Goal: Task Accomplishment & Management: Manage account settings

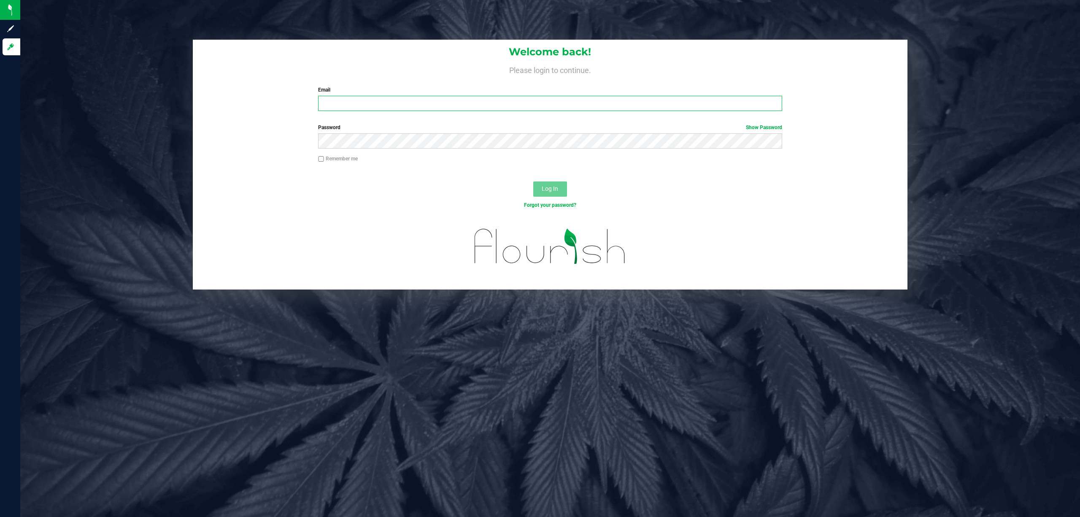
click at [444, 97] on input "Email" at bounding box center [550, 103] width 464 height 15
type input "[EMAIL_ADDRESS][DOMAIN_NAME]"
click at [533, 181] on button "Log In" at bounding box center [550, 188] width 34 height 15
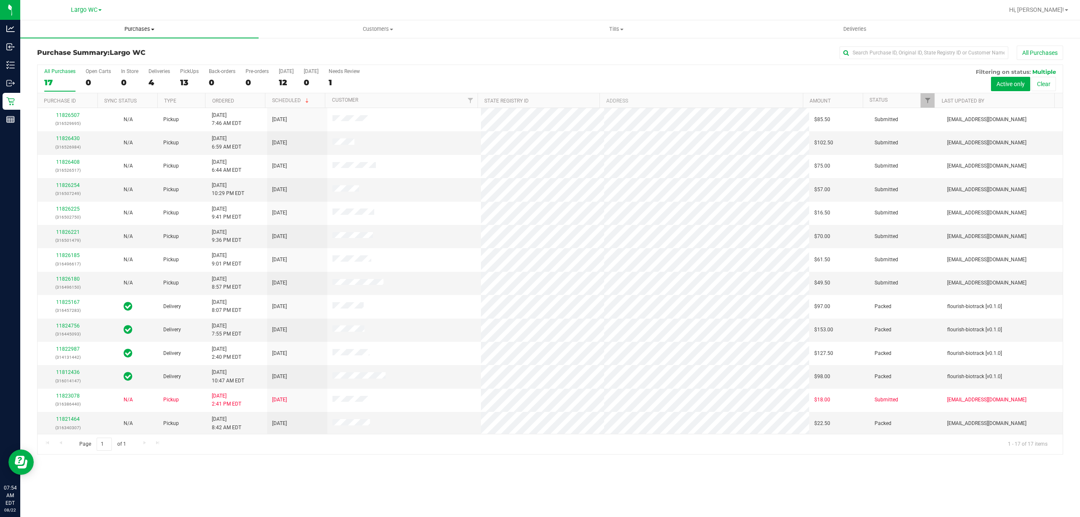
click at [130, 32] on span "Purchases" at bounding box center [139, 29] width 238 height 8
click at [56, 58] on span "Fulfillment" at bounding box center [46, 60] width 52 height 7
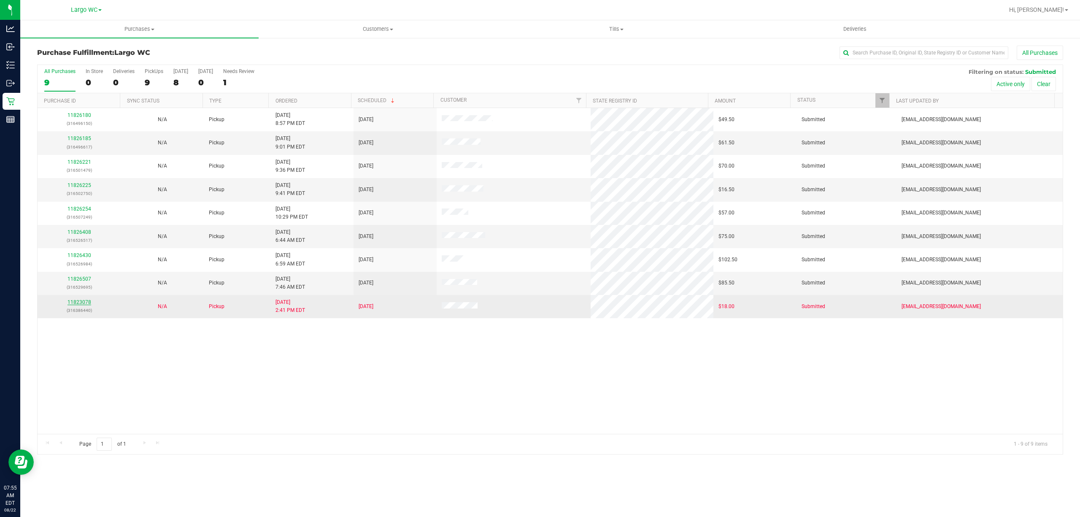
click at [78, 302] on link "11823078" at bounding box center [79, 302] width 24 height 6
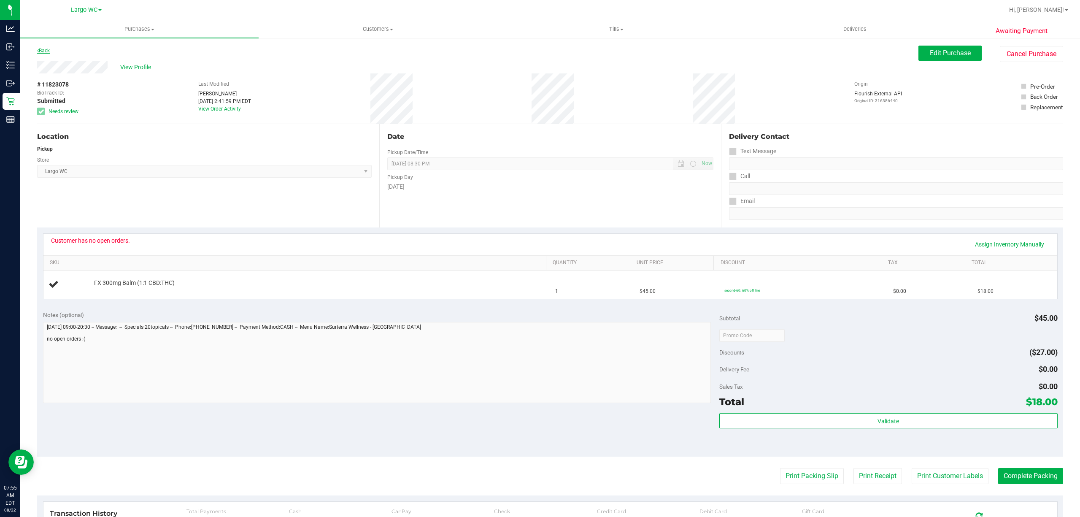
click at [48, 53] on link "Back" at bounding box center [43, 51] width 13 height 6
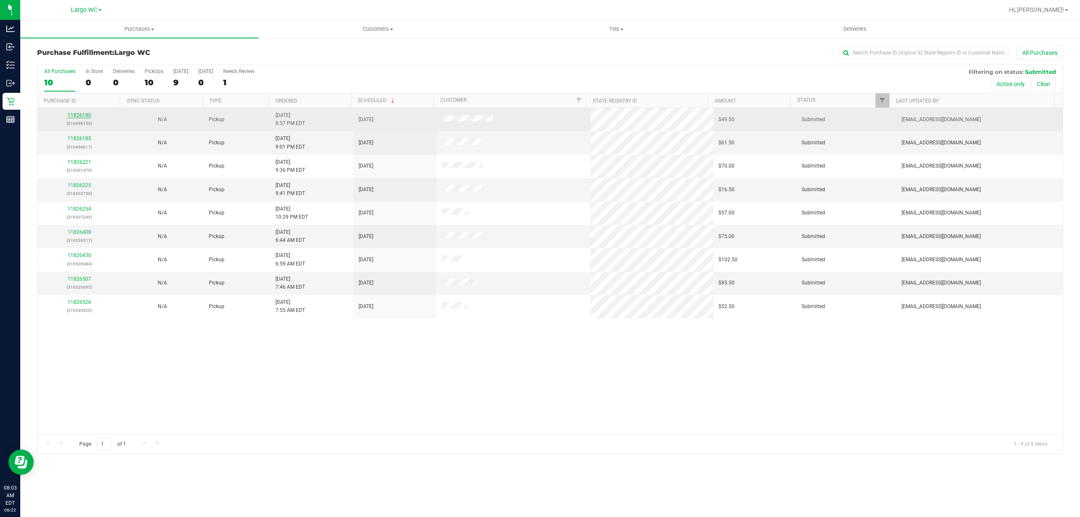
click at [80, 114] on link "11826180" at bounding box center [79, 115] width 24 height 6
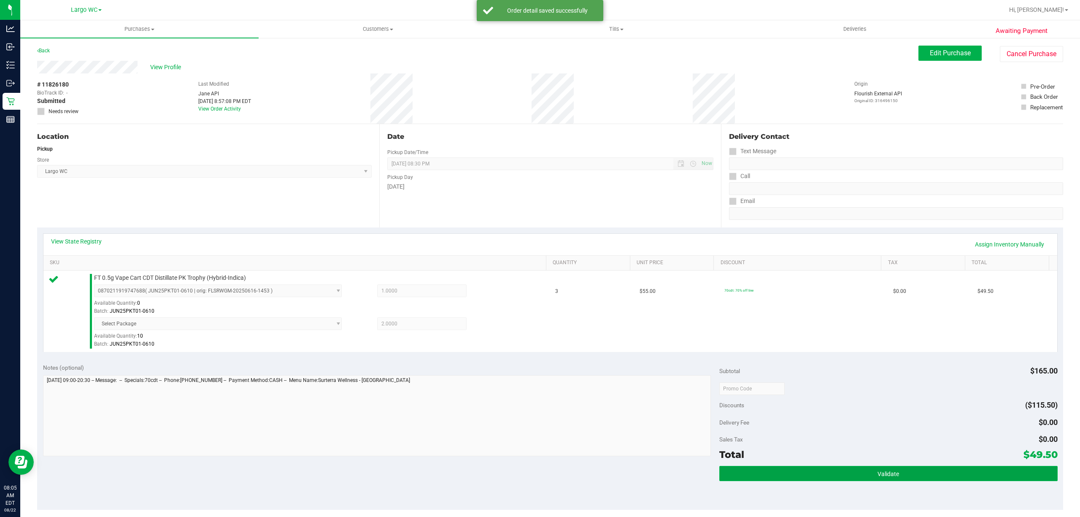
click at [878, 469] on button "Validate" at bounding box center [888, 473] width 338 height 15
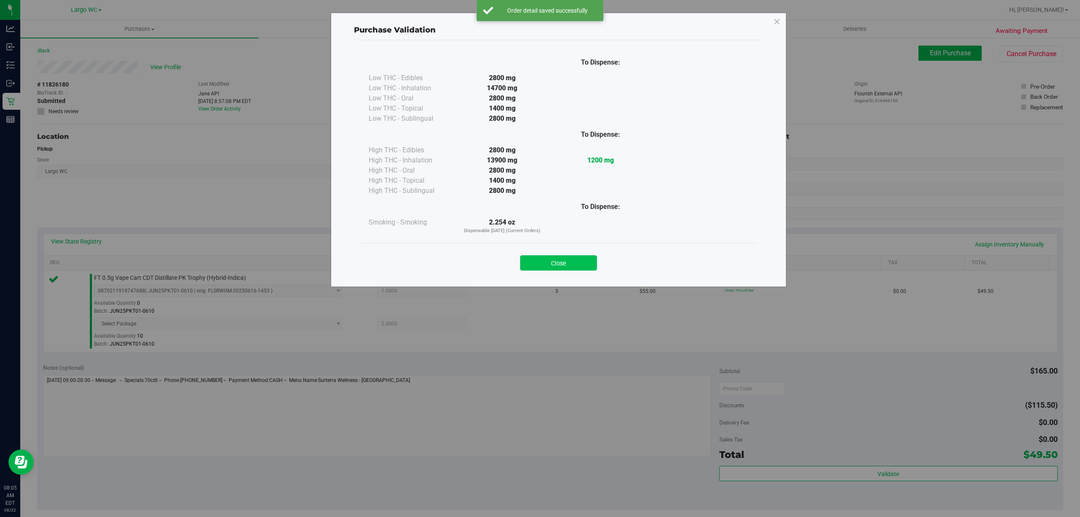
click at [565, 268] on button "Close" at bounding box center [558, 262] width 77 height 15
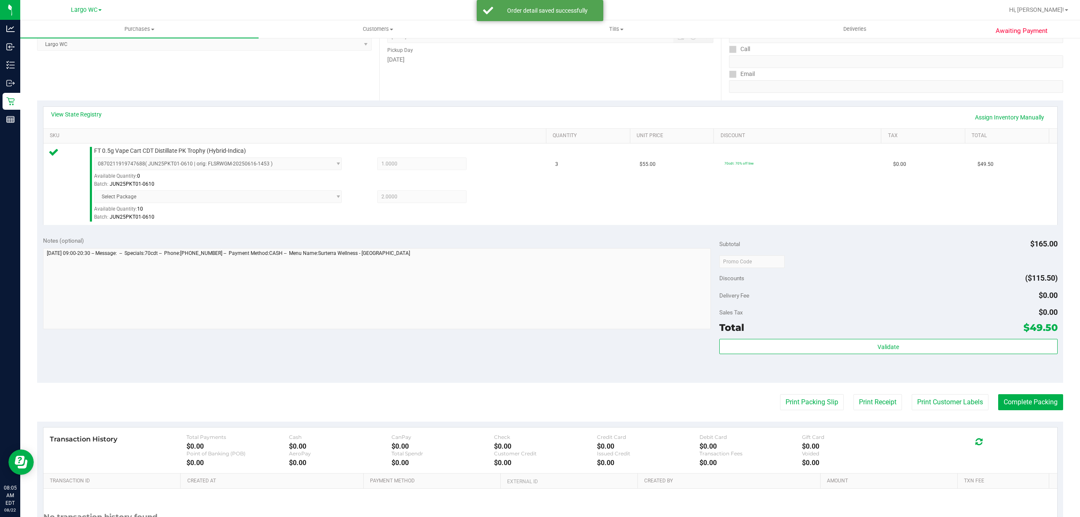
scroll to position [208, 0]
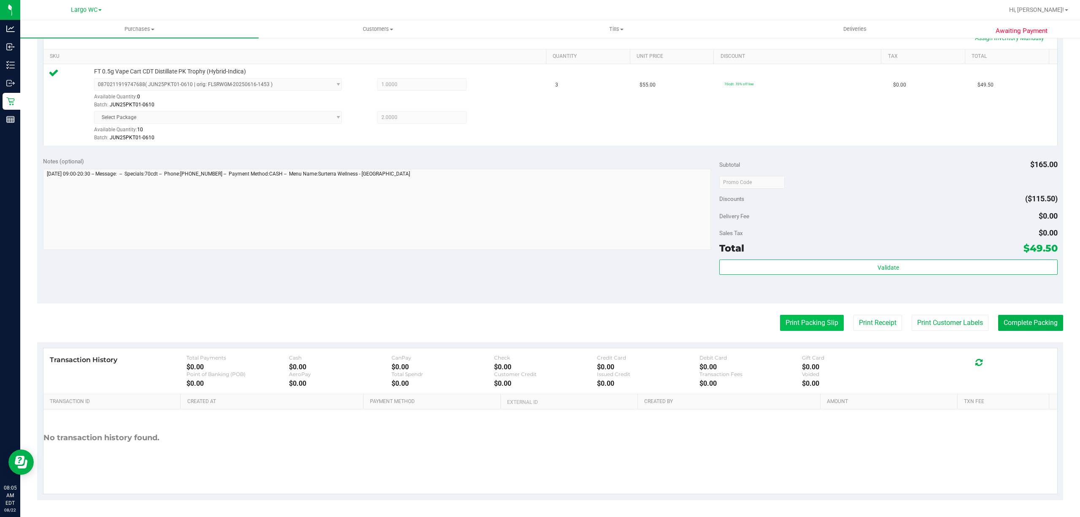
click at [790, 323] on button "Print Packing Slip" at bounding box center [812, 323] width 64 height 16
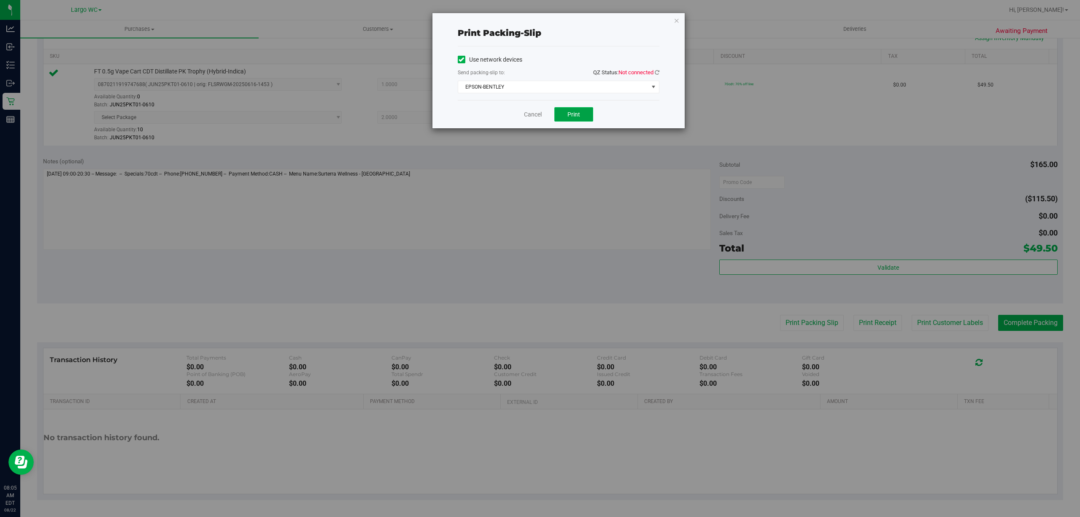
click at [565, 120] on button "Print" at bounding box center [573, 114] width 39 height 14
click at [633, 92] on span "EPSON-BENTLEY" at bounding box center [553, 87] width 190 height 12
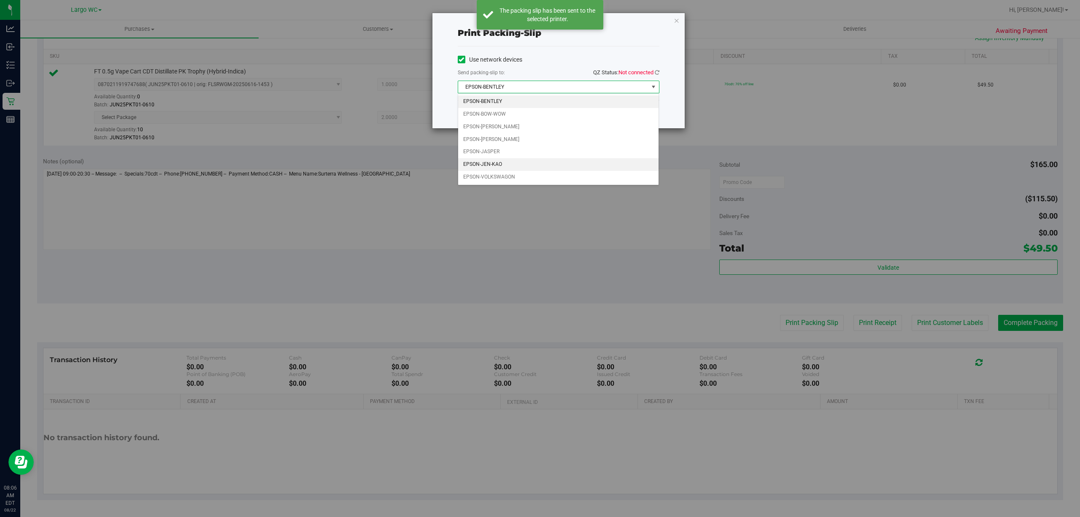
click at [502, 167] on li "EPSON-JEN-KAO" at bounding box center [558, 164] width 200 height 13
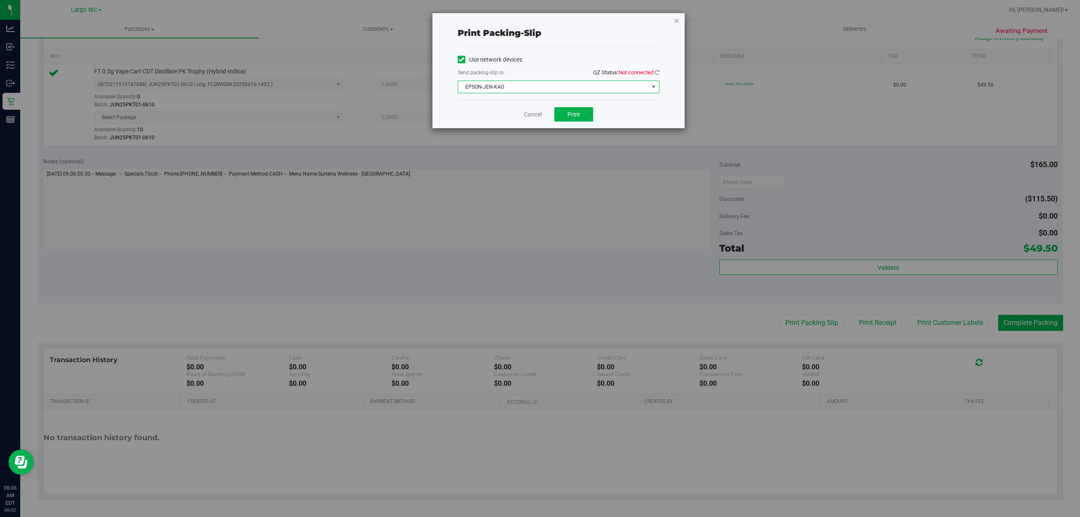
click at [677, 20] on icon "button" at bounding box center [677, 20] width 6 height 10
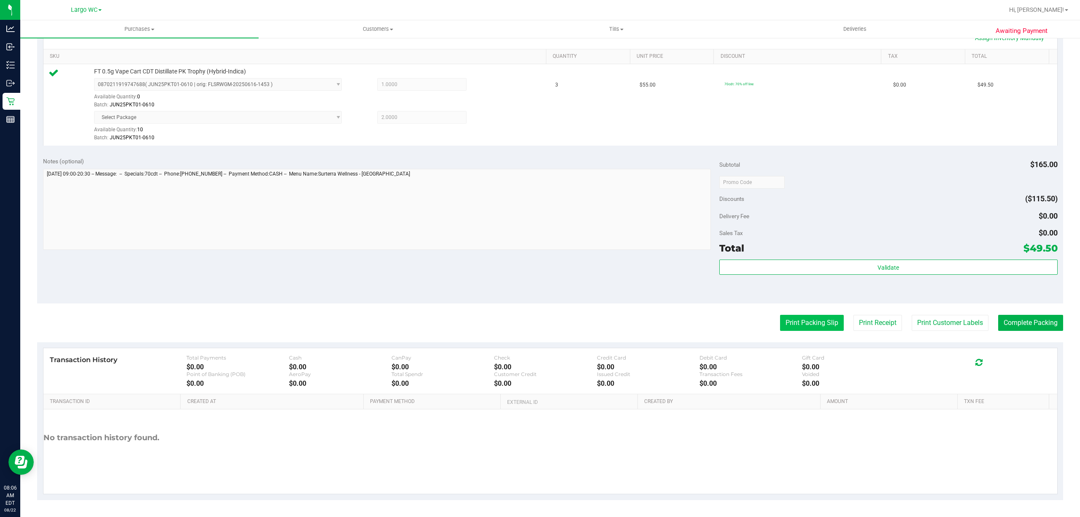
click at [811, 323] on button "Print Packing Slip" at bounding box center [812, 323] width 64 height 16
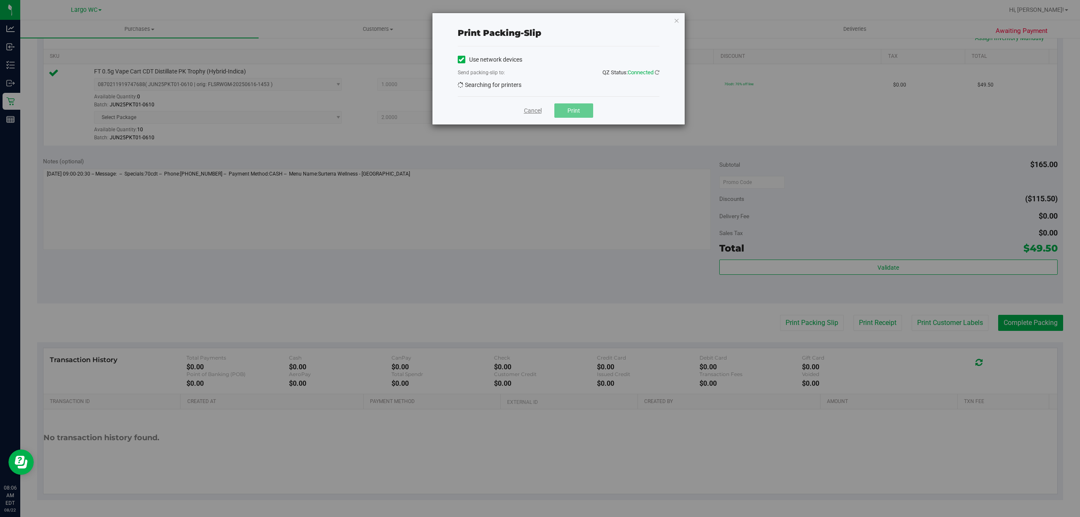
click at [537, 108] on link "Cancel" at bounding box center [533, 110] width 18 height 9
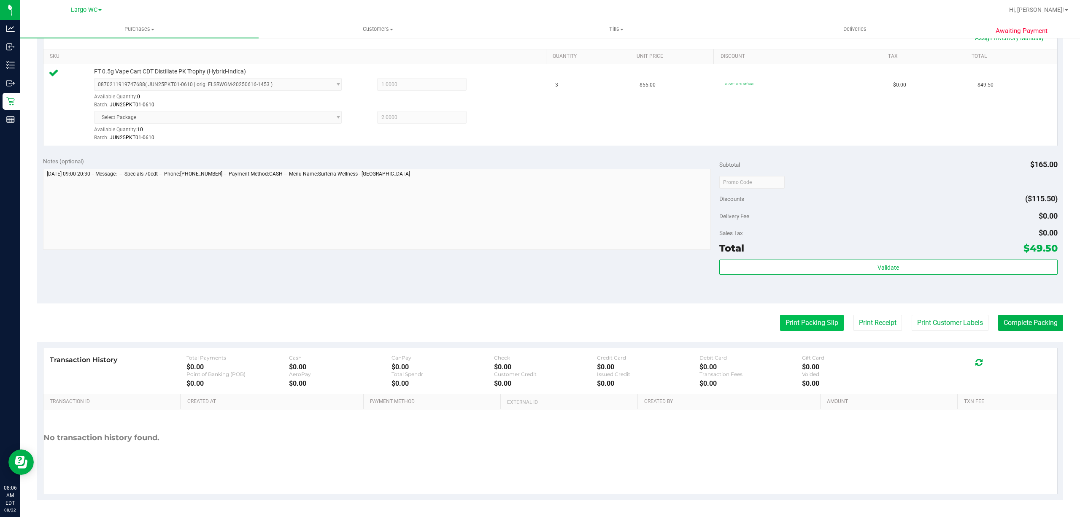
click at [807, 324] on button "Print Packing Slip" at bounding box center [812, 323] width 64 height 16
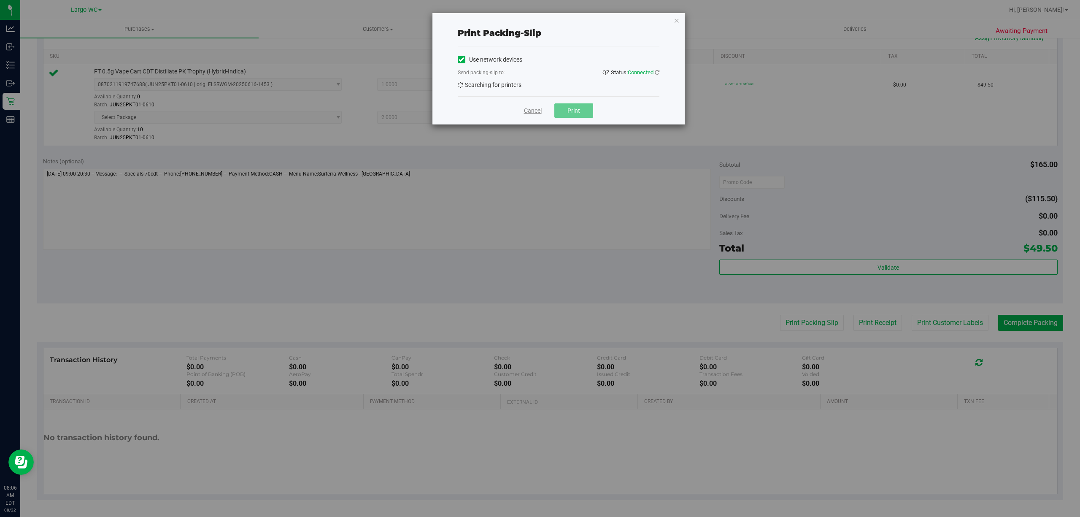
click at [530, 111] on link "Cancel" at bounding box center [533, 110] width 18 height 9
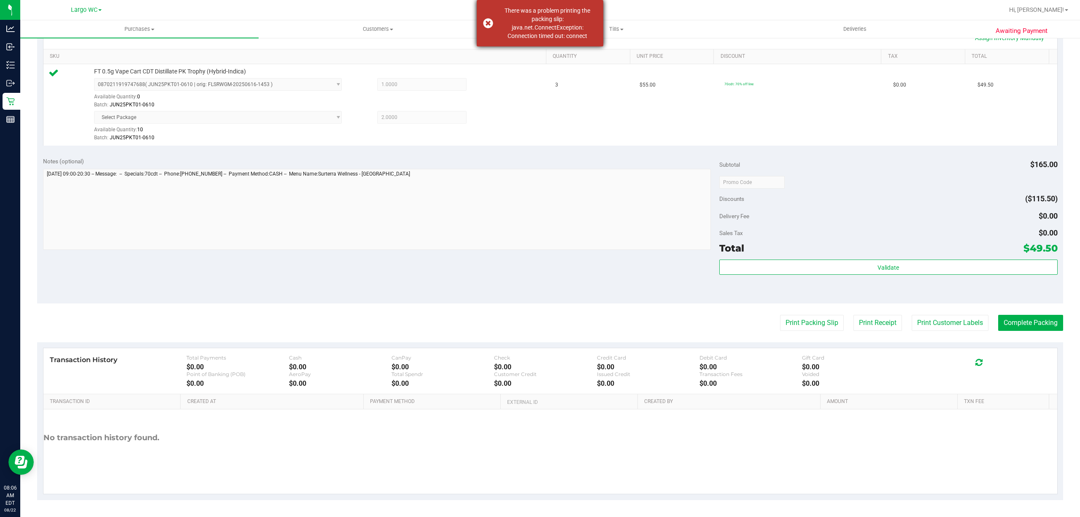
click at [482, 21] on div "There was a problem printing the packing slip: java.net.ConnectException: Conne…" at bounding box center [540, 23] width 127 height 46
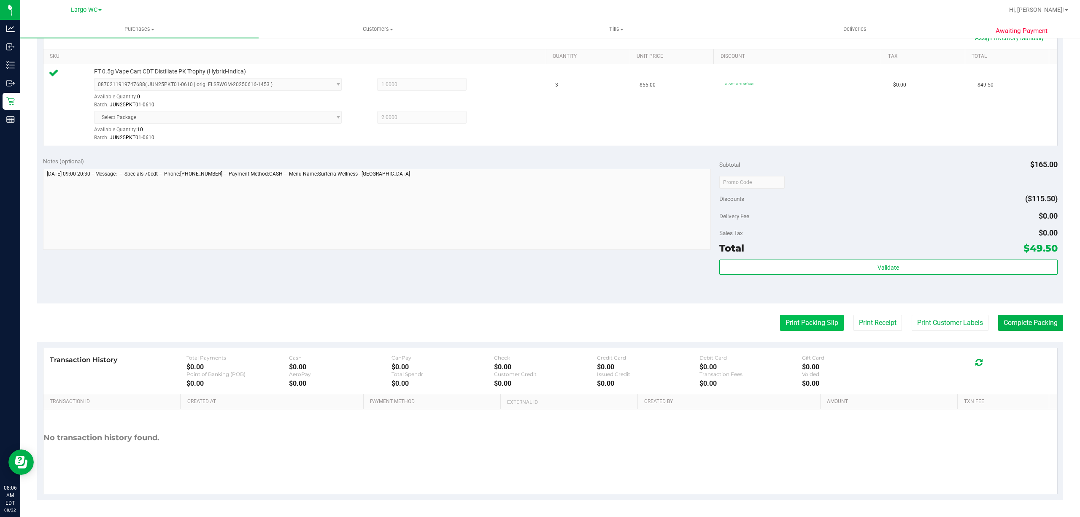
click at [796, 323] on button "Print Packing Slip" at bounding box center [812, 323] width 64 height 16
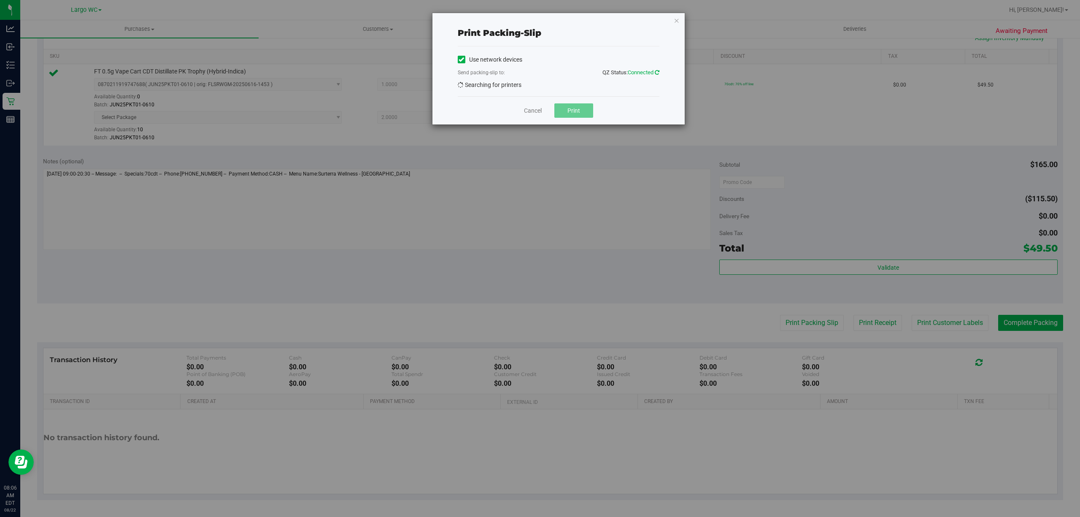
click at [656, 73] on icon at bounding box center [657, 72] width 5 height 5
click at [528, 106] on link "Cancel" at bounding box center [533, 110] width 18 height 9
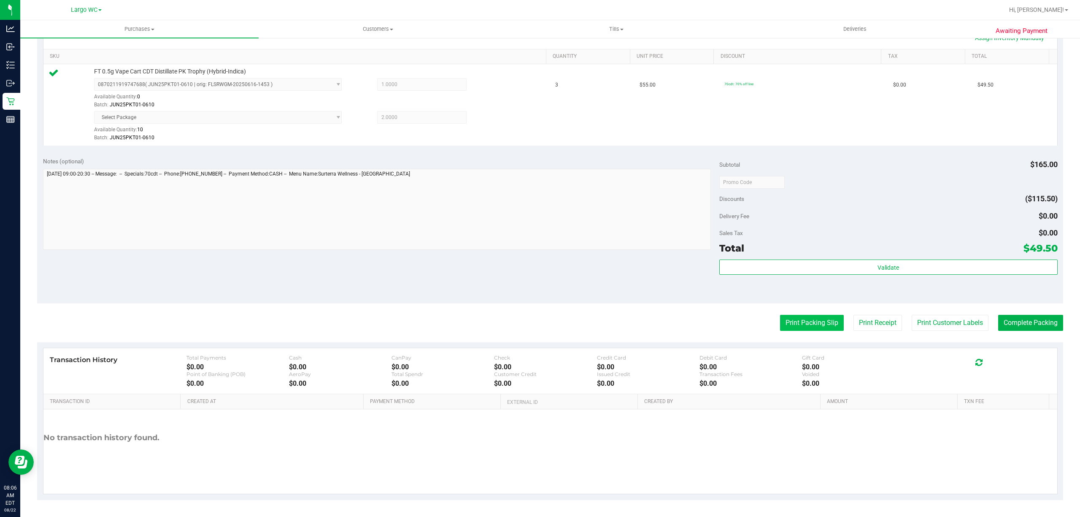
click at [792, 321] on button "Print Packing Slip" at bounding box center [812, 323] width 64 height 16
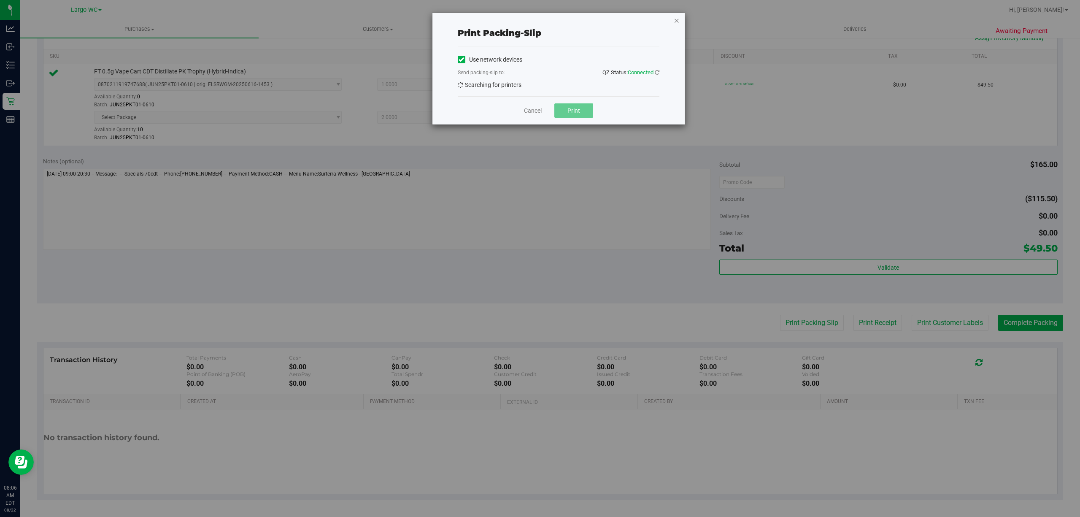
click at [676, 22] on icon "button" at bounding box center [677, 20] width 6 height 10
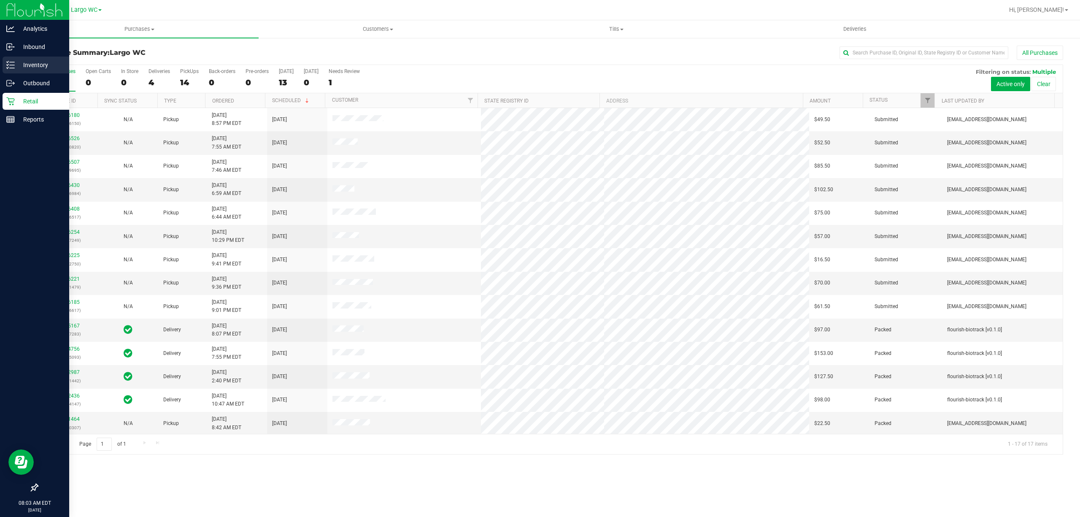
click at [7, 67] on icon at bounding box center [8, 67] width 2 height 1
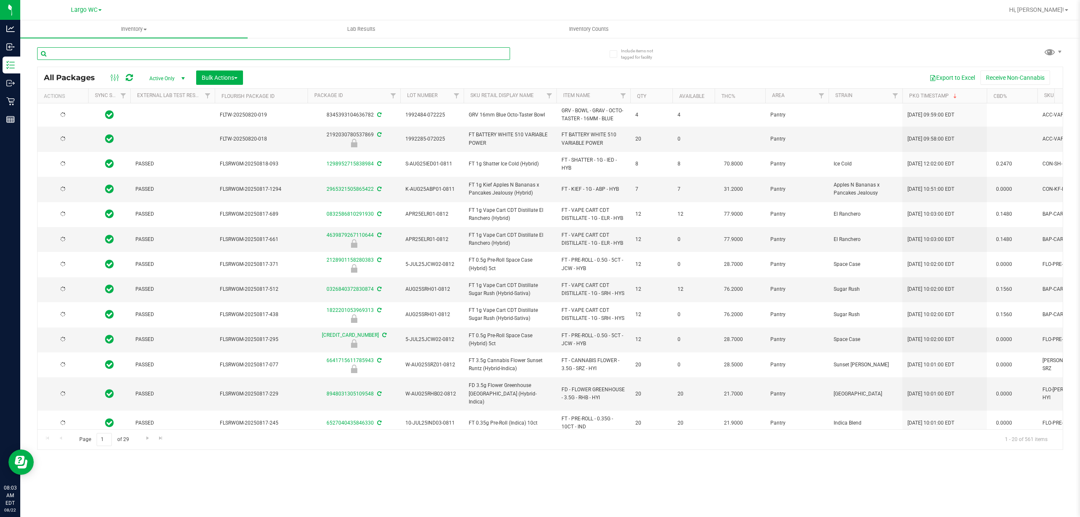
click at [181, 48] on input "text" at bounding box center [273, 53] width 473 height 13
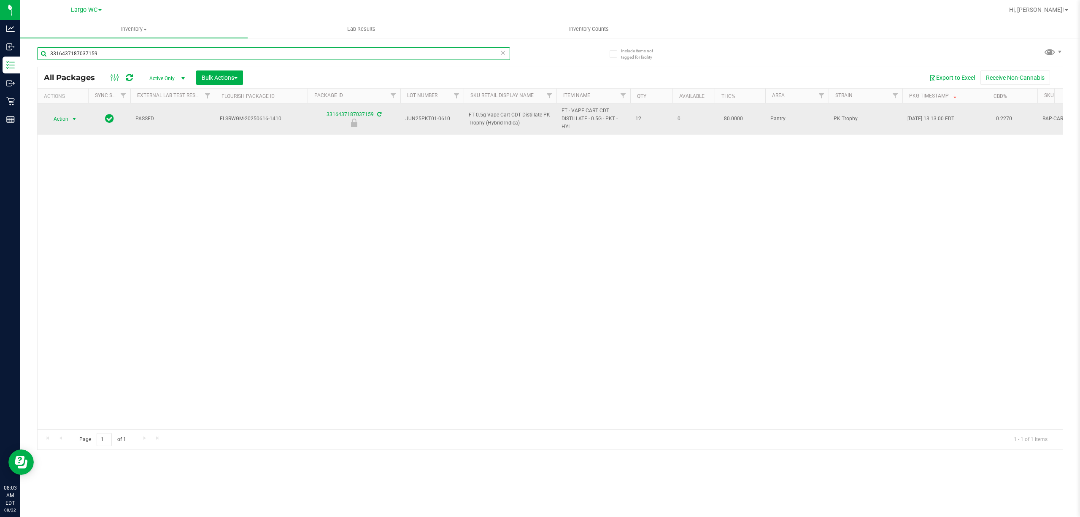
type input "3316437187037159"
click at [73, 119] on span "select" at bounding box center [74, 119] width 7 height 7
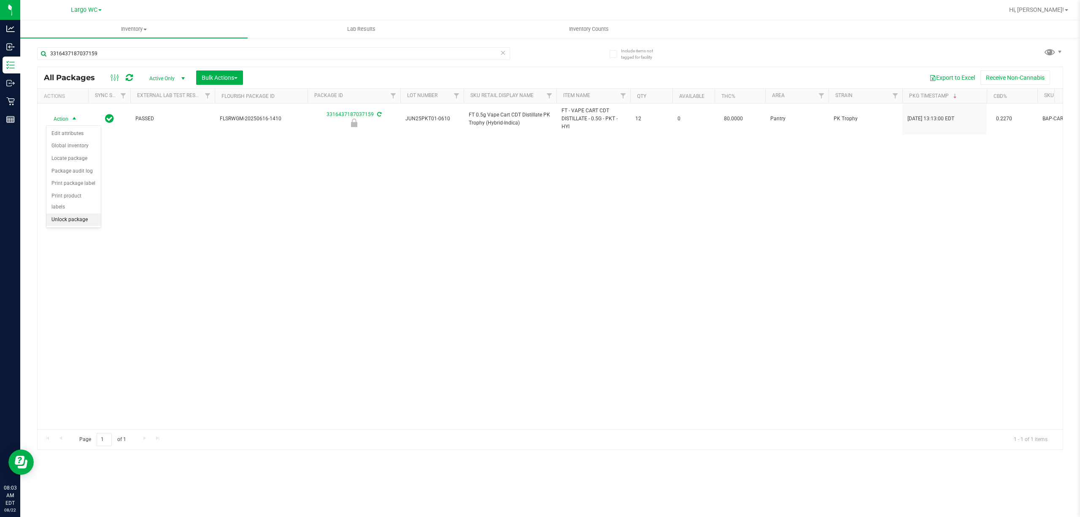
click at [74, 221] on li "Unlock package" at bounding box center [73, 219] width 54 height 13
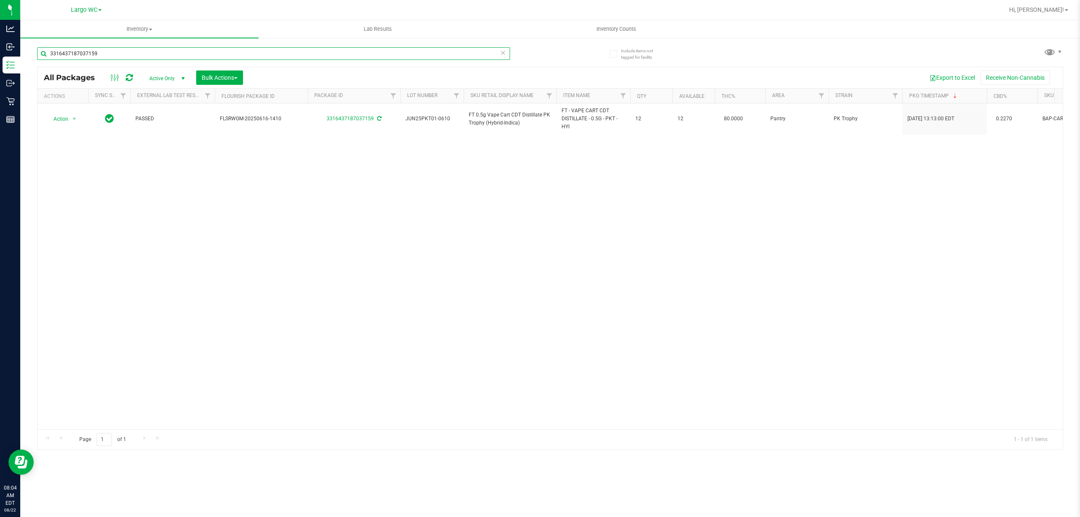
click at [272, 52] on input "3316437187037159" at bounding box center [273, 53] width 473 height 13
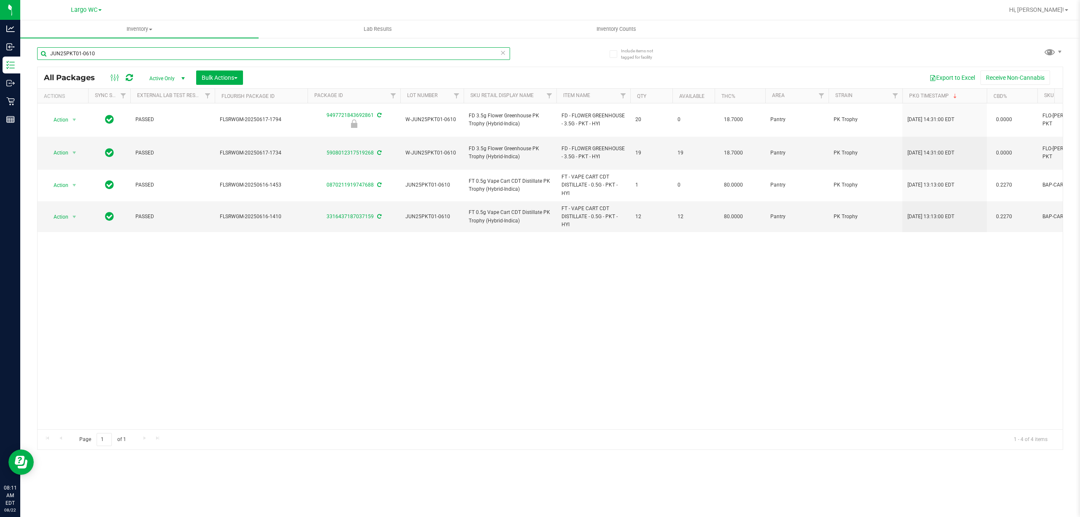
click at [164, 53] on input "JUN25PKT01-0610" at bounding box center [273, 53] width 473 height 13
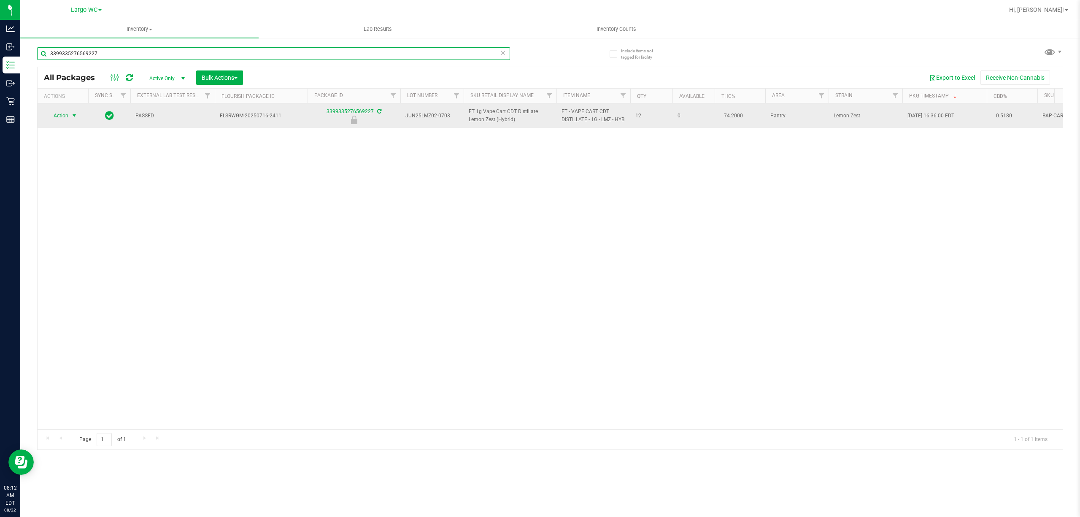
type input "3399335276569227"
click at [73, 119] on span "select" at bounding box center [74, 115] width 7 height 7
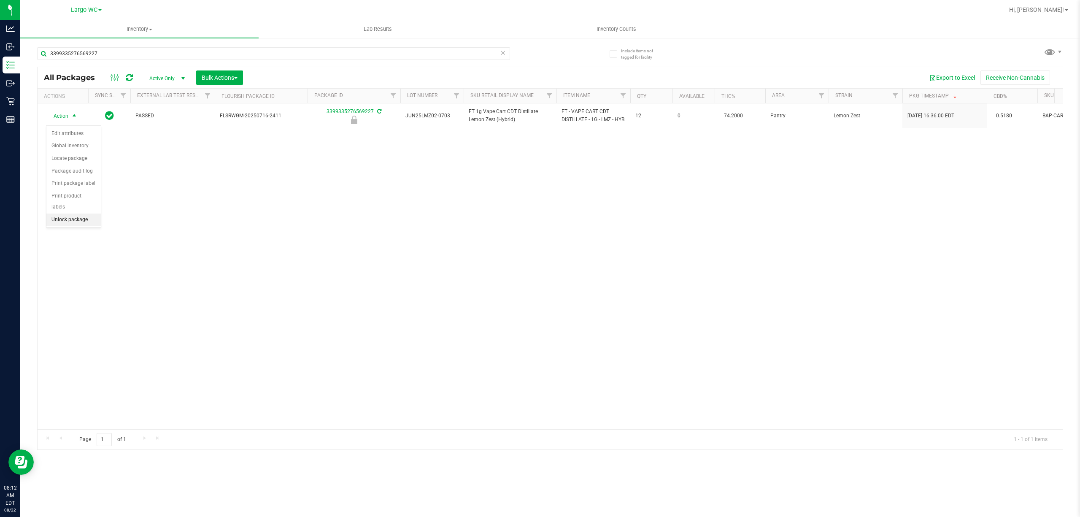
click at [79, 221] on li "Unlock package" at bounding box center [73, 219] width 54 height 13
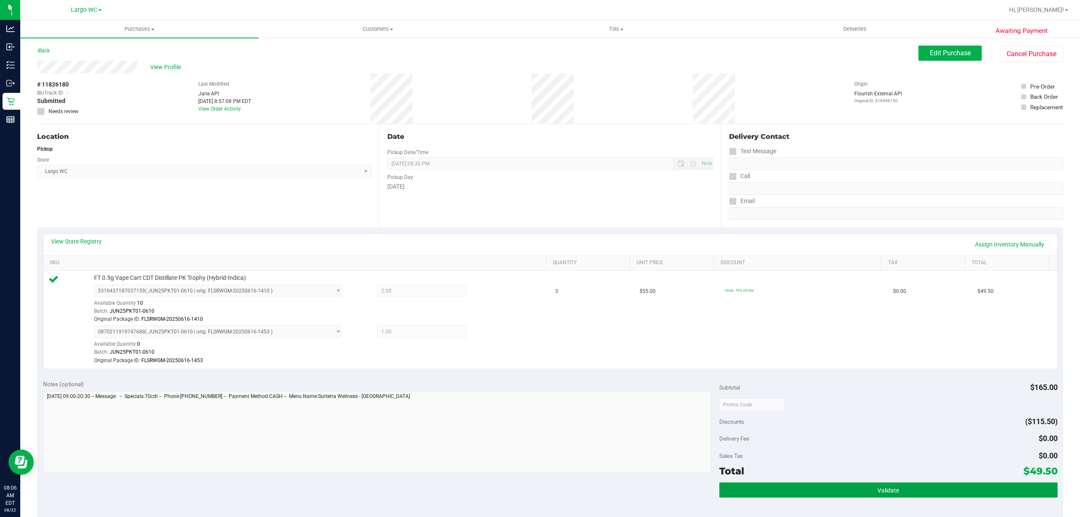
click at [810, 488] on button "Validate" at bounding box center [888, 489] width 338 height 15
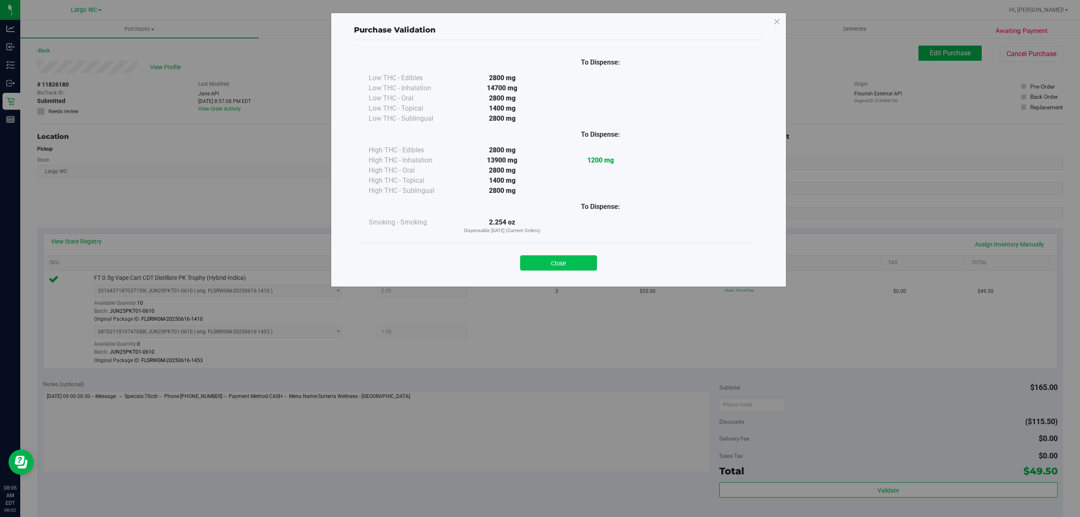
click at [557, 264] on button "Close" at bounding box center [558, 262] width 77 height 15
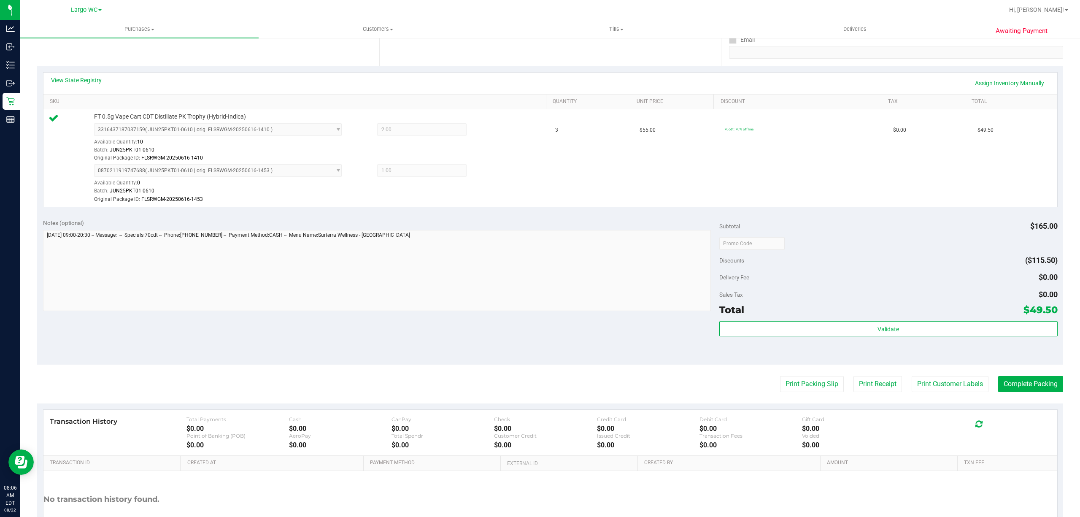
scroll to position [224, 0]
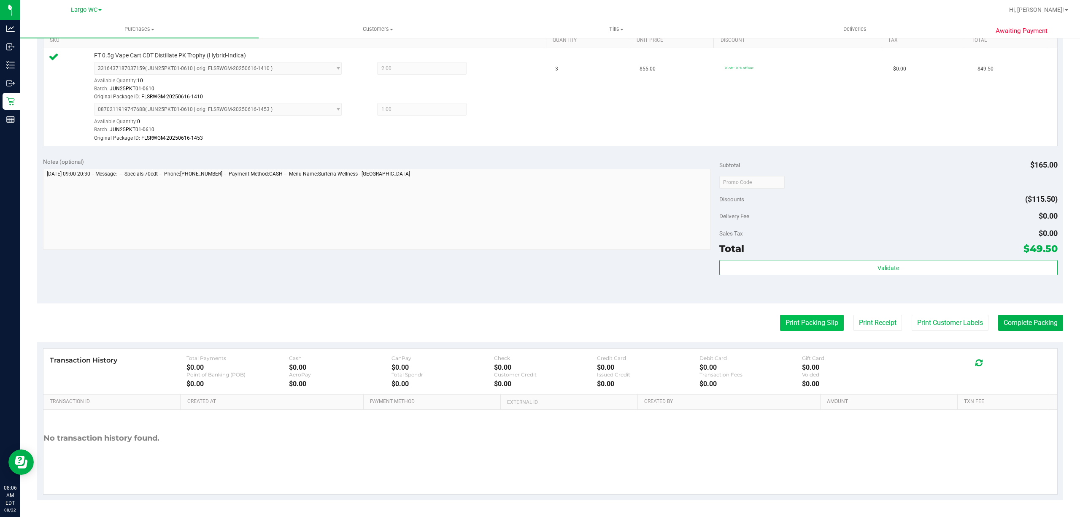
click at [805, 325] on button "Print Packing Slip" at bounding box center [812, 323] width 64 height 16
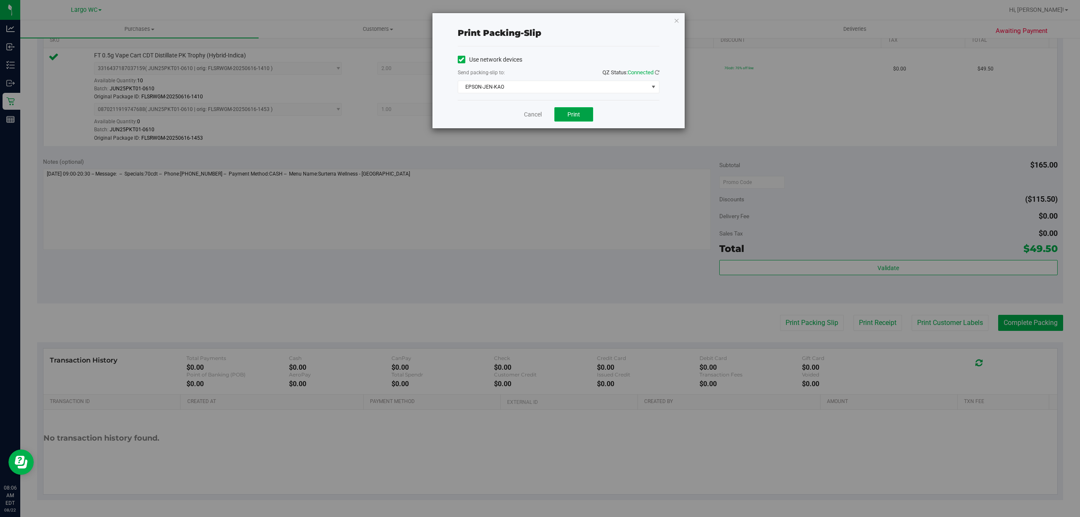
click at [568, 118] on span "Print" at bounding box center [573, 114] width 13 height 7
click at [676, 21] on icon "button" at bounding box center [677, 20] width 6 height 10
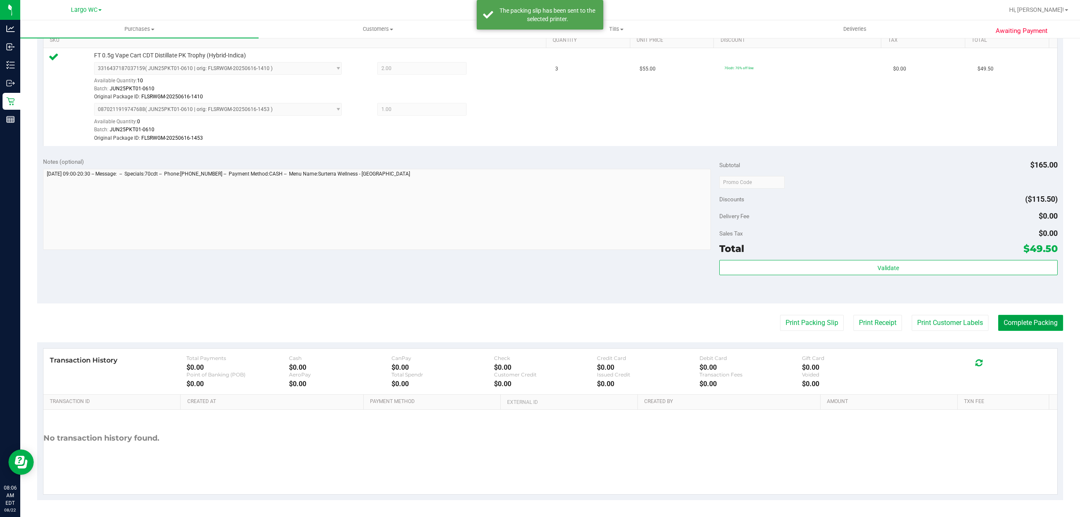
click at [1025, 316] on button "Complete Packing" at bounding box center [1030, 323] width 65 height 16
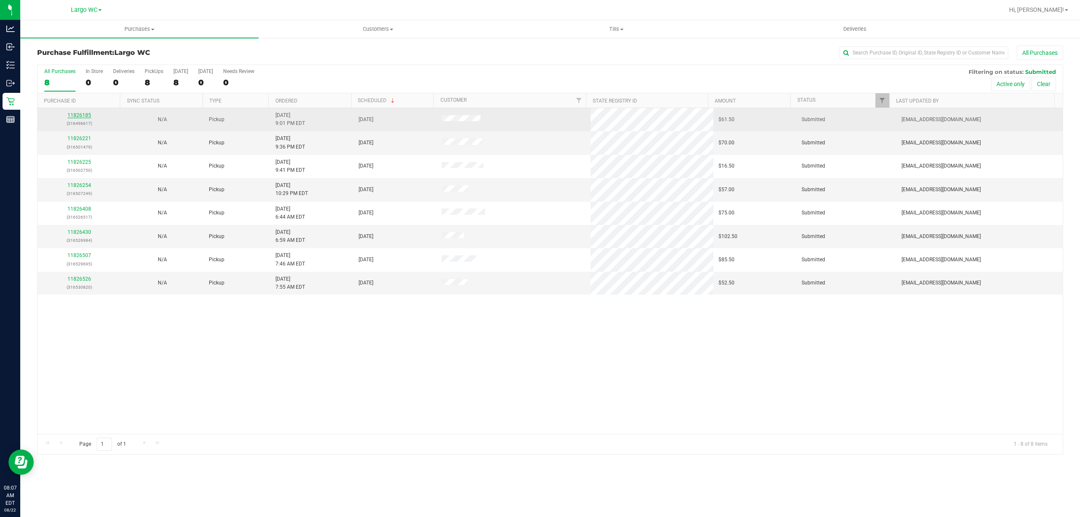
click at [83, 116] on link "11826185" at bounding box center [79, 115] width 24 height 6
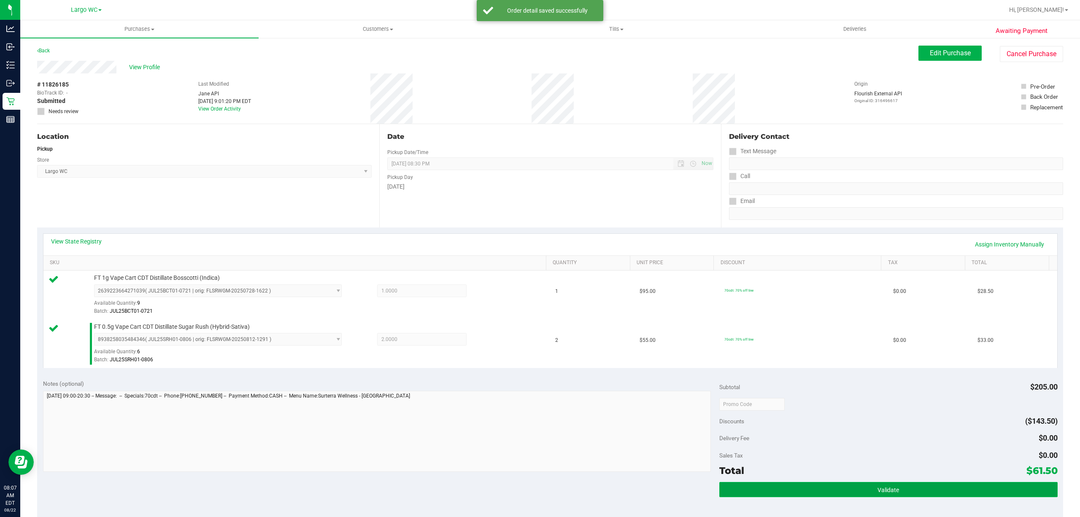
click at [878, 491] on span "Validate" at bounding box center [888, 489] width 22 height 7
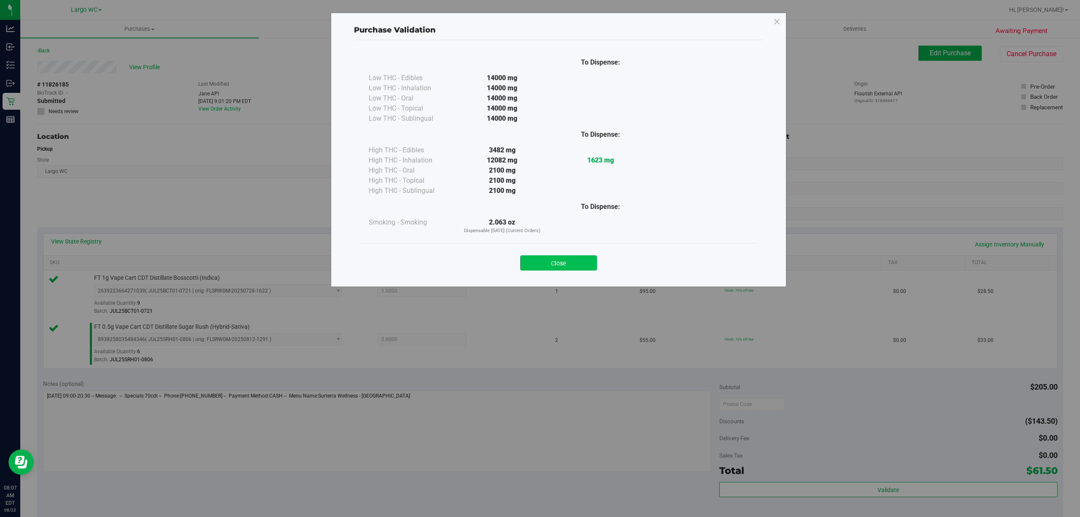
click at [567, 269] on button "Close" at bounding box center [558, 262] width 77 height 15
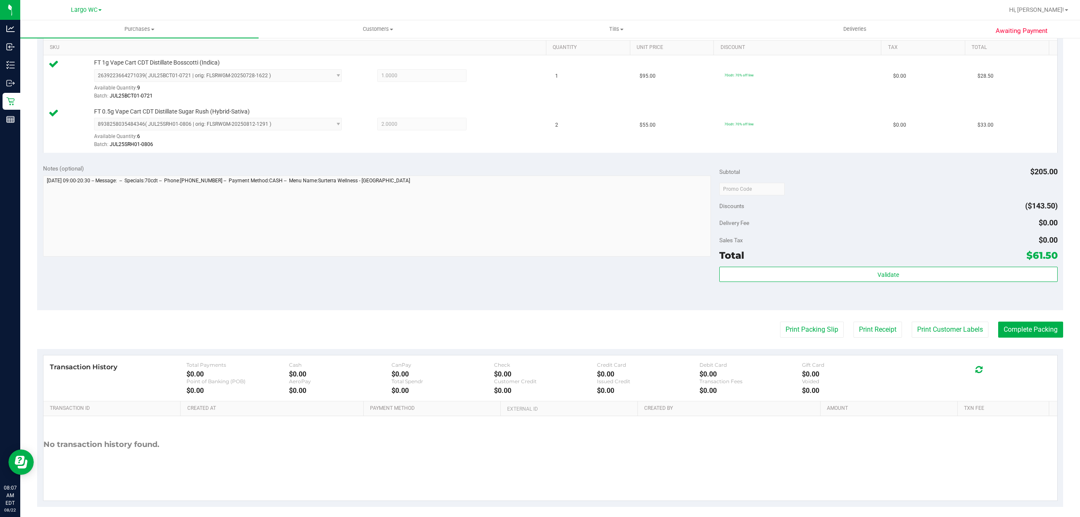
scroll to position [223, 0]
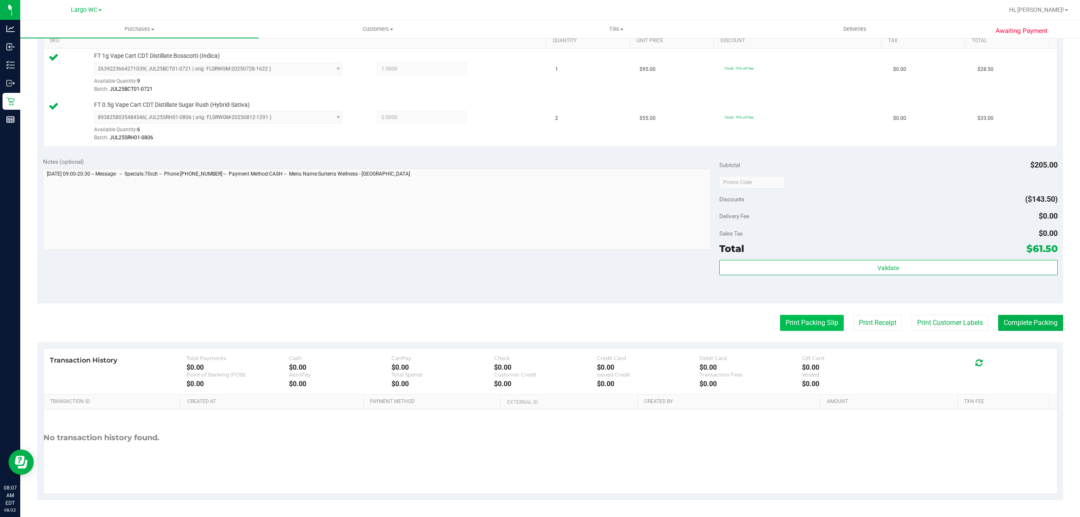
click at [810, 326] on button "Print Packing Slip" at bounding box center [812, 323] width 64 height 16
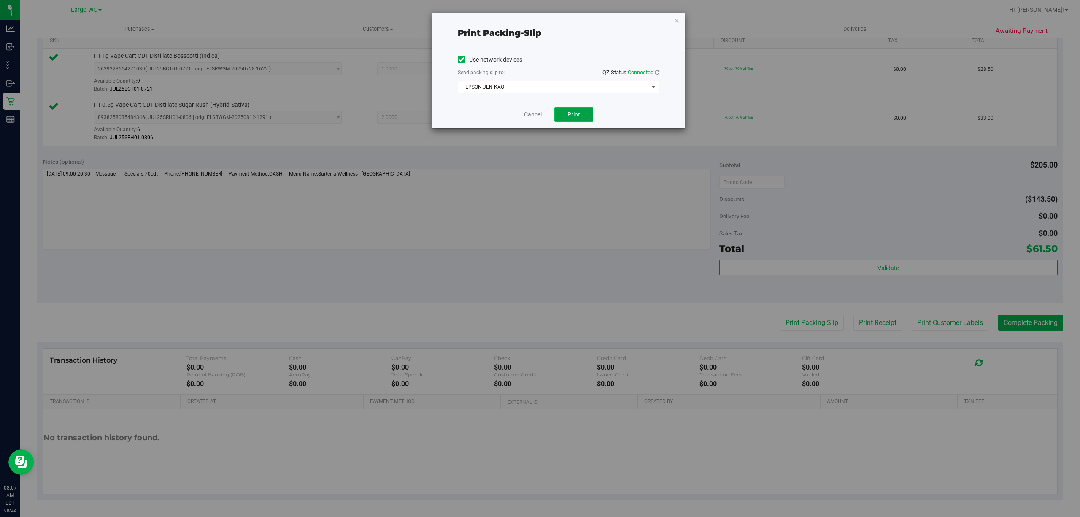
click at [572, 118] on span "Print" at bounding box center [573, 114] width 13 height 7
click at [677, 20] on icon "button" at bounding box center [677, 20] width 6 height 10
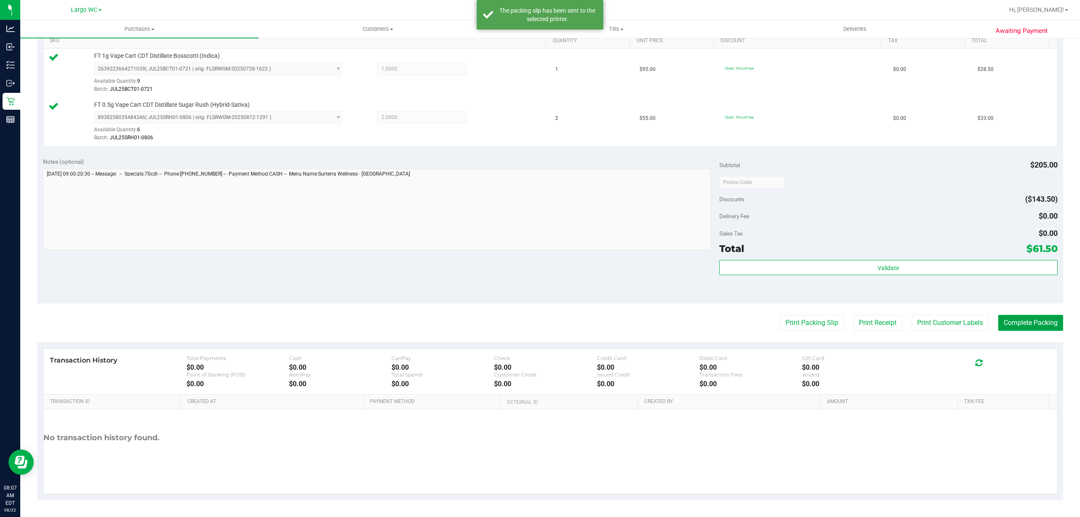
click at [1042, 326] on button "Complete Packing" at bounding box center [1030, 323] width 65 height 16
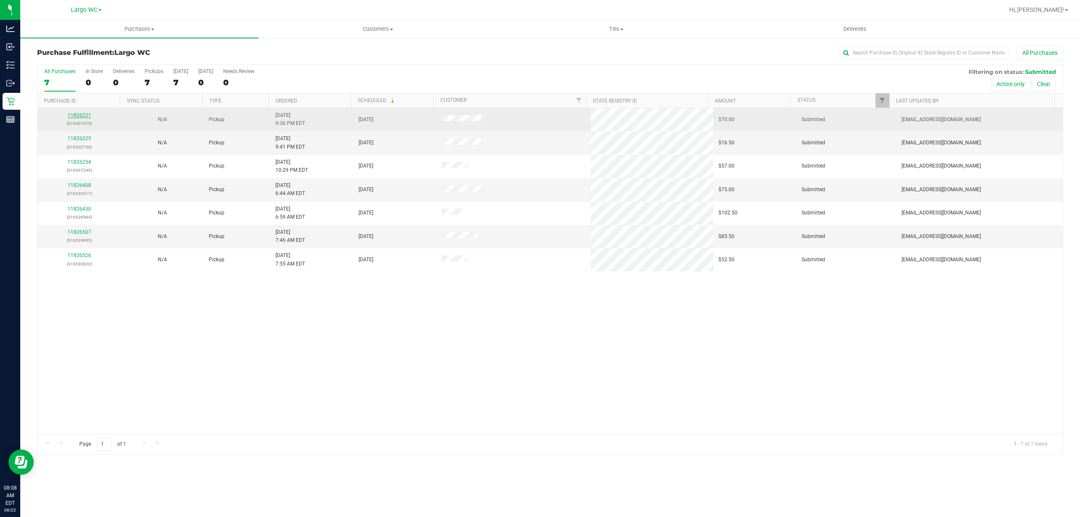
click at [85, 116] on link "11826221" at bounding box center [79, 115] width 24 height 6
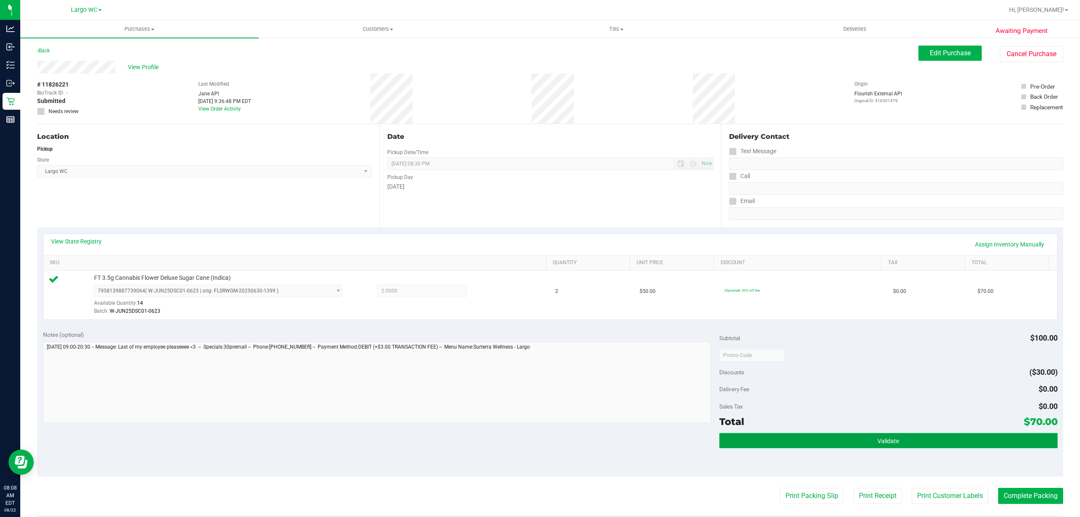
click at [906, 443] on button "Validate" at bounding box center [888, 440] width 338 height 15
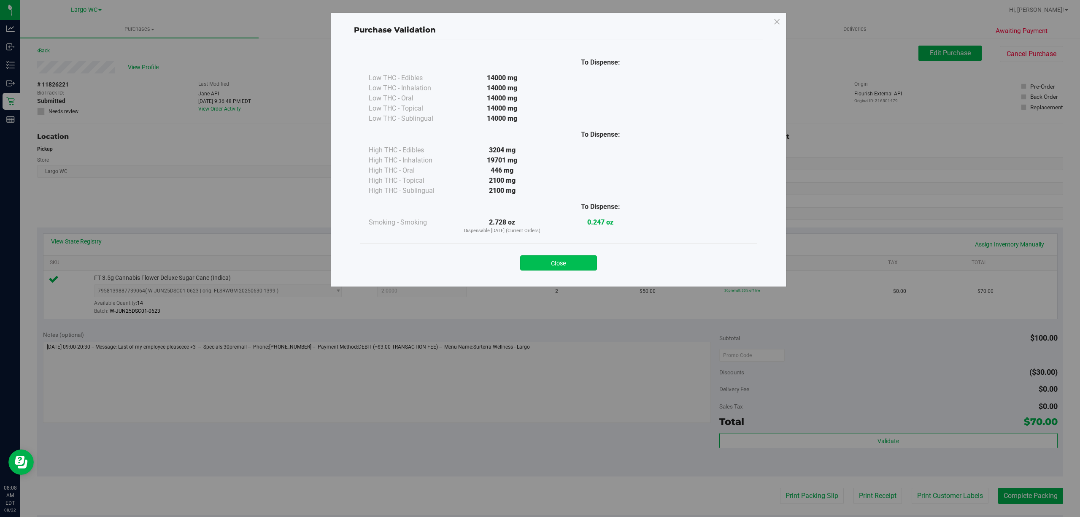
click at [562, 260] on button "Close" at bounding box center [558, 262] width 77 height 15
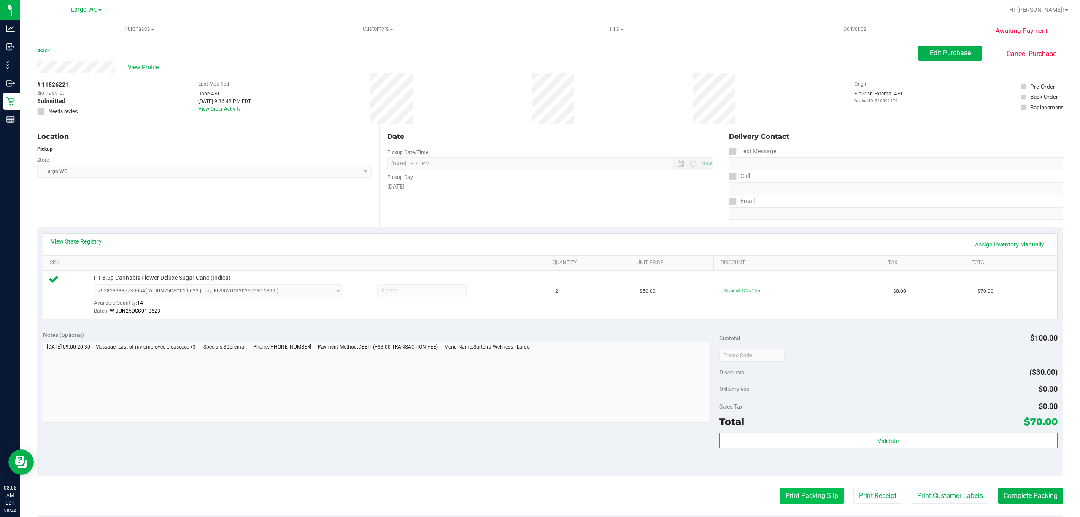
click at [798, 498] on button "Print Packing Slip" at bounding box center [812, 496] width 64 height 16
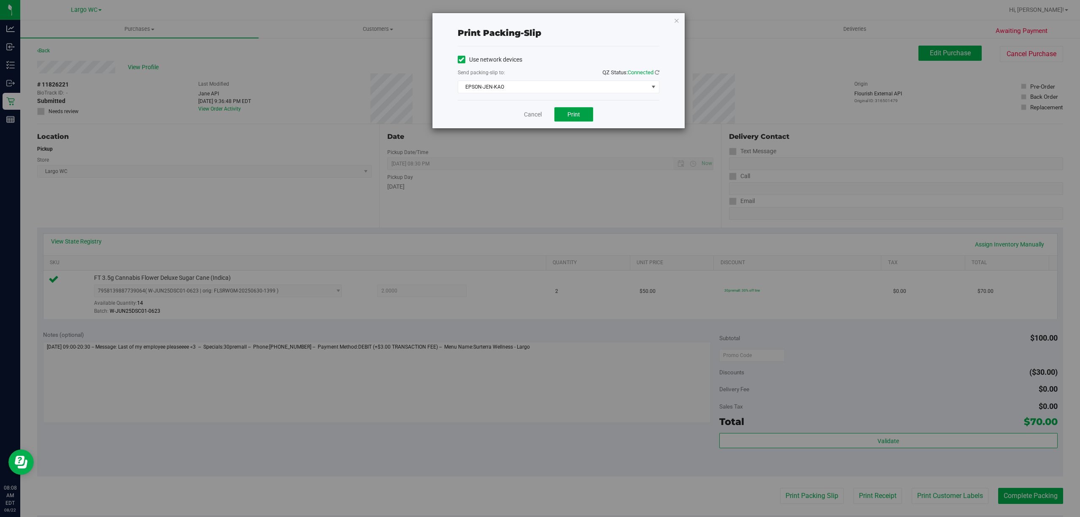
click at [573, 112] on span "Print" at bounding box center [573, 114] width 13 height 7
click at [676, 19] on icon "button" at bounding box center [677, 20] width 6 height 10
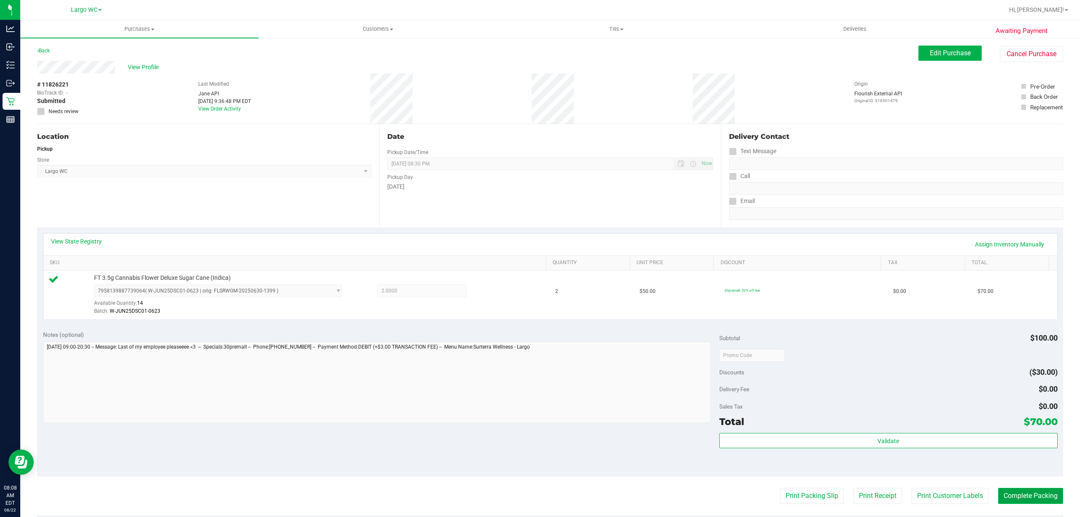
click at [1027, 504] on button "Complete Packing" at bounding box center [1030, 496] width 65 height 16
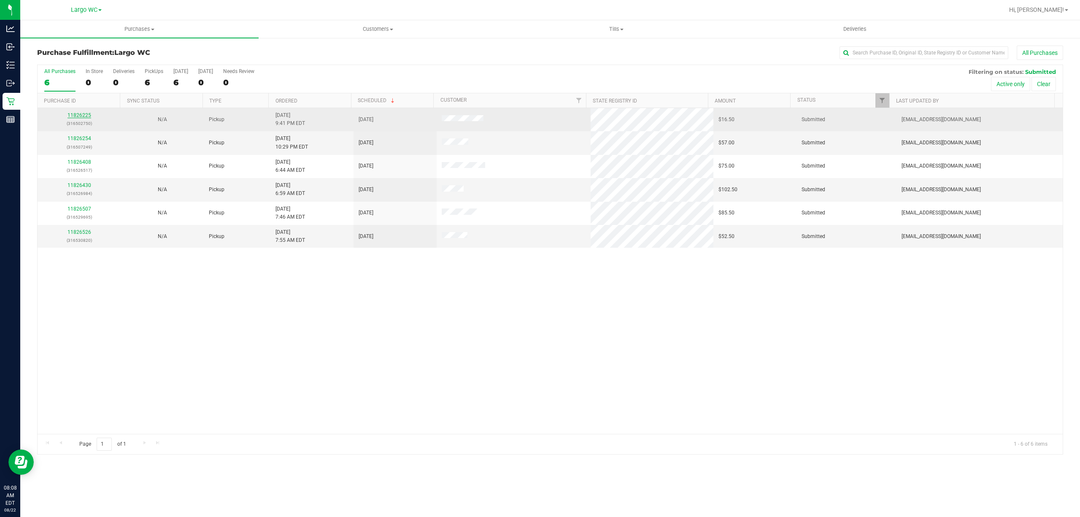
click at [83, 116] on link "11826225" at bounding box center [79, 115] width 24 height 6
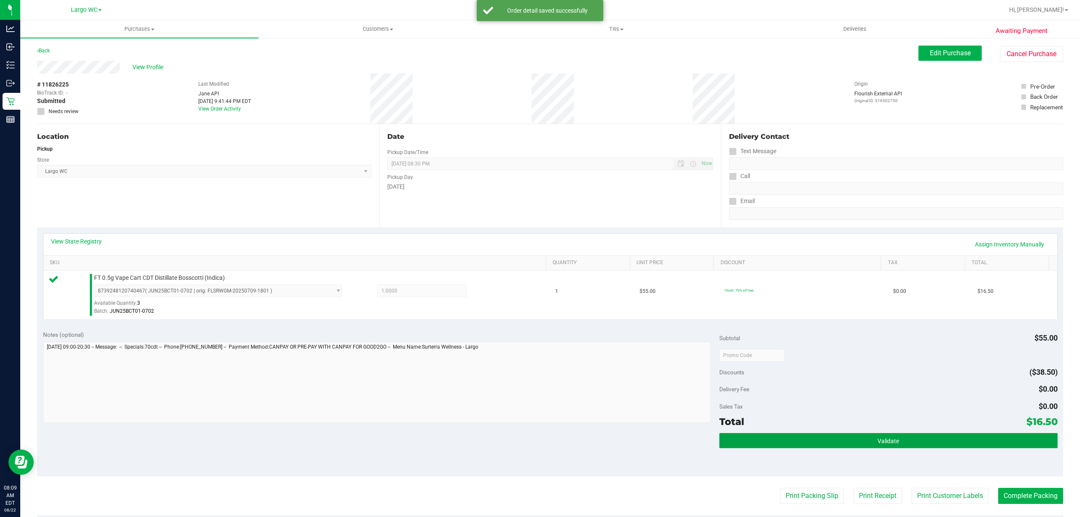
click at [901, 441] on button "Validate" at bounding box center [888, 440] width 338 height 15
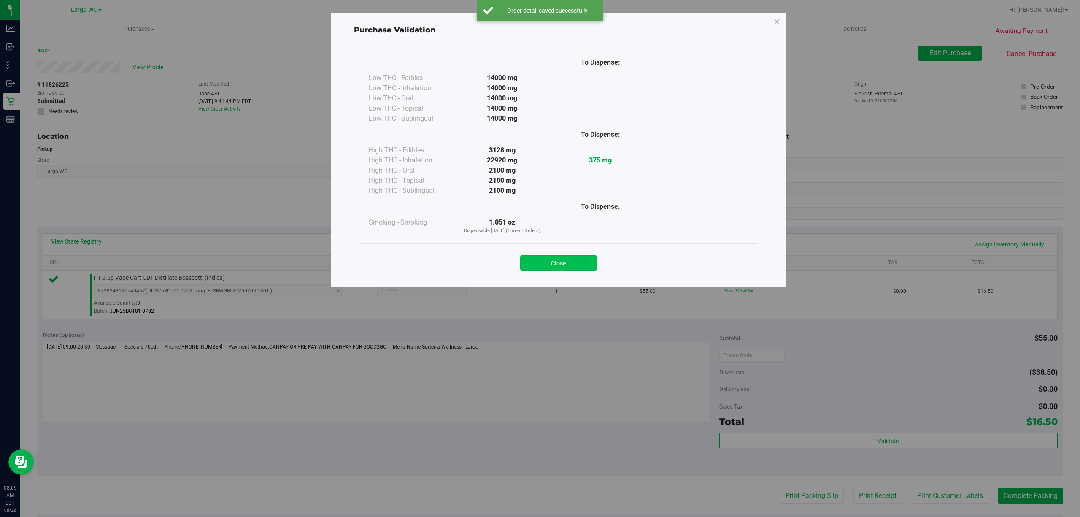
click at [594, 265] on button "Close" at bounding box center [558, 262] width 77 height 15
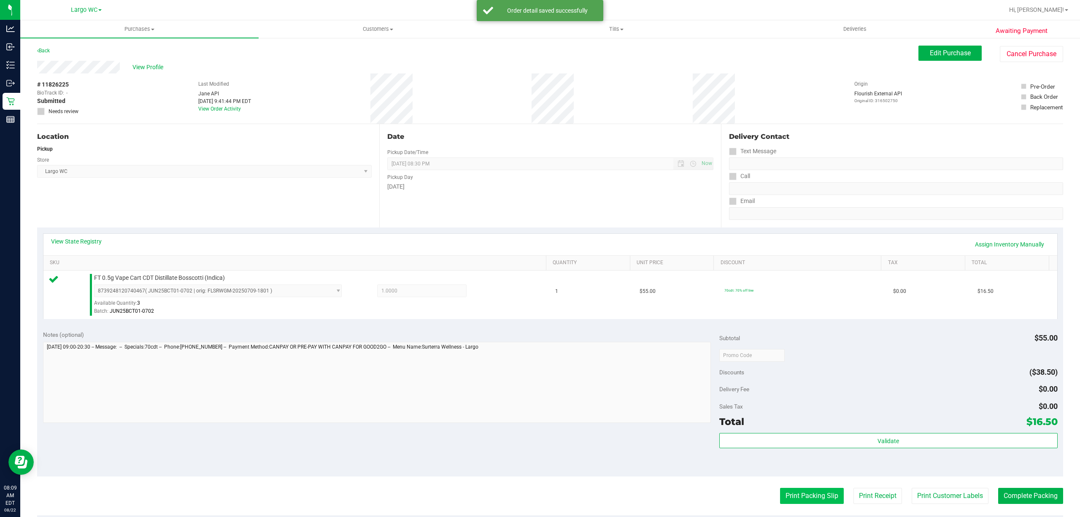
click at [809, 488] on button "Print Packing Slip" at bounding box center [812, 496] width 64 height 16
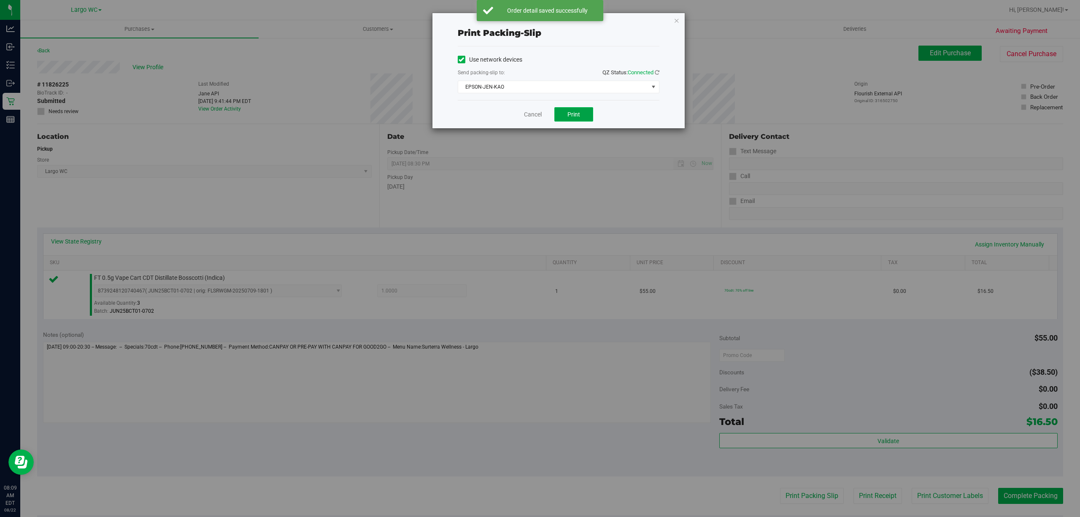
click at [574, 115] on span "Print" at bounding box center [573, 114] width 13 height 7
click at [676, 22] on icon "button" at bounding box center [677, 20] width 6 height 10
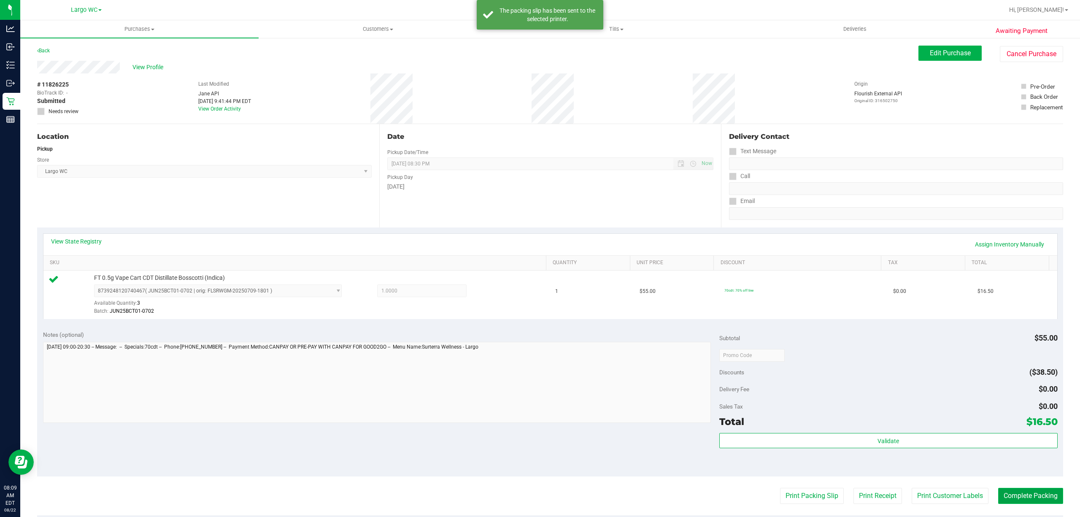
click at [1018, 495] on button "Complete Packing" at bounding box center [1030, 496] width 65 height 16
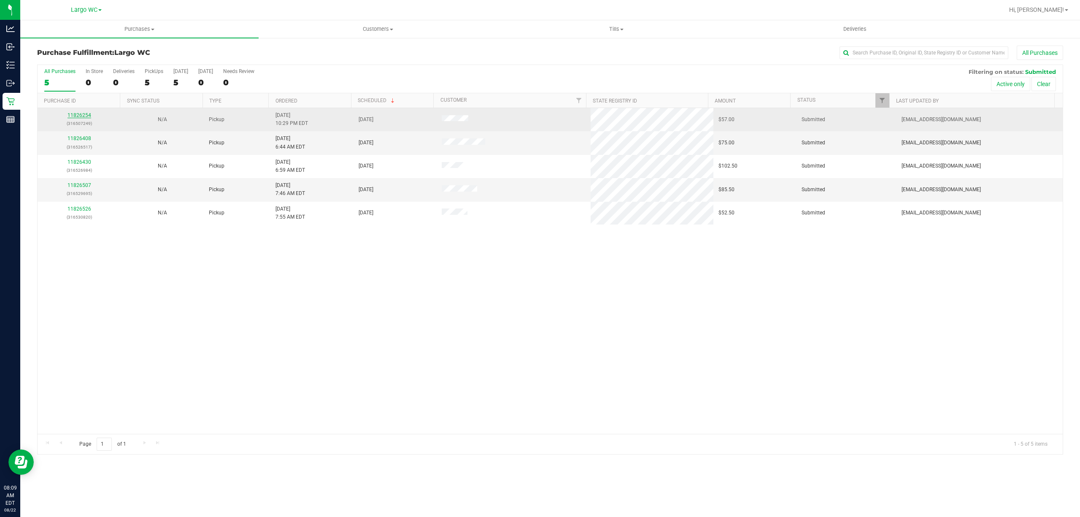
click at [90, 112] on link "11826254" at bounding box center [79, 115] width 24 height 6
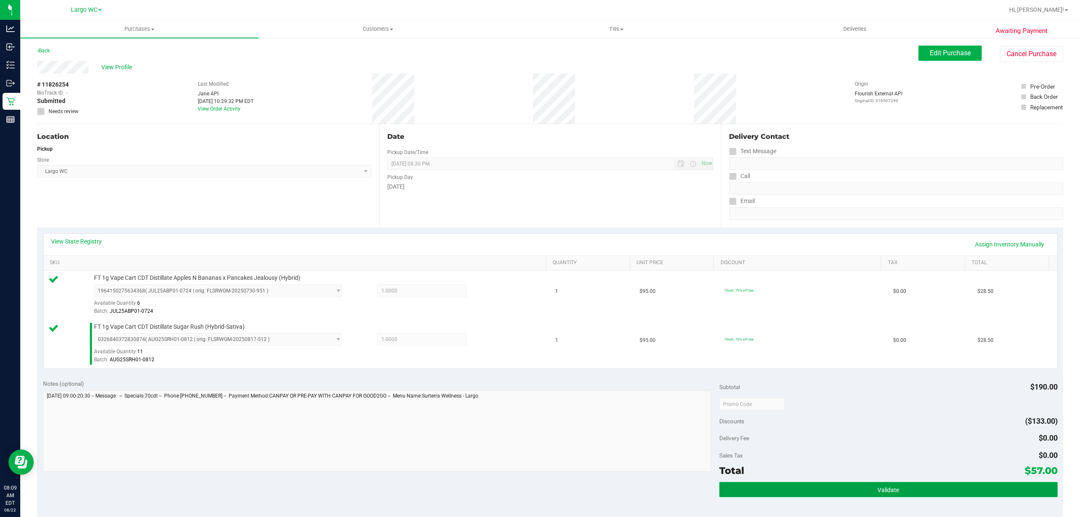
click at [889, 488] on span "Validate" at bounding box center [888, 489] width 22 height 7
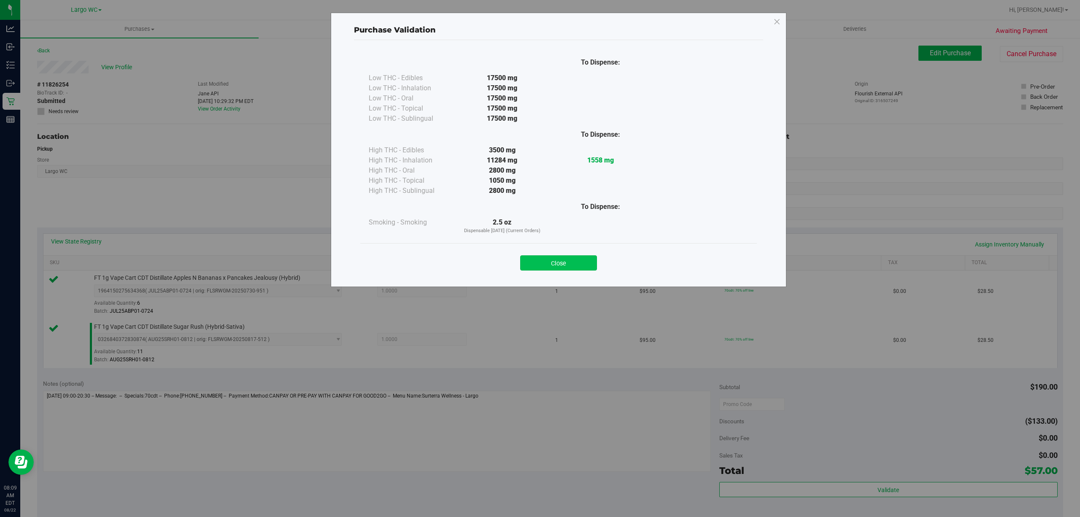
click at [552, 269] on button "Close" at bounding box center [558, 262] width 77 height 15
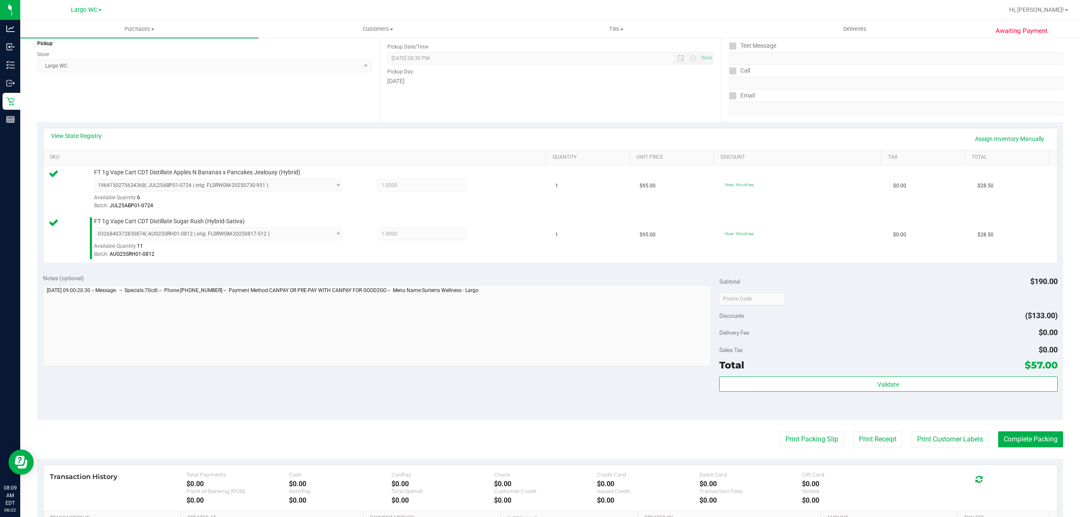
scroll to position [223, 0]
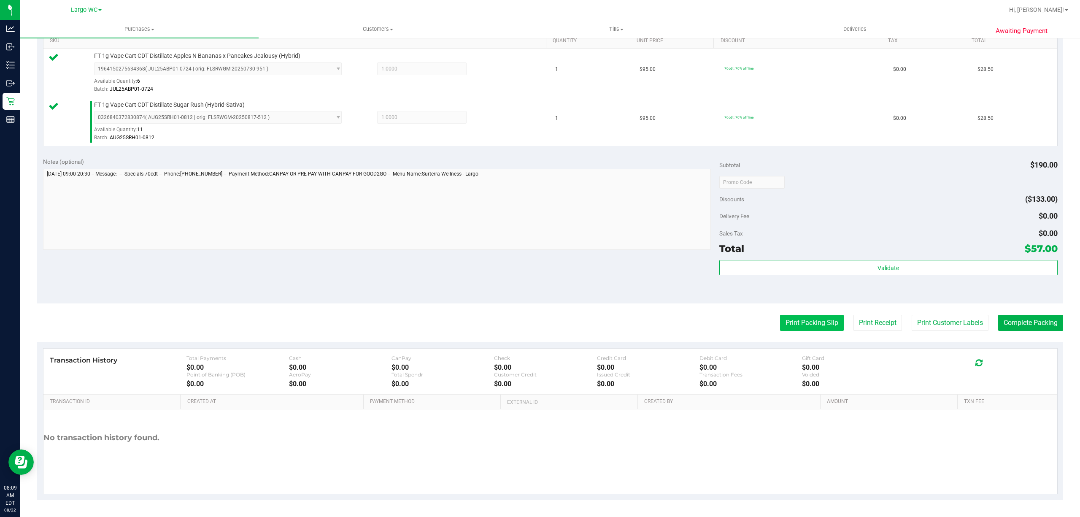
click at [797, 317] on button "Print Packing Slip" at bounding box center [812, 323] width 64 height 16
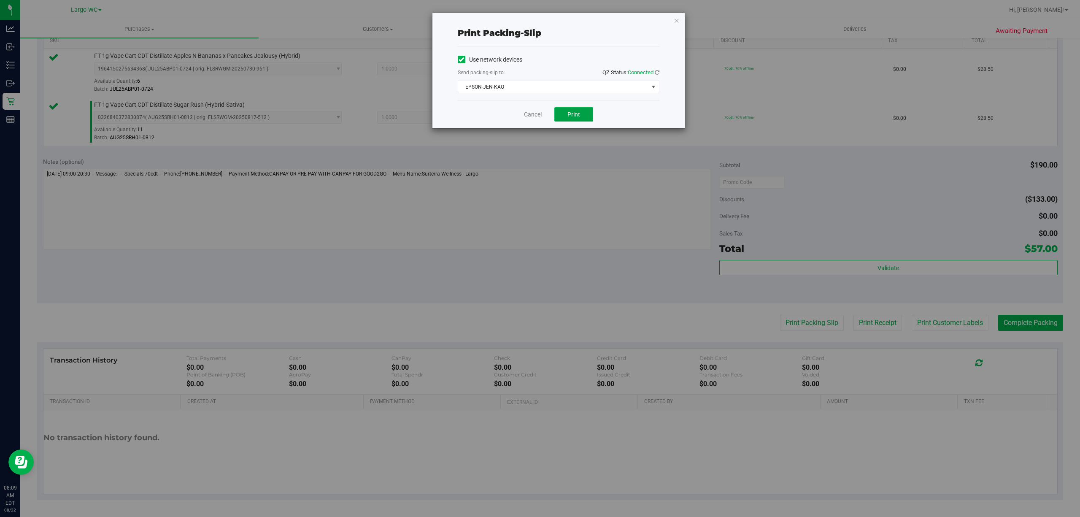
click at [573, 115] on span "Print" at bounding box center [573, 114] width 13 height 7
click at [674, 19] on icon "button" at bounding box center [677, 20] width 6 height 10
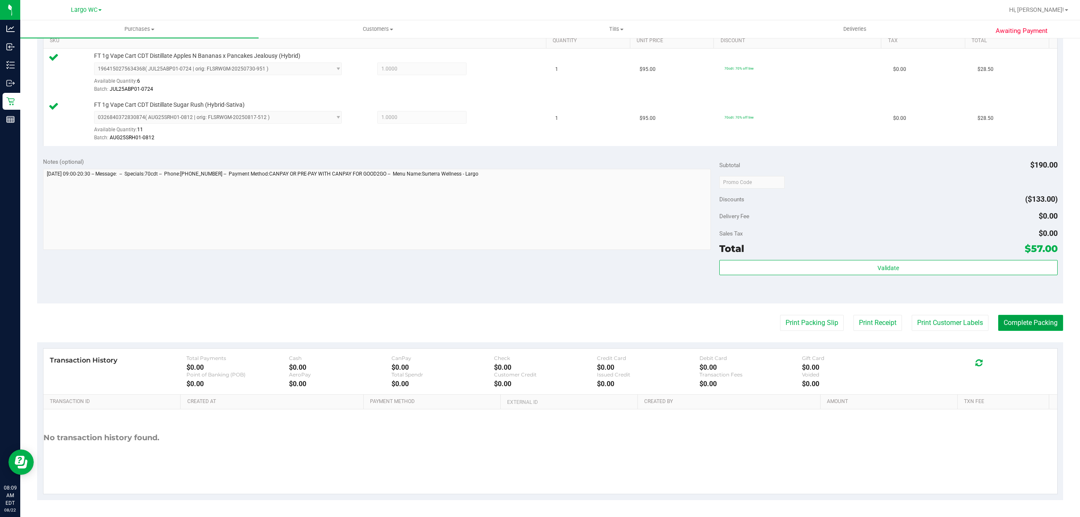
click at [1032, 324] on button "Complete Packing" at bounding box center [1030, 323] width 65 height 16
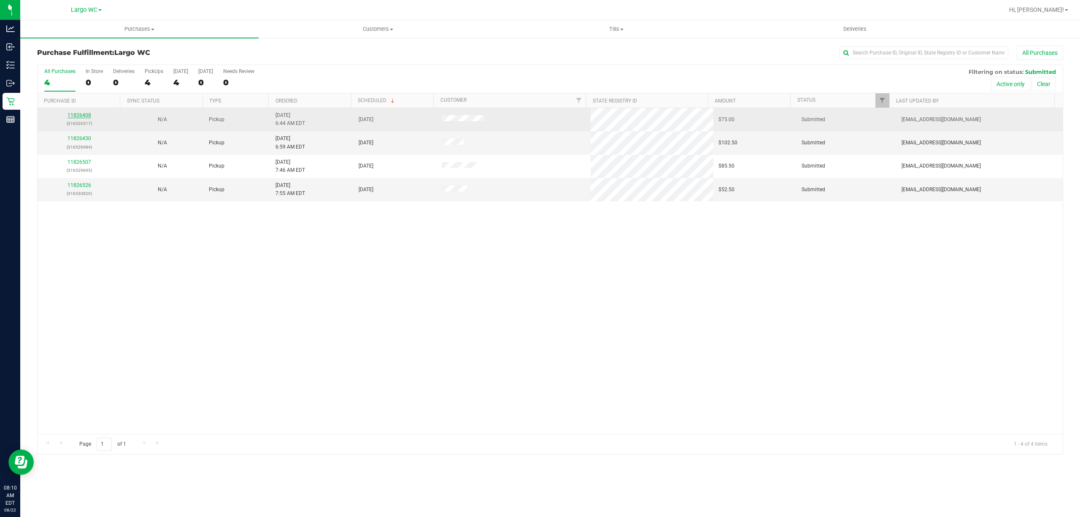
click at [80, 118] on link "11826408" at bounding box center [79, 115] width 24 height 6
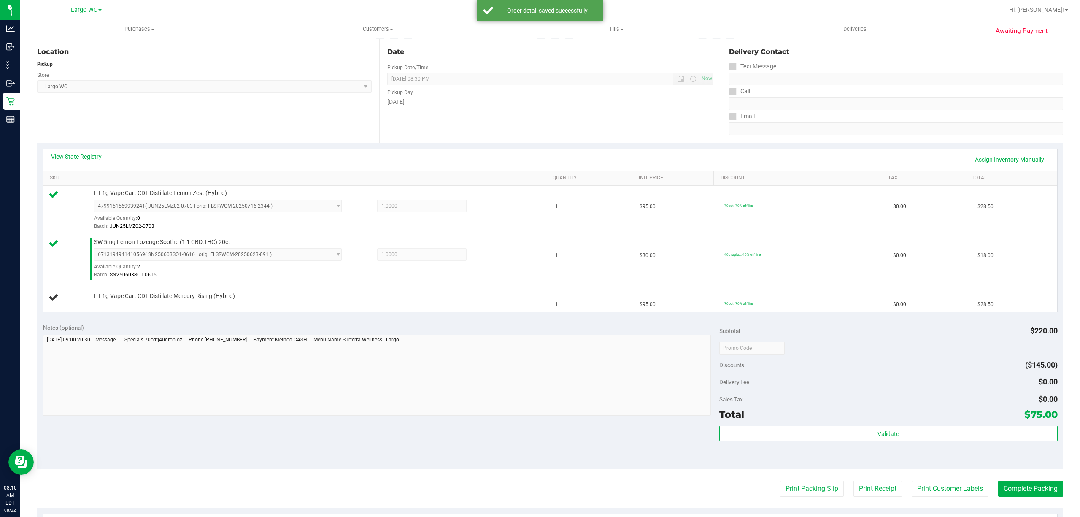
scroll to position [86, 0]
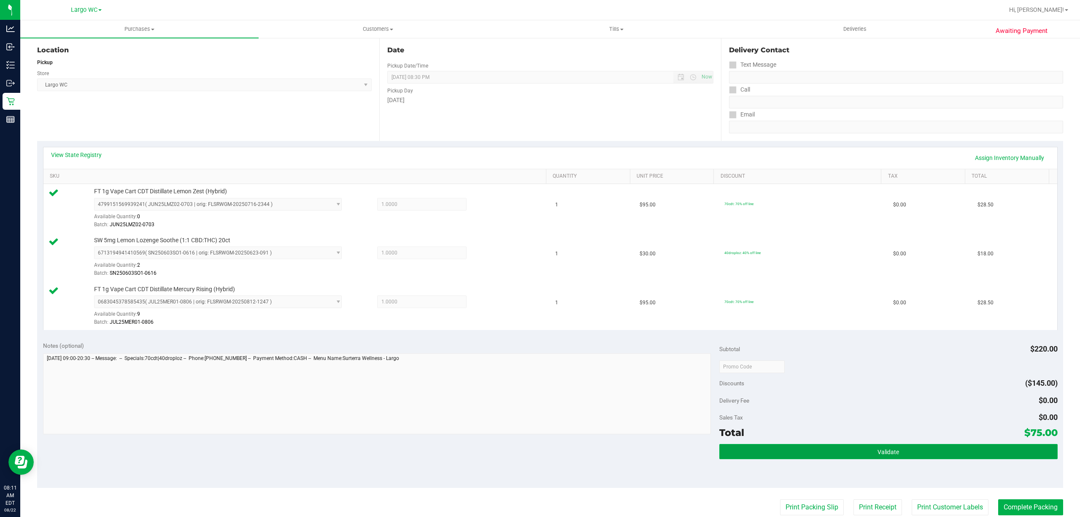
click at [903, 459] on button "Validate" at bounding box center [888, 451] width 338 height 15
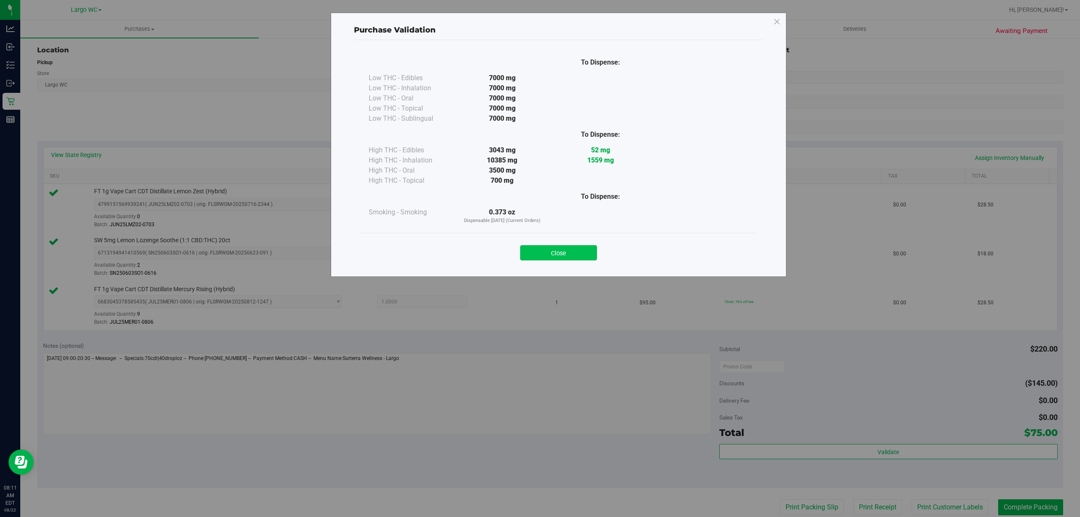
click at [576, 248] on button "Close" at bounding box center [558, 252] width 77 height 15
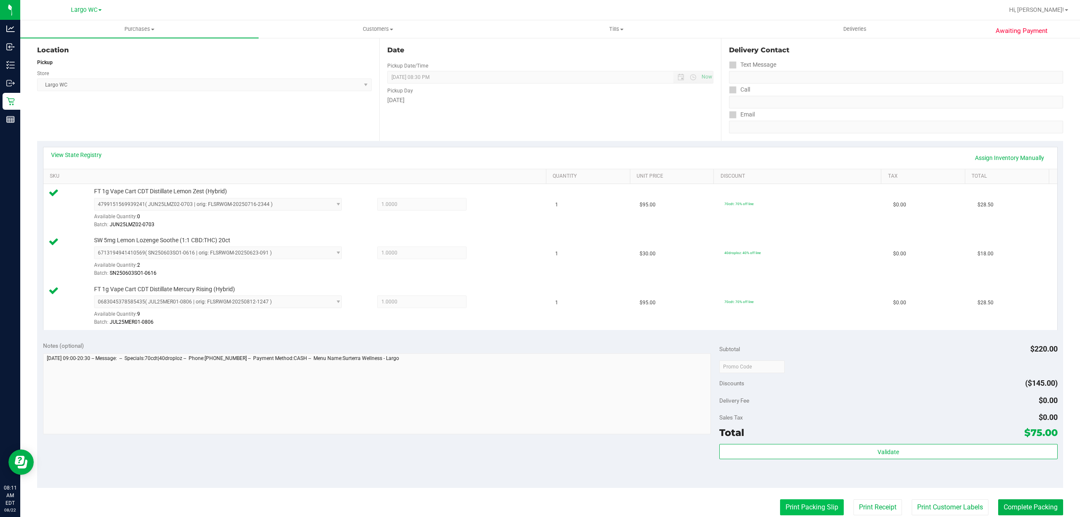
click at [810, 507] on button "Print Packing Slip" at bounding box center [812, 507] width 64 height 16
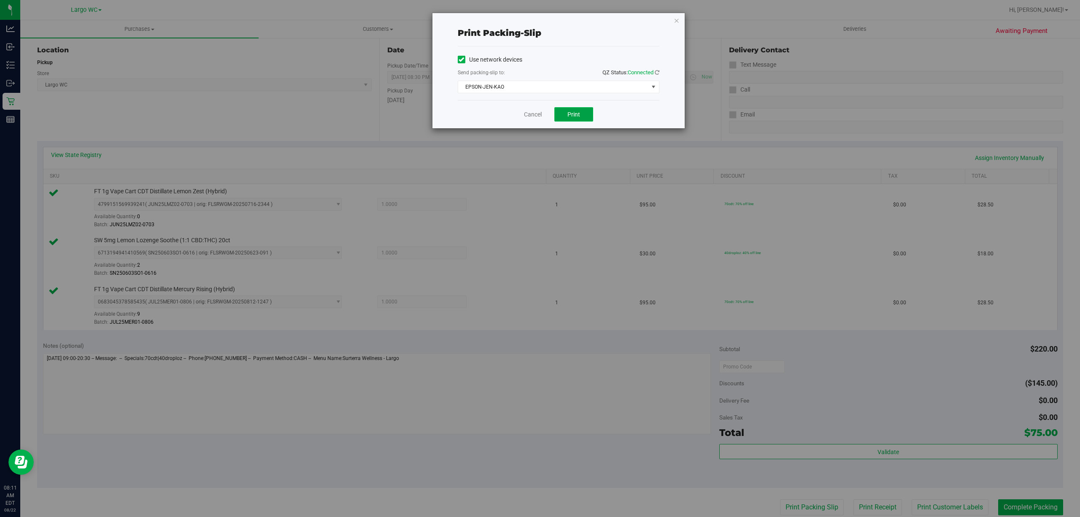
click at [582, 107] on button "Print" at bounding box center [573, 114] width 39 height 14
click at [676, 21] on icon "button" at bounding box center [677, 20] width 6 height 10
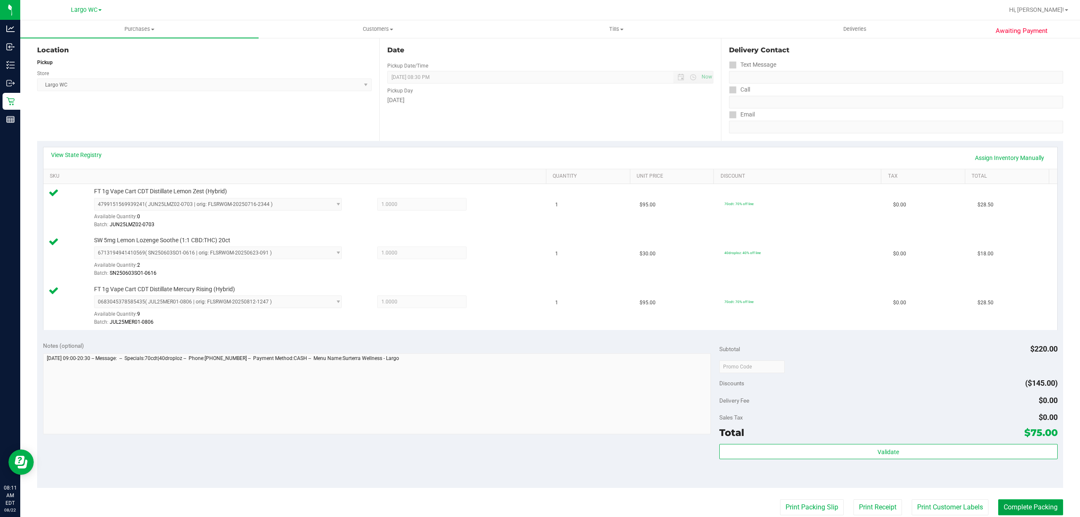
click at [1039, 507] on button "Complete Packing" at bounding box center [1030, 507] width 65 height 16
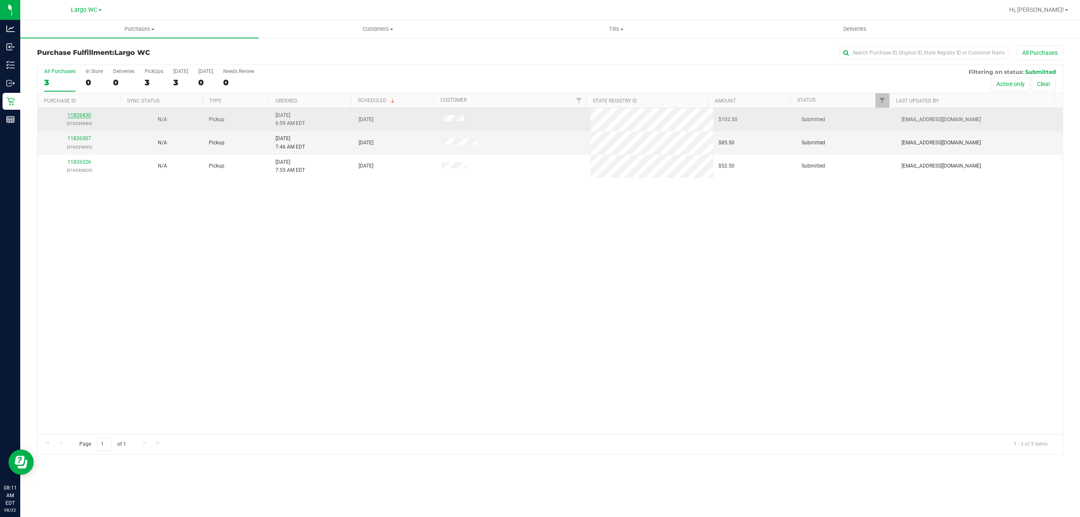
click at [76, 116] on link "11826430" at bounding box center [79, 115] width 24 height 6
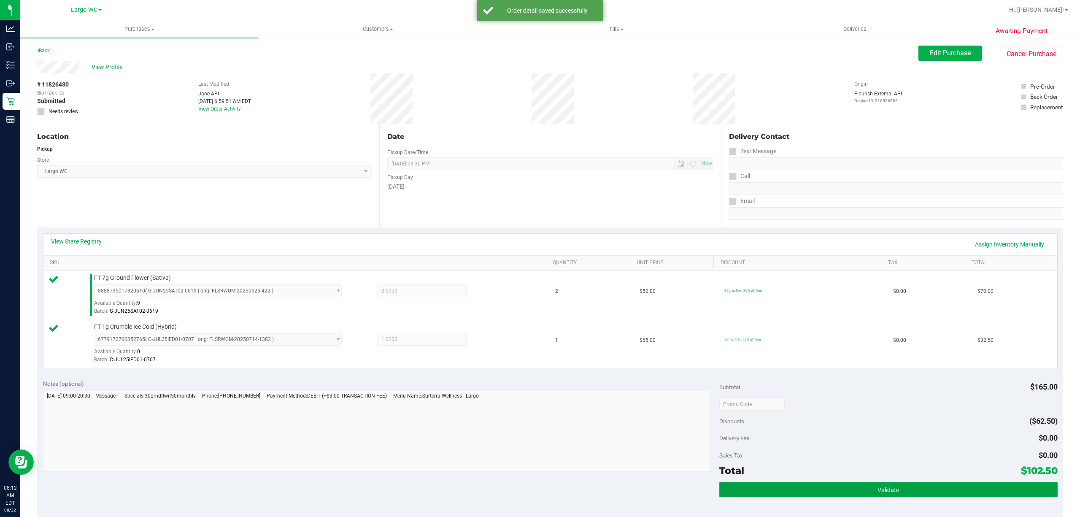
click at [890, 486] on button "Validate" at bounding box center [888, 489] width 338 height 15
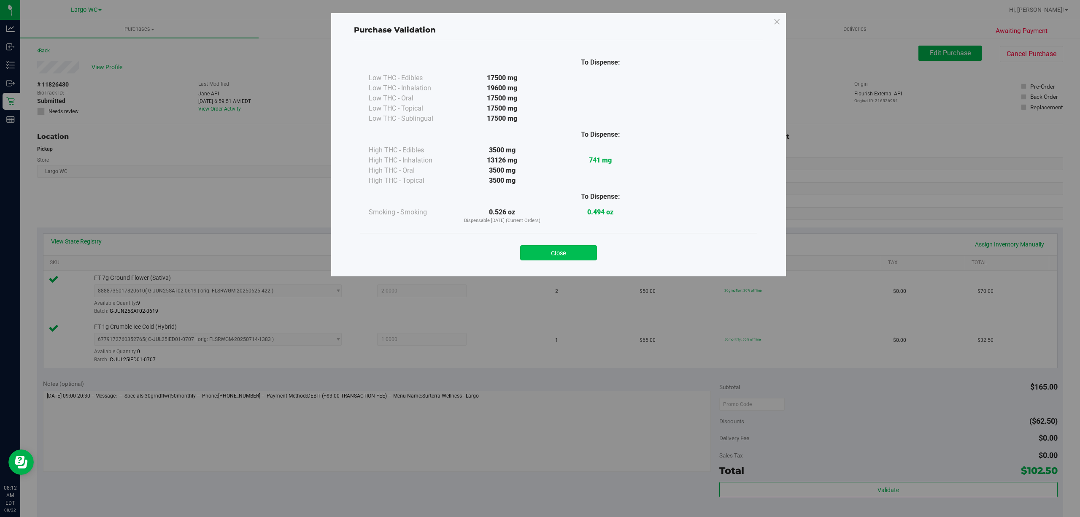
click at [578, 255] on button "Close" at bounding box center [558, 252] width 77 height 15
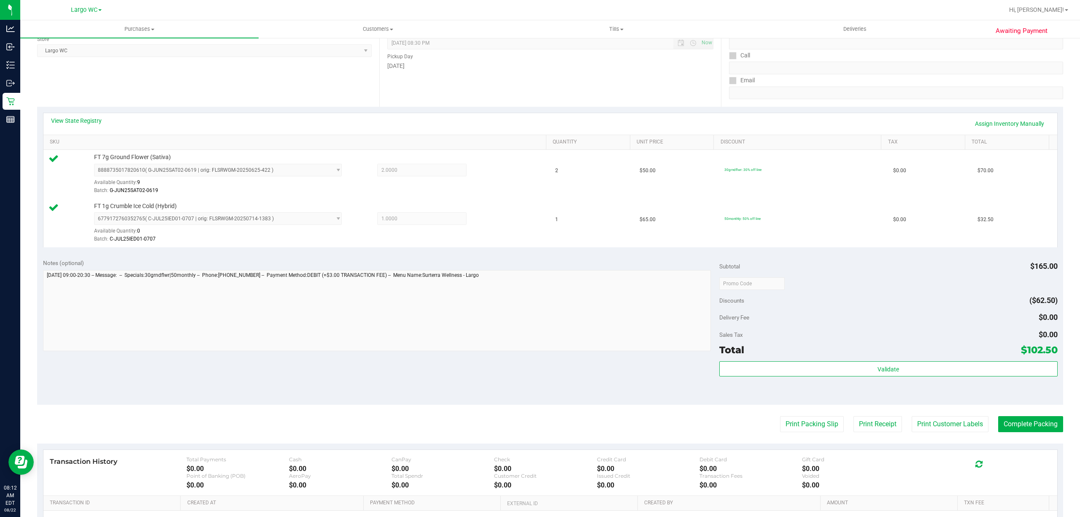
scroll to position [223, 0]
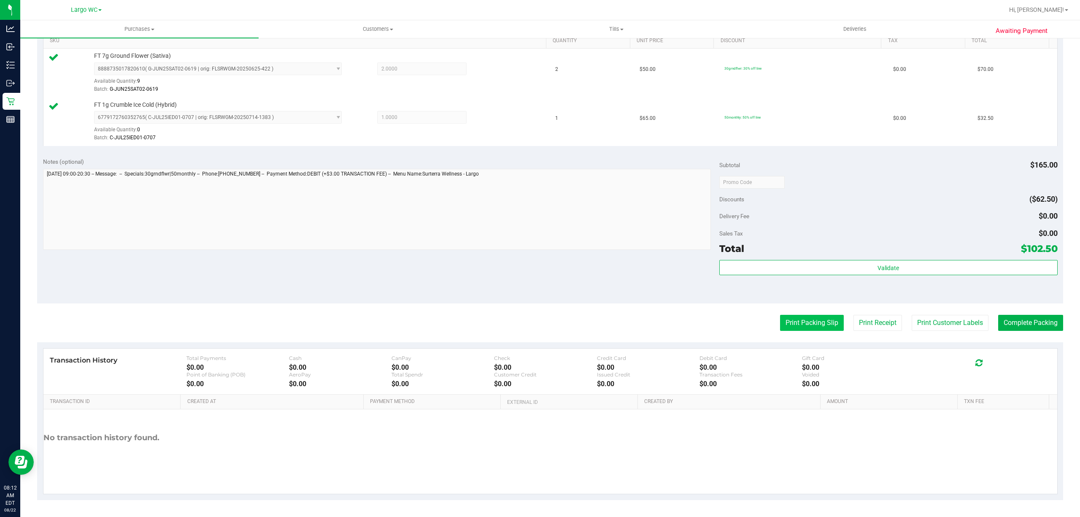
click at [797, 320] on button "Print Packing Slip" at bounding box center [812, 323] width 64 height 16
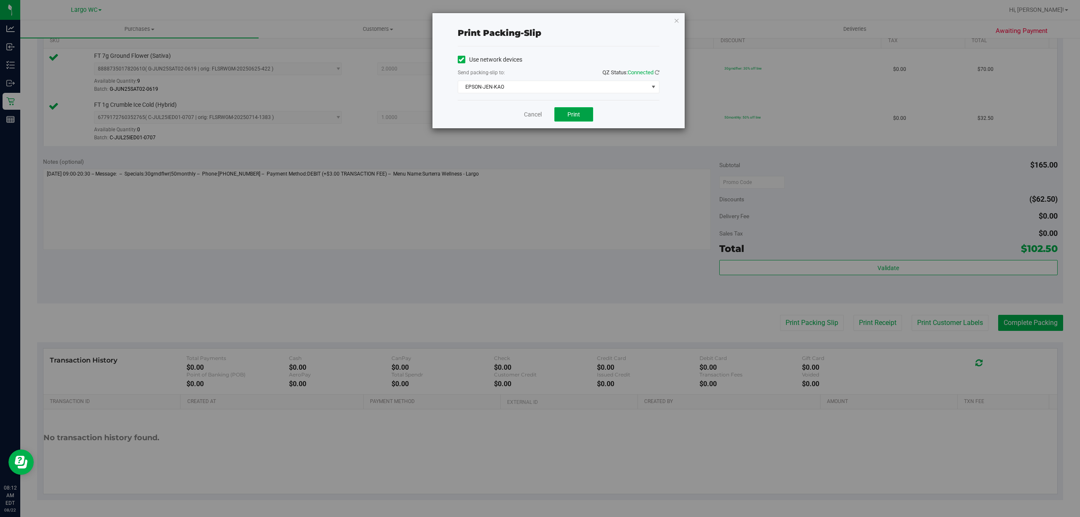
click at [579, 113] on span "Print" at bounding box center [573, 114] width 13 height 7
click at [690, 24] on div "Print packing-slip Use network devices Send packing-slip to: QZ Status: Connect…" at bounding box center [543, 258] width 1086 height 517
click at [676, 18] on icon "button" at bounding box center [677, 20] width 6 height 10
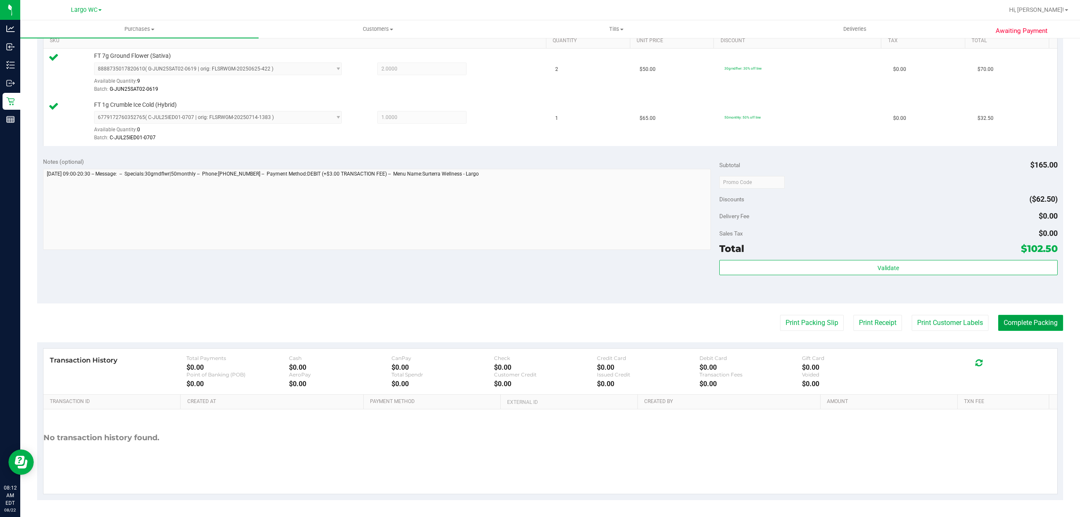
click at [1035, 319] on button "Complete Packing" at bounding box center [1030, 323] width 65 height 16
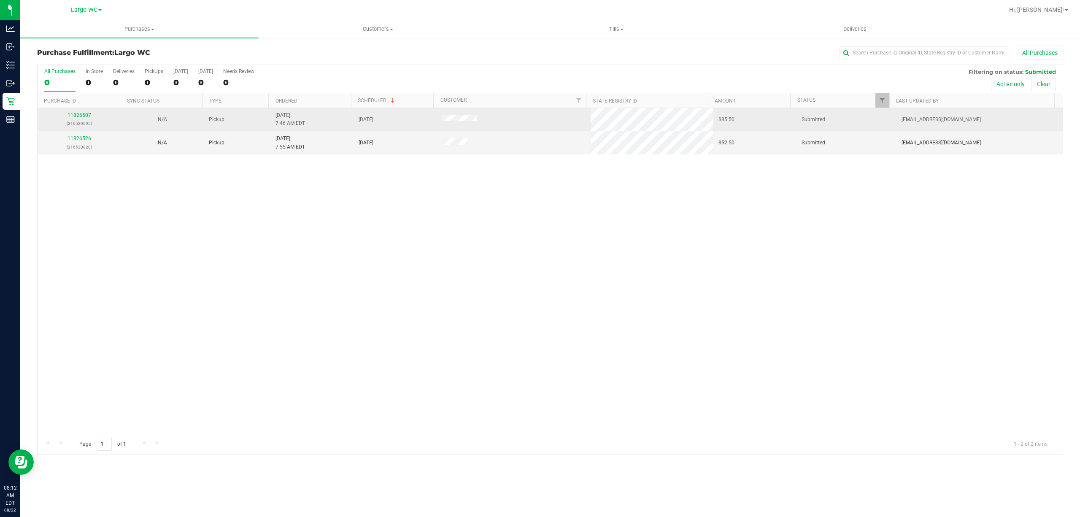
click at [84, 116] on link "11826507" at bounding box center [79, 115] width 24 height 6
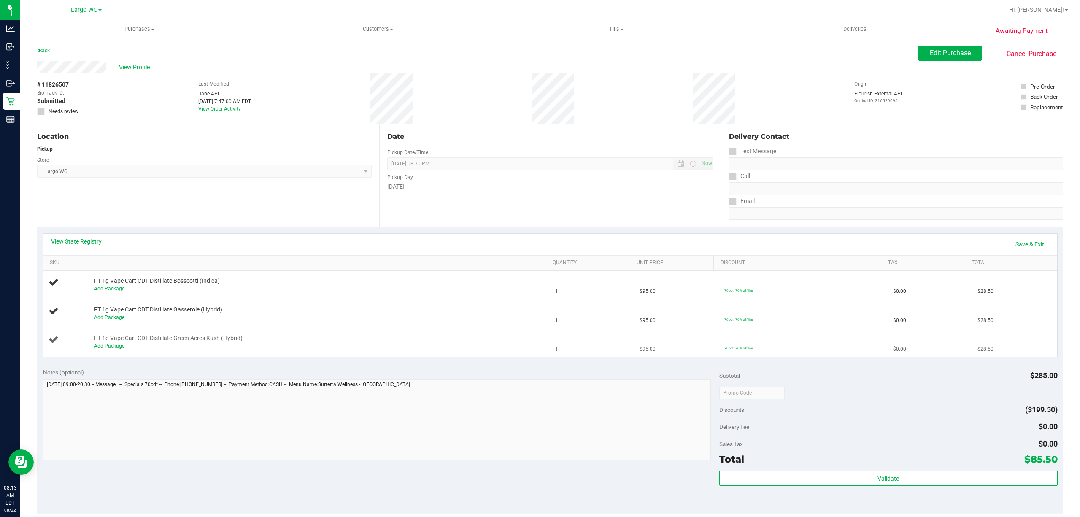
click at [111, 348] on link "Add Package" at bounding box center [109, 346] width 30 height 6
click at [200, 346] on span "Select Package" at bounding box center [212, 348] width 236 height 12
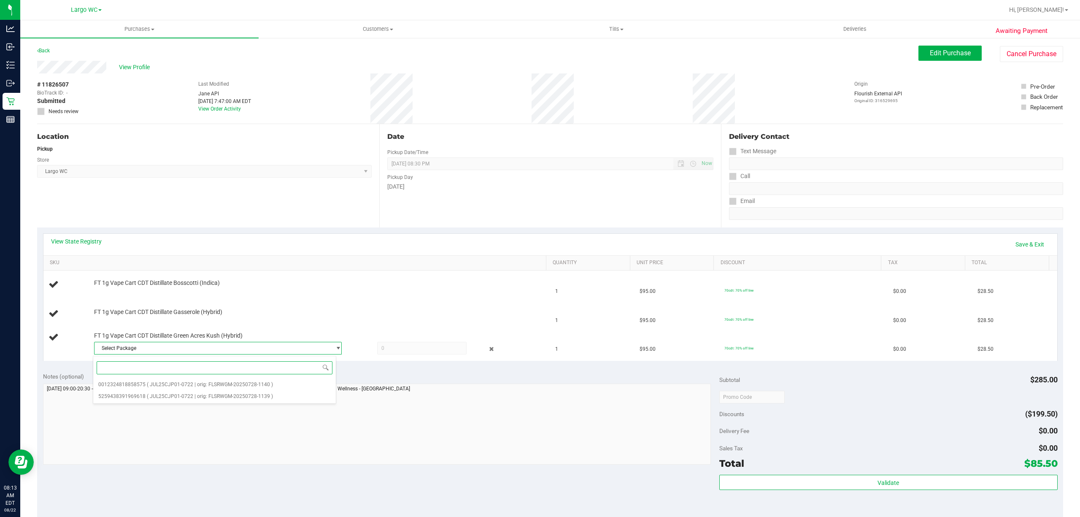
click at [257, 404] on div "Select Package 0012324818858575 ( JUL25CJP01-0722 | orig: FLSRWGM-20250728-1140…" at bounding box center [214, 380] width 243 height 48
click at [259, 402] on div "Select Package 0012324818858575 ( JUL25CJP01-0722 | orig: FLSRWGM-20250728-1140…" at bounding box center [214, 380] width 243 height 48
click at [261, 385] on span "( JUL25CJP01-0722 | orig: FLSRWGM-20250728-1140 )" at bounding box center [210, 384] width 126 height 6
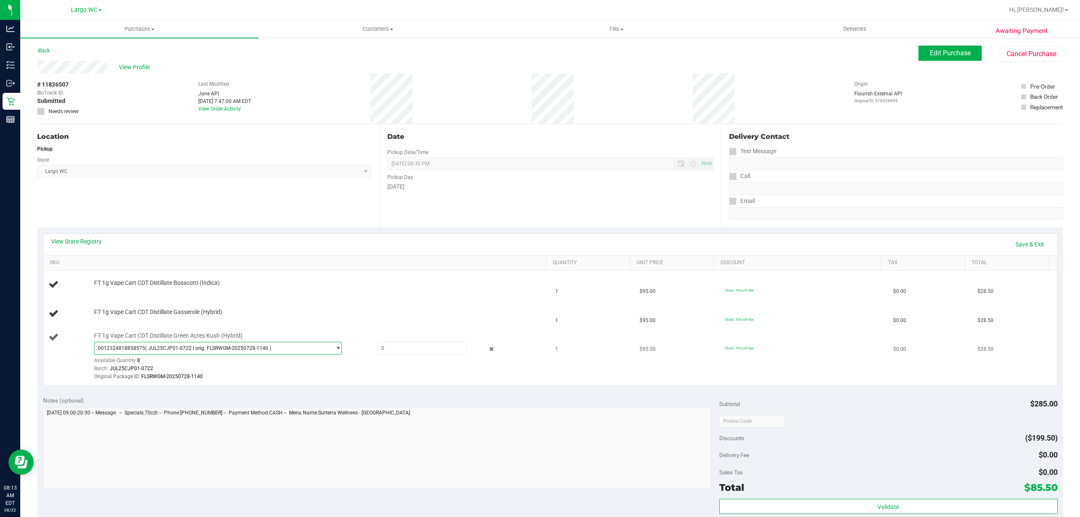
click at [310, 350] on span "0012324818858575 ( JUL25CJP01-0722 | orig: FLSRWGM-20250728-1140 )" at bounding box center [212, 348] width 236 height 12
click at [257, 387] on span "( JUL25CJP01-0722 | orig: FLSRWGM-20250728-1140 )" at bounding box center [210, 384] width 126 height 6
click at [271, 343] on span "0012324818858575 ( JUL25CJP01-0722 | orig: FLSRWGM-20250728-1140 )" at bounding box center [212, 348] width 236 height 12
click at [255, 397] on span "( JUL25CJP01-0722 | orig: FLSRWGM-20250728-1139 )" at bounding box center [210, 396] width 126 height 6
click at [395, 346] on input "text" at bounding box center [421, 348] width 89 height 12
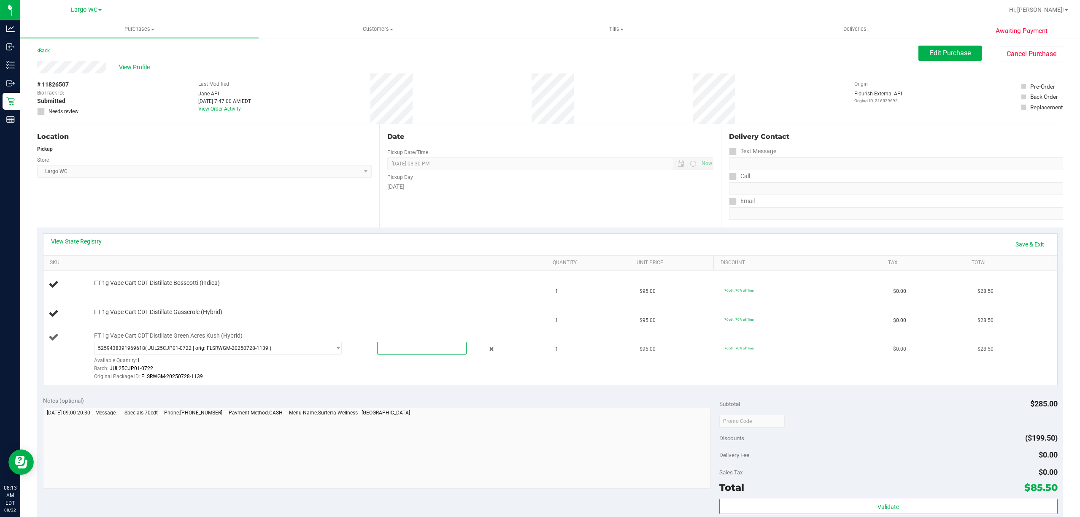
type input "1"
click at [1027, 248] on link "Save & Exit" at bounding box center [1030, 244] width 40 height 14
type input "1.0000"
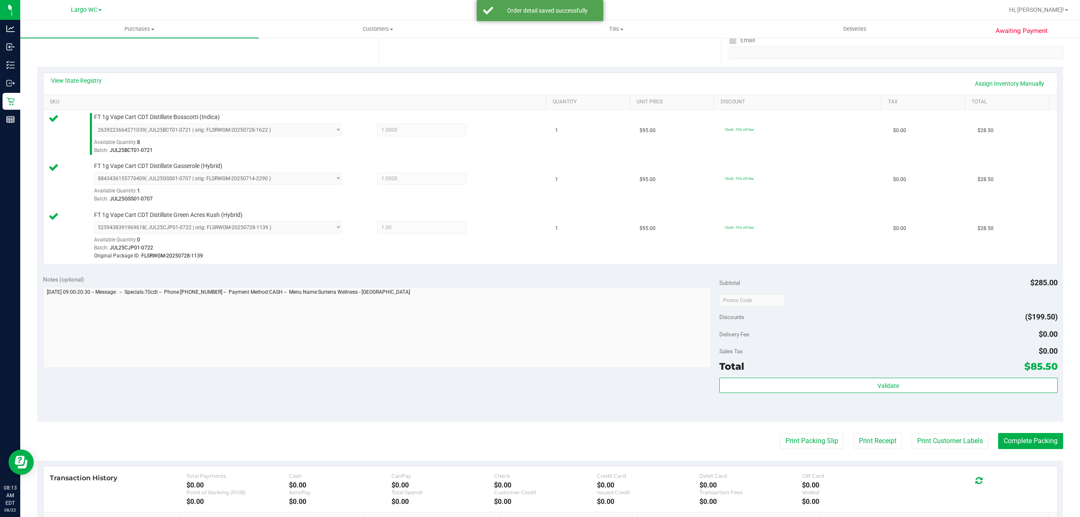
scroll to position [280, 0]
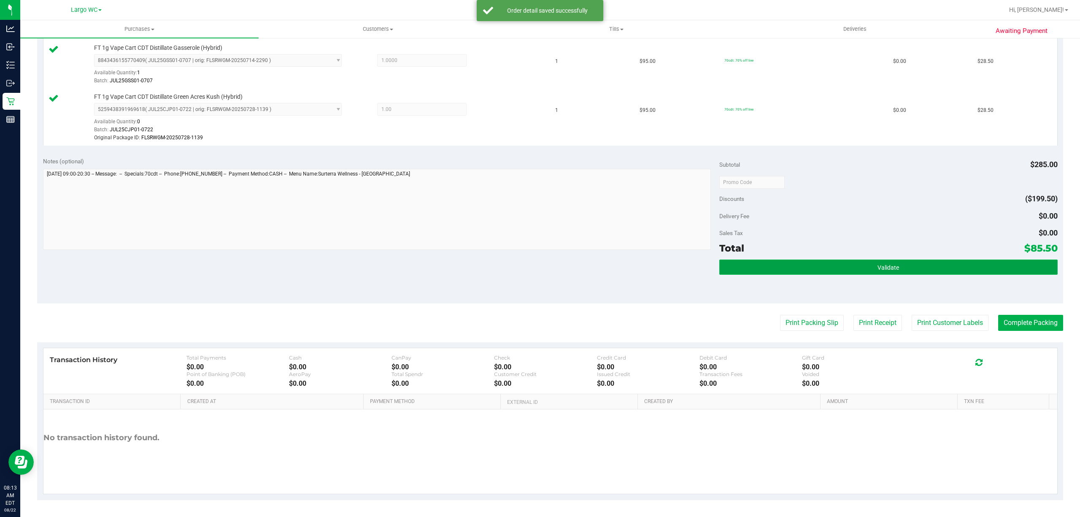
click at [905, 269] on button "Validate" at bounding box center [888, 266] width 338 height 15
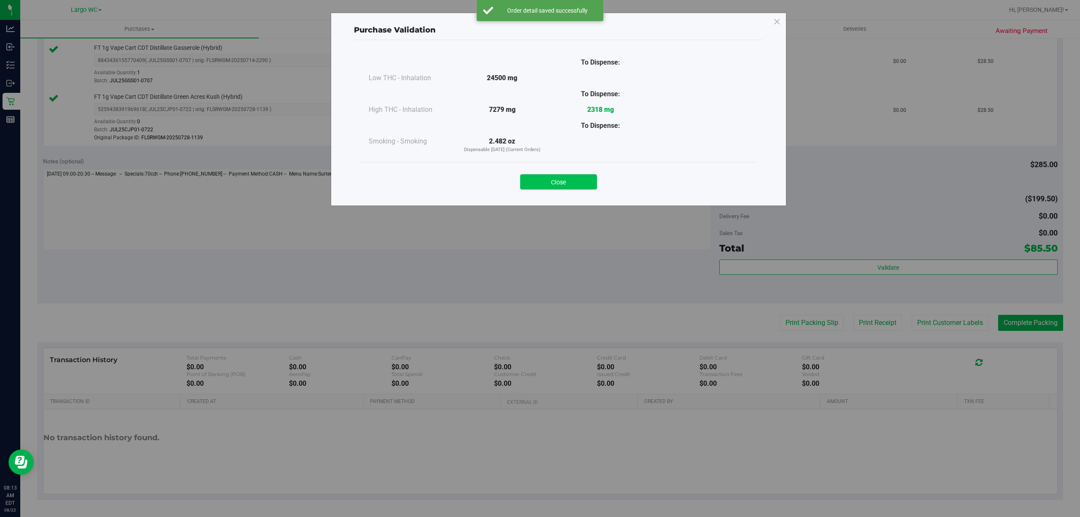
click at [570, 176] on button "Close" at bounding box center [558, 181] width 77 height 15
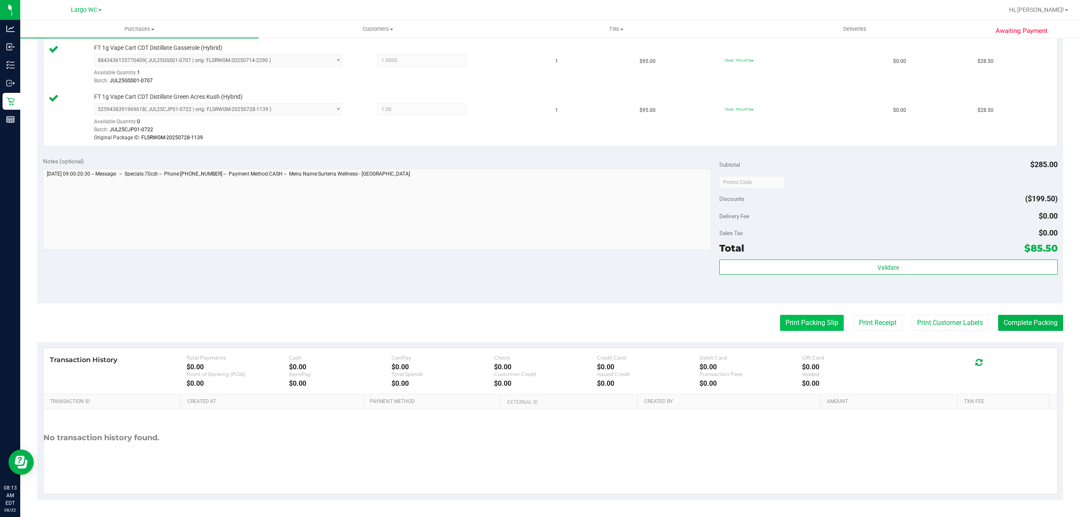
click at [810, 322] on button "Print Packing Slip" at bounding box center [812, 323] width 64 height 16
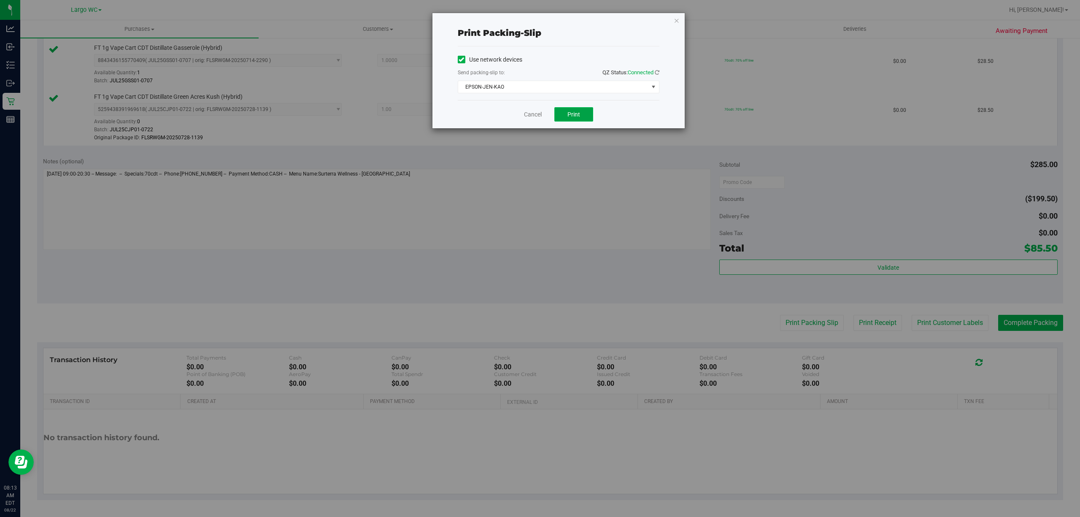
click at [578, 114] on span "Print" at bounding box center [573, 114] width 13 height 7
click at [676, 20] on icon "button" at bounding box center [677, 20] width 6 height 10
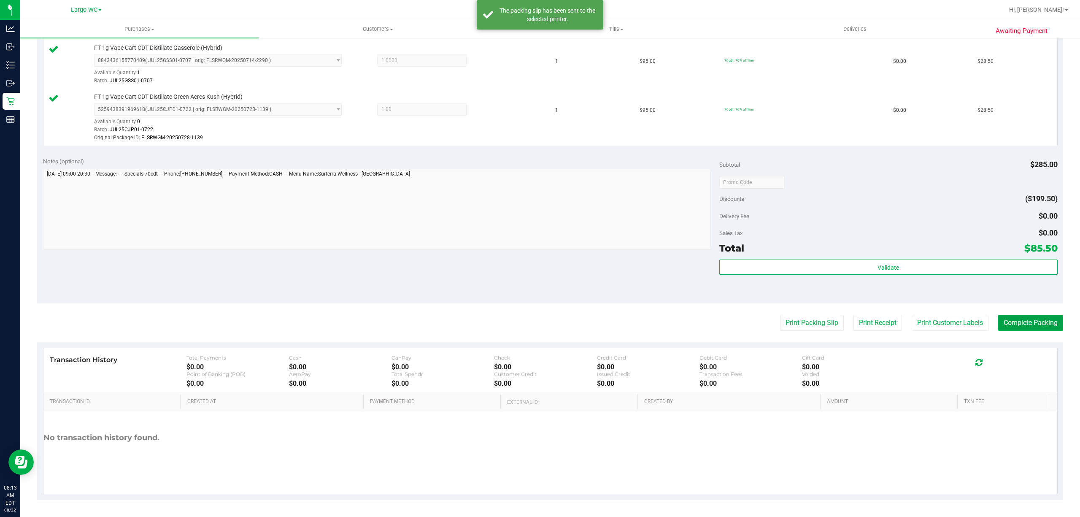
click at [1026, 324] on button "Complete Packing" at bounding box center [1030, 323] width 65 height 16
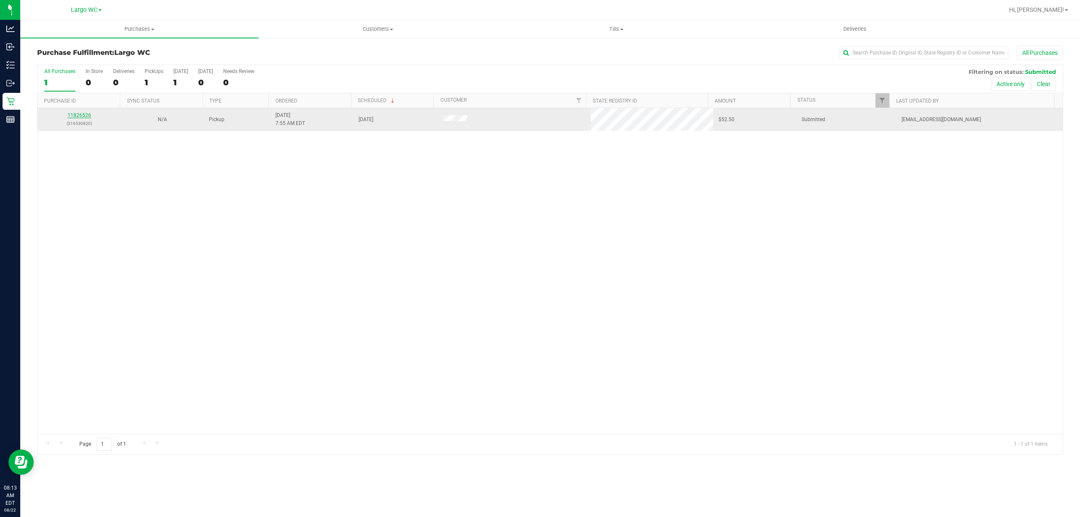
click at [74, 117] on link "11826526" at bounding box center [79, 115] width 24 height 6
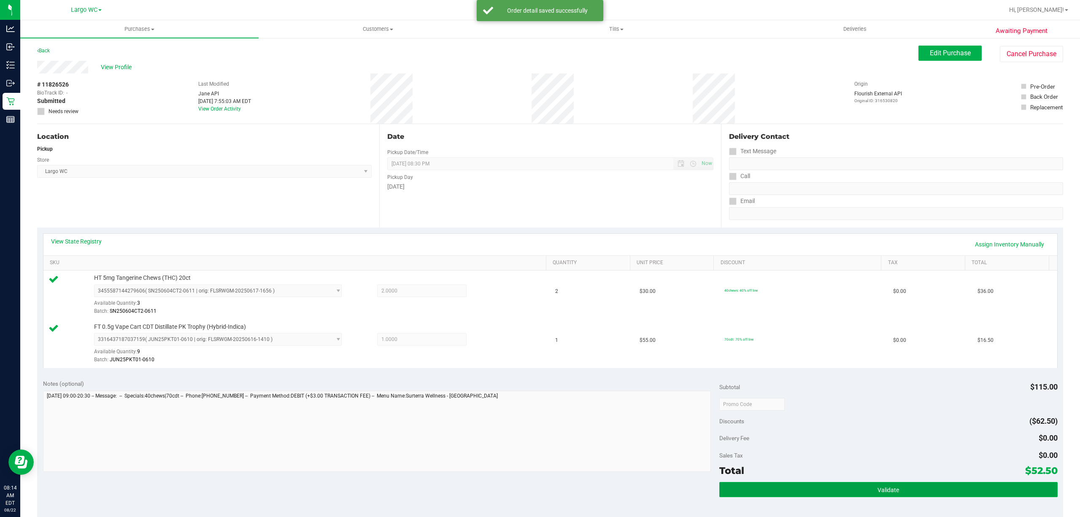
click at [883, 492] on span "Validate" at bounding box center [888, 489] width 22 height 7
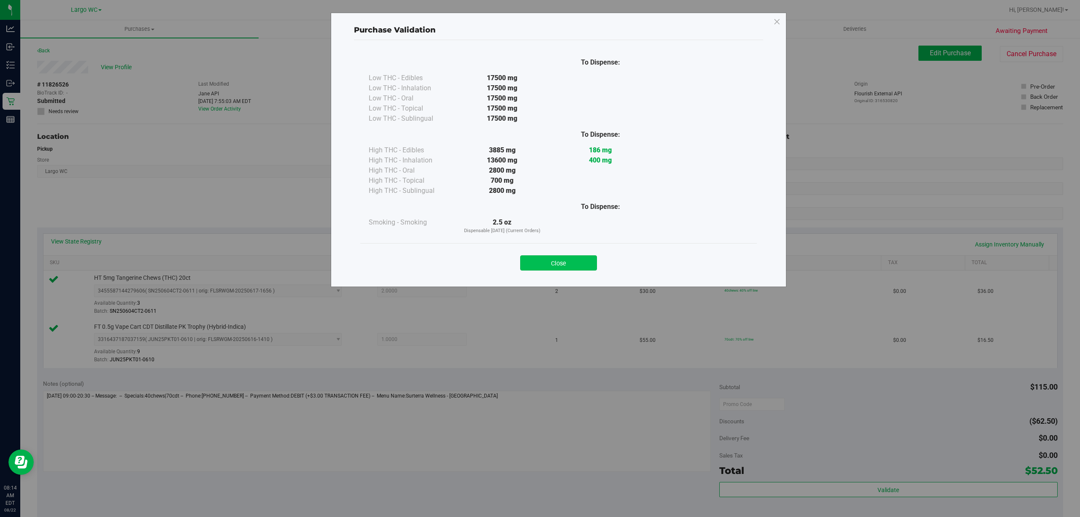
click at [563, 262] on button "Close" at bounding box center [558, 262] width 77 height 15
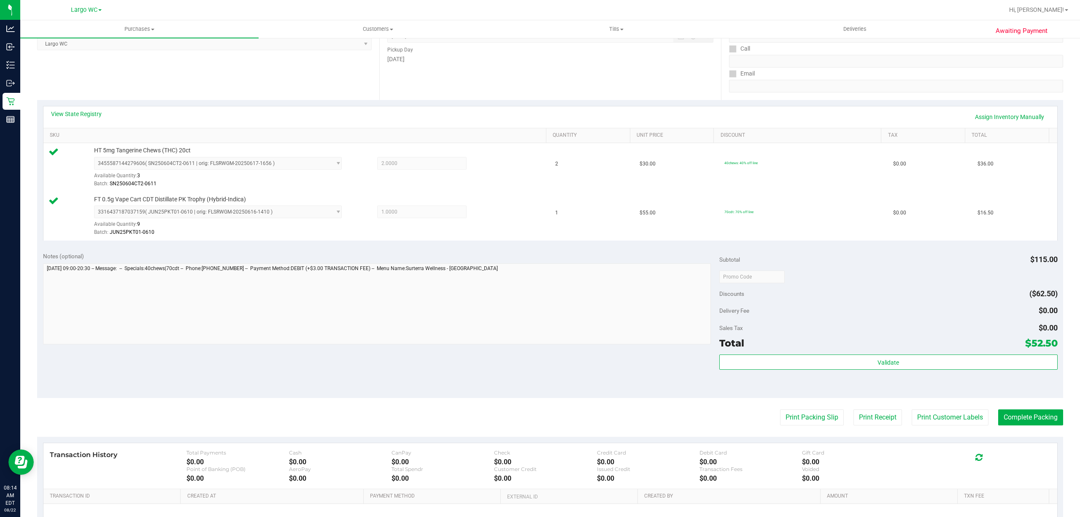
scroll to position [223, 0]
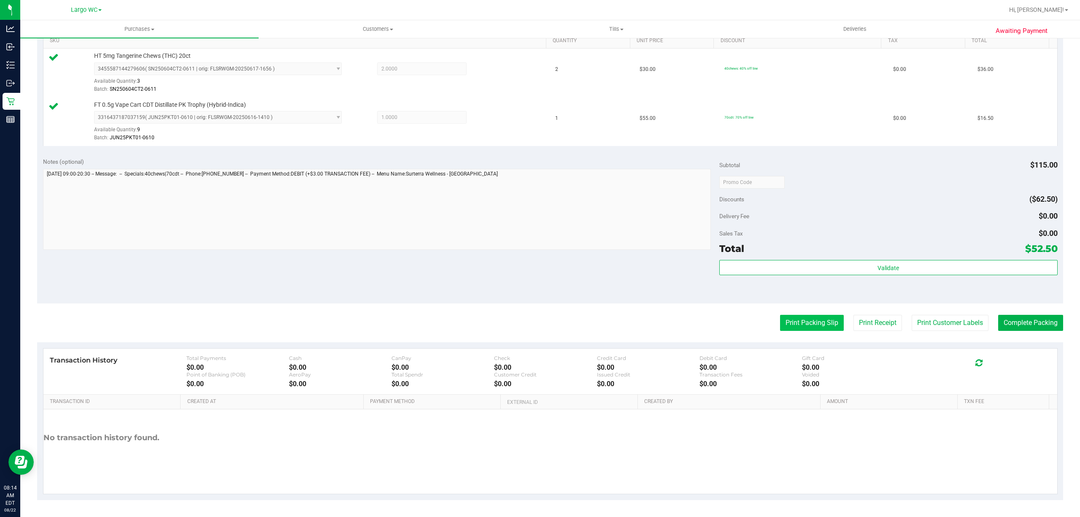
click at [820, 315] on button "Print Packing Slip" at bounding box center [812, 323] width 64 height 16
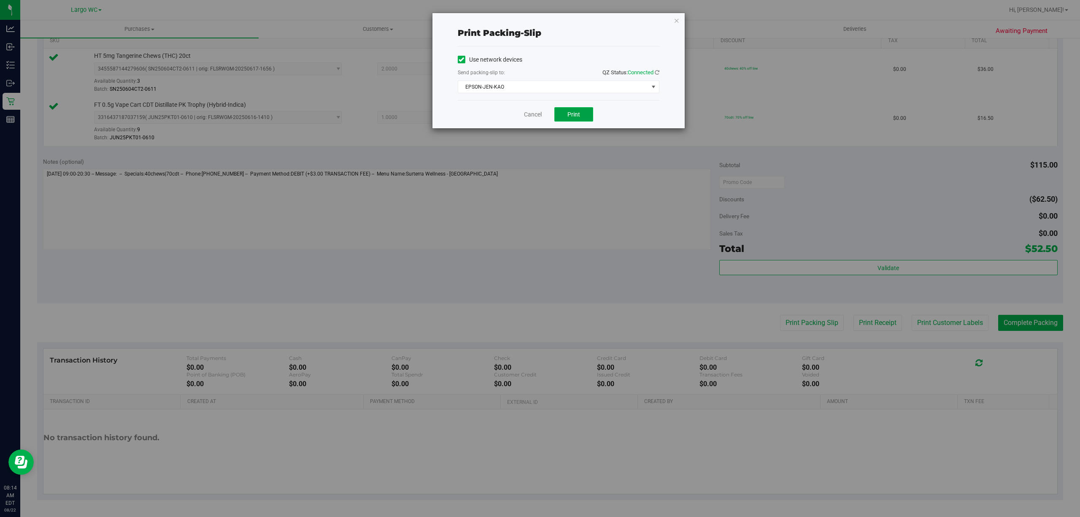
click at [581, 119] on button "Print" at bounding box center [573, 114] width 39 height 14
click at [676, 19] on icon "button" at bounding box center [677, 20] width 6 height 10
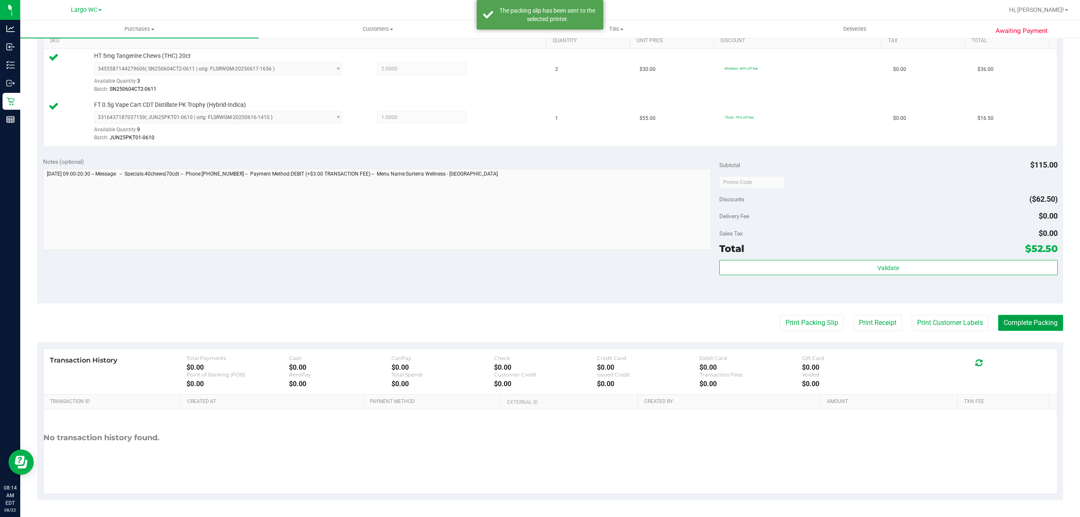
click at [1015, 319] on button "Complete Packing" at bounding box center [1030, 323] width 65 height 16
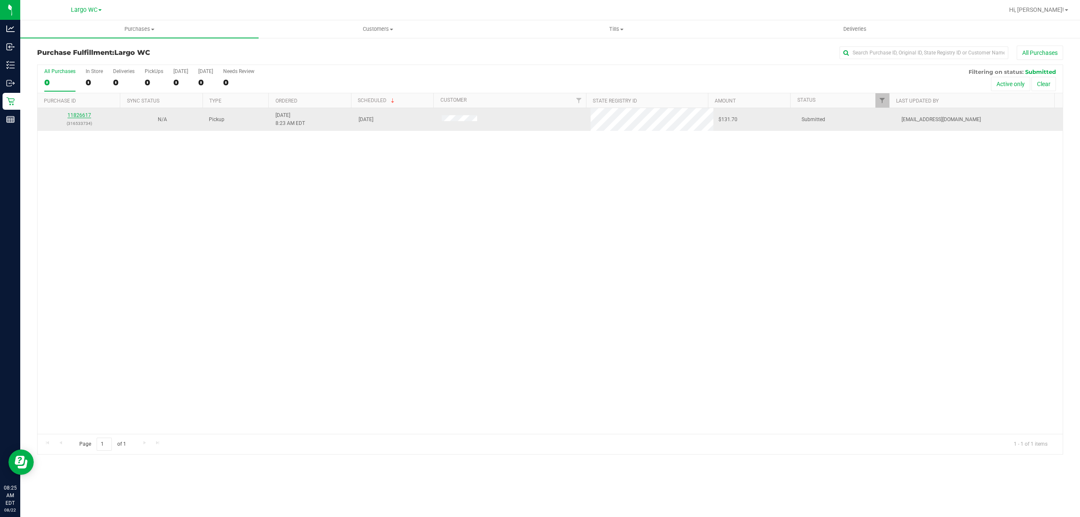
click at [71, 116] on link "11826617" at bounding box center [79, 115] width 24 height 6
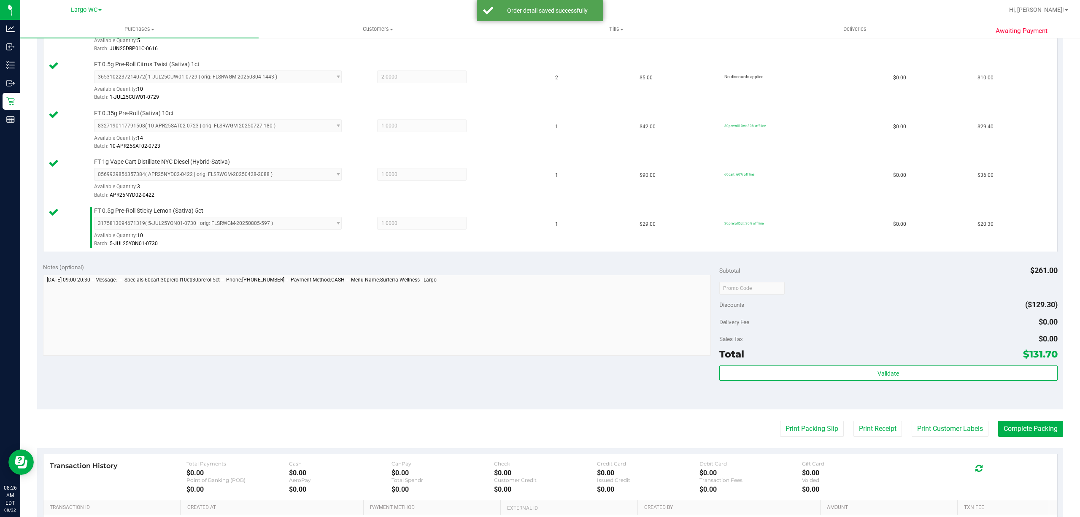
scroll to position [371, 0]
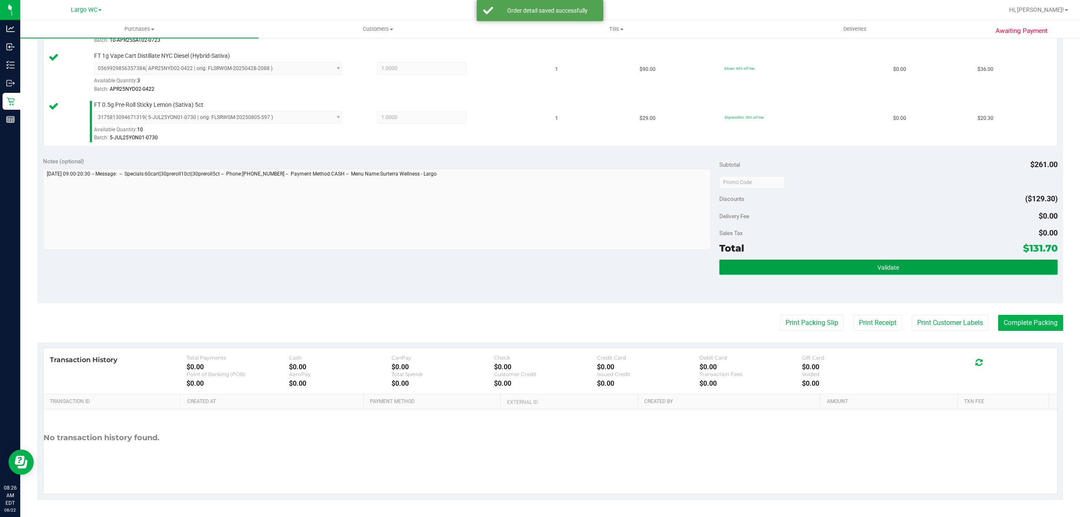
click at [936, 267] on button "Validate" at bounding box center [888, 266] width 338 height 15
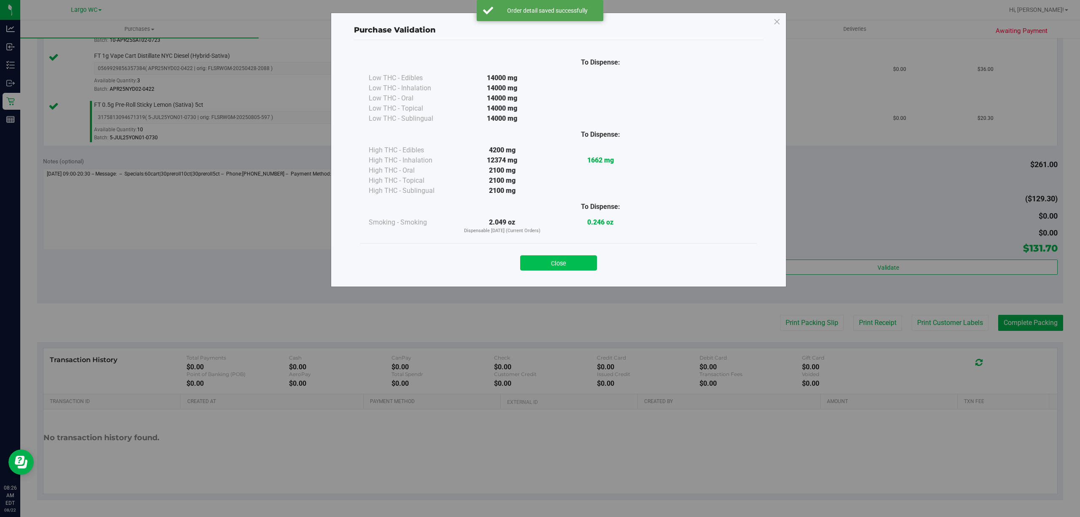
click at [578, 256] on button "Close" at bounding box center [558, 262] width 77 height 15
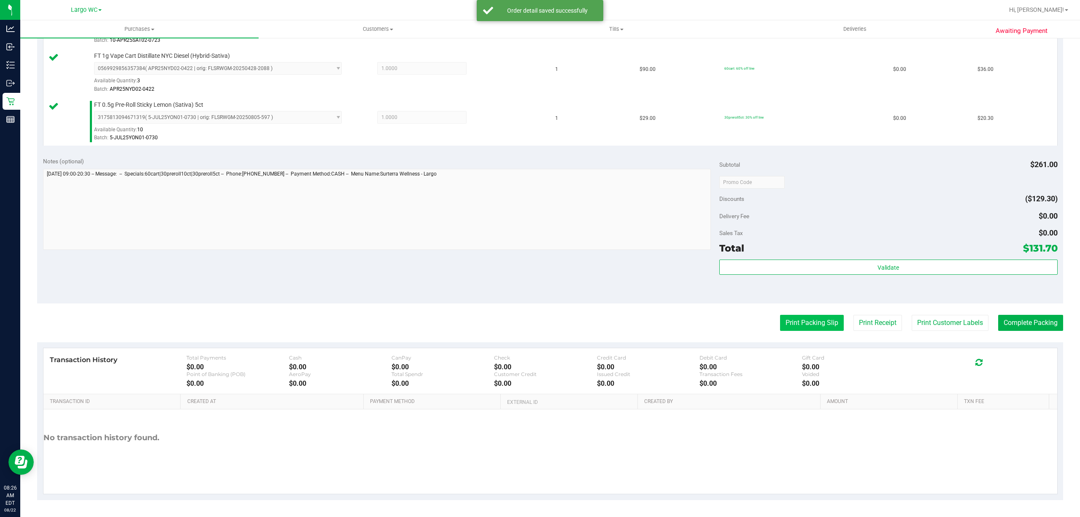
click at [801, 326] on button "Print Packing Slip" at bounding box center [812, 323] width 64 height 16
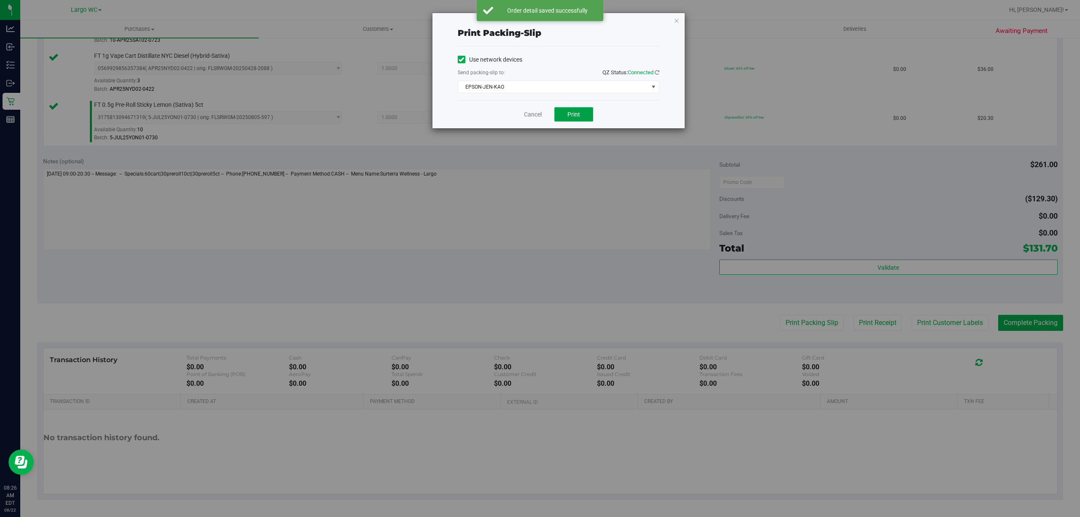
click at [574, 115] on span "Print" at bounding box center [573, 114] width 13 height 7
click at [676, 19] on icon "button" at bounding box center [677, 20] width 6 height 10
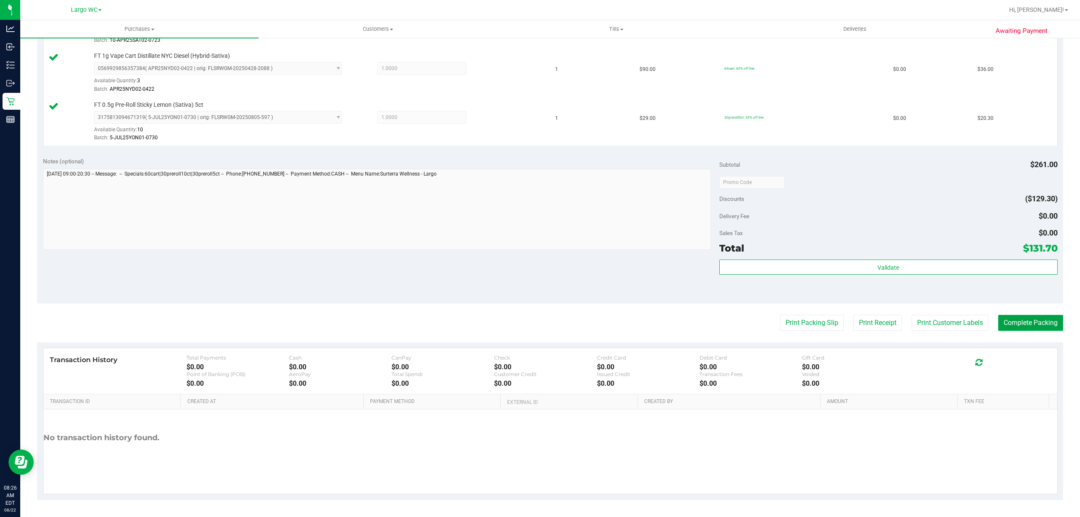
click at [1035, 322] on button "Complete Packing" at bounding box center [1030, 323] width 65 height 16
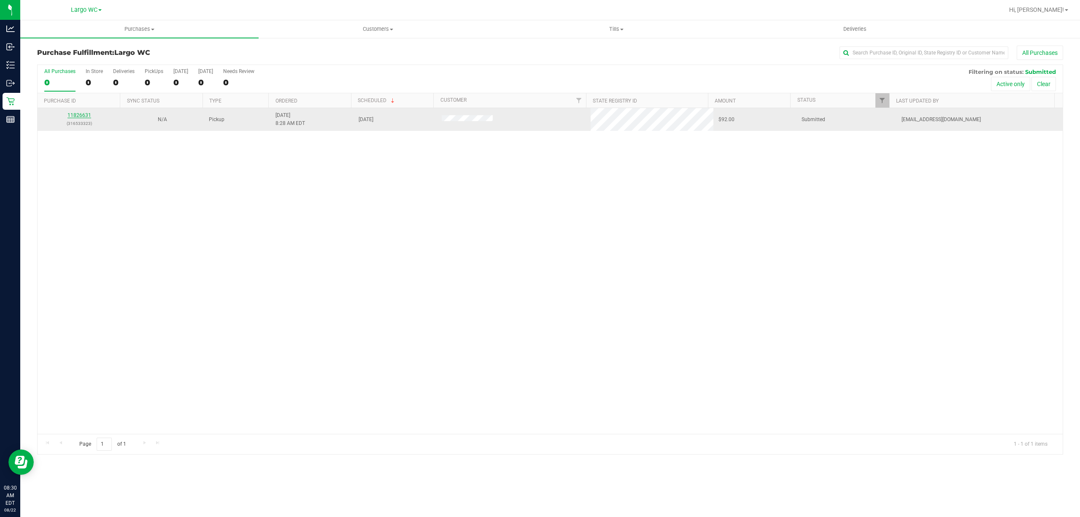
click at [78, 115] on link "11826631" at bounding box center [79, 115] width 24 height 6
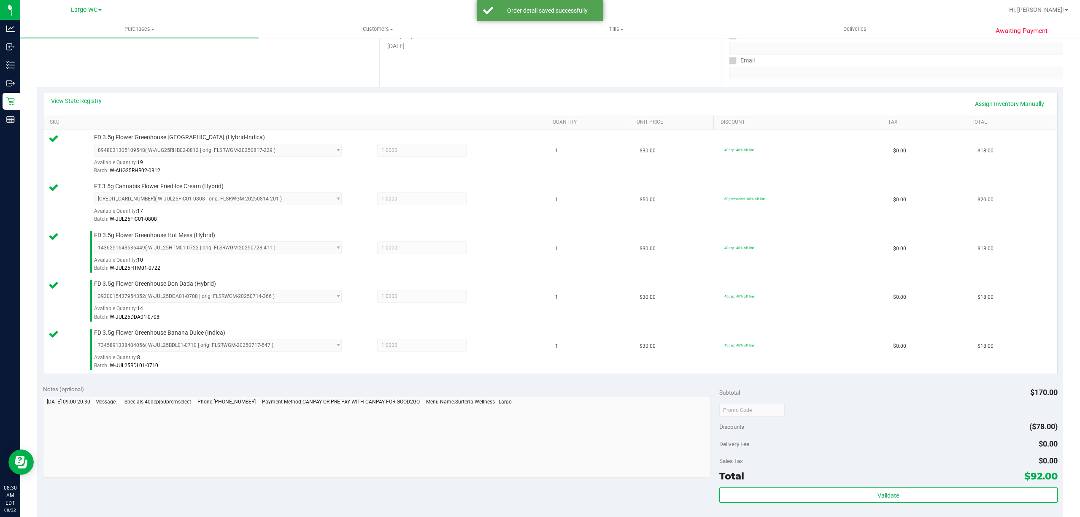
scroll to position [371, 0]
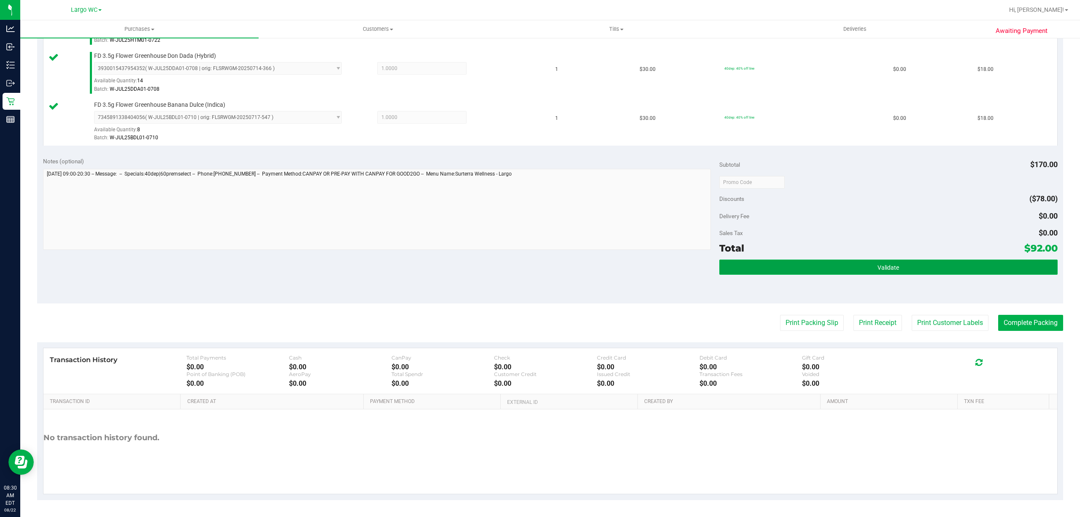
click at [940, 274] on button "Validate" at bounding box center [888, 266] width 338 height 15
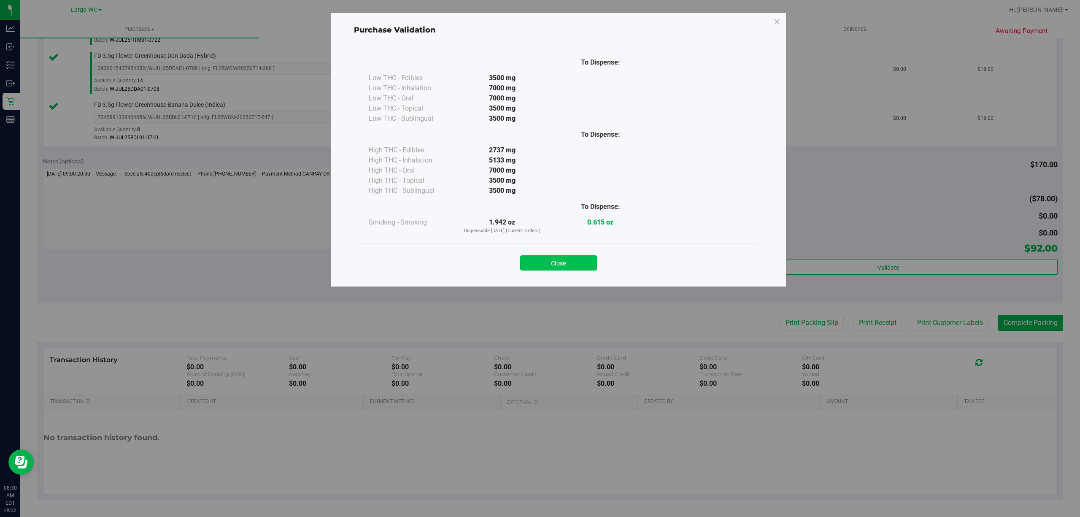
click at [567, 256] on button "Close" at bounding box center [558, 262] width 77 height 15
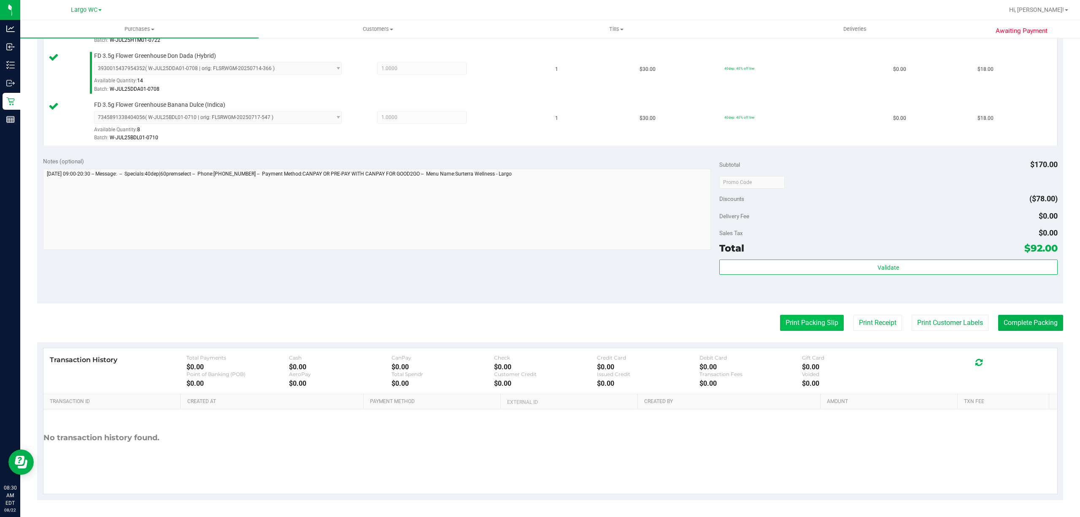
click at [811, 323] on button "Print Packing Slip" at bounding box center [812, 323] width 64 height 16
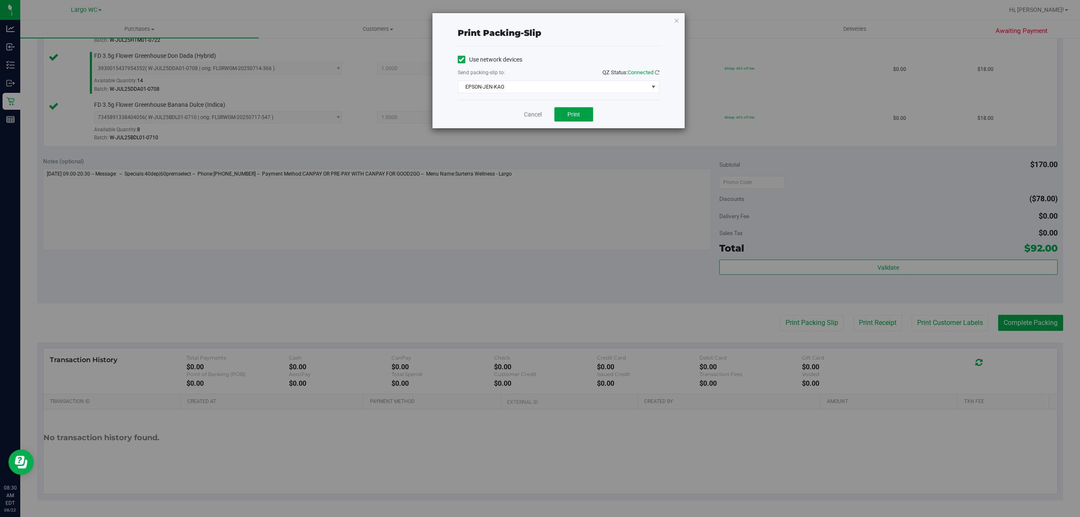
click at [573, 115] on span "Print" at bounding box center [573, 114] width 13 height 7
click at [678, 21] on icon "button" at bounding box center [677, 20] width 6 height 10
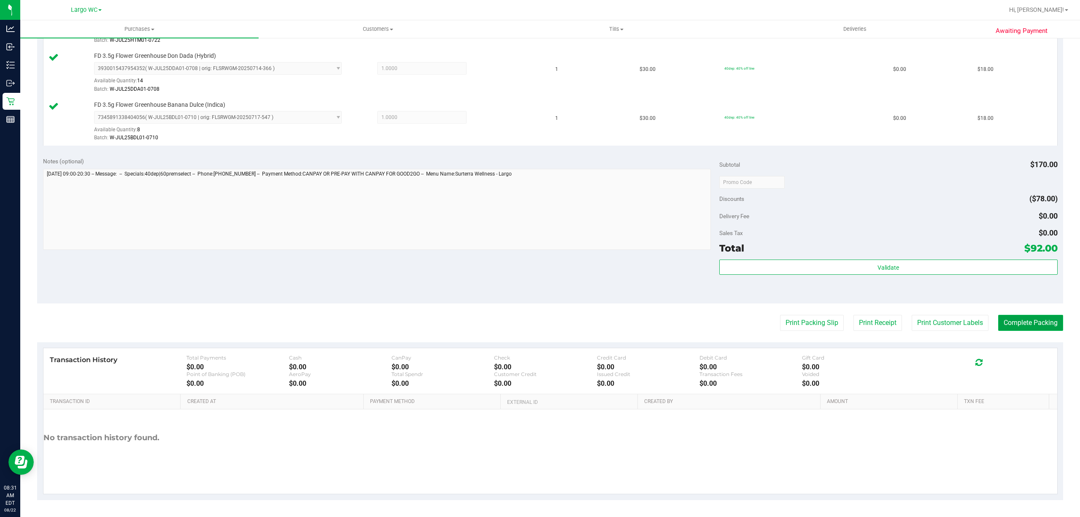
click at [1048, 329] on button "Complete Packing" at bounding box center [1030, 323] width 65 height 16
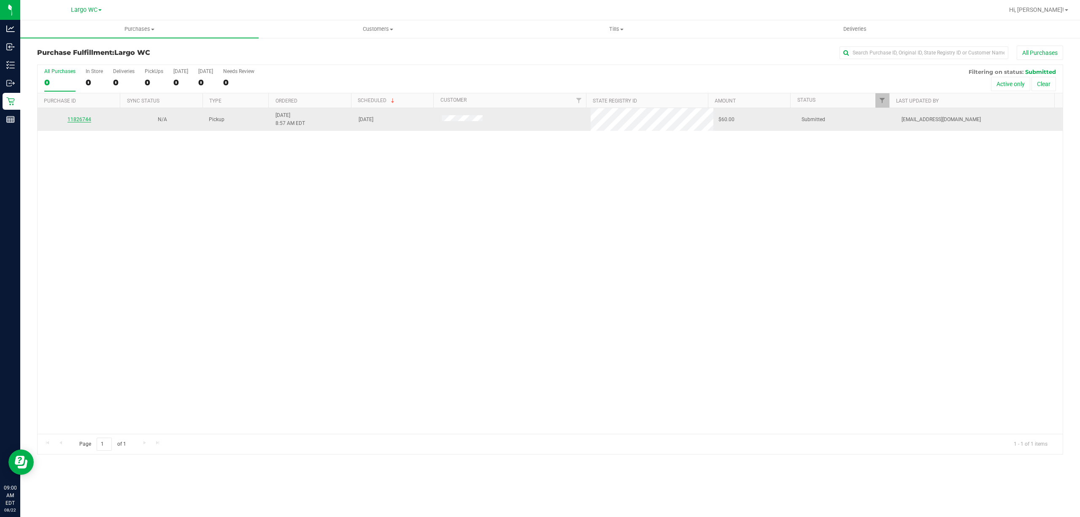
click at [73, 119] on link "11826744" at bounding box center [79, 119] width 24 height 6
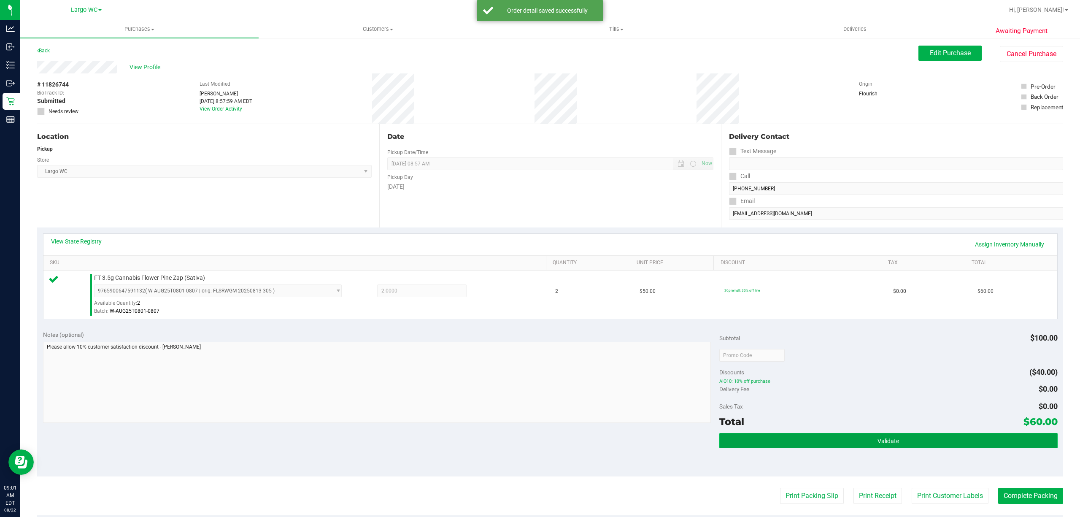
click at [895, 436] on button "Validate" at bounding box center [888, 440] width 338 height 15
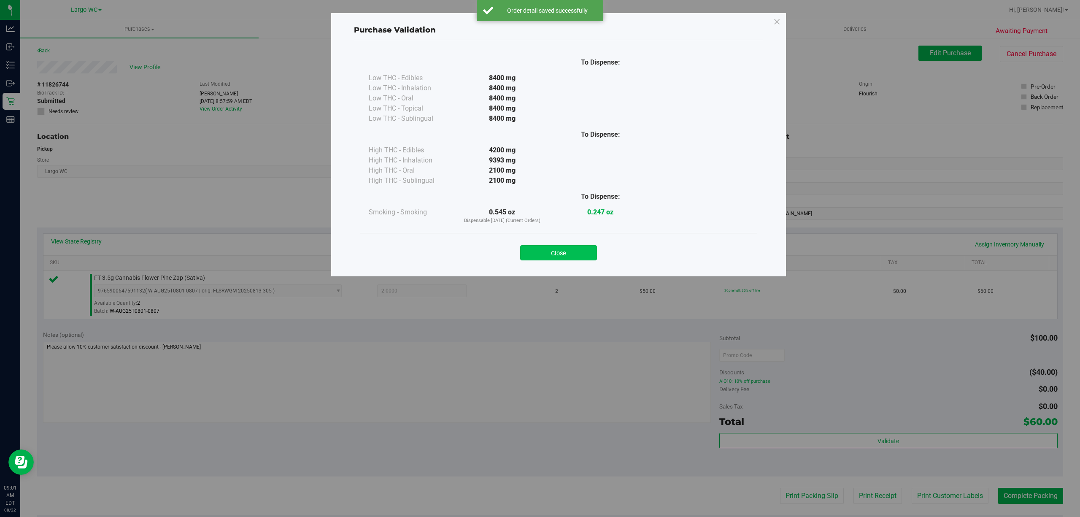
click at [574, 248] on button "Close" at bounding box center [558, 252] width 77 height 15
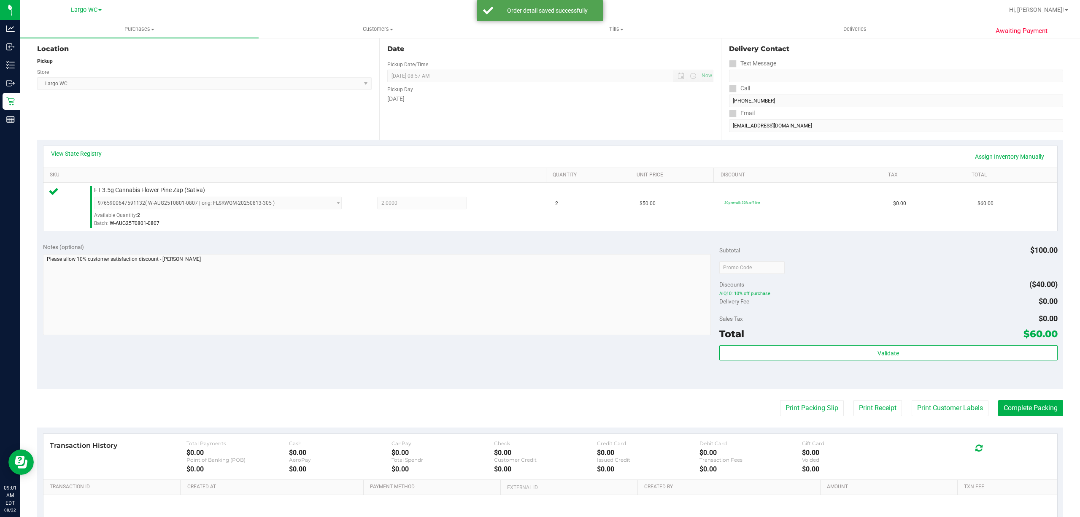
scroll to position [174, 0]
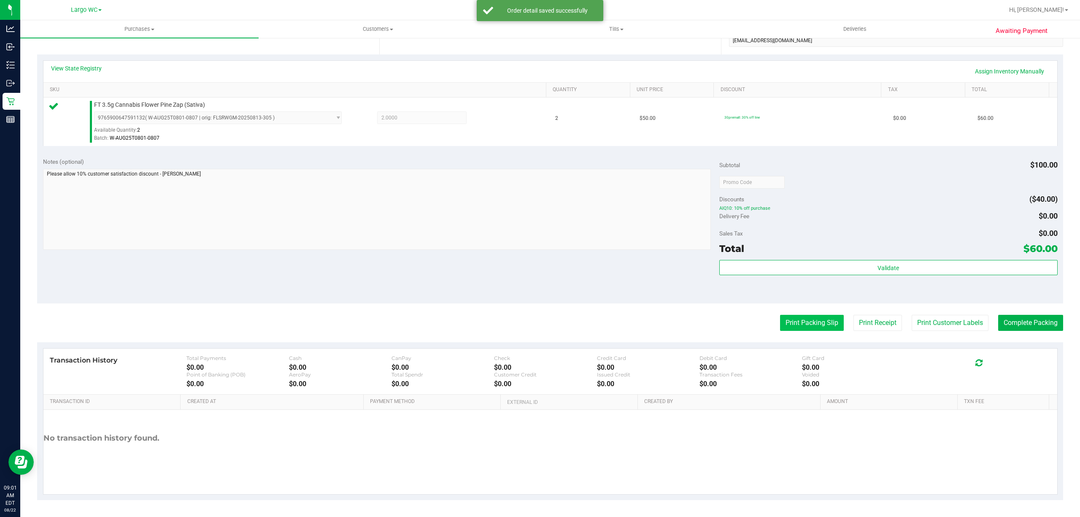
click at [803, 326] on button "Print Packing Slip" at bounding box center [812, 323] width 64 height 16
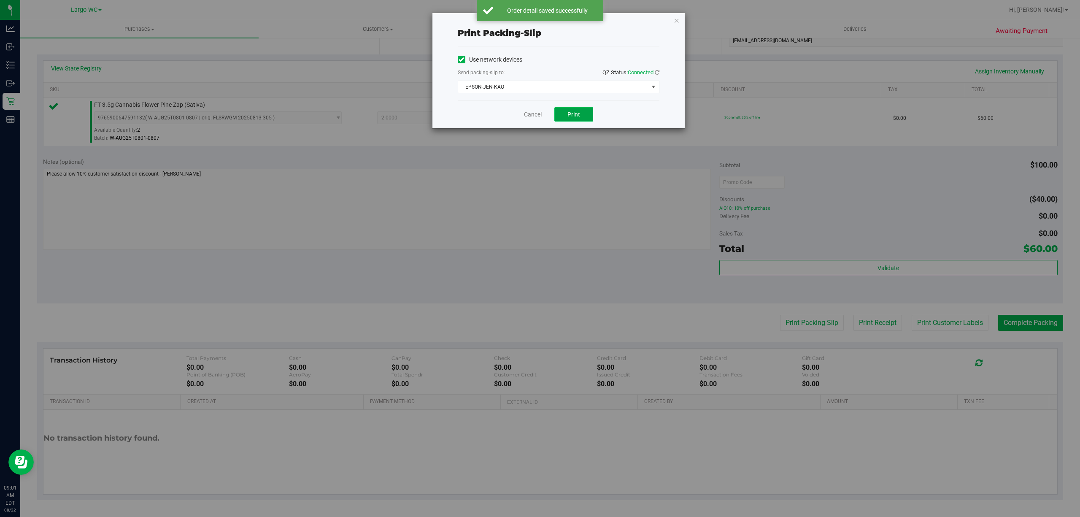
click at [575, 113] on span "Print" at bounding box center [573, 114] width 13 height 7
click at [677, 20] on icon "button" at bounding box center [677, 20] width 6 height 10
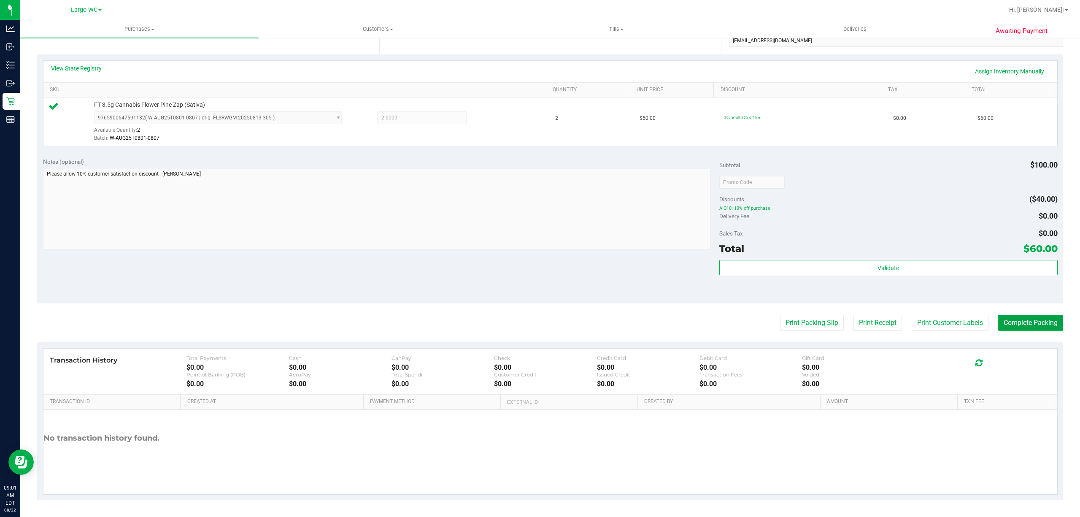
click at [1043, 324] on button "Complete Packing" at bounding box center [1030, 323] width 65 height 16
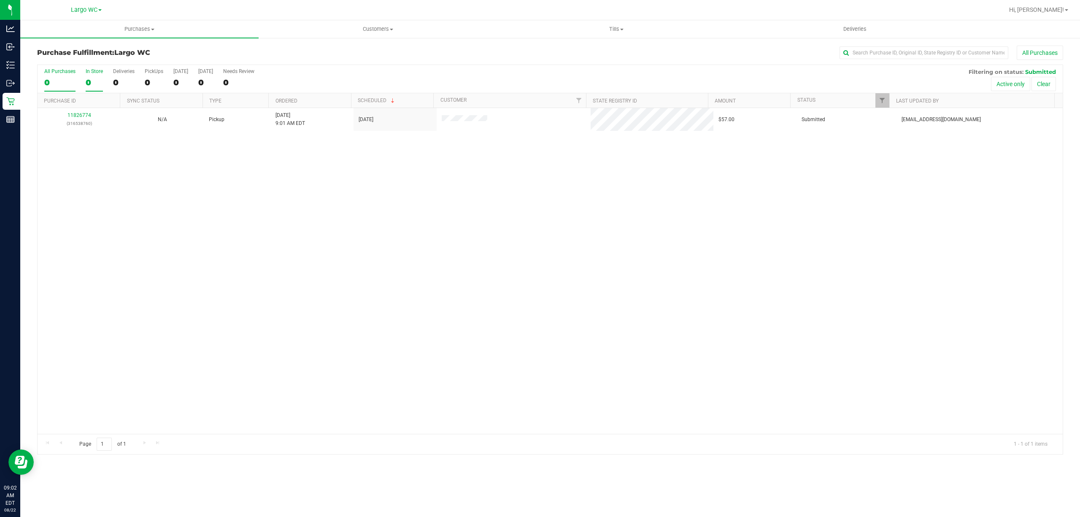
click at [98, 78] on div "0" at bounding box center [94, 83] width 17 height 10
click at [0, 0] on input "In Store 0" at bounding box center [0, 0] width 0 height 0
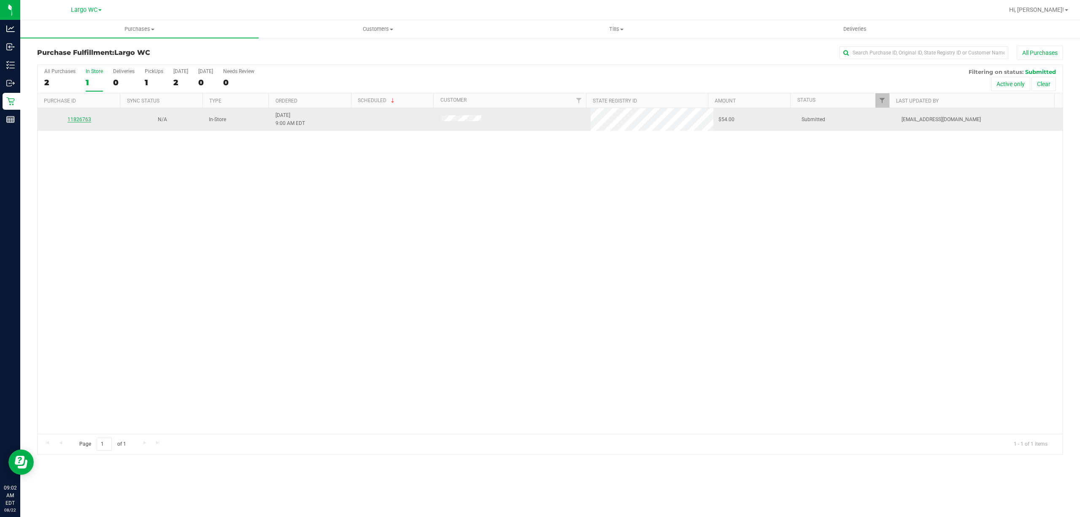
click at [81, 119] on link "11826763" at bounding box center [79, 119] width 24 height 6
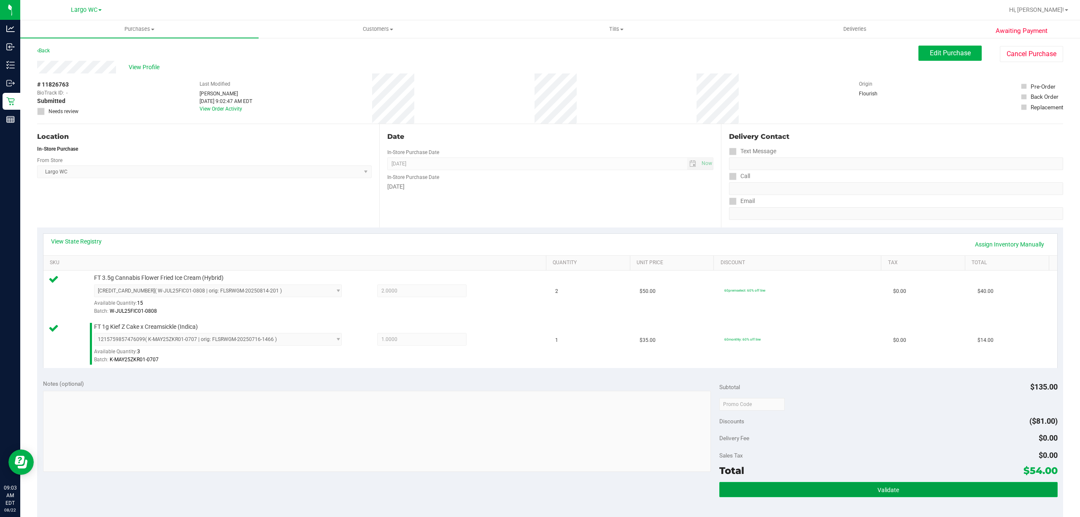
click at [893, 488] on button "Validate" at bounding box center [888, 489] width 338 height 15
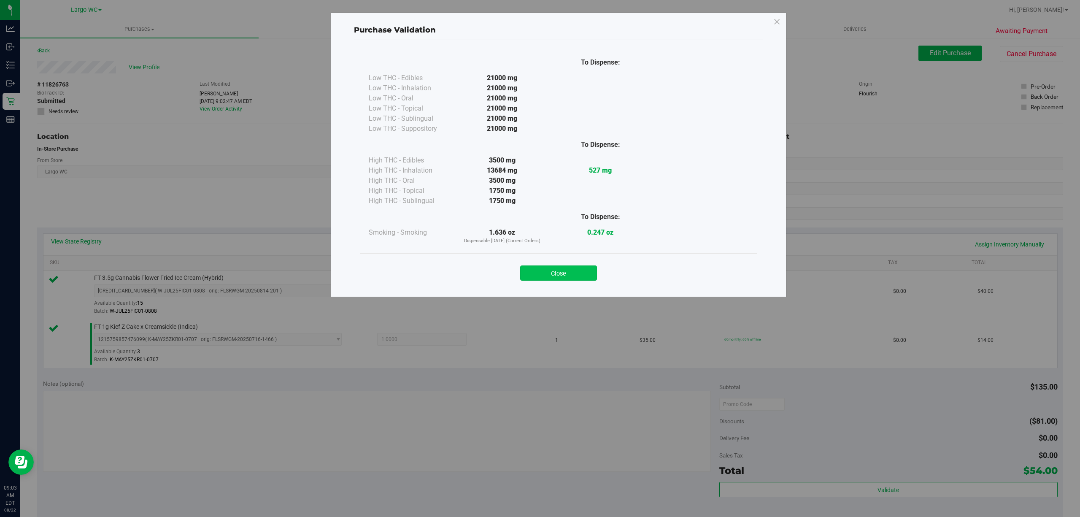
click at [572, 277] on button "Close" at bounding box center [558, 272] width 77 height 15
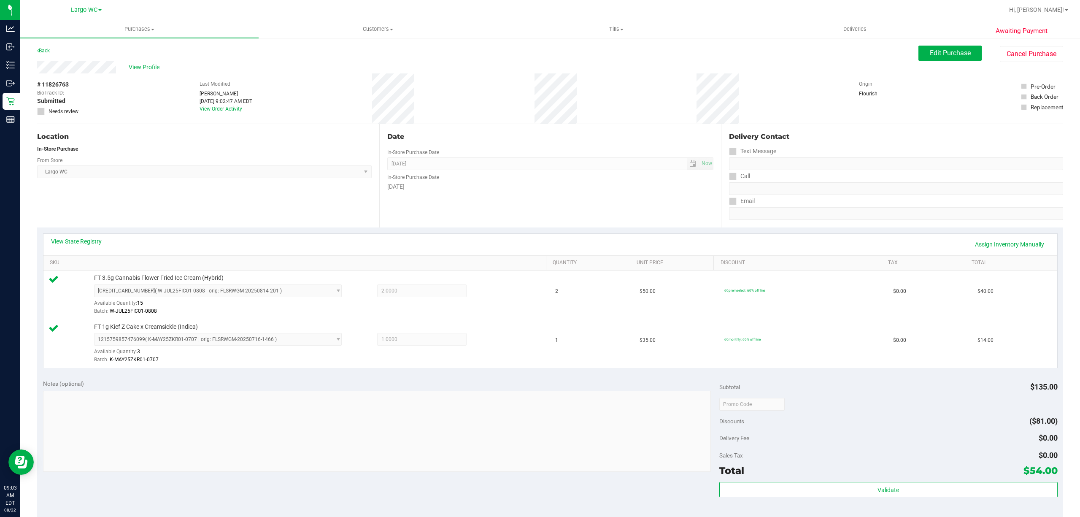
scroll to position [223, 0]
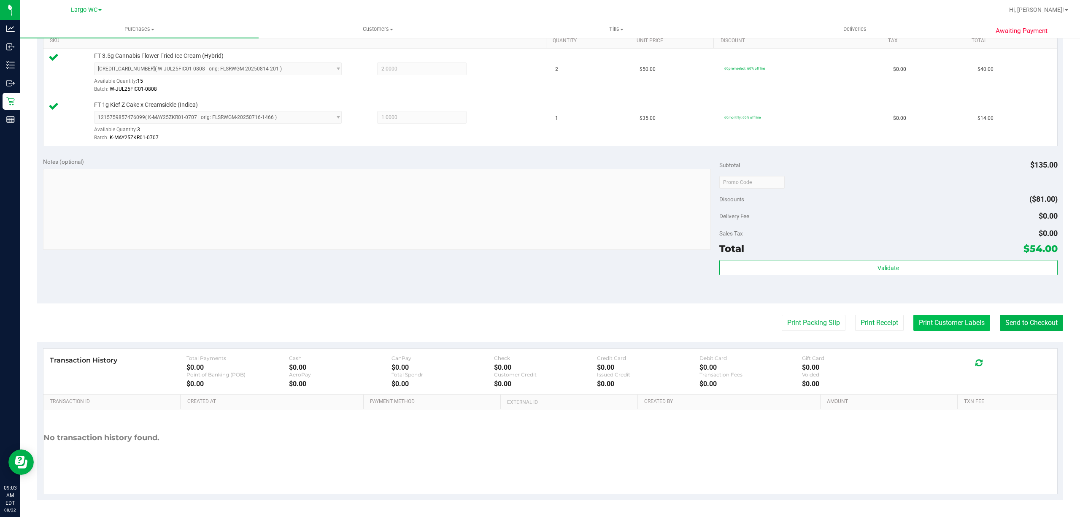
click at [939, 319] on button "Print Customer Labels" at bounding box center [951, 323] width 77 height 16
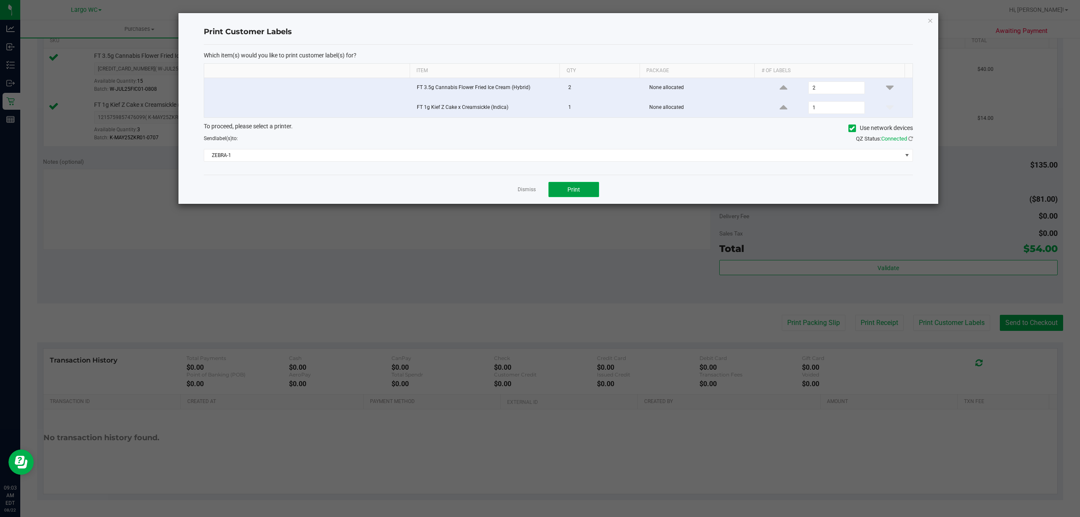
click at [574, 190] on span "Print" at bounding box center [573, 189] width 13 height 7
click at [932, 19] on icon "button" at bounding box center [930, 20] width 6 height 10
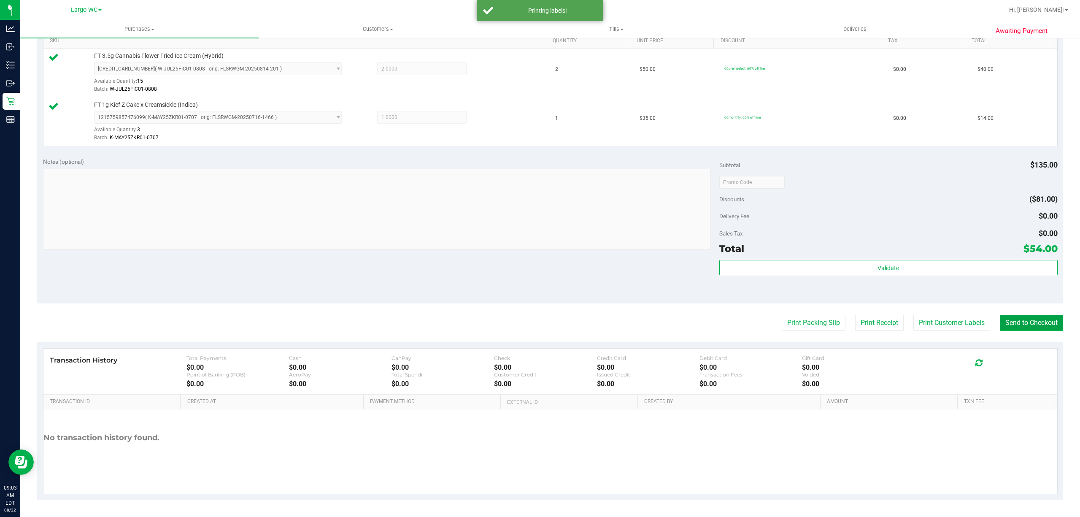
click at [1027, 318] on button "Send to Checkout" at bounding box center [1031, 323] width 63 height 16
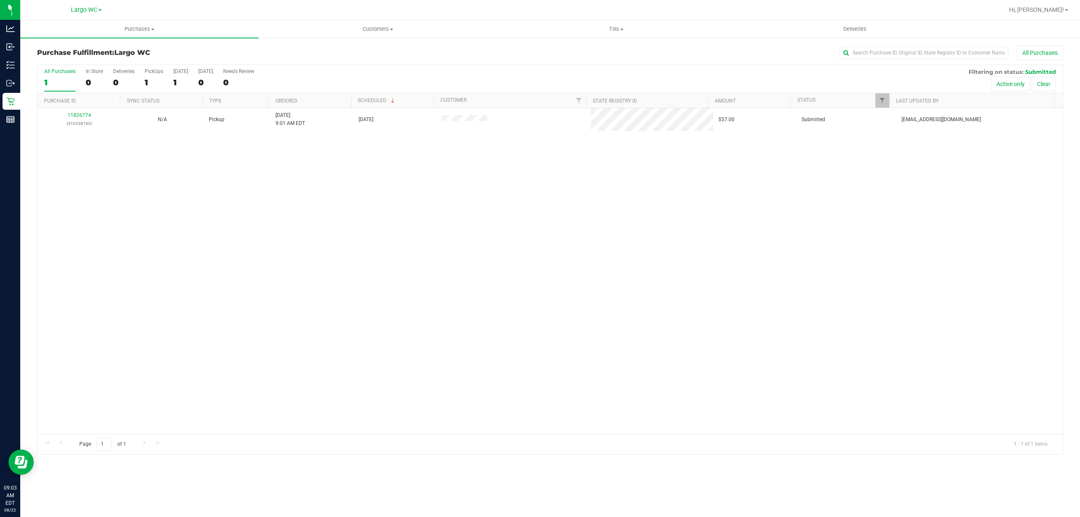
click at [222, 286] on div "11826774 (316538760) N/A Pickup 8/22/2025 9:01 AM EDT 8/22/2025 $57.00 Submitte…" at bounding box center [550, 271] width 1025 height 326
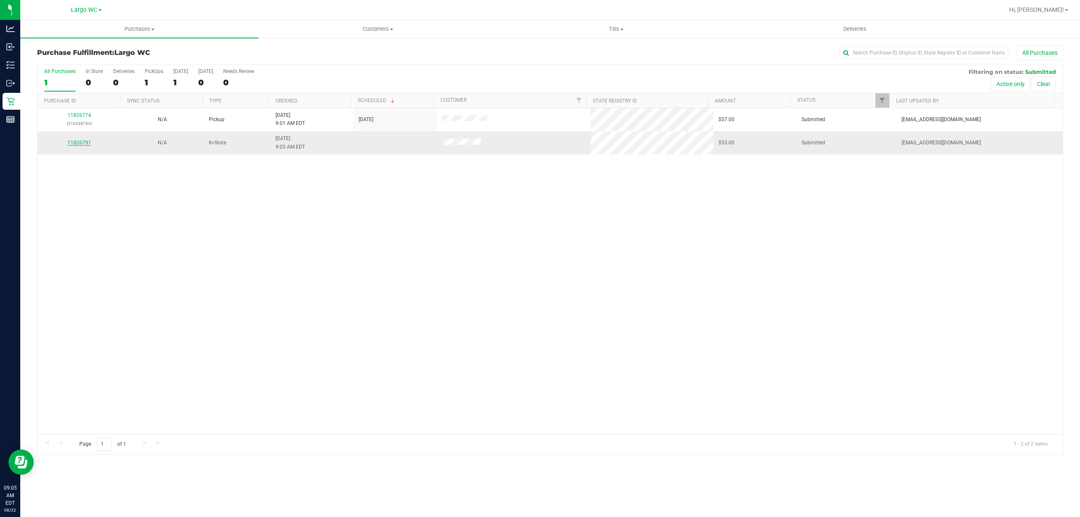
click at [75, 144] on link "11826791" at bounding box center [79, 143] width 24 height 6
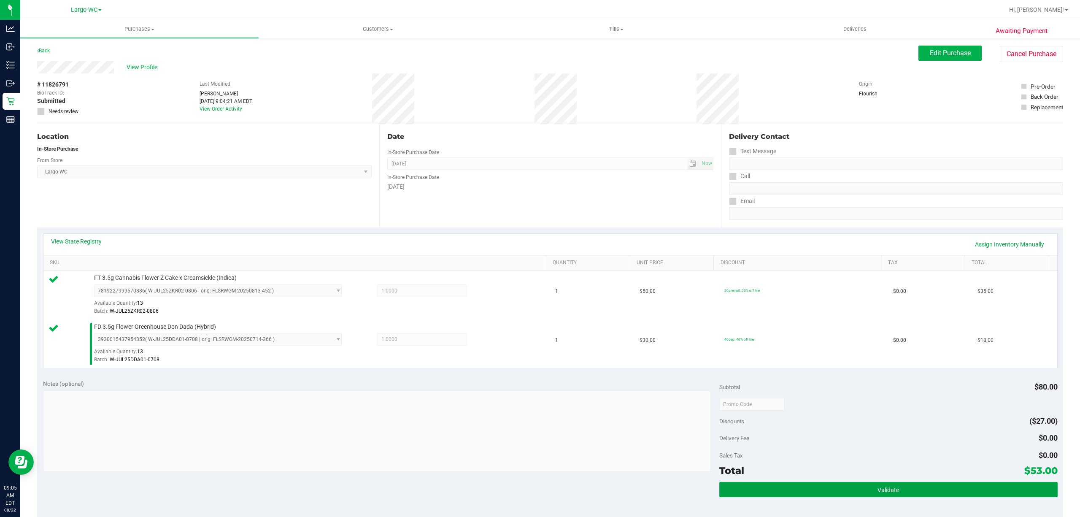
click at [915, 490] on button "Validate" at bounding box center [888, 489] width 338 height 15
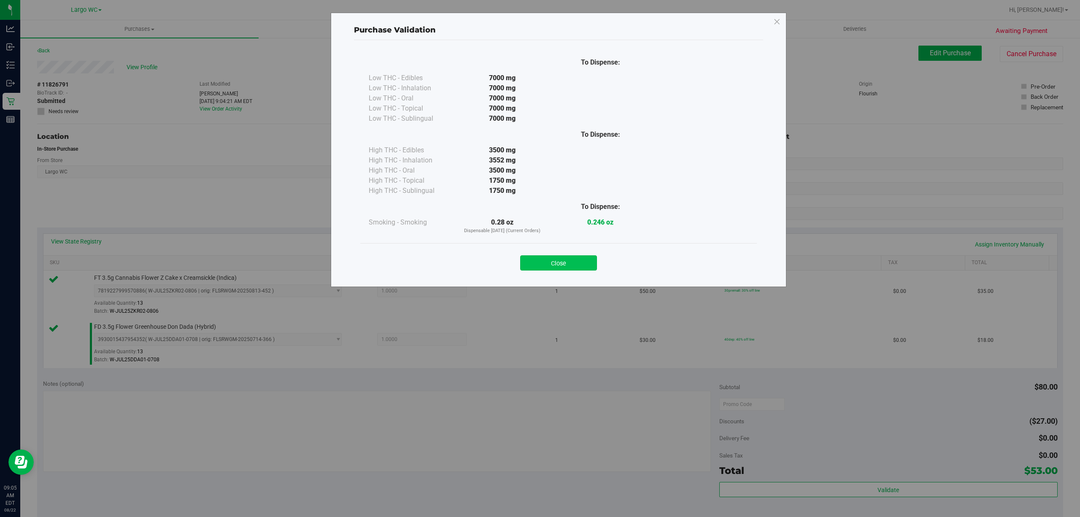
click at [579, 263] on button "Close" at bounding box center [558, 262] width 77 height 15
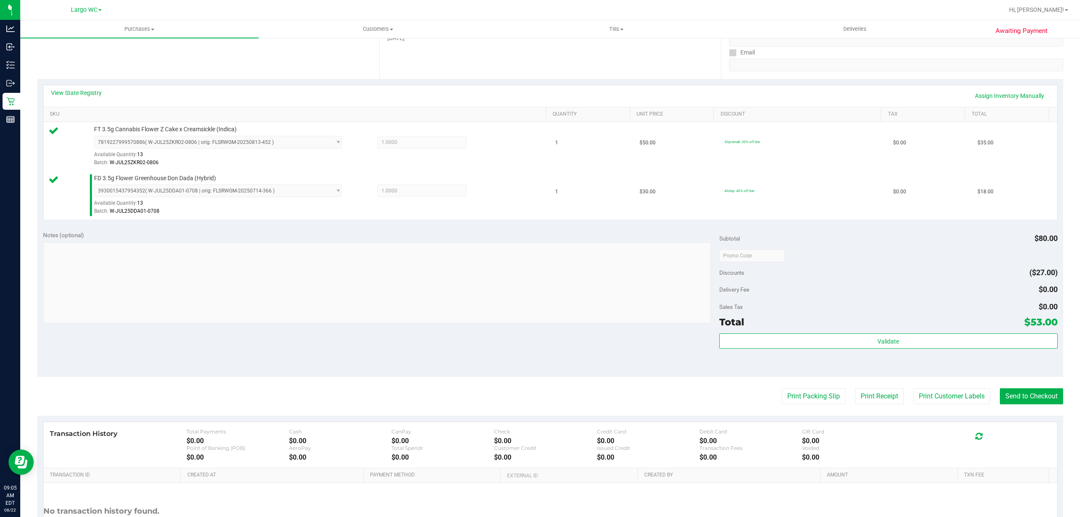
scroll to position [223, 0]
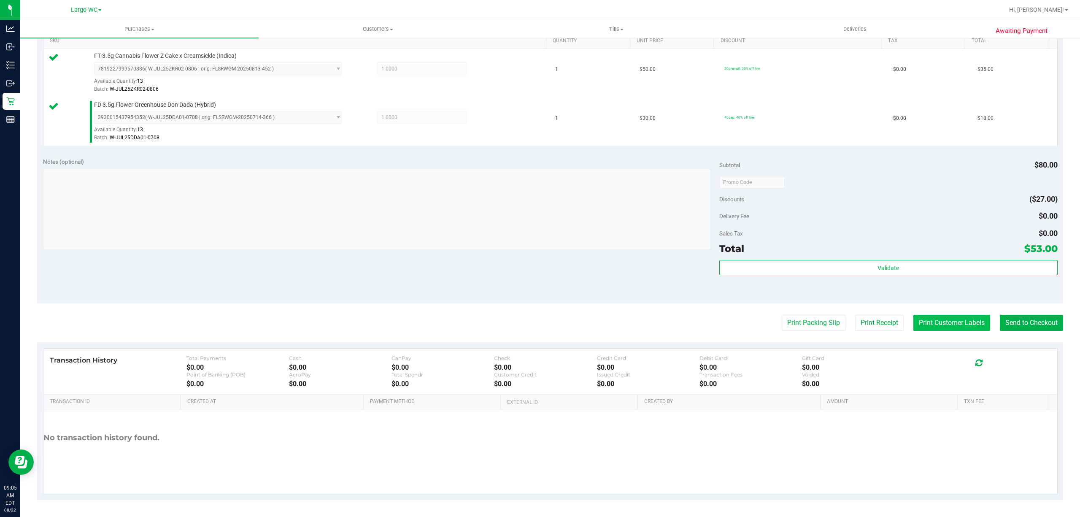
click at [946, 324] on button "Print Customer Labels" at bounding box center [951, 323] width 77 height 16
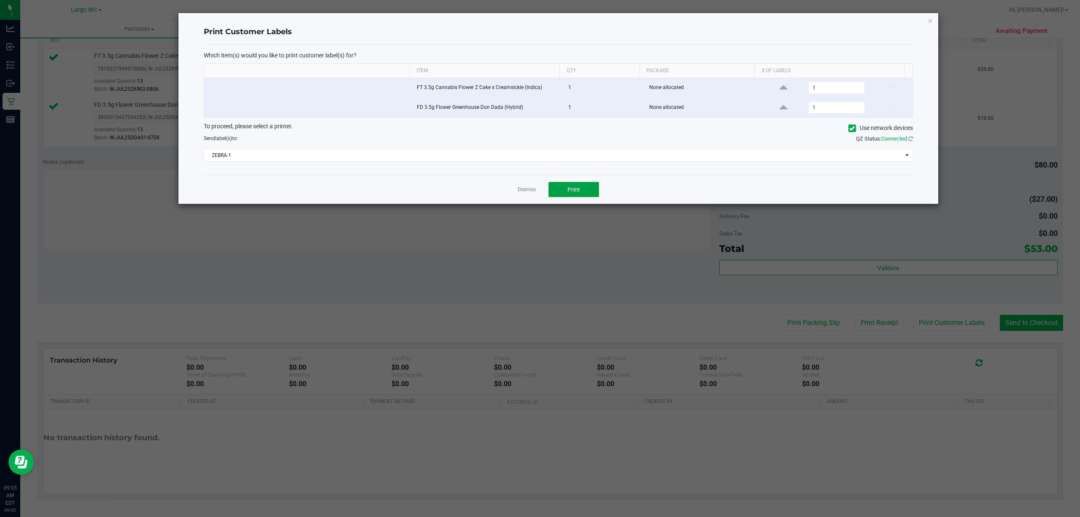
click at [582, 188] on button "Print" at bounding box center [573, 189] width 51 height 15
click at [930, 17] on icon "button" at bounding box center [930, 20] width 6 height 10
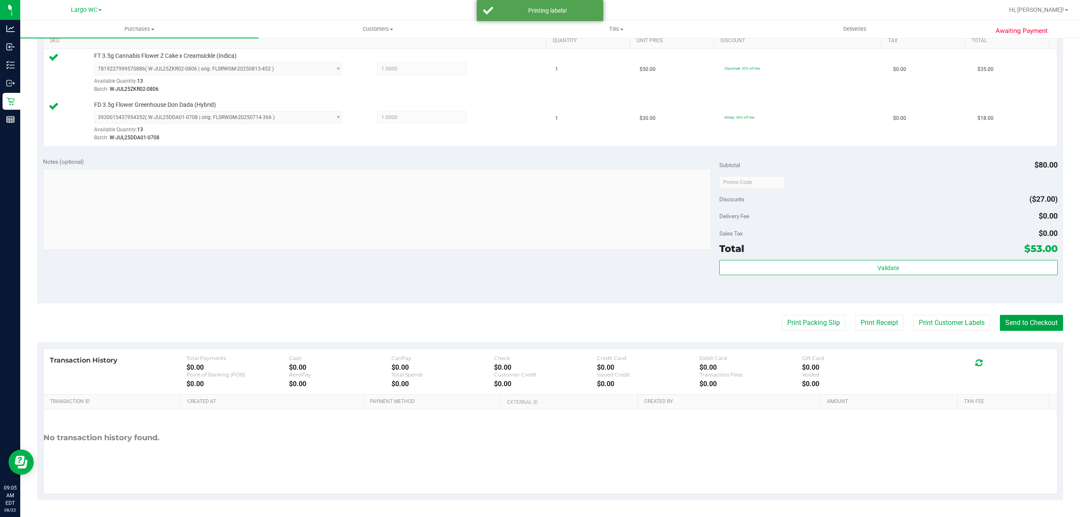
click at [1026, 320] on button "Send to Checkout" at bounding box center [1031, 323] width 63 height 16
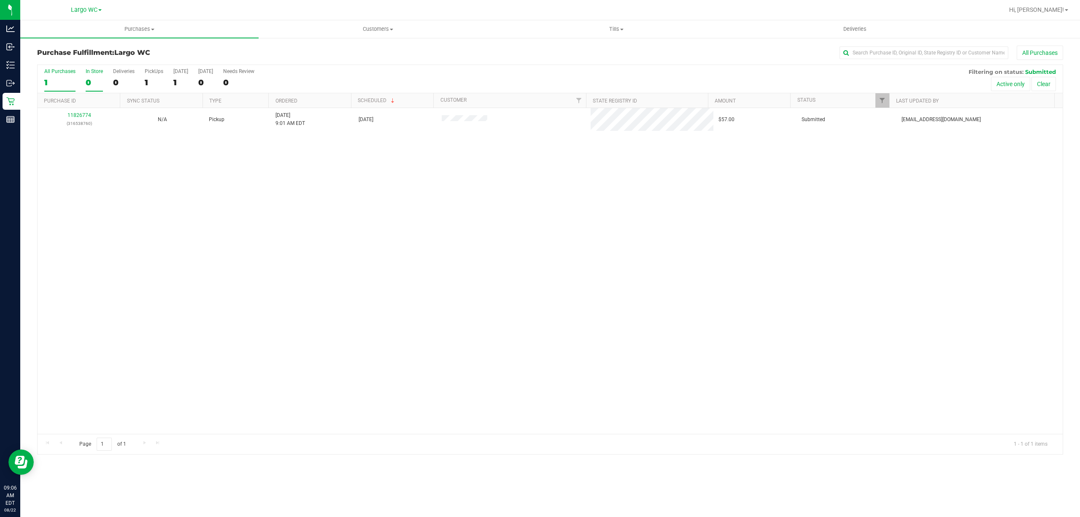
click at [87, 75] on label "In Store 0" at bounding box center [94, 79] width 17 height 23
click at [0, 0] on input "In Store 0" at bounding box center [0, 0] width 0 height 0
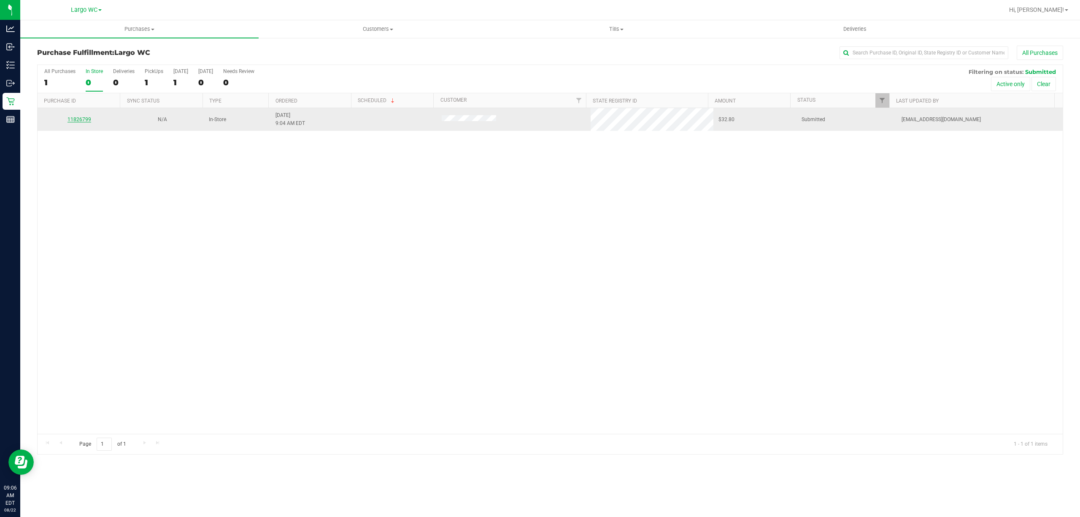
click at [71, 117] on link "11826799" at bounding box center [79, 119] width 24 height 6
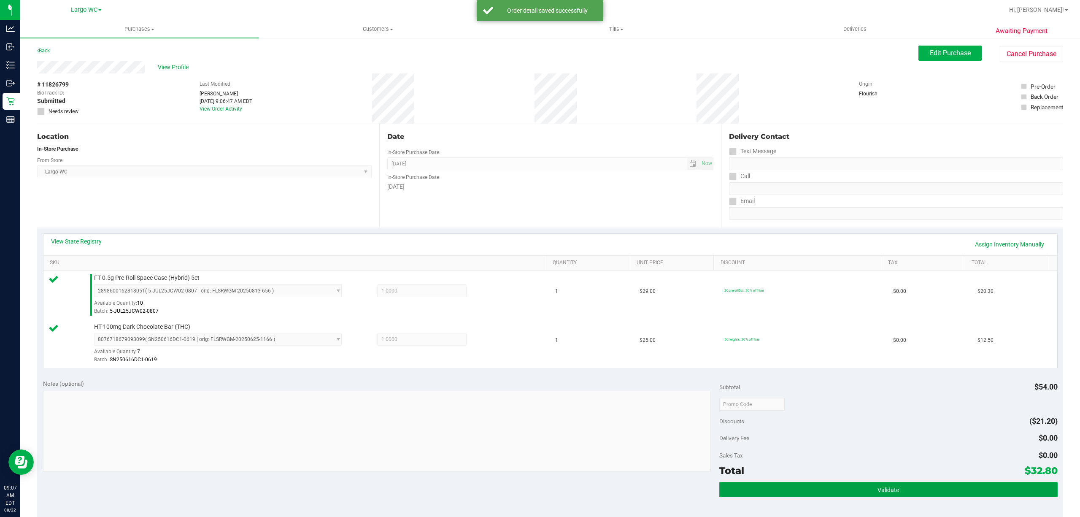
click at [905, 488] on button "Validate" at bounding box center [888, 489] width 338 height 15
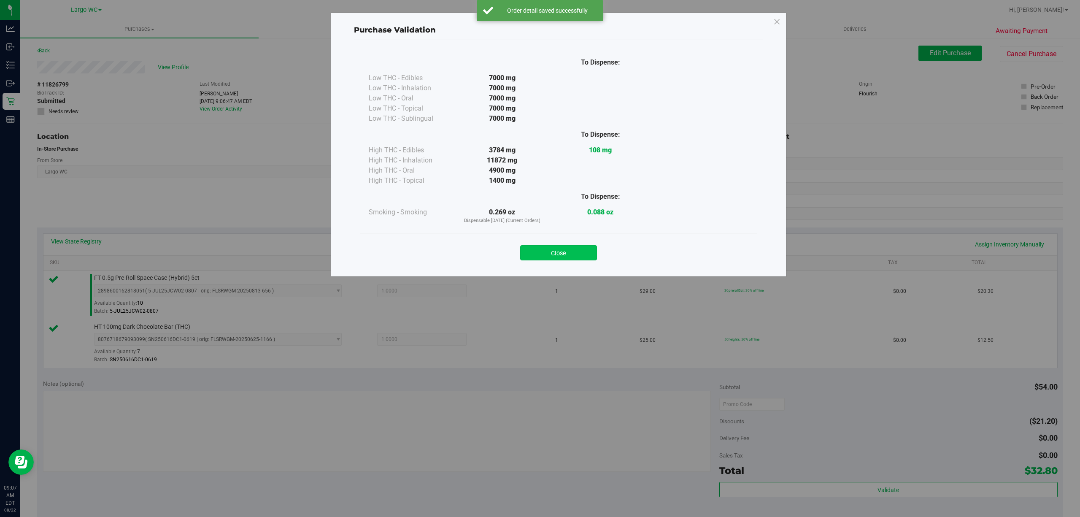
click at [570, 255] on button "Close" at bounding box center [558, 252] width 77 height 15
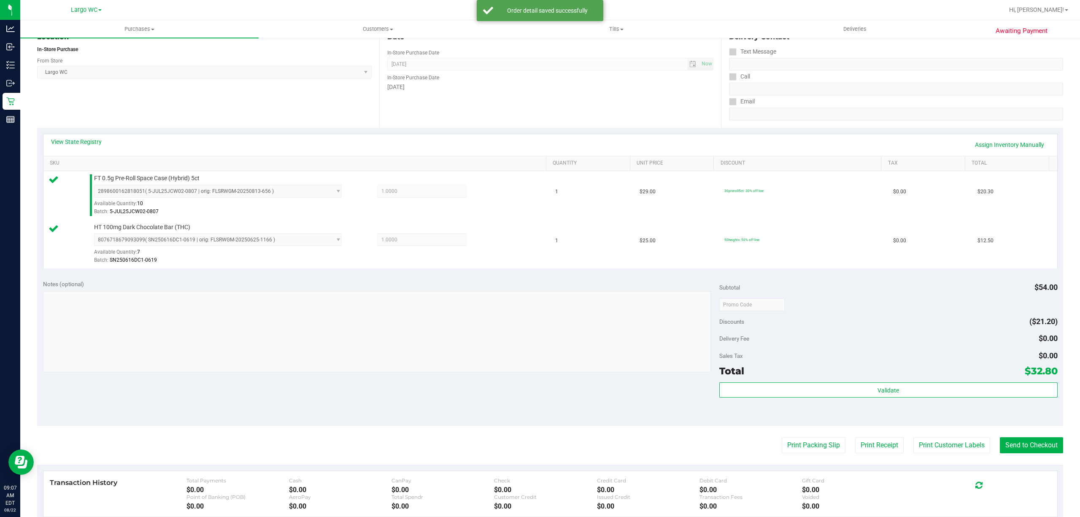
scroll to position [223, 0]
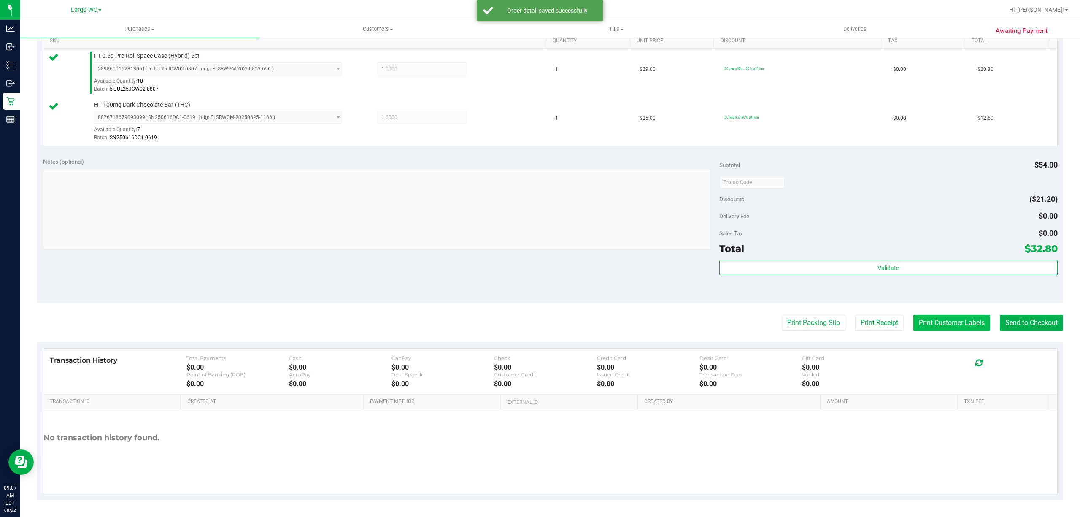
click at [927, 323] on button "Print Customer Labels" at bounding box center [951, 323] width 77 height 16
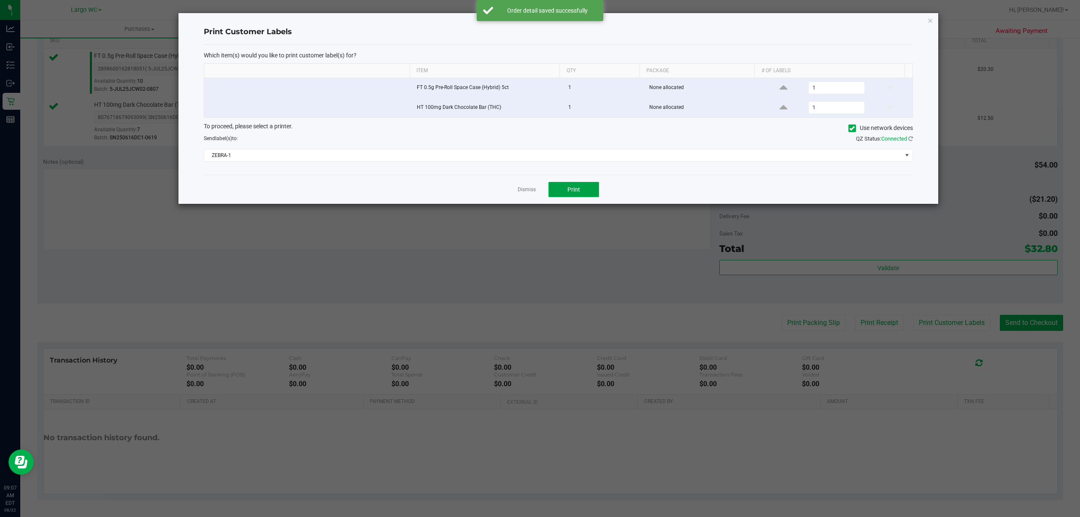
click at [579, 186] on button "Print" at bounding box center [573, 189] width 51 height 15
click at [930, 19] on icon "button" at bounding box center [930, 20] width 6 height 10
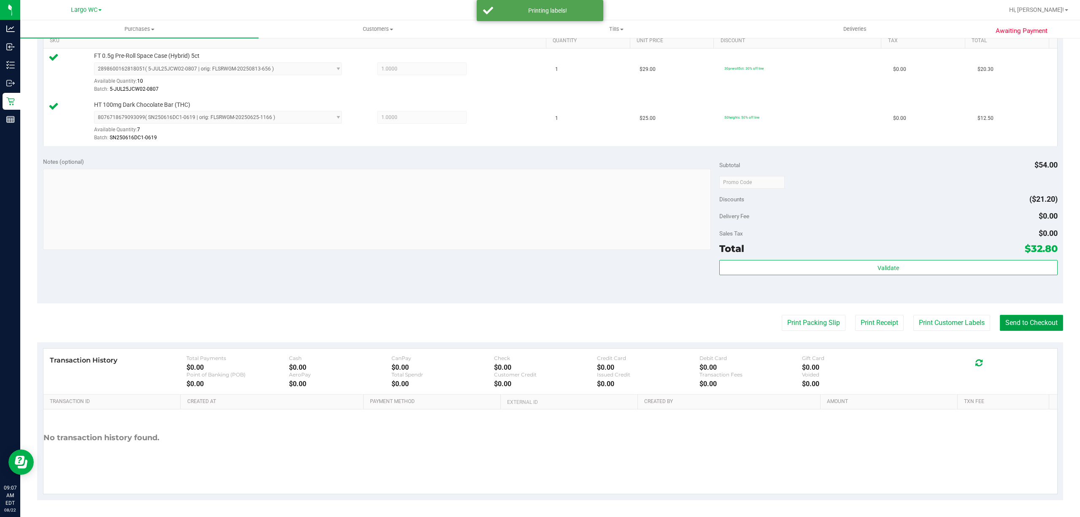
click at [1024, 324] on button "Send to Checkout" at bounding box center [1031, 323] width 63 height 16
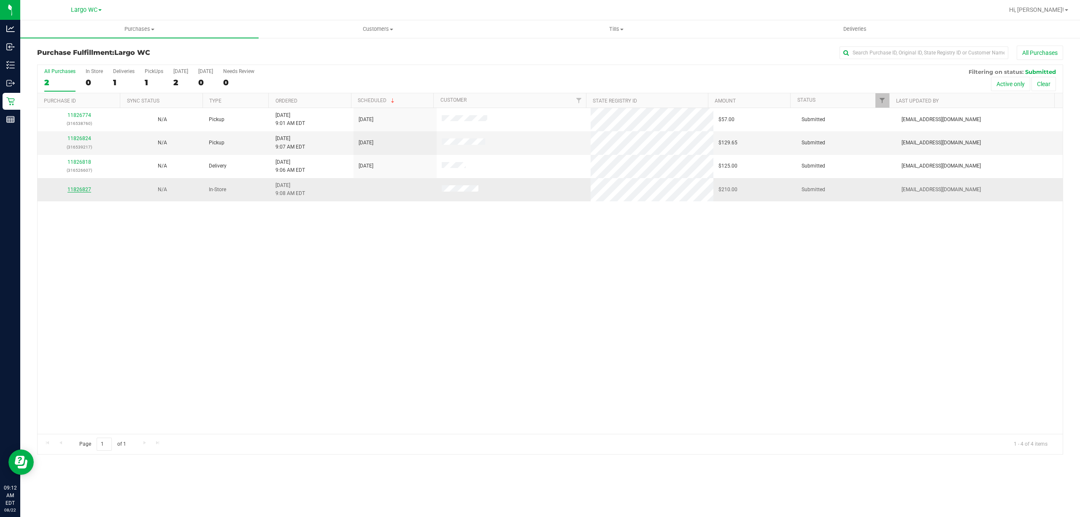
click at [76, 191] on link "11826827" at bounding box center [79, 189] width 24 height 6
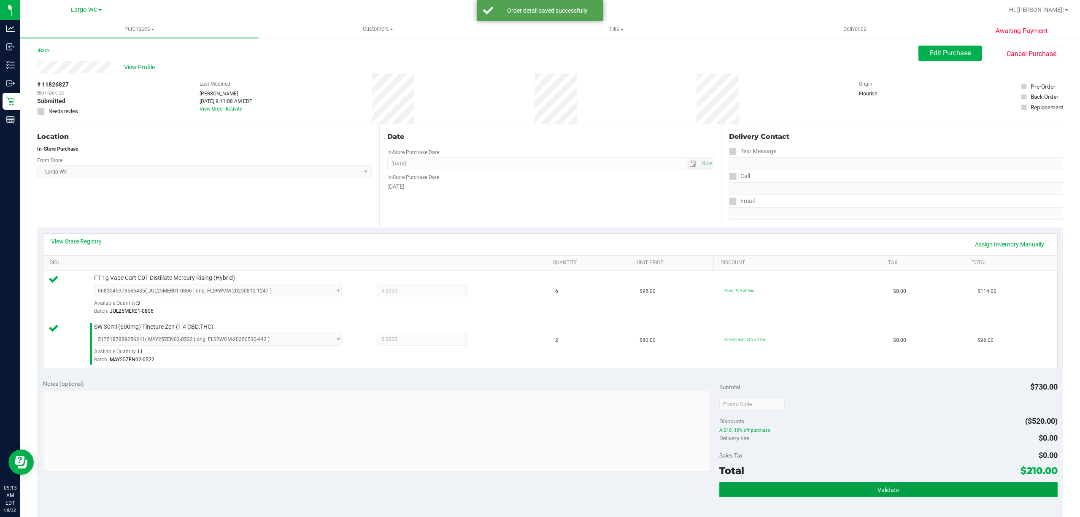
click at [881, 490] on span "Validate" at bounding box center [888, 489] width 22 height 7
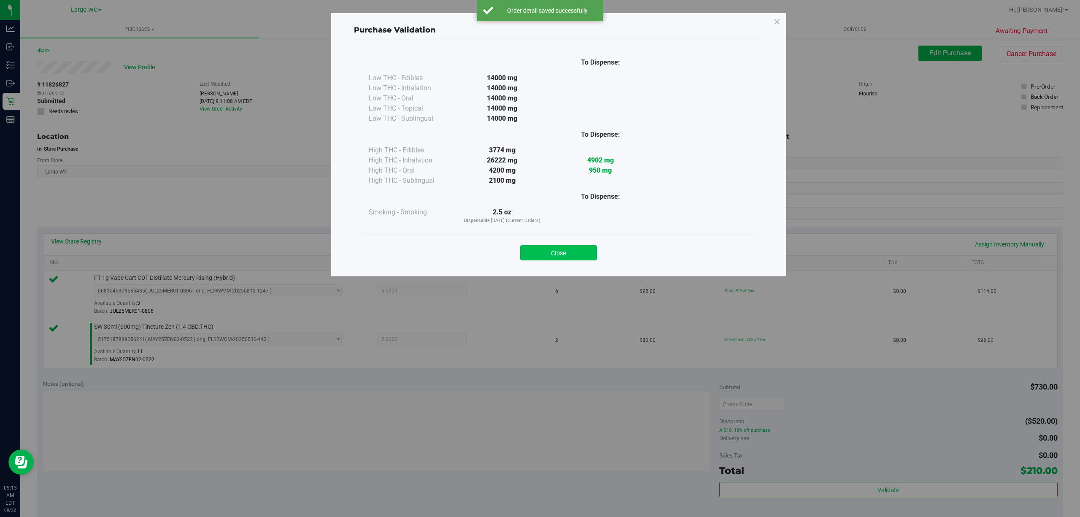
click at [567, 252] on button "Close" at bounding box center [558, 252] width 77 height 15
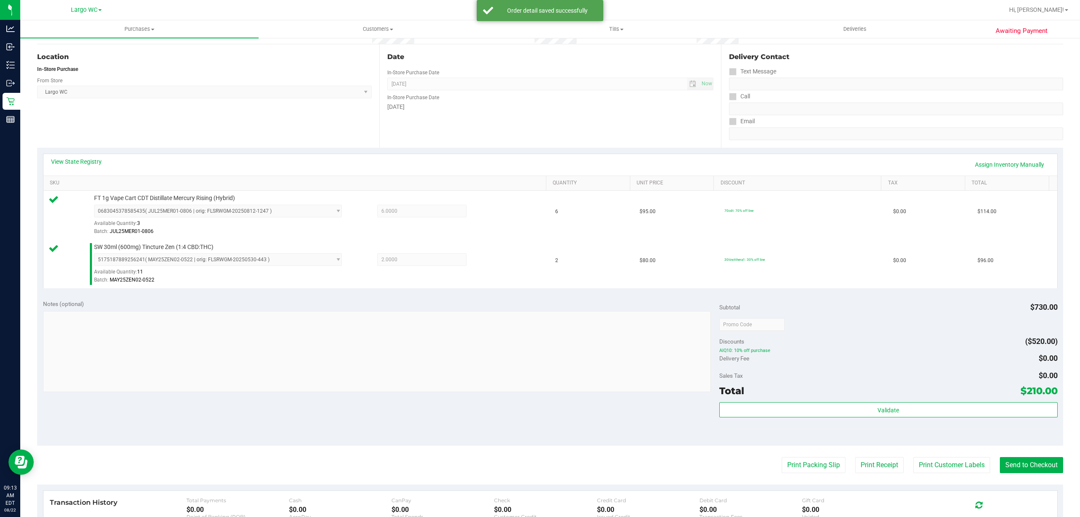
scroll to position [223, 0]
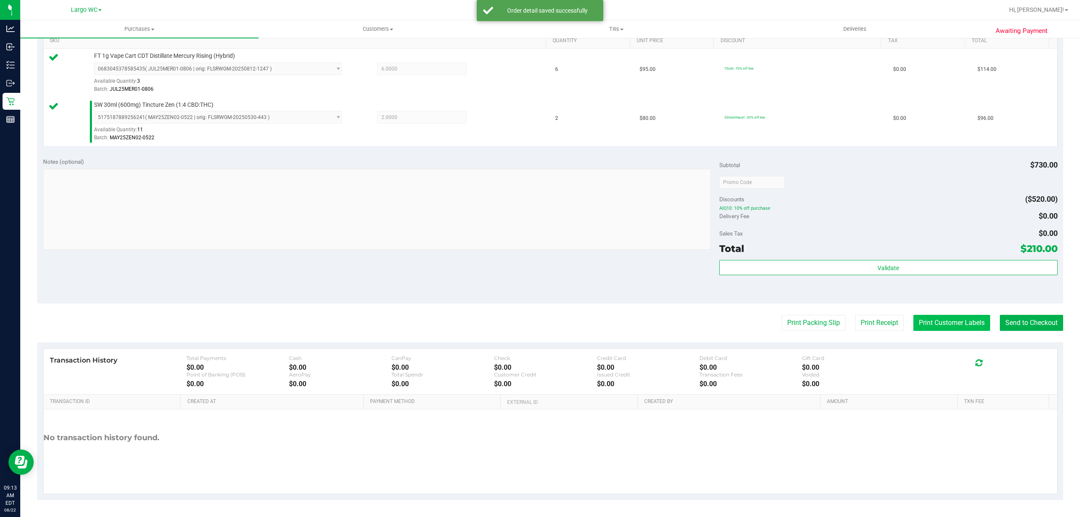
click at [960, 323] on button "Print Customer Labels" at bounding box center [951, 323] width 77 height 16
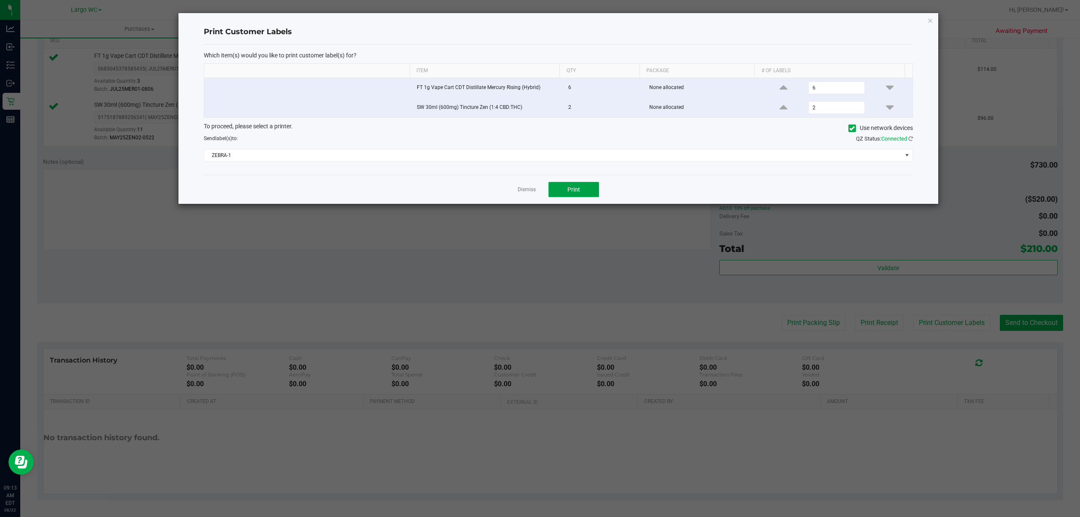
click at [576, 191] on span "Print" at bounding box center [573, 189] width 13 height 7
click at [930, 24] on icon "button" at bounding box center [930, 20] width 6 height 10
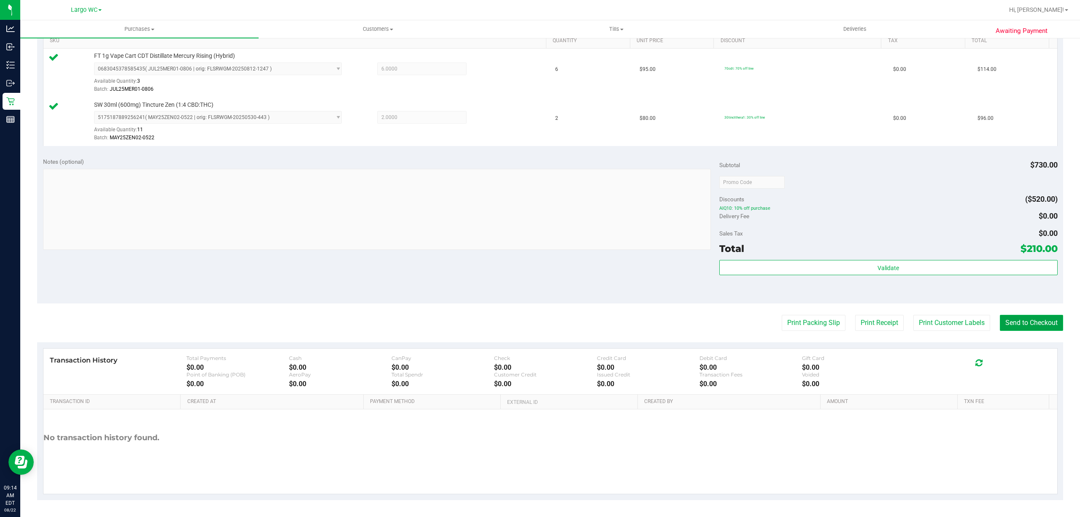
click at [1039, 323] on button "Send to Checkout" at bounding box center [1031, 323] width 63 height 16
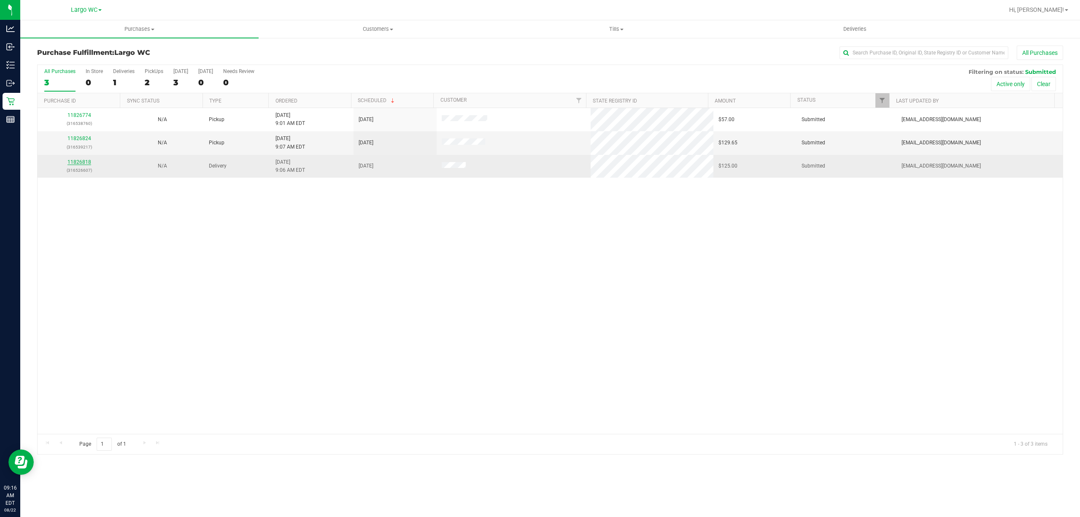
click at [81, 167] on p "(316526607)" at bounding box center [79, 170] width 73 height 8
click at [83, 164] on link "11826818" at bounding box center [79, 162] width 24 height 6
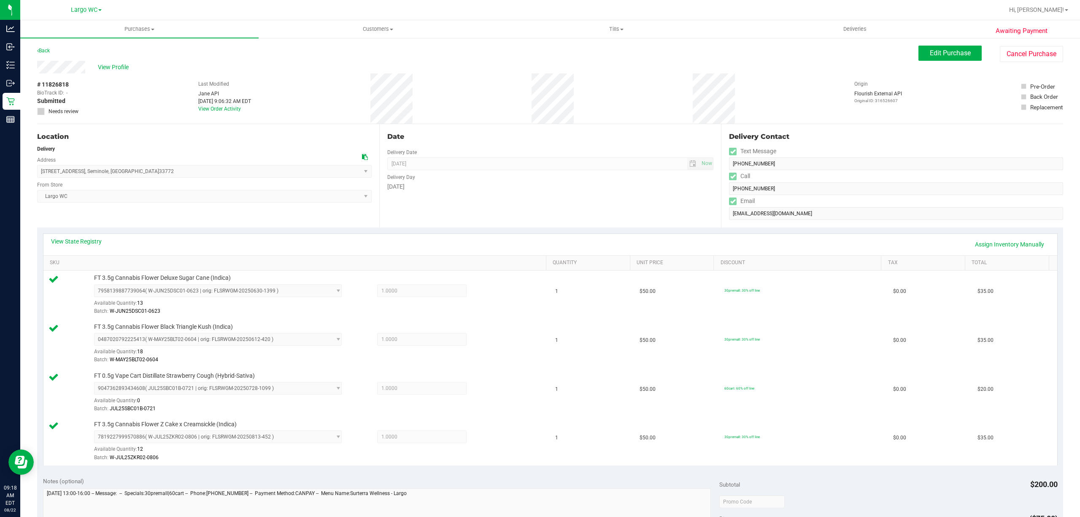
click at [199, 169] on span "12361 Windtree Blvd , Seminole , FL 33772 Select address 12361 Windtree Blvd 12…" at bounding box center [204, 171] width 334 height 13
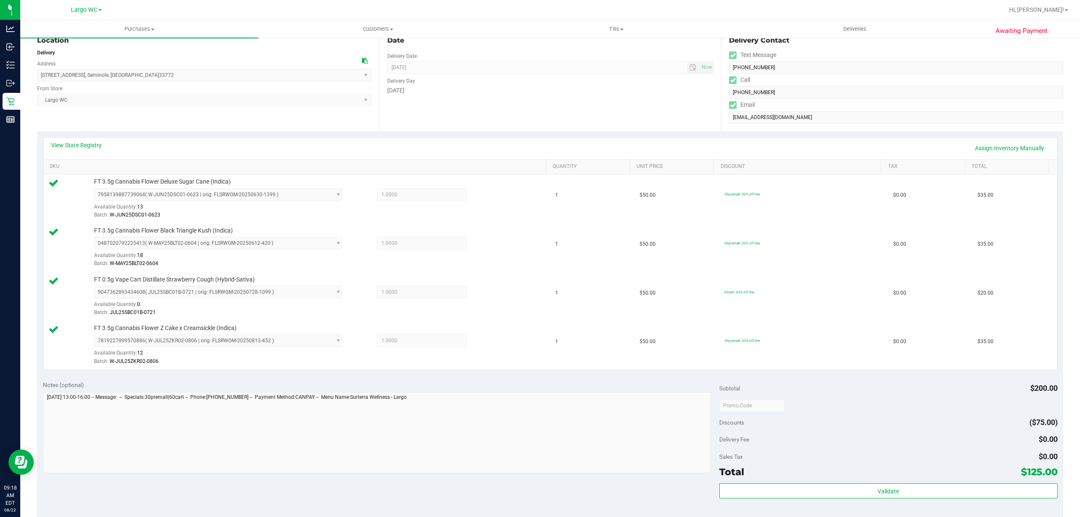
scroll to position [321, 0]
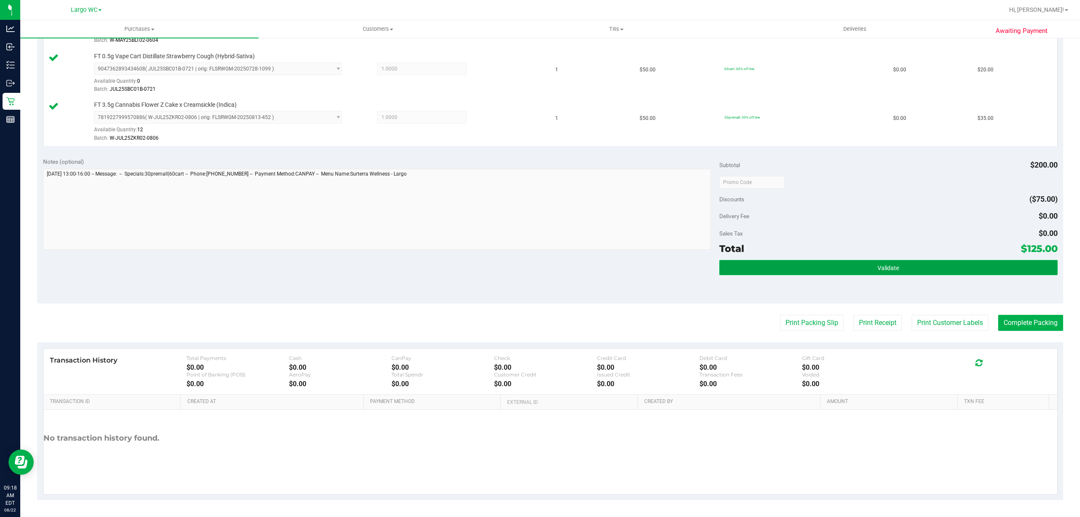
click at [904, 260] on button "Validate" at bounding box center [888, 267] width 338 height 15
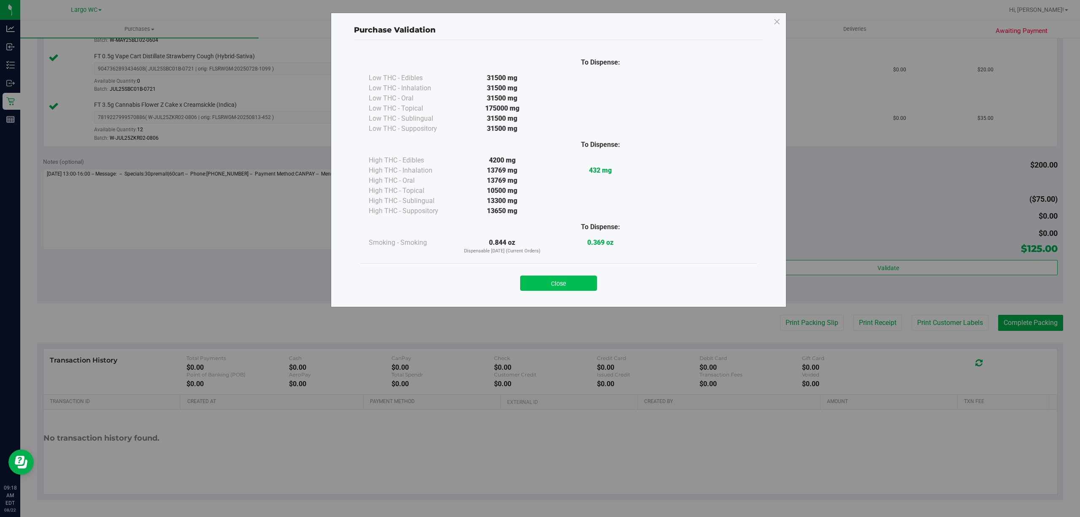
click at [578, 276] on button "Close" at bounding box center [558, 282] width 77 height 15
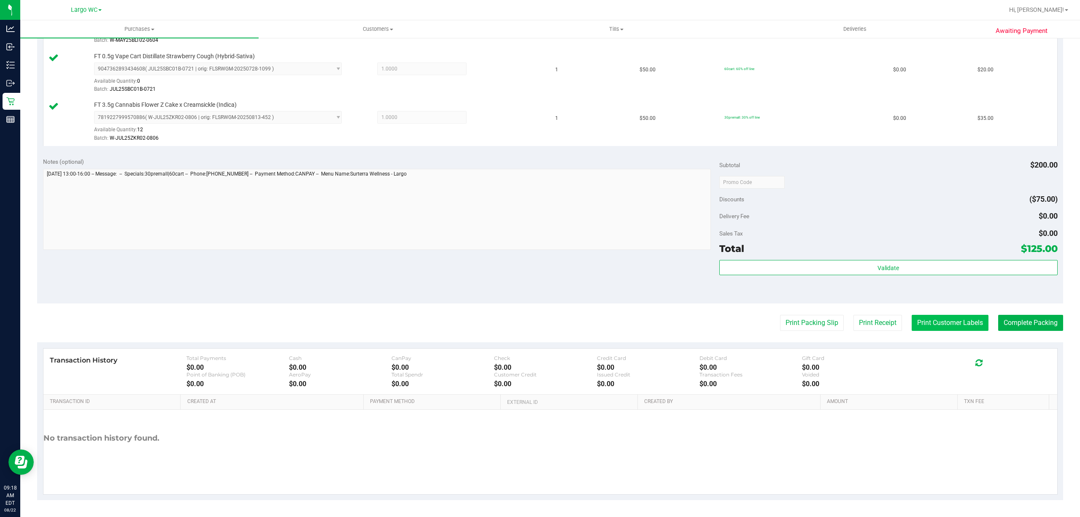
click at [931, 326] on button "Print Customer Labels" at bounding box center [949, 323] width 77 height 16
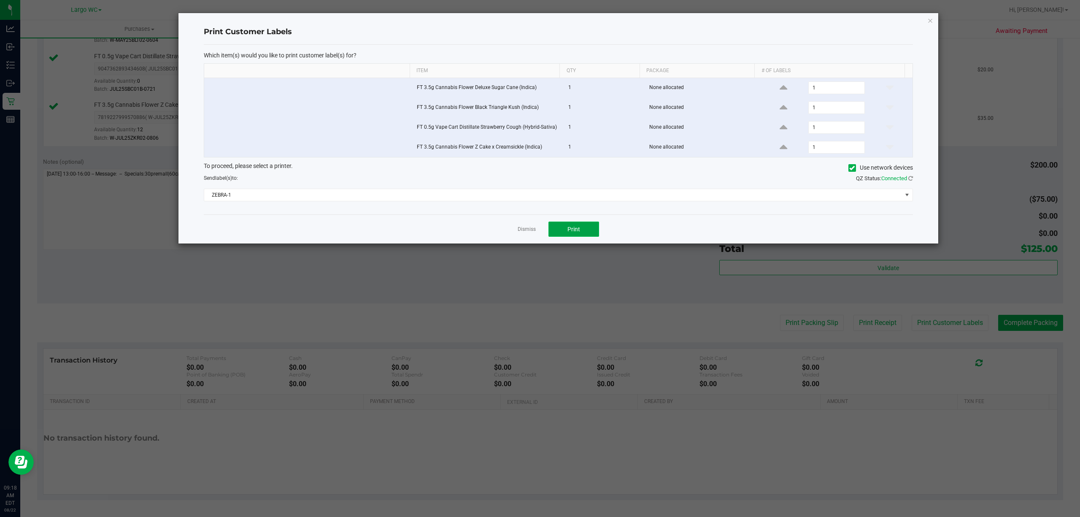
click at [593, 230] on button "Print" at bounding box center [573, 228] width 51 height 15
click at [930, 20] on icon "button" at bounding box center [930, 20] width 6 height 10
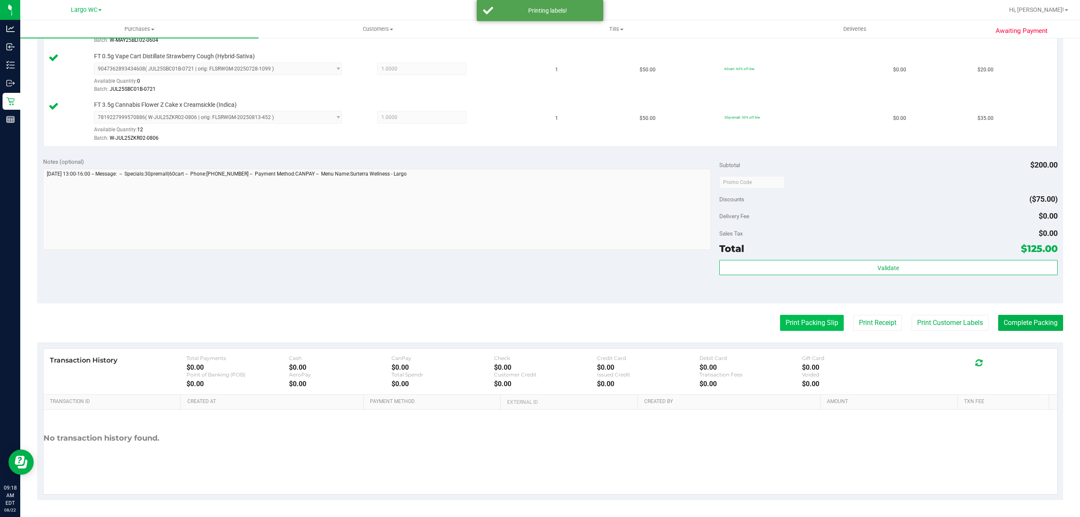
click at [800, 324] on button "Print Packing Slip" at bounding box center [812, 323] width 64 height 16
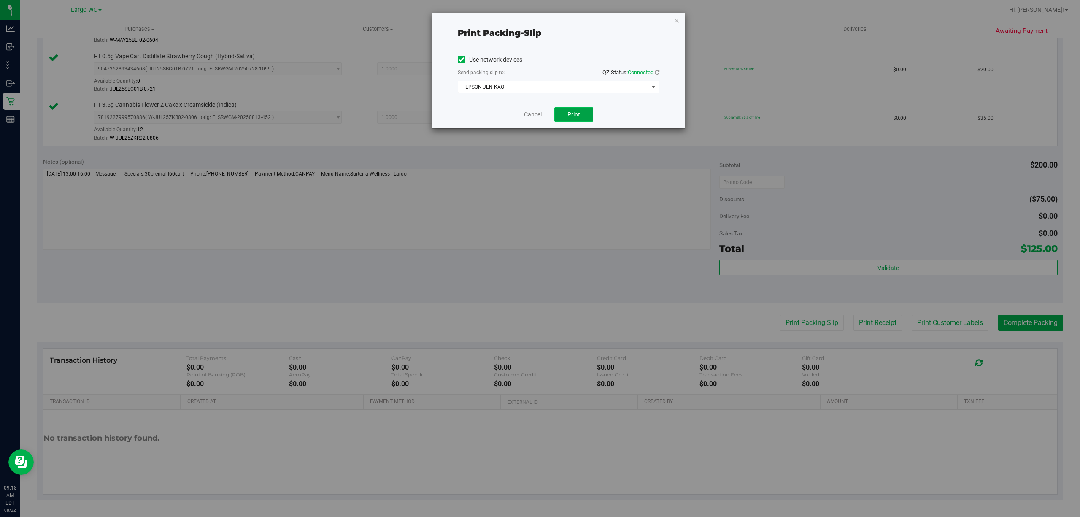
click at [576, 117] on span "Print" at bounding box center [573, 114] width 13 height 7
click at [579, 111] on span "Print" at bounding box center [573, 114] width 13 height 7
click at [677, 18] on icon "button" at bounding box center [677, 20] width 6 height 10
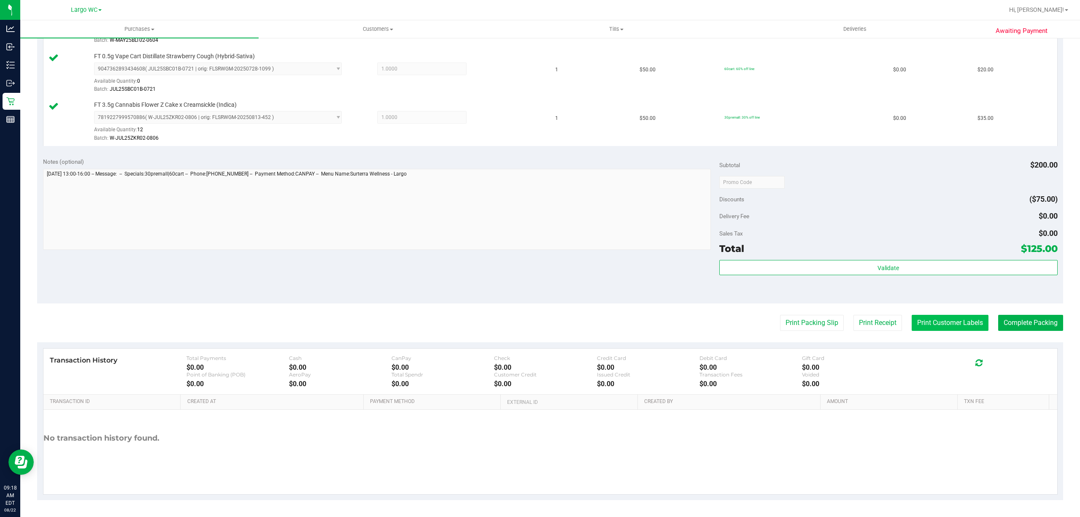
click at [924, 321] on button "Print Customer Labels" at bounding box center [949, 323] width 77 height 16
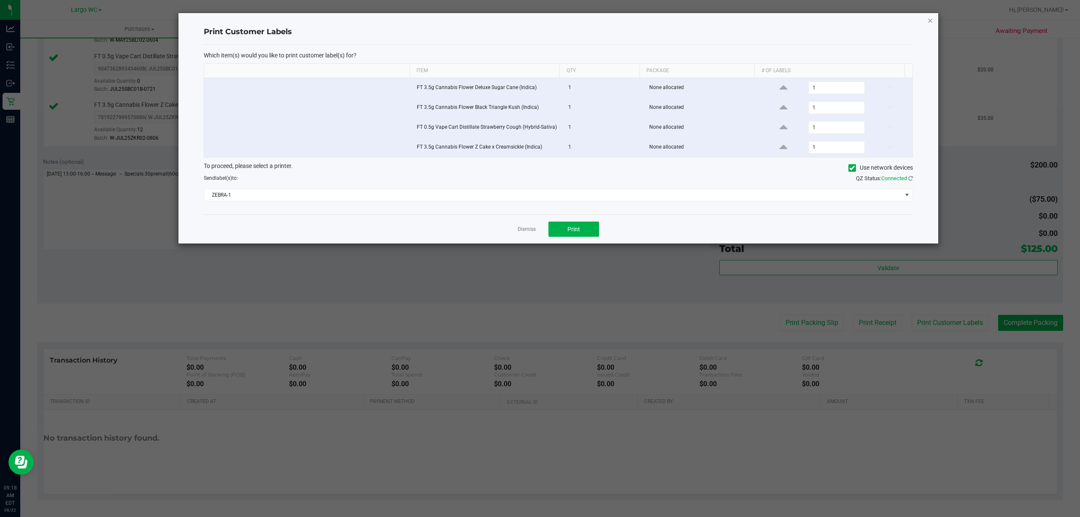
click at [932, 19] on icon "button" at bounding box center [930, 20] width 6 height 10
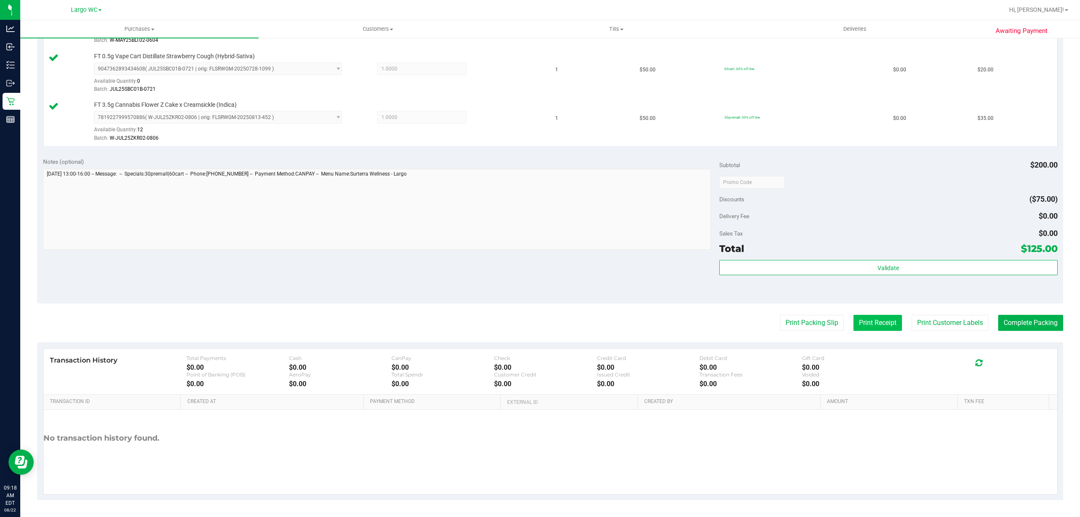
click at [862, 323] on button "Print Receipt" at bounding box center [877, 323] width 49 height 16
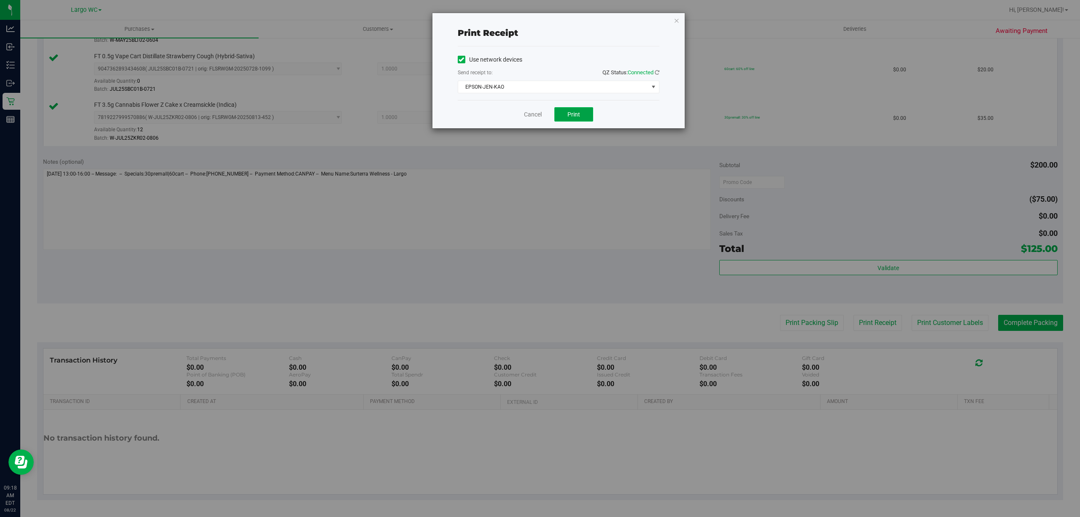
click at [581, 107] on button "Print" at bounding box center [573, 114] width 39 height 14
click at [689, 24] on div "Print receipt Use network devices Send receipt to: QZ Status: Connected EPSON-J…" at bounding box center [543, 258] width 1086 height 517
click at [676, 19] on icon "button" at bounding box center [677, 20] width 6 height 10
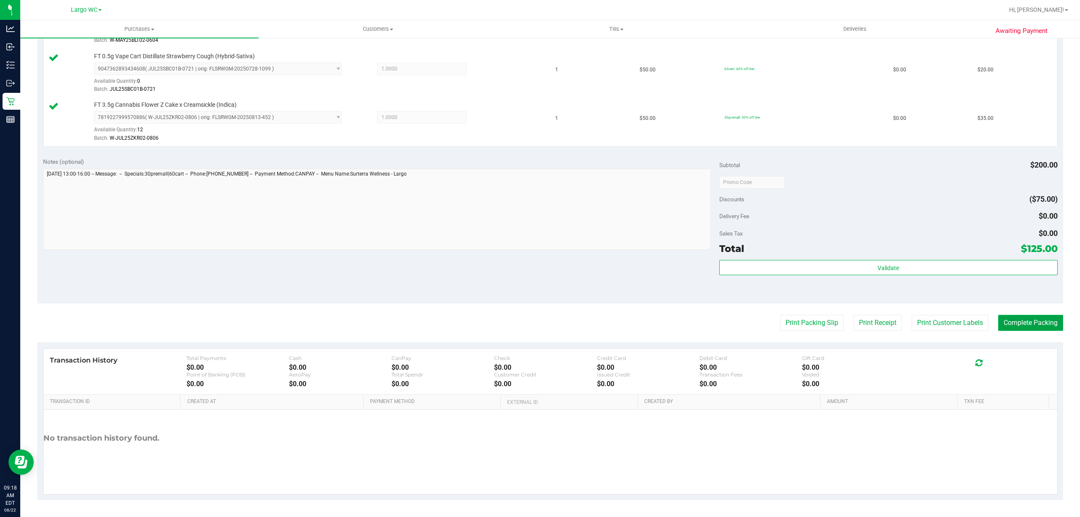
click at [1038, 319] on button "Complete Packing" at bounding box center [1030, 323] width 65 height 16
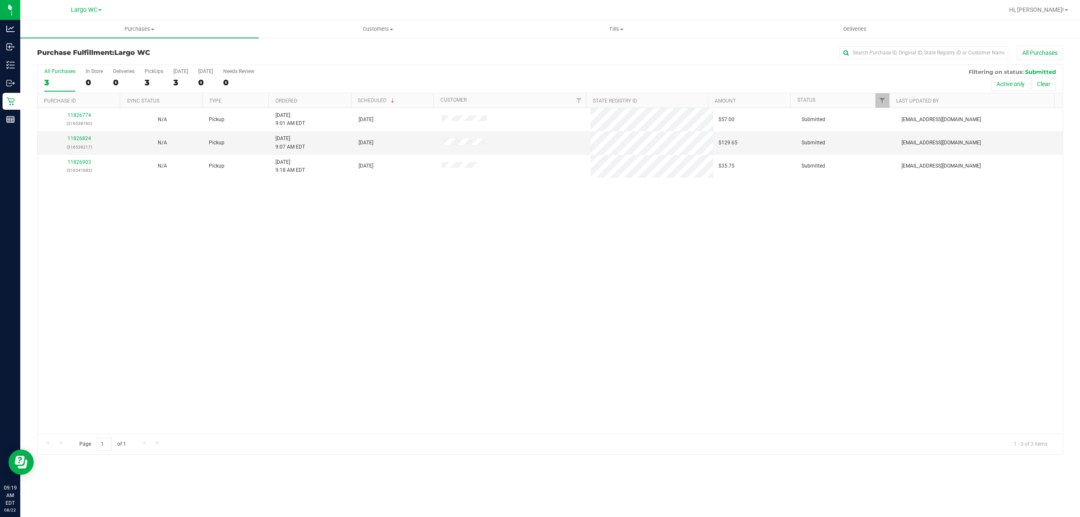
click at [118, 365] on div "11826774 (316538760) N/A Pickup 8/22/2025 9:01 AM EDT 8/22/2025 $57.00 Submitte…" at bounding box center [550, 271] width 1025 height 326
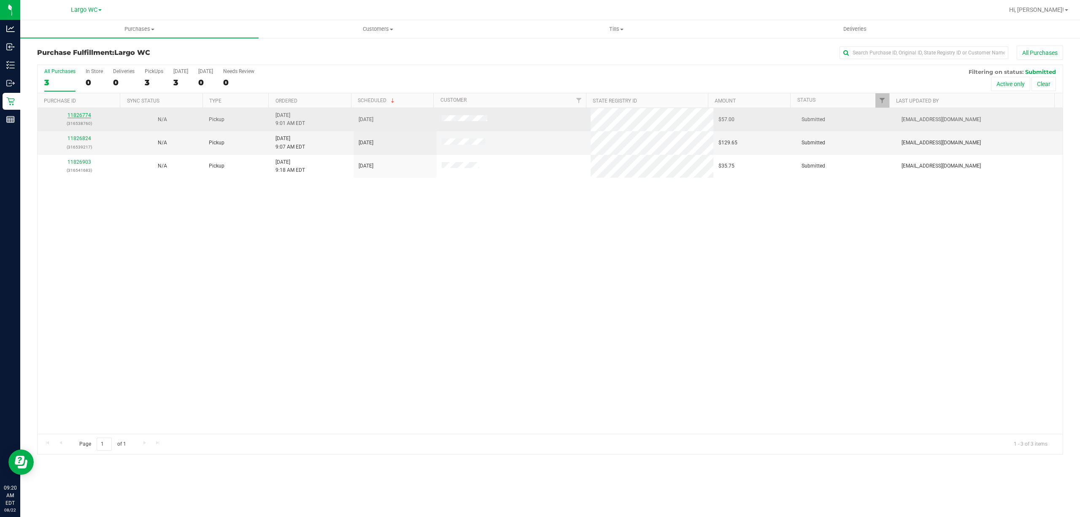
click at [82, 115] on link "11826774" at bounding box center [79, 115] width 24 height 6
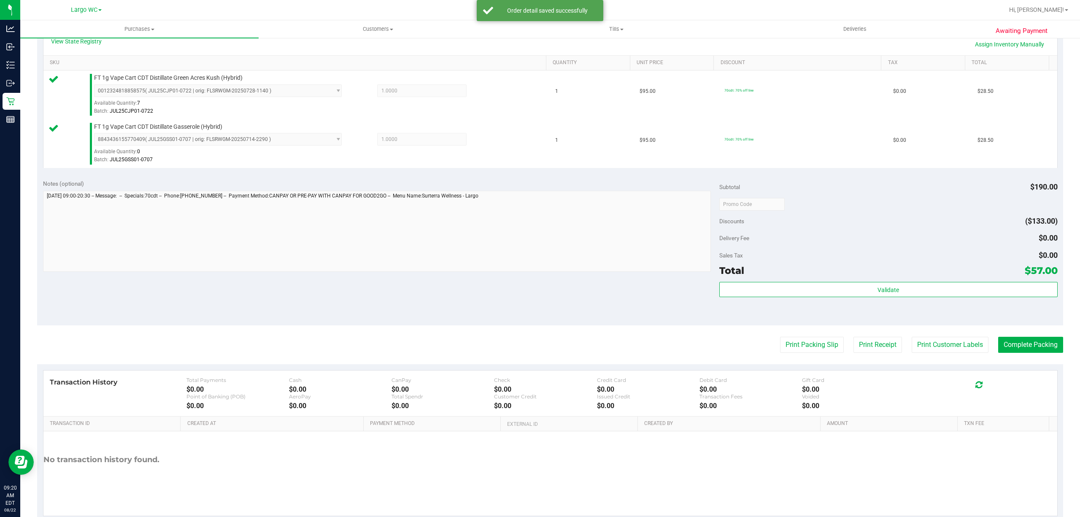
scroll to position [223, 0]
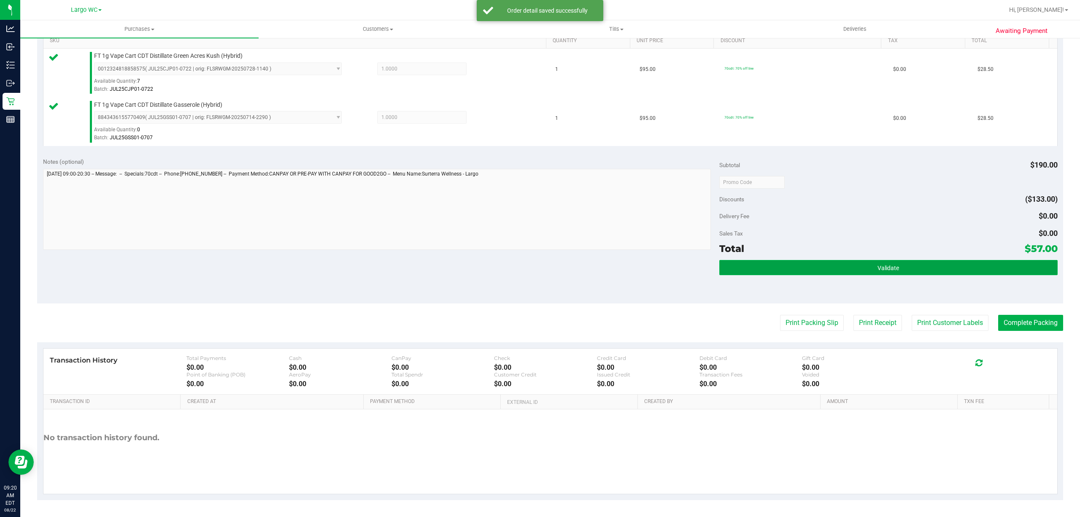
click at [889, 267] on span "Validate" at bounding box center [888, 267] width 22 height 7
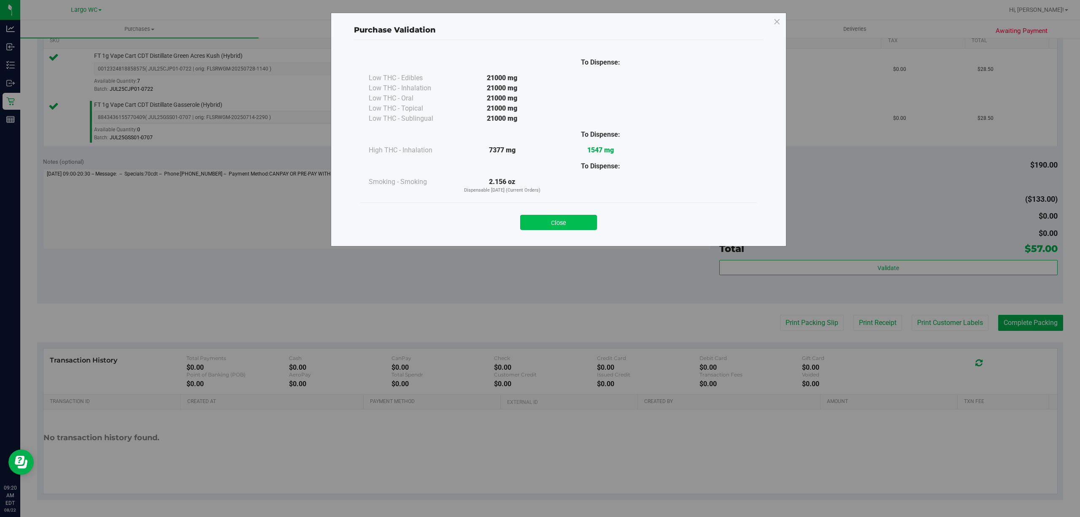
click at [559, 218] on button "Close" at bounding box center [558, 222] width 77 height 15
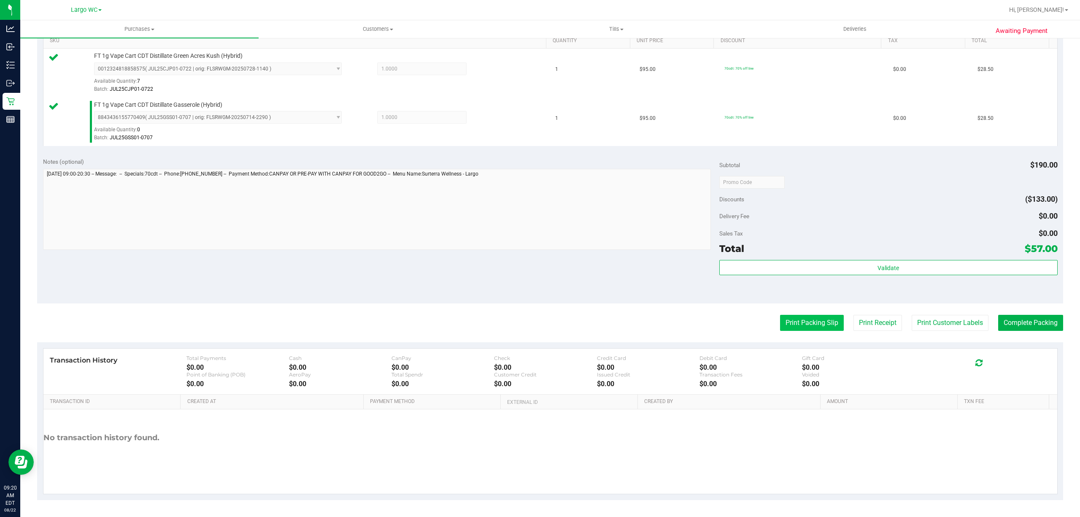
click at [808, 324] on button "Print Packing Slip" at bounding box center [812, 323] width 64 height 16
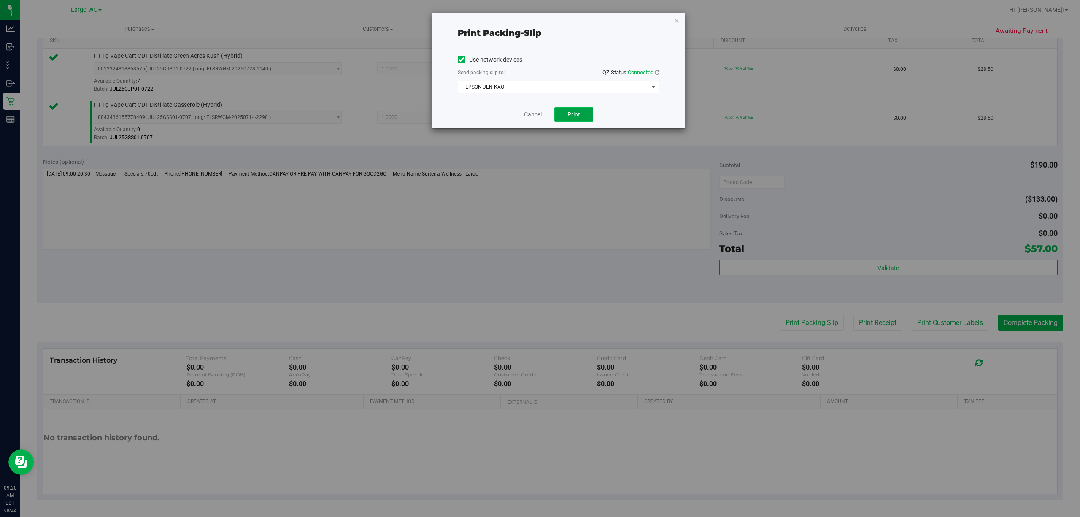
click at [579, 109] on button "Print" at bounding box center [573, 114] width 39 height 14
click at [677, 21] on icon "button" at bounding box center [677, 20] width 6 height 10
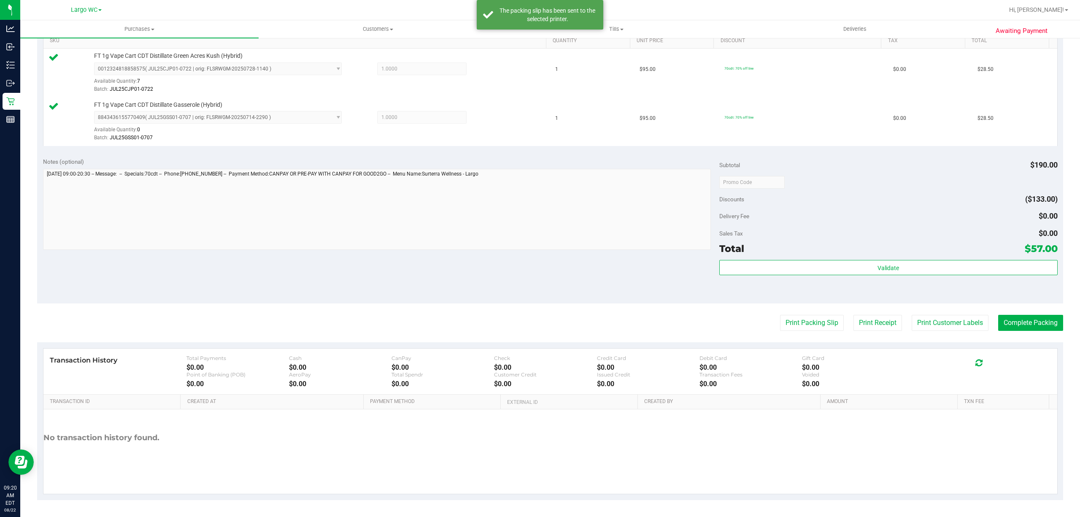
click at [1024, 348] on div "Transaction History Total Payments $0.00 Cash $0.00 CanPay $0.00 Check $0.00 Cr…" at bounding box center [549, 371] width 1013 height 46
click at [1014, 322] on button "Complete Packing" at bounding box center [1030, 323] width 65 height 16
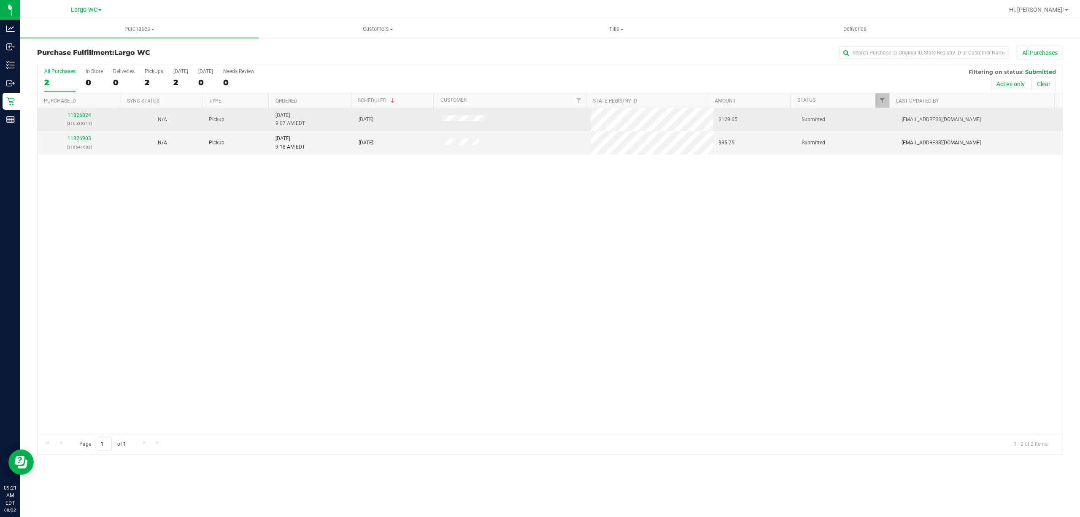
click at [81, 118] on link "11826824" at bounding box center [79, 115] width 24 height 6
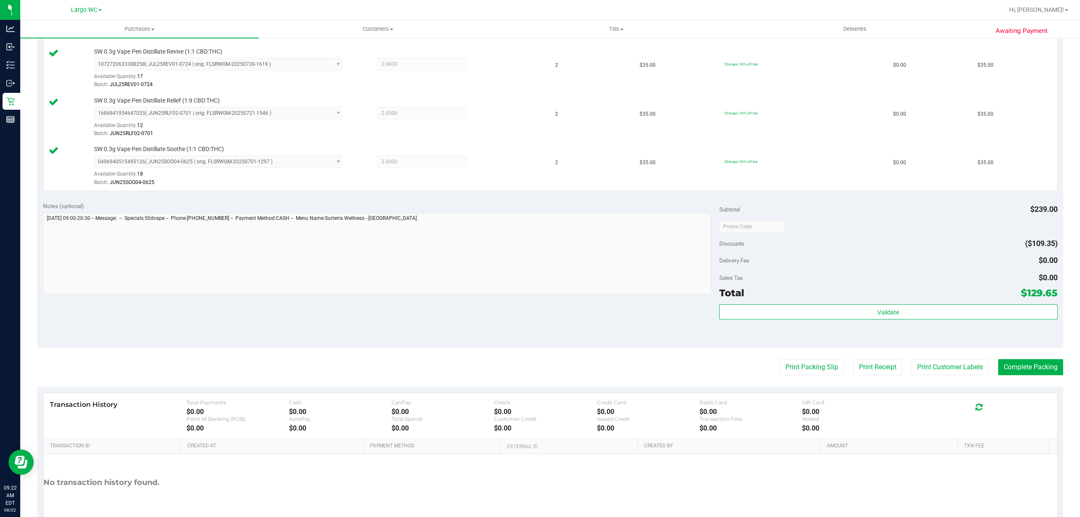
scroll to position [321, 0]
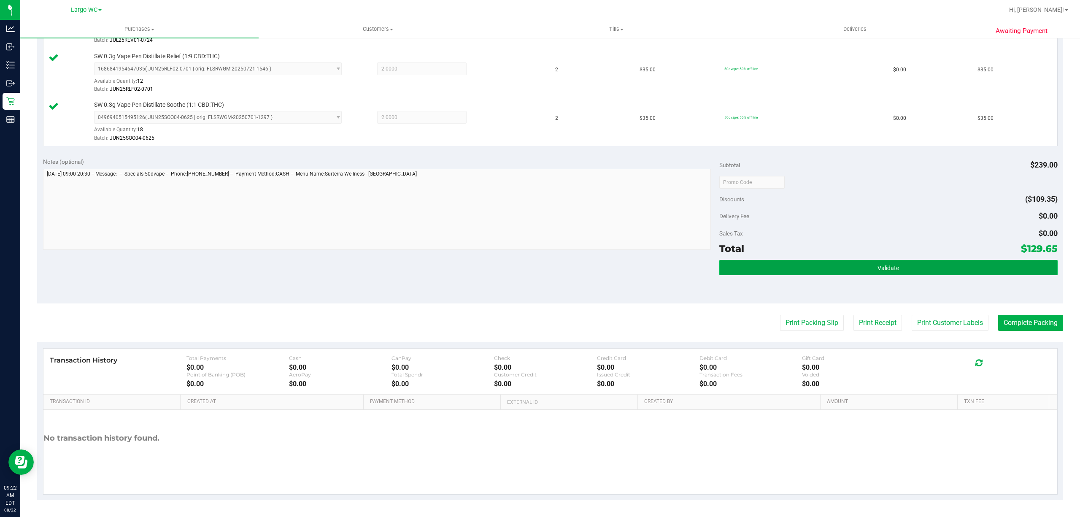
click at [896, 263] on button "Validate" at bounding box center [888, 267] width 338 height 15
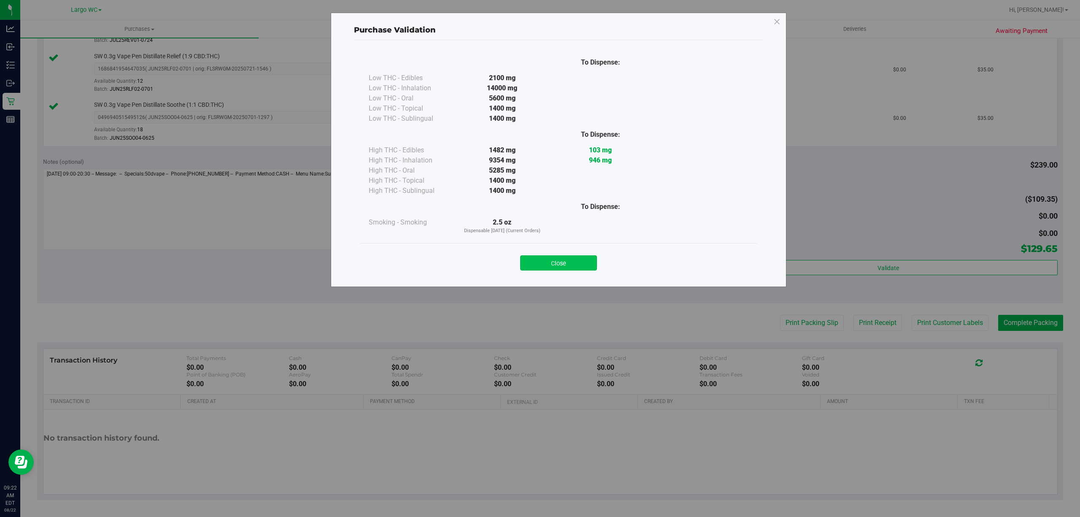
click at [569, 257] on button "Close" at bounding box center [558, 262] width 77 height 15
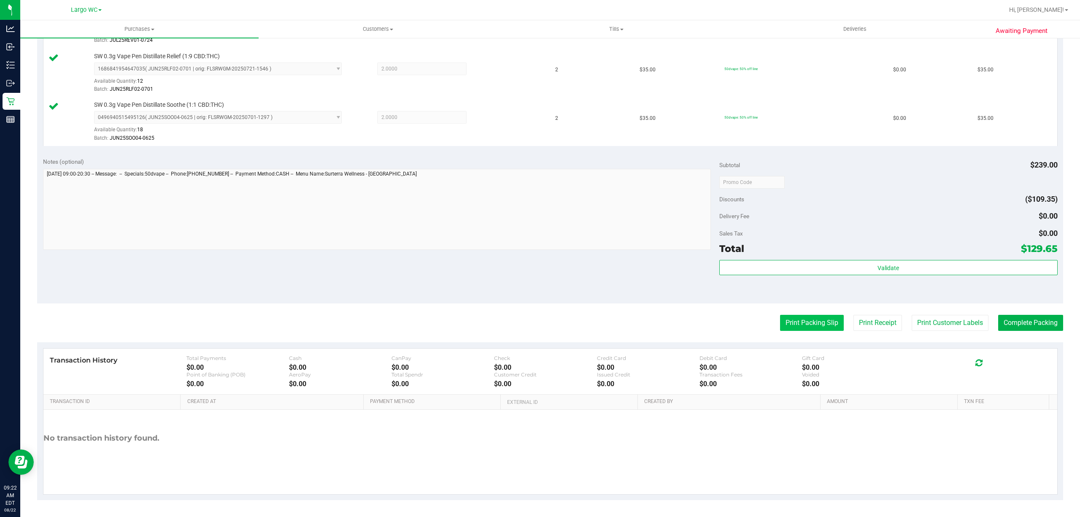
click at [800, 321] on button "Print Packing Slip" at bounding box center [812, 323] width 64 height 16
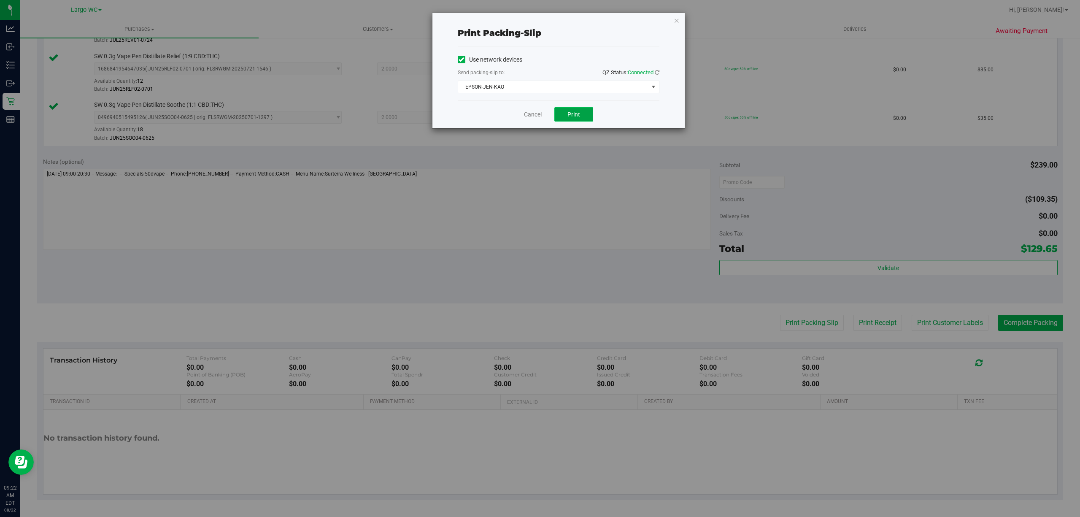
click at [577, 112] on span "Print" at bounding box center [573, 114] width 13 height 7
click at [676, 19] on icon "button" at bounding box center [677, 20] width 6 height 10
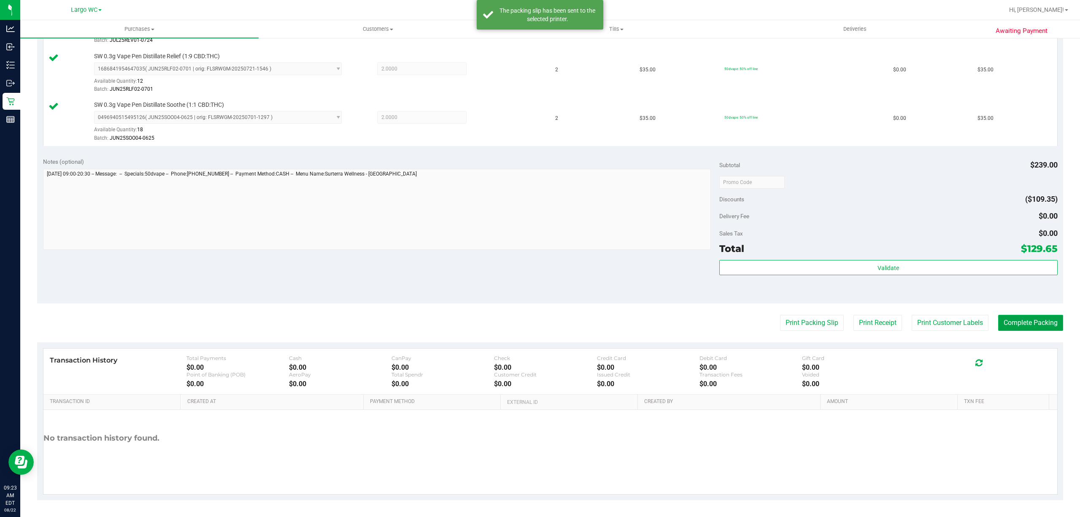
click at [1027, 324] on button "Complete Packing" at bounding box center [1030, 323] width 65 height 16
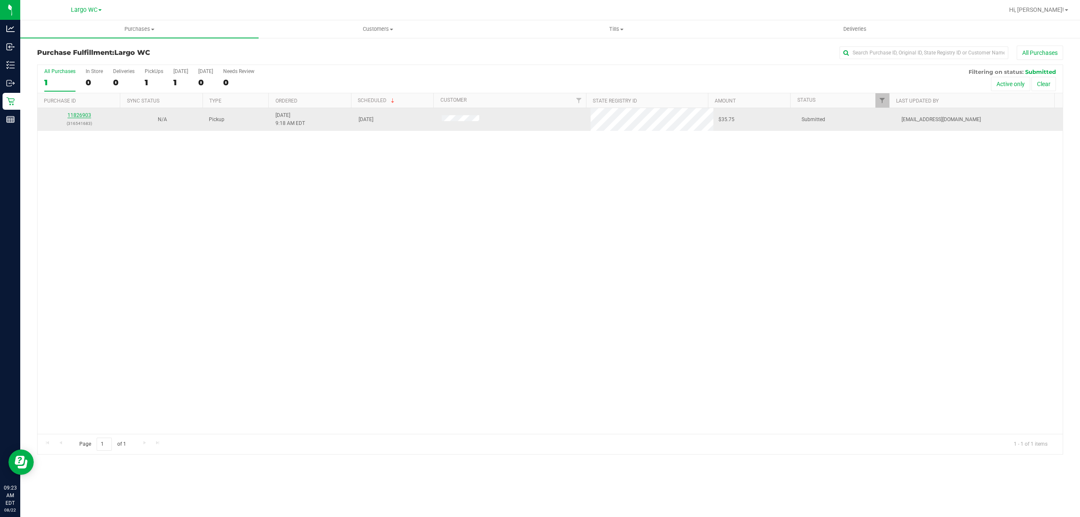
click at [86, 116] on link "11826903" at bounding box center [79, 115] width 24 height 6
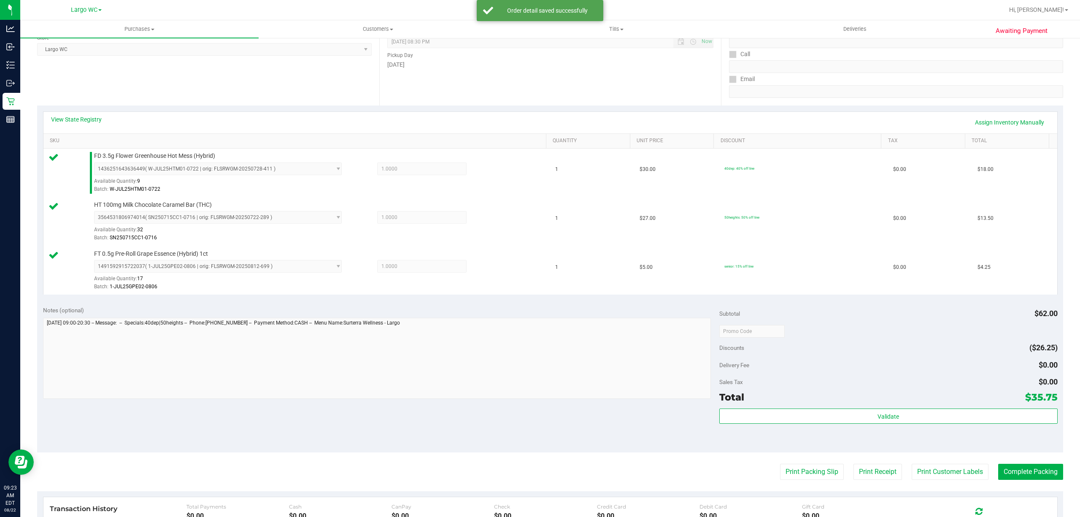
scroll to position [272, 0]
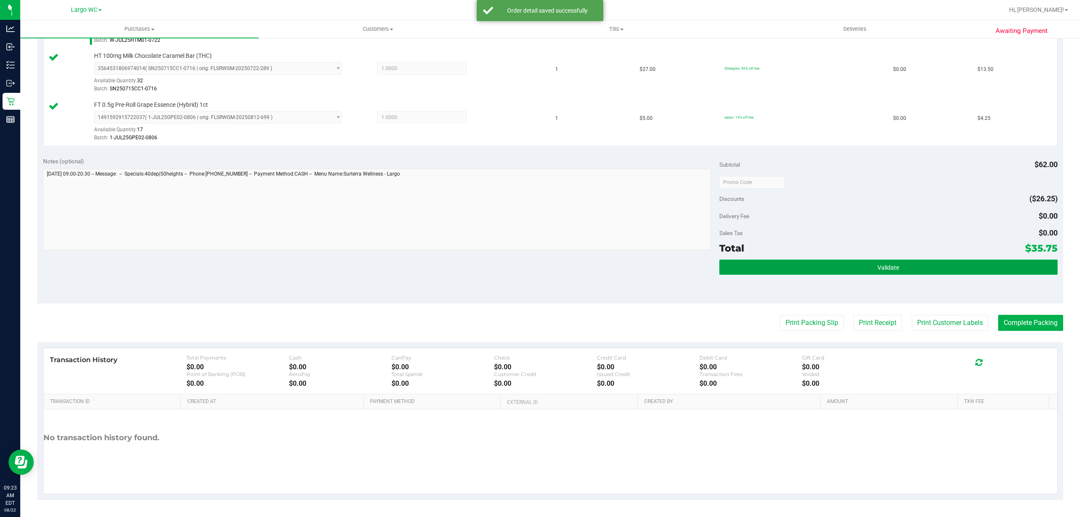
click at [903, 267] on button "Validate" at bounding box center [888, 266] width 338 height 15
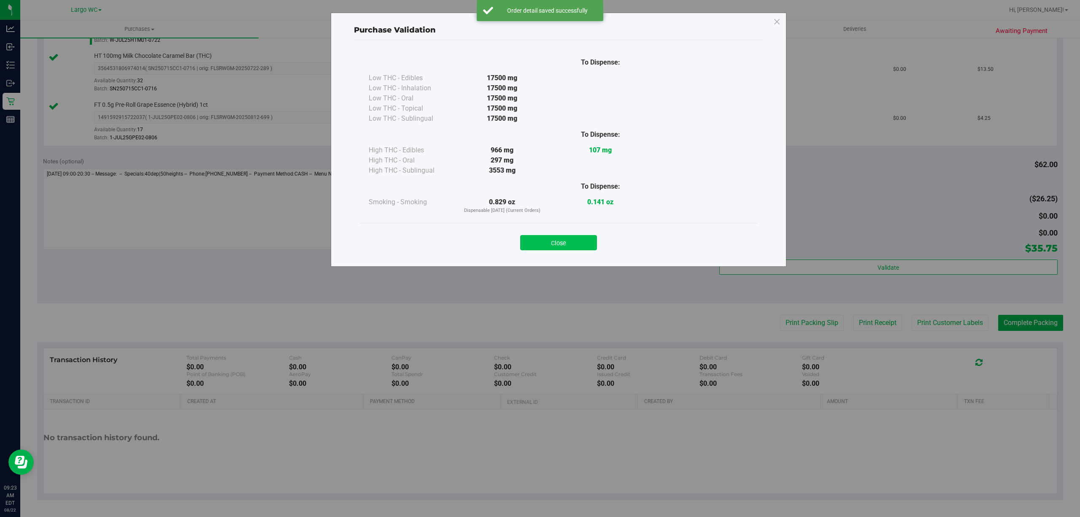
click at [576, 243] on button "Close" at bounding box center [558, 242] width 77 height 15
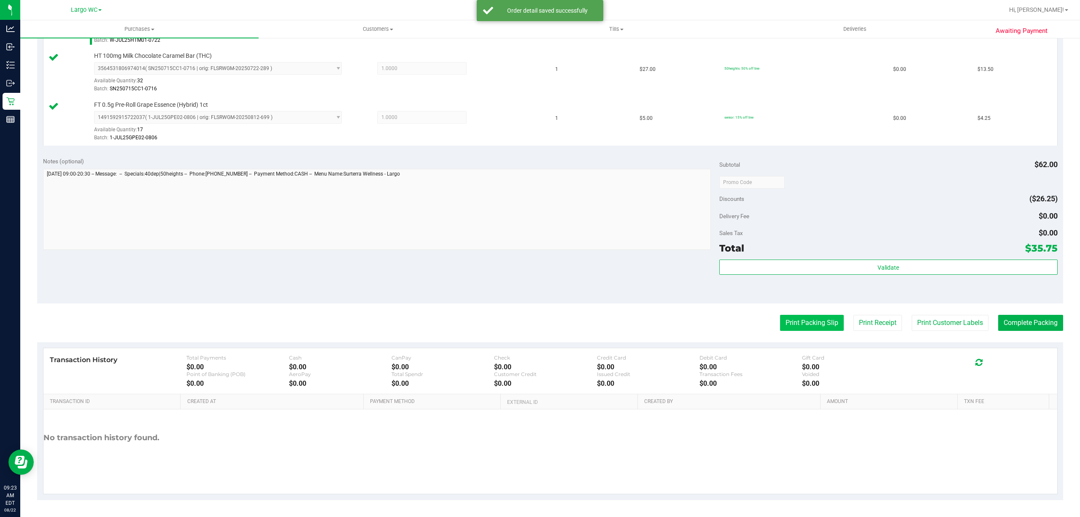
click at [795, 323] on button "Print Packing Slip" at bounding box center [812, 323] width 64 height 16
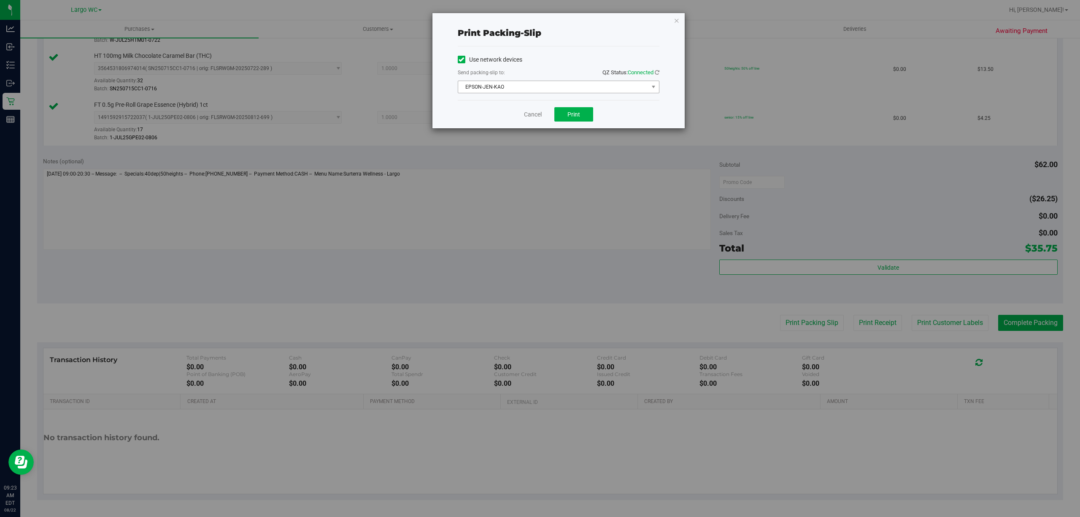
click at [567, 89] on span "EPSON-JEN-KAO" at bounding box center [553, 87] width 190 height 12
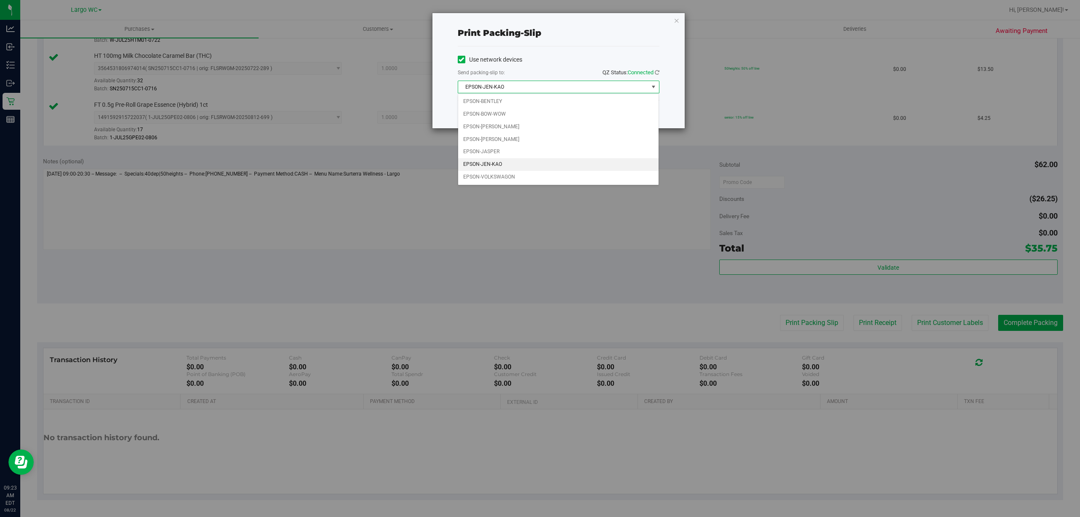
click at [566, 242] on div "Print packing-slip Use network devices Send packing-slip to: QZ Status: Connect…" at bounding box center [543, 258] width 1086 height 517
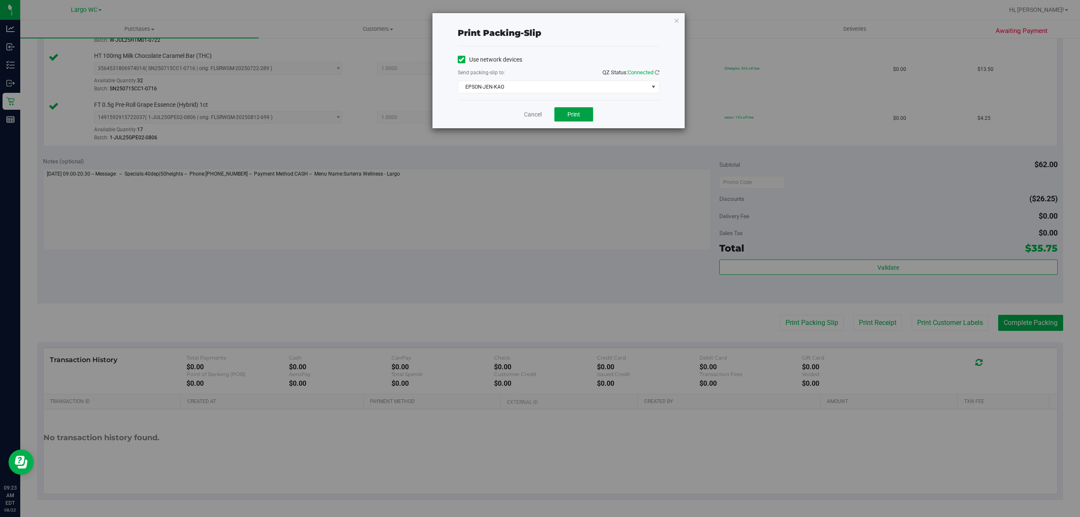
click at [573, 115] on span "Print" at bounding box center [573, 114] width 13 height 7
click at [676, 19] on icon "button" at bounding box center [677, 20] width 6 height 10
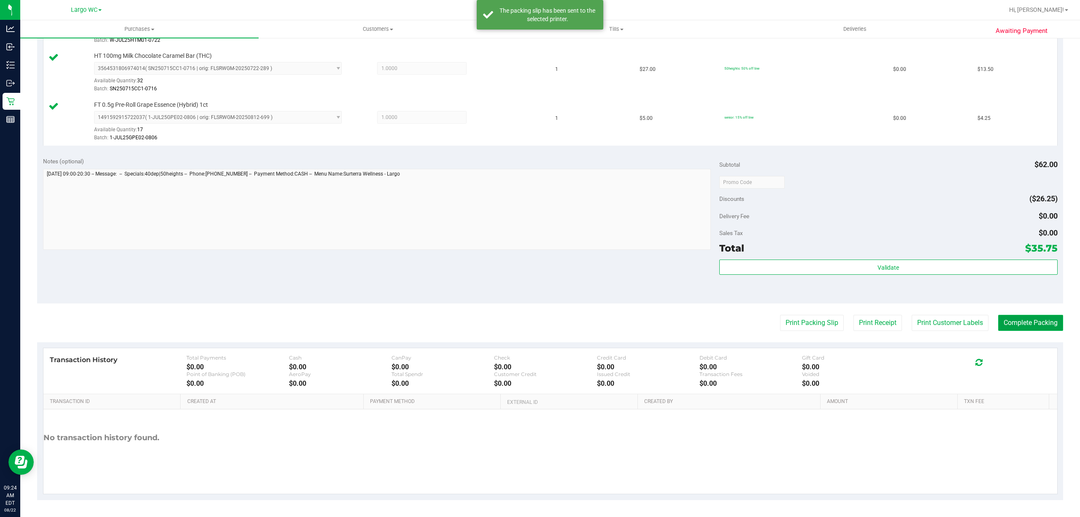
click at [1039, 321] on button "Complete Packing" at bounding box center [1030, 323] width 65 height 16
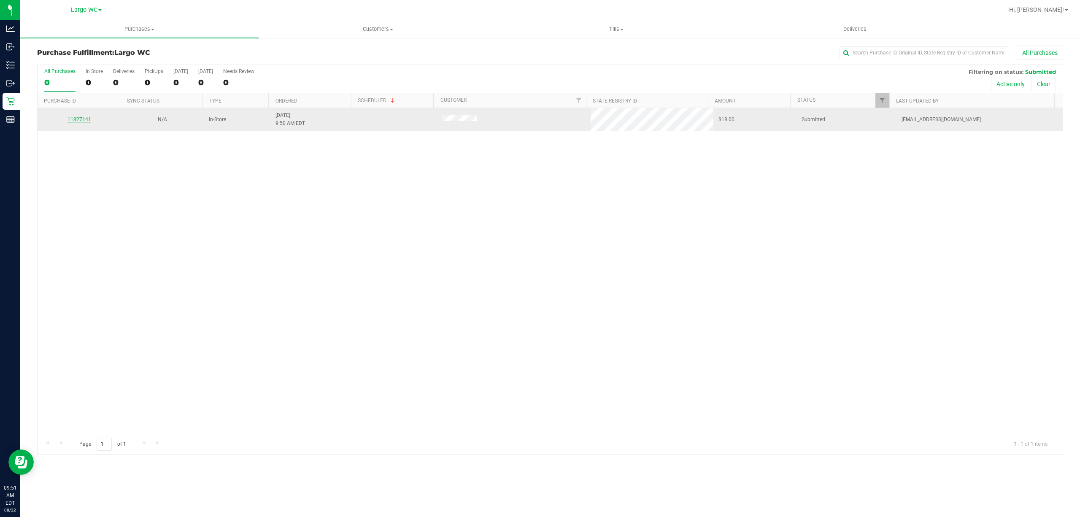
click at [83, 119] on link "11827141" at bounding box center [79, 119] width 24 height 6
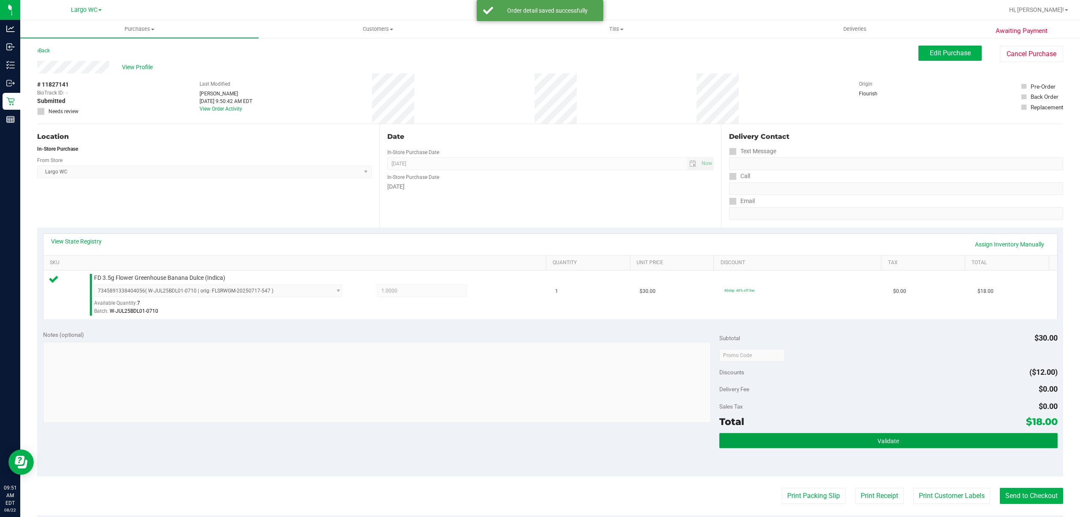
click at [908, 447] on button "Validate" at bounding box center [888, 440] width 338 height 15
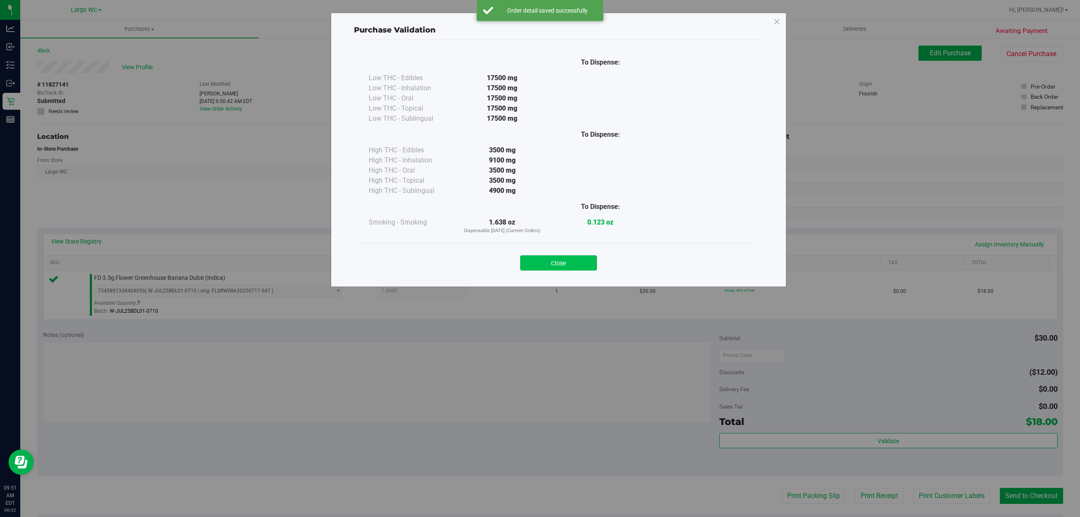
click at [566, 265] on button "Close" at bounding box center [558, 262] width 77 height 15
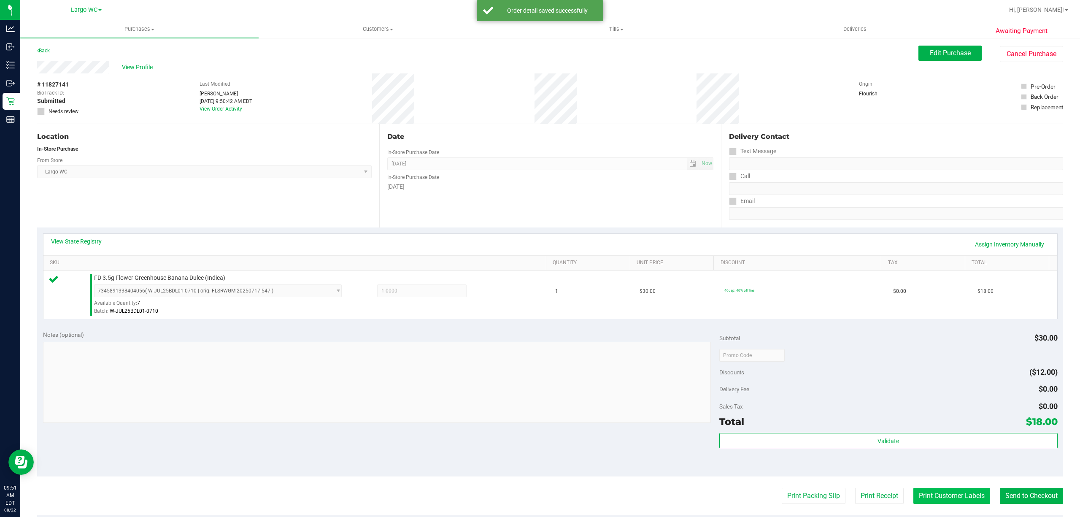
click at [942, 493] on button "Print Customer Labels" at bounding box center [951, 496] width 77 height 16
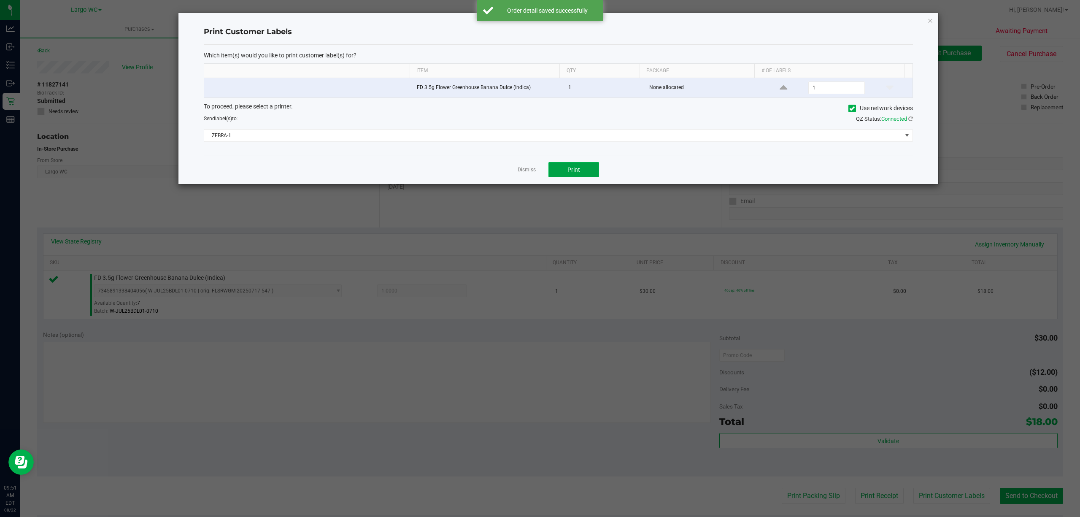
click at [576, 175] on button "Print" at bounding box center [573, 169] width 51 height 15
click at [932, 24] on icon "button" at bounding box center [930, 20] width 6 height 10
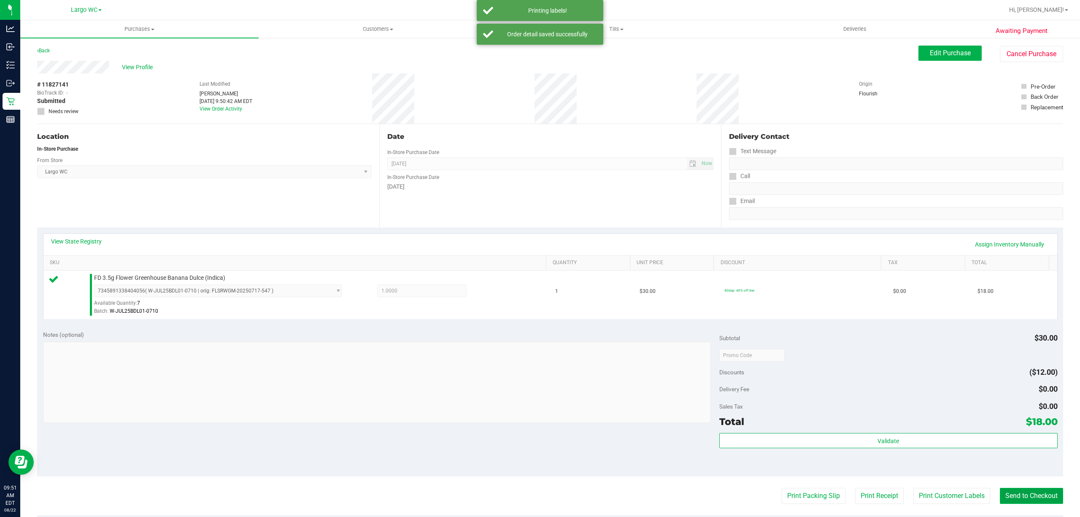
click at [1027, 499] on button "Send to Checkout" at bounding box center [1031, 496] width 63 height 16
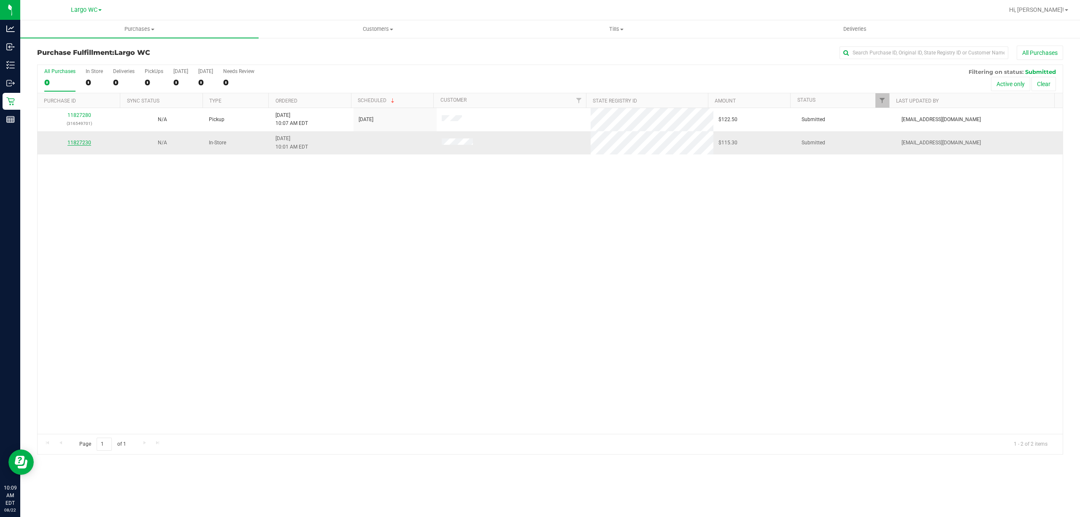
click at [80, 143] on link "11827230" at bounding box center [79, 143] width 24 height 6
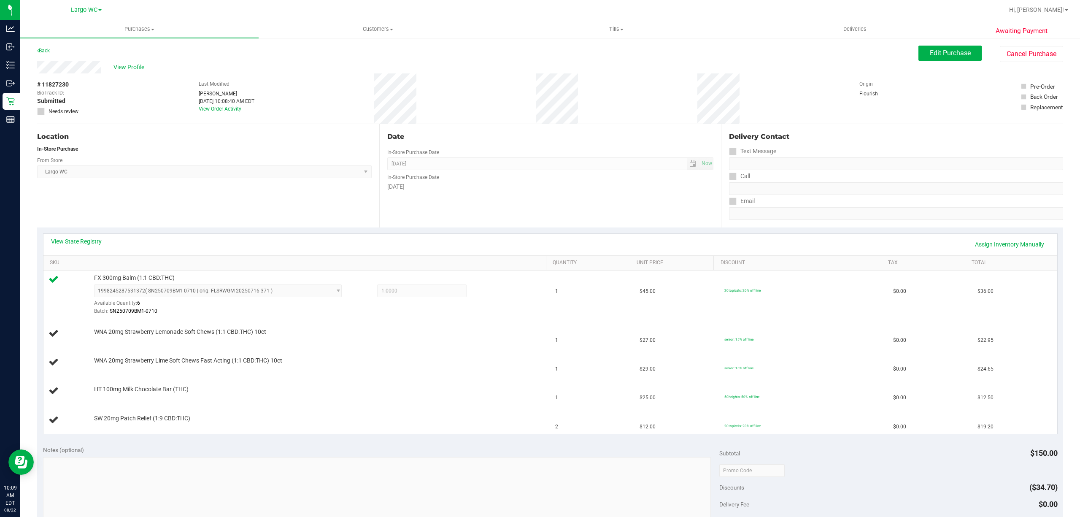
click at [280, 221] on div "Location In-Store Purchase From Store Largo WC Select Store Bonita Springs WC B…" at bounding box center [208, 175] width 342 height 103
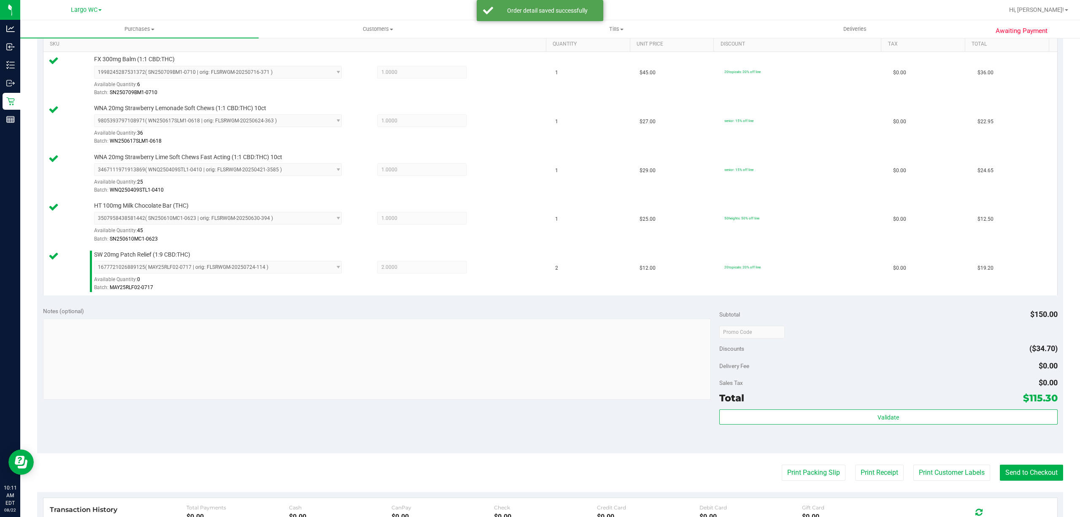
scroll to position [371, 0]
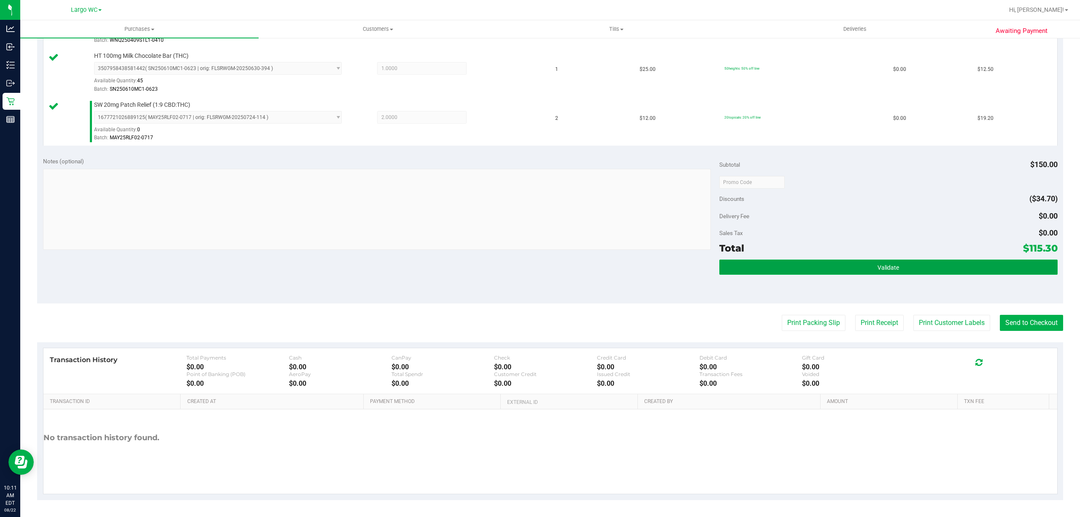
click at [931, 261] on button "Validate" at bounding box center [888, 266] width 338 height 15
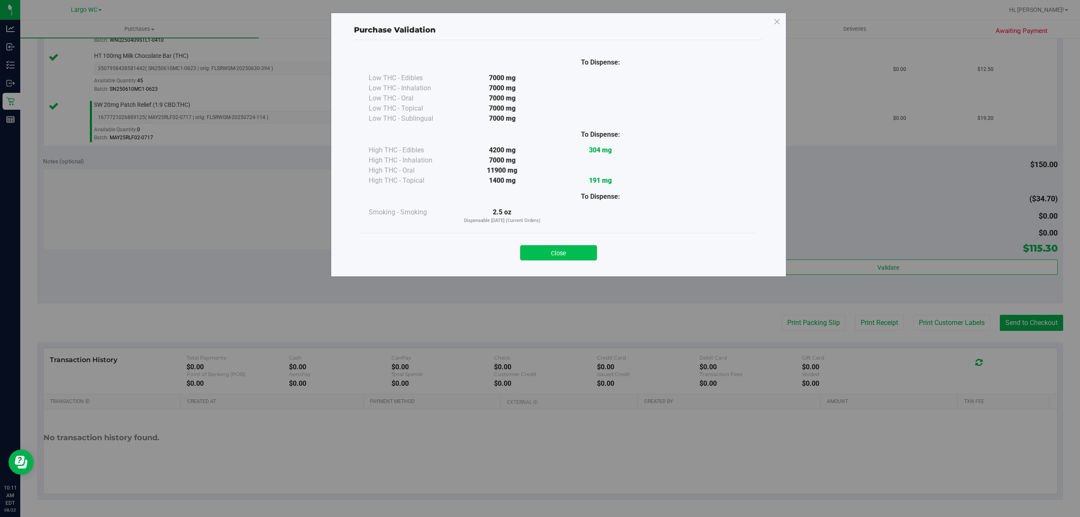
click at [545, 250] on button "Close" at bounding box center [558, 252] width 77 height 15
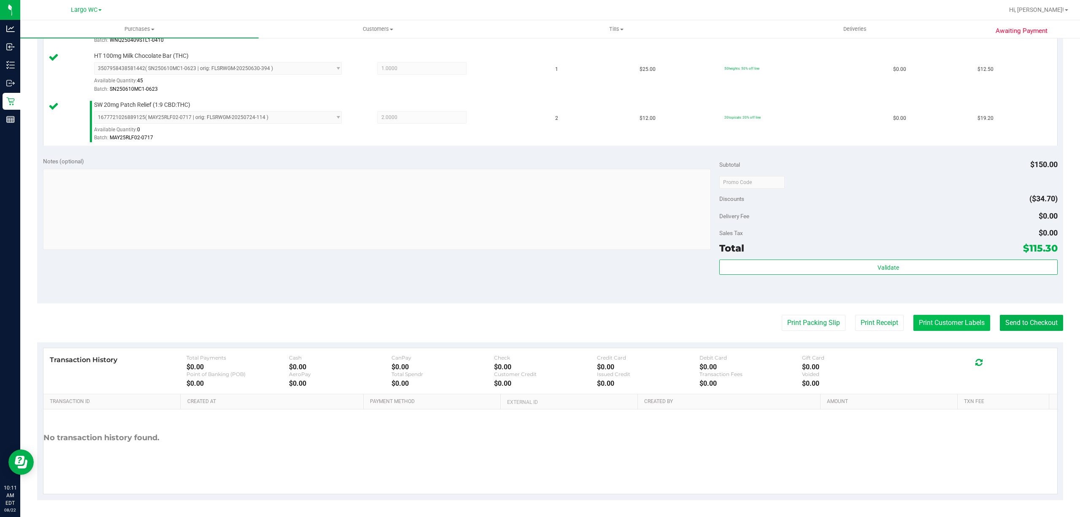
click at [944, 322] on button "Print Customer Labels" at bounding box center [951, 323] width 77 height 16
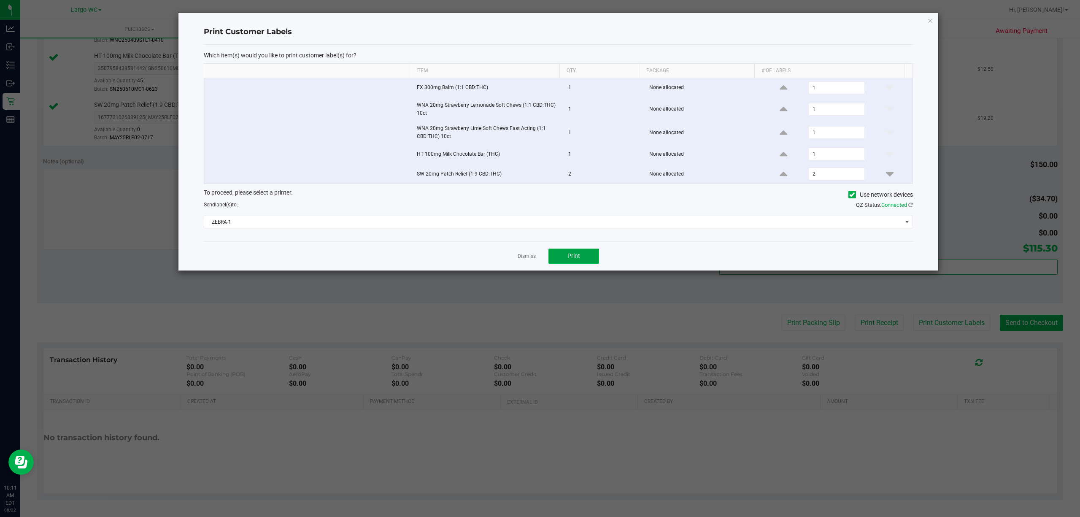
click at [574, 259] on span "Print" at bounding box center [573, 255] width 13 height 7
click at [930, 19] on icon "button" at bounding box center [930, 20] width 6 height 10
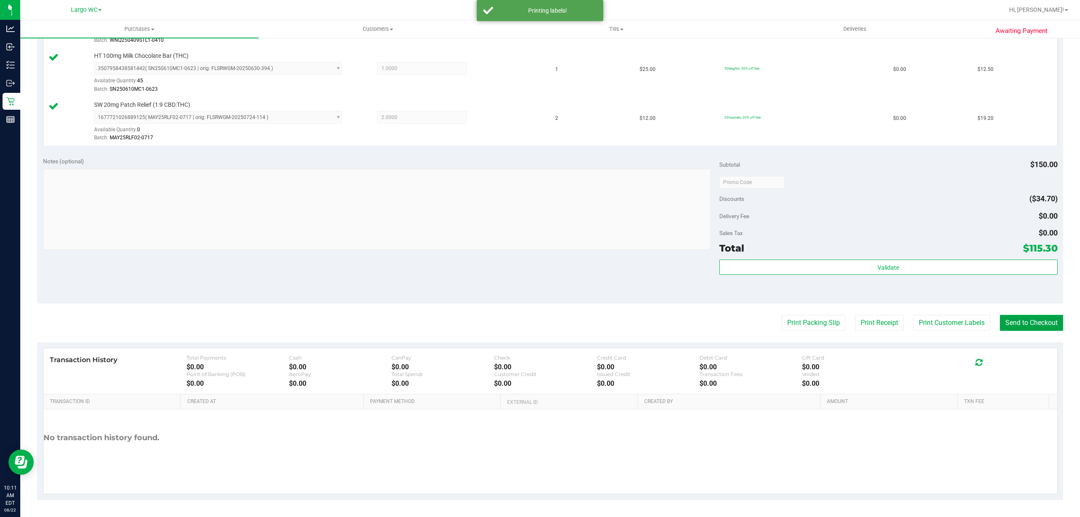
click at [1027, 319] on button "Send to Checkout" at bounding box center [1031, 323] width 63 height 16
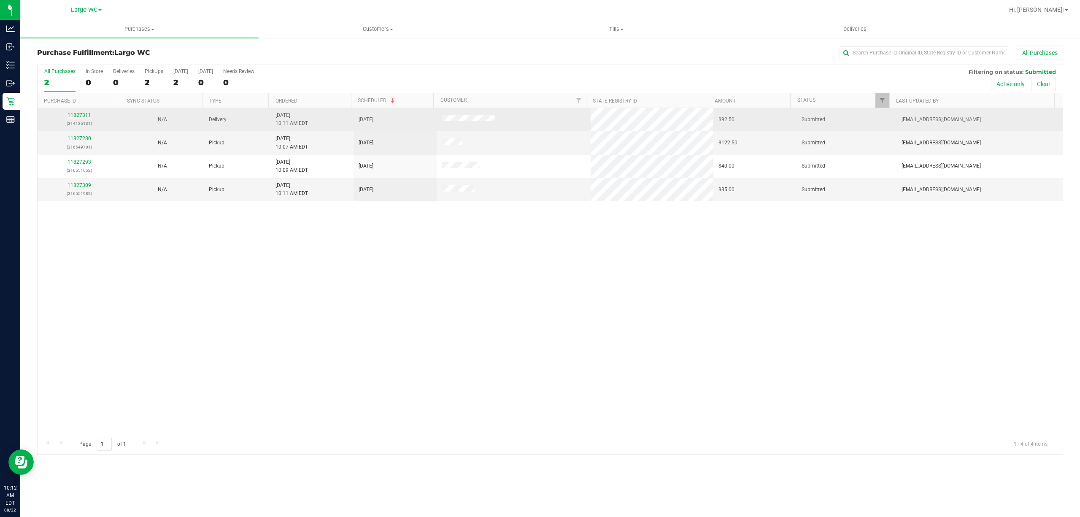
click at [81, 114] on link "11827311" at bounding box center [79, 115] width 24 height 6
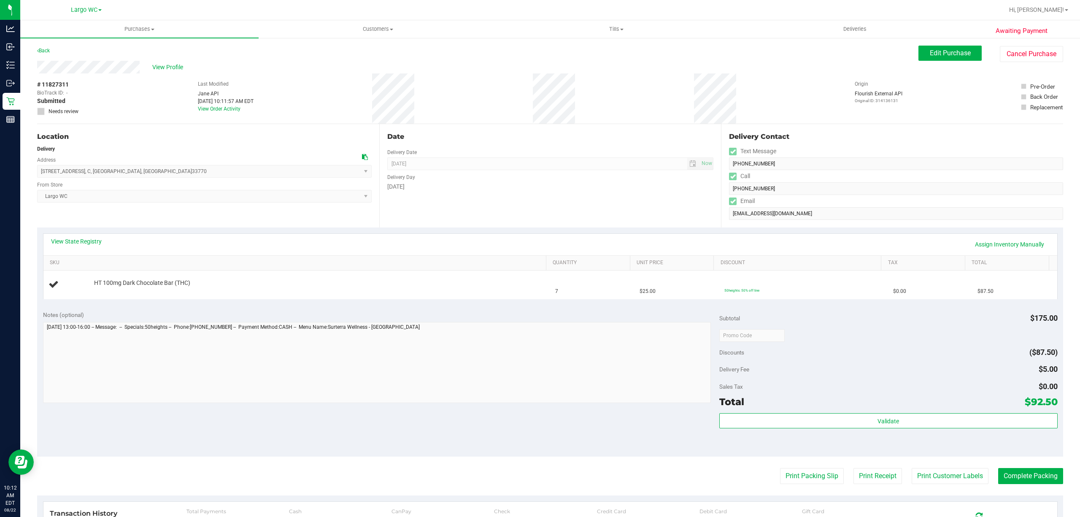
click at [215, 417] on div "Notes (optional) Subtotal $175.00 Discounts ($87.50) Delivery Fee $5.00 Sales T…" at bounding box center [550, 381] width 1026 height 152
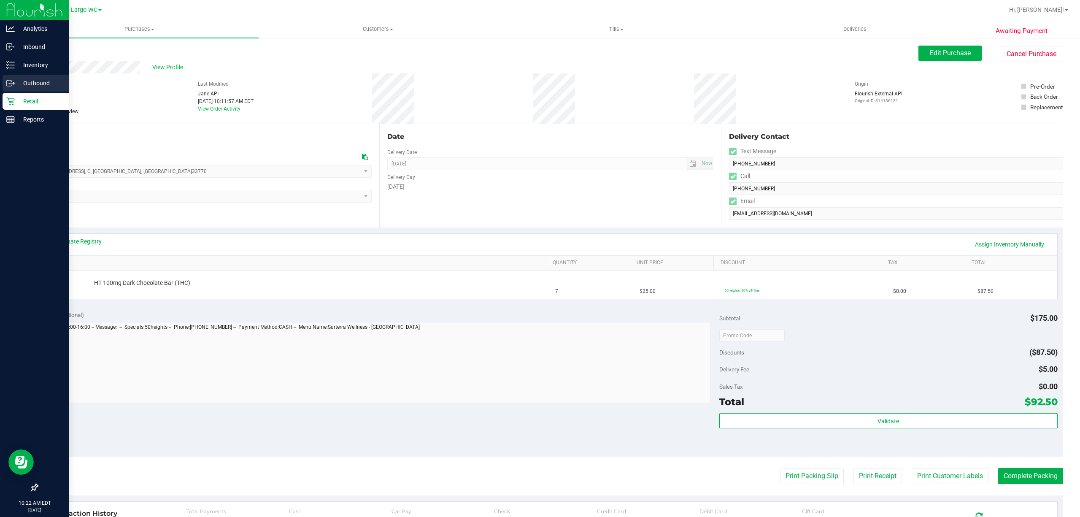
click at [3, 92] on link "Outbound" at bounding box center [34, 84] width 69 height 18
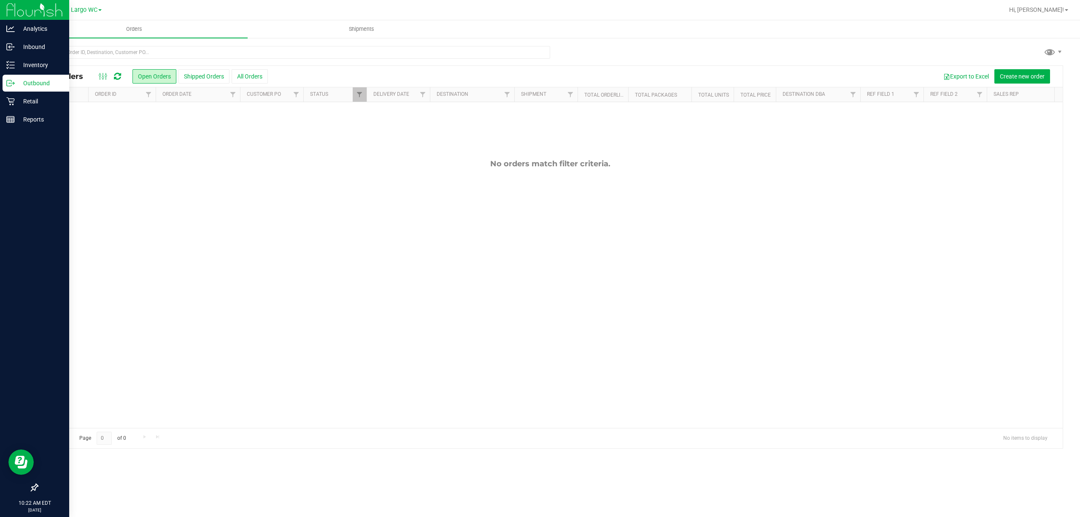
click at [185, 327] on div "No orders match filter criteria." at bounding box center [550, 293] width 1025 height 383
click at [9, 83] on circle at bounding box center [9, 83] width 1 height 1
click at [10, 101] on icon at bounding box center [10, 101] width 8 height 8
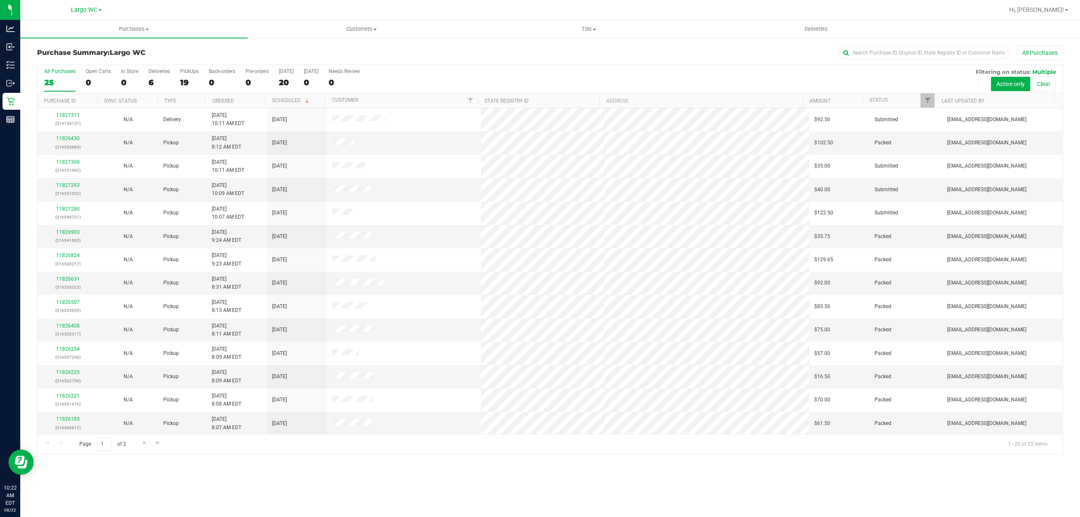
click at [225, 452] on div "Page 1 of 2 1 - 20 of 25 items" at bounding box center [550, 444] width 1025 height 20
click at [126, 72] on div "In Store" at bounding box center [129, 71] width 17 height 6
click at [0, 0] on input "In Store 0" at bounding box center [0, 0] width 0 height 0
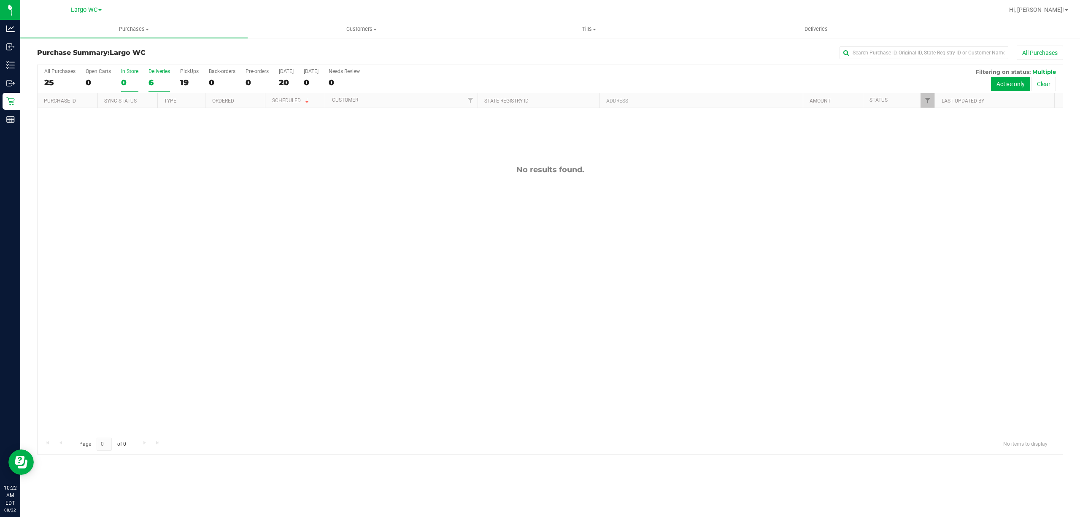
click at [159, 72] on div "Deliveries" at bounding box center [159, 71] width 22 height 6
click at [0, 0] on input "Deliveries 6" at bounding box center [0, 0] width 0 height 0
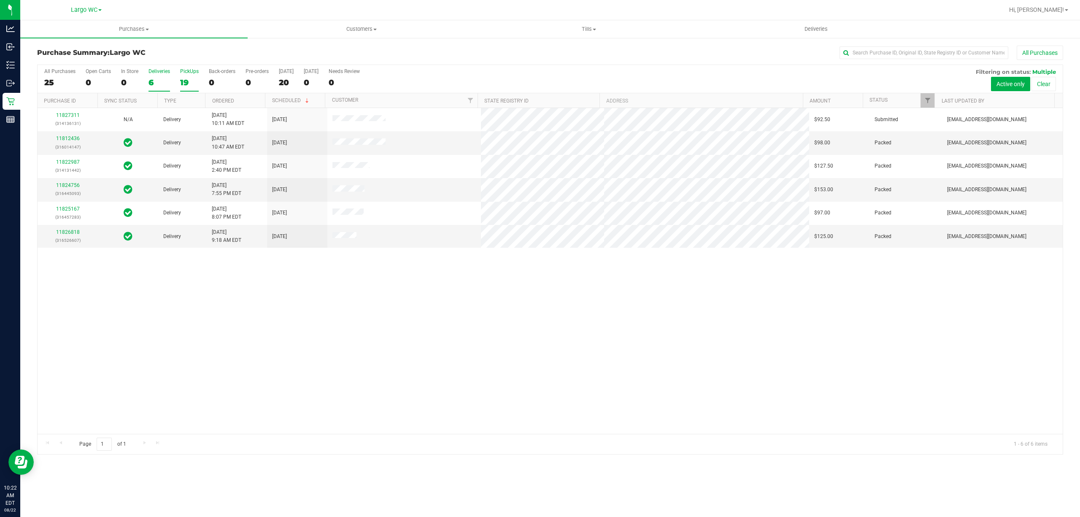
click at [181, 81] on div "19" at bounding box center [189, 83] width 19 height 10
click at [0, 0] on input "PickUps 19" at bounding box center [0, 0] width 0 height 0
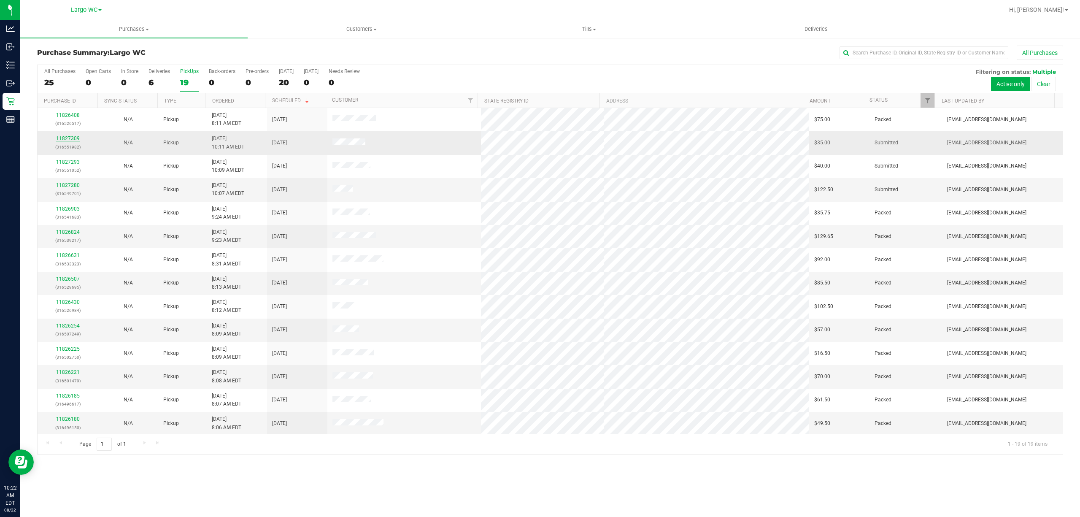
click at [68, 139] on link "11827309" at bounding box center [68, 138] width 24 height 6
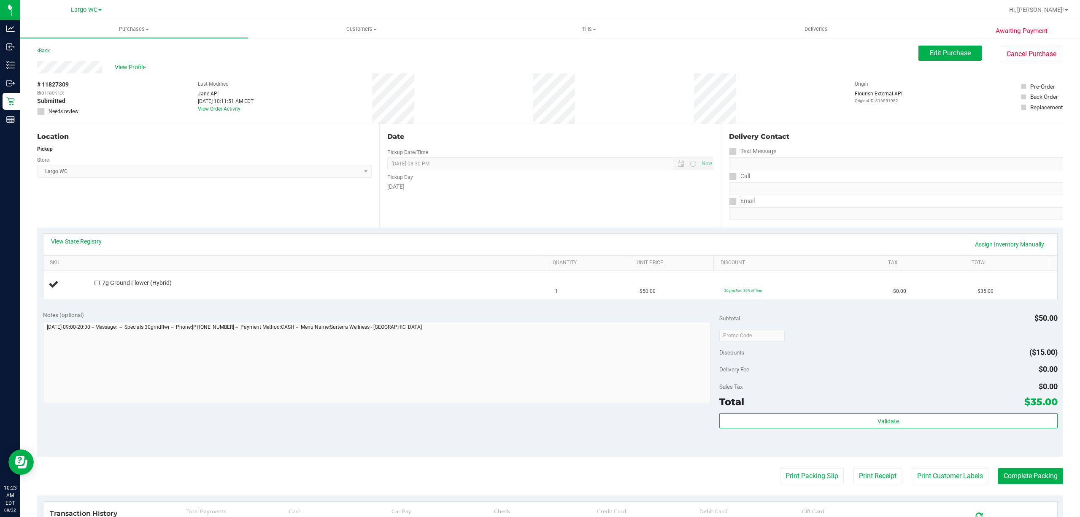
click at [261, 481] on div "Print Packing Slip Print Receipt Print Customer Labels Complete Packing" at bounding box center [550, 476] width 1026 height 16
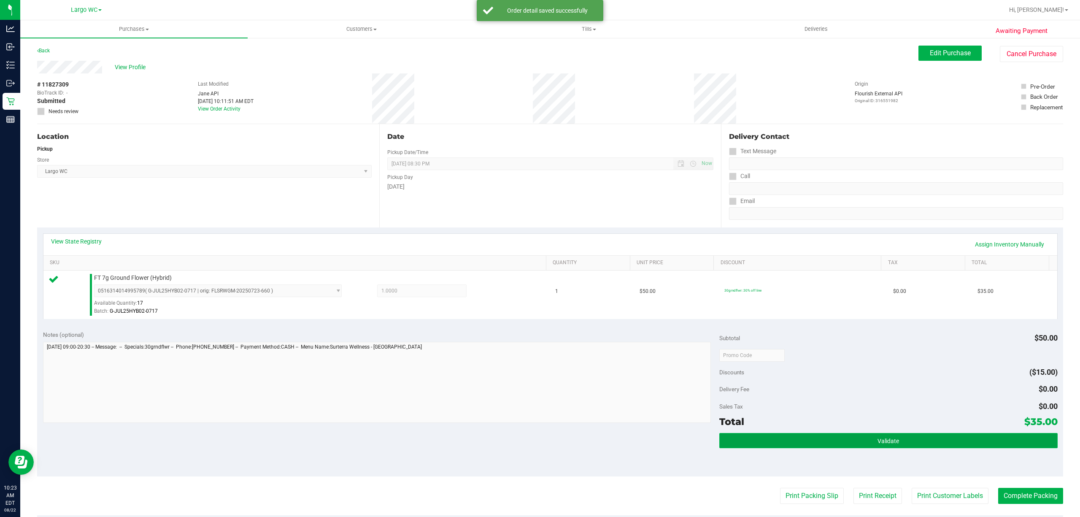
click at [897, 442] on button "Validate" at bounding box center [888, 440] width 338 height 15
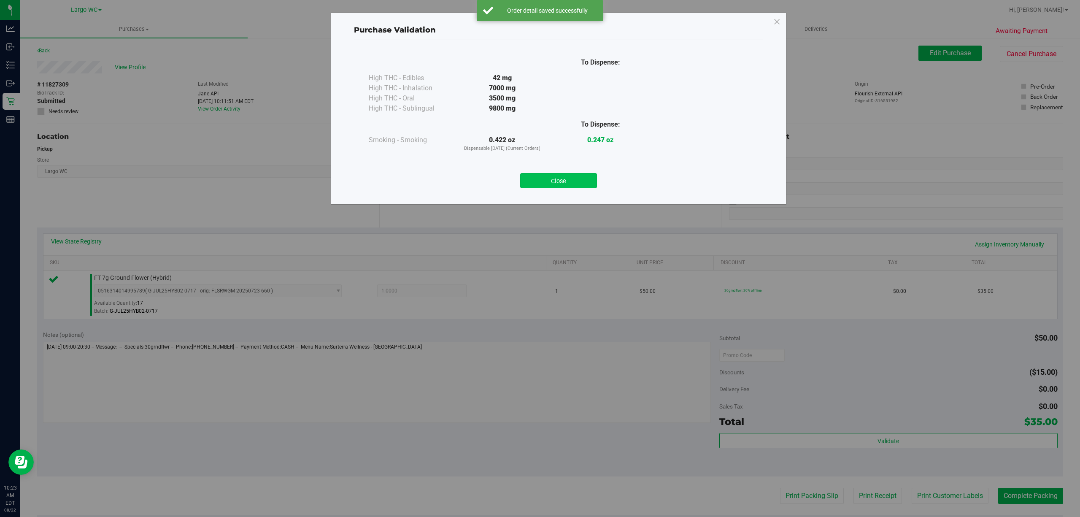
click at [559, 181] on button "Close" at bounding box center [558, 180] width 77 height 15
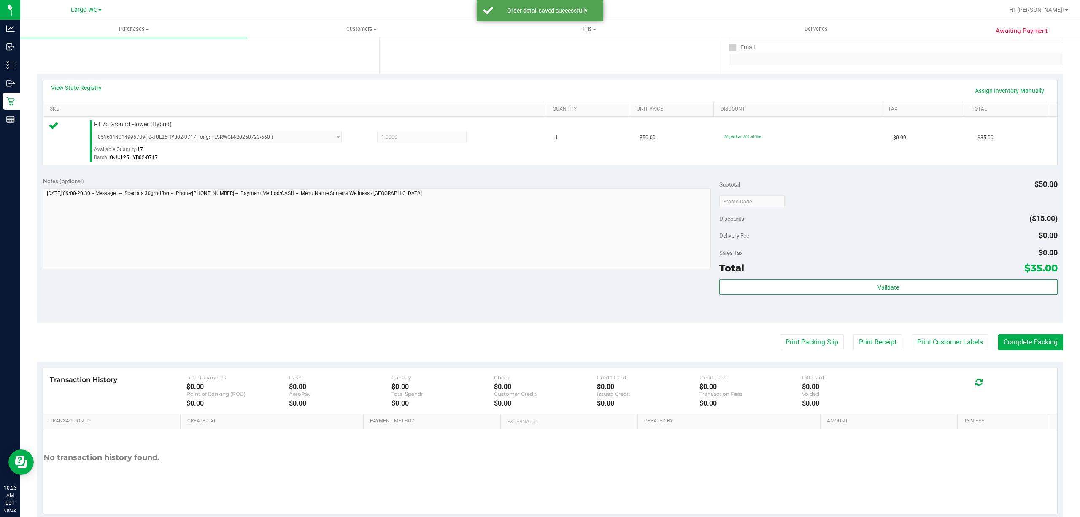
scroll to position [174, 0]
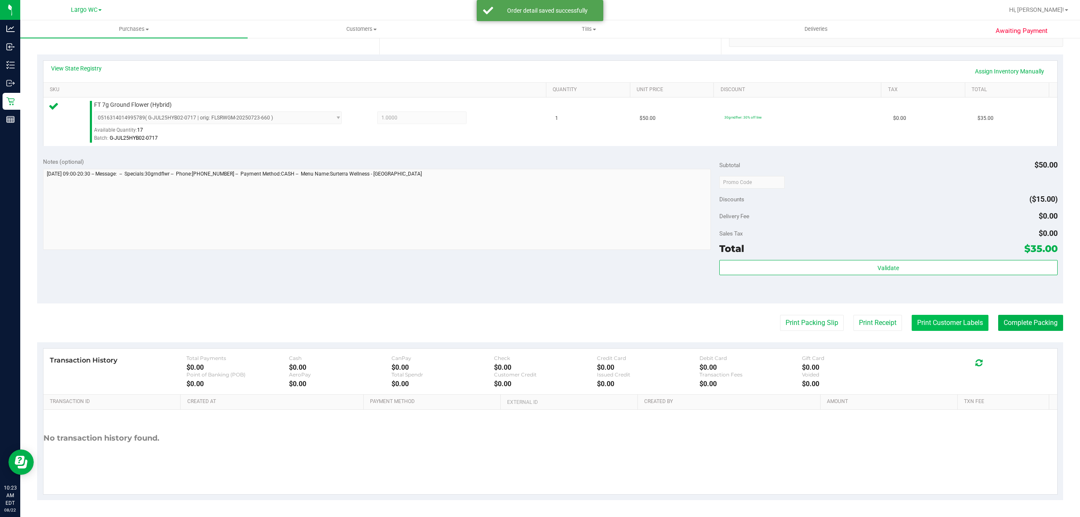
click at [950, 326] on button "Print Customer Labels" at bounding box center [949, 323] width 77 height 16
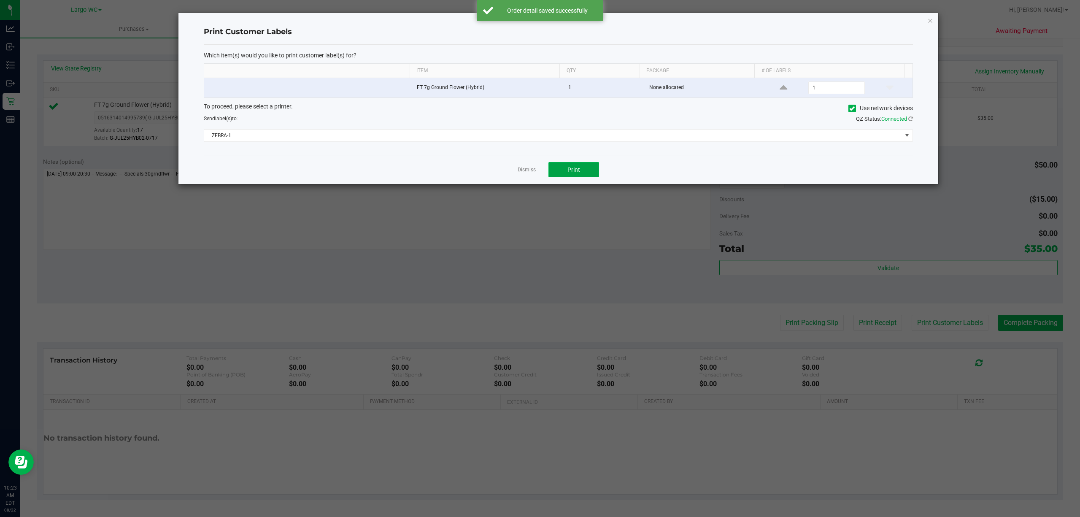
click at [584, 168] on button "Print" at bounding box center [573, 169] width 51 height 15
click at [930, 21] on icon "button" at bounding box center [930, 20] width 6 height 10
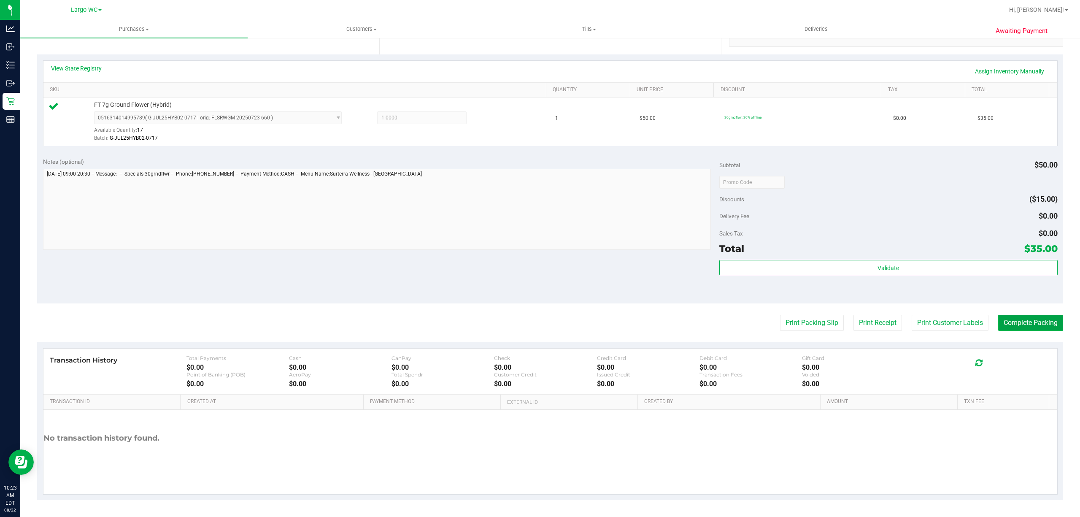
click at [1031, 326] on button "Complete Packing" at bounding box center [1030, 323] width 65 height 16
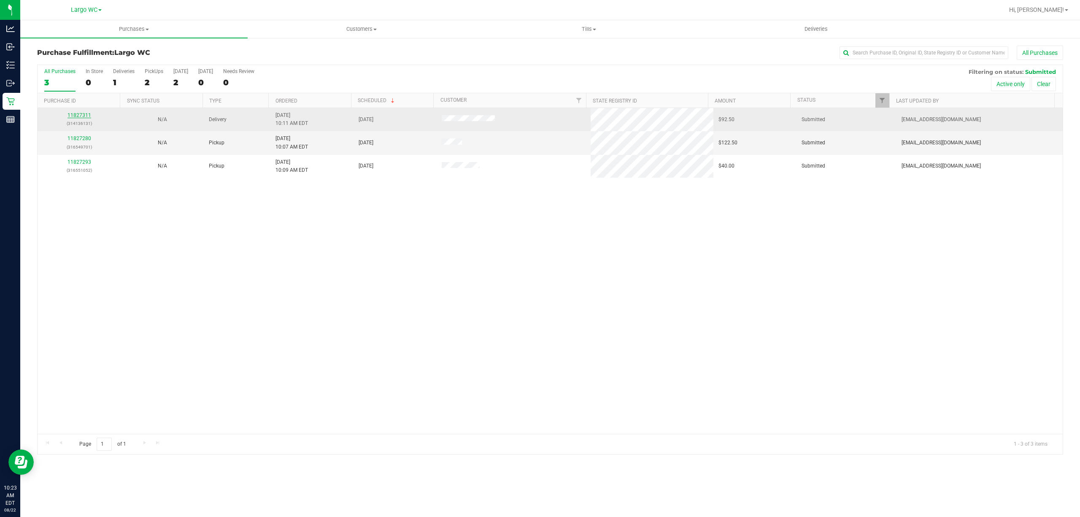
click at [76, 116] on link "11827311" at bounding box center [79, 115] width 24 height 6
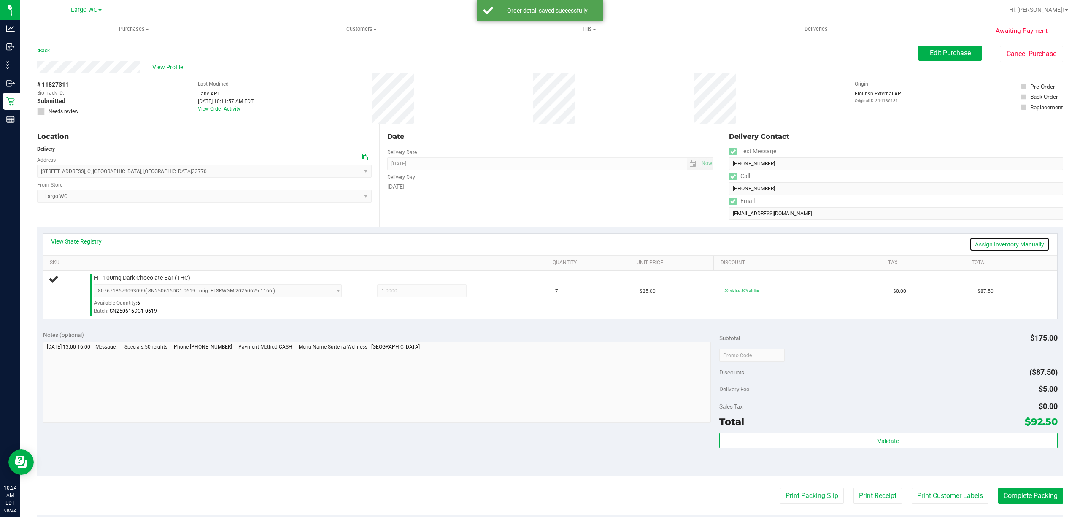
click at [1018, 243] on link "Assign Inventory Manually" at bounding box center [1009, 244] width 80 height 14
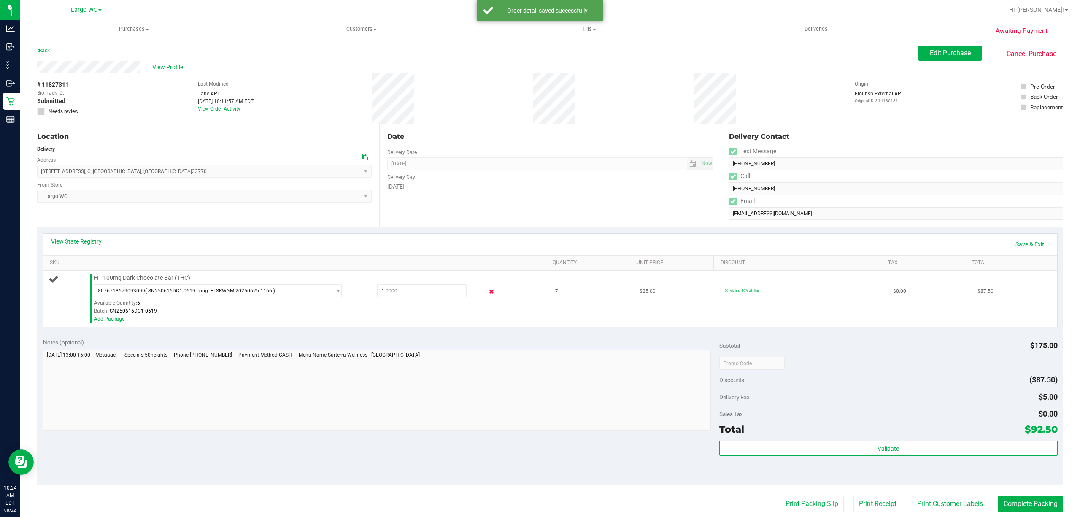
click at [487, 292] on icon at bounding box center [491, 292] width 9 height 10
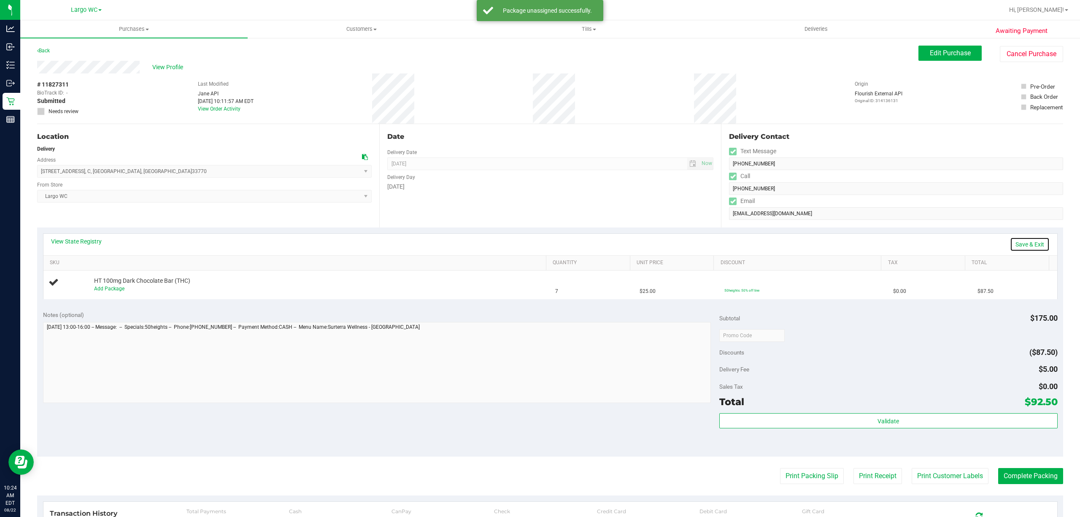
click at [1033, 237] on link "Save & Exit" at bounding box center [1030, 244] width 40 height 14
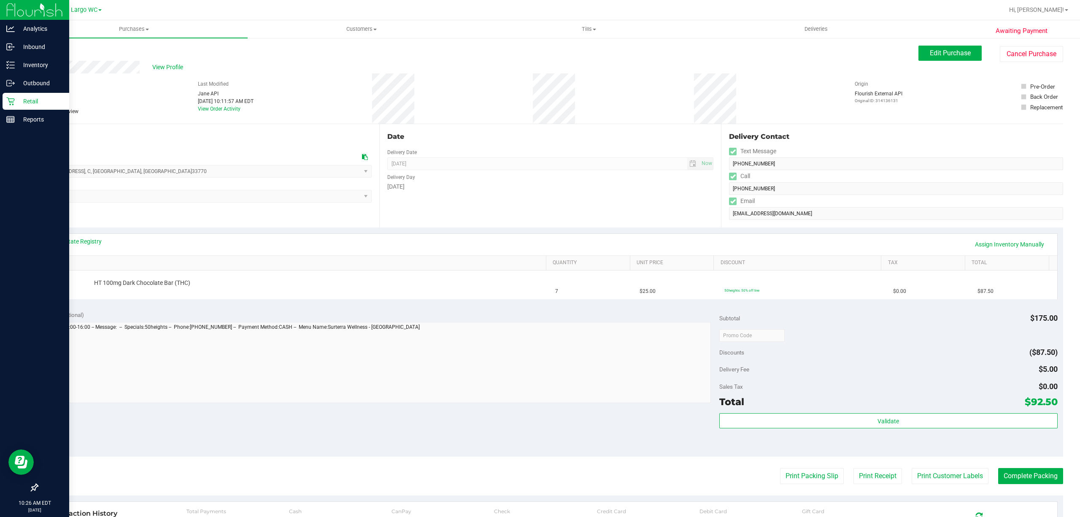
click at [13, 104] on icon at bounding box center [10, 101] width 8 height 8
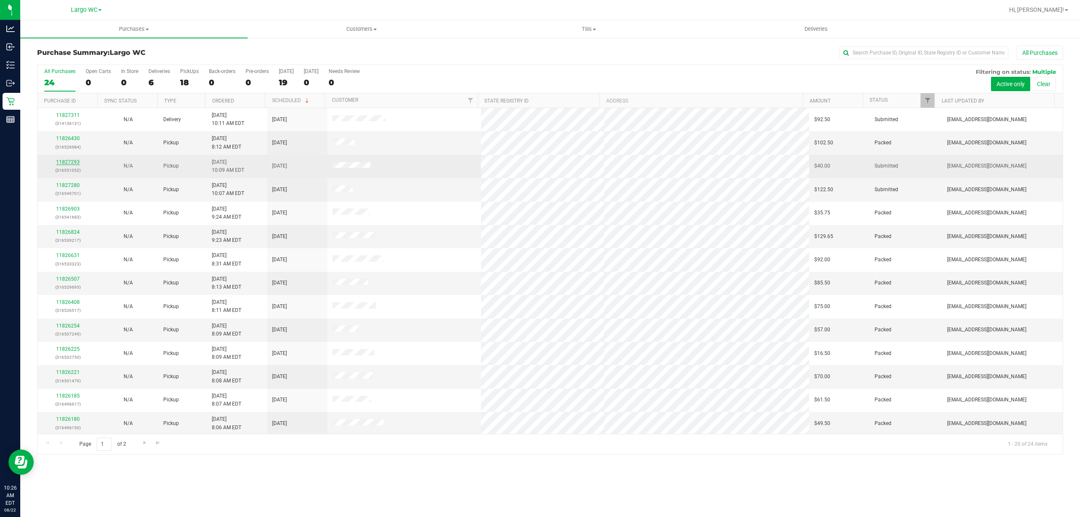
click at [75, 162] on link "11827293" at bounding box center [68, 162] width 24 height 6
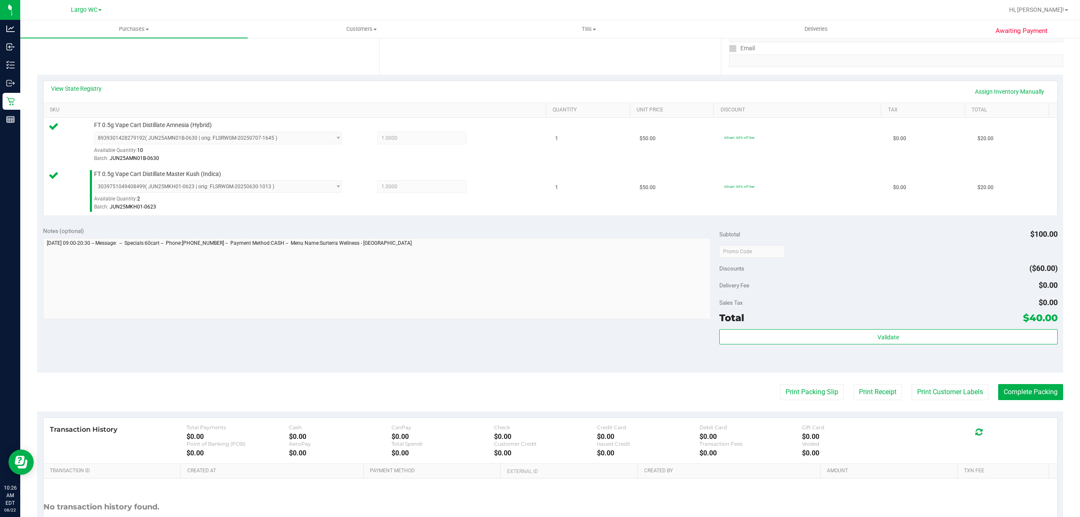
scroll to position [223, 0]
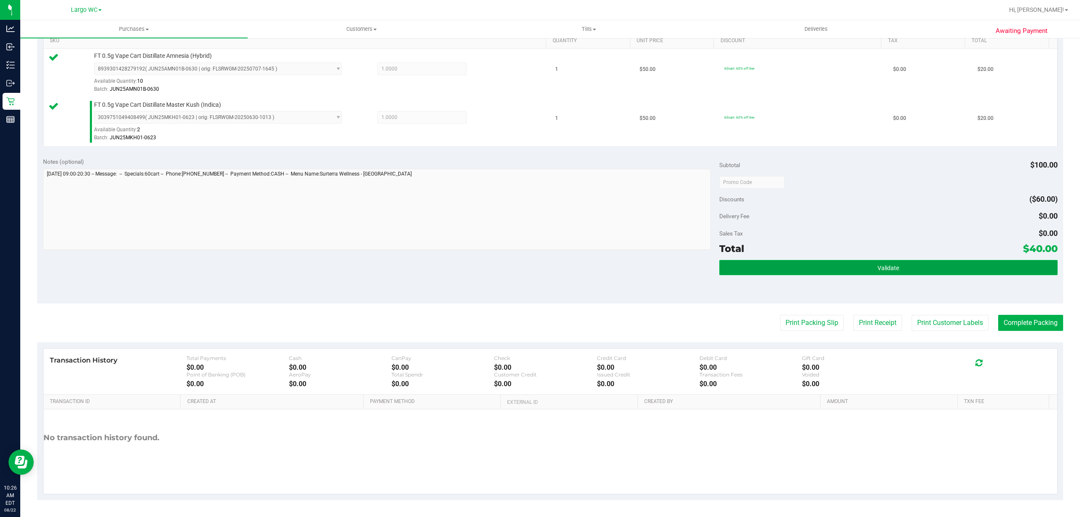
click at [930, 270] on button "Validate" at bounding box center [888, 267] width 338 height 15
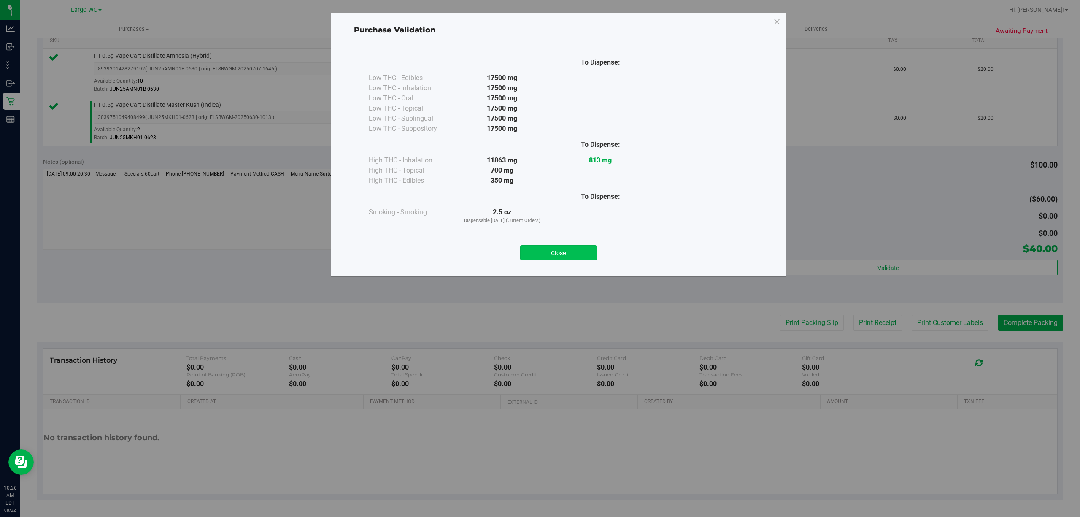
click at [574, 250] on button "Close" at bounding box center [558, 252] width 77 height 15
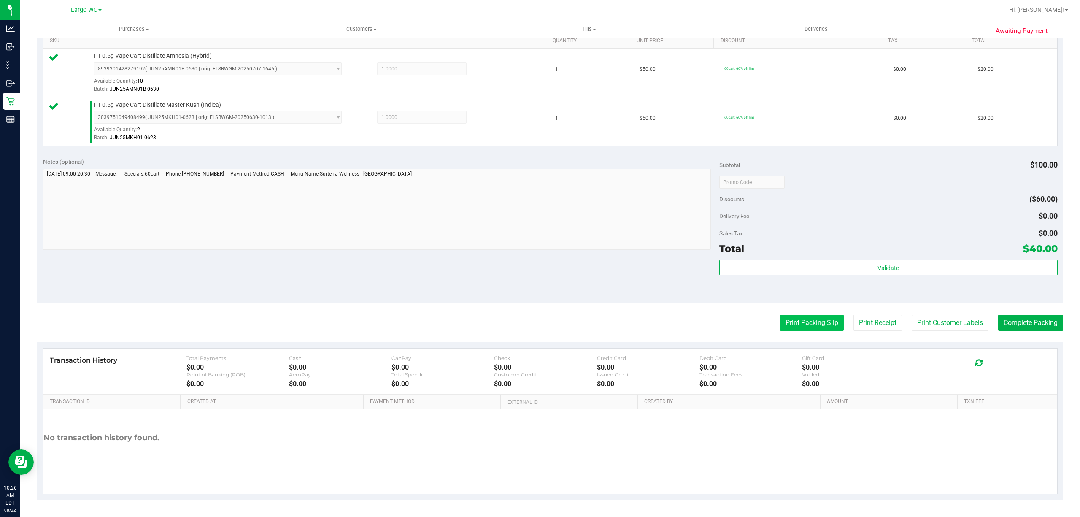
click at [808, 321] on button "Print Packing Slip" at bounding box center [812, 323] width 64 height 16
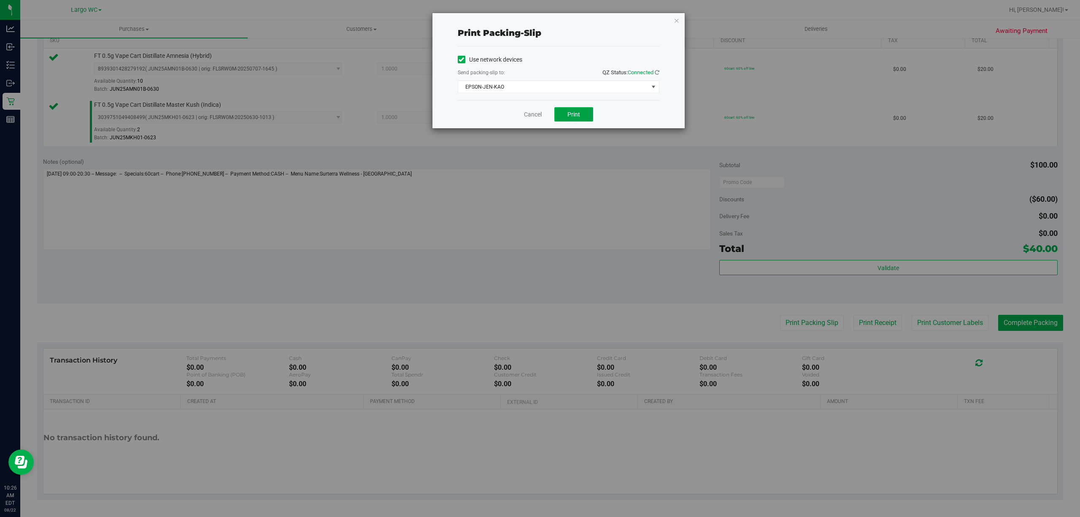
click at [567, 107] on button "Print" at bounding box center [573, 114] width 39 height 14
click at [676, 22] on icon "button" at bounding box center [677, 20] width 6 height 10
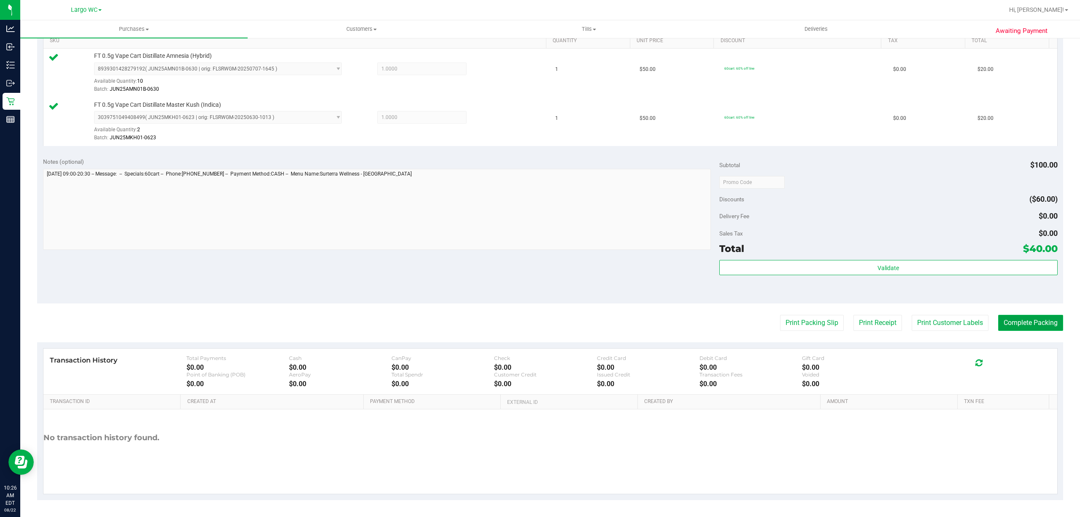
click at [1011, 323] on button "Complete Packing" at bounding box center [1030, 323] width 65 height 16
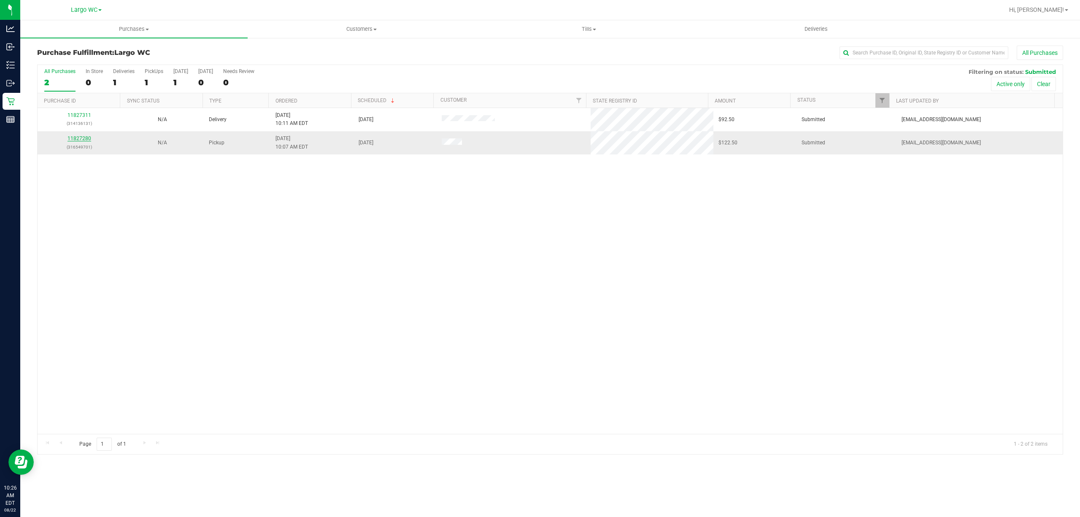
click at [80, 137] on link "11827280" at bounding box center [79, 138] width 24 height 6
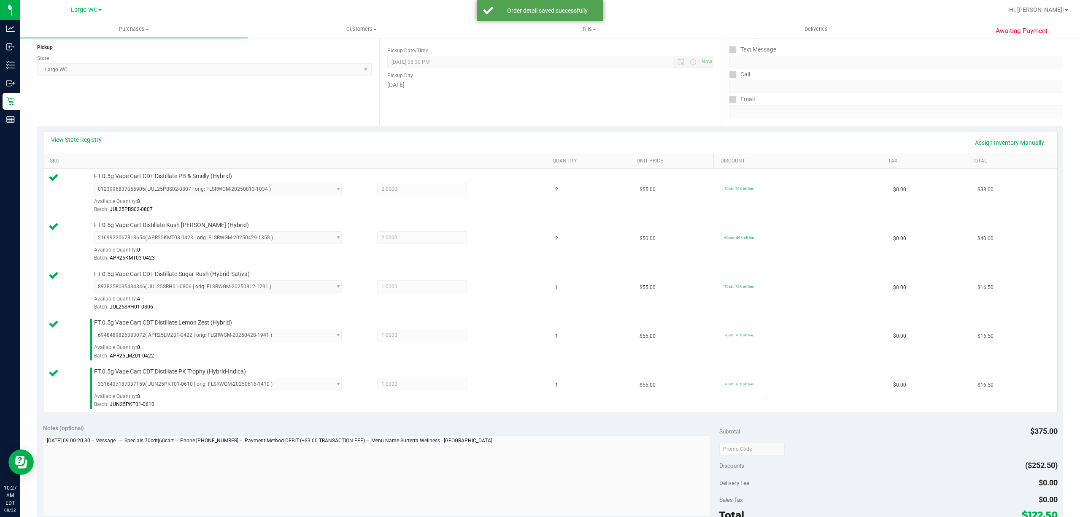
scroll to position [371, 0]
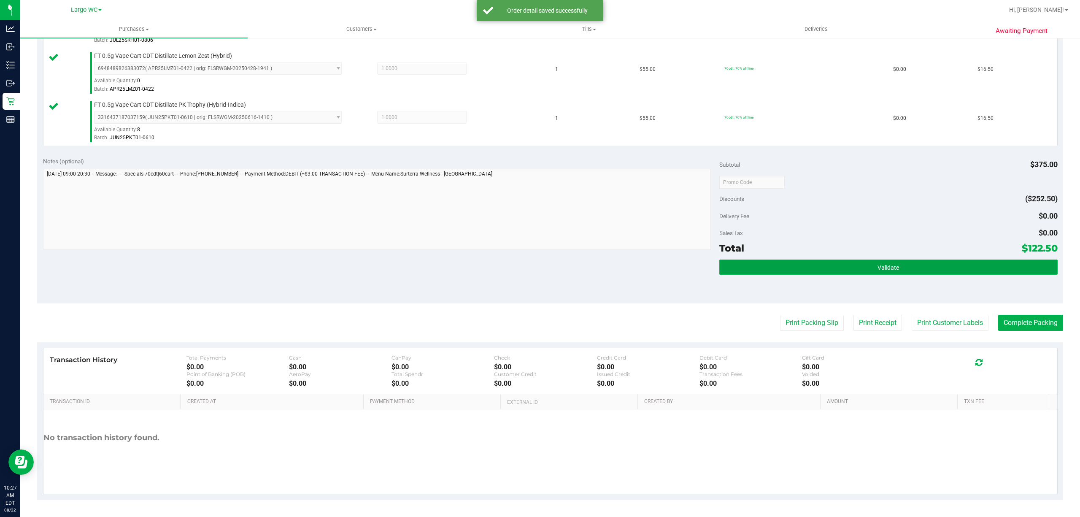
click at [910, 264] on button "Validate" at bounding box center [888, 266] width 338 height 15
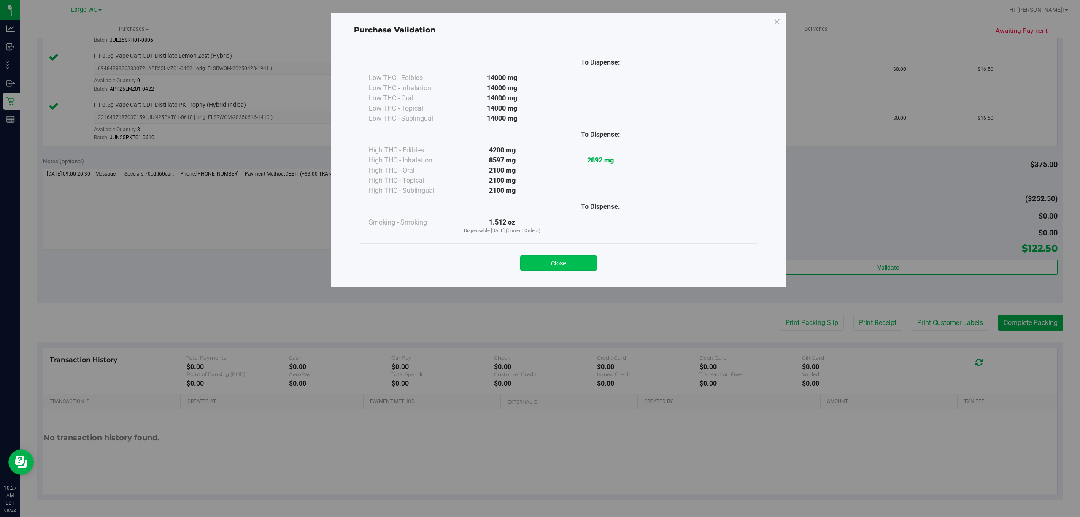
click at [584, 265] on button "Close" at bounding box center [558, 262] width 77 height 15
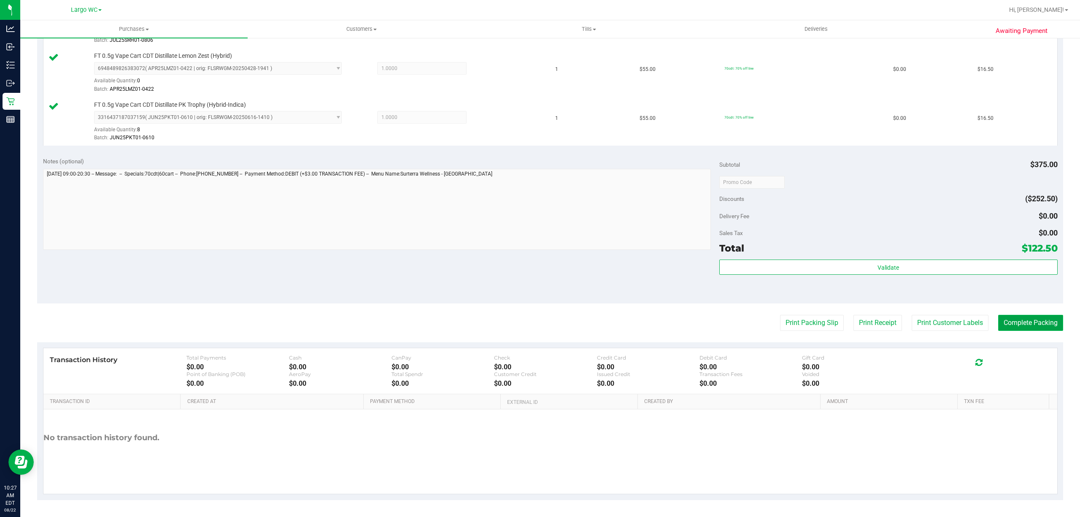
click at [1028, 323] on button "Complete Packing" at bounding box center [1030, 323] width 65 height 16
click at [796, 326] on button "Print Packing Slip" at bounding box center [805, 323] width 64 height 16
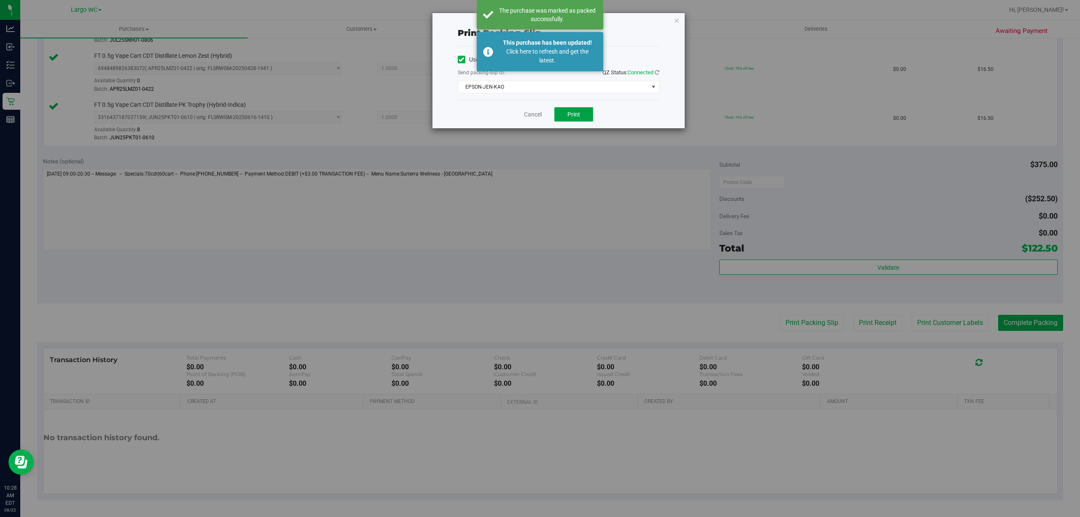
click at [586, 120] on button "Print" at bounding box center [573, 114] width 39 height 14
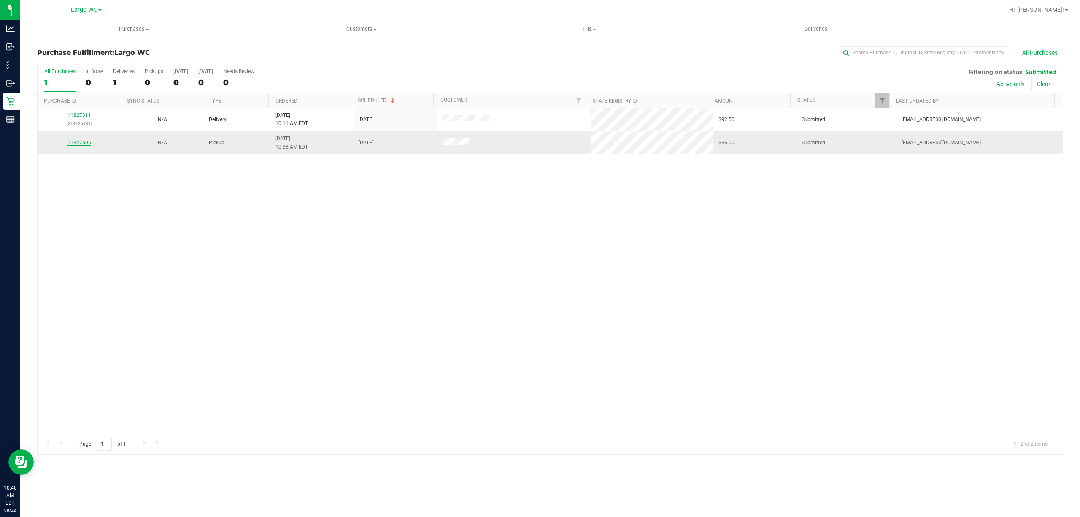
click at [86, 143] on link "11827506" at bounding box center [79, 143] width 24 height 6
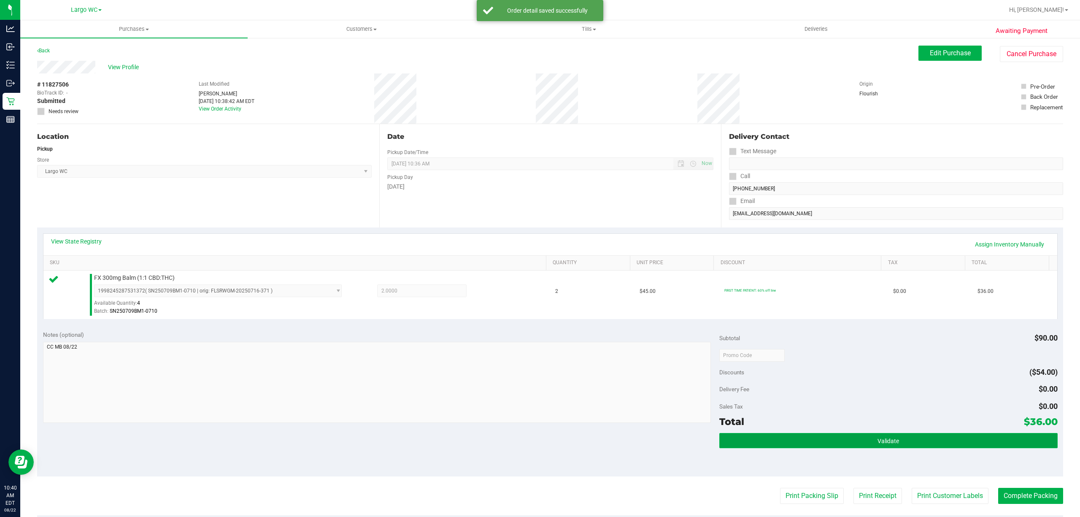
click at [897, 447] on button "Validate" at bounding box center [888, 440] width 338 height 15
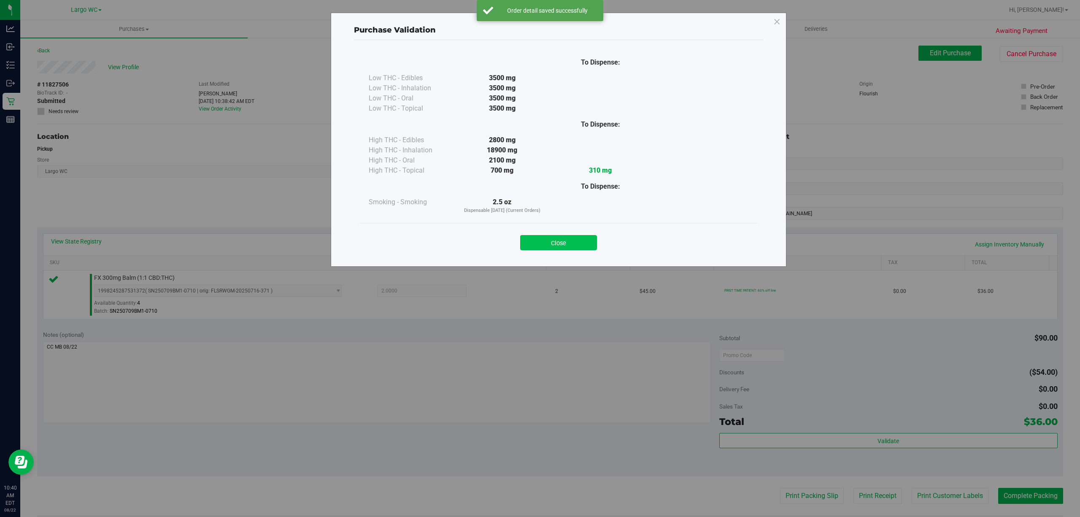
click at [544, 240] on button "Close" at bounding box center [558, 242] width 77 height 15
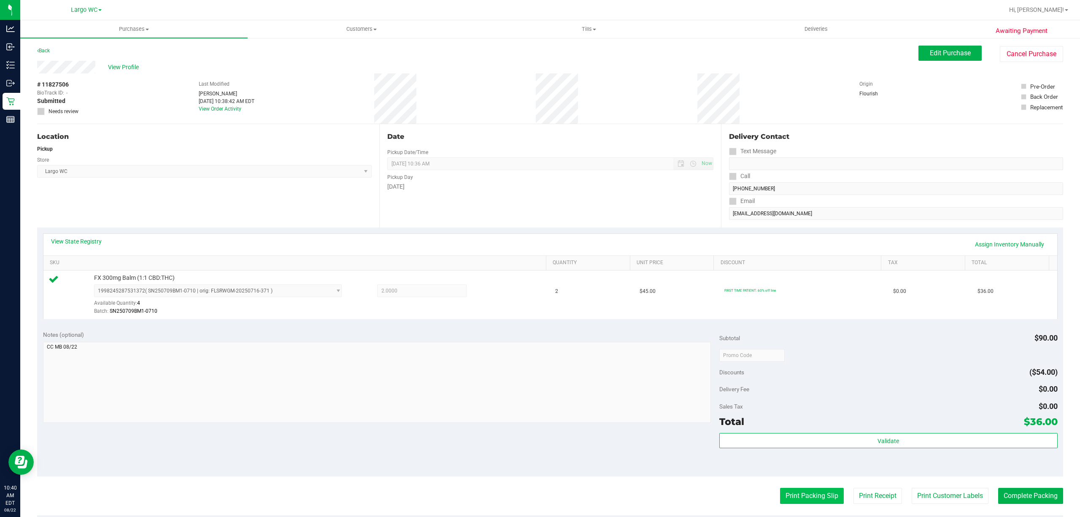
click at [795, 497] on button "Print Packing Slip" at bounding box center [812, 496] width 64 height 16
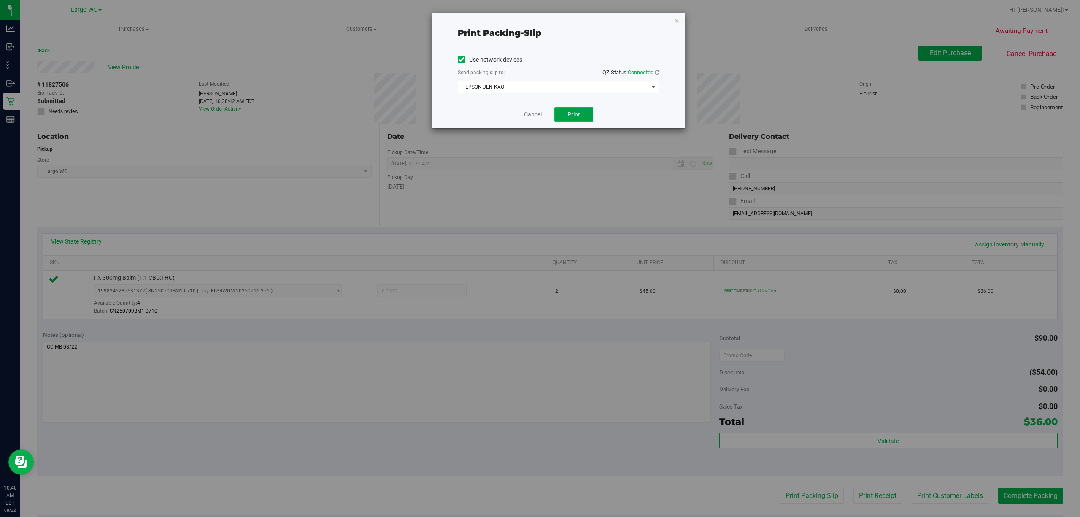
click at [573, 115] on span "Print" at bounding box center [573, 114] width 13 height 7
click at [676, 19] on icon "button" at bounding box center [677, 20] width 6 height 10
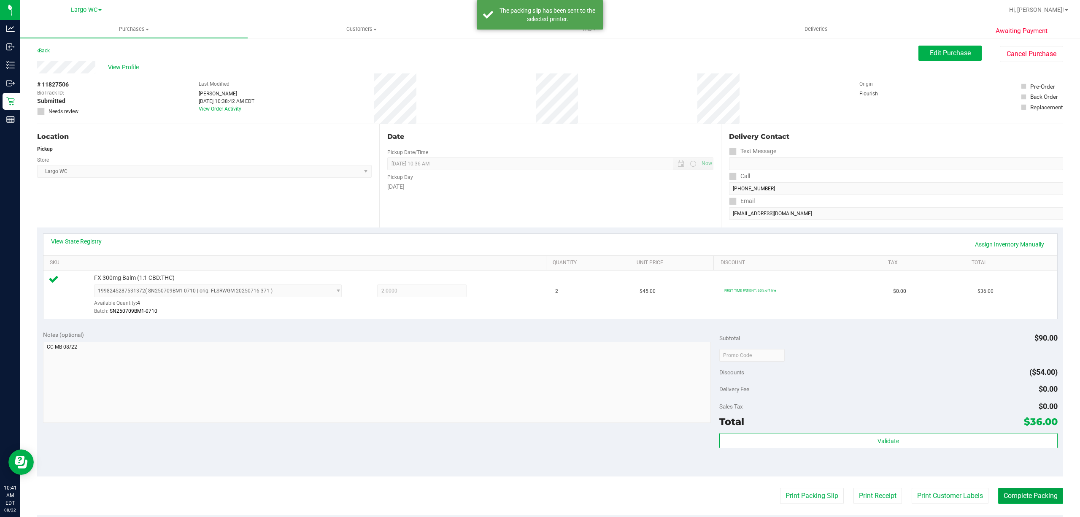
click at [1037, 488] on button "Complete Packing" at bounding box center [1030, 496] width 65 height 16
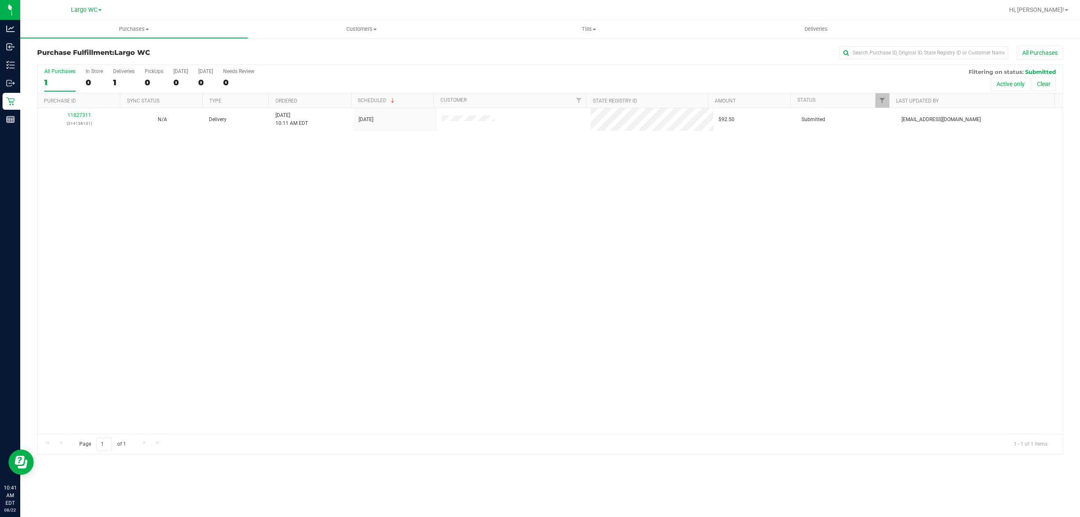
click at [234, 316] on div "11827311 (314136131) N/A Delivery 8/22/2025 10:11 AM EDT 8/27/2025 $92.50 Submi…" at bounding box center [550, 271] width 1025 height 326
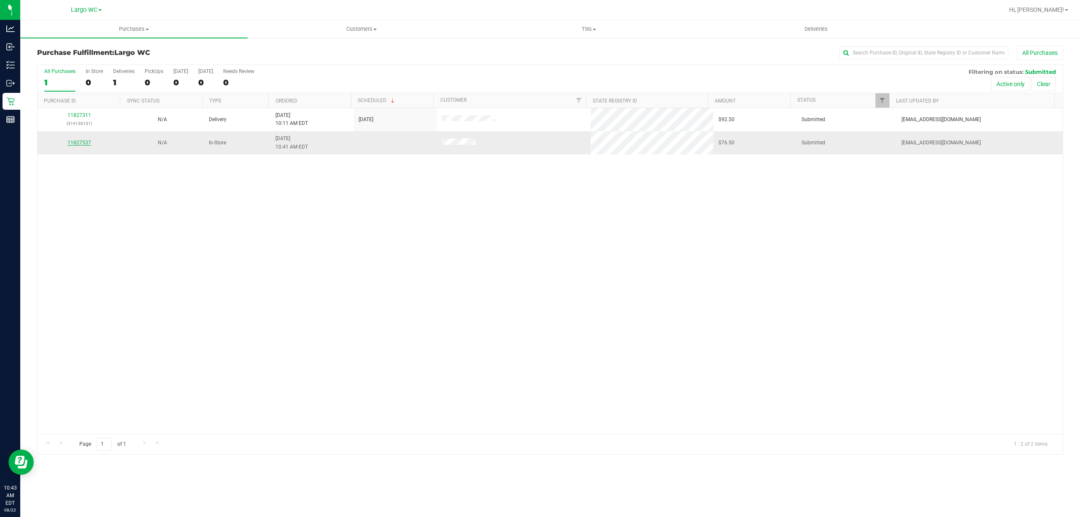
click at [85, 143] on link "11827537" at bounding box center [79, 143] width 24 height 6
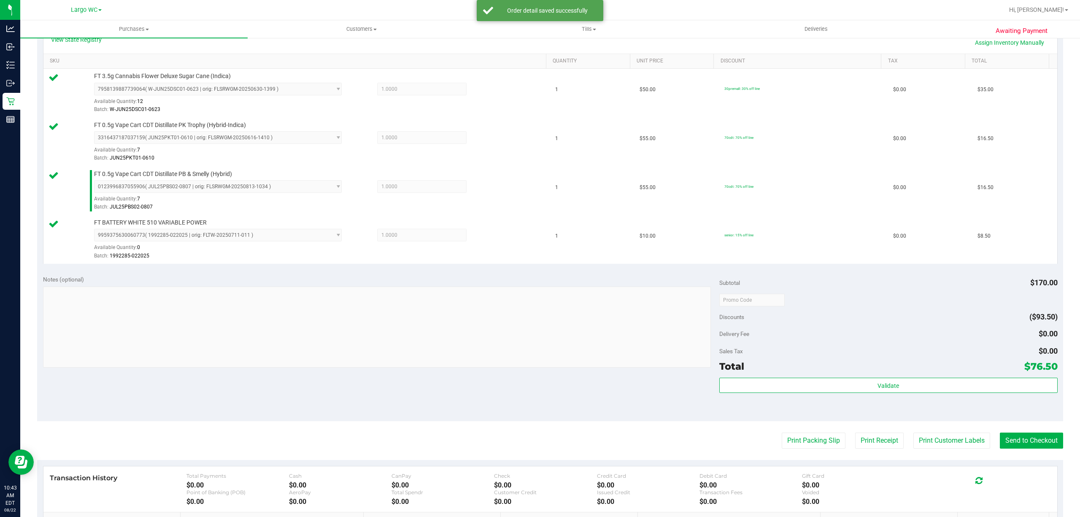
scroll to position [321, 0]
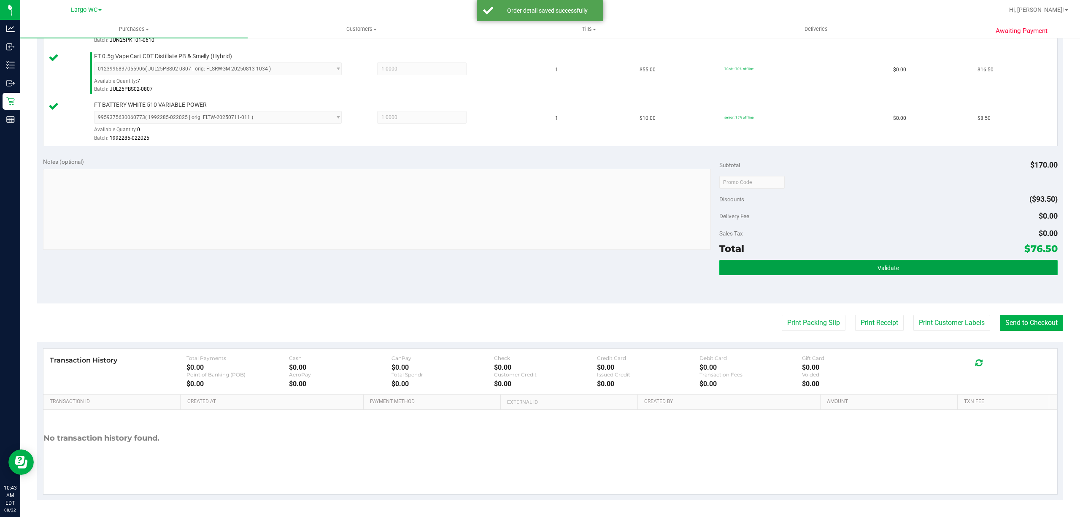
click at [945, 274] on button "Validate" at bounding box center [888, 267] width 338 height 15
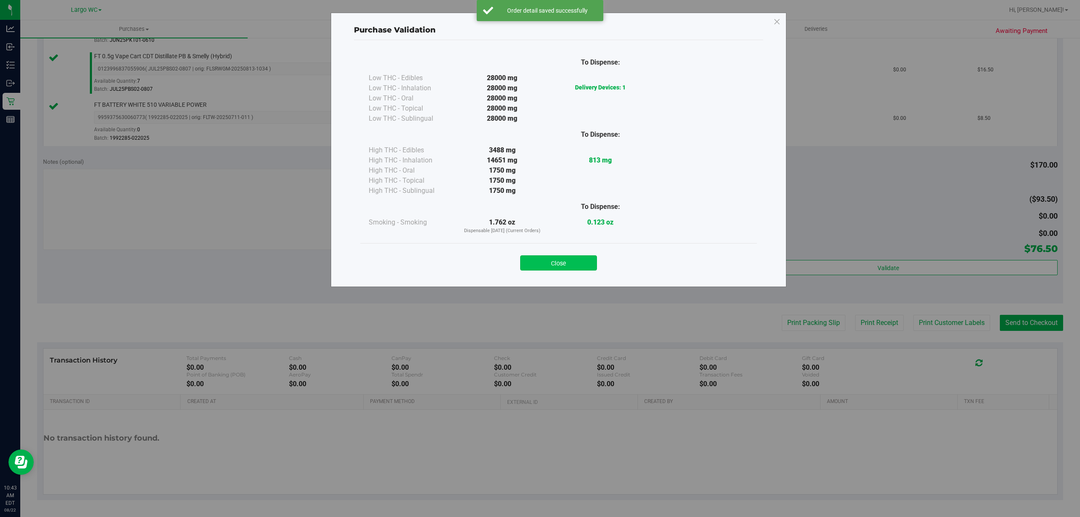
click at [554, 259] on button "Close" at bounding box center [558, 262] width 77 height 15
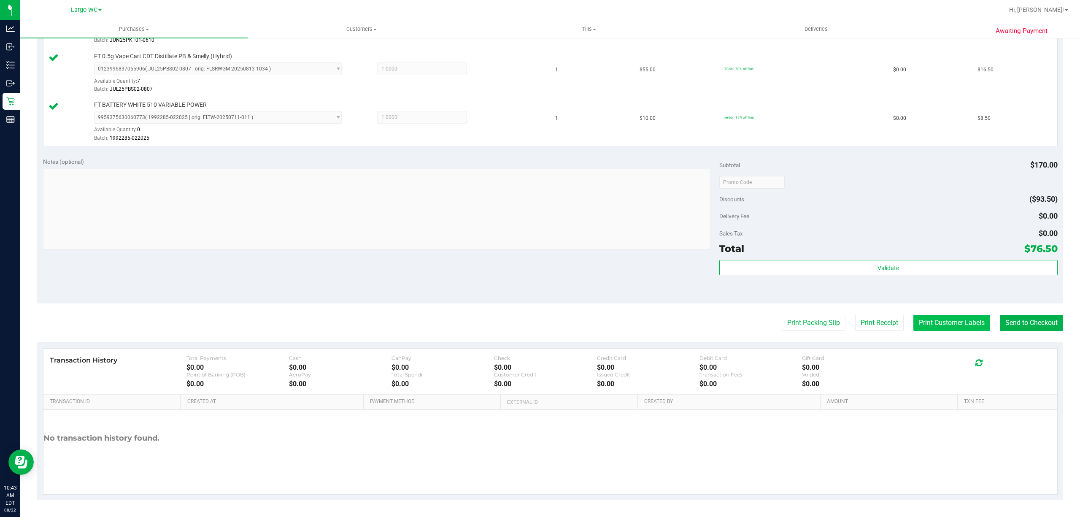
click at [957, 322] on button "Print Customer Labels" at bounding box center [951, 323] width 77 height 16
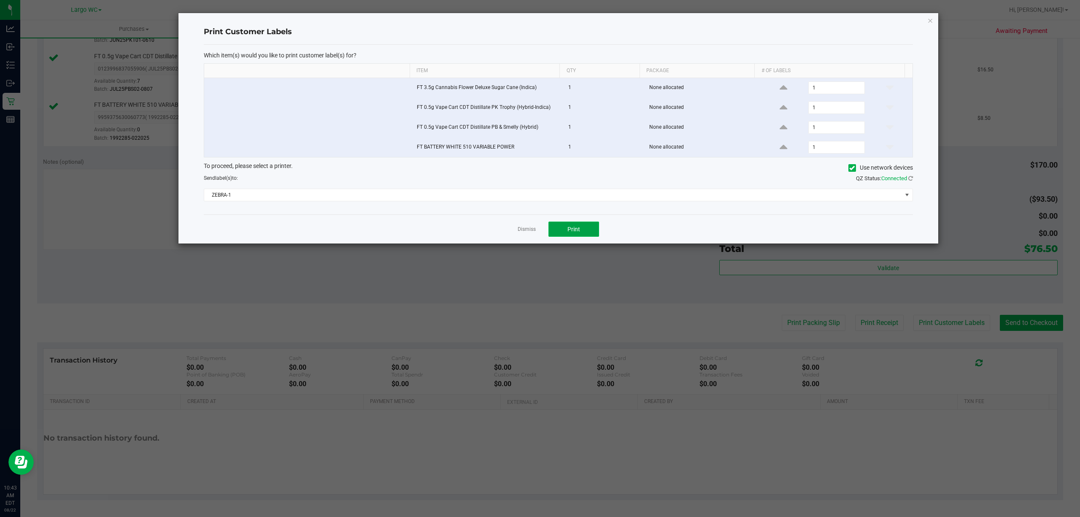
click at [590, 228] on button "Print" at bounding box center [573, 228] width 51 height 15
click at [932, 24] on icon "button" at bounding box center [930, 20] width 6 height 10
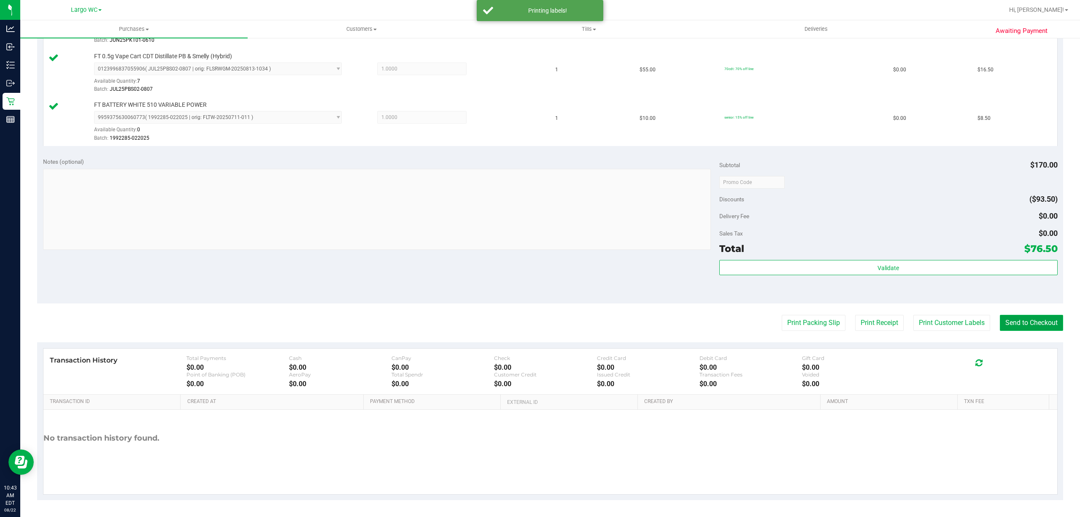
click at [1024, 323] on button "Send to Checkout" at bounding box center [1031, 323] width 63 height 16
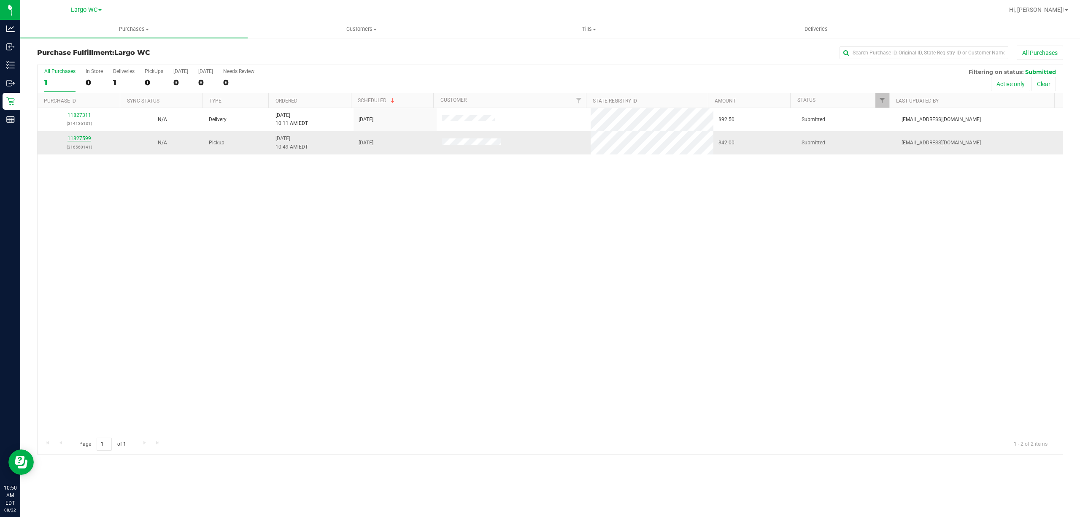
click at [82, 139] on link "11827599" at bounding box center [79, 138] width 24 height 6
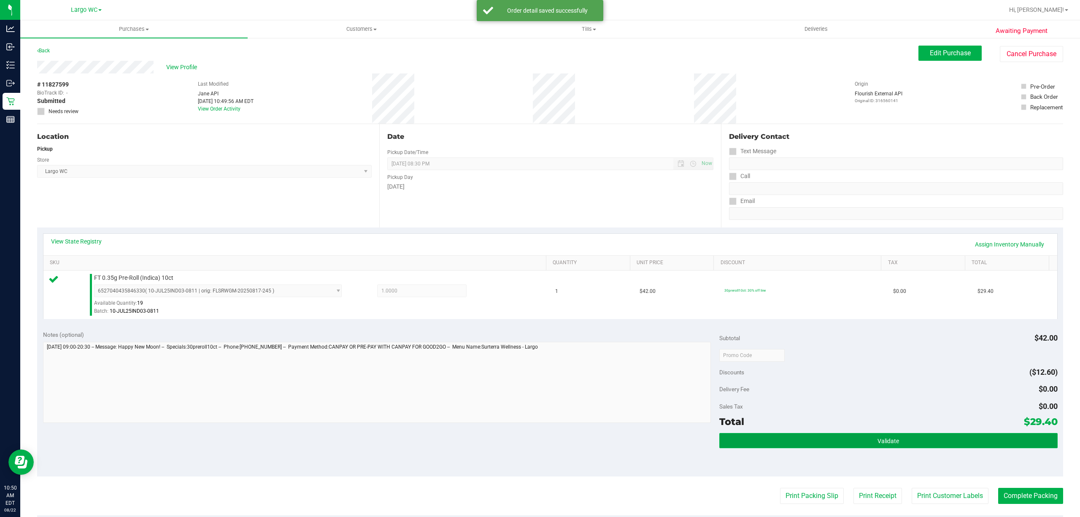
click at [893, 440] on button "Validate" at bounding box center [888, 440] width 338 height 15
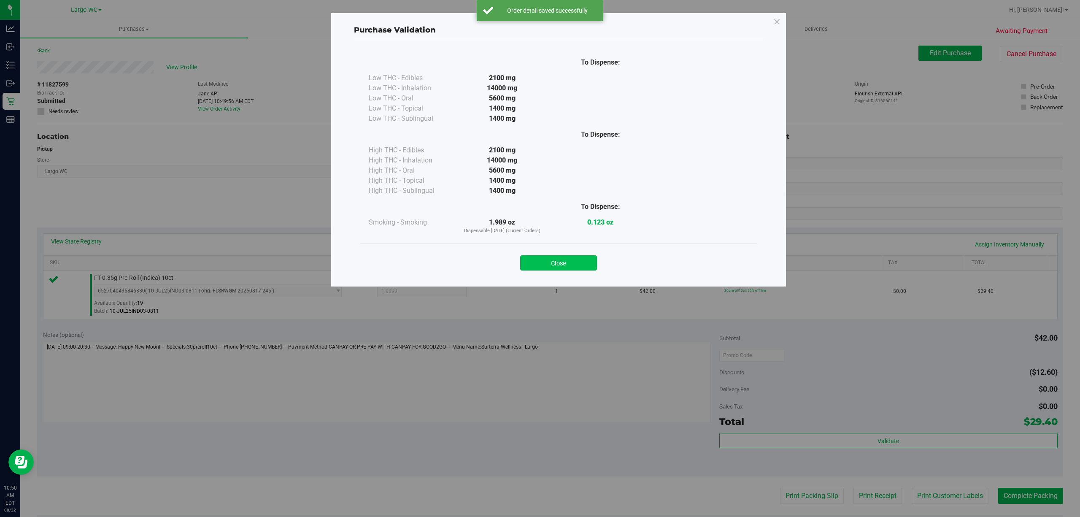
click at [581, 268] on button "Close" at bounding box center [558, 262] width 77 height 15
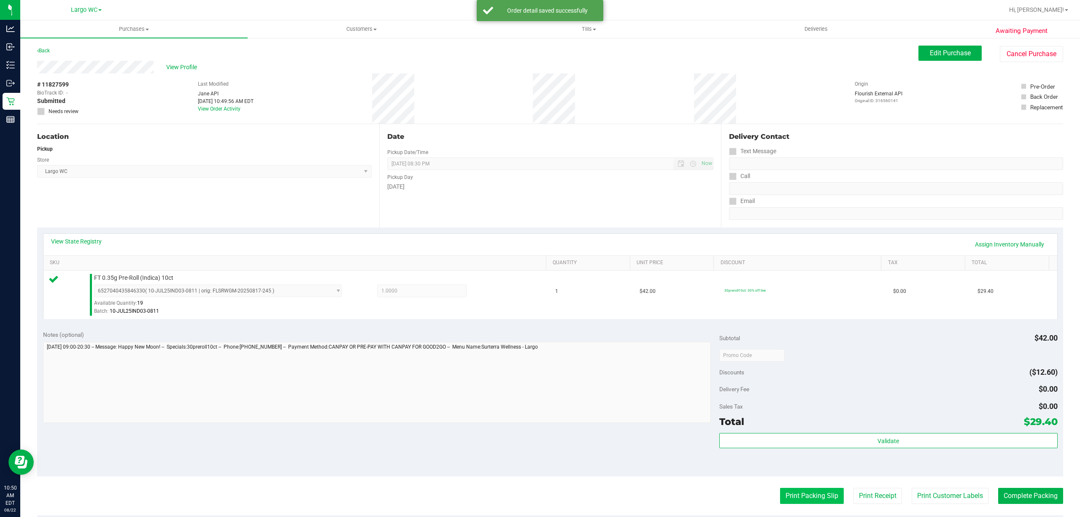
click at [780, 495] on button "Print Packing Slip" at bounding box center [812, 496] width 64 height 16
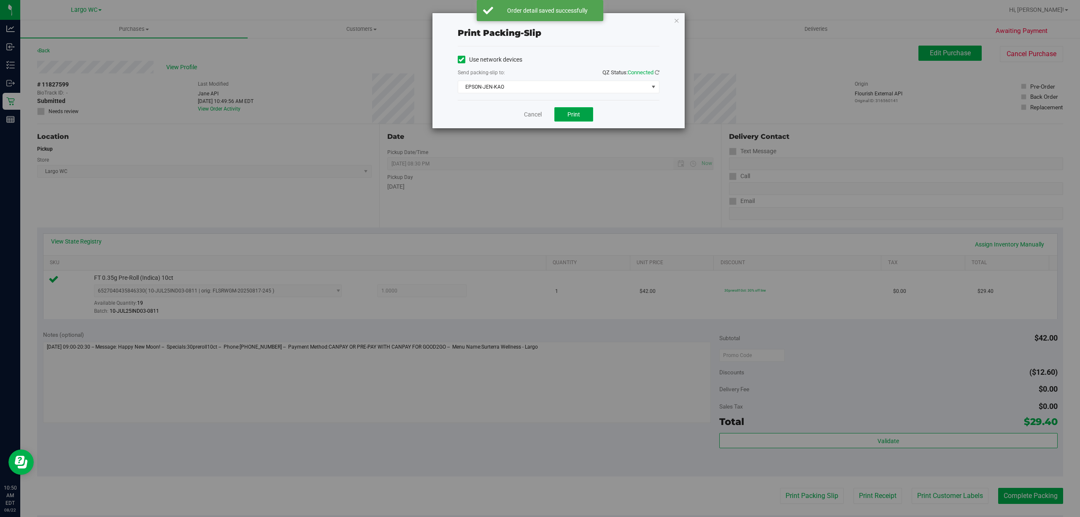
click at [576, 111] on span "Print" at bounding box center [573, 114] width 13 height 7
click at [676, 21] on icon "button" at bounding box center [677, 20] width 6 height 10
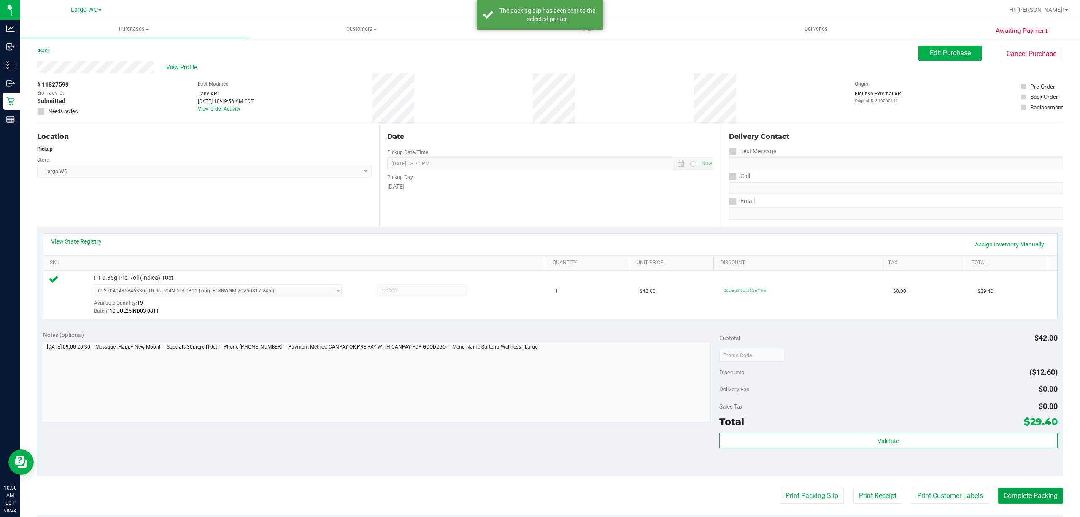
click at [1019, 496] on button "Complete Packing" at bounding box center [1030, 496] width 65 height 16
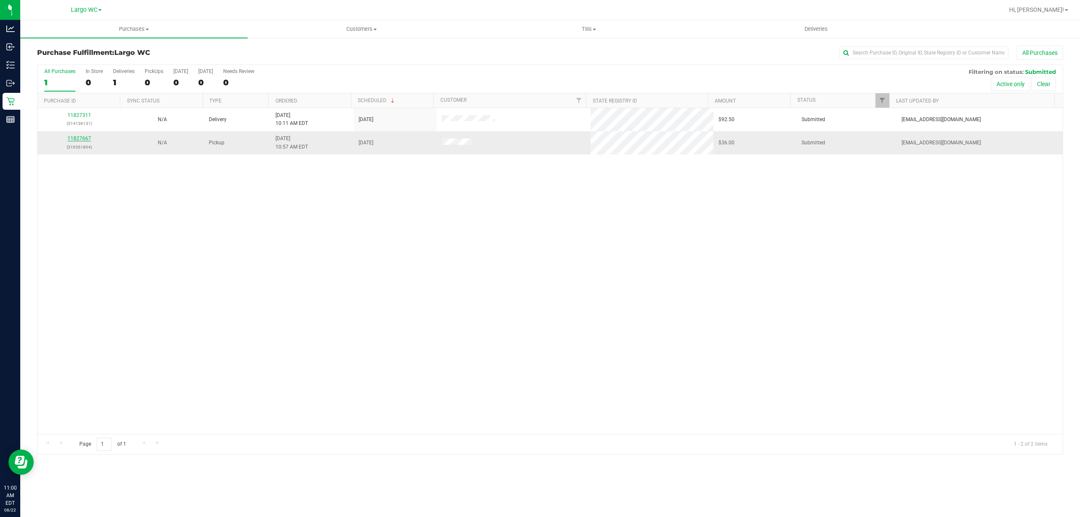
click at [80, 141] on link "11827667" at bounding box center [79, 138] width 24 height 6
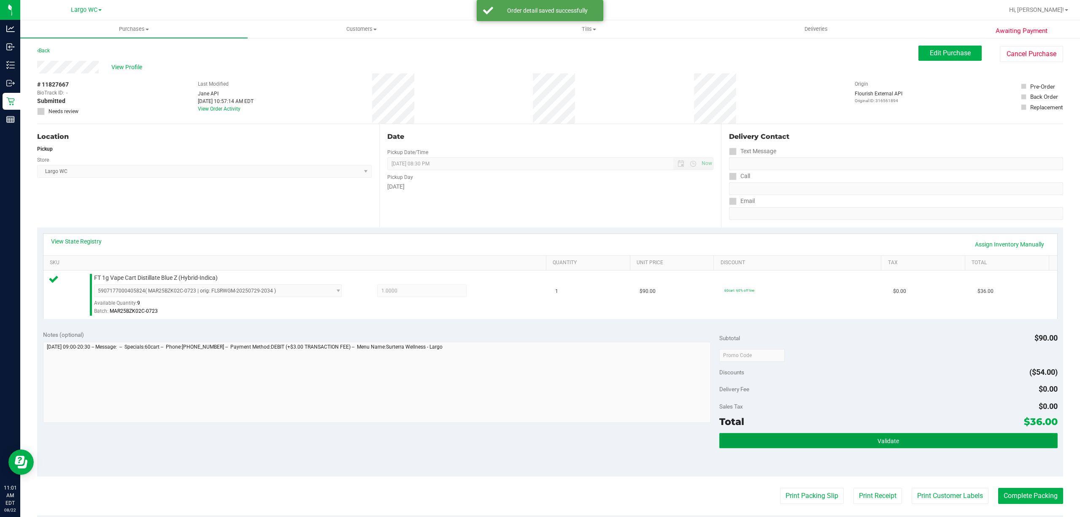
click at [915, 445] on button "Validate" at bounding box center [888, 440] width 338 height 15
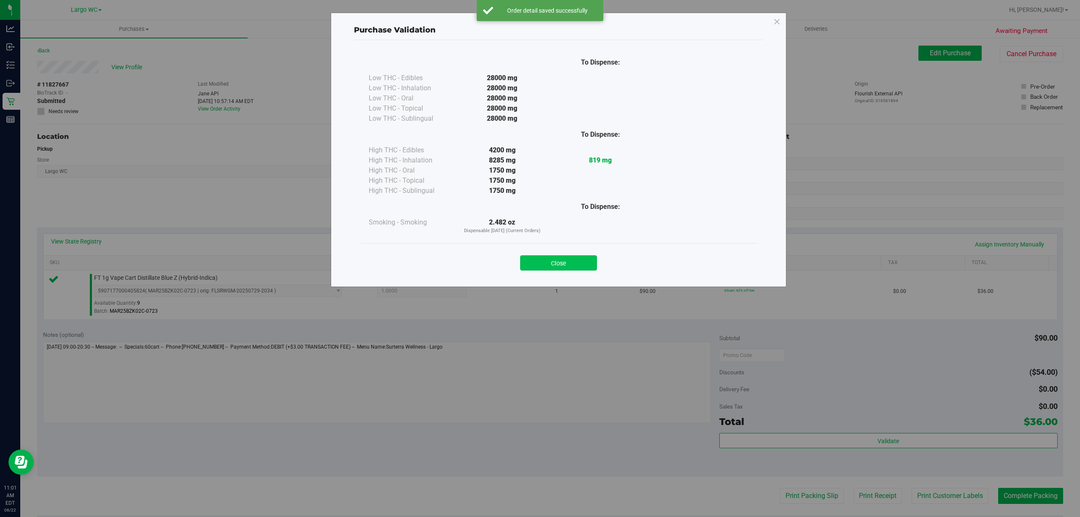
click at [574, 257] on button "Close" at bounding box center [558, 262] width 77 height 15
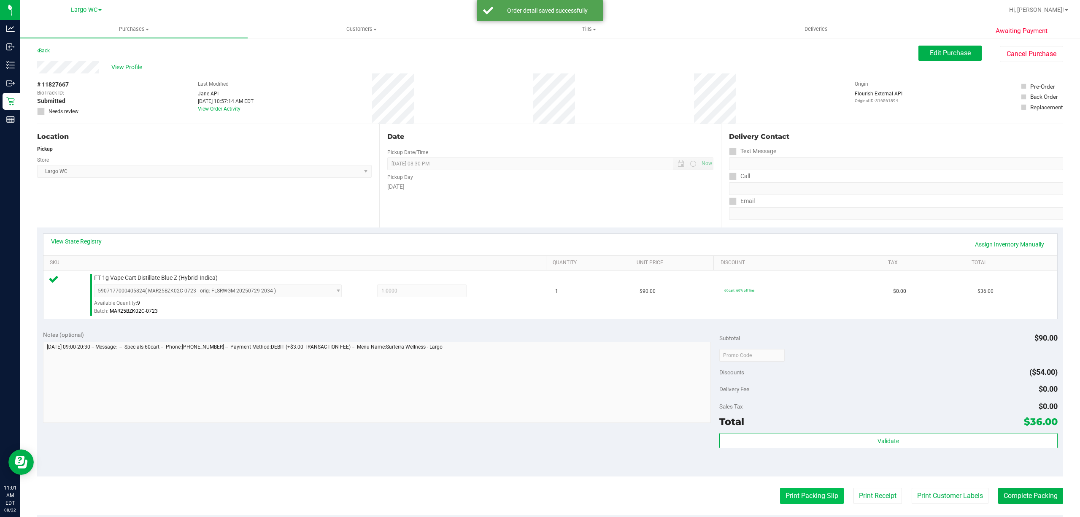
click at [802, 493] on button "Print Packing Slip" at bounding box center [812, 496] width 64 height 16
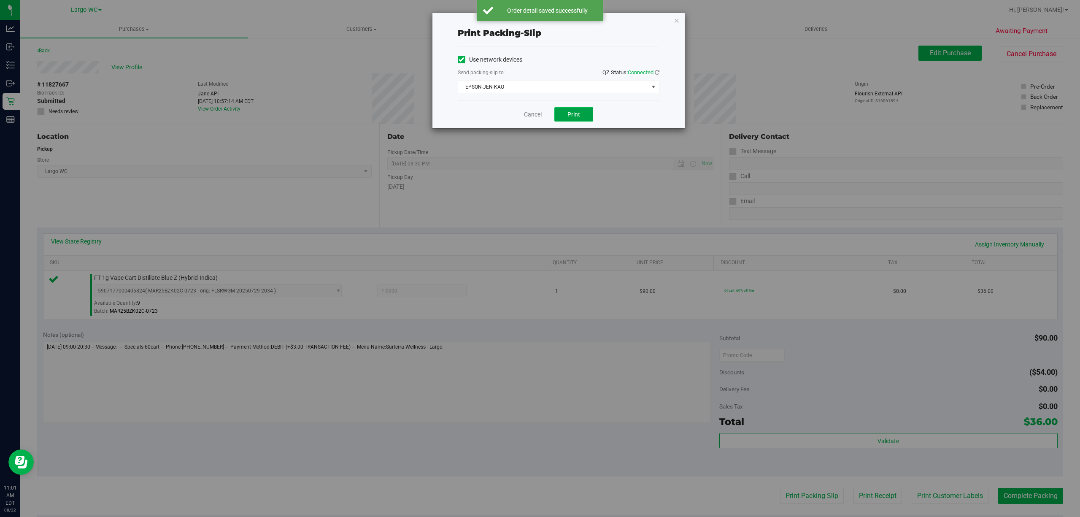
click at [579, 114] on span "Print" at bounding box center [573, 114] width 13 height 7
click at [676, 19] on icon "button" at bounding box center [677, 20] width 6 height 10
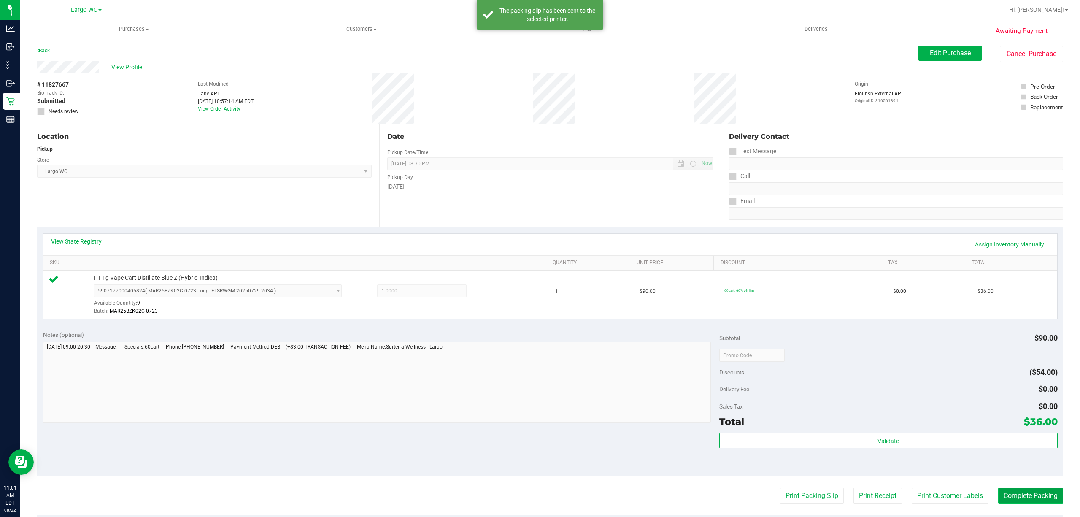
click at [1029, 493] on button "Complete Packing" at bounding box center [1030, 496] width 65 height 16
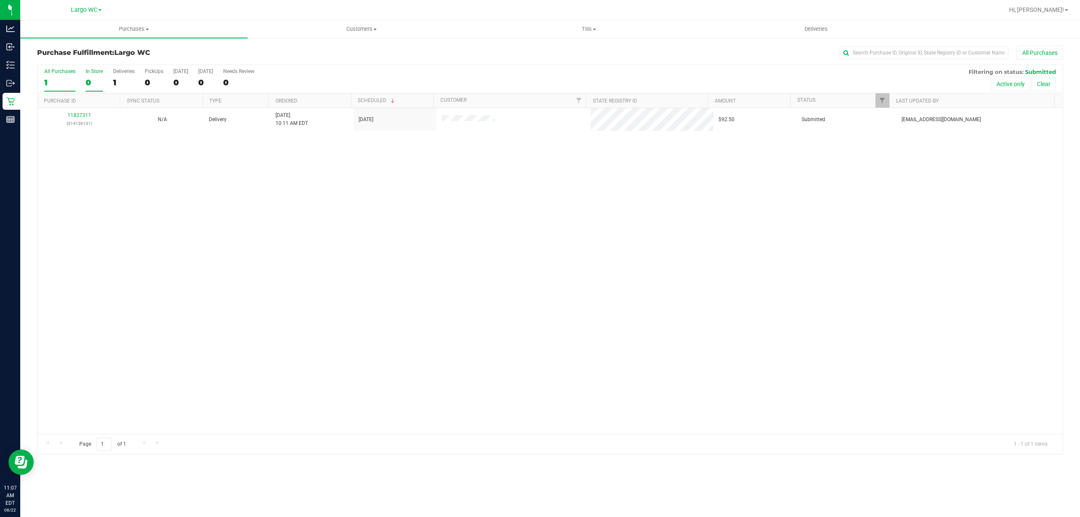
click at [88, 83] on div "0" at bounding box center [94, 83] width 17 height 10
click at [0, 0] on input "In Store 0" at bounding box center [0, 0] width 0 height 0
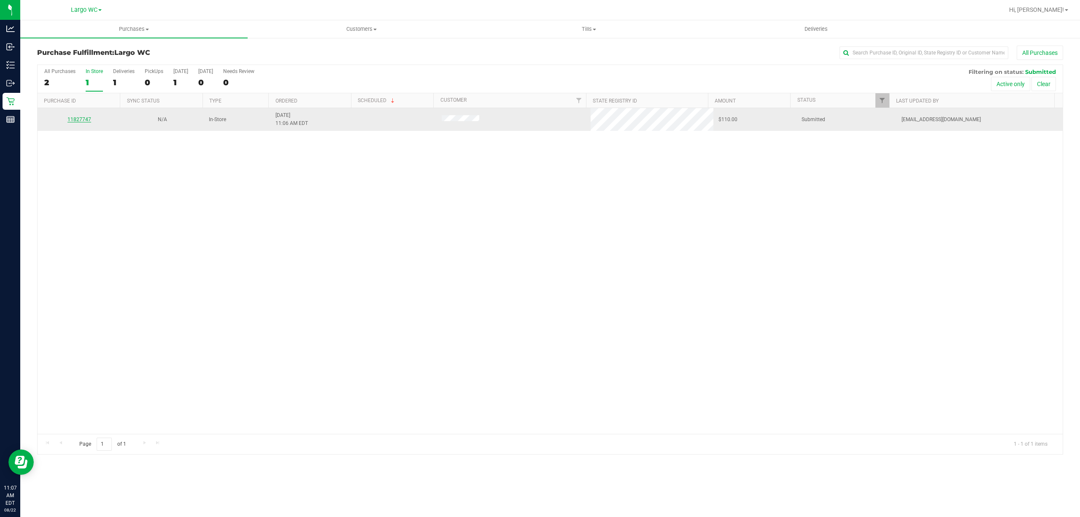
click at [80, 120] on link "11827747" at bounding box center [79, 119] width 24 height 6
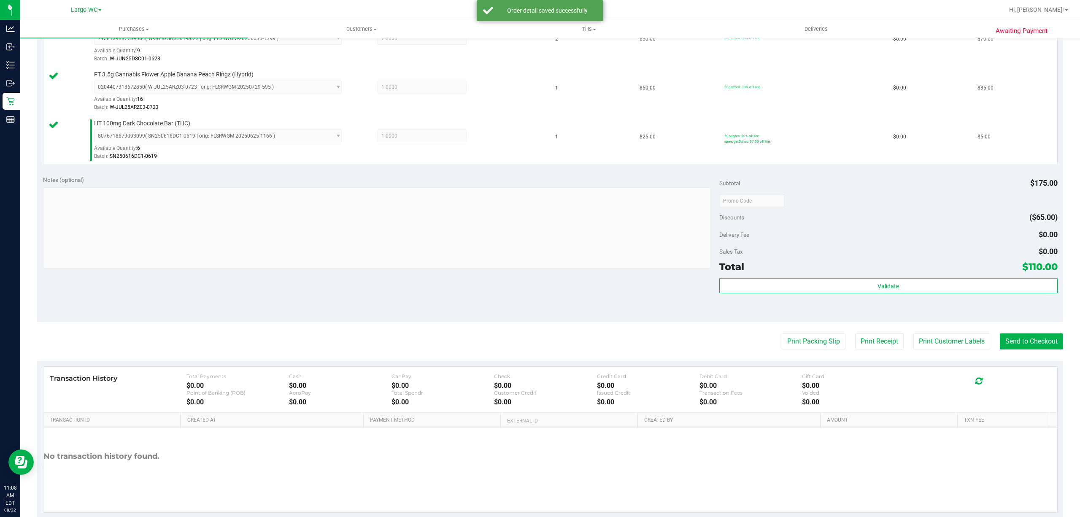
scroll to position [261, 0]
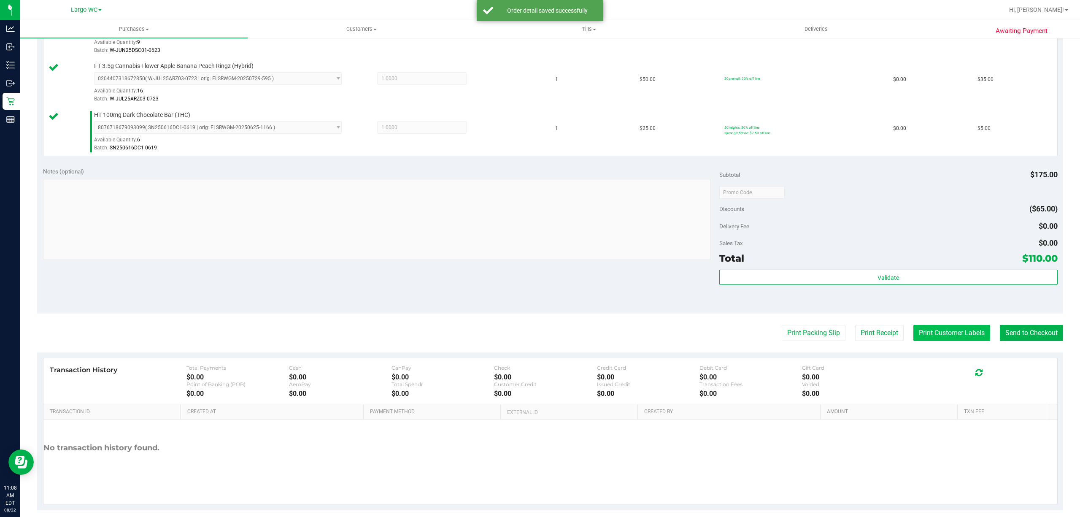
click at [922, 332] on button "Print Customer Labels" at bounding box center [951, 333] width 77 height 16
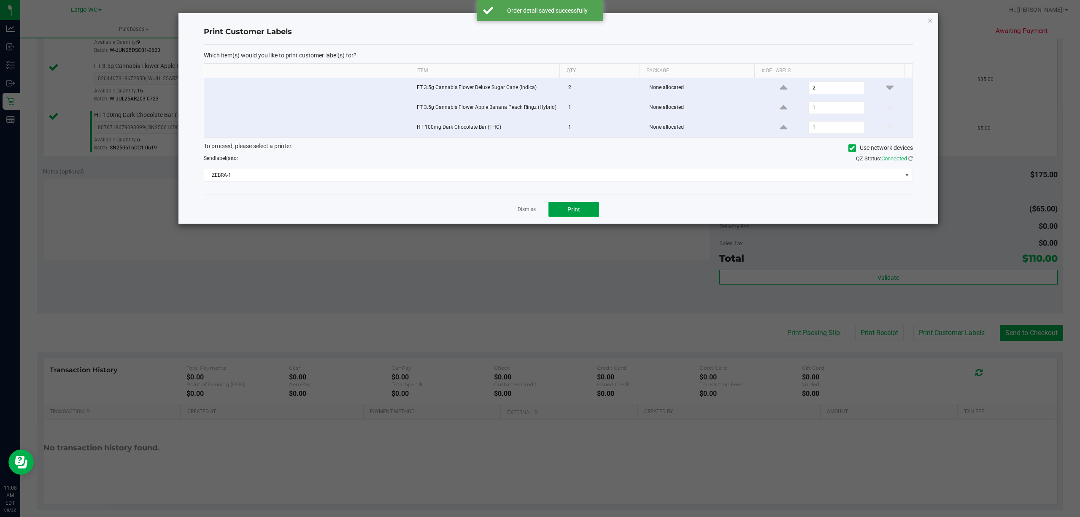
click at [577, 208] on span "Print" at bounding box center [573, 209] width 13 height 7
click at [522, 213] on link "Dismiss" at bounding box center [526, 209] width 18 height 7
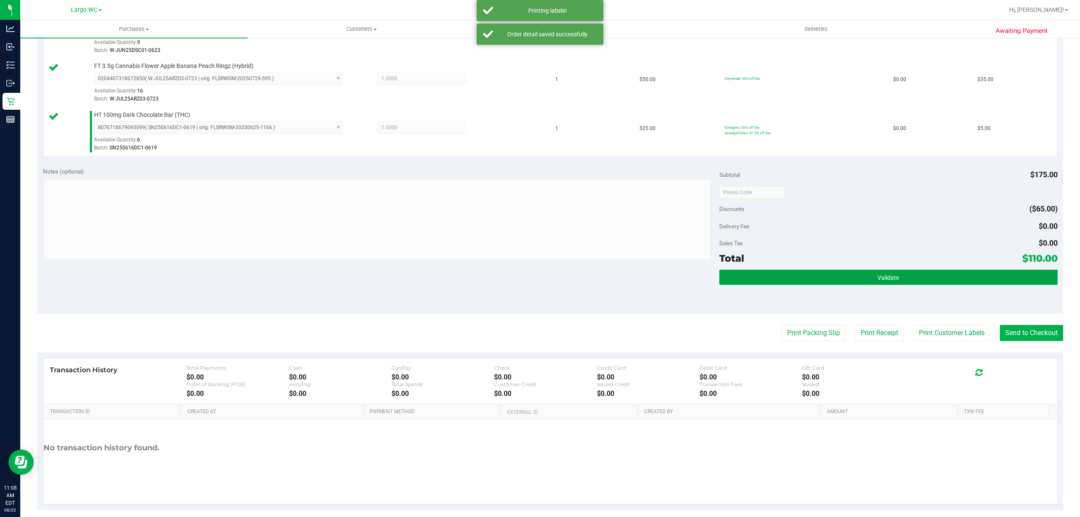
click at [812, 283] on button "Validate" at bounding box center [888, 277] width 338 height 15
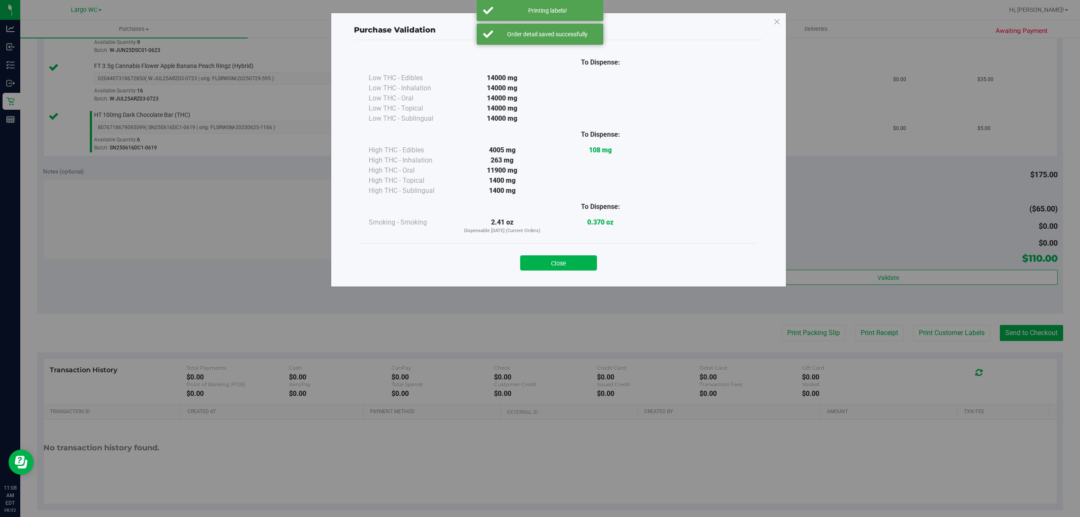
click at [781, 329] on div "Purchase Validation To Dispense: Low THC - Edibles 14000 mg" at bounding box center [543, 258] width 1086 height 517
click at [565, 256] on button "Close" at bounding box center [558, 262] width 77 height 15
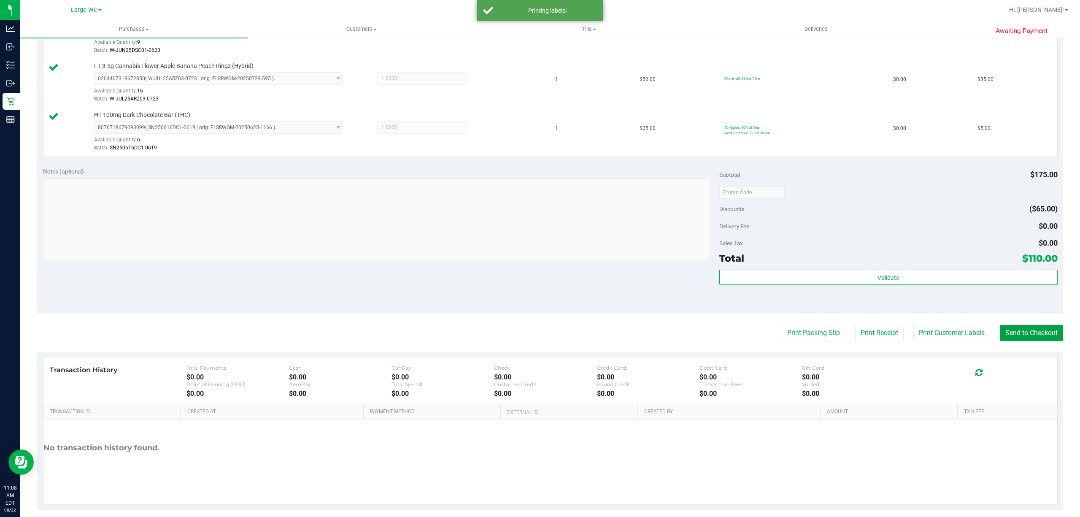
click at [1010, 334] on button "Send to Checkout" at bounding box center [1031, 333] width 63 height 16
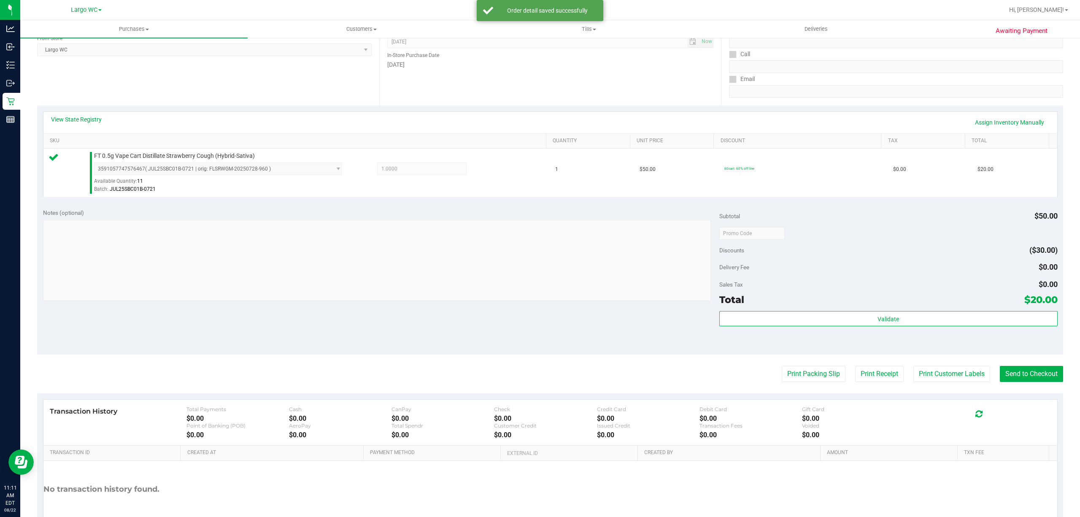
scroll to position [170, 0]
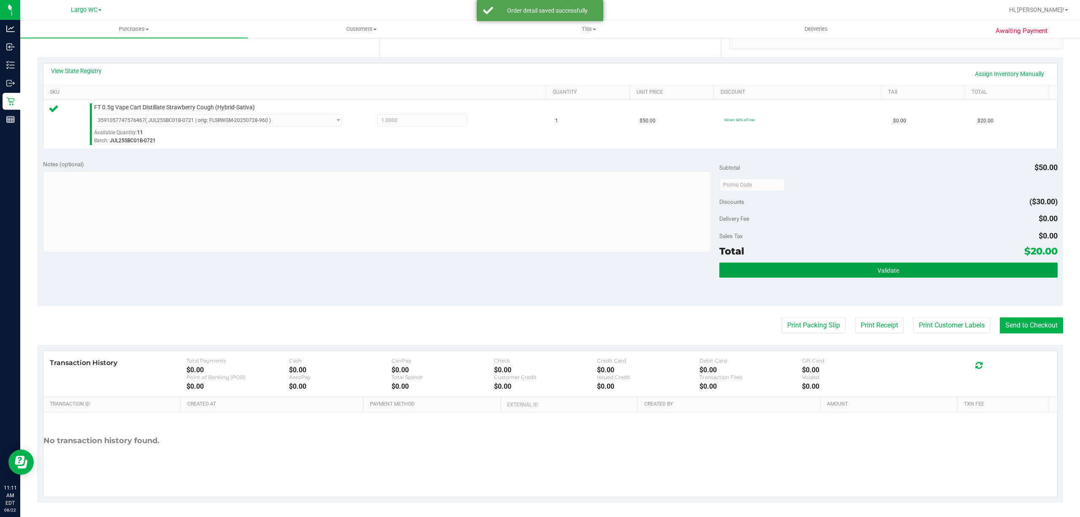
click at [915, 272] on button "Validate" at bounding box center [888, 269] width 338 height 15
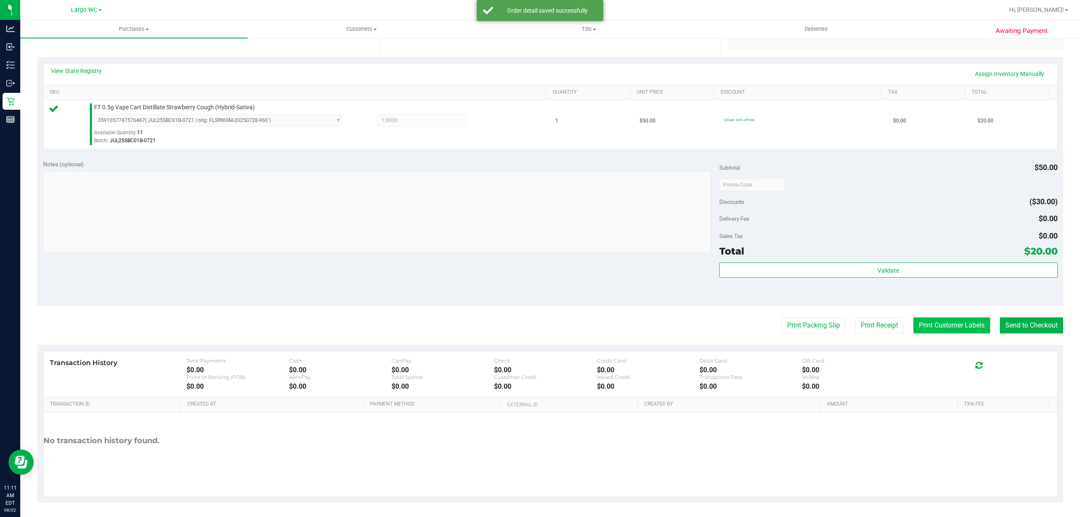
click at [945, 326] on button "Print Customer Labels" at bounding box center [951, 325] width 77 height 16
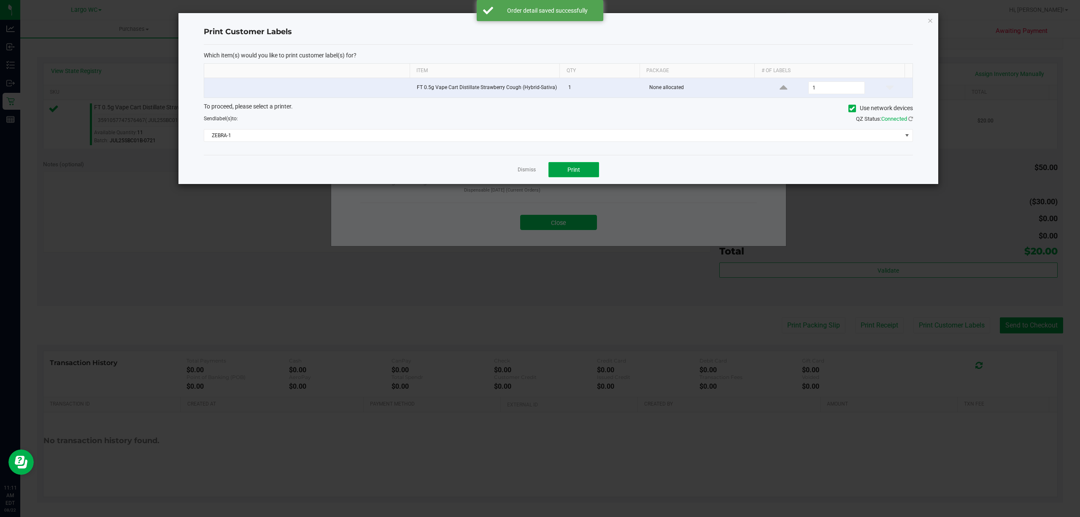
click at [561, 174] on button "Print" at bounding box center [573, 169] width 51 height 15
click at [518, 172] on link "Dismiss" at bounding box center [526, 169] width 18 height 7
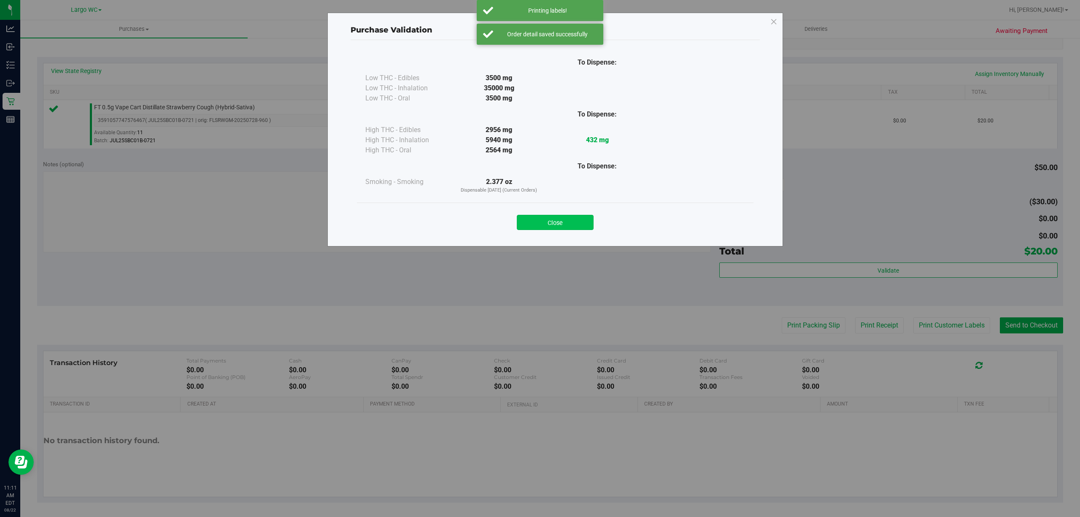
click at [551, 222] on button "Close" at bounding box center [555, 222] width 77 height 15
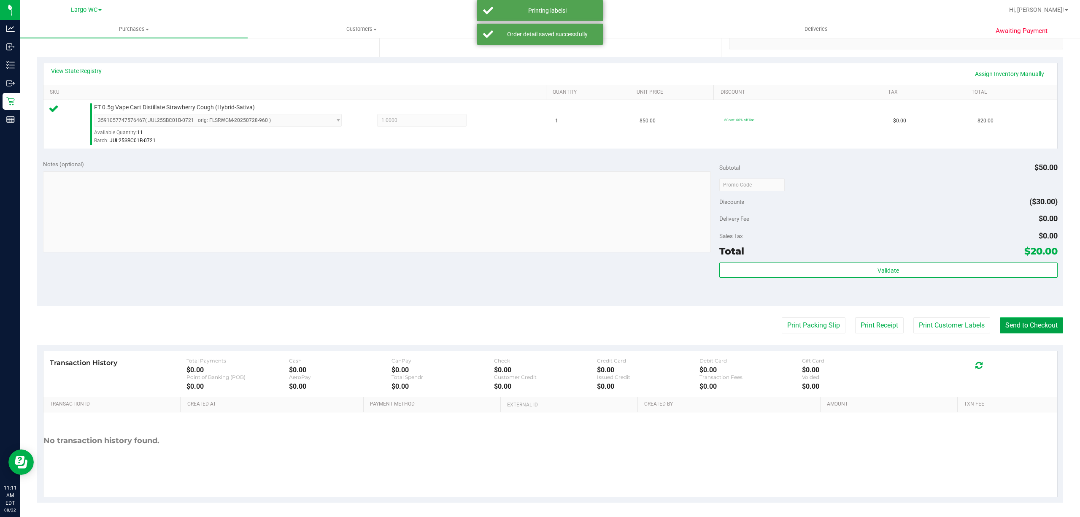
click at [1008, 326] on button "Send to Checkout" at bounding box center [1031, 325] width 63 height 16
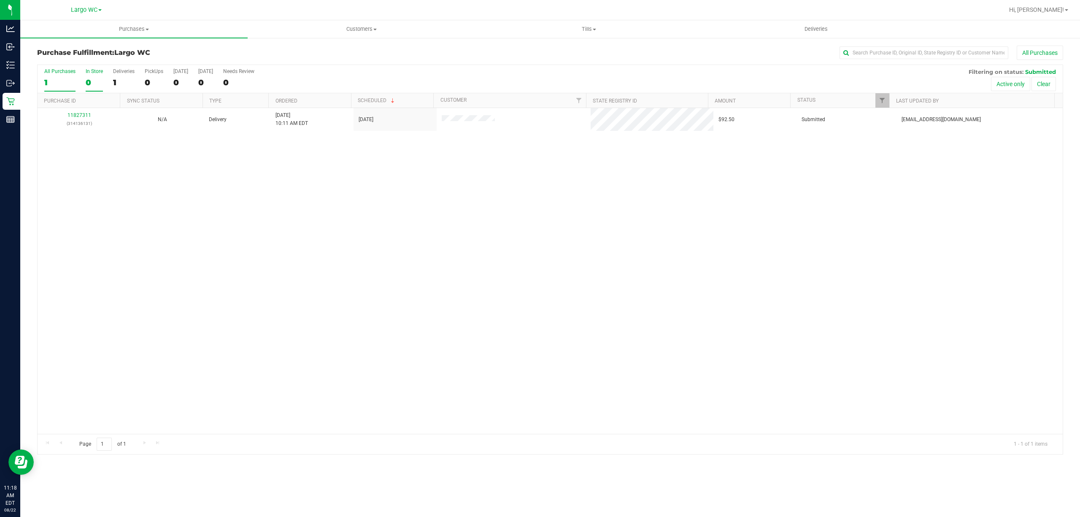
click at [94, 79] on div "0" at bounding box center [94, 83] width 17 height 10
click at [0, 0] on input "In Store 0" at bounding box center [0, 0] width 0 height 0
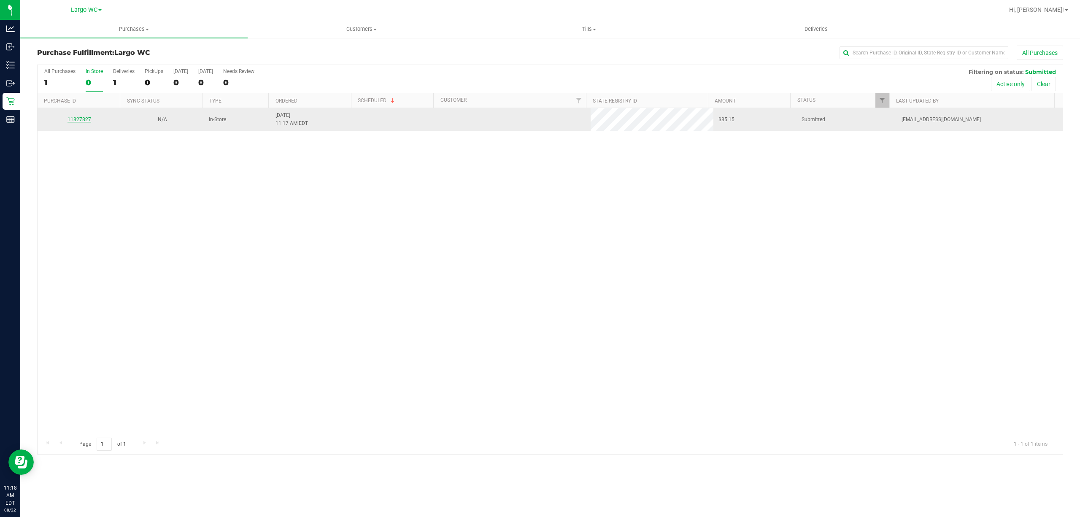
click at [84, 118] on link "11827827" at bounding box center [79, 119] width 24 height 6
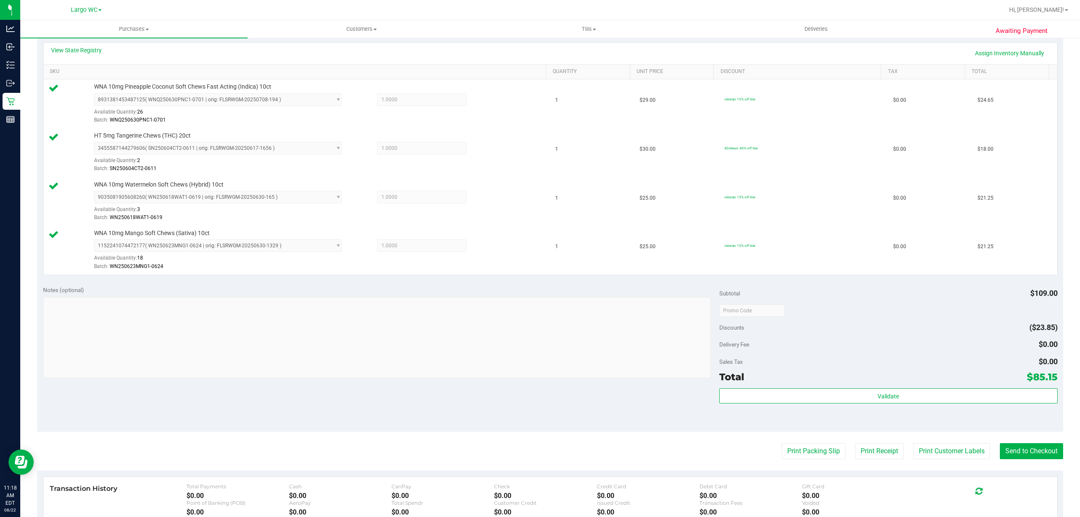
scroll to position [318, 0]
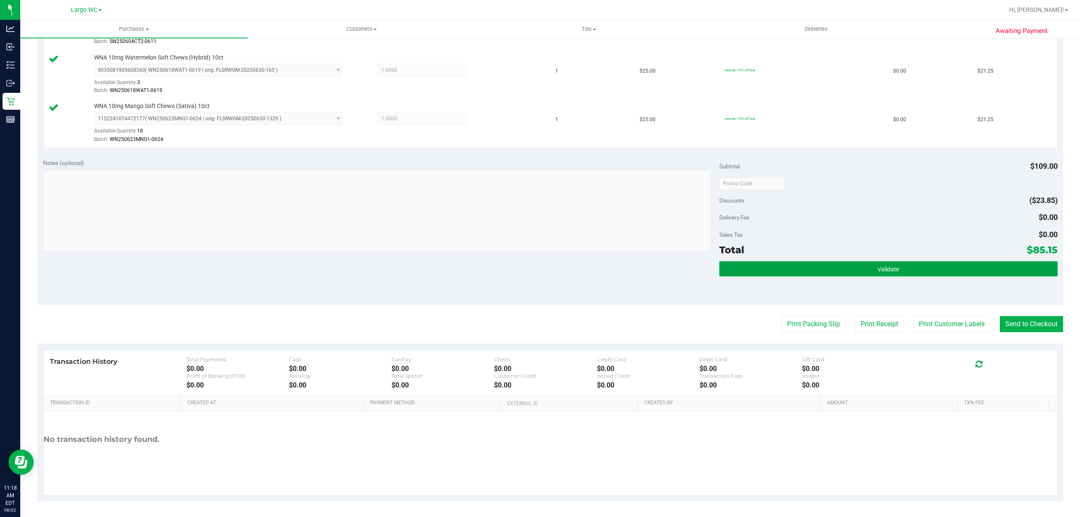
click at [903, 272] on button "Validate" at bounding box center [888, 268] width 338 height 15
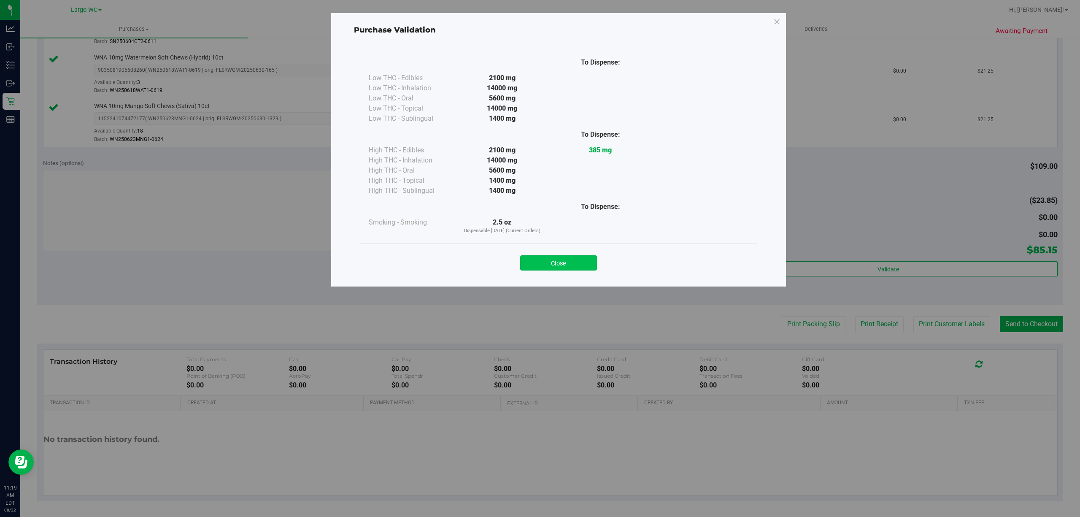
click at [564, 268] on button "Close" at bounding box center [558, 262] width 77 height 15
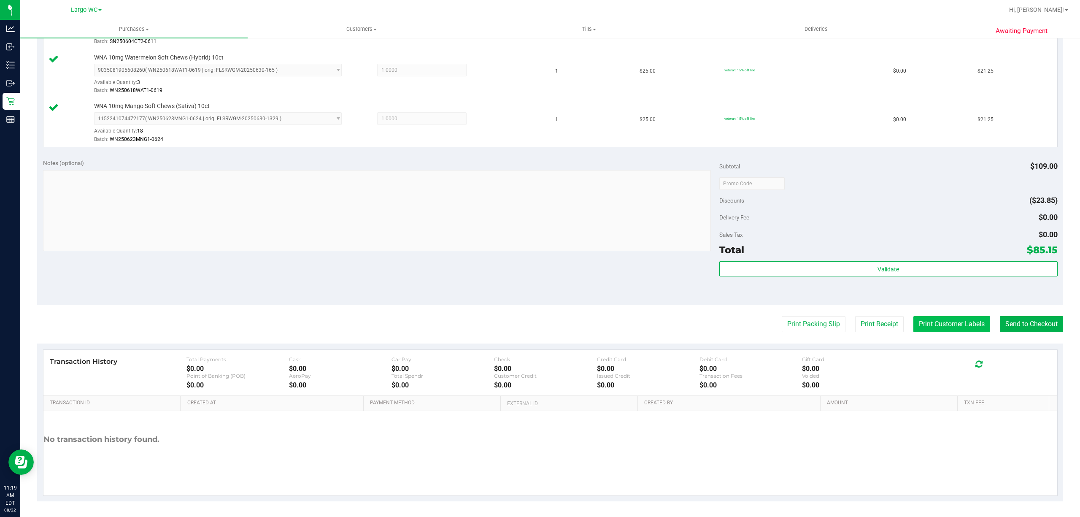
click at [957, 322] on button "Print Customer Labels" at bounding box center [951, 324] width 77 height 16
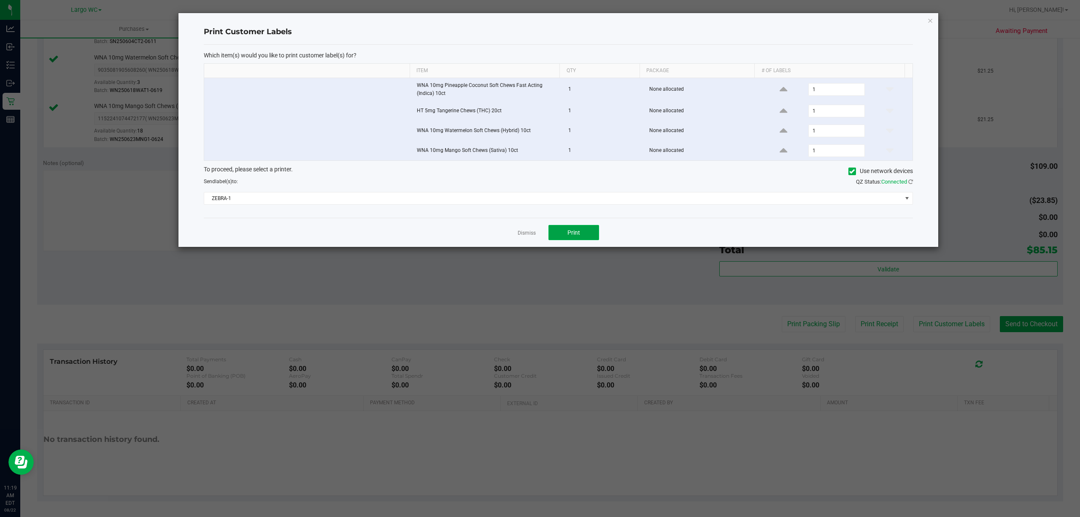
click at [575, 236] on span "Print" at bounding box center [573, 232] width 13 height 7
click at [522, 233] on link "Dismiss" at bounding box center [526, 232] width 18 height 7
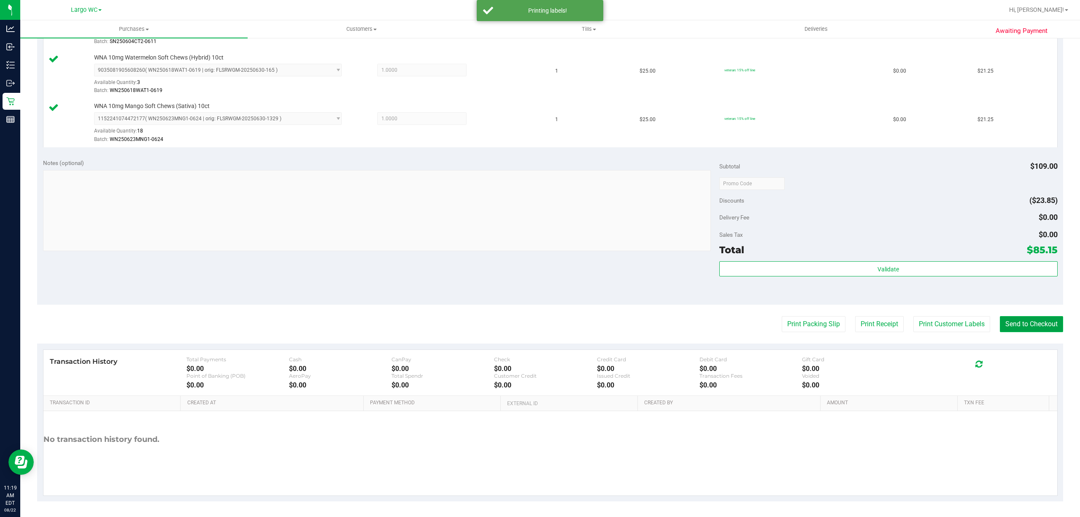
click at [1014, 326] on button "Send to Checkout" at bounding box center [1031, 324] width 63 height 16
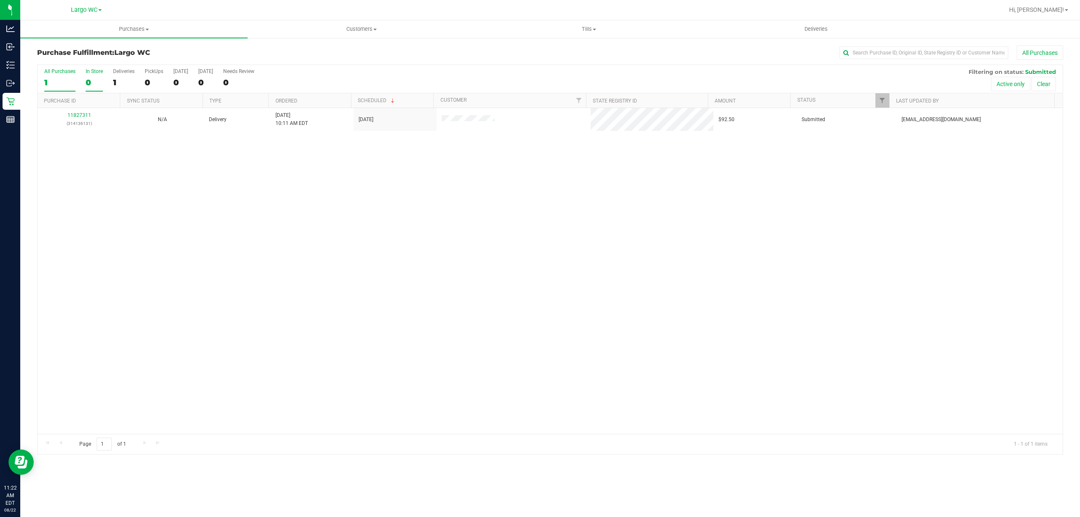
click at [100, 78] on div "0" at bounding box center [94, 83] width 17 height 10
click at [0, 0] on input "In Store 0" at bounding box center [0, 0] width 0 height 0
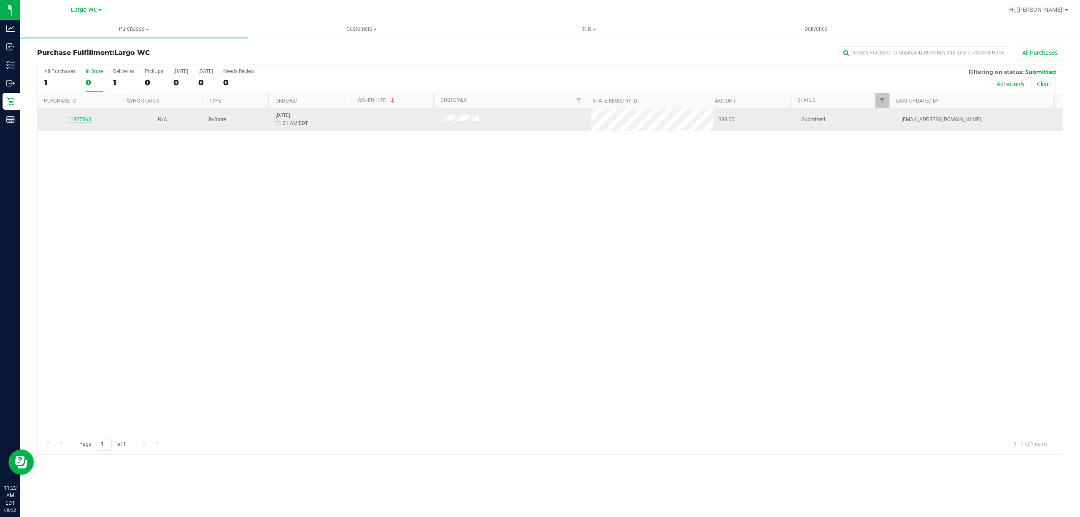
click at [81, 121] on link "11827863" at bounding box center [79, 119] width 24 height 6
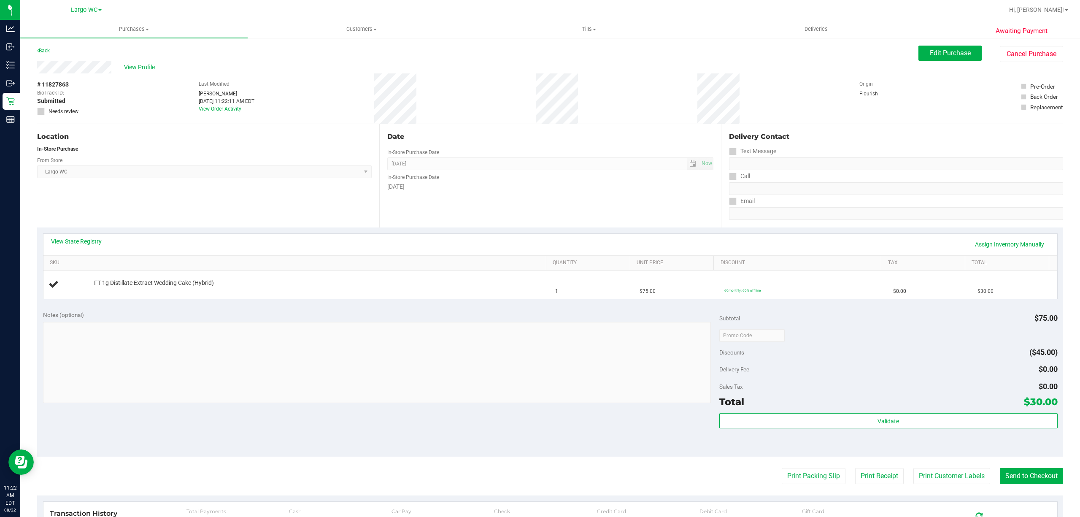
click at [193, 425] on div "Notes (optional) Subtotal $75.00 Discounts ($45.00) Delivery Fee $0.00 Sales Ta…" at bounding box center [550, 381] width 1026 height 152
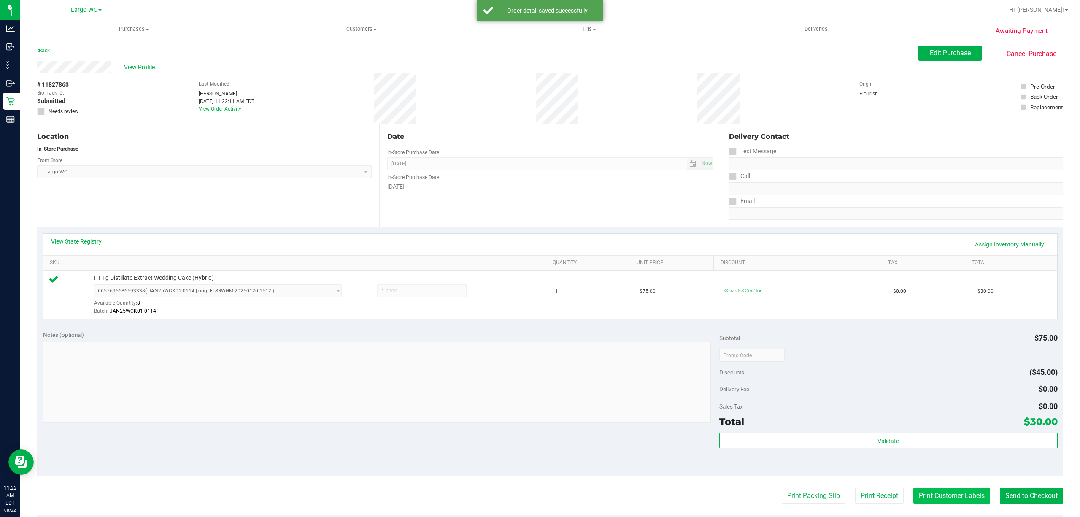
click at [937, 496] on button "Print Customer Labels" at bounding box center [951, 496] width 77 height 16
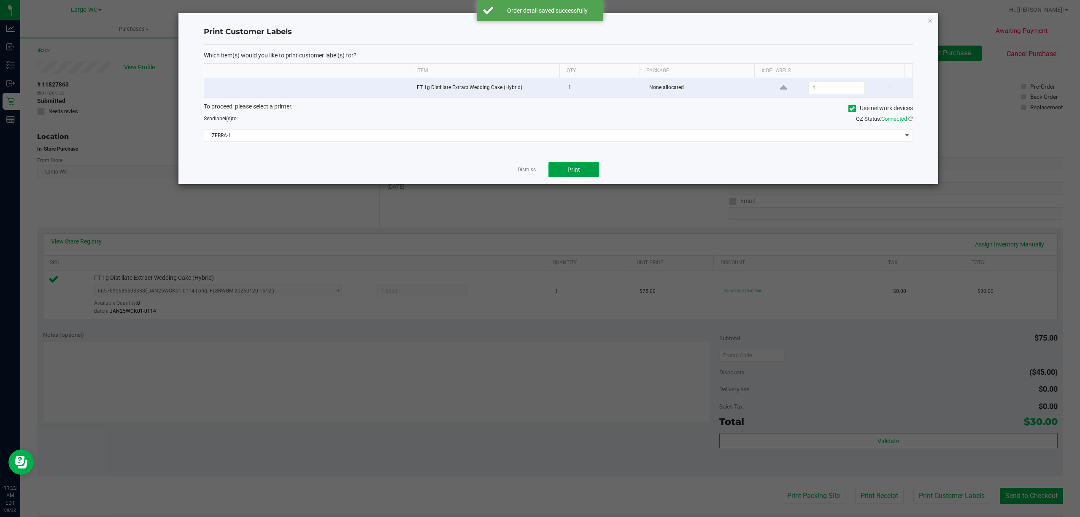
click at [574, 170] on span "Print" at bounding box center [573, 169] width 13 height 7
click at [931, 21] on icon "button" at bounding box center [930, 20] width 6 height 10
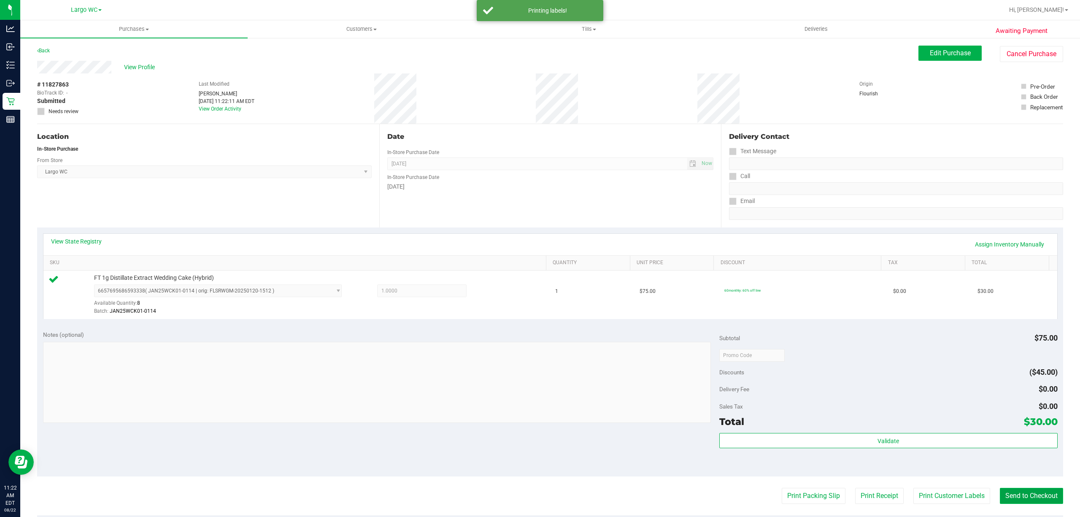
click at [1040, 496] on button "Send to Checkout" at bounding box center [1031, 496] width 63 height 16
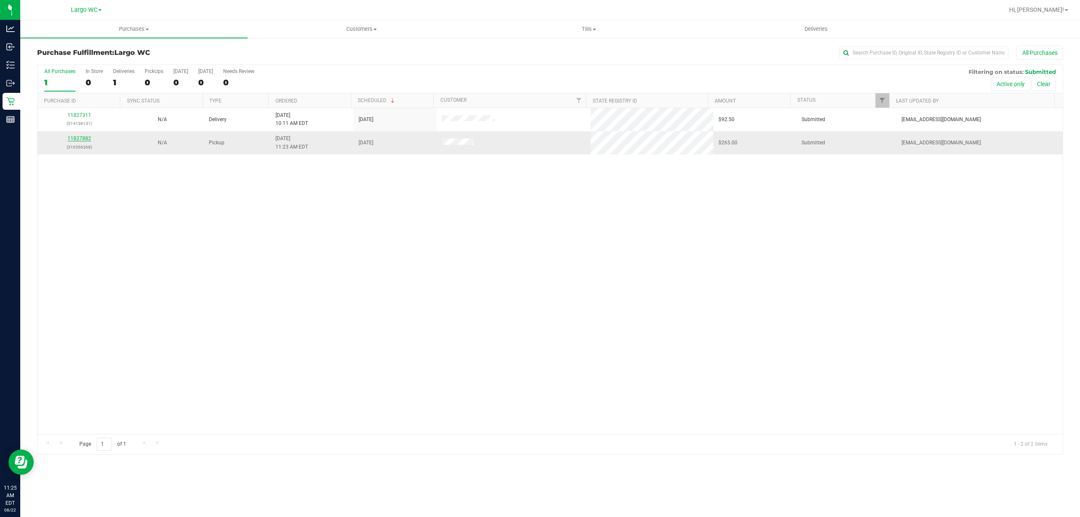
click at [80, 139] on link "11827882" at bounding box center [79, 138] width 24 height 6
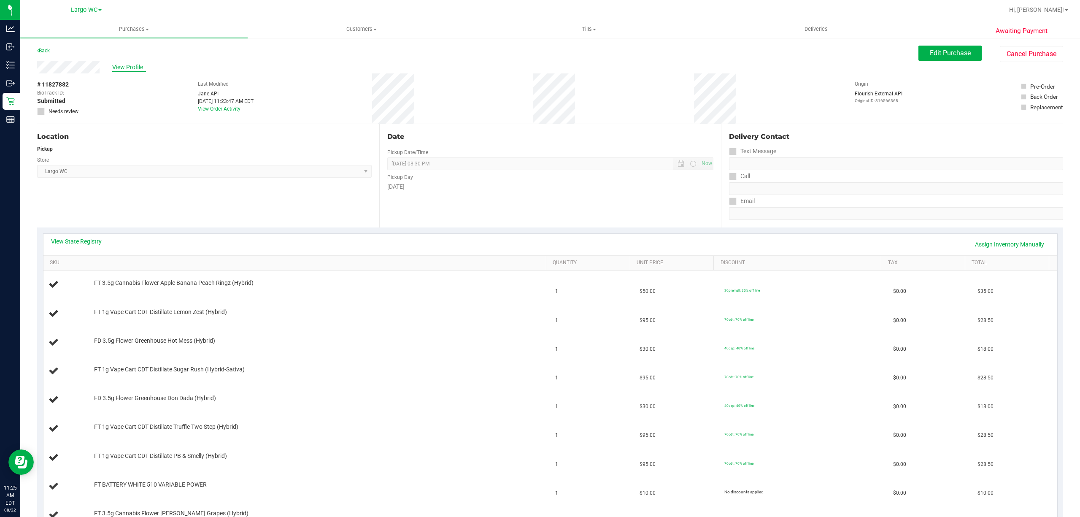
click at [127, 66] on span "View Profile" at bounding box center [129, 67] width 34 height 9
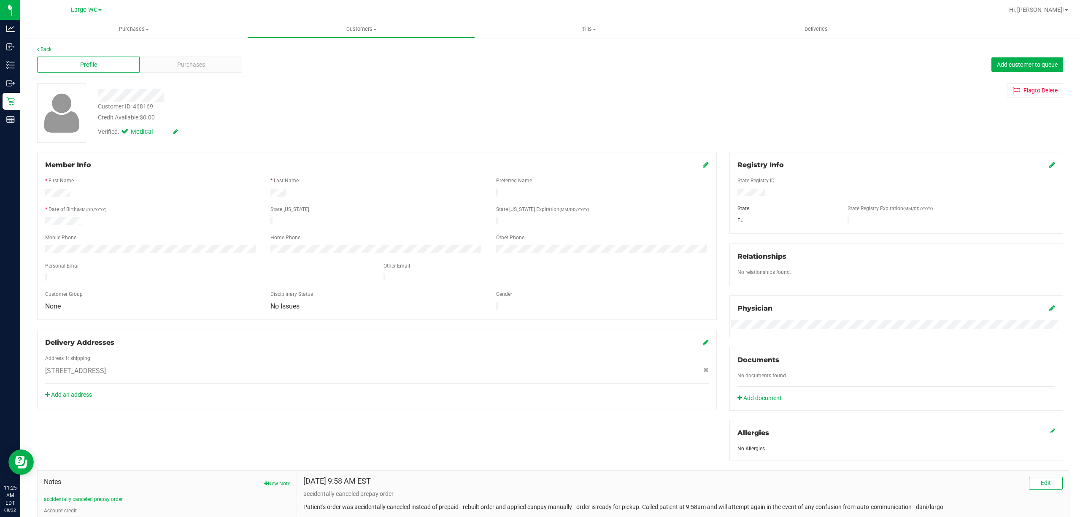
click at [140, 136] on span "Medical" at bounding box center [148, 131] width 34 height 9
click at [132, 134] on span "Medical" at bounding box center [148, 131] width 34 height 9
click at [203, 59] on div "Purchases" at bounding box center [191, 65] width 102 height 16
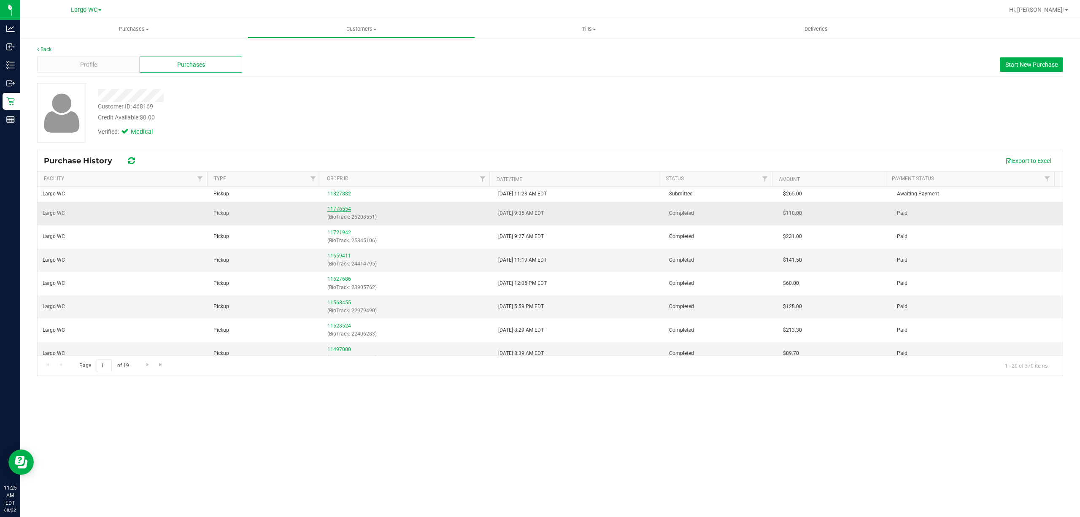
click at [337, 210] on link "11776554" at bounding box center [339, 209] width 24 height 6
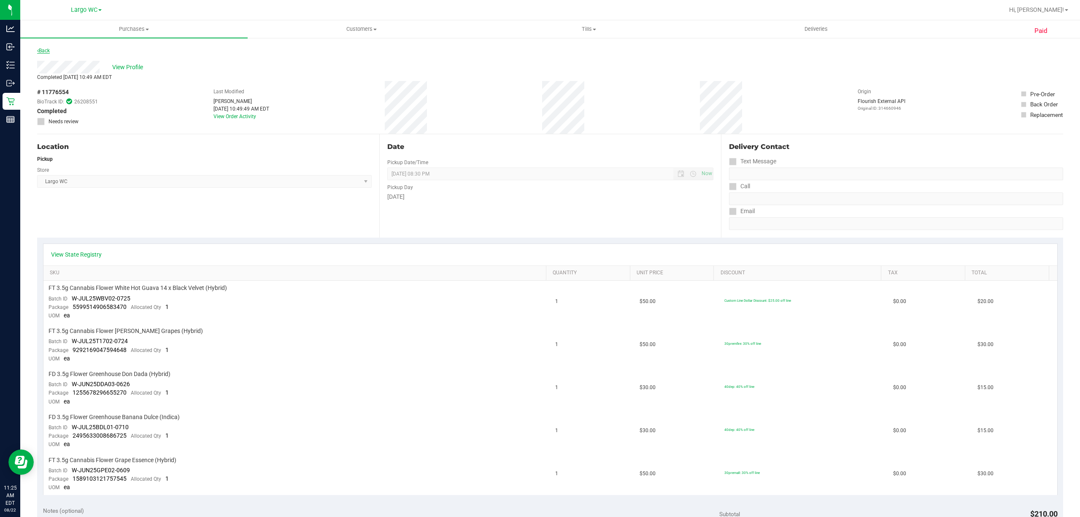
click at [38, 50] on icon at bounding box center [38, 50] width 2 height 5
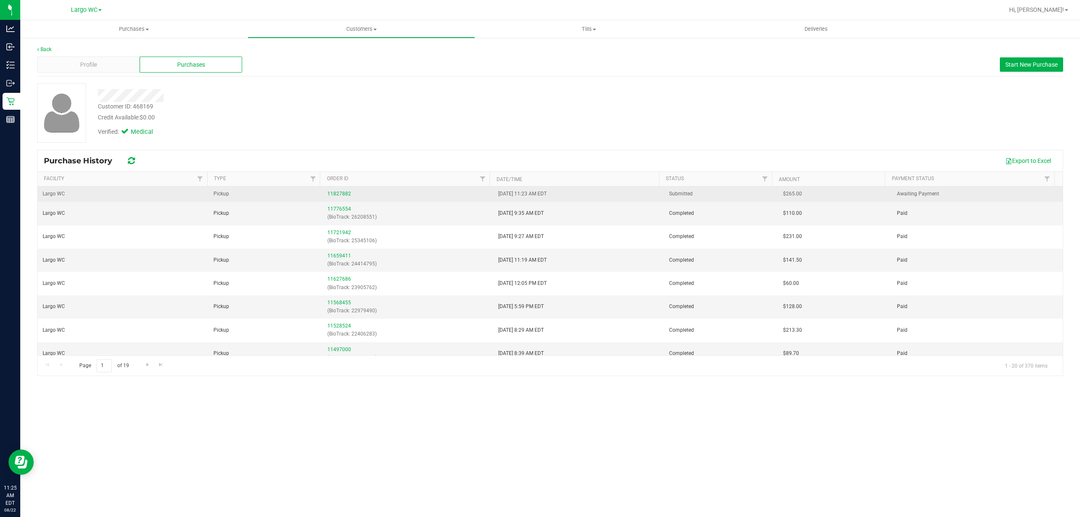
click at [526, 194] on span "8/22/2025 11:23 AM EDT" at bounding box center [522, 194] width 49 height 8
click at [336, 194] on link "11827882" at bounding box center [339, 194] width 24 height 6
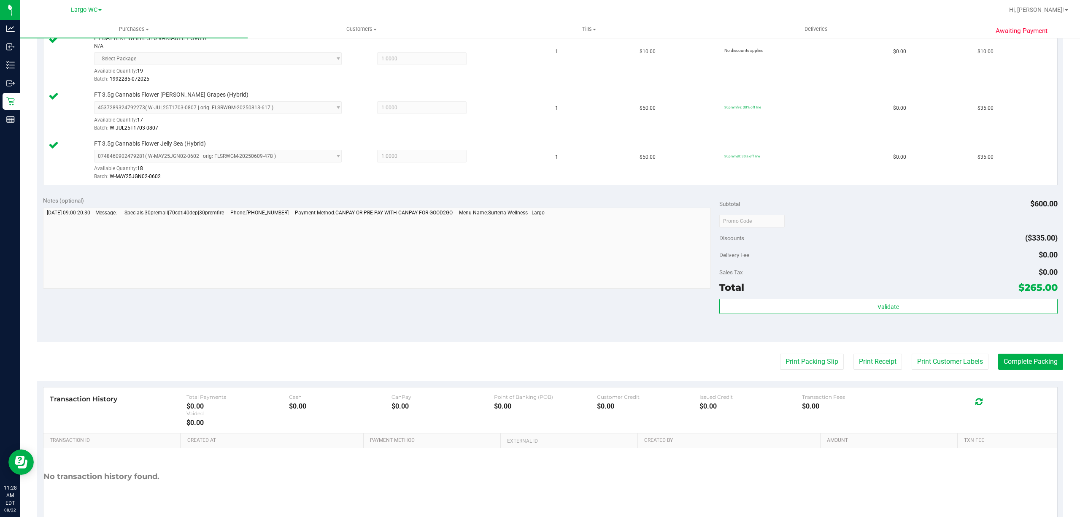
scroll to position [625, 0]
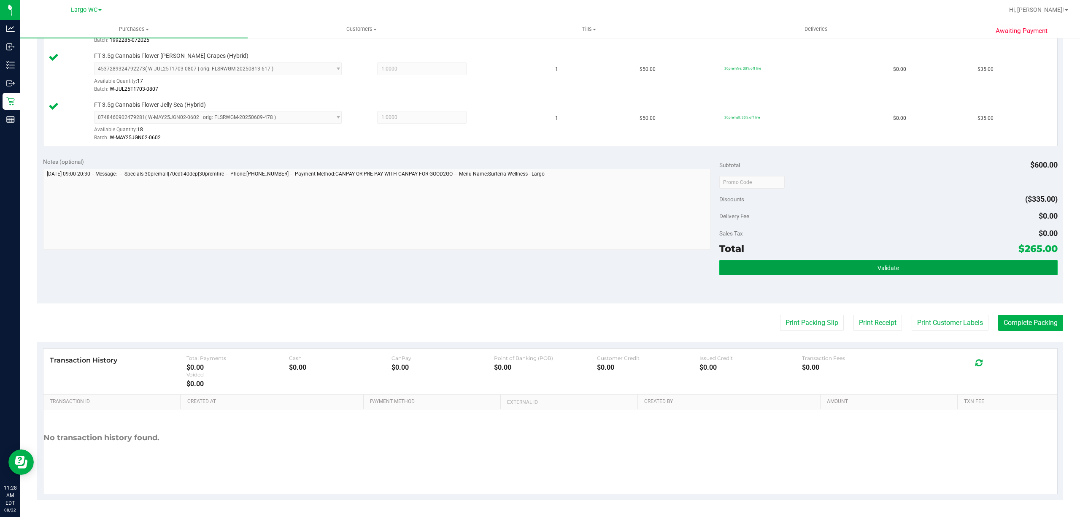
click at [915, 260] on button "Validate" at bounding box center [888, 267] width 338 height 15
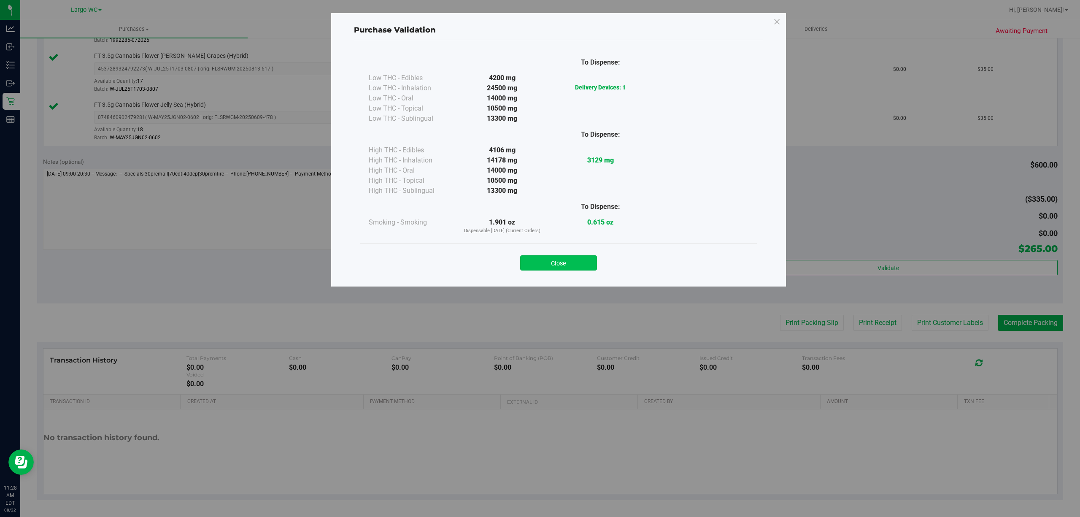
click at [574, 257] on button "Close" at bounding box center [558, 262] width 77 height 15
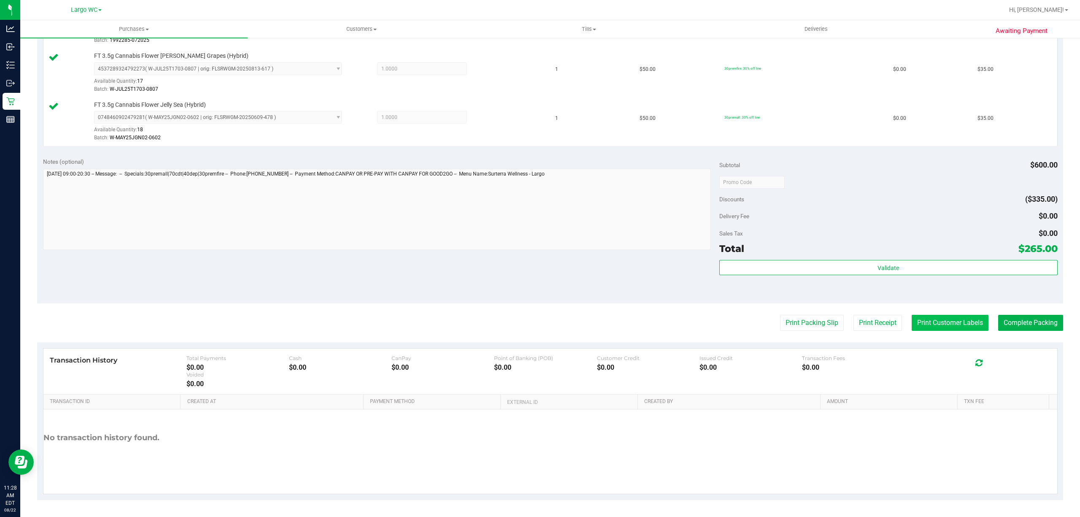
click at [950, 322] on button "Print Customer Labels" at bounding box center [949, 323] width 77 height 16
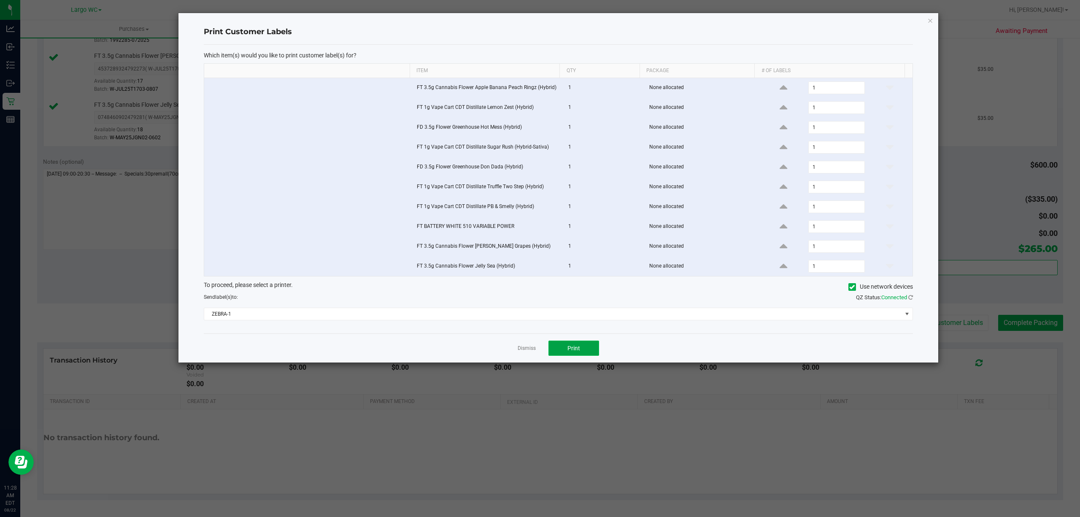
click at [563, 349] on button "Print" at bounding box center [573, 347] width 51 height 15
click at [930, 18] on icon "button" at bounding box center [930, 20] width 6 height 10
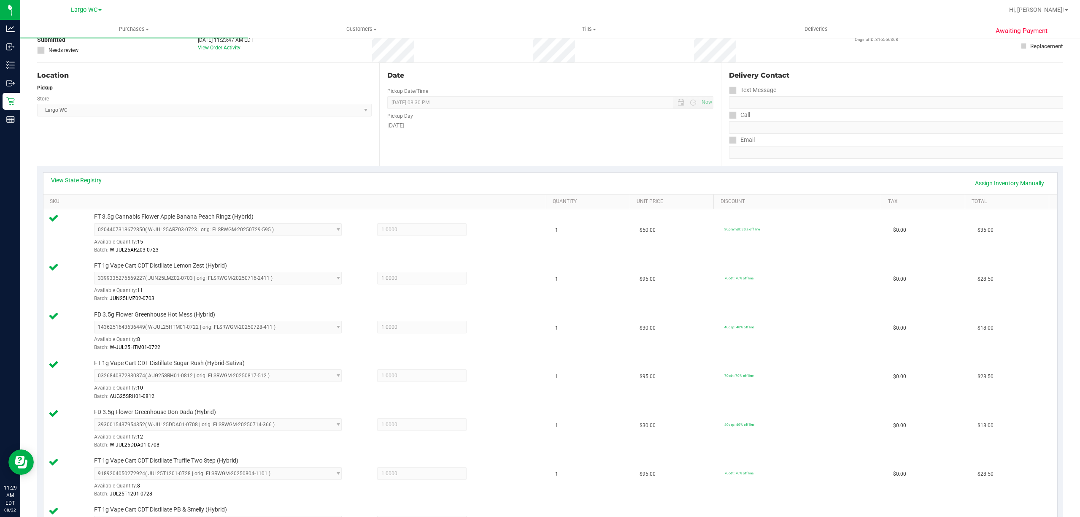
scroll to position [0, 0]
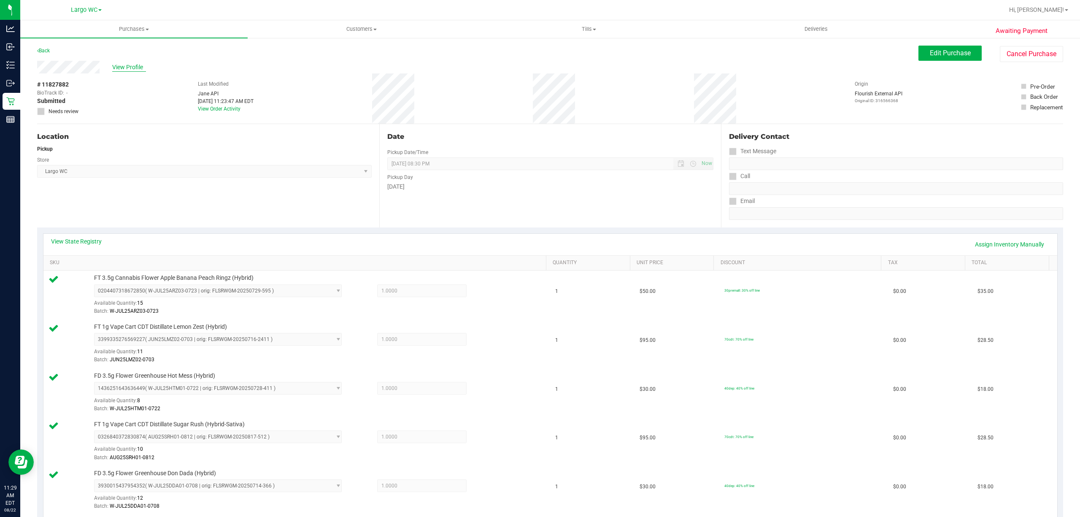
click at [136, 65] on span "View Profile" at bounding box center [129, 67] width 34 height 9
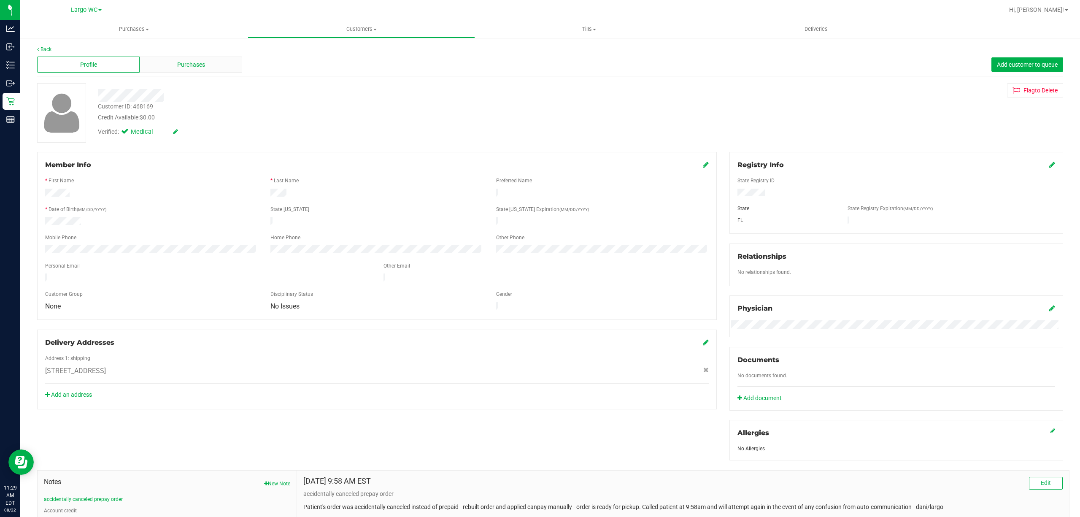
click at [217, 68] on div "Purchases" at bounding box center [191, 65] width 102 height 16
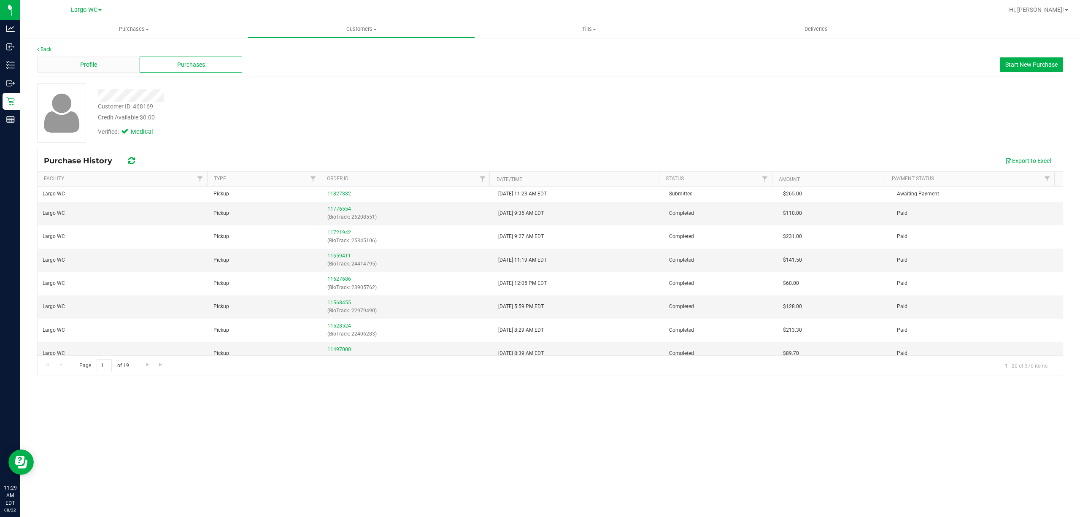
click at [94, 57] on div "Profile" at bounding box center [88, 65] width 102 height 16
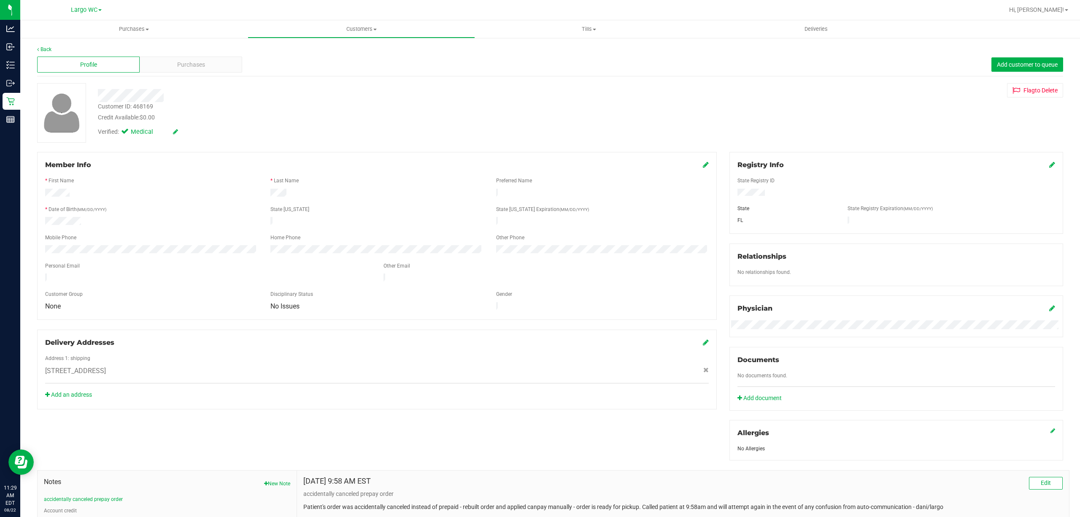
click at [1037, 65] on span "Add customer to queue" at bounding box center [1027, 64] width 61 height 7
click at [191, 65] on span "Purchases" at bounding box center [191, 64] width 28 height 9
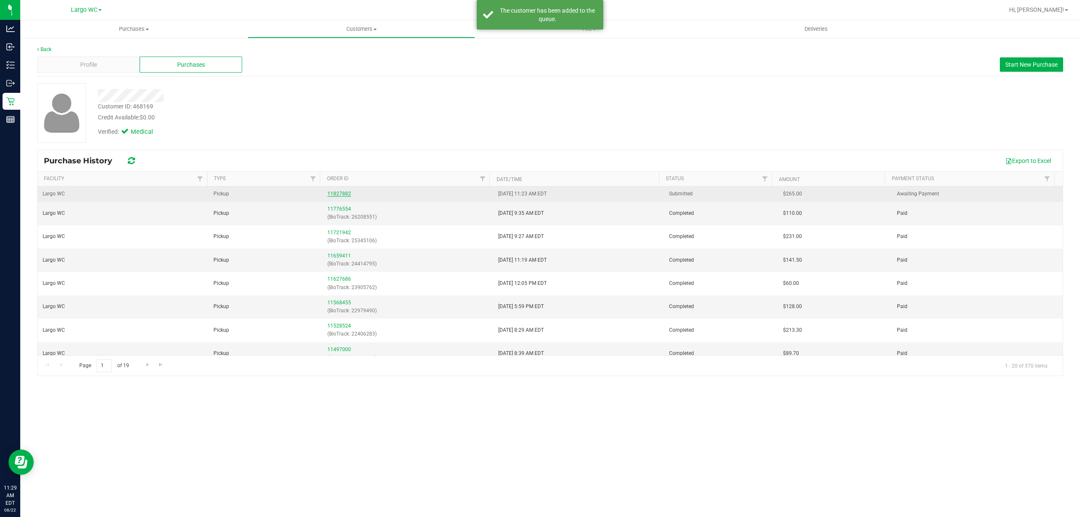
click at [343, 194] on link "11827882" at bounding box center [339, 194] width 24 height 6
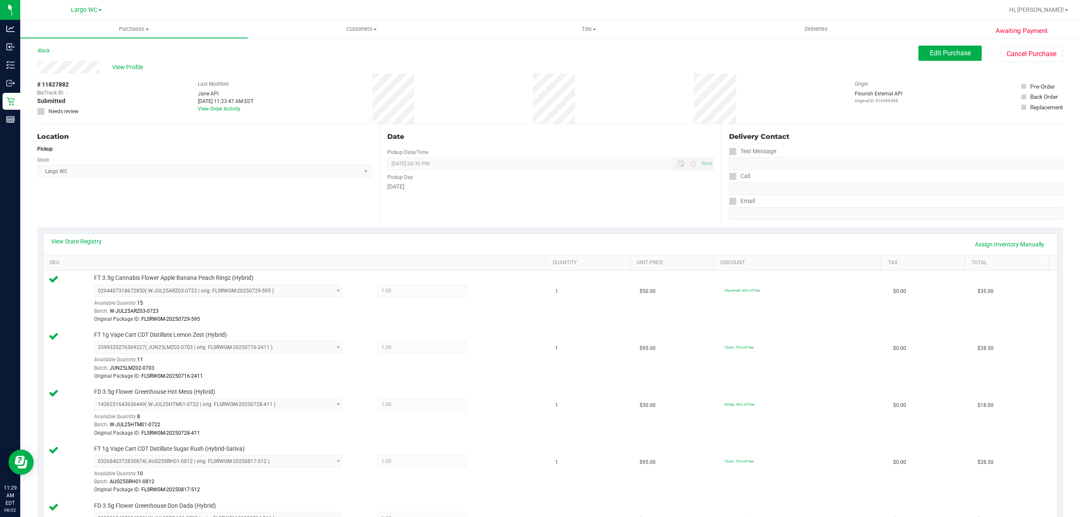
click at [218, 209] on div "Location Pickup Store Largo WC Select Store Bonita Springs WC Boynton Beach WC …" at bounding box center [208, 175] width 342 height 103
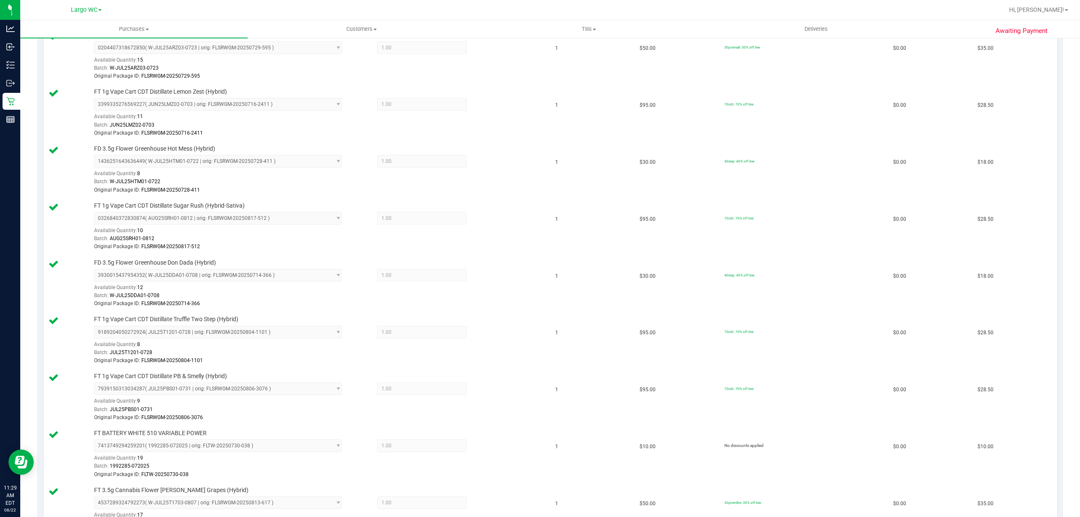
scroll to position [254, 0]
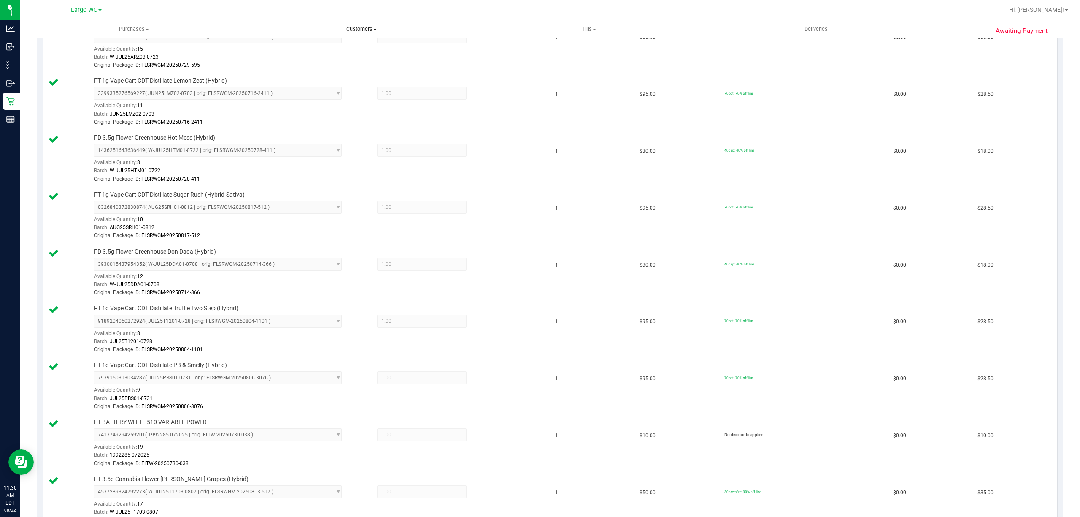
click at [281, 26] on span "Customers" at bounding box center [361, 29] width 226 height 8
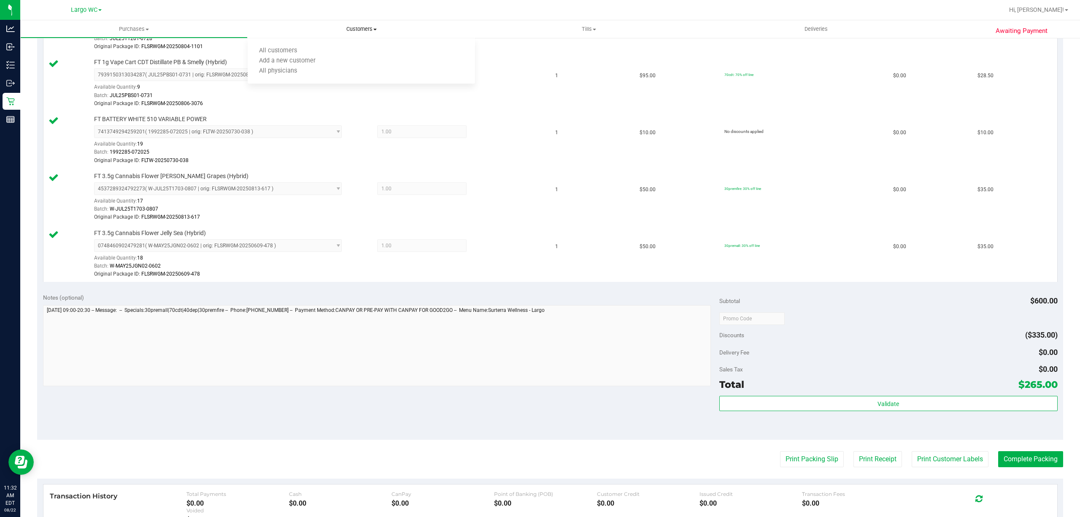
scroll to position [698, 0]
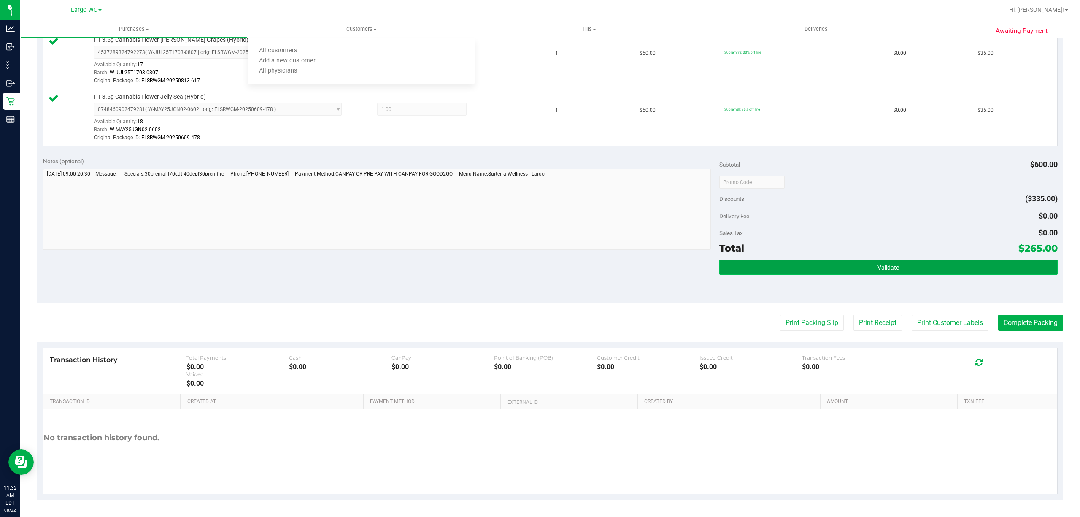
click at [923, 270] on button "Validate" at bounding box center [888, 266] width 338 height 15
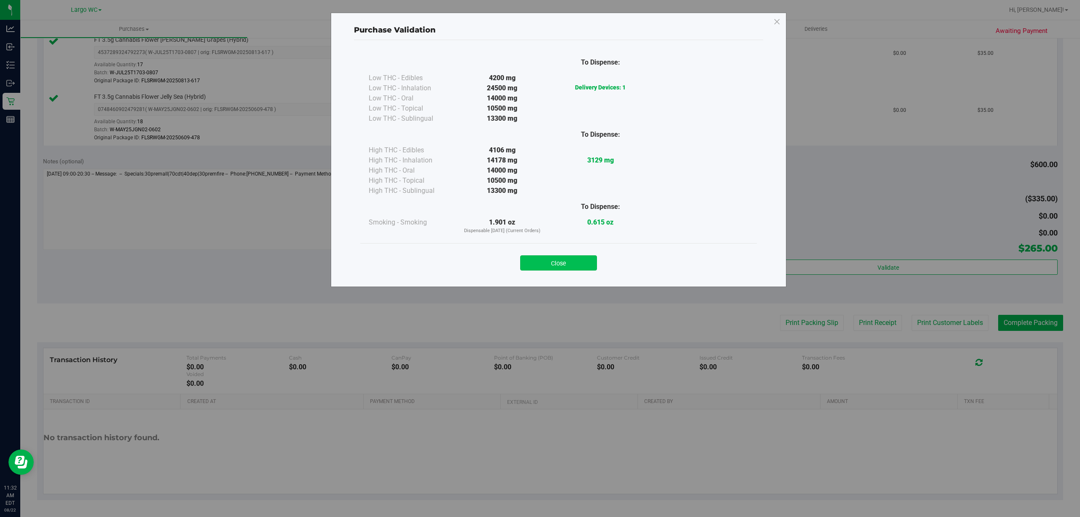
click at [579, 259] on button "Close" at bounding box center [558, 262] width 77 height 15
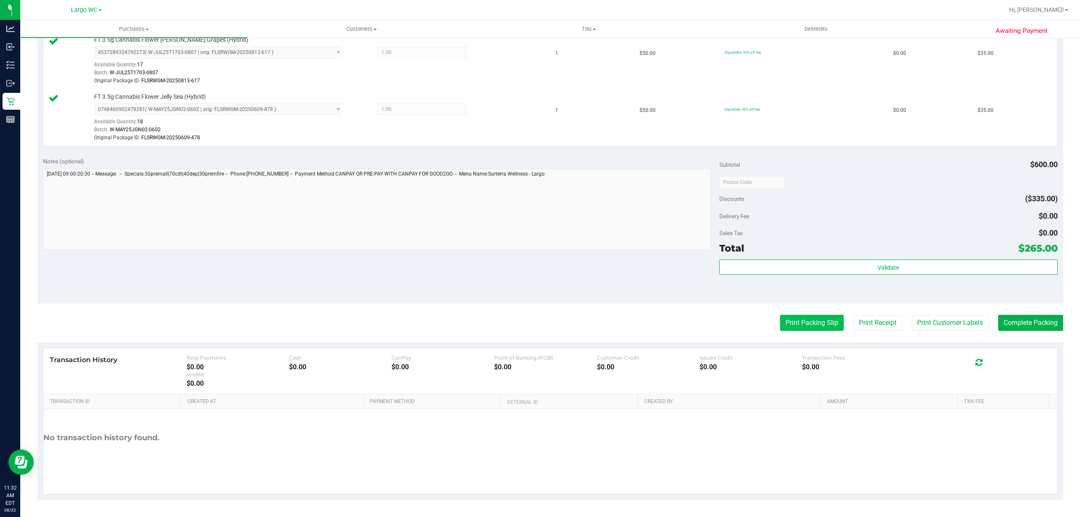
click at [800, 324] on button "Print Packing Slip" at bounding box center [812, 323] width 64 height 16
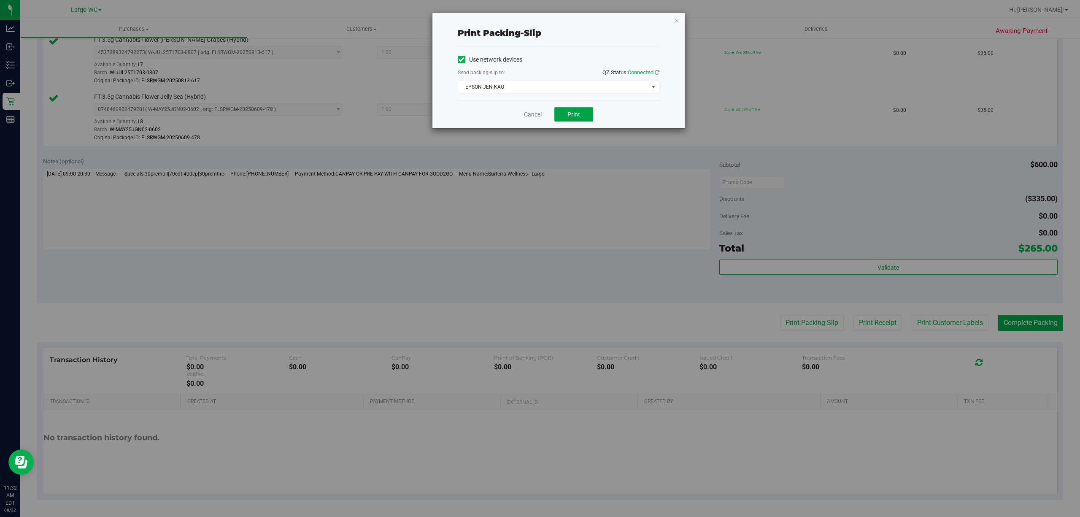
click at [586, 115] on button "Print" at bounding box center [573, 114] width 39 height 14
click at [676, 24] on icon "button" at bounding box center [677, 20] width 6 height 10
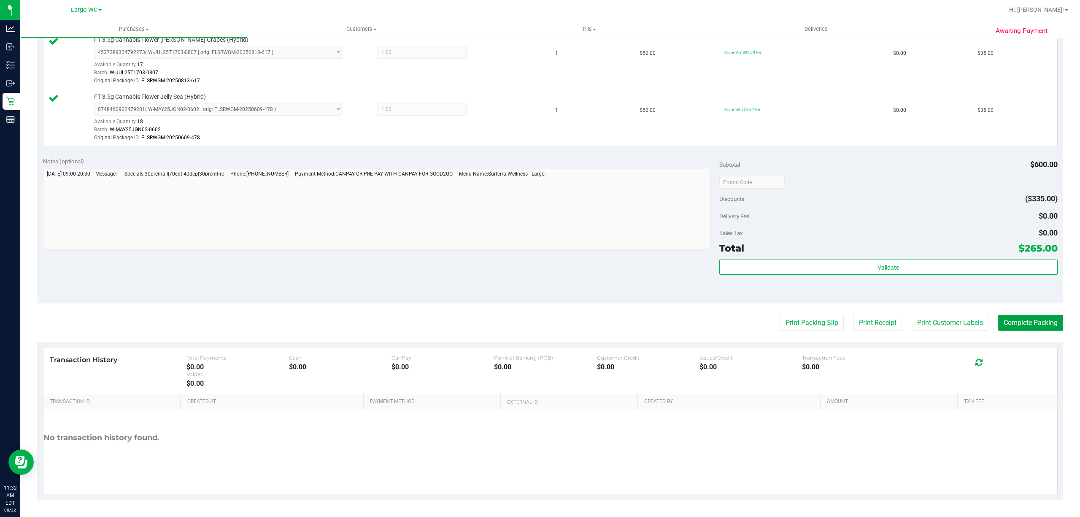
click at [1025, 322] on button "Complete Packing" at bounding box center [1030, 323] width 65 height 16
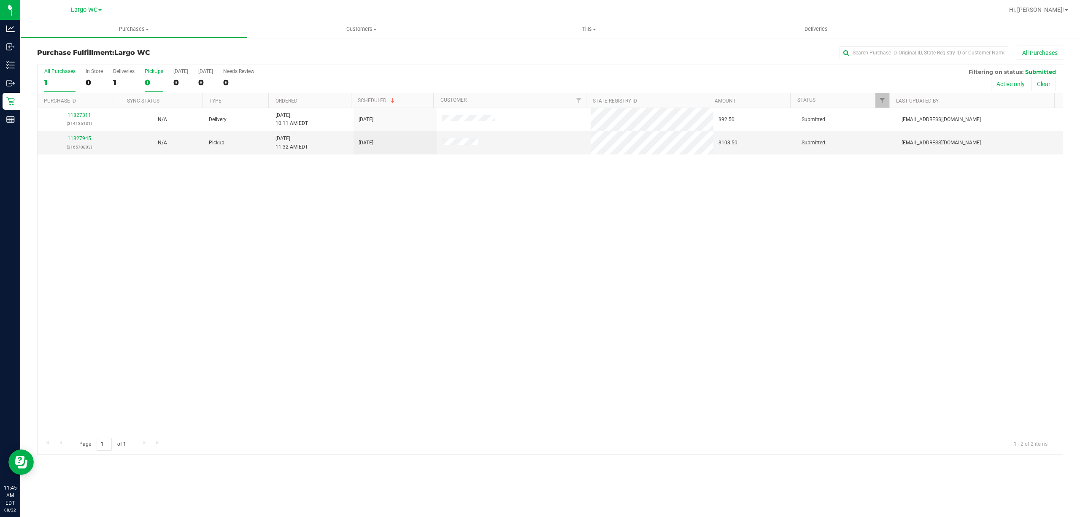
click at [148, 79] on div "0" at bounding box center [154, 83] width 19 height 10
click at [0, 0] on input "PickUps 0" at bounding box center [0, 0] width 0 height 0
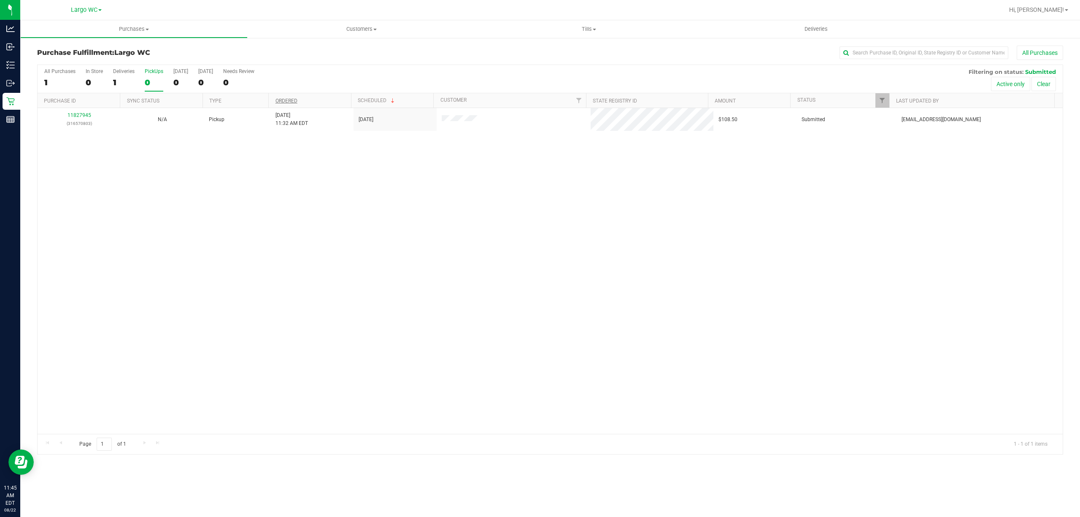
click at [292, 100] on link "Ordered" at bounding box center [286, 101] width 22 height 6
click at [81, 127] on div at bounding box center [550, 259] width 1025 height 389
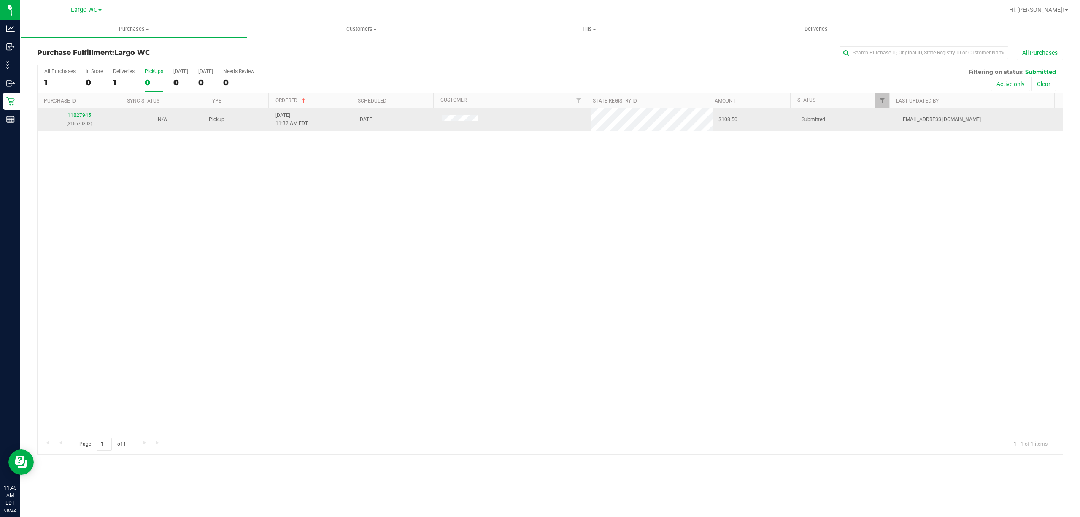
click at [89, 116] on link "11827945" at bounding box center [79, 115] width 24 height 6
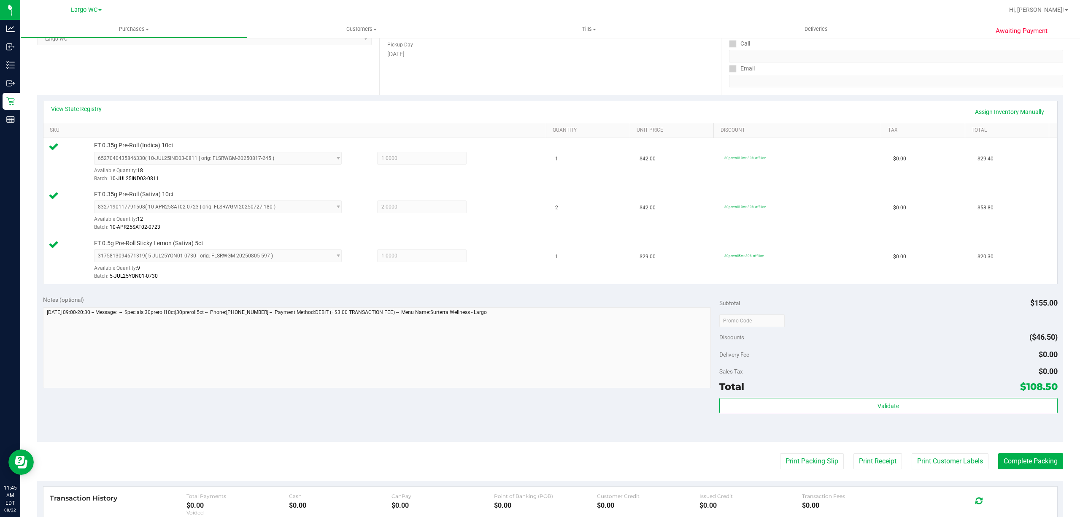
scroll to position [233, 0]
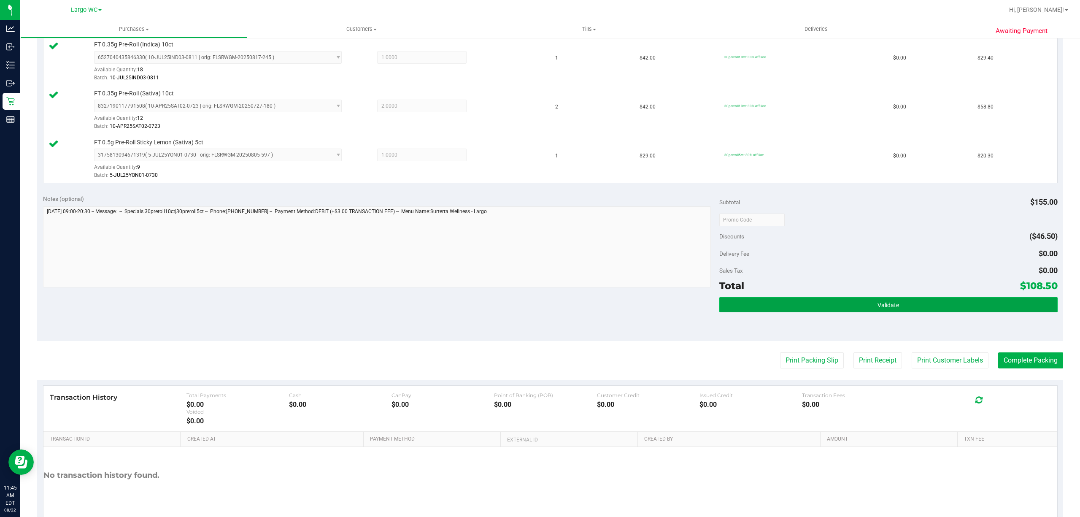
click at [891, 308] on span "Validate" at bounding box center [888, 305] width 22 height 7
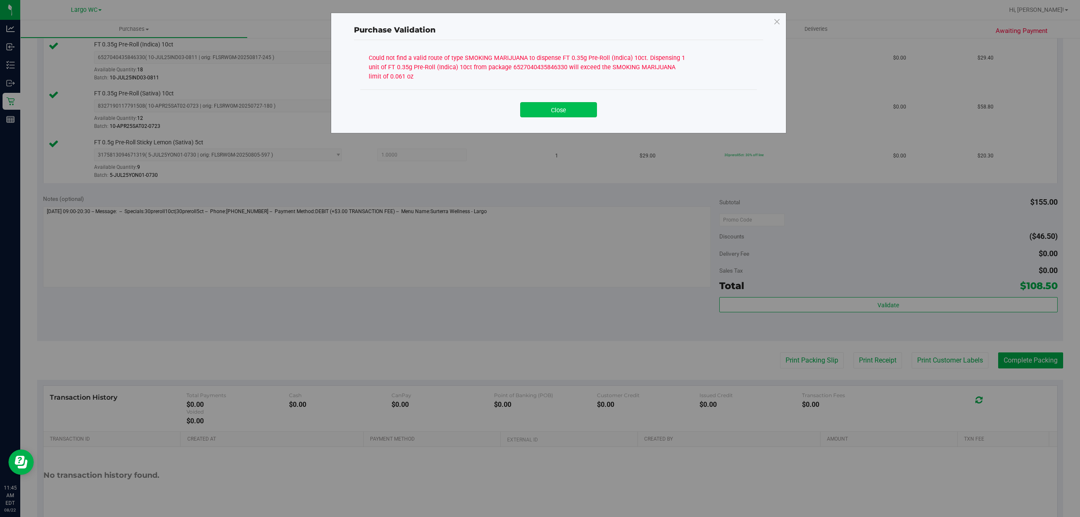
click at [569, 113] on button "Close" at bounding box center [558, 109] width 77 height 15
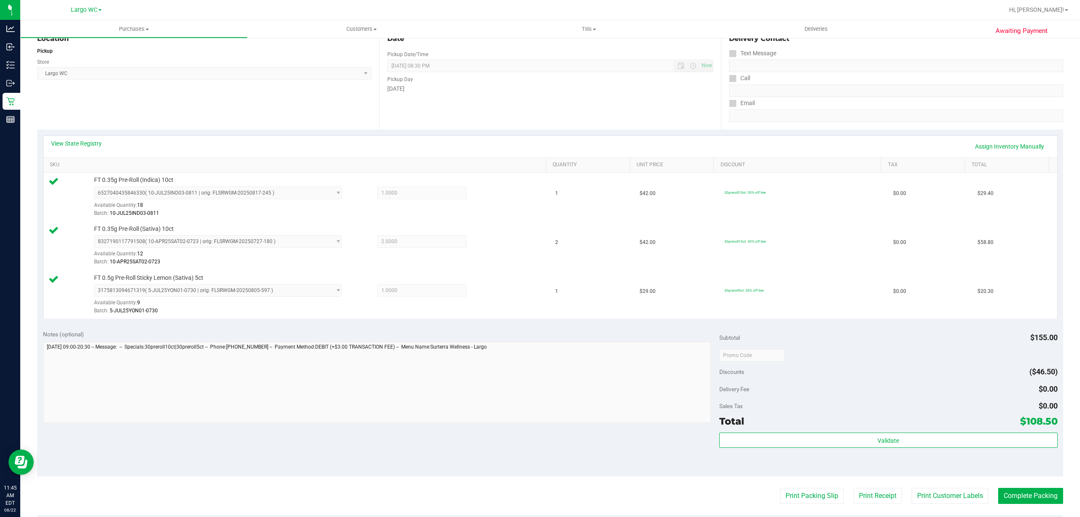
scroll to position [62, 0]
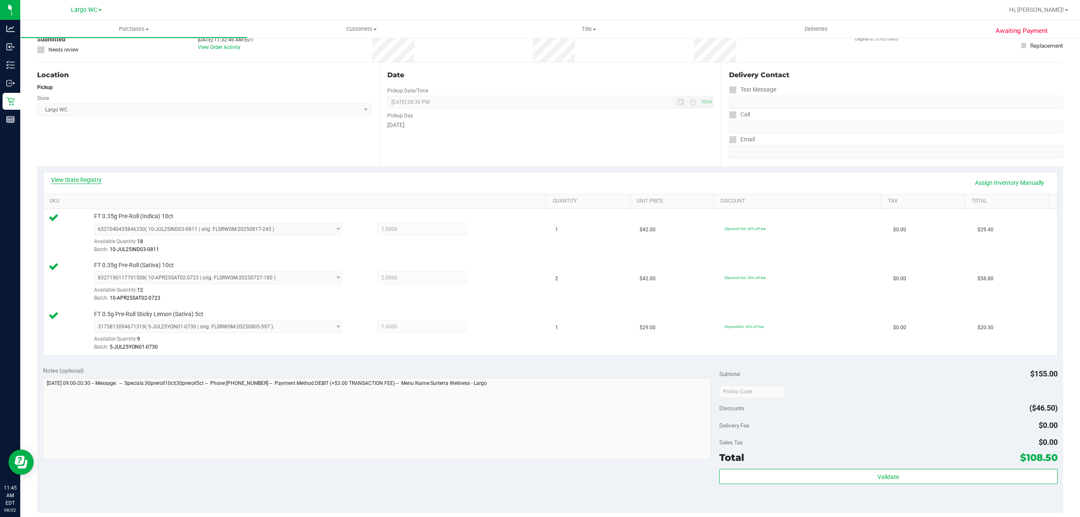
click at [77, 176] on link "View State Registry" at bounding box center [76, 179] width 51 height 8
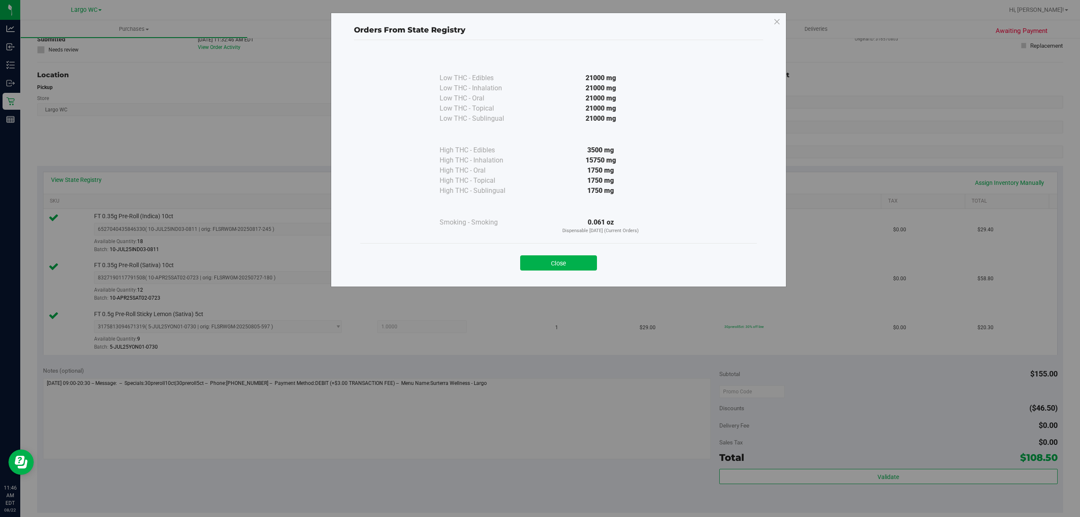
click at [584, 282] on div "Orders From State Registry Low THC - Edibles 21000 mg" at bounding box center [558, 150] width 455 height 274
click at [564, 264] on button "Close" at bounding box center [558, 262] width 77 height 15
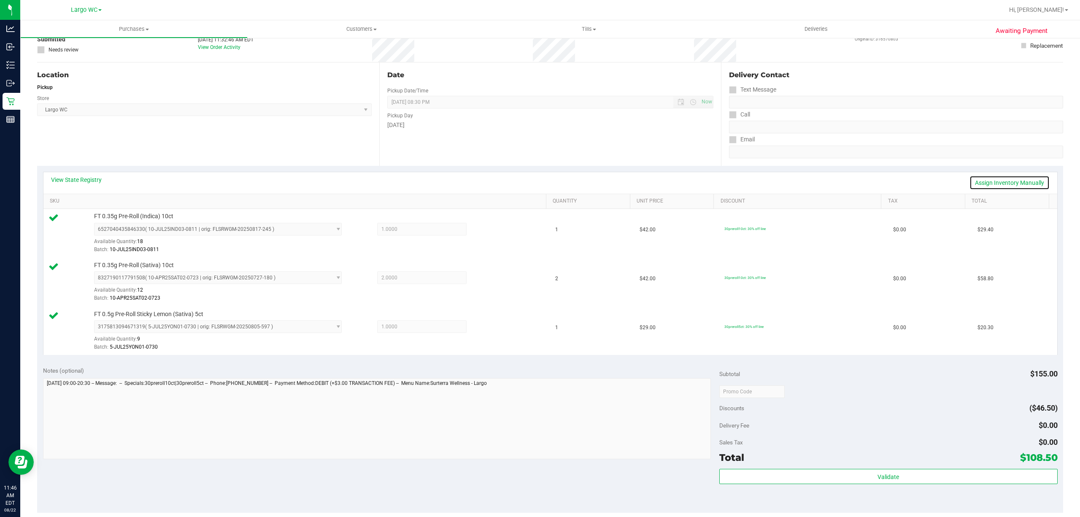
click at [1014, 183] on link "Assign Inventory Manually" at bounding box center [1009, 182] width 80 height 14
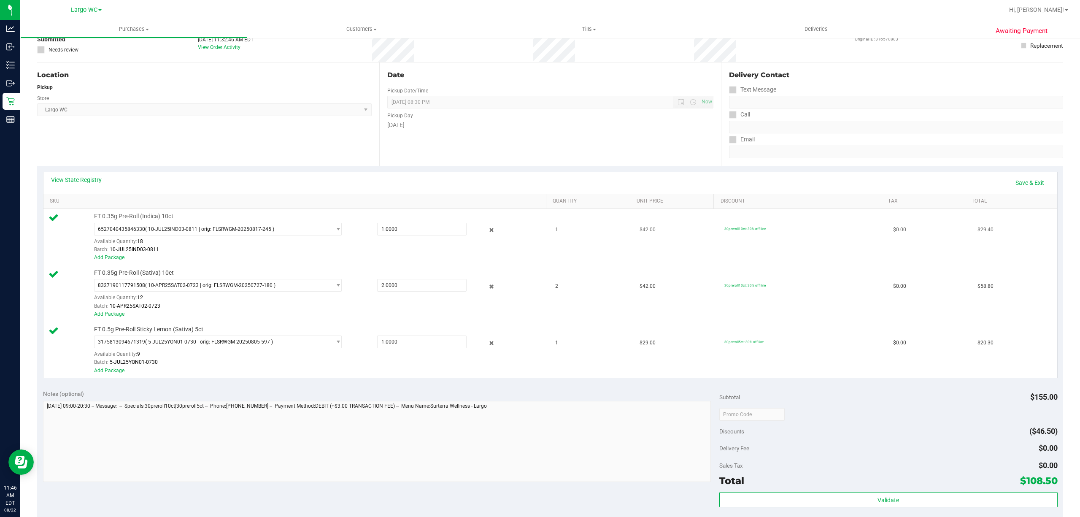
click at [492, 230] on div at bounding box center [484, 230] width 37 height 10
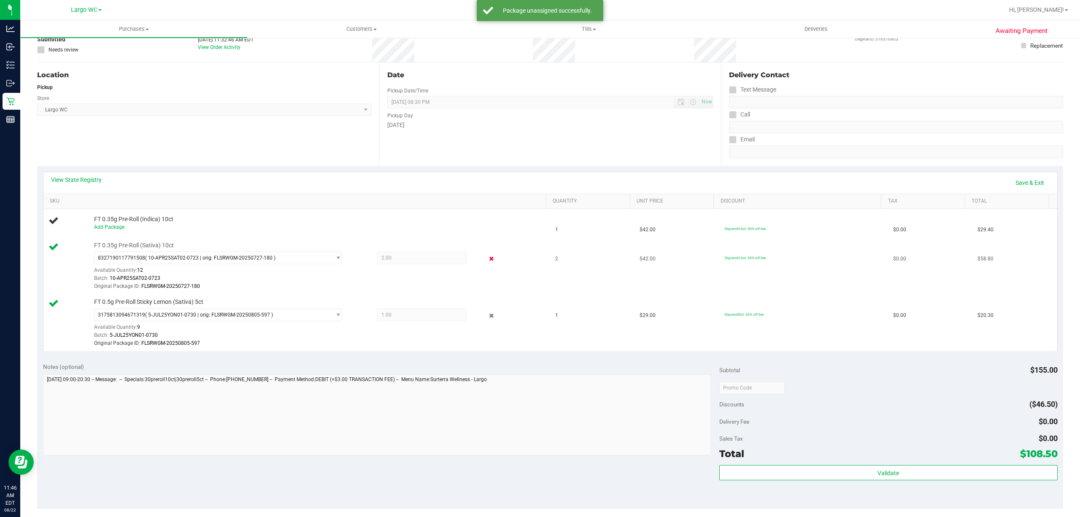
click at [487, 262] on icon at bounding box center [491, 259] width 9 height 10
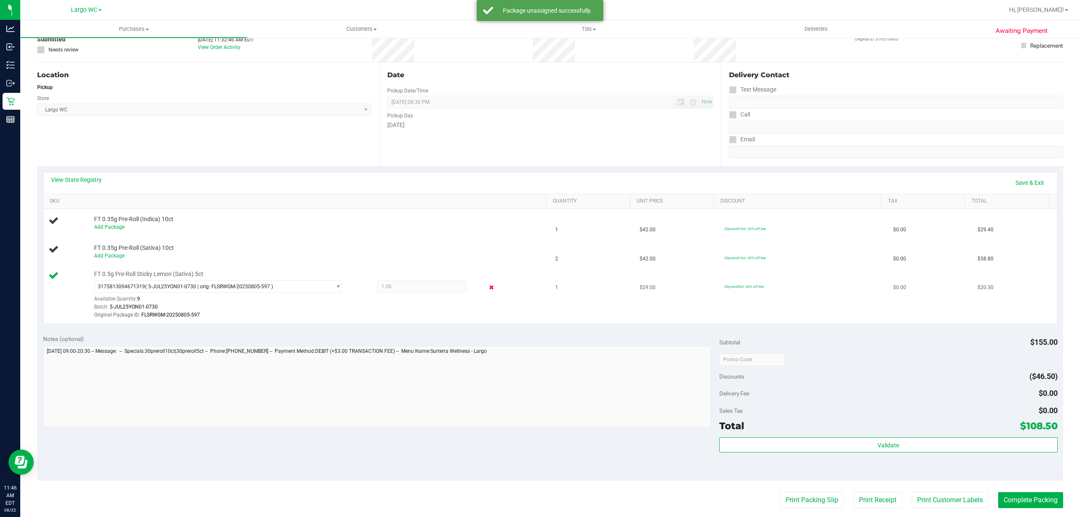
click at [487, 286] on icon at bounding box center [491, 288] width 9 height 10
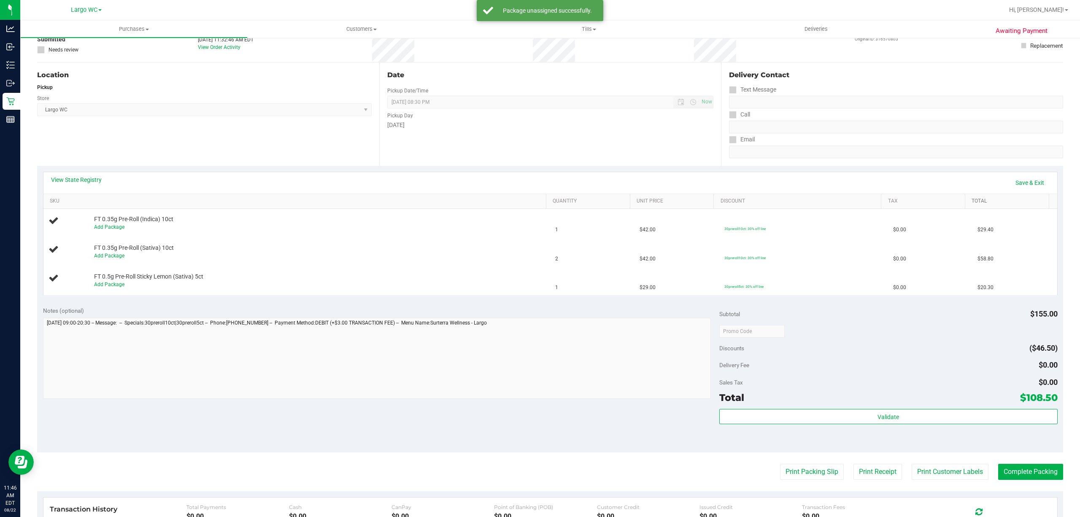
click at [1008, 200] on link "Total" at bounding box center [1008, 201] width 74 height 7
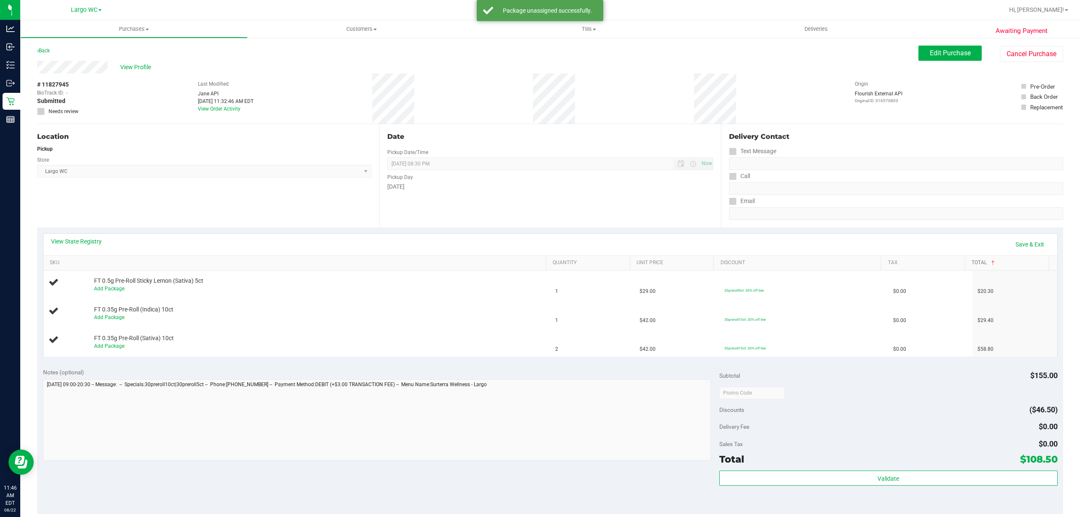
click at [989, 263] on span at bounding box center [992, 262] width 7 height 7
click at [996, 275] on td "$58.80" at bounding box center [1014, 284] width 84 height 29
click at [1019, 245] on link "Save & Exit" at bounding box center [1030, 244] width 40 height 14
click at [989, 262] on span at bounding box center [992, 262] width 7 height 7
click at [930, 53] on span "Edit Purchase" at bounding box center [950, 53] width 41 height 8
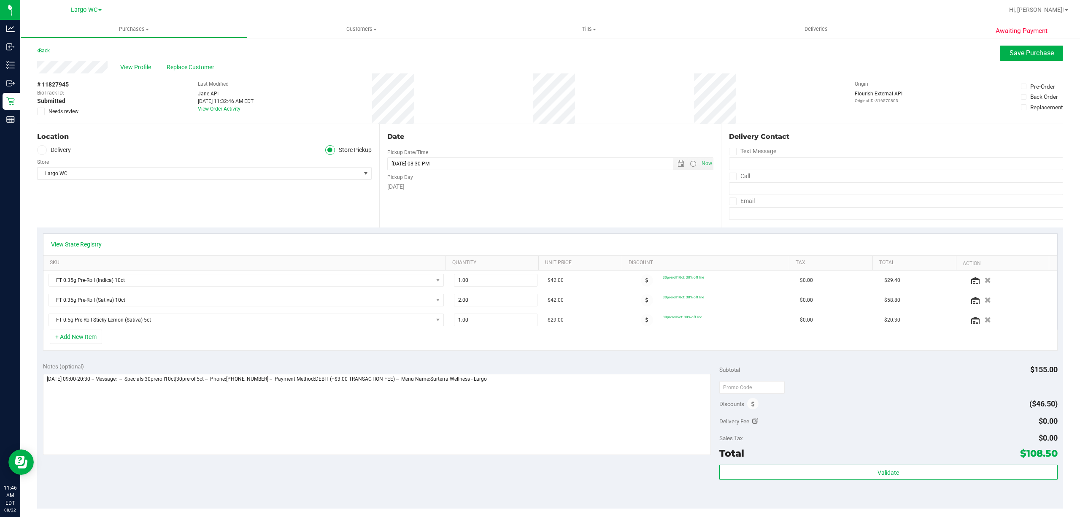
click at [72, 112] on span "Needs review" at bounding box center [64, 112] width 30 height 8
click at [0, 0] on input "Needs review" at bounding box center [0, 0] width 0 height 0
click at [521, 385] on textarea at bounding box center [377, 414] width 668 height 81
type textarea "Friday 08/22/2025 09:00-20:30 -- Message: -- Specials:30preroll10ct|30preroll5c…"
click at [1016, 49] on span "Save Purchase" at bounding box center [1031, 53] width 44 height 8
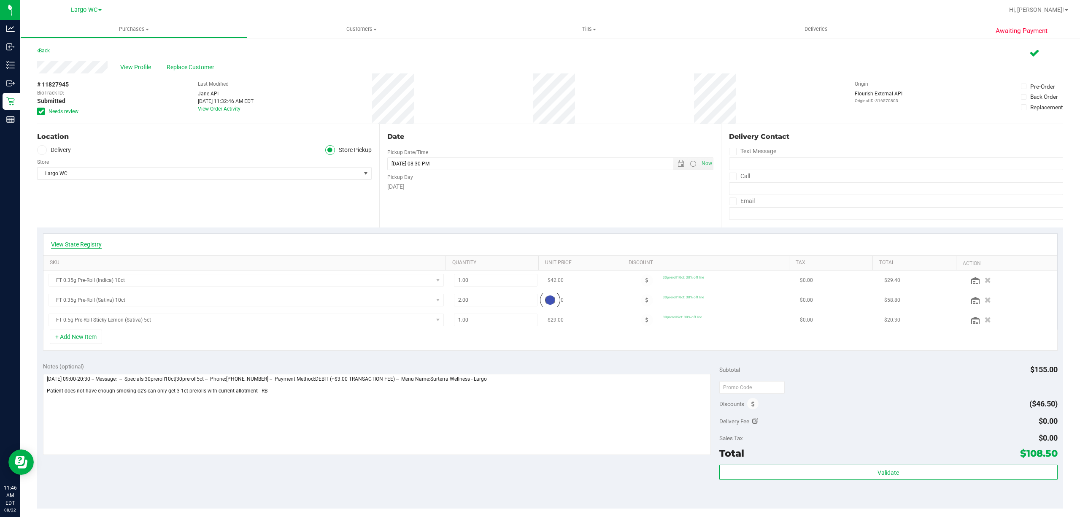
click at [90, 244] on link "View State Registry" at bounding box center [76, 244] width 51 height 8
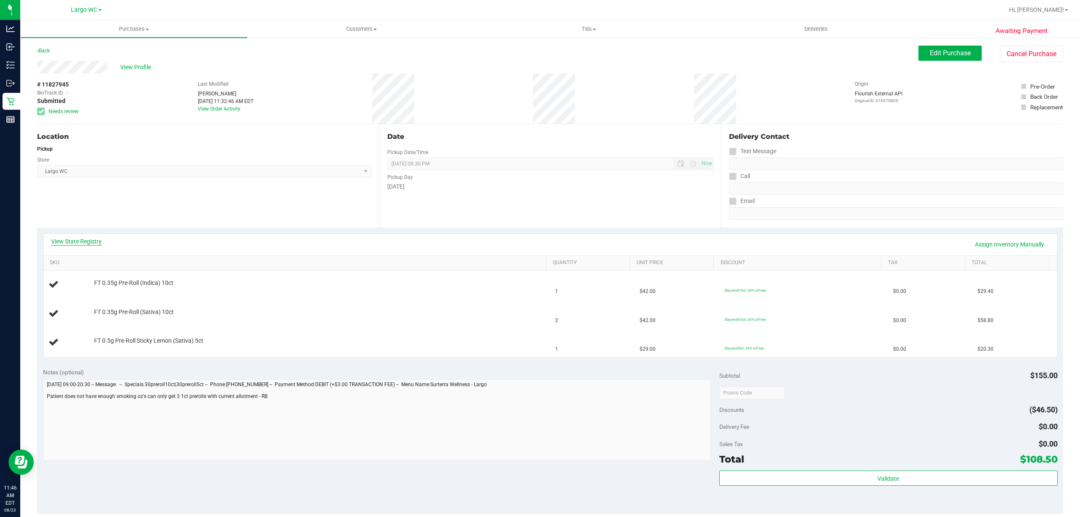
click at [77, 242] on link "View State Registry" at bounding box center [76, 241] width 51 height 8
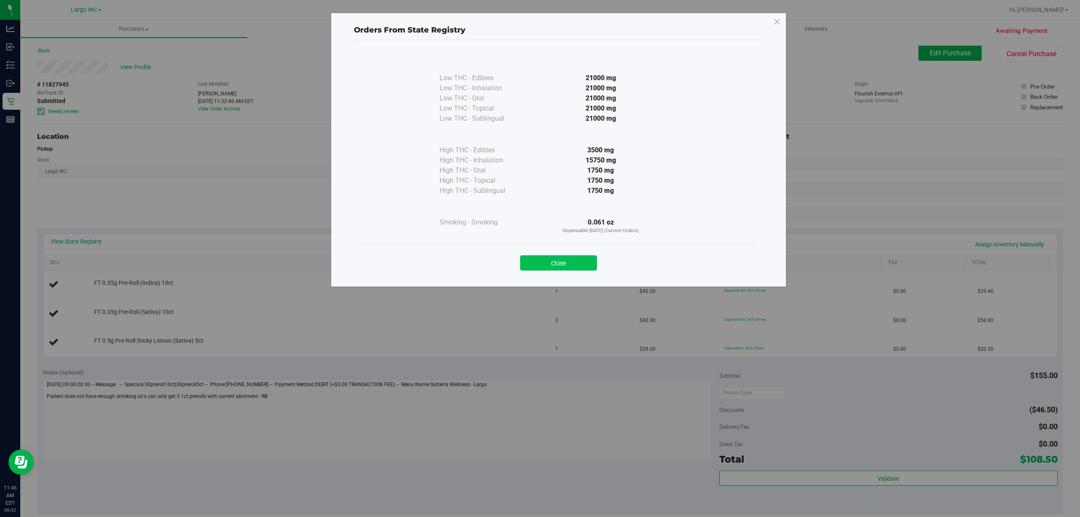
click at [559, 267] on button "Close" at bounding box center [558, 262] width 77 height 15
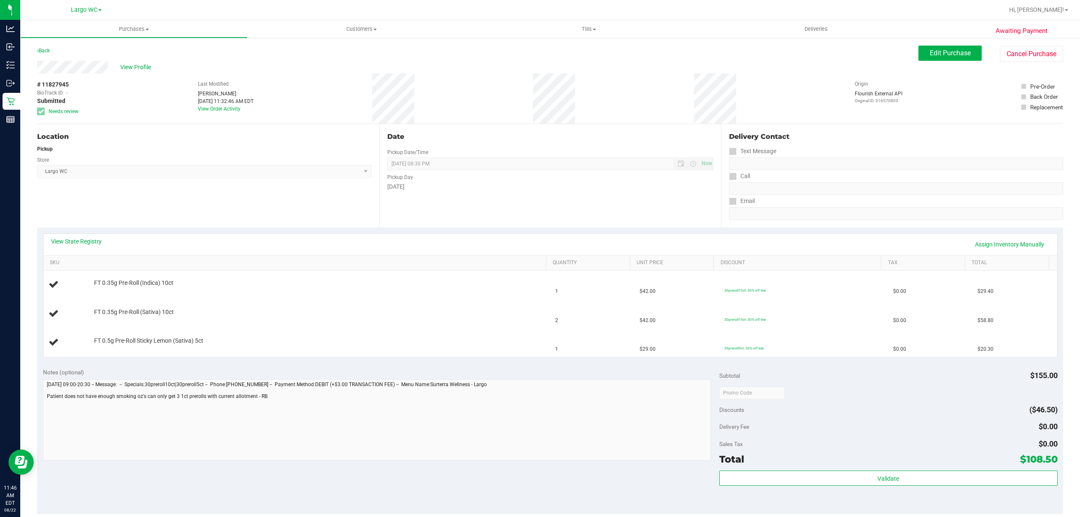
click at [132, 62] on div "View Profile" at bounding box center [477, 67] width 881 height 13
click at [142, 65] on span "View Profile" at bounding box center [137, 67] width 34 height 9
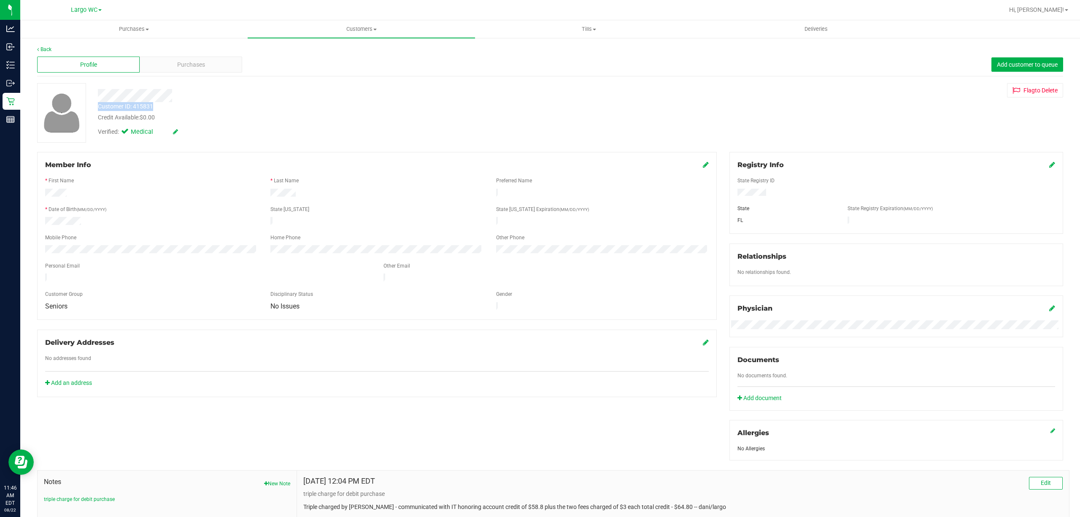
drag, startPoint x: 97, startPoint y: 106, endPoint x: 159, endPoint y: 107, distance: 62.4
click at [159, 107] on div "Customer ID: 415831 Credit Available: $0.00" at bounding box center [351, 112] width 519 height 20
copy div "Customer ID: 415831"
click at [193, 200] on div at bounding box center [376, 202] width 663 height 7
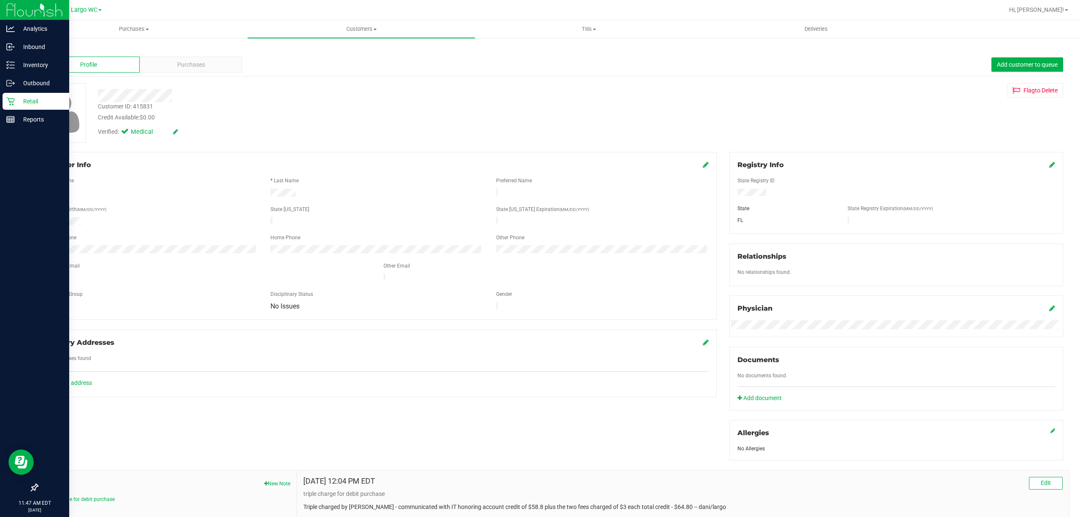
click at [12, 99] on icon at bounding box center [10, 101] width 8 height 8
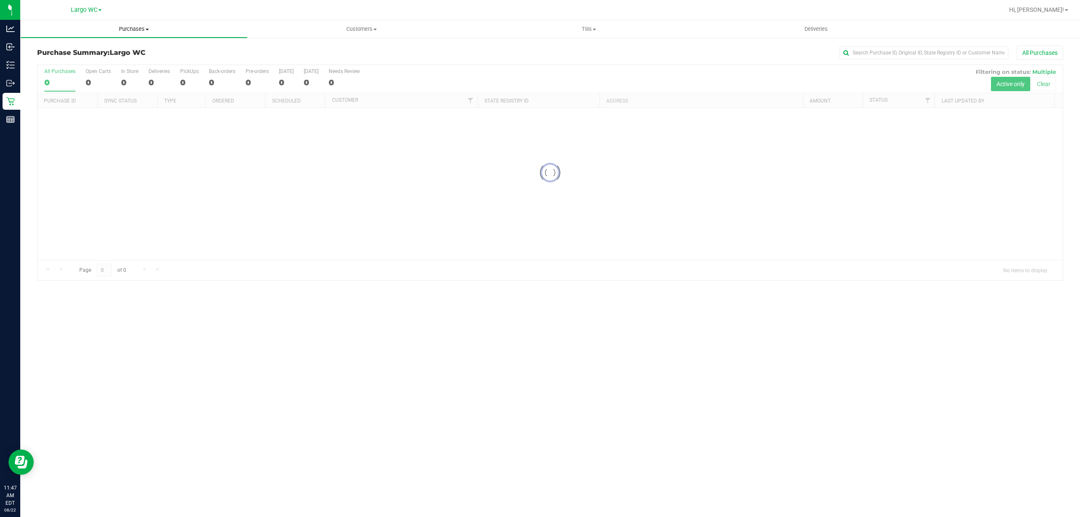
click at [130, 31] on span "Purchases" at bounding box center [134, 29] width 226 height 8
click at [86, 60] on li "Fulfillment" at bounding box center [133, 61] width 227 height 10
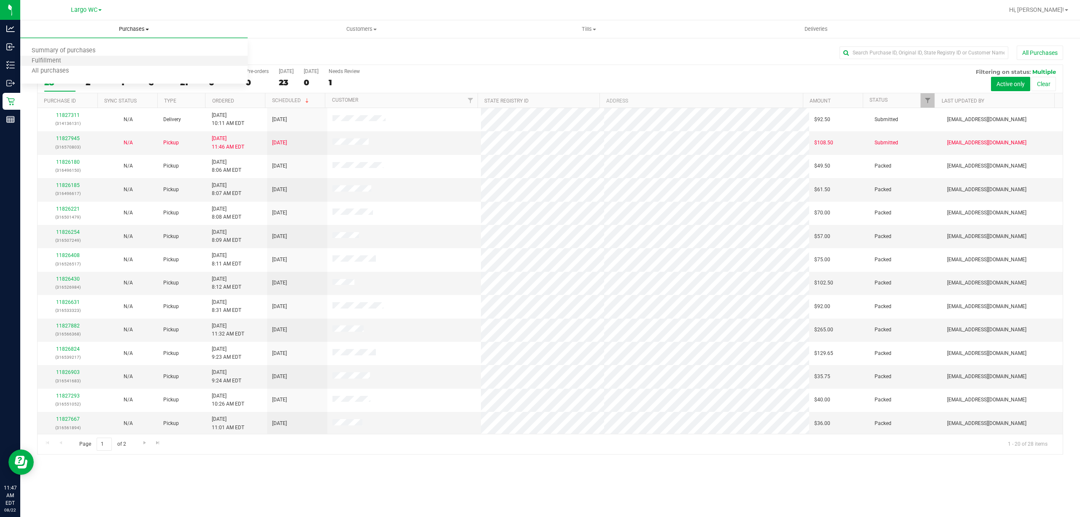
click at [97, 61] on li "Fulfillment" at bounding box center [133, 61] width 227 height 10
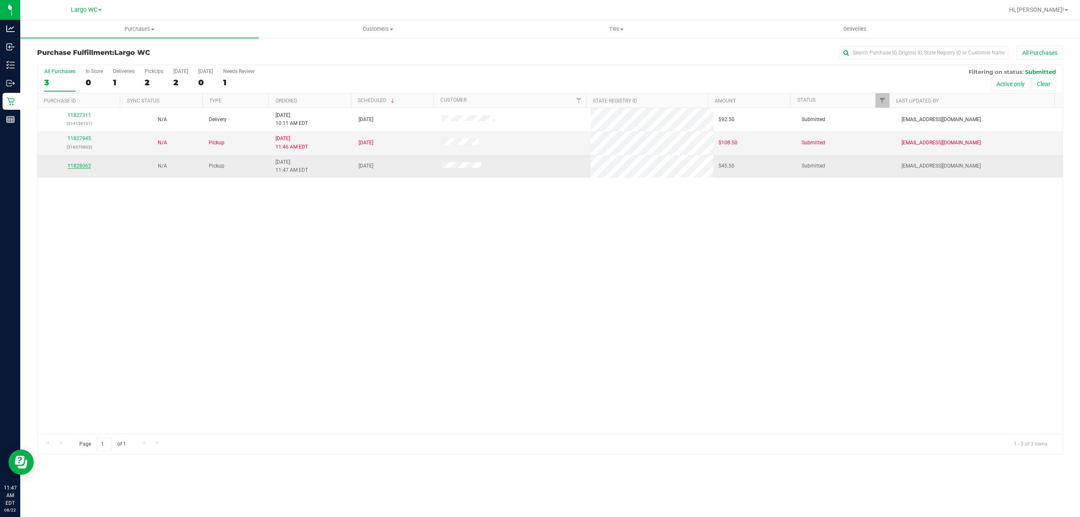
click at [74, 169] on link "11828062" at bounding box center [79, 166] width 24 height 6
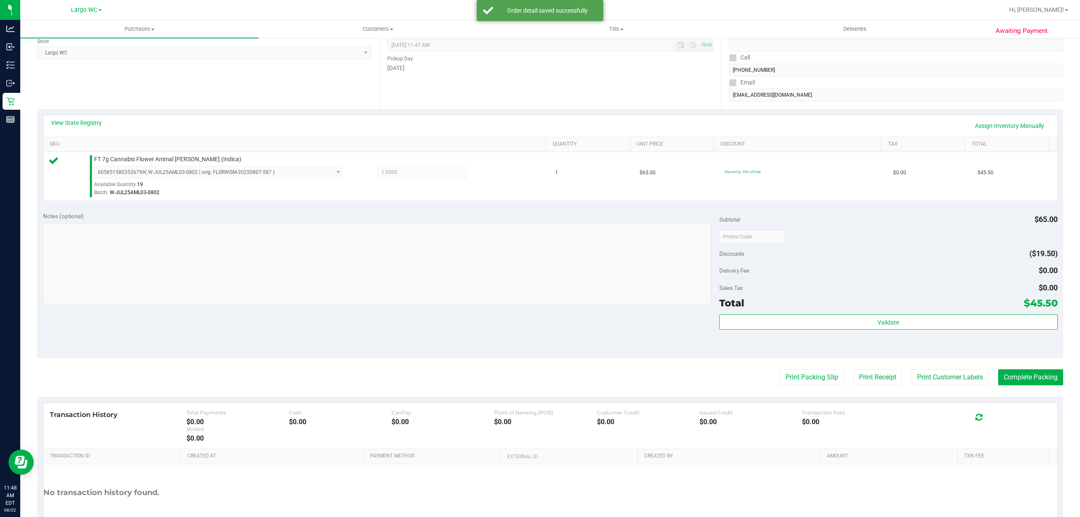
scroll to position [172, 0]
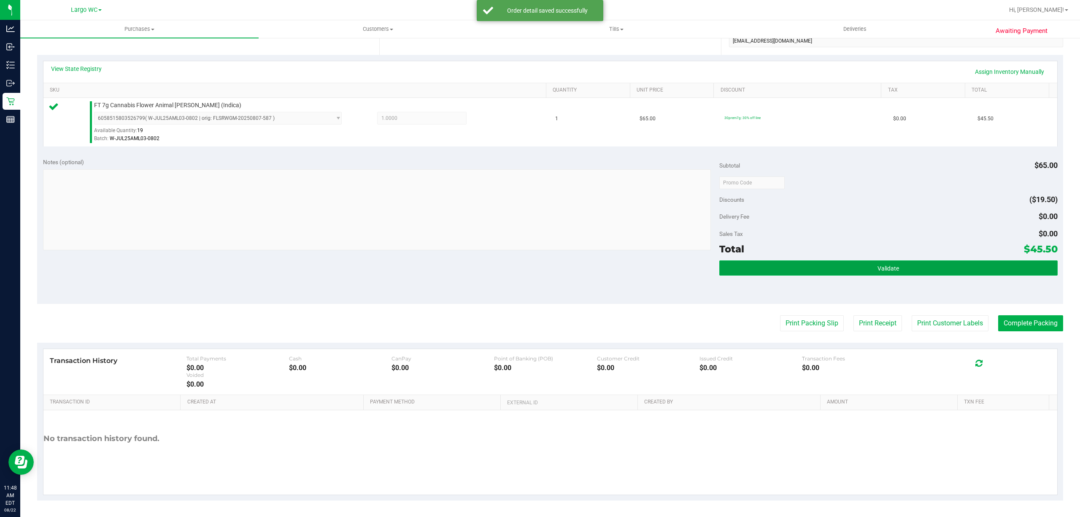
click at [900, 274] on button "Validate" at bounding box center [888, 267] width 338 height 15
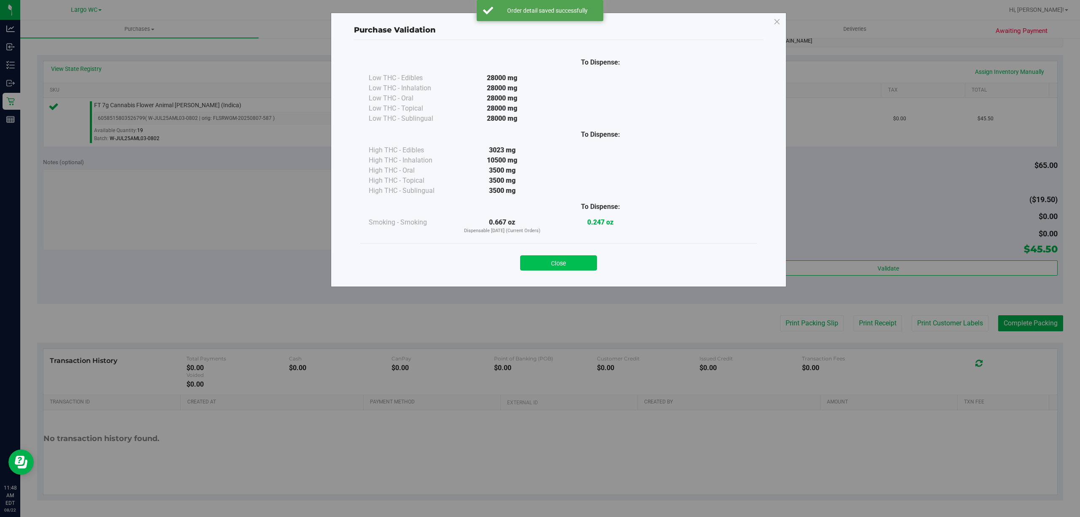
click at [591, 268] on button "Close" at bounding box center [558, 262] width 77 height 15
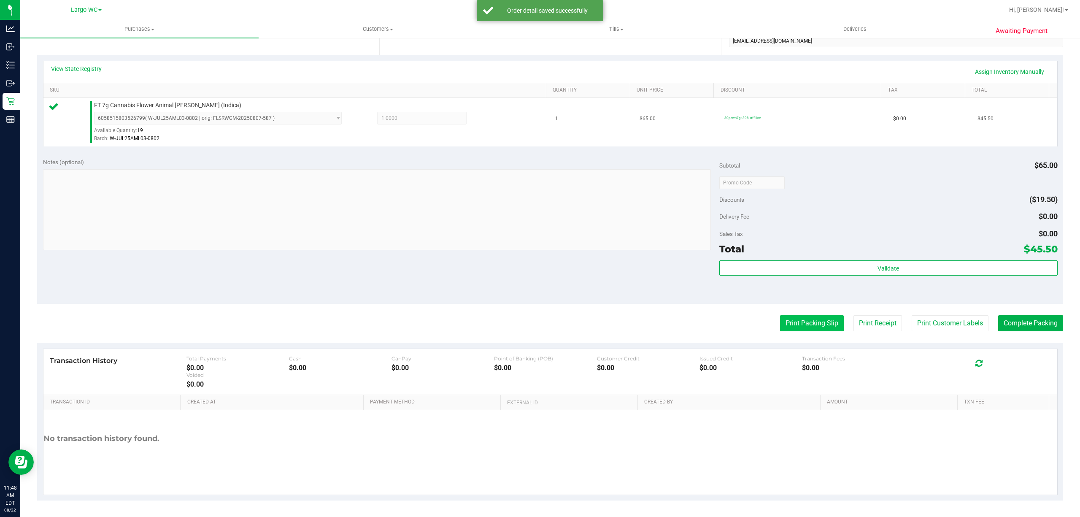
click at [797, 326] on button "Print Packing Slip" at bounding box center [812, 323] width 64 height 16
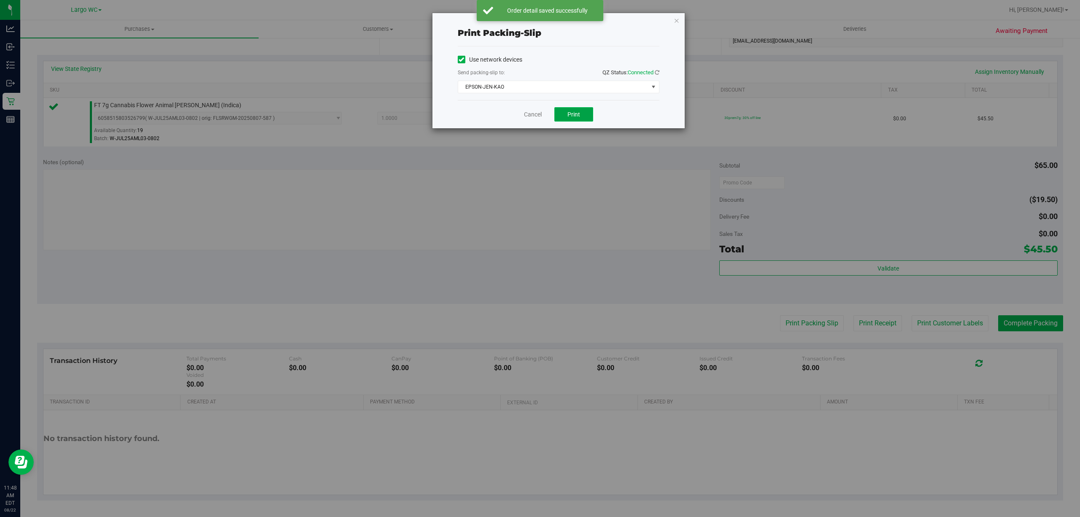
click at [581, 121] on button "Print" at bounding box center [573, 114] width 39 height 14
click at [534, 115] on link "Cancel" at bounding box center [533, 114] width 18 height 9
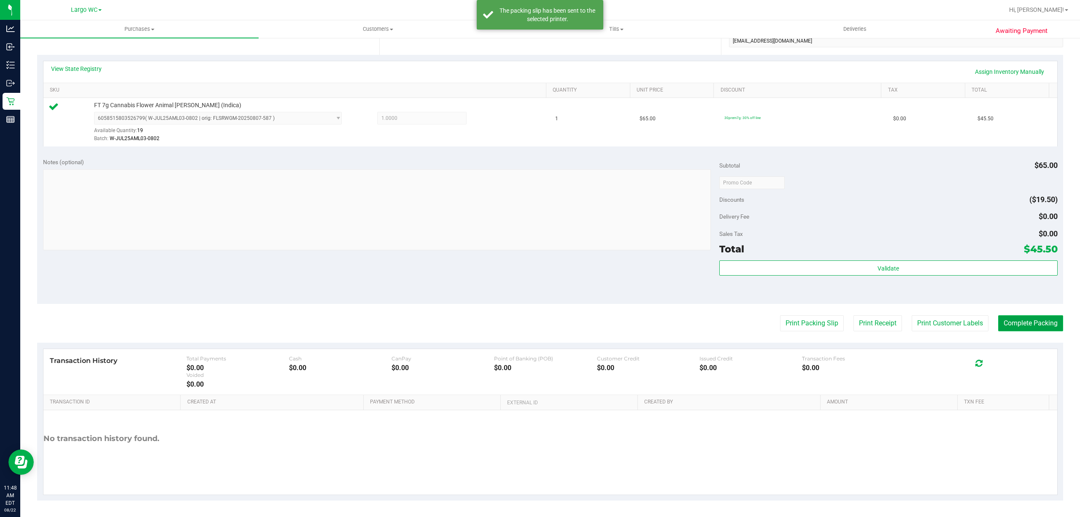
click at [1019, 326] on button "Complete Packing" at bounding box center [1030, 323] width 65 height 16
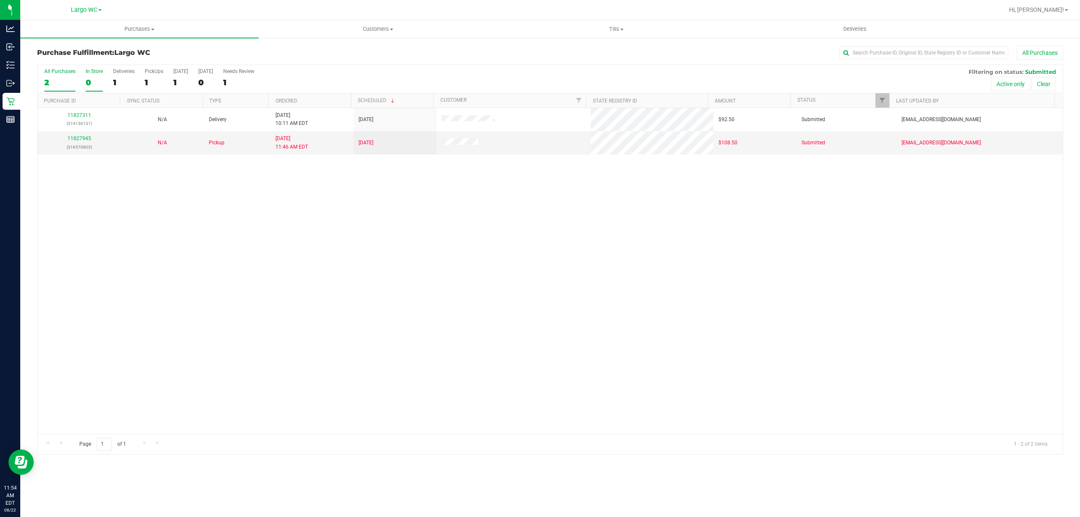
click at [94, 80] on div "0" at bounding box center [94, 83] width 17 height 10
click at [0, 0] on input "In Store 0" at bounding box center [0, 0] width 0 height 0
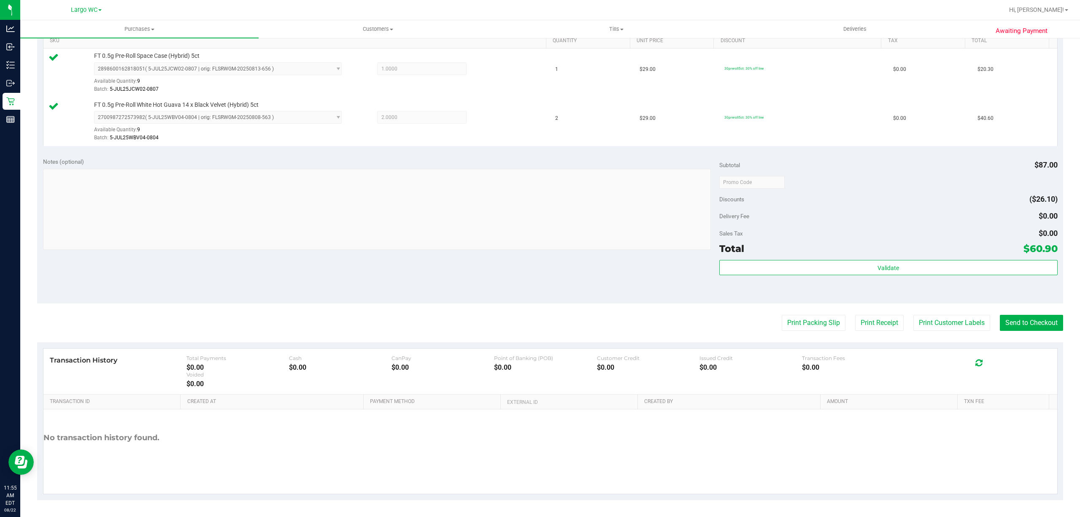
scroll to position [222, 0]
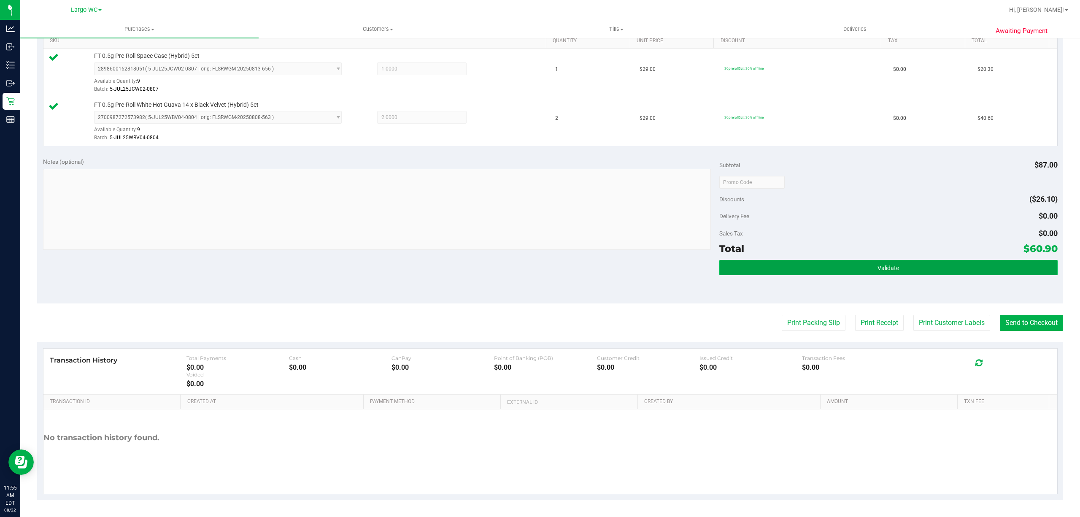
click at [912, 262] on button "Validate" at bounding box center [888, 267] width 338 height 15
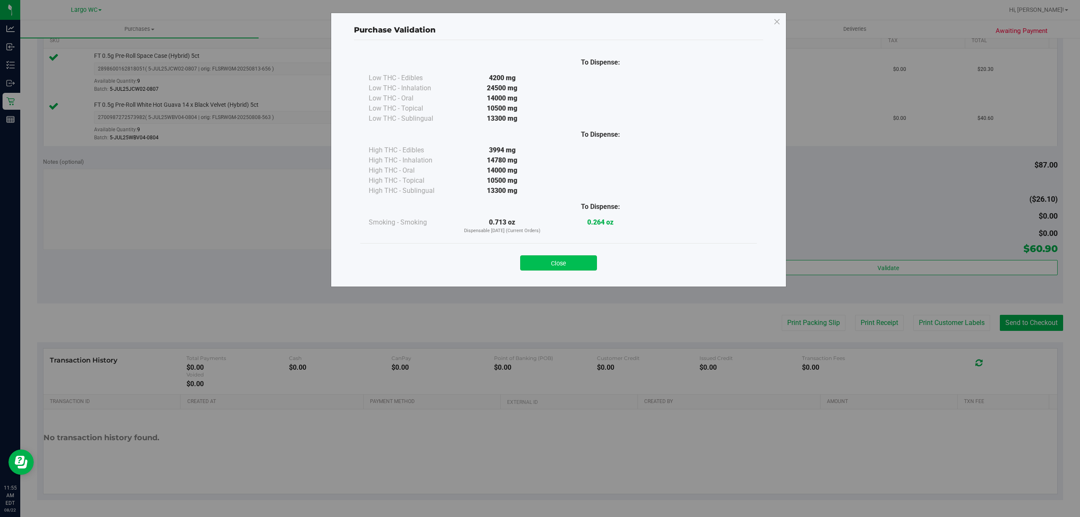
click at [572, 264] on button "Close" at bounding box center [558, 262] width 77 height 15
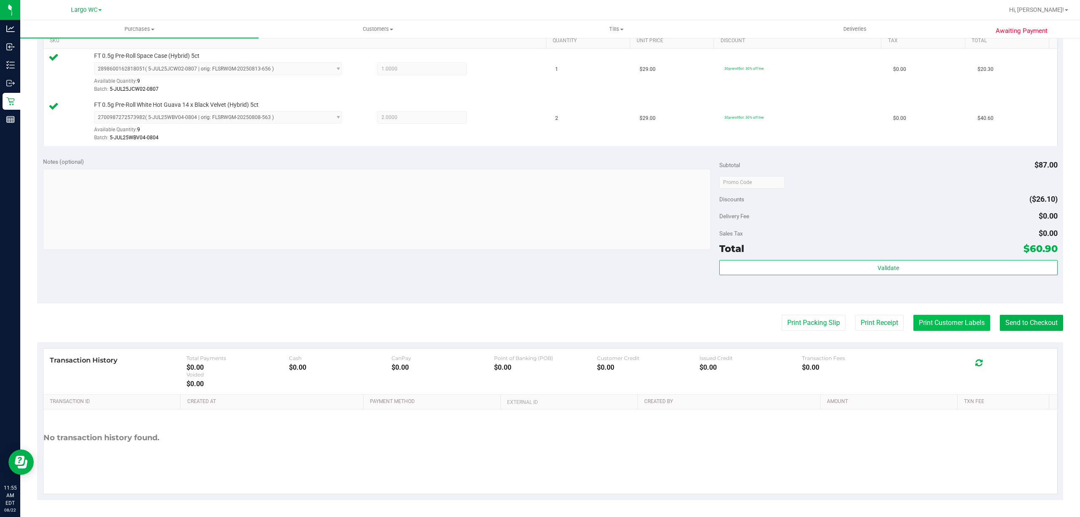
click at [935, 327] on button "Print Customer Labels" at bounding box center [951, 323] width 77 height 16
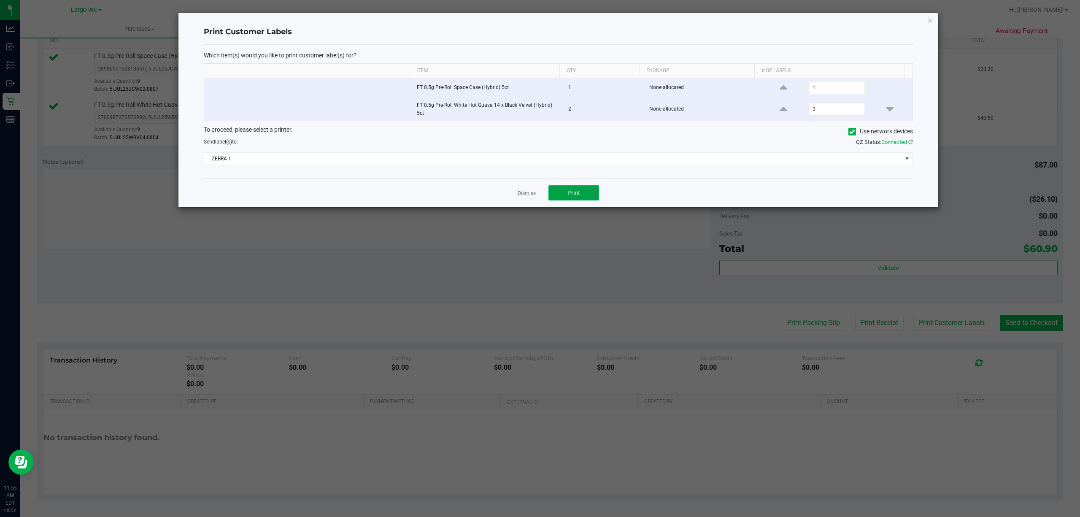
click at [573, 194] on span "Print" at bounding box center [573, 192] width 13 height 7
click at [526, 194] on link "Dismiss" at bounding box center [526, 193] width 18 height 7
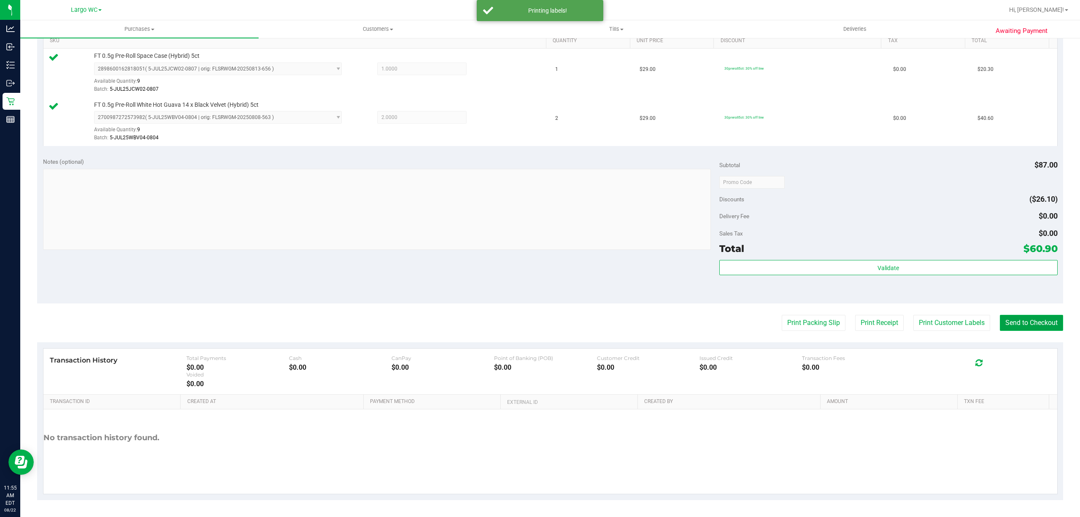
click at [1014, 323] on button "Send to Checkout" at bounding box center [1031, 323] width 63 height 16
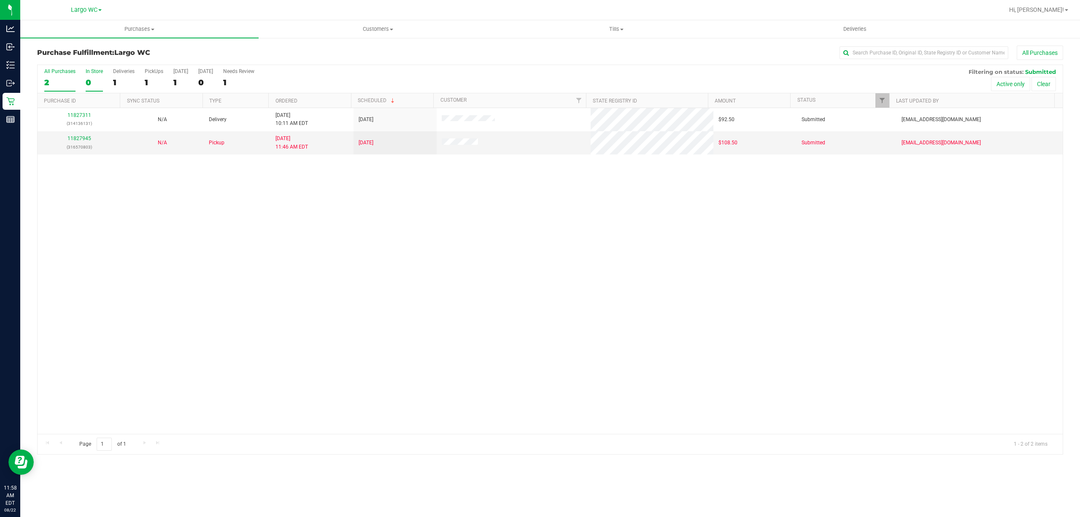
click at [88, 83] on div "0" at bounding box center [94, 83] width 17 height 10
click at [0, 0] on input "In Store 0" at bounding box center [0, 0] width 0 height 0
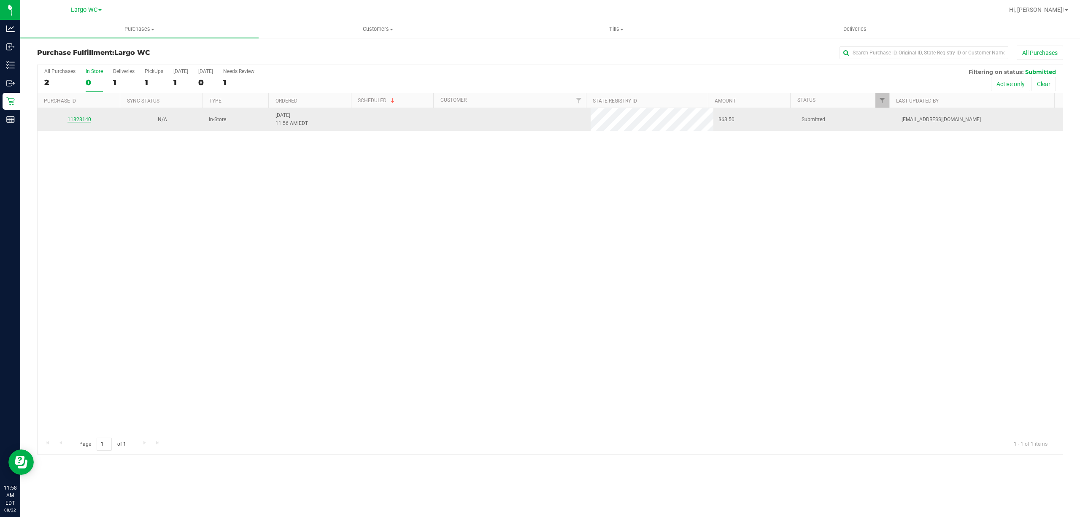
click at [73, 116] on link "11828140" at bounding box center [79, 119] width 24 height 6
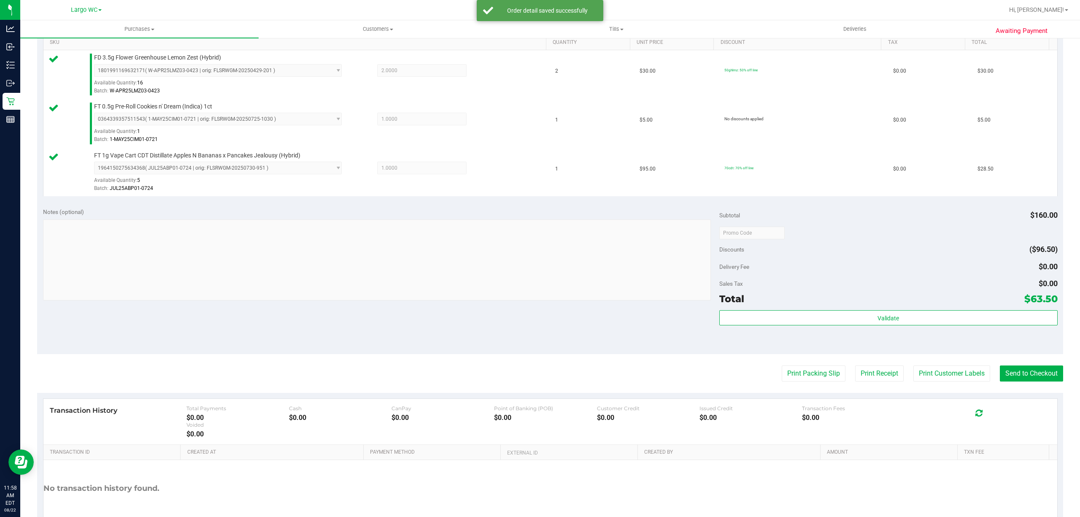
scroll to position [232, 0]
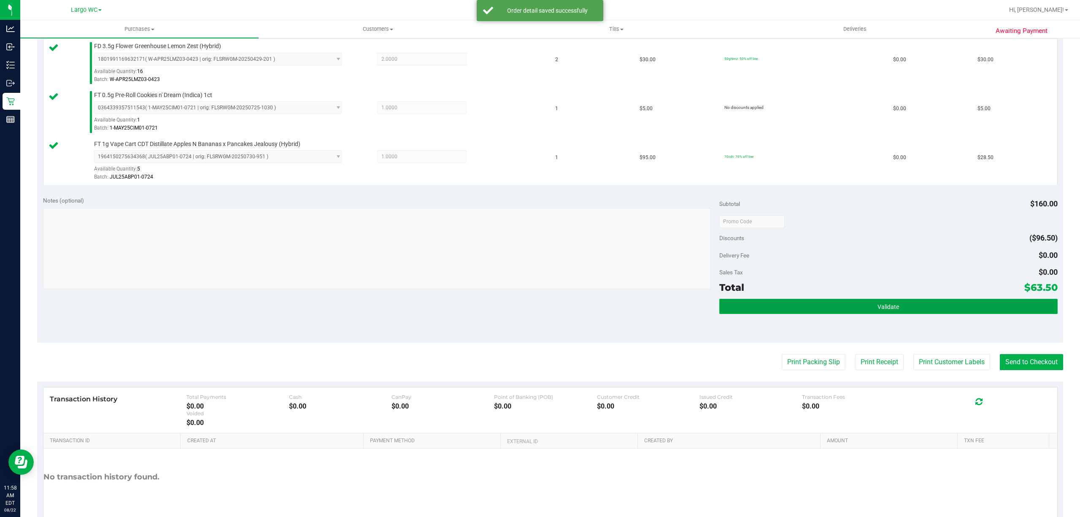
click at [864, 306] on button "Validate" at bounding box center [888, 306] width 338 height 15
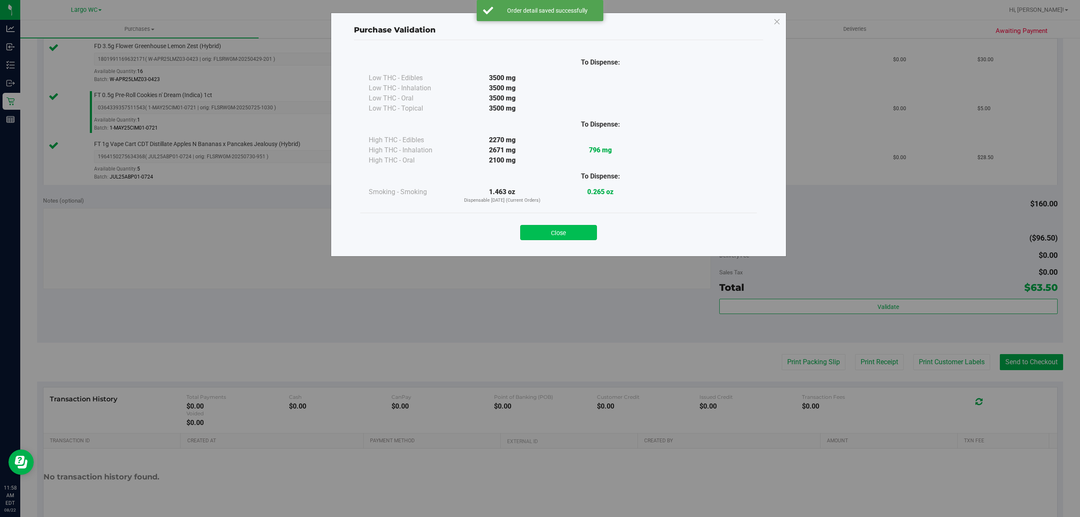
click at [559, 234] on button "Close" at bounding box center [558, 232] width 77 height 15
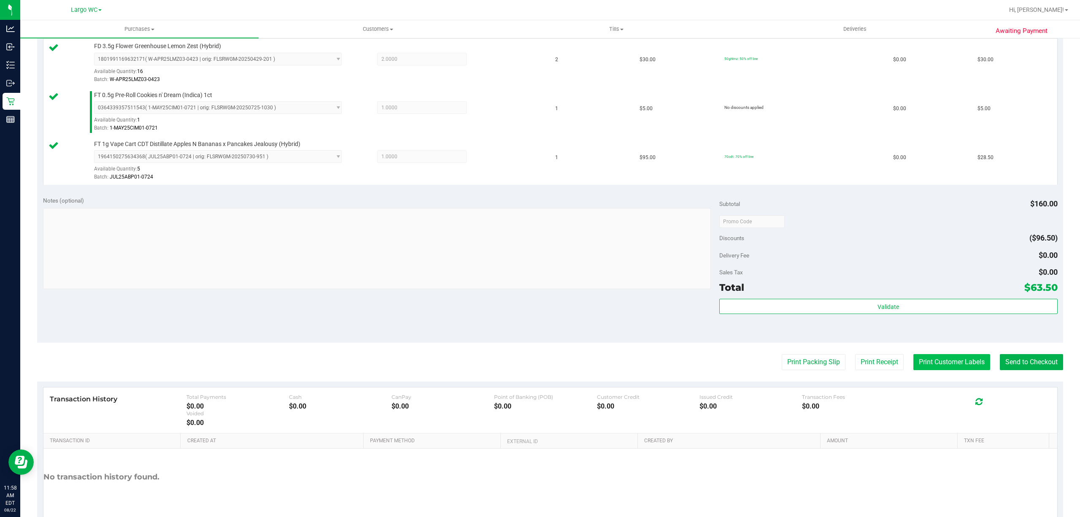
click at [954, 367] on button "Print Customer Labels" at bounding box center [951, 362] width 77 height 16
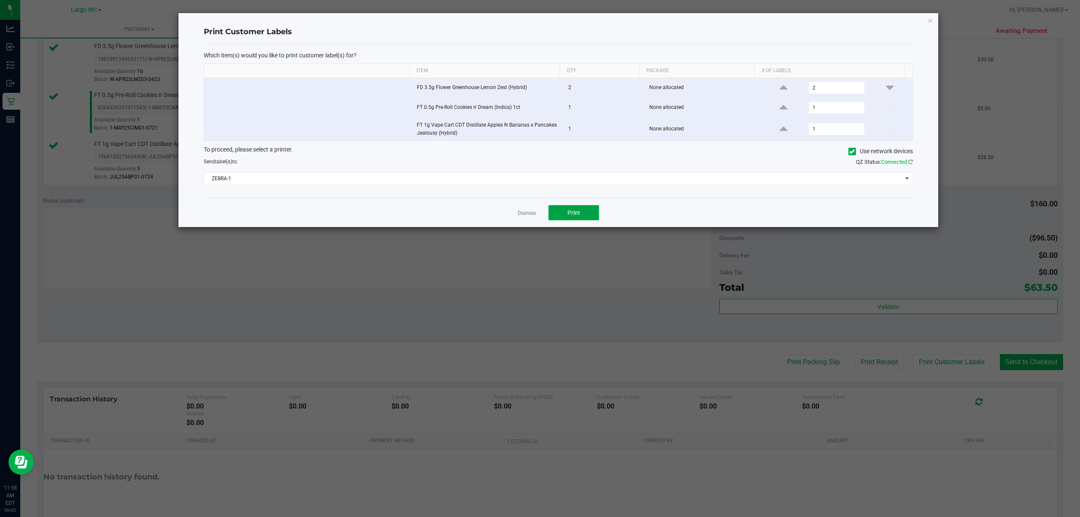
click at [576, 213] on span "Print" at bounding box center [573, 212] width 13 height 7
click at [522, 215] on link "Dismiss" at bounding box center [526, 213] width 18 height 7
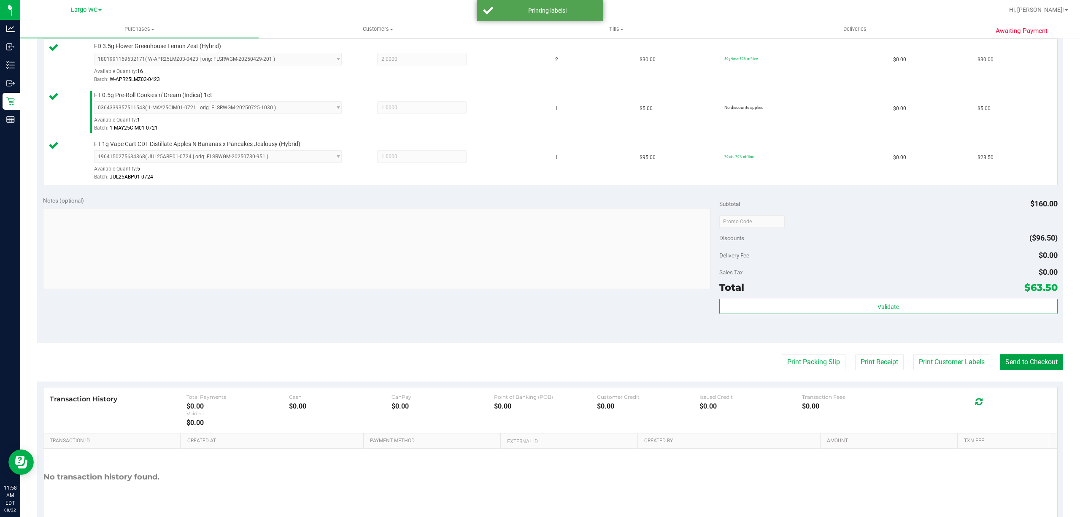
click at [1040, 370] on button "Send to Checkout" at bounding box center [1031, 362] width 63 height 16
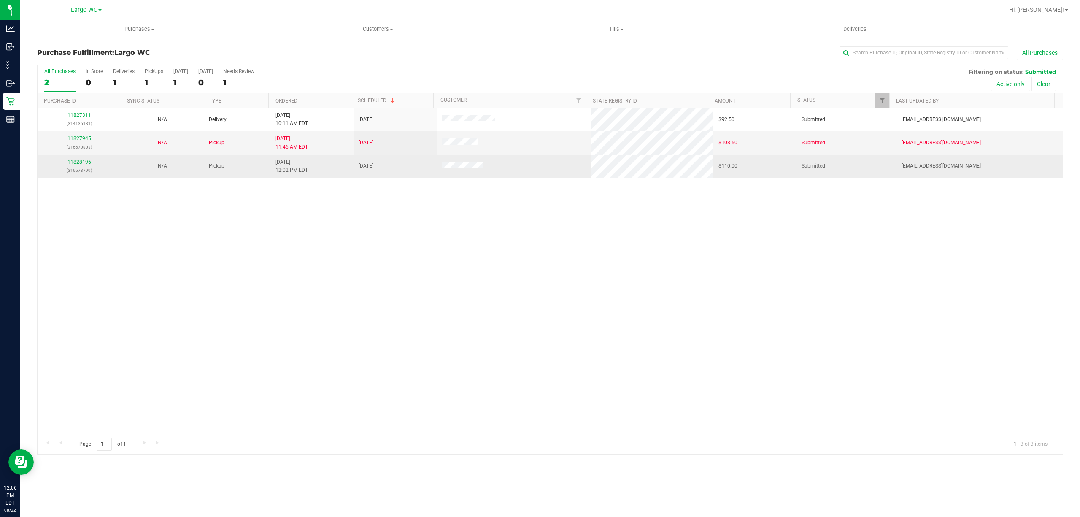
click at [79, 161] on link "11828196" at bounding box center [79, 162] width 24 height 6
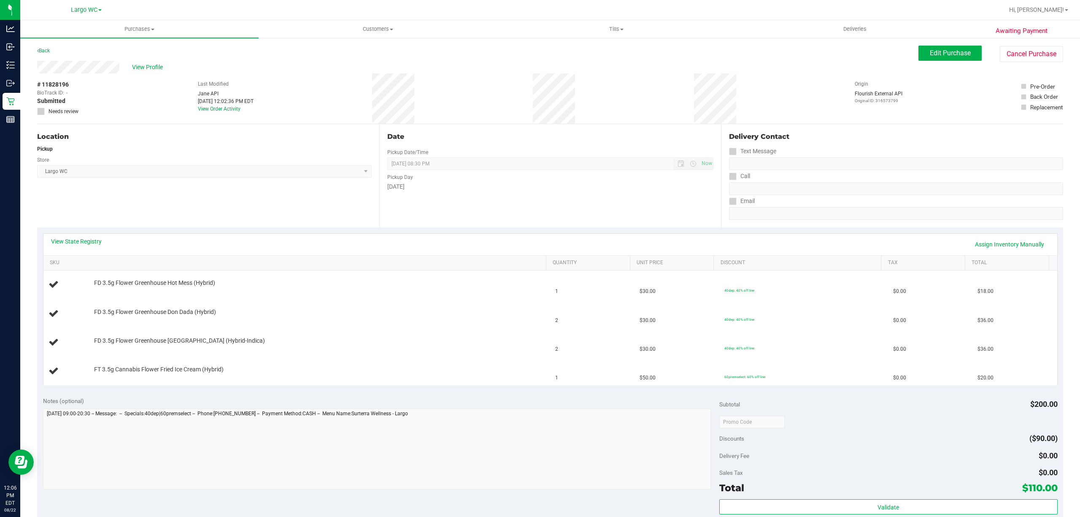
click at [253, 197] on div "Location Pickup Store Largo WC Select Store Bonita Springs WC Boynton Beach WC …" at bounding box center [208, 175] width 342 height 103
click at [256, 213] on div "Location Pickup Store Largo WC Select Store Bonita Springs WC Boynton Beach WC …" at bounding box center [208, 175] width 342 height 103
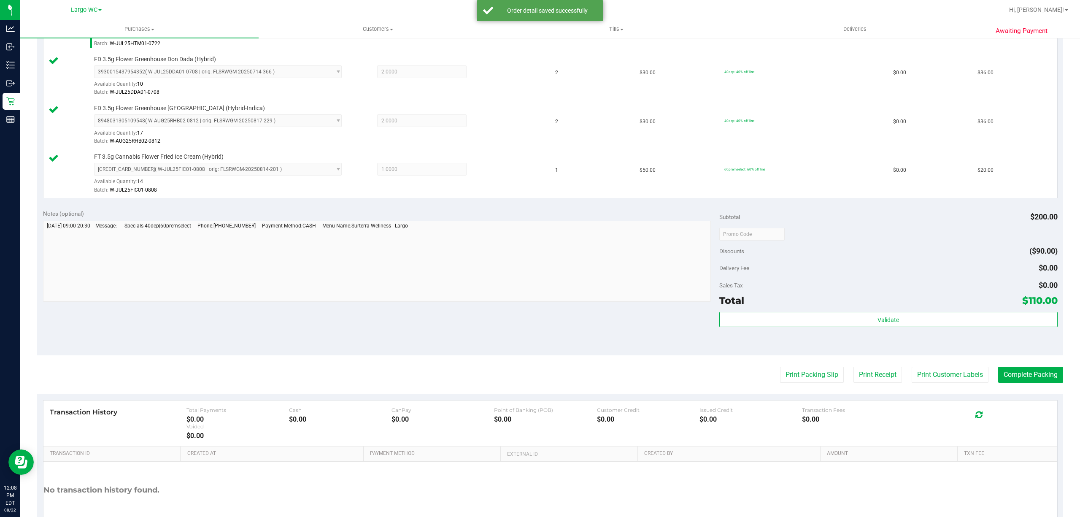
scroll to position [268, 0]
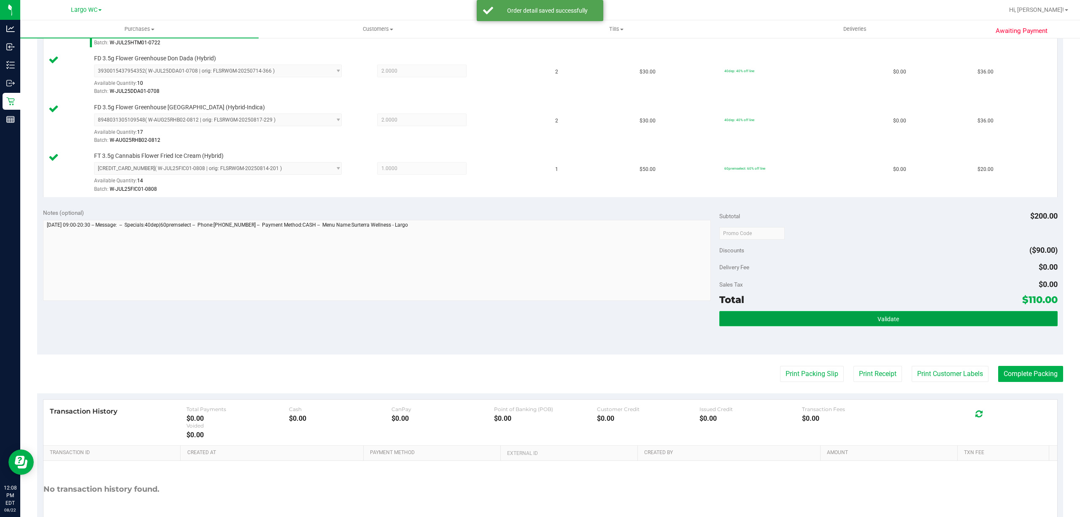
click at [877, 322] on span "Validate" at bounding box center [888, 318] width 22 height 7
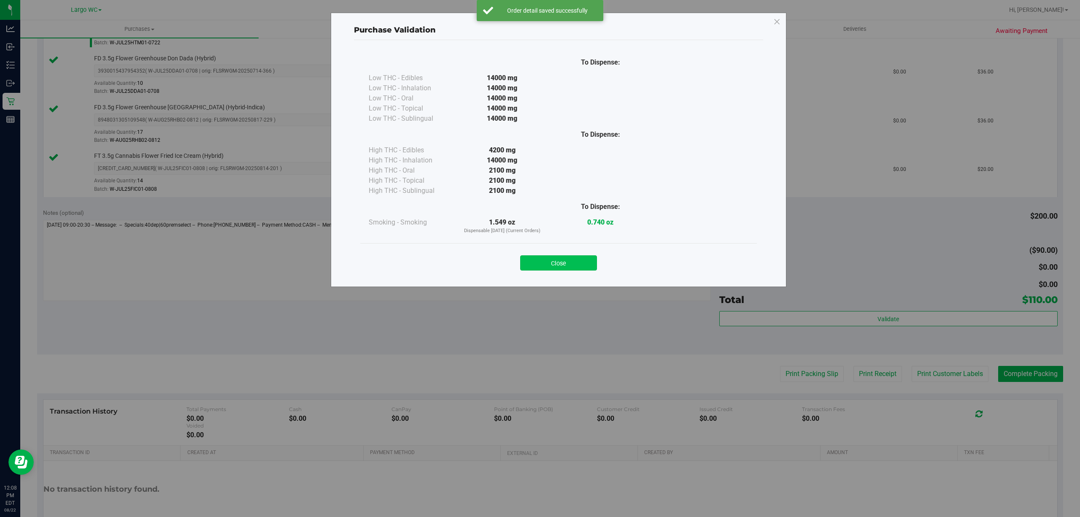
click at [566, 266] on button "Close" at bounding box center [558, 262] width 77 height 15
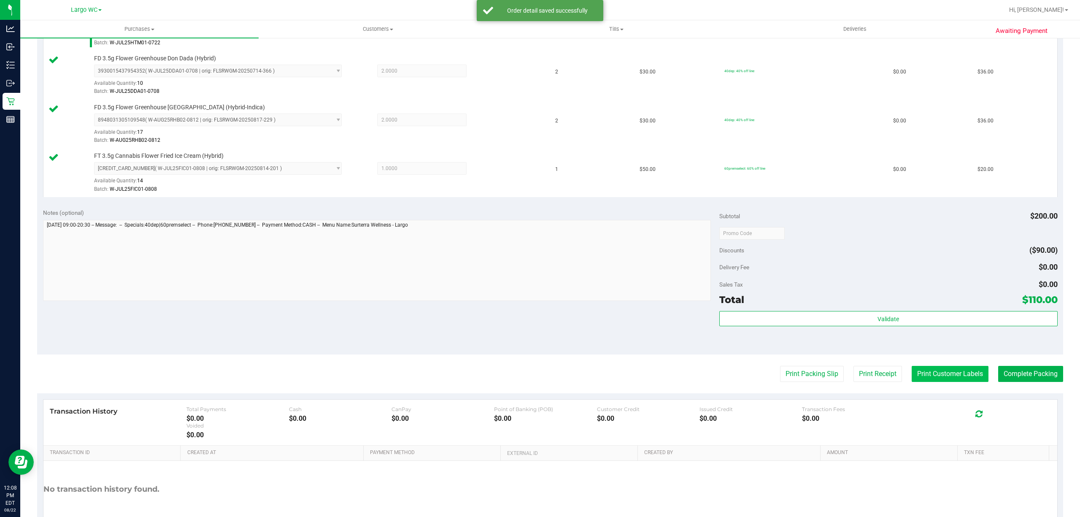
click at [921, 375] on button "Print Customer Labels" at bounding box center [949, 374] width 77 height 16
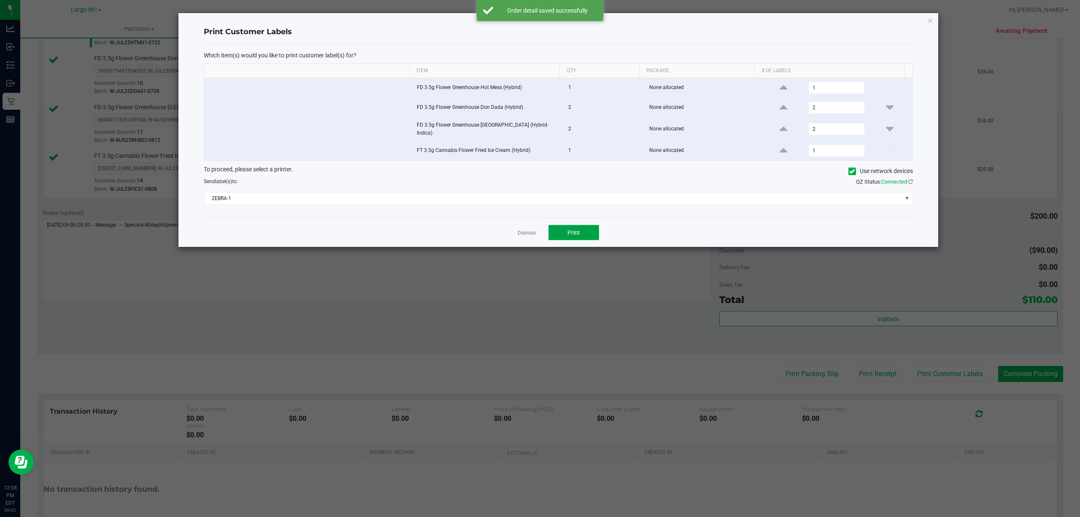
click at [563, 232] on button "Print" at bounding box center [573, 232] width 51 height 15
click at [522, 233] on div at bounding box center [558, 130] width 760 height 234
click at [523, 234] on link "Dismiss" at bounding box center [526, 232] width 18 height 7
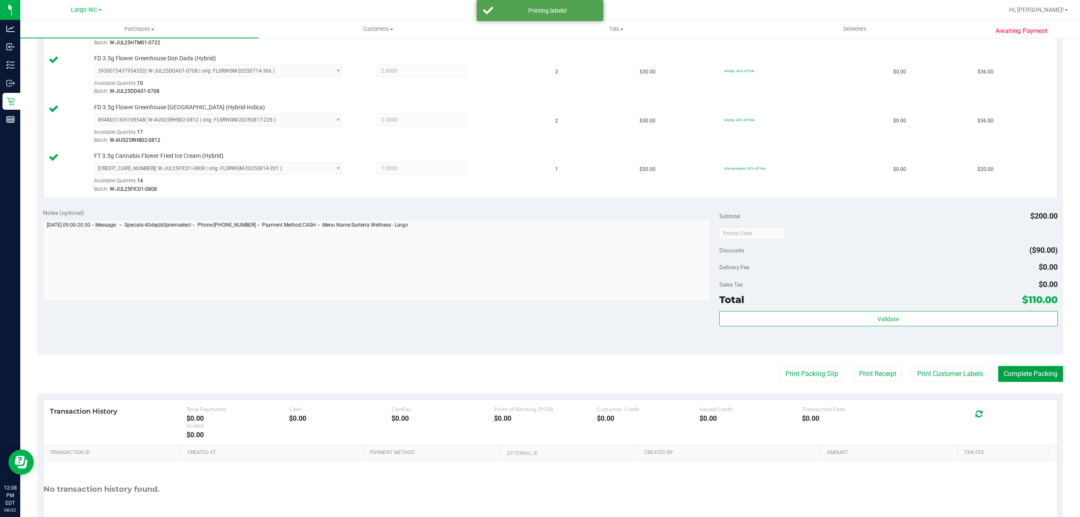
click at [1015, 370] on button "Complete Packing" at bounding box center [1030, 374] width 65 height 16
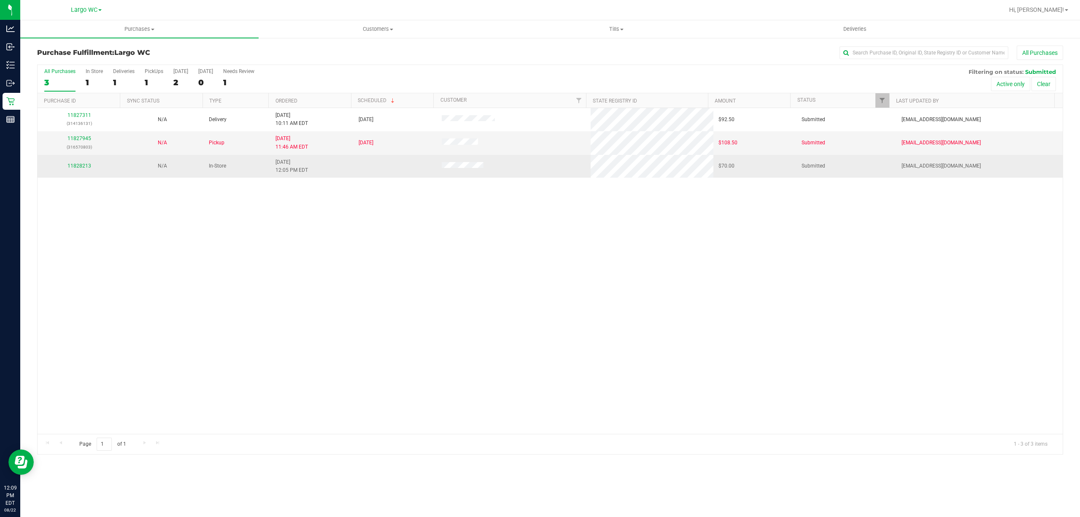
click at [73, 174] on td "11828213" at bounding box center [79, 166] width 83 height 23
click at [74, 167] on link "11828213" at bounding box center [79, 166] width 24 height 6
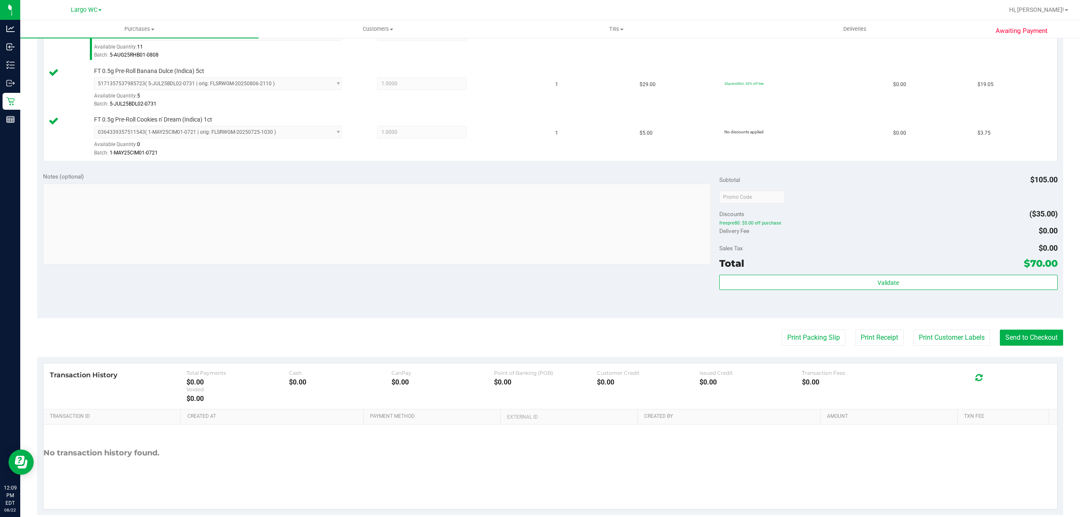
scroll to position [309, 0]
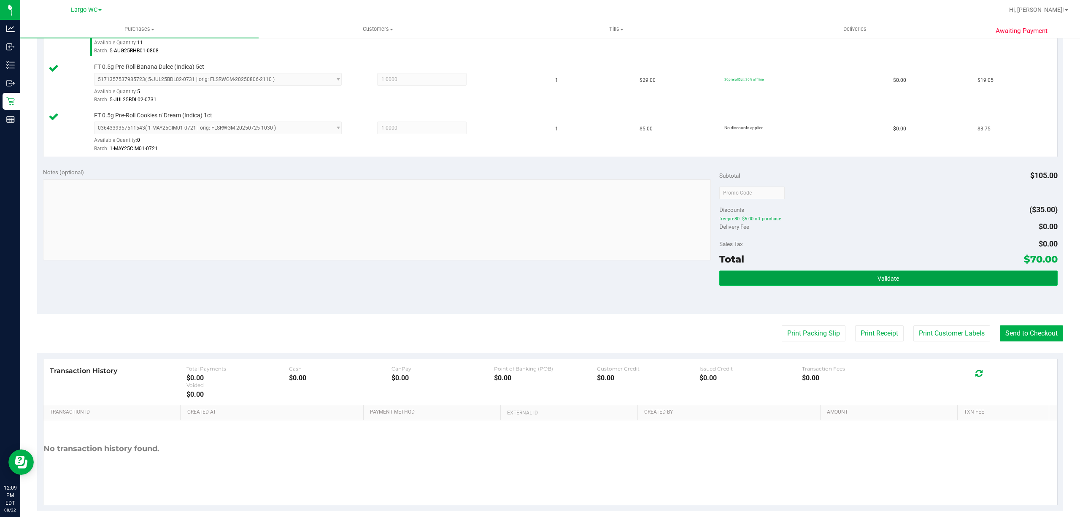
click at [903, 282] on button "Validate" at bounding box center [888, 277] width 338 height 15
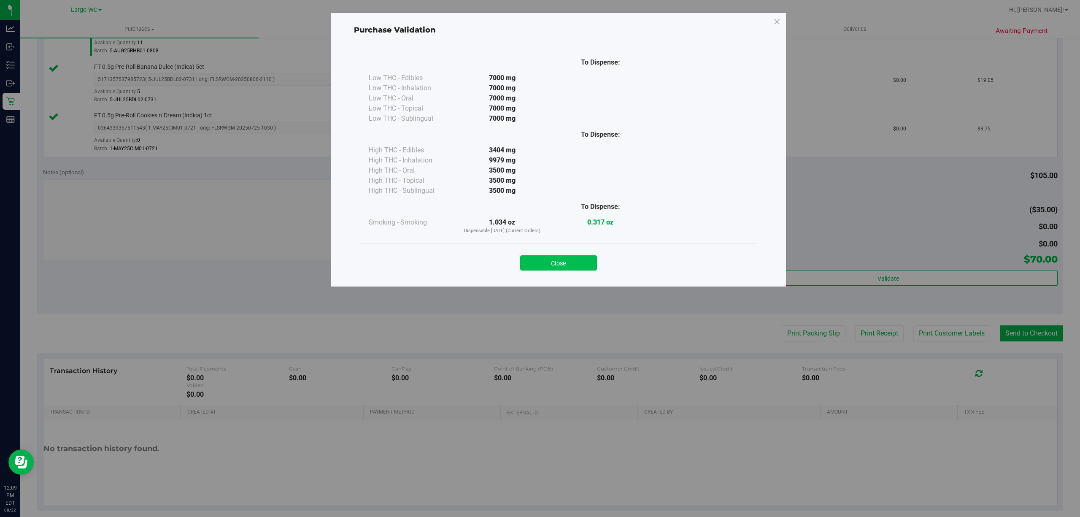
click at [574, 261] on button "Close" at bounding box center [558, 262] width 77 height 15
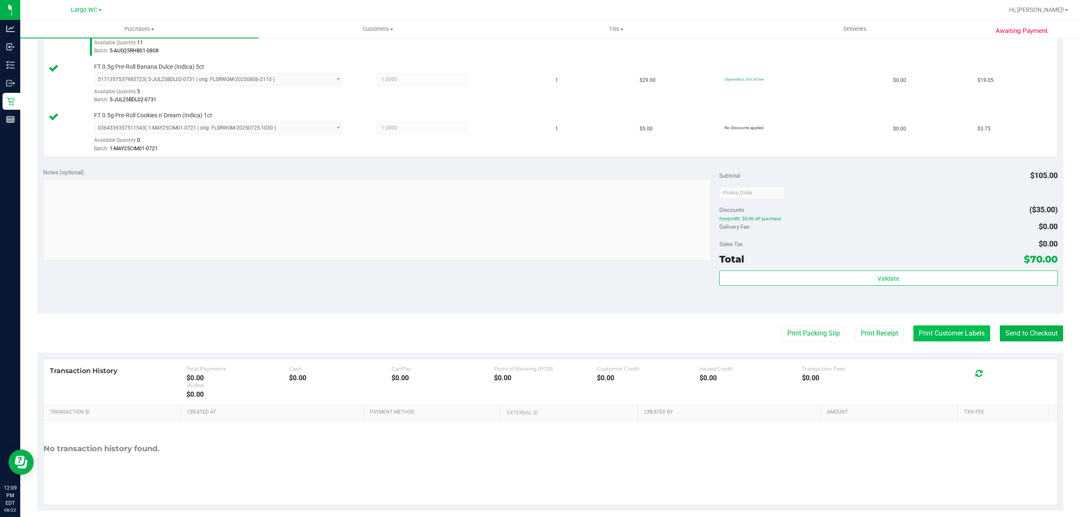
click at [951, 336] on button "Print Customer Labels" at bounding box center [951, 333] width 77 height 16
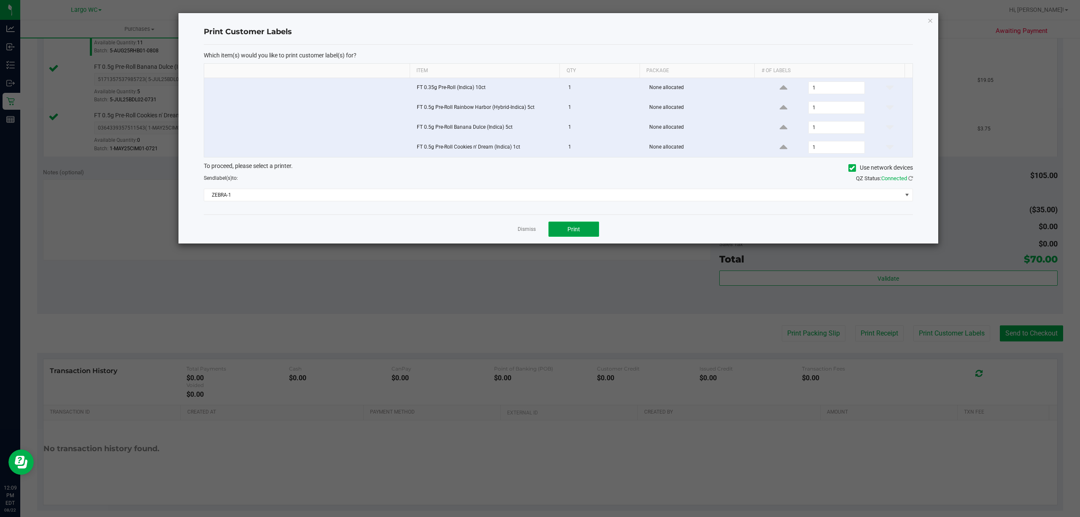
click at [596, 232] on button "Print" at bounding box center [573, 228] width 51 height 15
click at [522, 233] on link "Dismiss" at bounding box center [526, 229] width 18 height 7
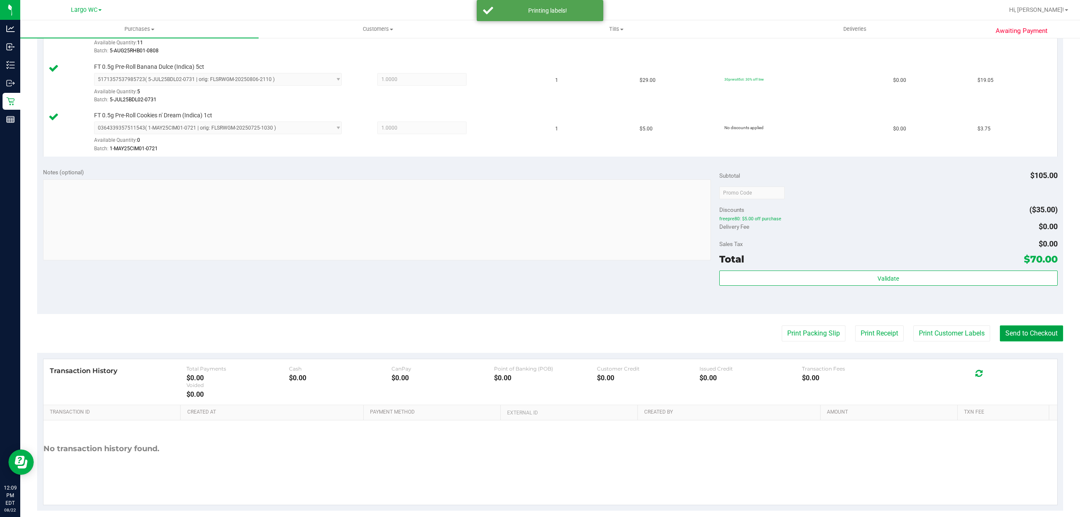
click at [1026, 336] on button "Send to Checkout" at bounding box center [1031, 333] width 63 height 16
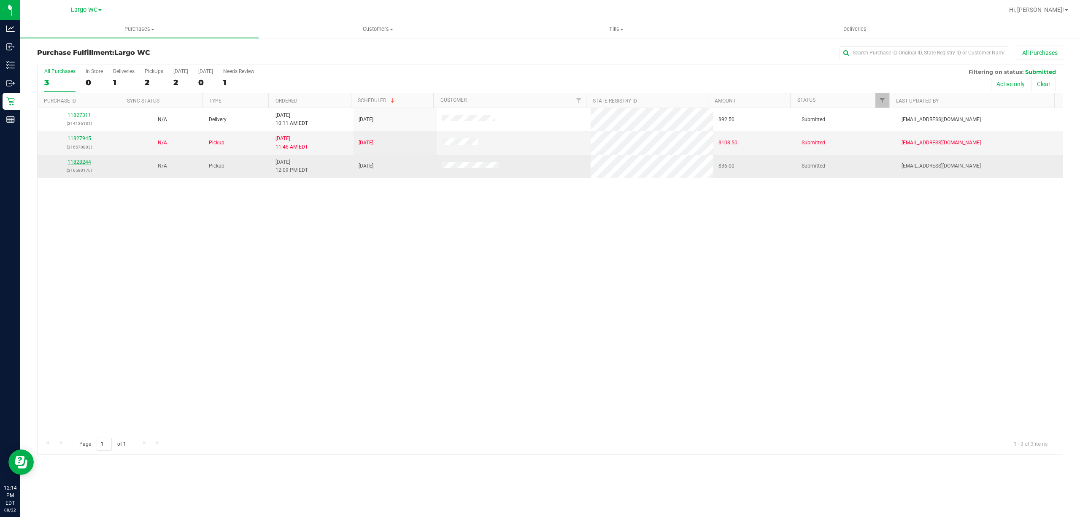
click at [81, 162] on link "11828244" at bounding box center [79, 162] width 24 height 6
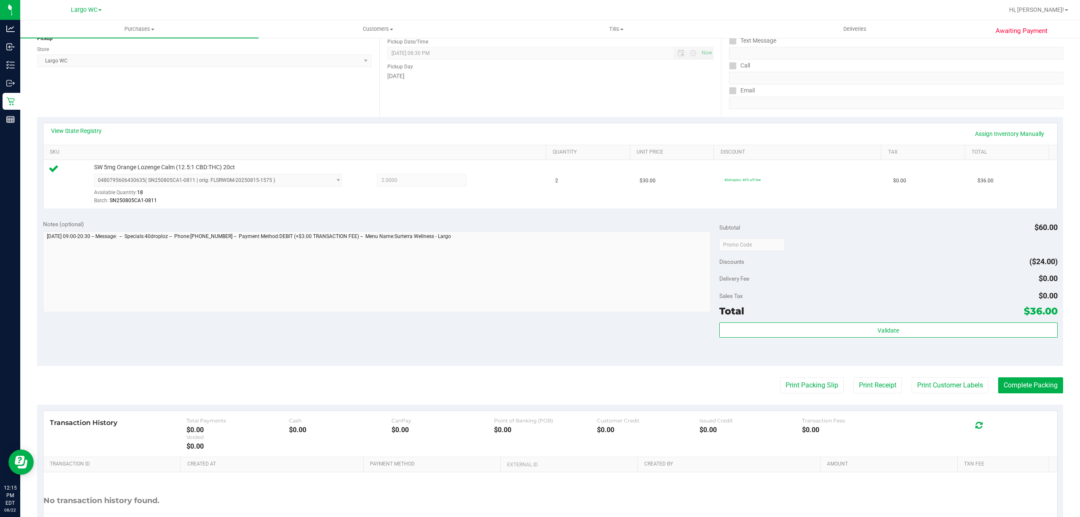
scroll to position [167, 0]
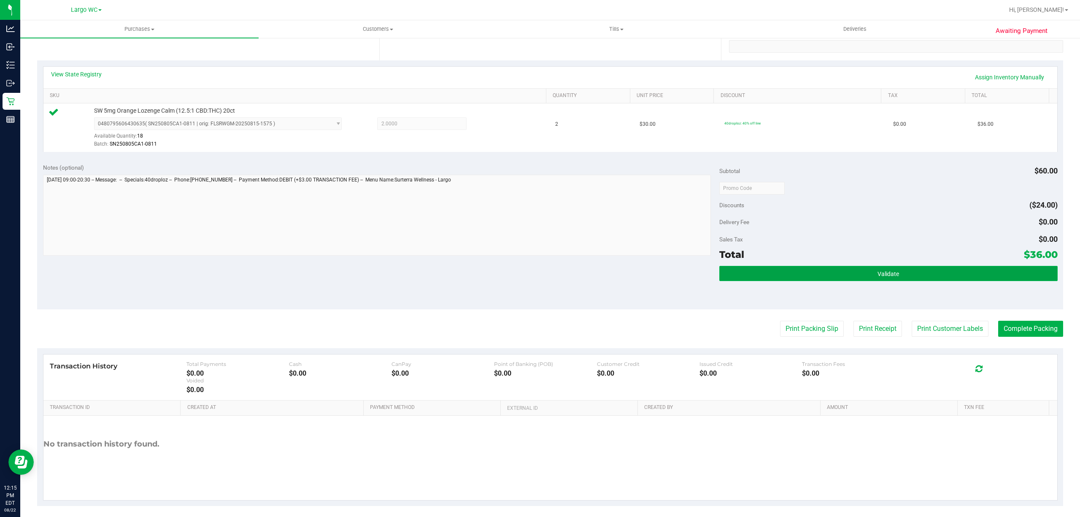
click at [904, 281] on button "Validate" at bounding box center [888, 273] width 338 height 15
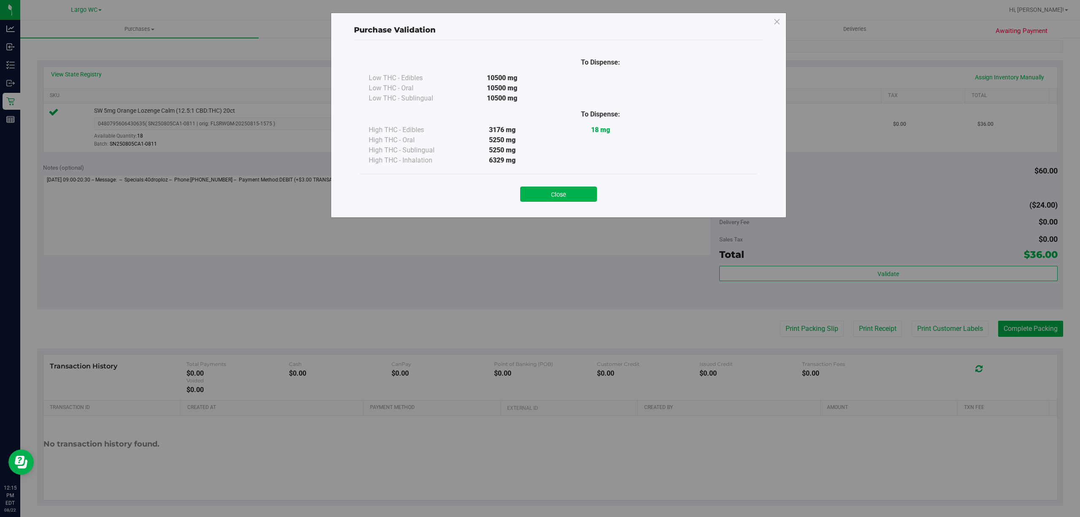
click at [577, 213] on div "Purchase Validation To Dispense: Low THC - Edibles 10500 mg" at bounding box center [558, 115] width 455 height 205
click at [571, 197] on button "Close" at bounding box center [558, 193] width 77 height 15
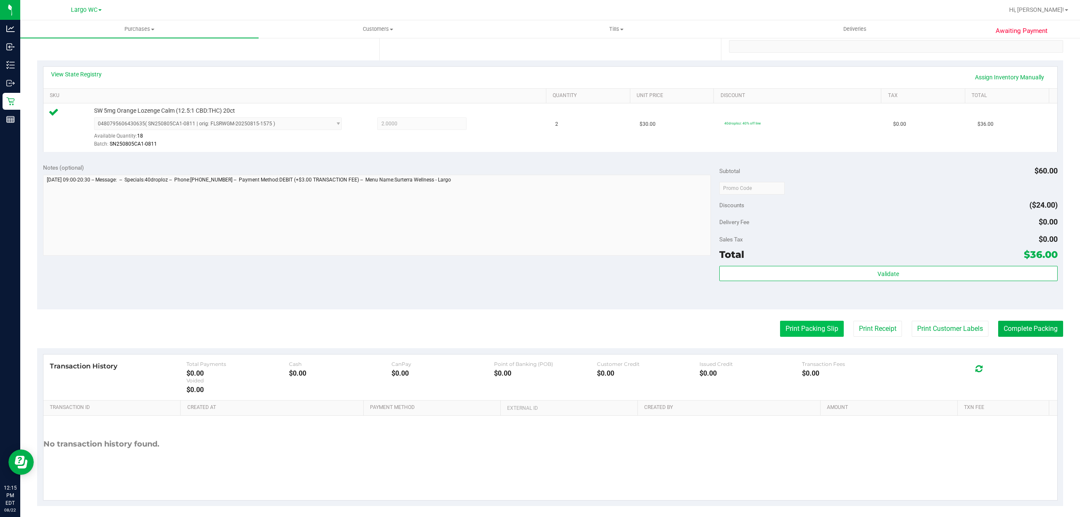
click at [798, 329] on button "Print Packing Slip" at bounding box center [812, 329] width 64 height 16
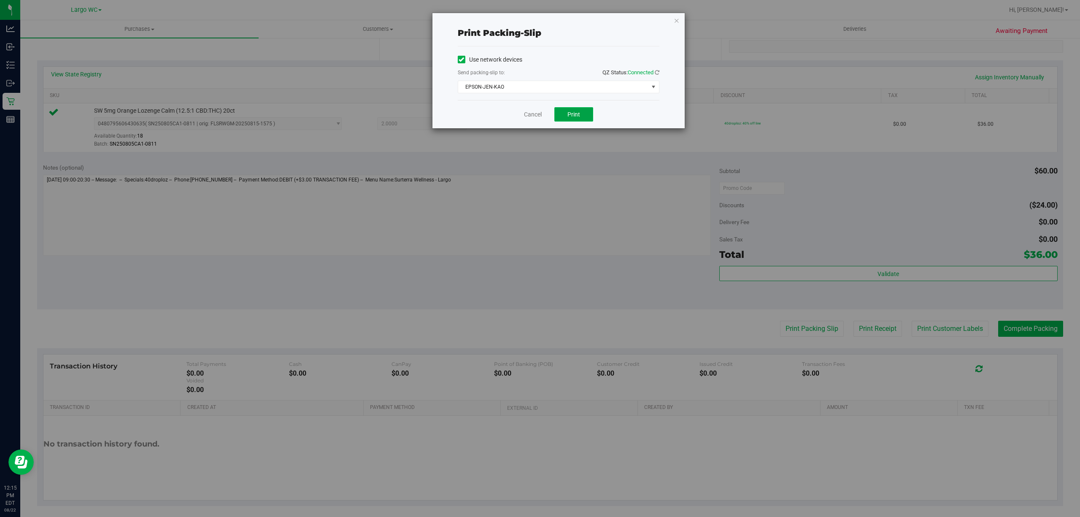
click at [572, 111] on span "Print" at bounding box center [573, 114] width 13 height 7
click at [530, 115] on link "Cancel" at bounding box center [533, 114] width 18 height 9
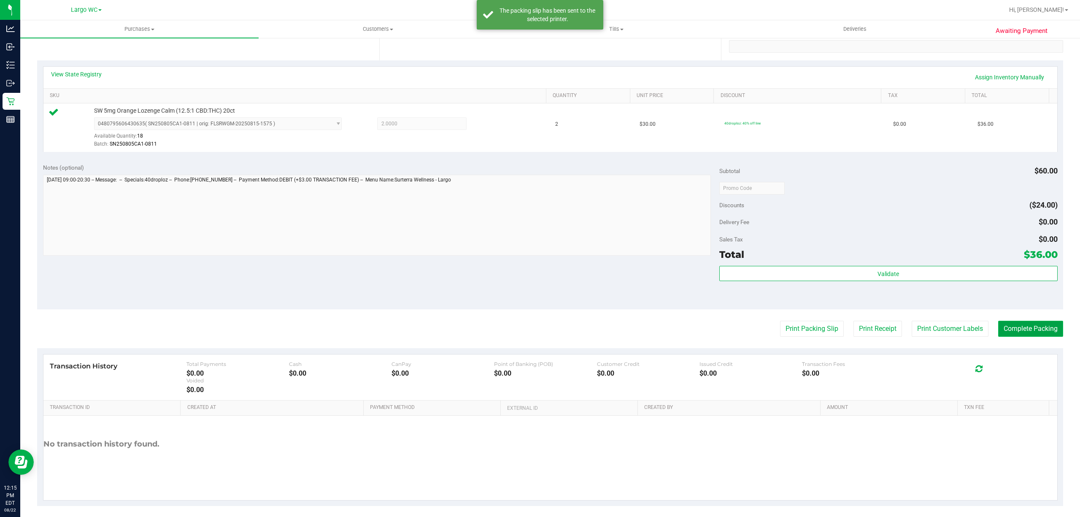
click at [1010, 329] on button "Complete Packing" at bounding box center [1030, 329] width 65 height 16
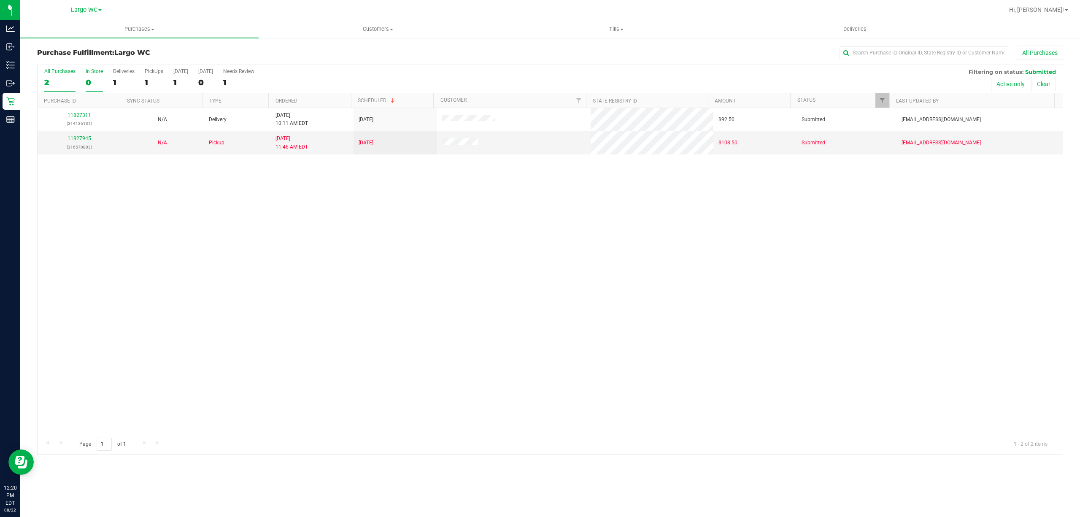
click at [95, 78] on div "0" at bounding box center [94, 83] width 17 height 10
click at [0, 0] on input "In Store 0" at bounding box center [0, 0] width 0 height 0
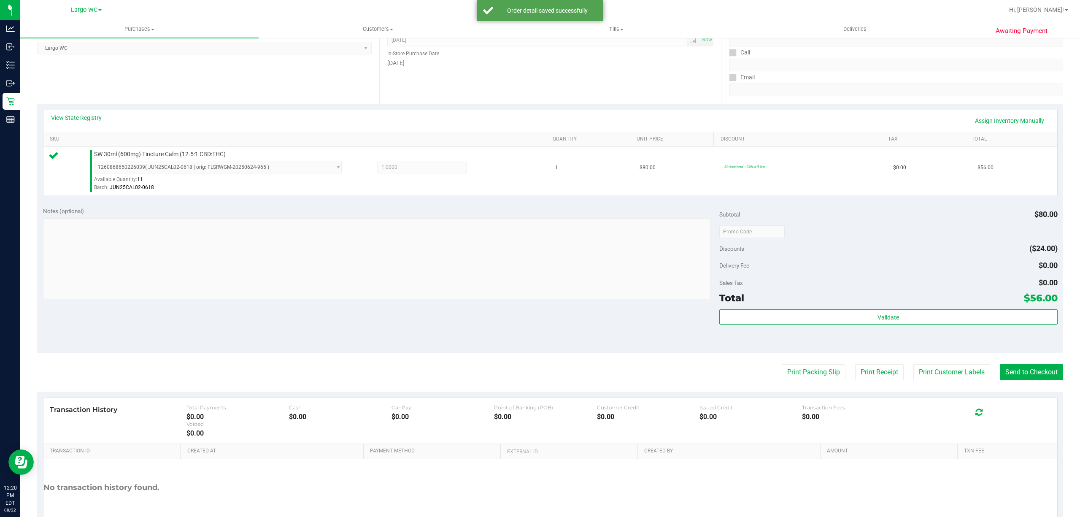
scroll to position [135, 0]
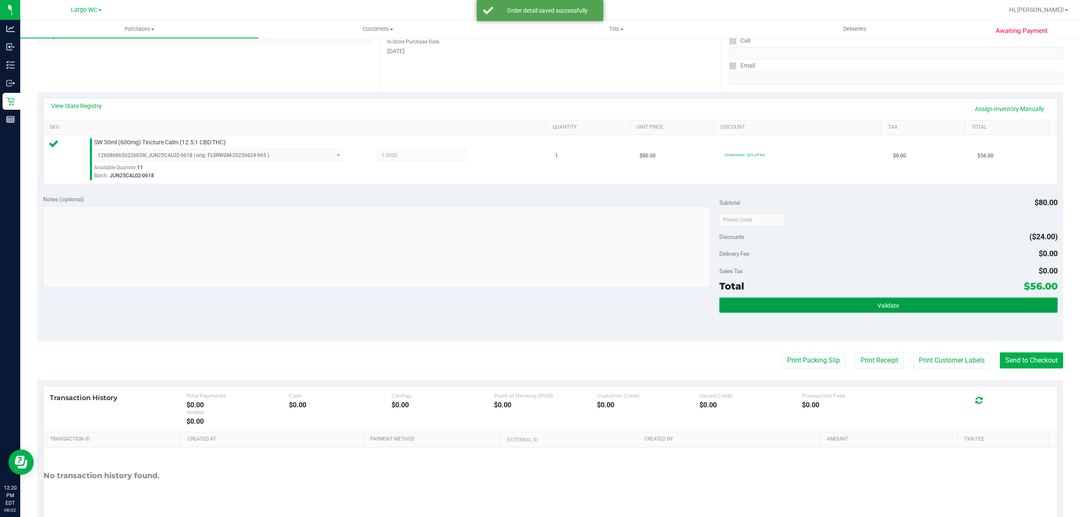
click at [945, 310] on button "Validate" at bounding box center [888, 304] width 338 height 15
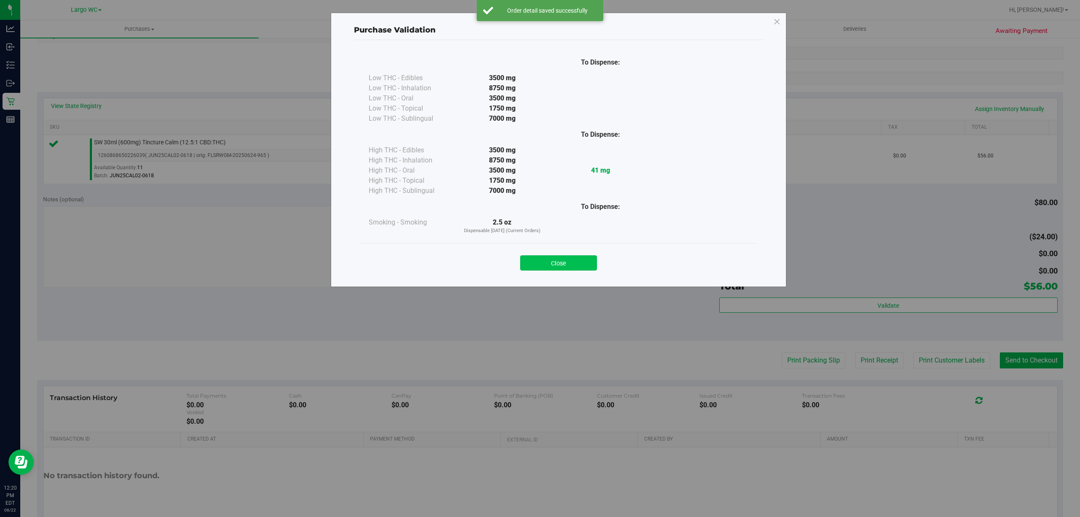
click at [560, 256] on button "Close" at bounding box center [558, 262] width 77 height 15
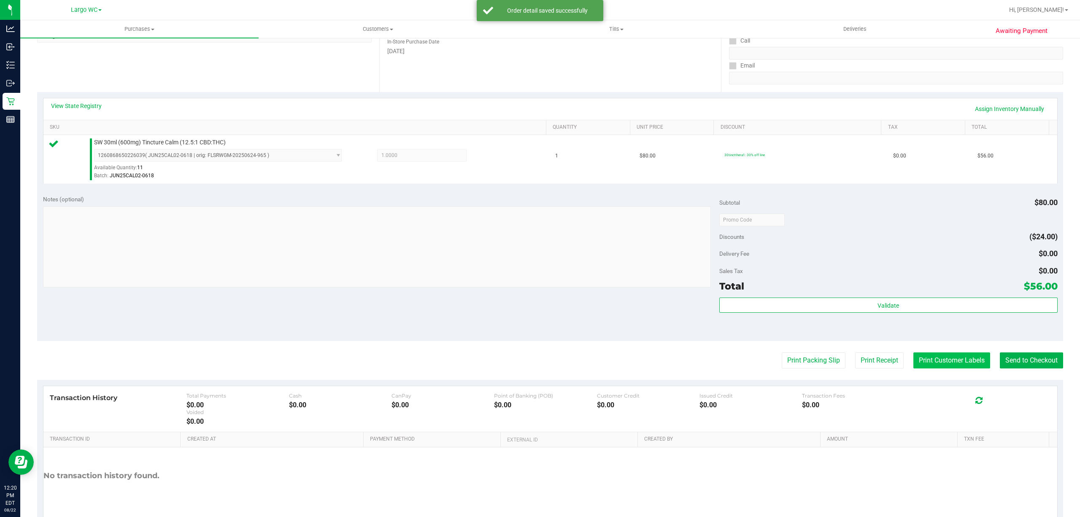
click at [943, 368] on button "Print Customer Labels" at bounding box center [951, 360] width 77 height 16
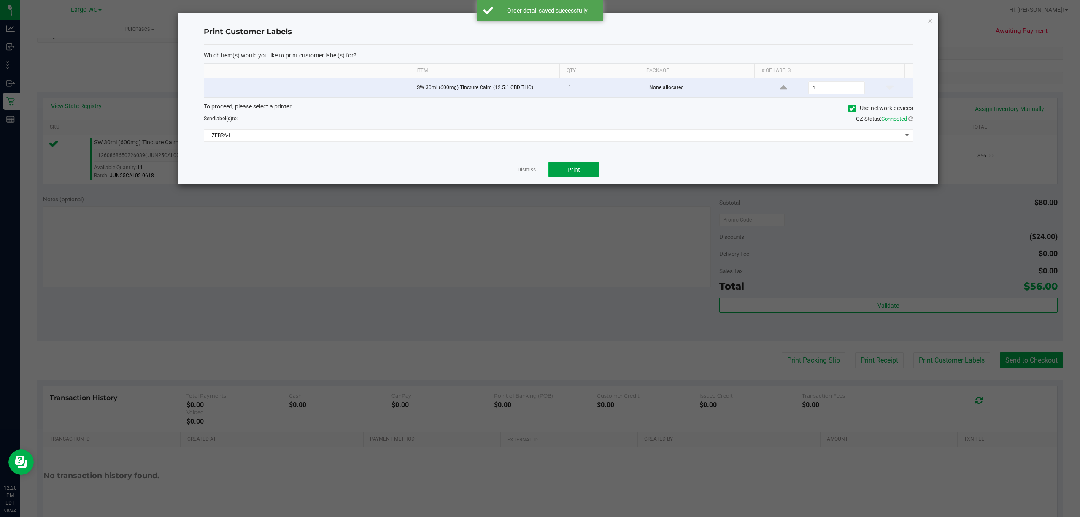
click at [583, 174] on button "Print" at bounding box center [573, 169] width 51 height 15
click at [522, 172] on link "Dismiss" at bounding box center [526, 169] width 18 height 7
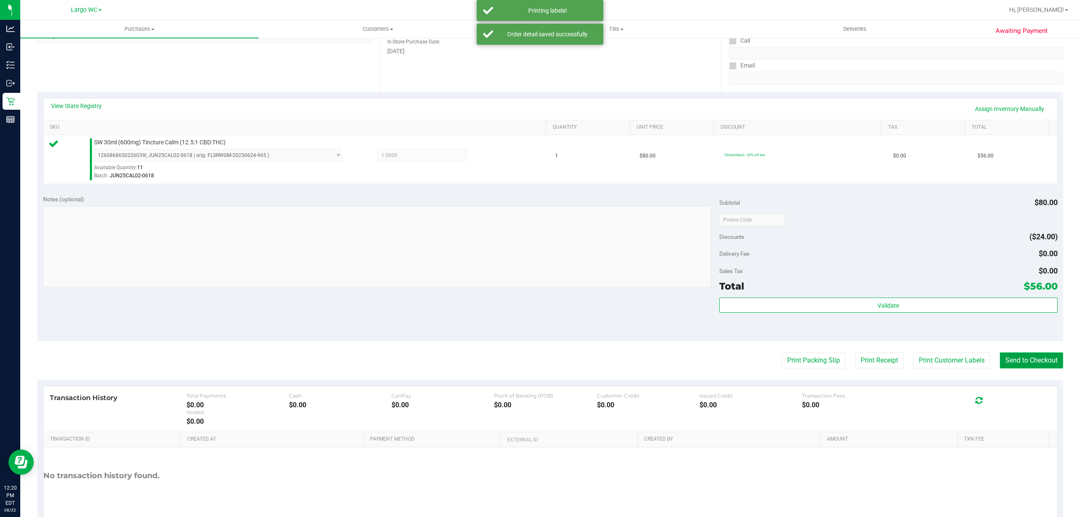
click at [1033, 361] on button "Send to Checkout" at bounding box center [1031, 360] width 63 height 16
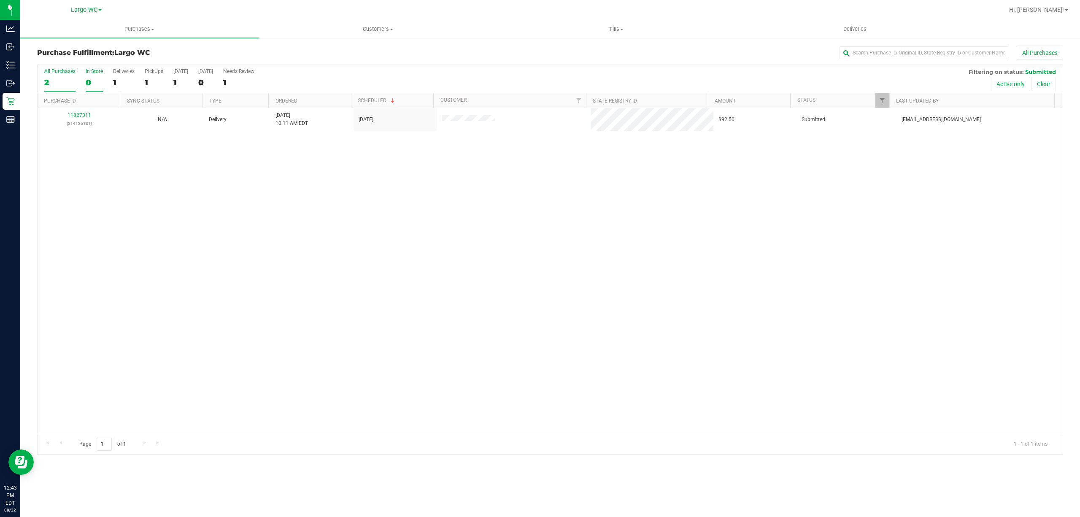
click at [89, 74] on div "In Store" at bounding box center [94, 71] width 17 height 6
click at [0, 0] on input "In Store 0" at bounding box center [0, 0] width 0 height 0
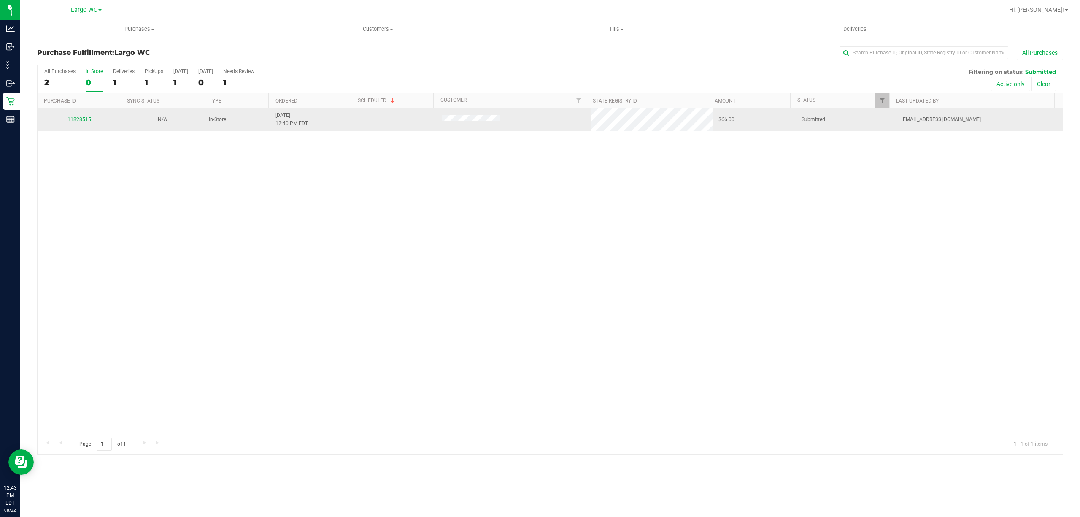
click at [71, 120] on link "11828515" at bounding box center [79, 119] width 24 height 6
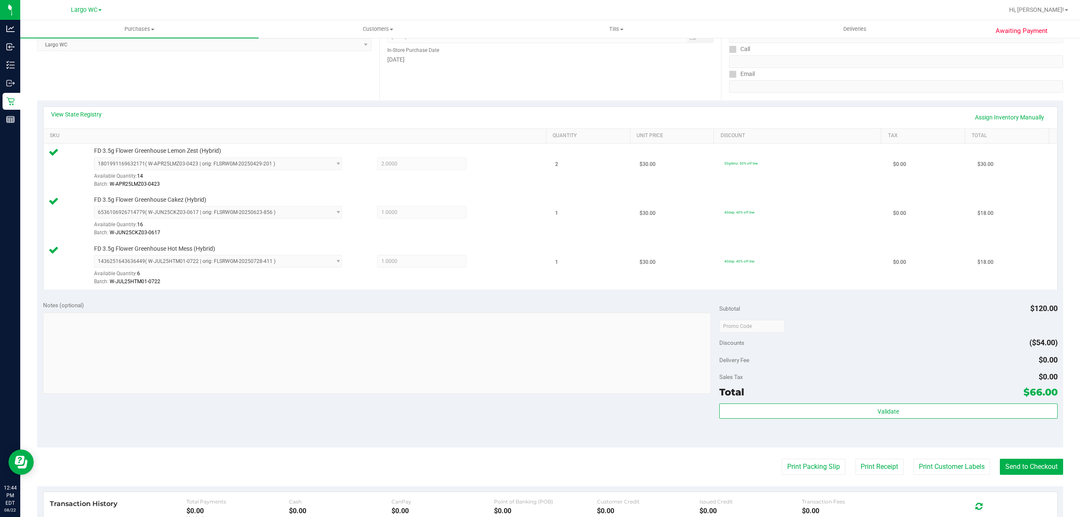
scroll to position [256, 0]
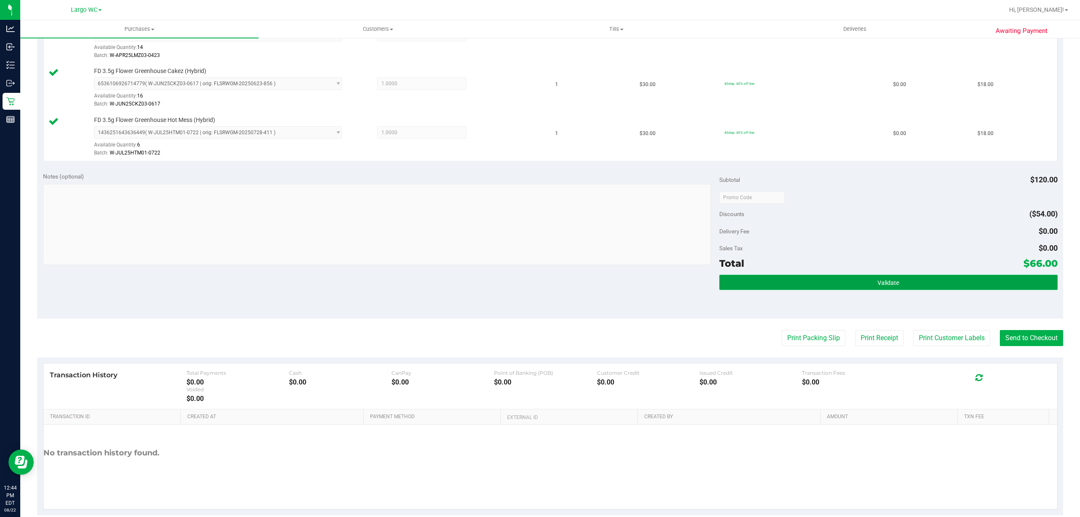
click at [915, 279] on button "Validate" at bounding box center [888, 282] width 338 height 15
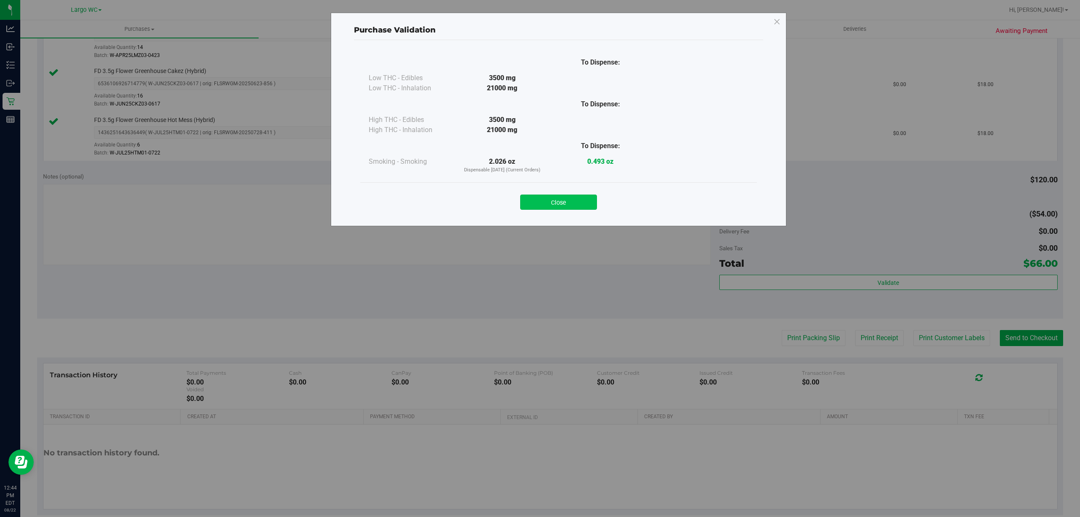
click at [581, 207] on button "Close" at bounding box center [558, 201] width 77 height 15
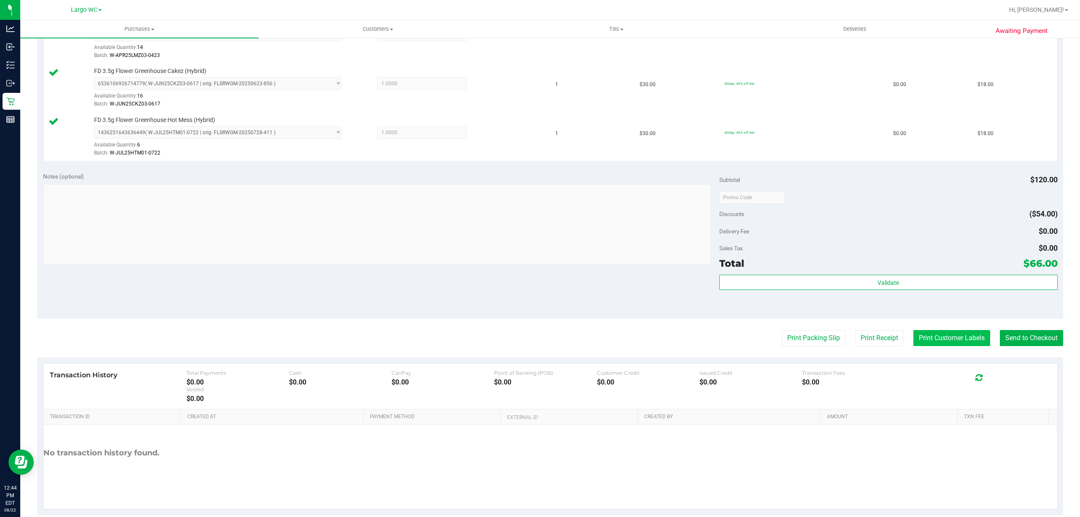
click at [950, 346] on button "Print Customer Labels" at bounding box center [951, 338] width 77 height 16
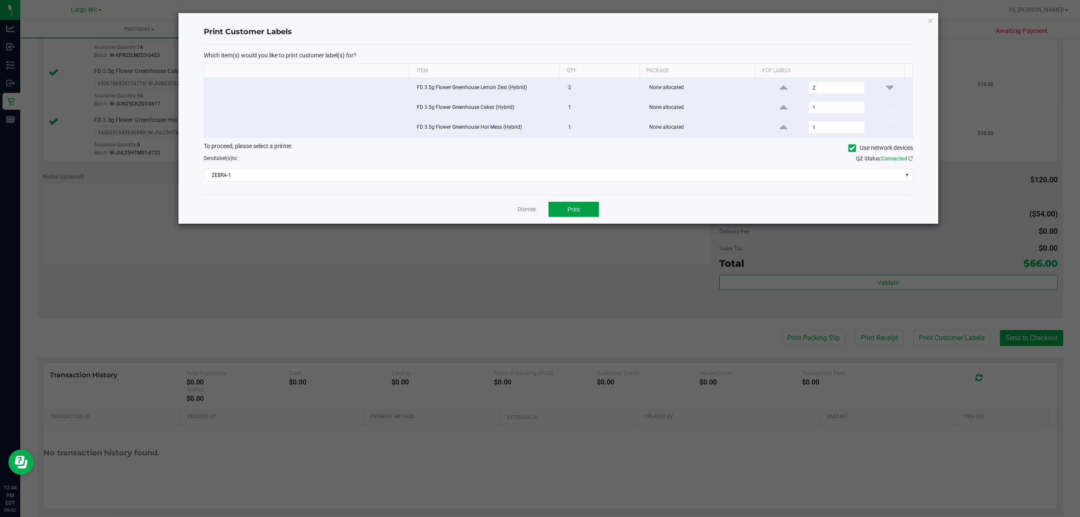
click at [592, 216] on button "Print" at bounding box center [573, 209] width 51 height 15
click at [526, 213] on link "Dismiss" at bounding box center [526, 209] width 18 height 7
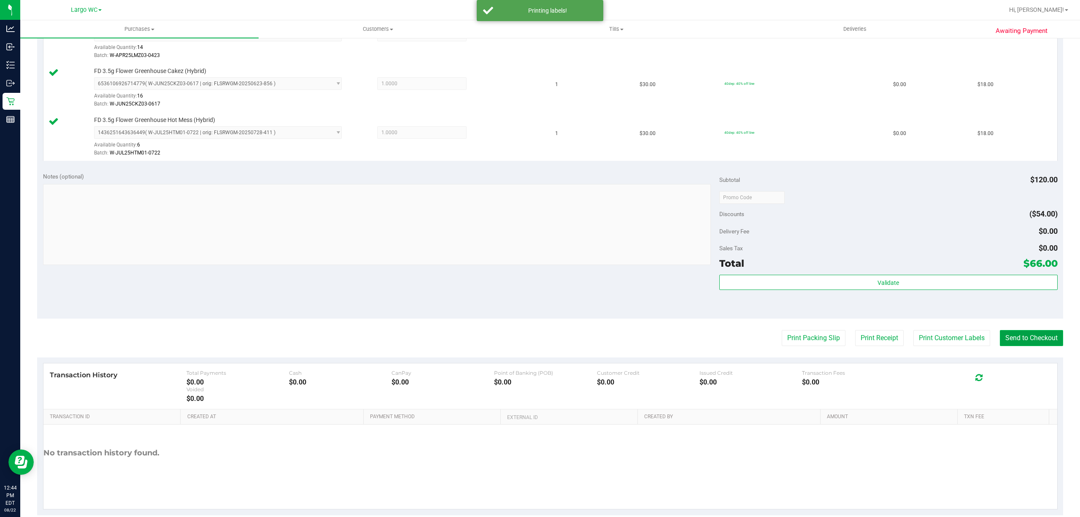
click at [1023, 338] on button "Send to Checkout" at bounding box center [1031, 338] width 63 height 16
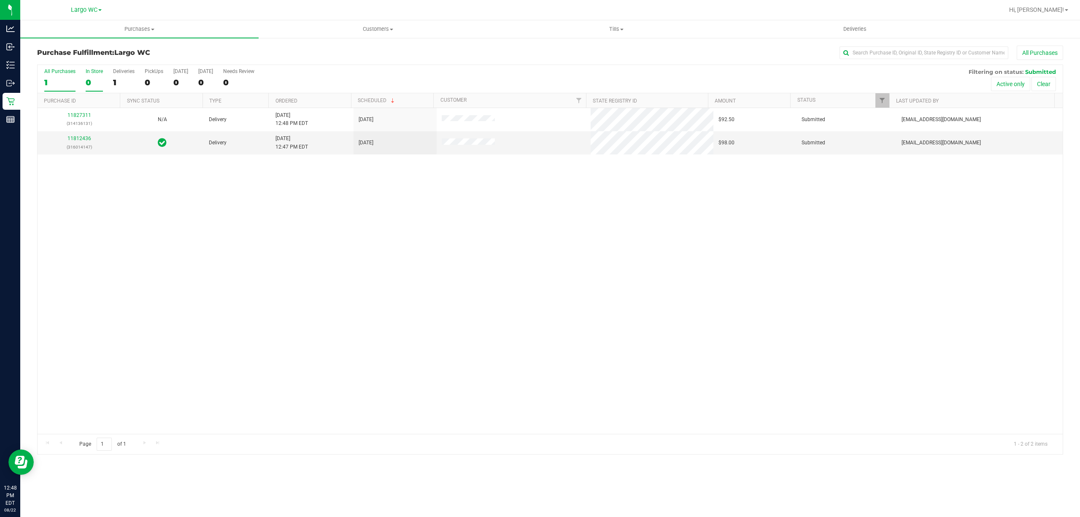
click at [88, 78] on div "0" at bounding box center [94, 83] width 17 height 10
click at [0, 0] on input "In Store 0" at bounding box center [0, 0] width 0 height 0
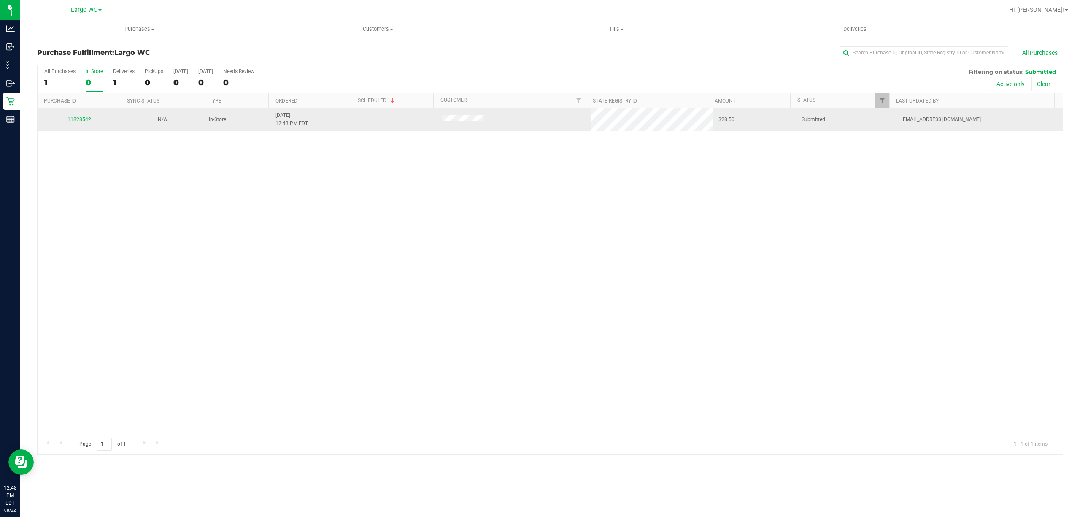
click at [80, 120] on link "11828542" at bounding box center [79, 119] width 24 height 6
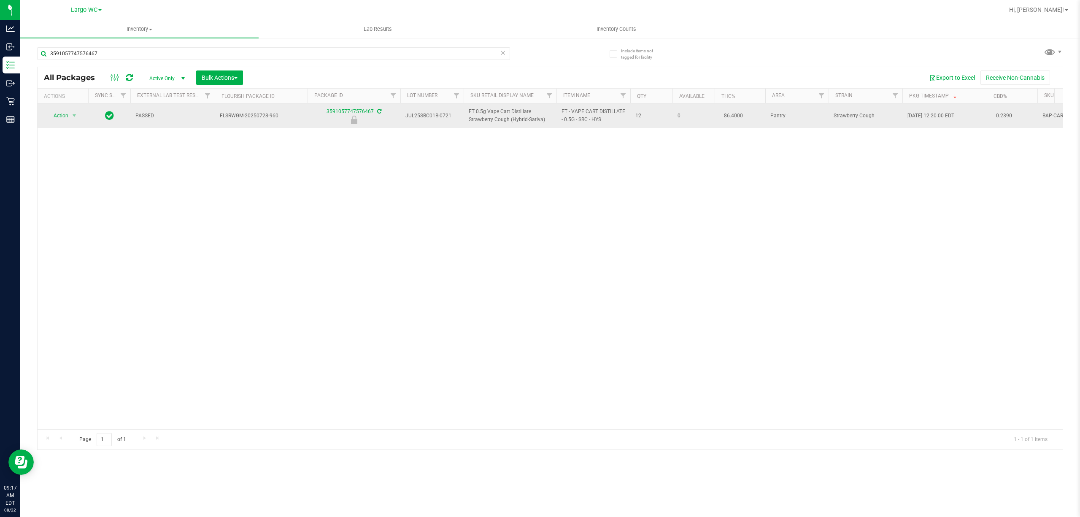
type input "3591057747576467"
click at [54, 119] on span "Action" at bounding box center [57, 116] width 23 height 12
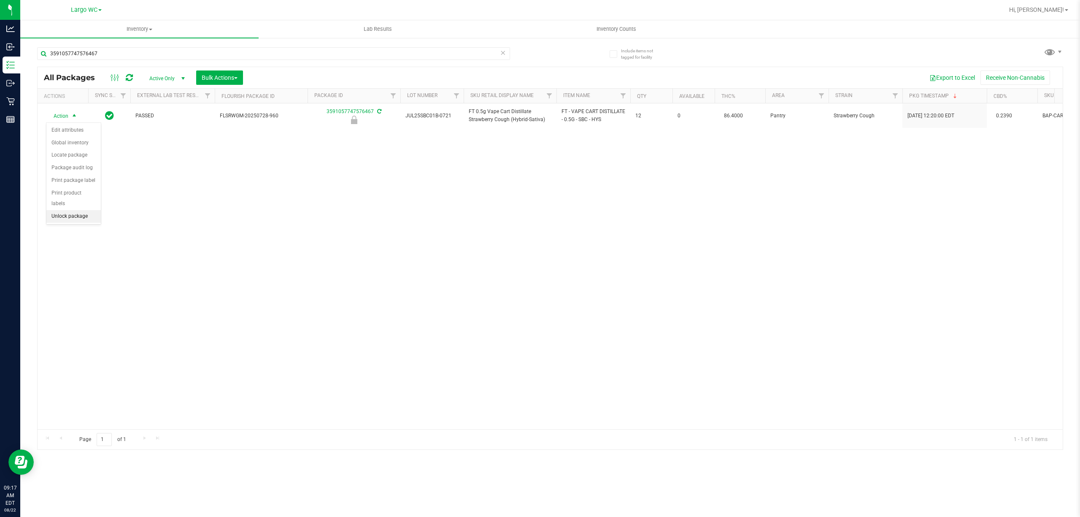
click at [78, 218] on li "Unlock package" at bounding box center [73, 216] width 54 height 13
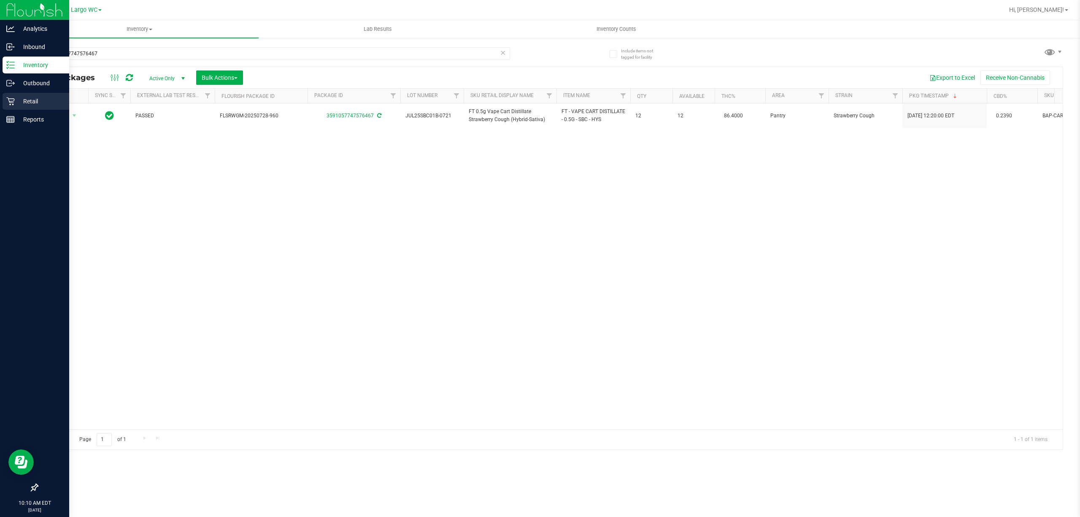
click at [10, 97] on icon at bounding box center [10, 101] width 8 height 8
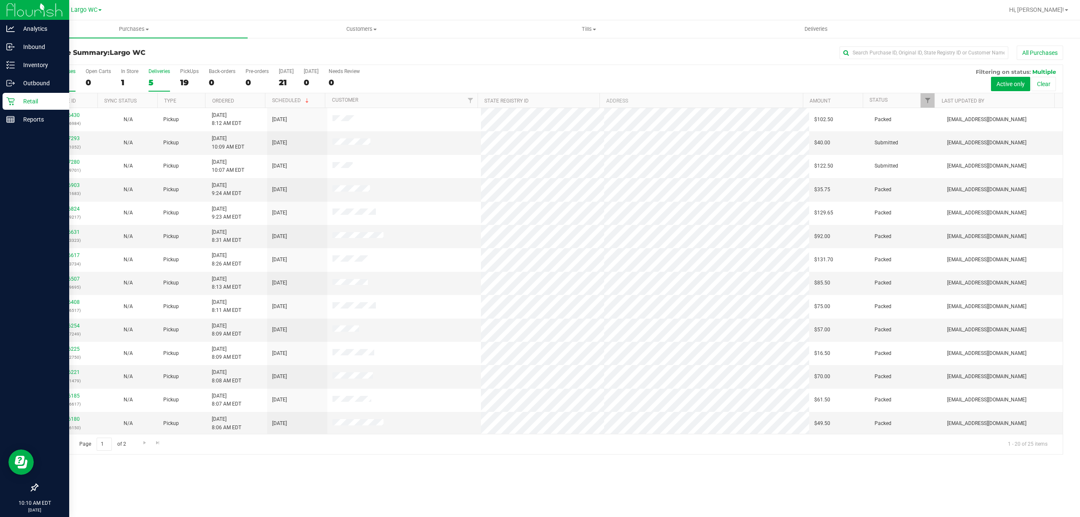
click at [159, 73] on div "Deliveries" at bounding box center [159, 71] width 22 height 6
click at [0, 0] on input "Deliveries 5" at bounding box center [0, 0] width 0 height 0
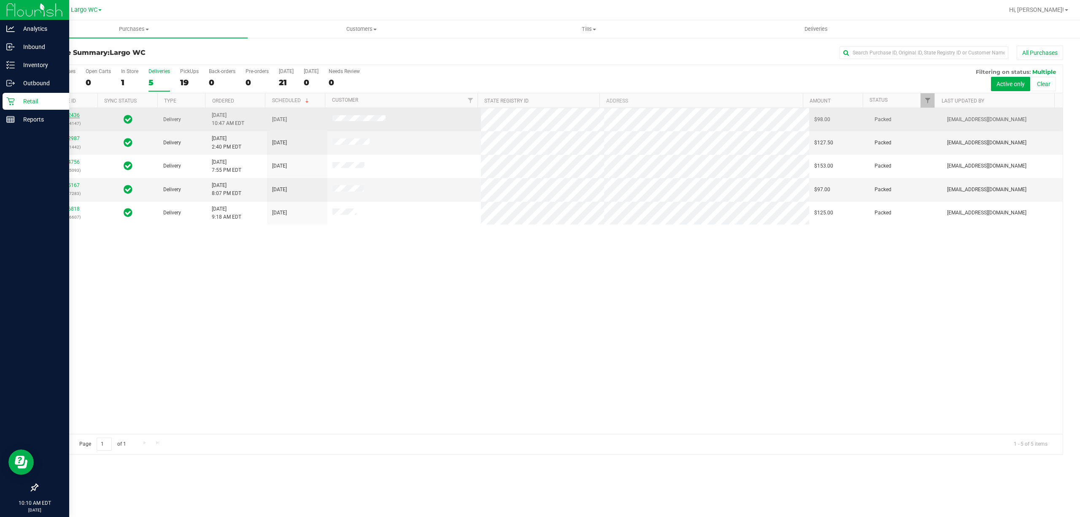
click at [68, 117] on link "11812436" at bounding box center [68, 115] width 24 height 6
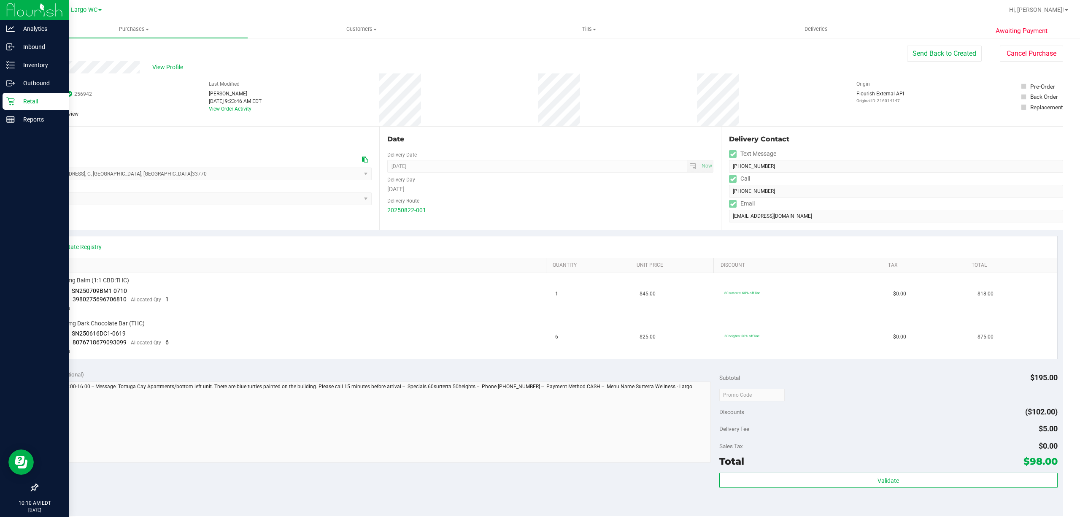
click at [261, 205] on span "Largo WC Select Store [PERSON_NAME][GEOGRAPHIC_DATA] [PERSON_NAME][GEOGRAPHIC_D…" at bounding box center [204, 198] width 334 height 13
click at [7, 67] on icon at bounding box center [10, 65] width 8 height 8
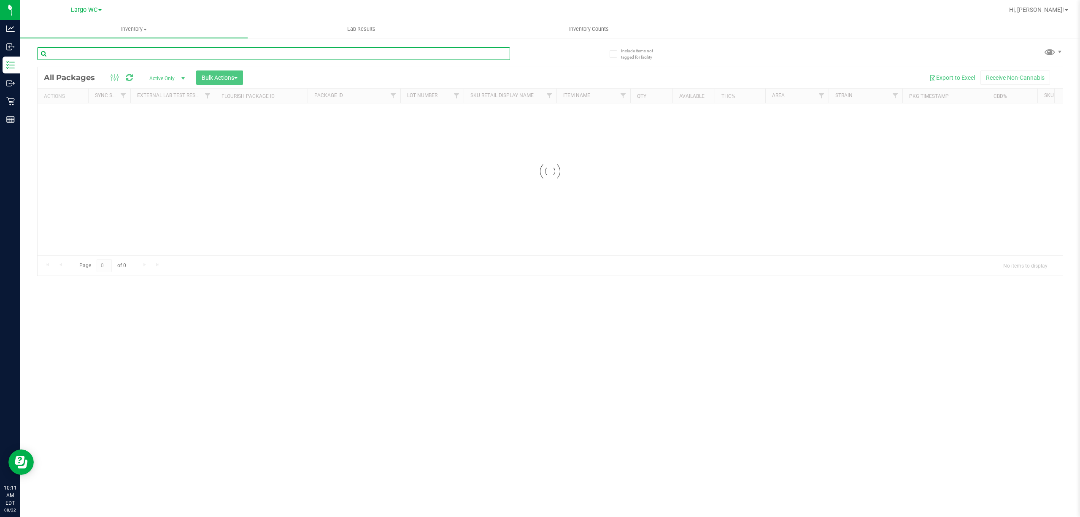
click at [172, 51] on input "text" at bounding box center [273, 53] width 473 height 13
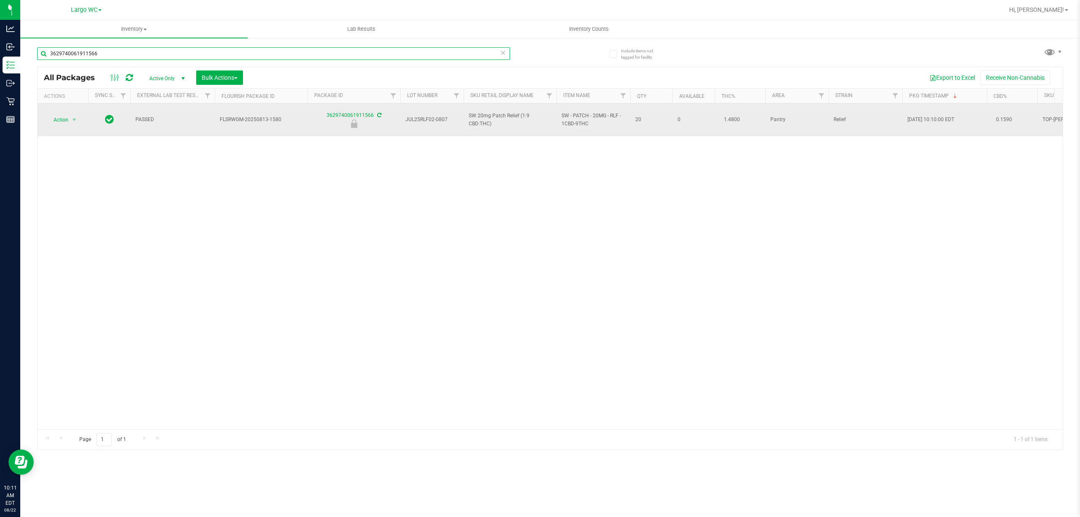
type input "3629740061911566"
click at [61, 116] on span "Action" at bounding box center [57, 120] width 23 height 12
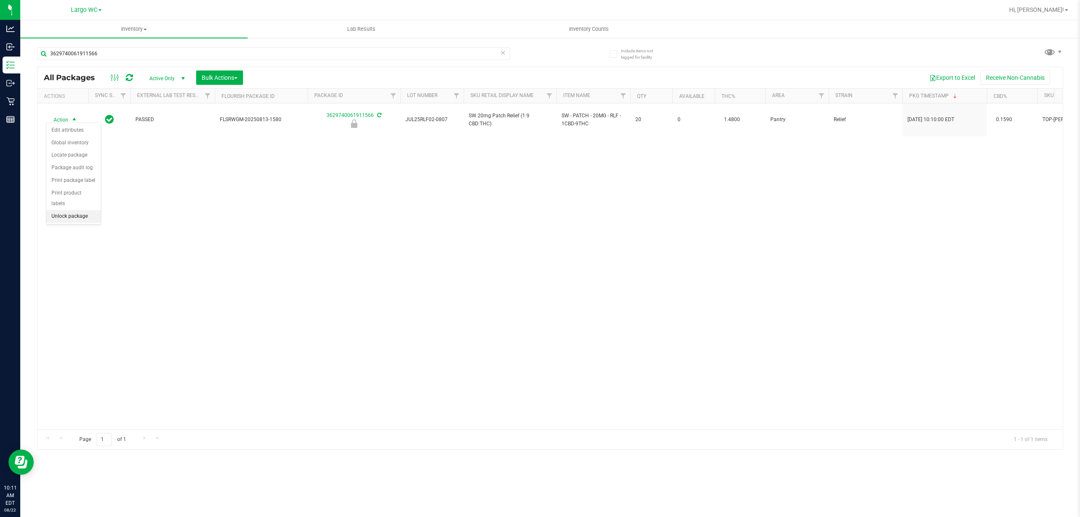
click at [82, 222] on li "Unlock package" at bounding box center [73, 216] width 54 height 13
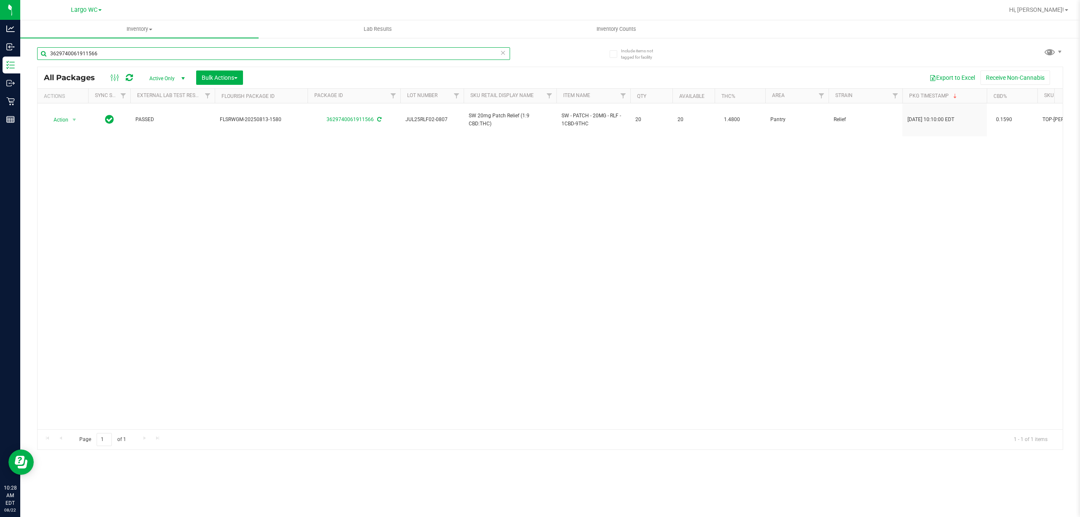
click at [142, 53] on input "3629740061911566" at bounding box center [273, 53] width 473 height 13
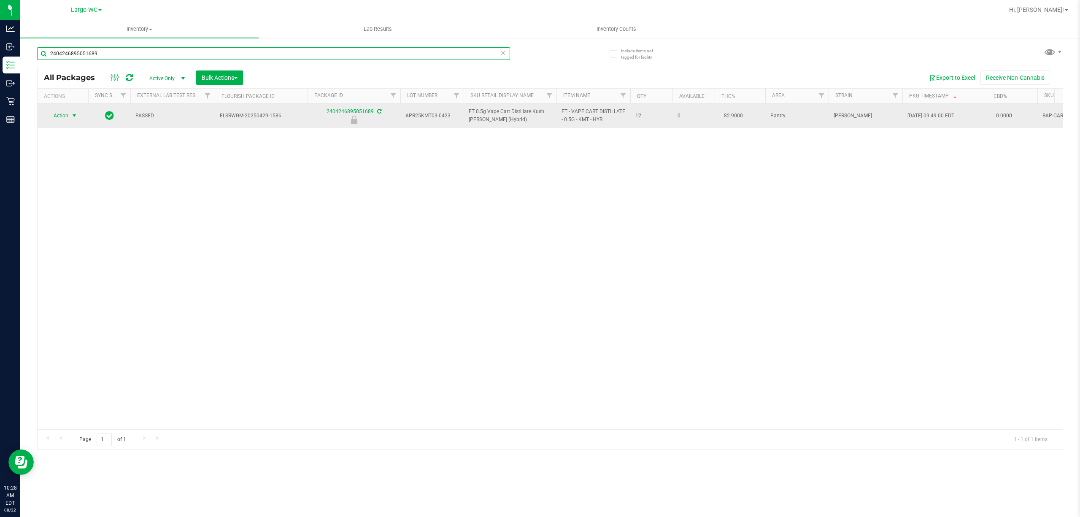
type input "2404246895051689"
click at [72, 116] on span "select" at bounding box center [74, 115] width 7 height 7
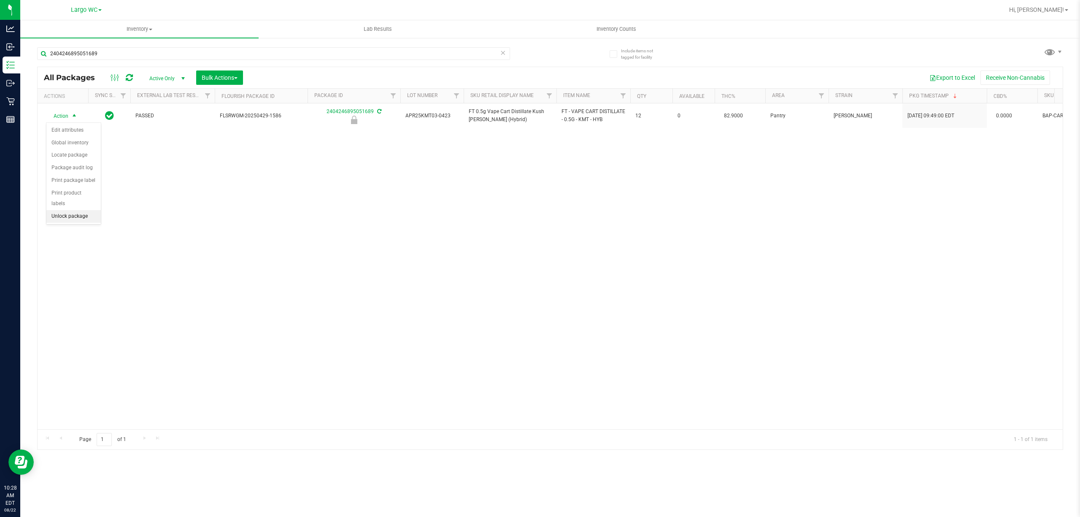
click at [81, 218] on li "Unlock package" at bounding box center [73, 216] width 54 height 13
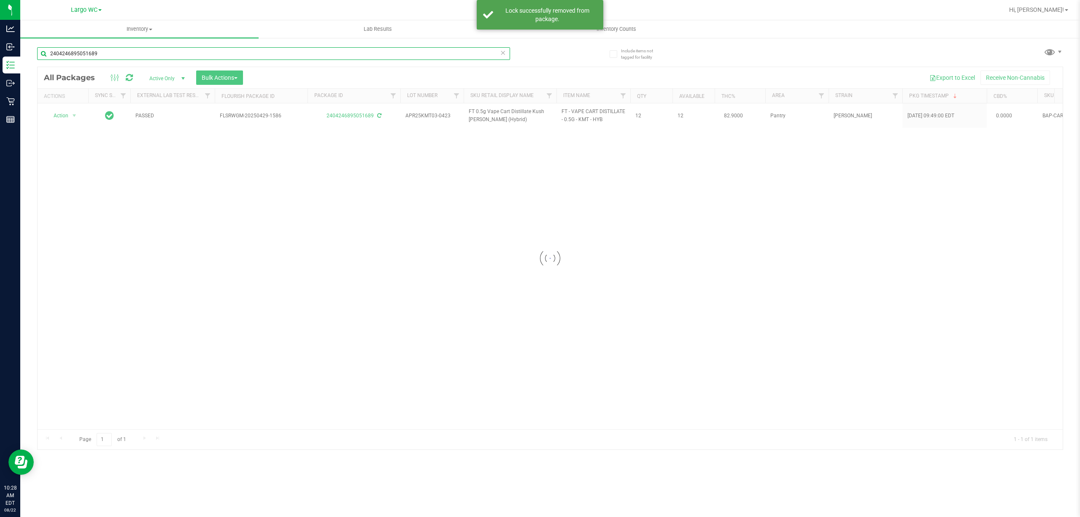
click at [133, 53] on input "2404246895051689" at bounding box center [273, 53] width 473 height 13
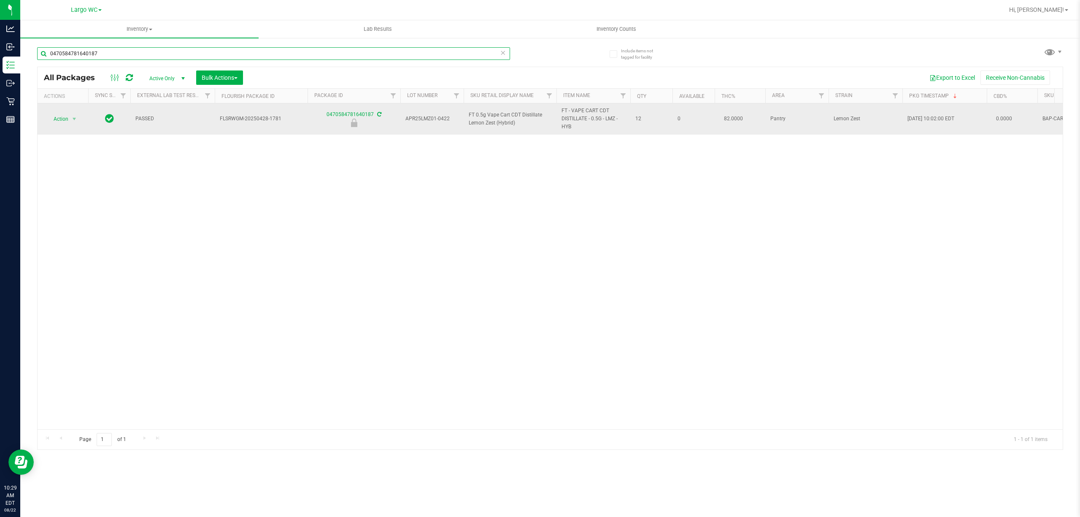
type input "0470584781640187"
click at [61, 119] on span "Action" at bounding box center [57, 119] width 23 height 12
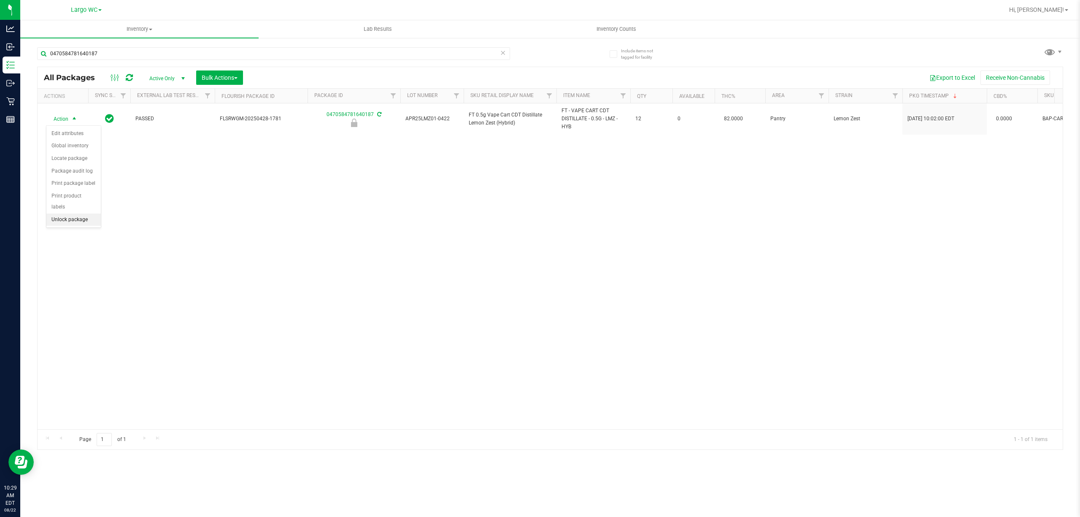
click at [78, 221] on li "Unlock package" at bounding box center [73, 219] width 54 height 13
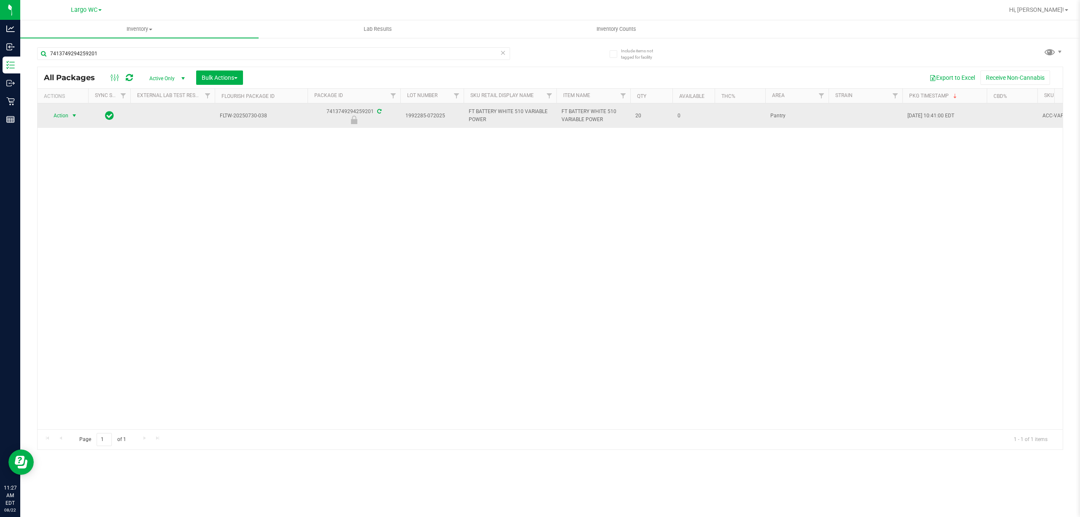
type input "7413749294259201"
click at [74, 116] on span "select" at bounding box center [74, 115] width 7 height 7
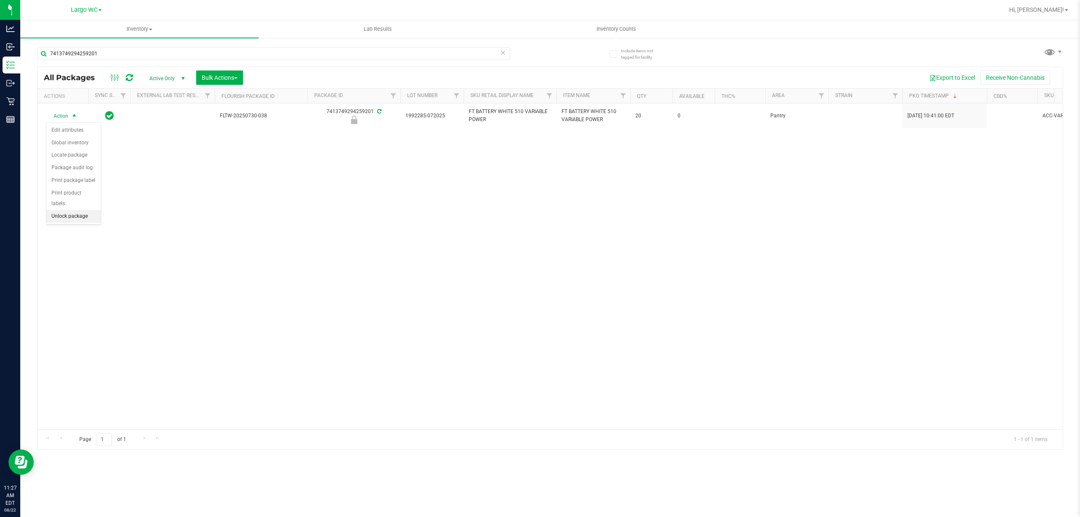
click at [72, 216] on li "Unlock package" at bounding box center [73, 216] width 54 height 13
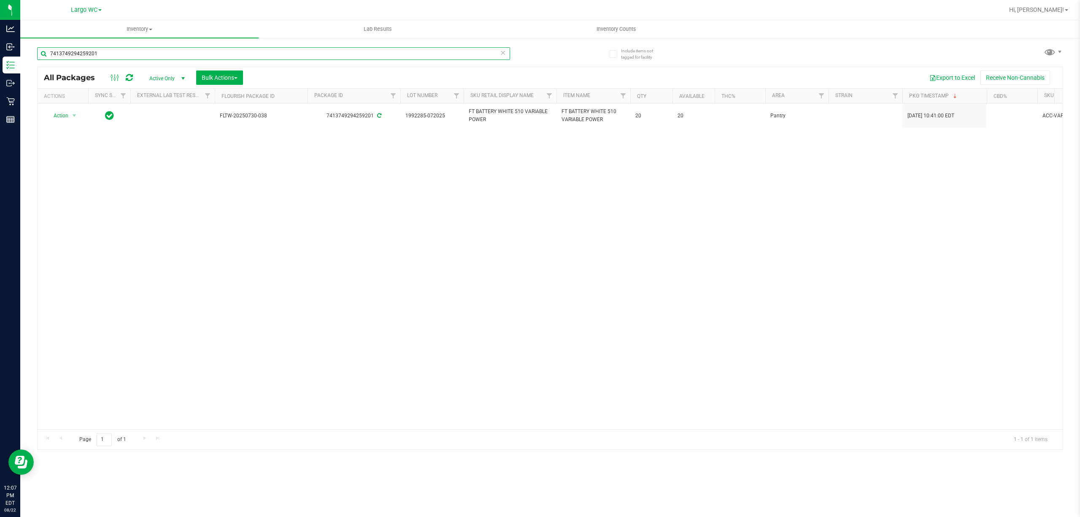
click at [113, 49] on input "7413749294259201" at bounding box center [273, 53] width 473 height 13
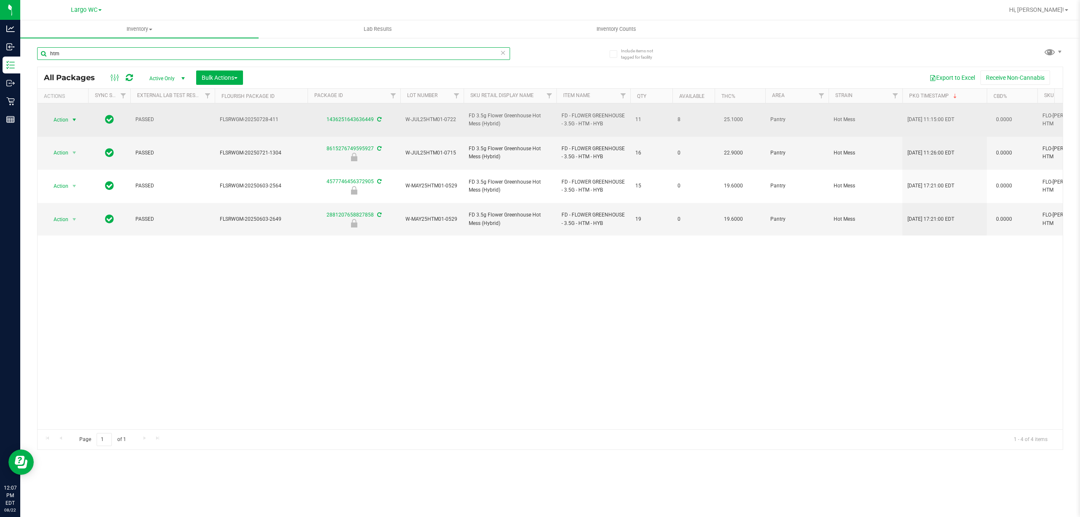
type input "htm"
click at [72, 116] on span "select" at bounding box center [74, 119] width 7 height 7
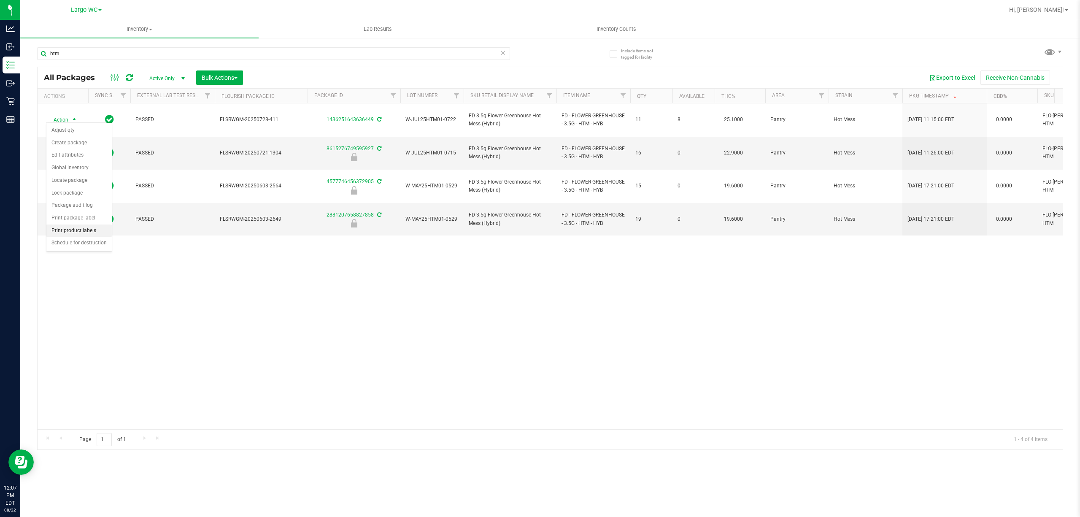
click at [83, 230] on li "Print product labels" at bounding box center [78, 230] width 65 height 13
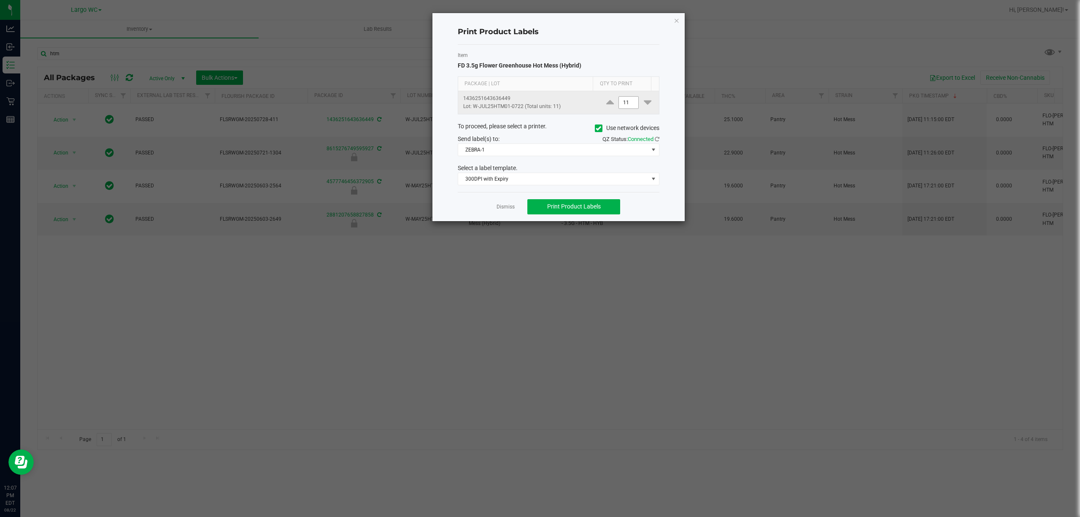
click at [619, 104] on input "11" at bounding box center [628, 103] width 19 height 12
type input "1"
click at [539, 156] on span "ZEBRA-1" at bounding box center [553, 150] width 190 height 12
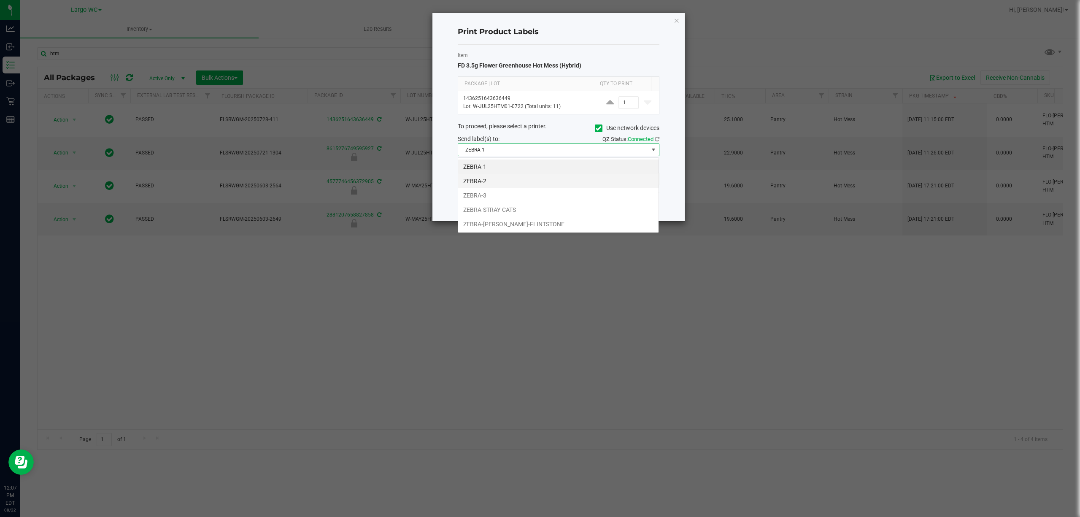
scroll to position [13, 201]
click at [493, 190] on li "ZEBRA-3" at bounding box center [558, 195] width 200 height 14
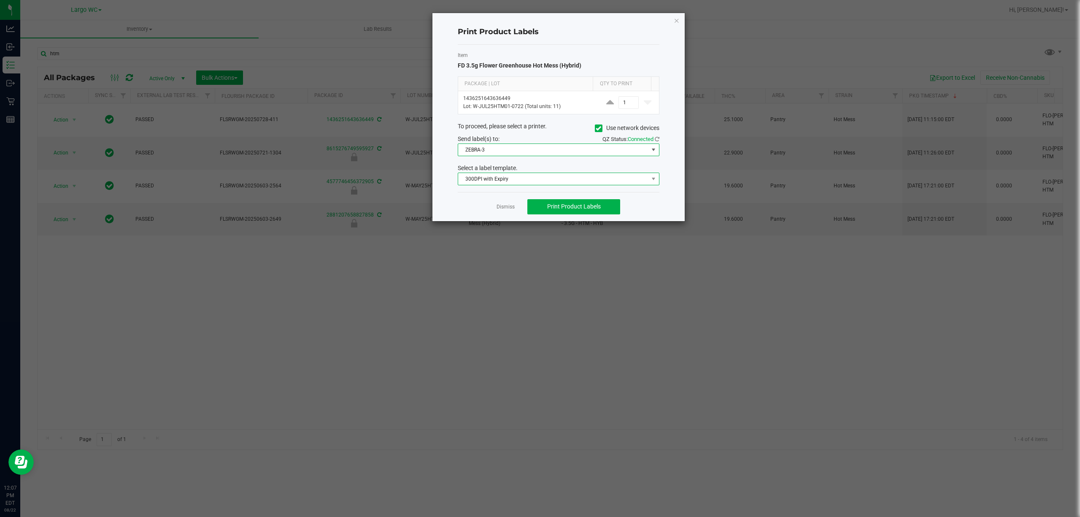
click at [513, 182] on span "300DPI with Expiry" at bounding box center [553, 179] width 190 height 12
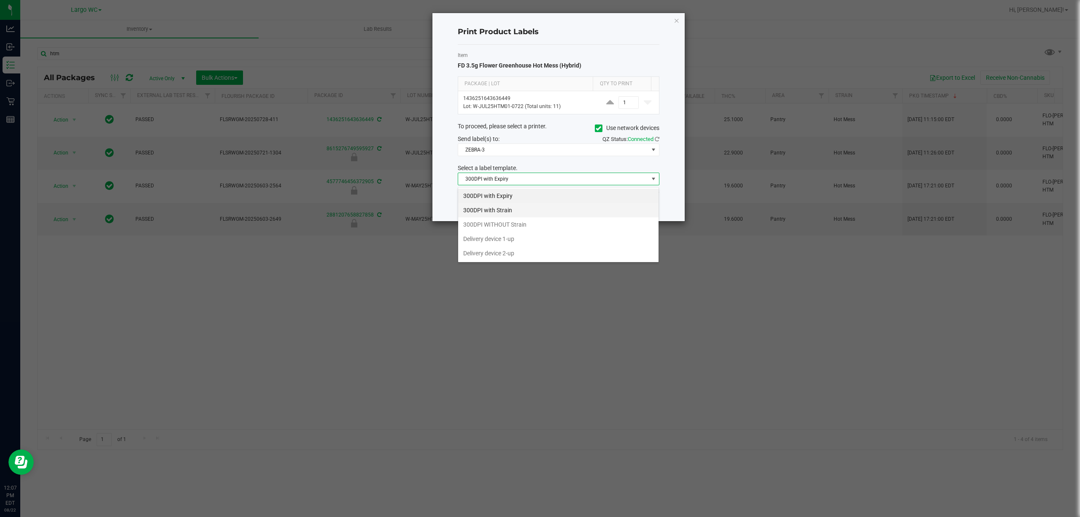
click at [504, 211] on li "300DPI with Strain" at bounding box center [558, 210] width 200 height 14
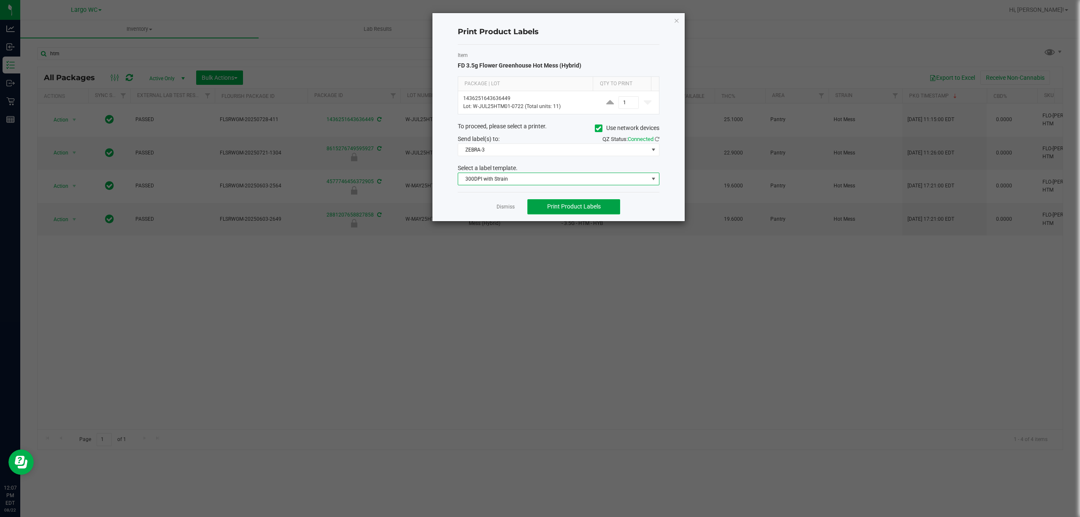
click at [544, 205] on button "Print Product Labels" at bounding box center [573, 206] width 93 height 15
click at [505, 208] on link "Dismiss" at bounding box center [505, 206] width 18 height 7
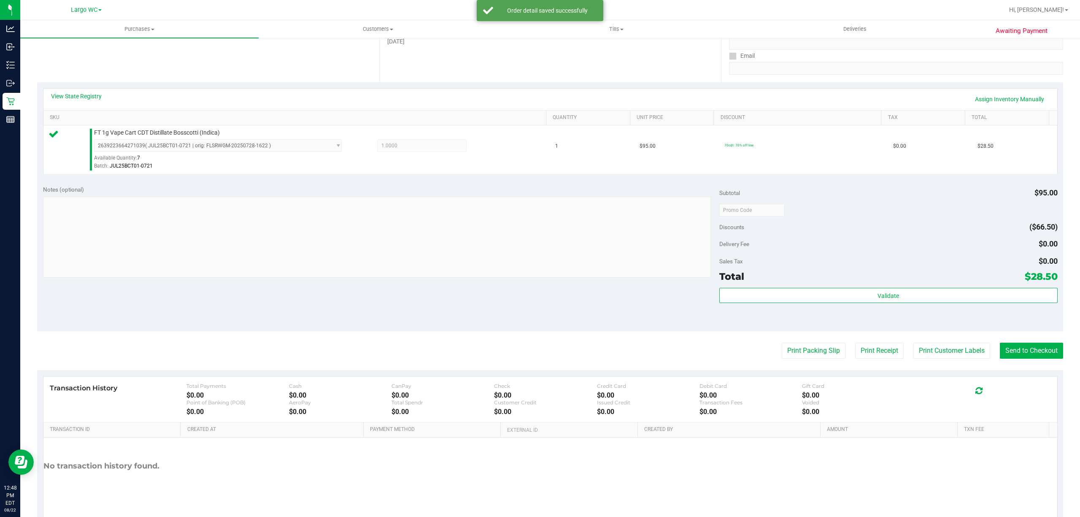
scroll to position [174, 0]
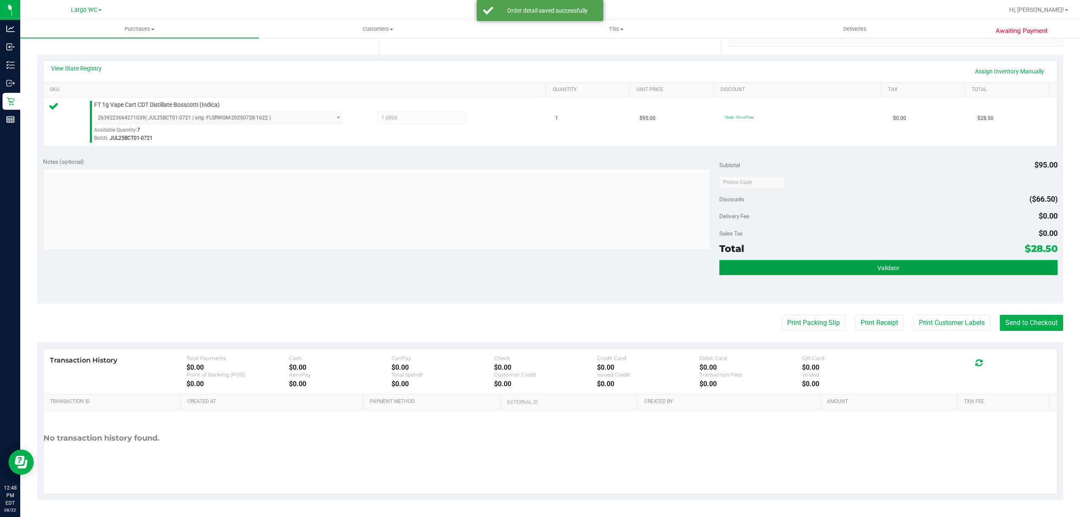
click at [932, 261] on button "Validate" at bounding box center [888, 267] width 338 height 15
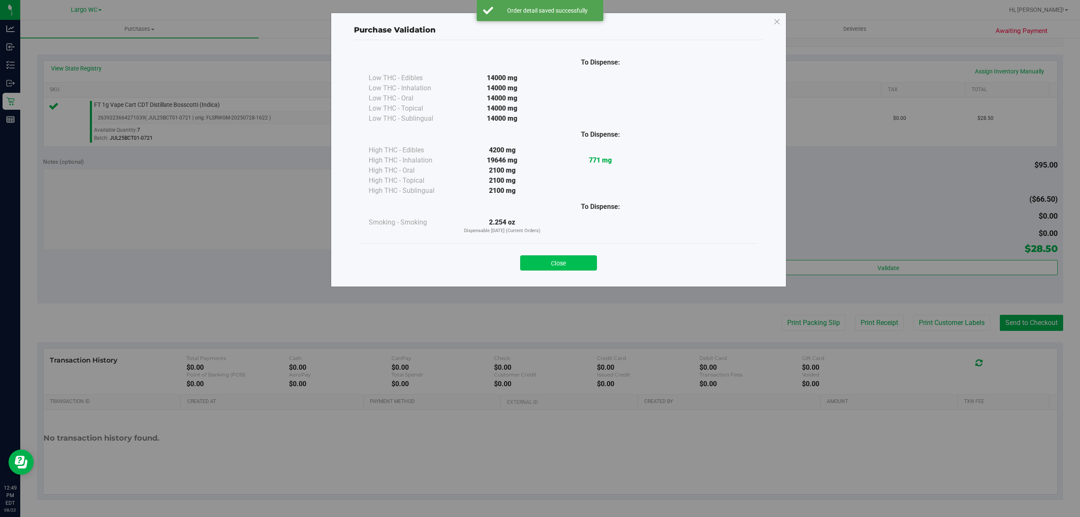
click at [550, 259] on button "Close" at bounding box center [558, 262] width 77 height 15
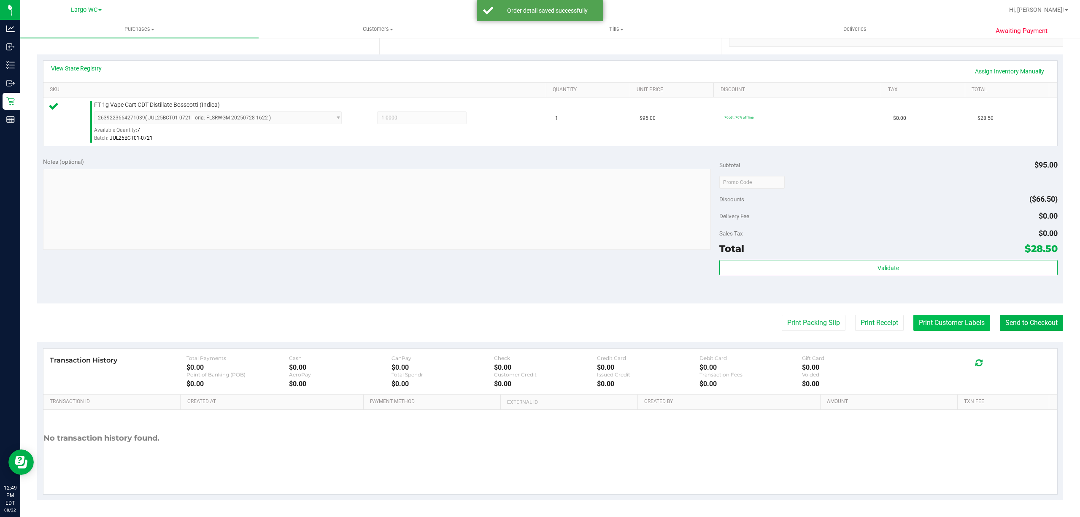
click at [945, 324] on button "Print Customer Labels" at bounding box center [951, 323] width 77 height 16
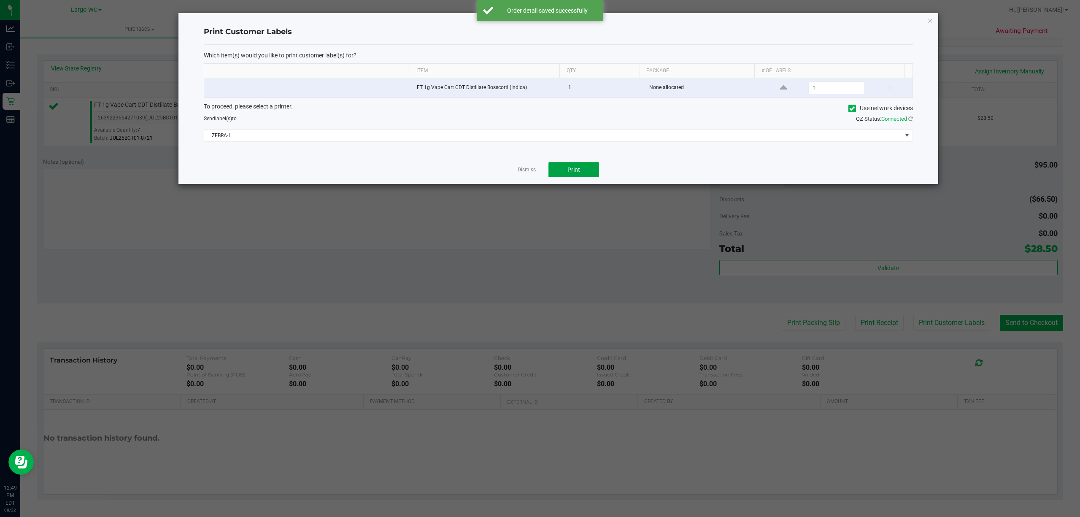
click at [580, 168] on button "Print" at bounding box center [573, 169] width 51 height 15
click at [520, 171] on link "Dismiss" at bounding box center [526, 169] width 18 height 7
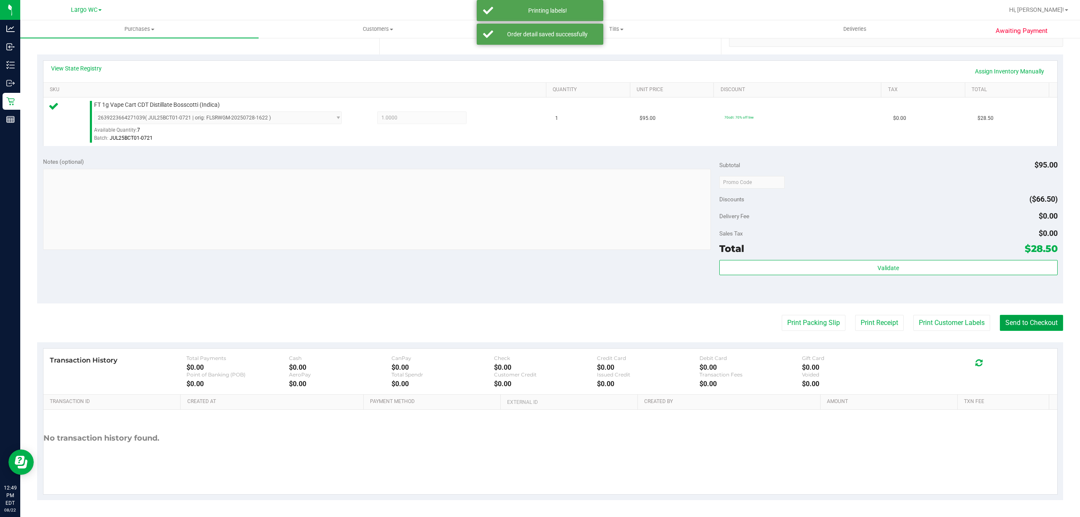
click at [1050, 323] on button "Send to Checkout" at bounding box center [1031, 323] width 63 height 16
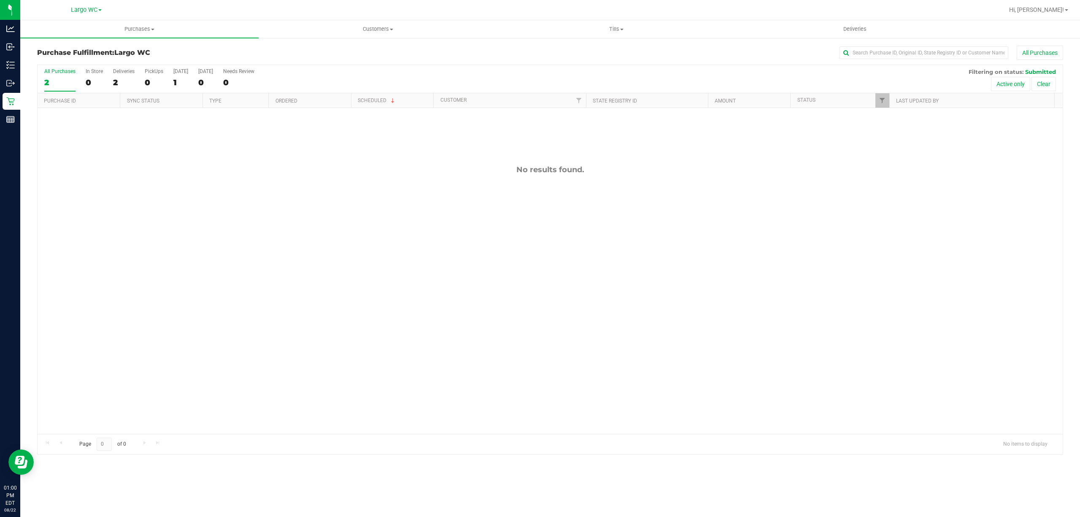
click at [159, 180] on div "No results found." at bounding box center [550, 299] width 1025 height 383
click at [89, 86] on div "0" at bounding box center [94, 83] width 17 height 10
click at [0, 0] on input "In Store 0" at bounding box center [0, 0] width 0 height 0
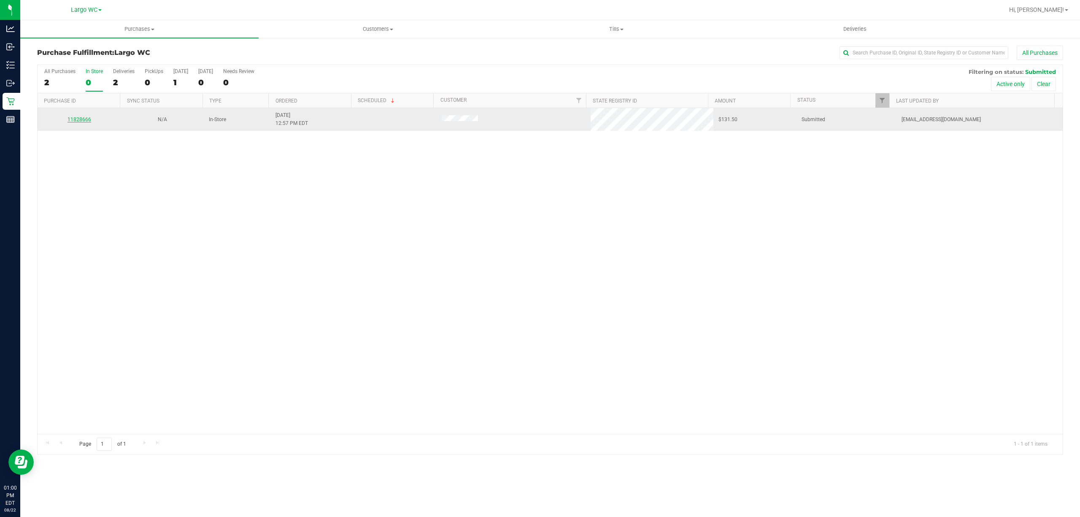
click at [81, 120] on link "11828666" at bounding box center [79, 119] width 24 height 6
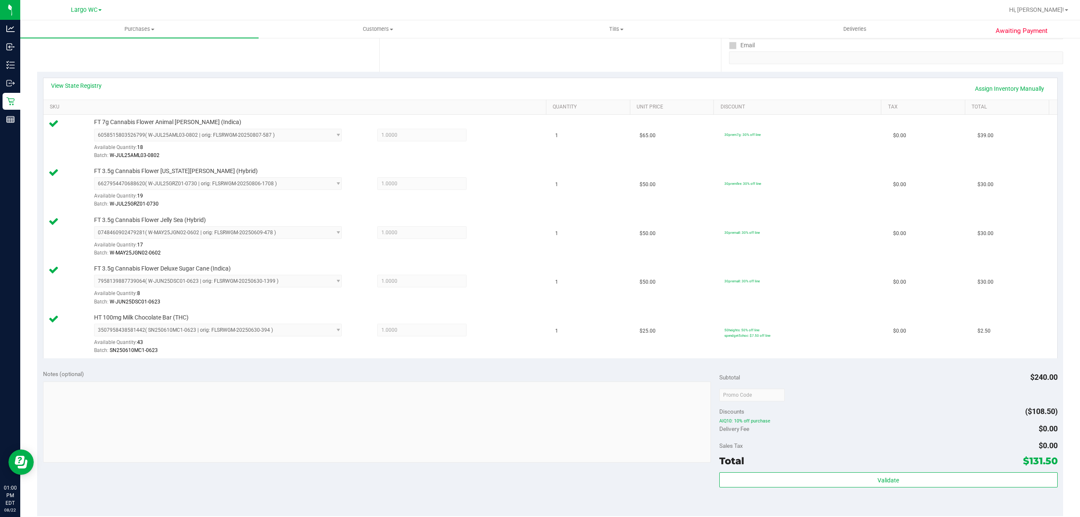
scroll to position [248, 0]
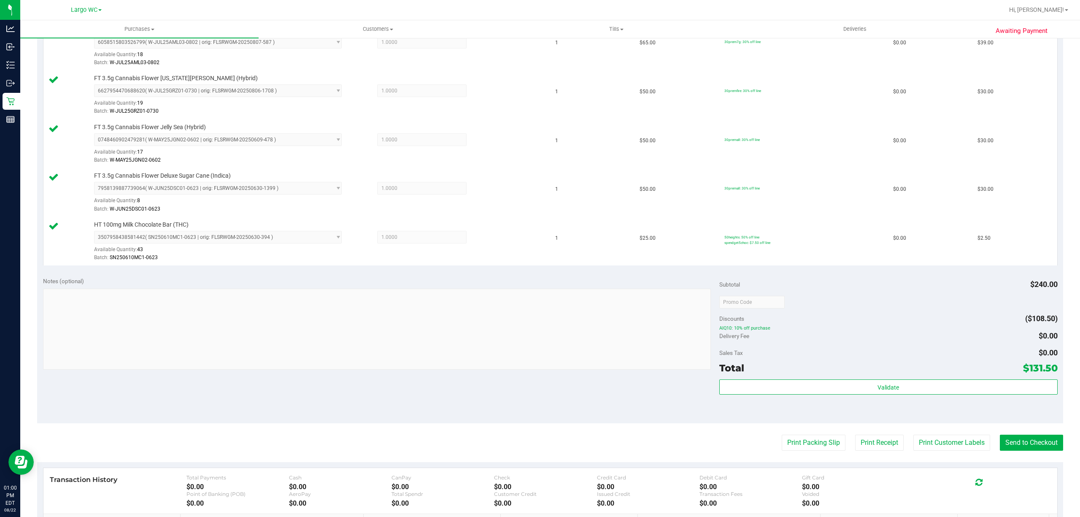
click at [879, 371] on div "Total $131.50" at bounding box center [888, 367] width 338 height 15
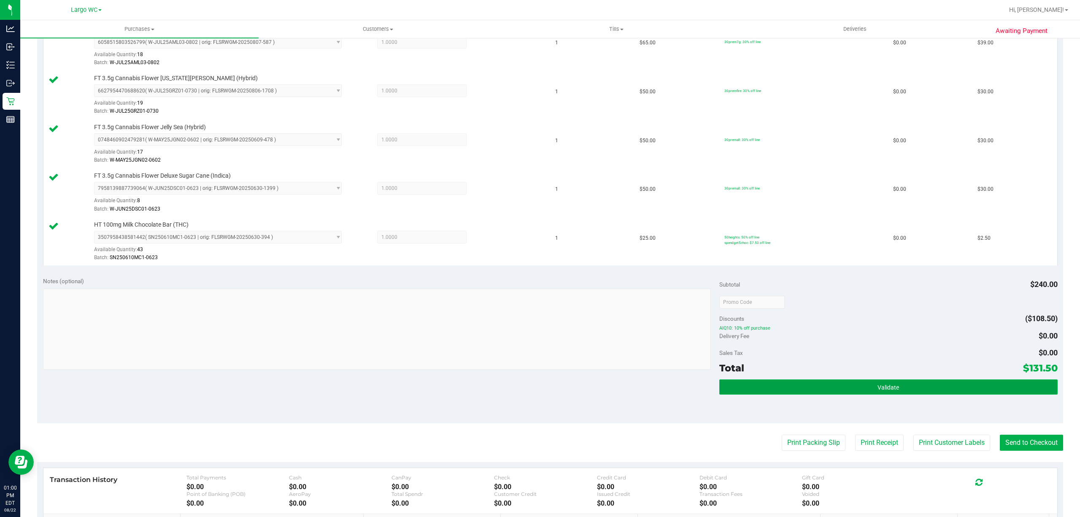
click at [869, 393] on button "Validate" at bounding box center [888, 386] width 338 height 15
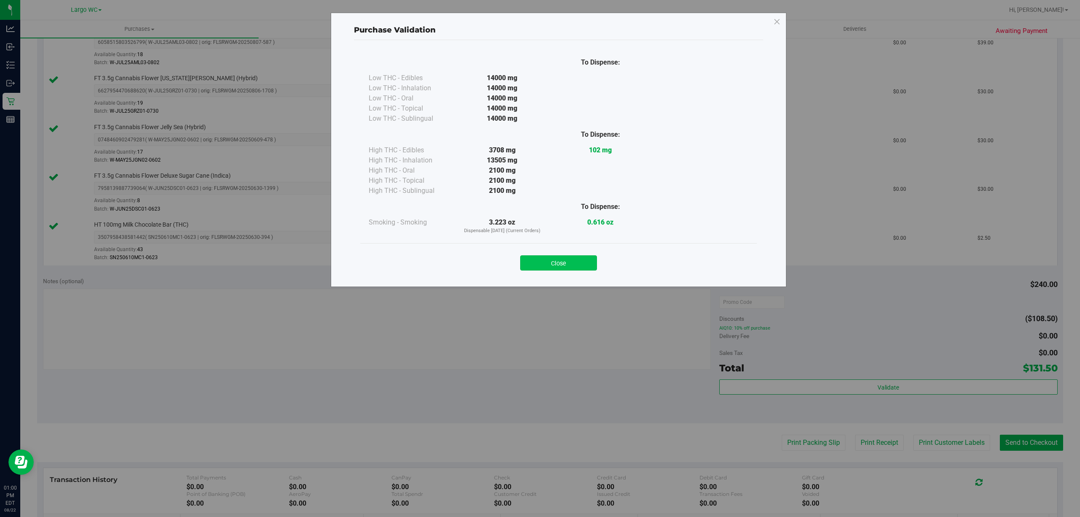
click at [573, 256] on button "Close" at bounding box center [558, 262] width 77 height 15
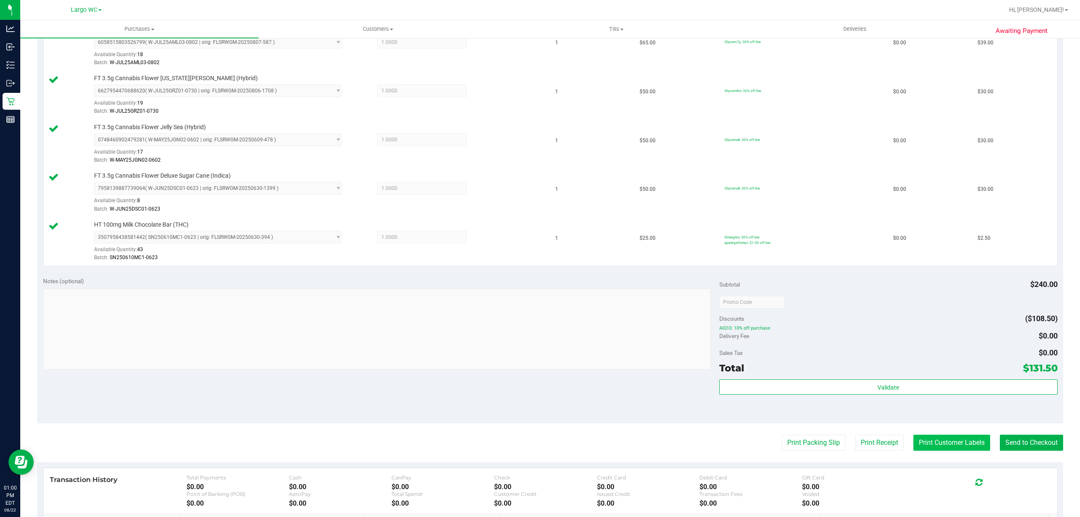
click at [930, 443] on button "Print Customer Labels" at bounding box center [951, 442] width 77 height 16
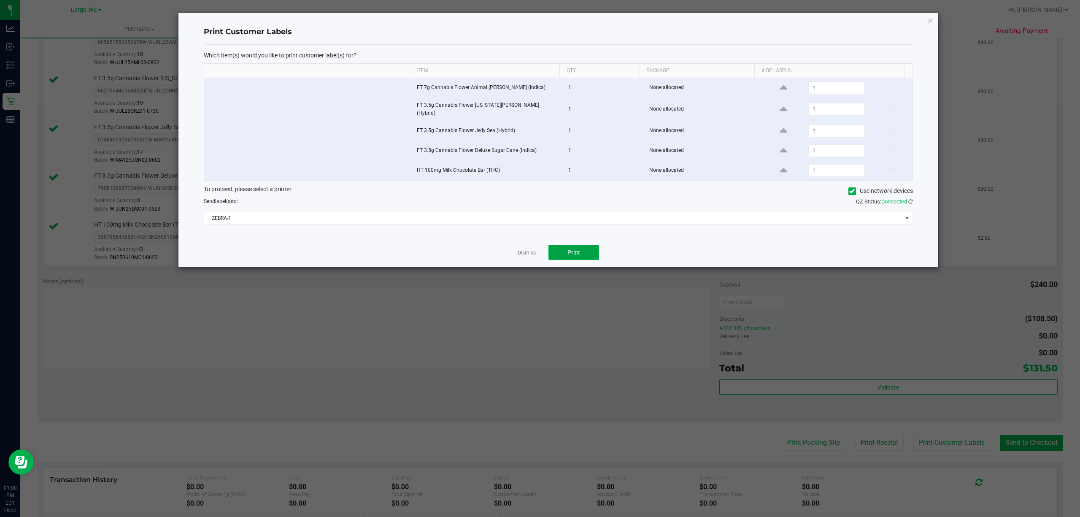
click at [590, 248] on button "Print" at bounding box center [573, 252] width 51 height 15
click at [526, 253] on link "Dismiss" at bounding box center [526, 252] width 18 height 7
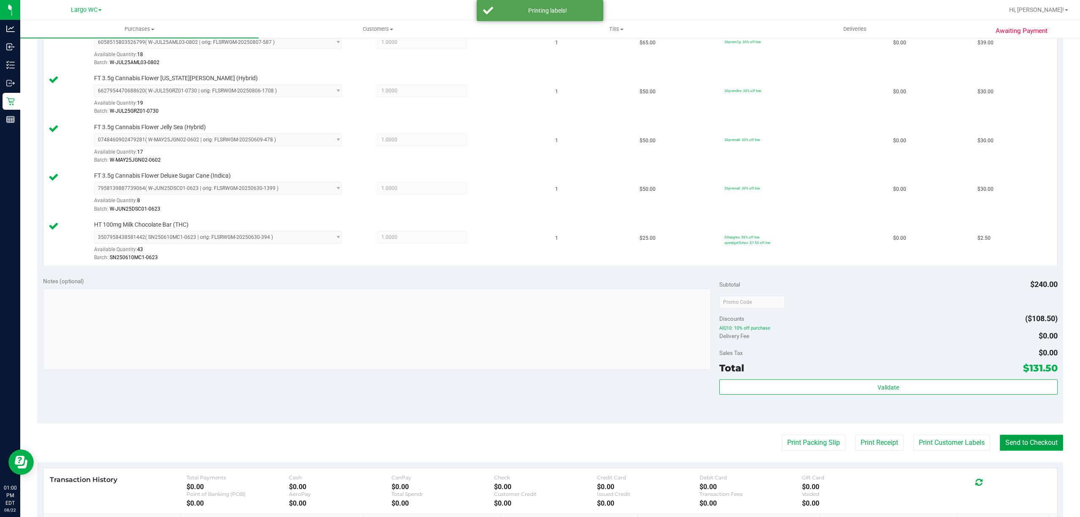
click at [1019, 445] on button "Send to Checkout" at bounding box center [1031, 442] width 63 height 16
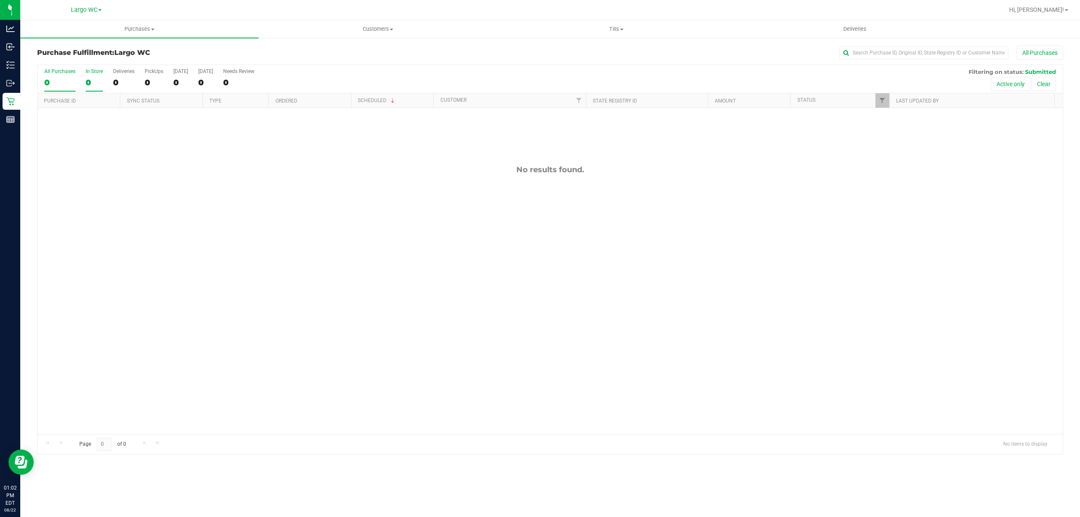
click at [86, 80] on div "0" at bounding box center [94, 83] width 17 height 10
click at [0, 0] on input "In Store 0" at bounding box center [0, 0] width 0 height 0
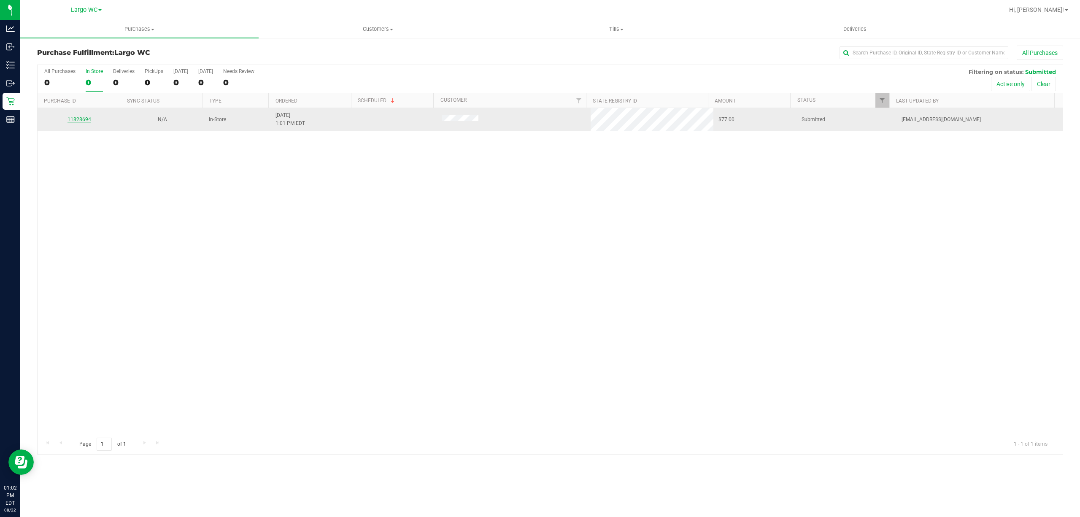
click at [81, 120] on link "11828694" at bounding box center [79, 119] width 24 height 6
click at [78, 120] on link "11828694" at bounding box center [79, 119] width 24 height 6
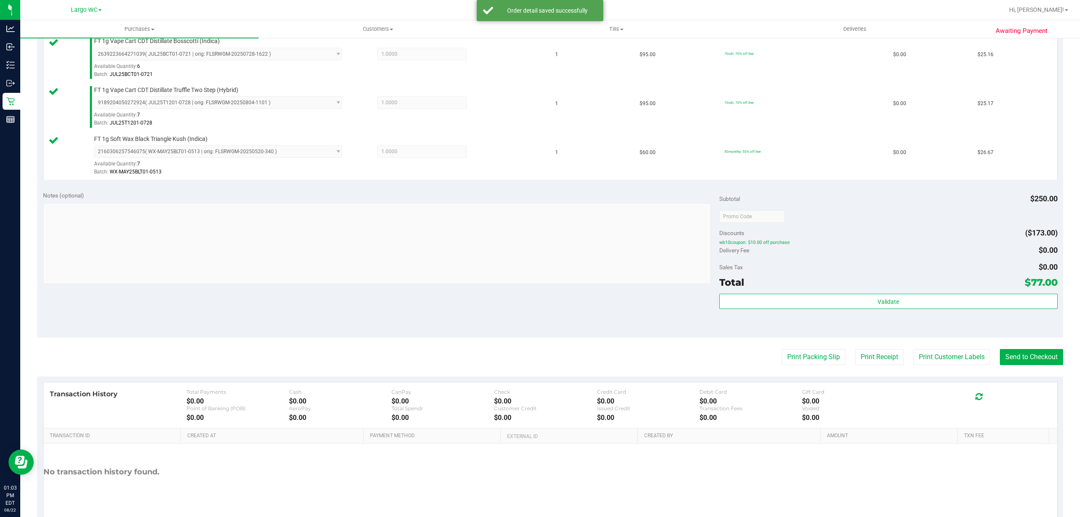
scroll to position [236, 0]
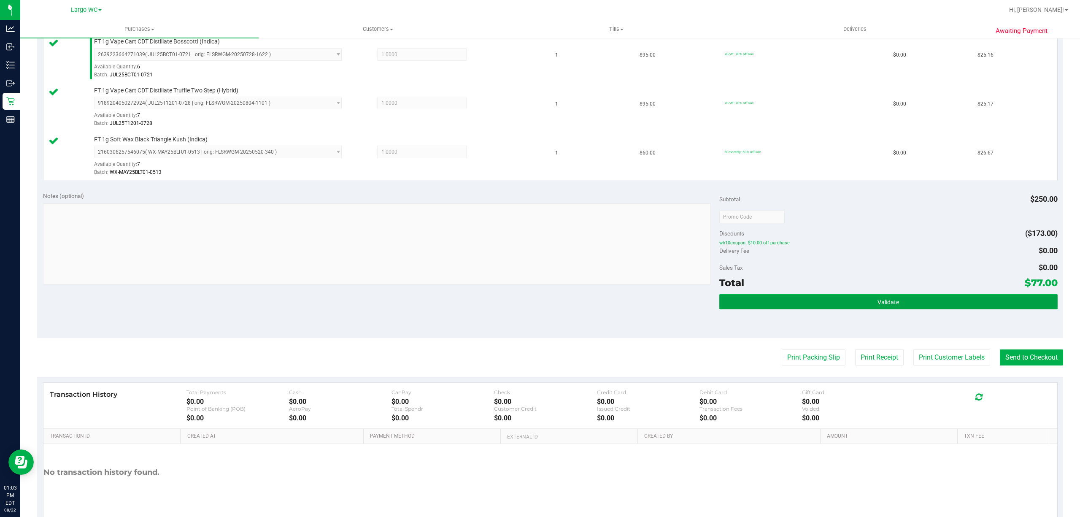
click at [893, 309] on button "Validate" at bounding box center [888, 301] width 338 height 15
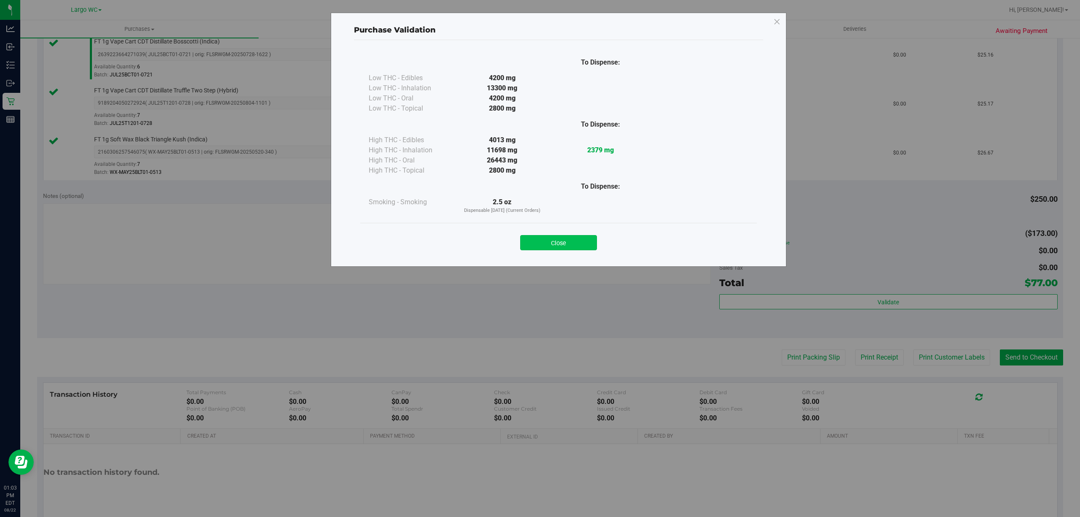
click at [577, 248] on button "Close" at bounding box center [558, 242] width 77 height 15
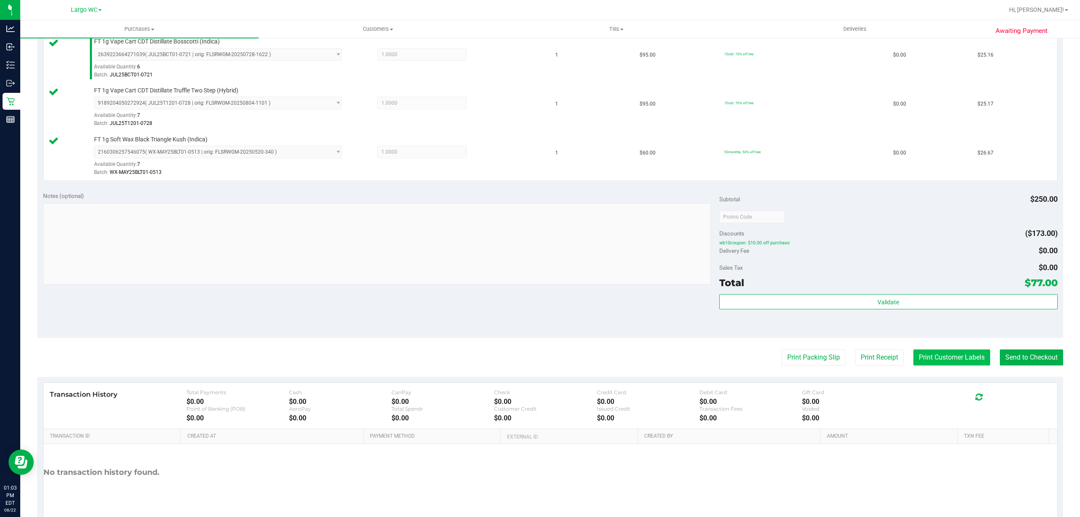
click at [915, 358] on button "Print Customer Labels" at bounding box center [951, 357] width 77 height 16
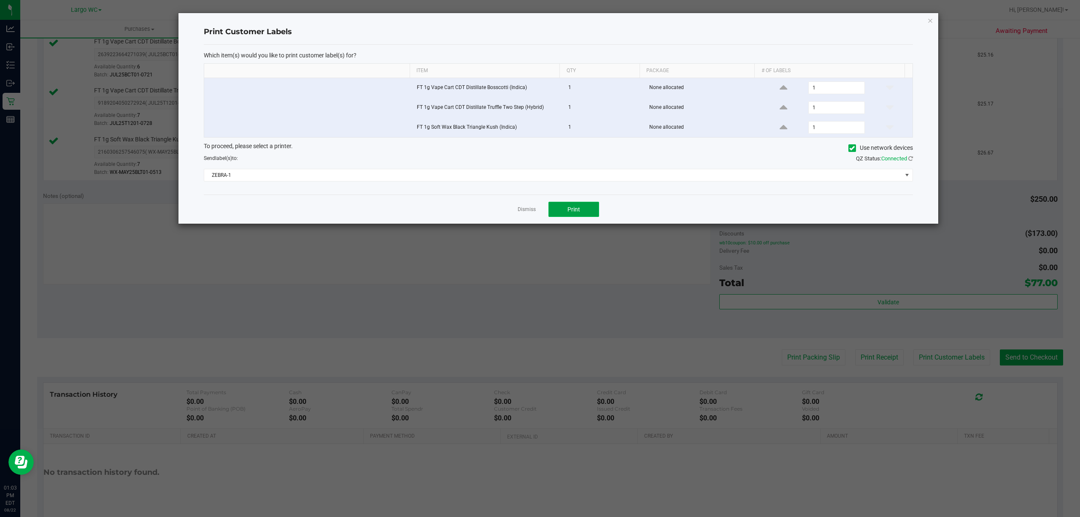
click at [581, 207] on button "Print" at bounding box center [573, 209] width 51 height 15
click at [525, 211] on link "Dismiss" at bounding box center [526, 209] width 18 height 7
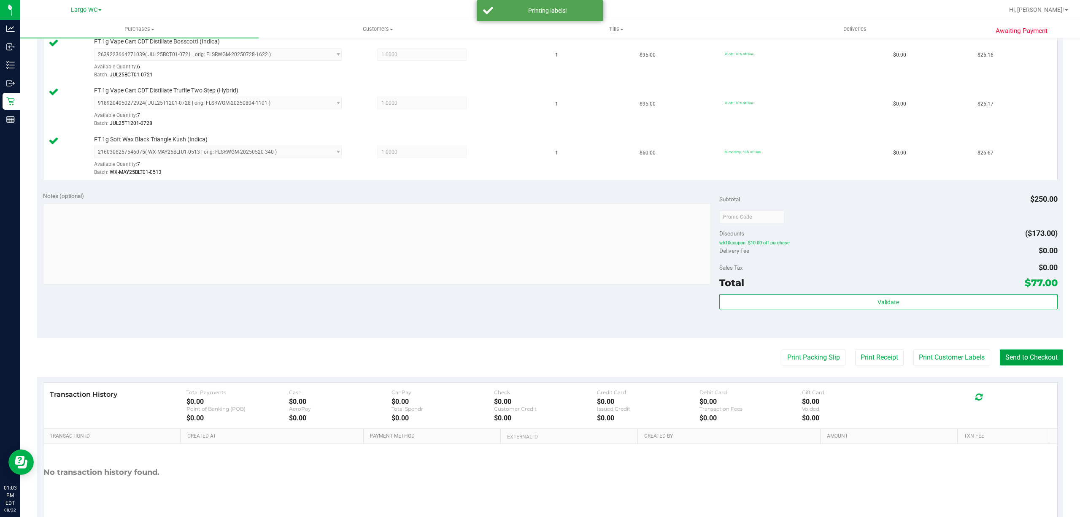
click at [1000, 352] on button "Send to Checkout" at bounding box center [1031, 357] width 63 height 16
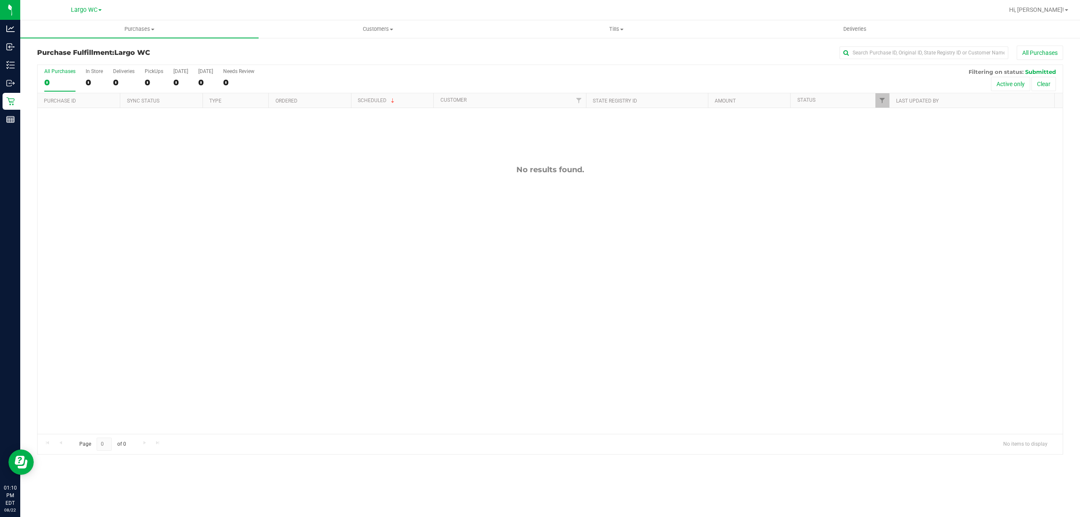
click at [264, 360] on div "No results found." at bounding box center [550, 299] width 1025 height 383
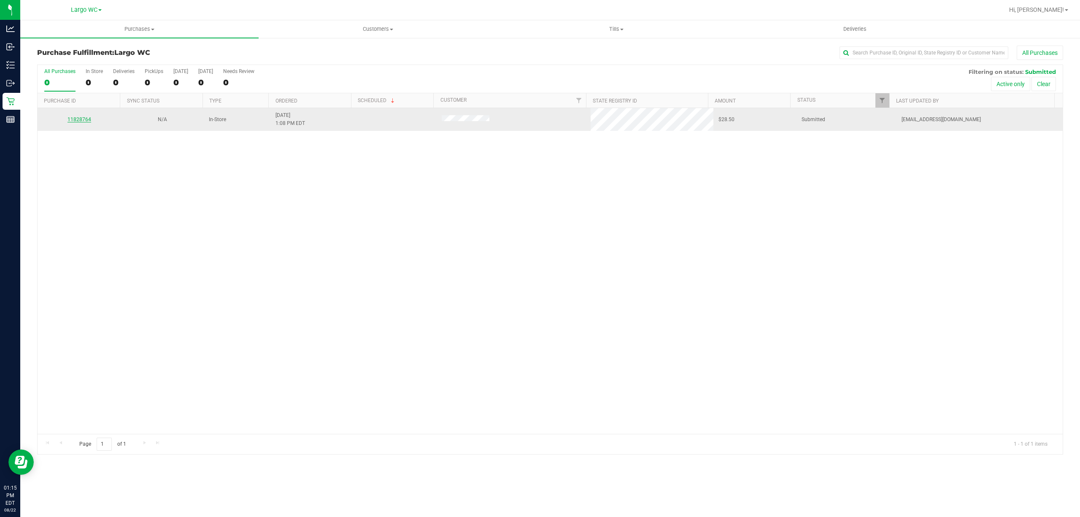
click at [88, 119] on link "11828764" at bounding box center [79, 119] width 24 height 6
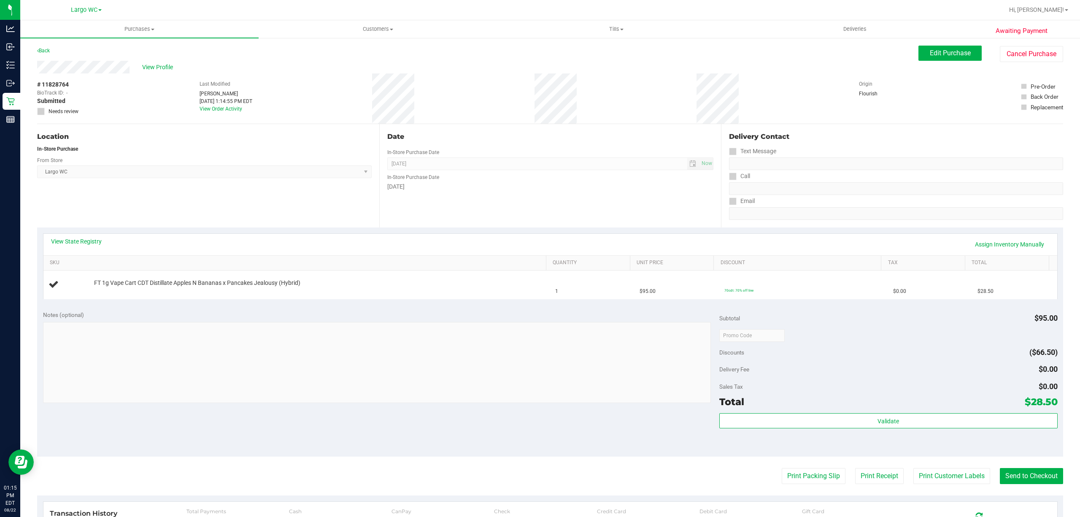
click at [102, 182] on div "Location In-Store Purchase From Store Largo WC Select Store Bonita Springs WC B…" at bounding box center [208, 175] width 342 height 103
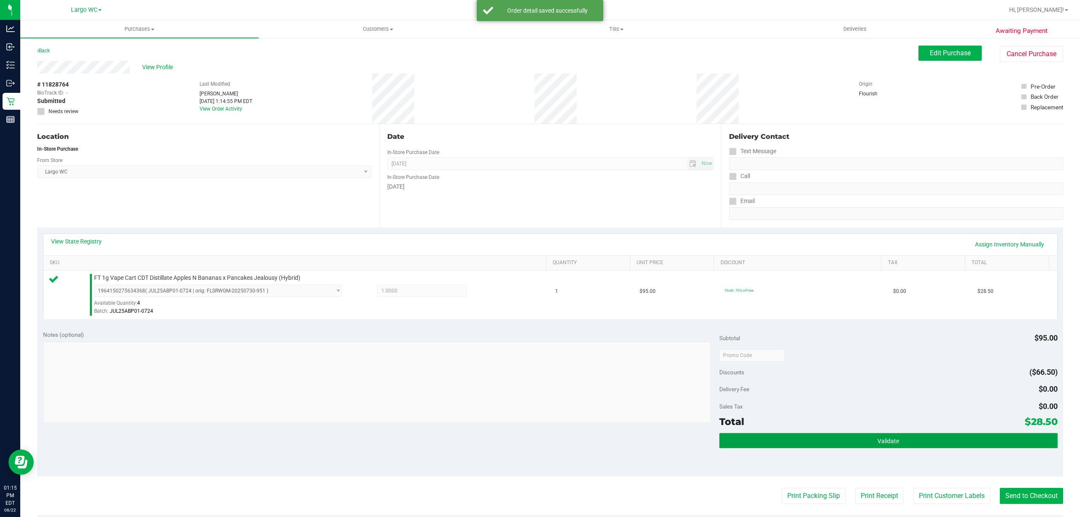
click at [891, 442] on span "Validate" at bounding box center [888, 440] width 22 height 7
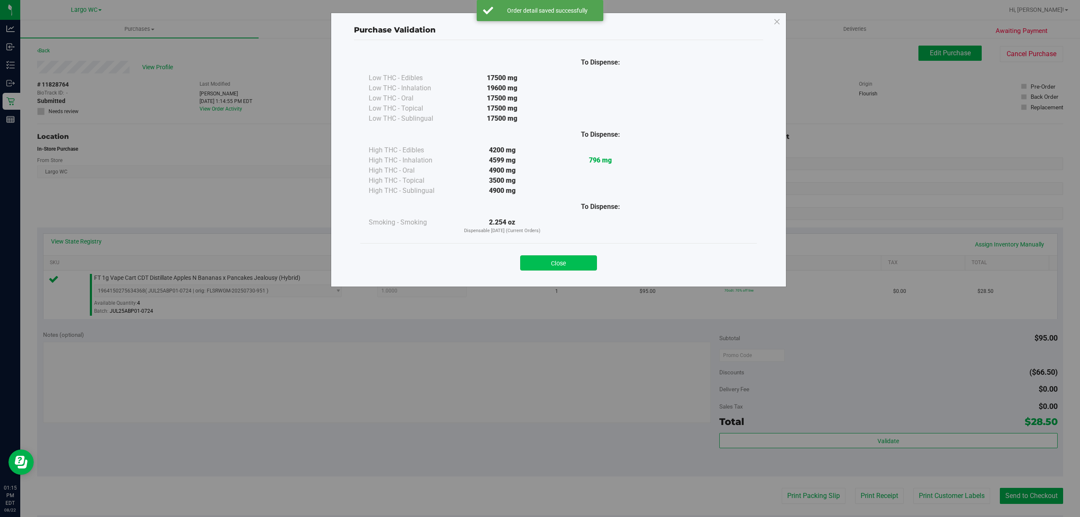
click at [588, 268] on button "Close" at bounding box center [558, 262] width 77 height 15
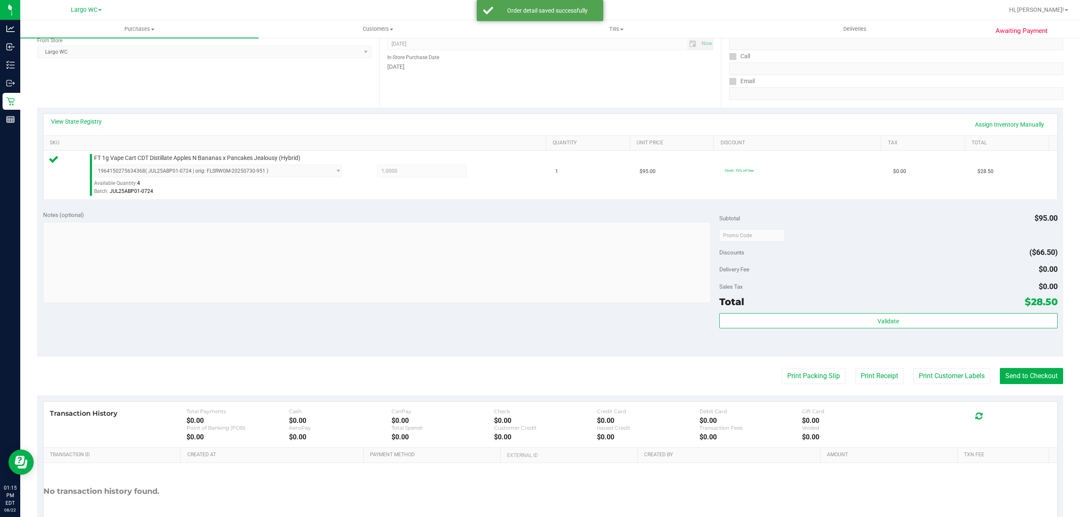
scroll to position [120, 0]
click at [942, 380] on button "Print Customer Labels" at bounding box center [951, 375] width 77 height 16
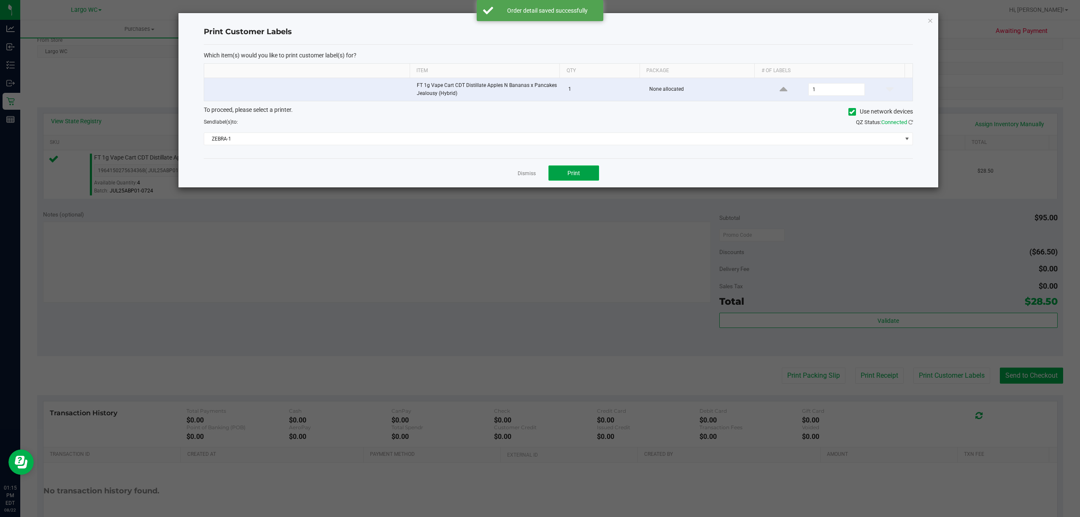
click at [598, 171] on button "Print" at bounding box center [573, 172] width 51 height 15
click at [524, 176] on link "Dismiss" at bounding box center [526, 173] width 18 height 7
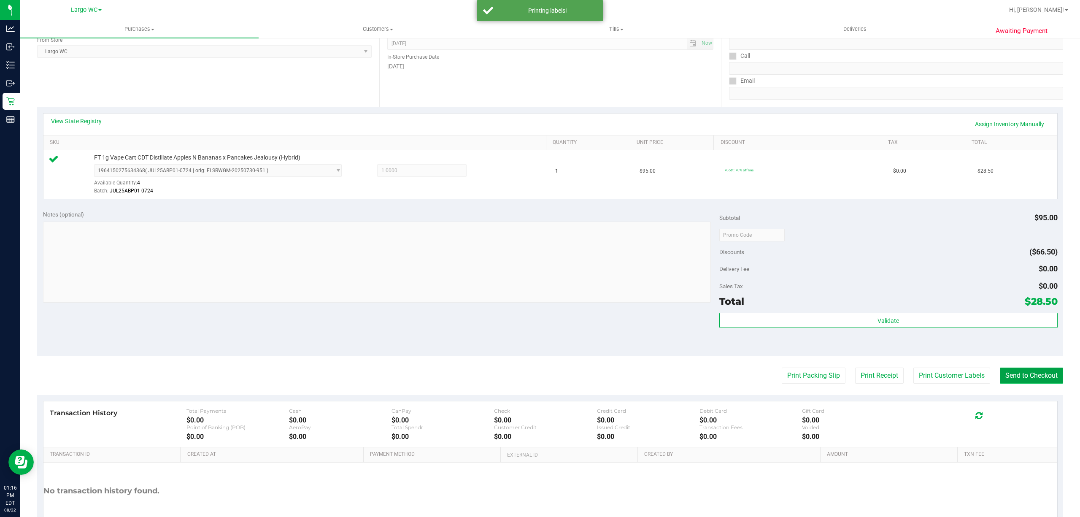
click at [1021, 375] on button "Send to Checkout" at bounding box center [1031, 375] width 63 height 16
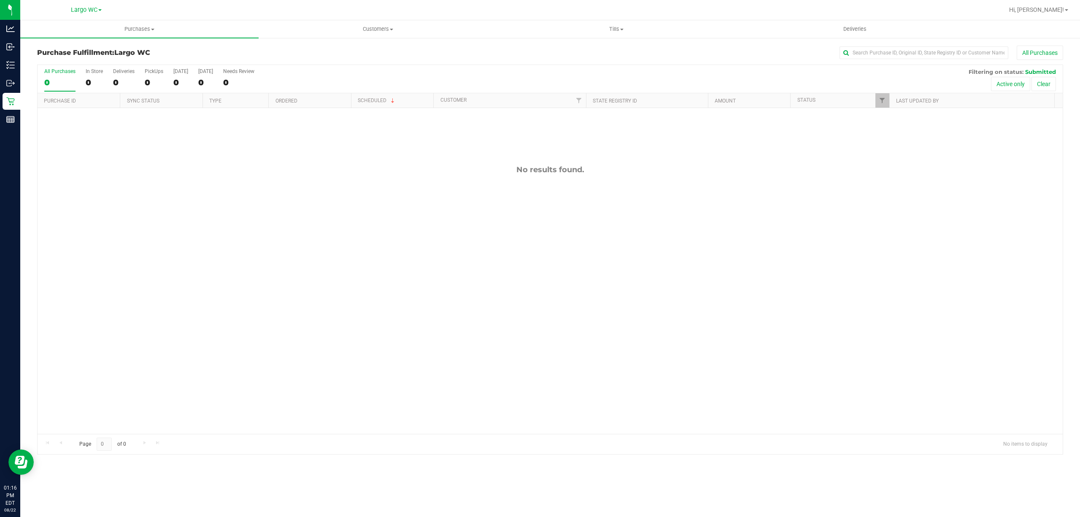
click at [216, 338] on div "No results found." at bounding box center [550, 299] width 1025 height 383
click at [157, 412] on div "No results found." at bounding box center [550, 299] width 1025 height 383
click at [94, 72] on div "In Store" at bounding box center [94, 71] width 17 height 6
click at [0, 0] on input "In Store 0" at bounding box center [0, 0] width 0 height 0
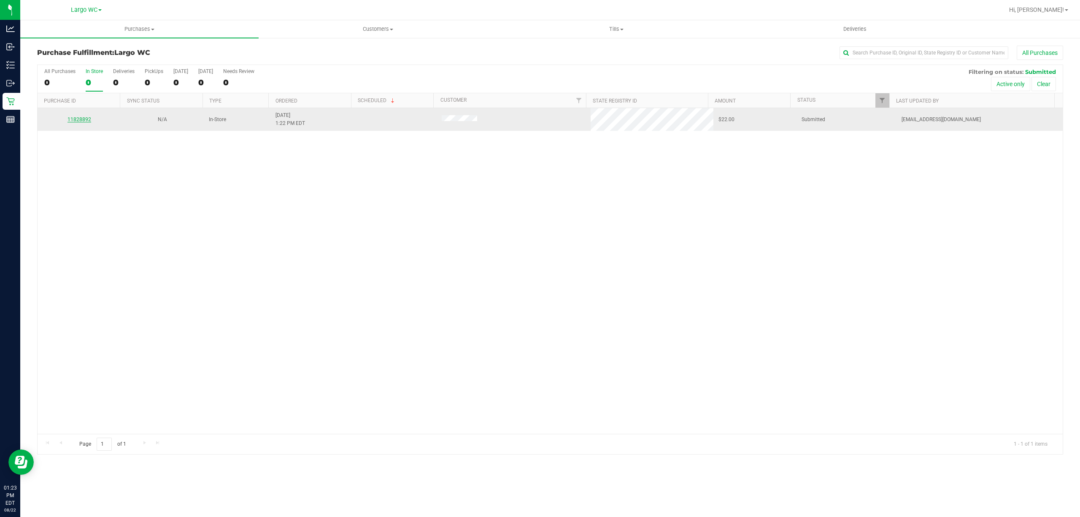
click at [85, 120] on link "11828892" at bounding box center [79, 119] width 24 height 6
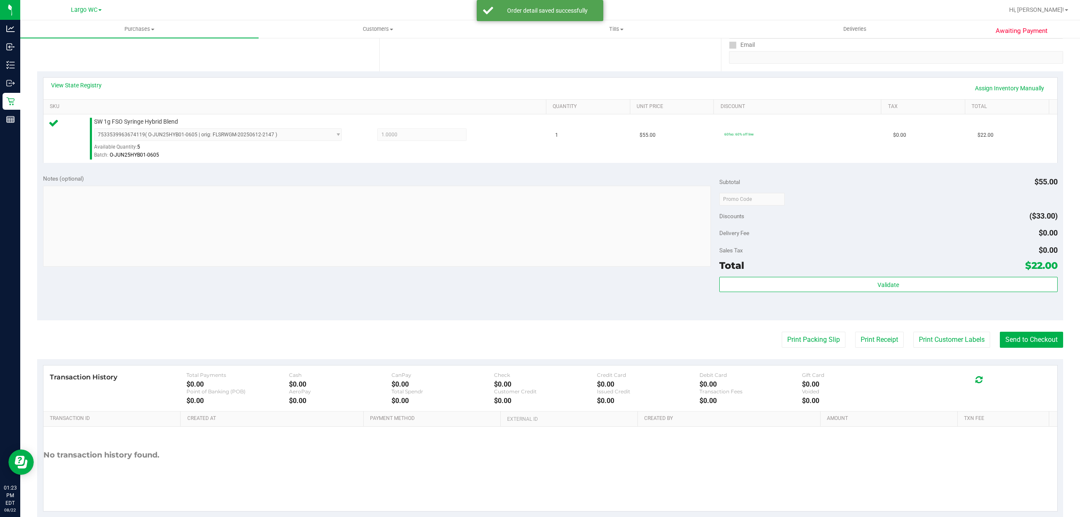
scroll to position [172, 0]
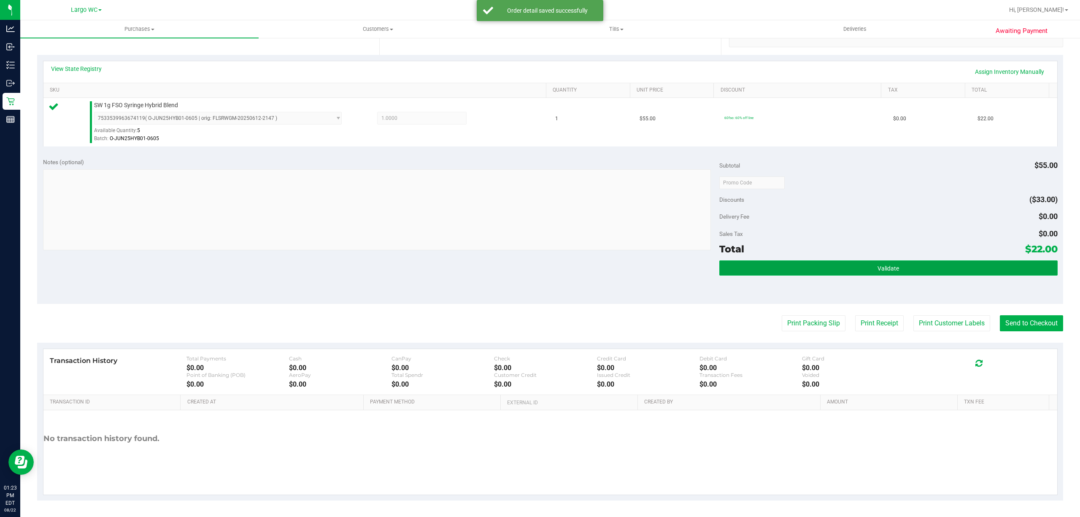
click at [916, 264] on button "Validate" at bounding box center [888, 267] width 338 height 15
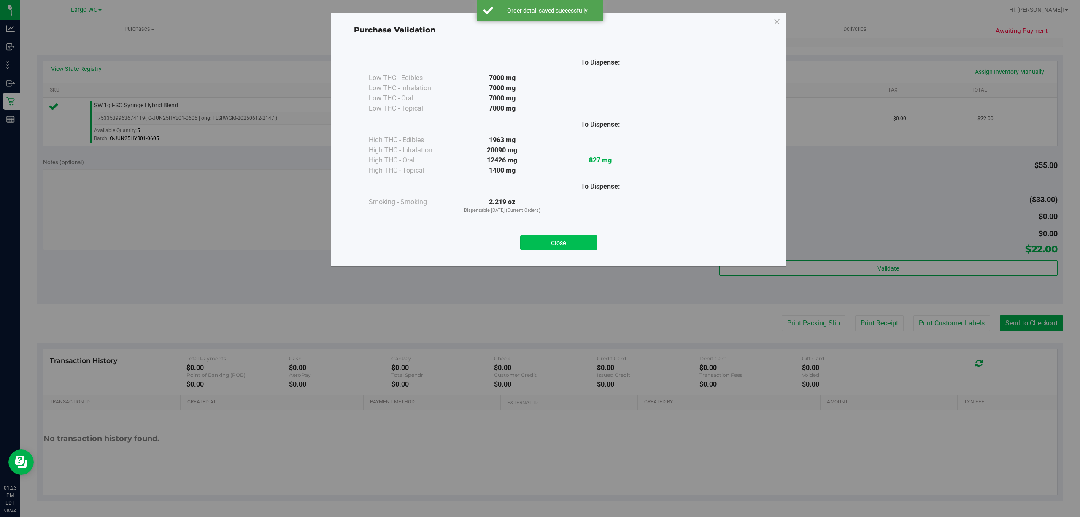
click at [564, 248] on button "Close" at bounding box center [558, 242] width 77 height 15
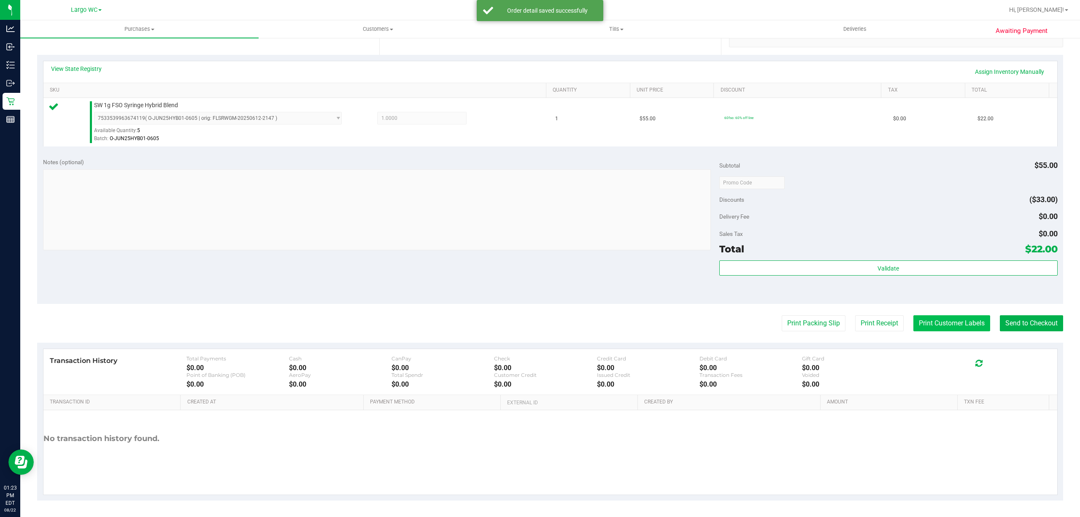
click at [942, 331] on button "Print Customer Labels" at bounding box center [951, 323] width 77 height 16
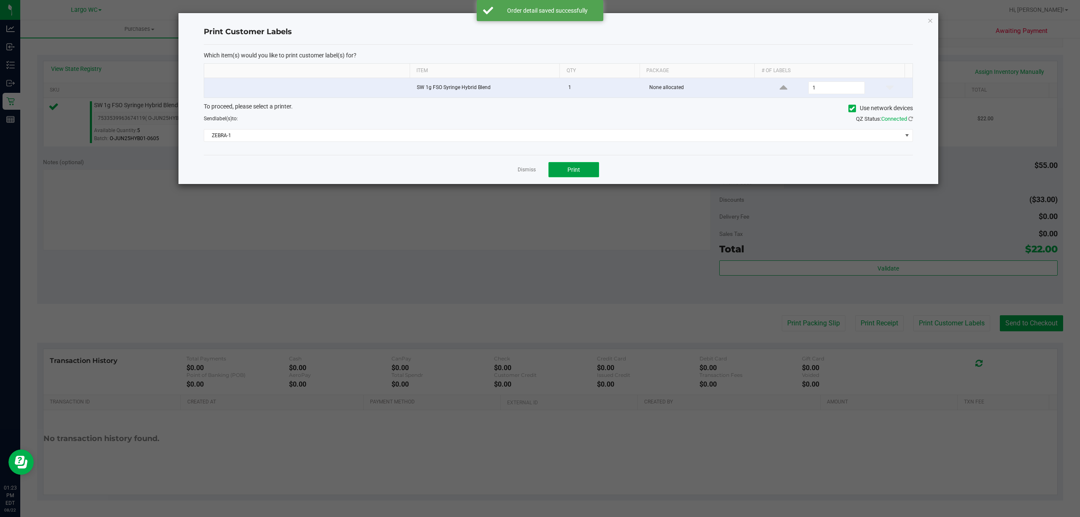
click at [595, 173] on button "Print" at bounding box center [573, 169] width 51 height 15
click at [527, 170] on link "Dismiss" at bounding box center [526, 169] width 18 height 7
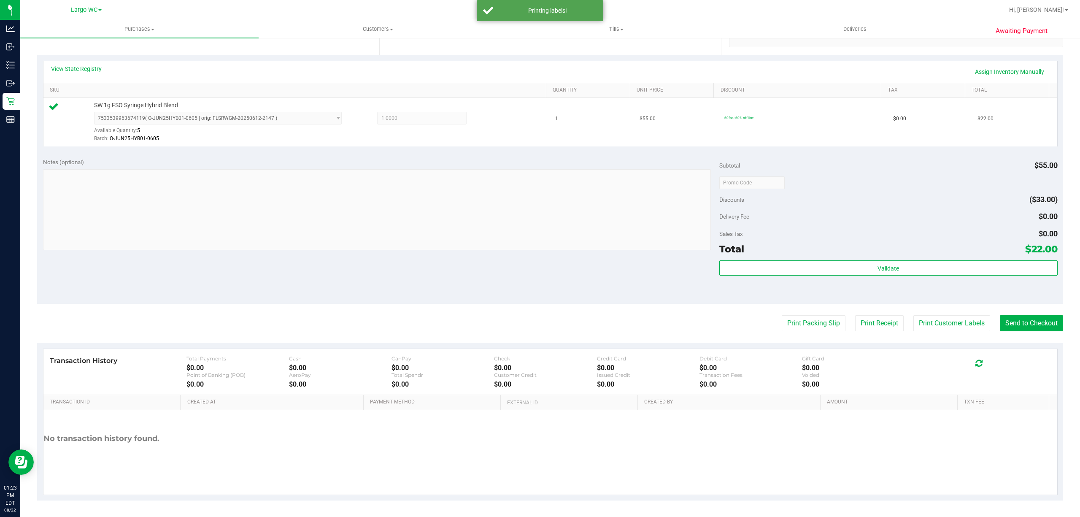
click at [1043, 350] on div "Transaction History Total Payments $0.00 Cash $0.00 CanPay $0.00 Check $0.00 Cr…" at bounding box center [549, 372] width 1013 height 46
click at [1027, 329] on button "Send to Checkout" at bounding box center [1031, 323] width 63 height 16
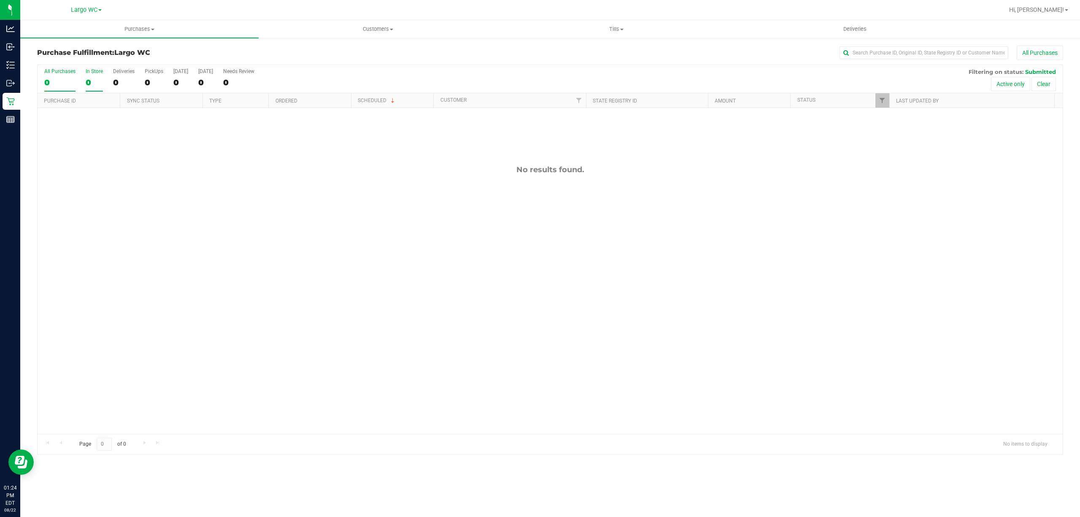
click at [95, 83] on div "0" at bounding box center [94, 83] width 17 height 10
click at [0, 0] on input "In Store 0" at bounding box center [0, 0] width 0 height 0
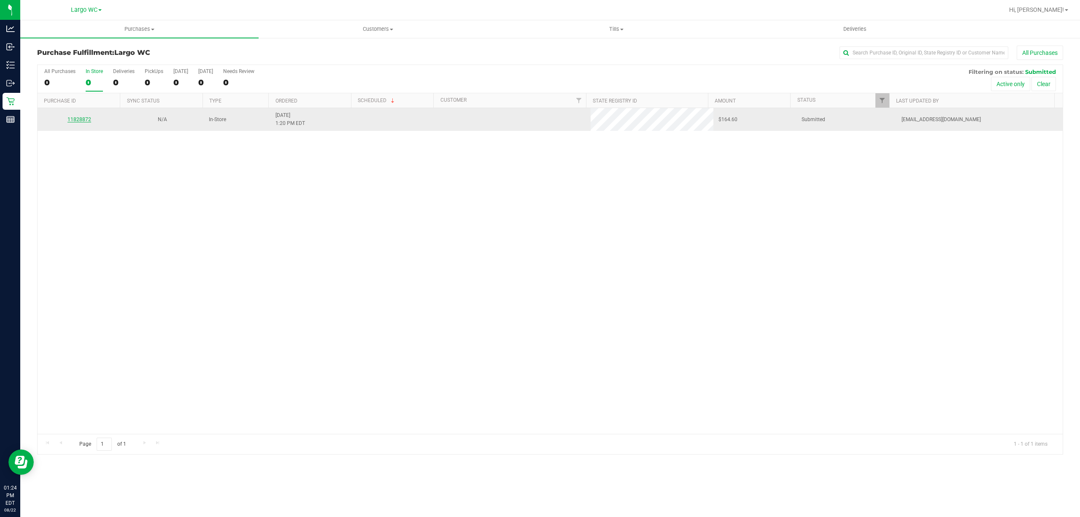
click at [90, 121] on link "11828872" at bounding box center [79, 119] width 24 height 6
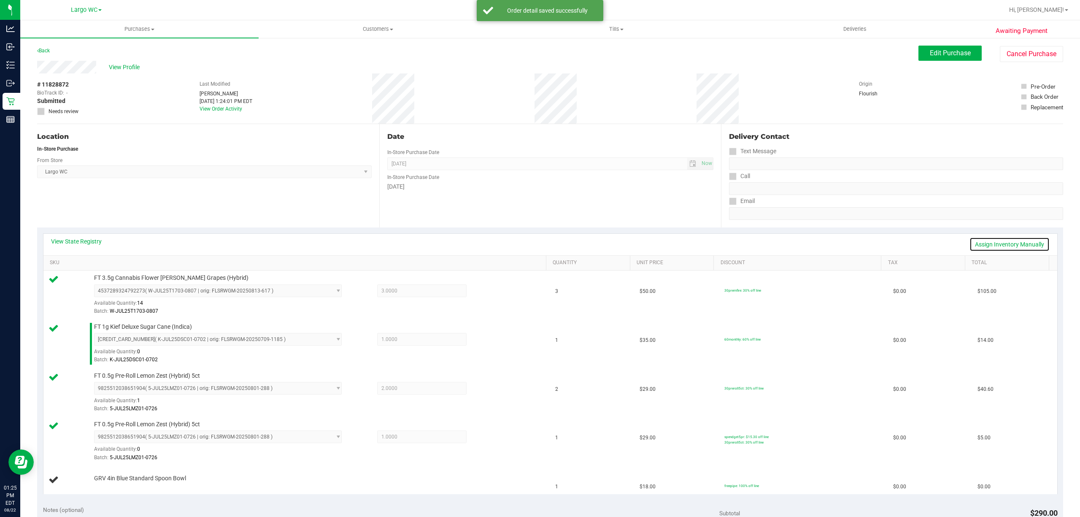
click at [999, 243] on link "Assign Inventory Manually" at bounding box center [1009, 244] width 80 height 14
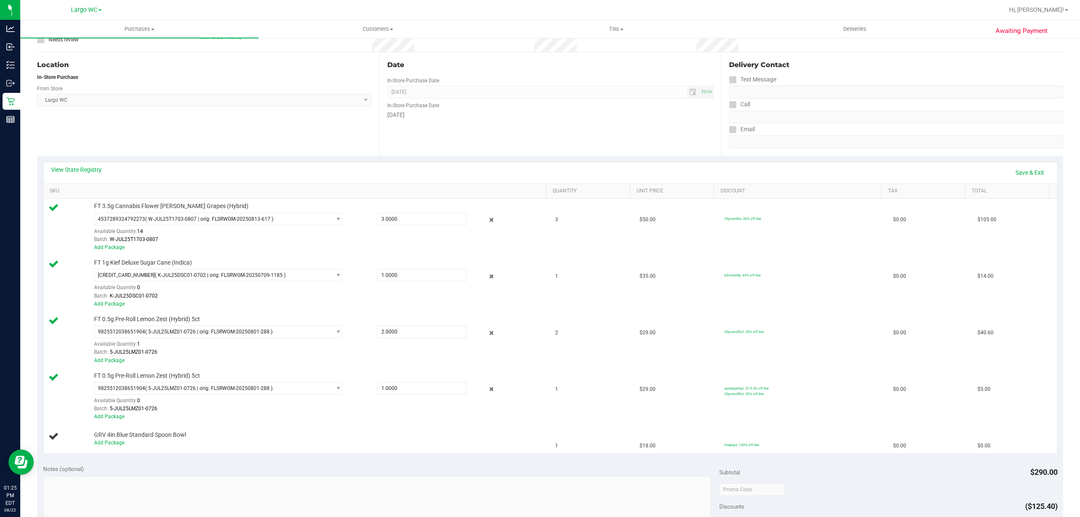
scroll to position [88, 0]
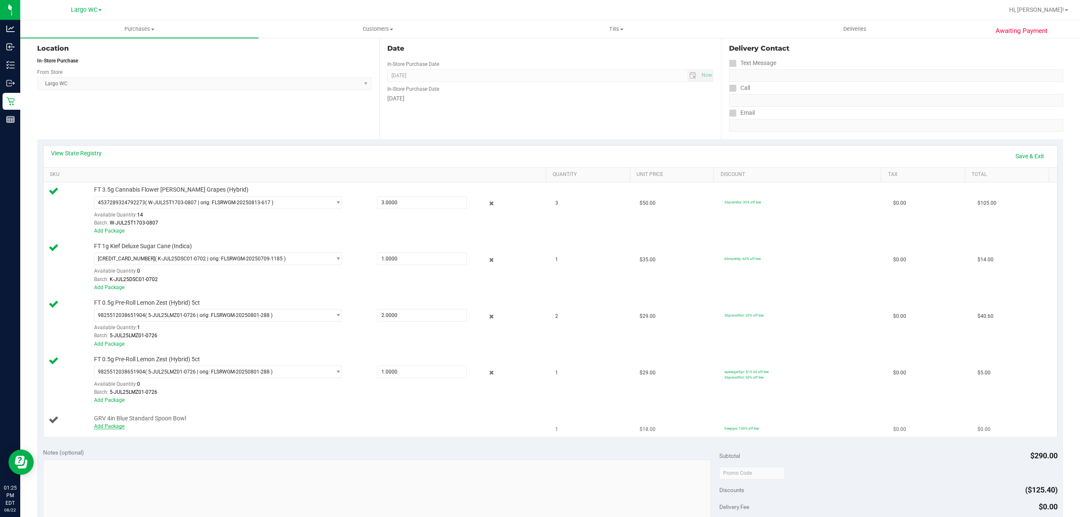
click at [116, 429] on link "Add Package" at bounding box center [109, 426] width 30 height 6
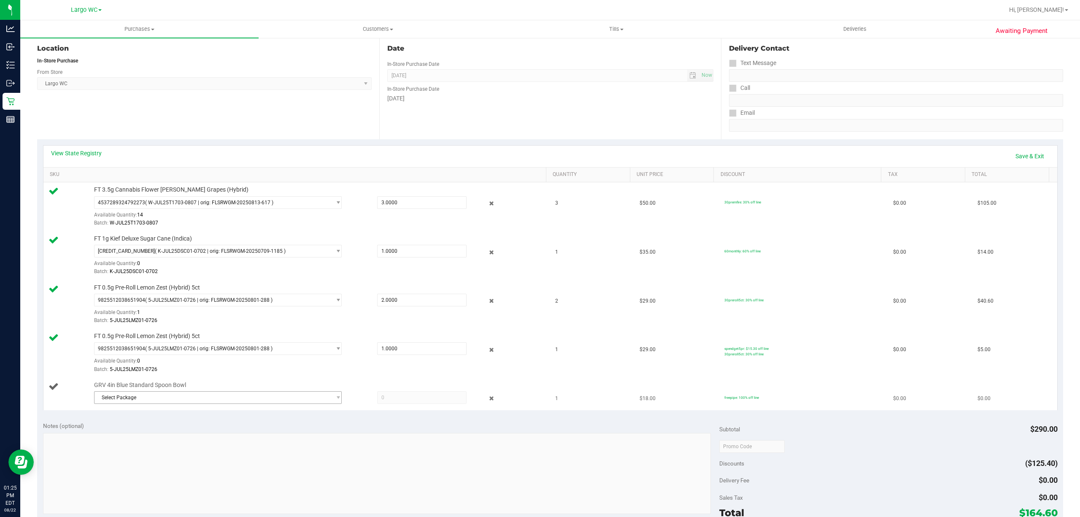
click at [209, 398] on span "Select Package" at bounding box center [212, 397] width 236 height 12
click at [205, 438] on span "( 1992263-082025 | orig: FLTW-20250808-032 )" at bounding box center [201, 435] width 108 height 6
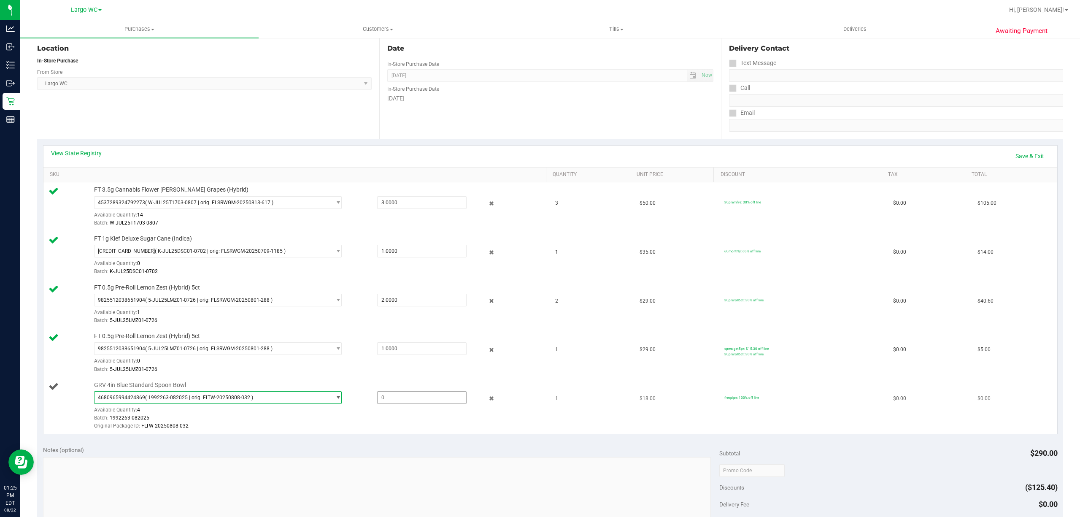
click at [377, 399] on span at bounding box center [421, 397] width 89 height 13
click at [832, 342] on td "spendget5pr: $15.30 off line 30preroll5ct: 30% off line" at bounding box center [803, 353] width 169 height 49
click at [1023, 158] on link "Save & Exit" at bounding box center [1030, 156] width 40 height 14
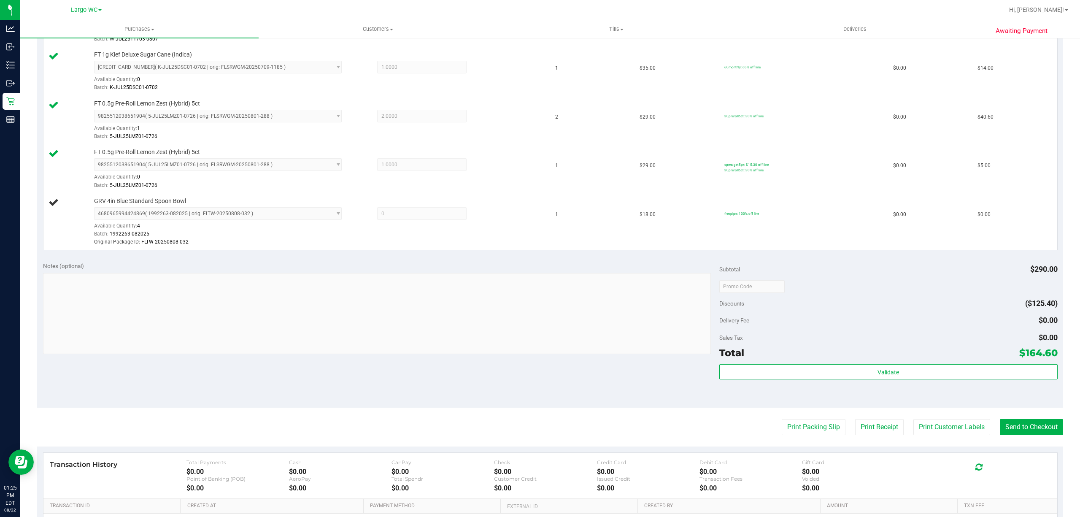
scroll to position [346, 0]
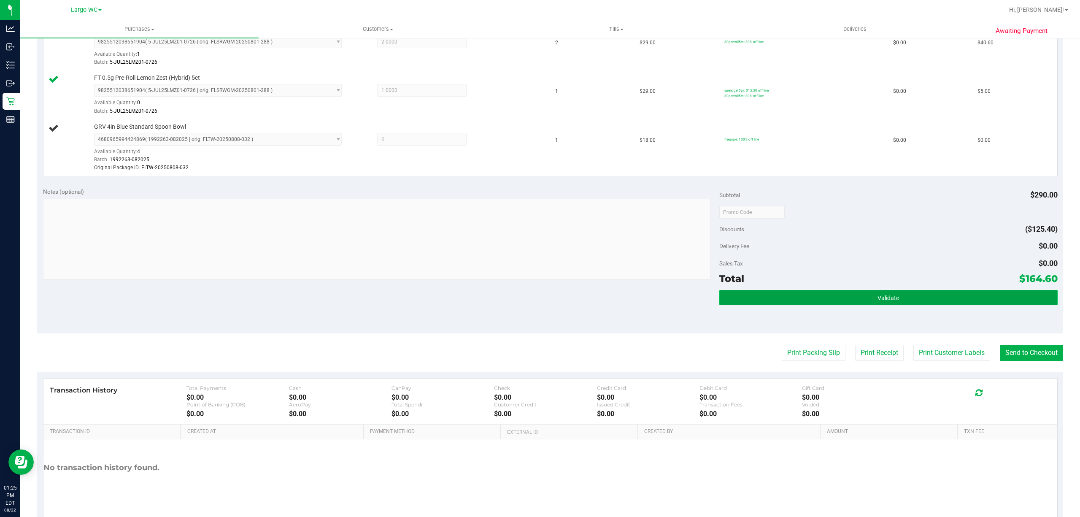
click at [931, 305] on button "Validate" at bounding box center [888, 297] width 338 height 15
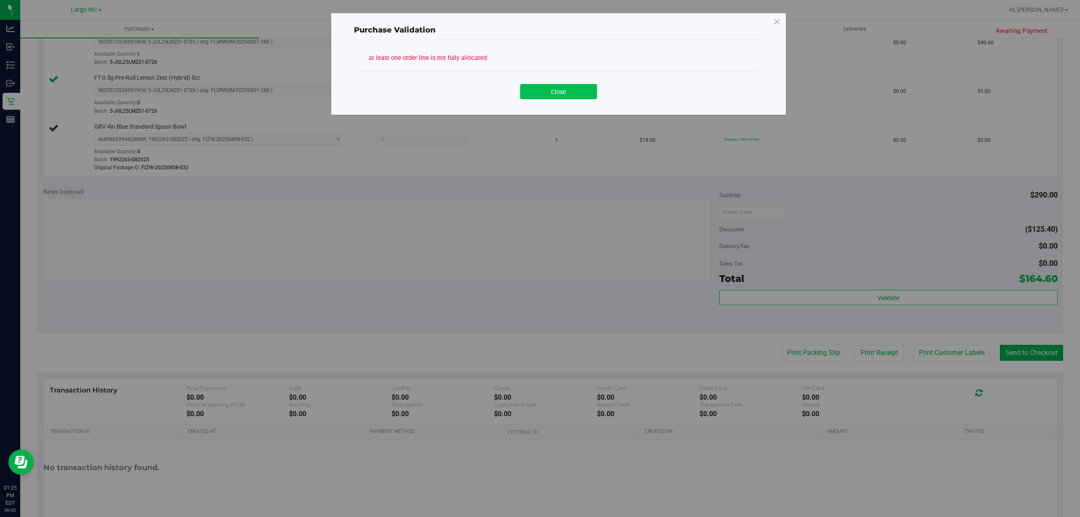
click at [569, 95] on button "Close" at bounding box center [558, 91] width 77 height 15
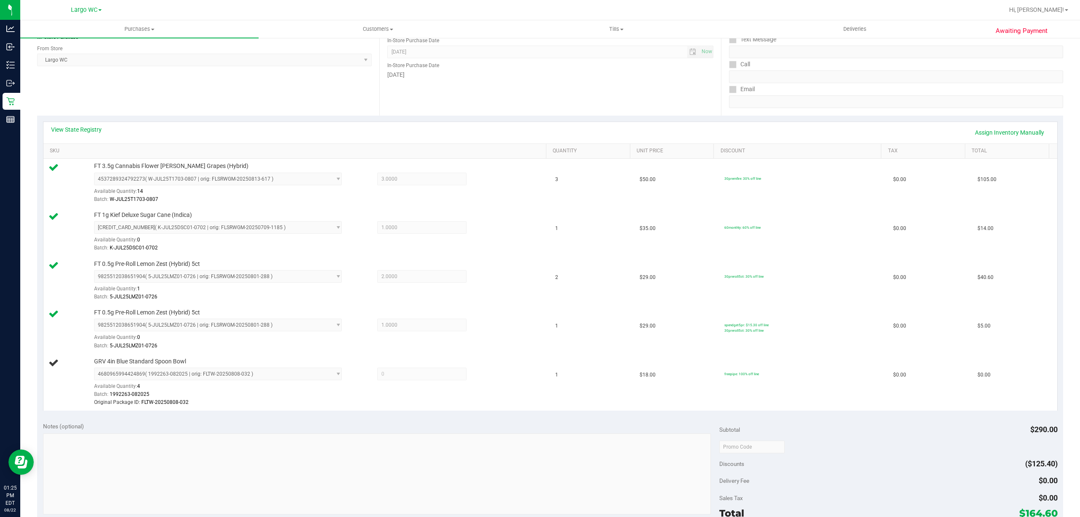
scroll to position [100, 0]
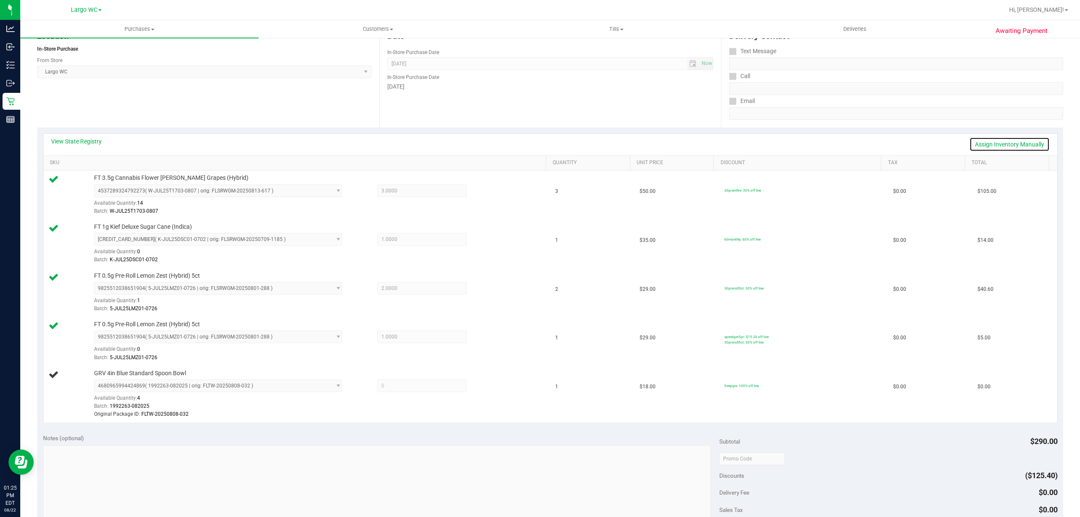
click at [1011, 147] on link "Assign Inventory Manually" at bounding box center [1009, 144] width 80 height 14
click at [420, 390] on input "text" at bounding box center [421, 386] width 89 height 12
type input "1"
click at [892, 269] on td "$0.00" at bounding box center [930, 292] width 84 height 49
click at [1010, 149] on link "Save & Exit" at bounding box center [1030, 144] width 40 height 14
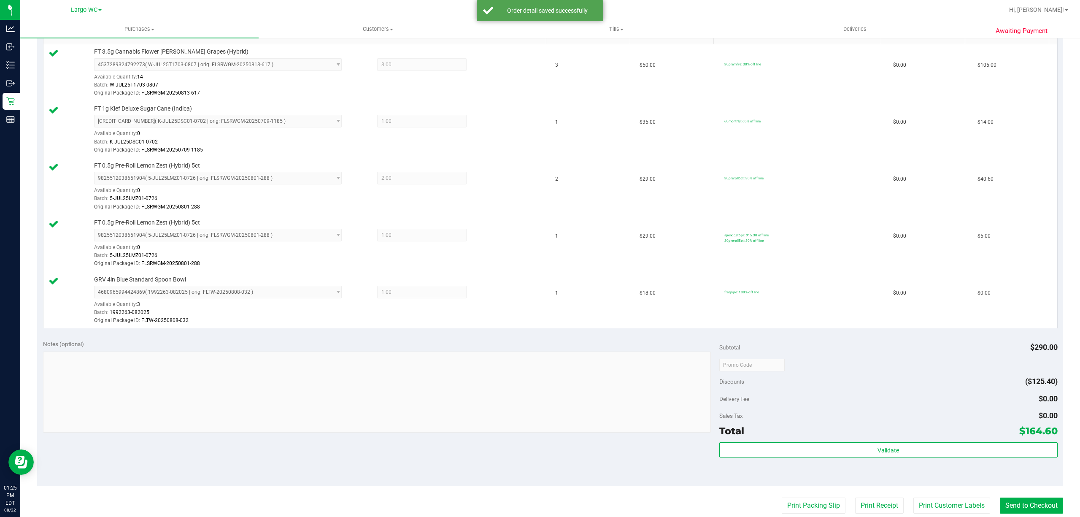
scroll to position [256, 0]
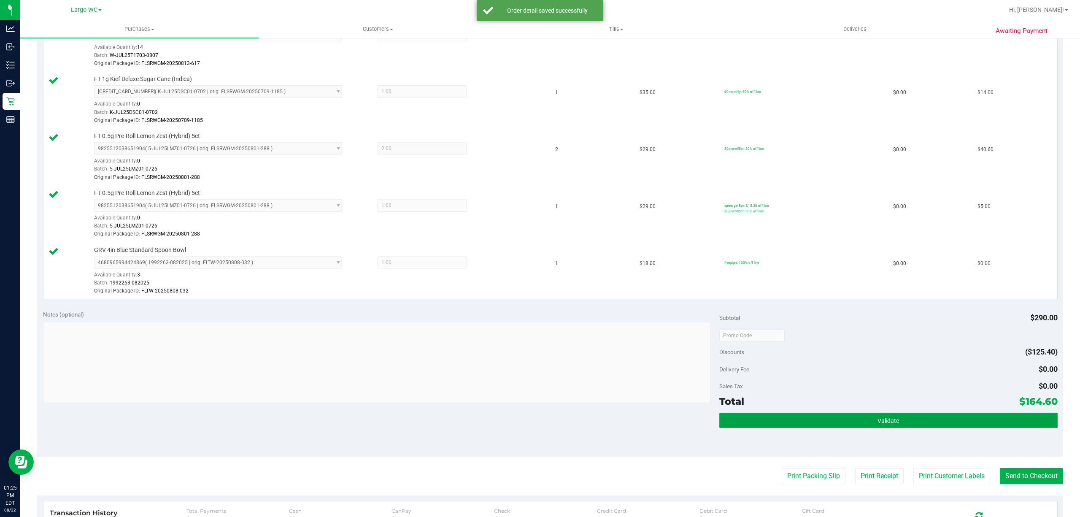
click at [909, 415] on button "Validate" at bounding box center [888, 419] width 338 height 15
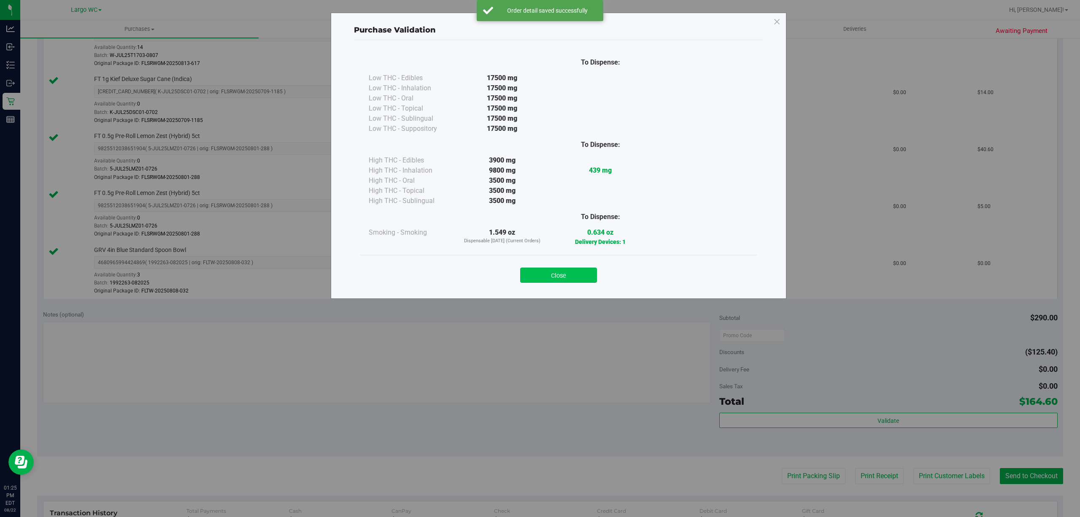
click at [571, 278] on button "Close" at bounding box center [558, 274] width 77 height 15
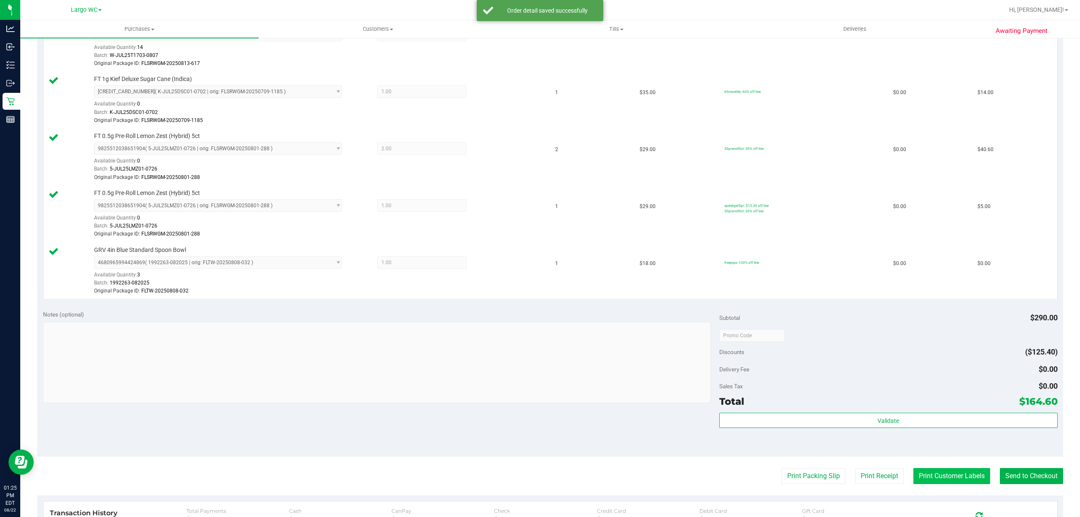
click at [941, 478] on button "Print Customer Labels" at bounding box center [951, 476] width 77 height 16
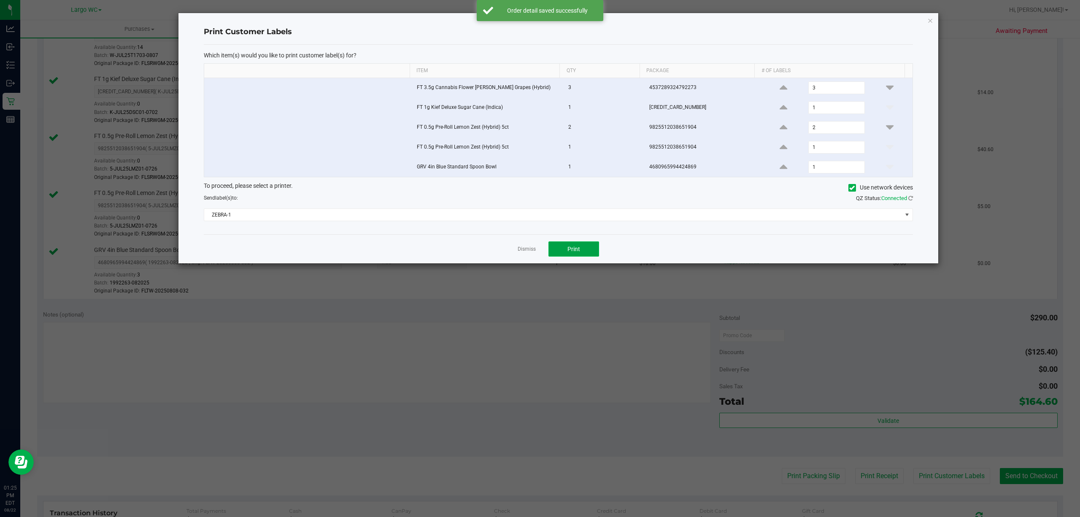
click at [586, 248] on button "Print" at bounding box center [573, 248] width 51 height 15
click at [526, 252] on link "Dismiss" at bounding box center [526, 248] width 18 height 7
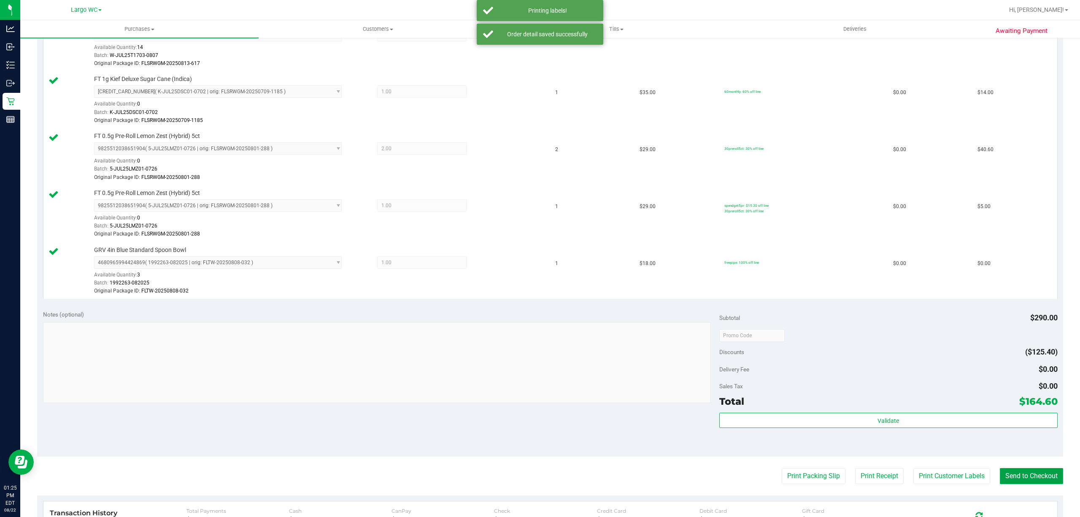
click at [1023, 473] on button "Send to Checkout" at bounding box center [1031, 476] width 63 height 16
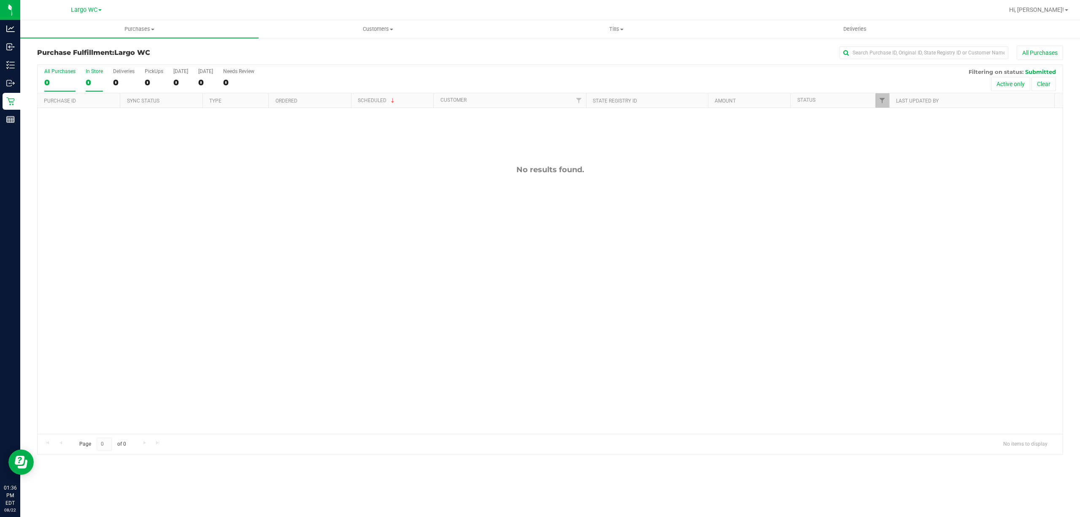
click at [92, 72] on div "In Store" at bounding box center [94, 71] width 17 height 6
click at [0, 0] on input "In Store 0" at bounding box center [0, 0] width 0 height 0
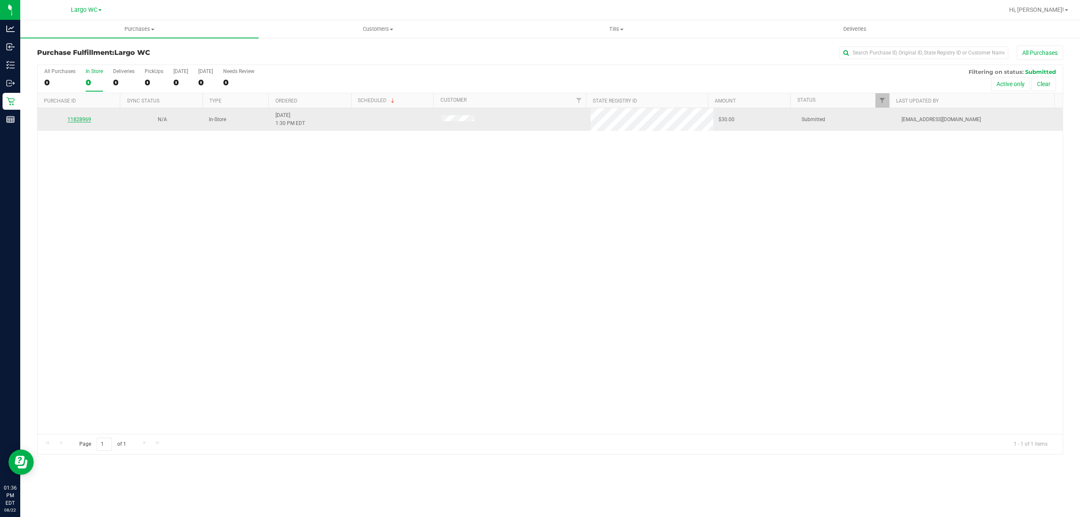
click at [85, 120] on link "11828969" at bounding box center [79, 119] width 24 height 6
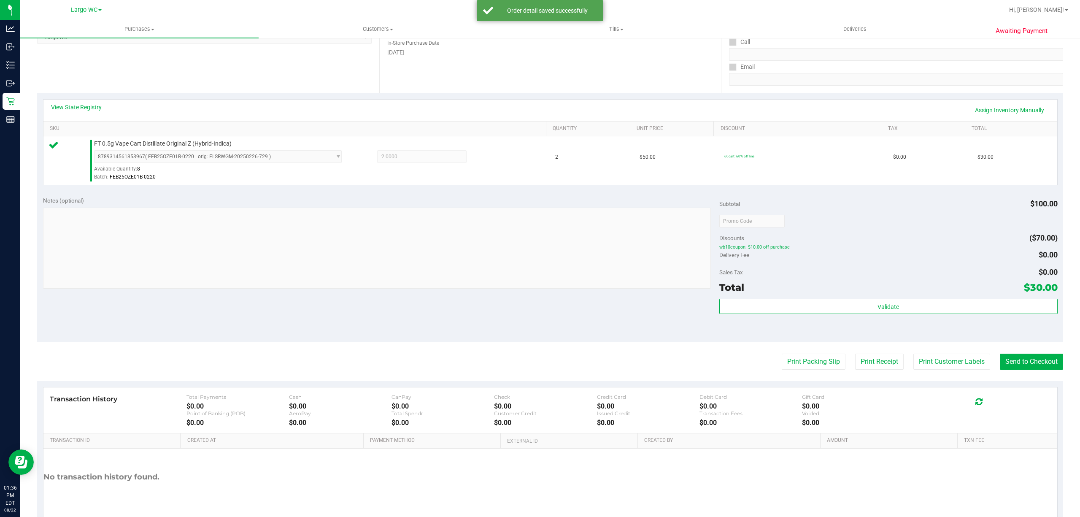
scroll to position [172, 0]
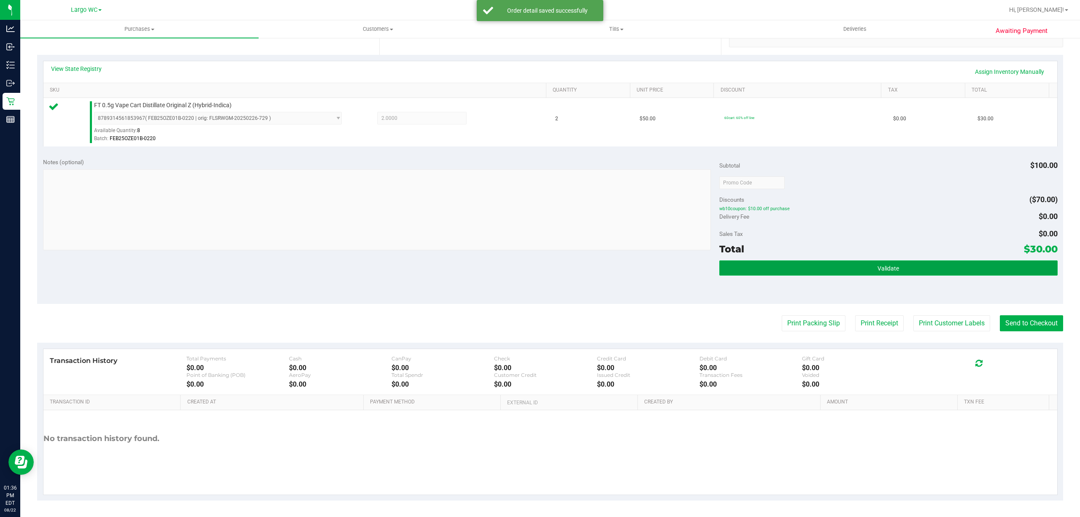
click at [887, 273] on button "Validate" at bounding box center [888, 267] width 338 height 15
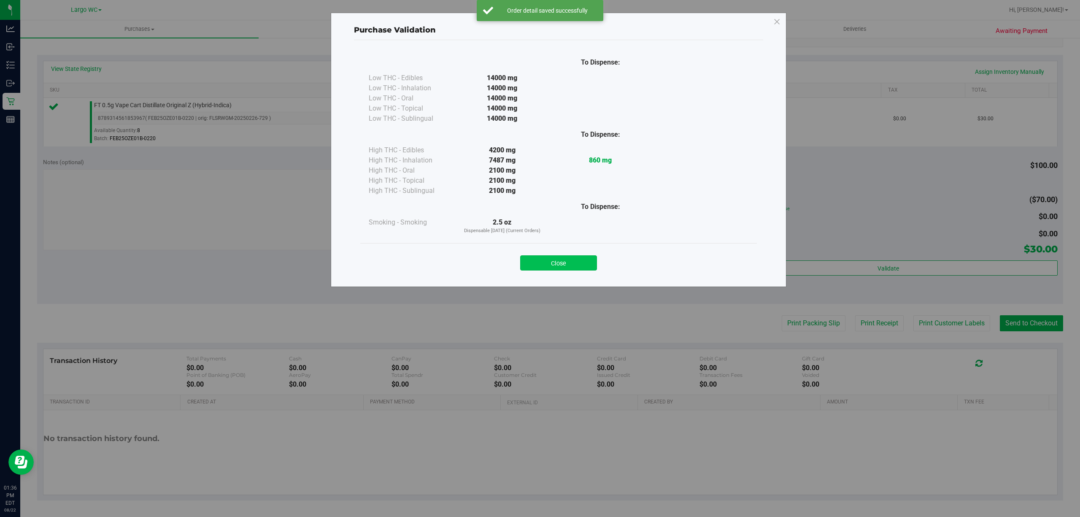
click at [561, 266] on button "Close" at bounding box center [558, 262] width 77 height 15
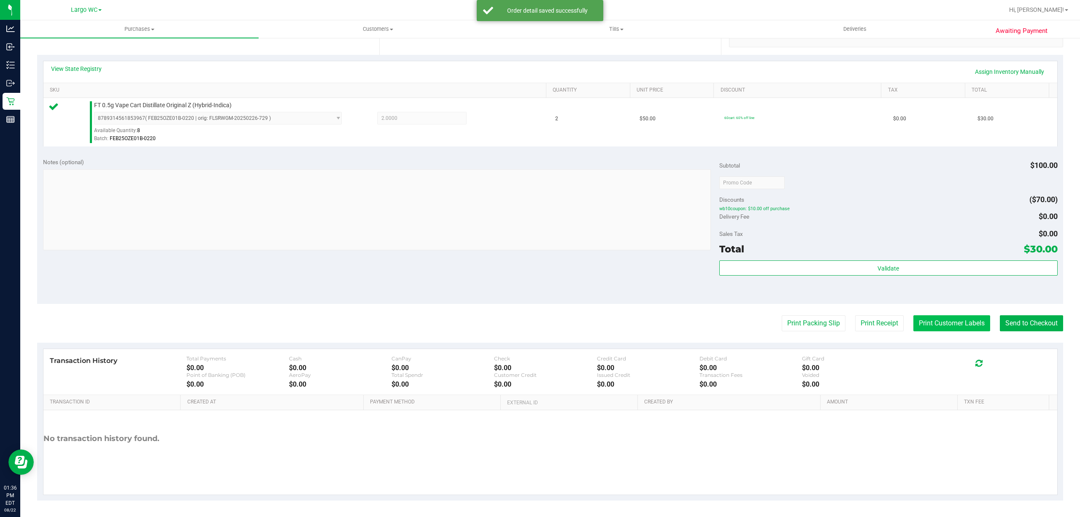
click at [930, 323] on button "Print Customer Labels" at bounding box center [951, 323] width 77 height 16
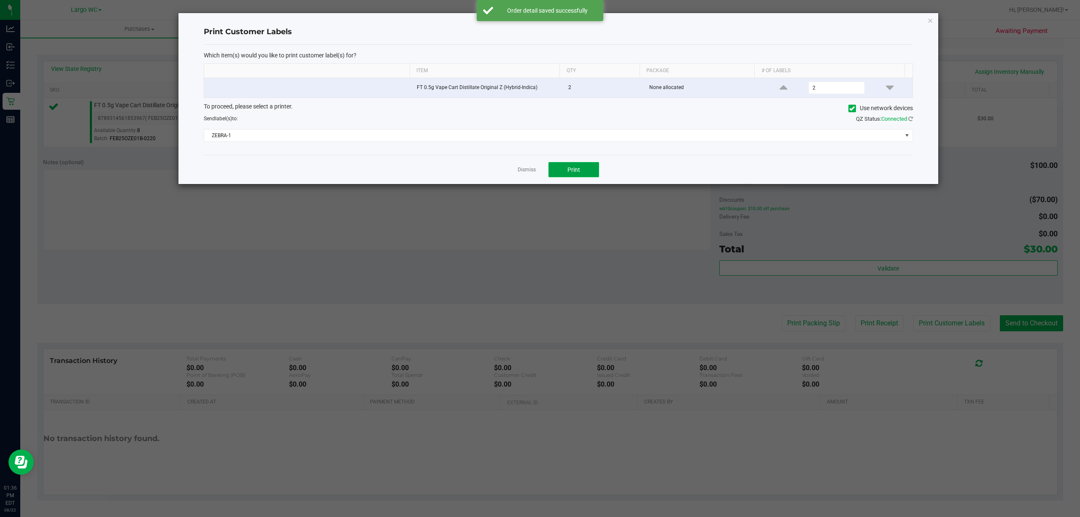
click at [581, 170] on button "Print" at bounding box center [573, 169] width 51 height 15
click at [526, 171] on link "Dismiss" at bounding box center [526, 169] width 18 height 7
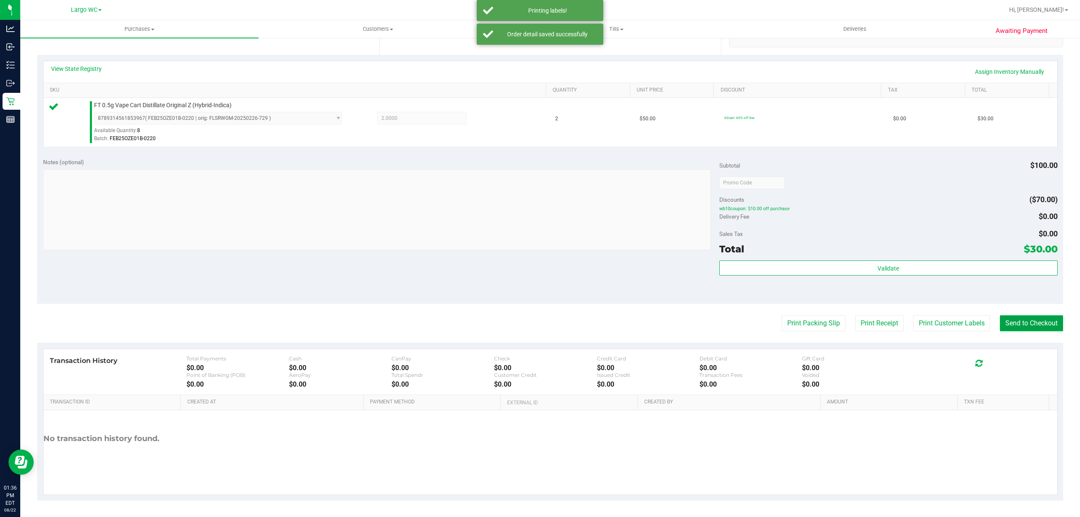
click at [1034, 323] on button "Send to Checkout" at bounding box center [1031, 323] width 63 height 16
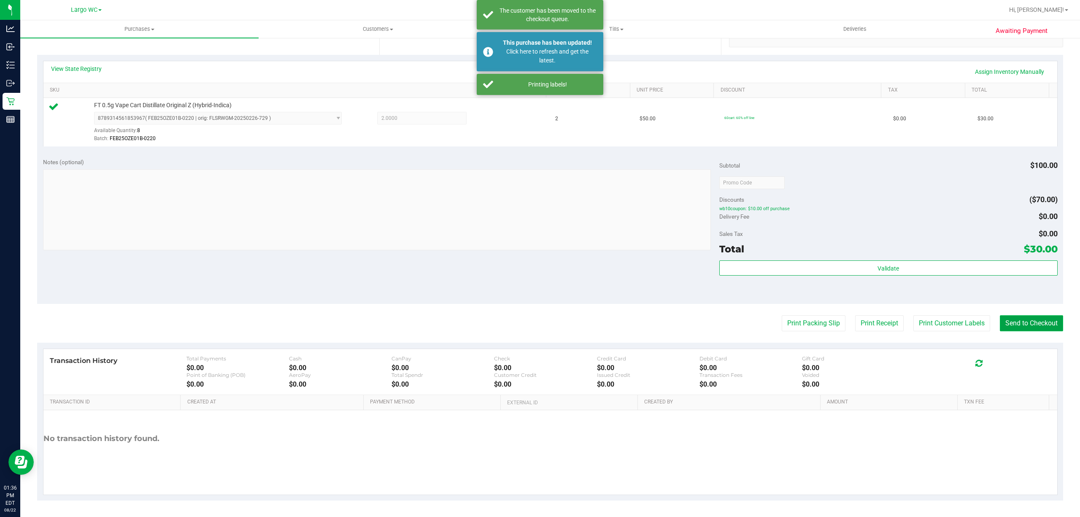
scroll to position [0, 0]
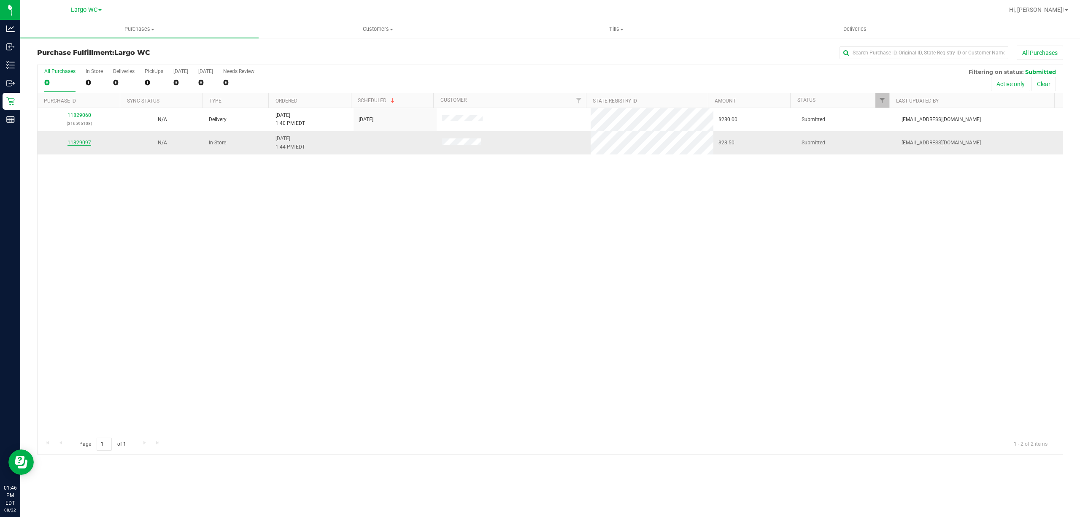
click at [84, 143] on link "11829097" at bounding box center [79, 143] width 24 height 6
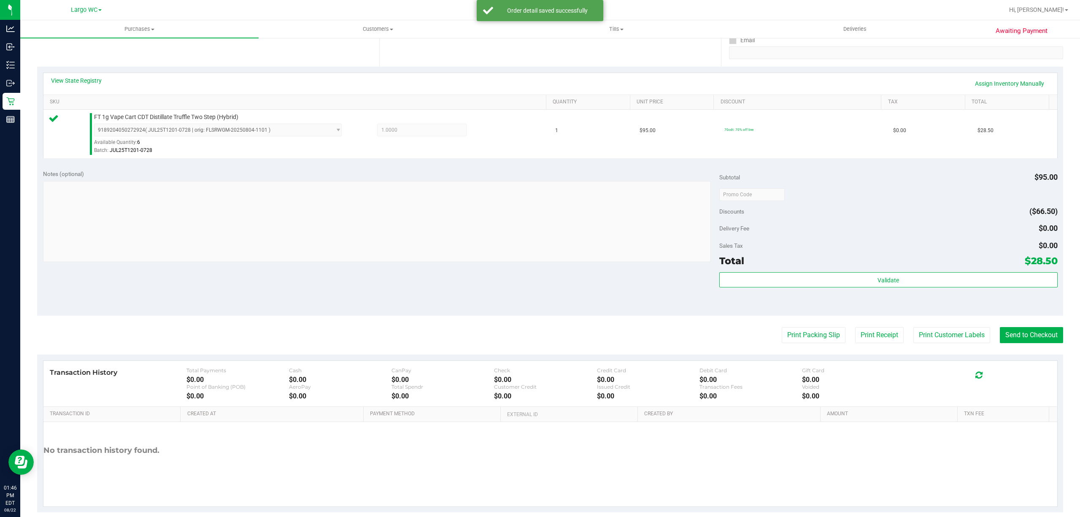
scroll to position [172, 0]
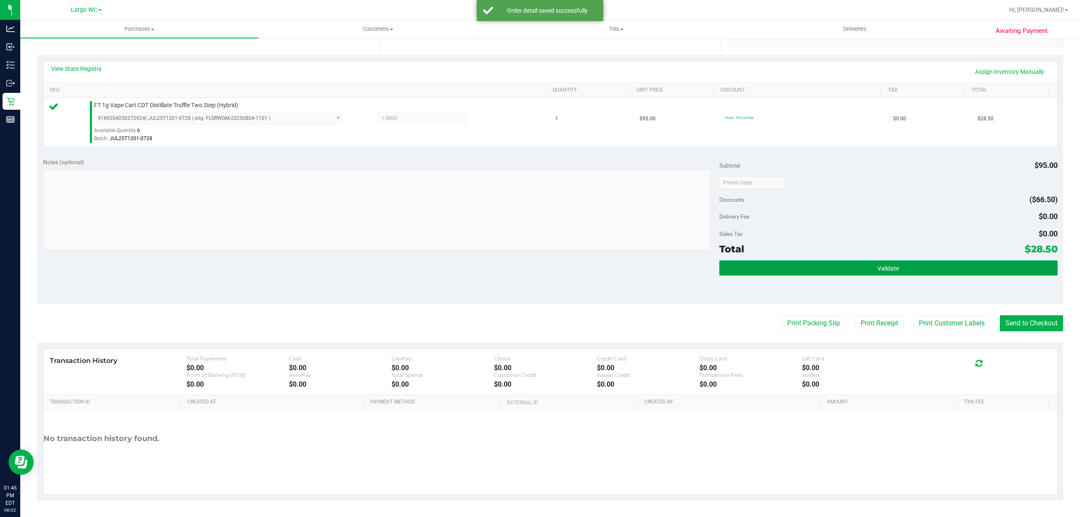
click at [930, 272] on button "Validate" at bounding box center [888, 267] width 338 height 15
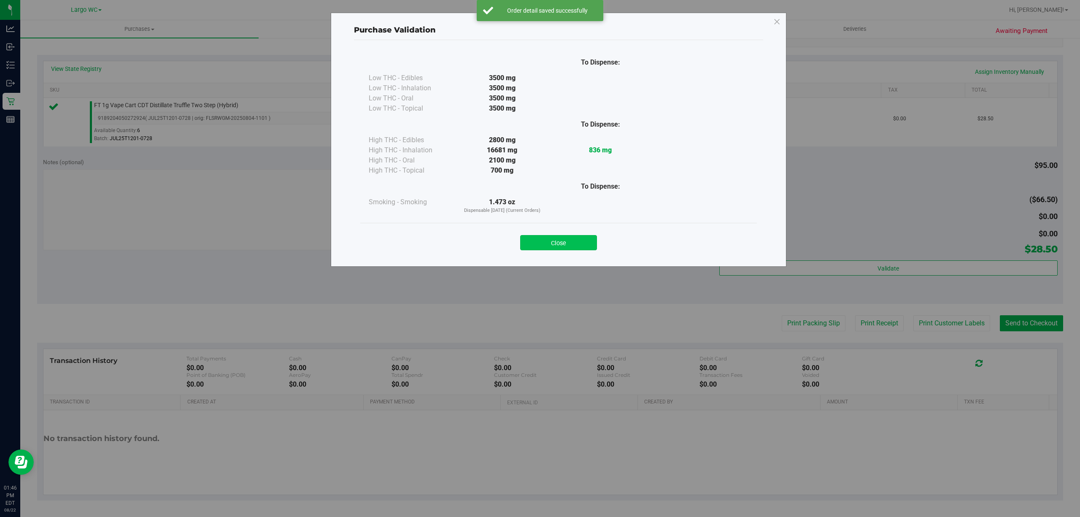
click at [564, 239] on button "Close" at bounding box center [558, 242] width 77 height 15
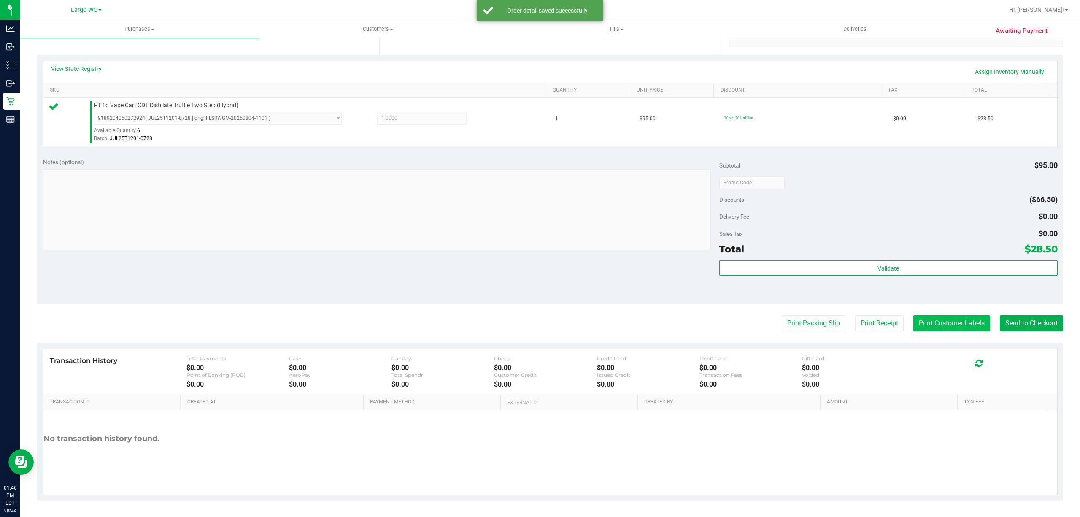
click at [942, 324] on button "Print Customer Labels" at bounding box center [951, 323] width 77 height 16
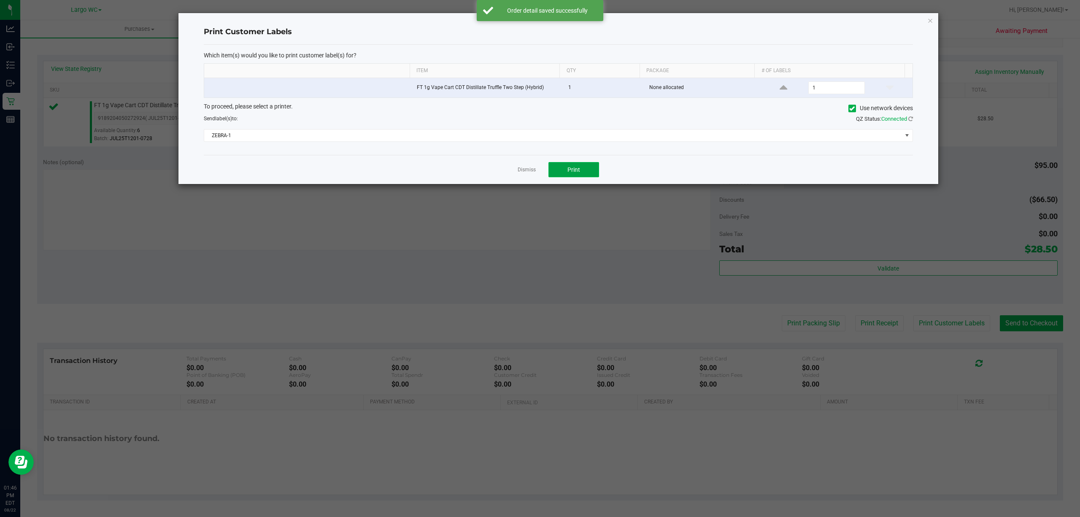
click at [585, 177] on button "Print" at bounding box center [573, 169] width 51 height 15
click at [524, 173] on link "Dismiss" at bounding box center [526, 169] width 18 height 7
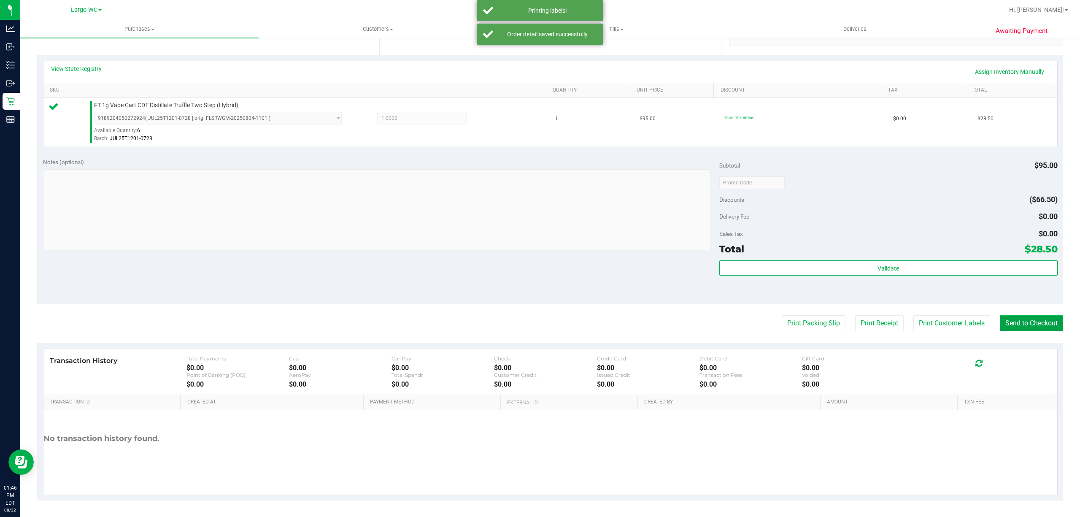
click at [1025, 318] on button "Send to Checkout" at bounding box center [1031, 323] width 63 height 16
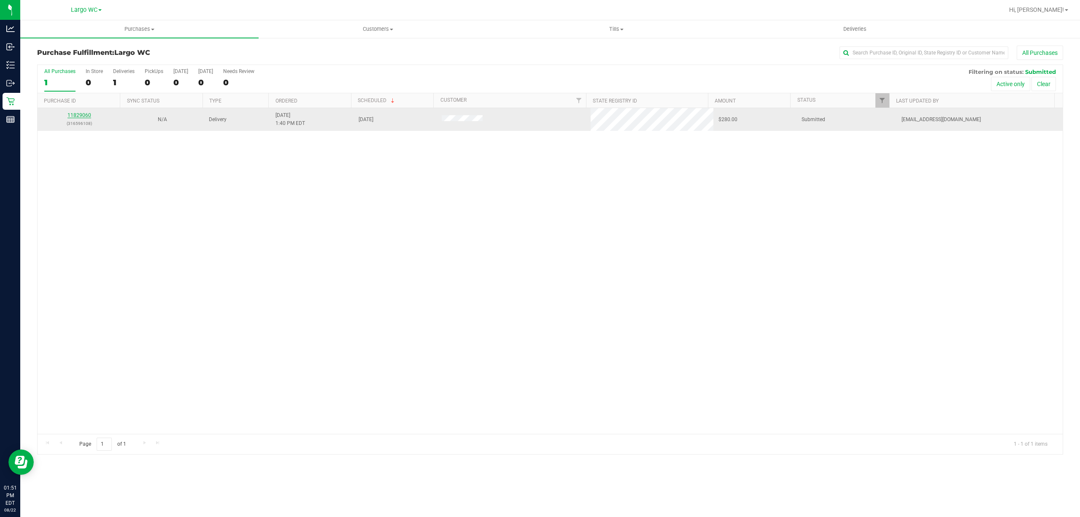
click at [80, 116] on link "11829060" at bounding box center [79, 115] width 24 height 6
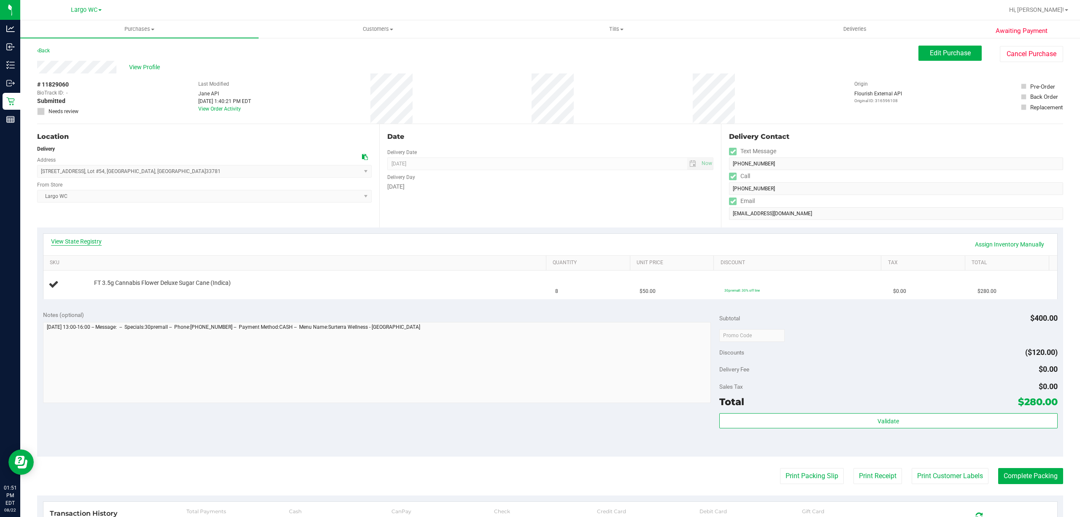
click at [88, 240] on link "View State Registry" at bounding box center [76, 241] width 51 height 8
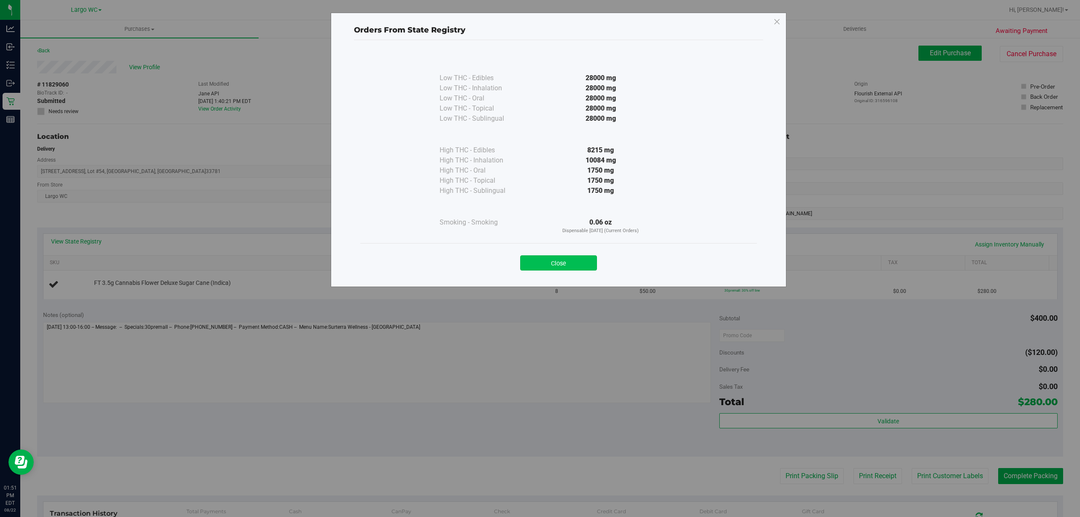
click at [534, 264] on button "Close" at bounding box center [558, 262] width 77 height 15
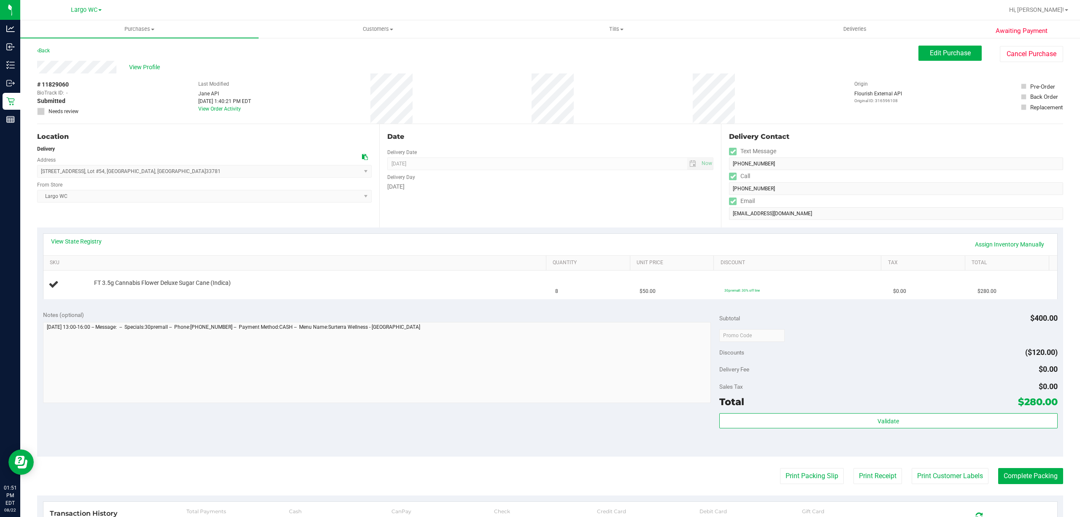
click at [125, 100] on div "# 11829060 BioTrack ID: - Submitted Needs review Last Modified Jane API Aug 22,…" at bounding box center [550, 98] width 1026 height 50
click at [46, 50] on link "Back" at bounding box center [43, 51] width 13 height 6
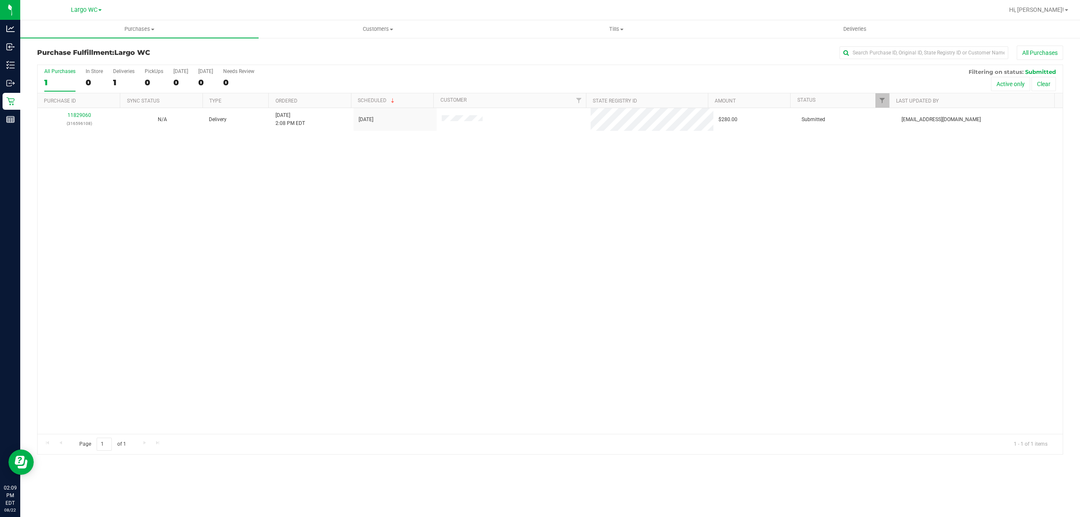
click at [211, 282] on div "11829060 (316596108) N/A Delivery 8/22/2025 2:08 PM EDT 8/25/2025 $280.00 Submi…" at bounding box center [550, 271] width 1025 height 326
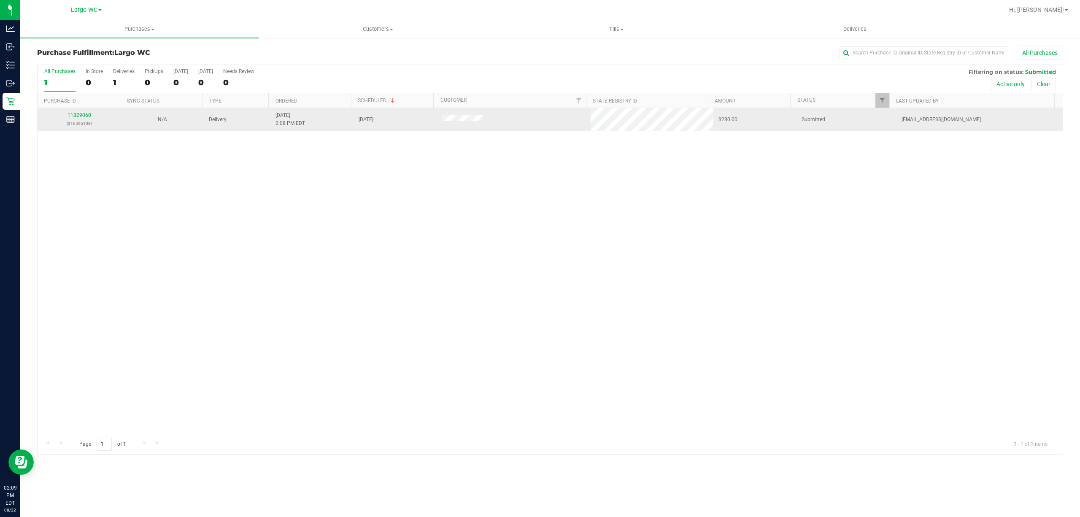
click at [83, 116] on link "11829060" at bounding box center [79, 115] width 24 height 6
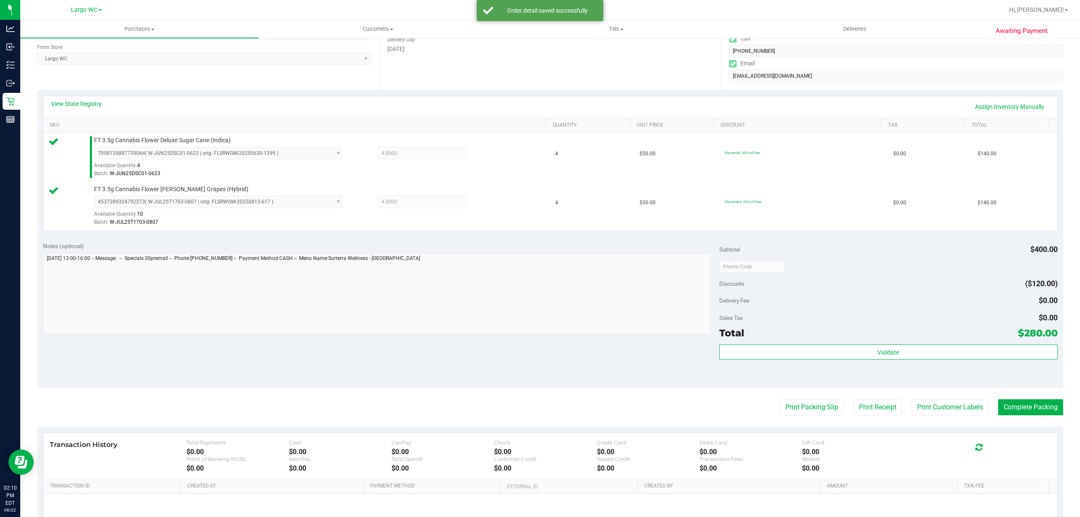
scroll to position [189, 0]
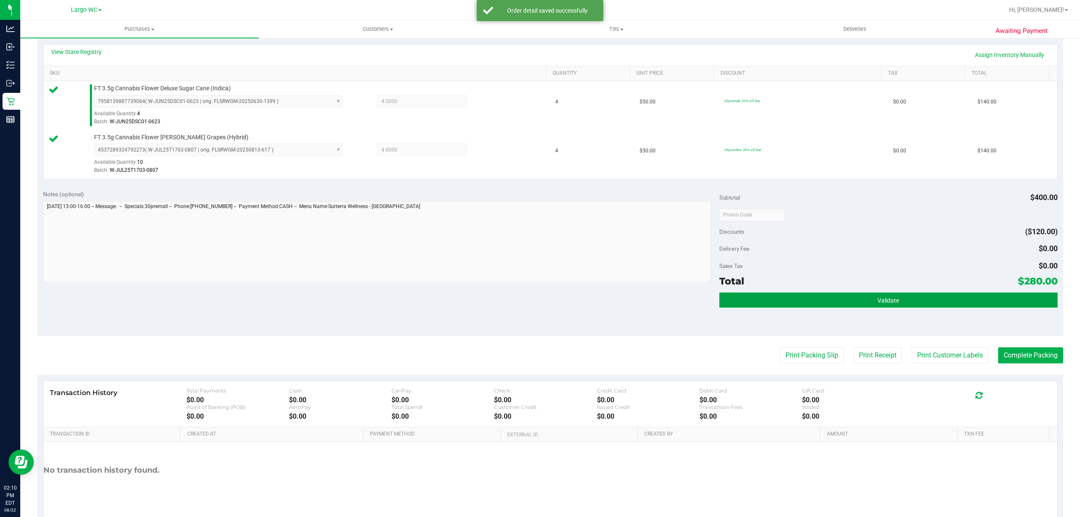
click at [883, 304] on span "Validate" at bounding box center [888, 300] width 22 height 7
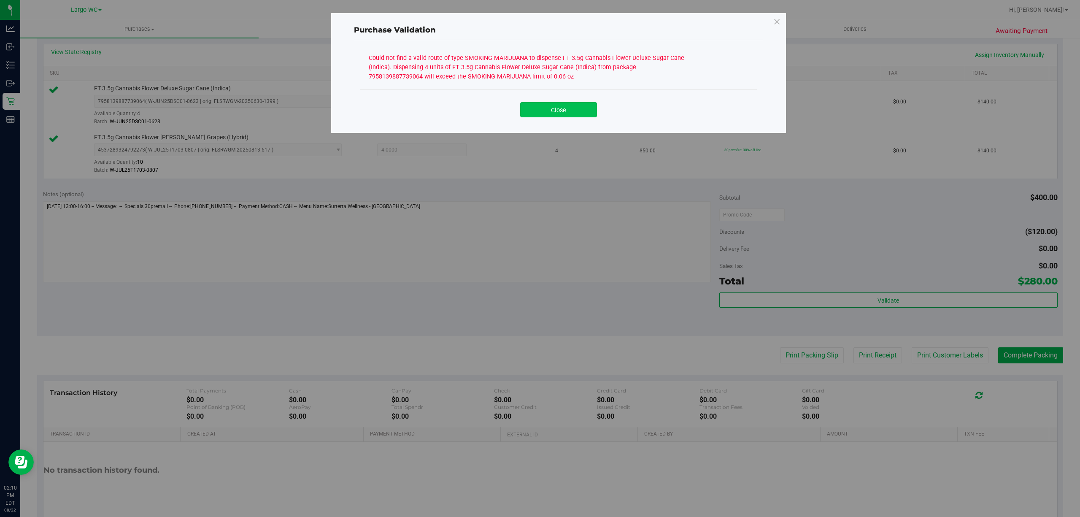
click at [554, 112] on button "Close" at bounding box center [558, 109] width 77 height 15
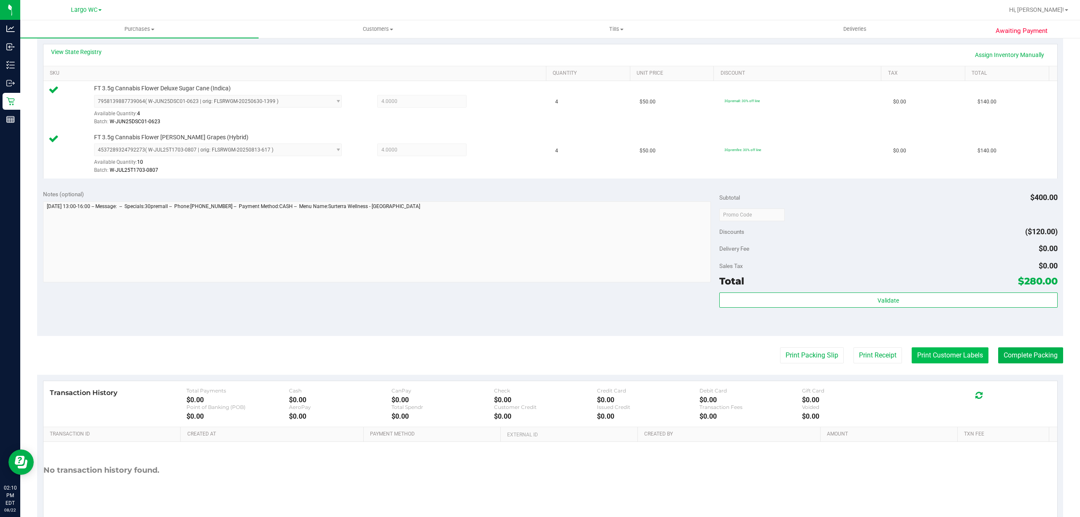
click at [924, 357] on button "Print Customer Labels" at bounding box center [949, 355] width 77 height 16
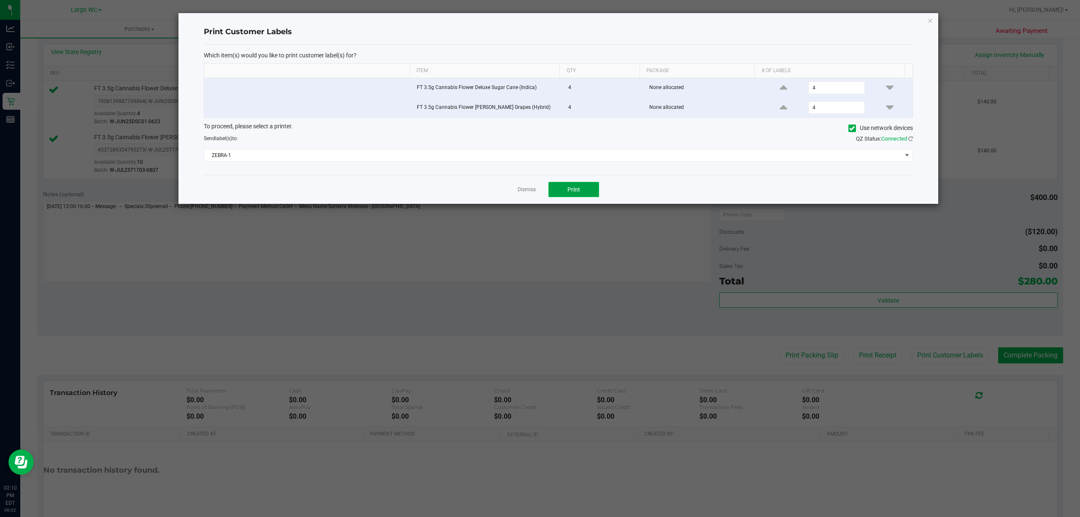
click at [578, 189] on span "Print" at bounding box center [573, 189] width 13 height 7
click at [522, 191] on link "Dismiss" at bounding box center [526, 189] width 18 height 7
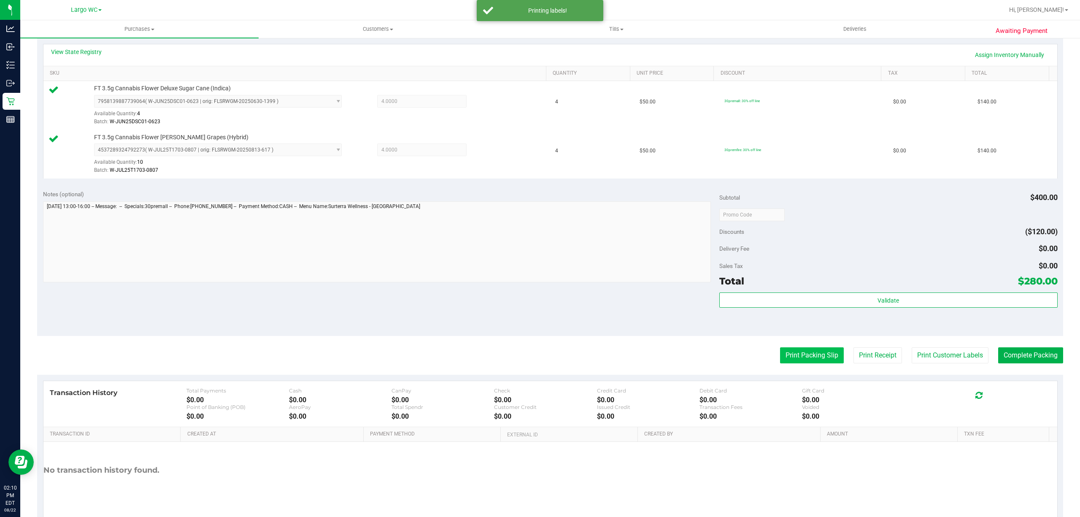
click at [795, 358] on button "Print Packing Slip" at bounding box center [812, 355] width 64 height 16
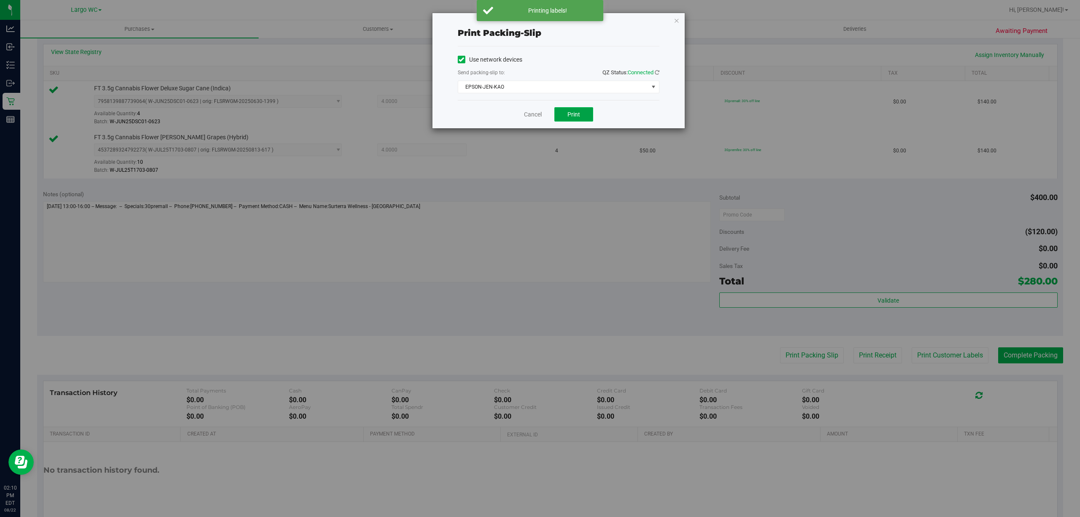
click at [574, 116] on span "Print" at bounding box center [573, 114] width 13 height 7
click at [574, 115] on span "Print" at bounding box center [573, 114] width 13 height 7
click at [530, 117] on link "Cancel" at bounding box center [533, 114] width 18 height 9
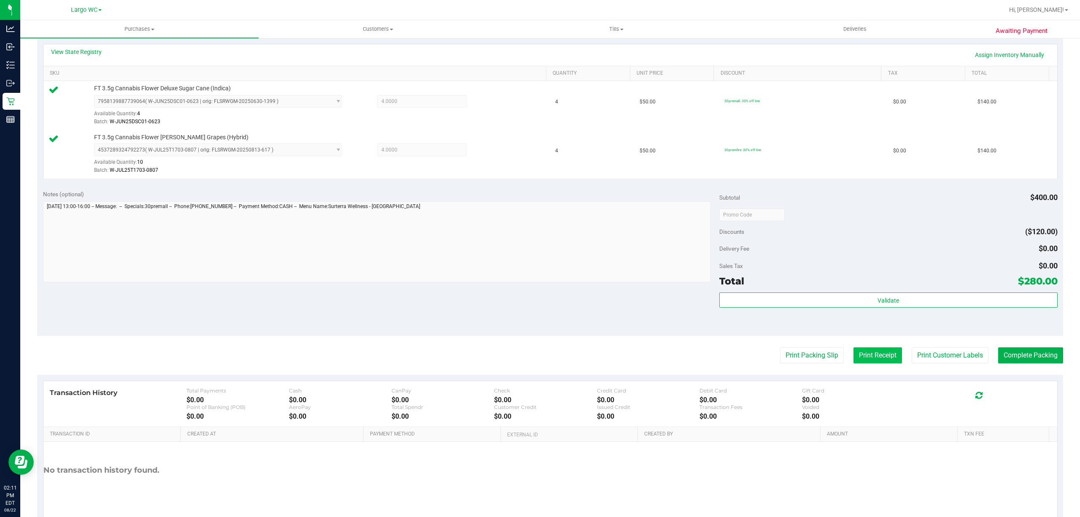
click at [876, 360] on button "Print Receipt" at bounding box center [877, 355] width 49 height 16
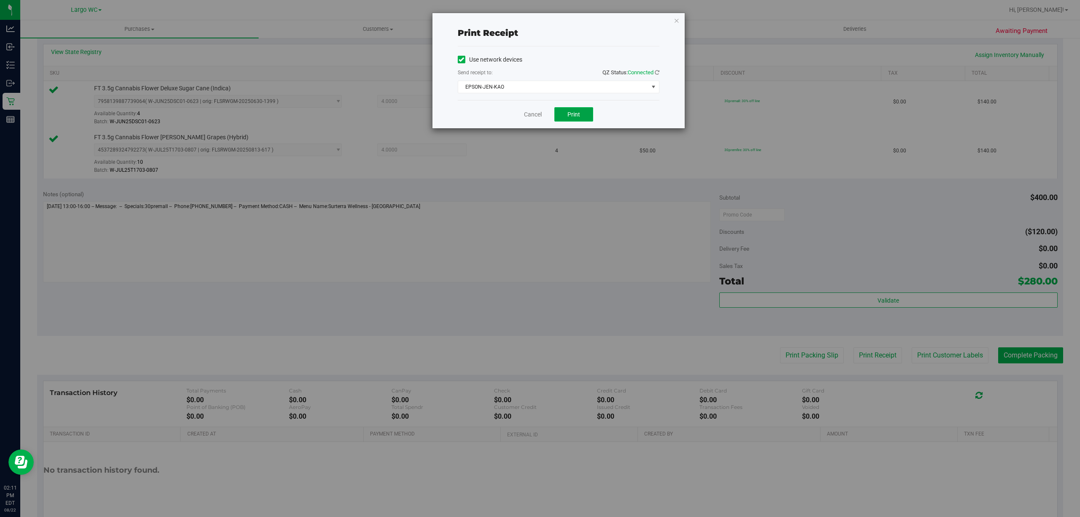
click at [572, 115] on span "Print" at bounding box center [573, 114] width 13 height 7
click at [525, 111] on link "Cancel" at bounding box center [533, 114] width 18 height 9
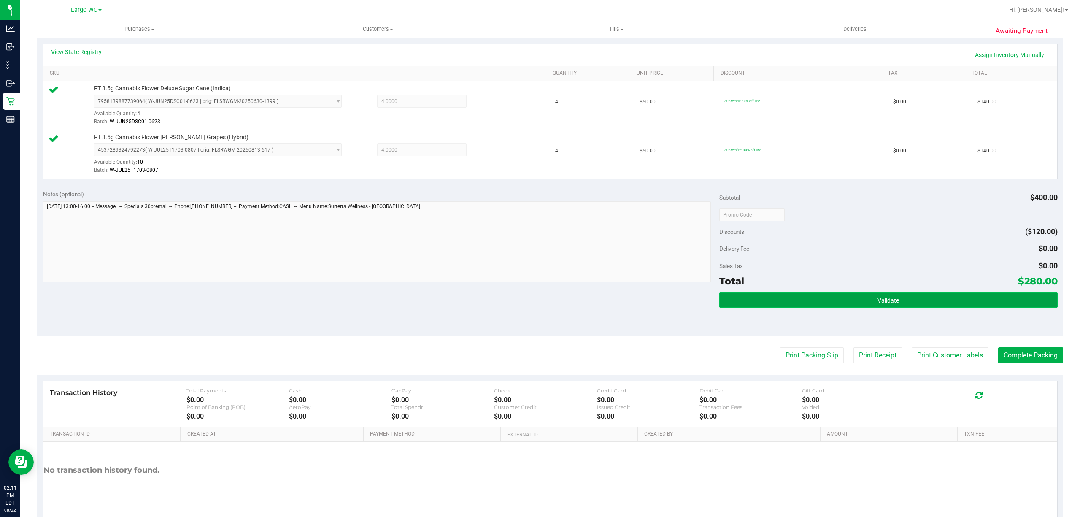
click at [839, 299] on button "Validate" at bounding box center [888, 299] width 338 height 15
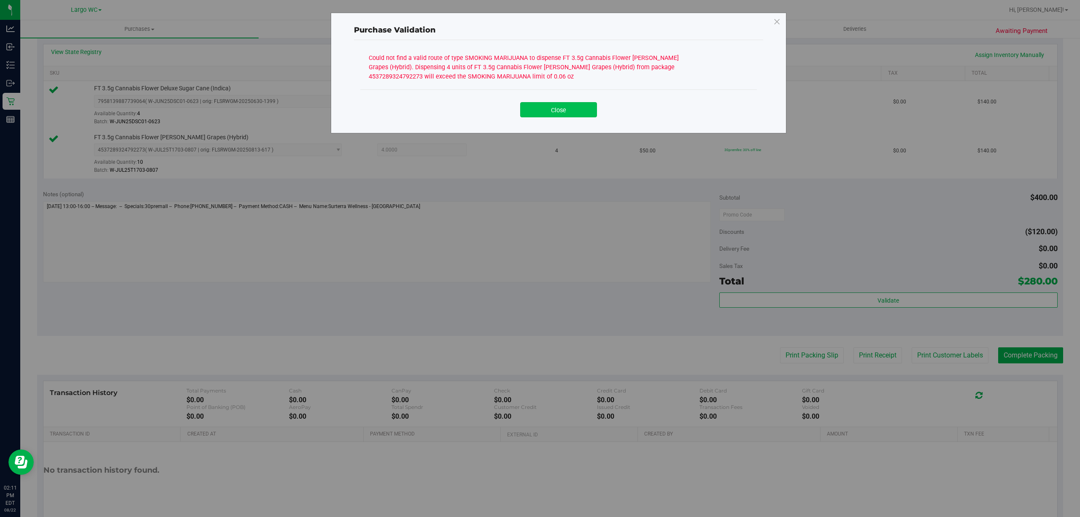
click at [564, 114] on button "Close" at bounding box center [558, 109] width 77 height 15
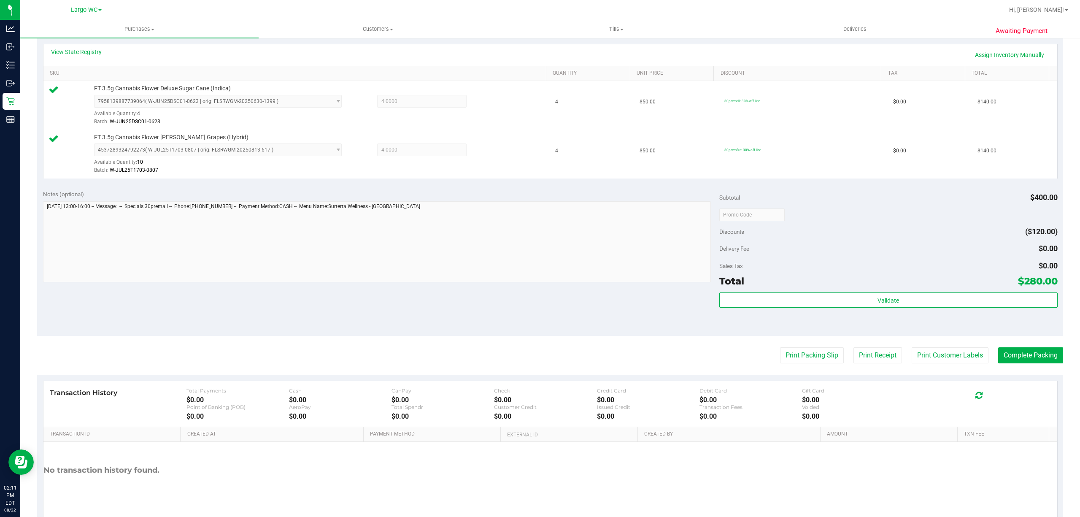
scroll to position [0, 0]
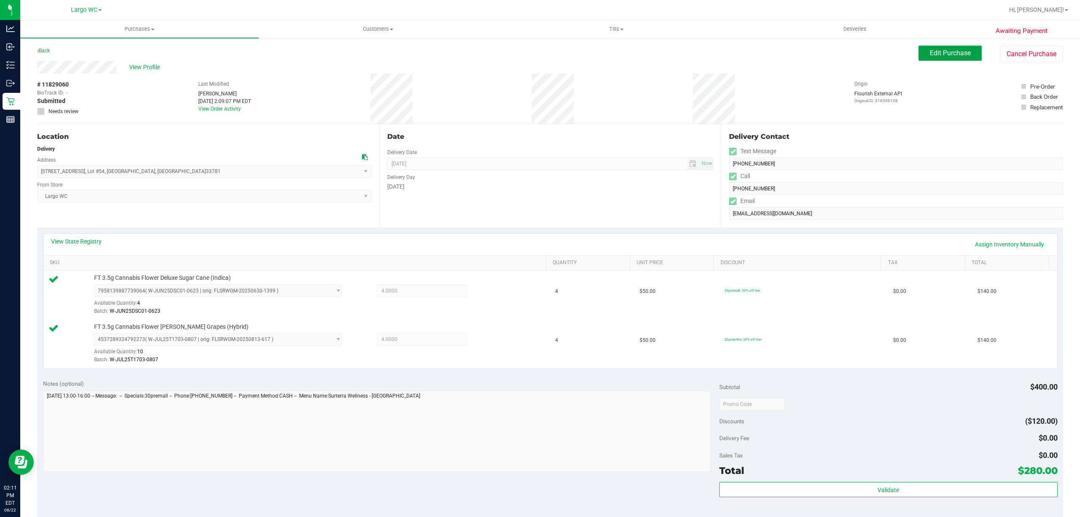
click at [918, 59] on button "Edit Purchase" at bounding box center [949, 53] width 63 height 15
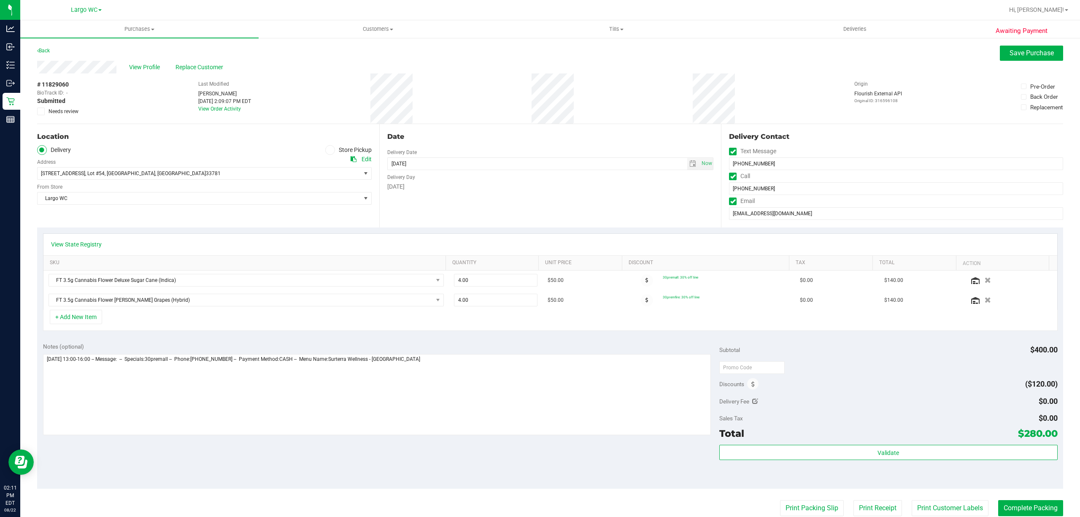
click at [49, 112] on span "Needs review" at bounding box center [64, 112] width 30 height 8
click at [0, 0] on input "Needs review" at bounding box center [0, 0] width 0 height 0
click at [450, 380] on textarea at bounding box center [377, 394] width 668 height 81
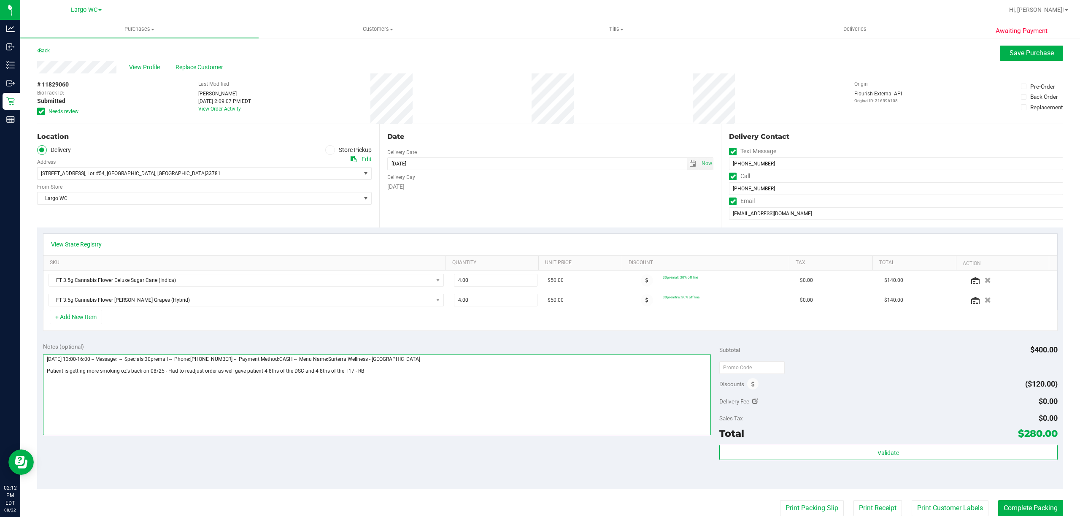
type textarea "Monday 08/25/2025 13:00-16:00 -- Message: -- Specials:30premall -- Phone:727315…"
click at [1012, 53] on span "Save Purchase" at bounding box center [1031, 53] width 44 height 8
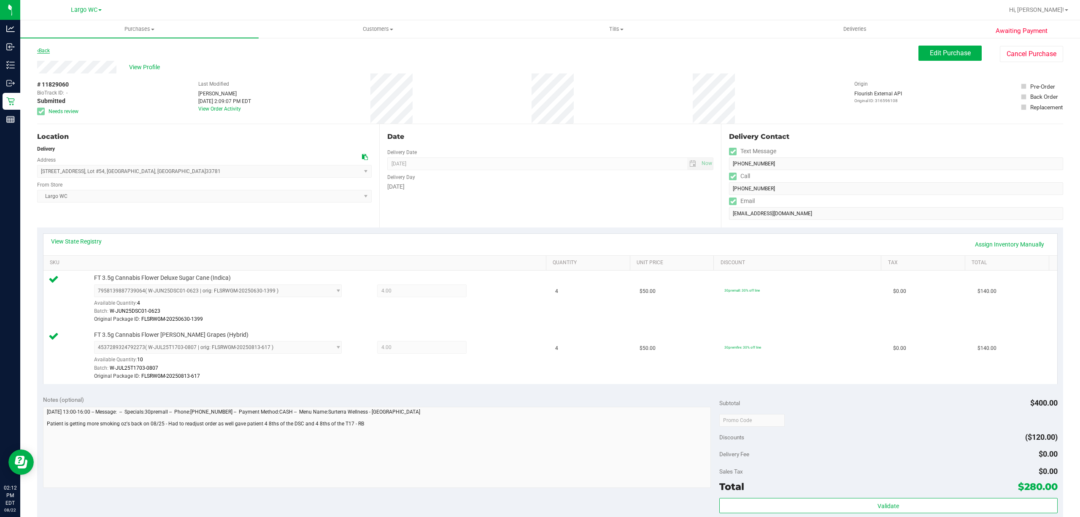
click at [38, 50] on icon at bounding box center [38, 50] width 2 height 5
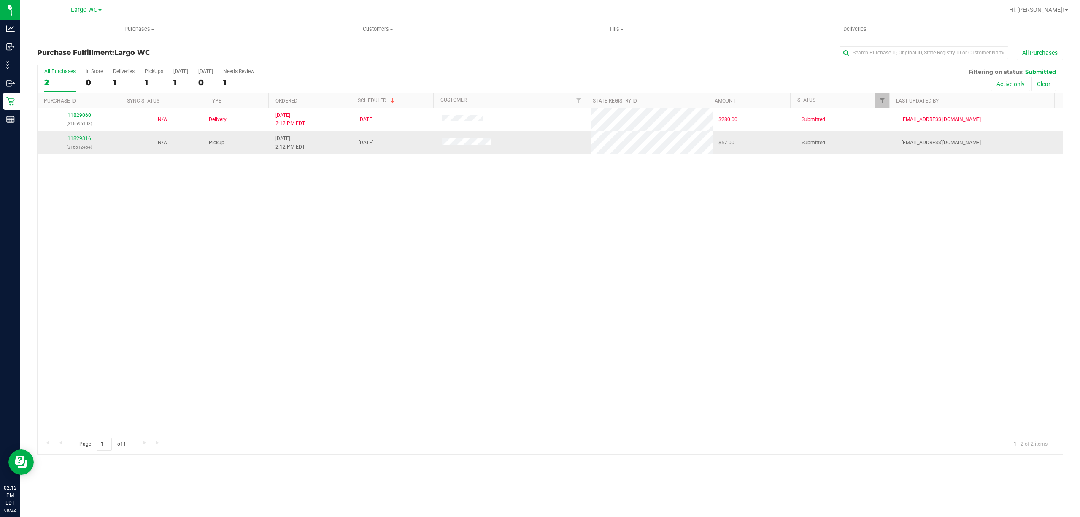
click at [73, 139] on link "11829316" at bounding box center [79, 138] width 24 height 6
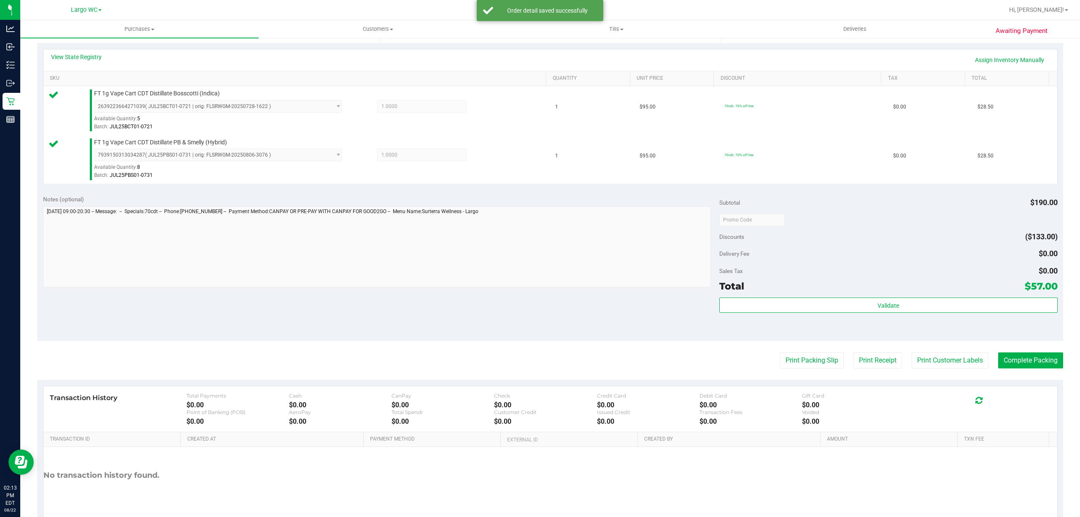
scroll to position [191, 0]
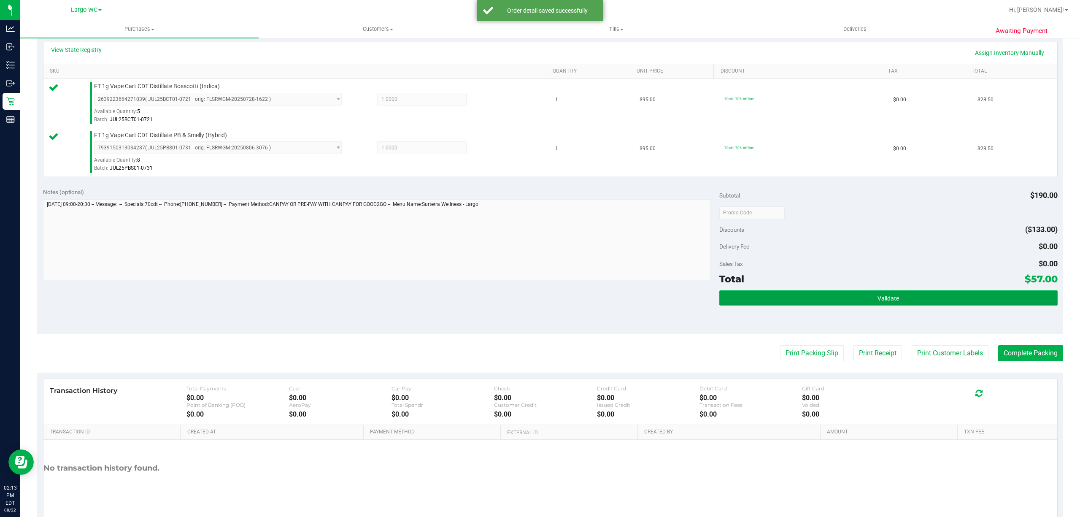
click at [877, 295] on span "Validate" at bounding box center [888, 298] width 22 height 7
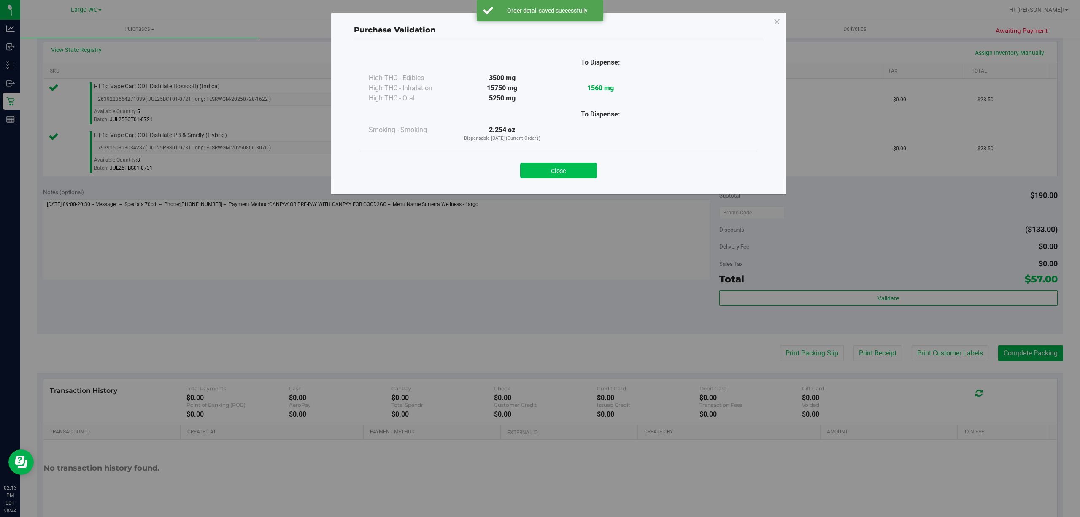
click at [579, 177] on button "Close" at bounding box center [558, 170] width 77 height 15
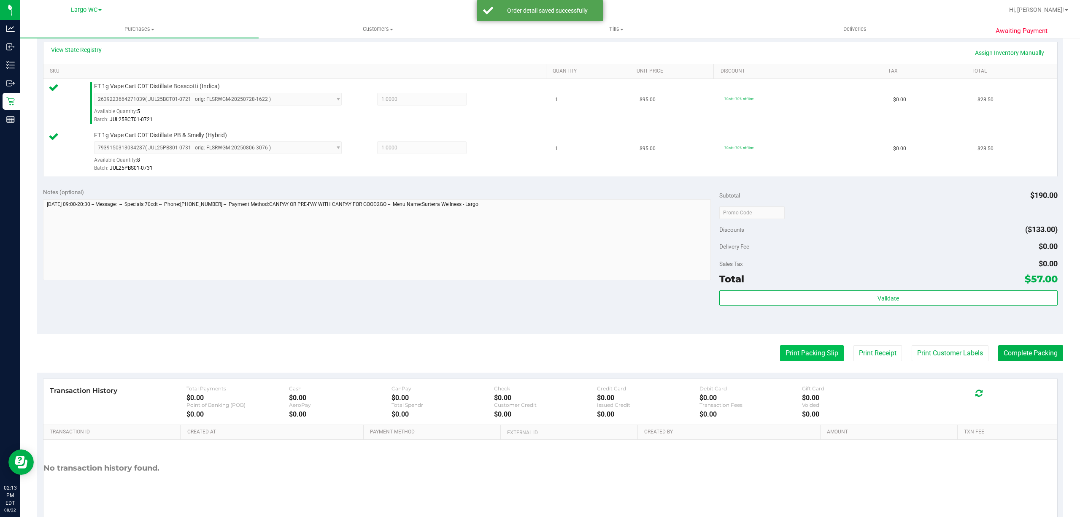
click at [800, 354] on button "Print Packing Slip" at bounding box center [812, 353] width 64 height 16
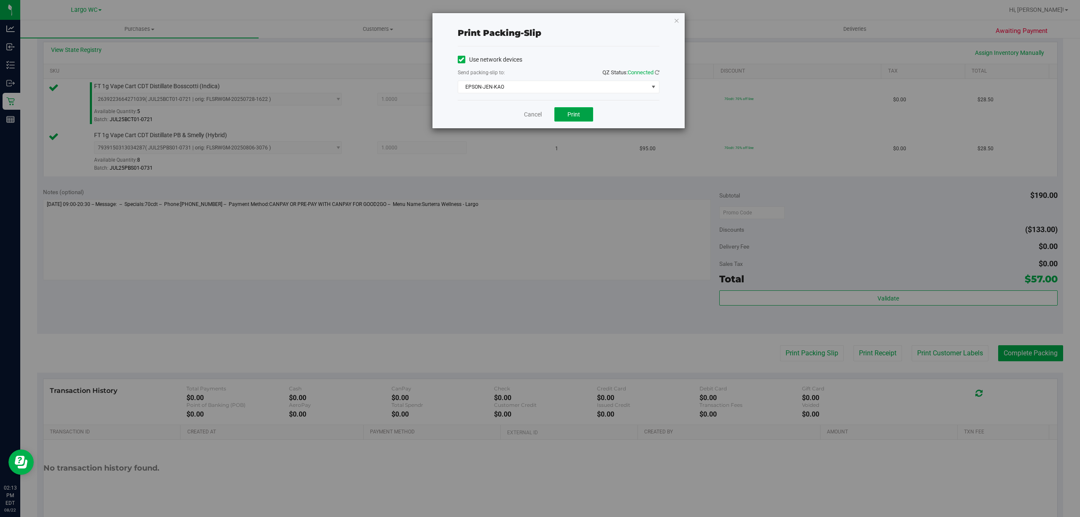
click at [574, 115] on span "Print" at bounding box center [573, 114] width 13 height 7
click at [524, 115] on link "Cancel" at bounding box center [533, 114] width 18 height 9
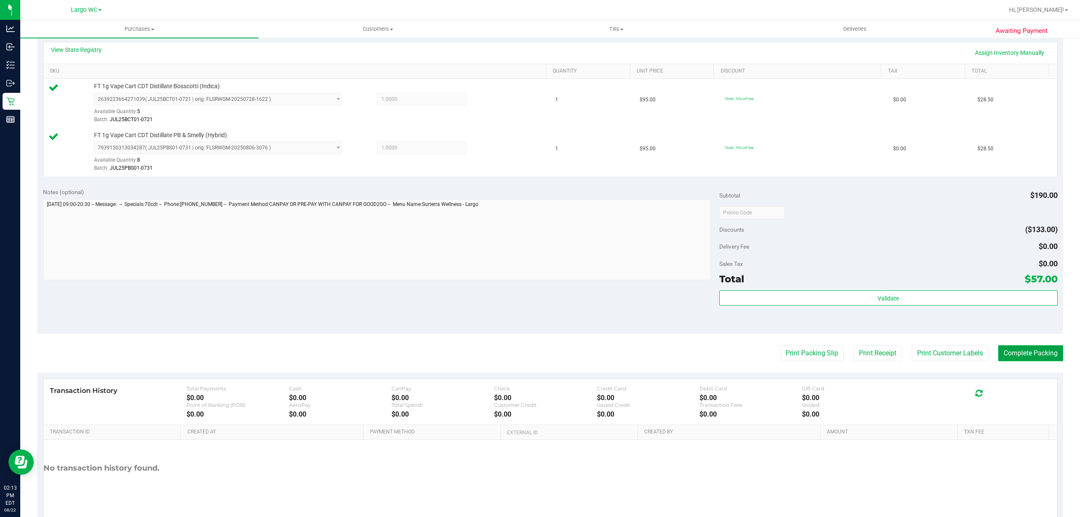
click at [1023, 353] on button "Complete Packing" at bounding box center [1030, 353] width 65 height 16
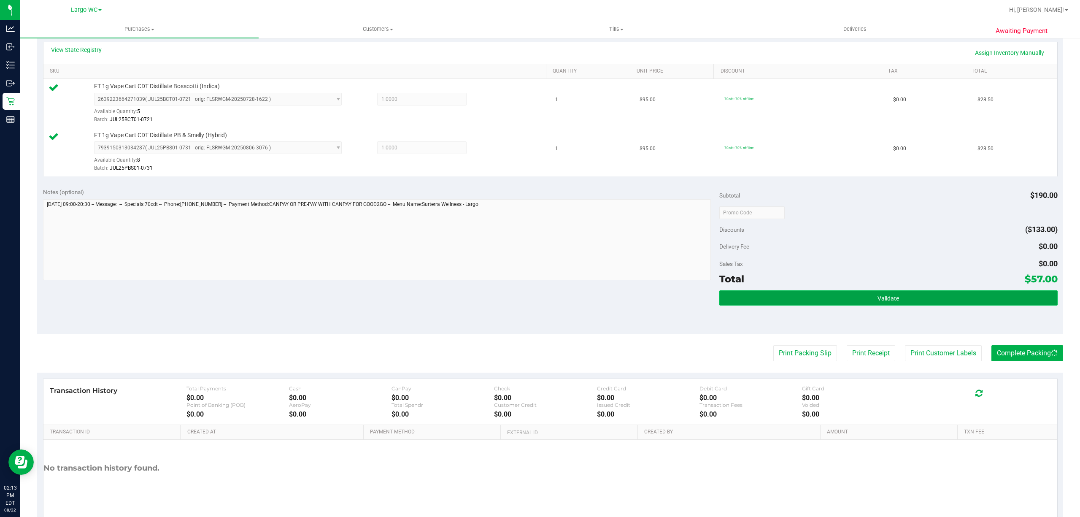
click at [809, 304] on button "Validate" at bounding box center [888, 297] width 338 height 15
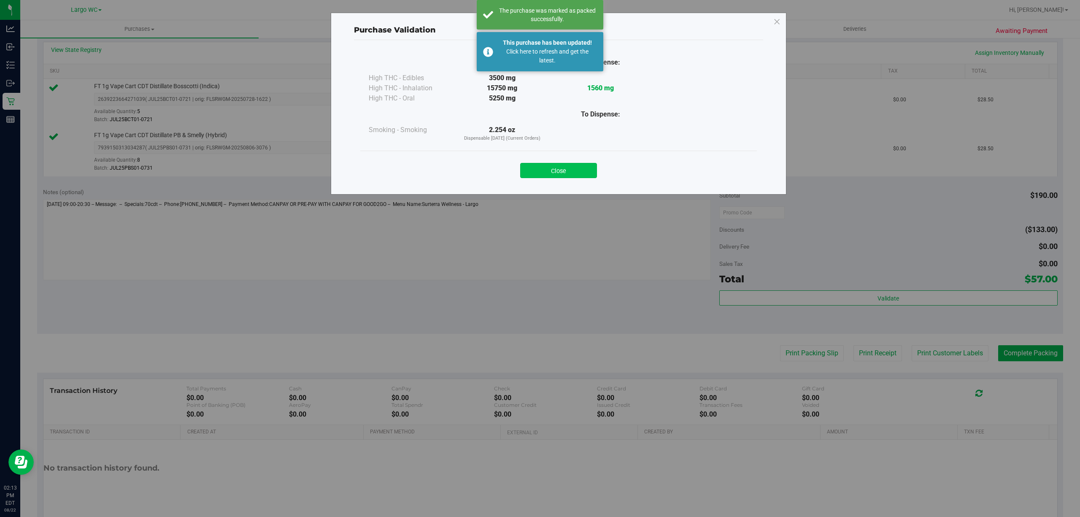
click at [574, 170] on button "Close" at bounding box center [558, 170] width 77 height 15
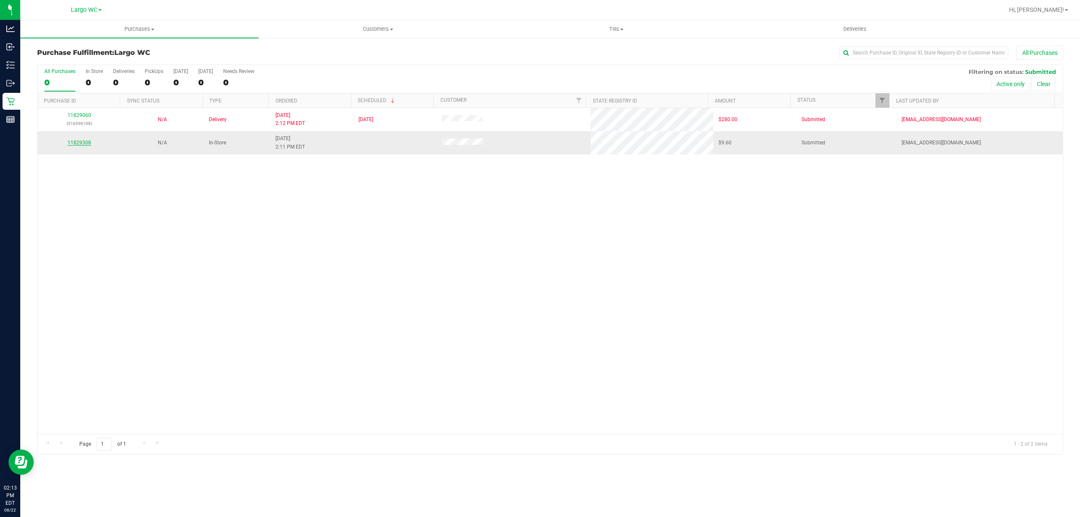
click at [68, 142] on link "11829308" at bounding box center [79, 143] width 24 height 6
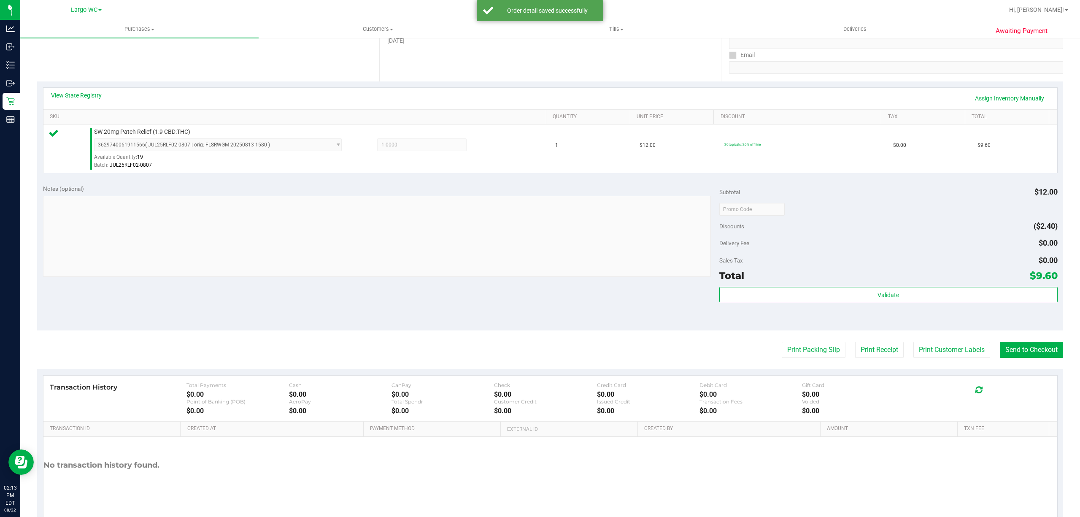
scroll to position [174, 0]
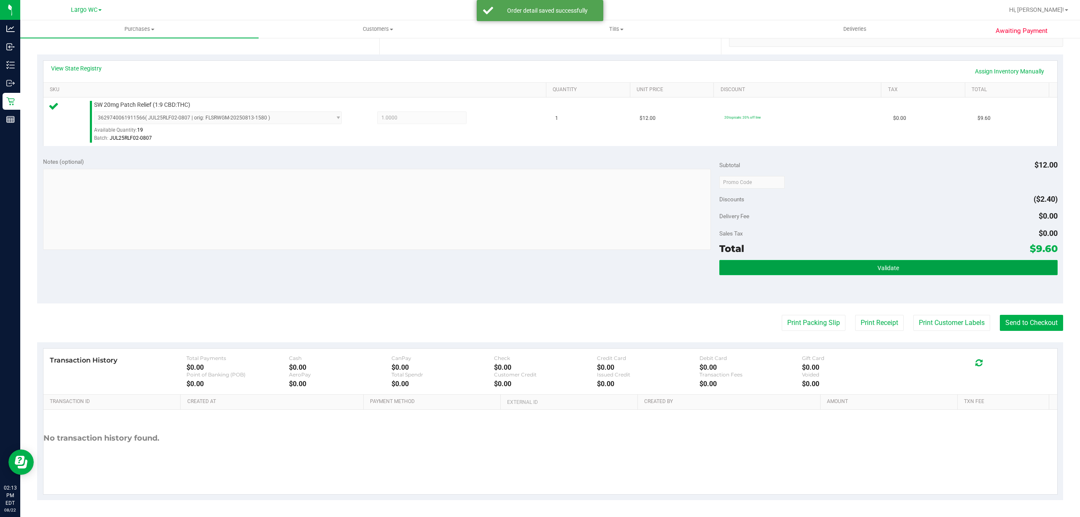
click at [891, 267] on span "Validate" at bounding box center [888, 267] width 22 height 7
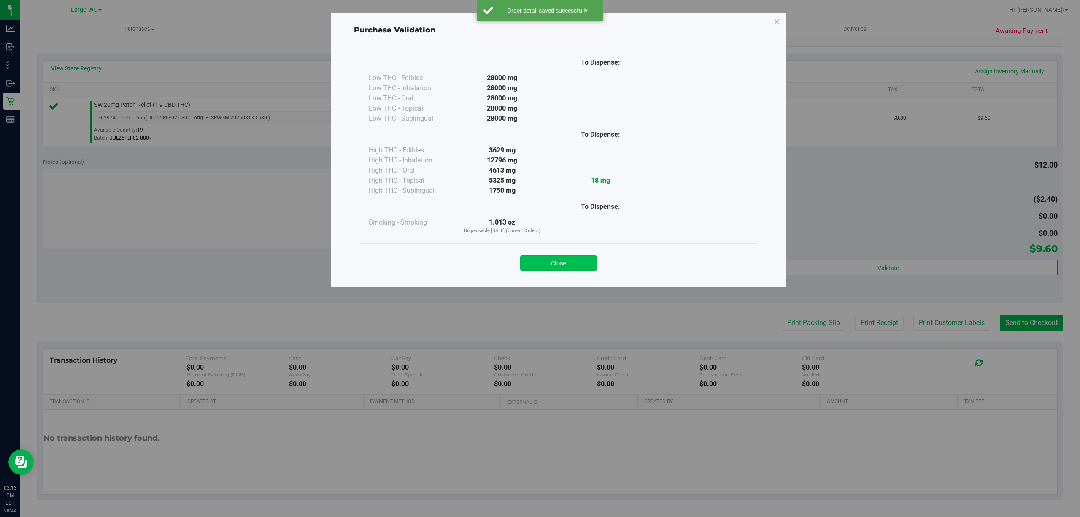
click at [562, 262] on button "Close" at bounding box center [558, 262] width 77 height 15
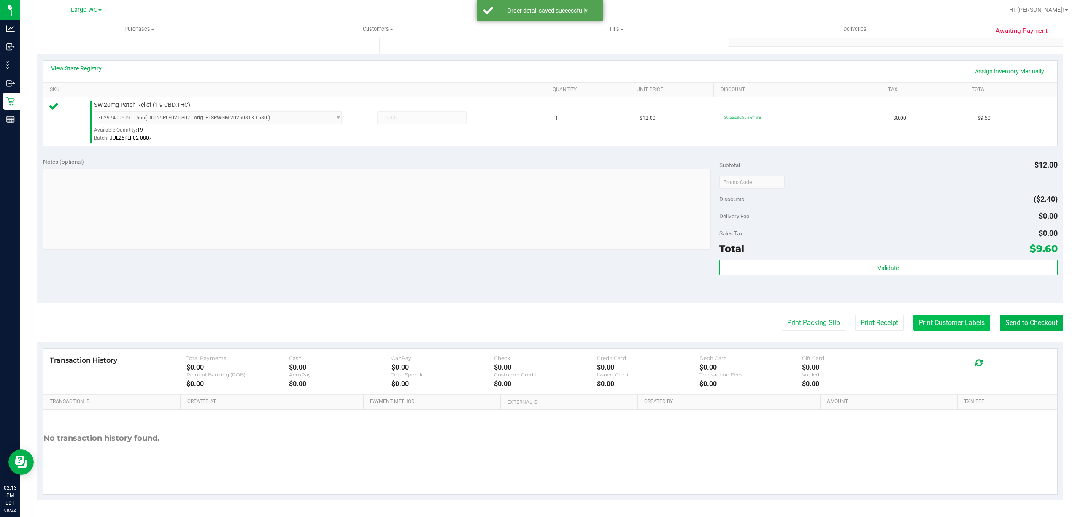
click at [950, 331] on button "Print Customer Labels" at bounding box center [951, 323] width 77 height 16
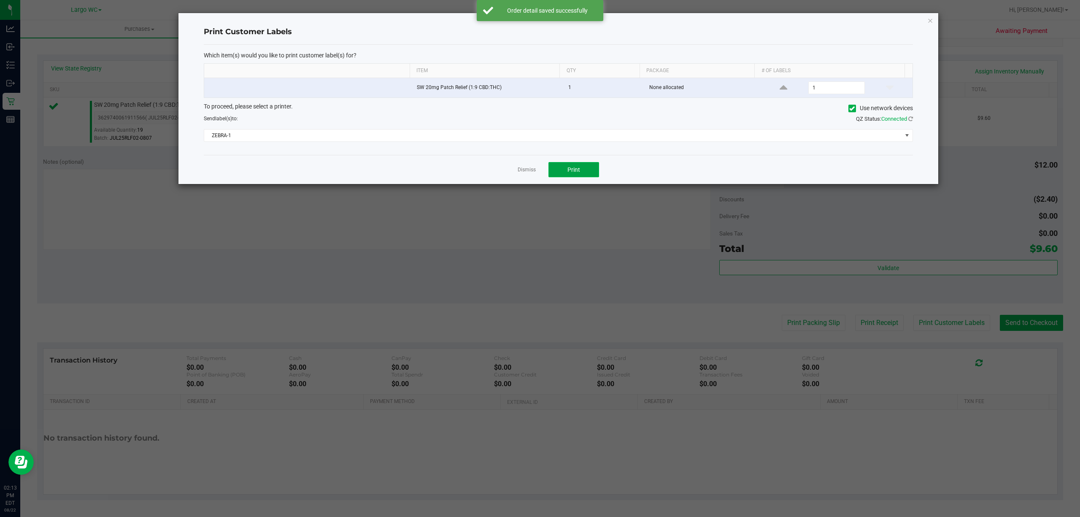
click at [581, 164] on button "Print" at bounding box center [573, 169] width 51 height 15
click at [520, 171] on link "Dismiss" at bounding box center [526, 169] width 18 height 7
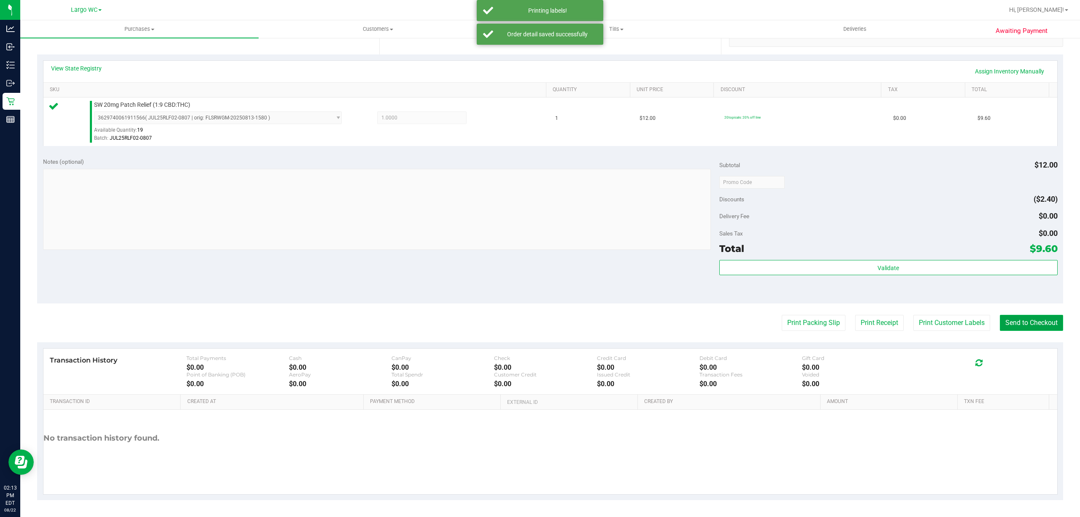
click at [1027, 325] on button "Send to Checkout" at bounding box center [1031, 323] width 63 height 16
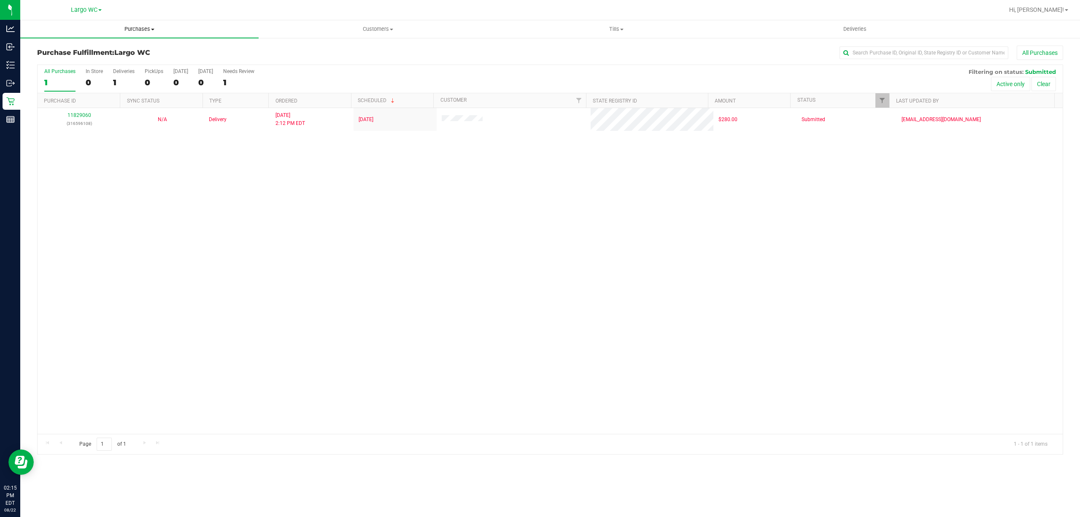
click at [144, 29] on span "Purchases" at bounding box center [139, 29] width 238 height 8
click at [103, 51] on span "Summary of purchases" at bounding box center [63, 50] width 86 height 7
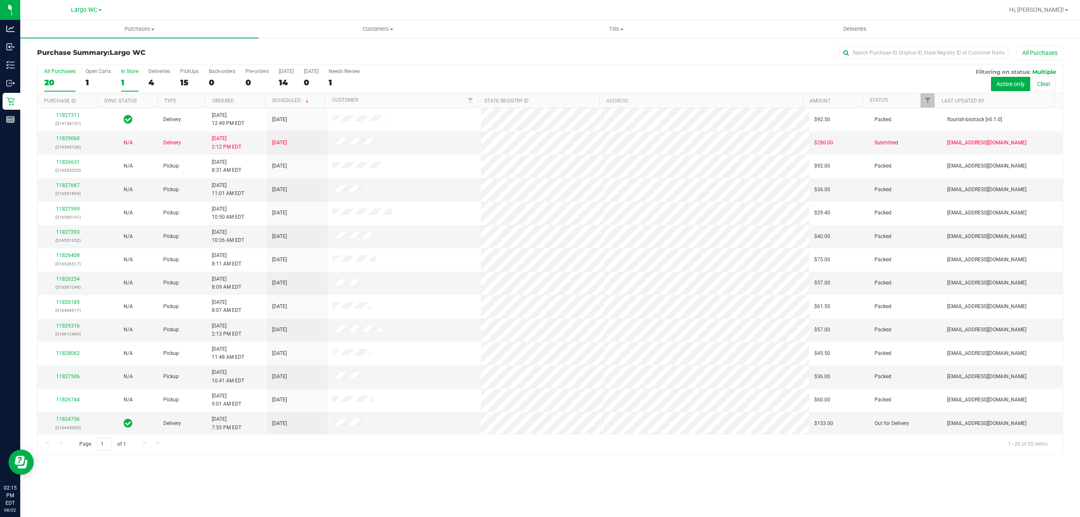
click at [122, 83] on div "1" at bounding box center [129, 83] width 17 height 10
click at [0, 0] on input "In Store 1" at bounding box center [0, 0] width 0 height 0
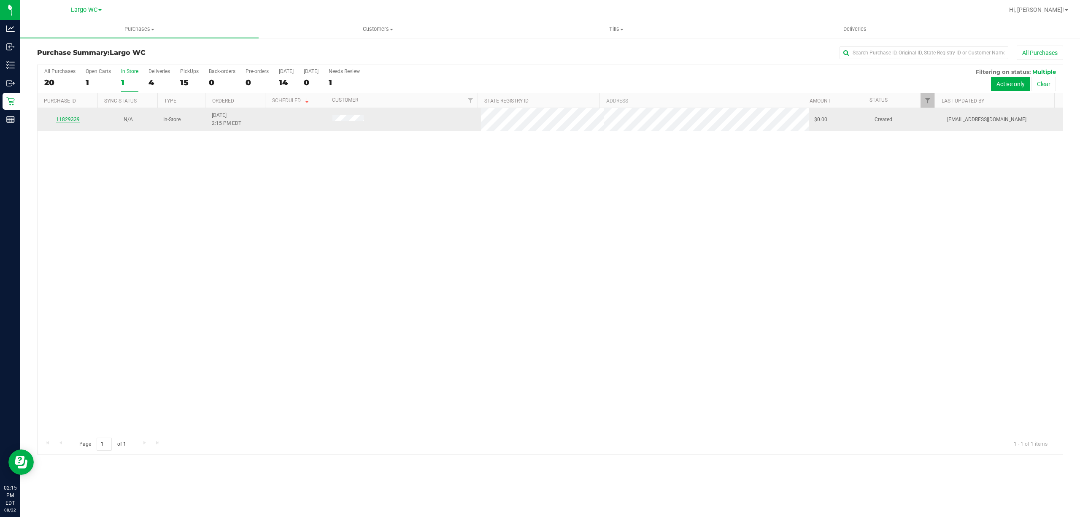
click at [78, 121] on link "11829339" at bounding box center [68, 119] width 24 height 6
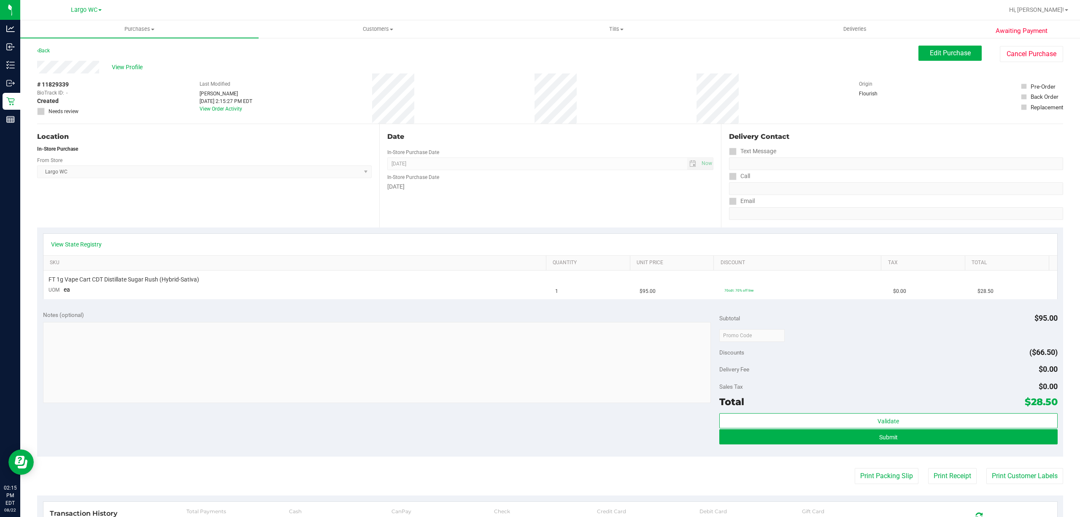
click at [56, 239] on div "View State Registry" at bounding box center [549, 245] width 1013 height 22
click at [65, 242] on link "View State Registry" at bounding box center [76, 244] width 51 height 8
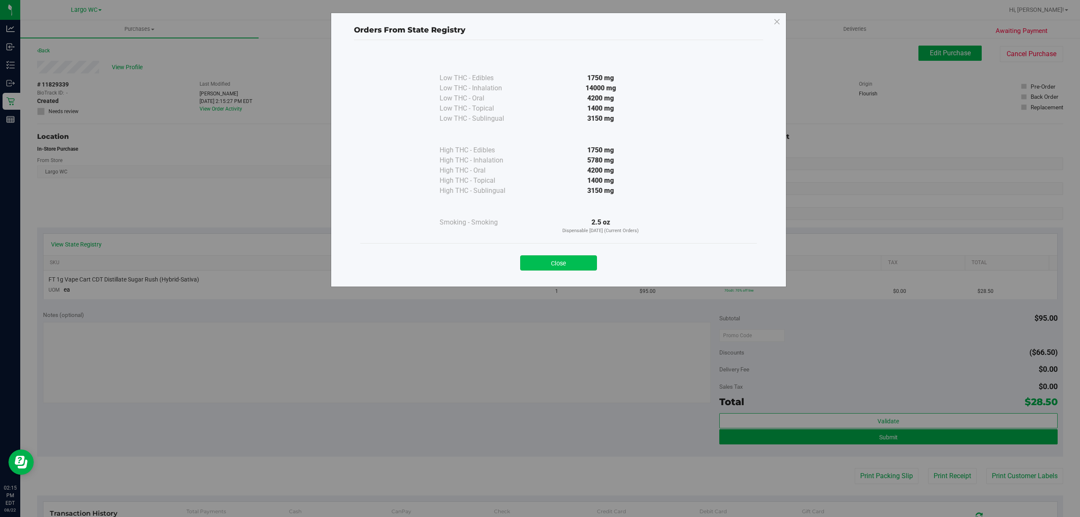
click at [579, 263] on button "Close" at bounding box center [558, 262] width 77 height 15
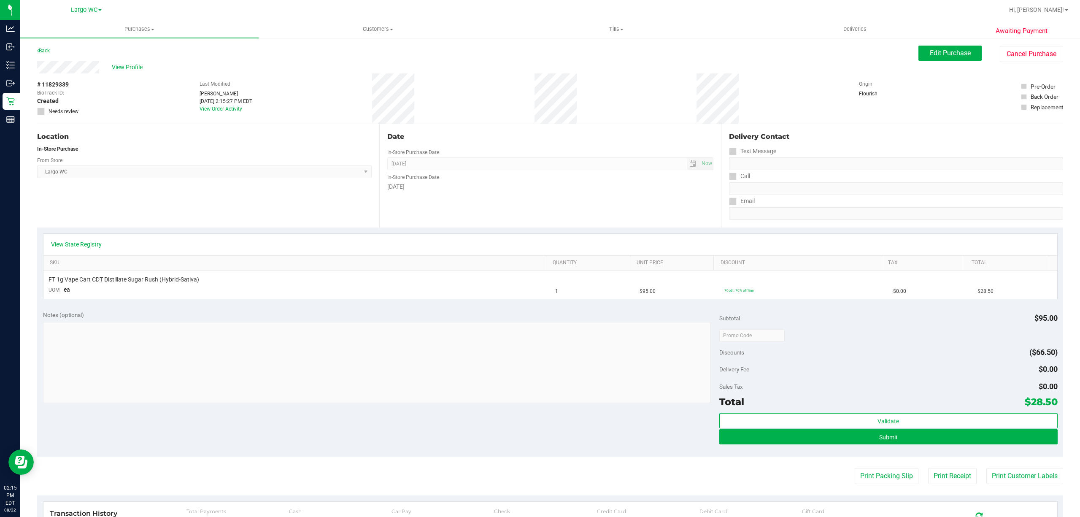
click at [552, 232] on div "View State Registry SKU Quantity Unit Price Discount Tax Total FT 1g Vape Cart …" at bounding box center [550, 265] width 1026 height 77
click at [557, 211] on div "Date In-Store Purchase Date Aug 22, 2025 Now In-Store Purchase Date Friday" at bounding box center [550, 175] width 342 height 103
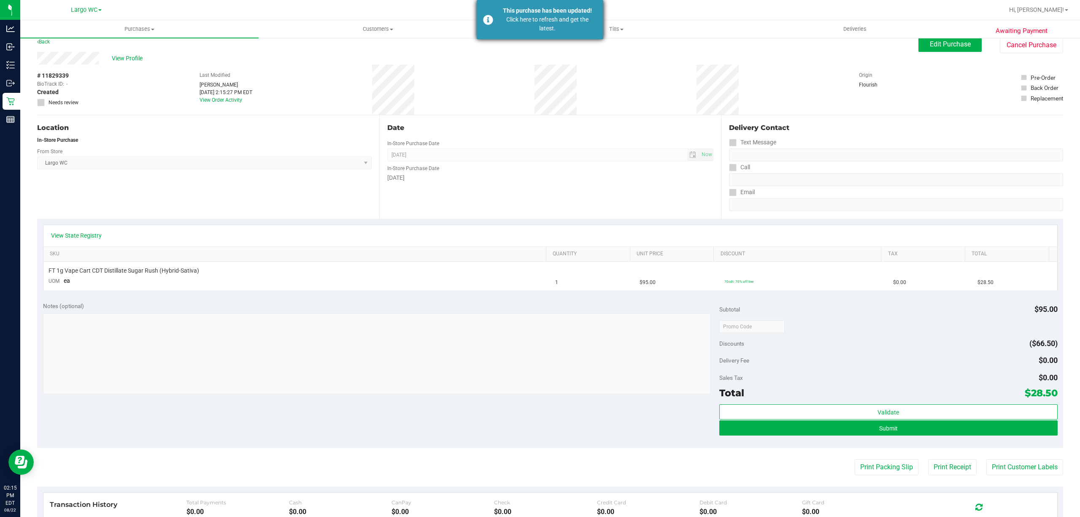
click at [534, 19] on div "Click here to refresh and get the latest." at bounding box center [547, 24] width 99 height 18
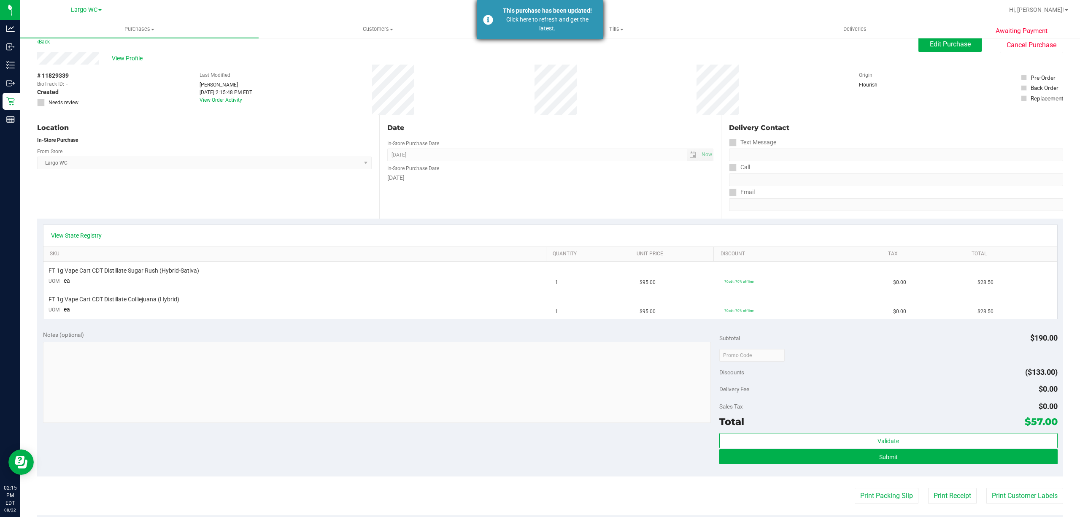
click at [557, 19] on div "Click here to refresh and get the latest." at bounding box center [547, 24] width 99 height 18
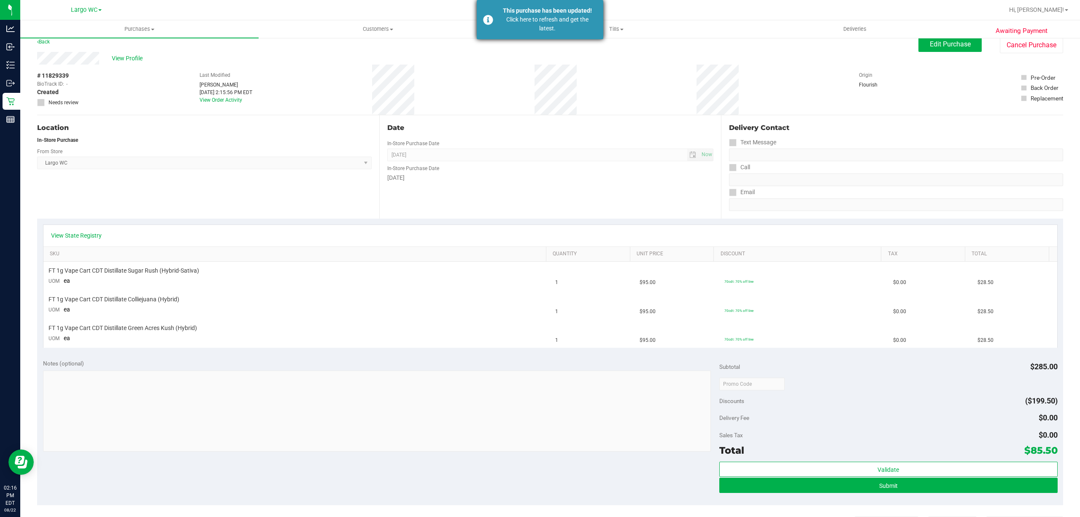
click at [540, 17] on div "Click here to refresh and get the latest." at bounding box center [547, 24] width 99 height 18
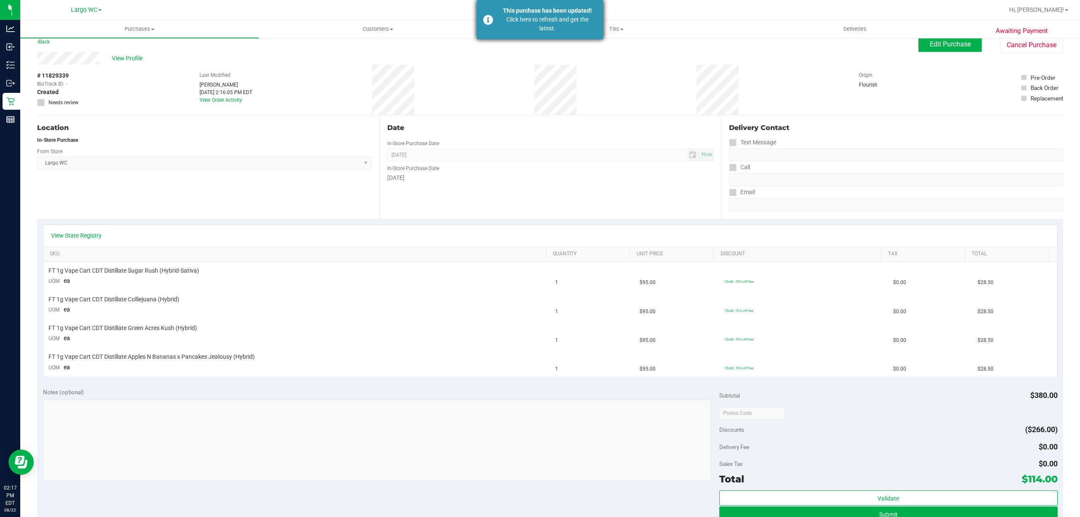
click at [543, 13] on div "This purchase has been updated!" at bounding box center [547, 10] width 99 height 9
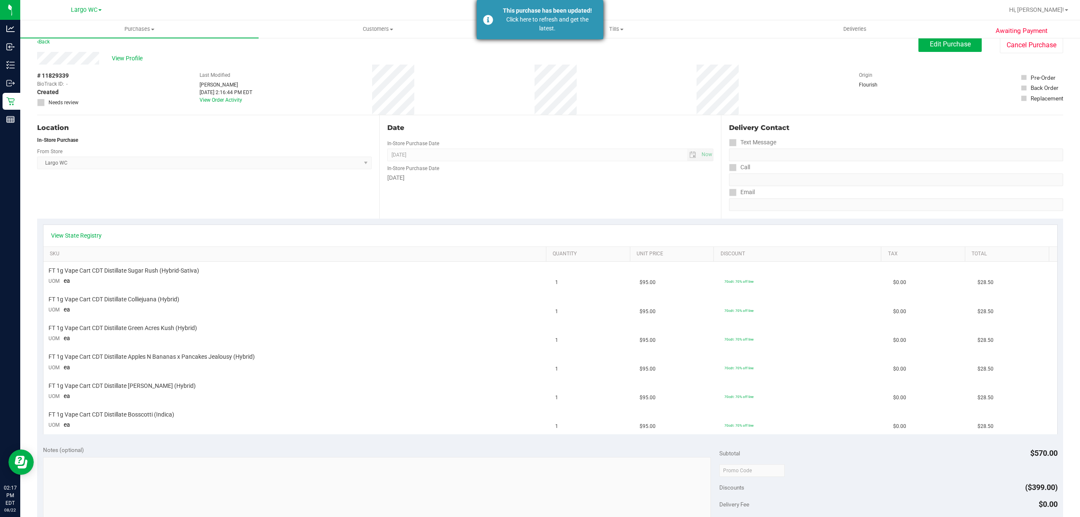
click at [569, 31] on div "Click here to refresh and get the latest." at bounding box center [547, 24] width 99 height 18
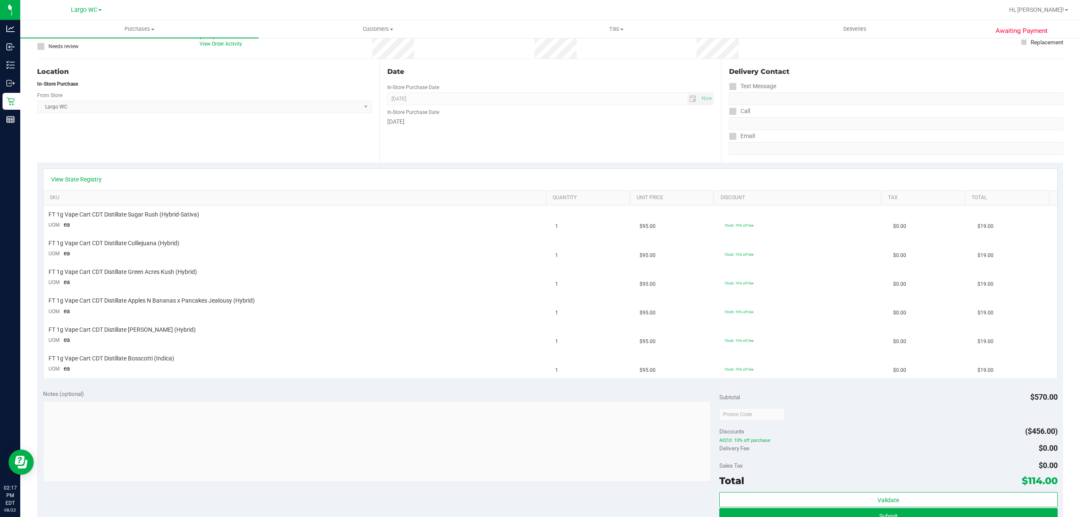
scroll to position [0, 0]
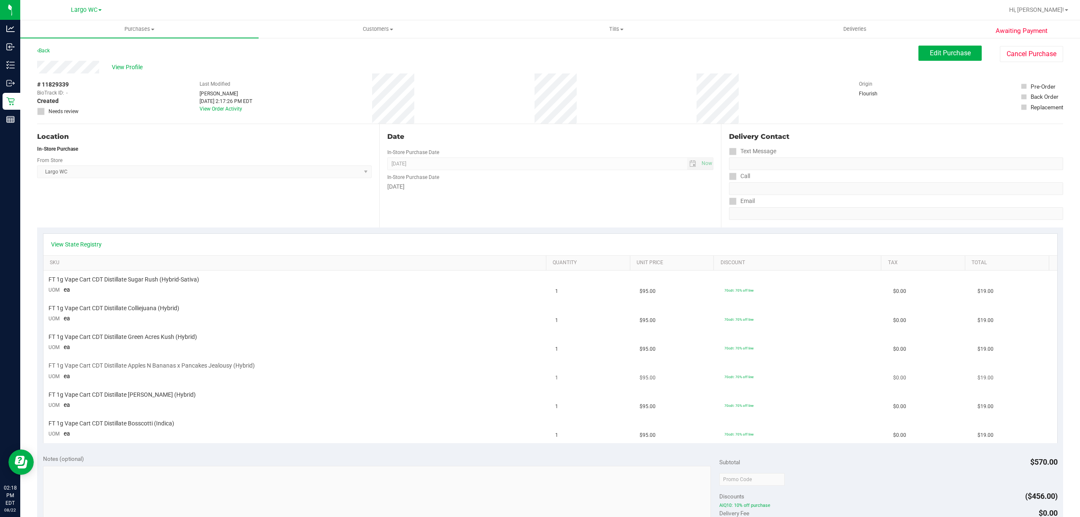
click at [559, 380] on td "1" at bounding box center [592, 371] width 84 height 29
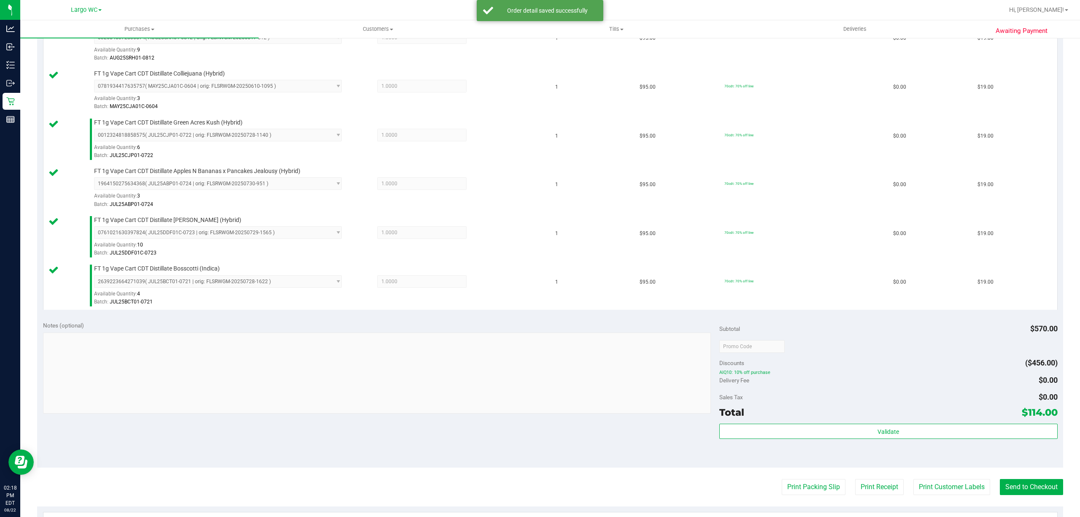
scroll to position [271, 0]
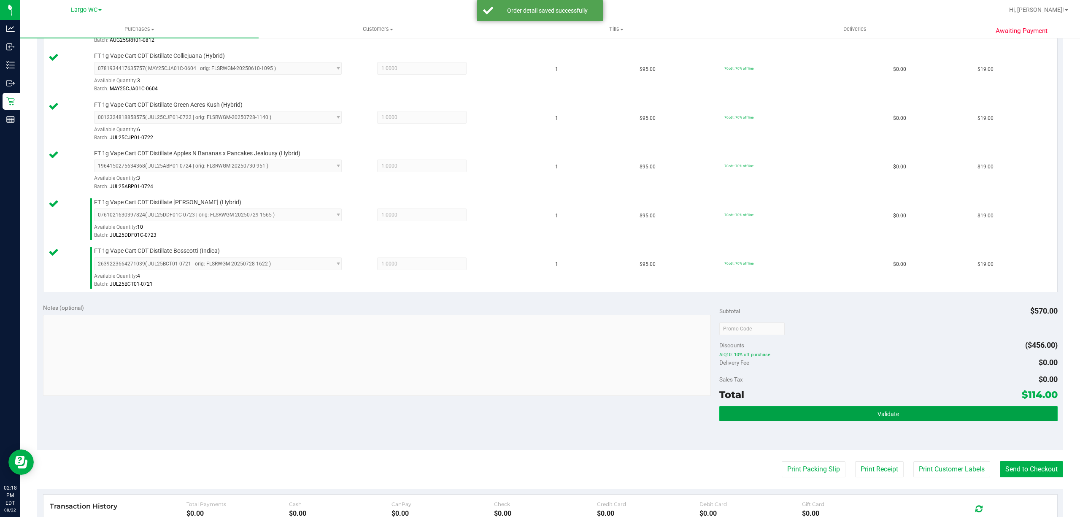
click at [898, 420] on button "Validate" at bounding box center [888, 413] width 338 height 15
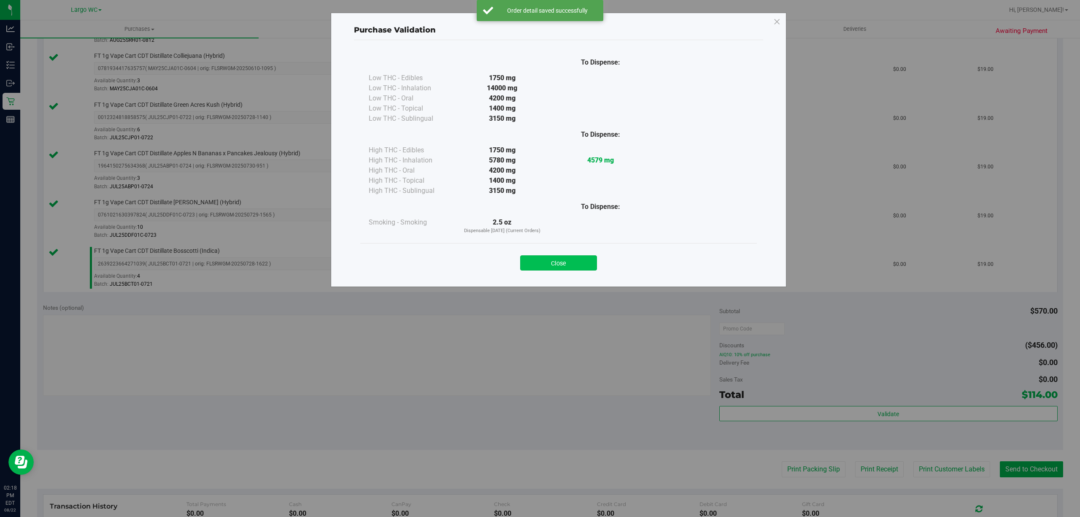
click at [553, 256] on button "Close" at bounding box center [558, 262] width 77 height 15
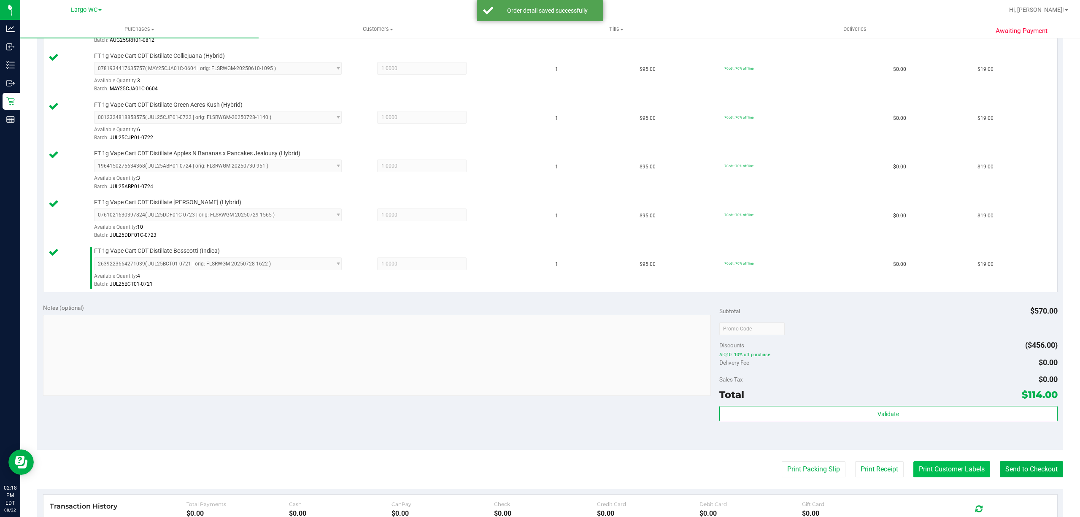
click at [924, 471] on button "Print Customer Labels" at bounding box center [951, 469] width 77 height 16
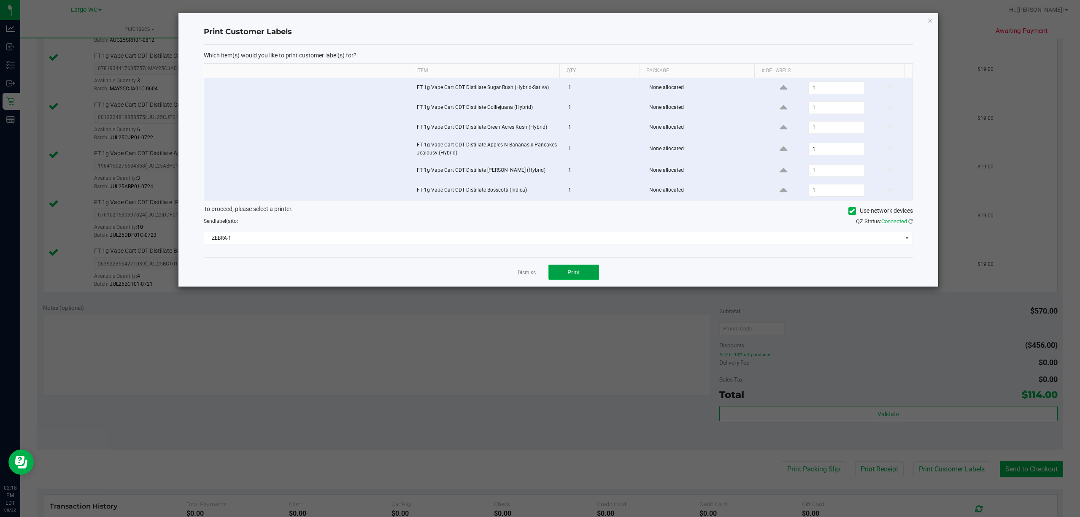
click at [571, 275] on span "Print" at bounding box center [573, 272] width 13 height 7
click at [530, 274] on link "Dismiss" at bounding box center [526, 272] width 18 height 7
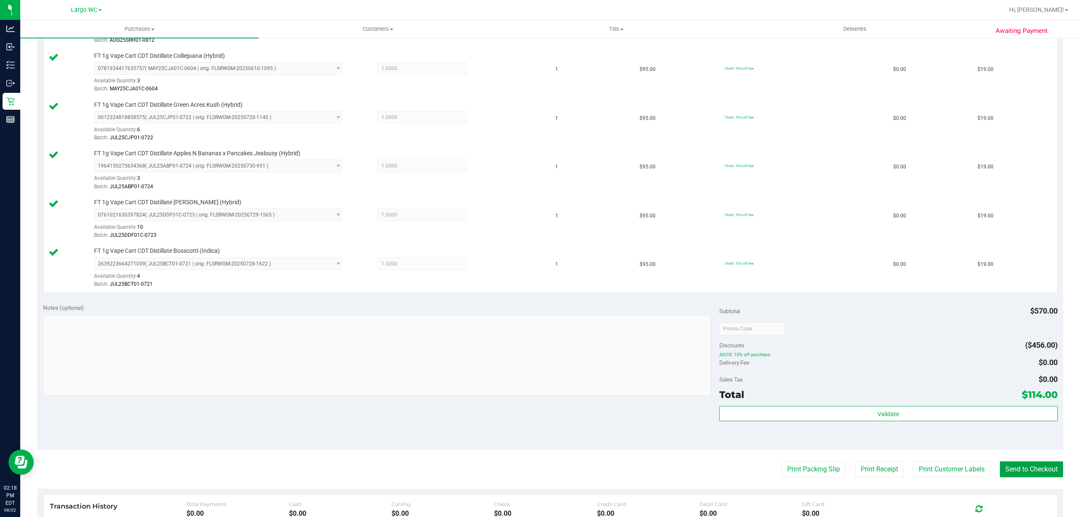
click at [1017, 474] on button "Send to Checkout" at bounding box center [1031, 469] width 63 height 16
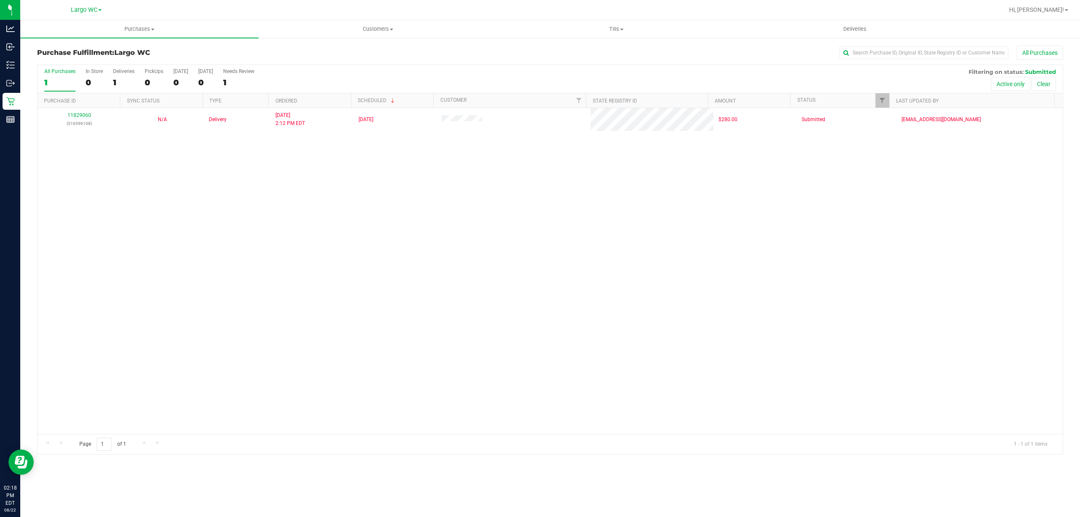
click at [152, 313] on div "11829060 (316596108) N/A Delivery 8/22/2025 2:12 PM EDT 8/25/2025 $280.00 Submi…" at bounding box center [550, 271] width 1025 height 326
click at [142, 27] on span "Purchases" at bounding box center [139, 29] width 238 height 8
click at [112, 57] on li "Fulfillment" at bounding box center [139, 61] width 238 height 10
click at [148, 25] on span "Purchases" at bounding box center [139, 29] width 238 height 8
click at [102, 51] on span "Summary of purchases" at bounding box center [63, 50] width 86 height 7
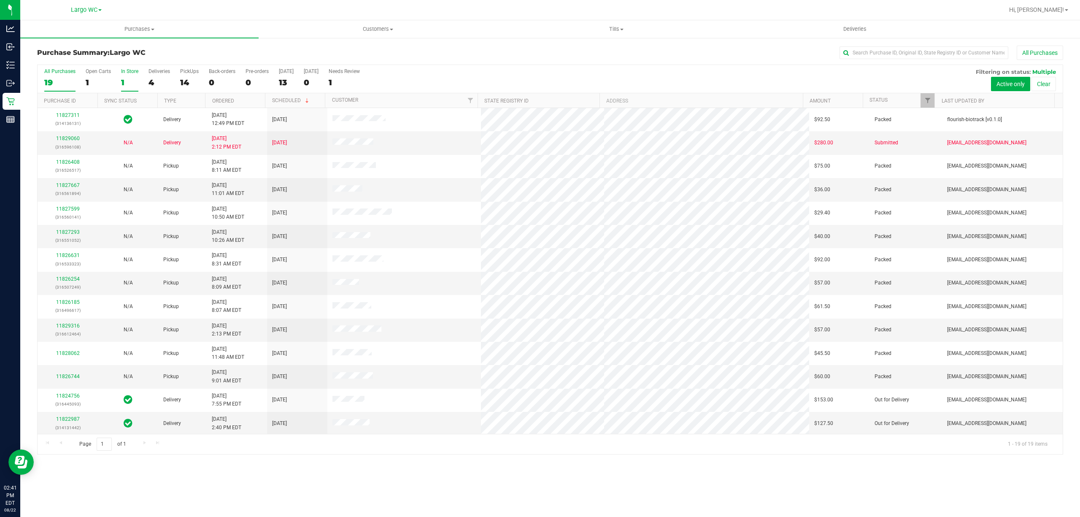
click at [127, 78] on div "1" at bounding box center [129, 83] width 17 height 10
click at [0, 0] on input "In Store 1" at bounding box center [0, 0] width 0 height 0
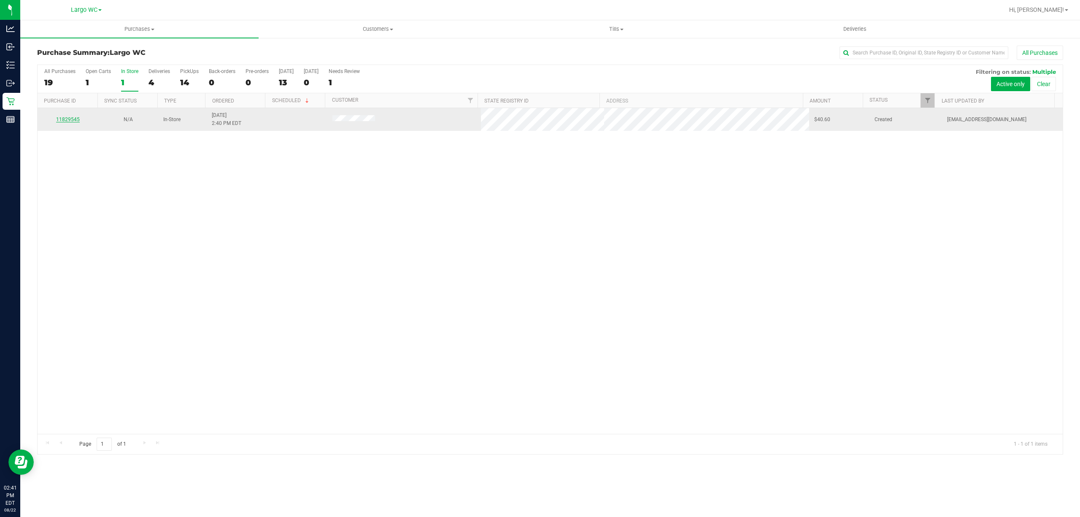
click at [66, 120] on link "11829545" at bounding box center [68, 119] width 24 height 6
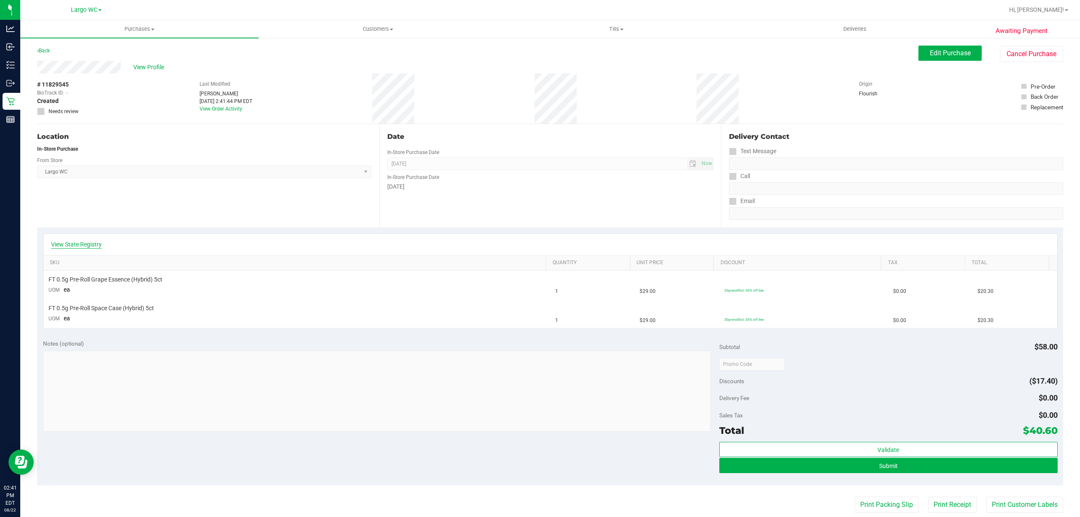
click at [86, 240] on link "View State Registry" at bounding box center [76, 244] width 51 height 8
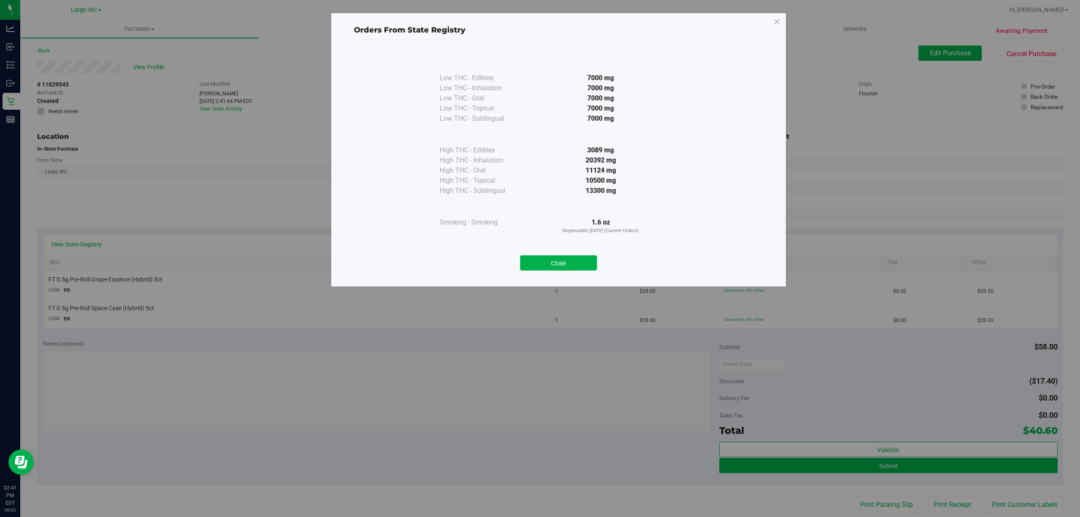
click at [581, 281] on div "Orders From State Registry Low THC - Edibles 7000 mg" at bounding box center [558, 150] width 455 height 274
click at [569, 245] on div "Close" at bounding box center [558, 260] width 396 height 34
click at [571, 259] on button "Close" at bounding box center [558, 262] width 77 height 15
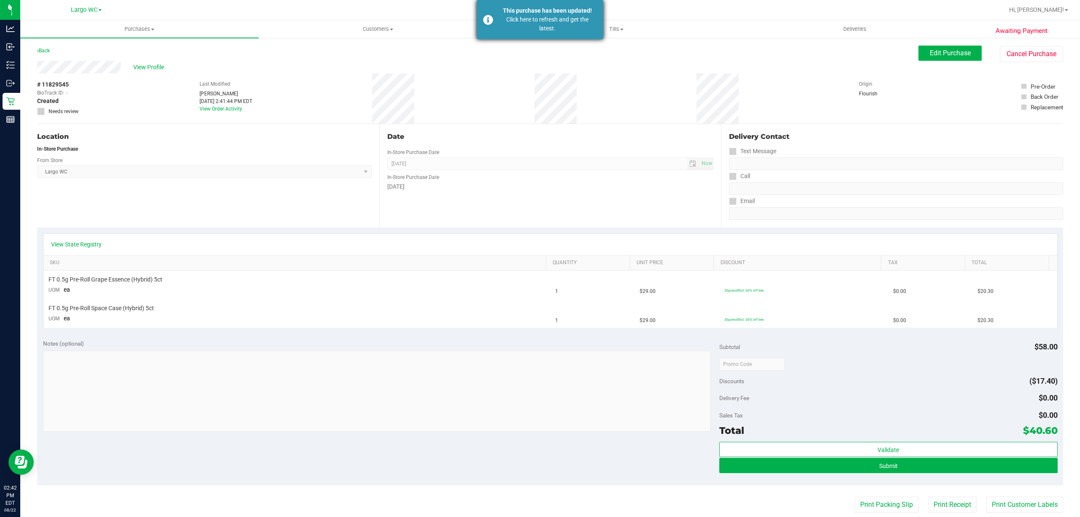
click at [565, 11] on div "This purchase has been updated!" at bounding box center [547, 10] width 99 height 9
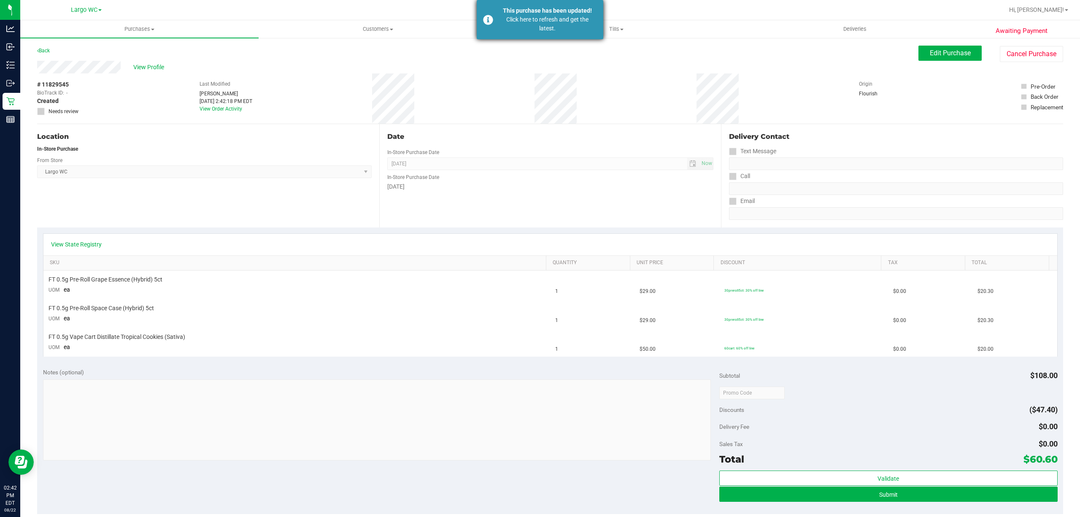
click at [527, 20] on div "Click here to refresh and get the latest." at bounding box center [547, 24] width 99 height 18
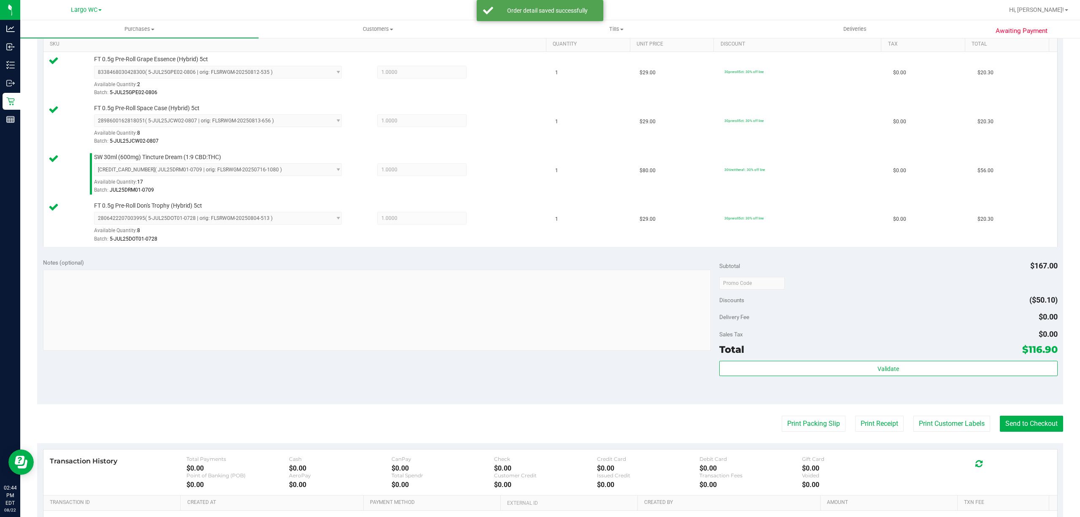
scroll to position [218, 0]
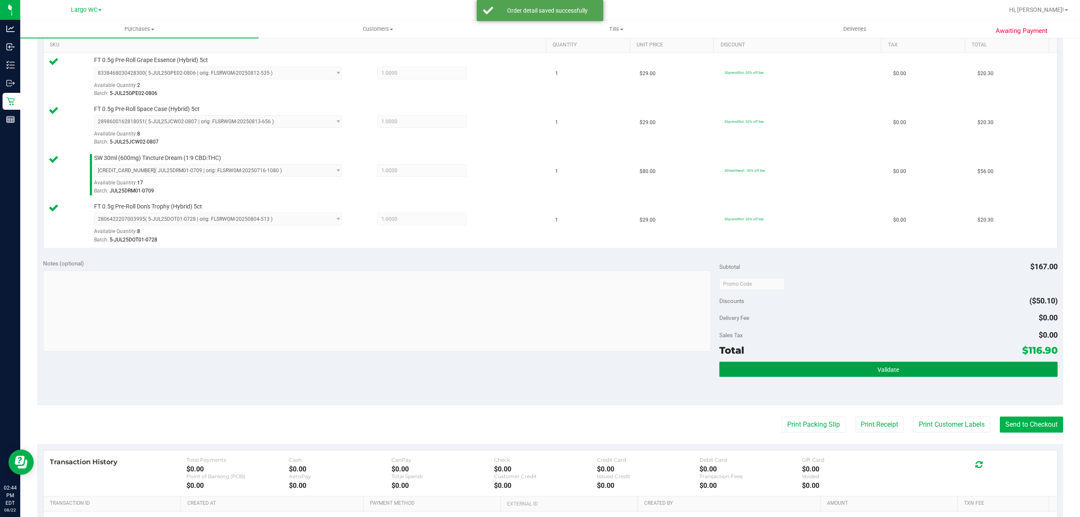
click at [891, 366] on button "Validate" at bounding box center [888, 368] width 338 height 15
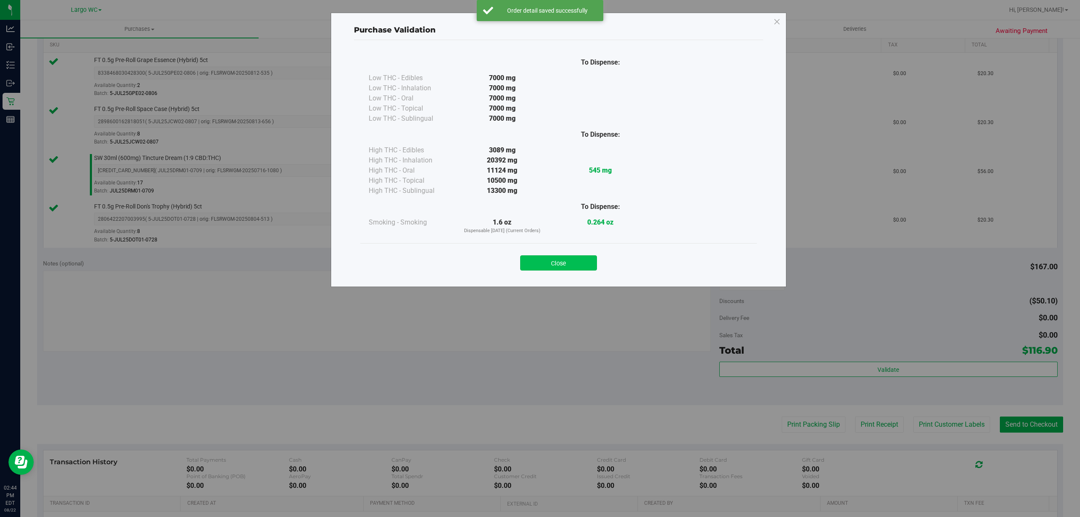
click at [558, 265] on button "Close" at bounding box center [558, 262] width 77 height 15
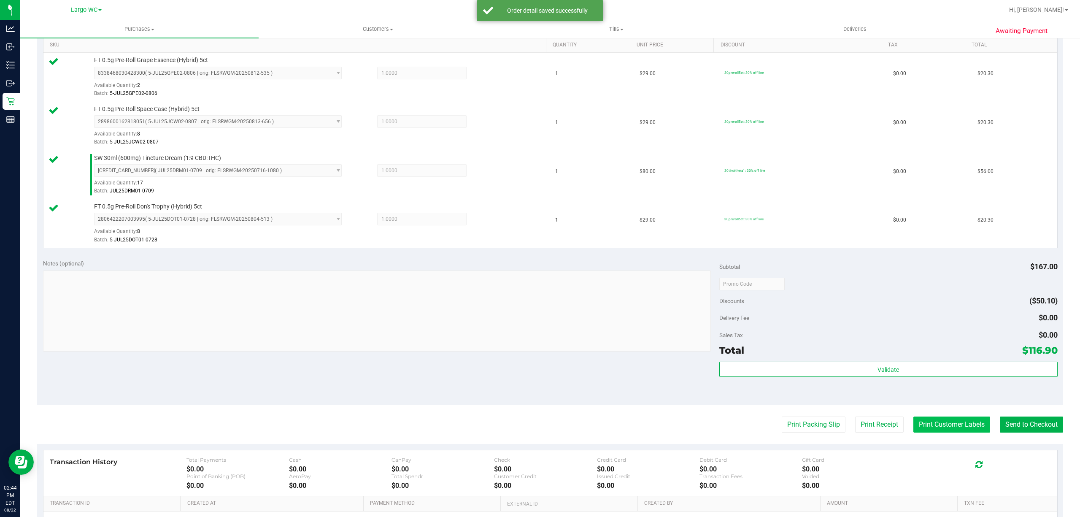
click at [946, 427] on button "Print Customer Labels" at bounding box center [951, 424] width 77 height 16
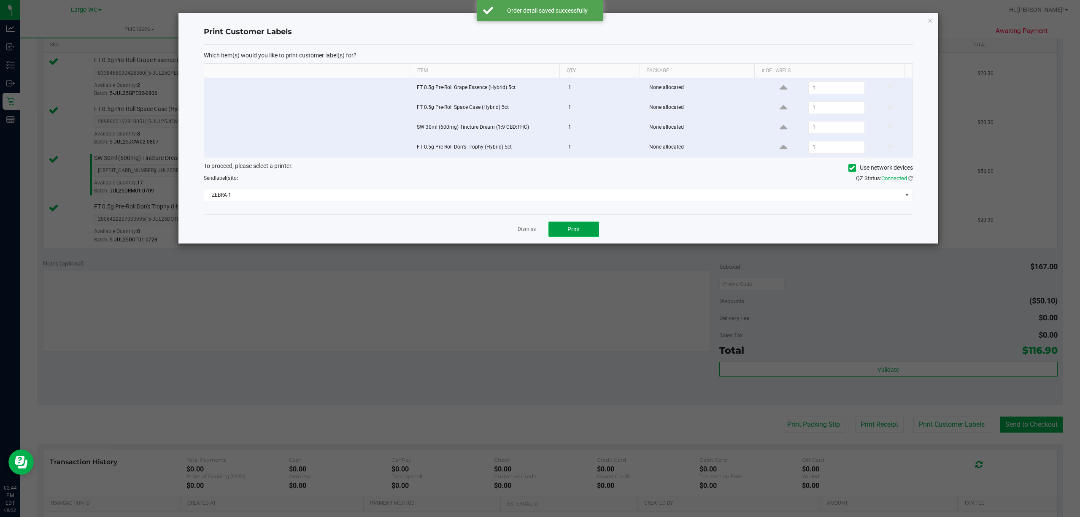
click at [589, 235] on button "Print" at bounding box center [573, 228] width 51 height 15
click at [520, 233] on link "Dismiss" at bounding box center [526, 229] width 18 height 7
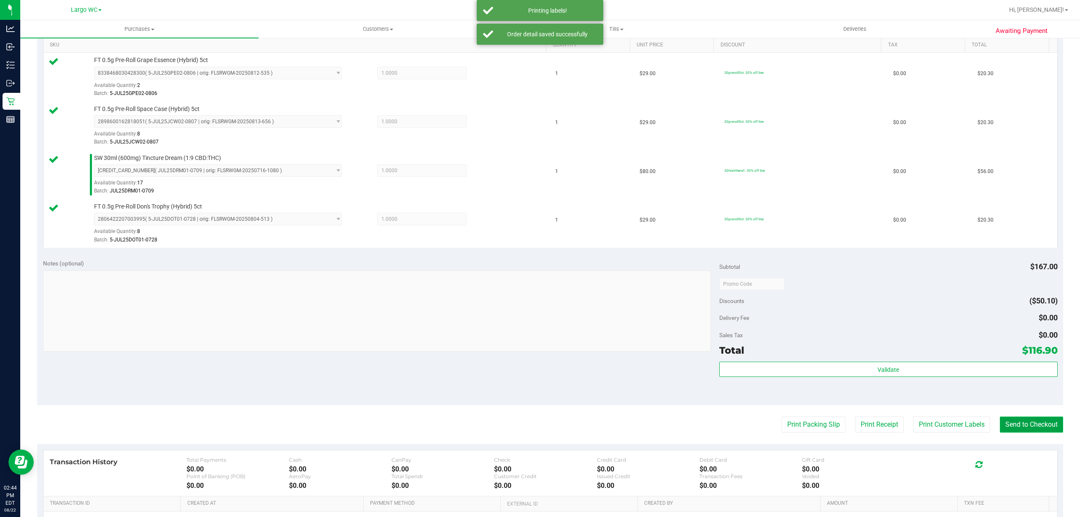
click at [1018, 426] on button "Send to Checkout" at bounding box center [1031, 424] width 63 height 16
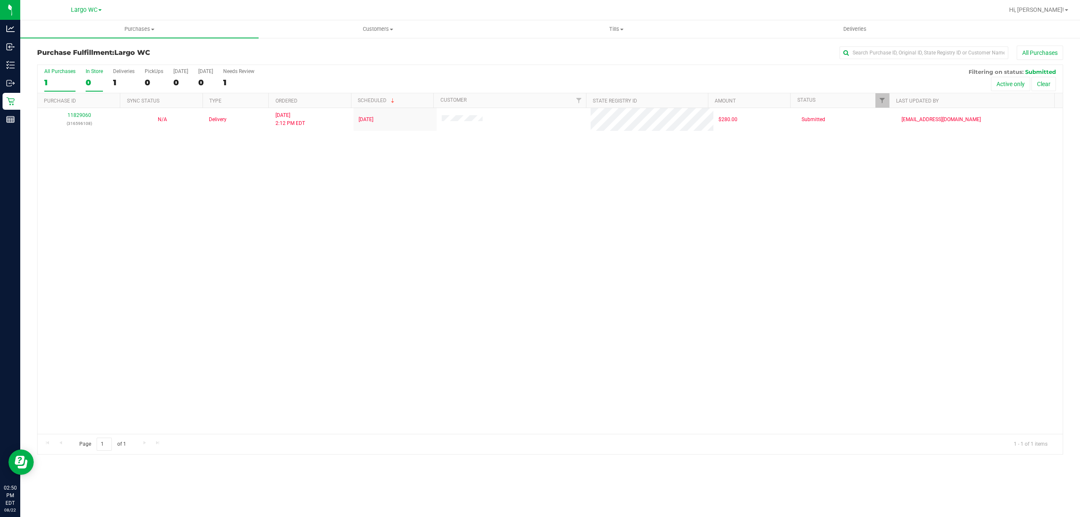
click at [90, 85] on div "0" at bounding box center [94, 83] width 17 height 10
click at [0, 0] on input "In Store 0" at bounding box center [0, 0] width 0 height 0
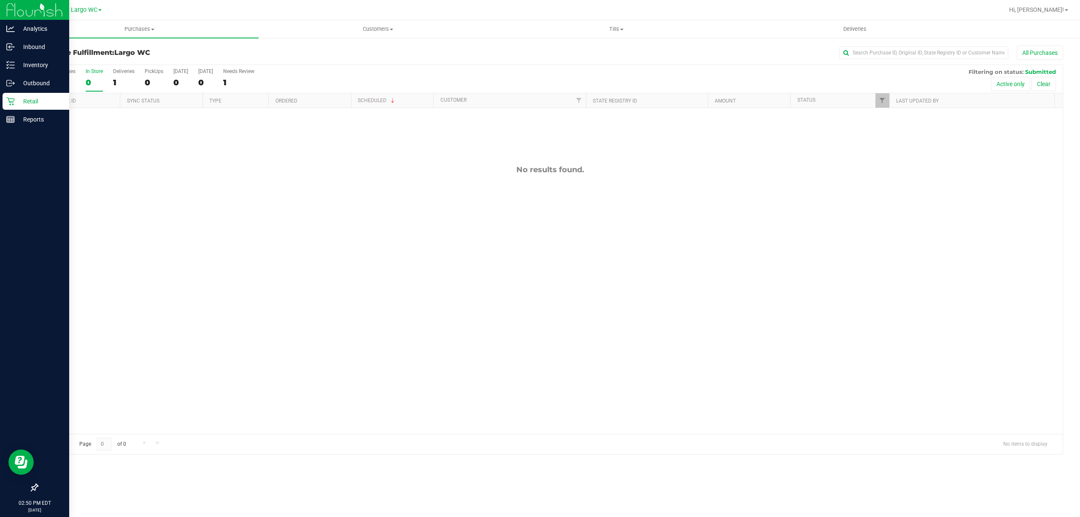
click at [3, 95] on div "Retail" at bounding box center [36, 101] width 67 height 17
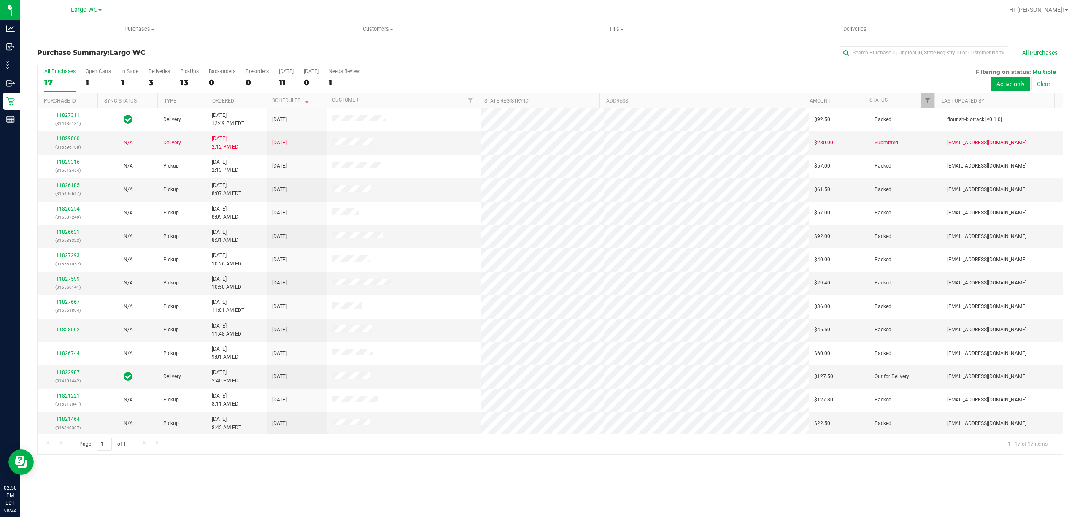
click at [281, 450] on div "Page 1 of 1 1 - 17 of 17 items" at bounding box center [550, 444] width 1025 height 20
click at [128, 78] on div "1" at bounding box center [129, 83] width 17 height 10
click at [0, 0] on input "In Store 1" at bounding box center [0, 0] width 0 height 0
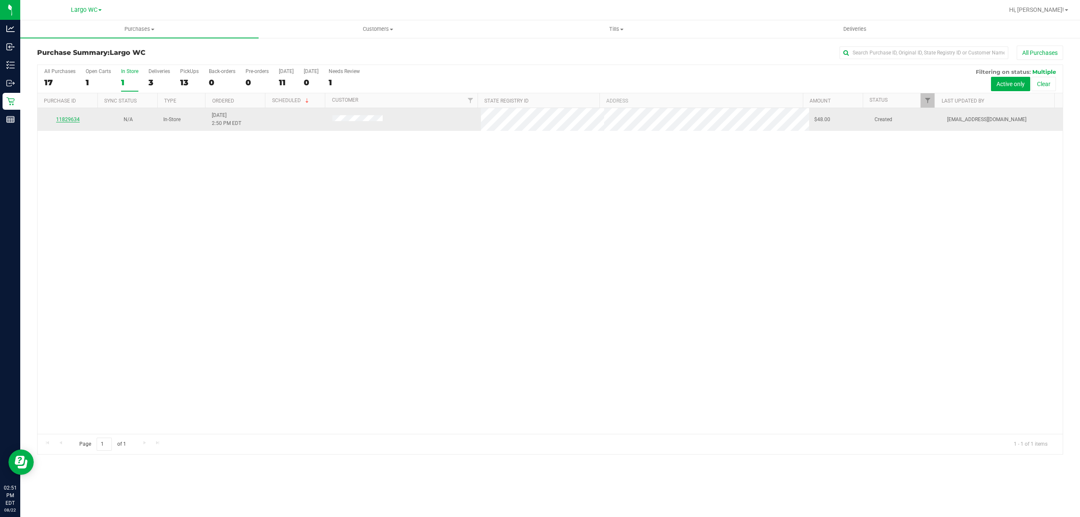
click at [75, 120] on link "11829634" at bounding box center [68, 119] width 24 height 6
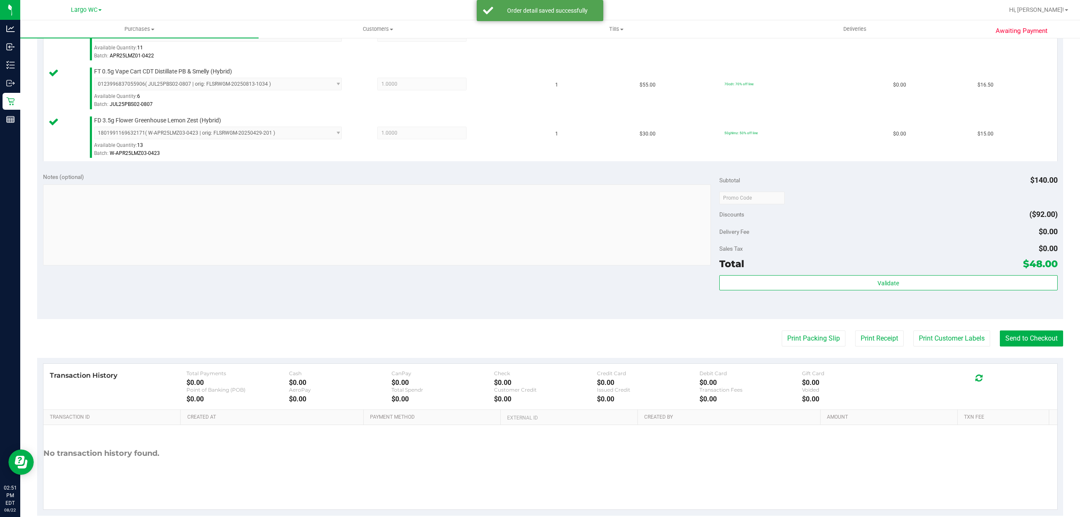
scroll to position [272, 0]
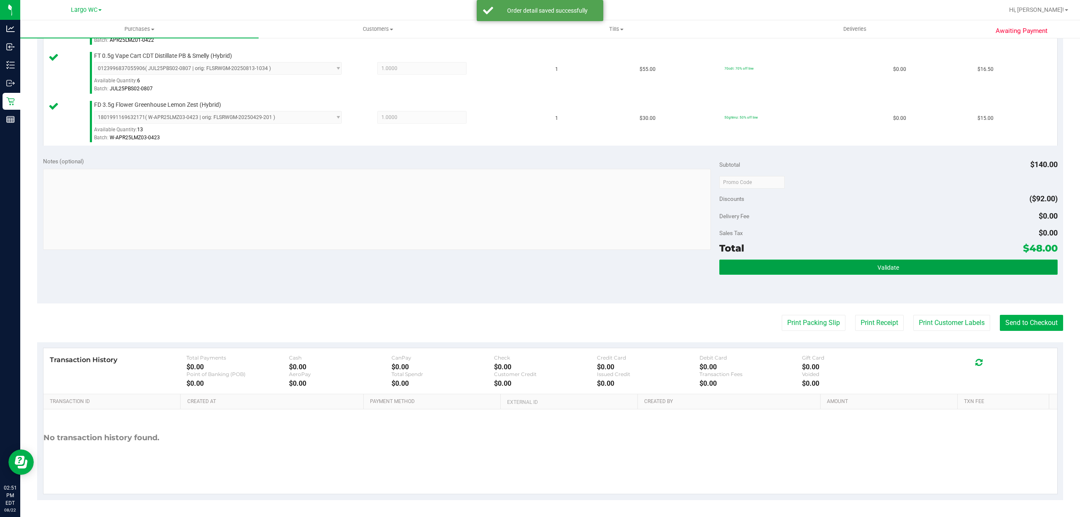
click at [912, 267] on button "Validate" at bounding box center [888, 266] width 338 height 15
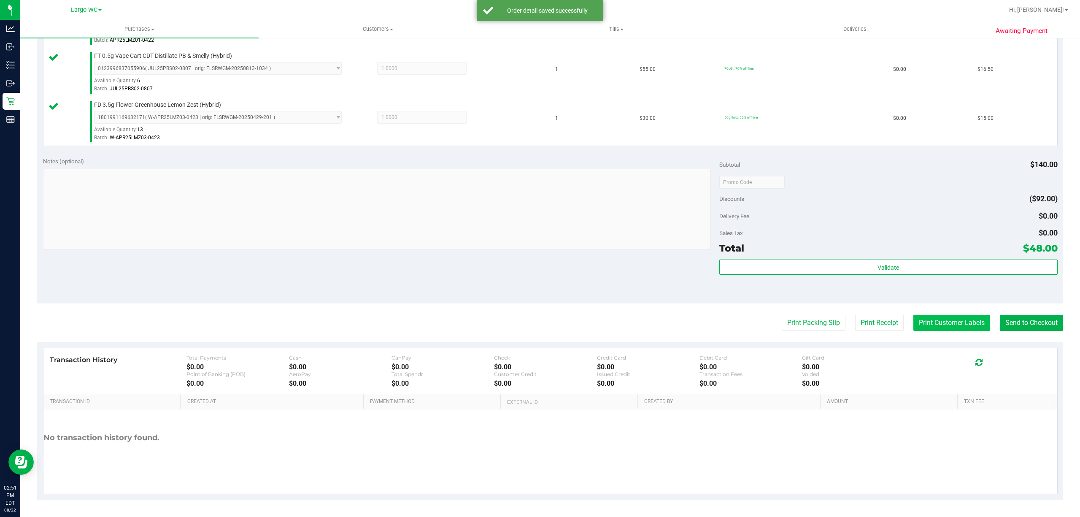
click at [932, 321] on button "Print Customer Labels" at bounding box center [951, 323] width 77 height 16
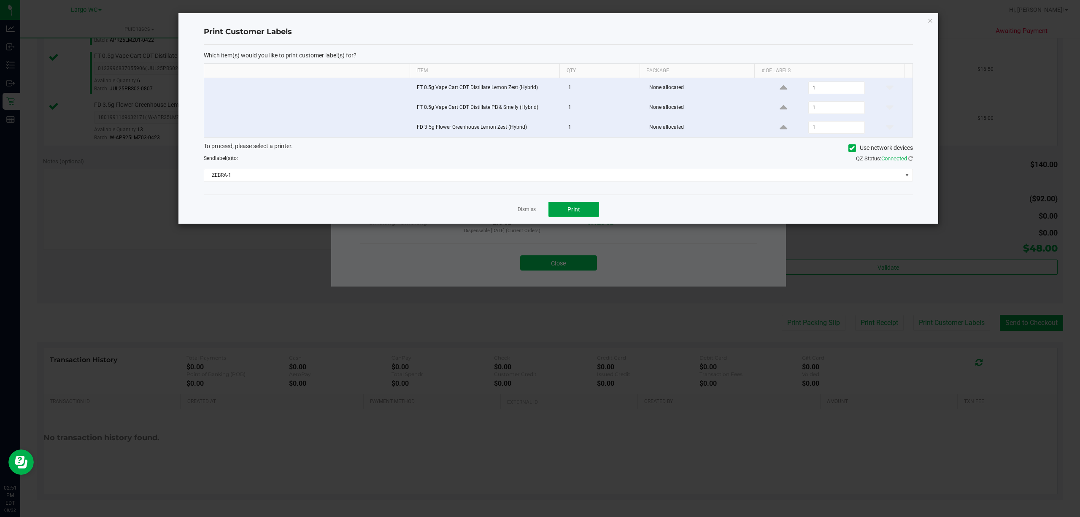
click at [585, 212] on button "Print" at bounding box center [573, 209] width 51 height 15
click at [520, 213] on link "Dismiss" at bounding box center [526, 209] width 18 height 7
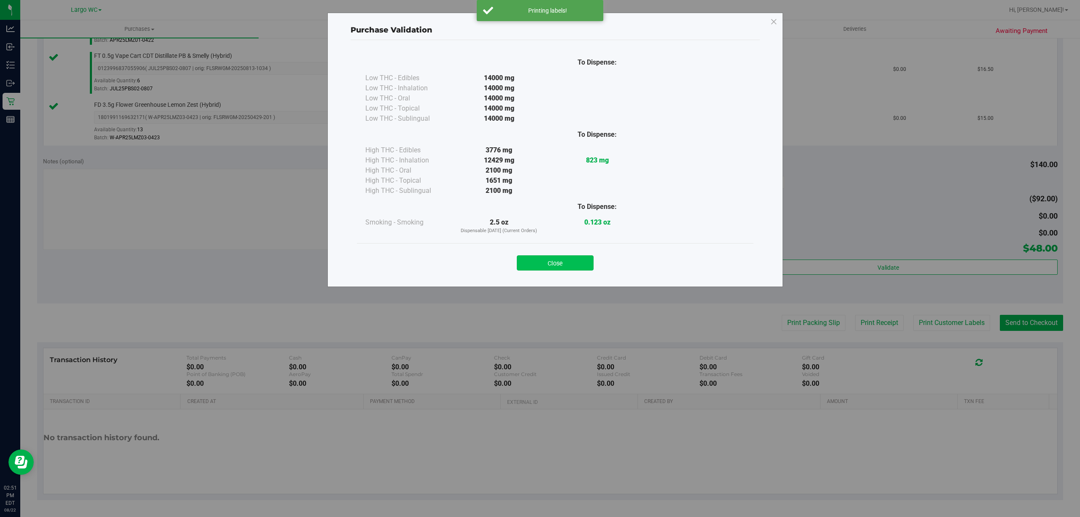
click at [554, 264] on button "Close" at bounding box center [555, 262] width 77 height 15
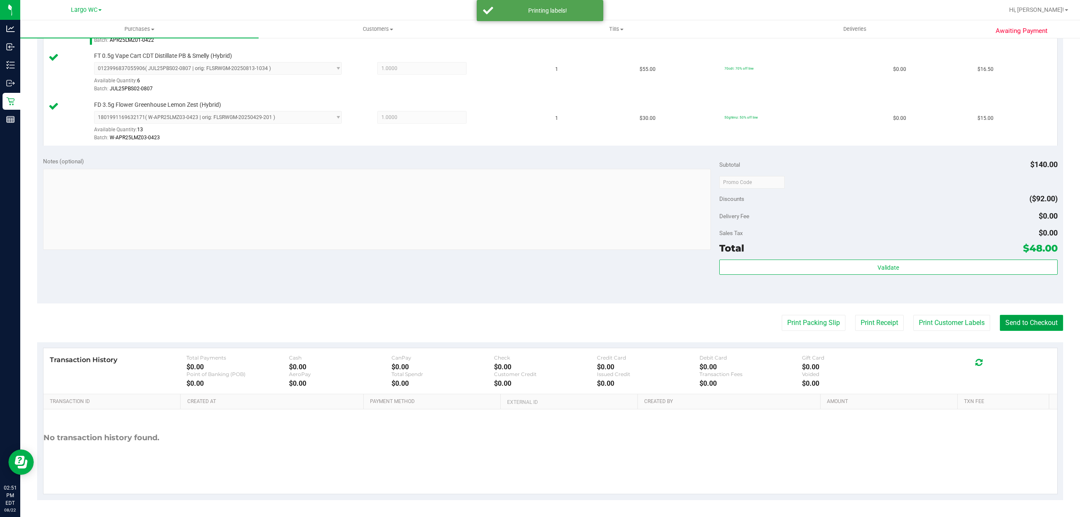
click at [1005, 316] on button "Send to Checkout" at bounding box center [1031, 323] width 63 height 16
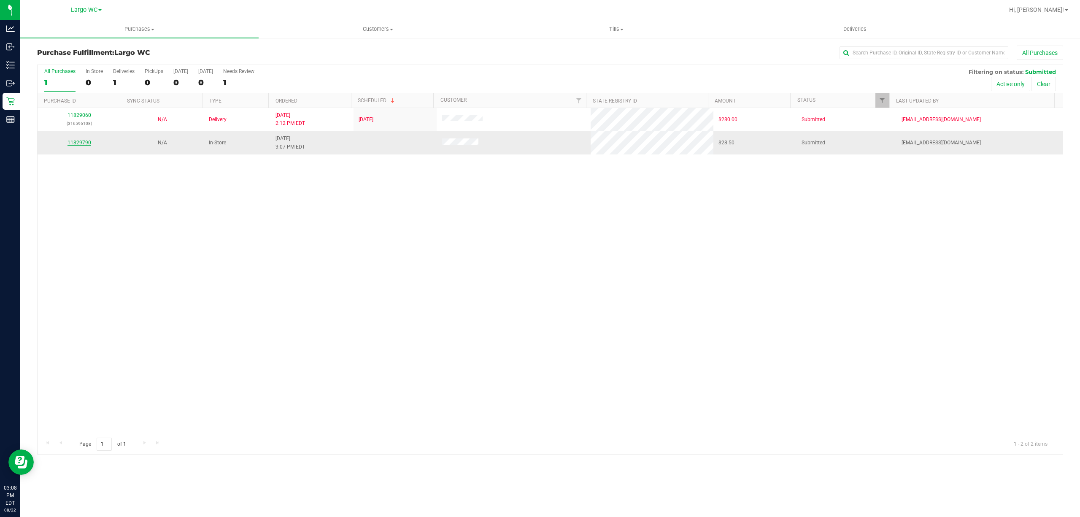
click at [71, 143] on link "11829790" at bounding box center [79, 143] width 24 height 6
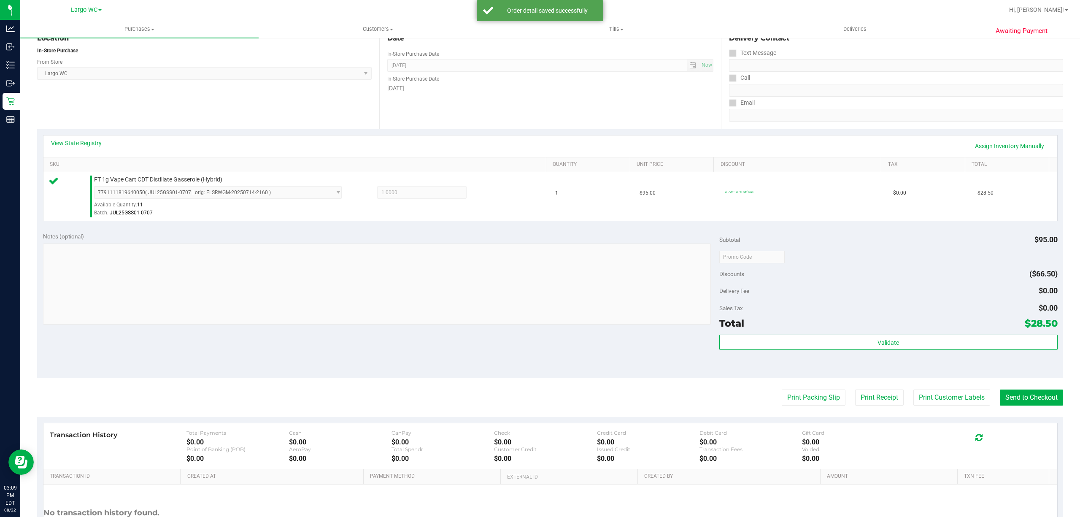
scroll to position [139, 0]
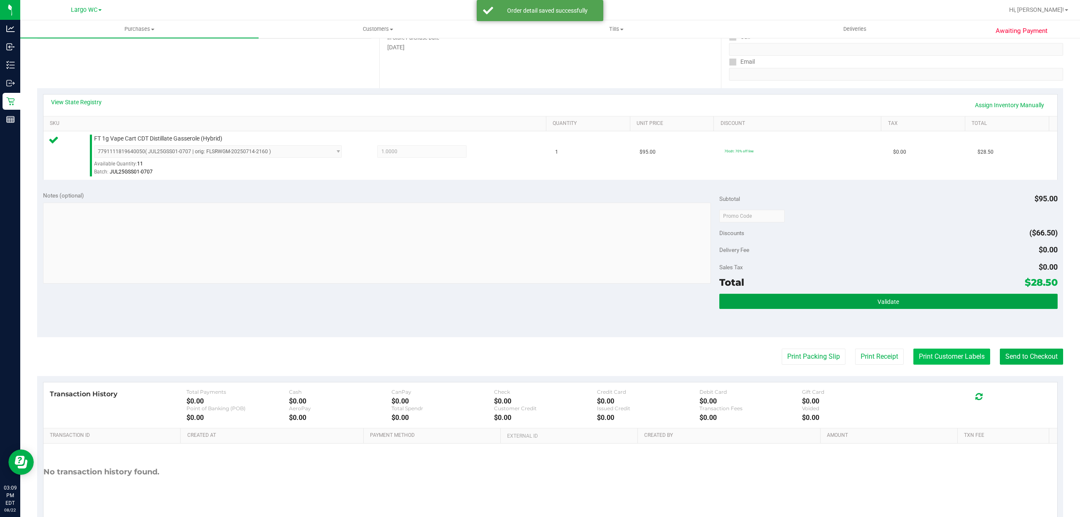
click at [915, 307] on button "Validate" at bounding box center [888, 301] width 338 height 15
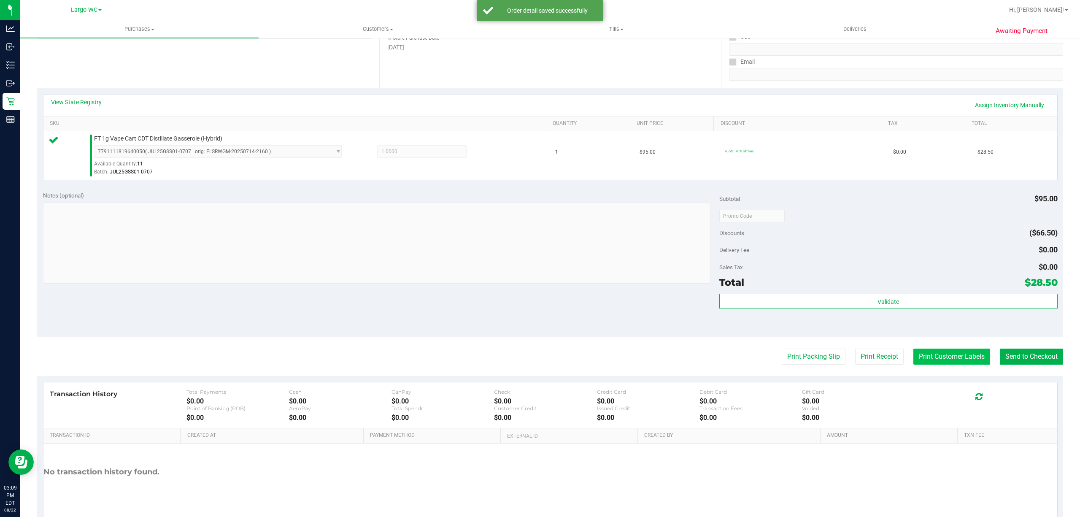
click at [930, 357] on button "Print Customer Labels" at bounding box center [951, 356] width 77 height 16
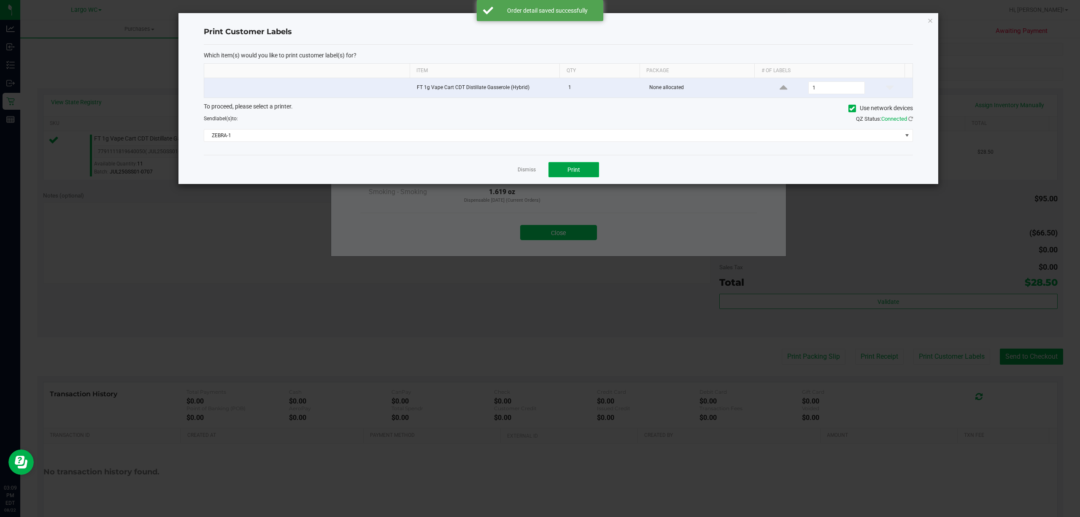
click at [584, 176] on button "Print" at bounding box center [573, 169] width 51 height 15
click at [530, 173] on link "Dismiss" at bounding box center [526, 169] width 18 height 7
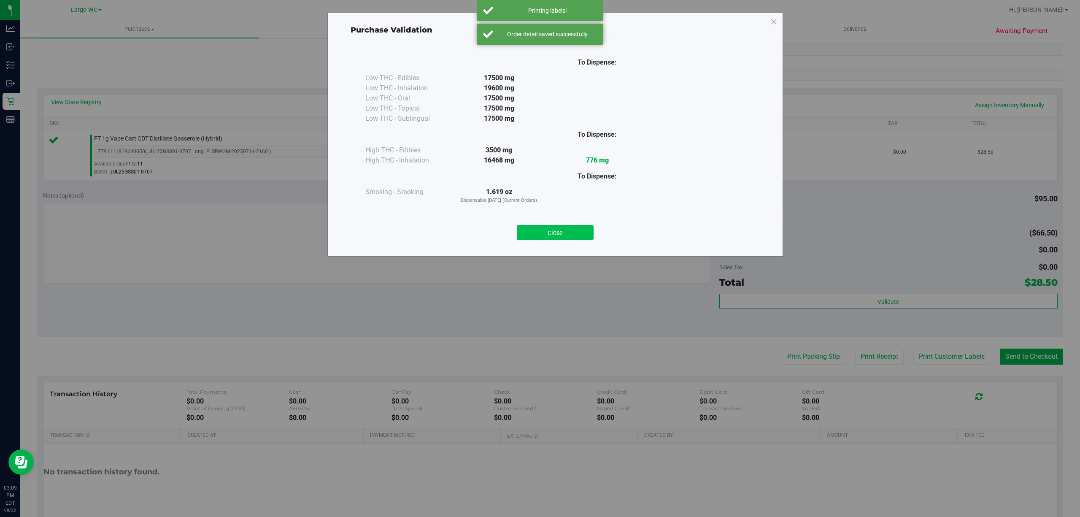
click at [553, 225] on button "Close" at bounding box center [555, 232] width 77 height 15
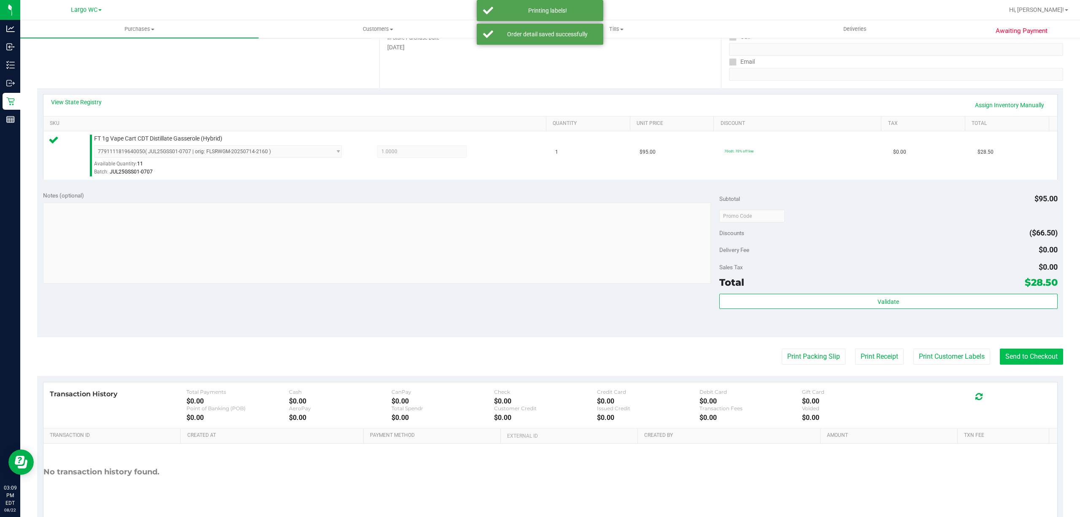
click at [1019, 353] on button "Send to Checkout" at bounding box center [1031, 356] width 63 height 16
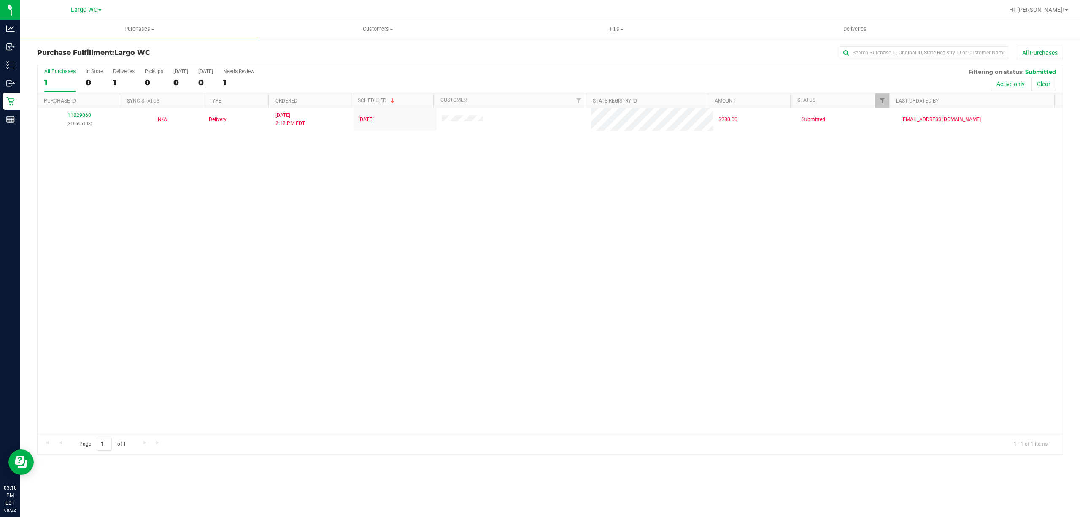
click at [214, 329] on div "11829060 (316596108) N/A Delivery 8/22/2025 2:12 PM EDT 8/25/2025 $280.00 Submi…" at bounding box center [550, 271] width 1025 height 326
click at [287, 226] on div "11829060 (316596108) N/A Delivery 8/22/2025 2:12 PM EDT 8/25/2025 $280.00 Submi…" at bounding box center [550, 271] width 1025 height 326
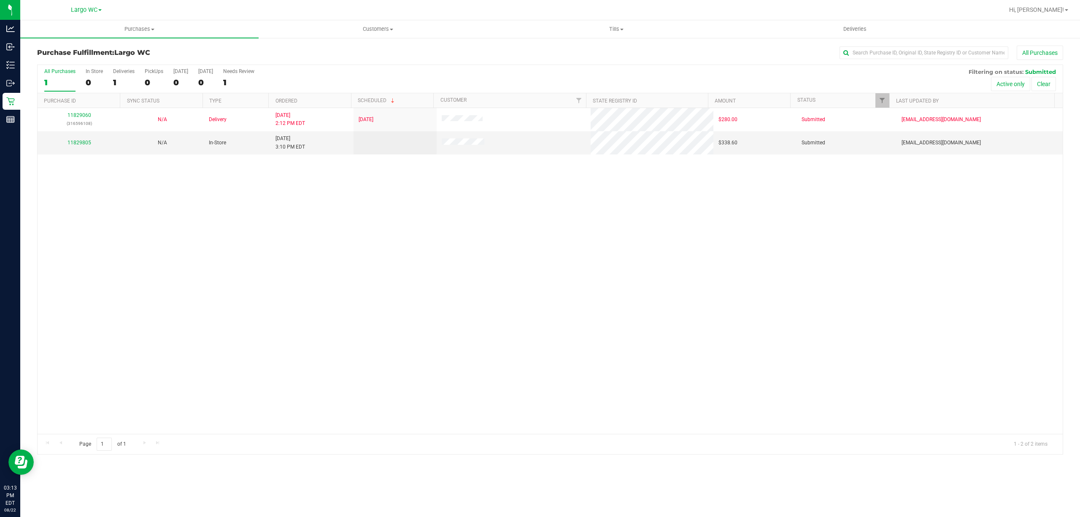
click at [171, 235] on div "11829060 (316596108) N/A Delivery 8/22/2025 2:12 PM EDT 8/25/2025 $280.00 Submi…" at bounding box center [550, 271] width 1025 height 326
click at [76, 140] on link "11829805" at bounding box center [79, 143] width 24 height 6
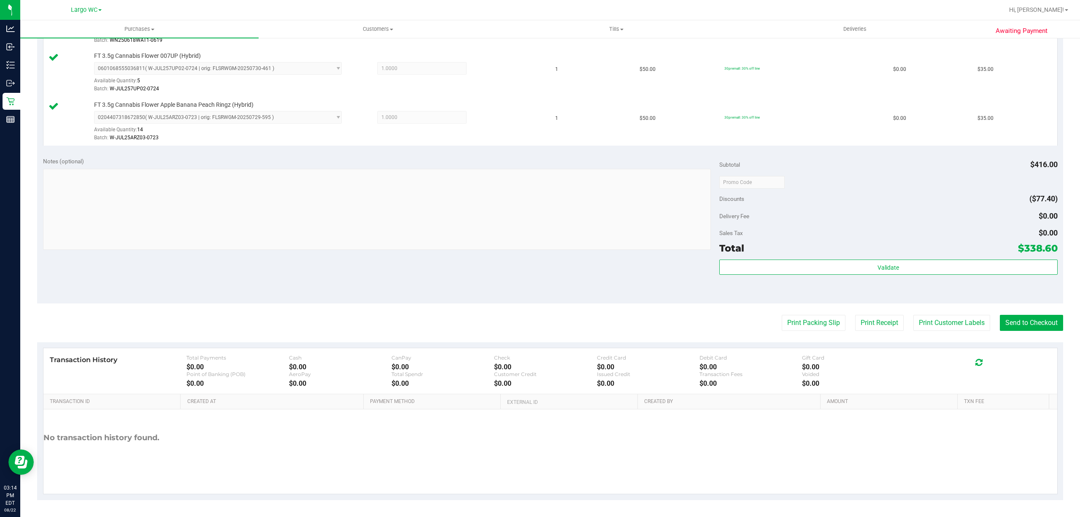
scroll to position [518, 0]
click at [903, 286] on div "Validate" at bounding box center [888, 278] width 338 height 38
click at [883, 287] on div "Validate" at bounding box center [888, 278] width 338 height 38
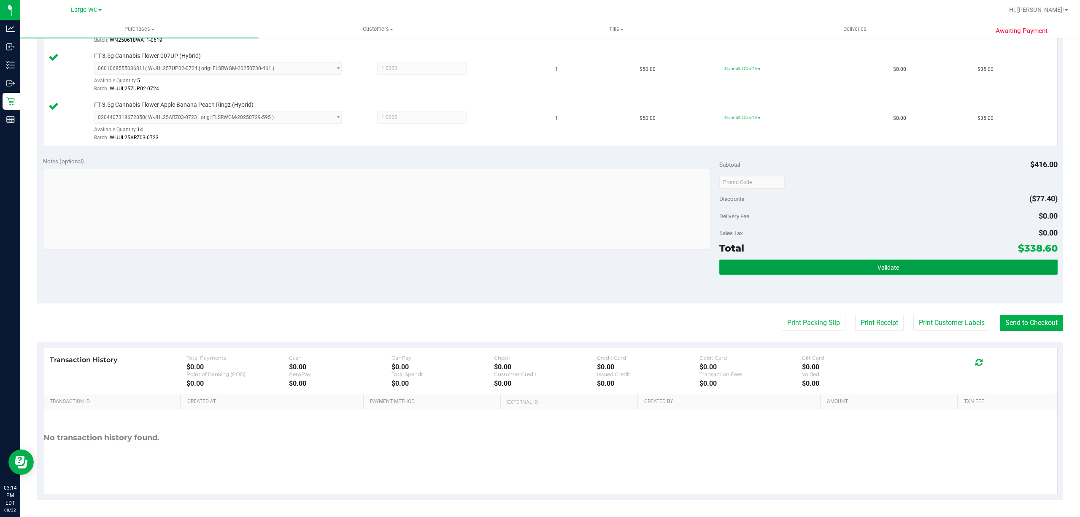
click at [841, 262] on button "Validate" at bounding box center [888, 266] width 338 height 15
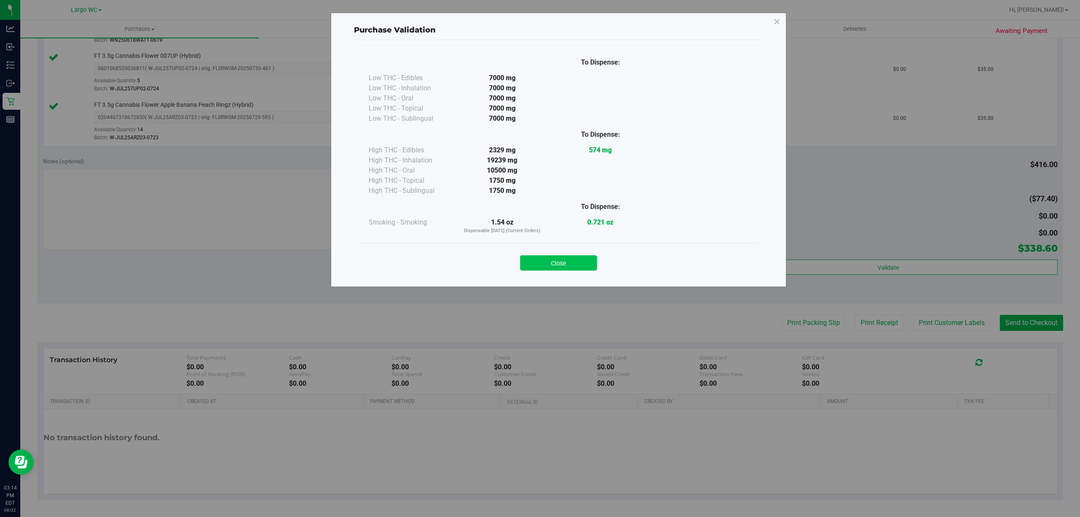
click at [574, 257] on button "Close" at bounding box center [558, 262] width 77 height 15
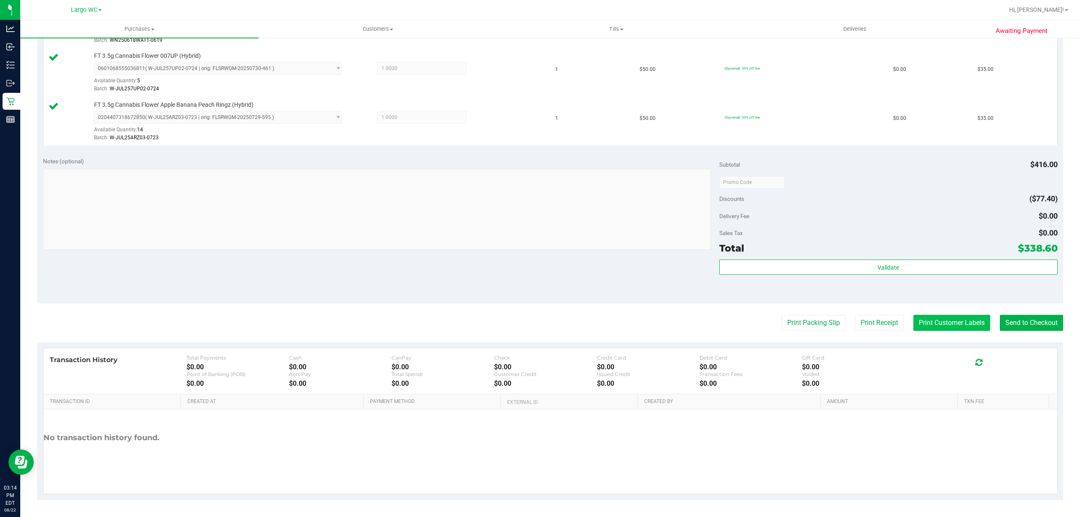
click at [948, 323] on button "Print Customer Labels" at bounding box center [951, 323] width 77 height 16
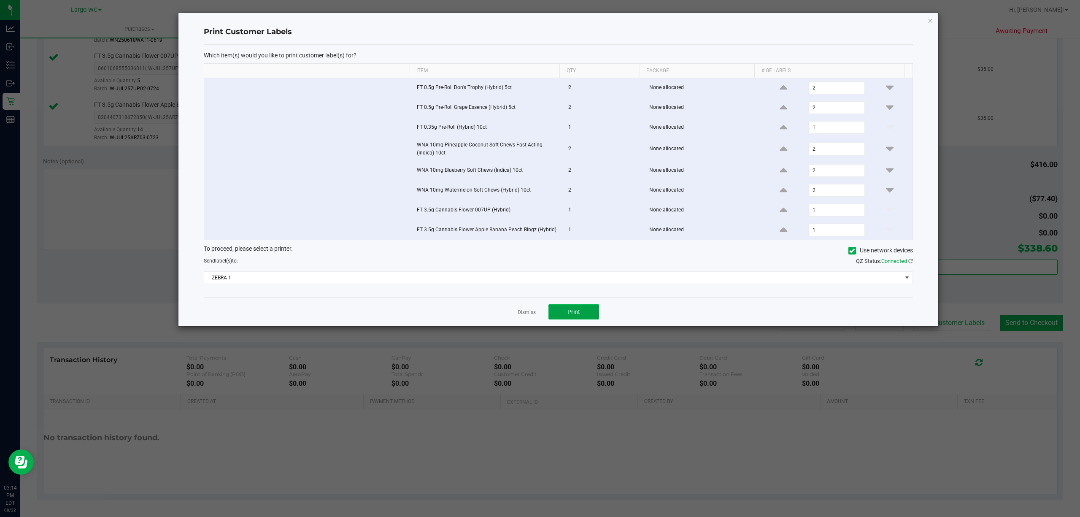
click at [581, 309] on button "Print" at bounding box center [573, 311] width 51 height 15
click at [526, 313] on link "Dismiss" at bounding box center [526, 312] width 18 height 7
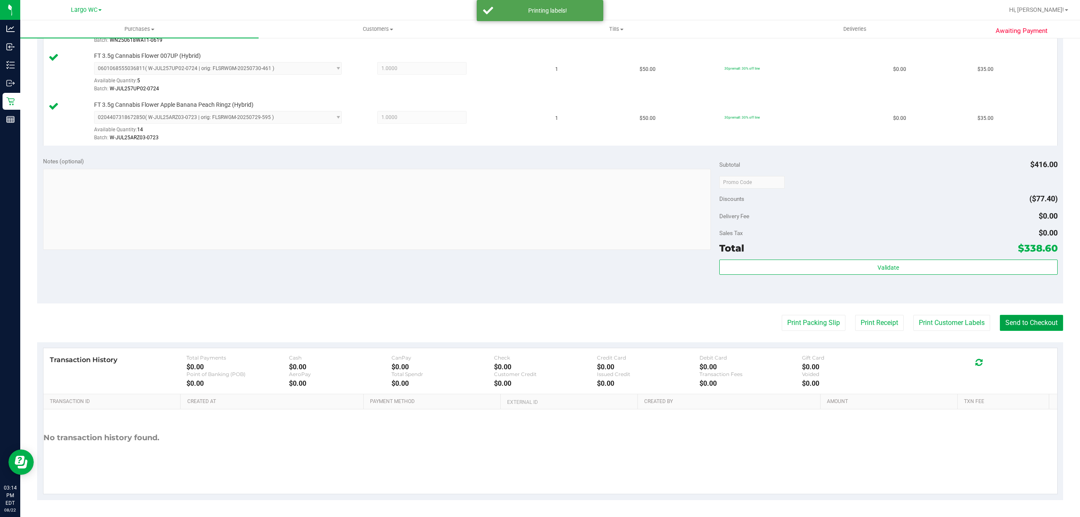
click at [1011, 321] on button "Send to Checkout" at bounding box center [1031, 323] width 63 height 16
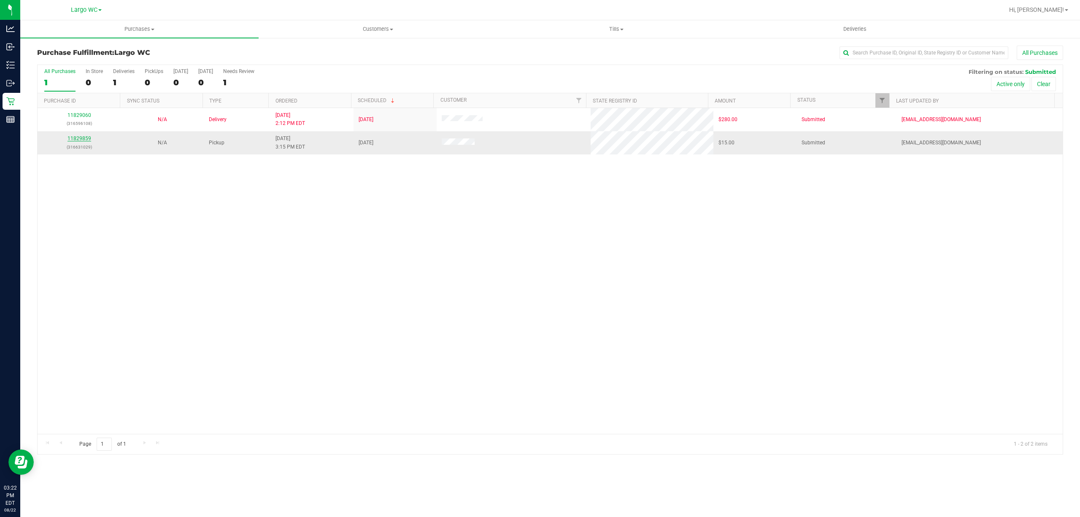
click at [83, 139] on link "11829859" at bounding box center [79, 138] width 24 height 6
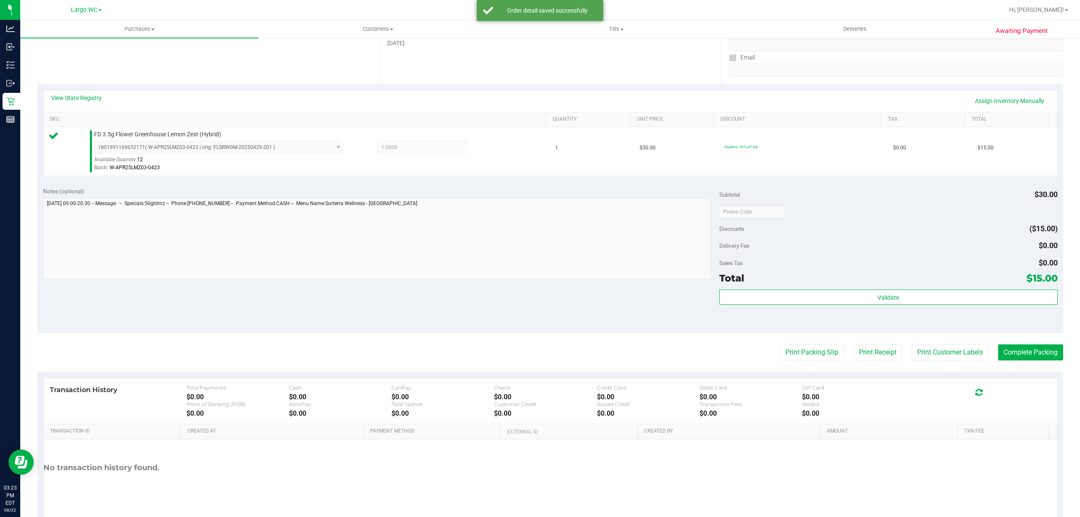
scroll to position [174, 0]
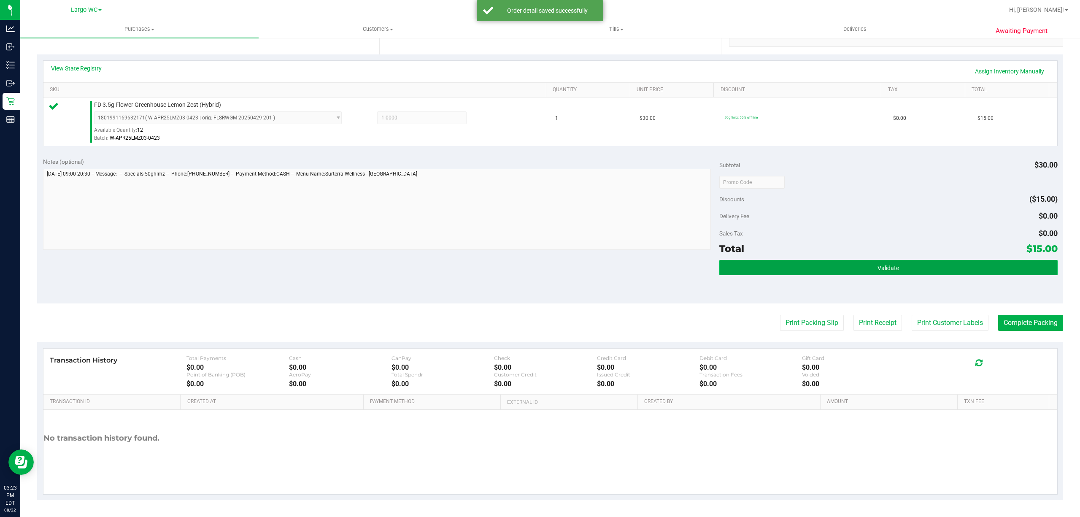
click at [915, 269] on button "Validate" at bounding box center [888, 267] width 338 height 15
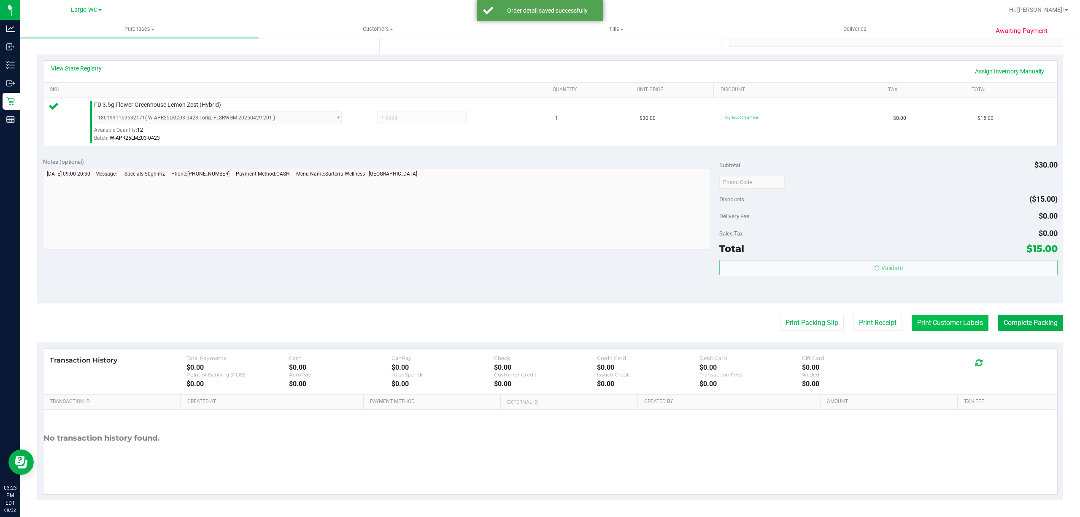
click at [929, 323] on button "Print Customer Labels" at bounding box center [949, 323] width 77 height 16
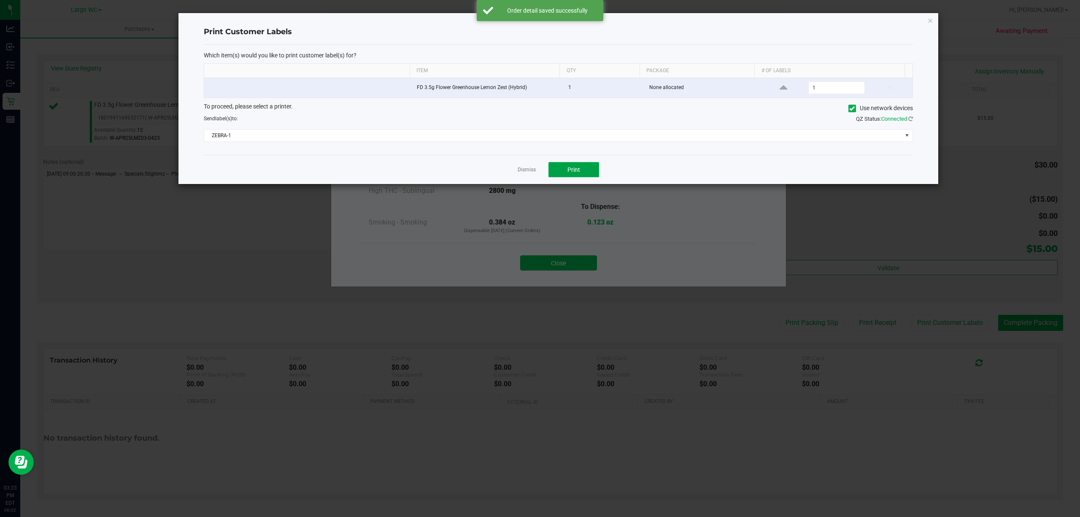
click at [574, 170] on span "Print" at bounding box center [573, 169] width 13 height 7
click at [527, 173] on div at bounding box center [558, 98] width 760 height 171
click at [554, 258] on ngb-modal-window "Print Customer Labels Which item(s) would you like to print customer label(s) f…" at bounding box center [543, 258] width 1086 height 517
click at [518, 173] on link "Dismiss" at bounding box center [526, 169] width 18 height 7
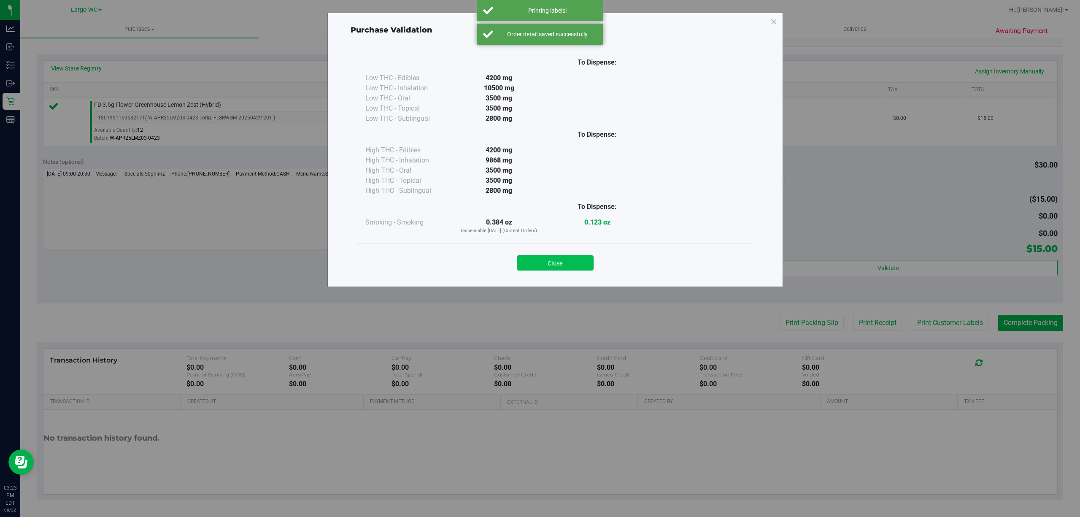
click at [559, 260] on button "Close" at bounding box center [555, 262] width 77 height 15
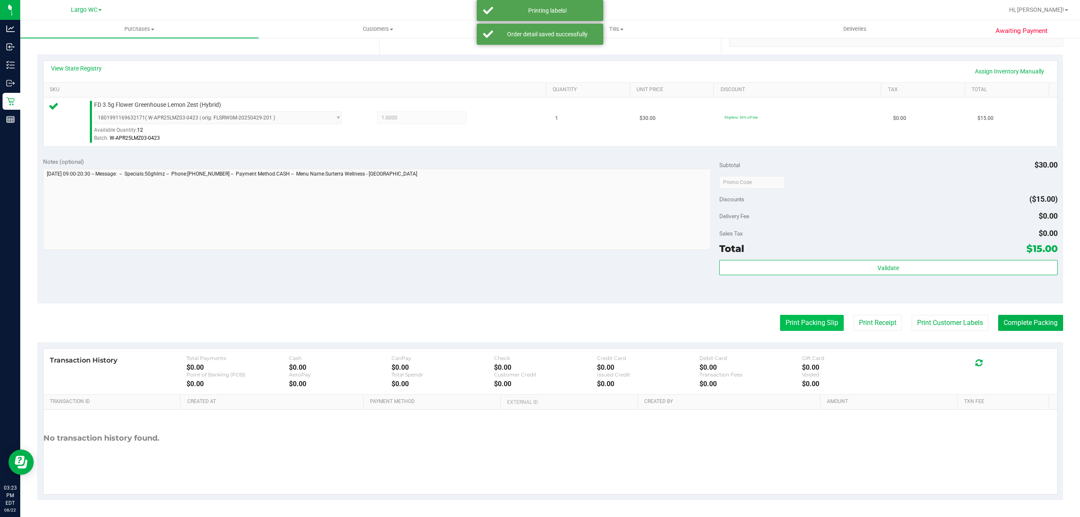
click at [783, 321] on button "Print Packing Slip" at bounding box center [812, 323] width 64 height 16
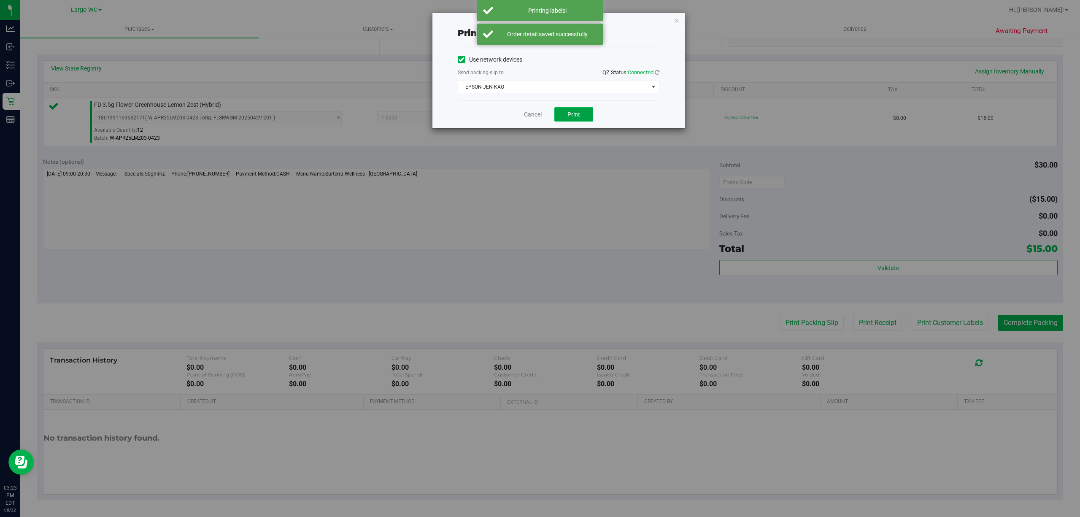
click at [576, 113] on span "Print" at bounding box center [573, 114] width 13 height 7
click at [533, 113] on link "Cancel" at bounding box center [529, 114] width 18 height 9
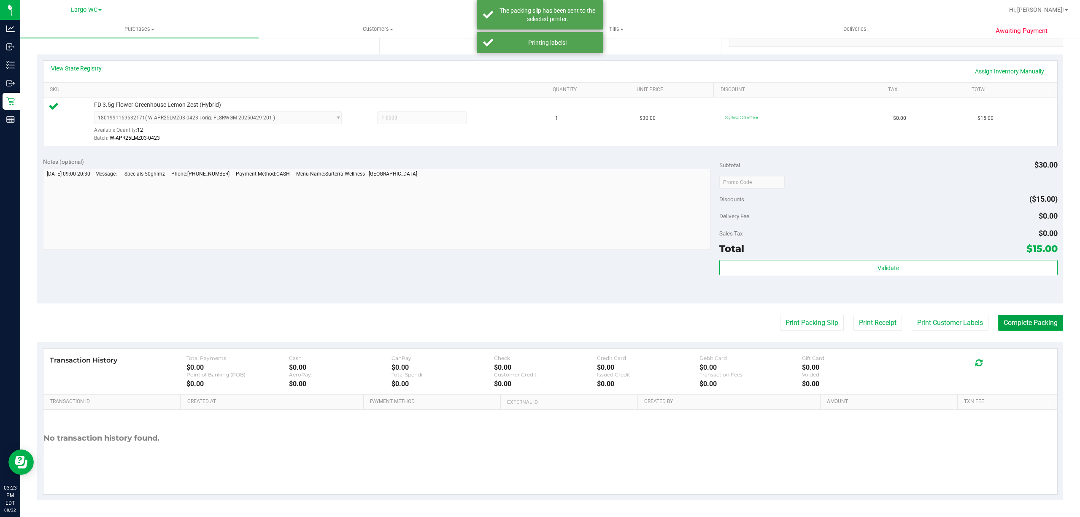
click at [1026, 321] on button "Complete Packing" at bounding box center [1030, 323] width 65 height 16
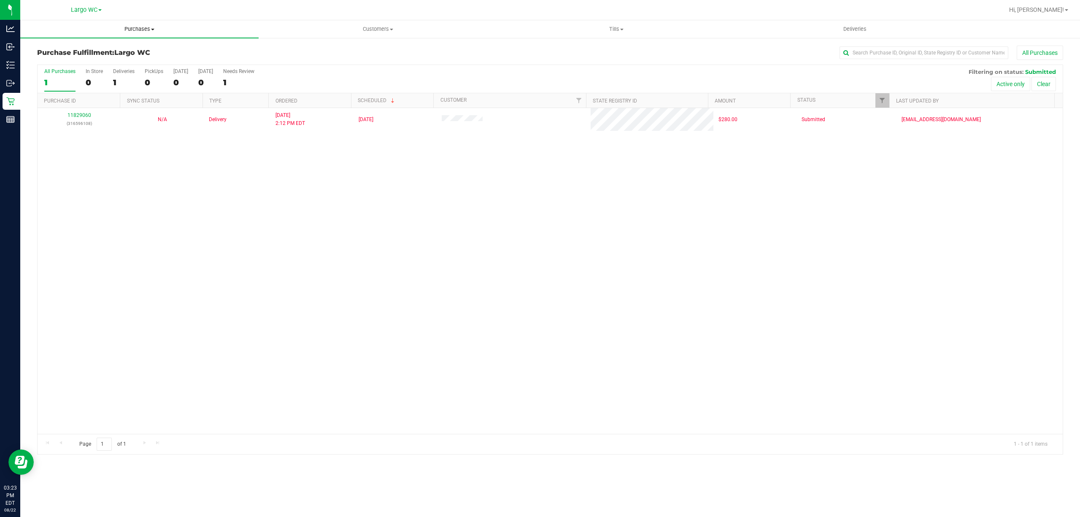
click at [121, 29] on span "Purchases" at bounding box center [139, 29] width 238 height 8
click at [94, 47] on span "Summary of purchases" at bounding box center [63, 50] width 86 height 7
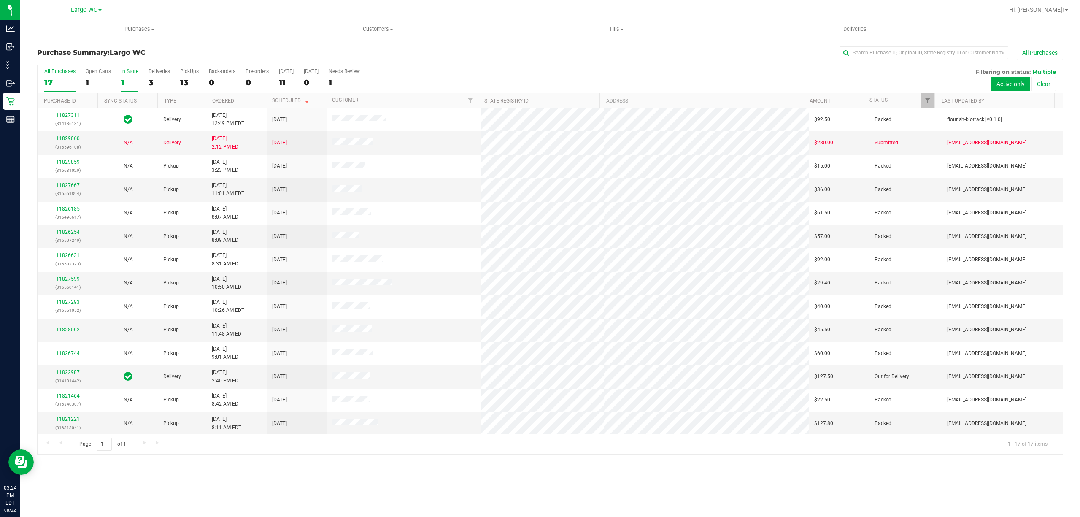
click at [135, 82] on div "1" at bounding box center [129, 83] width 17 height 10
click at [0, 0] on input "In Store 1" at bounding box center [0, 0] width 0 height 0
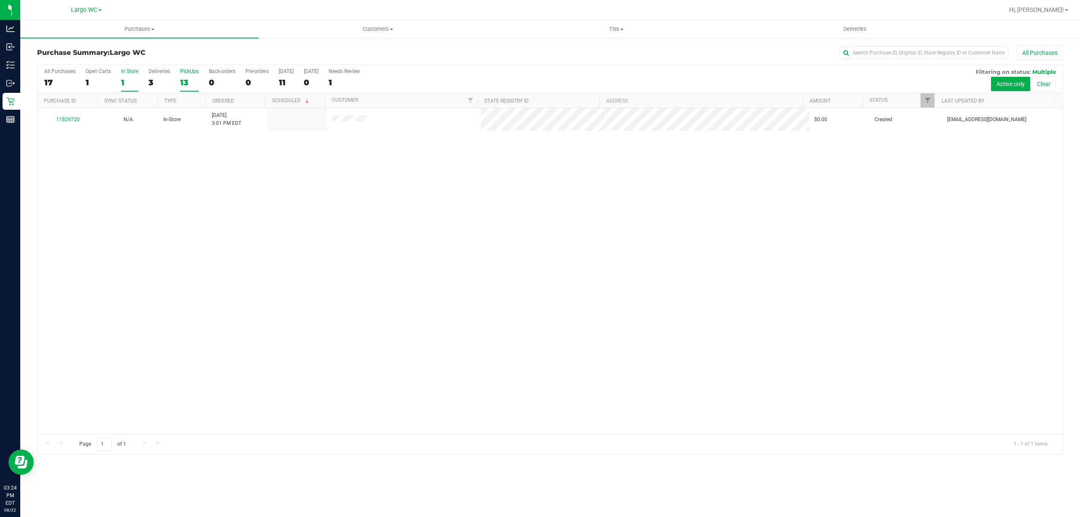
click at [184, 81] on div "13" at bounding box center [189, 83] width 19 height 10
click at [0, 0] on input "PickUps 13" at bounding box center [0, 0] width 0 height 0
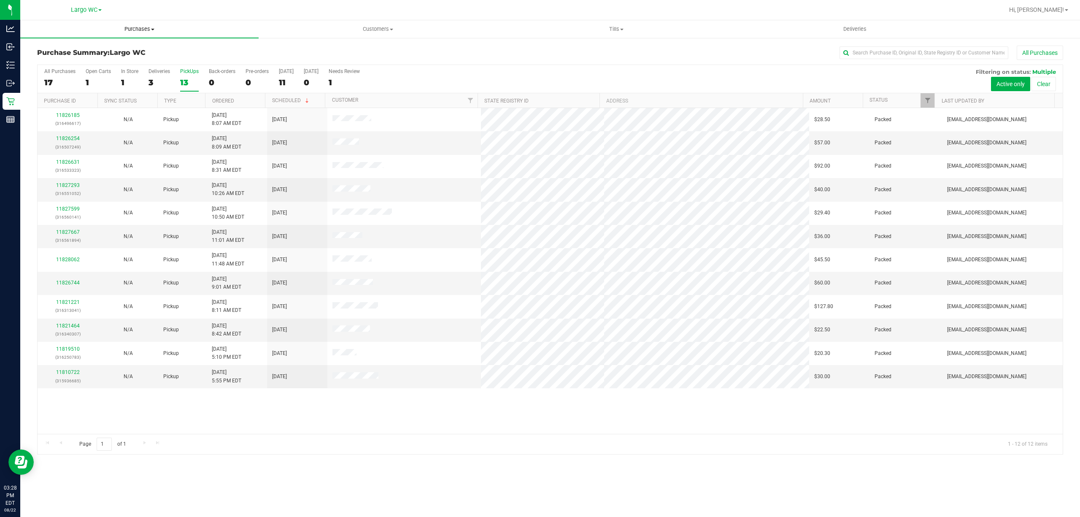
click at [137, 26] on span "Purchases" at bounding box center [139, 29] width 238 height 8
click at [122, 47] on li "Summary of purchases" at bounding box center [139, 51] width 238 height 10
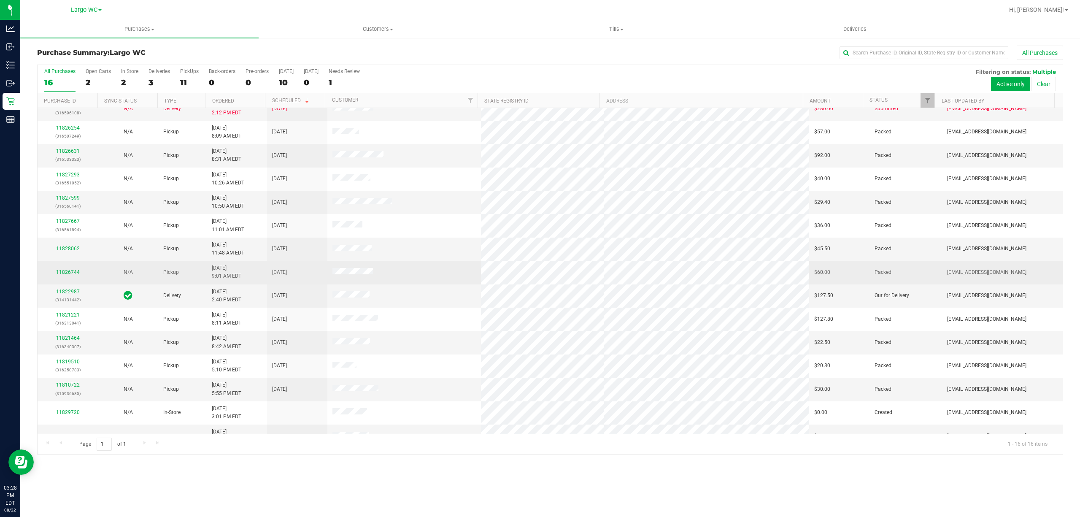
scroll to position [50, 0]
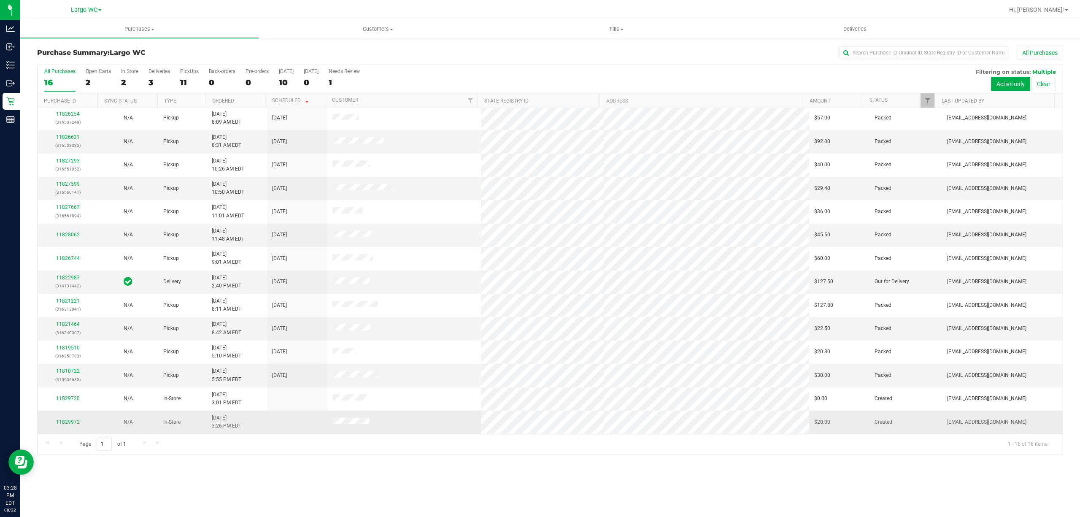
click at [69, 418] on div "11829972" at bounding box center [68, 422] width 50 height 8
click at [70, 421] on link "11829972" at bounding box center [68, 422] width 24 height 6
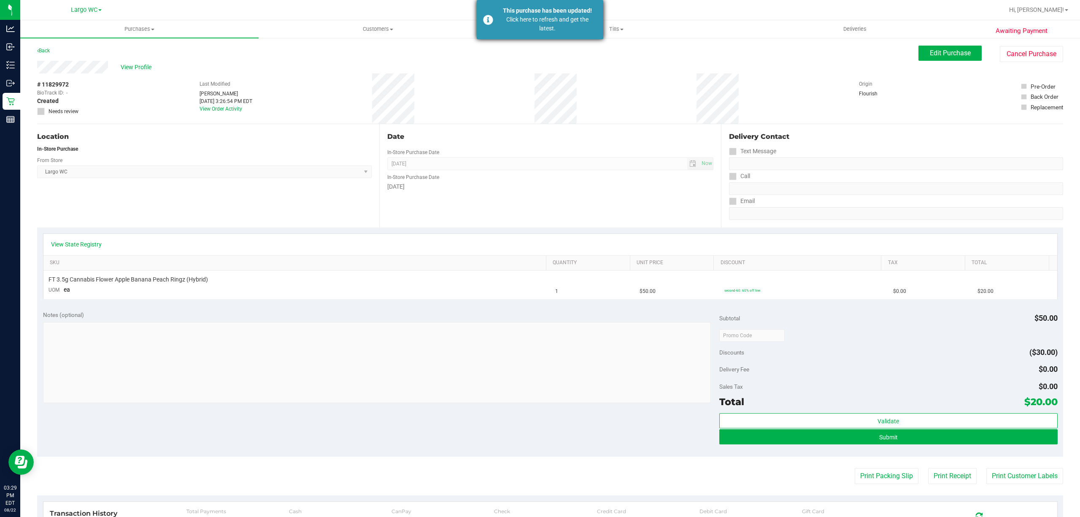
click at [539, 24] on div "Click here to refresh and get the latest." at bounding box center [547, 24] width 99 height 18
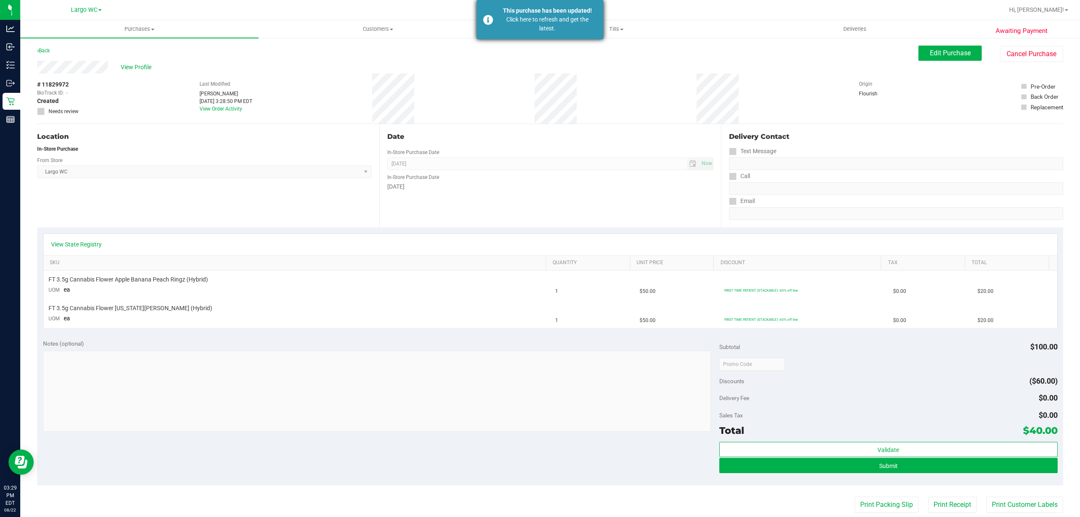
click at [556, 26] on div "Click here to refresh and get the latest." at bounding box center [547, 24] width 99 height 18
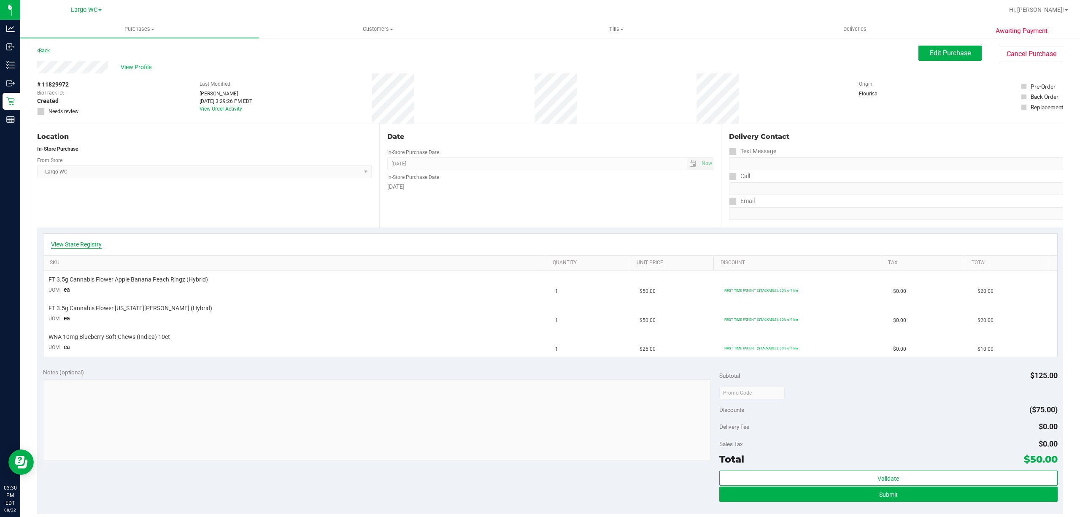
click at [85, 240] on link "View State Registry" at bounding box center [76, 244] width 51 height 8
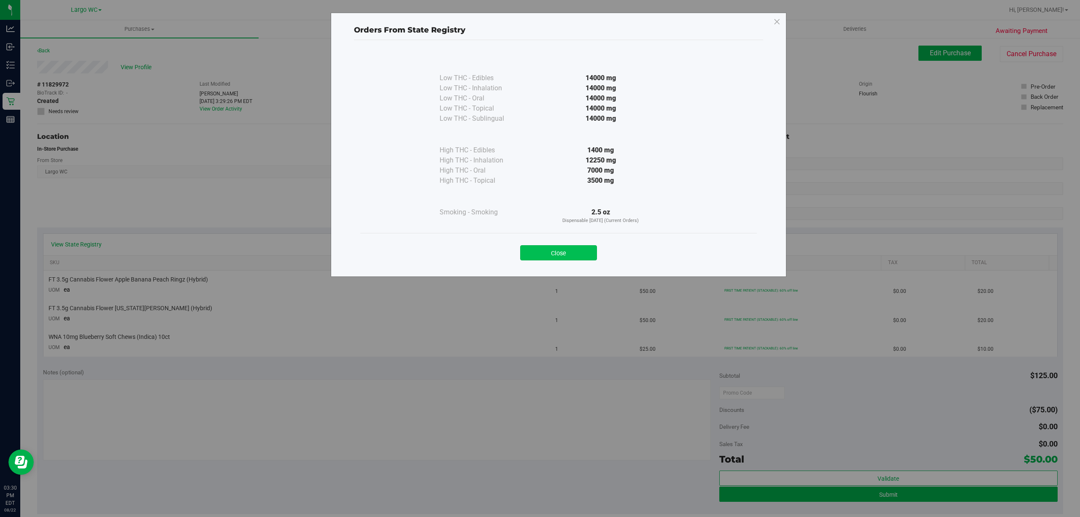
click at [553, 258] on button "Close" at bounding box center [558, 252] width 77 height 15
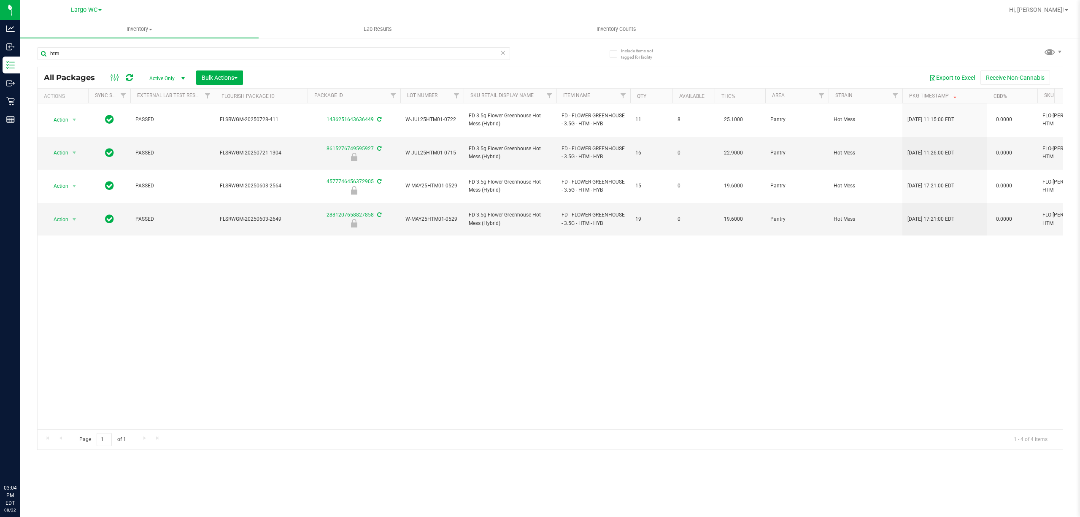
click at [122, 53] on input "htm" at bounding box center [273, 53] width 473 height 13
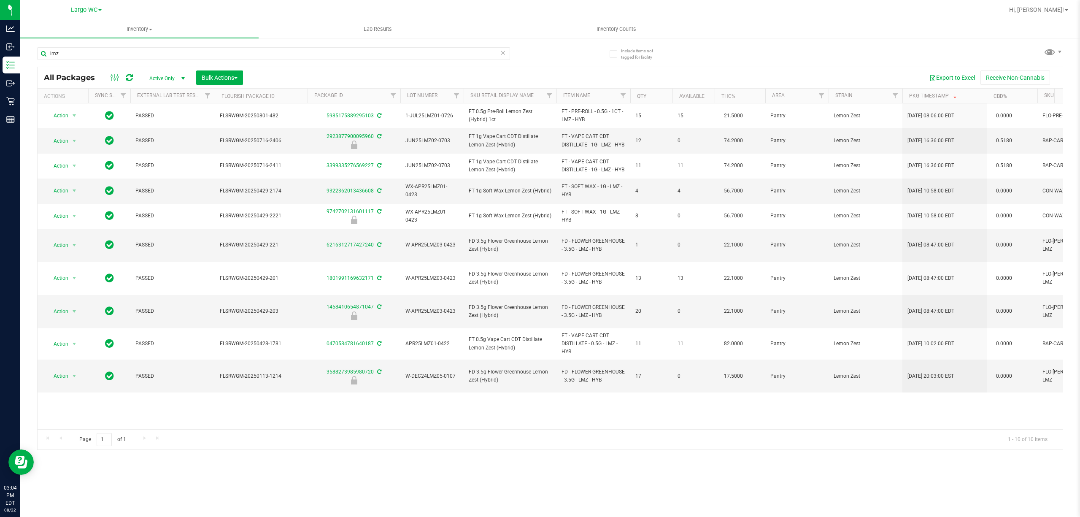
type input "lmz"
click at [83, 47] on input "lmz" at bounding box center [273, 53] width 473 height 13
click at [80, 48] on input "lmz" at bounding box center [273, 53] width 473 height 13
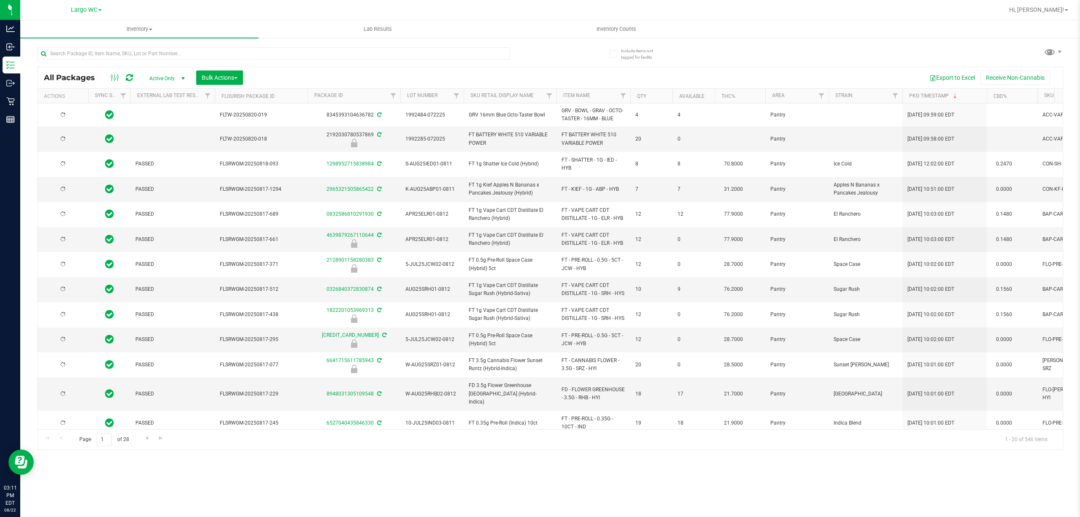
type input "[DATE]"
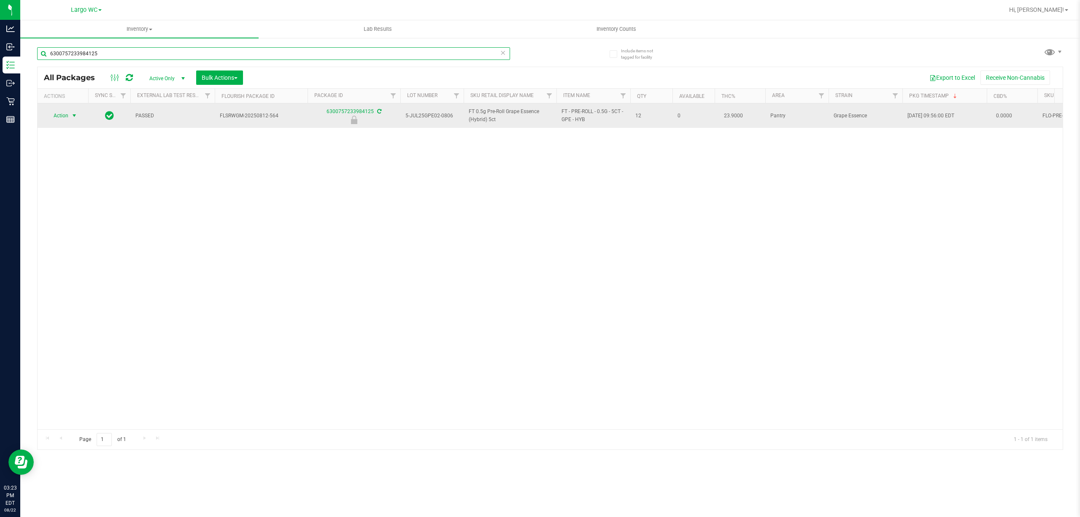
type input "6300757233984125"
click at [74, 119] on span "select" at bounding box center [74, 115] width 7 height 7
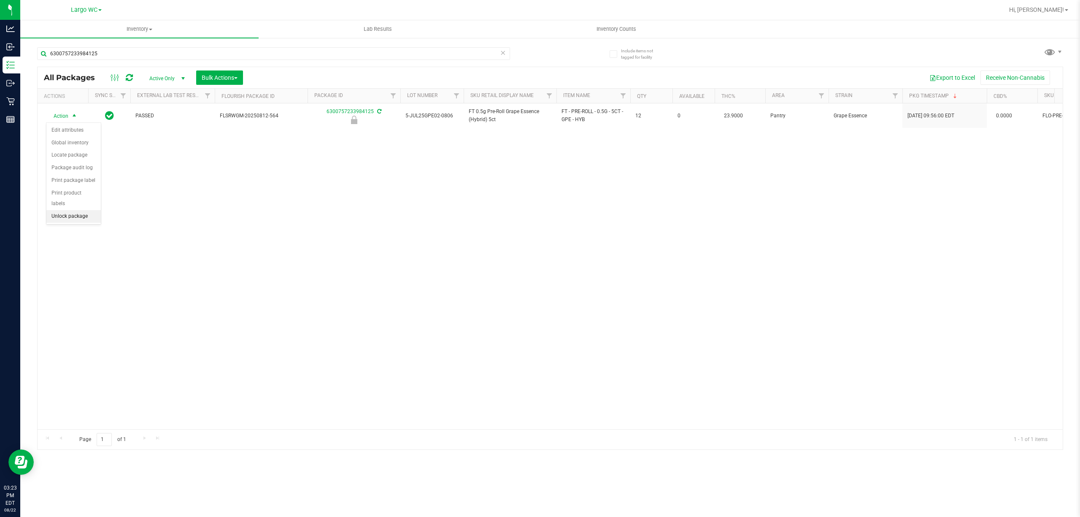
click at [80, 218] on li "Unlock package" at bounding box center [73, 216] width 54 height 13
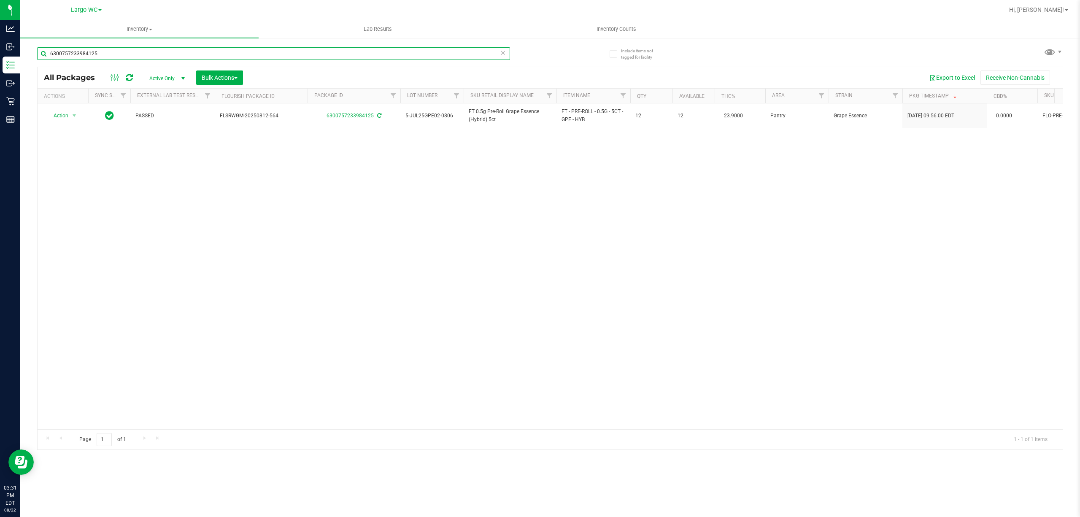
click at [108, 53] on input "6300757233984125" at bounding box center [273, 53] width 473 height 13
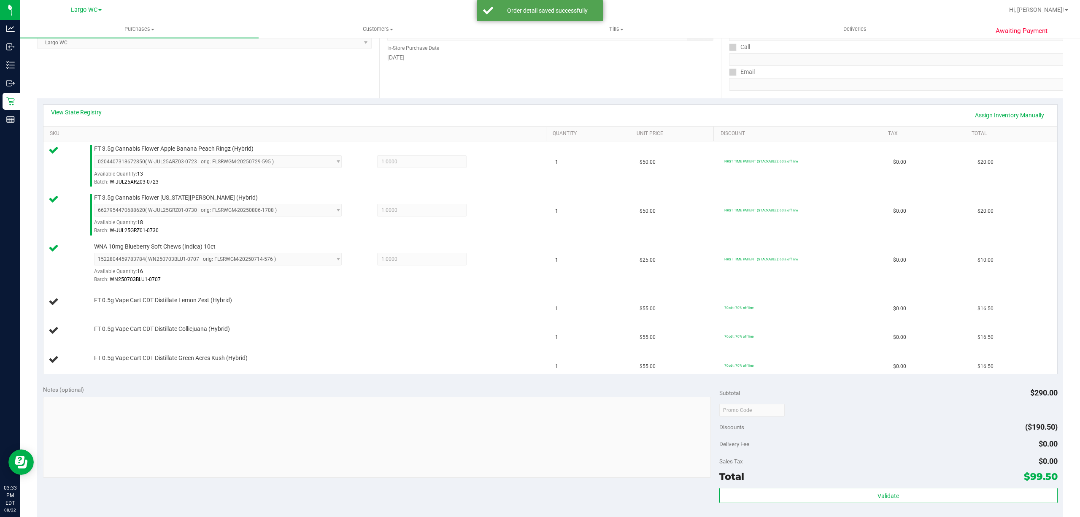
scroll to position [154, 0]
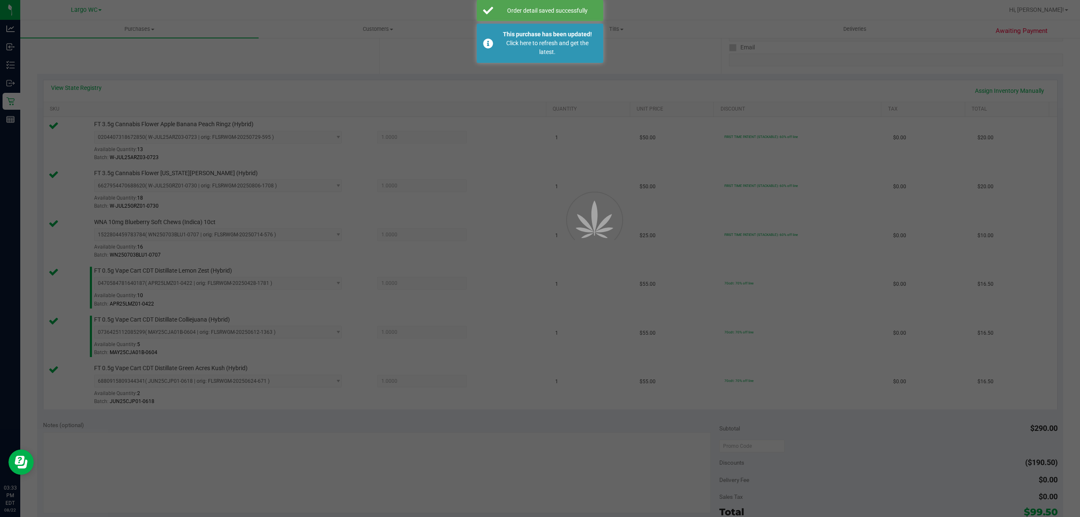
drag, startPoint x: 169, startPoint y: 166, endPoint x: 172, endPoint y: 170, distance: 4.5
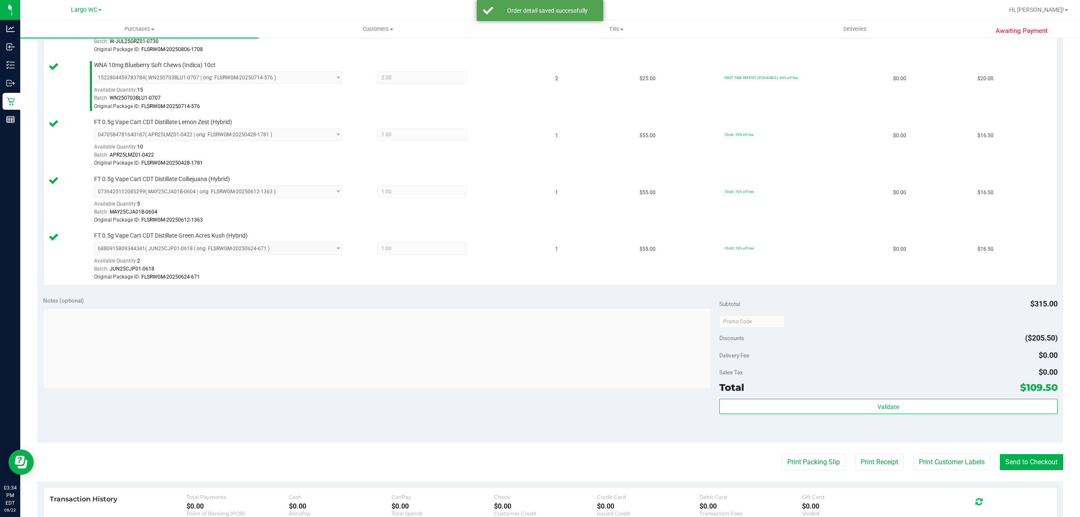
scroll to position [335, 0]
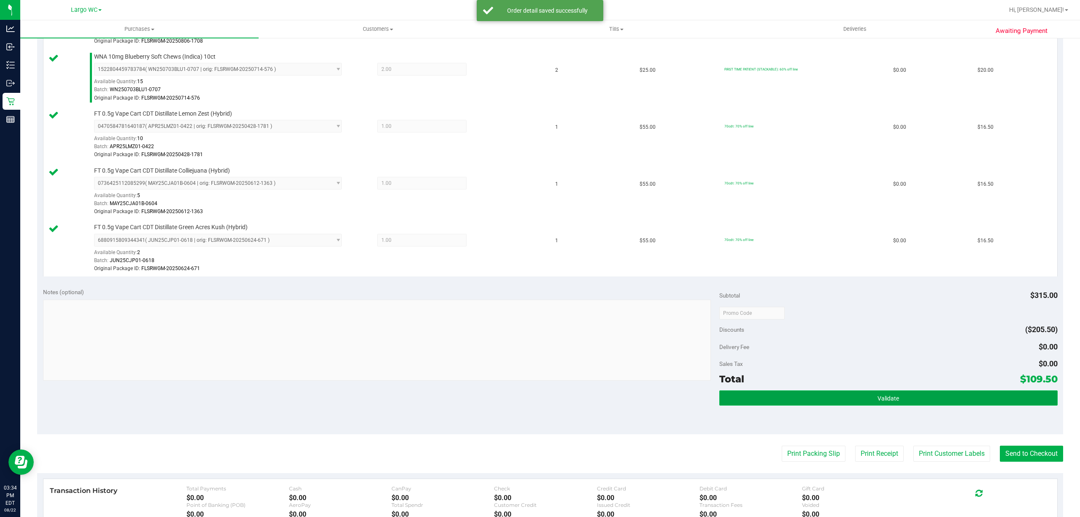
click at [873, 396] on button "Validate" at bounding box center [888, 397] width 338 height 15
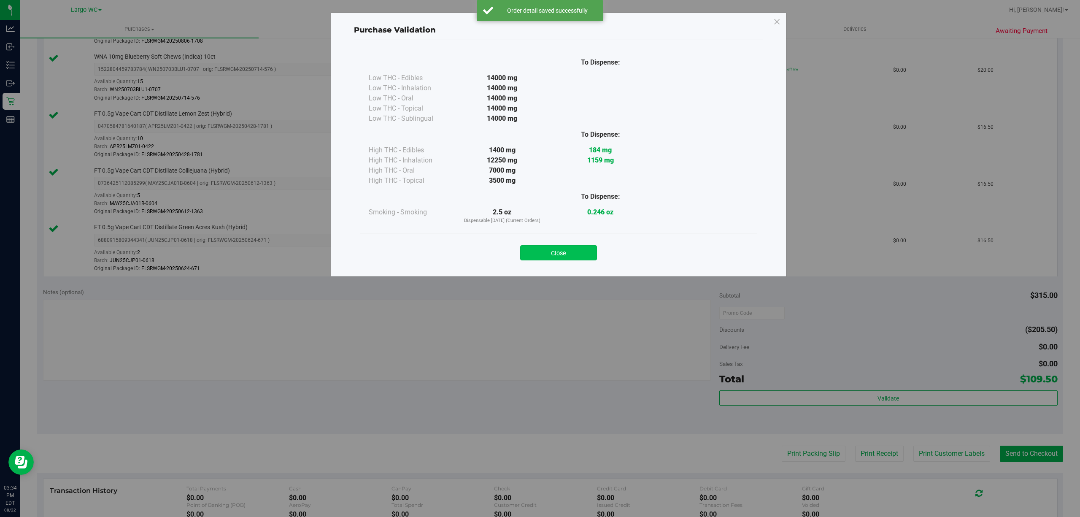
click at [550, 253] on button "Close" at bounding box center [558, 252] width 77 height 15
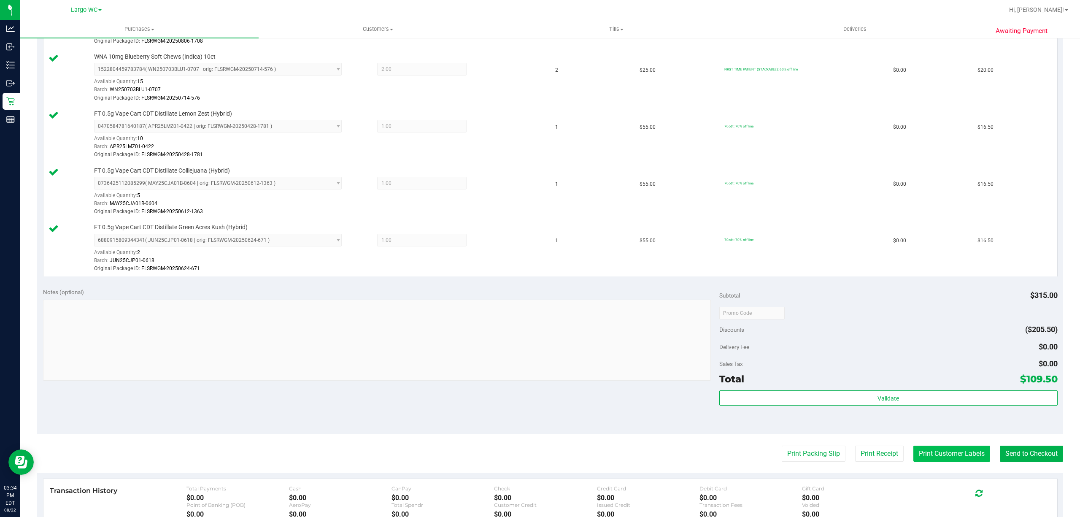
click at [943, 458] on button "Print Customer Labels" at bounding box center [951, 453] width 77 height 16
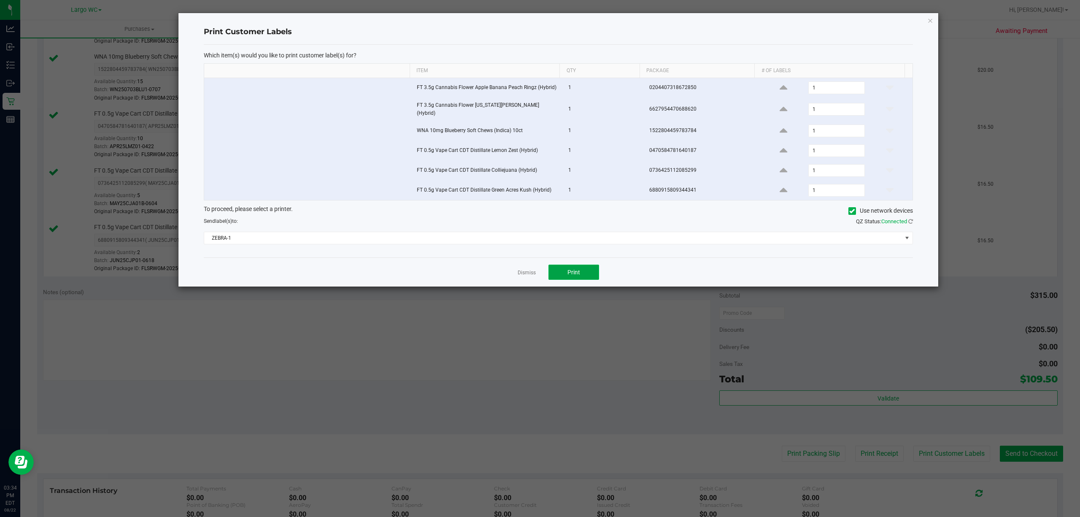
click at [580, 272] on button "Print" at bounding box center [573, 271] width 51 height 15
click at [532, 272] on link "Dismiss" at bounding box center [526, 272] width 18 height 7
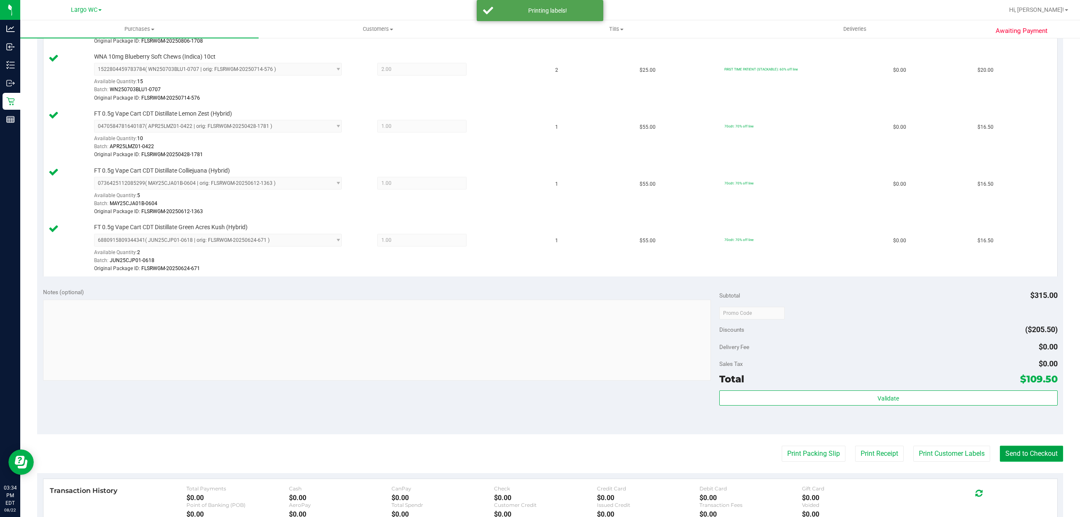
click at [1032, 455] on button "Send to Checkout" at bounding box center [1031, 453] width 63 height 16
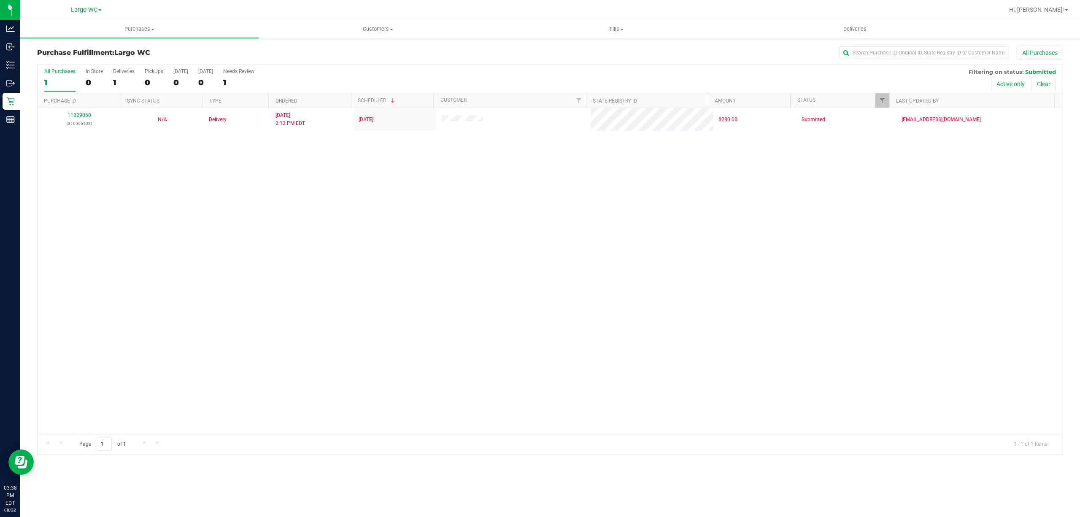
click at [234, 142] on div "11829060 (316596108) N/A Delivery 8/22/2025 2:12 PM EDT 8/25/2025 $280.00 Submi…" at bounding box center [550, 271] width 1025 height 326
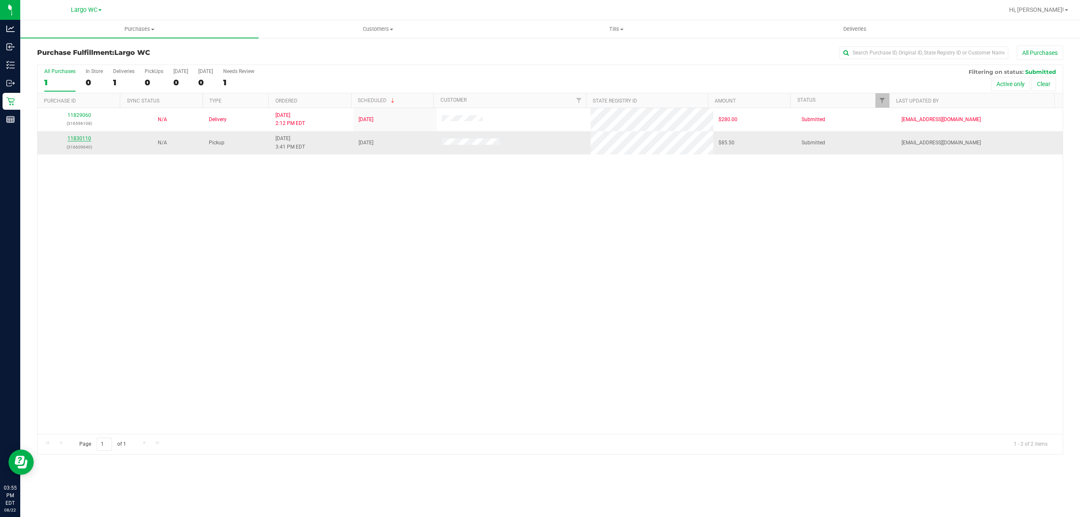
click at [78, 139] on link "11830110" at bounding box center [79, 138] width 24 height 6
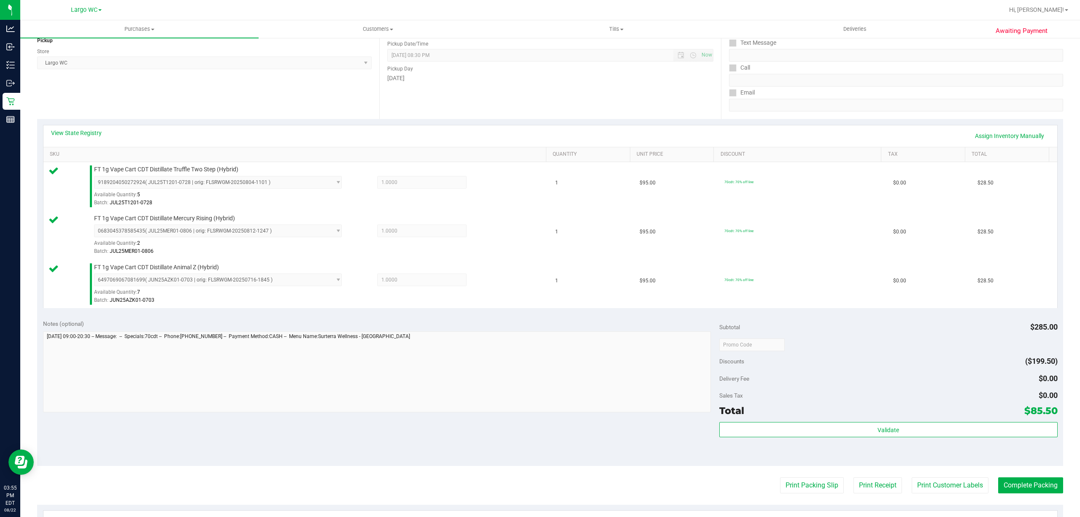
scroll to position [209, 0]
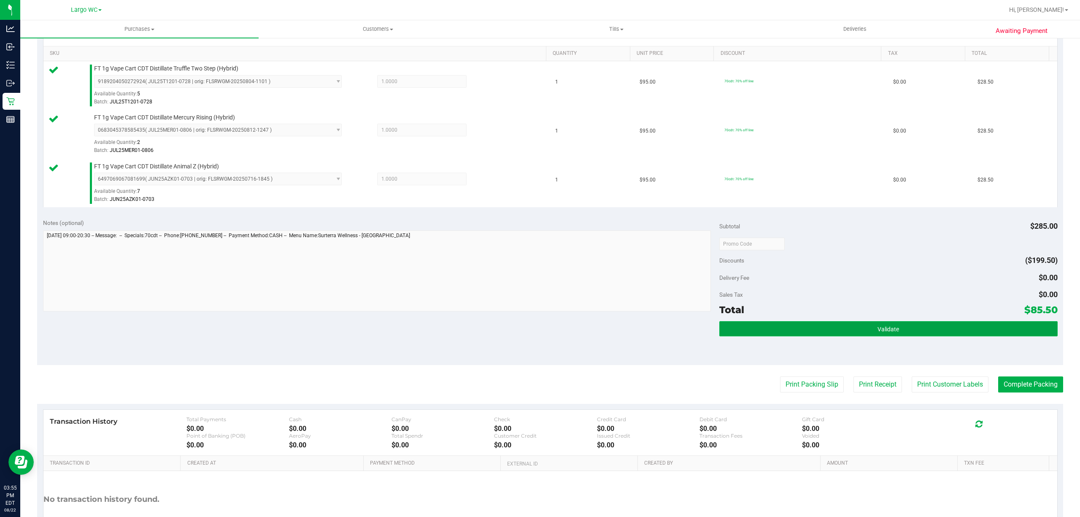
click at [908, 332] on button "Validate" at bounding box center [888, 328] width 338 height 15
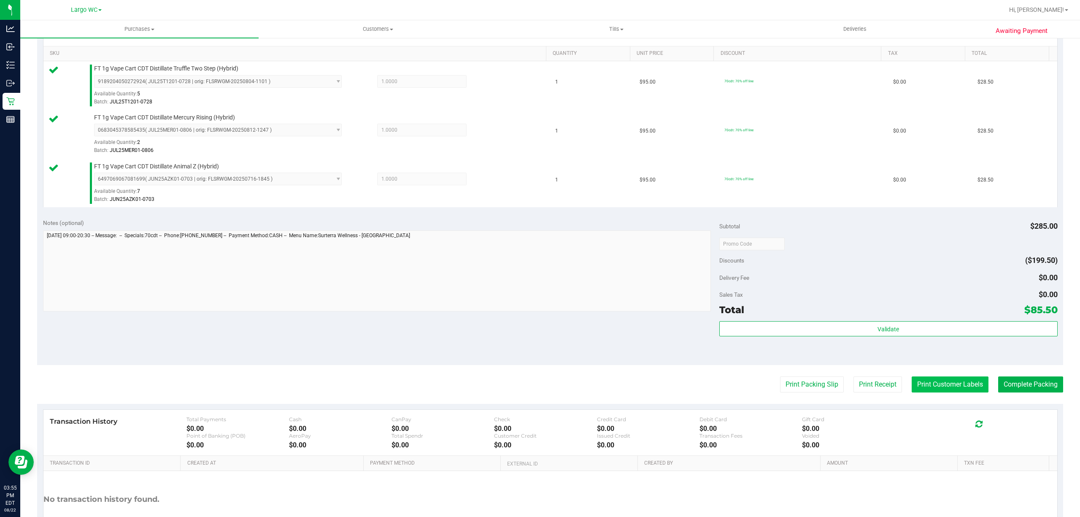
click at [931, 387] on button "Print Customer Labels" at bounding box center [949, 384] width 77 height 16
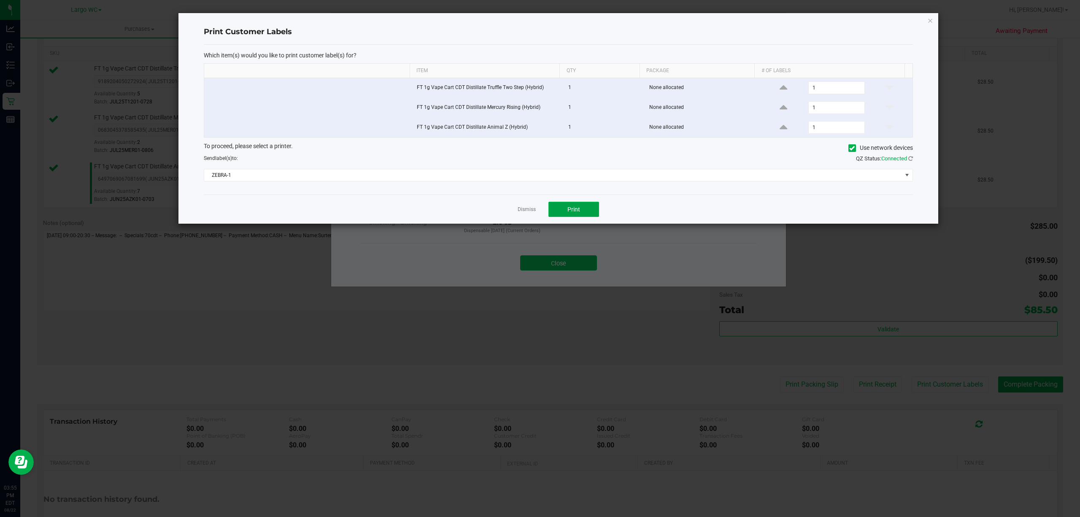
click at [573, 211] on span "Print" at bounding box center [573, 209] width 13 height 7
click at [515, 217] on div "Dismiss Print" at bounding box center [558, 208] width 709 height 29
click at [528, 213] on link "Dismiss" at bounding box center [526, 209] width 18 height 7
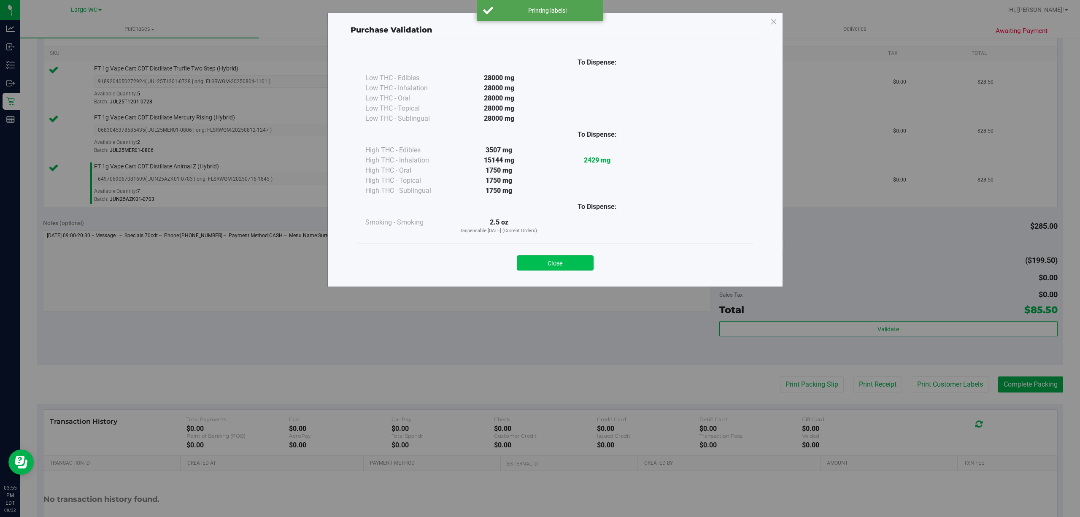
click at [554, 267] on button "Close" at bounding box center [555, 262] width 77 height 15
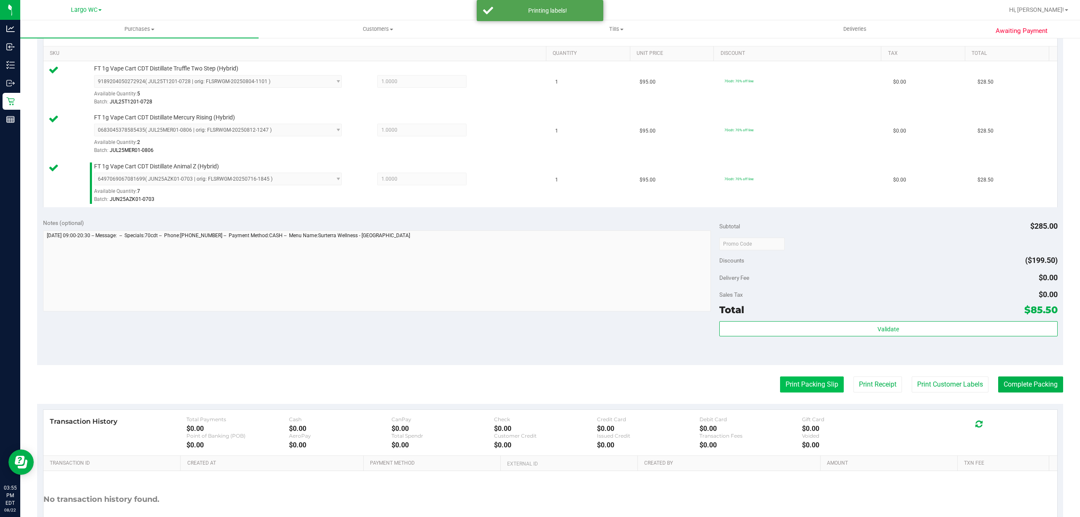
click at [786, 385] on button "Print Packing Slip" at bounding box center [812, 384] width 64 height 16
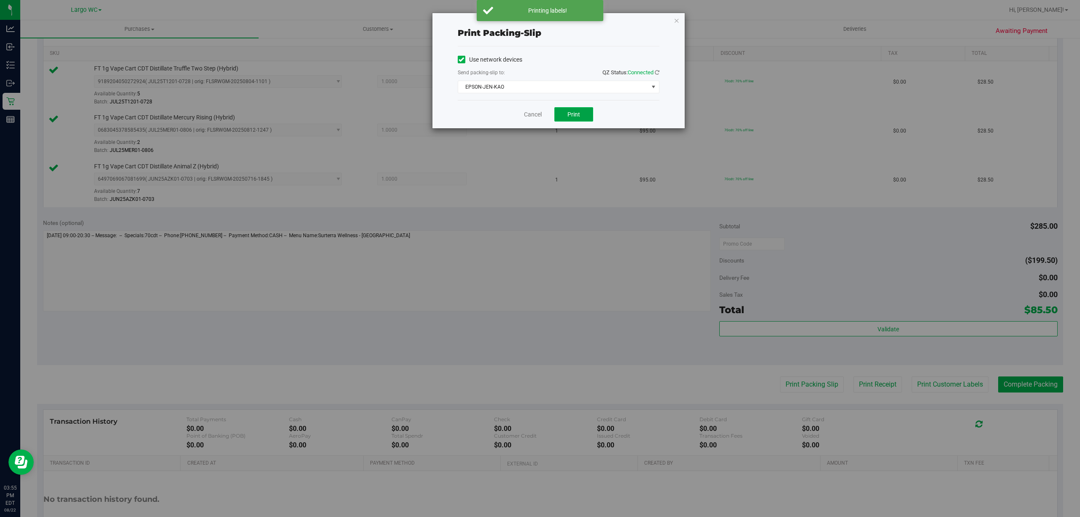
click at [573, 116] on span "Print" at bounding box center [573, 114] width 13 height 7
click at [535, 117] on link "Cancel" at bounding box center [533, 114] width 18 height 9
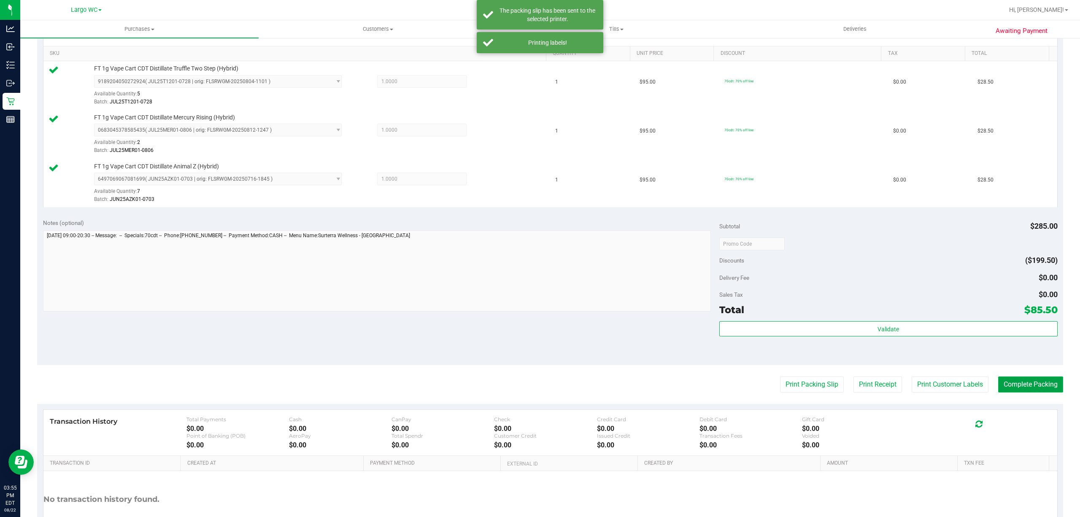
click at [1026, 385] on button "Complete Packing" at bounding box center [1030, 384] width 65 height 16
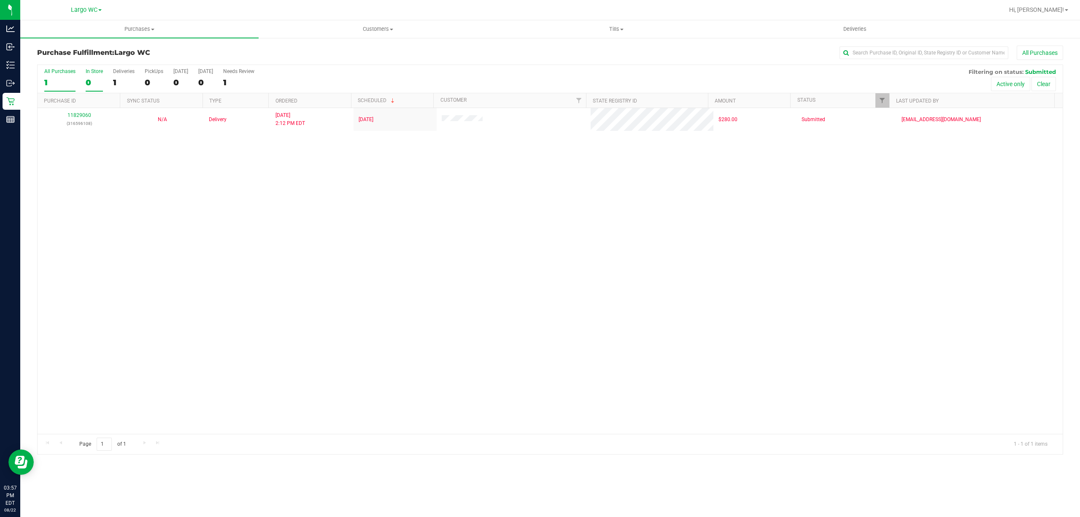
click at [88, 83] on div "0" at bounding box center [94, 83] width 17 height 10
click at [0, 0] on input "In Store 0" at bounding box center [0, 0] width 0 height 0
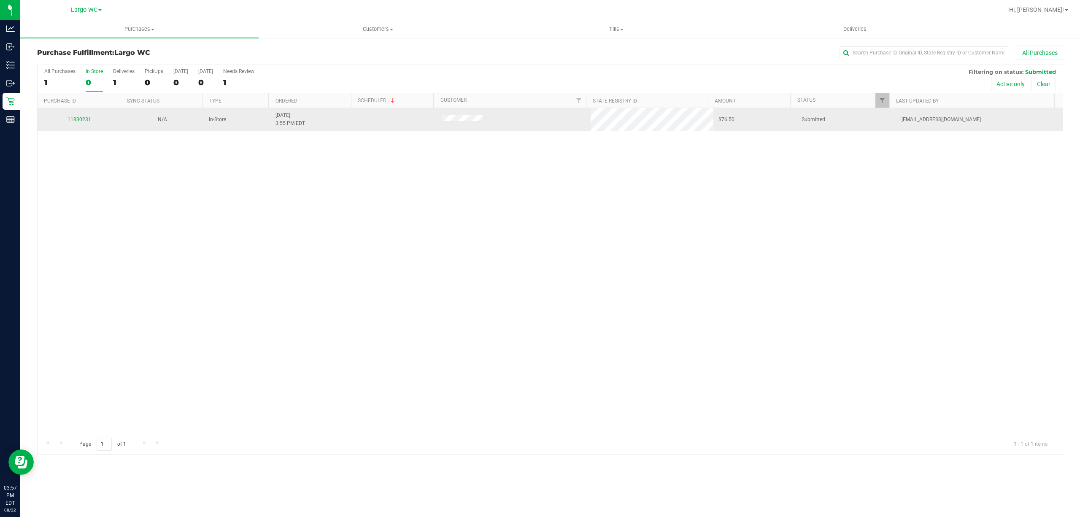
click at [92, 129] on td "11830231" at bounding box center [79, 119] width 83 height 23
click at [80, 120] on link "11830231" at bounding box center [79, 119] width 24 height 6
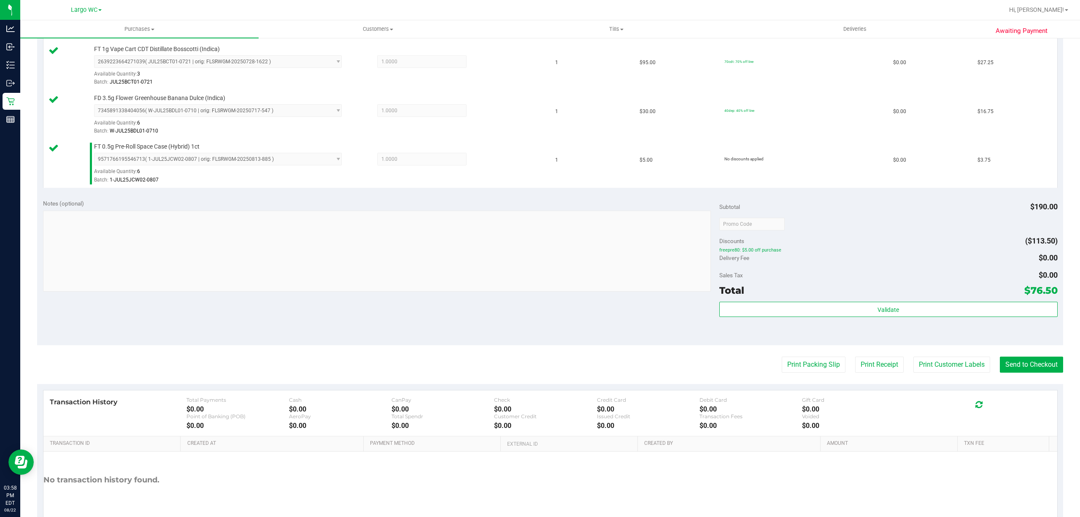
scroll to position [291, 0]
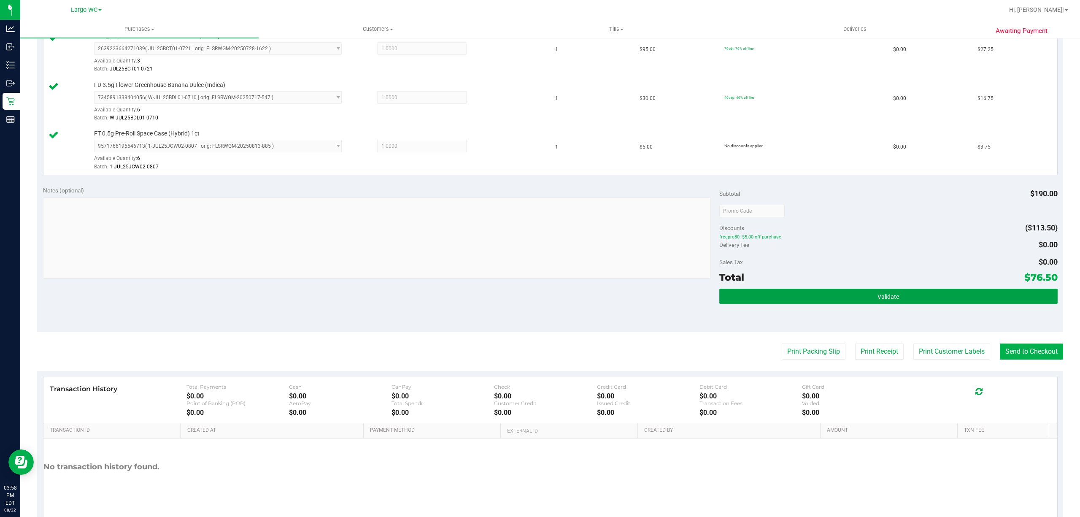
click at [890, 299] on span "Validate" at bounding box center [888, 296] width 22 height 7
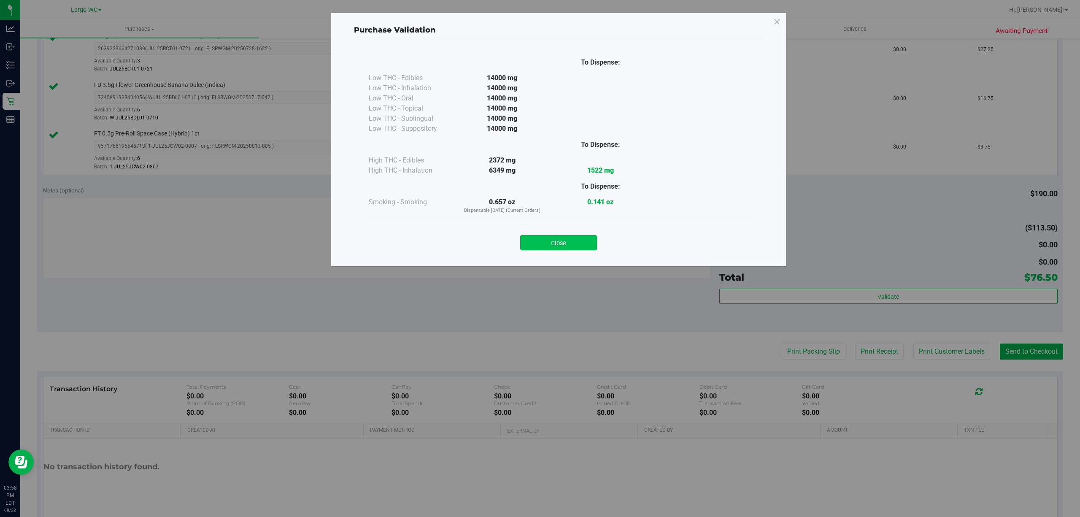
click at [554, 241] on button "Close" at bounding box center [558, 242] width 77 height 15
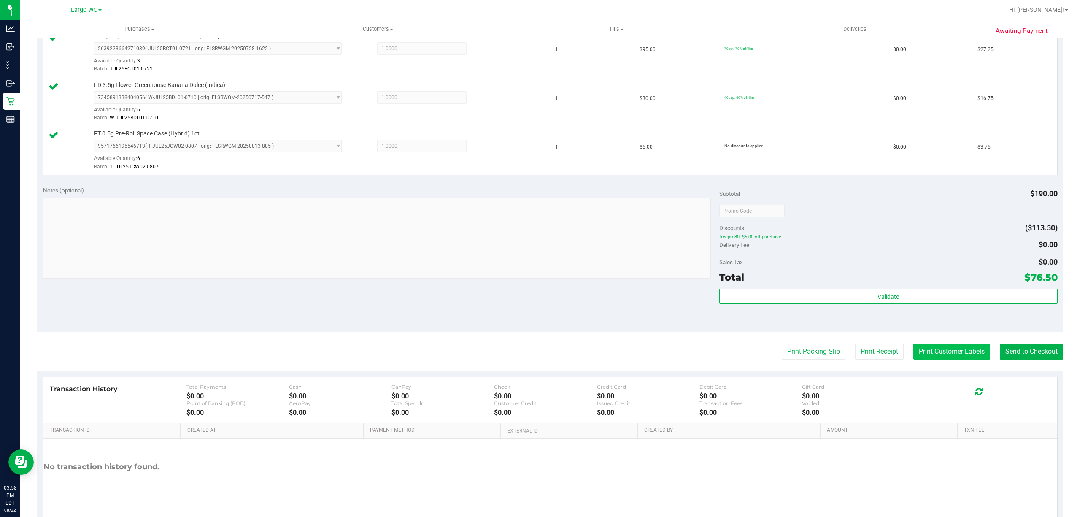
click at [913, 346] on button "Print Customer Labels" at bounding box center [951, 351] width 77 height 16
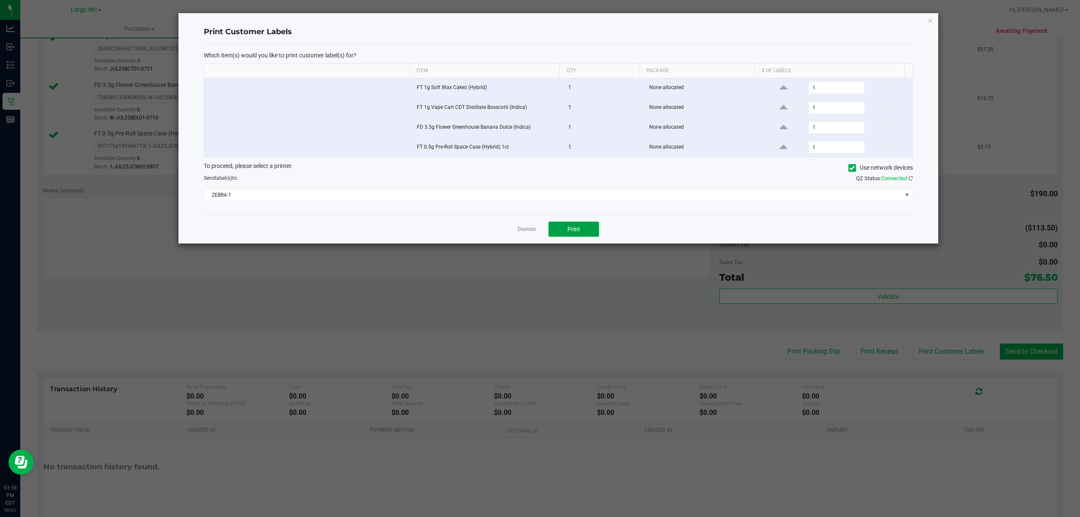
click at [579, 230] on span "Print" at bounding box center [573, 229] width 13 height 7
click at [524, 229] on link "Dismiss" at bounding box center [526, 229] width 18 height 7
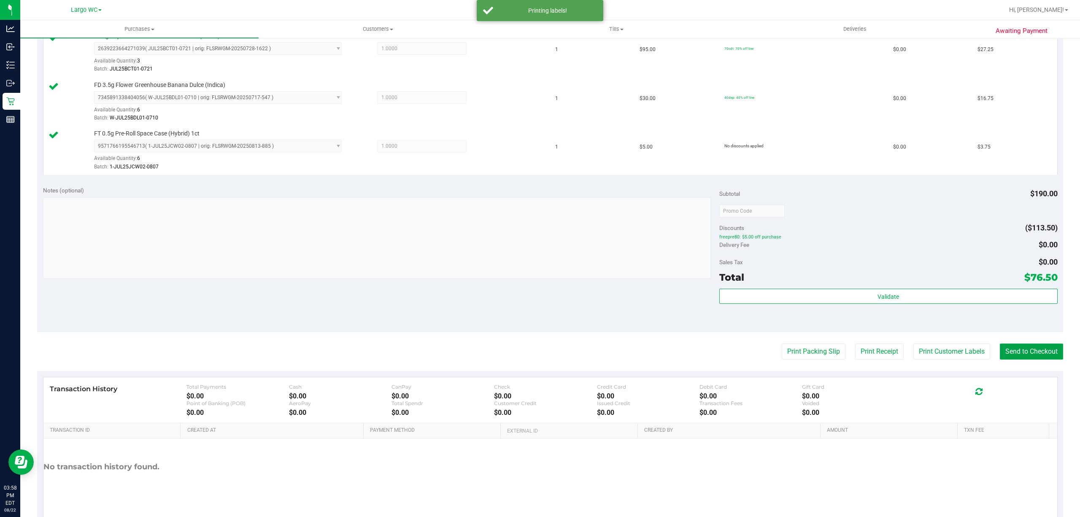
click at [1019, 353] on button "Send to Checkout" at bounding box center [1031, 351] width 63 height 16
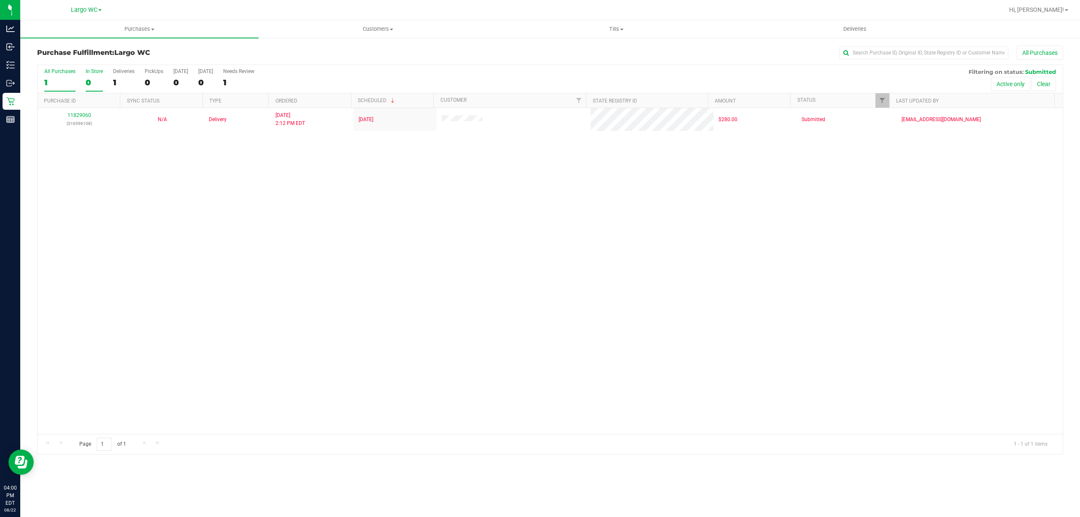
click at [88, 83] on div "0" at bounding box center [94, 83] width 17 height 10
click at [0, 0] on input "In Store 0" at bounding box center [0, 0] width 0 height 0
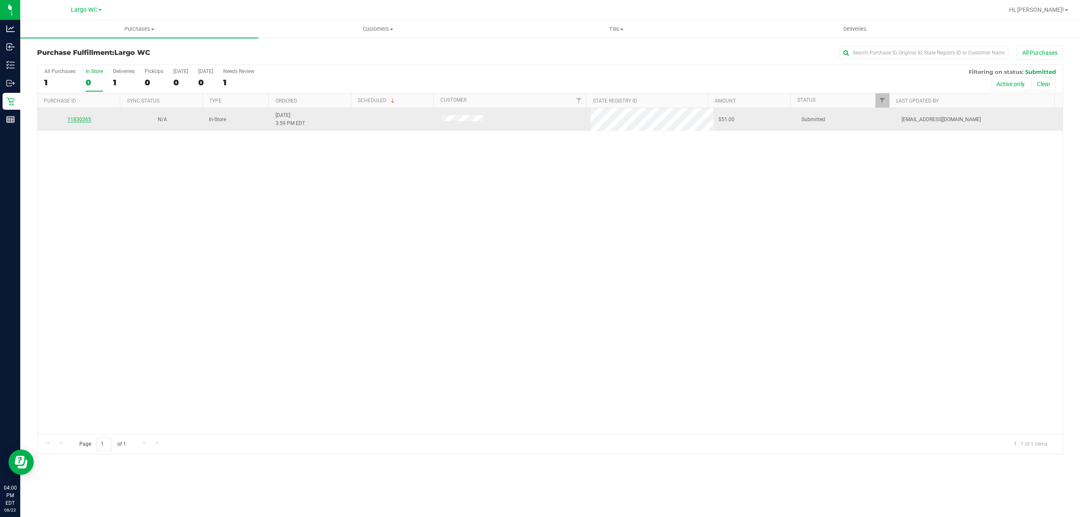
click at [84, 120] on link "11830265" at bounding box center [79, 119] width 24 height 6
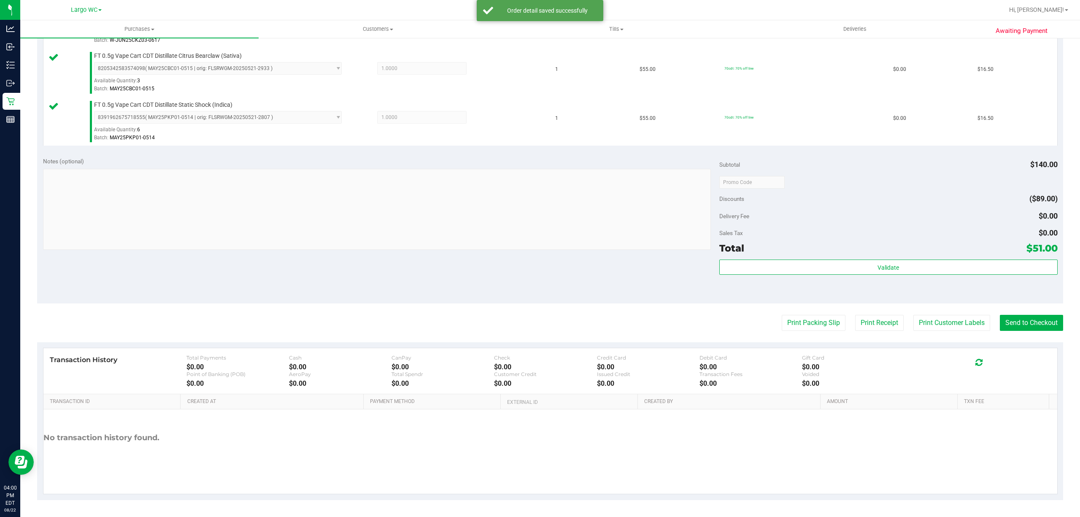
scroll to position [272, 0]
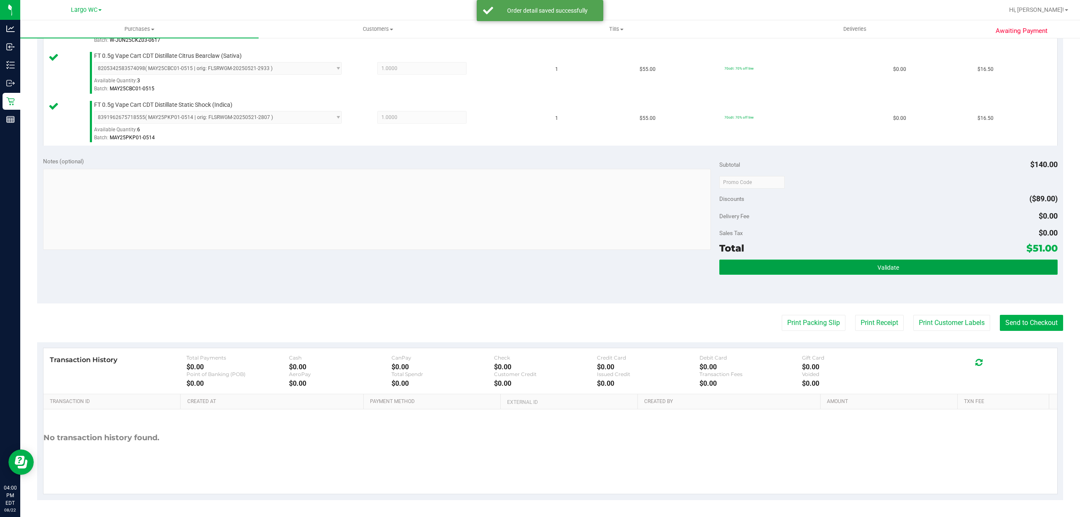
click at [903, 262] on button "Validate" at bounding box center [888, 266] width 338 height 15
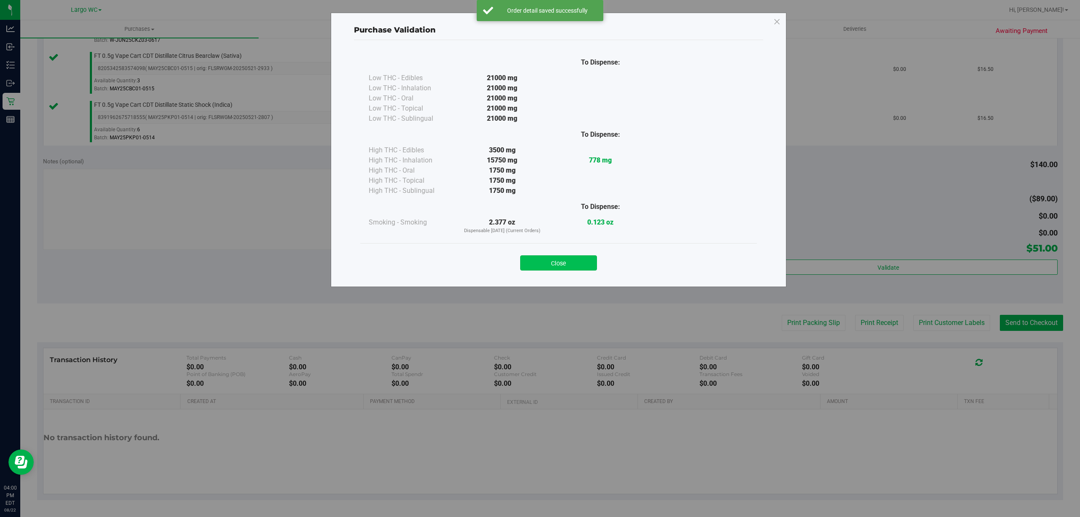
click at [572, 257] on button "Close" at bounding box center [558, 262] width 77 height 15
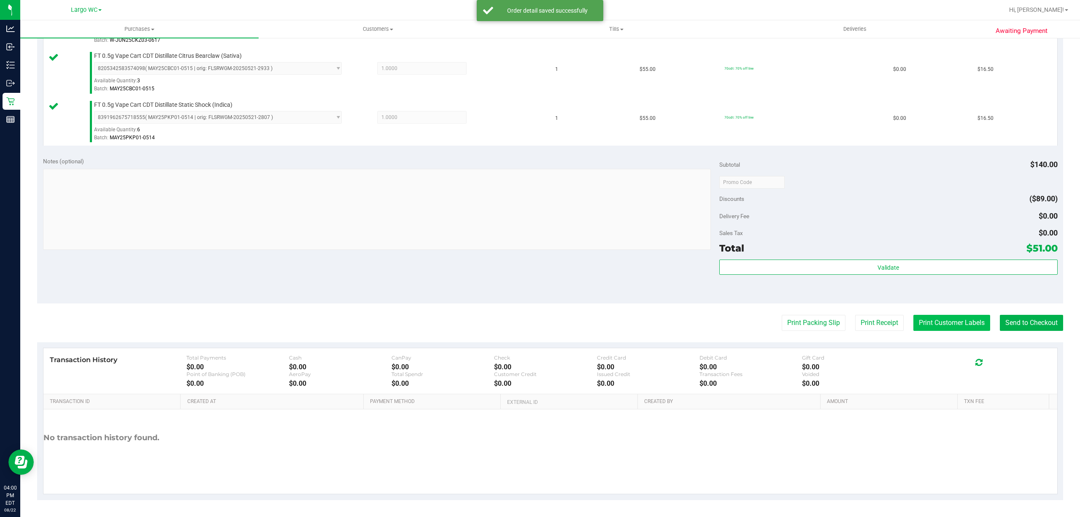
click at [940, 325] on button "Print Customer Labels" at bounding box center [951, 323] width 77 height 16
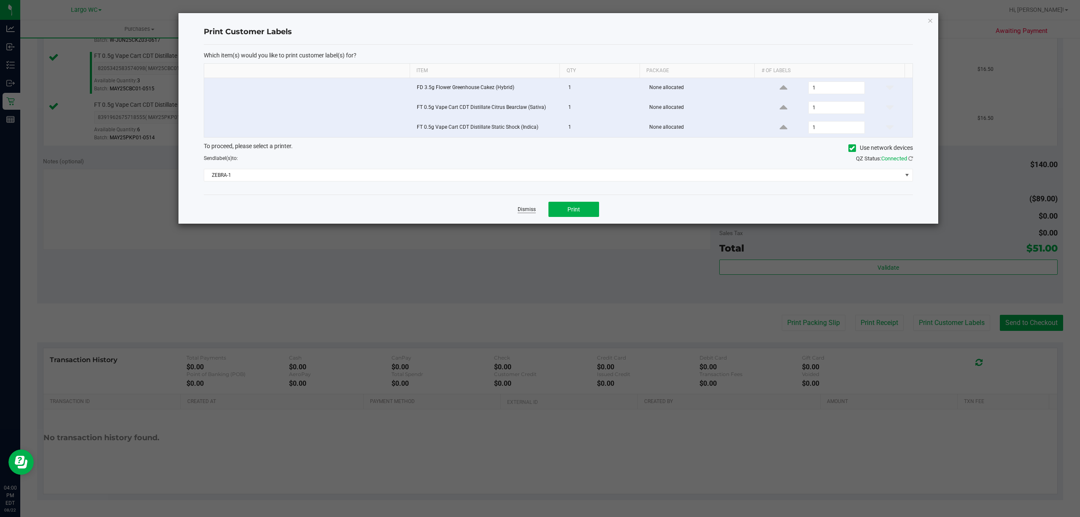
click at [520, 212] on link "Dismiss" at bounding box center [526, 209] width 18 height 7
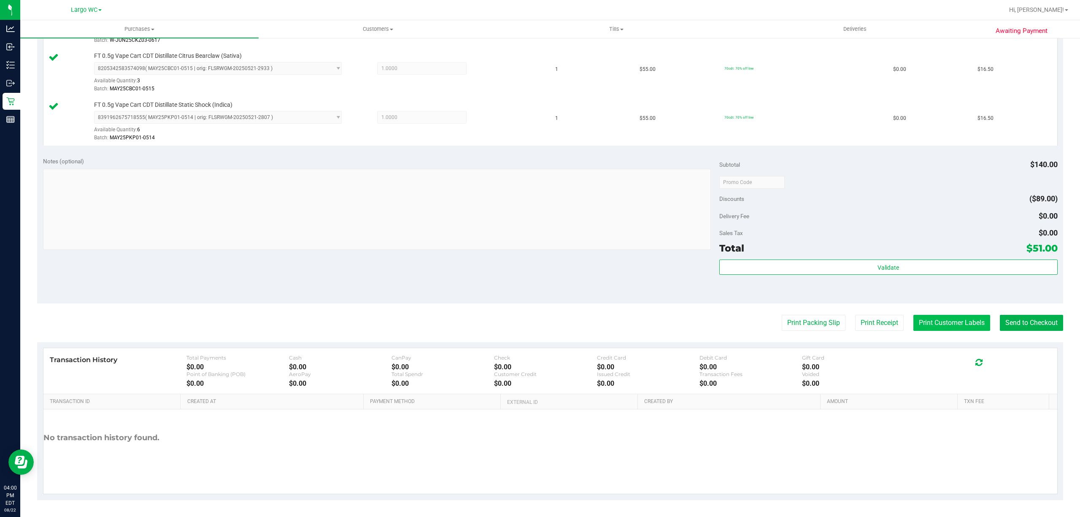
click at [943, 331] on button "Print Customer Labels" at bounding box center [951, 323] width 77 height 16
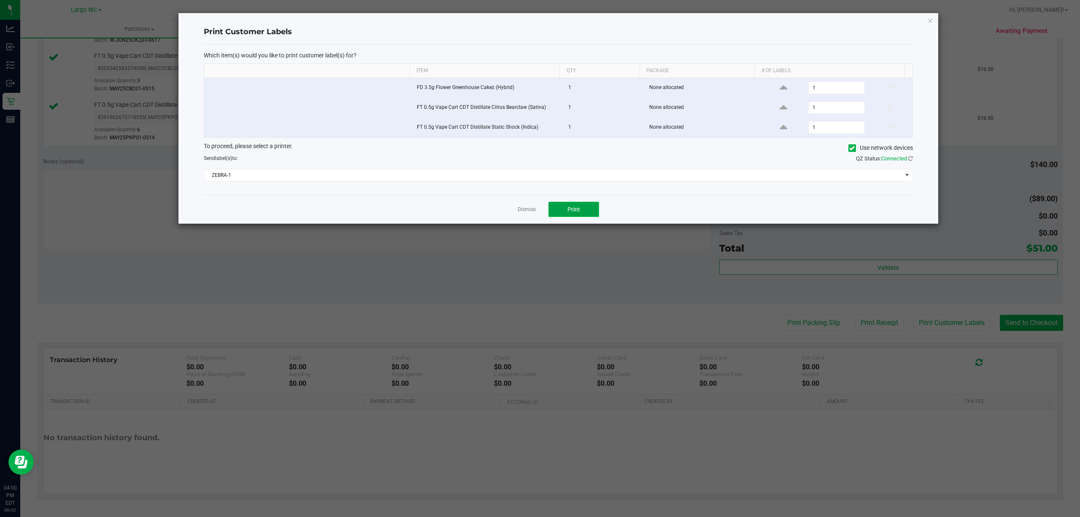
click at [591, 217] on button "Print" at bounding box center [573, 209] width 51 height 15
click at [528, 211] on link "Dismiss" at bounding box center [526, 209] width 18 height 7
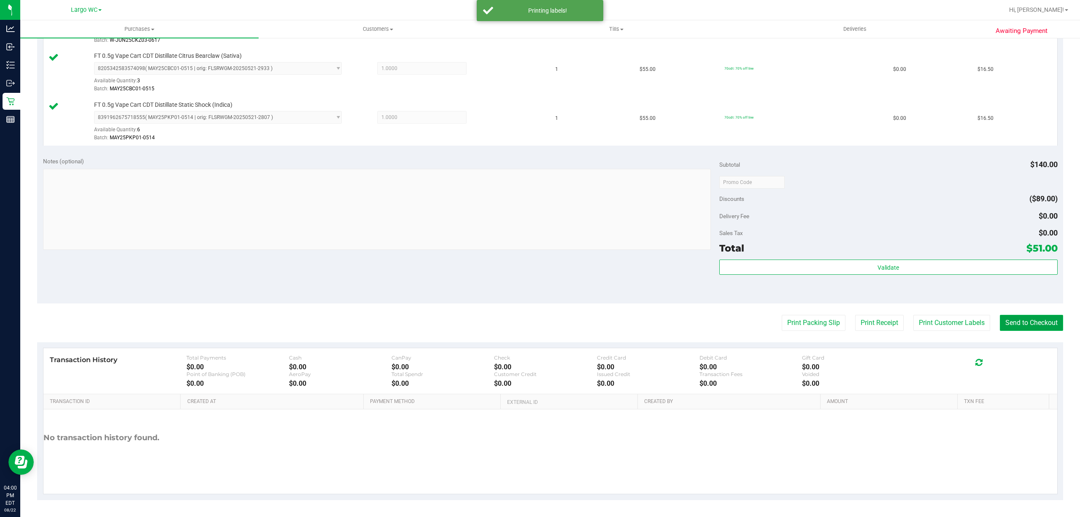
click at [1040, 324] on button "Send to Checkout" at bounding box center [1031, 323] width 63 height 16
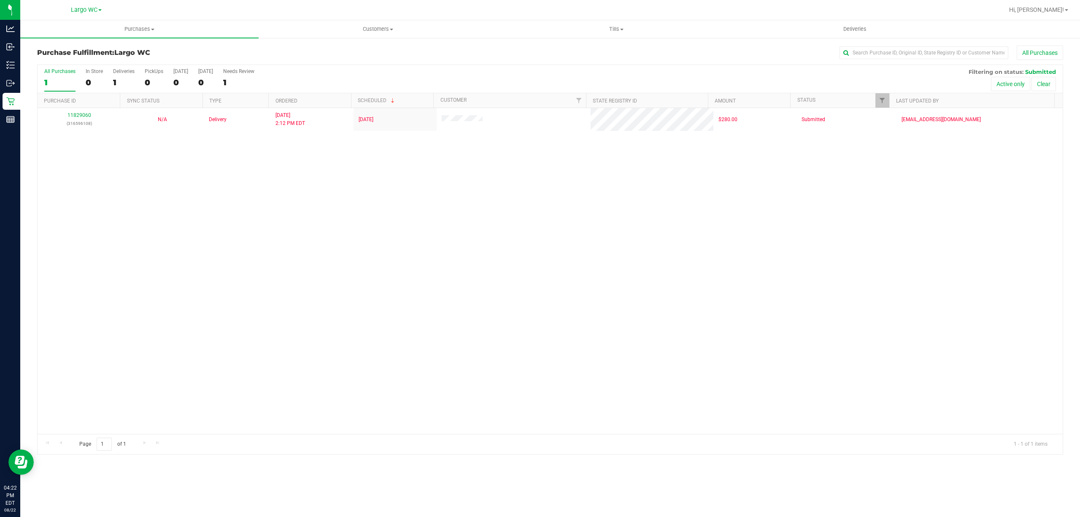
click at [273, 385] on div "11829060 (316596108) N/A Delivery 8/22/2025 2:12 PM EDT 8/25/2025 $280.00 Submi…" at bounding box center [550, 271] width 1025 height 326
click at [139, 28] on span "Purchases" at bounding box center [139, 29] width 238 height 8
click at [135, 49] on li "Summary of purchases" at bounding box center [139, 51] width 238 height 10
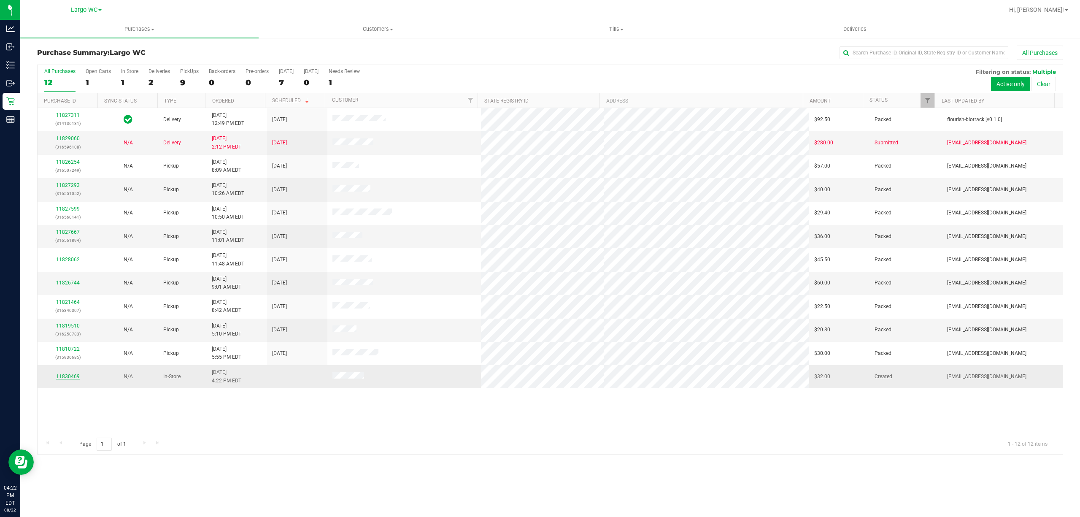
click at [69, 378] on link "11830469" at bounding box center [68, 376] width 24 height 6
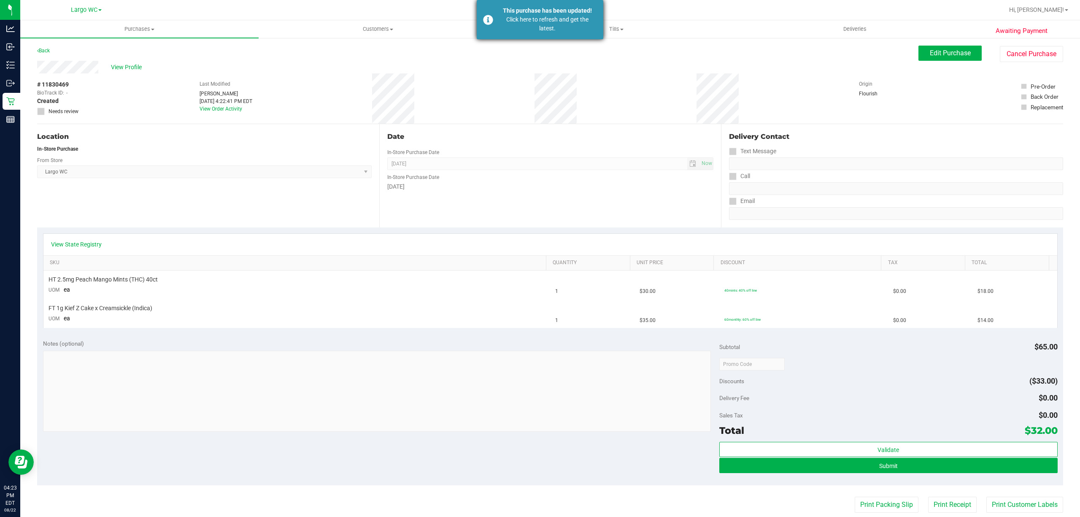
click at [565, 32] on div "Click here to refresh and get the latest." at bounding box center [547, 24] width 99 height 18
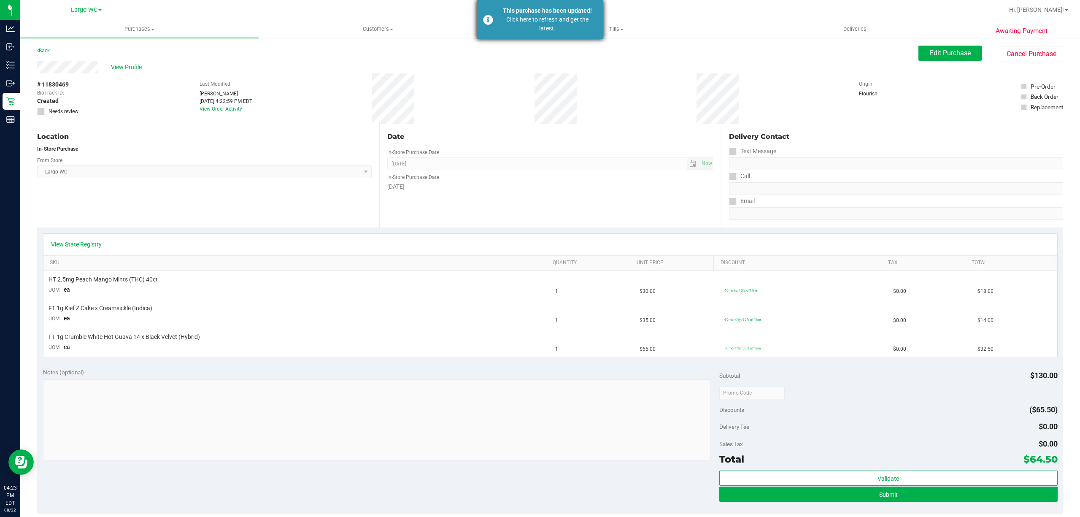
click at [536, 13] on div "This purchase has been updated!" at bounding box center [547, 10] width 99 height 9
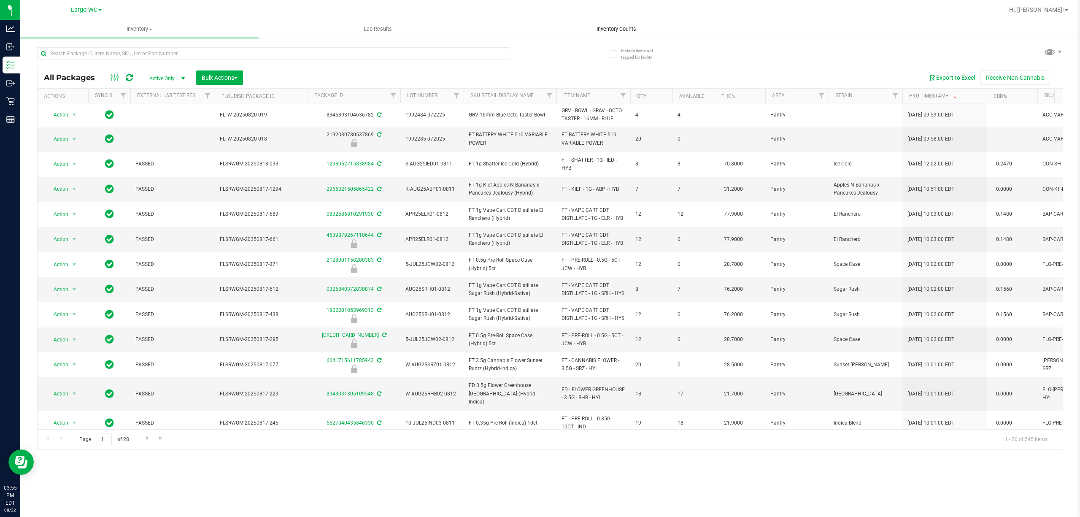
click at [637, 25] on span "Inventory Counts" at bounding box center [616, 29] width 62 height 8
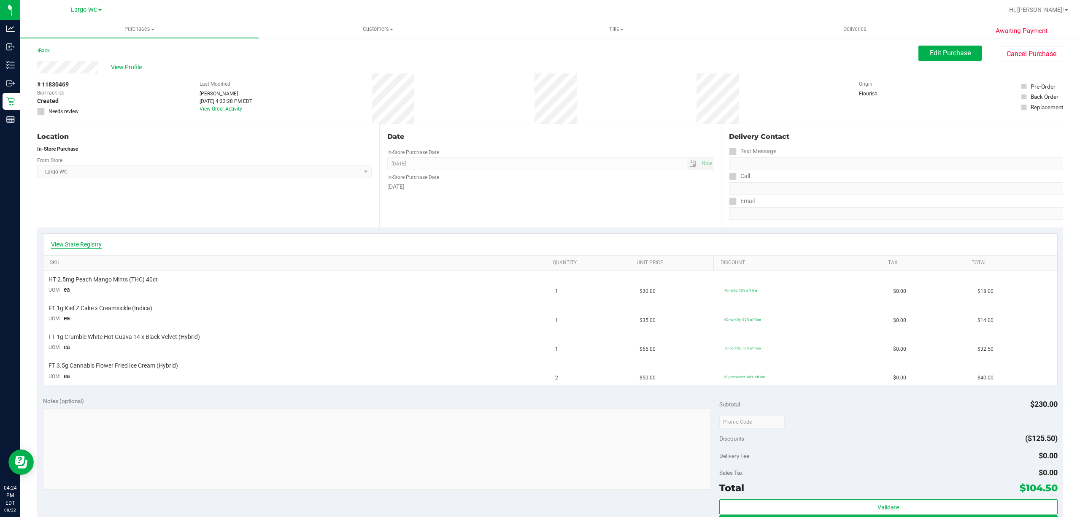
click at [79, 242] on link "View State Registry" at bounding box center [76, 244] width 51 height 8
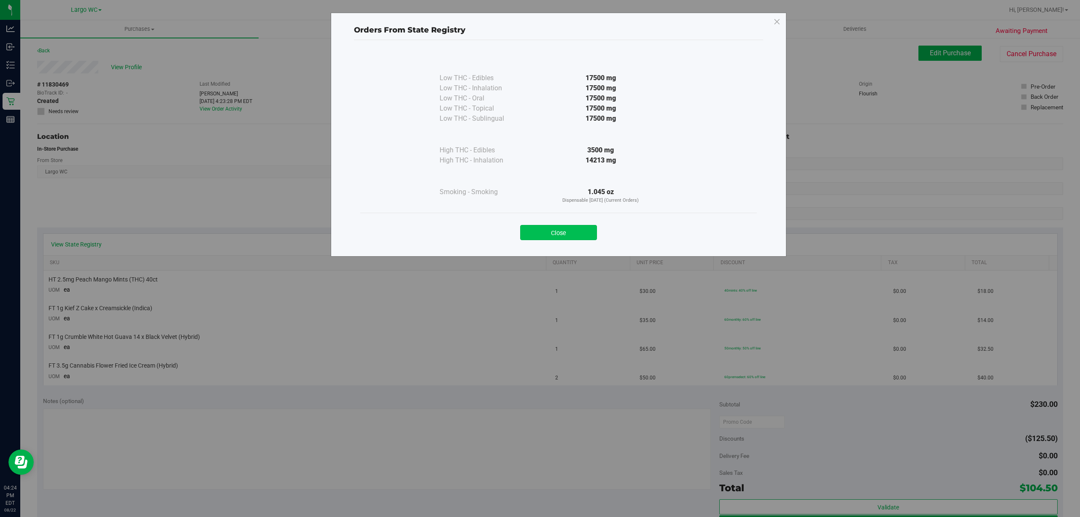
click at [566, 225] on button "Close" at bounding box center [558, 232] width 77 height 15
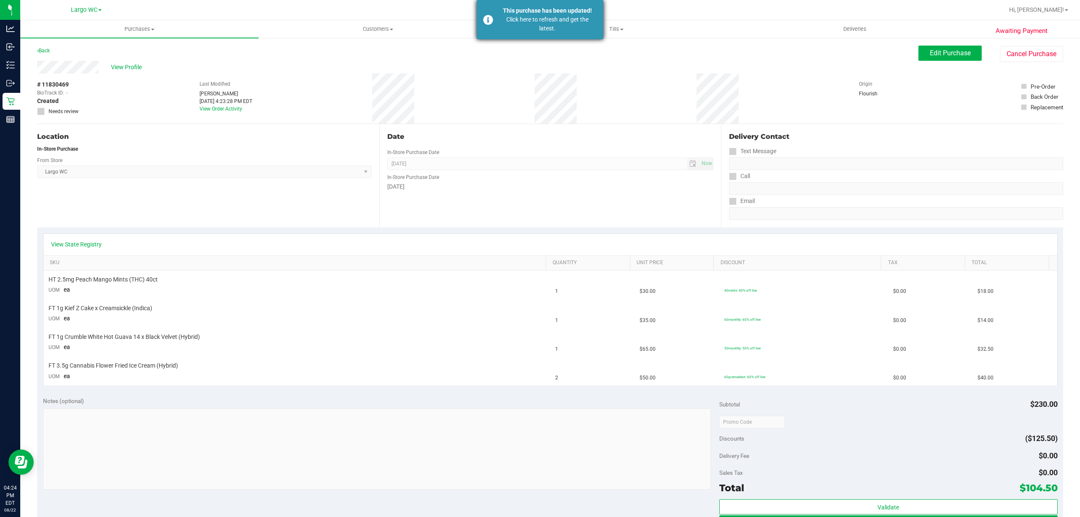
click at [544, 21] on div "Click here to refresh and get the latest." at bounding box center [547, 24] width 99 height 18
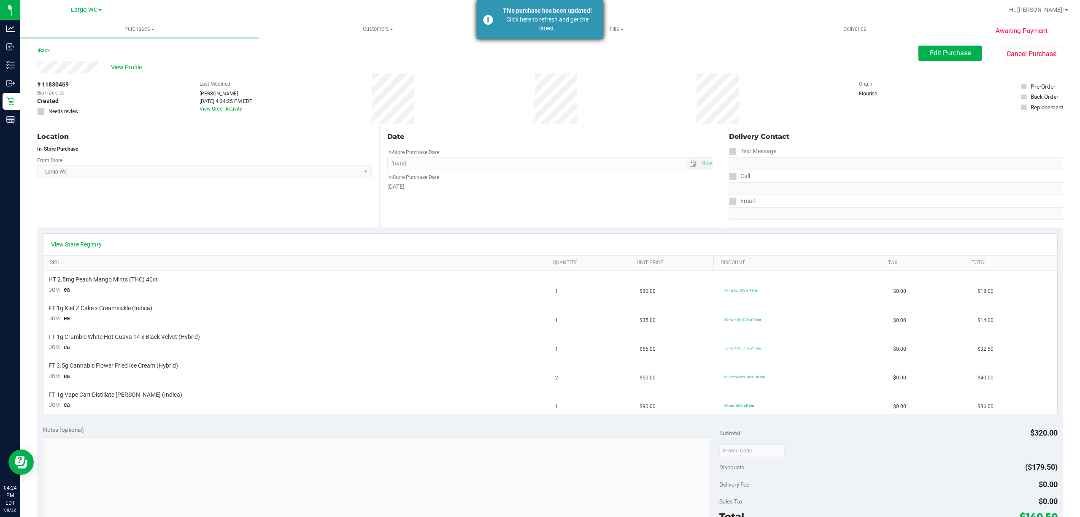
click at [575, 36] on div "This purchase has been updated! Click here to refresh and get the latest." at bounding box center [540, 19] width 127 height 39
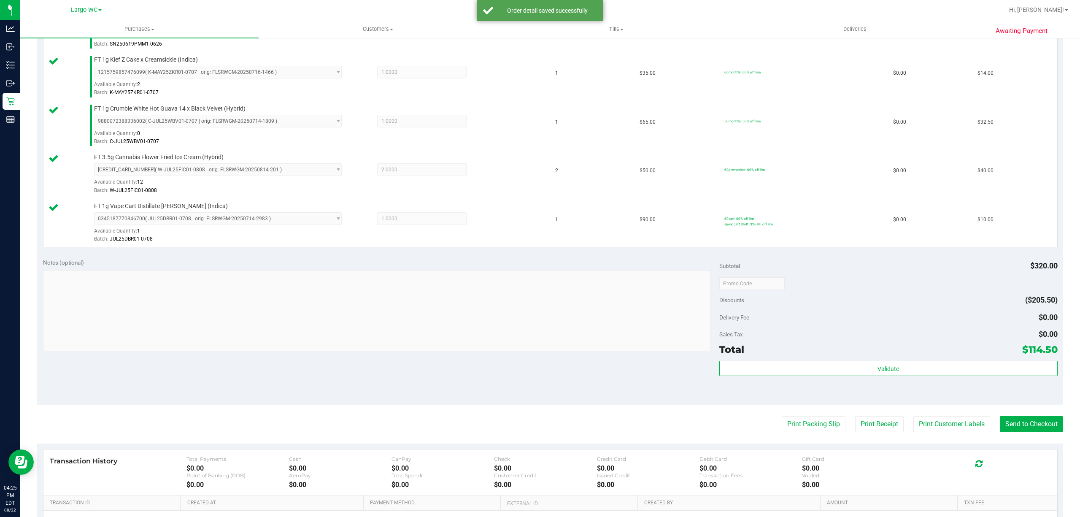
scroll to position [269, 0]
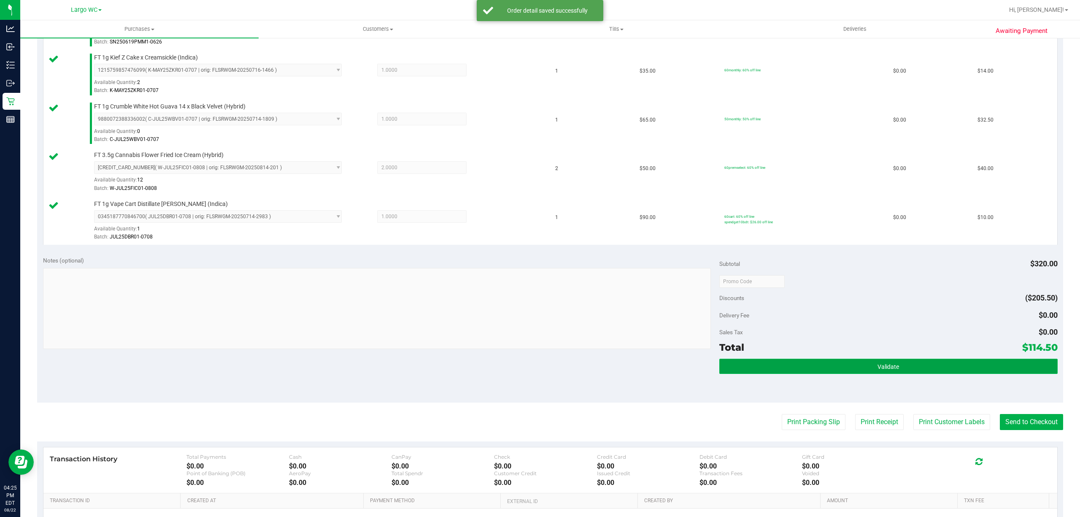
click at [898, 366] on button "Validate" at bounding box center [888, 365] width 338 height 15
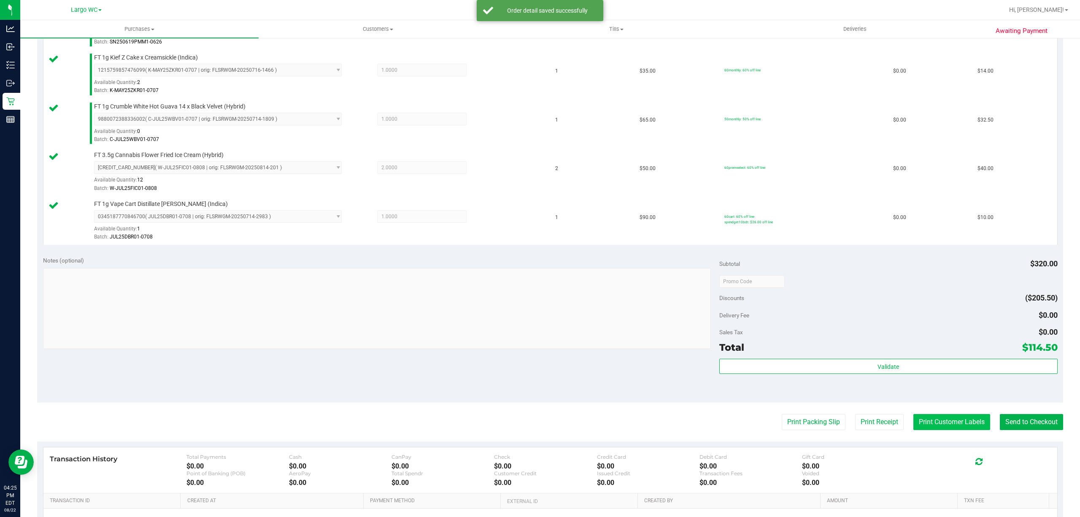
click at [935, 426] on button "Print Customer Labels" at bounding box center [951, 422] width 77 height 16
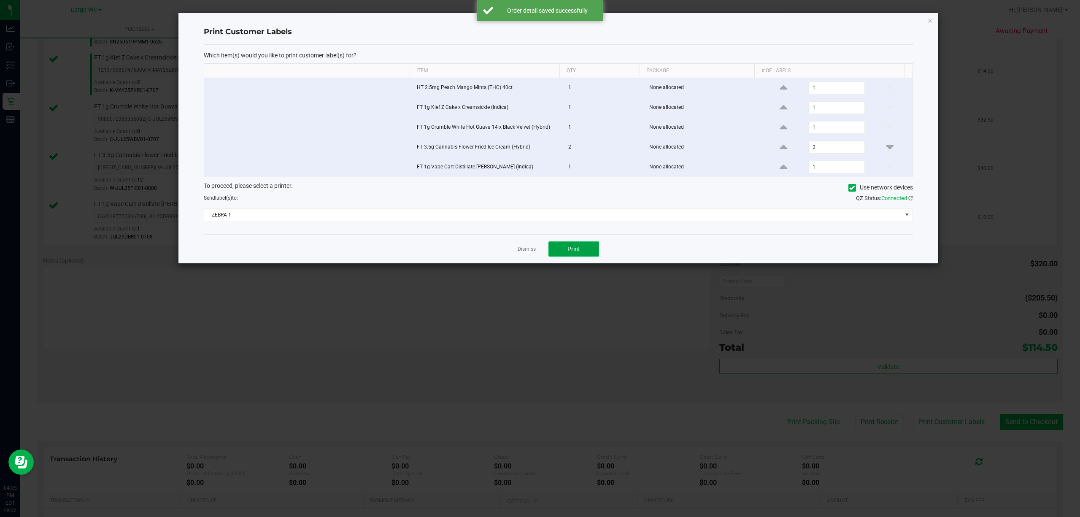
click at [581, 256] on button "Print" at bounding box center [573, 248] width 51 height 15
click at [526, 252] on link "Dismiss" at bounding box center [526, 248] width 18 height 7
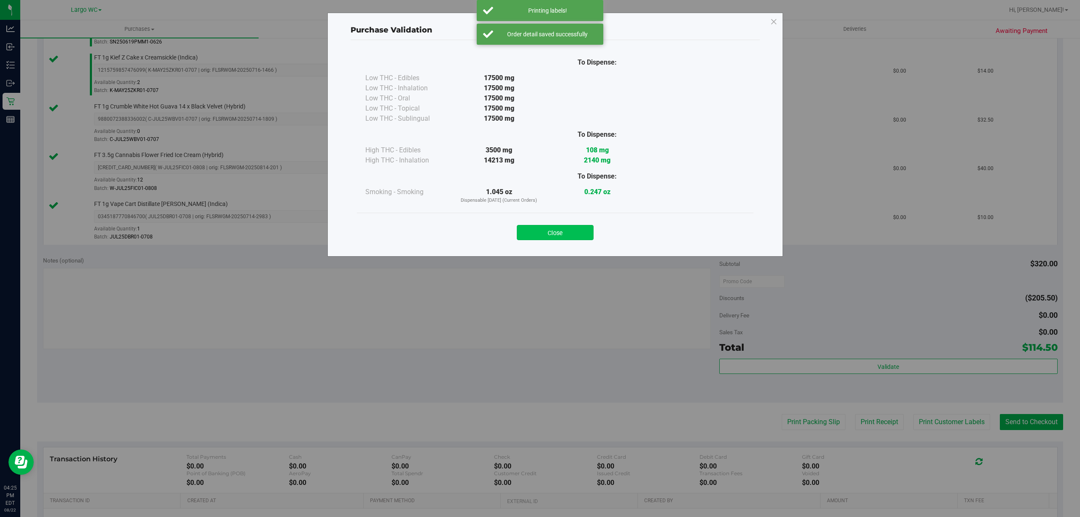
click at [562, 232] on button "Close" at bounding box center [555, 232] width 77 height 15
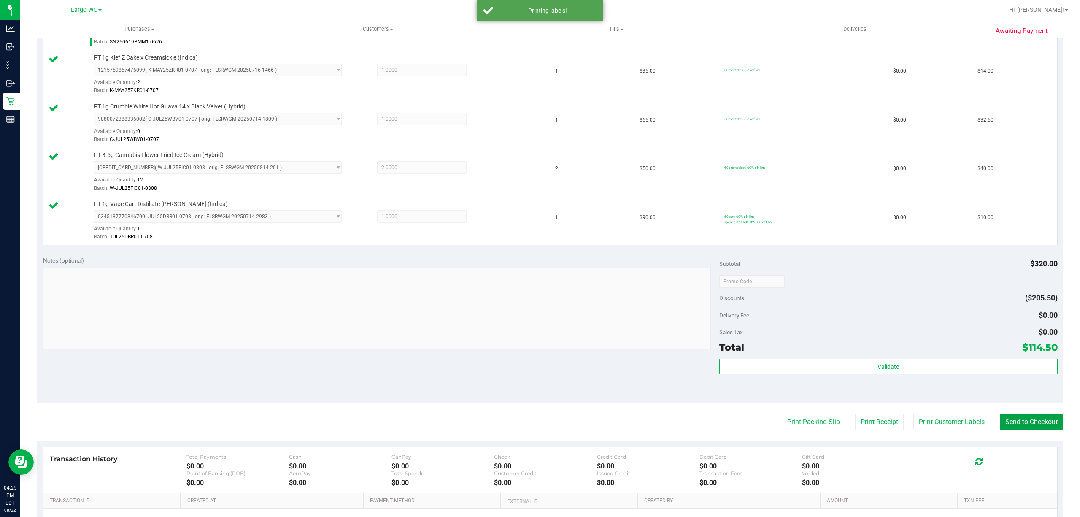
click at [1038, 425] on button "Send to Checkout" at bounding box center [1031, 422] width 63 height 16
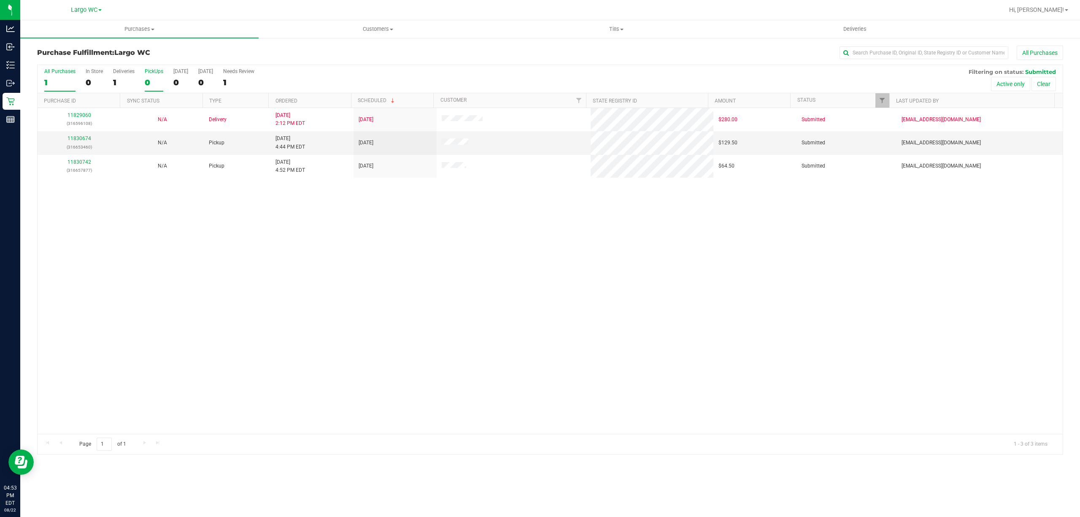
click at [147, 83] on div "0" at bounding box center [154, 83] width 19 height 10
click at [0, 0] on input "PickUps 0" at bounding box center [0, 0] width 0 height 0
click at [297, 101] on link "Ordered" at bounding box center [286, 101] width 22 height 6
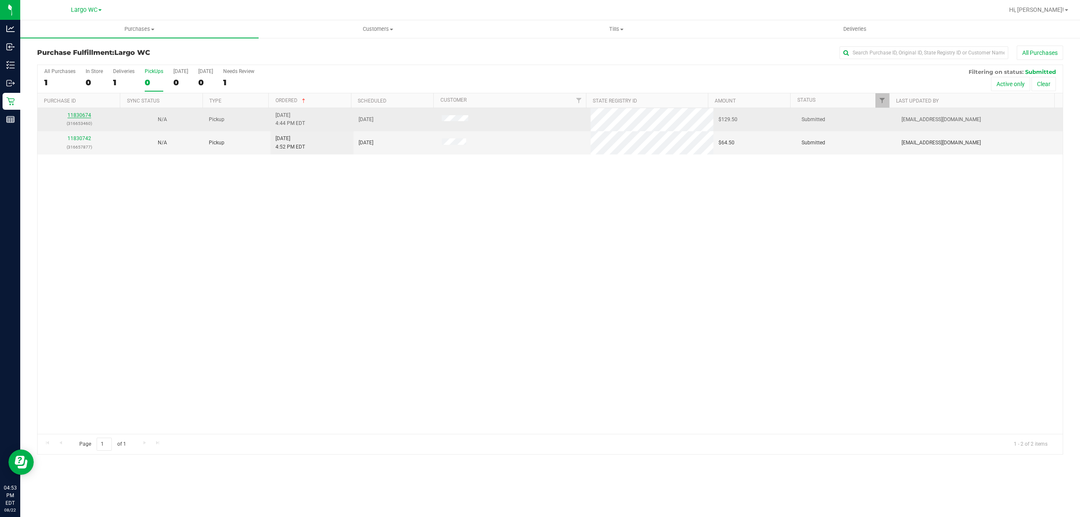
click at [81, 116] on link "11830674" at bounding box center [79, 115] width 24 height 6
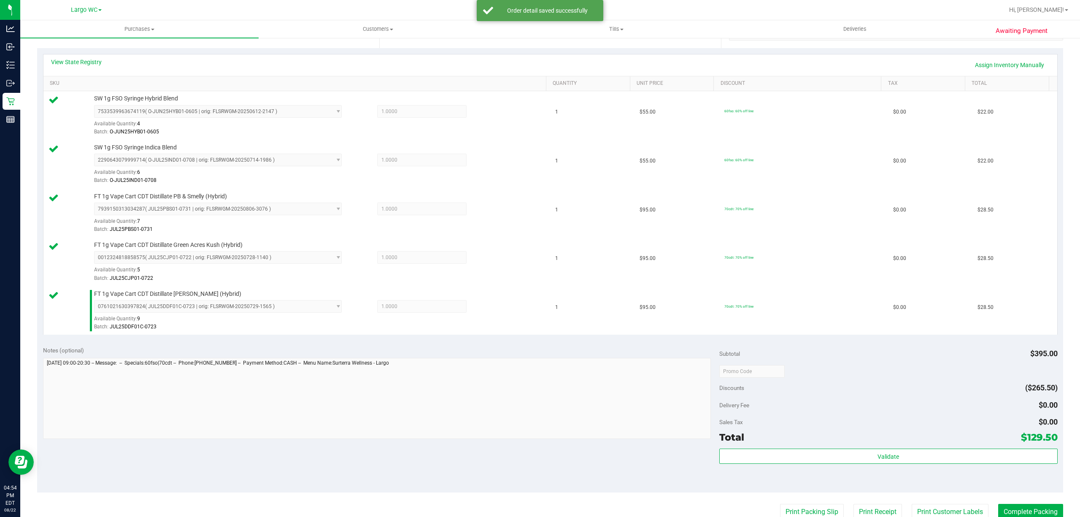
scroll to position [368, 0]
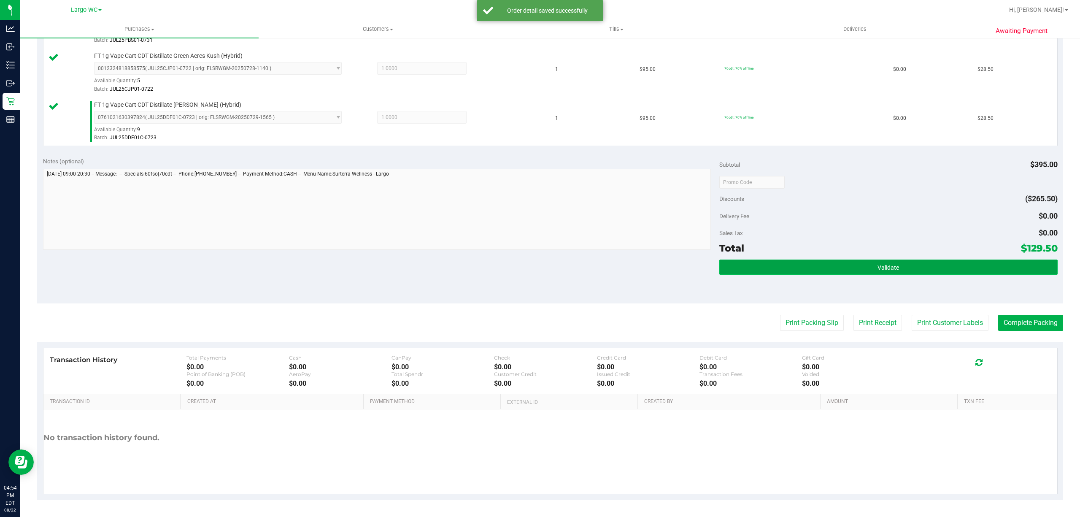
click at [923, 275] on button "Validate" at bounding box center [888, 266] width 338 height 15
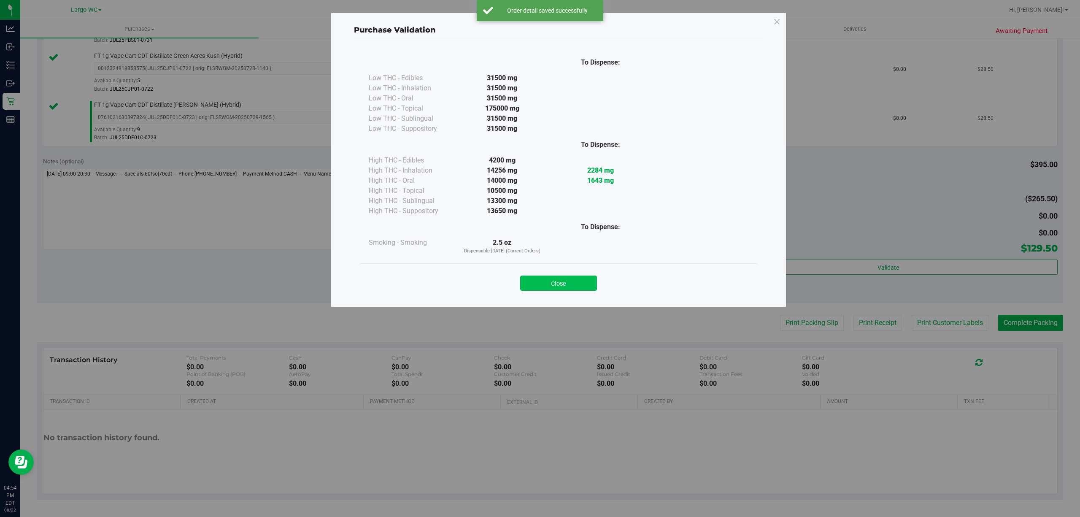
click at [593, 284] on button "Close" at bounding box center [558, 282] width 77 height 15
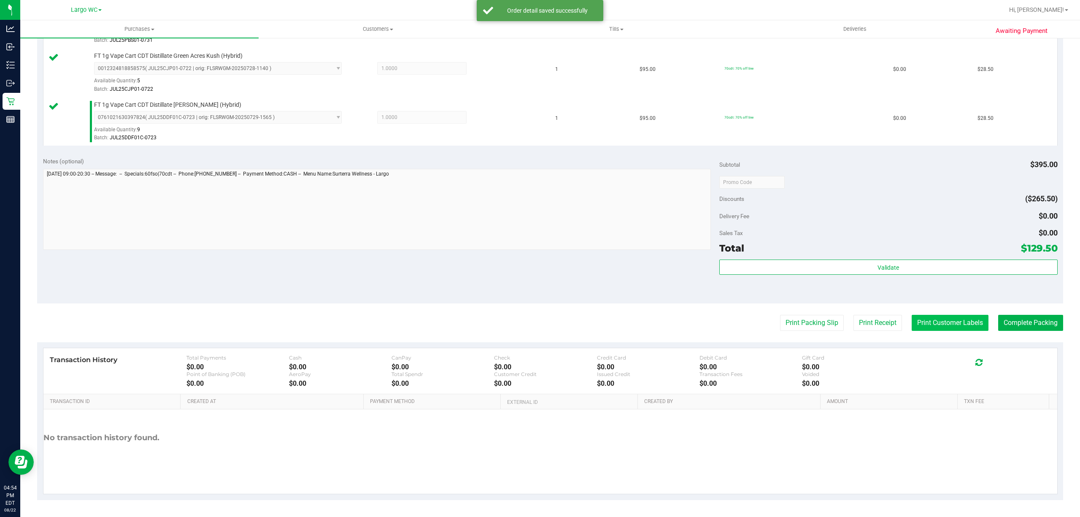
click at [940, 324] on button "Print Customer Labels" at bounding box center [949, 323] width 77 height 16
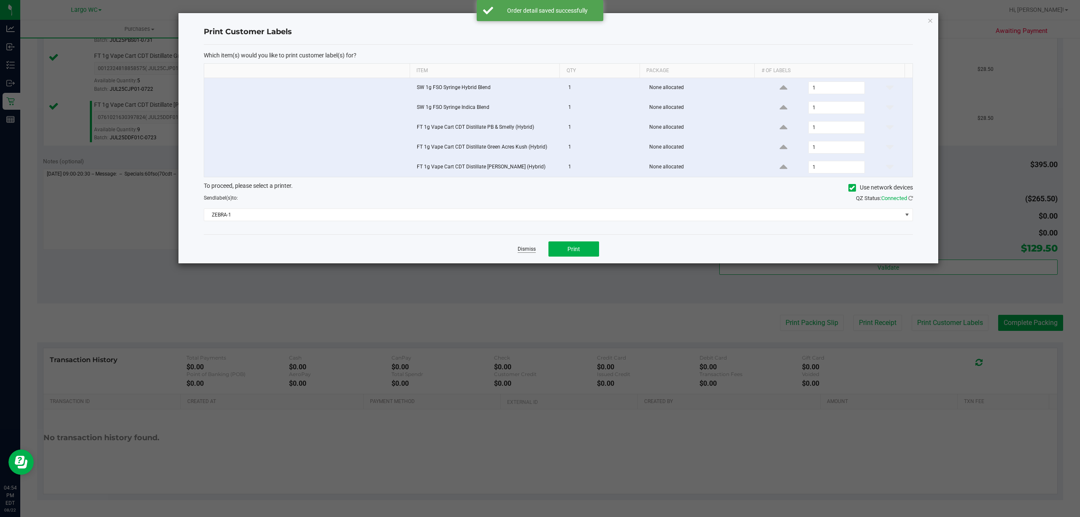
click at [532, 250] on link "Dismiss" at bounding box center [526, 248] width 18 height 7
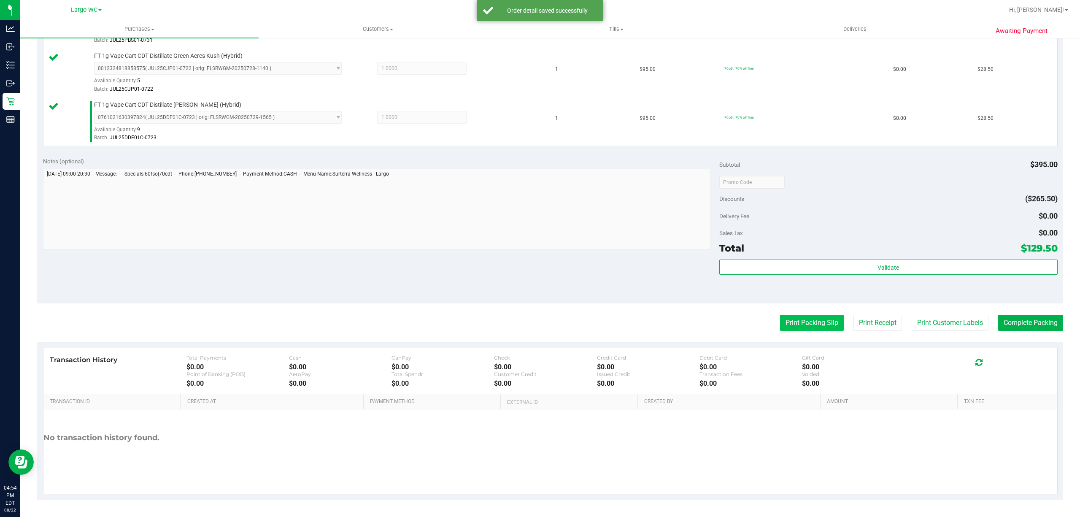
click at [795, 325] on button "Print Packing Slip" at bounding box center [812, 323] width 64 height 16
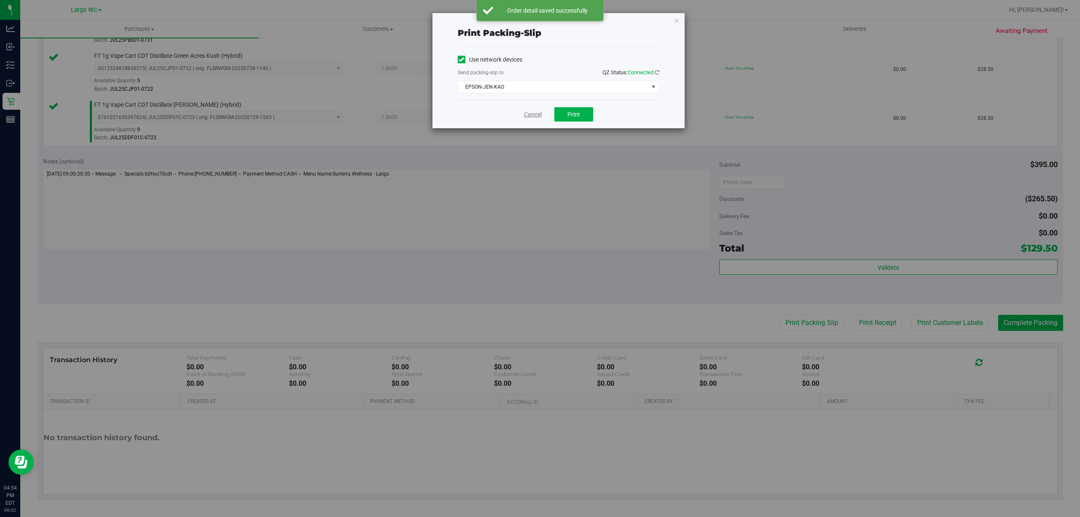
click at [540, 115] on link "Cancel" at bounding box center [533, 114] width 18 height 9
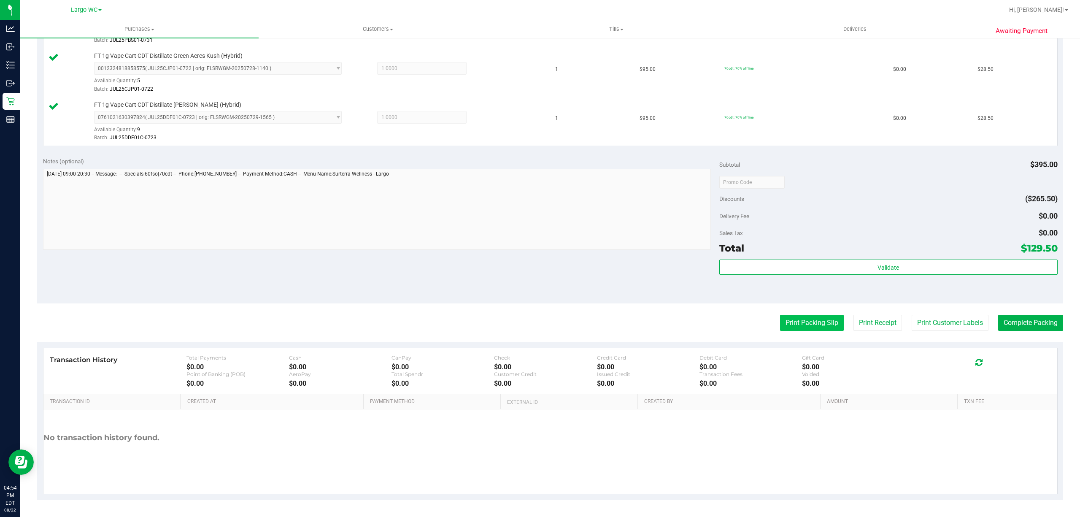
click at [782, 319] on button "Print Packing Slip" at bounding box center [812, 323] width 64 height 16
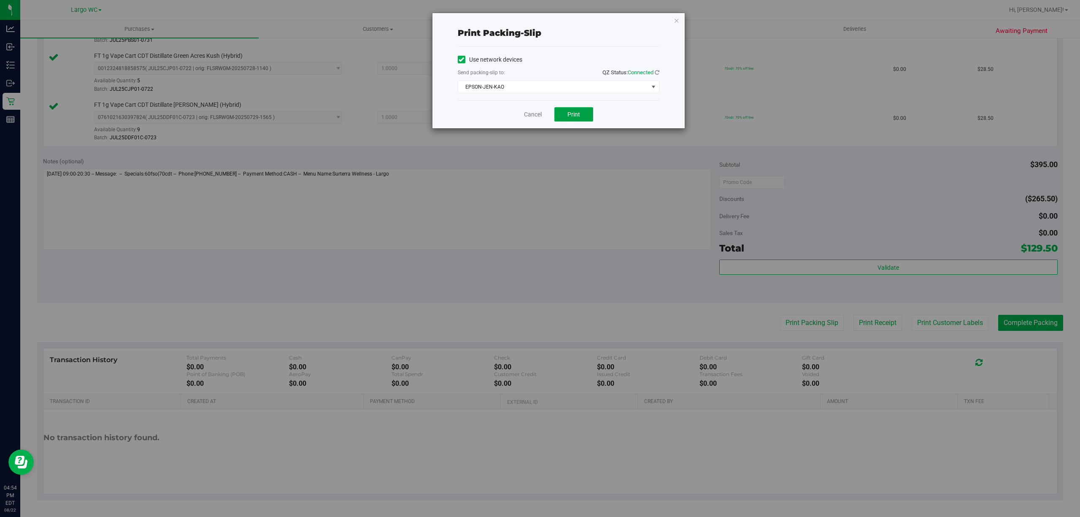
click at [574, 114] on span "Print" at bounding box center [573, 114] width 13 height 7
click at [533, 113] on link "Cancel" at bounding box center [533, 114] width 18 height 9
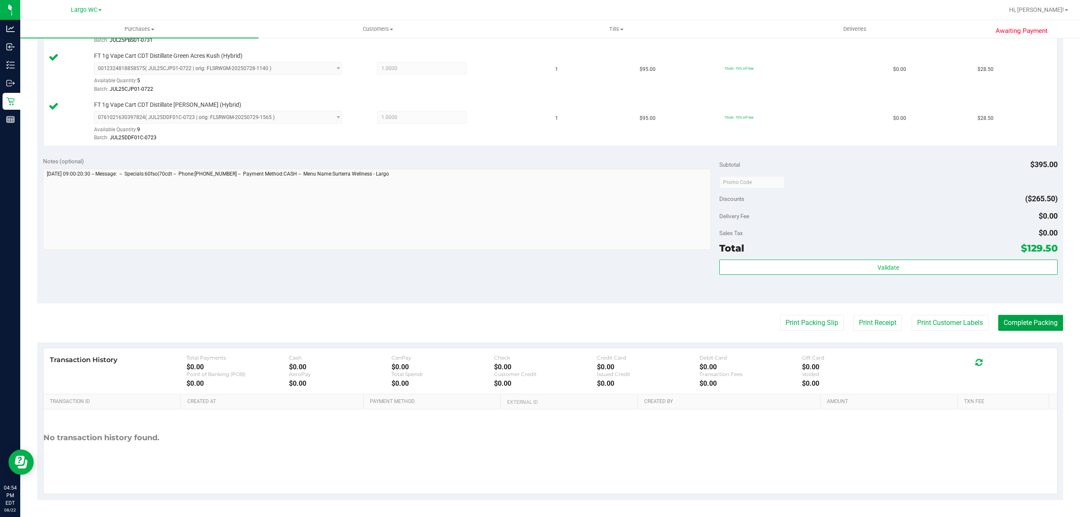
click at [1012, 323] on button "Complete Packing" at bounding box center [1030, 323] width 65 height 16
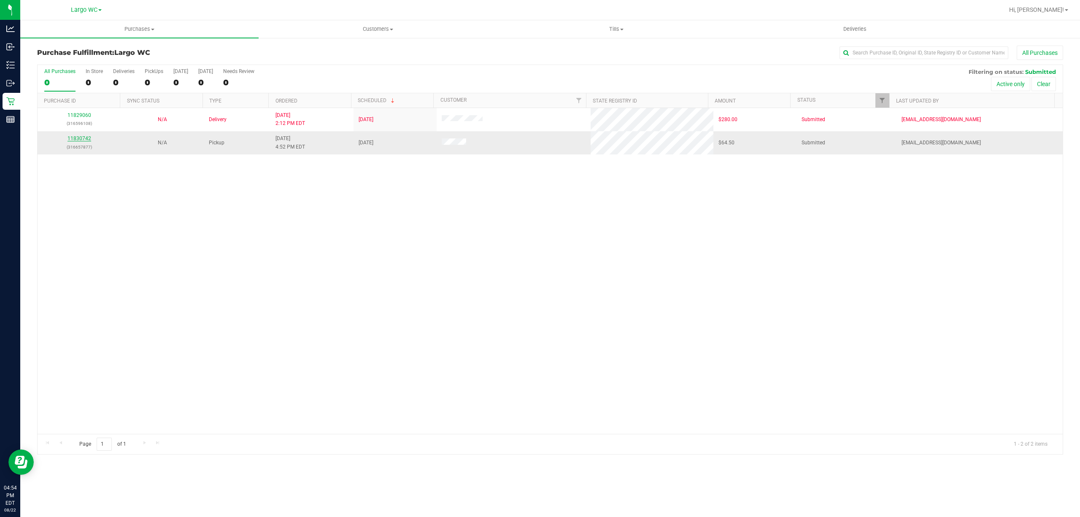
click at [73, 139] on link "11830742" at bounding box center [79, 138] width 24 height 6
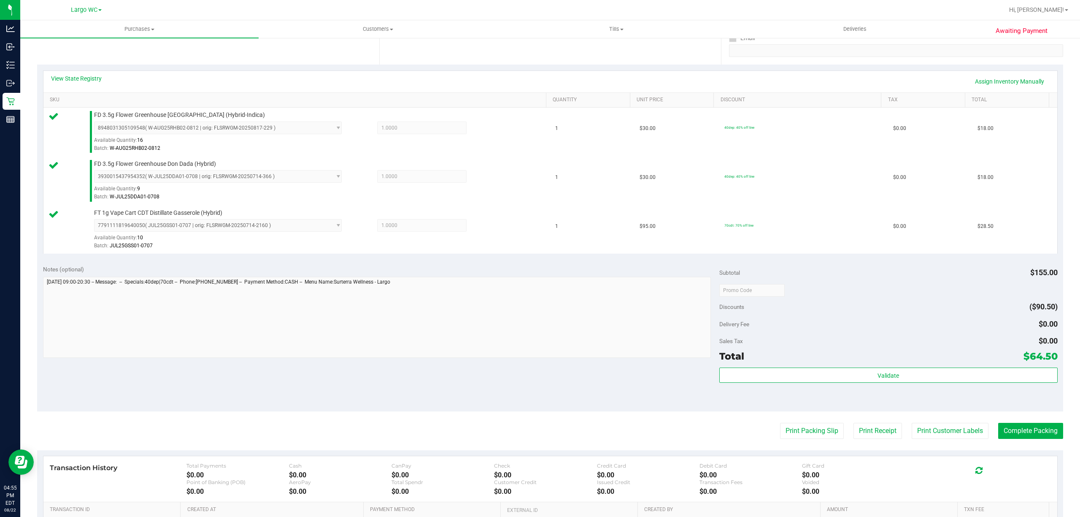
scroll to position [272, 0]
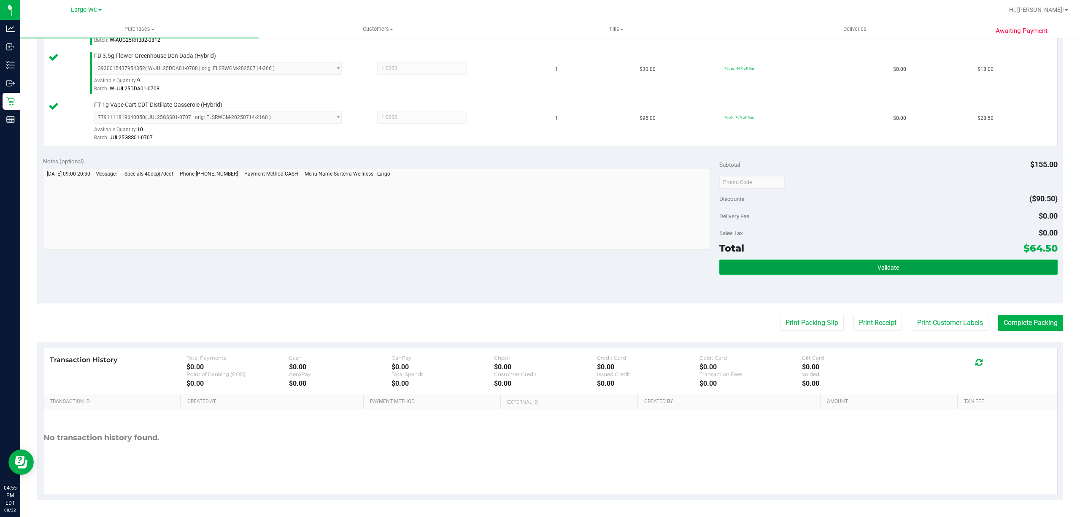
click at [900, 273] on button "Validate" at bounding box center [888, 266] width 338 height 15
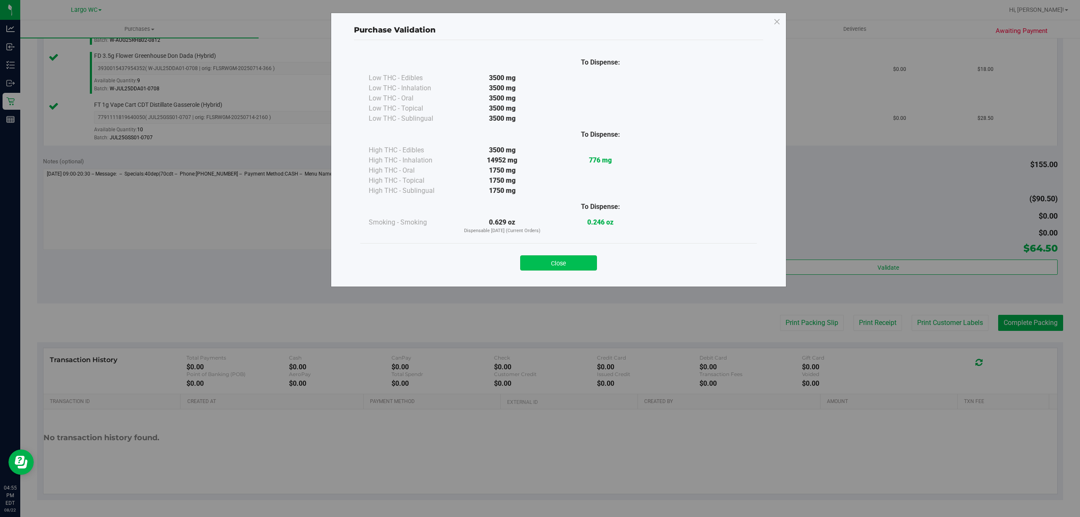
click at [571, 257] on button "Close" at bounding box center [558, 262] width 77 height 15
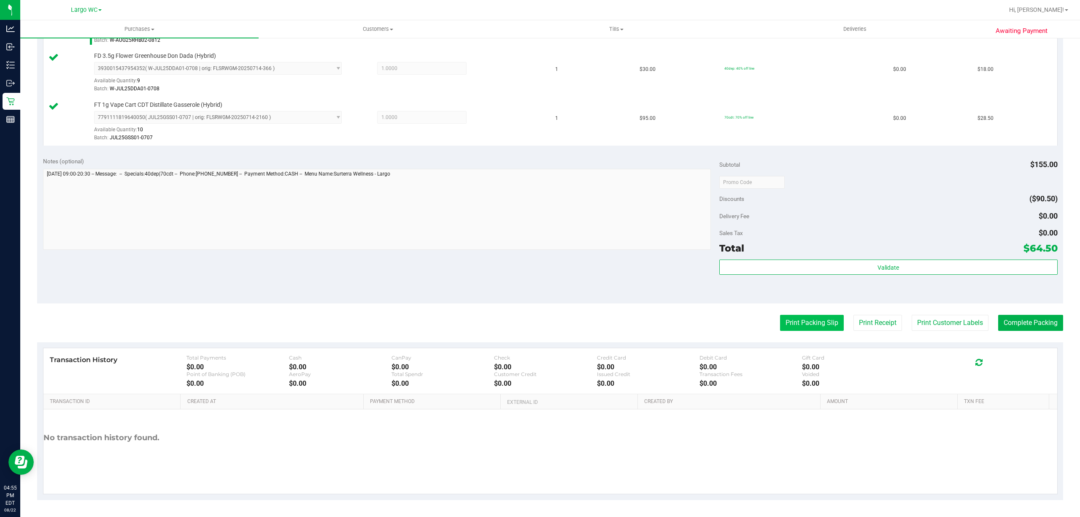
click at [802, 322] on button "Print Packing Slip" at bounding box center [812, 323] width 64 height 16
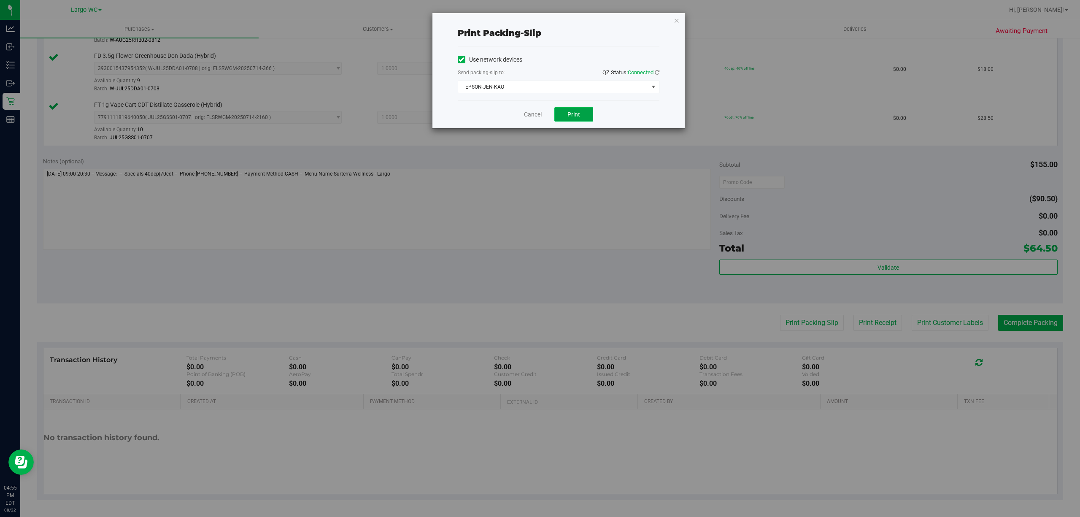
click at [582, 121] on button "Print" at bounding box center [573, 114] width 39 height 14
click at [531, 116] on link "Cancel" at bounding box center [533, 114] width 18 height 9
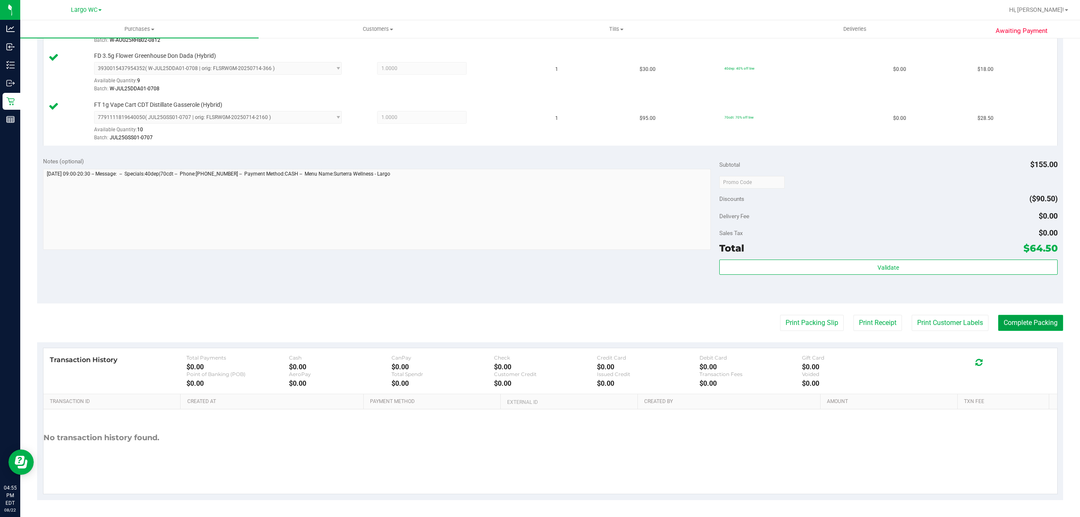
click at [1028, 321] on button "Complete Packing" at bounding box center [1030, 323] width 65 height 16
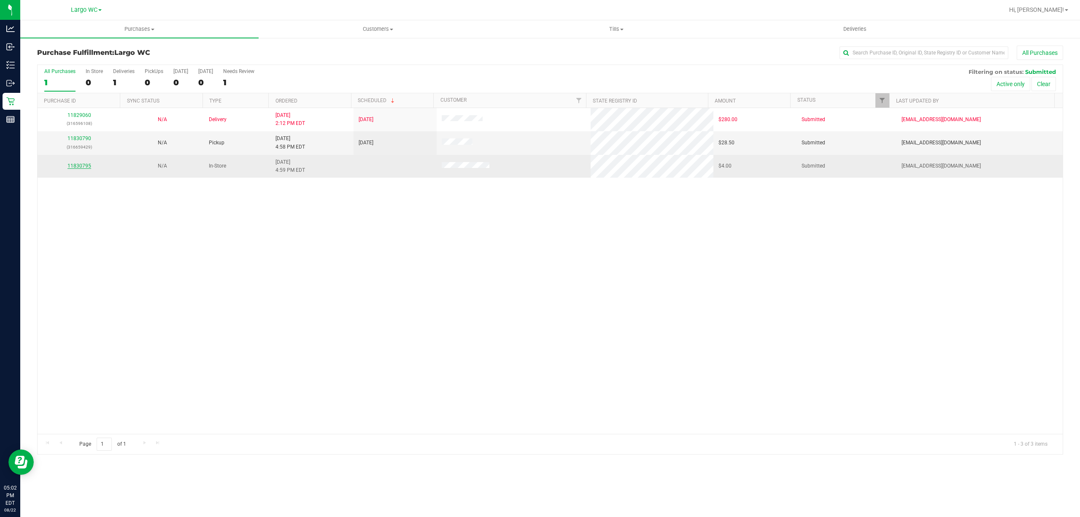
click at [80, 165] on link "11830795" at bounding box center [79, 166] width 24 height 6
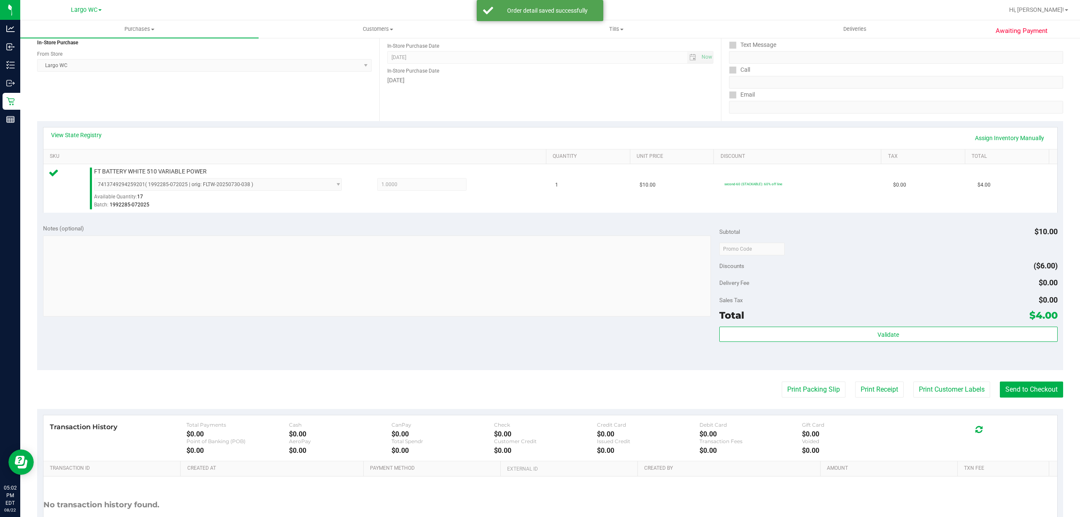
scroll to position [173, 0]
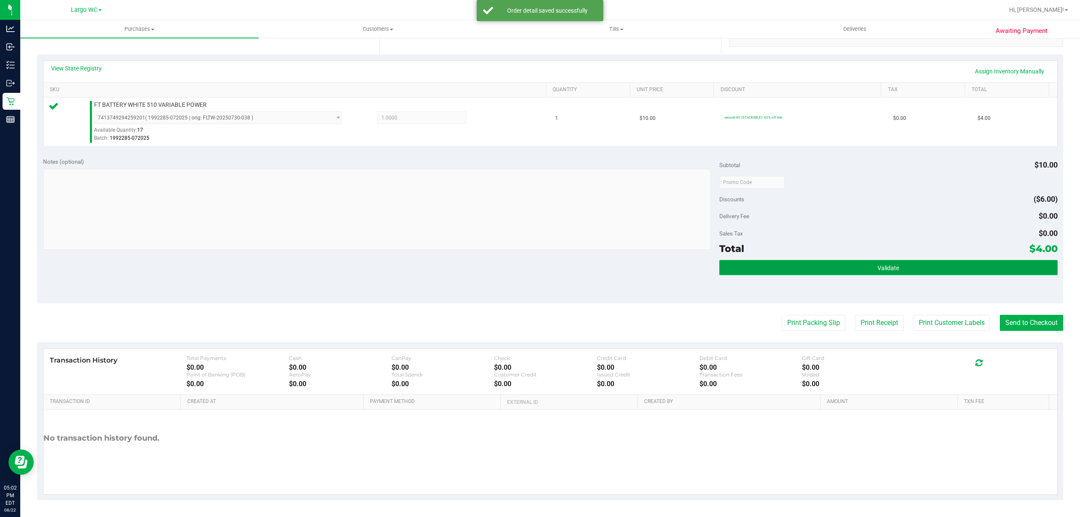
click at [904, 266] on button "Validate" at bounding box center [888, 267] width 338 height 15
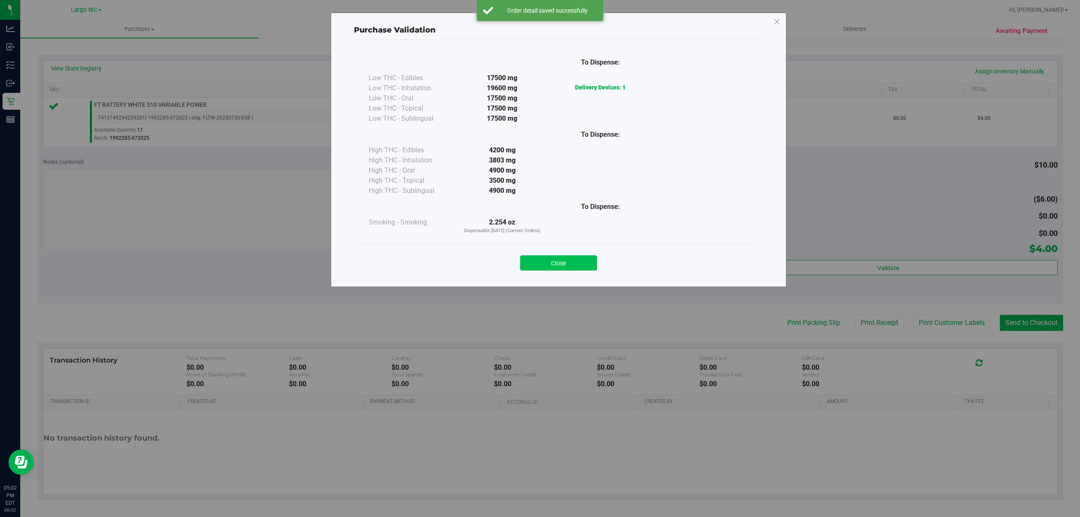
click at [568, 263] on button "Close" at bounding box center [558, 262] width 77 height 15
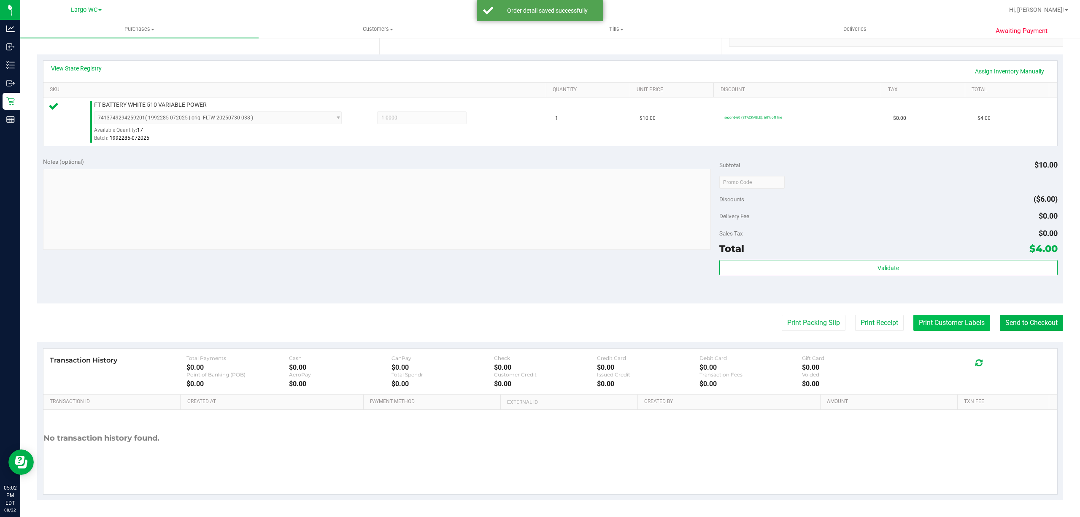
click at [915, 325] on button "Print Customer Labels" at bounding box center [951, 323] width 77 height 16
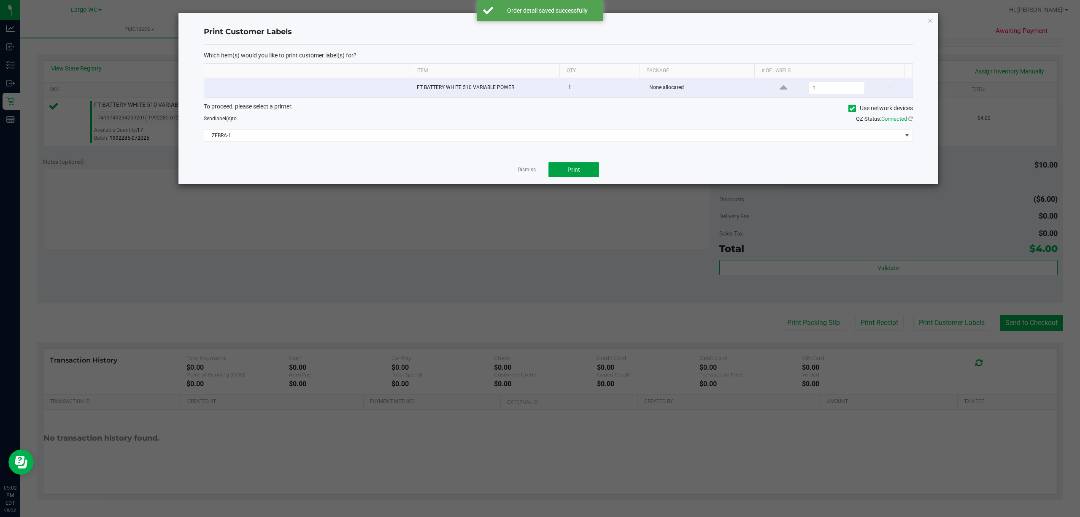
click at [579, 167] on button "Print" at bounding box center [573, 169] width 51 height 15
click at [520, 170] on link "Dismiss" at bounding box center [526, 169] width 18 height 7
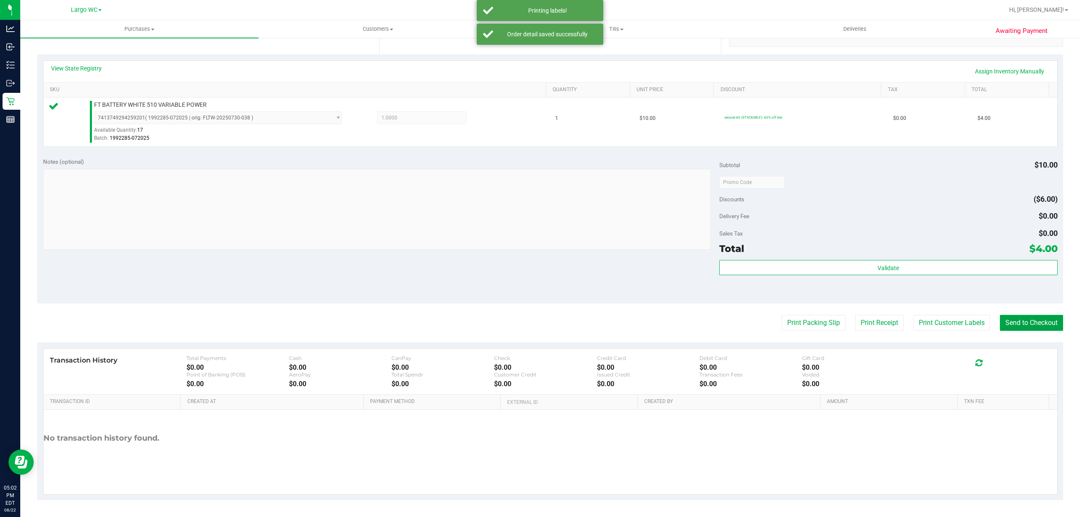
click at [1011, 316] on button "Send to Checkout" at bounding box center [1031, 323] width 63 height 16
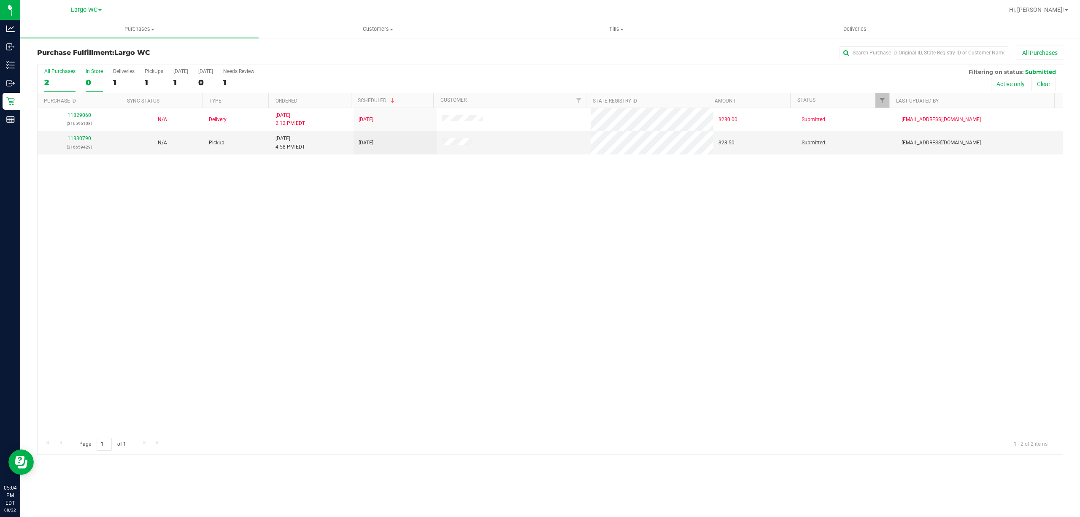
click at [95, 71] on div "In Store" at bounding box center [94, 71] width 17 height 6
click at [0, 0] on input "In Store 0" at bounding box center [0, 0] width 0 height 0
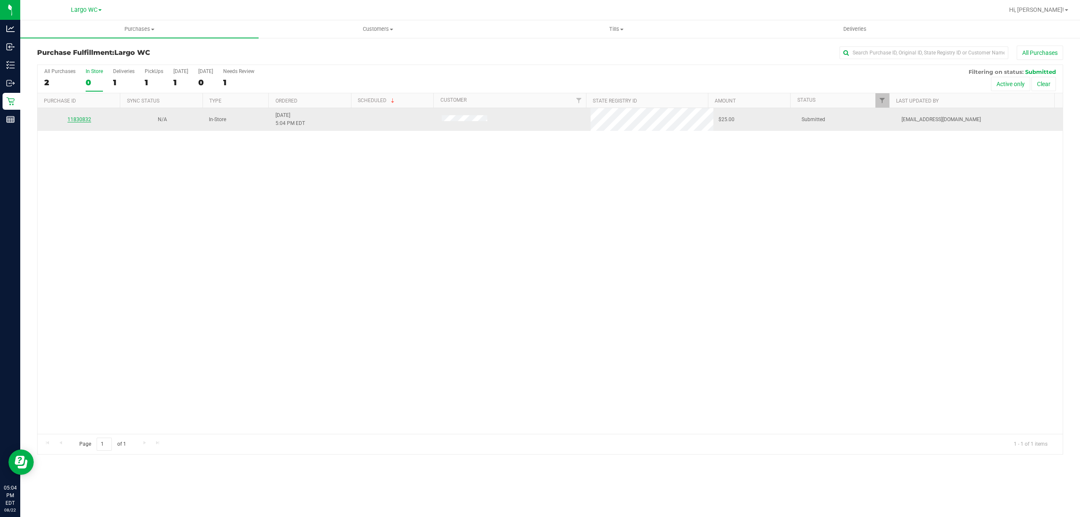
click at [73, 121] on link "11830832" at bounding box center [79, 119] width 24 height 6
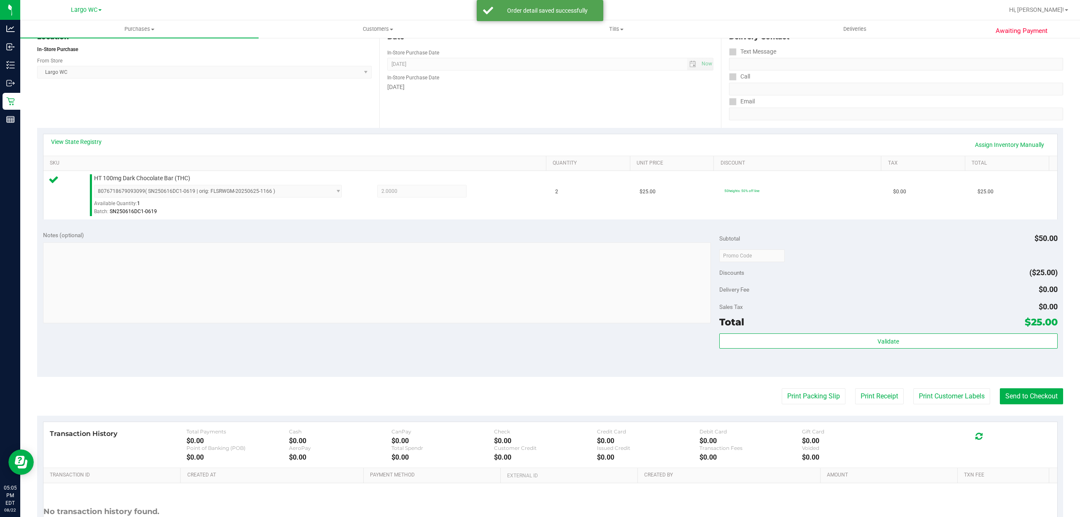
scroll to position [174, 0]
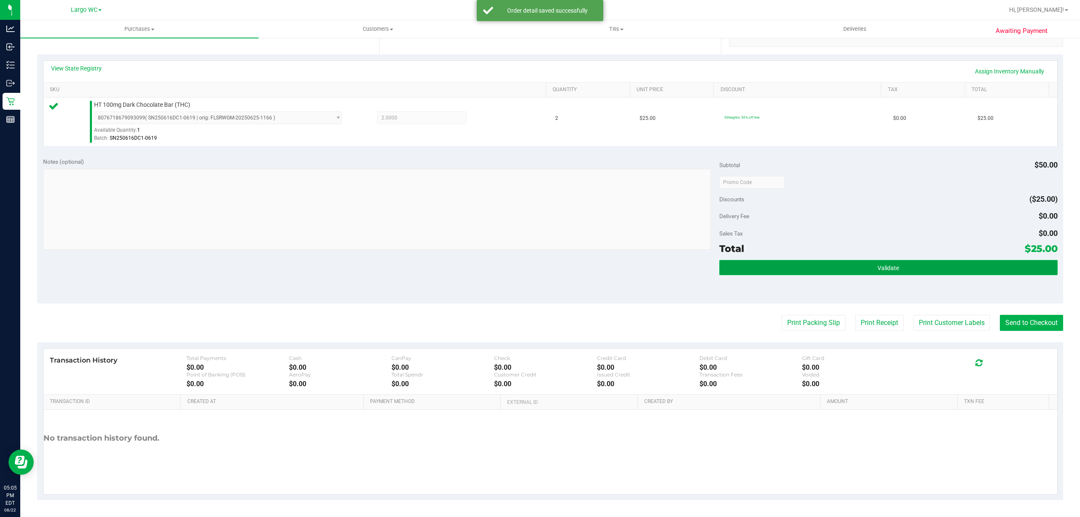
click at [893, 268] on button "Validate" at bounding box center [888, 267] width 338 height 15
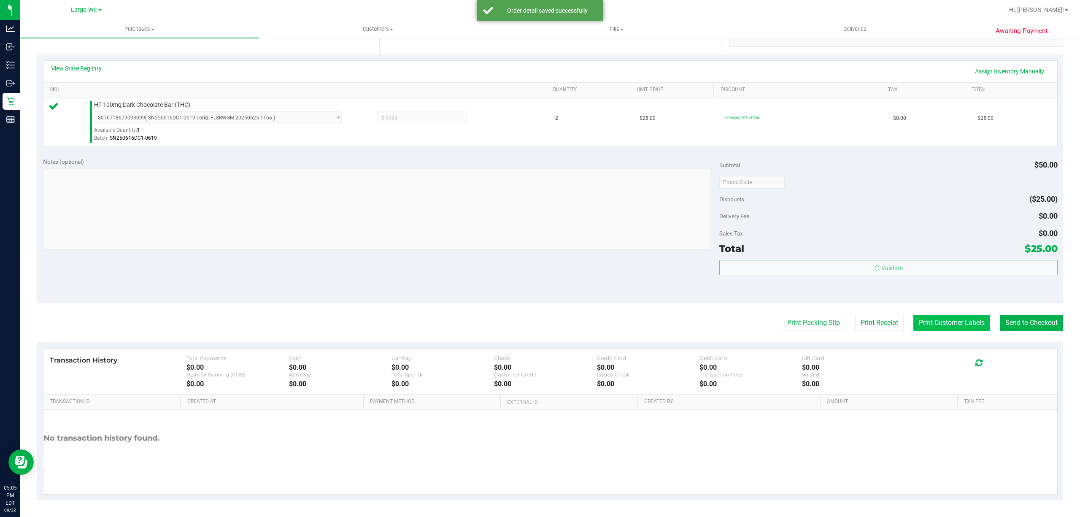
click at [930, 321] on button "Print Customer Labels" at bounding box center [951, 323] width 77 height 16
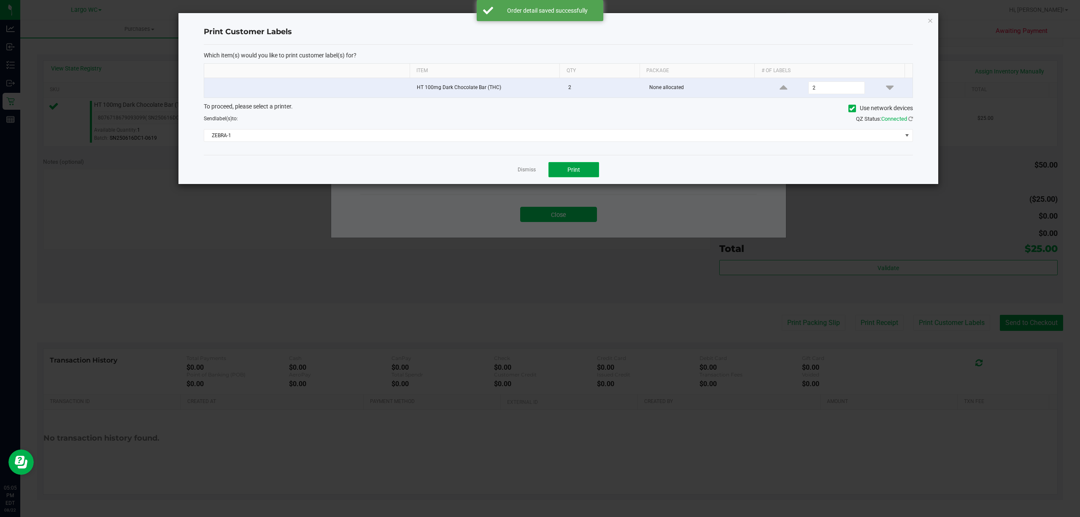
click at [569, 175] on button "Print" at bounding box center [573, 169] width 51 height 15
click at [525, 171] on link "Dismiss" at bounding box center [526, 169] width 18 height 7
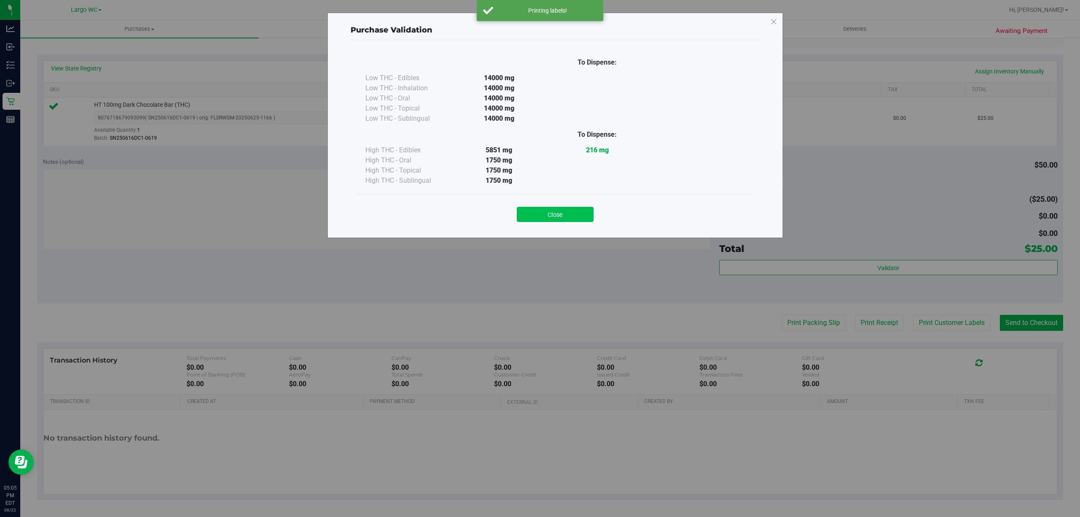
click at [549, 218] on button "Close" at bounding box center [555, 214] width 77 height 15
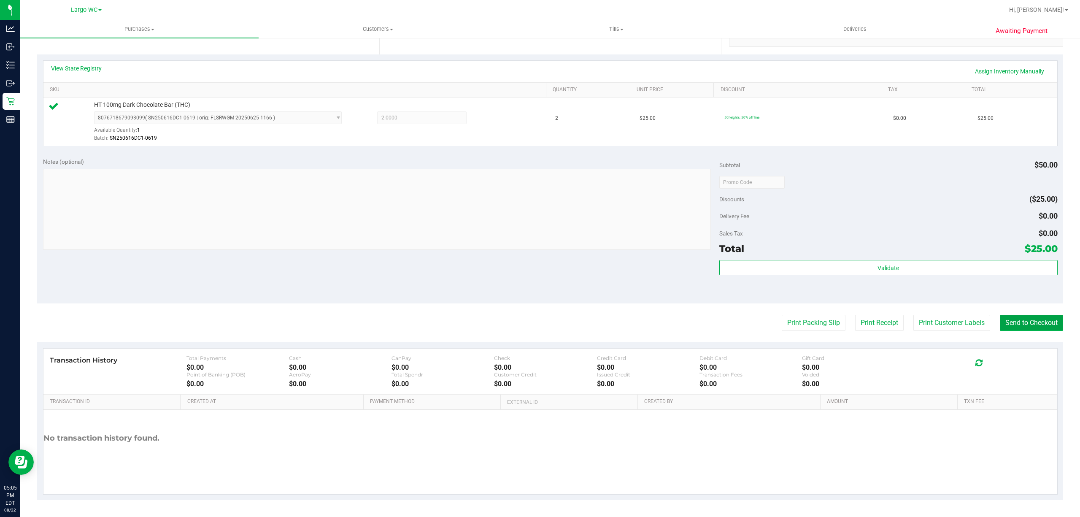
click at [1021, 324] on button "Send to Checkout" at bounding box center [1031, 323] width 63 height 16
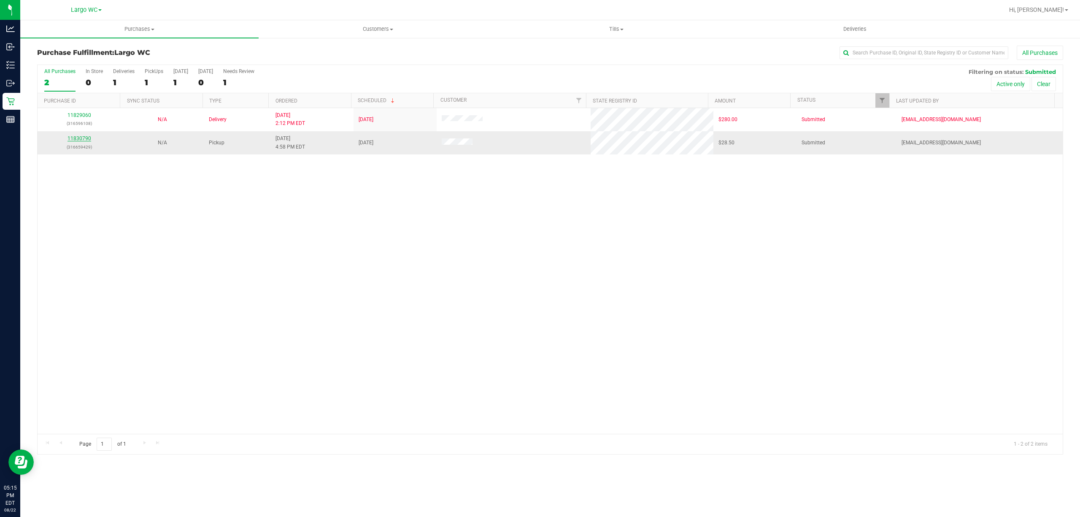
click at [81, 140] on link "11830790" at bounding box center [79, 138] width 24 height 6
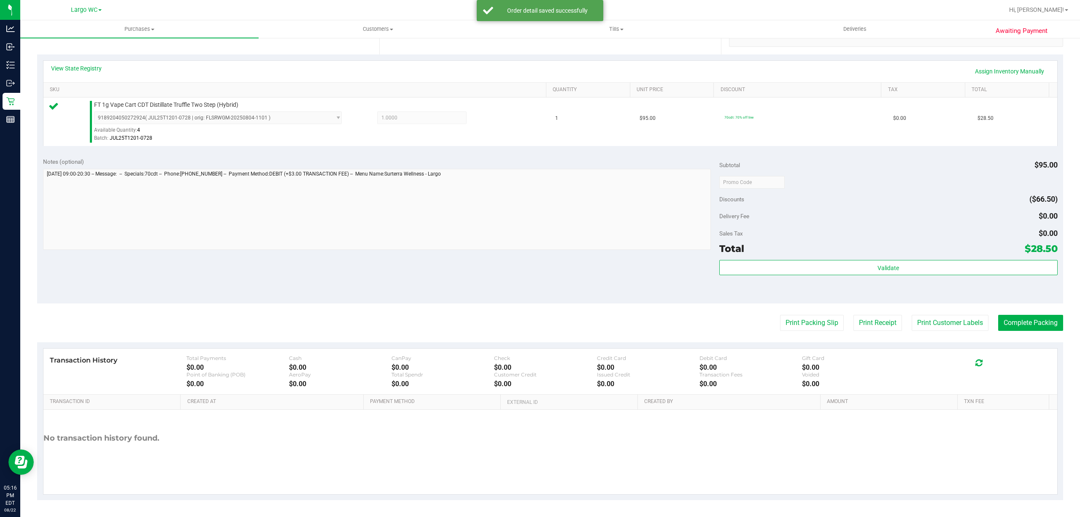
scroll to position [173, 0]
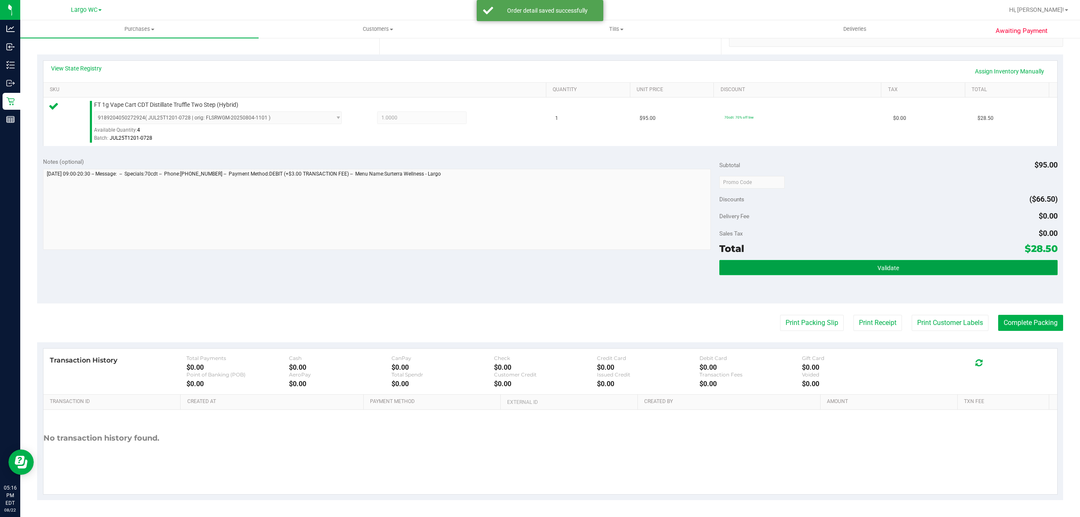
click at [902, 272] on button "Validate" at bounding box center [888, 267] width 338 height 15
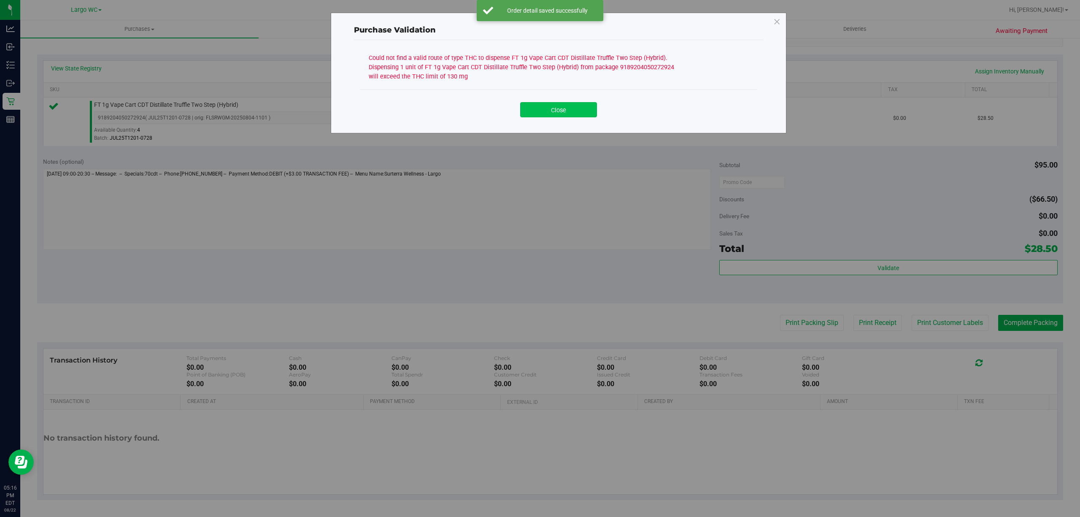
click at [557, 108] on button "Close" at bounding box center [558, 109] width 77 height 15
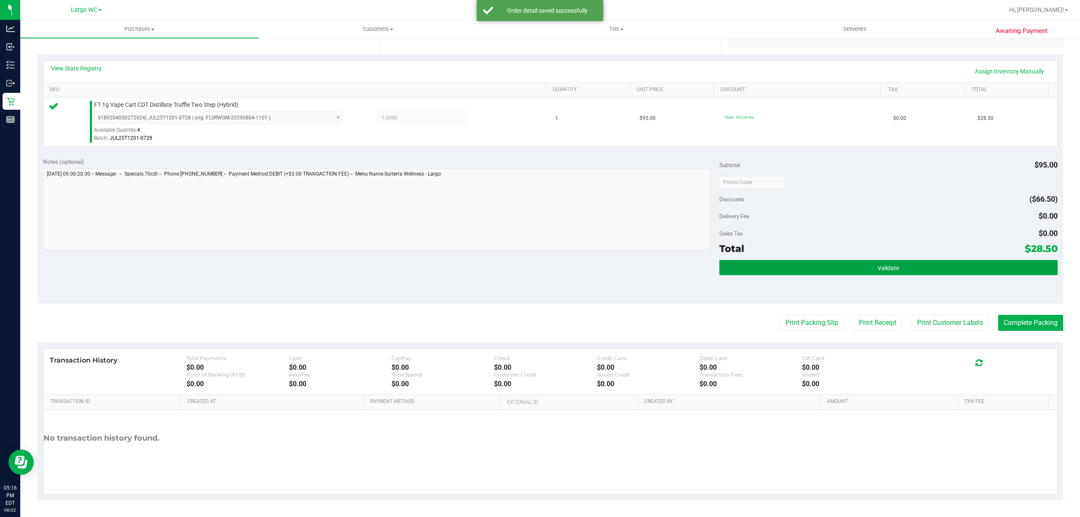
click at [842, 272] on button "Validate" at bounding box center [888, 267] width 338 height 15
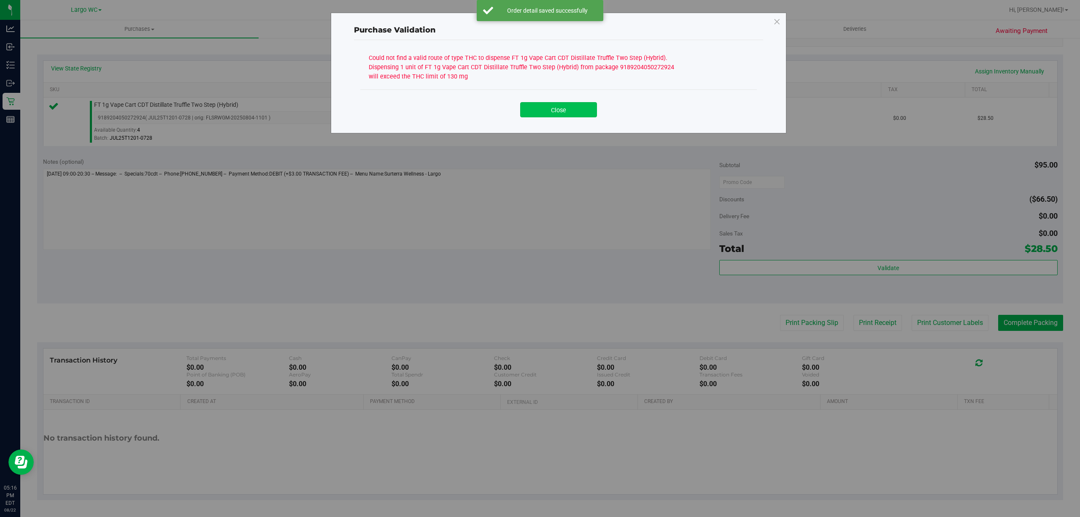
click at [566, 107] on button "Close" at bounding box center [558, 109] width 77 height 15
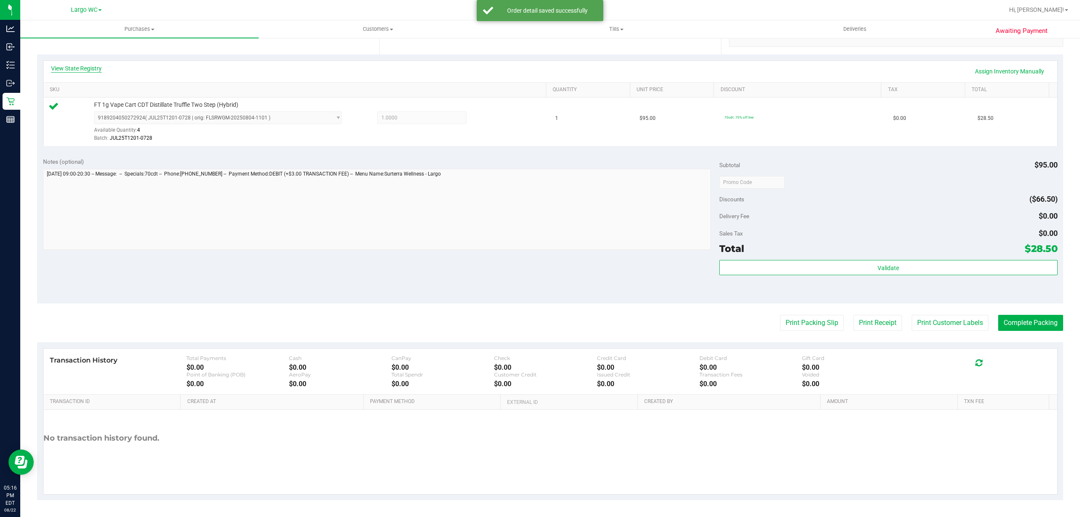
click at [73, 67] on link "View State Registry" at bounding box center [76, 68] width 51 height 8
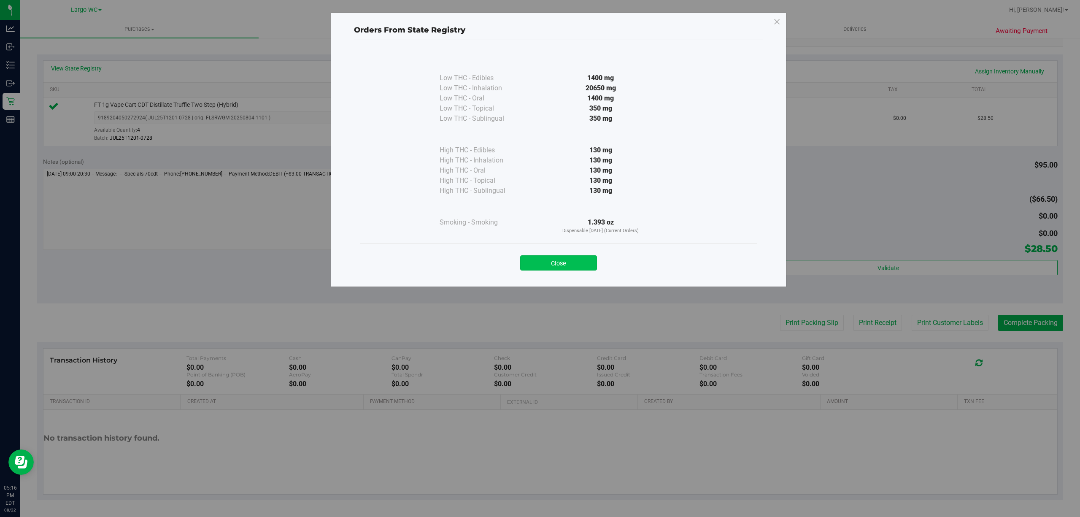
click at [566, 262] on button "Close" at bounding box center [558, 262] width 77 height 15
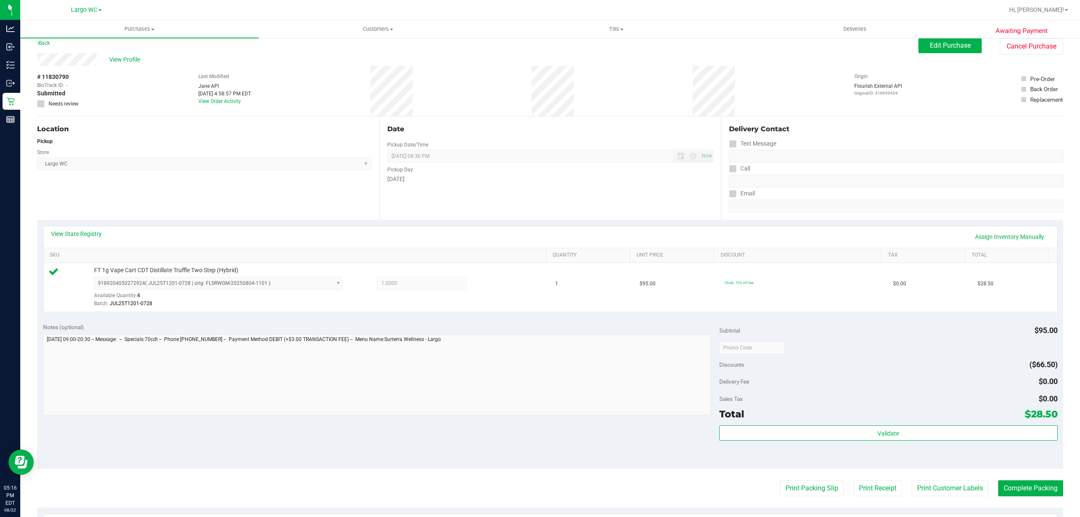
scroll to position [6, 0]
click at [1004, 240] on link "Assign Inventory Manually" at bounding box center [1009, 238] width 80 height 14
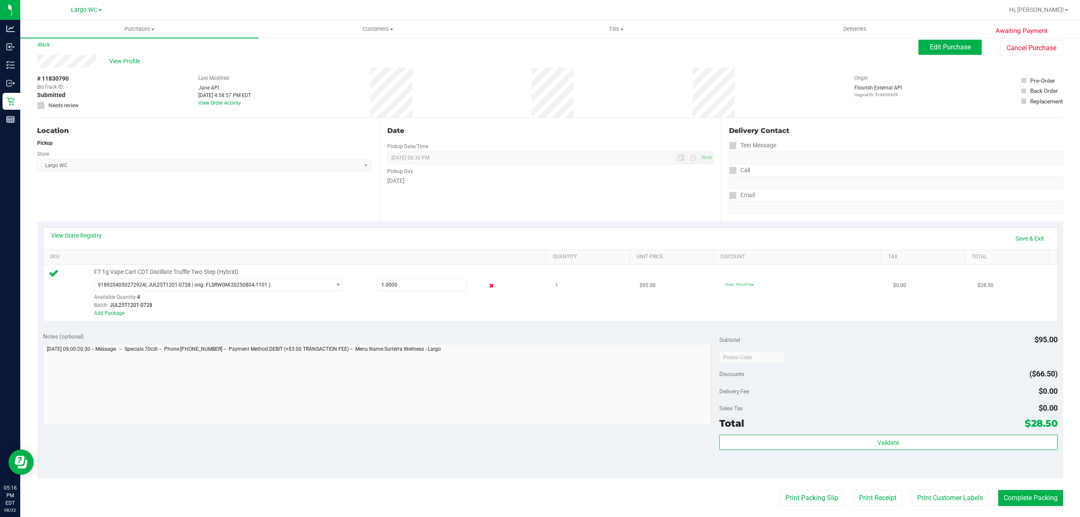
click at [487, 288] on icon at bounding box center [491, 286] width 9 height 10
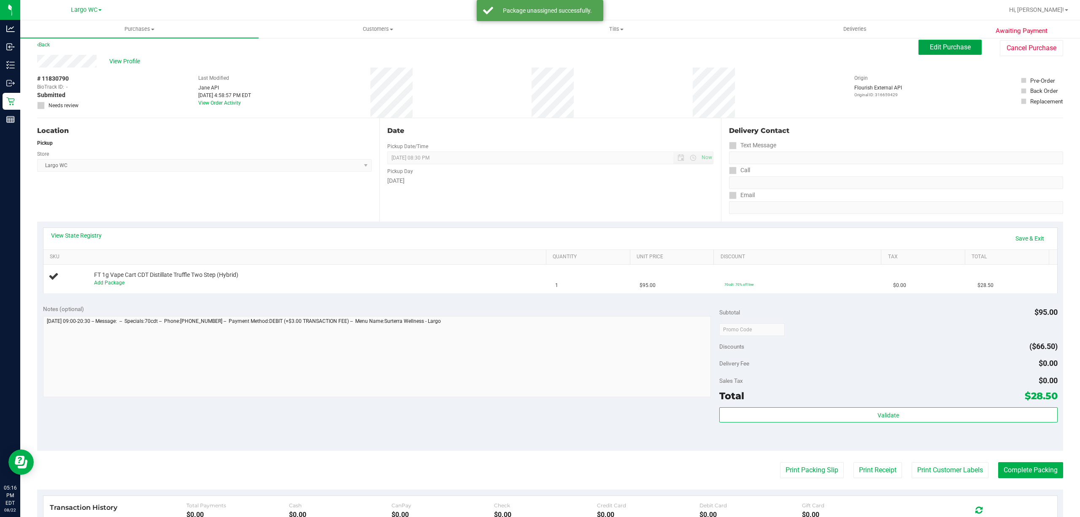
click at [946, 46] on span "Edit Purchase" at bounding box center [950, 47] width 41 height 8
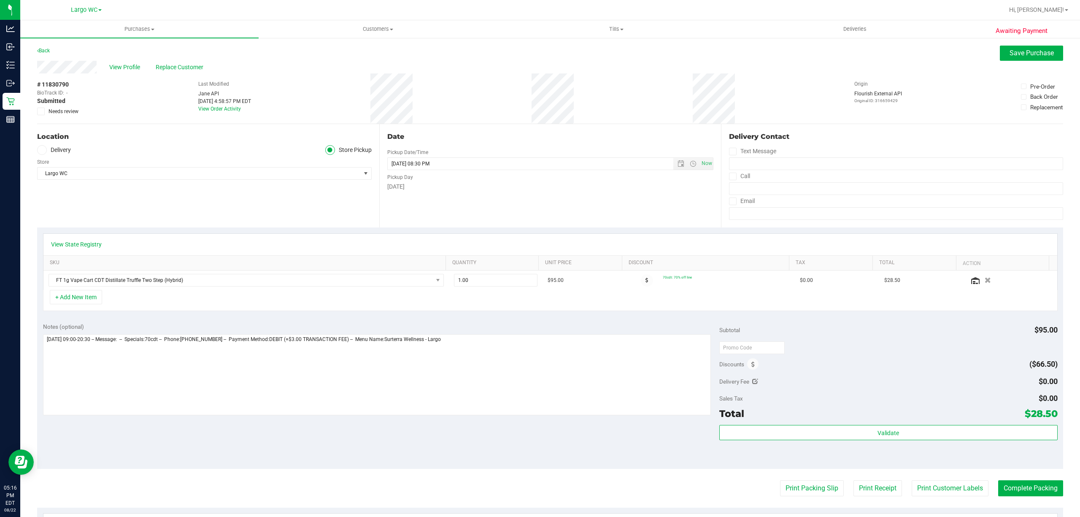
click at [41, 111] on icon at bounding box center [40, 111] width 5 height 0
click at [0, 0] on input "Needs review" at bounding box center [0, 0] width 0 height 0
click at [485, 341] on textarea at bounding box center [377, 374] width 668 height 81
type textarea "Friday 08/22/2025 09:00-20:30 -- Message: -- Specials:70cdt -- Phone:7276427054…"
click at [1026, 58] on button "Save Purchase" at bounding box center [1031, 53] width 63 height 15
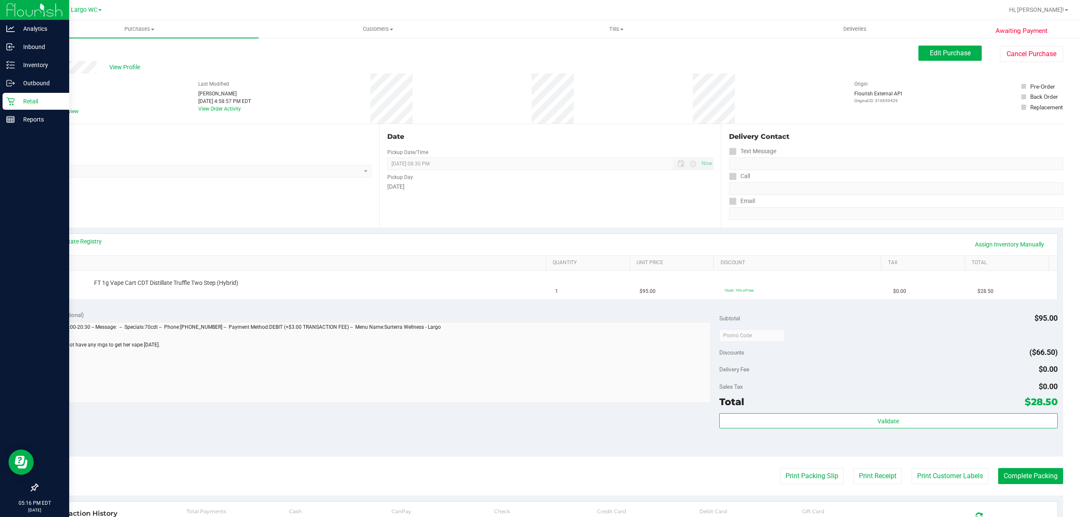
click at [0, 106] on link "Retail" at bounding box center [34, 102] width 69 height 18
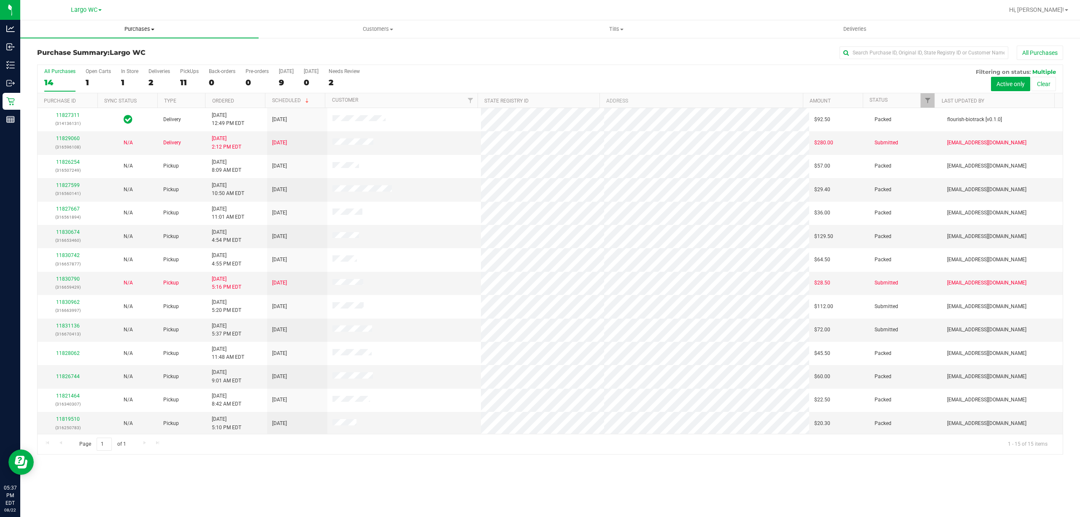
click at [142, 29] on span "Purchases" at bounding box center [139, 29] width 238 height 8
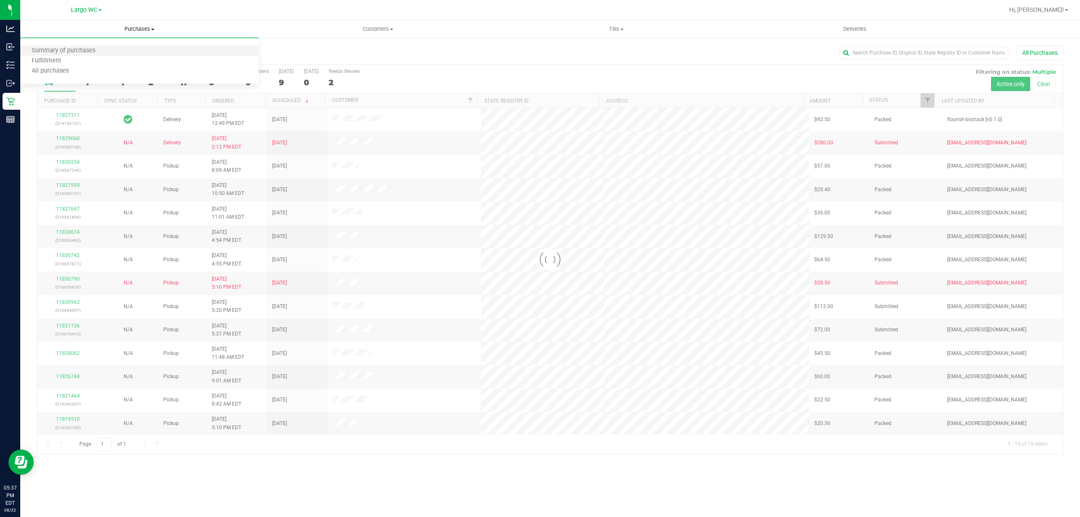
click at [135, 47] on li "Summary of purchases" at bounding box center [139, 51] width 238 height 10
click at [137, 30] on span "Purchases" at bounding box center [139, 29] width 238 height 8
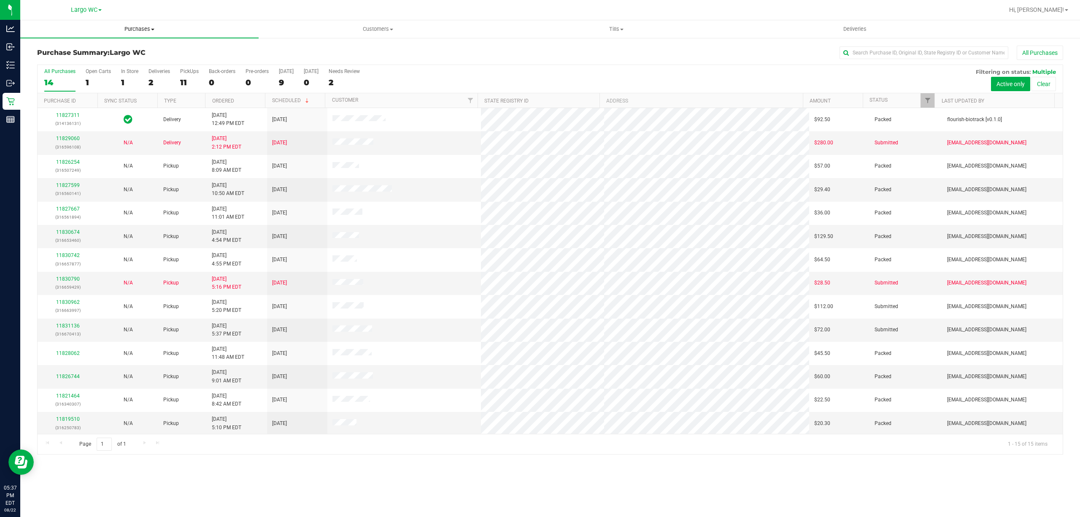
click at [137, 31] on span "Purchases" at bounding box center [139, 29] width 238 height 8
click at [130, 59] on li "Fulfillment" at bounding box center [139, 61] width 238 height 10
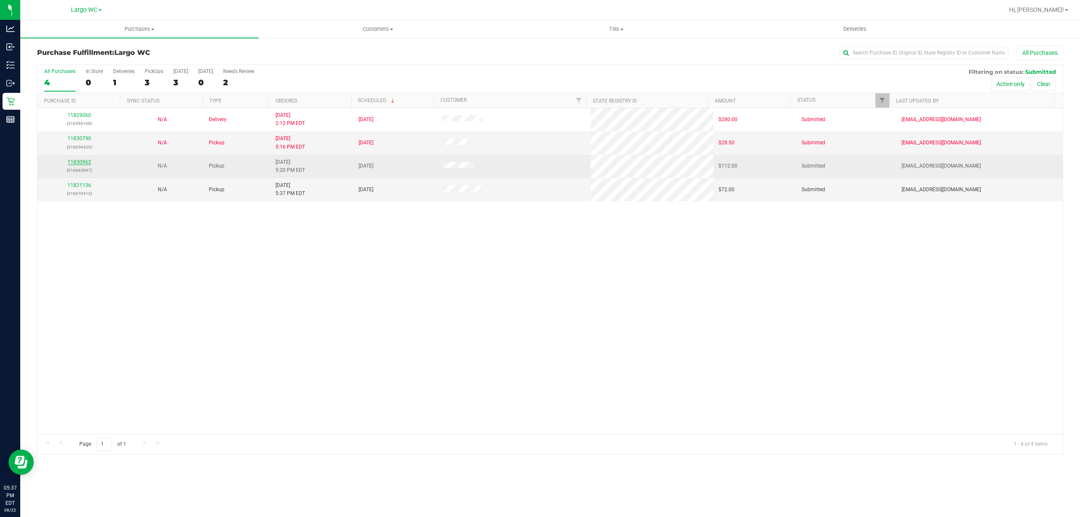
click at [77, 160] on link "11830962" at bounding box center [79, 162] width 24 height 6
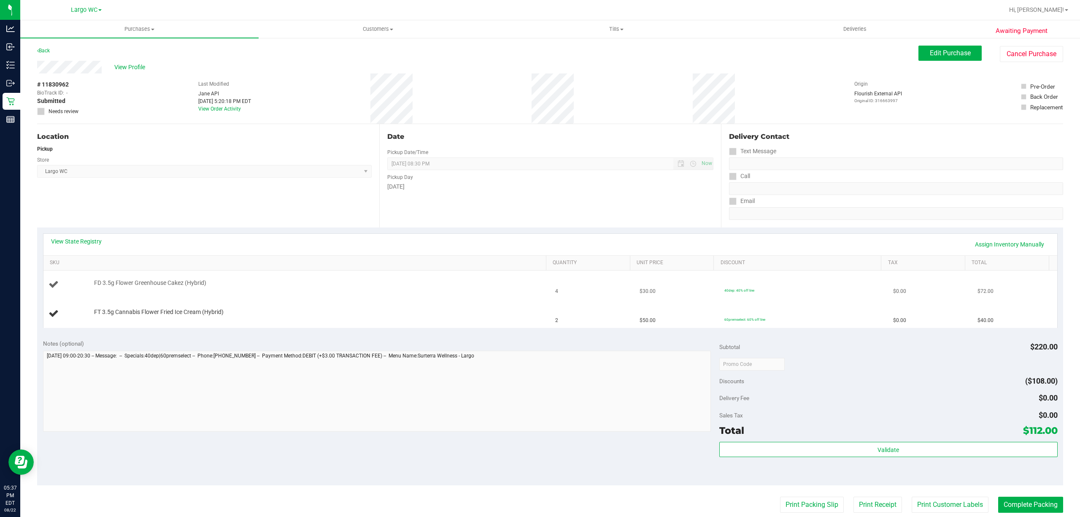
click at [414, 289] on div "FD 3.5g Flower Greenhouse Cakez (Hybrid)" at bounding box center [297, 284] width 497 height 11
click at [67, 242] on link "View State Registry" at bounding box center [76, 241] width 51 height 8
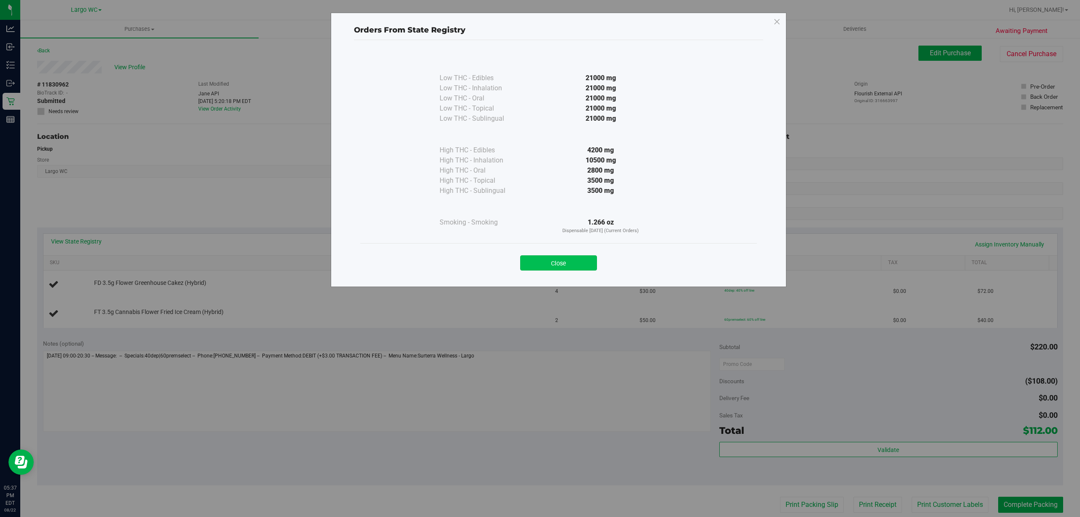
click at [559, 257] on button "Close" at bounding box center [558, 262] width 77 height 15
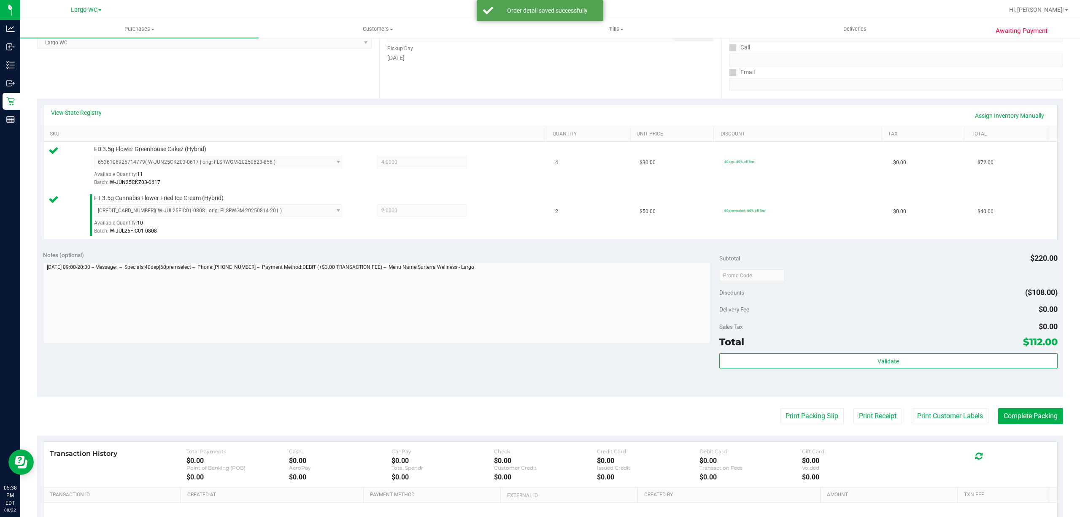
scroll to position [223, 0]
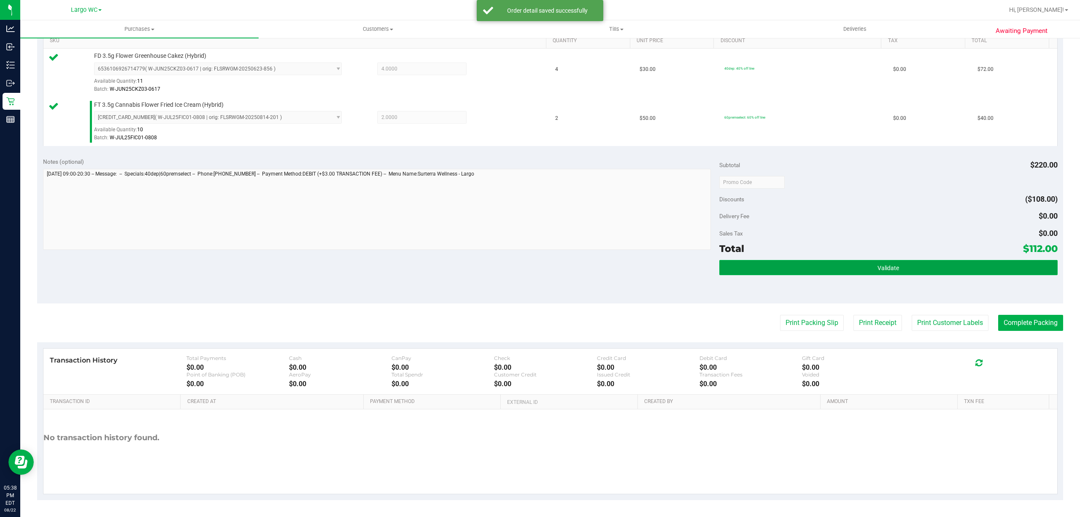
click at [905, 266] on button "Validate" at bounding box center [888, 267] width 338 height 15
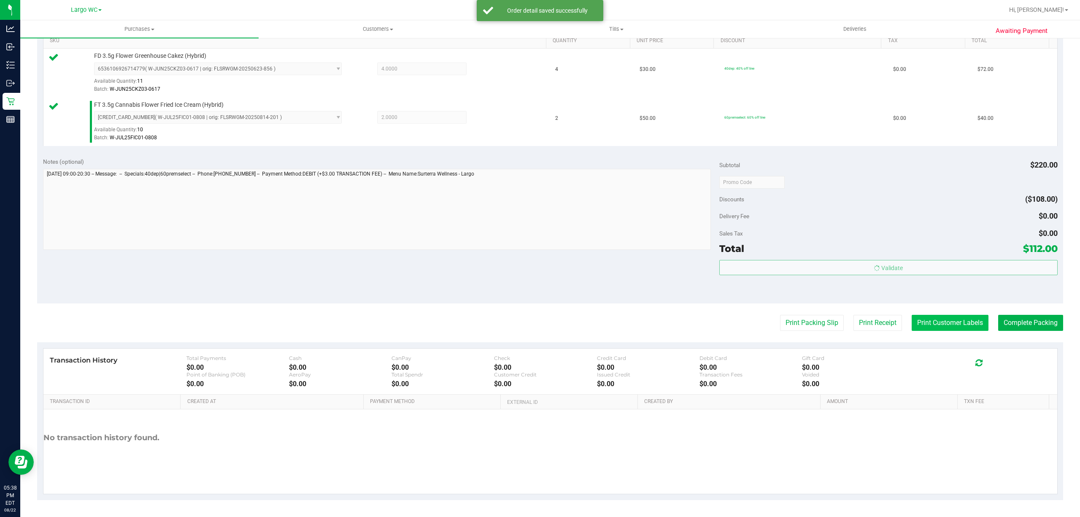
click at [928, 323] on button "Print Customer Labels" at bounding box center [949, 323] width 77 height 16
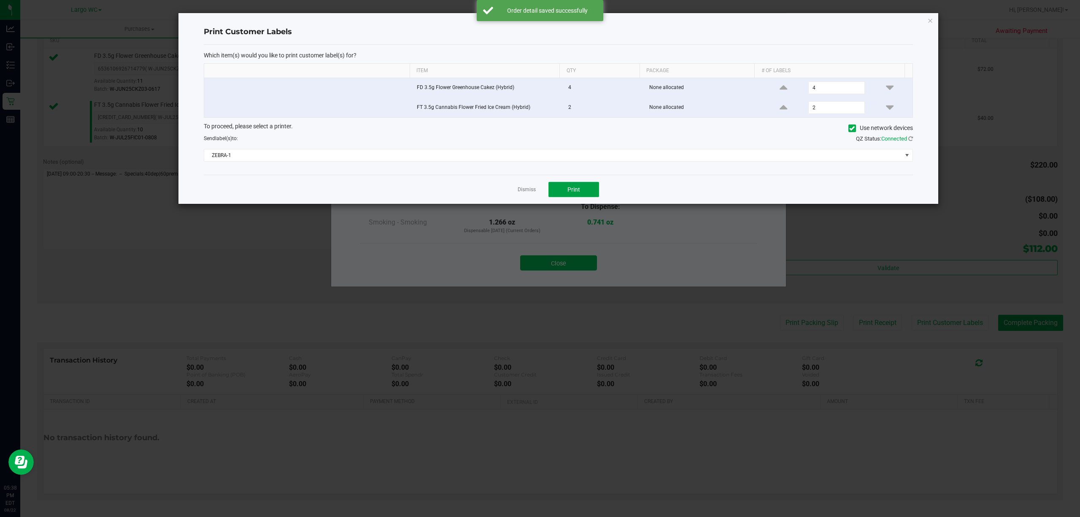
click at [574, 191] on span "Print" at bounding box center [573, 189] width 13 height 7
click at [522, 192] on link "Dismiss" at bounding box center [526, 189] width 18 height 7
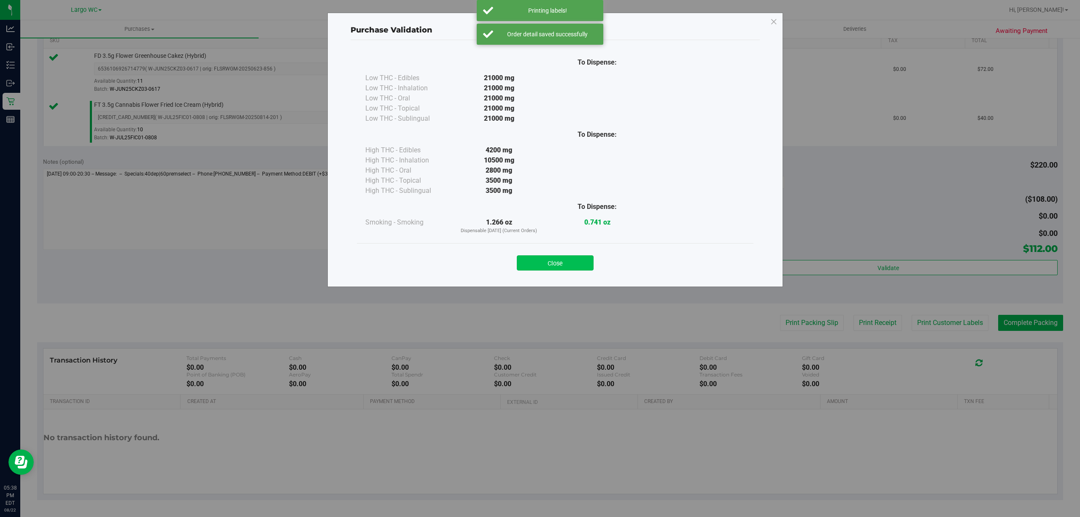
click at [546, 264] on button "Close" at bounding box center [555, 262] width 77 height 15
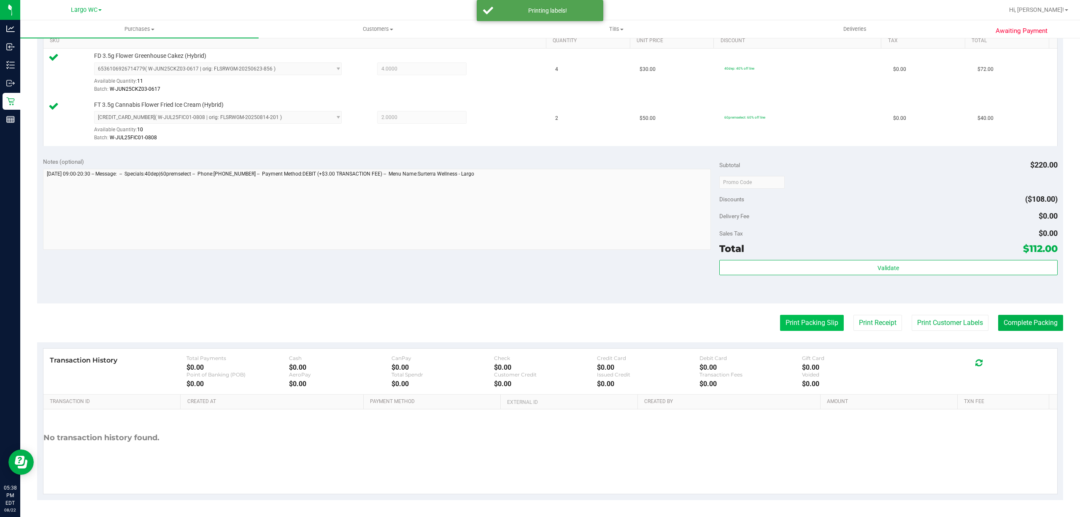
click at [797, 322] on button "Print Packing Slip" at bounding box center [812, 323] width 64 height 16
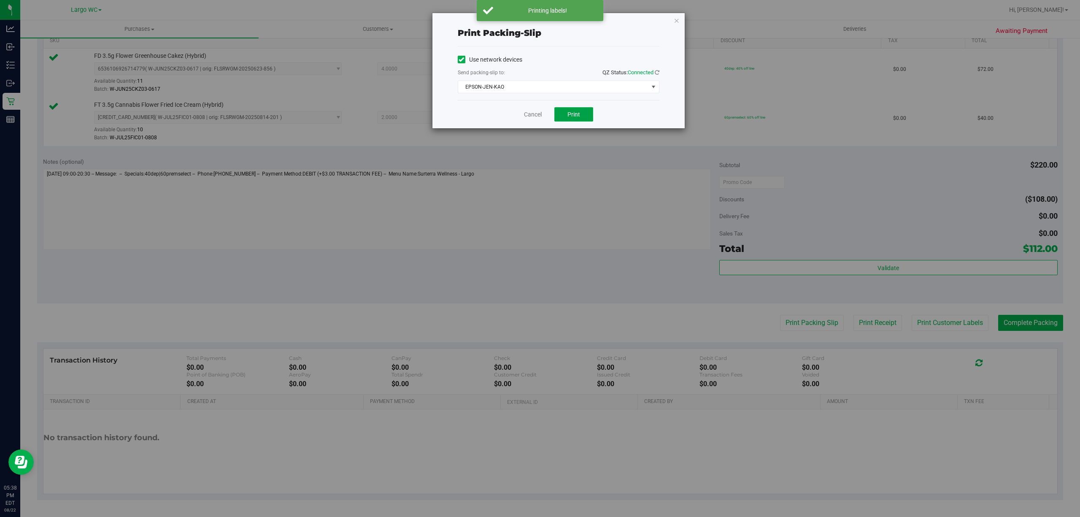
click at [579, 113] on span "Print" at bounding box center [573, 114] width 13 height 7
click at [525, 118] on link "Cancel" at bounding box center [529, 114] width 18 height 9
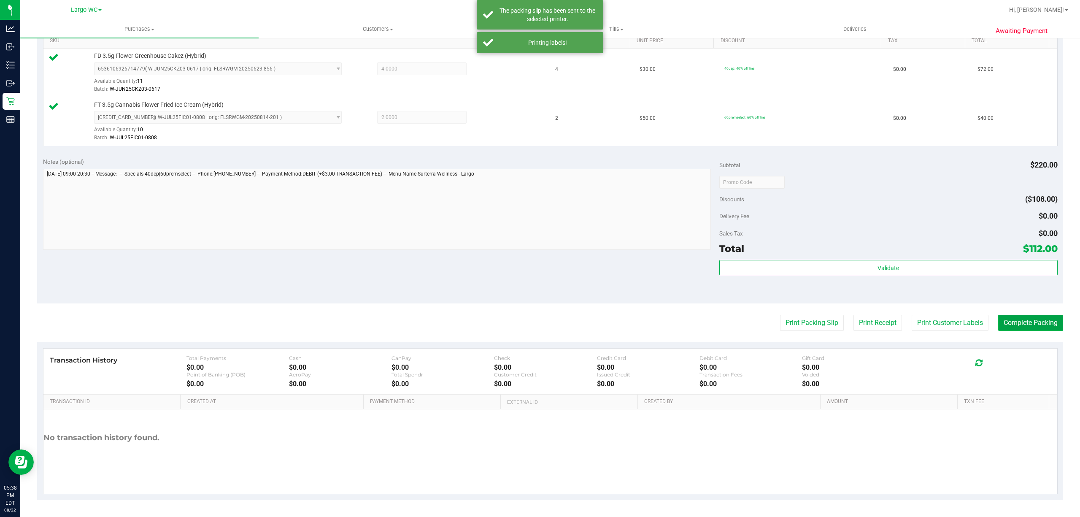
click at [1032, 323] on button "Complete Packing" at bounding box center [1030, 323] width 65 height 16
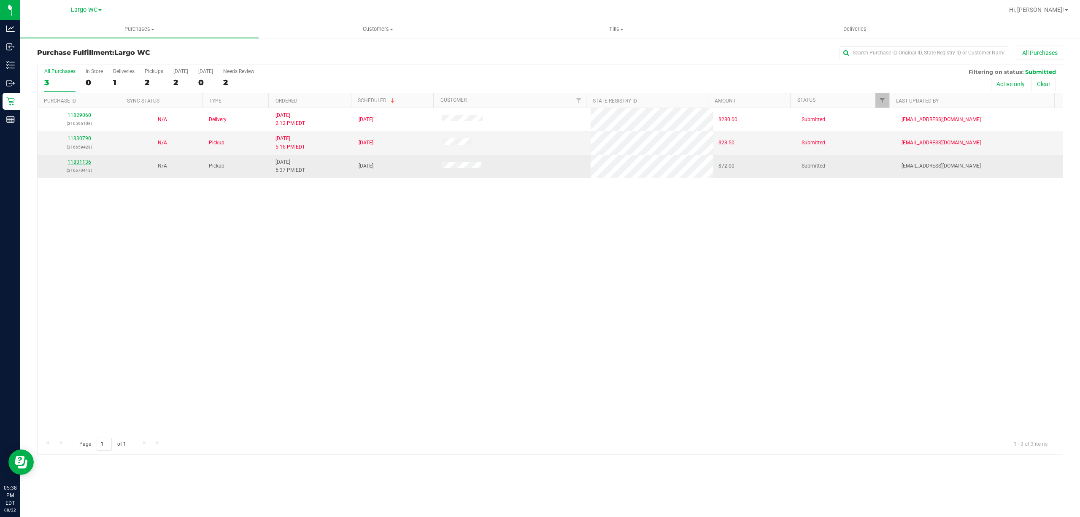
click at [72, 164] on link "11831136" at bounding box center [79, 162] width 24 height 6
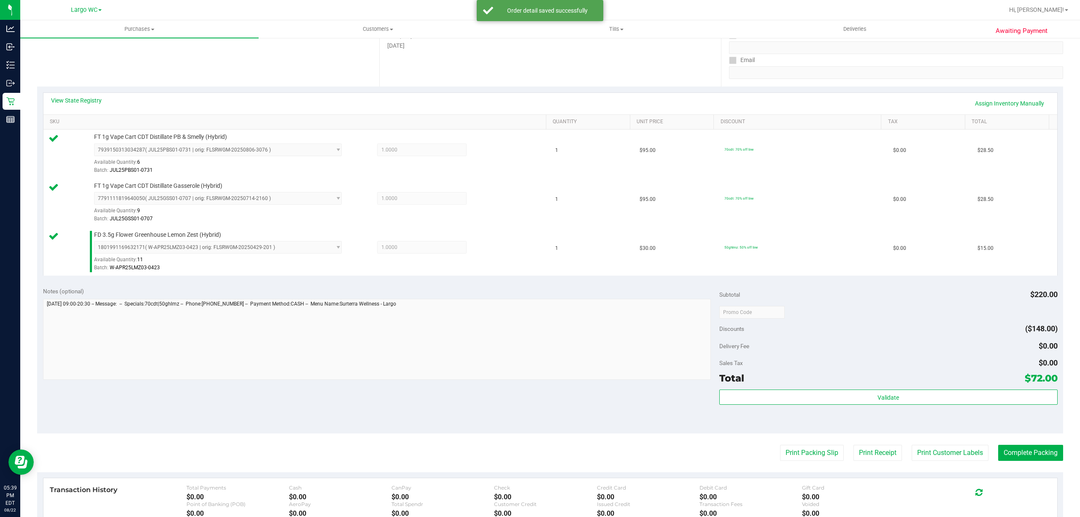
scroll to position [169, 0]
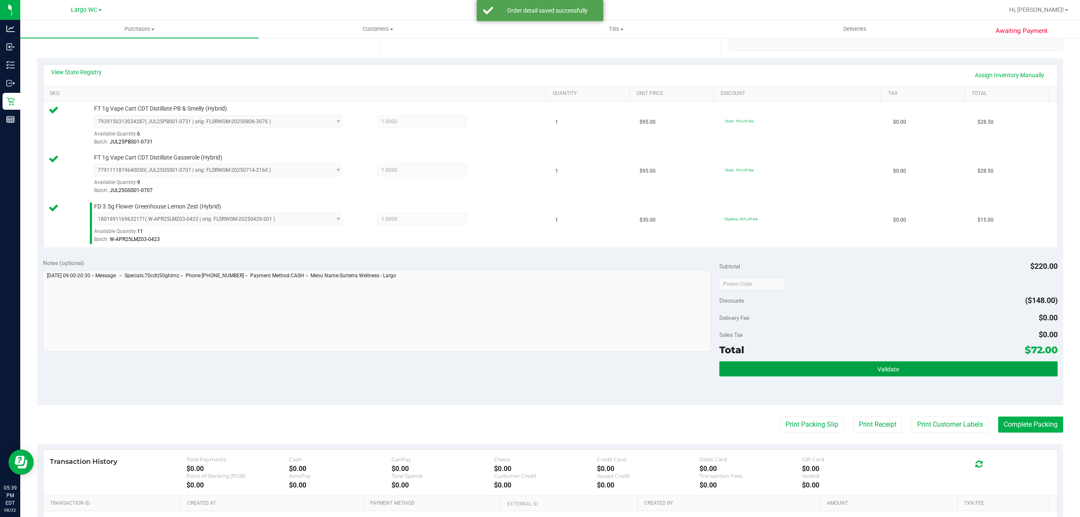
click at [905, 375] on button "Validate" at bounding box center [888, 368] width 338 height 15
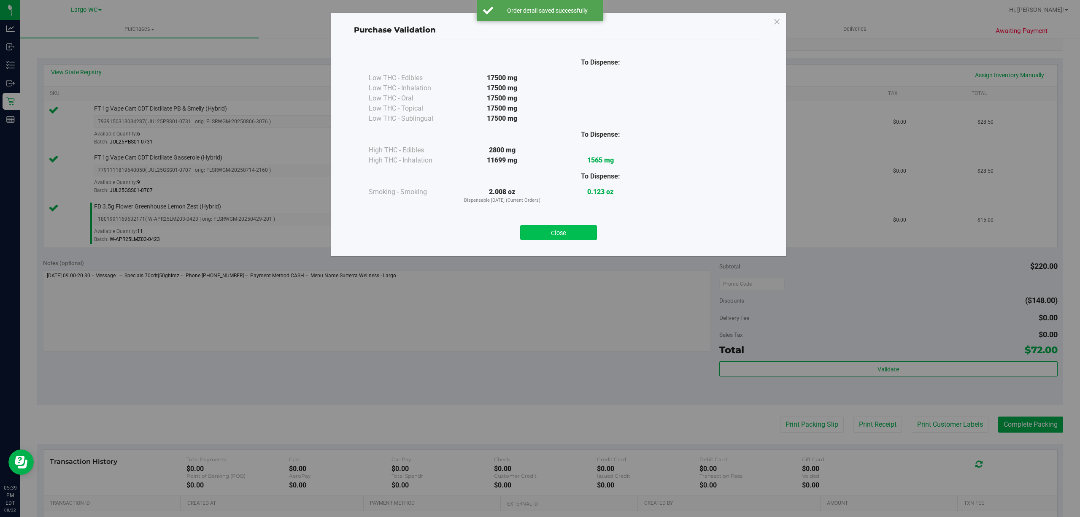
click at [567, 226] on button "Close" at bounding box center [558, 232] width 77 height 15
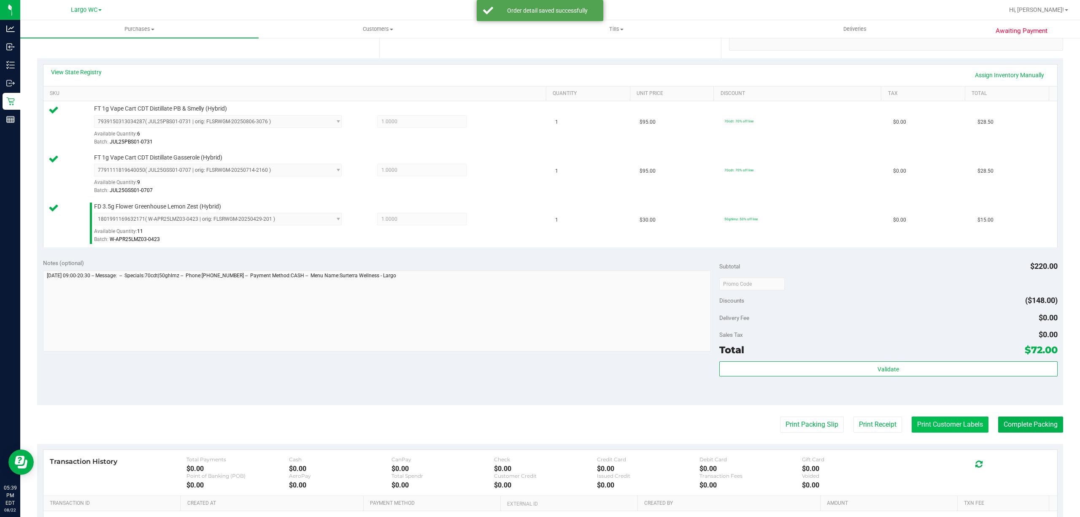
click at [941, 430] on button "Print Customer Labels" at bounding box center [949, 424] width 77 height 16
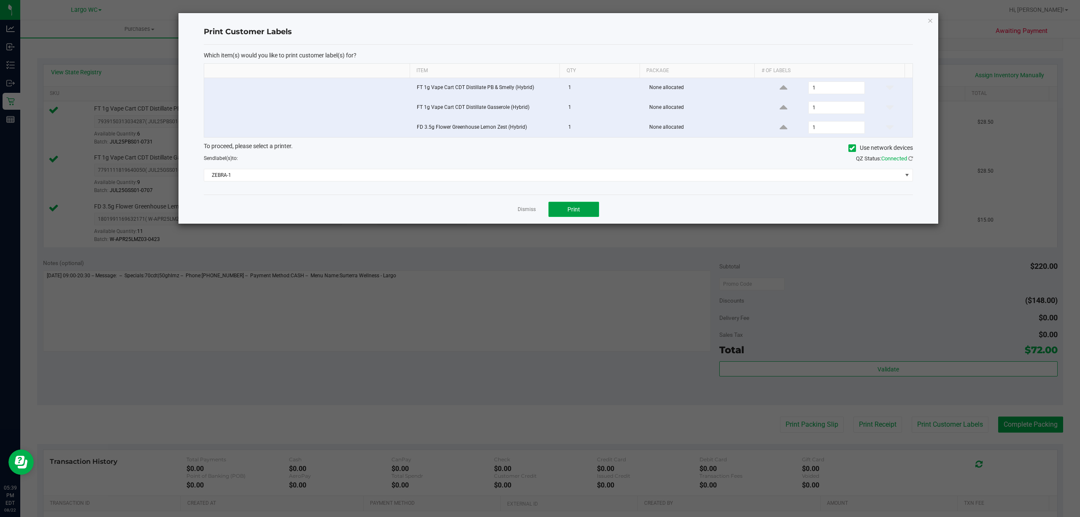
click at [579, 210] on span "Print" at bounding box center [573, 209] width 13 height 7
click at [532, 211] on link "Dismiss" at bounding box center [526, 209] width 18 height 7
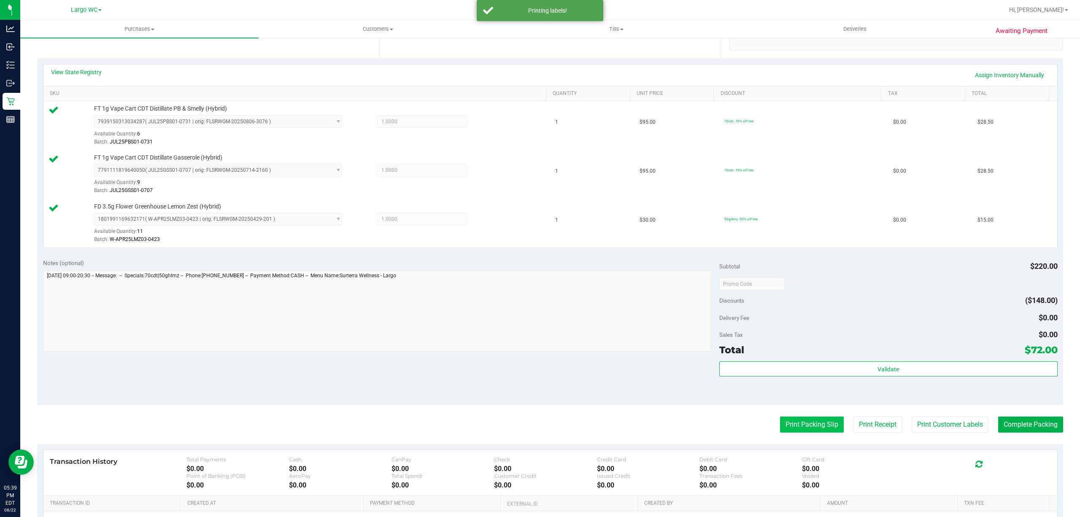
click at [780, 420] on button "Print Packing Slip" at bounding box center [812, 424] width 64 height 16
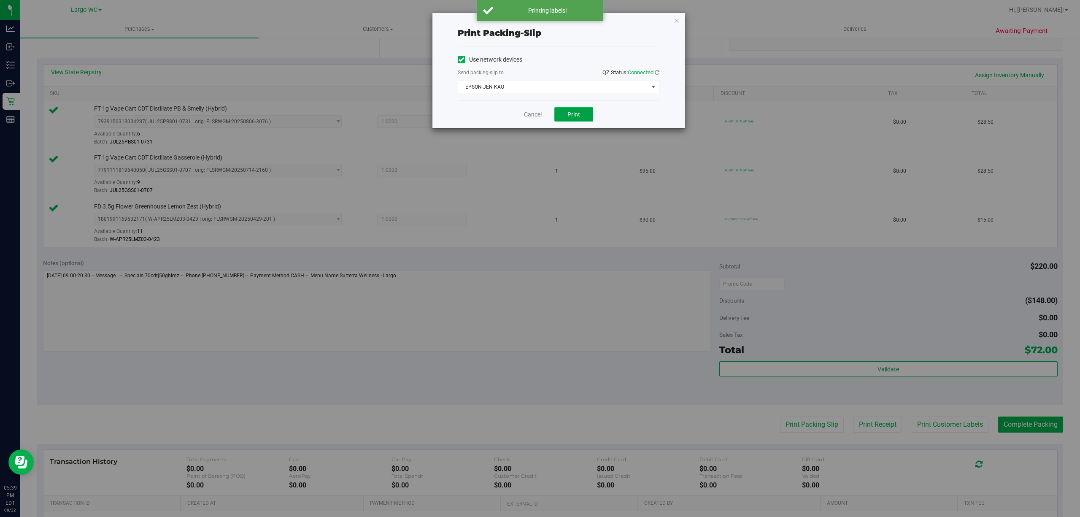
click at [565, 111] on button "Print" at bounding box center [573, 114] width 39 height 14
click at [532, 117] on link "Cancel" at bounding box center [529, 114] width 18 height 9
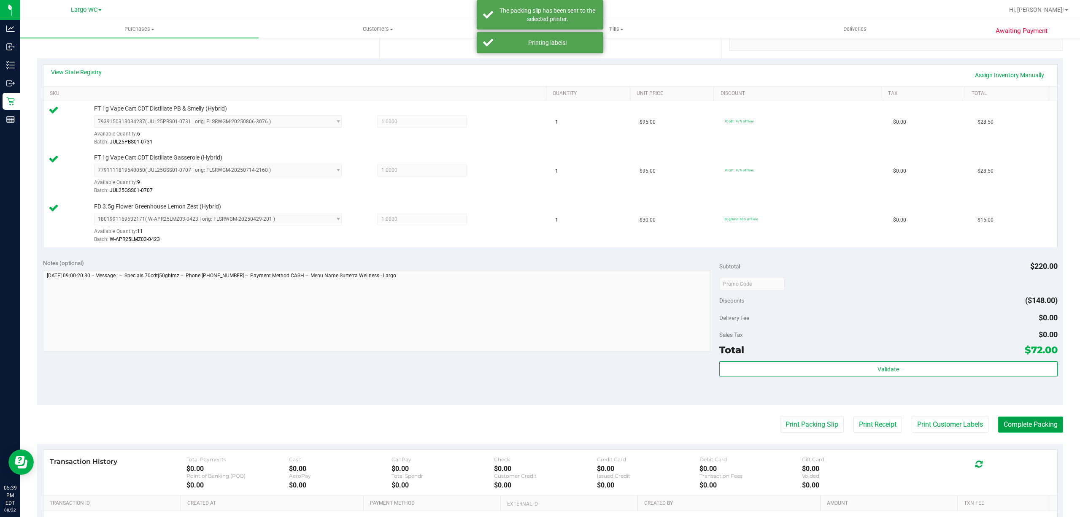
click at [1023, 426] on button "Complete Packing" at bounding box center [1030, 424] width 65 height 16
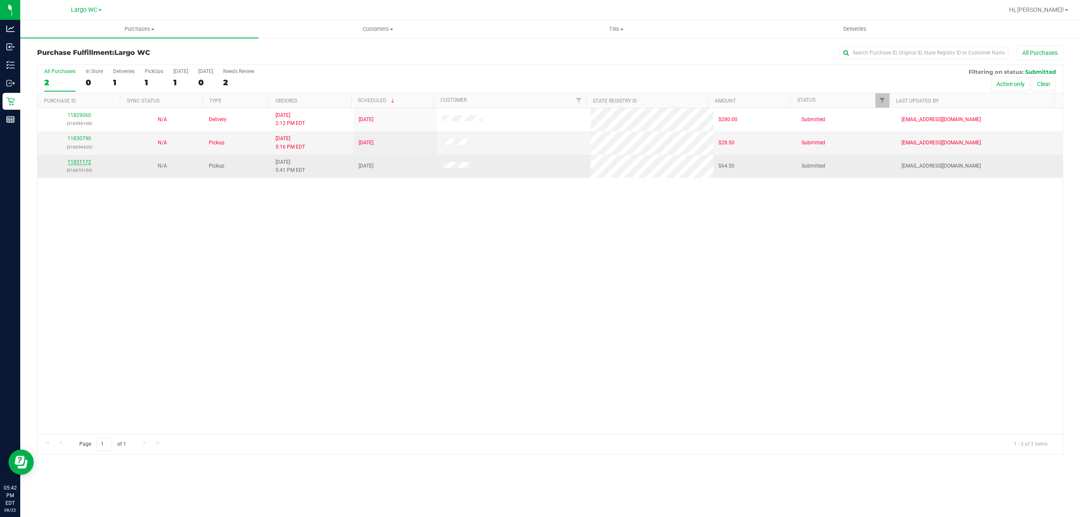
click at [82, 162] on link "11831172" at bounding box center [79, 162] width 24 height 6
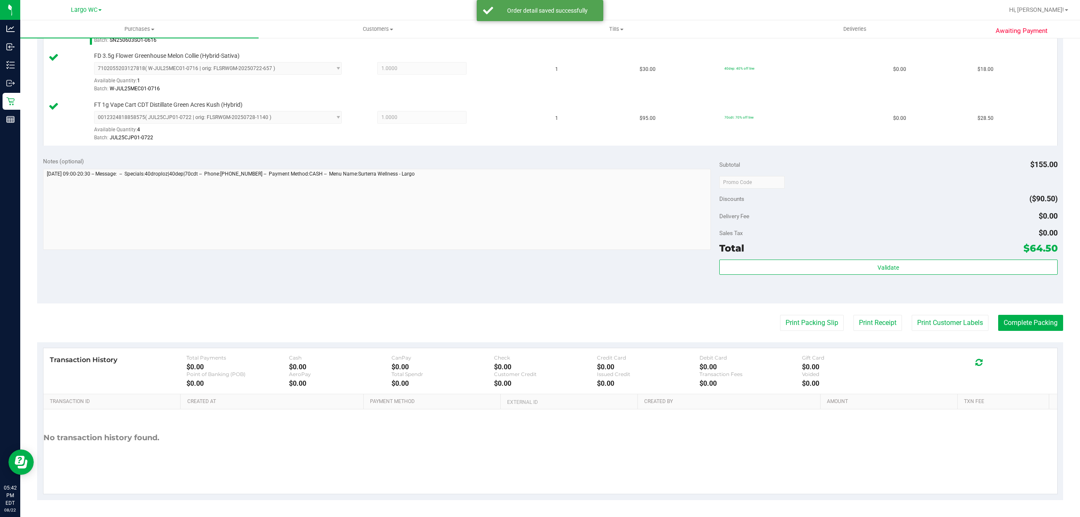
scroll to position [272, 0]
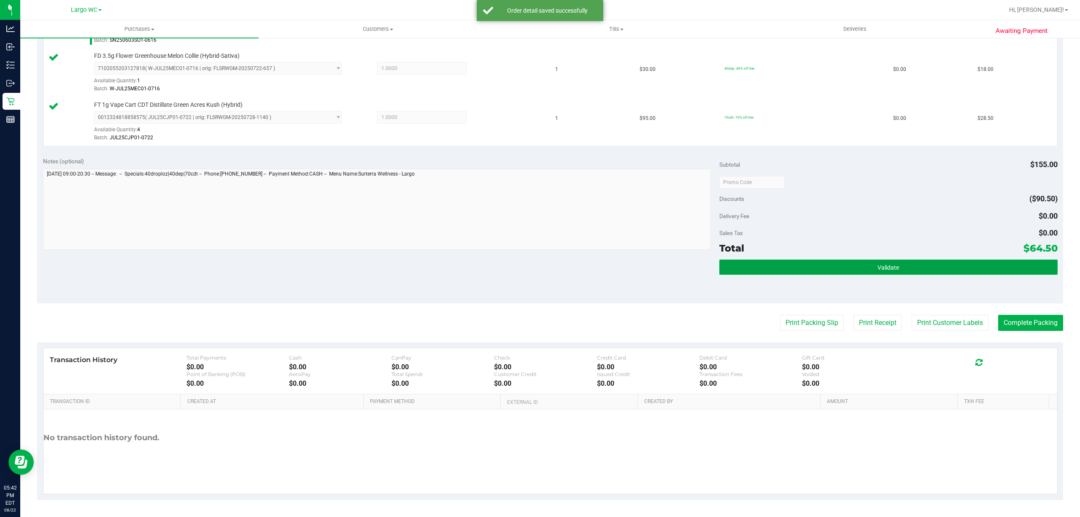
click at [919, 263] on button "Validate" at bounding box center [888, 266] width 338 height 15
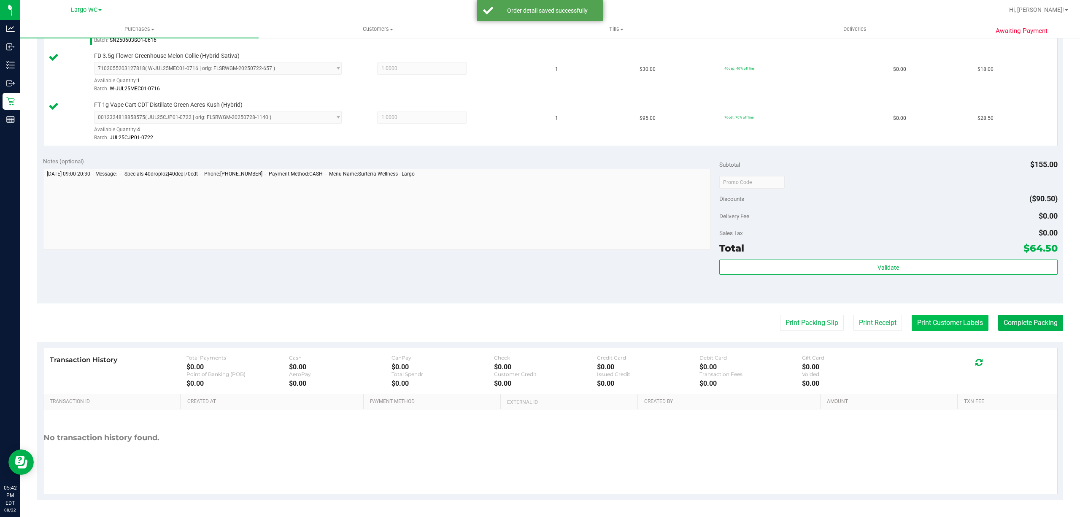
click at [925, 323] on button "Print Customer Labels" at bounding box center [949, 323] width 77 height 16
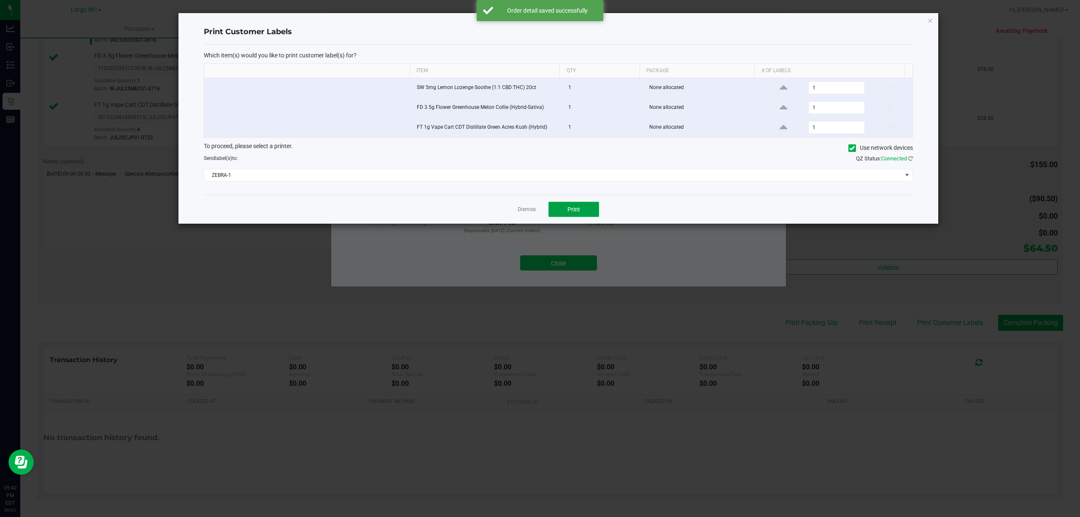
click at [590, 215] on button "Print" at bounding box center [573, 209] width 51 height 15
click at [525, 212] on link "Dismiss" at bounding box center [526, 209] width 18 height 7
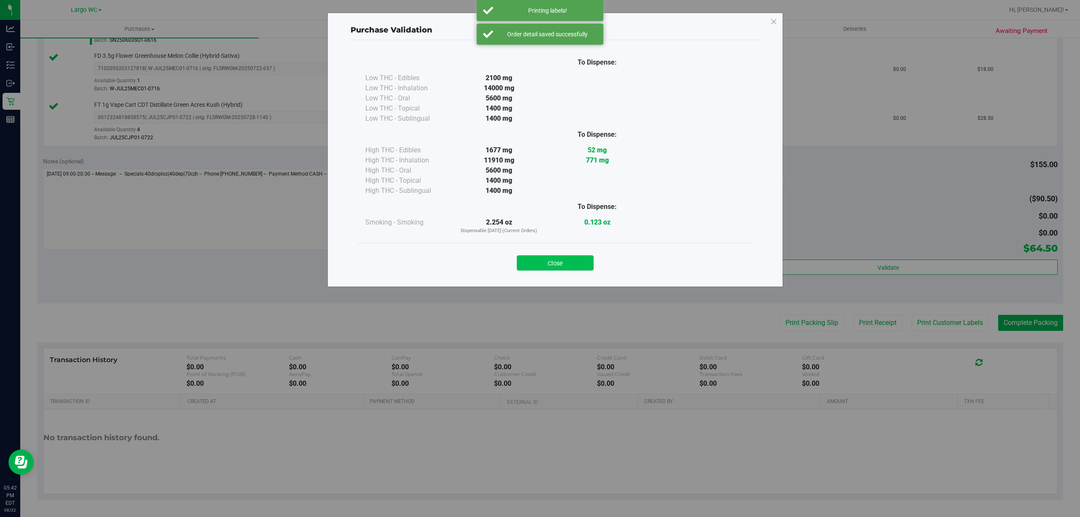
click at [562, 267] on button "Close" at bounding box center [555, 262] width 77 height 15
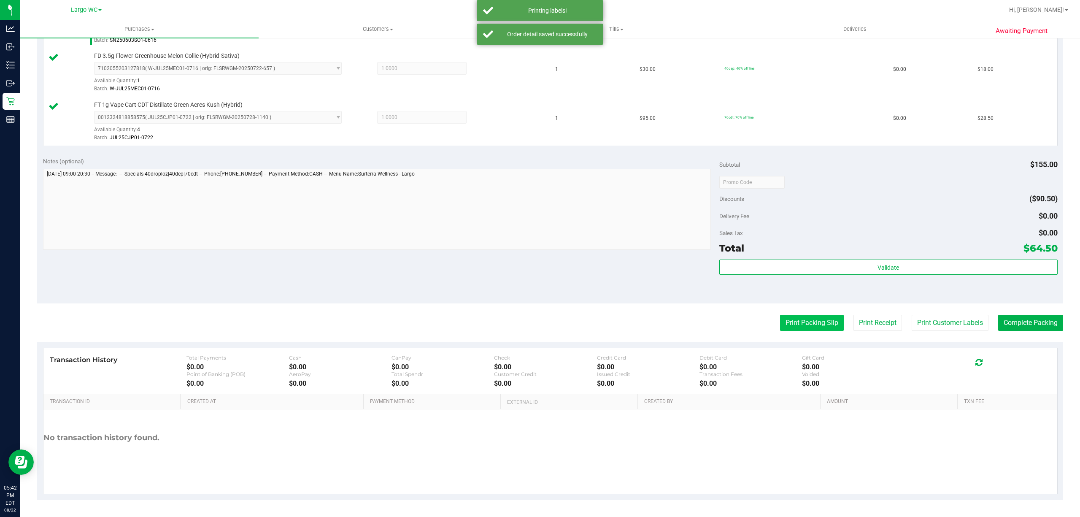
click at [792, 319] on button "Print Packing Slip" at bounding box center [812, 323] width 64 height 16
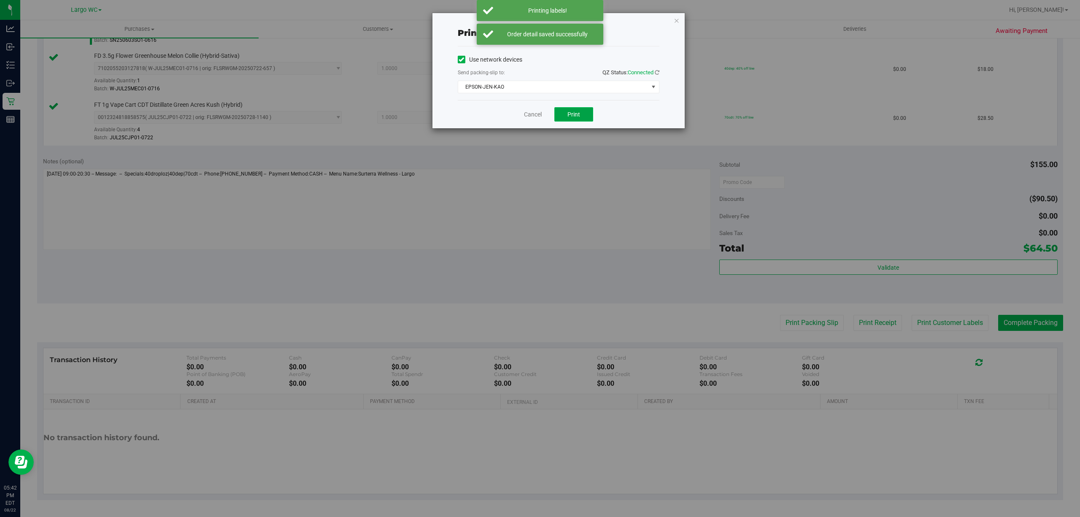
click at [574, 120] on button "Print" at bounding box center [573, 114] width 39 height 14
click at [529, 116] on link "Cancel" at bounding box center [529, 114] width 18 height 9
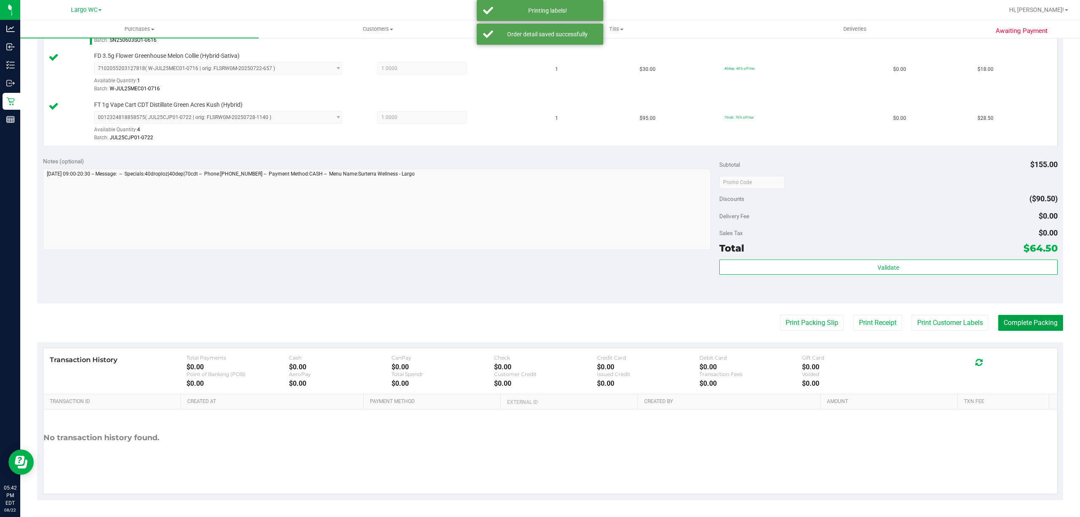
click at [1011, 323] on button "Complete Packing" at bounding box center [1030, 323] width 65 height 16
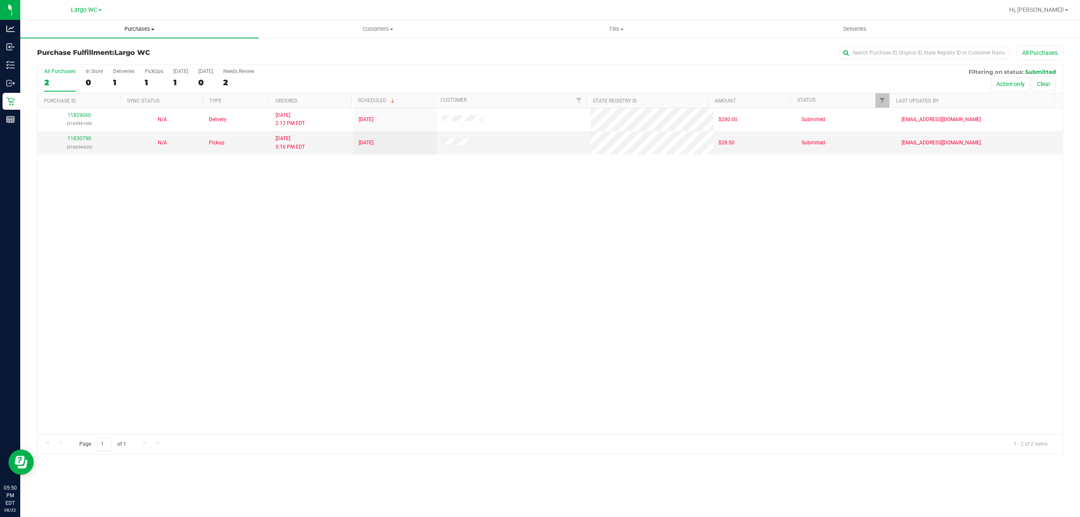
click at [150, 27] on span "Purchases" at bounding box center [139, 29] width 238 height 8
click at [97, 51] on span "Summary of purchases" at bounding box center [63, 50] width 86 height 7
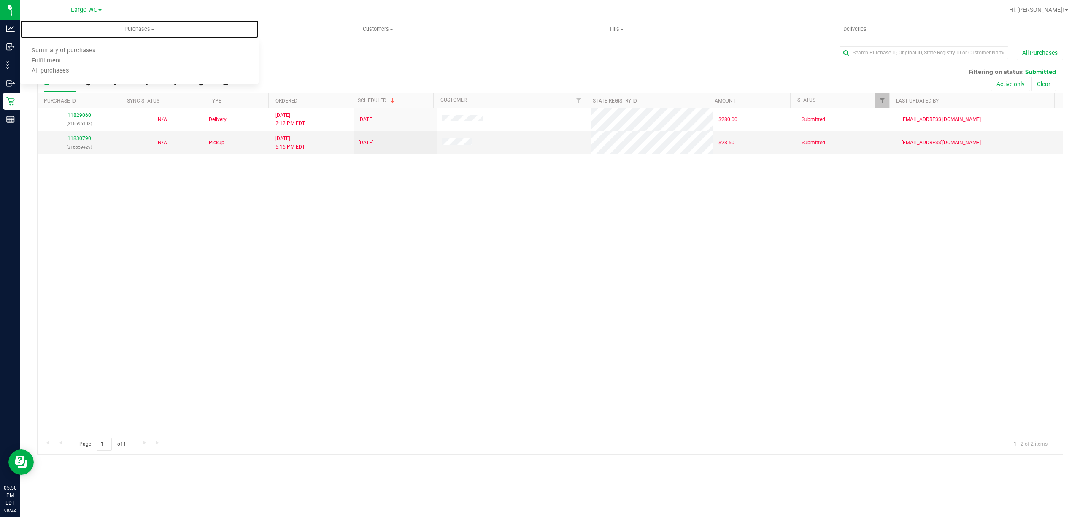
click at [91, 48] on span "Summary of purchases" at bounding box center [63, 50] width 86 height 7
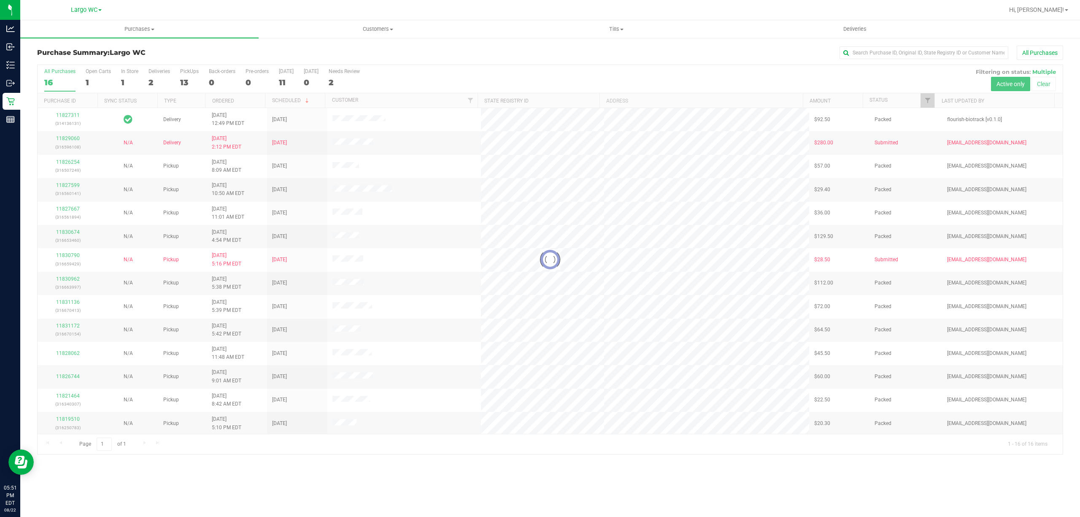
click at [130, 85] on div at bounding box center [550, 259] width 1025 height 389
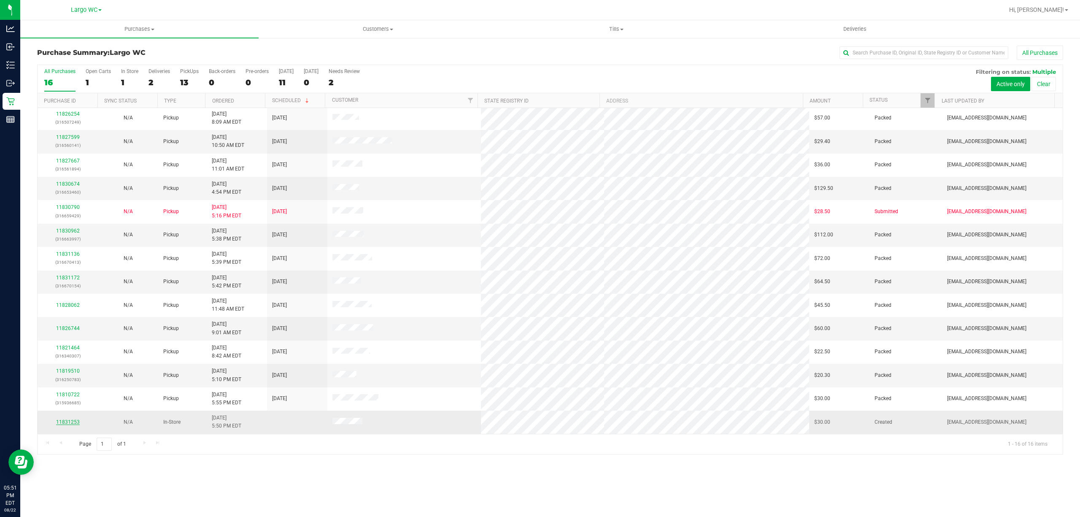
click at [73, 424] on link "11831253" at bounding box center [68, 422] width 24 height 6
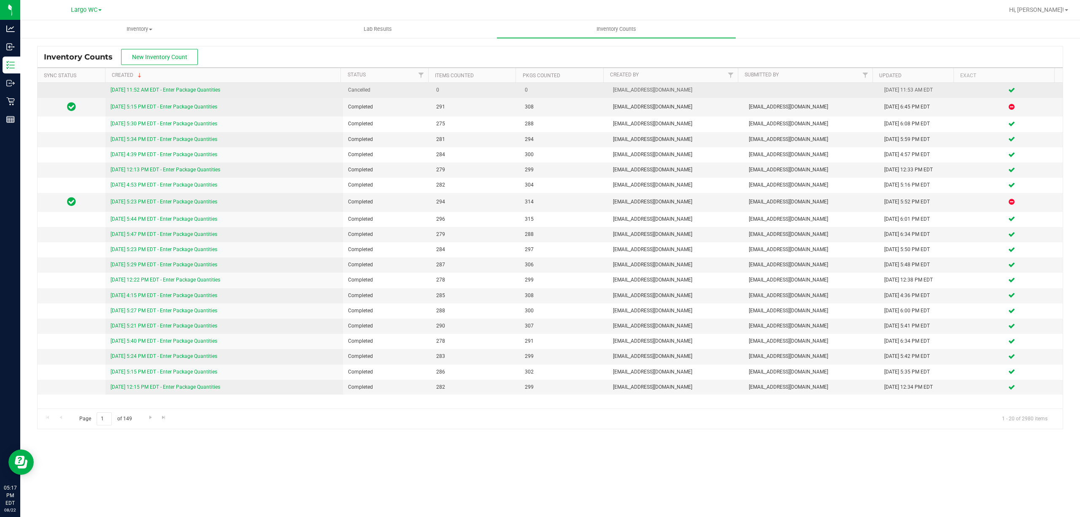
click at [175, 92] on link "[DATE] 11:52 AM EDT - Enter Package Quantities" at bounding box center [166, 90] width 110 height 6
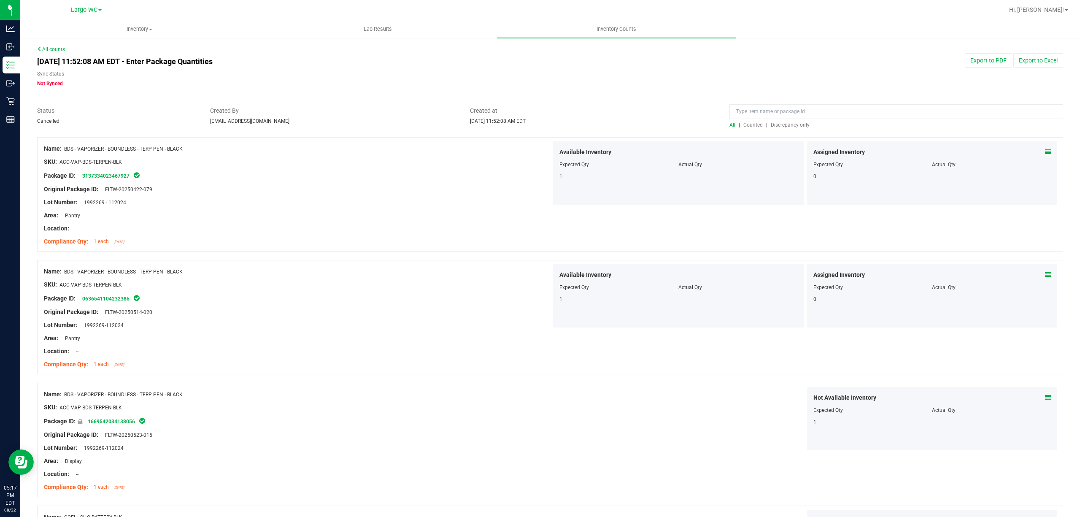
click at [47, 48] on link "All counts" at bounding box center [51, 49] width 28 height 6
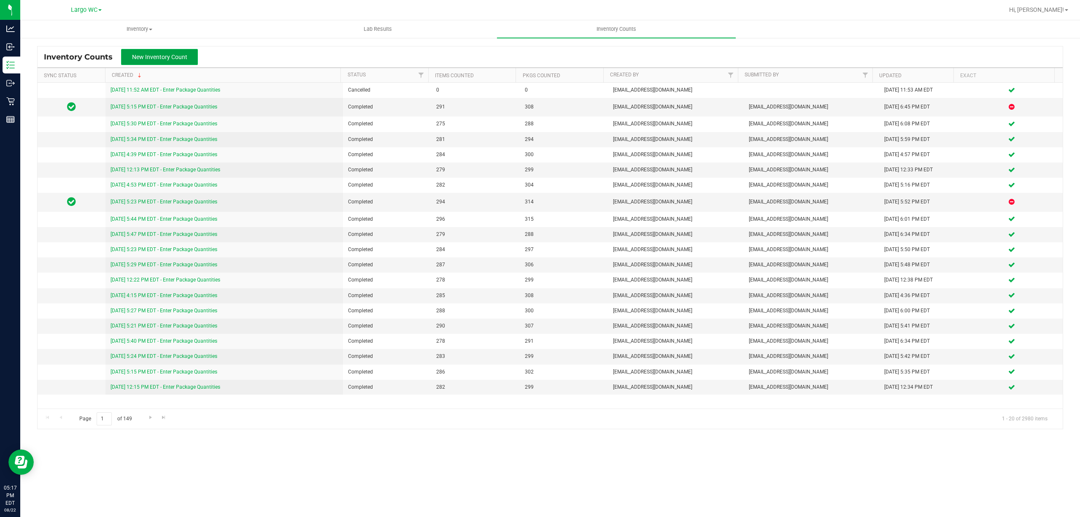
click at [154, 54] on span "New Inventory Count" at bounding box center [159, 57] width 55 height 7
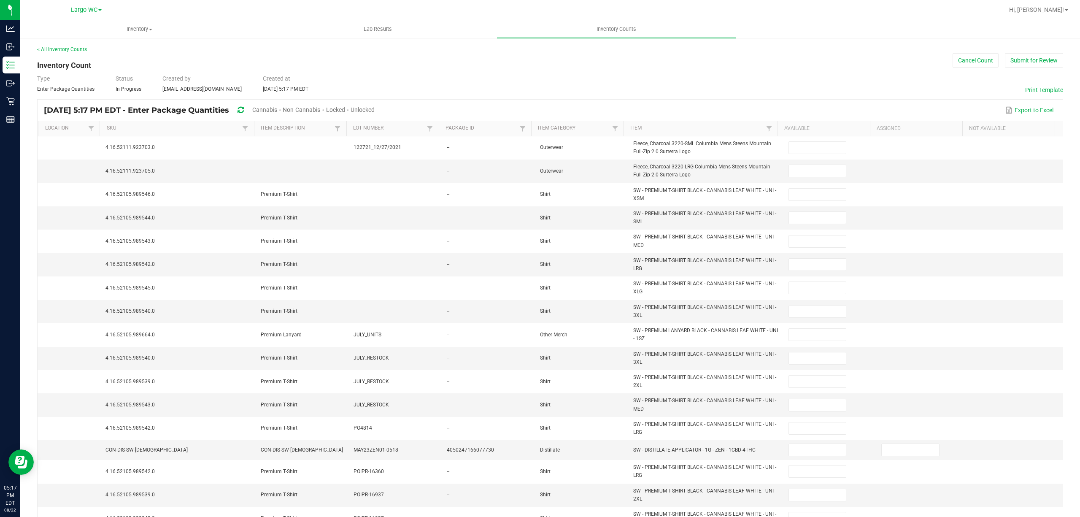
click at [277, 110] on span "Cannabis" at bounding box center [264, 109] width 25 height 7
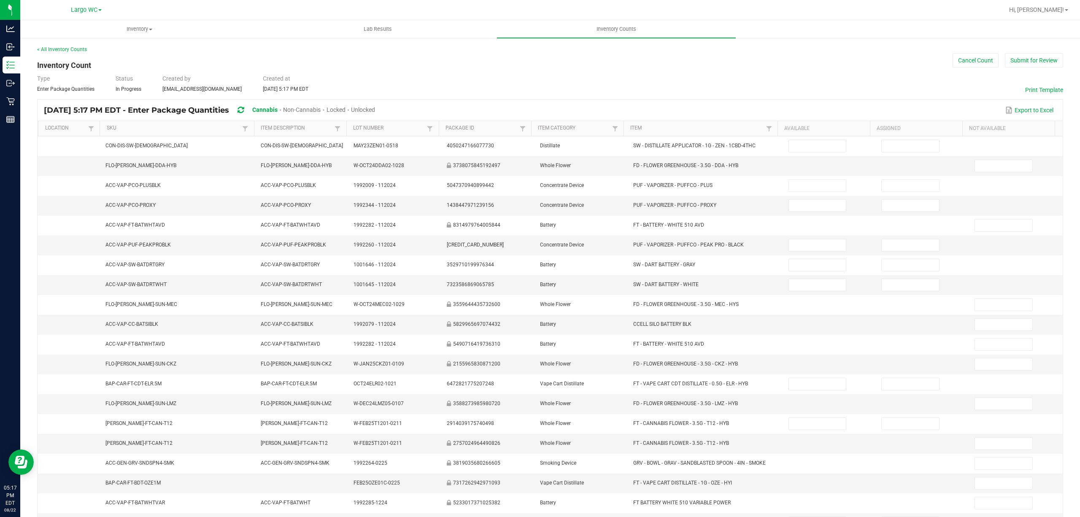
click at [375, 111] on span "Unlocked" at bounding box center [363, 109] width 24 height 7
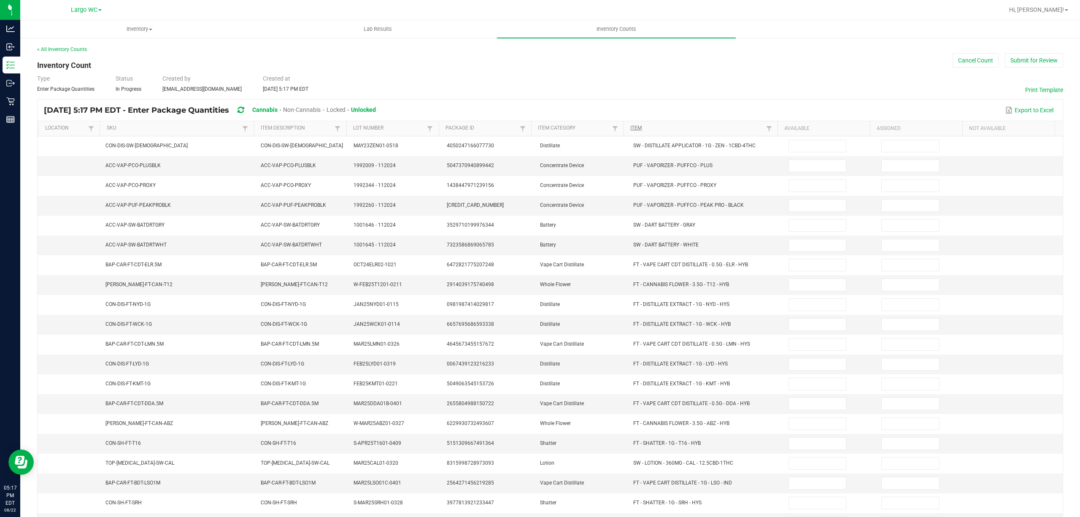
click at [631, 126] on link "Item" at bounding box center [696, 128] width 133 height 7
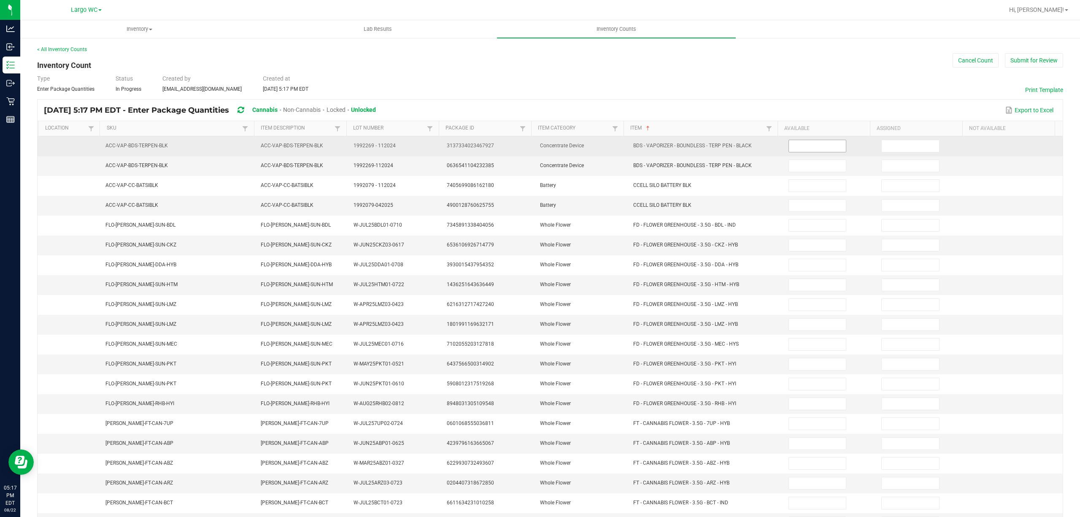
click at [798, 149] on input at bounding box center [817, 146] width 57 height 12
type input "3"
type input "13"
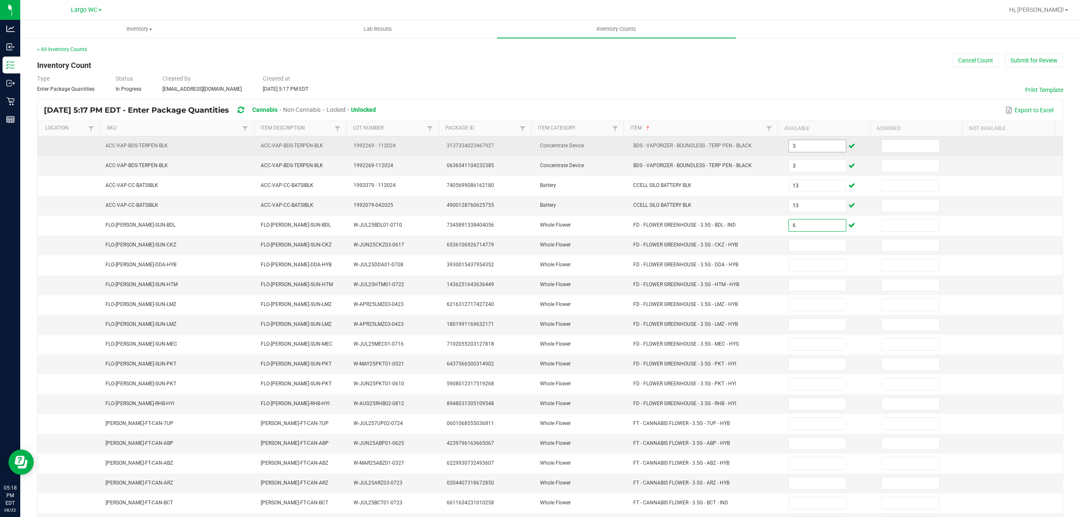
type input "6"
type input "15"
type input "9"
type input "6"
type input "12"
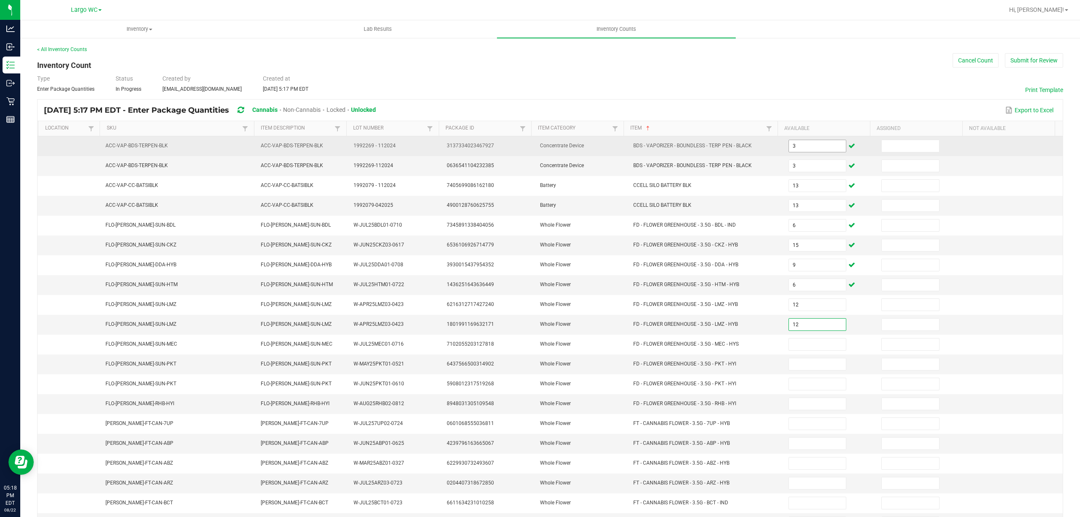
type input "12"
type input "2"
type input "19"
type input "16"
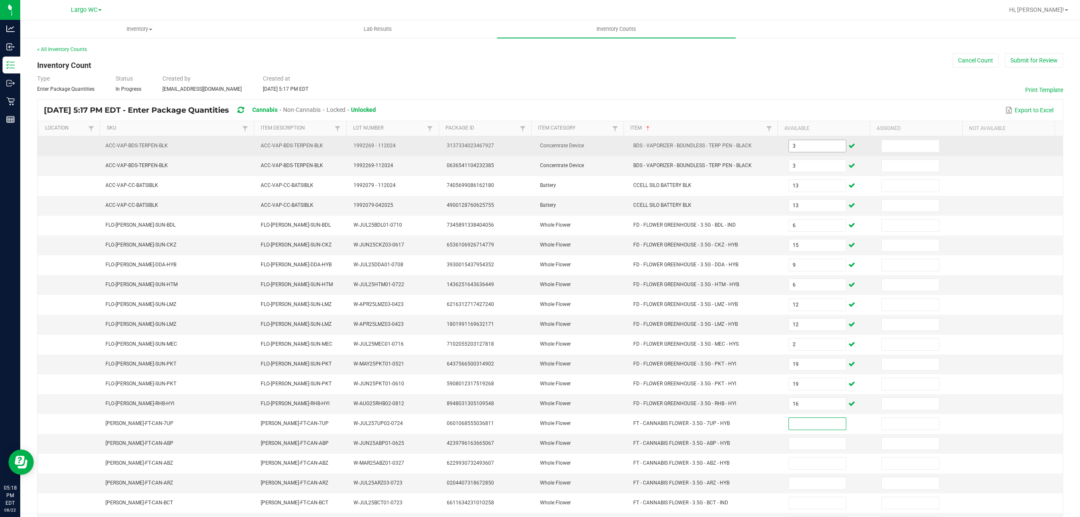
scroll to position [55, 0]
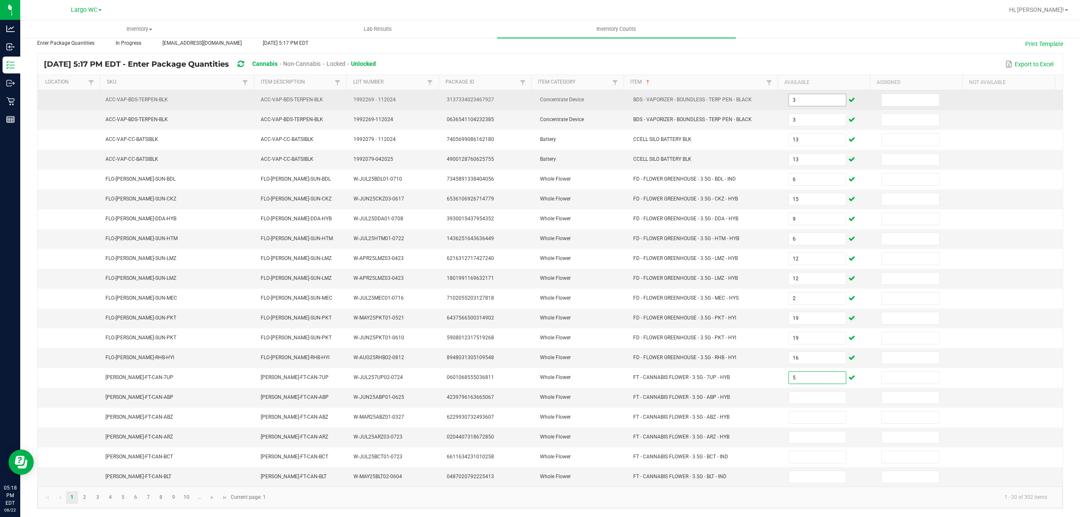
type input "5"
type input "20"
type input "7"
type input "13"
type input "20"
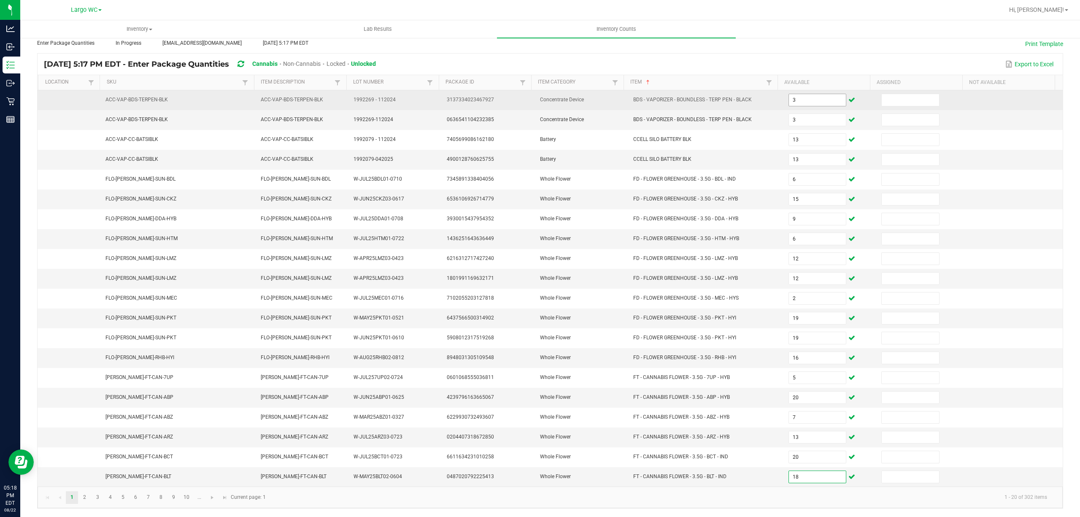
type input "18"
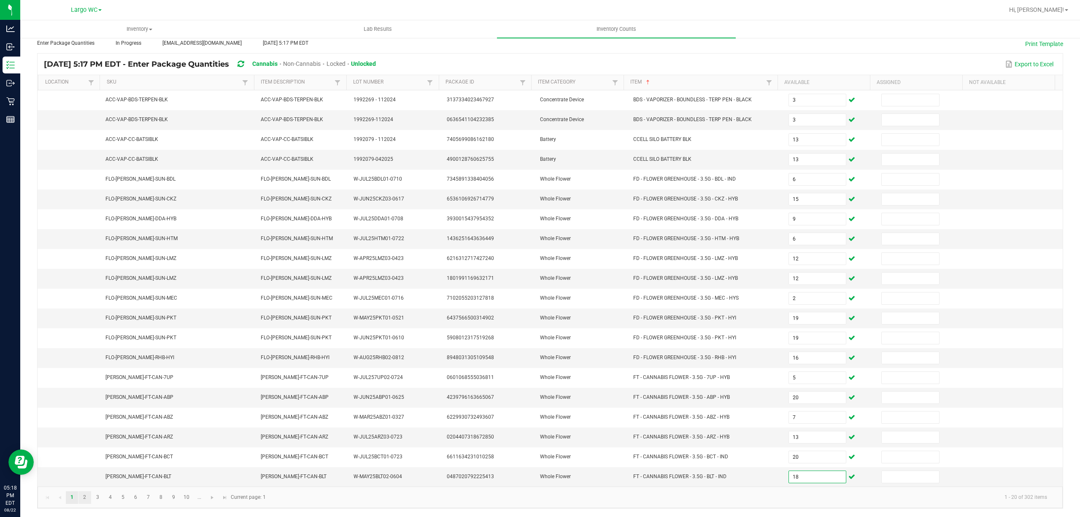
click at [85, 496] on link "2" at bounding box center [84, 497] width 12 height 13
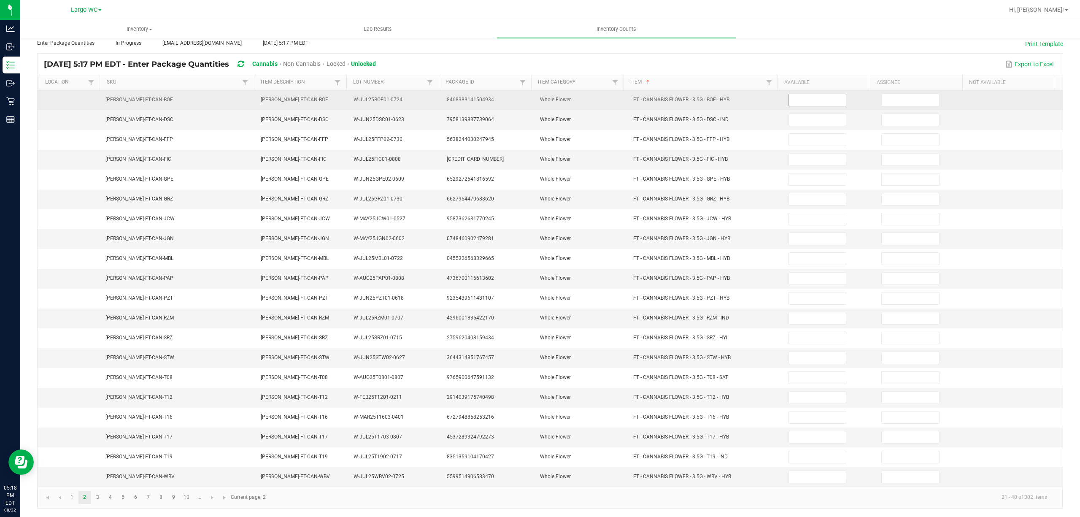
click at [807, 94] on input at bounding box center [817, 100] width 57 height 12
type input "9"
type input "4"
type input "20"
type input "12"
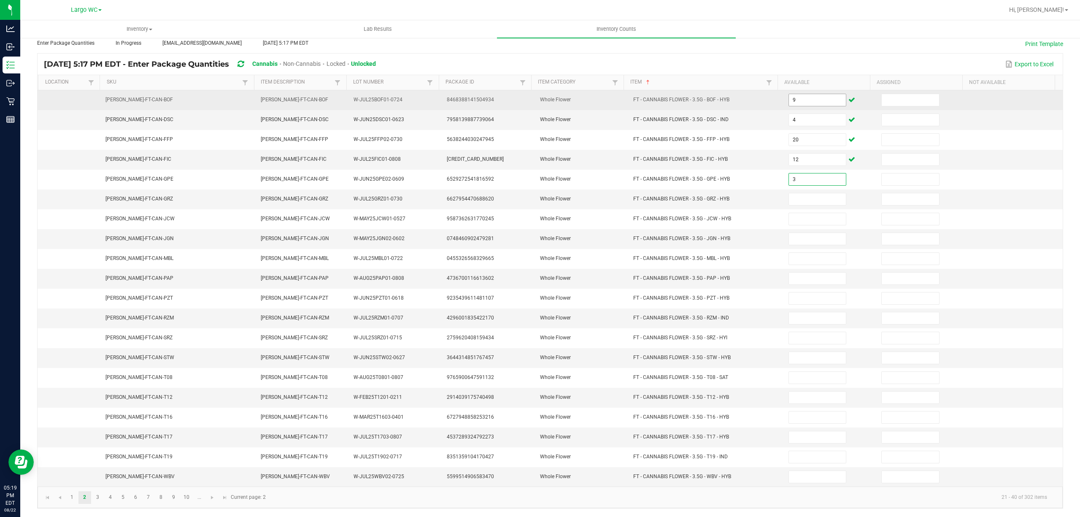
type input "3"
type input "18"
type input "12"
type input "17"
type input "8"
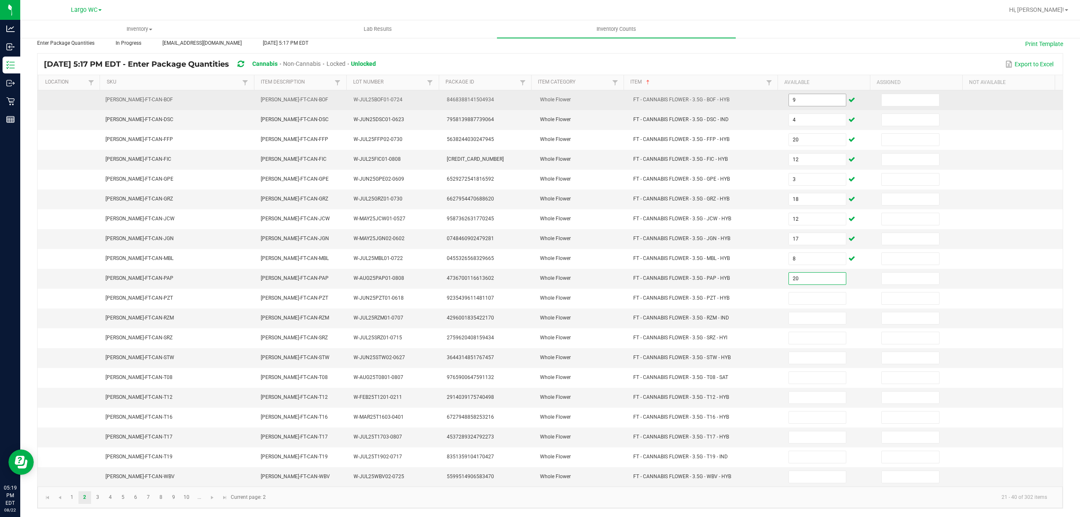
type input "20"
type input "1"
type input "14"
type input "1"
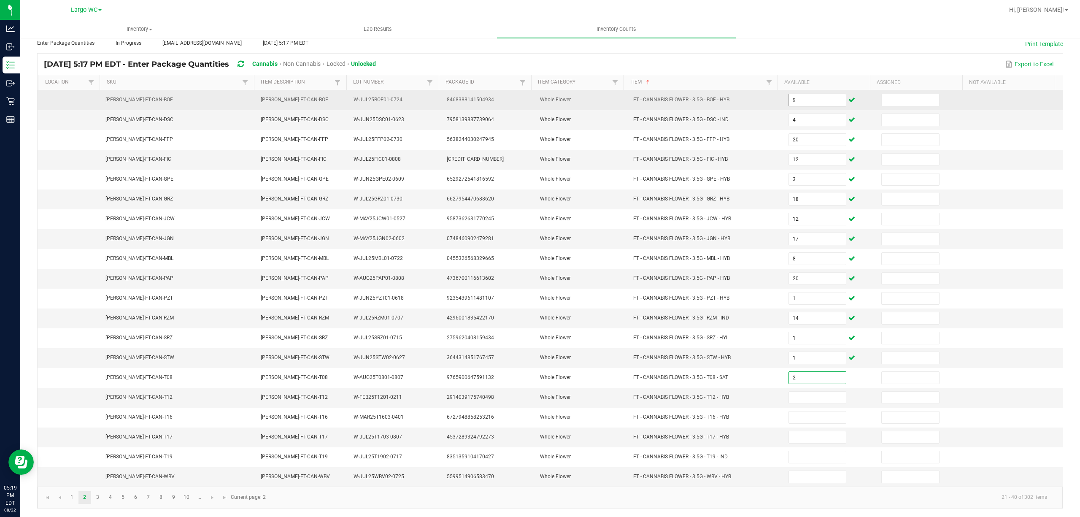
type input "2"
type input "6"
type input "19"
type input "6"
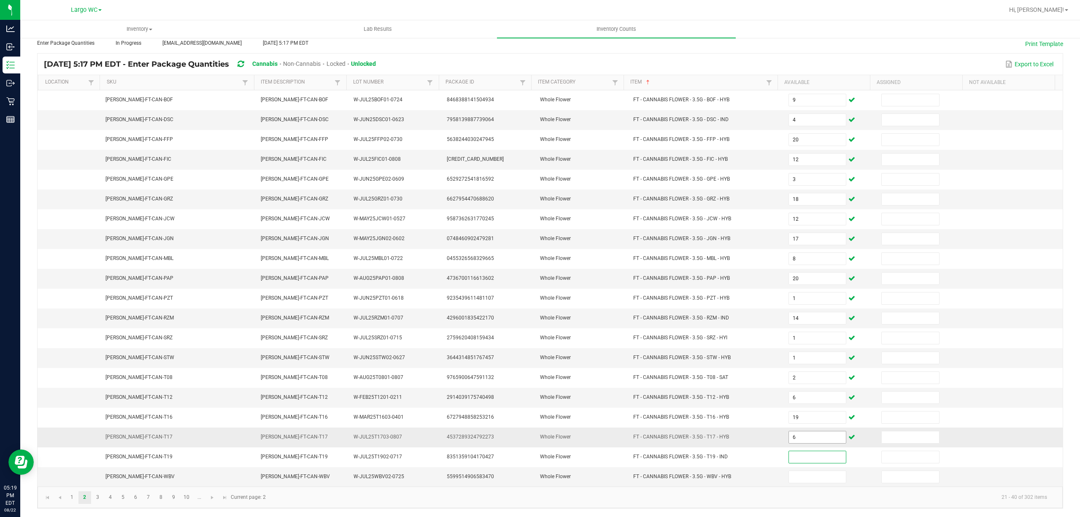
click at [811, 434] on input "6" at bounding box center [817, 437] width 57 height 12
type input "10"
type input "21"
click at [97, 499] on link "3" at bounding box center [98, 497] width 12 height 13
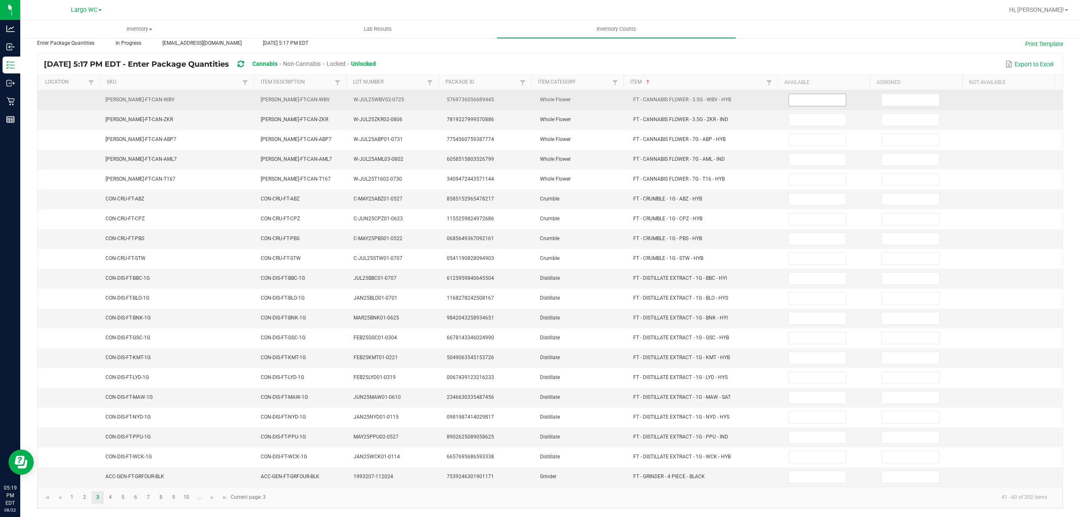
click at [798, 94] on input at bounding box center [817, 100] width 57 height 12
type input "21"
type input "12"
type input "18"
type input "20"
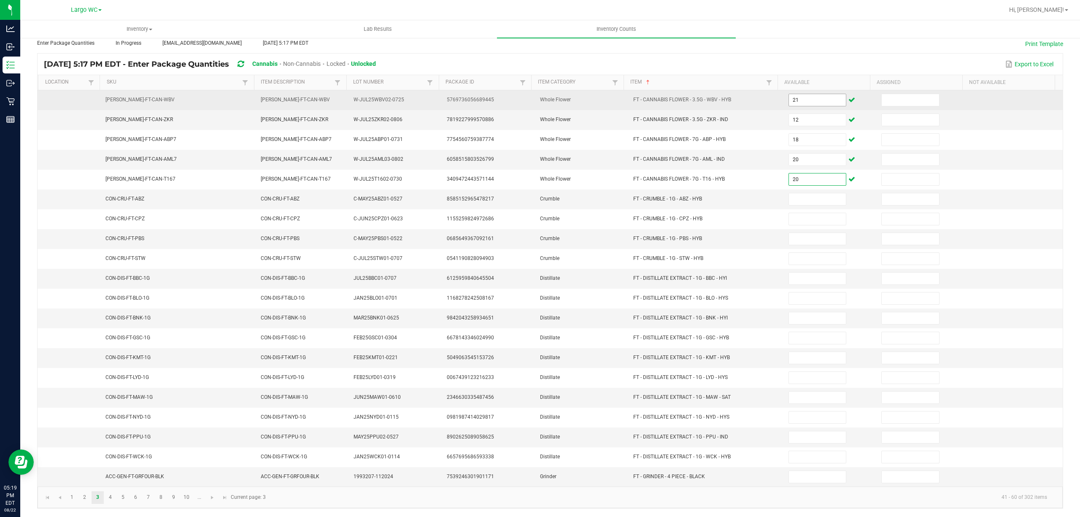
type input "20"
type input "6"
type input "3"
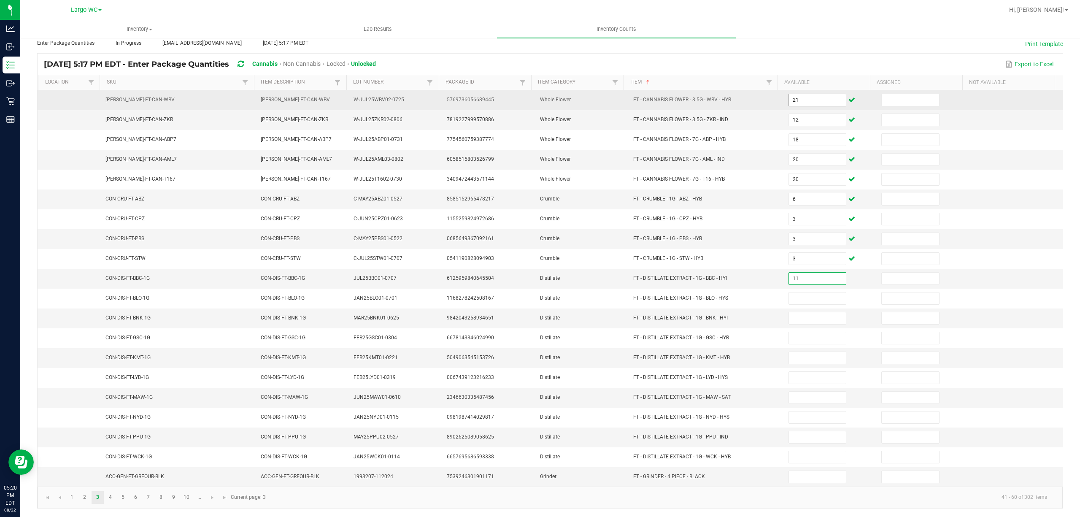
type input "11"
type input "4"
type input "5"
type input "11"
type input "4"
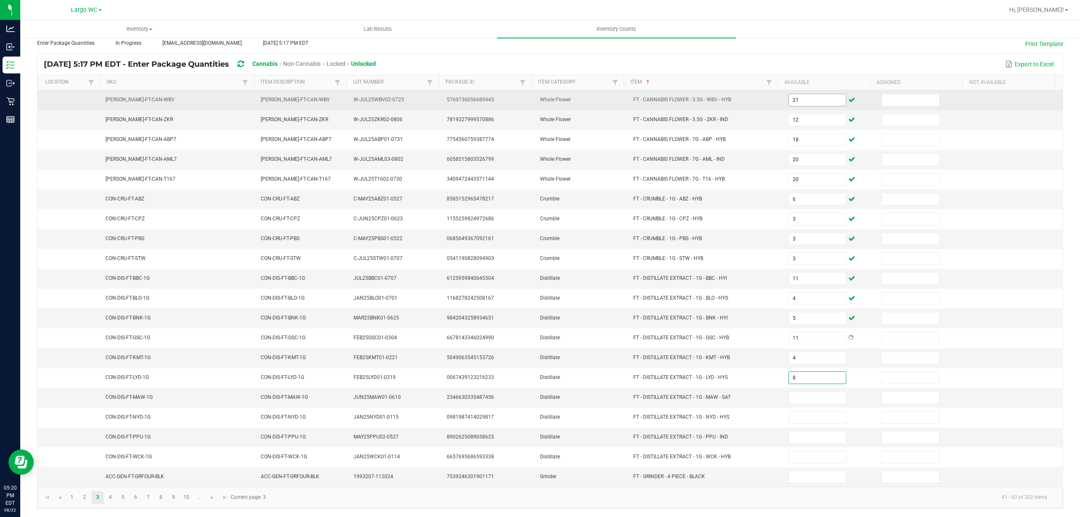
type input "8"
type input "1"
type input "5"
type input "8"
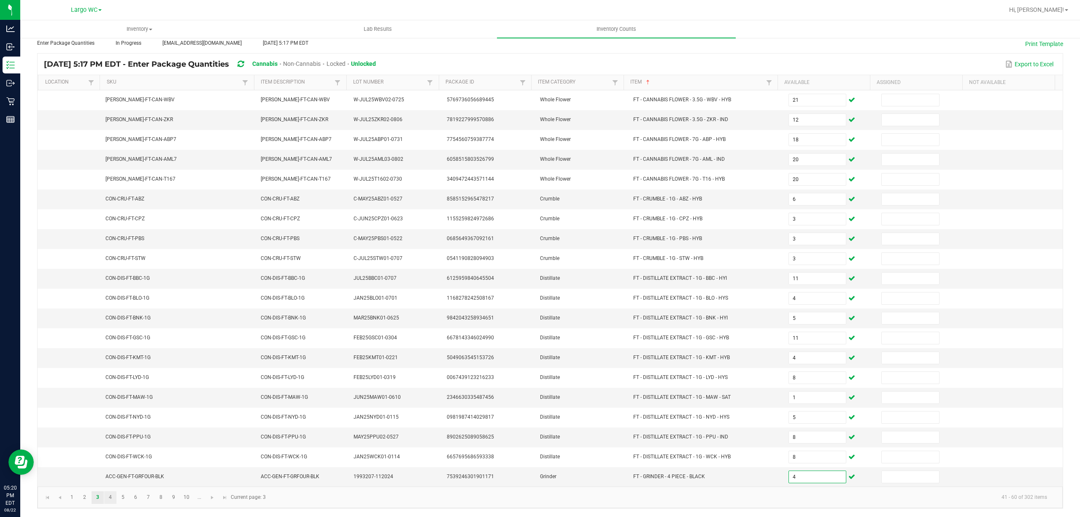
type input "4"
click at [110, 496] on link "4" at bounding box center [110, 497] width 12 height 13
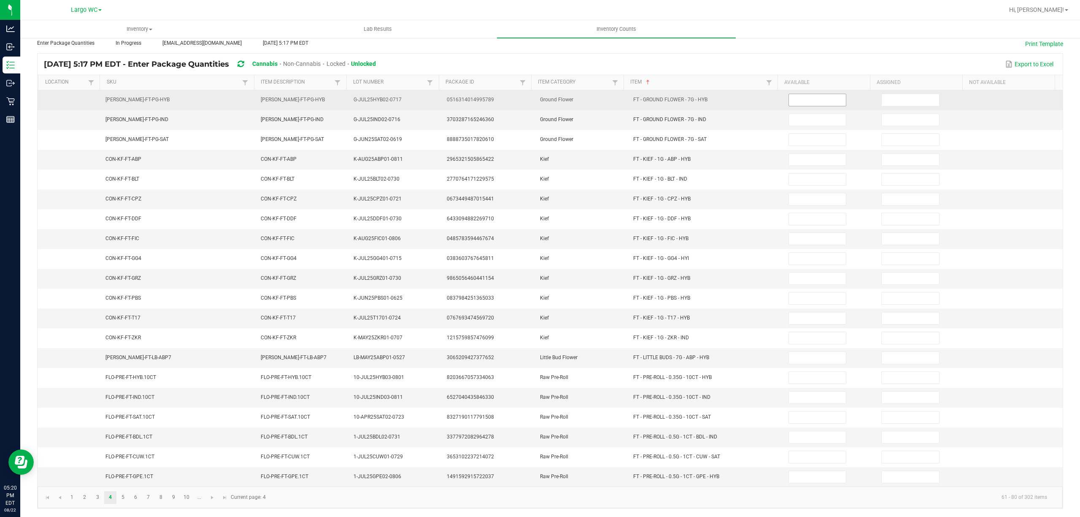
click at [807, 94] on input at bounding box center [817, 100] width 57 height 12
type input "17"
type input "10"
type input "9"
type input "7"
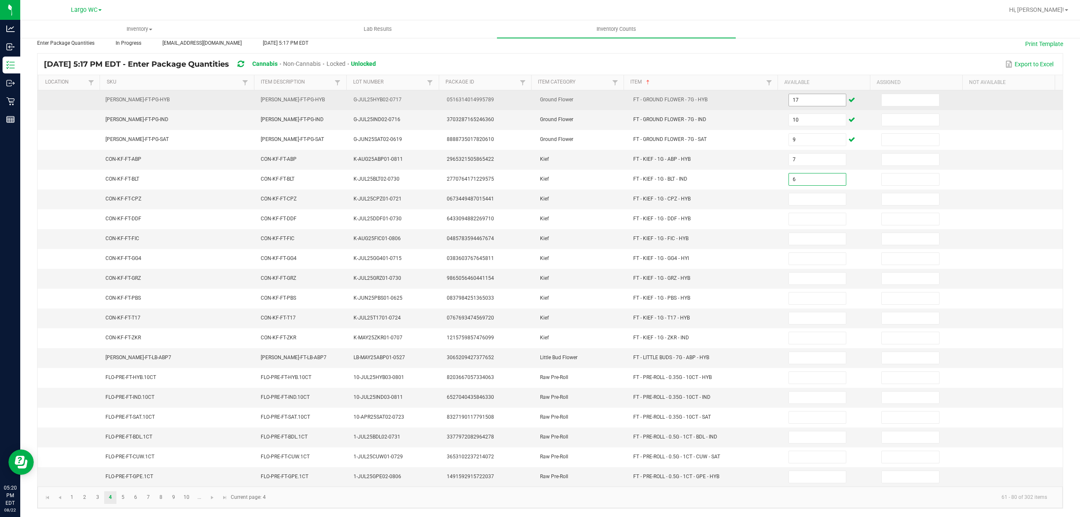
type input "6"
type input "2"
type input "8"
type input "1"
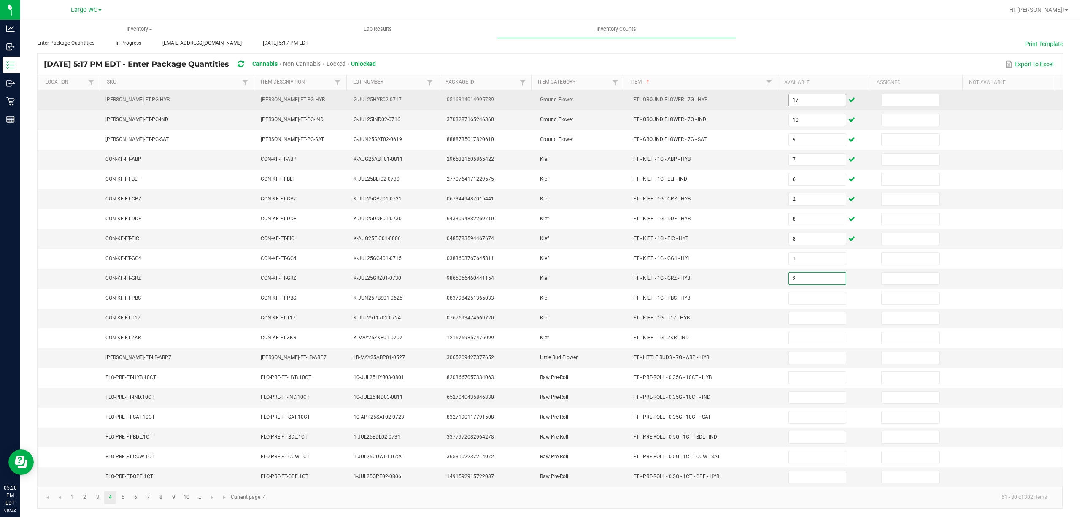
type input "2"
type input "4"
type input "7"
type input "2"
type input "7"
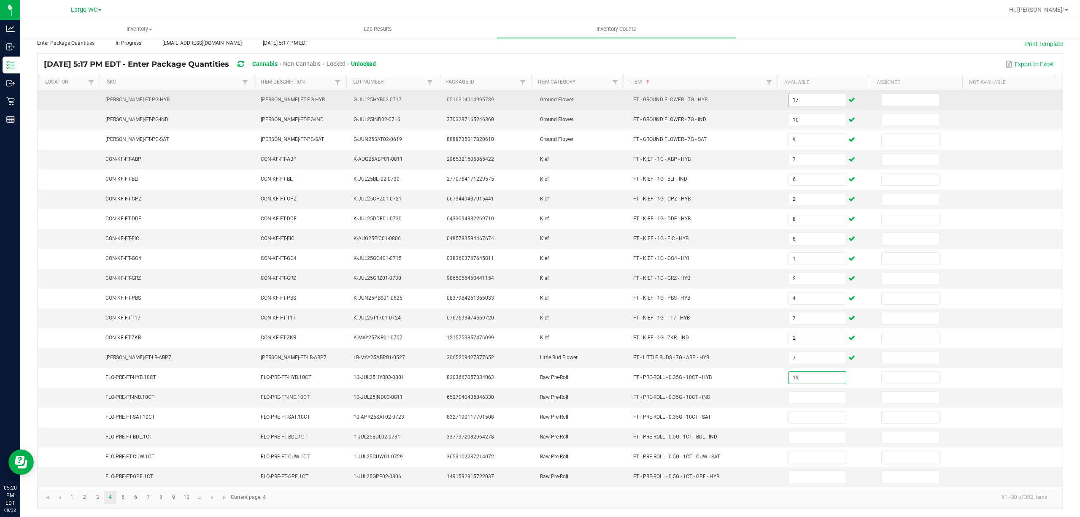
type input "19"
type input "18"
type input "14"
type input "18"
type input "10"
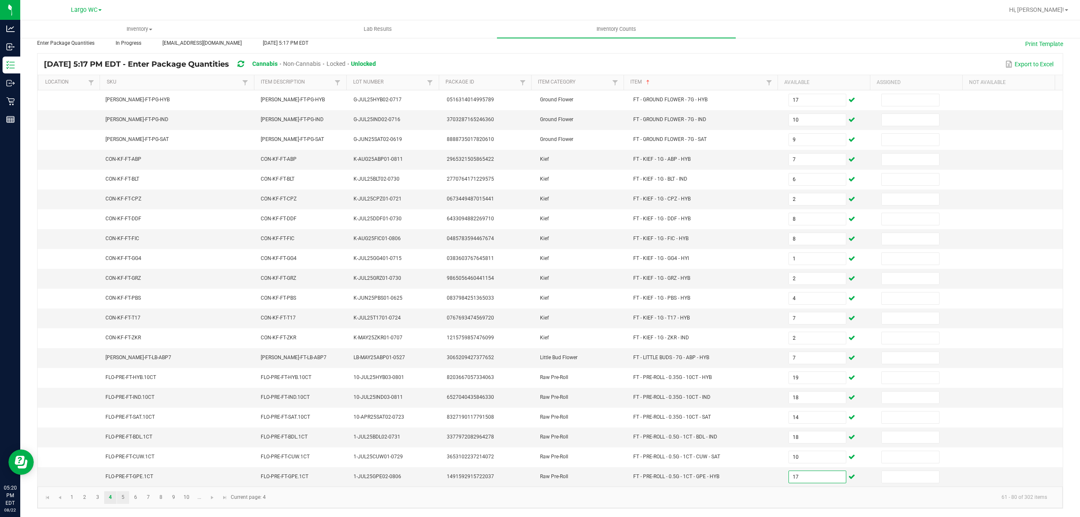
type input "17"
click at [123, 501] on link "5" at bounding box center [123, 497] width 12 height 13
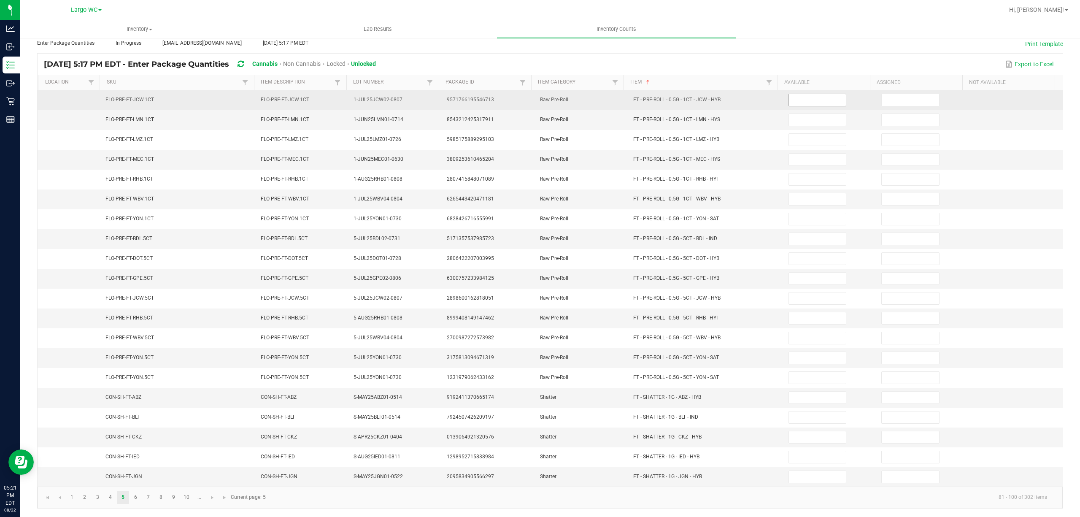
click at [810, 94] on input at bounding box center [817, 100] width 57 height 12
type input "6"
type input "14"
type input "15"
type input "10"
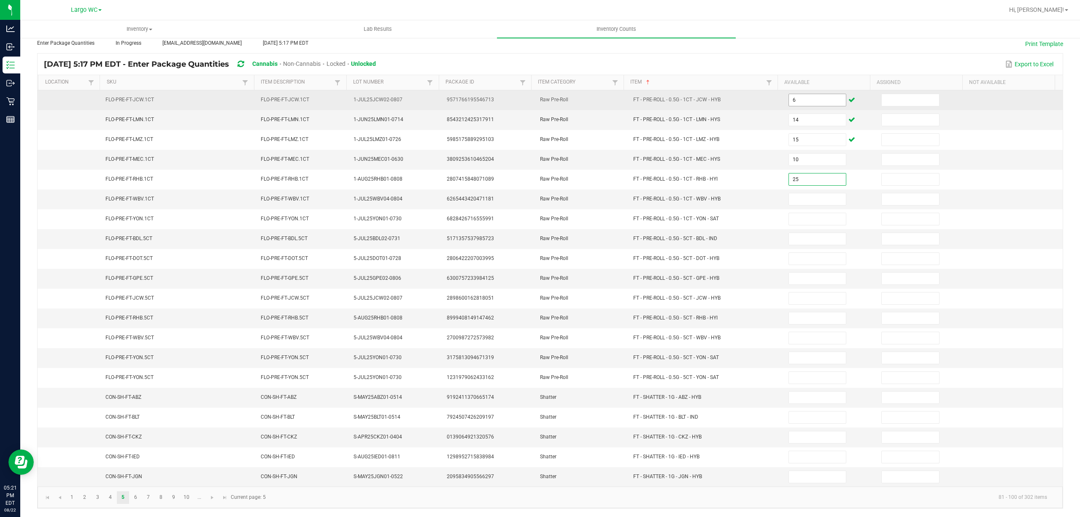
type input "25"
type input "14"
type input "22"
type input "5"
type input "6"
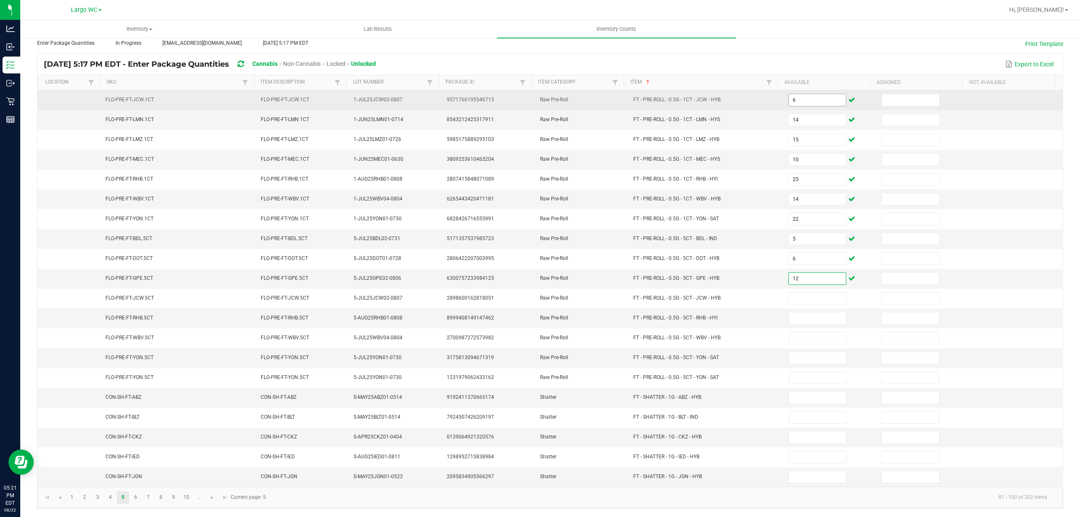
type input "12"
type input "7"
type input "11"
type input "8"
type input "10"
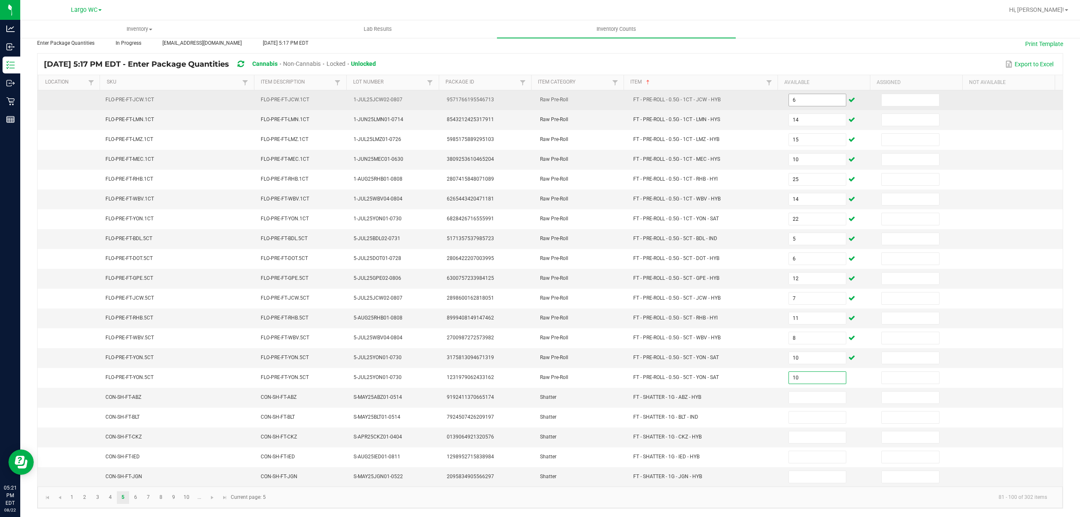
type input "10"
type input "1"
type input "5"
type input "3"
type input "8"
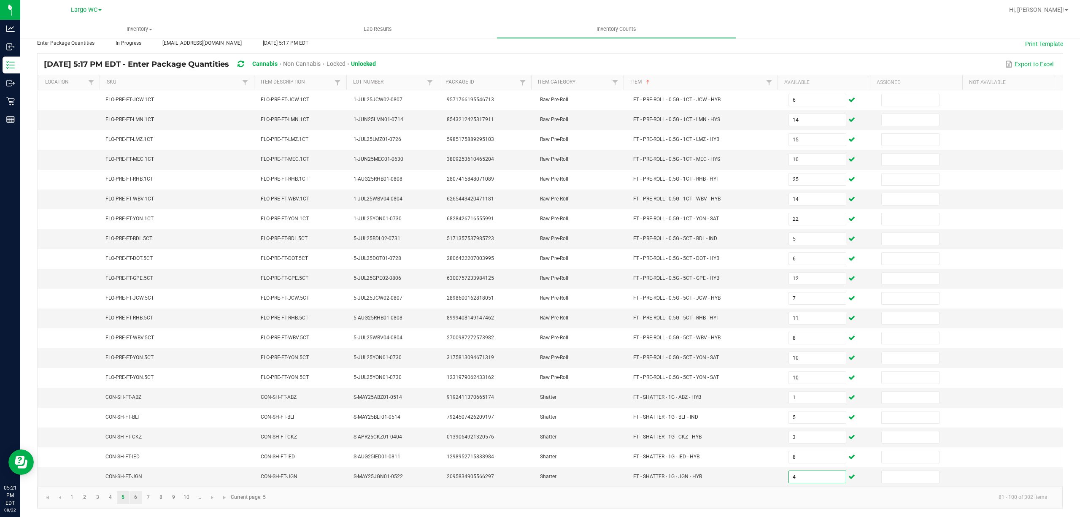
type input "4"
click at [136, 496] on link "6" at bounding box center [135, 497] width 12 height 13
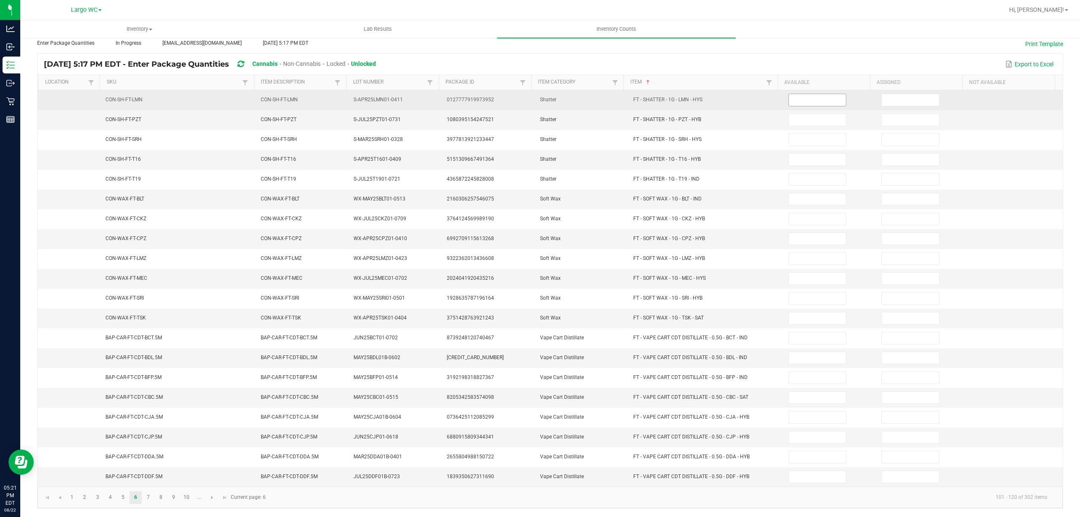
click at [820, 94] on input at bounding box center [817, 100] width 57 height 12
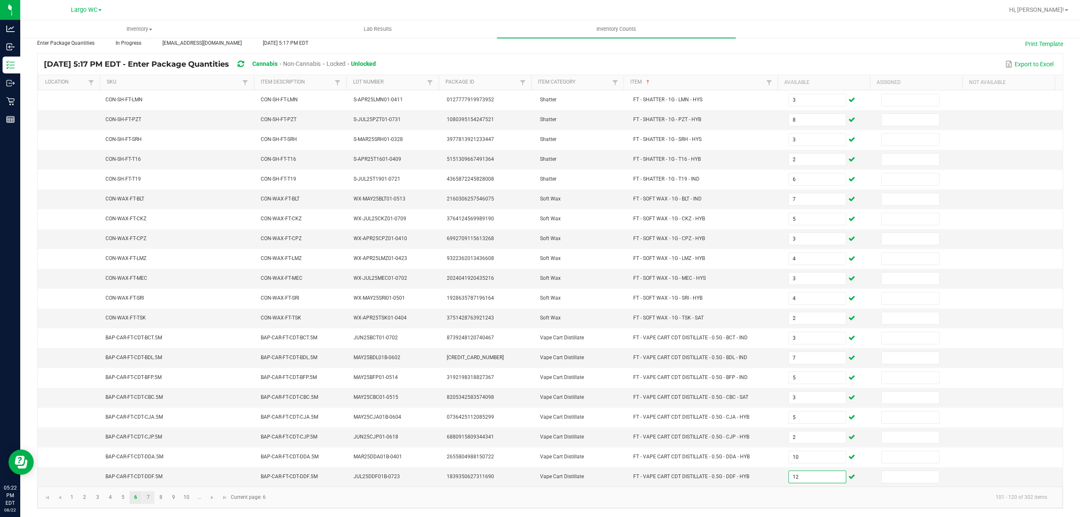
click at [151, 499] on link "7" at bounding box center [148, 497] width 12 height 13
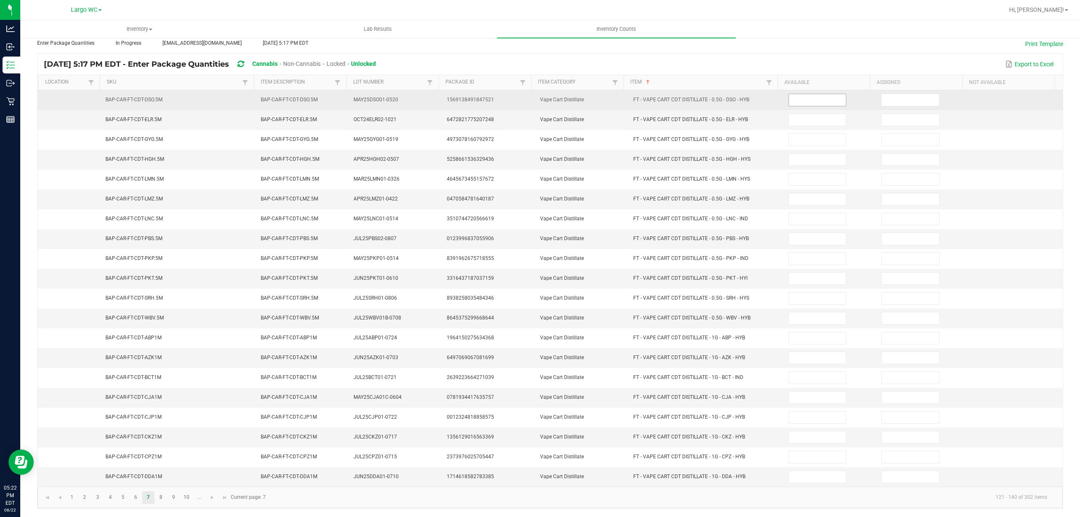
click at [810, 94] on input at bounding box center [817, 100] width 57 height 12
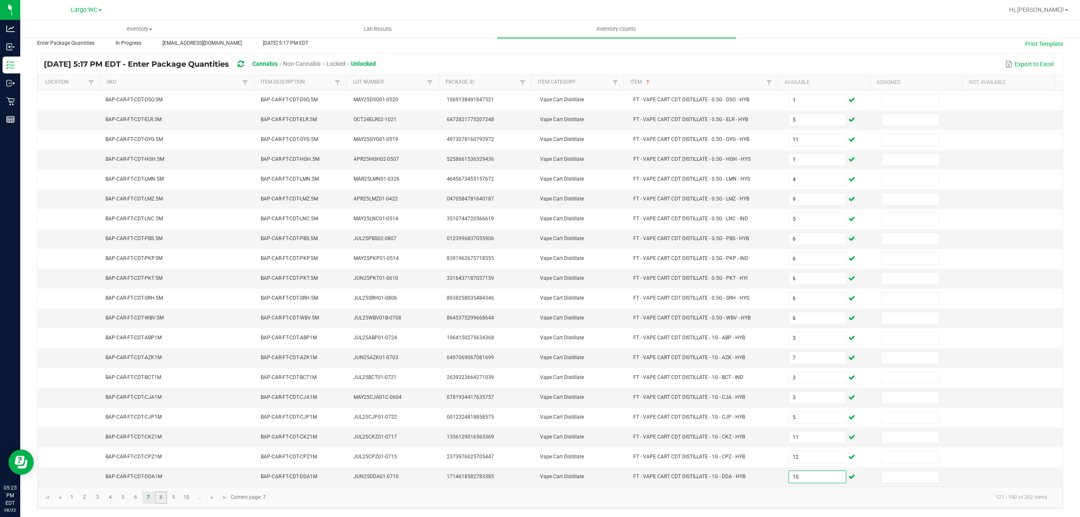
click at [162, 499] on link "8" at bounding box center [161, 497] width 12 height 13
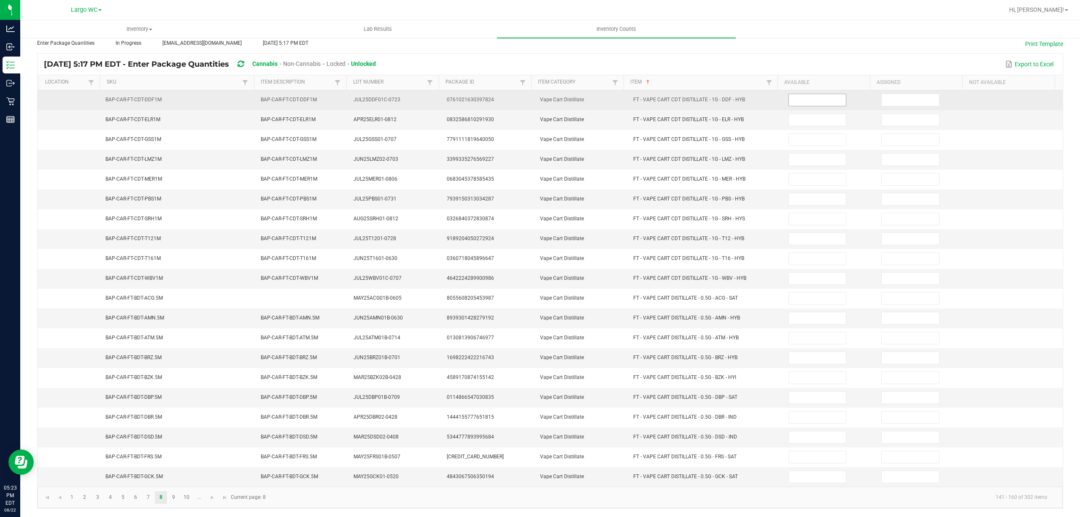
click at [797, 94] on input at bounding box center [817, 100] width 57 height 12
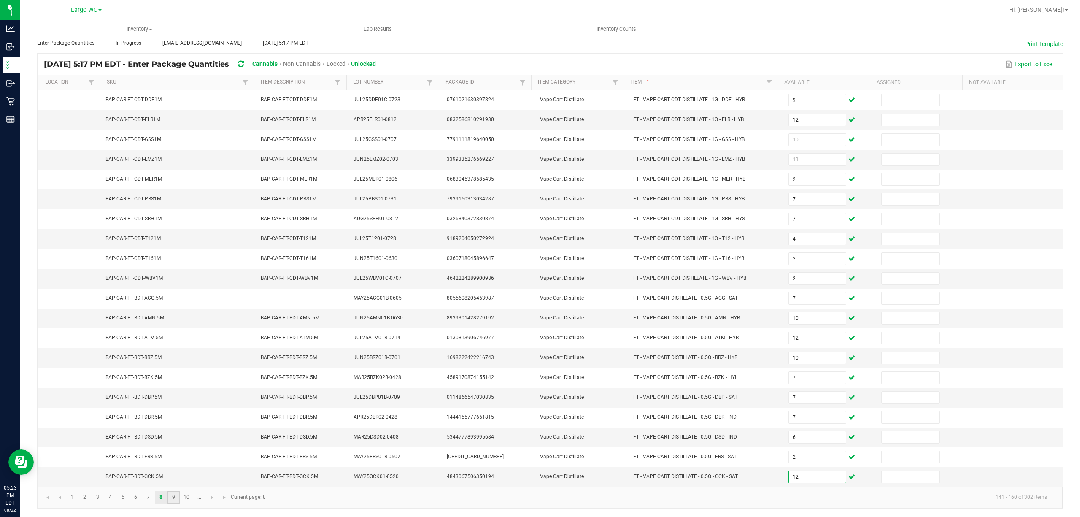
click at [173, 499] on link "9" at bounding box center [173, 497] width 12 height 13
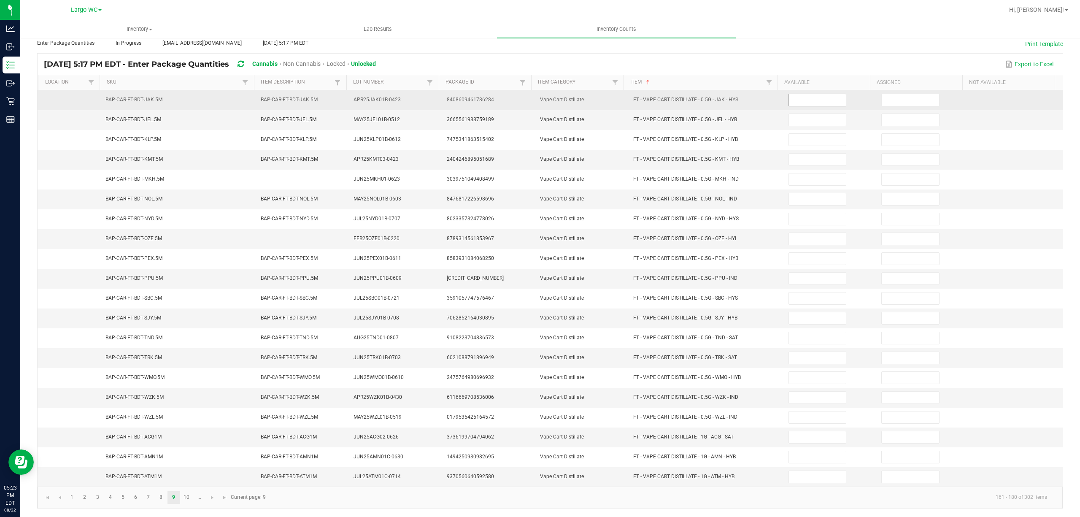
click at [798, 94] on input at bounding box center [817, 100] width 57 height 12
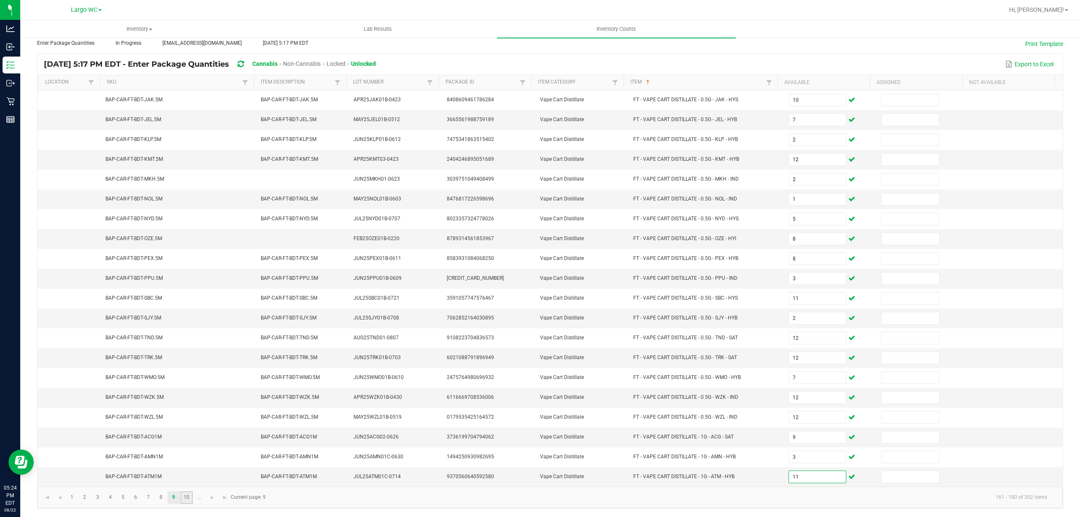
click at [186, 500] on link "10" at bounding box center [187, 497] width 12 height 13
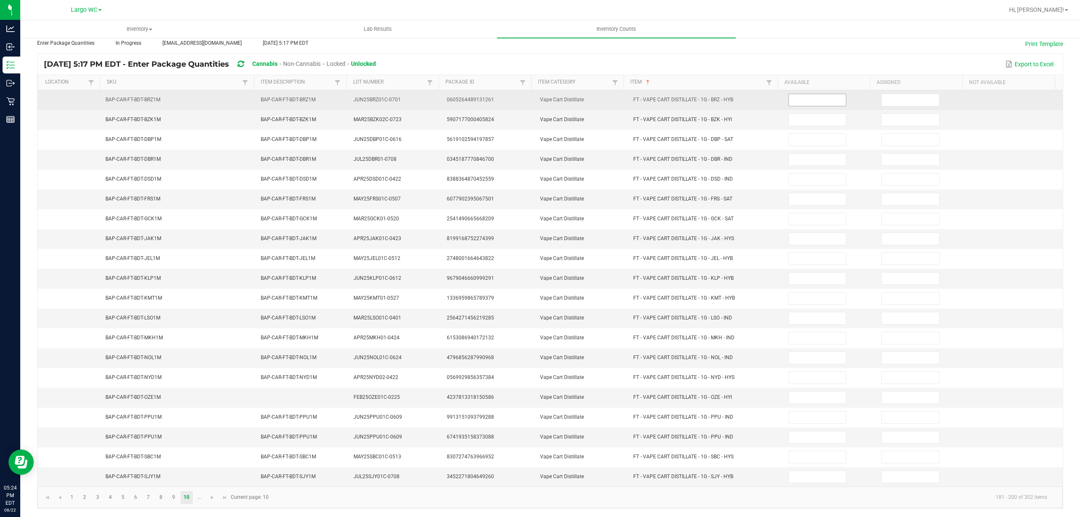
click at [797, 94] on input at bounding box center [817, 100] width 57 height 12
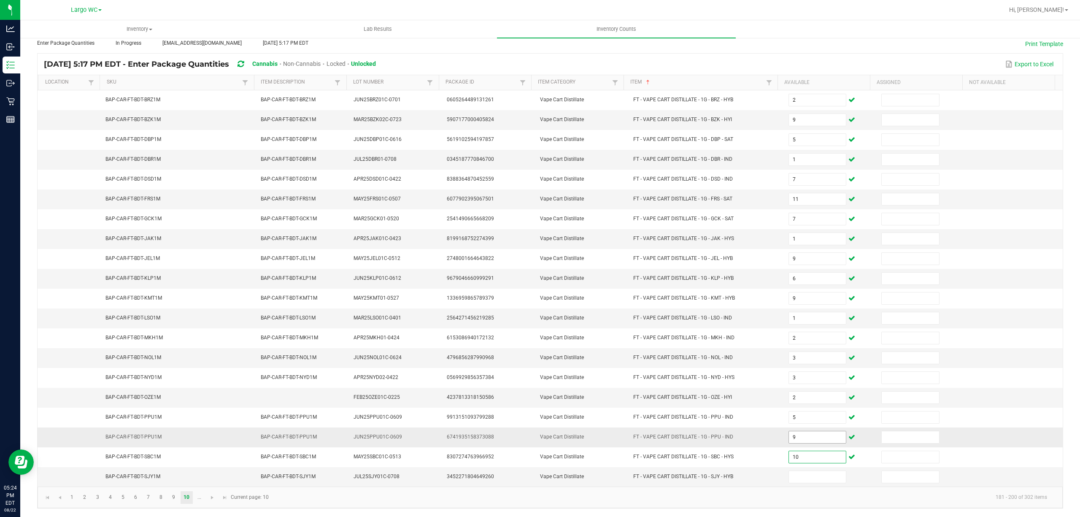
click at [821, 436] on input "9" at bounding box center [817, 437] width 57 height 12
click at [199, 496] on link "..." at bounding box center [199, 497] width 12 height 13
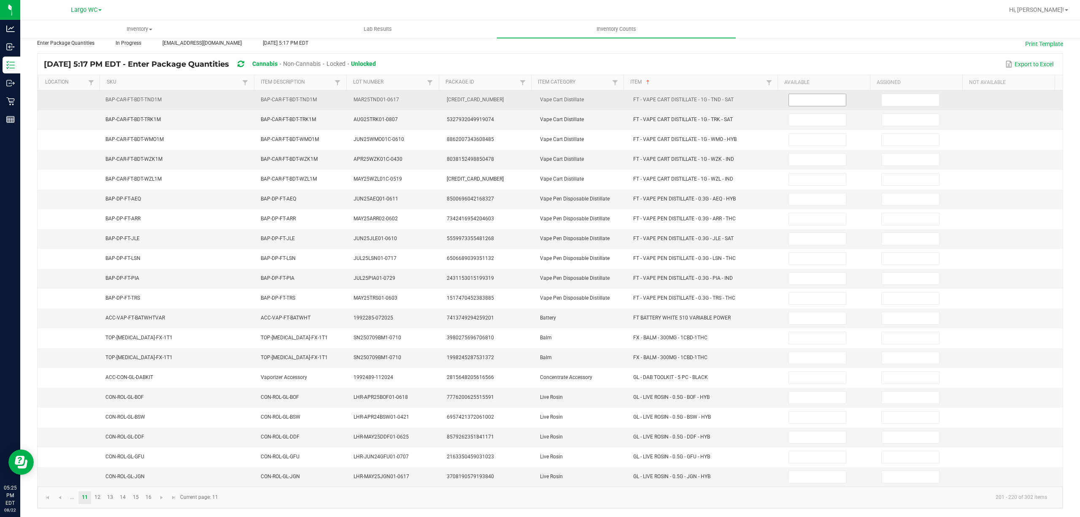
click at [793, 94] on input at bounding box center [817, 100] width 57 height 12
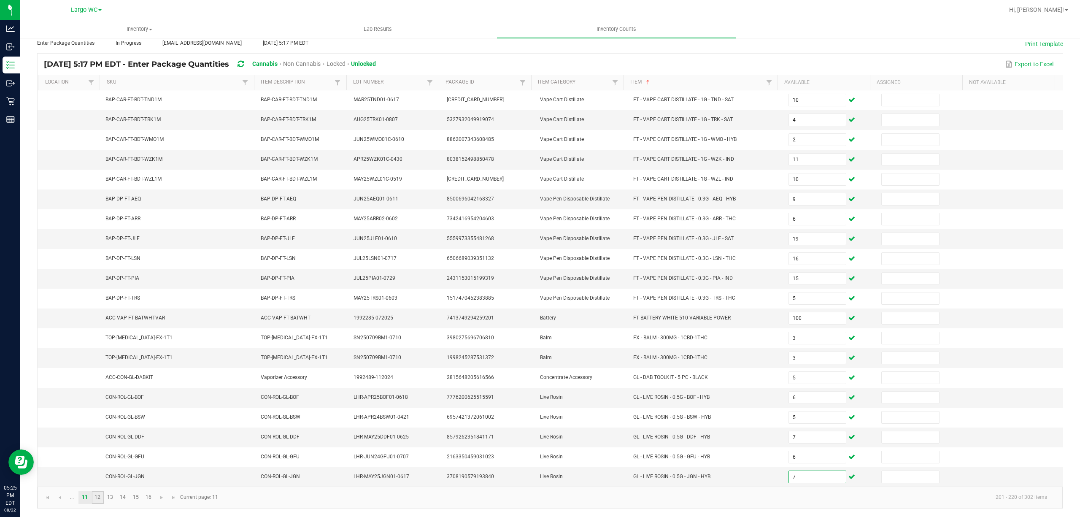
click at [98, 497] on link "12" at bounding box center [98, 497] width 12 height 13
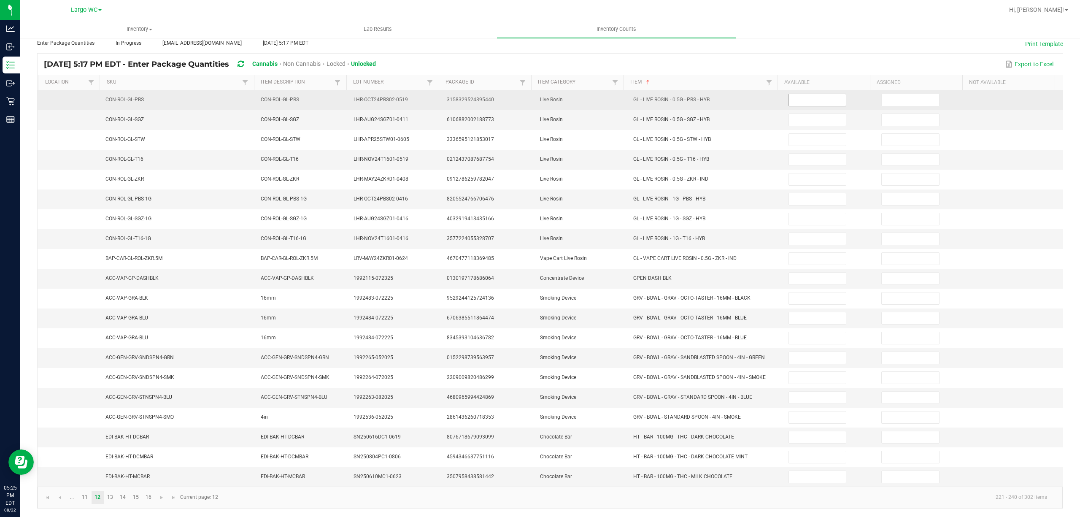
click at [800, 94] on input at bounding box center [817, 100] width 57 height 12
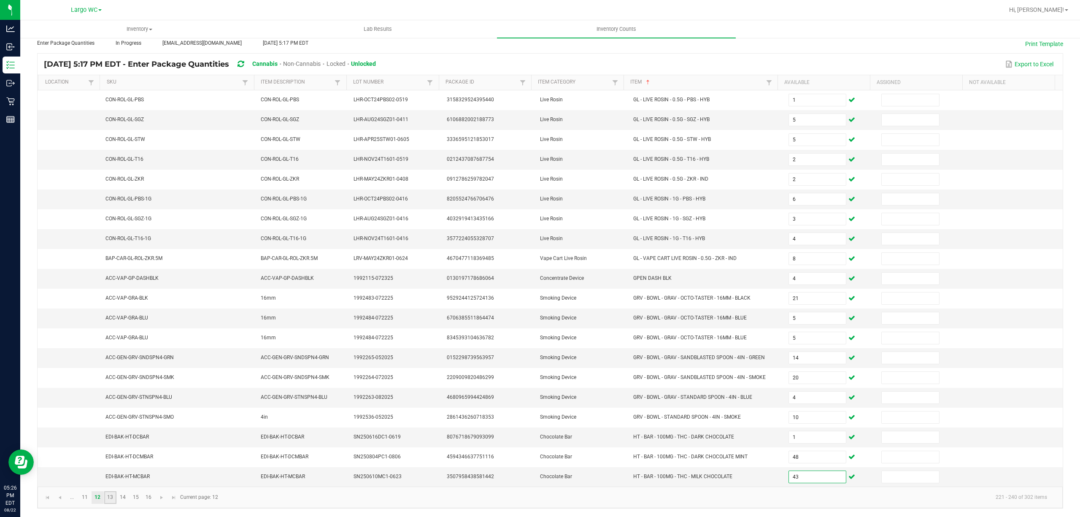
click at [109, 495] on link "13" at bounding box center [110, 497] width 12 height 13
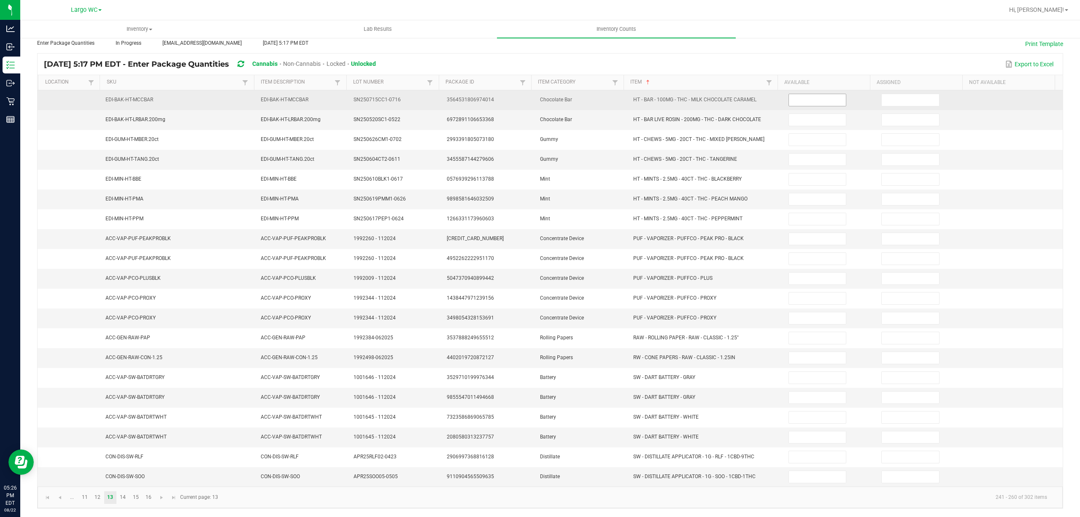
click at [806, 94] on input at bounding box center [817, 100] width 57 height 12
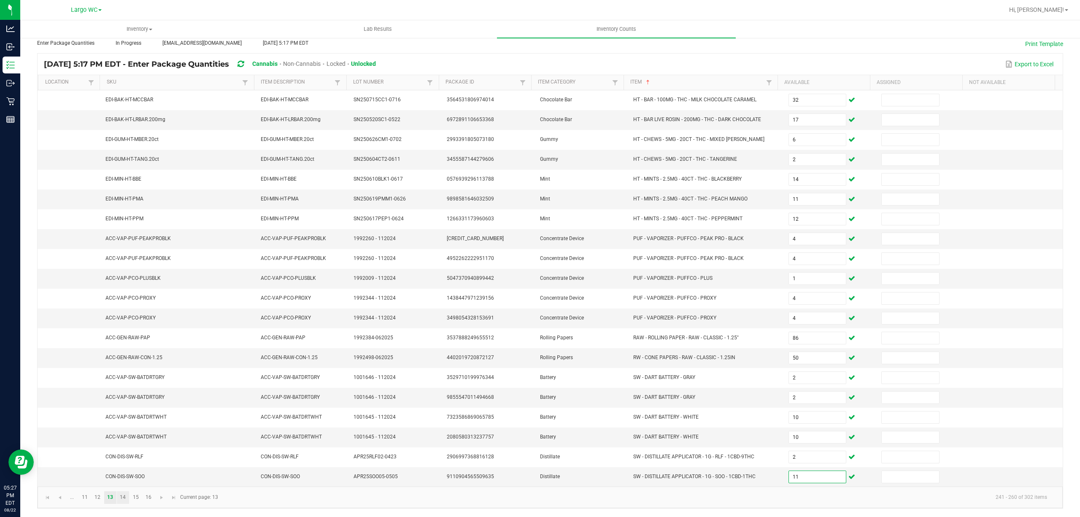
click at [123, 501] on link "14" at bounding box center [123, 497] width 12 height 13
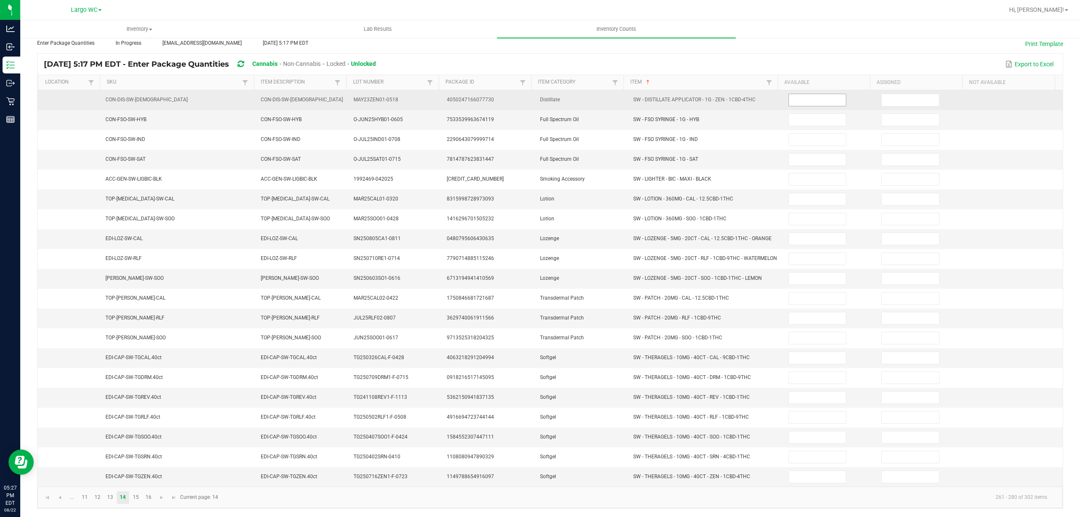
click at [812, 94] on input at bounding box center [817, 100] width 57 height 12
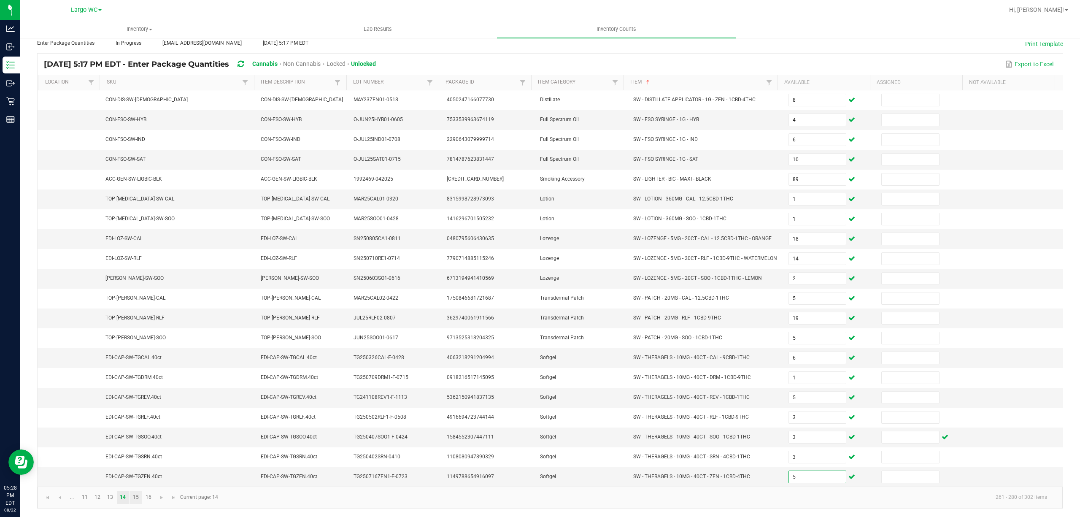
click at [135, 500] on link "15" at bounding box center [135, 497] width 12 height 13
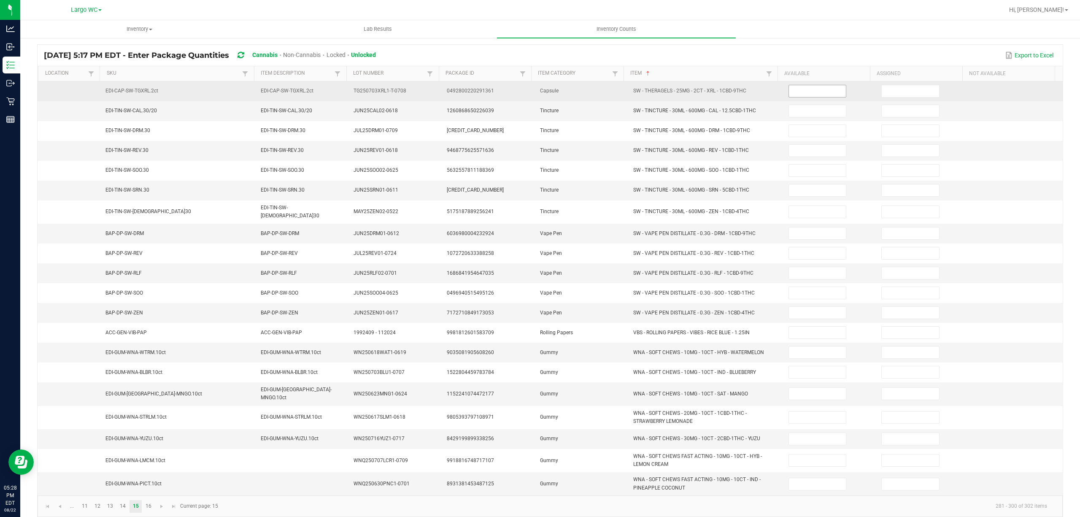
click at [814, 90] on input at bounding box center [817, 91] width 57 height 12
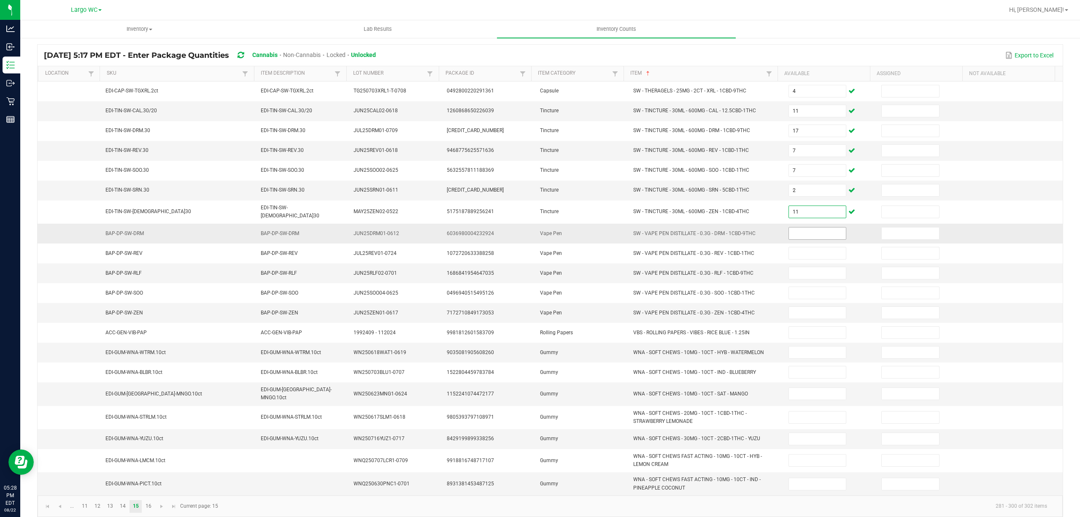
click at [800, 233] on input at bounding box center [817, 233] width 57 height 12
click at [148, 507] on link "16" at bounding box center [148, 506] width 12 height 13
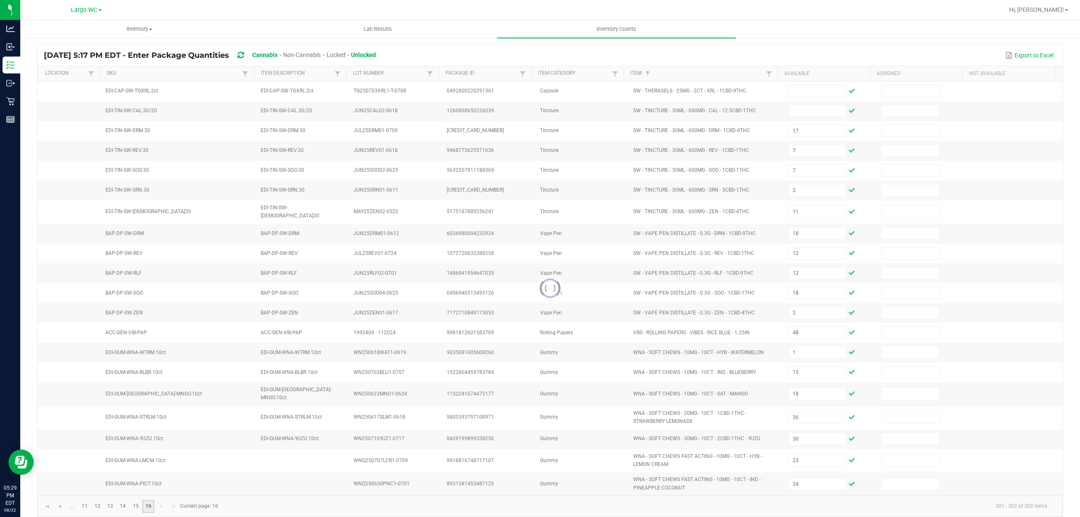
scroll to position [0, 0]
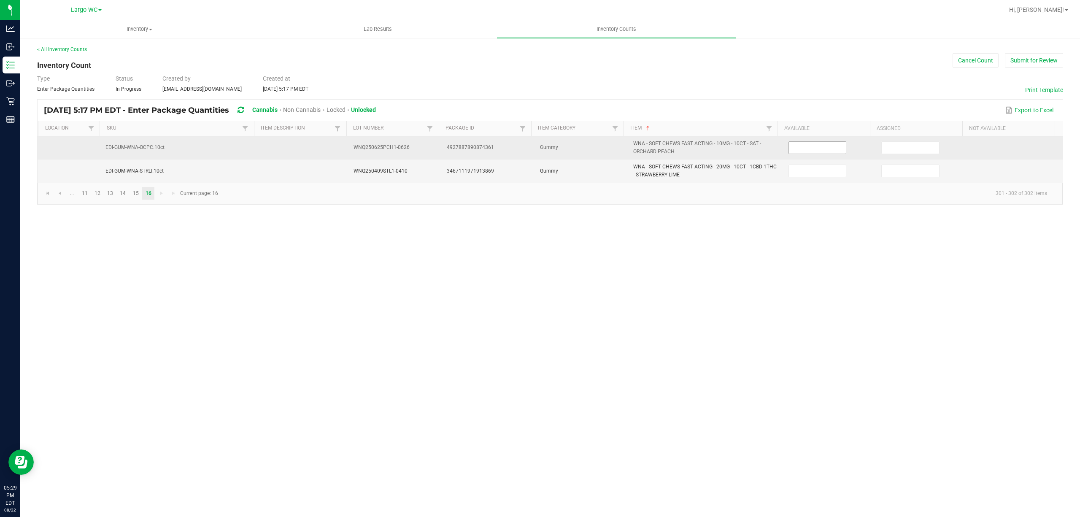
click at [799, 149] on input at bounding box center [817, 148] width 57 height 12
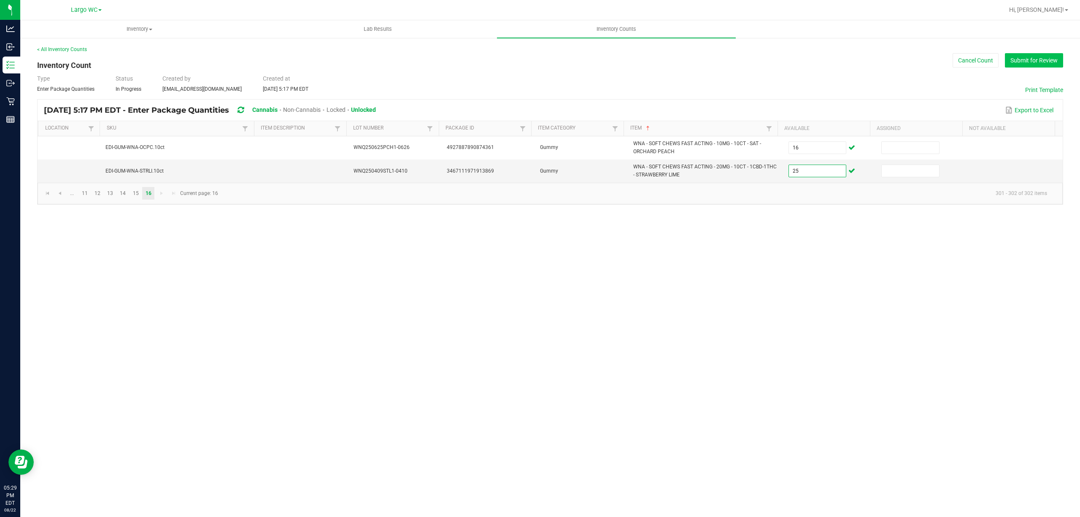
click at [1036, 58] on button "Submit for Review" at bounding box center [1034, 60] width 58 height 14
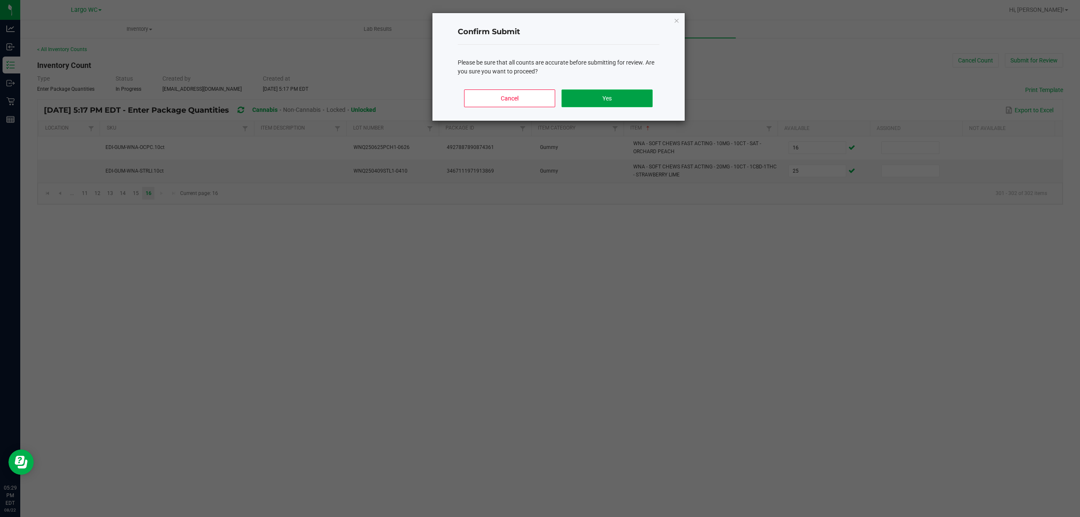
click at [621, 95] on button "Yes" at bounding box center [606, 98] width 91 height 18
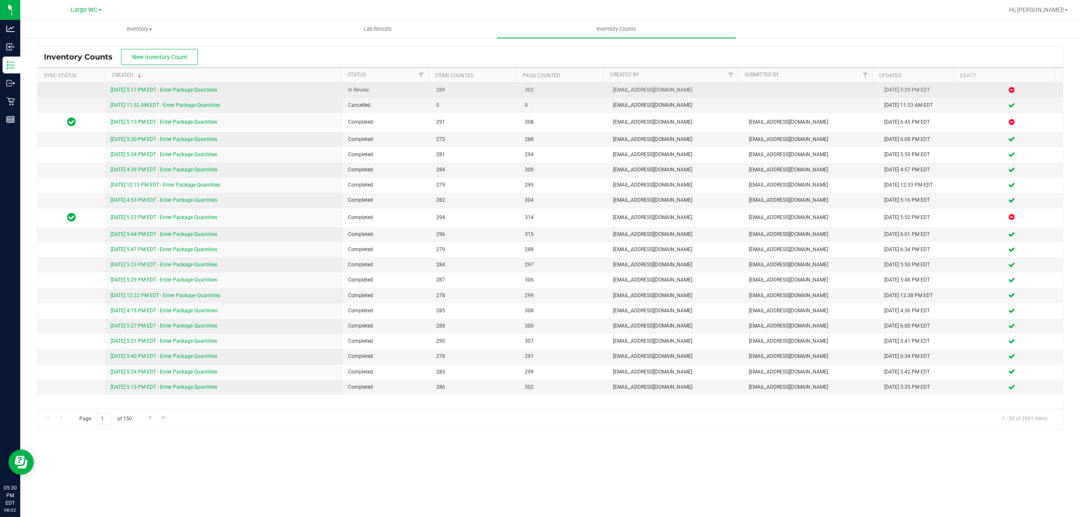
click at [202, 92] on link "8/22/25 5:17 PM EDT - Enter Package Quantities" at bounding box center [164, 90] width 107 height 6
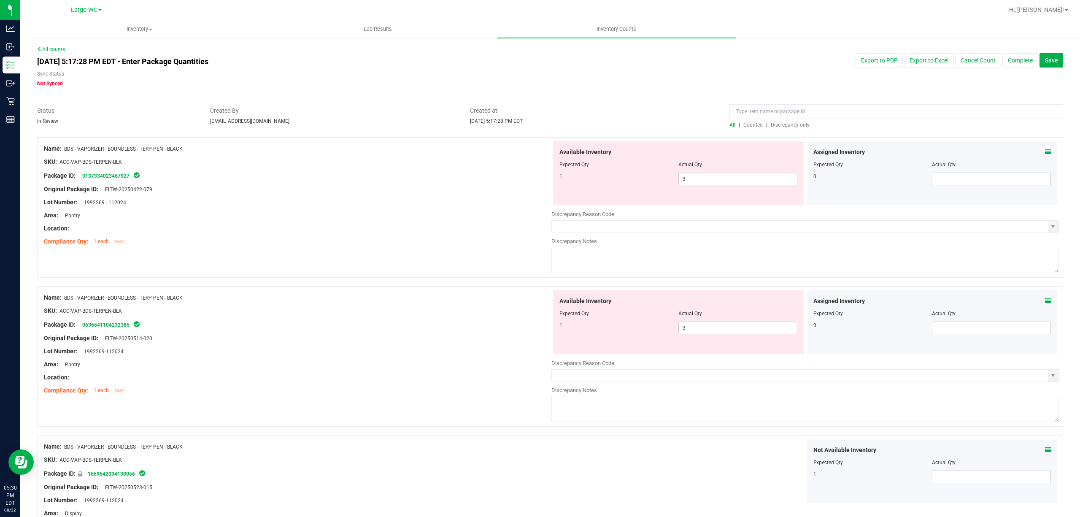
click at [784, 122] on span "Discrepancy only" at bounding box center [790, 125] width 39 height 6
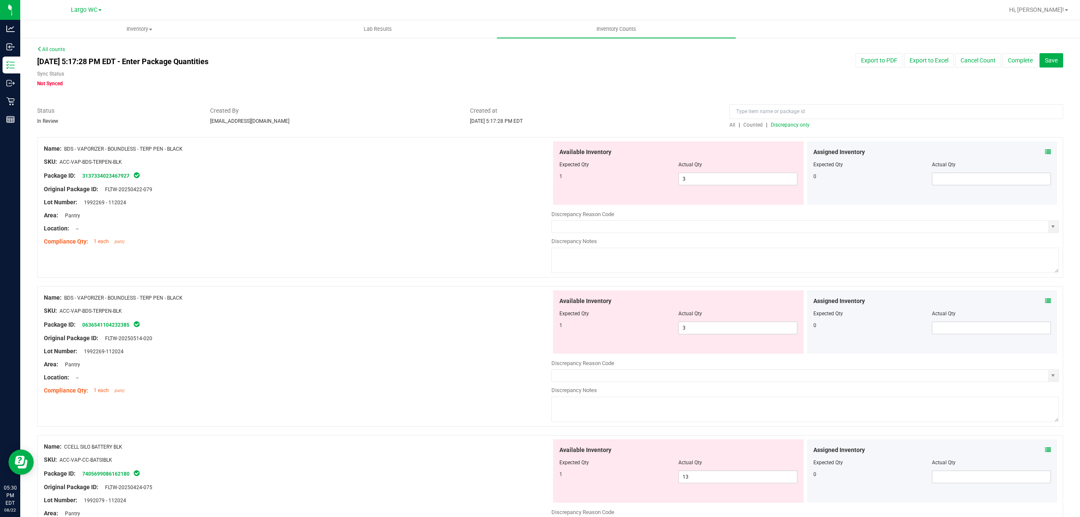
click at [717, 168] on div "Actual Qty" at bounding box center [737, 165] width 119 height 8
click at [712, 170] on div at bounding box center [678, 170] width 238 height 4
click at [704, 181] on span "3 3" at bounding box center [737, 178] width 119 height 13
click at [704, 181] on input "3" at bounding box center [738, 179] width 118 height 12
click at [700, 326] on div "Available Inventory Expected Qty Actual Qty 1 3 3" at bounding box center [678, 321] width 251 height 63
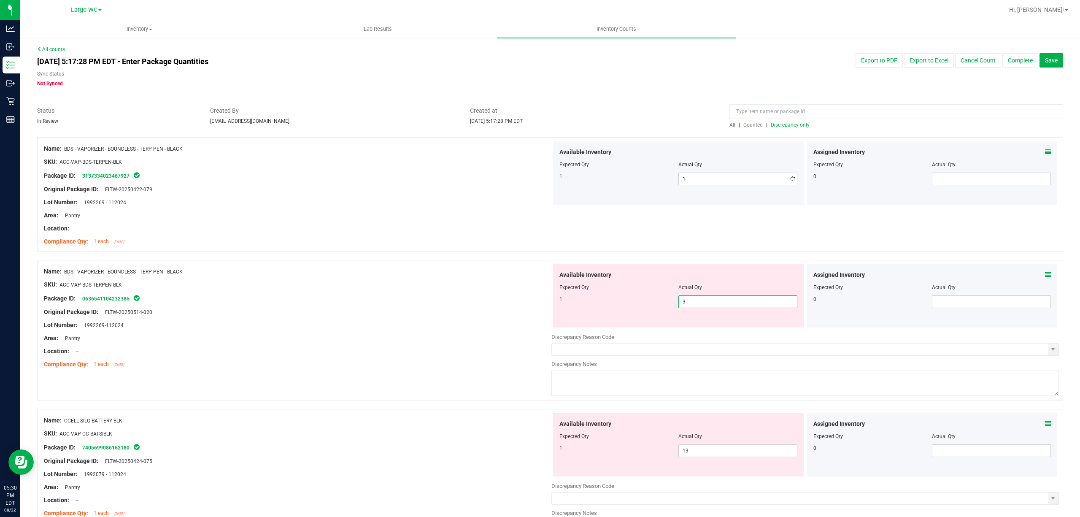
click at [700, 326] on div "Available Inventory Expected Qty Actual Qty 1 3 3" at bounding box center [678, 295] width 251 height 63
click at [697, 304] on span "3 3" at bounding box center [737, 301] width 119 height 13
click at [697, 304] on input "3" at bounding box center [738, 302] width 118 height 12
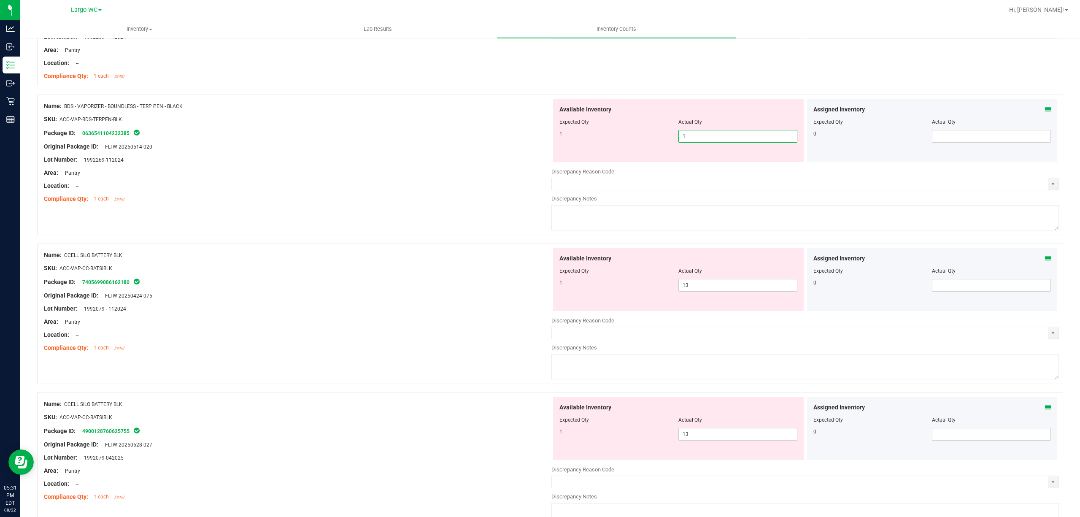
scroll to position [169, 0]
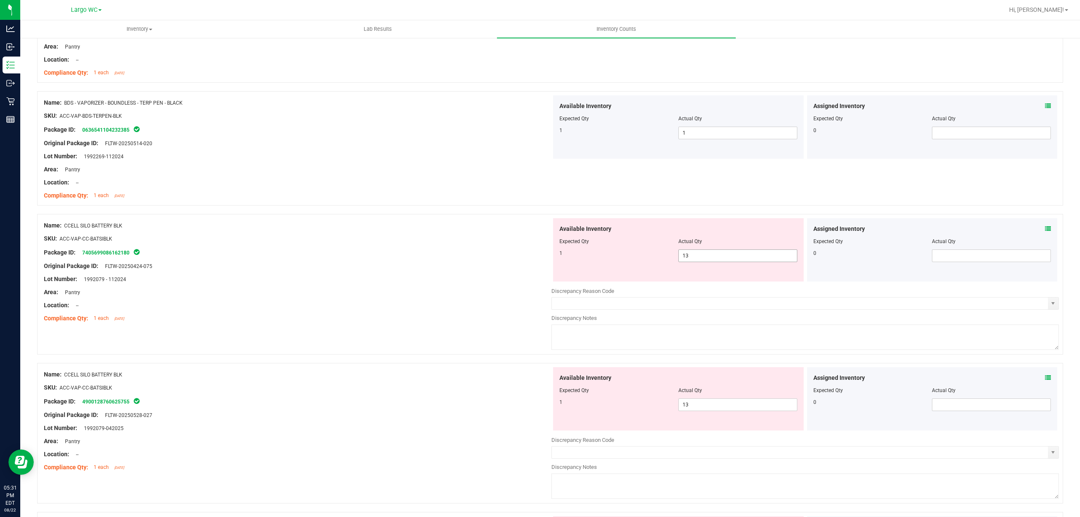
click at [703, 257] on span "13 13" at bounding box center [737, 255] width 119 height 13
click at [703, 257] on input "13" at bounding box center [738, 256] width 118 height 12
click at [476, 214] on div "Name: CCELL SILO BATTERY BLK SKU: ACC-VAP-CC-BATSIBLK Package ID: 7405699086162…" at bounding box center [550, 284] width 1026 height 140
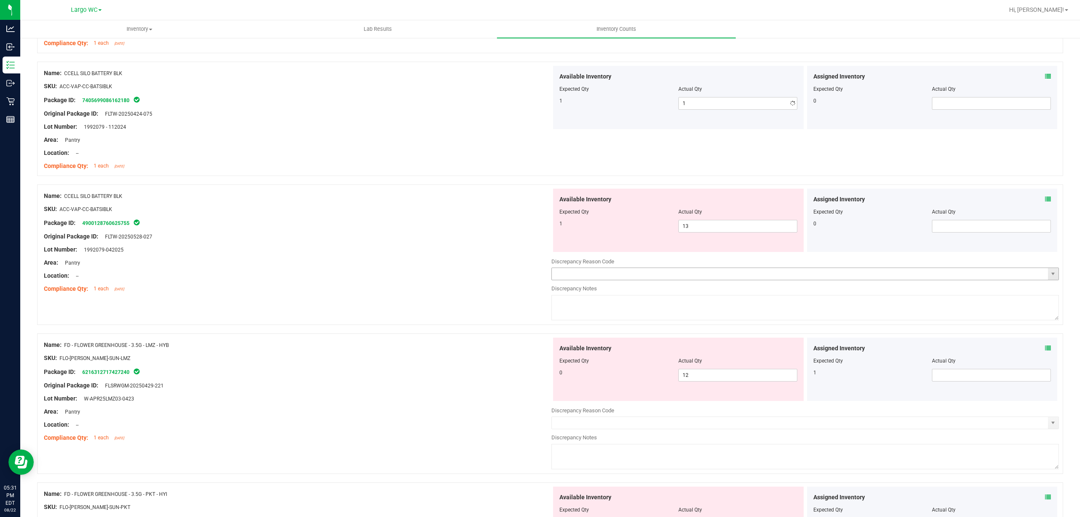
scroll to position [337, 0]
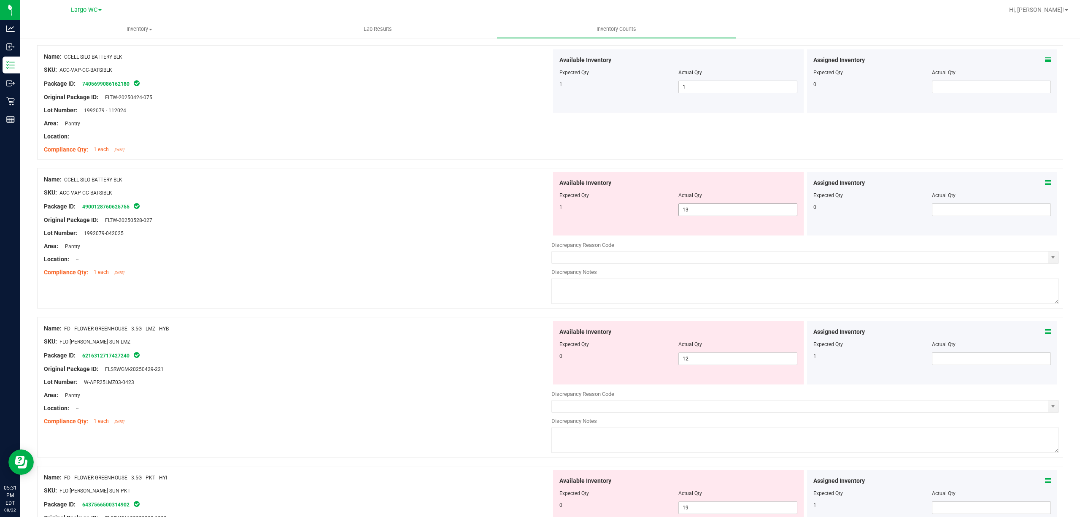
click at [701, 211] on span "13 13" at bounding box center [737, 209] width 119 height 13
click at [701, 211] on input "13" at bounding box center [738, 210] width 118 height 12
click at [530, 224] on div "Original Package ID: FLTW-20250528-027" at bounding box center [297, 220] width 507 height 9
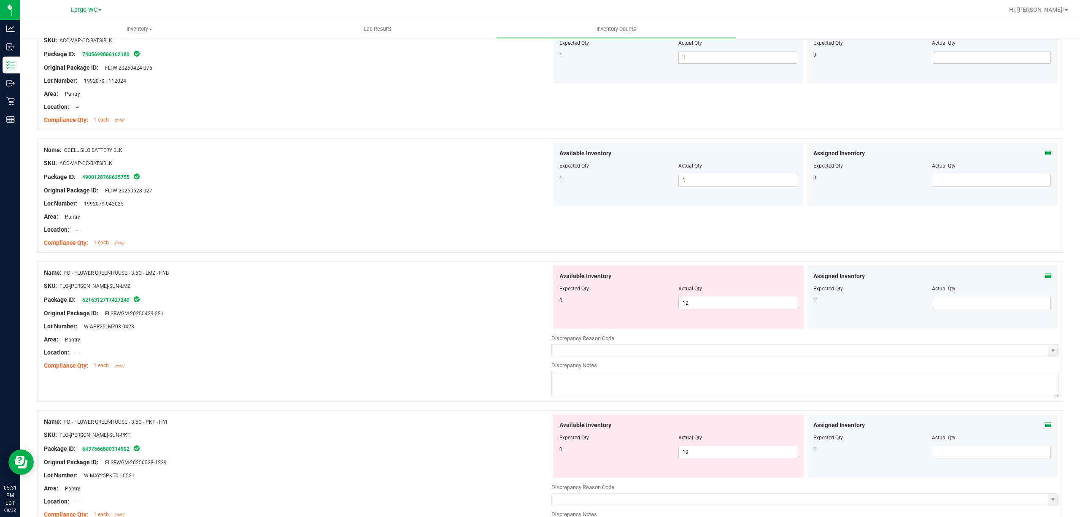
scroll to position [393, 0]
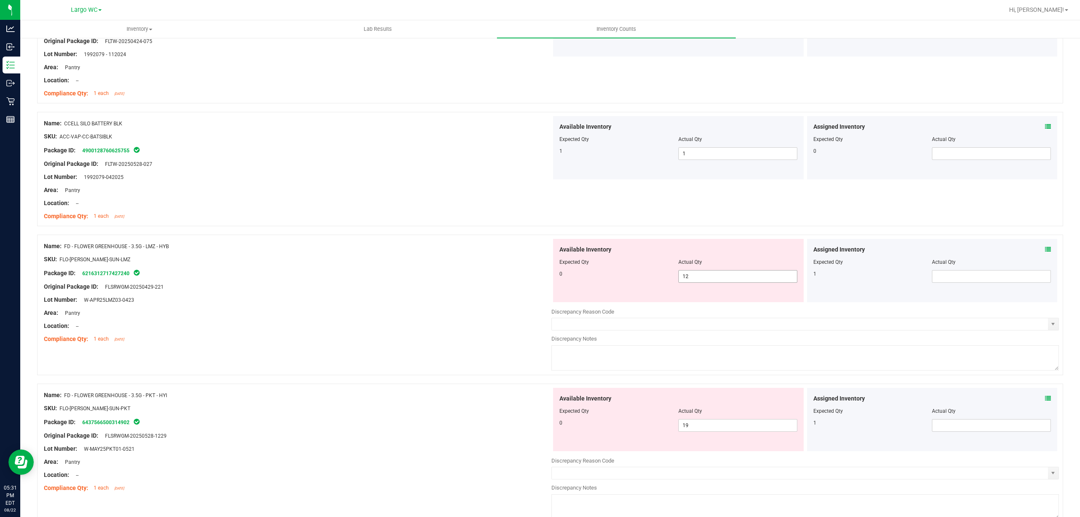
click at [705, 275] on span "12 12" at bounding box center [737, 276] width 119 height 13
click at [705, 275] on input "12" at bounding box center [738, 276] width 118 height 12
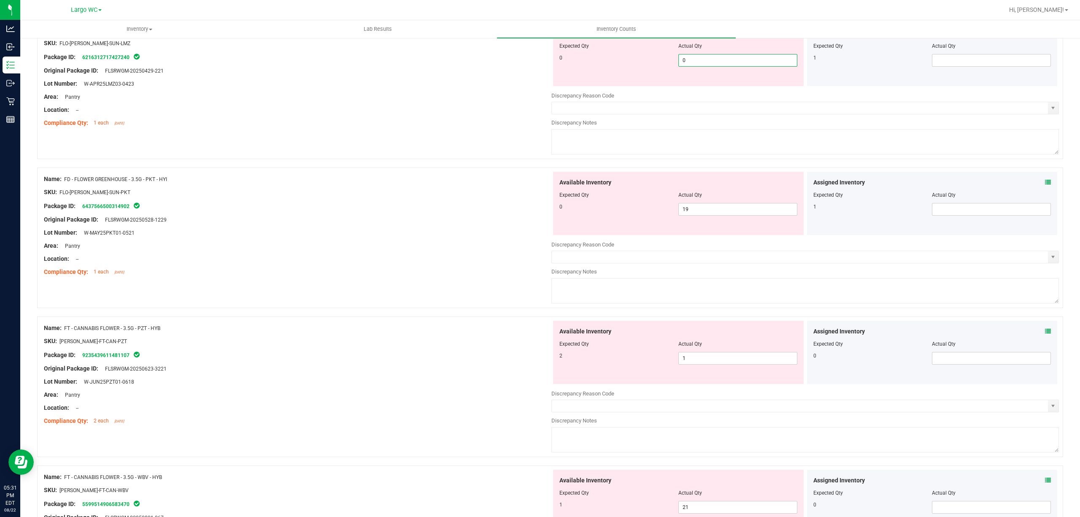
scroll to position [618, 0]
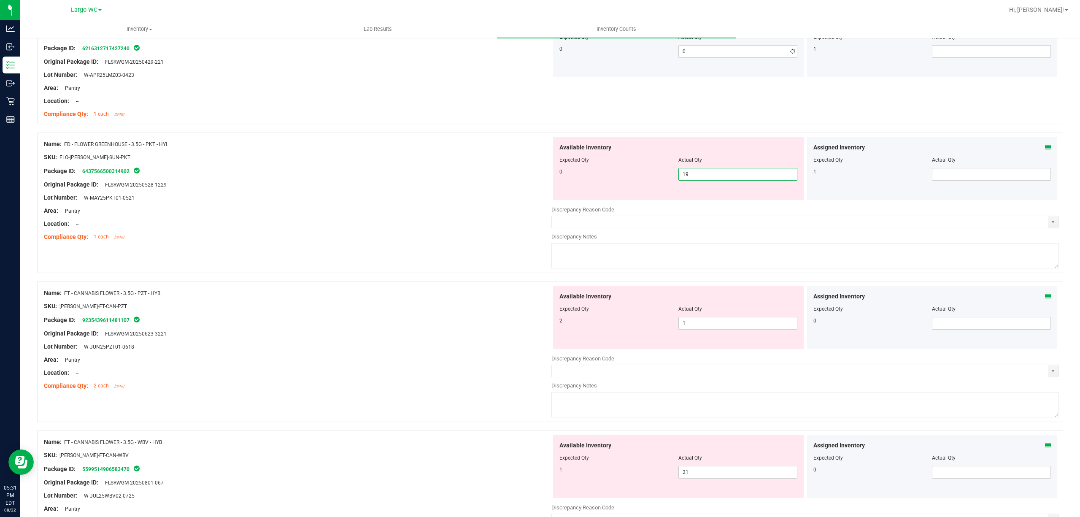
click at [694, 204] on div "Available Inventory Expected Qty Actual Qty 0 19 19" at bounding box center [804, 204] width 507 height 134
click at [693, 173] on input "19" at bounding box center [738, 174] width 118 height 12
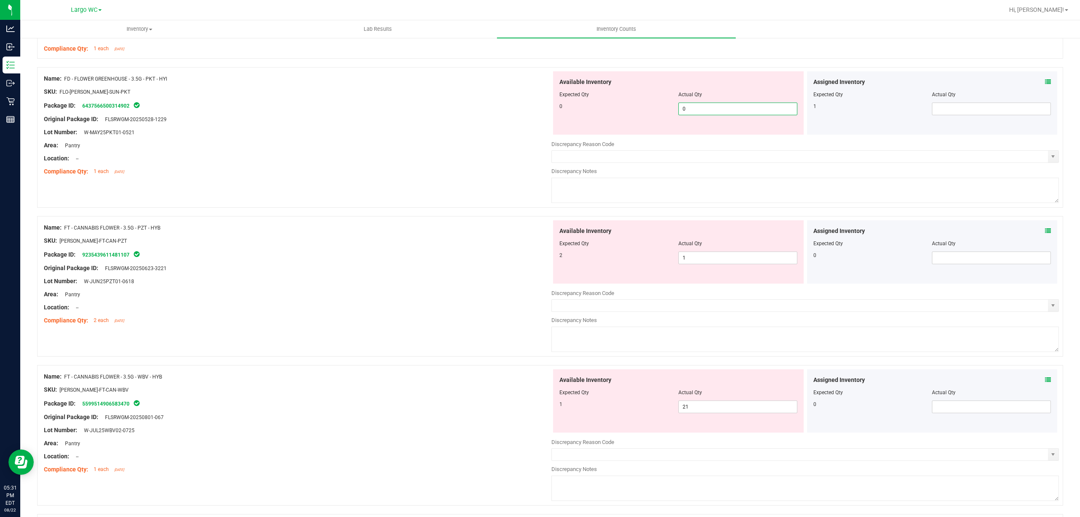
scroll to position [787, 0]
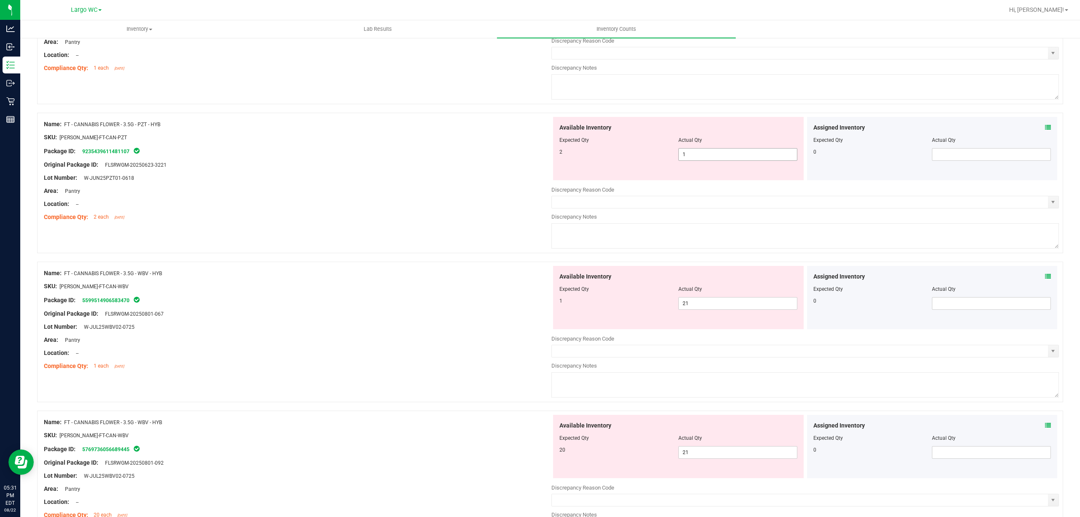
click at [688, 152] on div "Available Inventory Expected Qty Actual Qty 2 1 1" at bounding box center [678, 148] width 251 height 63
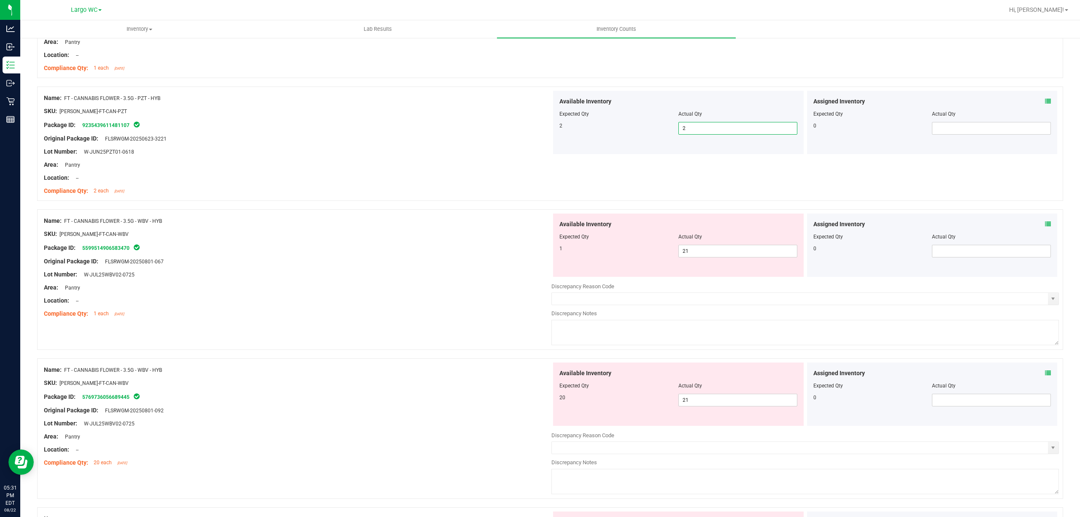
click at [492, 337] on div "Name: FT - CANNABIS FLOWER - 3.5G - WBV - HYB SKU: FLO-BUD-FT-CAN-WBV Package I…" at bounding box center [550, 279] width 1026 height 140
click at [706, 253] on span "21 21" at bounding box center [737, 251] width 119 height 13
click at [706, 253] on input "21" at bounding box center [738, 251] width 118 height 12
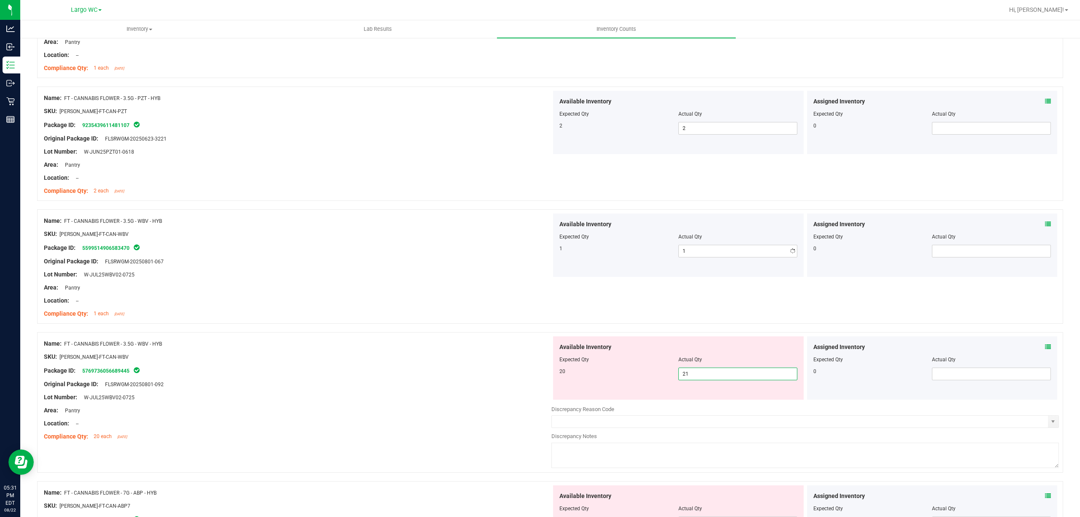
click at [703, 397] on div "Available Inventory Expected Qty Actual Qty 20 21 21" at bounding box center [678, 367] width 251 height 63
click at [704, 373] on span "21 21" at bounding box center [737, 373] width 119 height 13
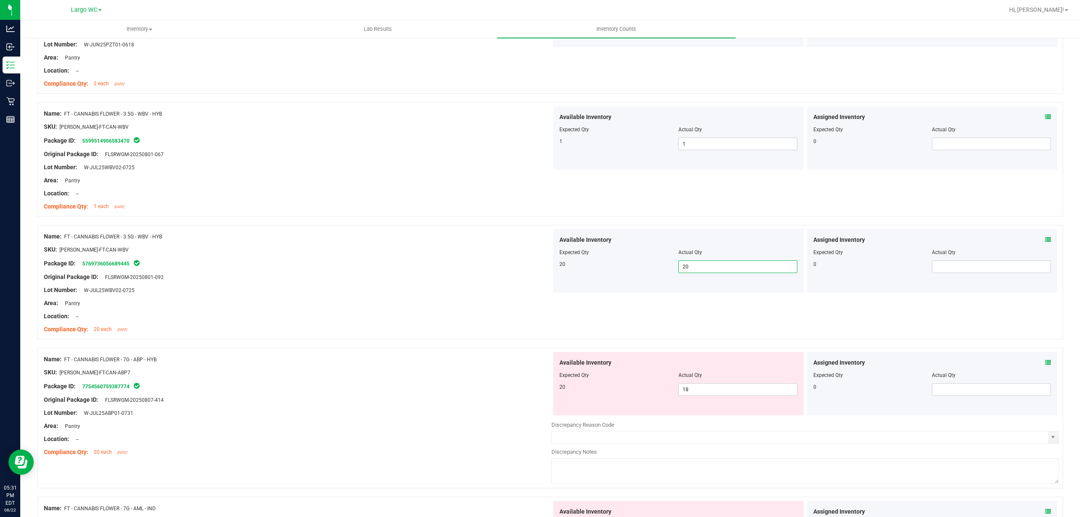
scroll to position [956, 0]
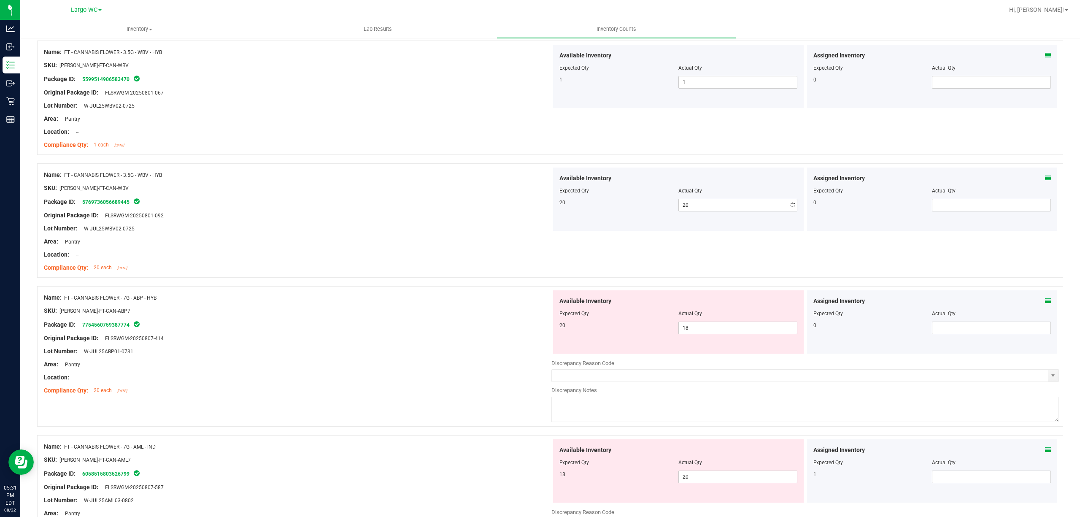
drag, startPoint x: 496, startPoint y: 295, endPoint x: 508, endPoint y: 302, distance: 13.5
click at [496, 295] on div "Name: FT - CANNABIS FLOWER - 7G - ABP - HYB" at bounding box center [297, 297] width 507 height 9
click at [691, 331] on span "18 18" at bounding box center [737, 327] width 119 height 13
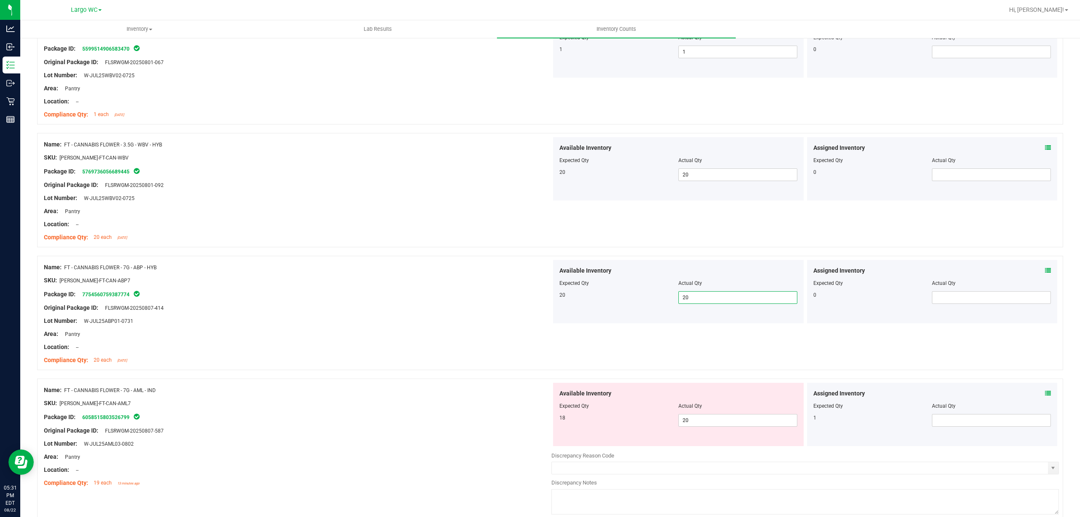
scroll to position [1012, 0]
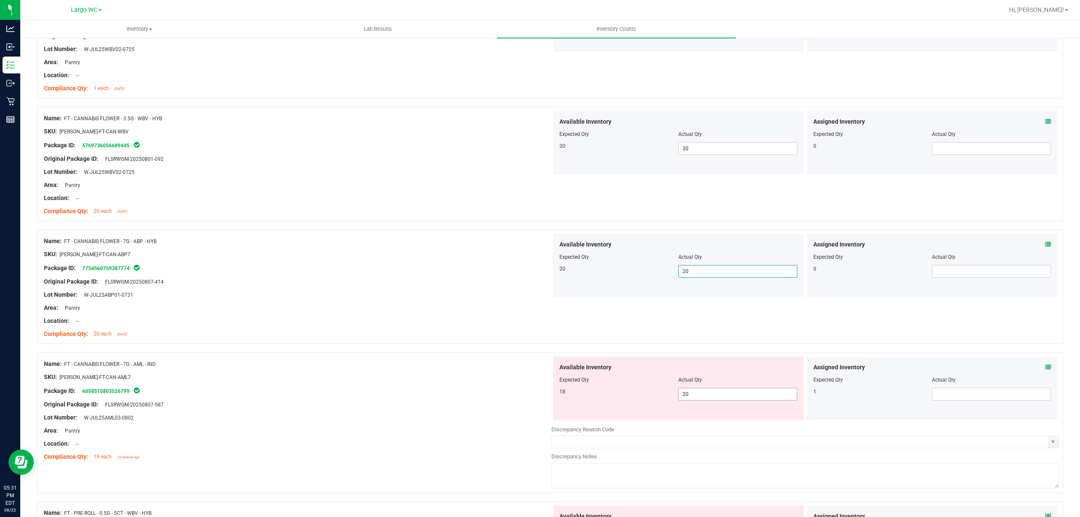
click at [697, 396] on span "20 20" at bounding box center [737, 394] width 119 height 13
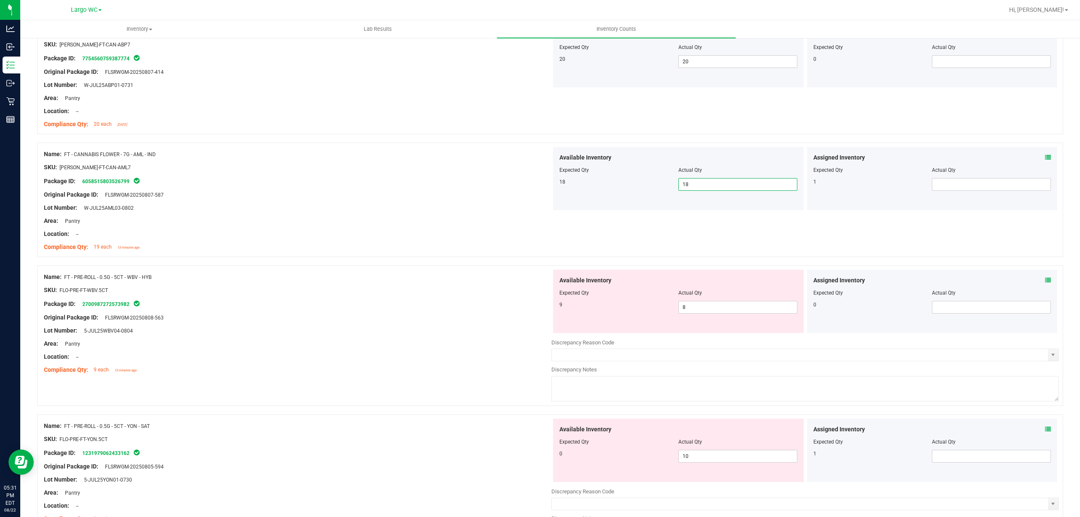
scroll to position [1237, 0]
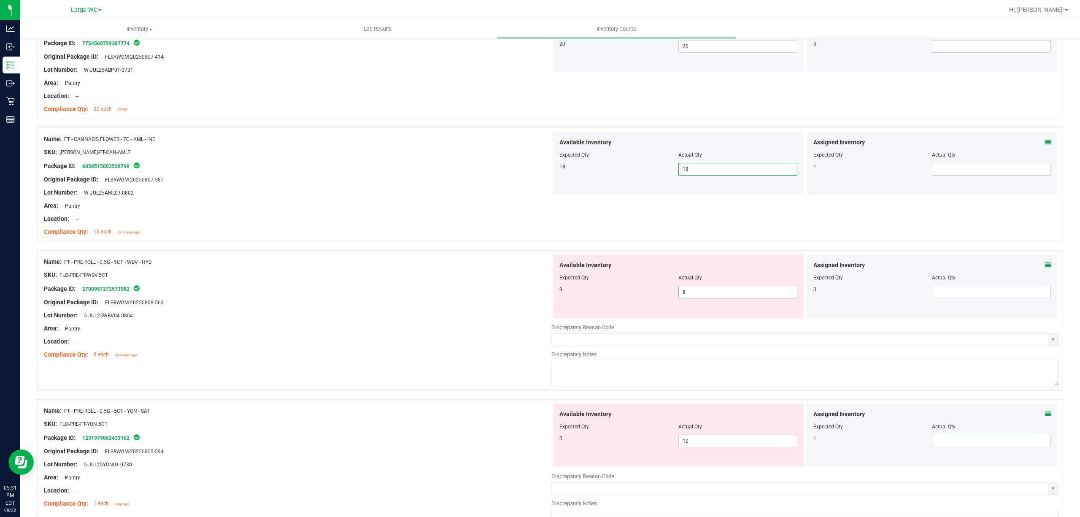
click at [724, 298] on span "8 8" at bounding box center [737, 292] width 119 height 13
click at [1045, 266] on icon at bounding box center [1048, 265] width 6 height 6
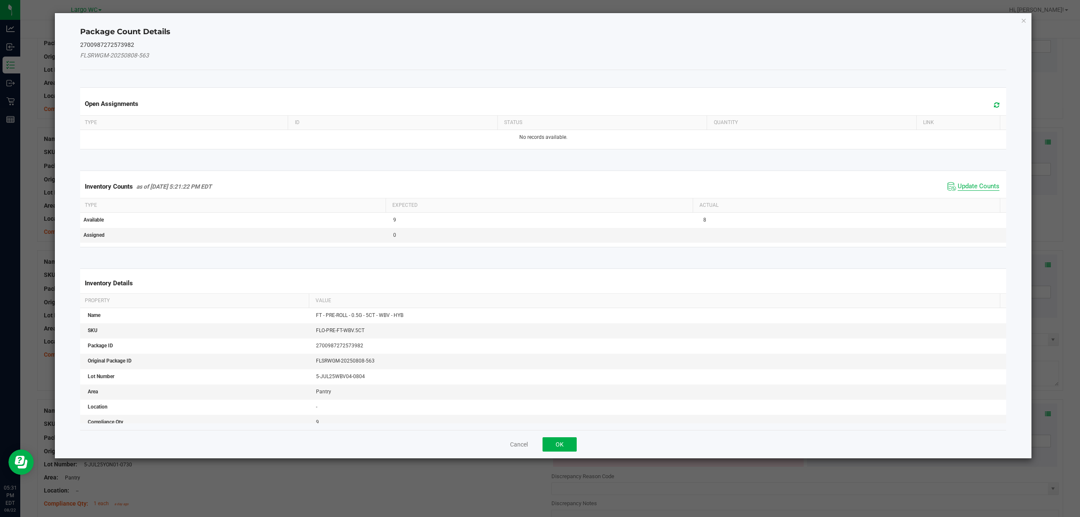
click at [963, 187] on span "Update Counts" at bounding box center [978, 186] width 42 height 8
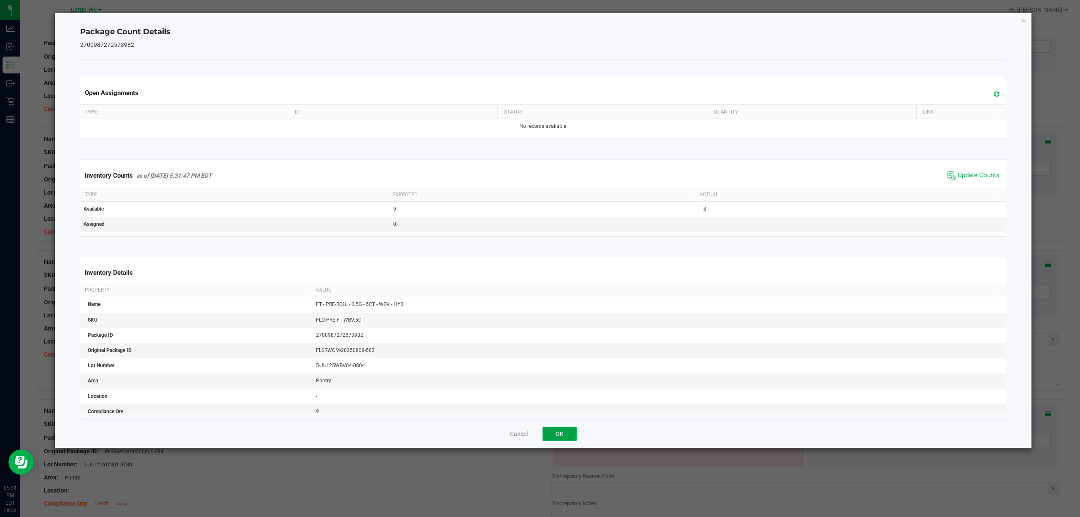
click at [565, 430] on button "OK" at bounding box center [559, 433] width 34 height 14
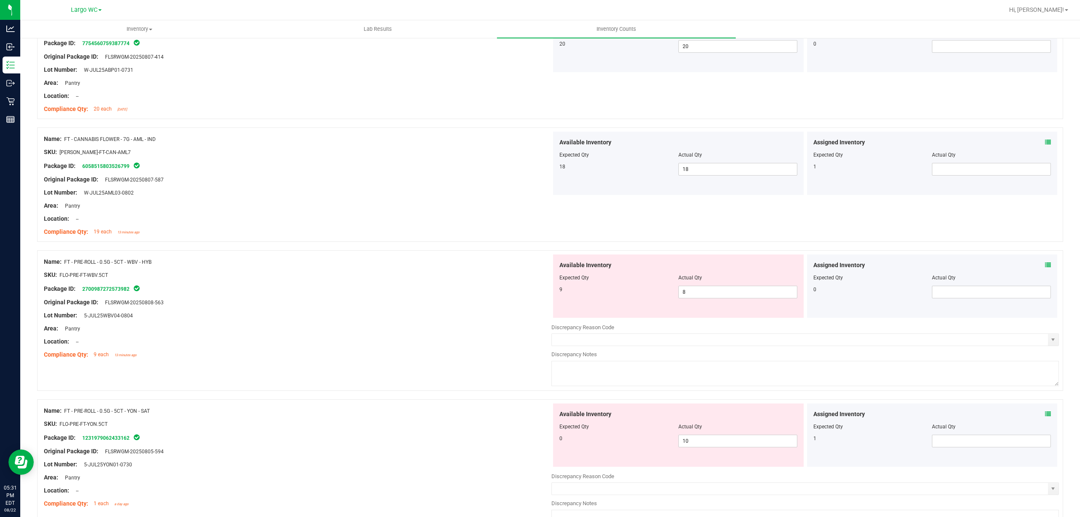
click at [695, 281] on div "Actual Qty" at bounding box center [737, 278] width 119 height 8
drag, startPoint x: 691, startPoint y: 293, endPoint x: 703, endPoint y: 294, distance: 11.8
click at [692, 293] on span "8 8" at bounding box center [737, 292] width 119 height 13
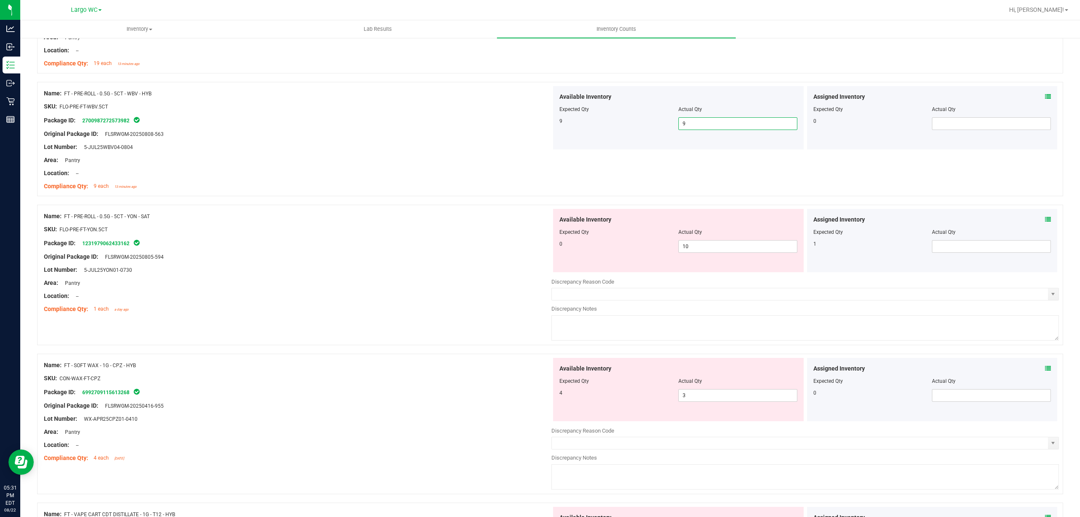
scroll to position [1406, 0]
click at [702, 251] on span "10 10" at bounding box center [737, 246] width 119 height 13
click at [702, 251] on input "10" at bounding box center [738, 246] width 118 height 12
click at [419, 260] on div "Original Package ID: FLSRWGM-20250805-594" at bounding box center [297, 256] width 507 height 9
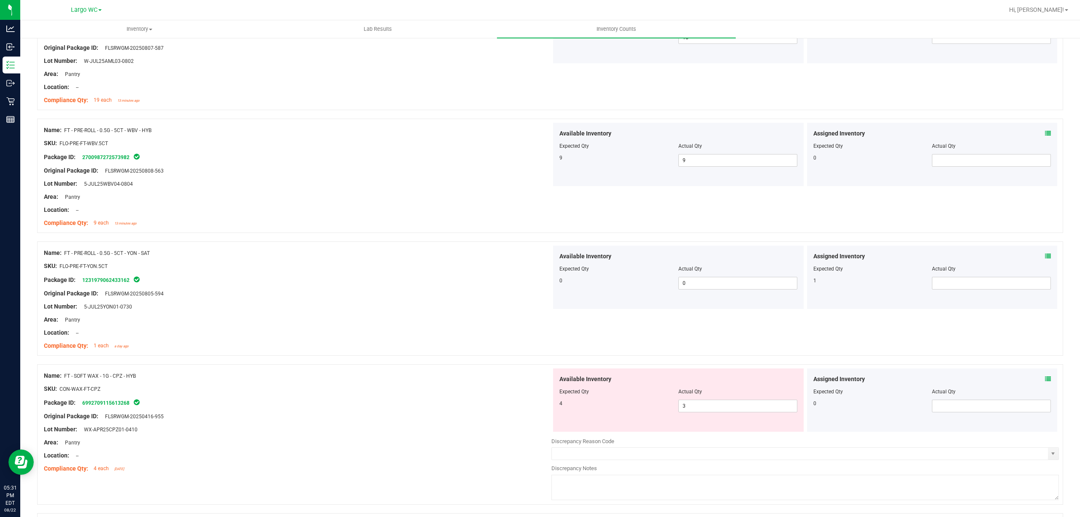
scroll to position [1350, 0]
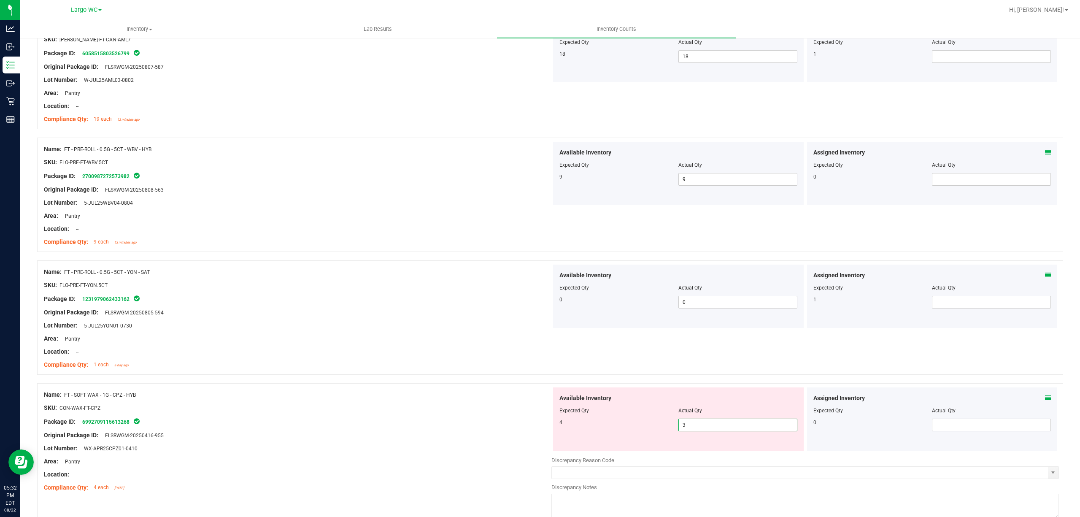
click at [698, 428] on span "3 3" at bounding box center [737, 424] width 119 height 13
click at [698, 428] on input "3" at bounding box center [738, 425] width 118 height 12
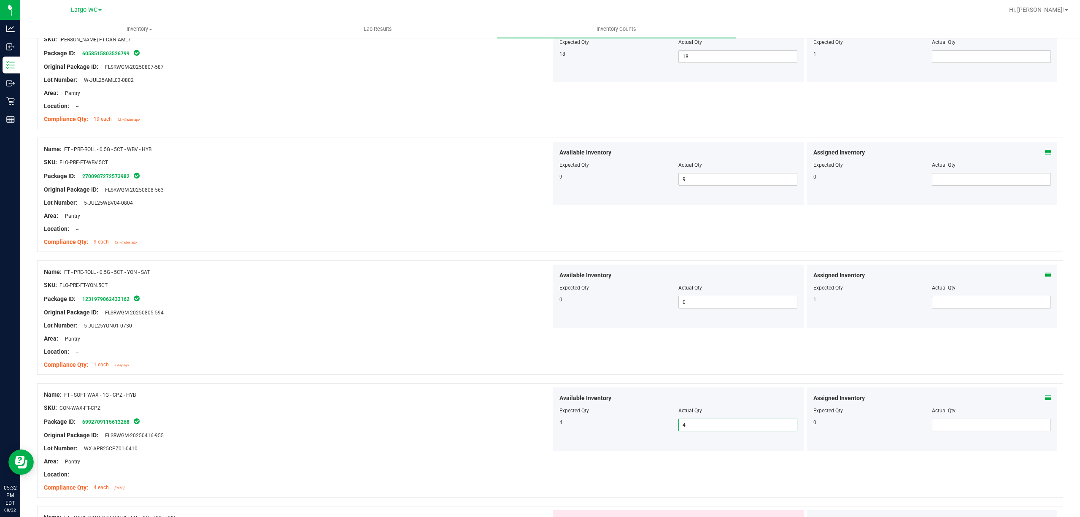
click at [493, 334] on div at bounding box center [297, 332] width 507 height 4
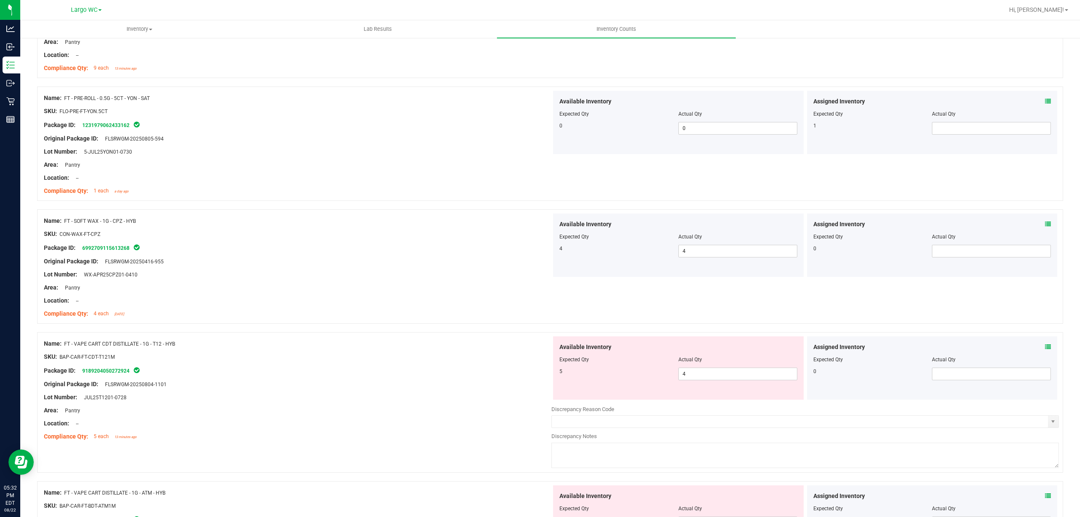
scroll to position [1574, 0]
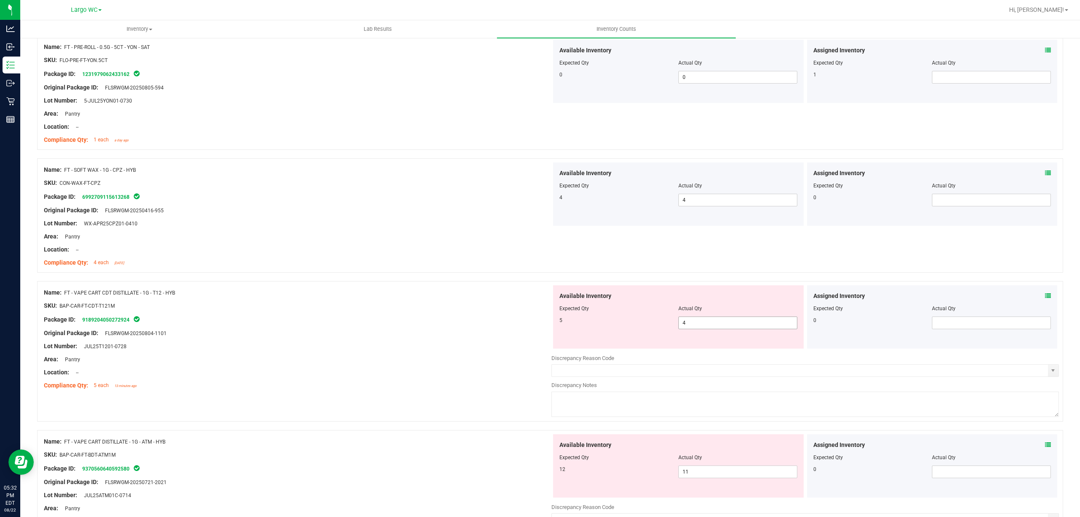
click at [689, 329] on span "4 4" at bounding box center [737, 322] width 119 height 13
click at [1045, 297] on icon at bounding box center [1048, 296] width 6 height 6
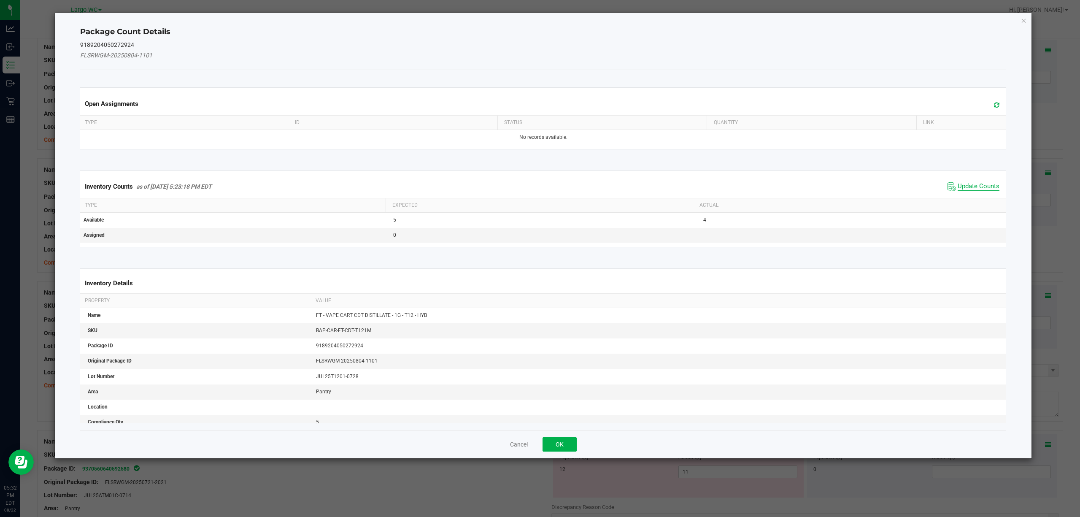
click at [965, 186] on span "Update Counts" at bounding box center [978, 186] width 42 height 8
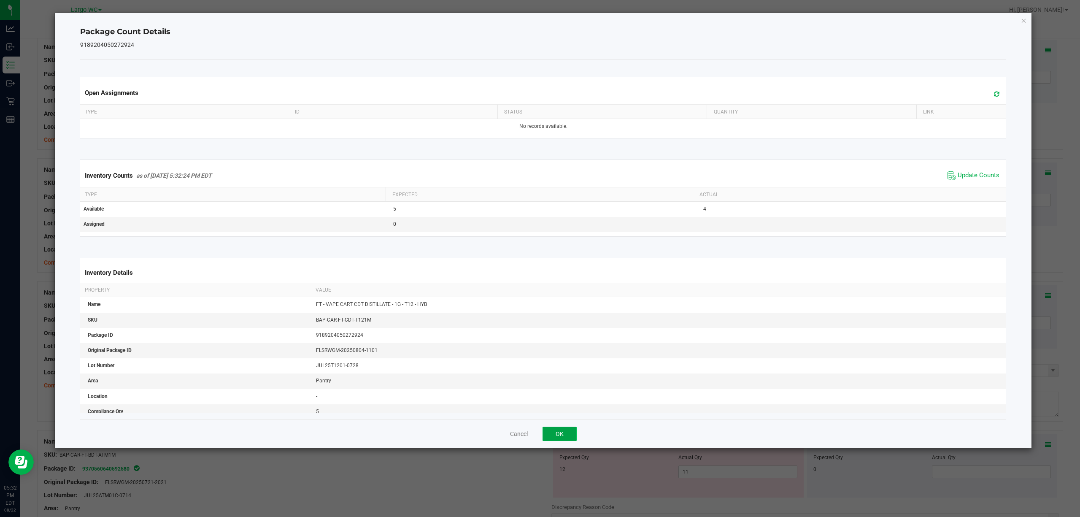
click at [564, 429] on button "OK" at bounding box center [559, 433] width 34 height 14
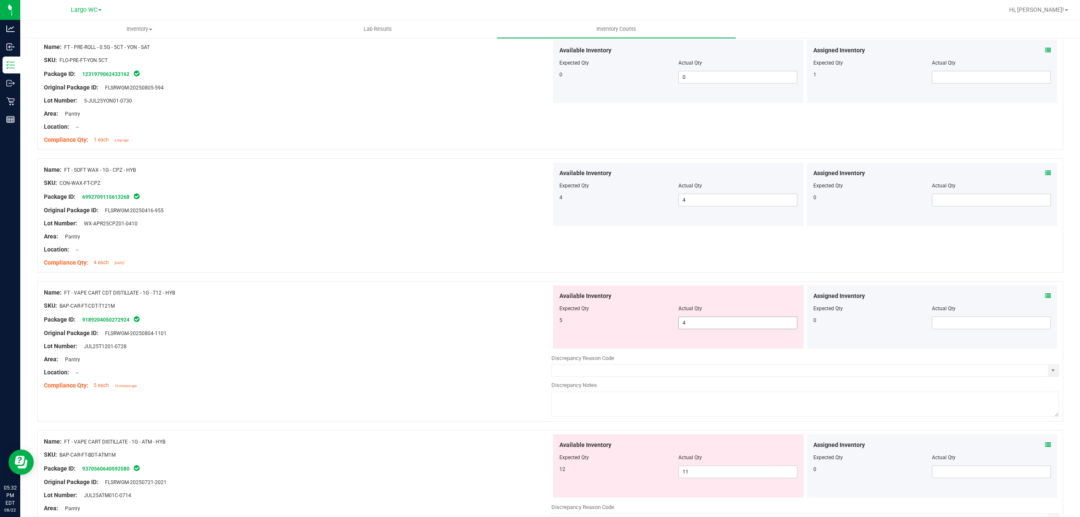
click at [699, 329] on span "4 4" at bounding box center [737, 322] width 119 height 13
click at [699, 329] on input "4" at bounding box center [738, 323] width 118 height 12
click at [326, 323] on div "Package ID: 9189204050272924" at bounding box center [297, 319] width 507 height 10
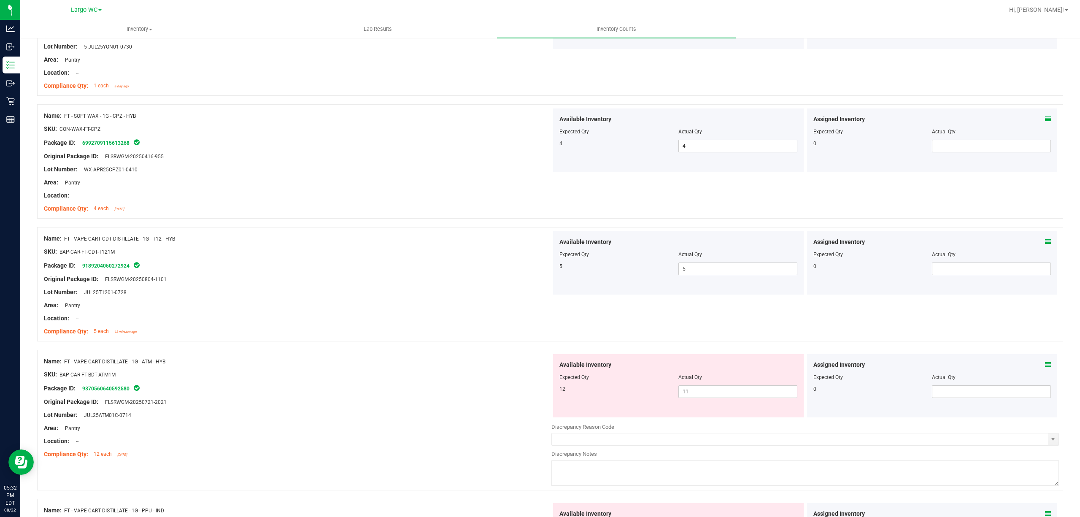
scroll to position [1743, 0]
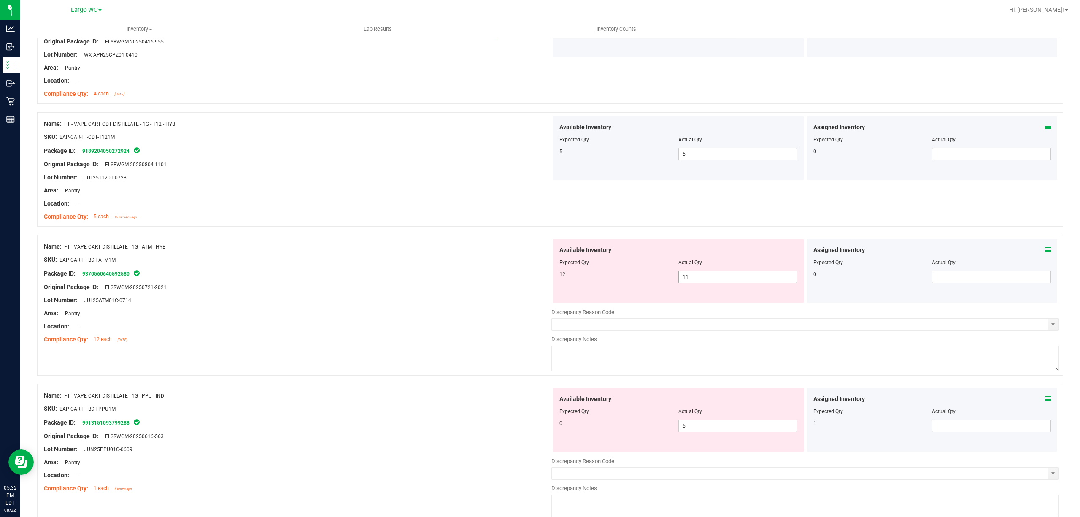
click at [685, 282] on span "11 11" at bounding box center [737, 276] width 119 height 13
click at [685, 282] on input "11" at bounding box center [738, 277] width 118 height 12
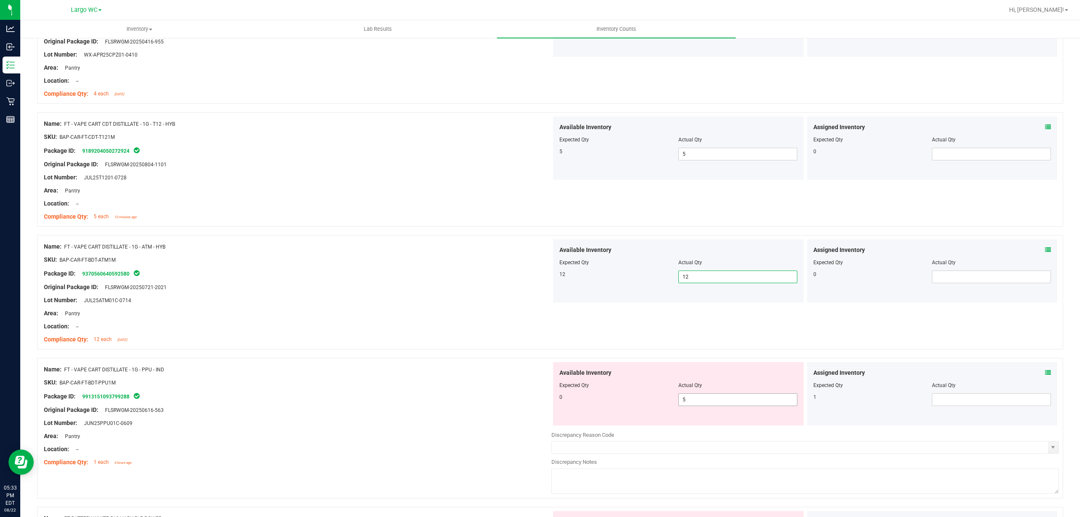
click at [735, 402] on span "5 5" at bounding box center [737, 399] width 119 height 13
click at [735, 402] on input "5" at bounding box center [738, 399] width 118 height 12
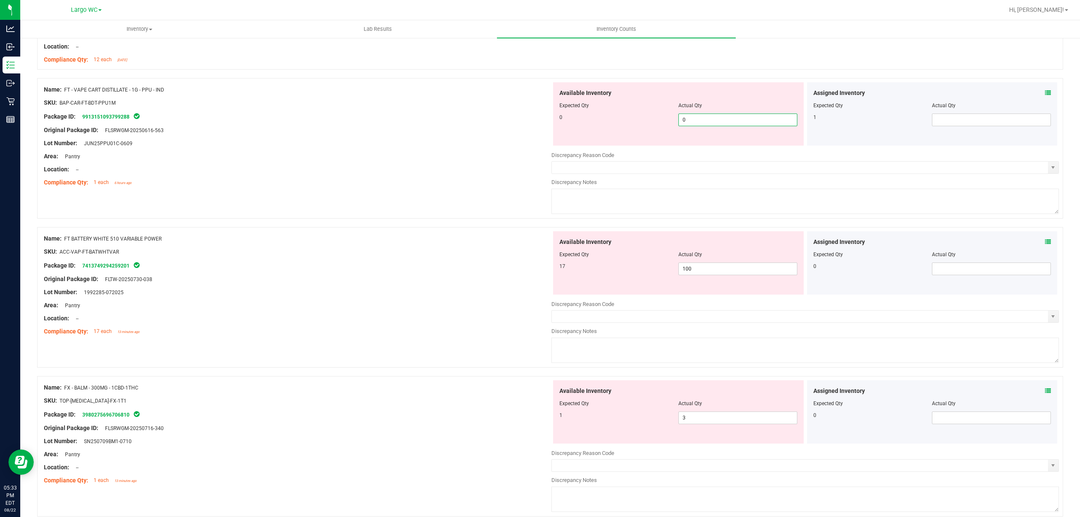
scroll to position [2024, 0]
click at [353, 271] on div "Name: FT BATTERY WHITE 510 VARIABLE POWER SKU: ACC-VAP-FT-BATWHTVAR Package ID:…" at bounding box center [297, 283] width 507 height 108
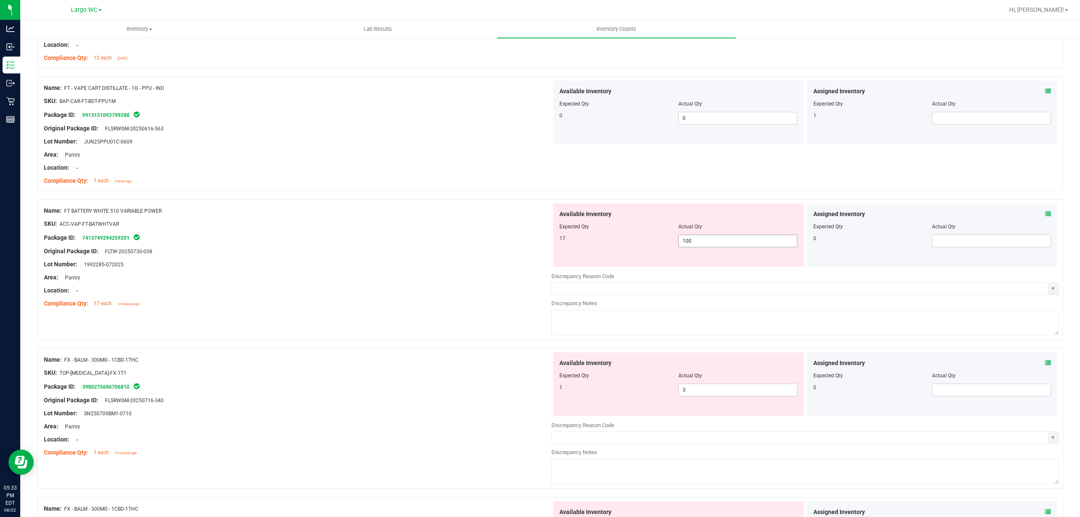
click at [687, 246] on span "100 100" at bounding box center [737, 240] width 119 height 13
click at [687, 246] on input "100" at bounding box center [738, 241] width 118 height 12
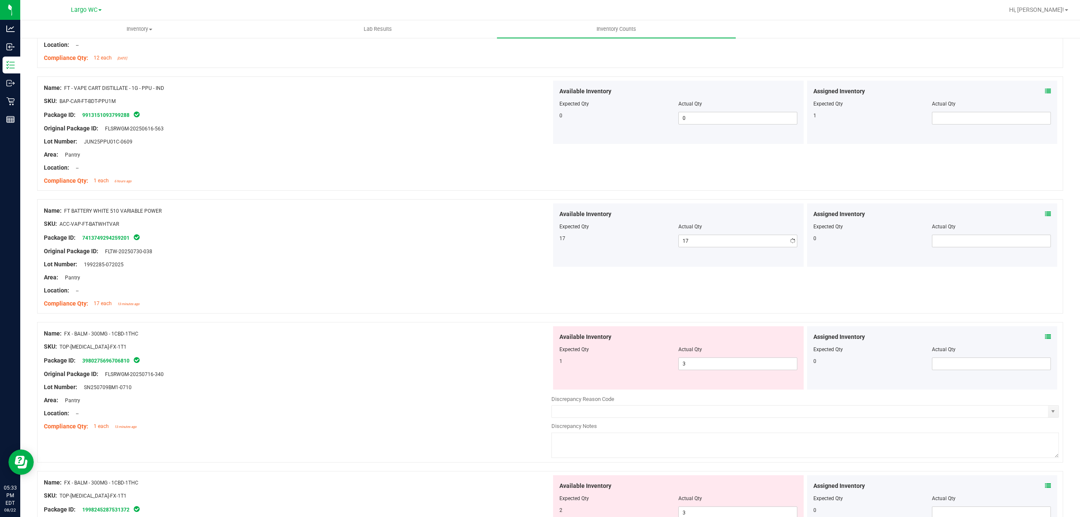
click at [347, 319] on div "Name: FT BATTERY WHITE 510 VARIABLE POWER SKU: ACC-VAP-FT-BATWHTVAR Package ID:…" at bounding box center [550, 260] width 1026 height 123
click at [732, 370] on span "3 3" at bounding box center [737, 363] width 119 height 13
click at [732, 369] on input "3" at bounding box center [738, 364] width 118 height 12
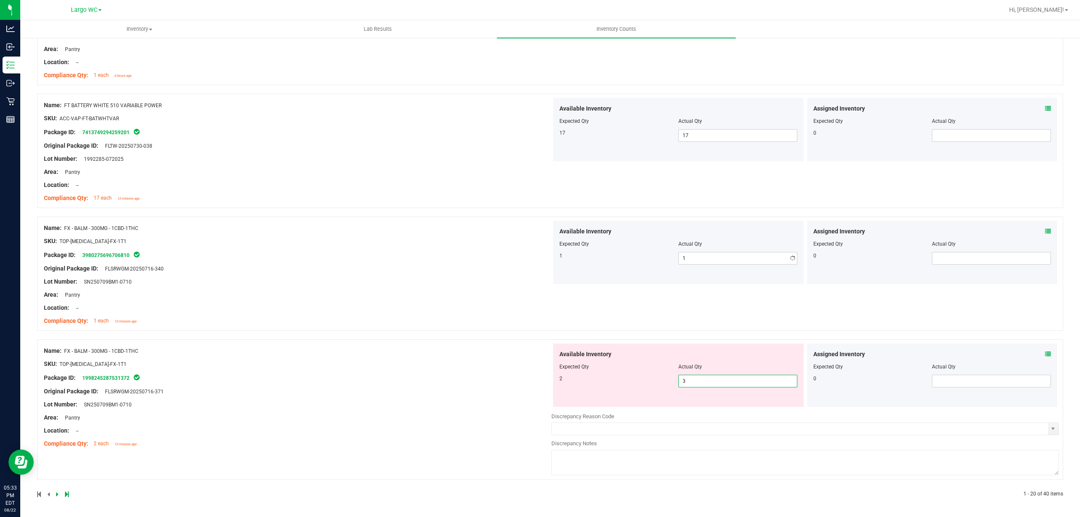
click at [707, 375] on span "3 3" at bounding box center [737, 381] width 119 height 13
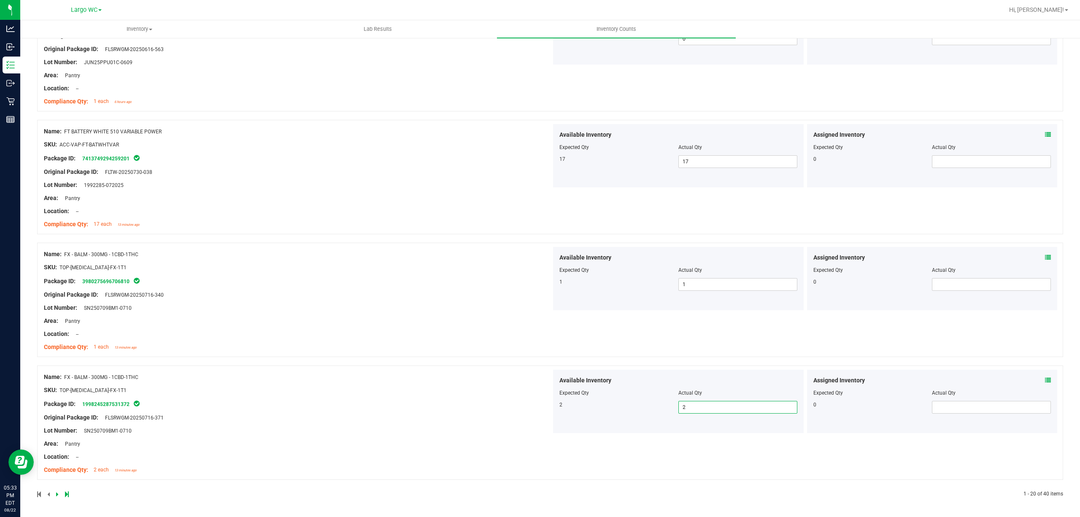
click at [458, 331] on div "Location: --" at bounding box center [297, 333] width 507 height 9
click at [65, 495] on icon at bounding box center [67, 493] width 4 height 5
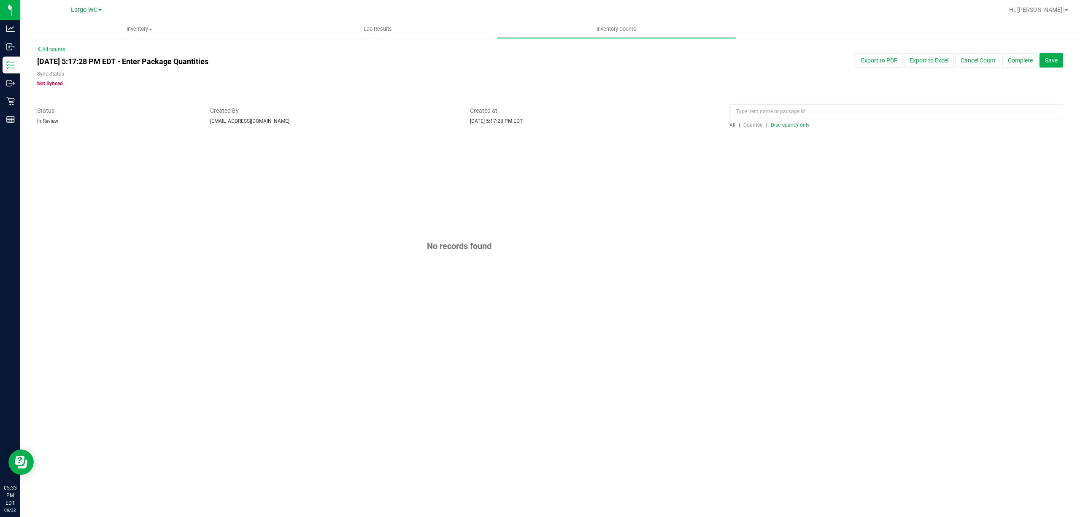
click at [789, 124] on span "Discrepancy only" at bounding box center [790, 125] width 39 height 6
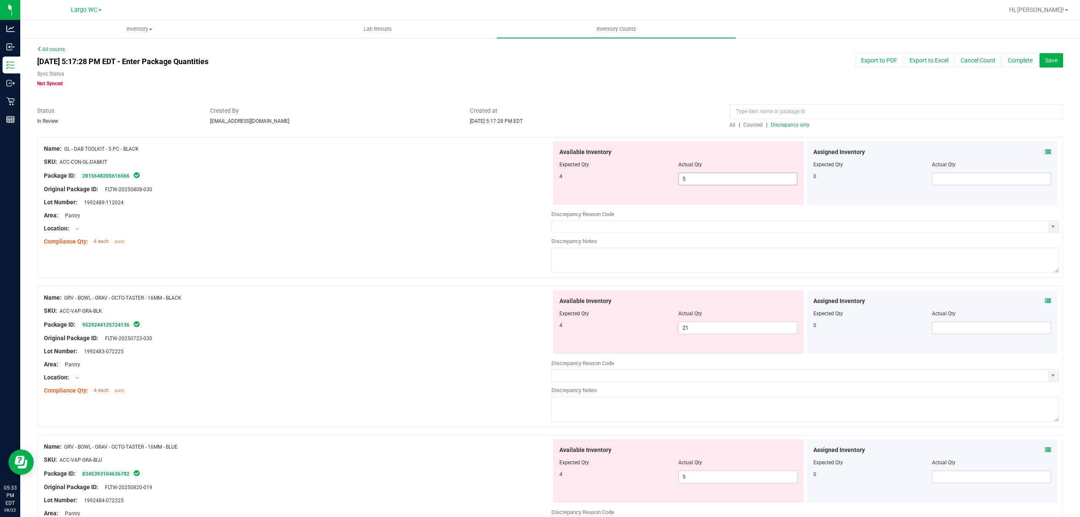
click at [717, 172] on span "5 5" at bounding box center [737, 178] width 119 height 13
click at [711, 174] on span "5 5" at bounding box center [737, 178] width 119 height 13
click at [711, 174] on input "5" at bounding box center [738, 179] width 118 height 12
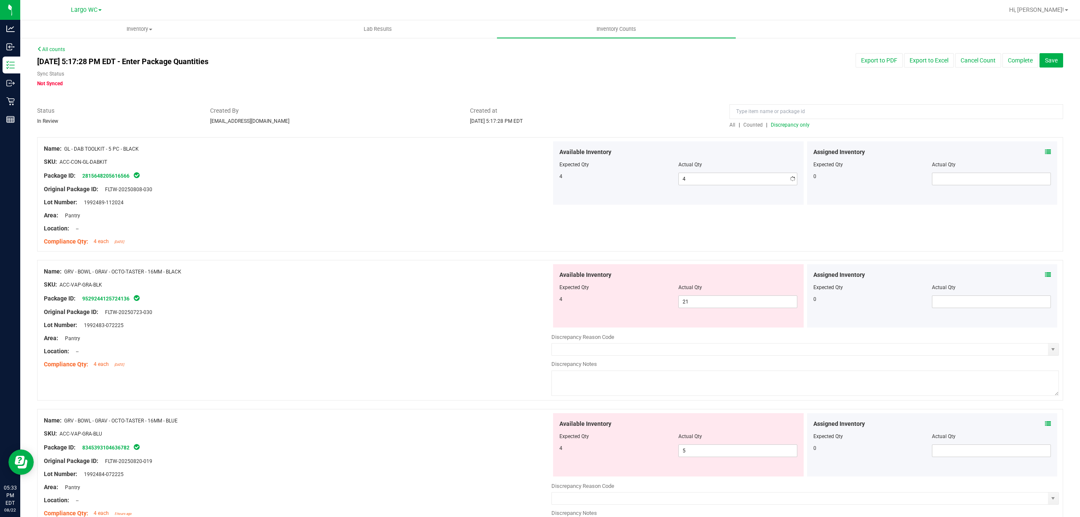
click at [429, 181] on div at bounding box center [297, 183] width 507 height 4
click at [741, 307] on span "21 21" at bounding box center [737, 301] width 119 height 13
click at [741, 306] on input "21" at bounding box center [738, 302] width 118 height 12
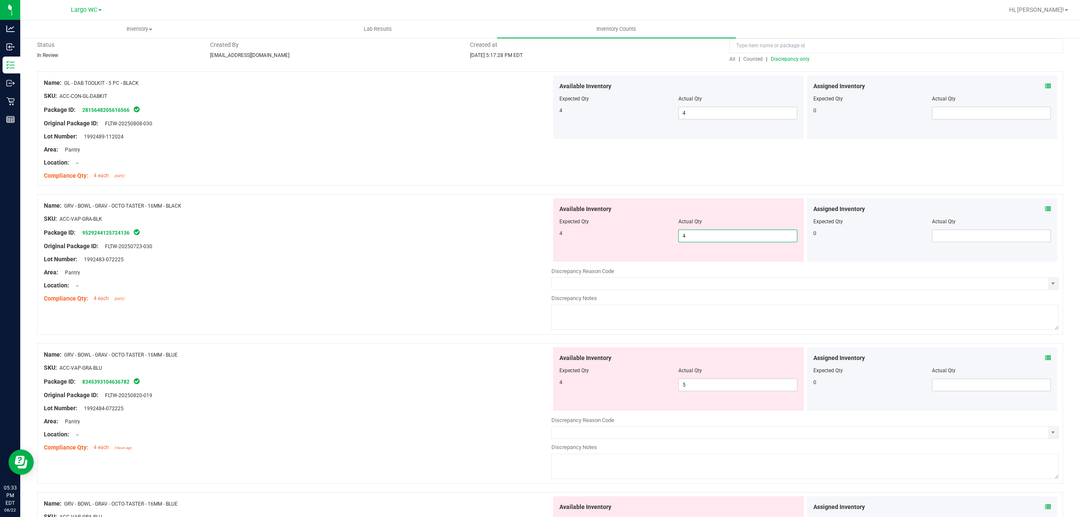
scroll to position [169, 0]
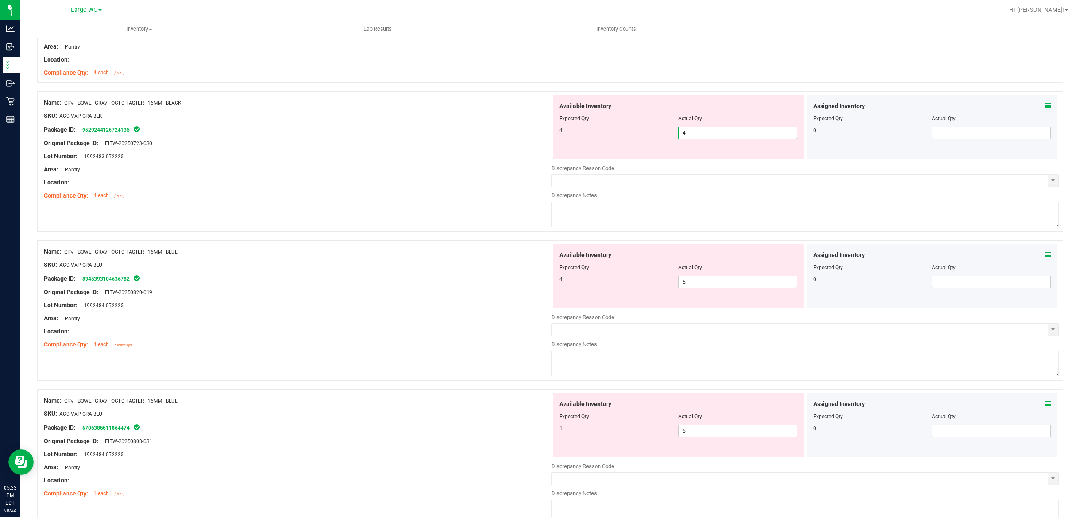
click at [712, 292] on div "Available Inventory Expected Qty Actual Qty 4 5 5" at bounding box center [804, 311] width 507 height 134
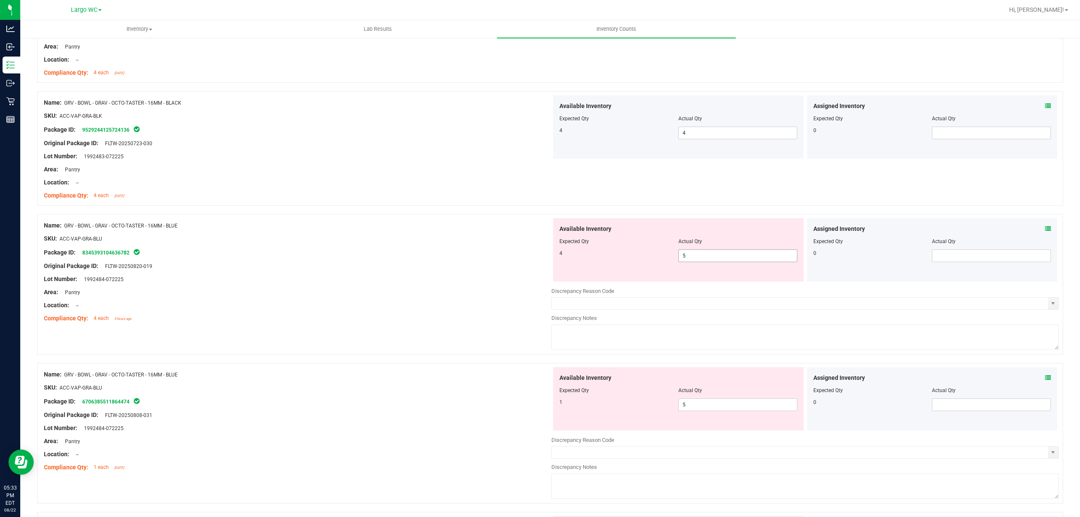
click at [701, 256] on span "5 5" at bounding box center [737, 255] width 119 height 13
click at [701, 256] on input "5" at bounding box center [738, 256] width 118 height 12
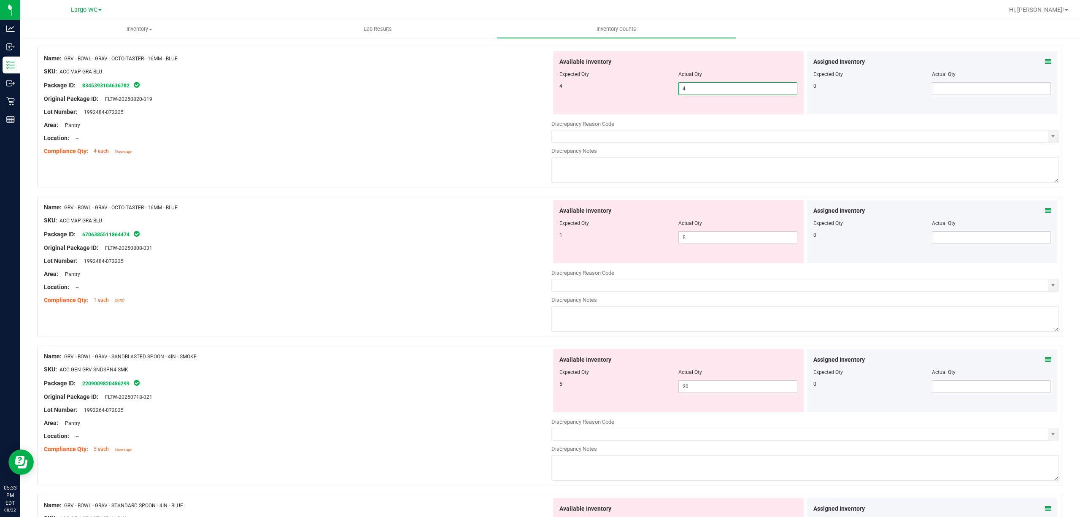
scroll to position [337, 0]
click at [691, 236] on div "Available Inventory Expected Qty Actual Qty 1 5 5" at bounding box center [678, 229] width 251 height 63
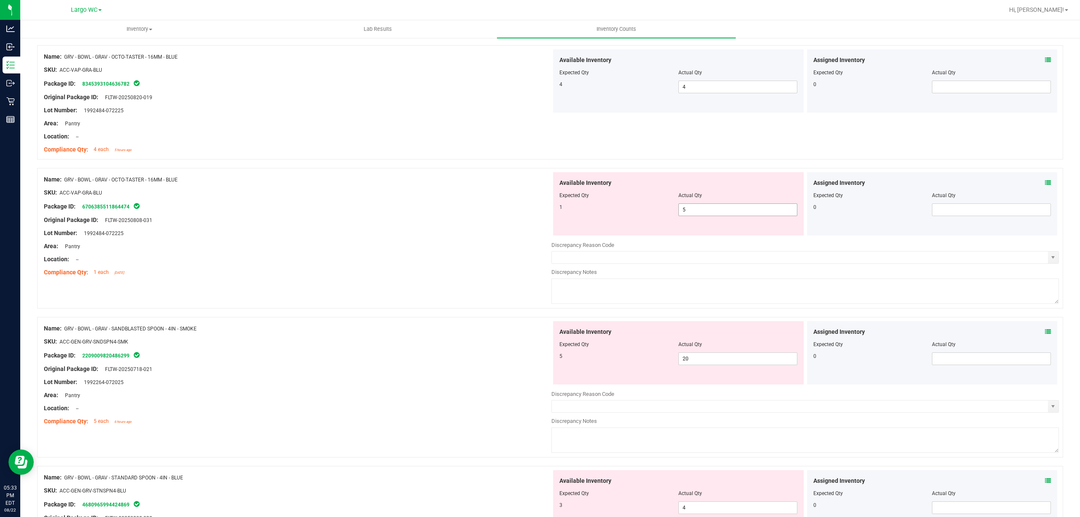
click at [691, 235] on div "Available Inventory Expected Qty Actual Qty 1 5 5" at bounding box center [678, 203] width 251 height 63
click at [693, 207] on span "5 5" at bounding box center [737, 209] width 119 height 13
click at [693, 207] on input "5" at bounding box center [738, 210] width 118 height 12
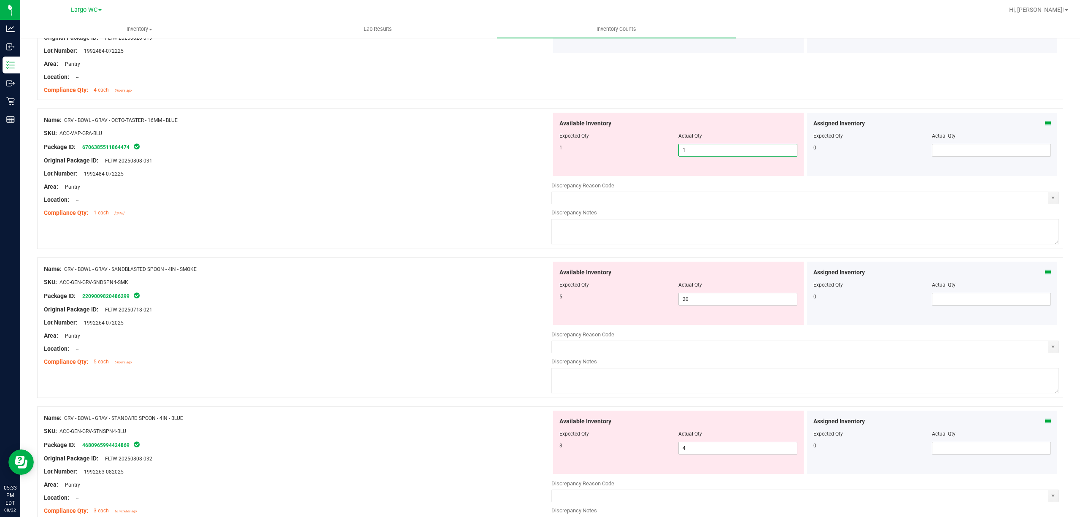
scroll to position [450, 0]
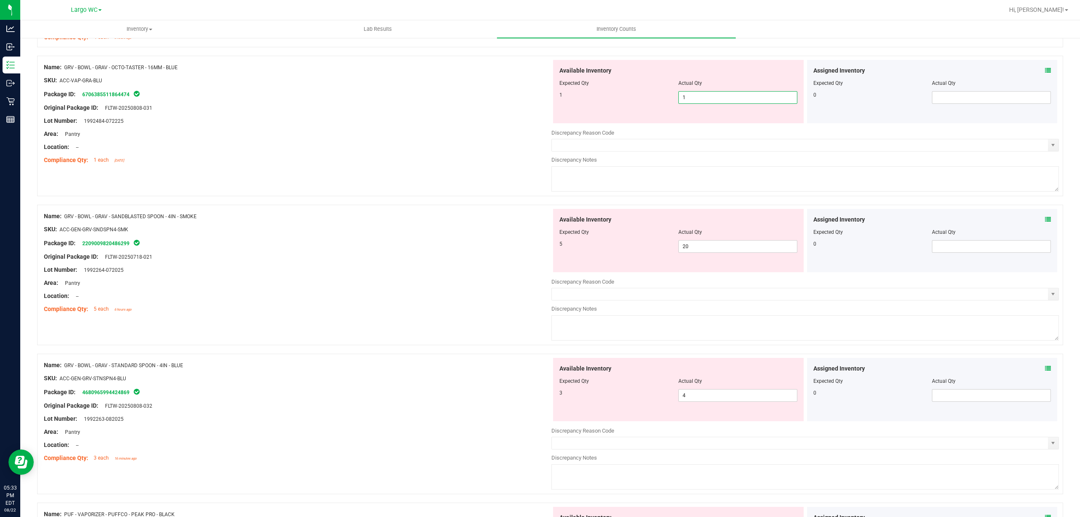
click at [689, 240] on div "Available Inventory Expected Qty Actual Qty 5 20 20" at bounding box center [678, 240] width 251 height 63
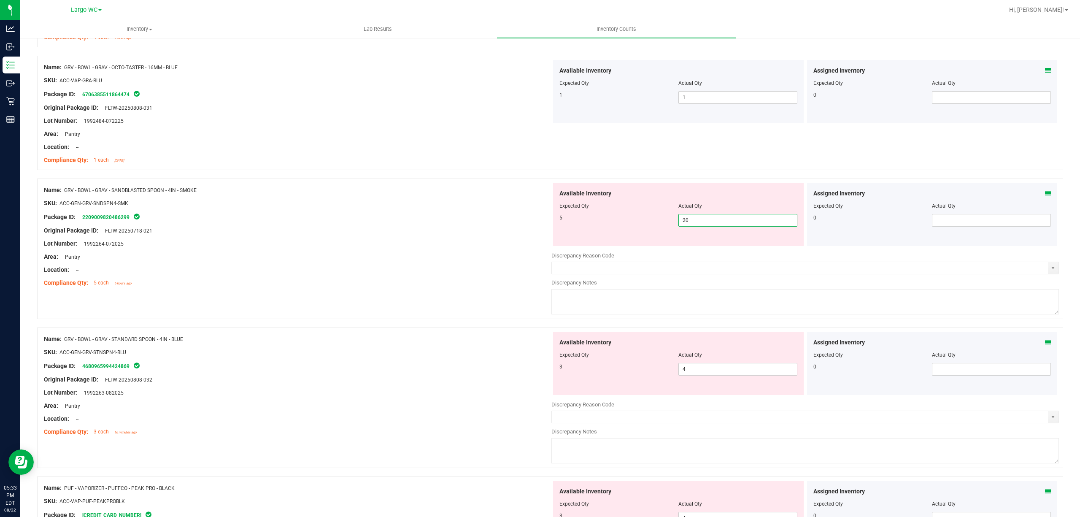
click at [692, 223] on span "20 20" at bounding box center [737, 220] width 119 height 13
click at [692, 223] on input "20" at bounding box center [738, 220] width 118 height 12
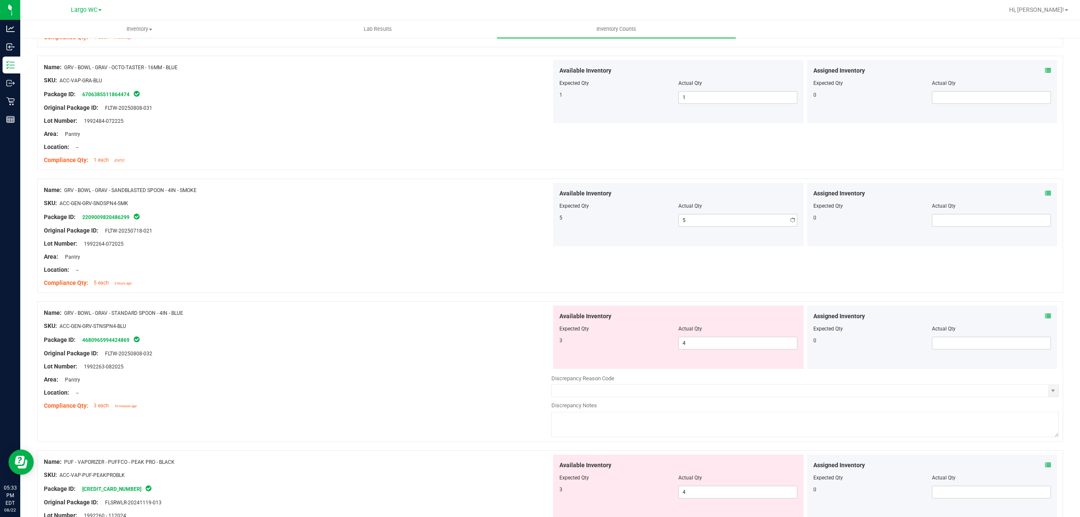
click at [694, 363] on div "Available Inventory Expected Qty Actual Qty 3 4 4" at bounding box center [678, 336] width 251 height 63
click at [693, 343] on span "4 4" at bounding box center [737, 343] width 119 height 13
click at [693, 343] on input "4" at bounding box center [738, 343] width 118 height 12
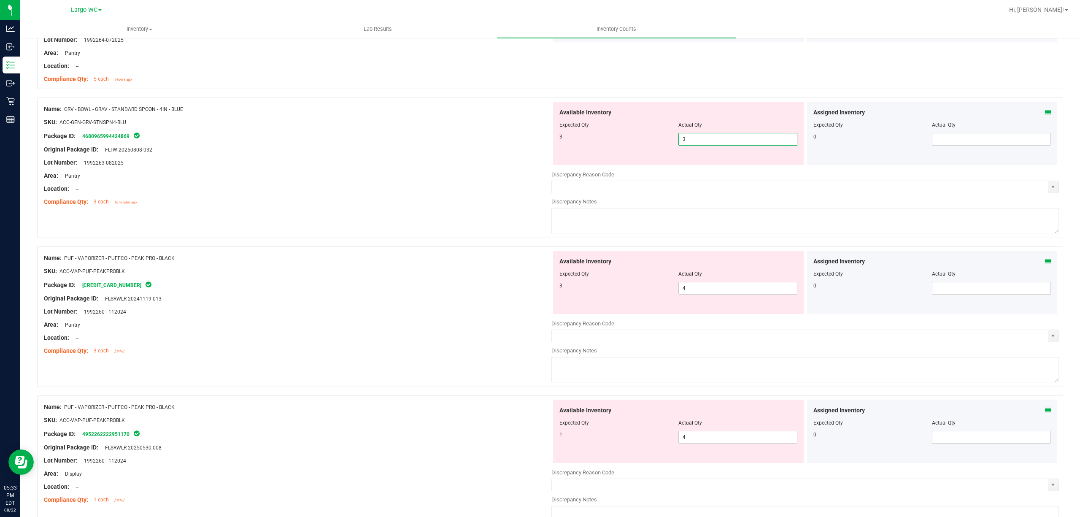
scroll to position [675, 0]
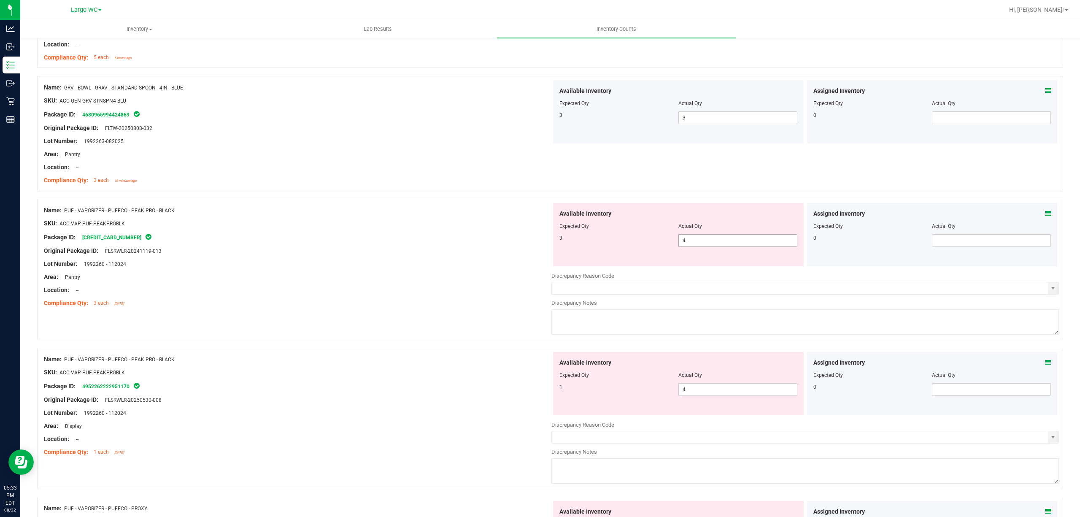
click at [734, 240] on span "4 4" at bounding box center [737, 240] width 119 height 13
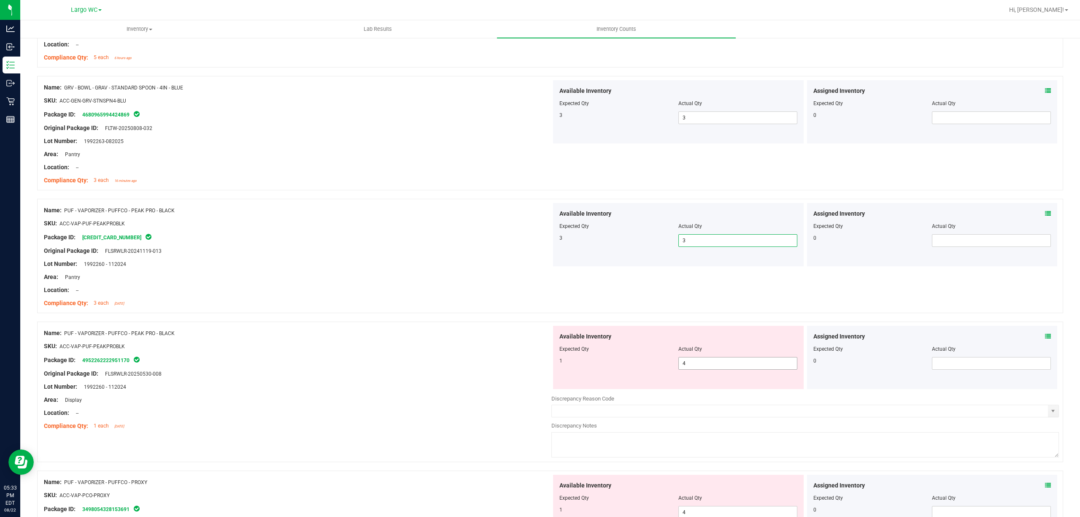
click at [701, 366] on span "4 4" at bounding box center [737, 363] width 119 height 13
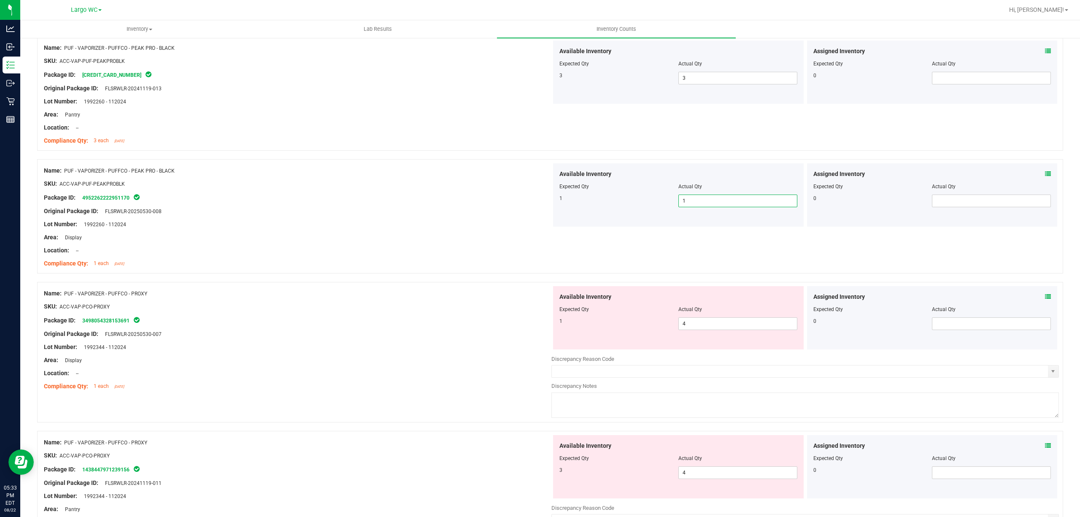
scroll to position [844, 0]
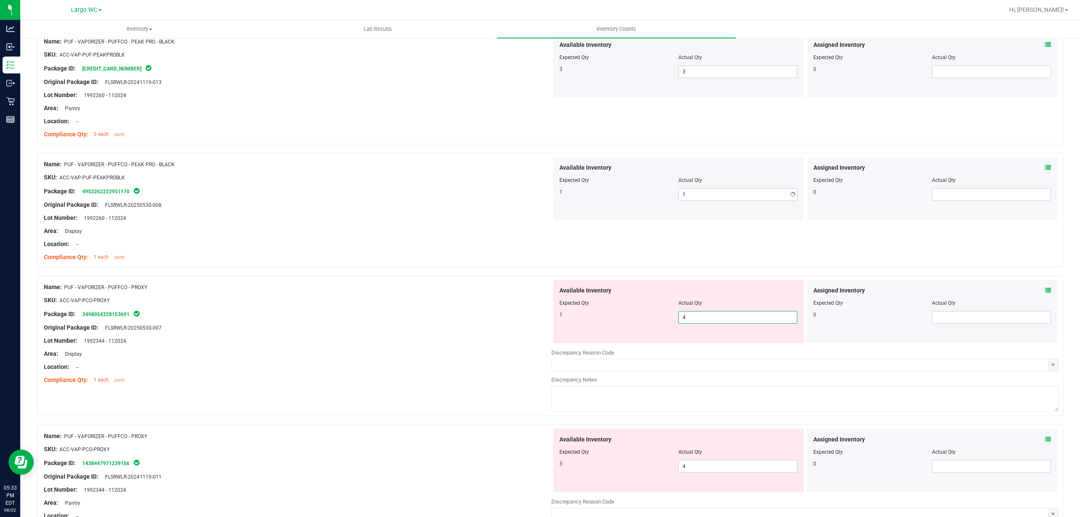
click at [694, 316] on span "4 4" at bounding box center [737, 317] width 119 height 13
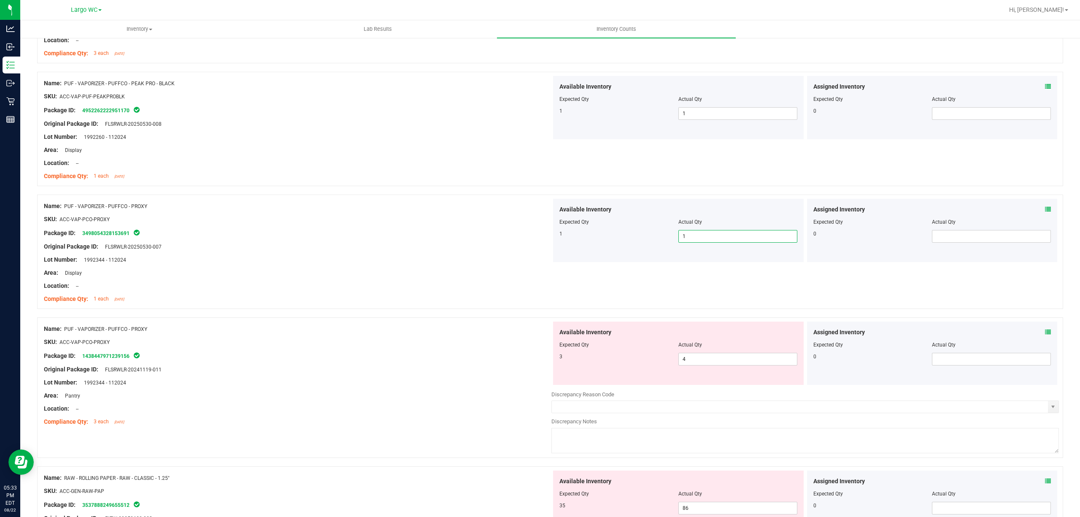
scroll to position [956, 0]
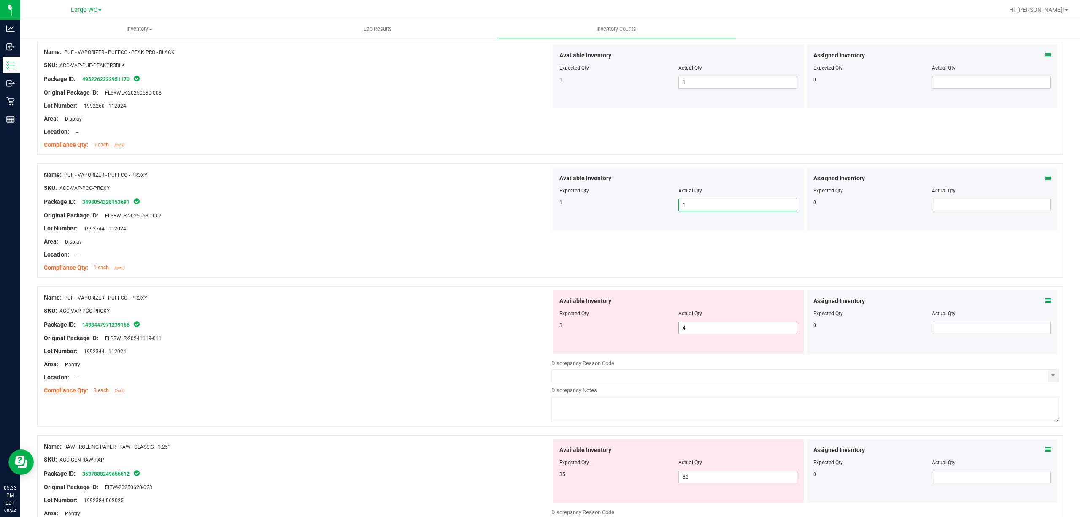
click at [701, 330] on span "4 4" at bounding box center [737, 327] width 119 height 13
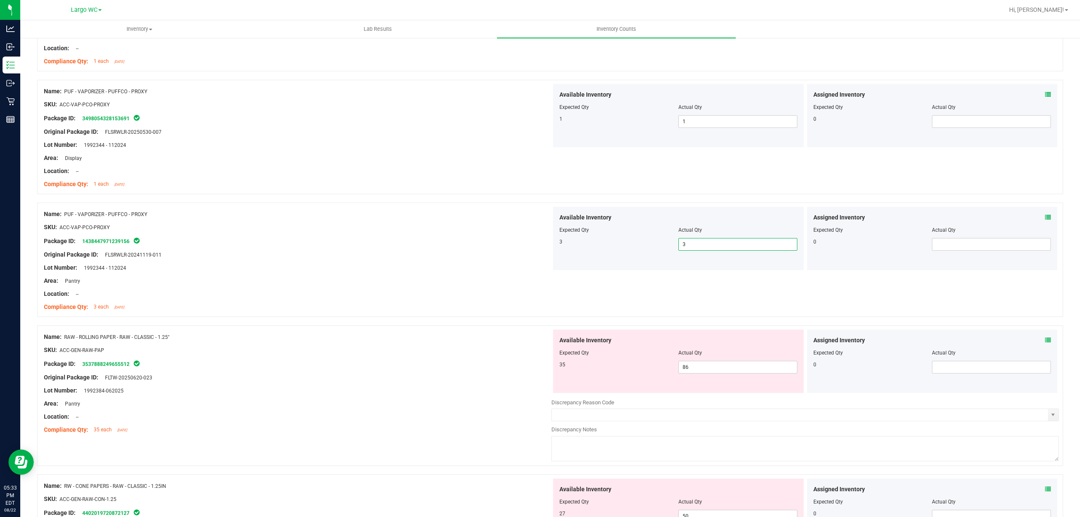
scroll to position [1181, 0]
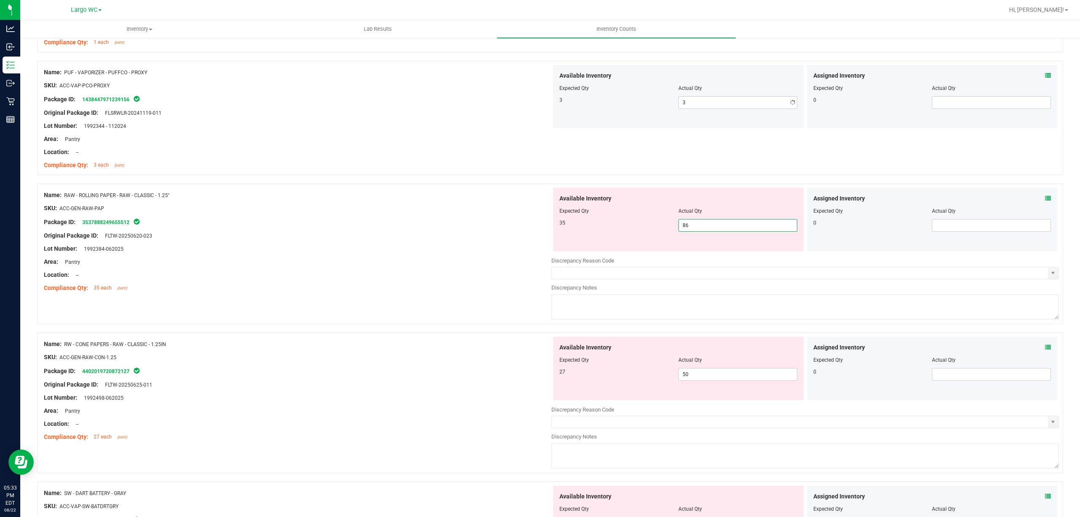
click at [699, 223] on span "86 86" at bounding box center [737, 225] width 119 height 13
click at [699, 223] on input "86" at bounding box center [738, 225] width 118 height 12
click at [397, 183] on div at bounding box center [550, 179] width 1026 height 8
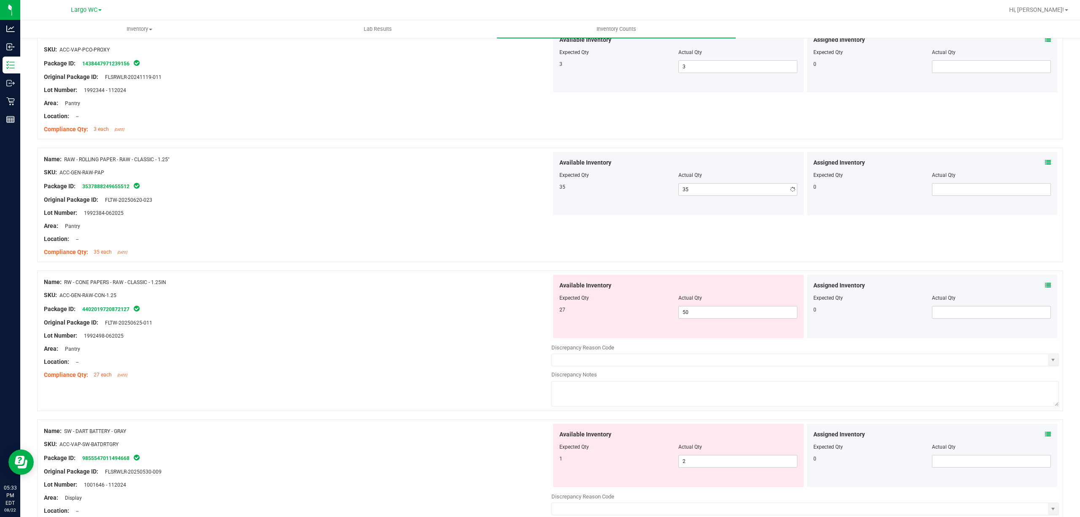
scroll to position [1237, 0]
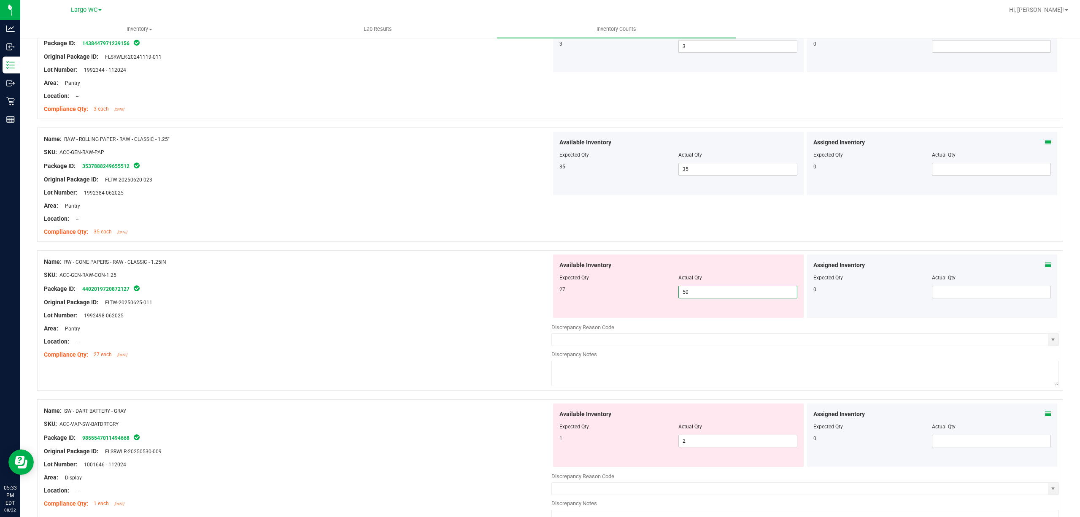
click at [685, 298] on span "50 50" at bounding box center [737, 292] width 119 height 13
click at [685, 298] on input "50" at bounding box center [738, 292] width 118 height 12
click at [460, 274] on div "SKU: ACC-GEN-RAW-CON-1.25" at bounding box center [297, 274] width 507 height 9
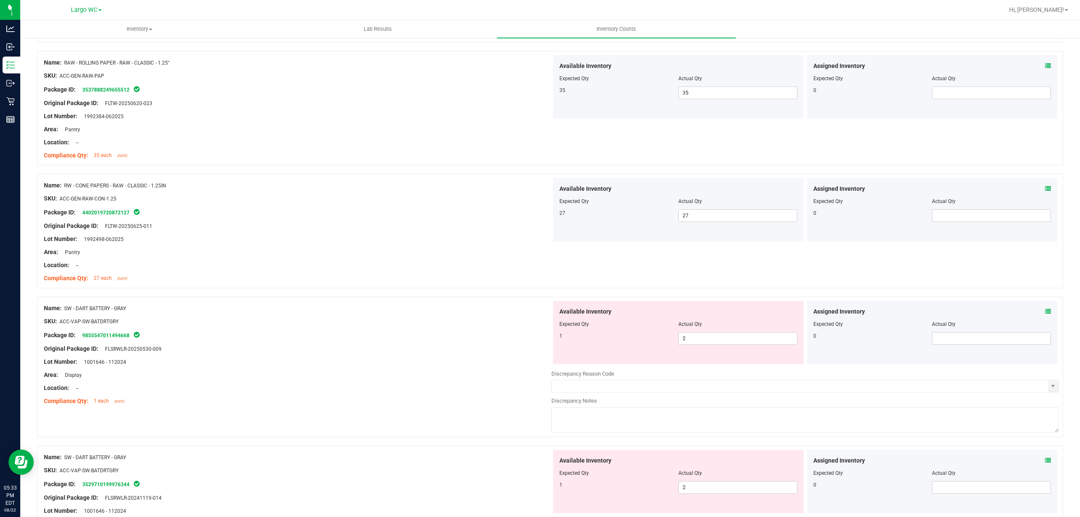
scroll to position [1406, 0]
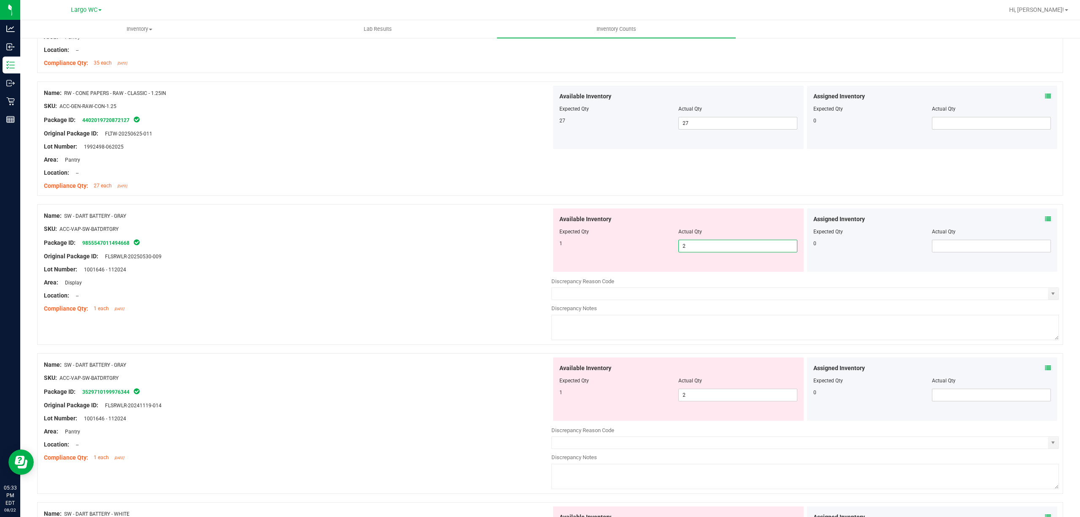
click at [711, 245] on span "2 2" at bounding box center [737, 246] width 119 height 13
click at [711, 245] on input "2" at bounding box center [738, 246] width 118 height 12
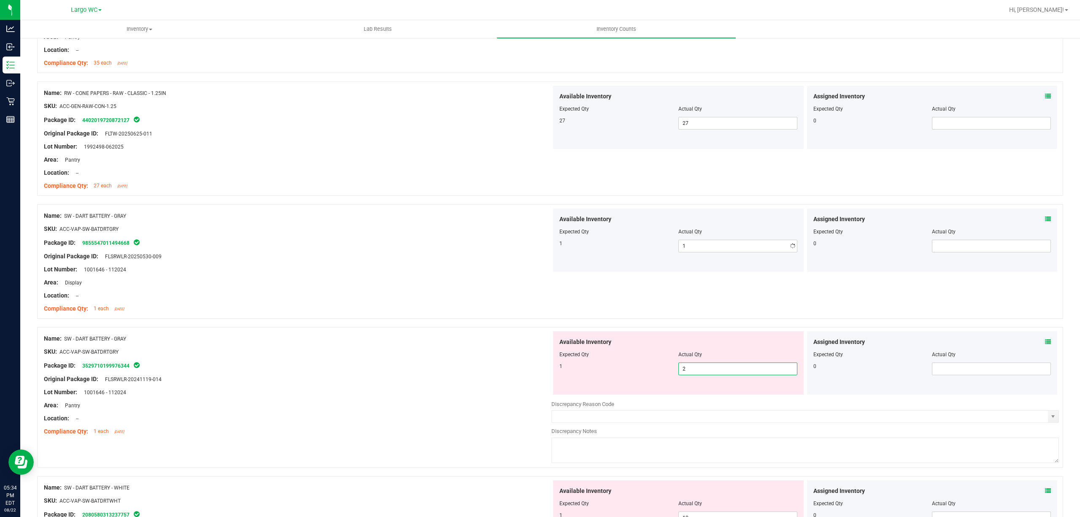
click at [700, 372] on span "2 2" at bounding box center [737, 368] width 119 height 13
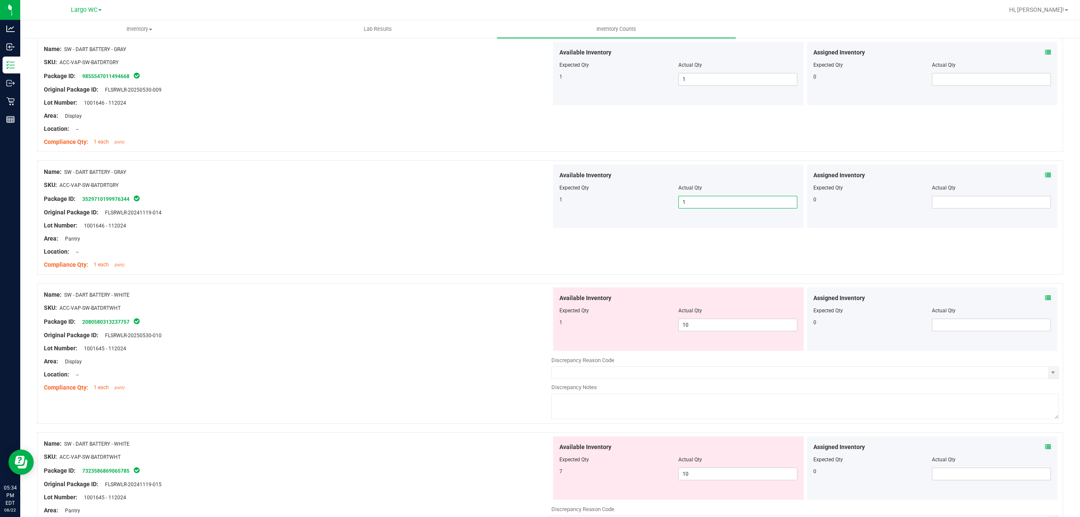
scroll to position [1574, 0]
click at [701, 324] on span "10 10" at bounding box center [737, 322] width 119 height 13
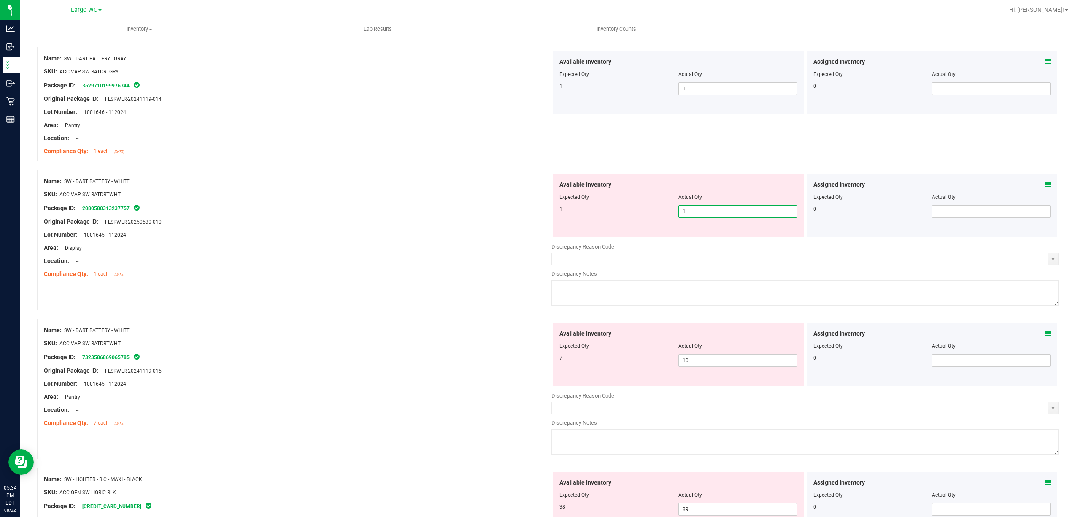
scroll to position [1687, 0]
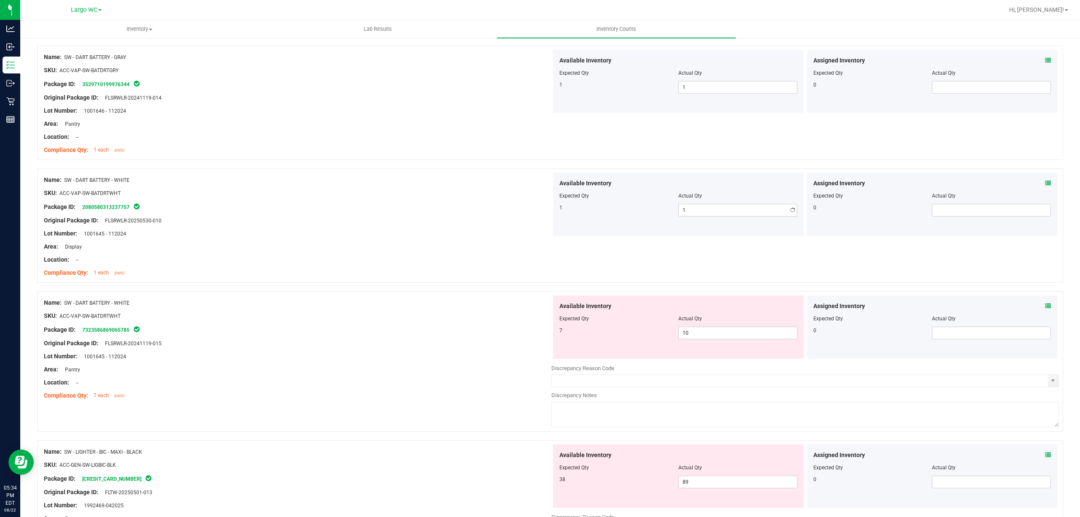
click at [270, 233] on div "Lot Number: 1001645 - 112024" at bounding box center [297, 233] width 507 height 9
click at [716, 339] on span "10 10" at bounding box center [737, 332] width 119 height 13
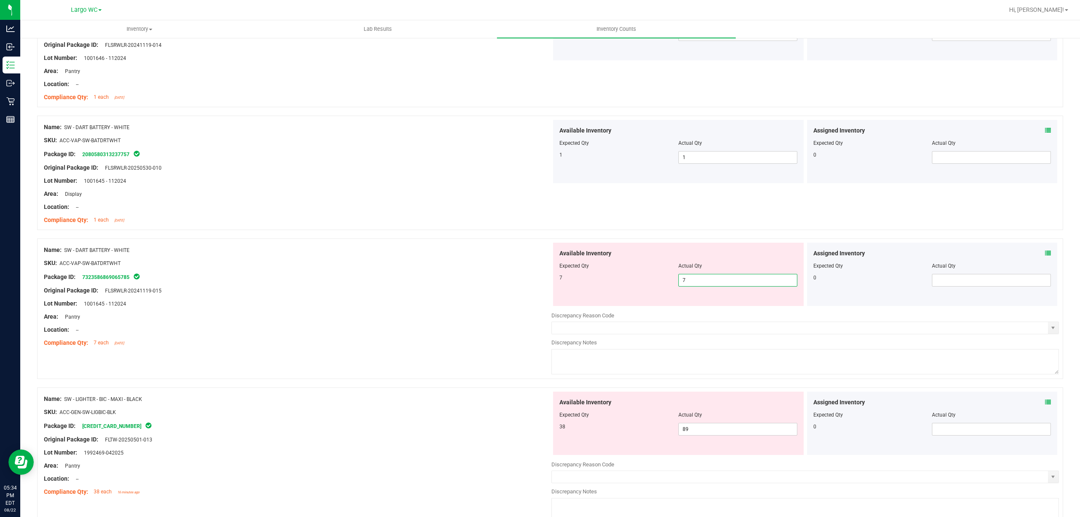
scroll to position [1799, 0]
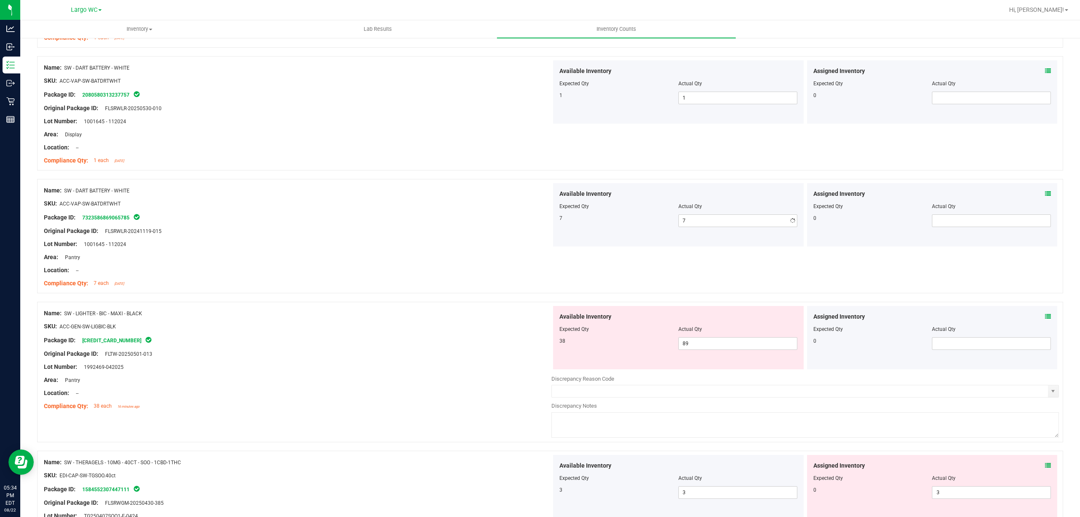
click at [689, 345] on span "89 89" at bounding box center [737, 343] width 119 height 13
click at [689, 345] on input "89" at bounding box center [738, 343] width 118 height 12
click at [336, 279] on div at bounding box center [297, 277] width 507 height 4
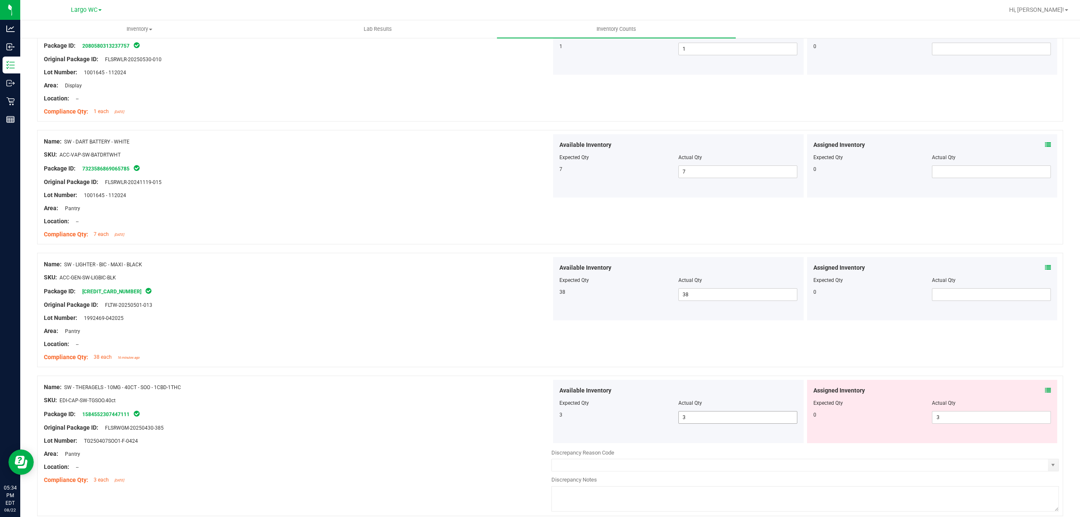
scroll to position [1912, 0]
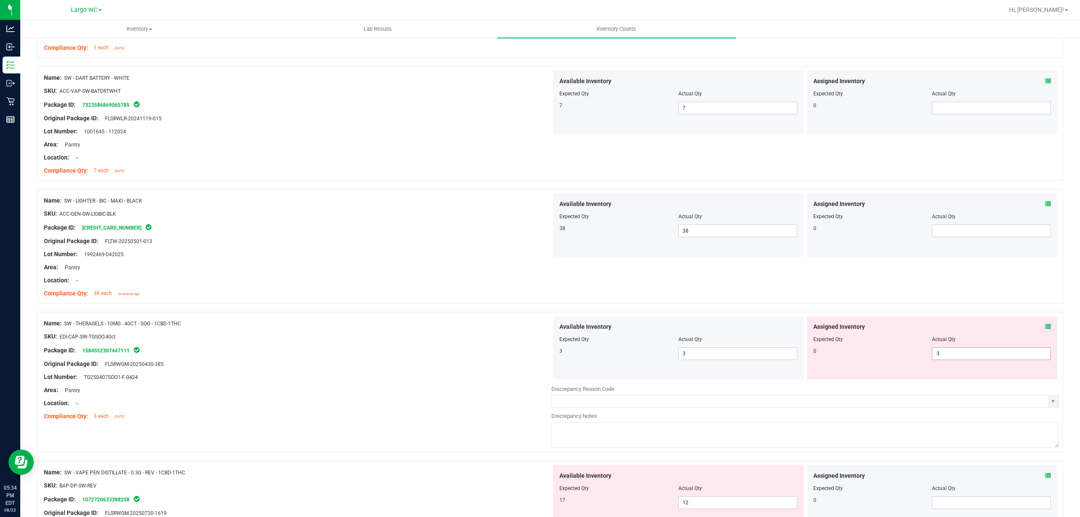
click at [958, 358] on span "3 3" at bounding box center [991, 353] width 119 height 13
click at [958, 358] on input "3" at bounding box center [991, 354] width 118 height 12
click at [509, 253] on div "Lot Number: 1992469-042025" at bounding box center [297, 254] width 507 height 9
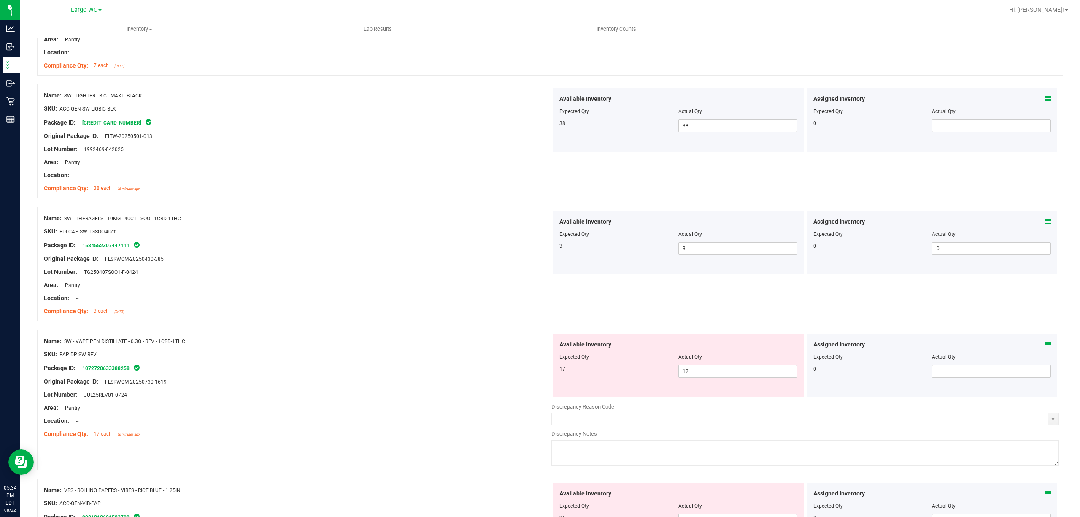
scroll to position [2024, 0]
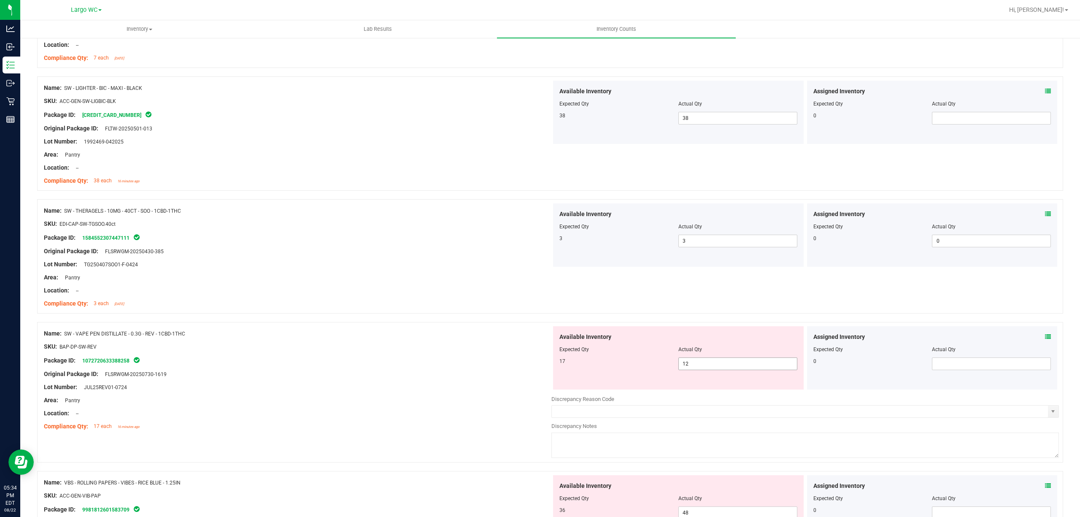
click at [704, 364] on span "12 12" at bounding box center [737, 363] width 119 height 13
click at [704, 364] on input "12" at bounding box center [738, 364] width 118 height 12
click at [363, 417] on div "Location: --" at bounding box center [297, 413] width 507 height 9
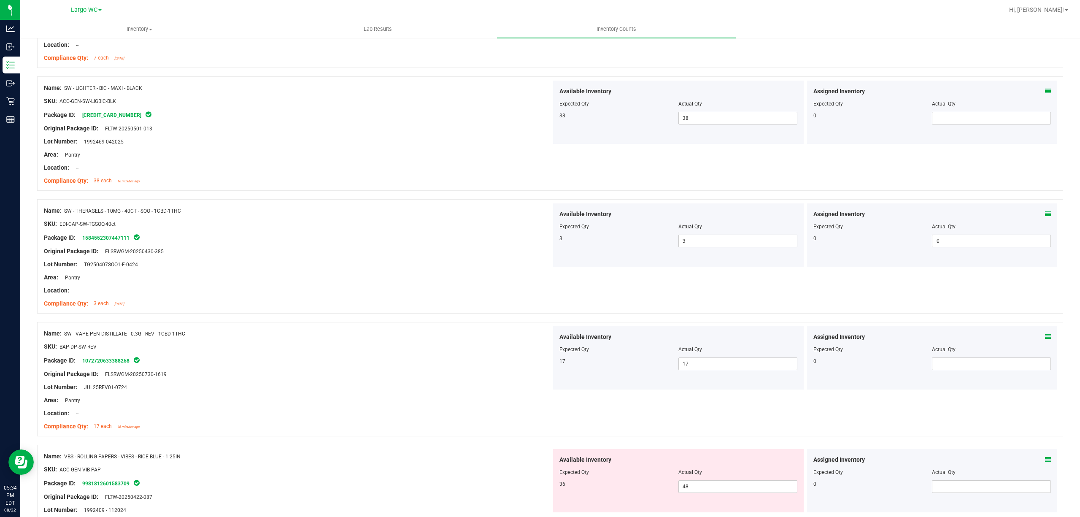
scroll to position [2135, 0]
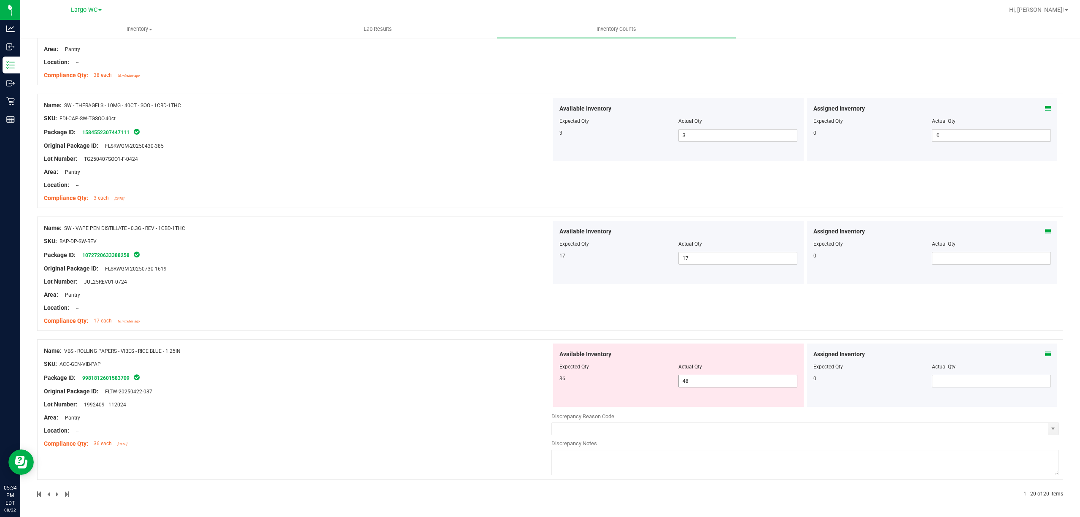
click at [692, 378] on span "48 48" at bounding box center [737, 381] width 119 height 13
click at [692, 378] on input "48" at bounding box center [738, 381] width 118 height 12
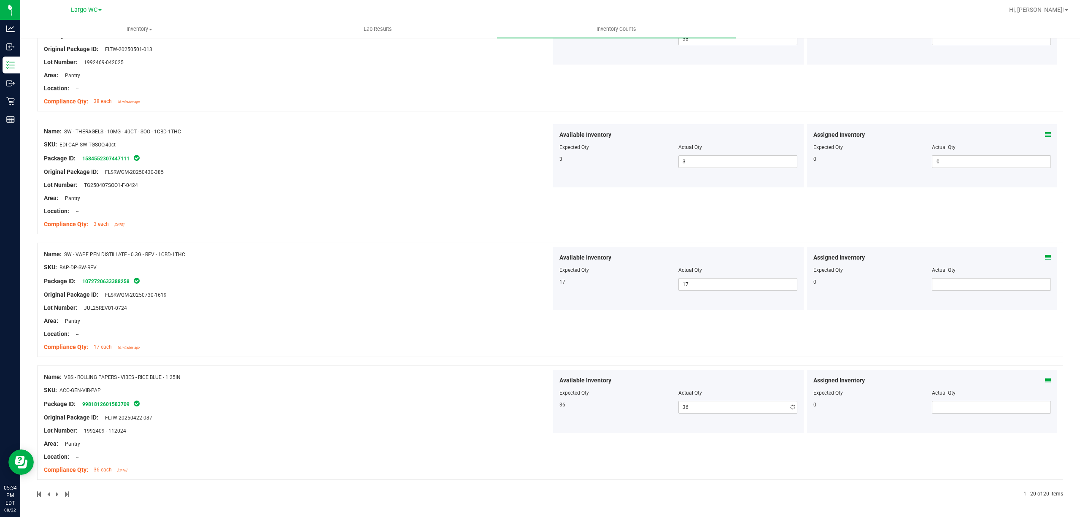
scroll to position [2109, 0]
click at [56, 495] on span at bounding box center [58, 494] width 4 height 6
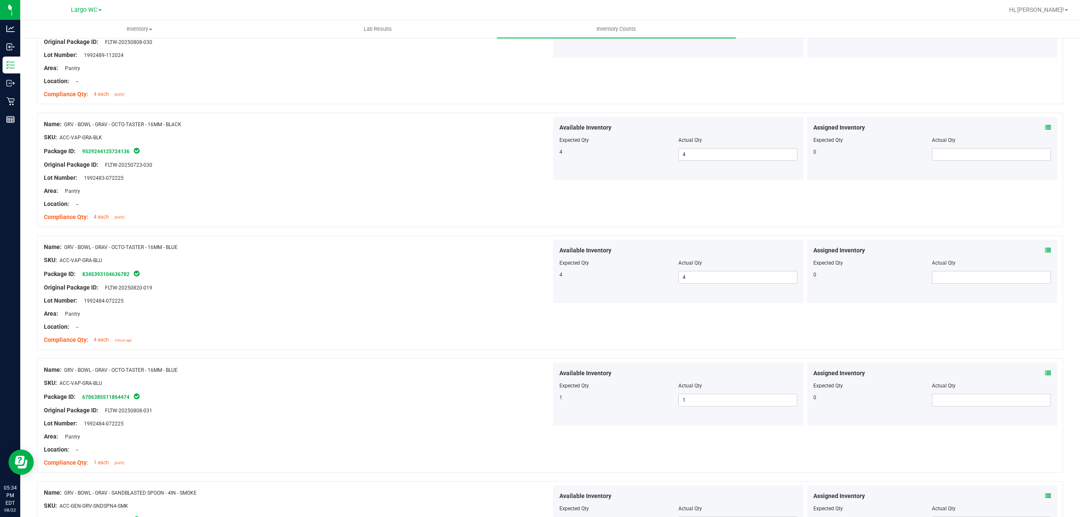
scroll to position [9, 0]
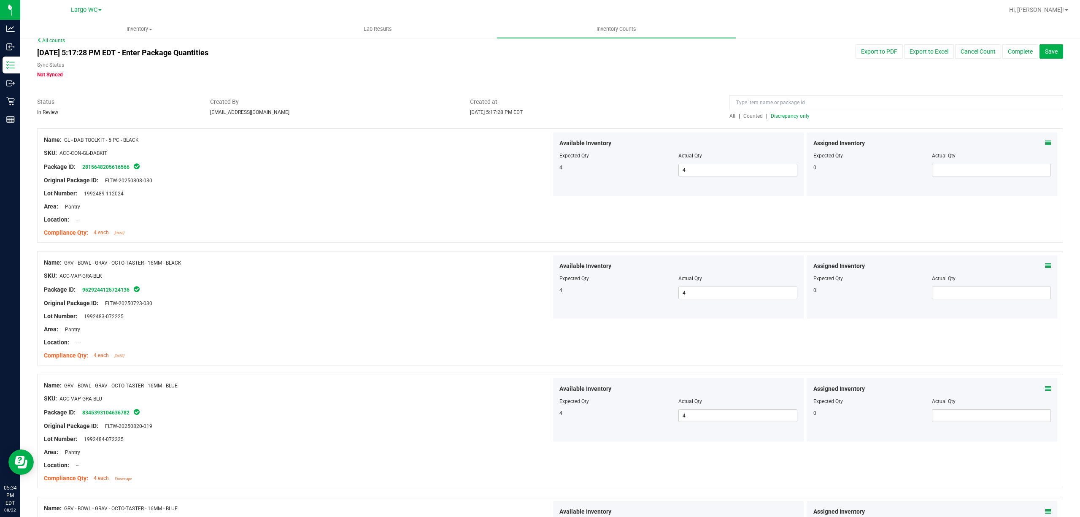
click at [773, 115] on span "Discrepancy only" at bounding box center [790, 116] width 39 height 6
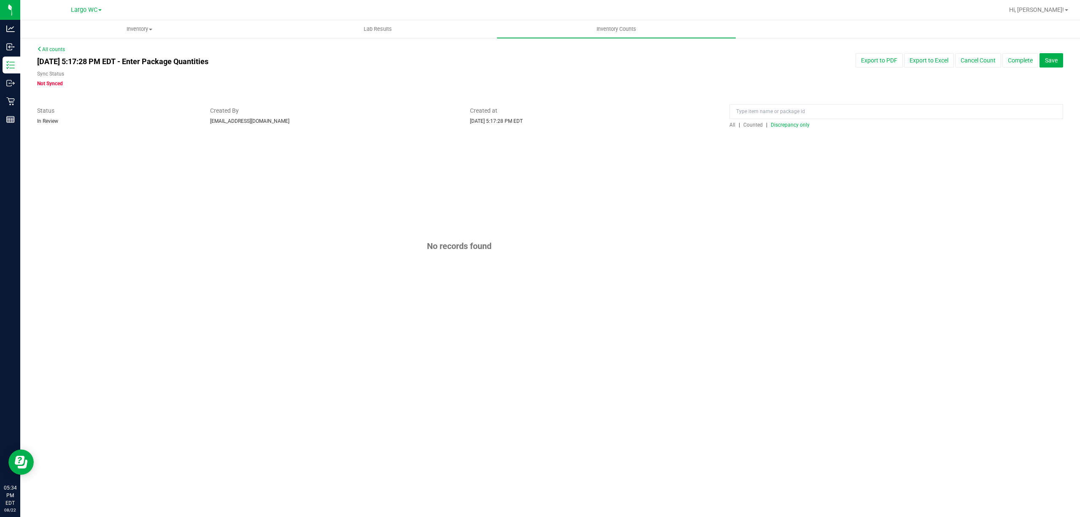
click at [731, 125] on span "All" at bounding box center [732, 125] width 6 height 6
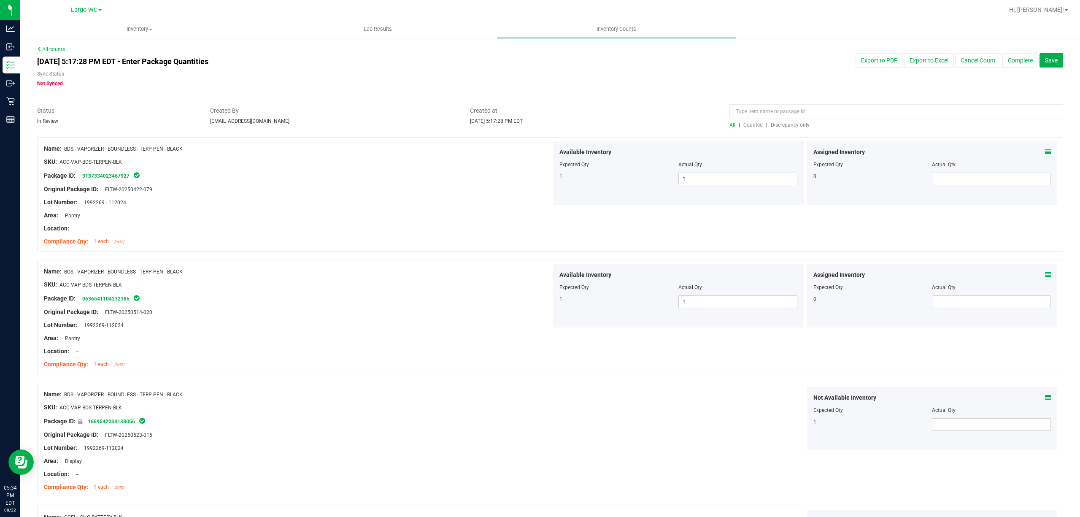
click at [782, 125] on span "Discrepancy only" at bounding box center [790, 125] width 39 height 6
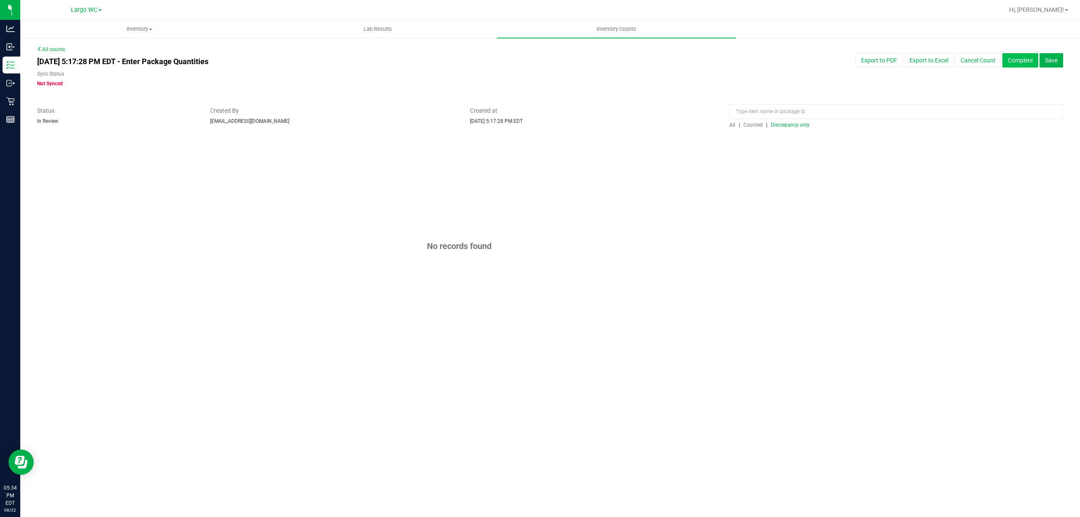
click at [1024, 61] on button "Complete" at bounding box center [1020, 60] width 36 height 14
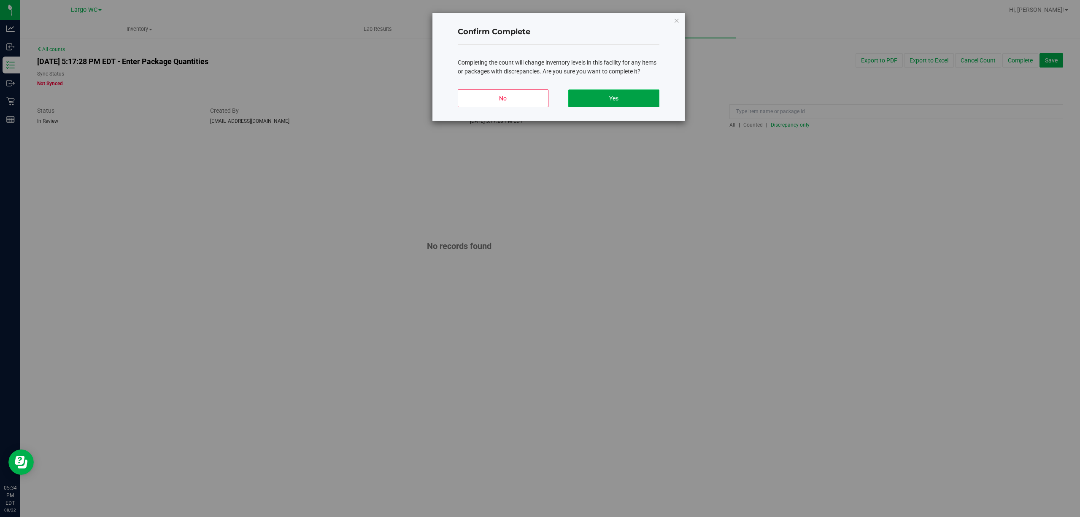
click at [625, 96] on button "Yes" at bounding box center [613, 98] width 91 height 18
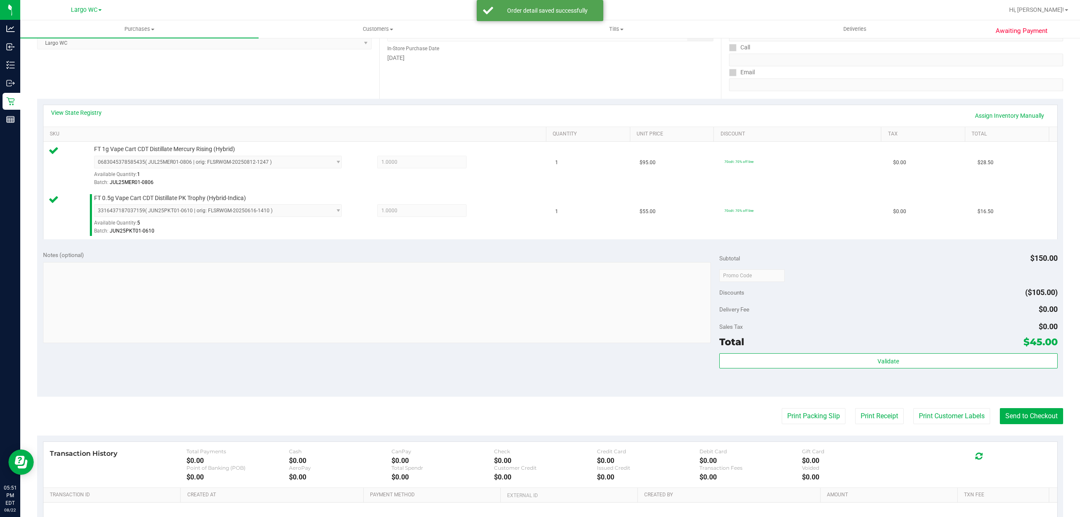
scroll to position [223, 0]
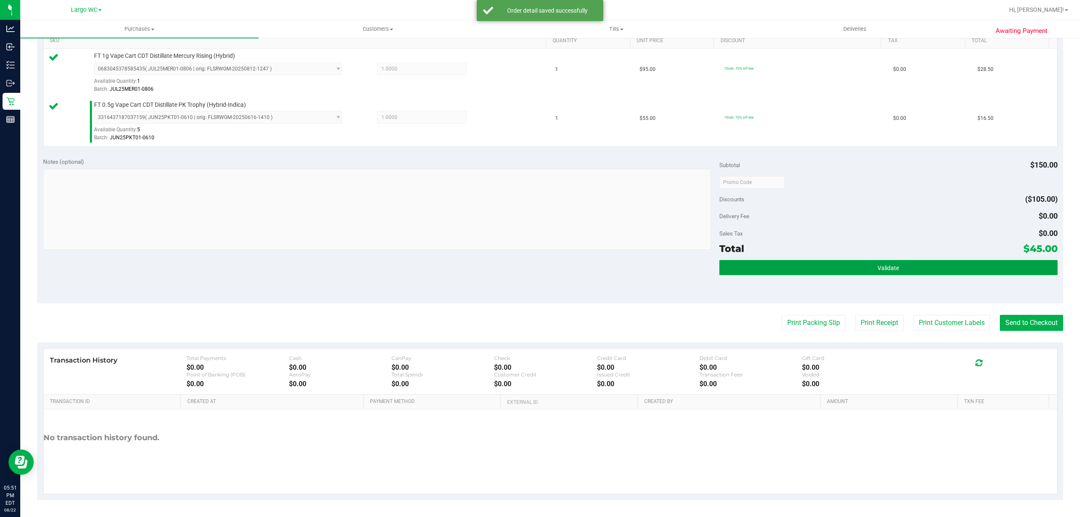
click at [908, 265] on button "Validate" at bounding box center [888, 267] width 338 height 15
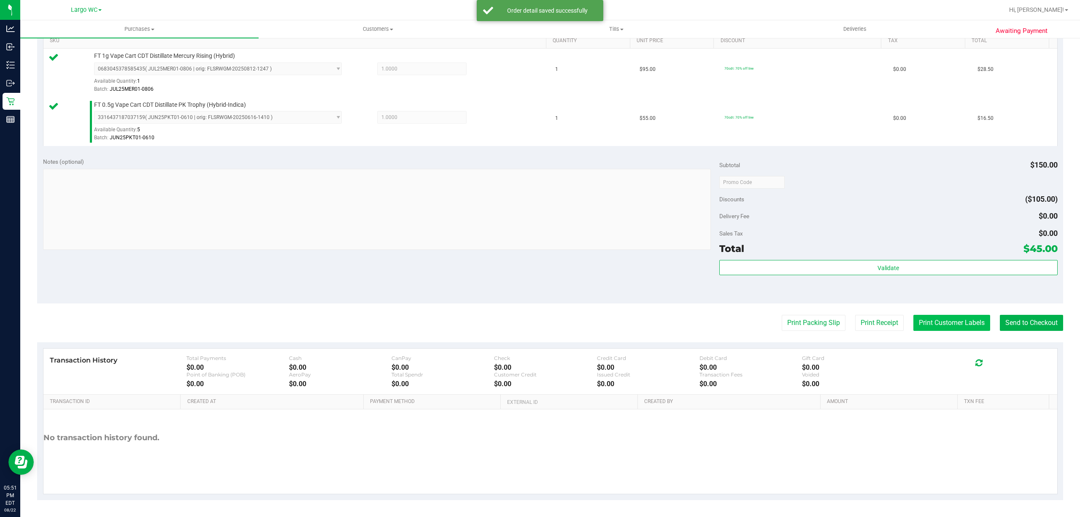
click at [933, 322] on button "Print Customer Labels" at bounding box center [951, 323] width 77 height 16
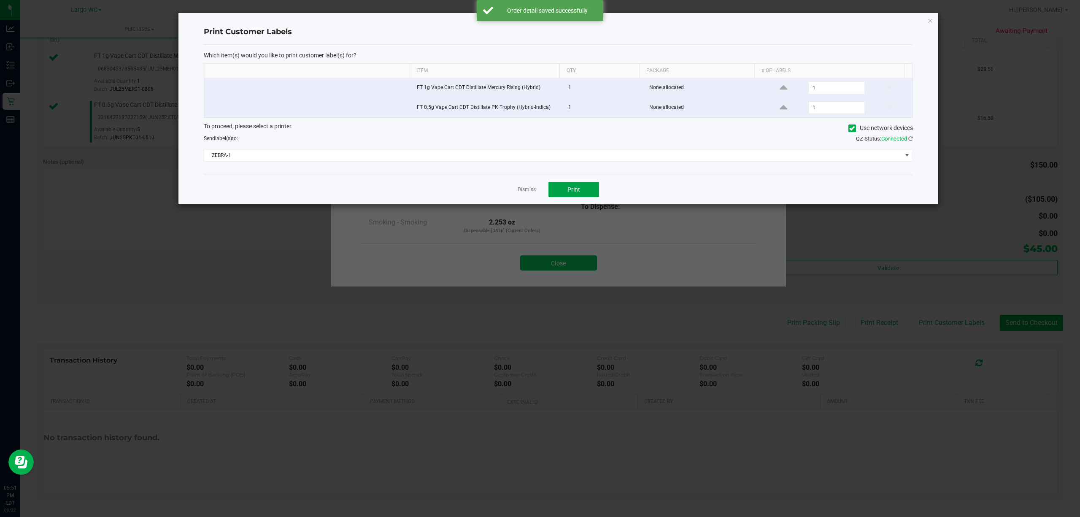
click at [582, 186] on button "Print" at bounding box center [573, 189] width 51 height 15
click at [528, 196] on div at bounding box center [558, 108] width 760 height 191
click at [529, 192] on link "Dismiss" at bounding box center [526, 189] width 18 height 7
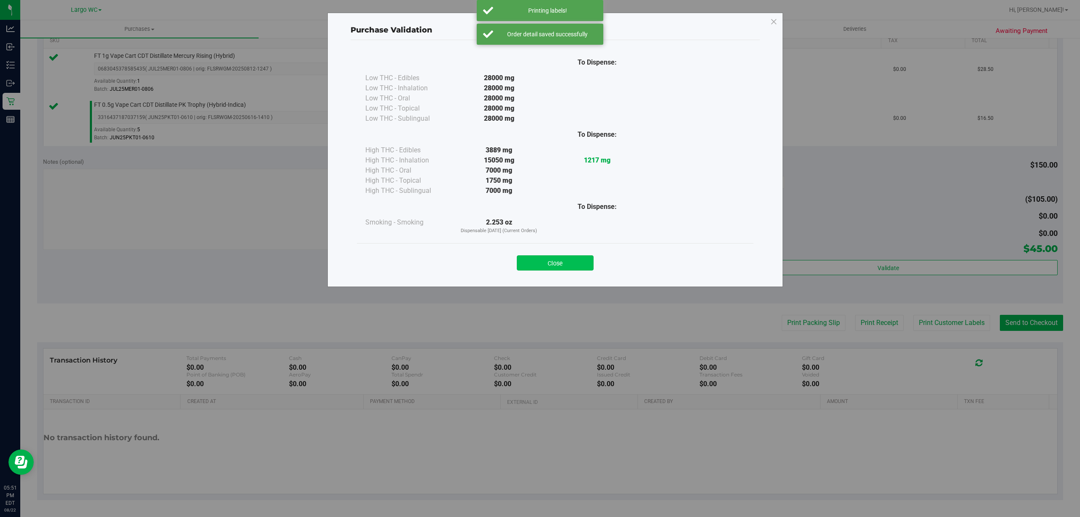
click at [554, 262] on button "Close" at bounding box center [555, 262] width 77 height 15
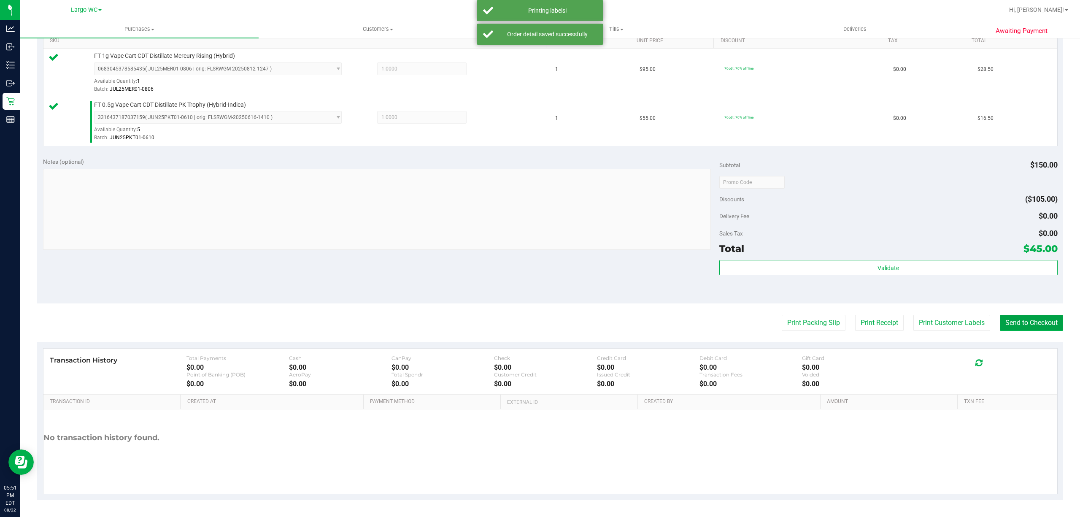
click at [1002, 319] on button "Send to Checkout" at bounding box center [1031, 323] width 63 height 16
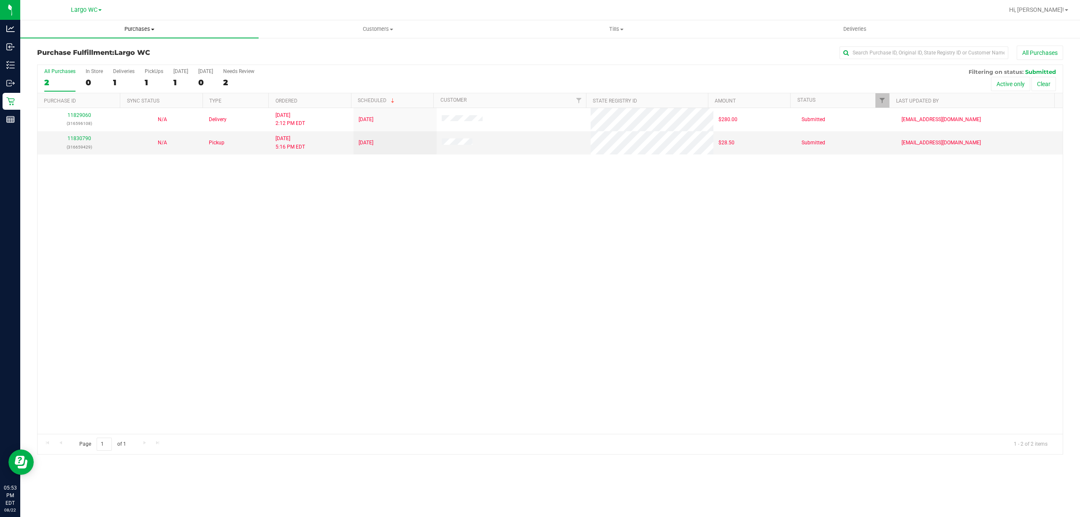
click at [132, 27] on span "Purchases" at bounding box center [139, 29] width 238 height 8
click at [120, 46] on li "Summary of purchases" at bounding box center [139, 51] width 238 height 10
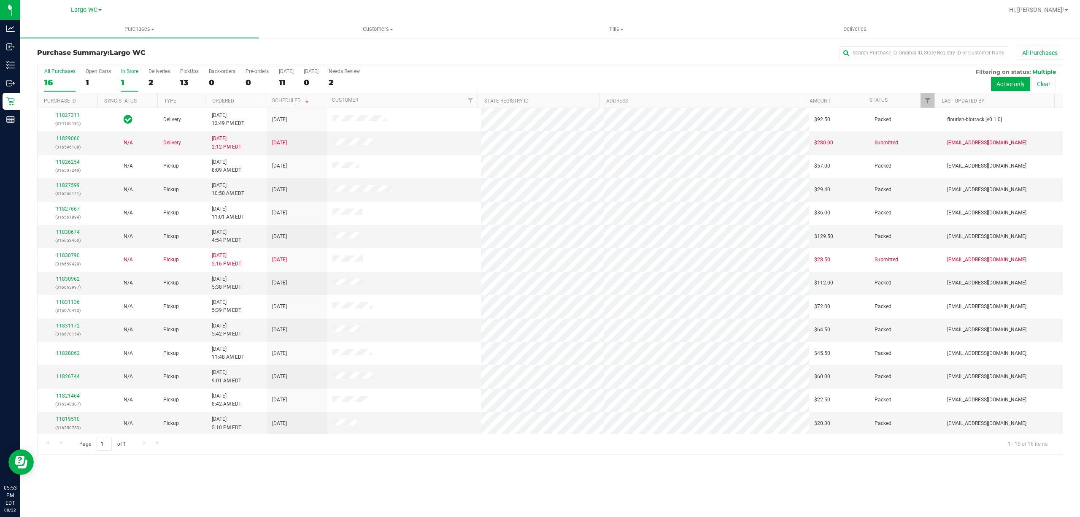
click at [123, 74] on div "In Store" at bounding box center [129, 71] width 17 height 6
click at [0, 0] on input "In Store 1" at bounding box center [0, 0] width 0 height 0
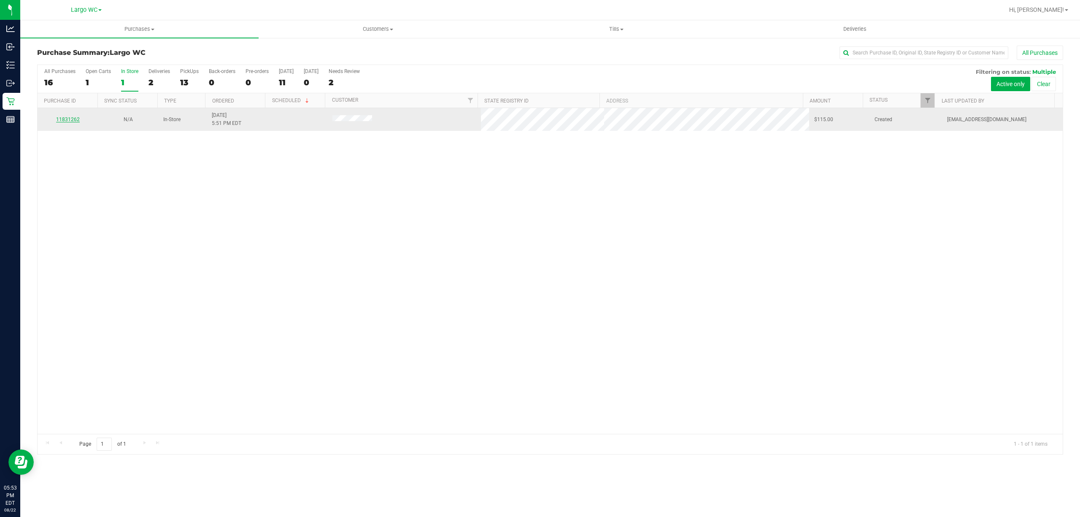
click at [72, 119] on link "11831262" at bounding box center [68, 119] width 24 height 6
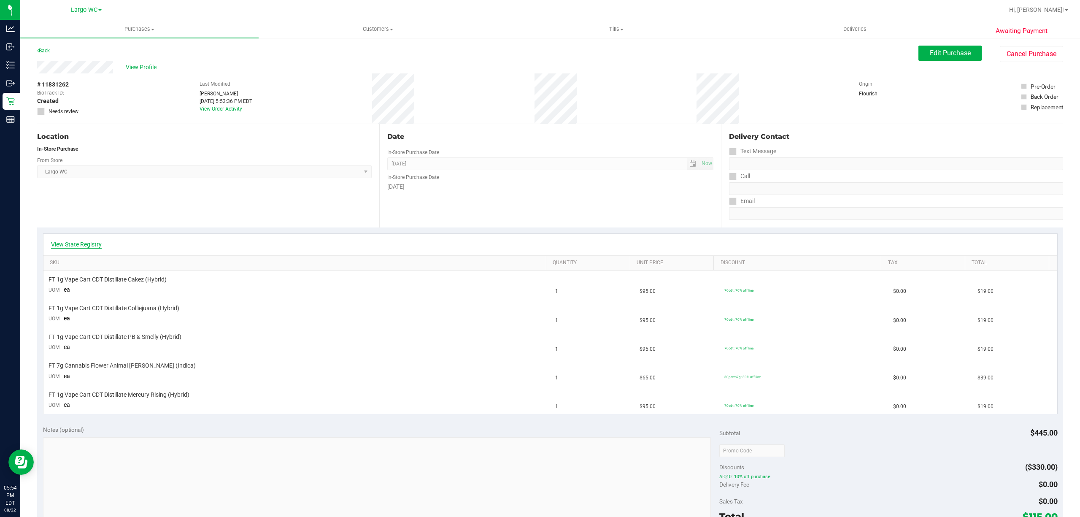
click at [87, 245] on link "View State Registry" at bounding box center [76, 244] width 51 height 8
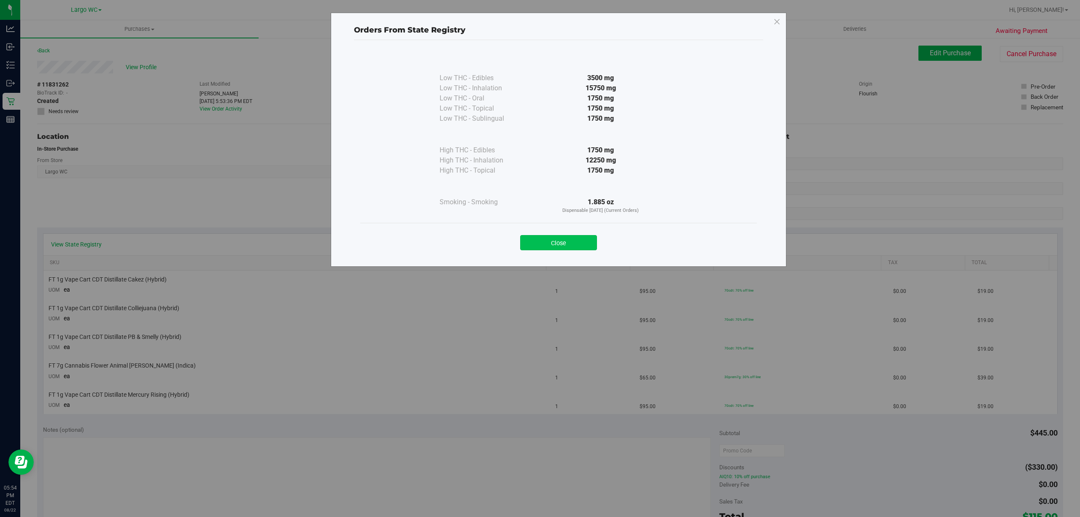
click at [547, 240] on button "Close" at bounding box center [558, 242] width 77 height 15
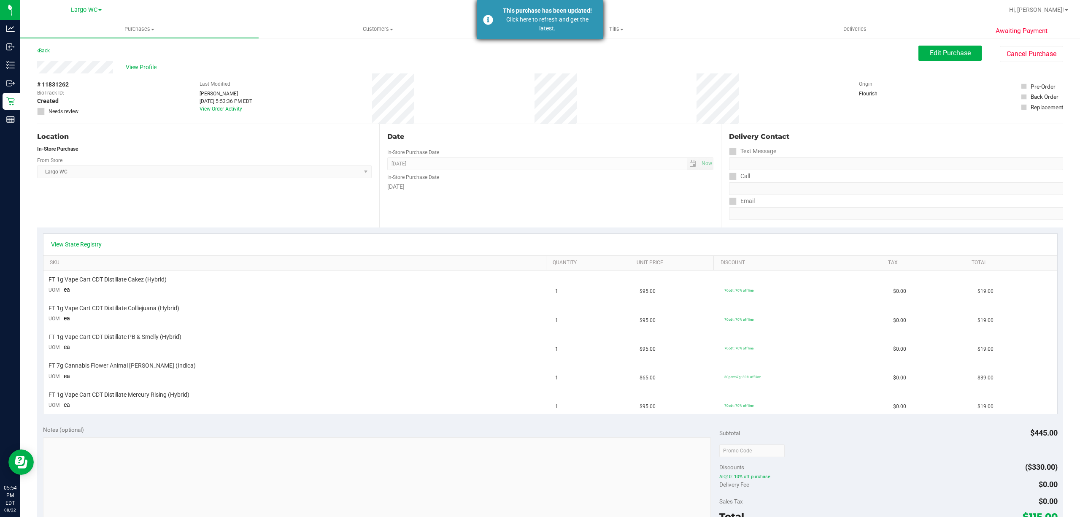
click at [530, 20] on div "Click here to refresh and get the latest." at bounding box center [547, 24] width 99 height 18
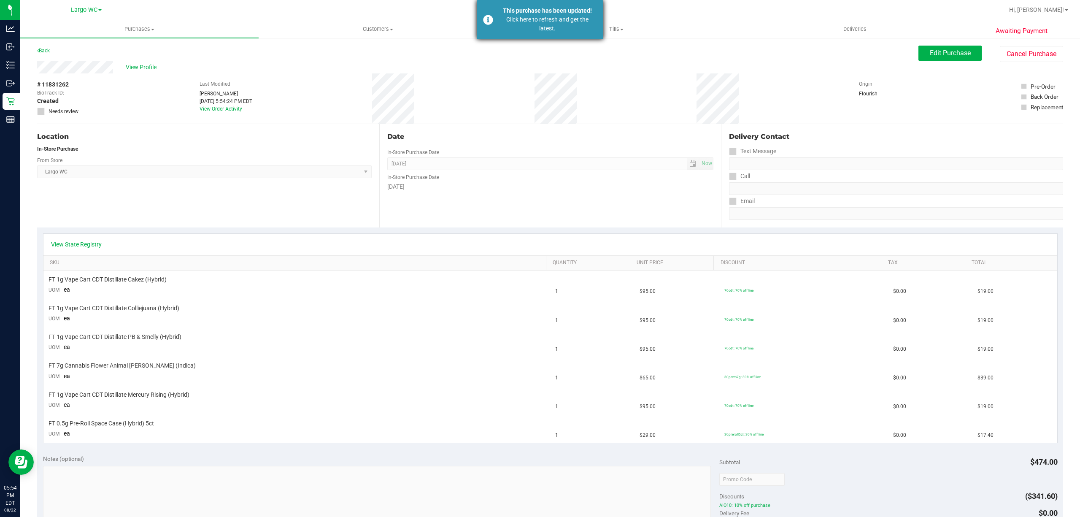
click at [547, 17] on div "Click here to refresh and get the latest." at bounding box center [547, 24] width 99 height 18
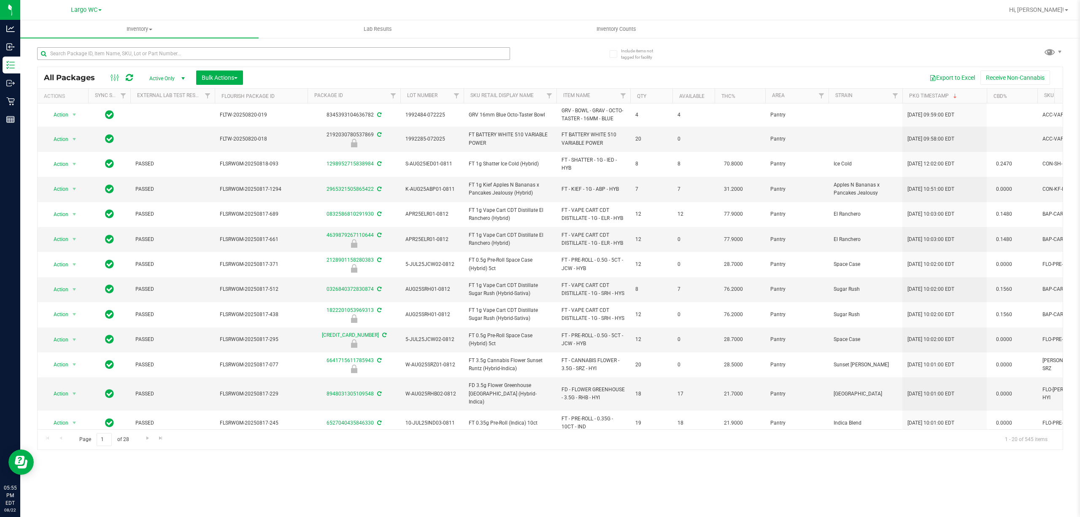
click at [84, 54] on input "text" at bounding box center [273, 53] width 473 height 13
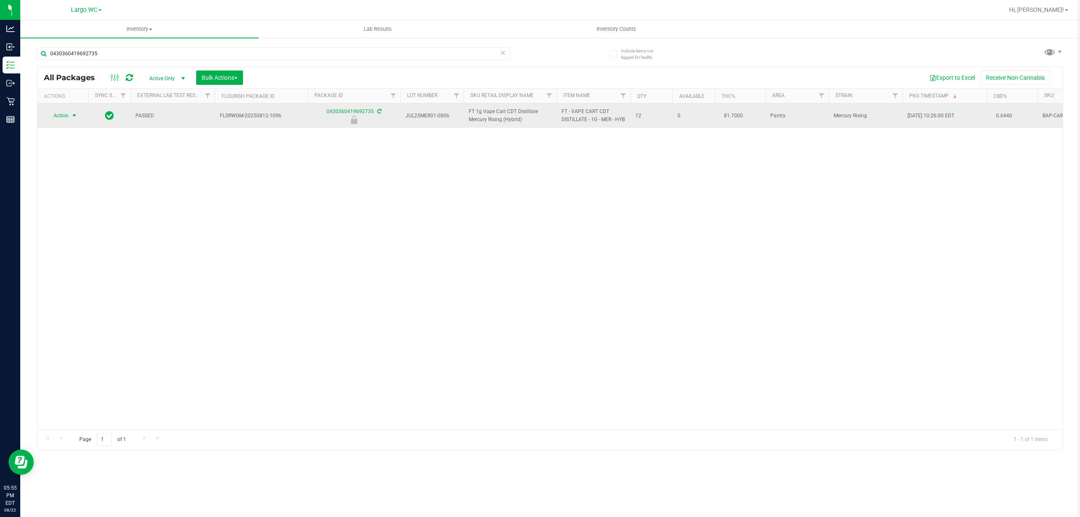
type input "0430360419692735"
click at [73, 119] on span "select" at bounding box center [74, 115] width 7 height 7
click at [74, 119] on span "select" at bounding box center [74, 115] width 7 height 7
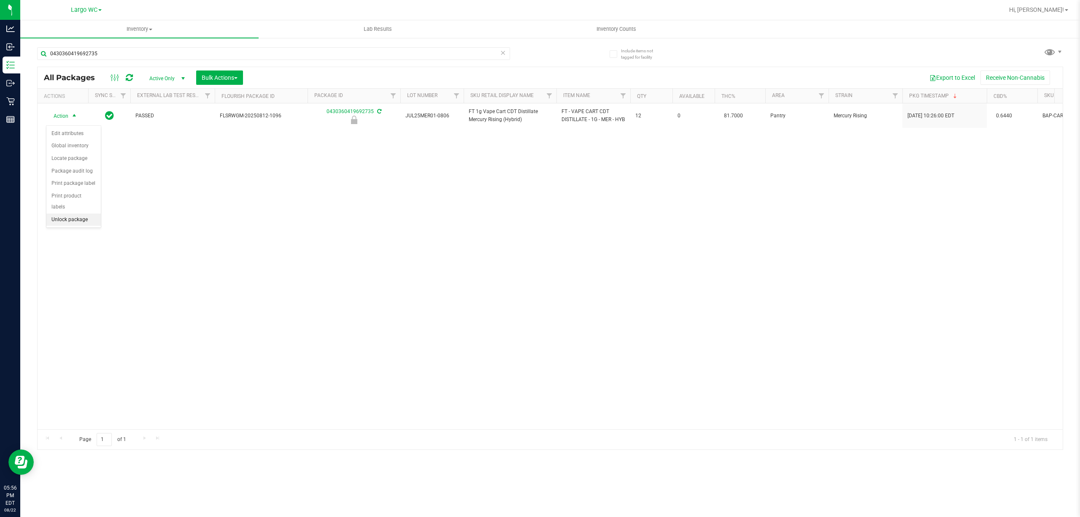
click at [67, 225] on li "Unlock package" at bounding box center [73, 219] width 54 height 13
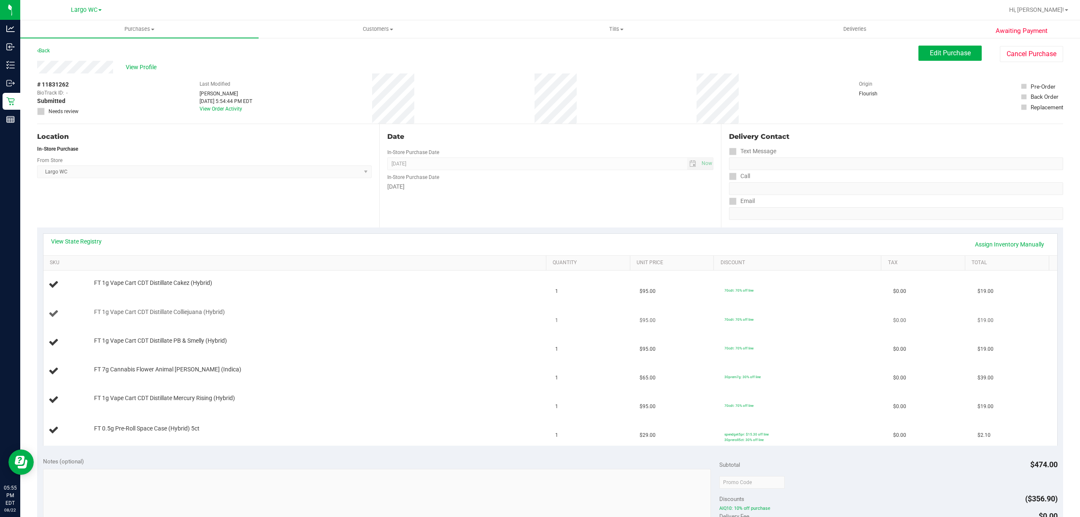
click at [345, 307] on td "FT 1g Vape Cart CDT Distillate Colliejuana (Hybrid)" at bounding box center [296, 313] width 507 height 29
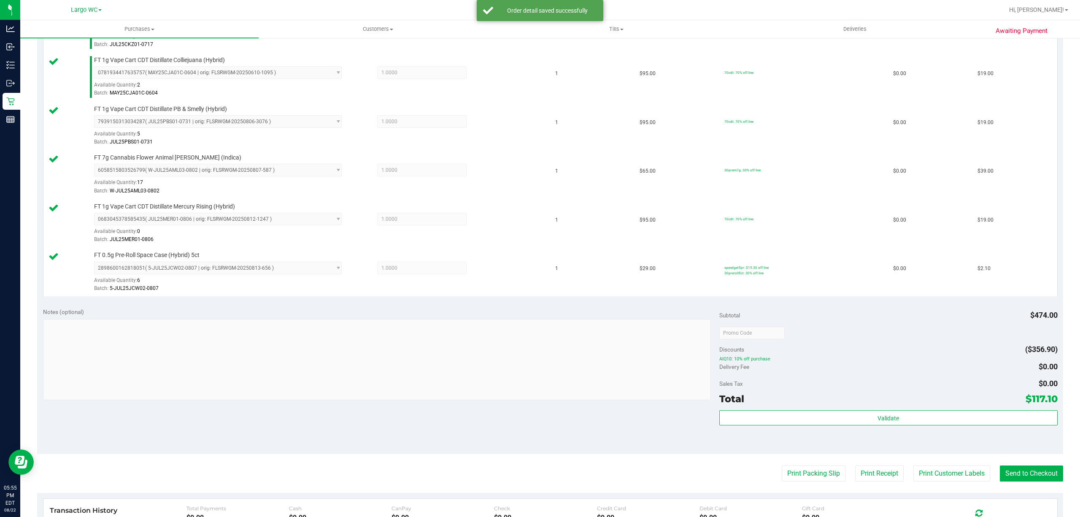
scroll to position [318, 0]
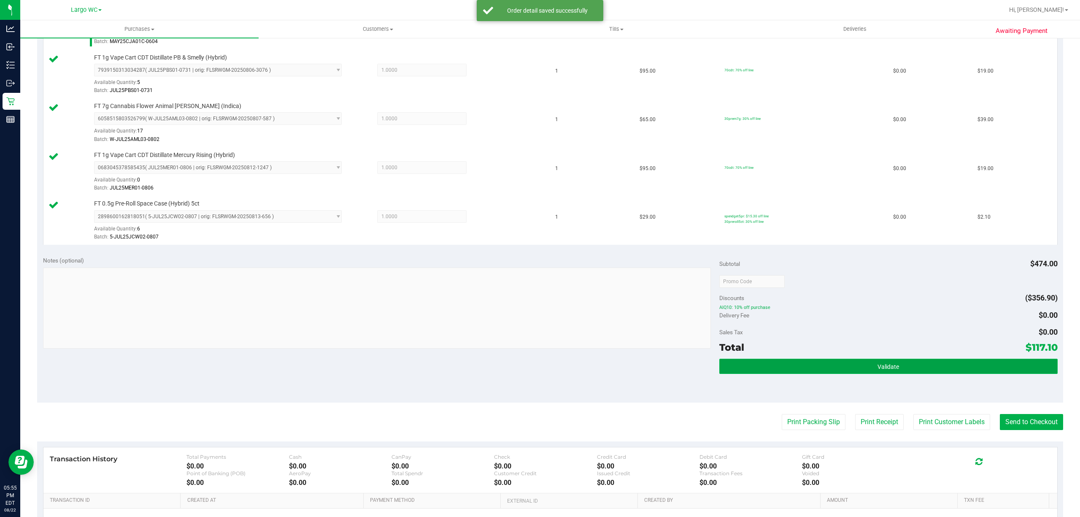
click at [924, 368] on button "Validate" at bounding box center [888, 365] width 338 height 15
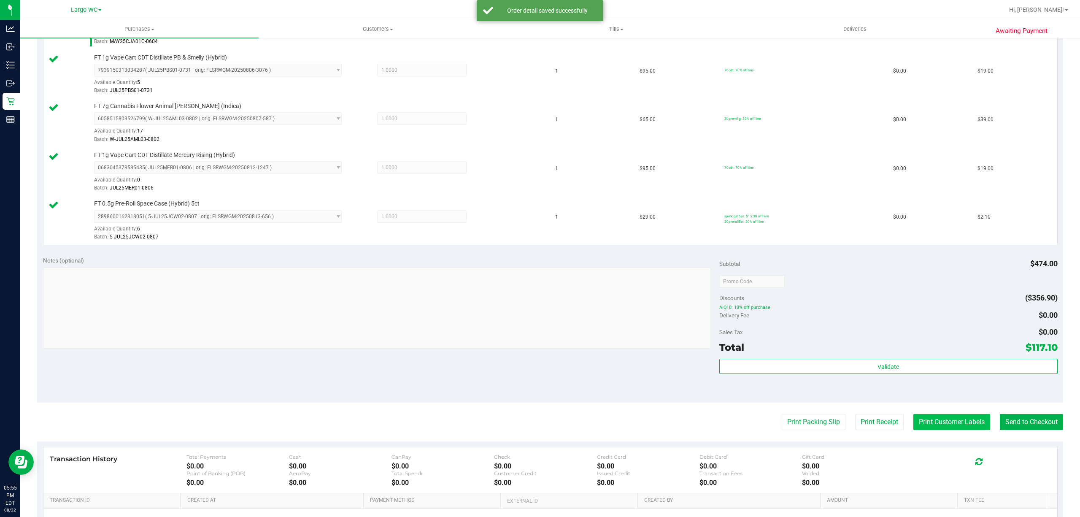
click at [936, 422] on button "Print Customer Labels" at bounding box center [951, 422] width 77 height 16
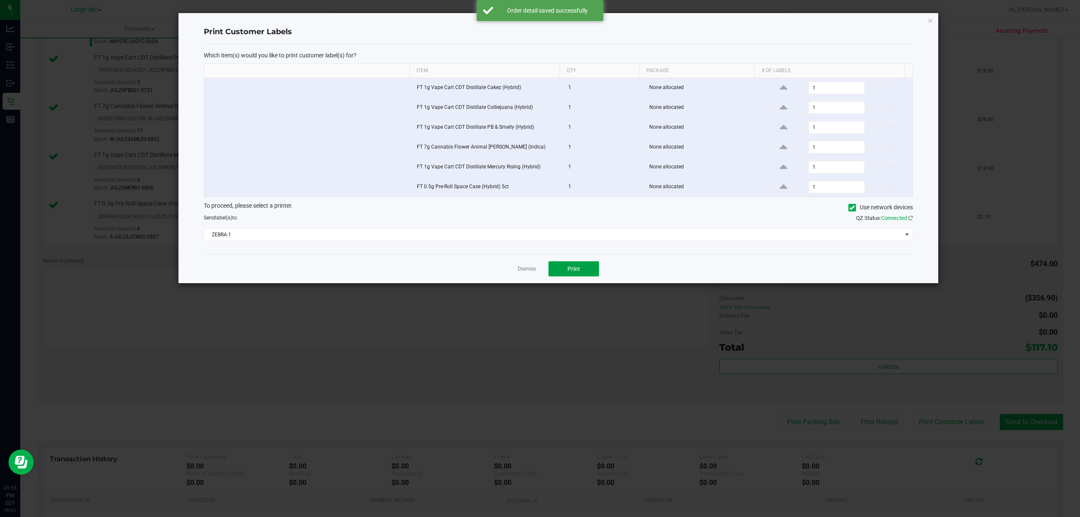
click at [572, 267] on button "Print" at bounding box center [573, 268] width 51 height 15
click at [521, 272] on link "Dismiss" at bounding box center [526, 268] width 18 height 7
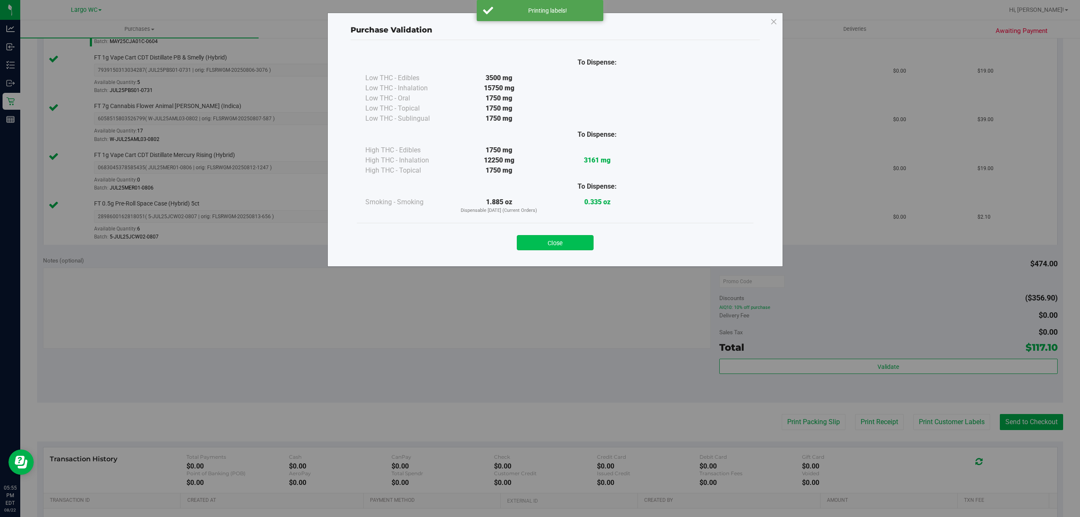
click at [555, 245] on button "Close" at bounding box center [555, 242] width 77 height 15
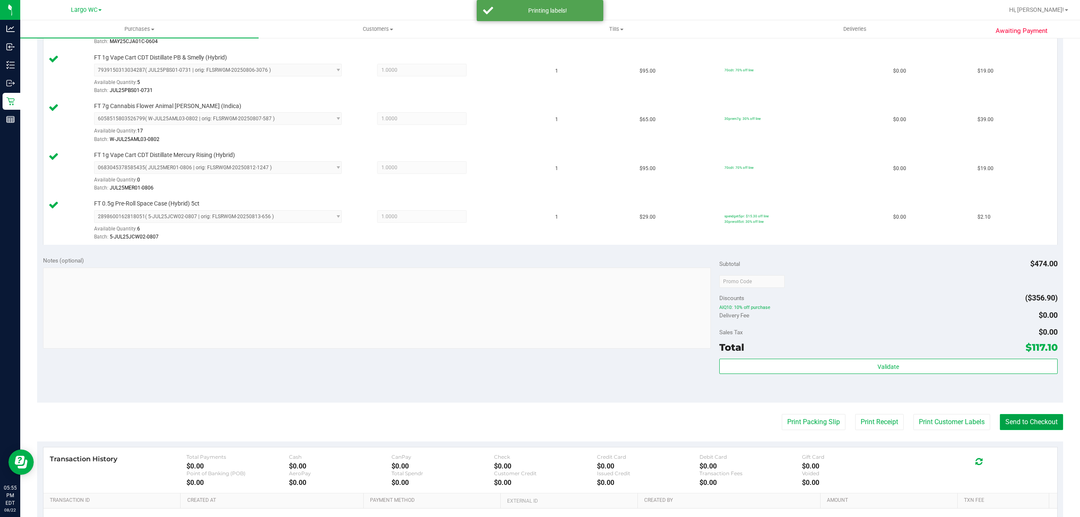
click at [1036, 422] on button "Send to Checkout" at bounding box center [1031, 422] width 63 height 16
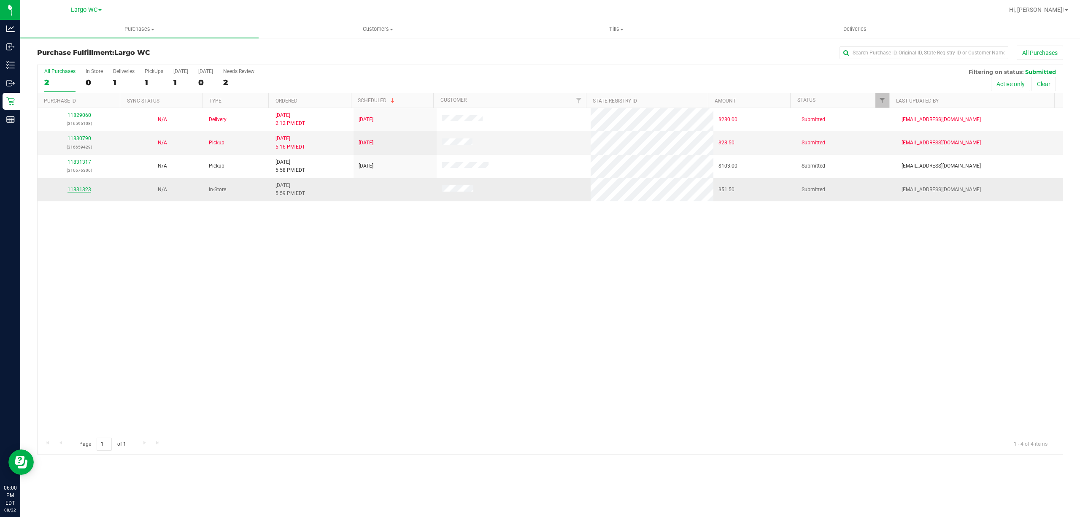
click at [76, 190] on link "11831323" at bounding box center [79, 189] width 24 height 6
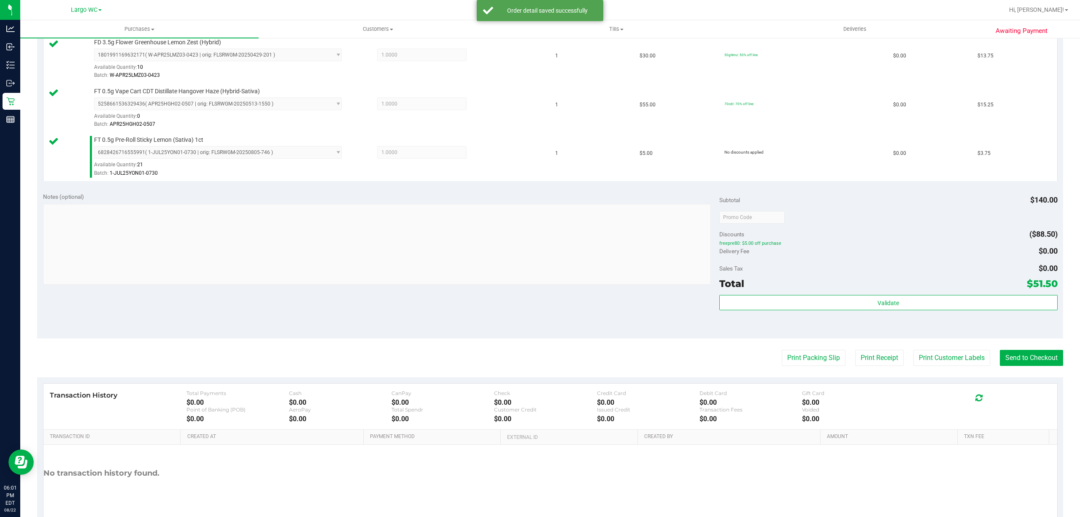
scroll to position [305, 0]
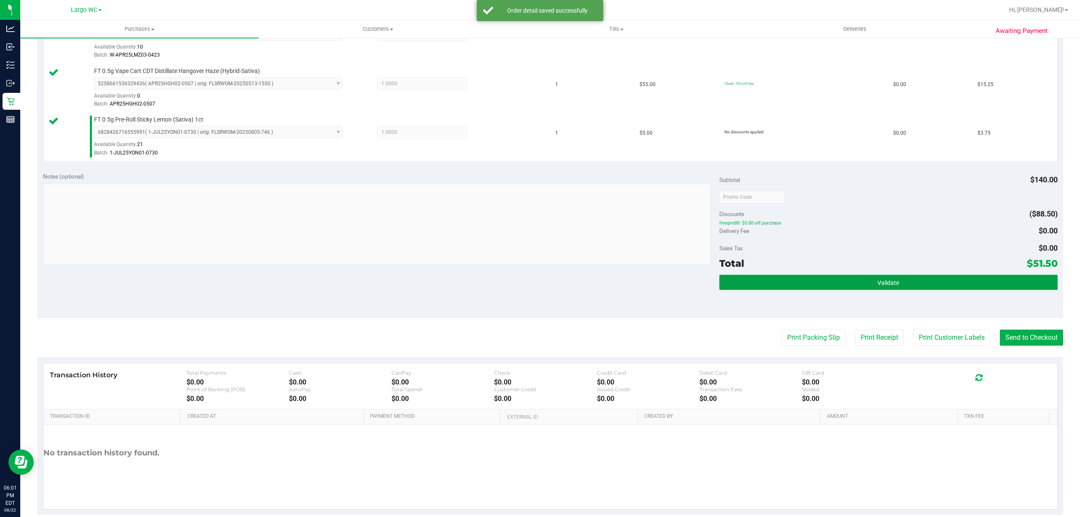
click at [918, 286] on button "Validate" at bounding box center [888, 282] width 338 height 15
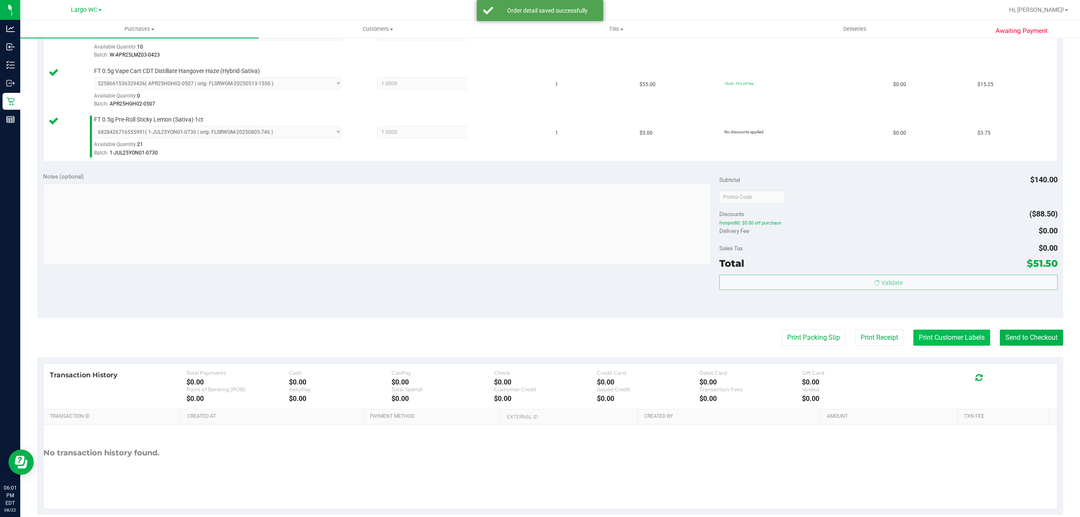
click at [932, 341] on button "Print Customer Labels" at bounding box center [951, 337] width 77 height 16
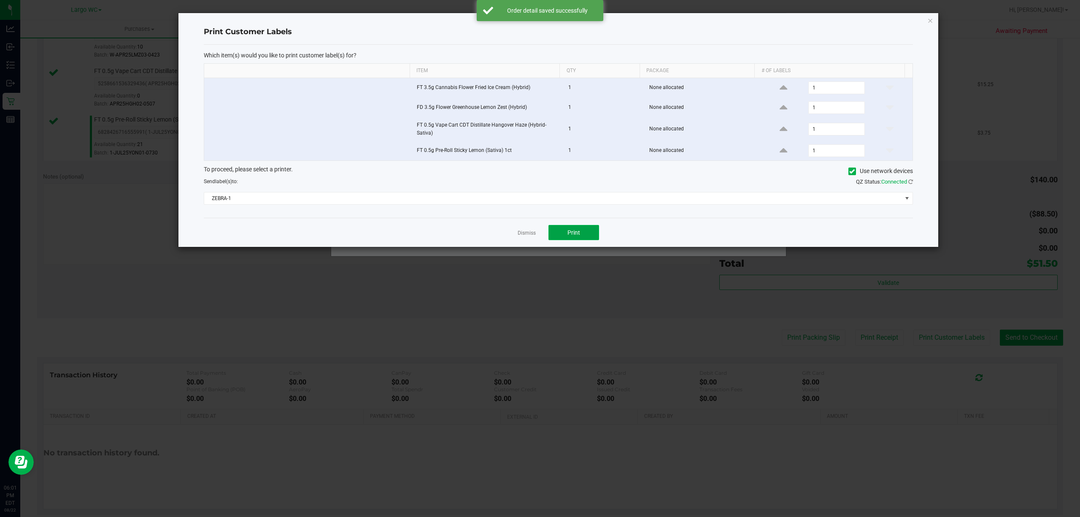
click at [581, 235] on button "Print" at bounding box center [573, 232] width 51 height 15
click at [519, 237] on link "Dismiss" at bounding box center [526, 232] width 18 height 7
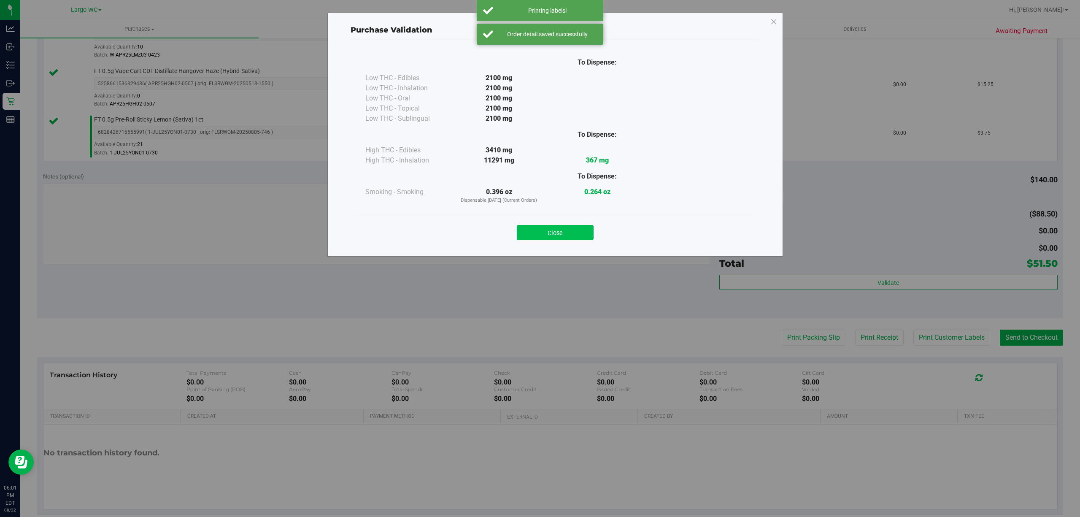
click at [542, 237] on button "Close" at bounding box center [555, 232] width 77 height 15
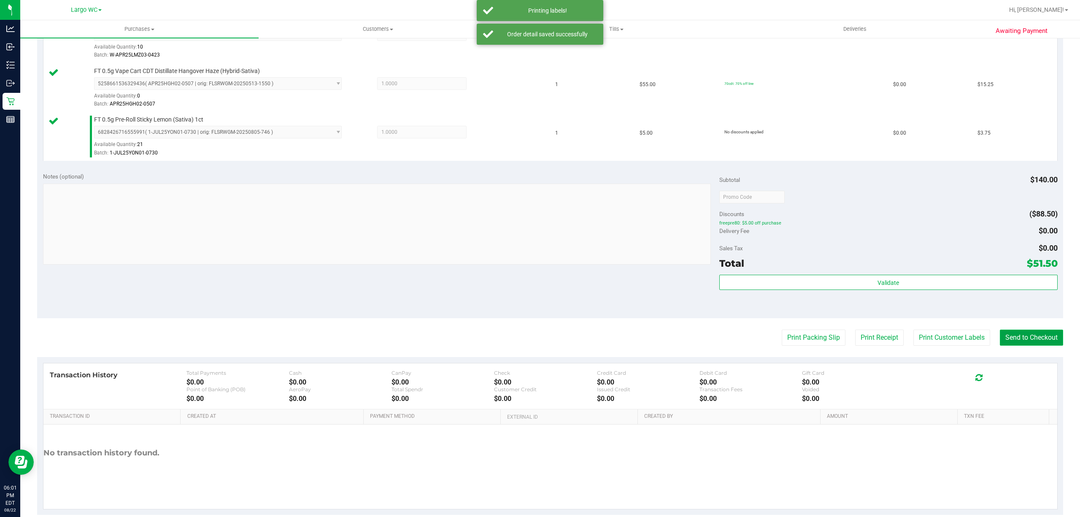
click at [1025, 341] on button "Send to Checkout" at bounding box center [1031, 337] width 63 height 16
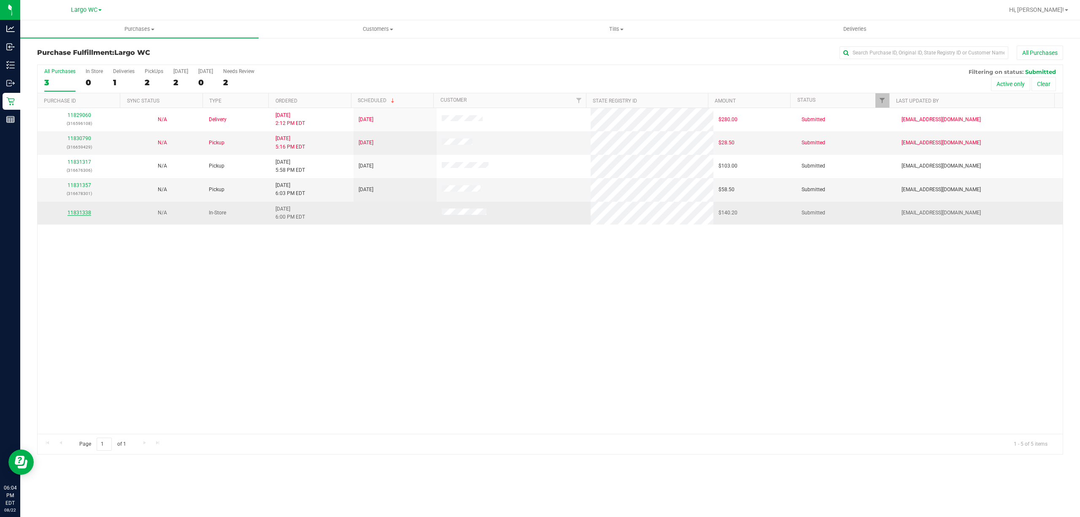
click at [85, 213] on link "11831338" at bounding box center [79, 213] width 24 height 6
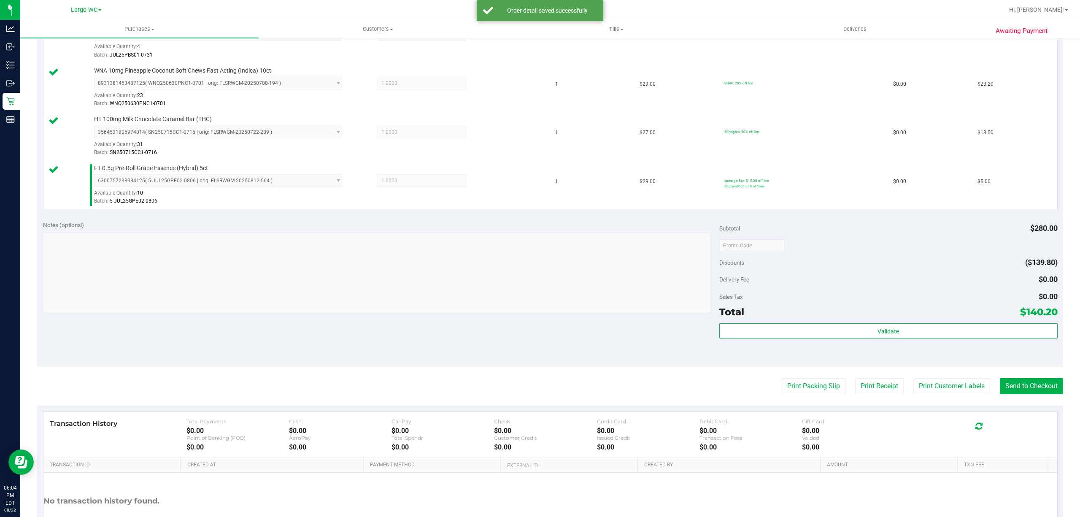
scroll to position [469, 0]
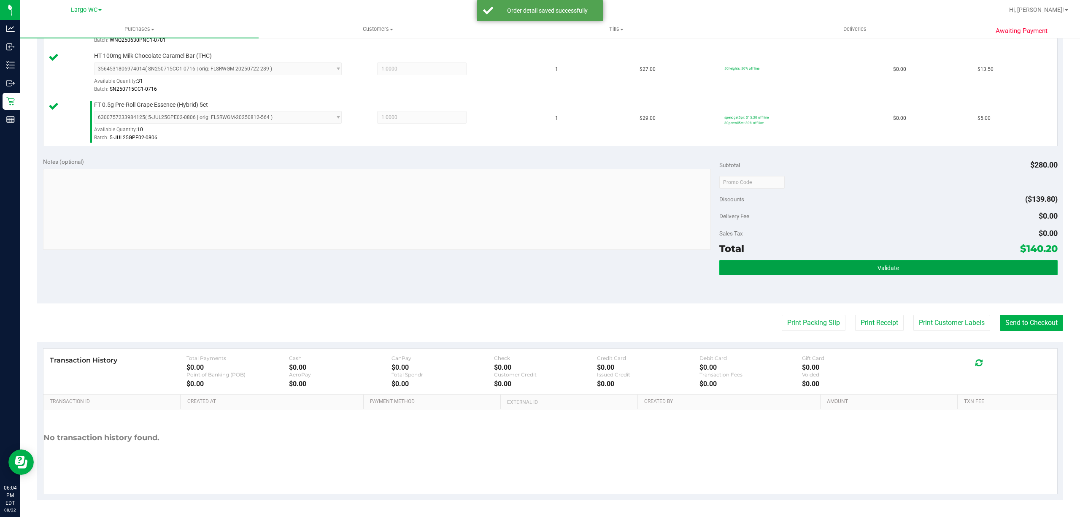
click at [916, 270] on button "Validate" at bounding box center [888, 267] width 338 height 15
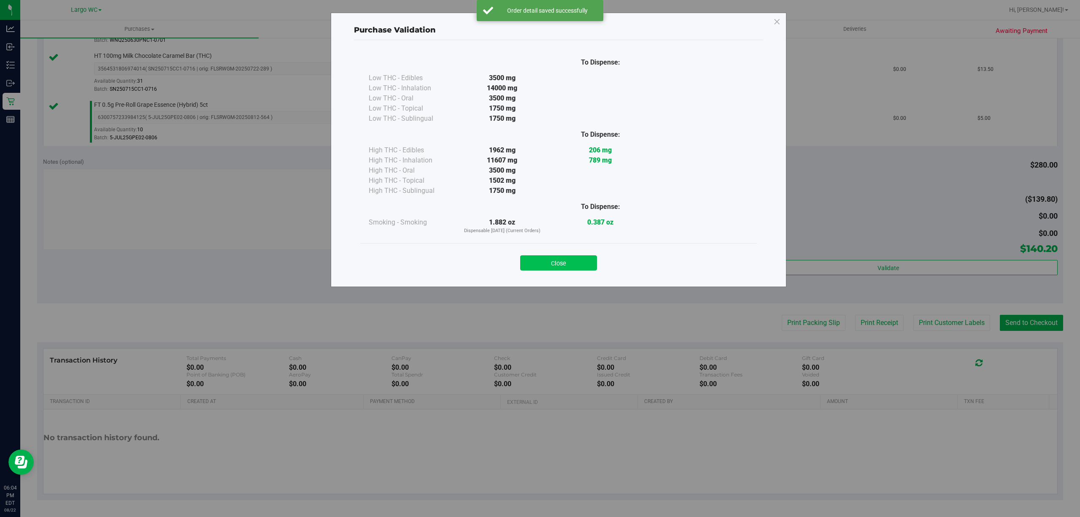
click at [572, 257] on button "Close" at bounding box center [558, 262] width 77 height 15
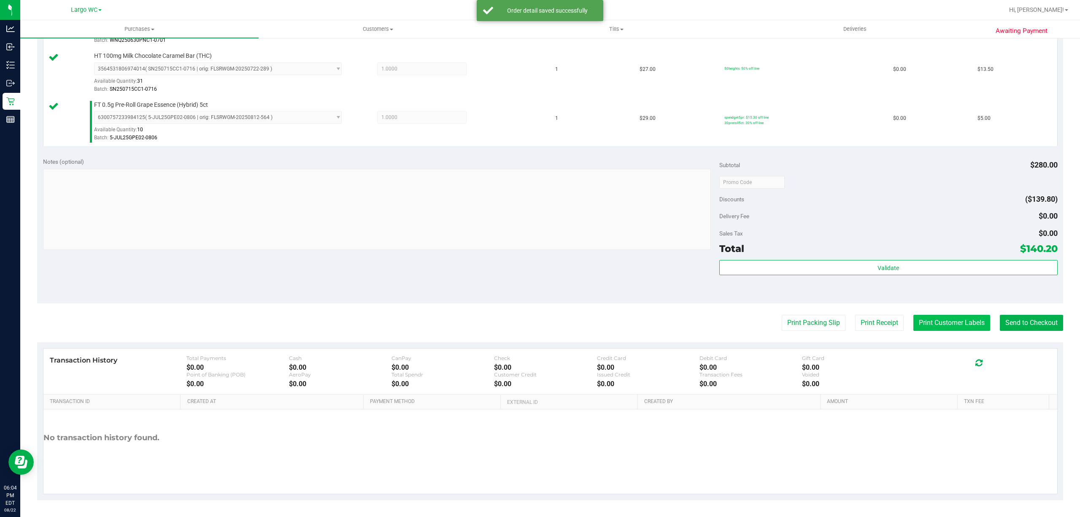
click at [933, 321] on button "Print Customer Labels" at bounding box center [951, 323] width 77 height 16
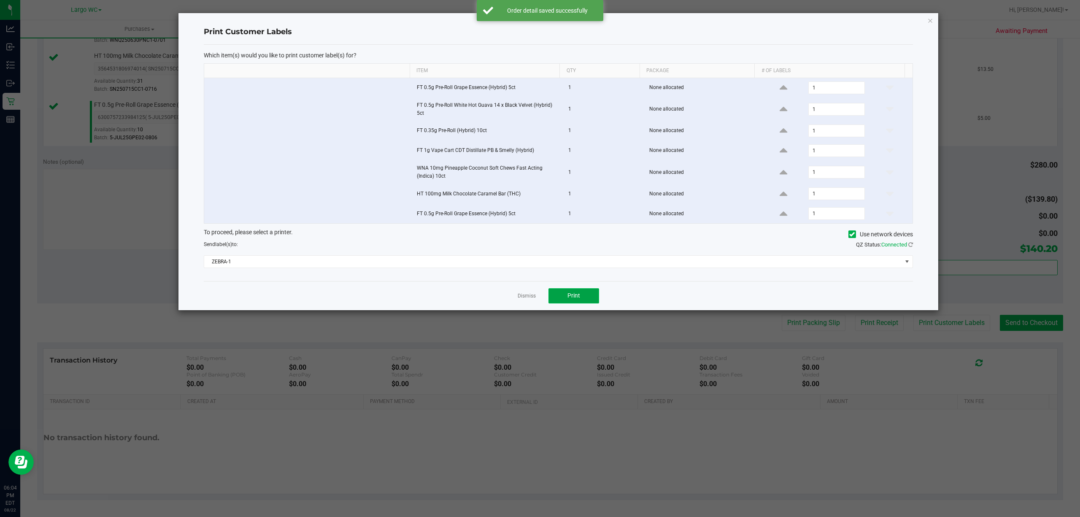
click at [577, 299] on span "Print" at bounding box center [573, 295] width 13 height 7
click at [530, 299] on link "Dismiss" at bounding box center [526, 295] width 18 height 7
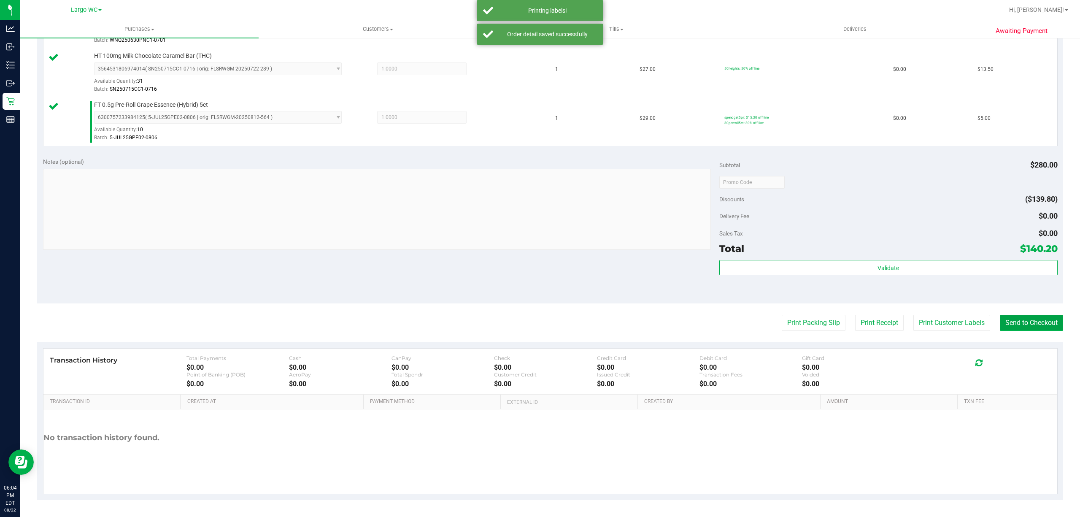
click at [1017, 322] on button "Send to Checkout" at bounding box center [1031, 323] width 63 height 16
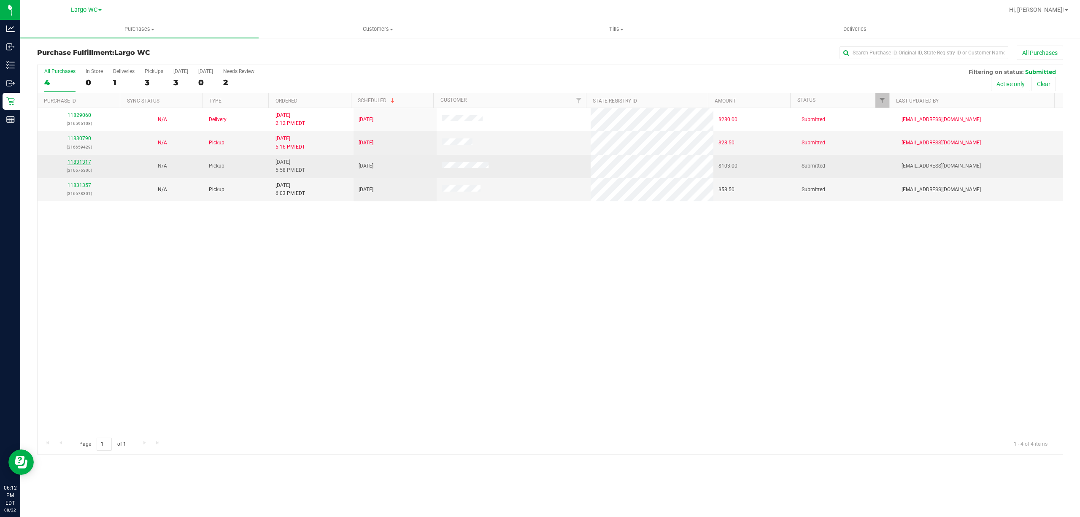
click at [74, 160] on link "11831317" at bounding box center [79, 162] width 24 height 6
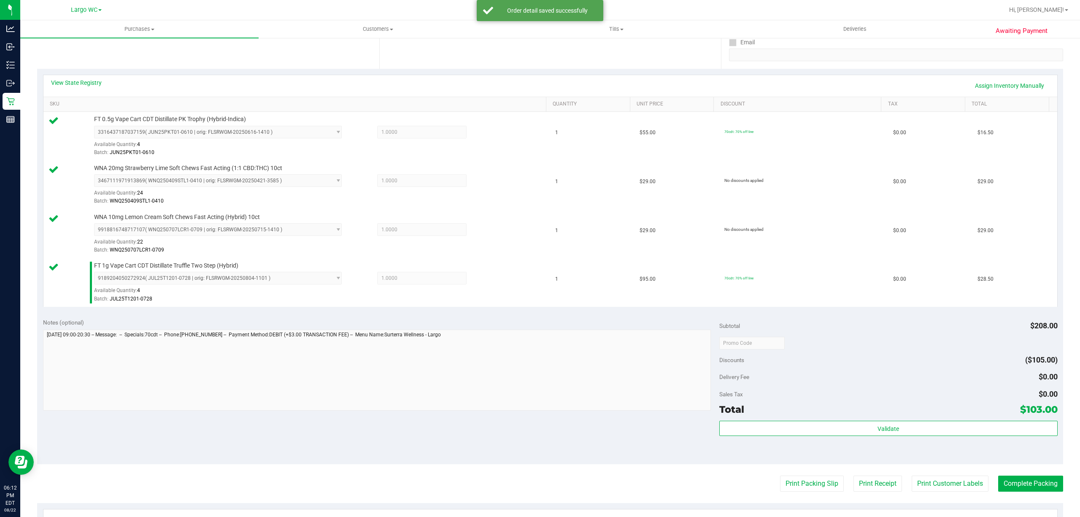
scroll to position [321, 0]
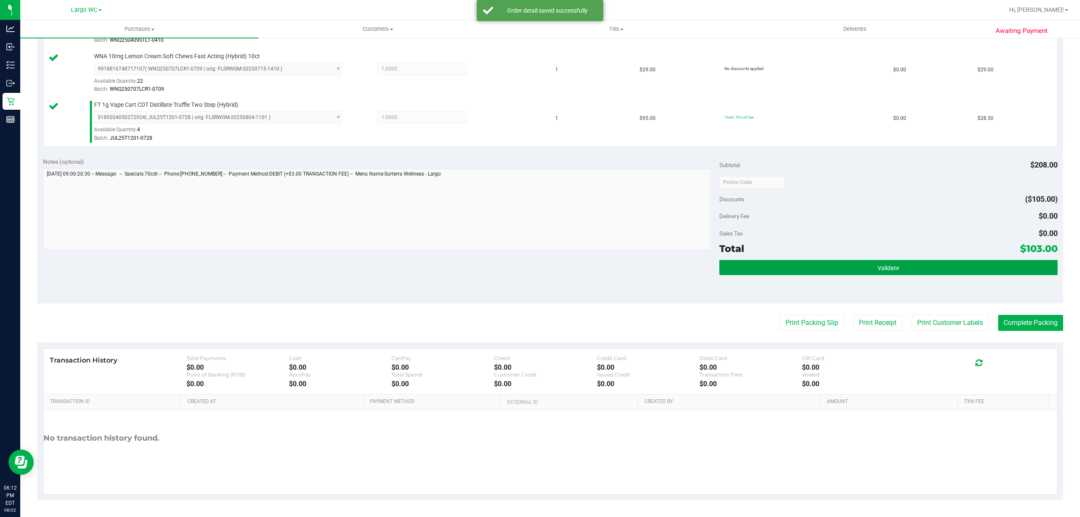
click at [920, 272] on button "Validate" at bounding box center [888, 267] width 338 height 15
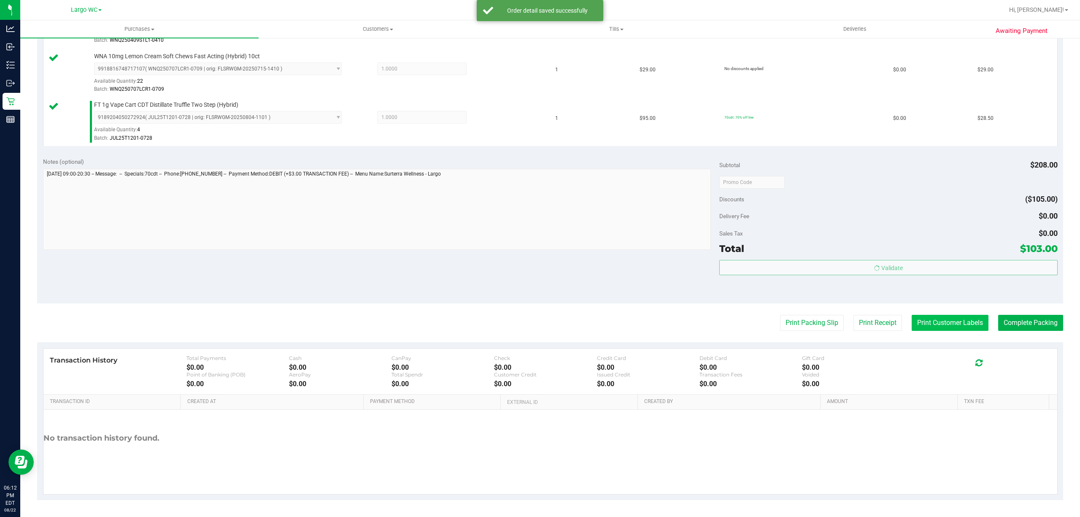
click at [932, 323] on button "Print Customer Labels" at bounding box center [949, 323] width 77 height 16
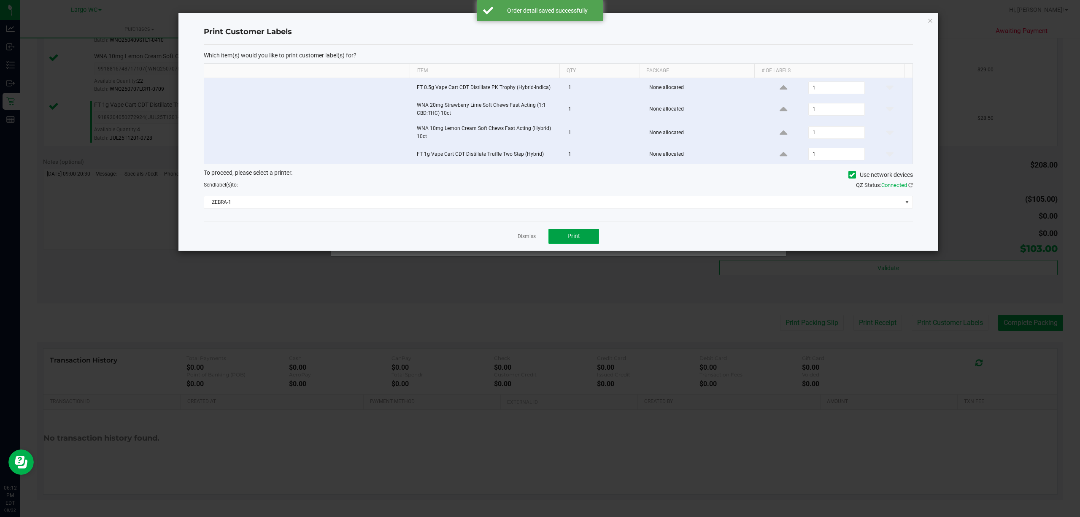
click at [573, 238] on span "Print" at bounding box center [573, 235] width 13 height 7
click at [527, 239] on link "Dismiss" at bounding box center [526, 236] width 18 height 7
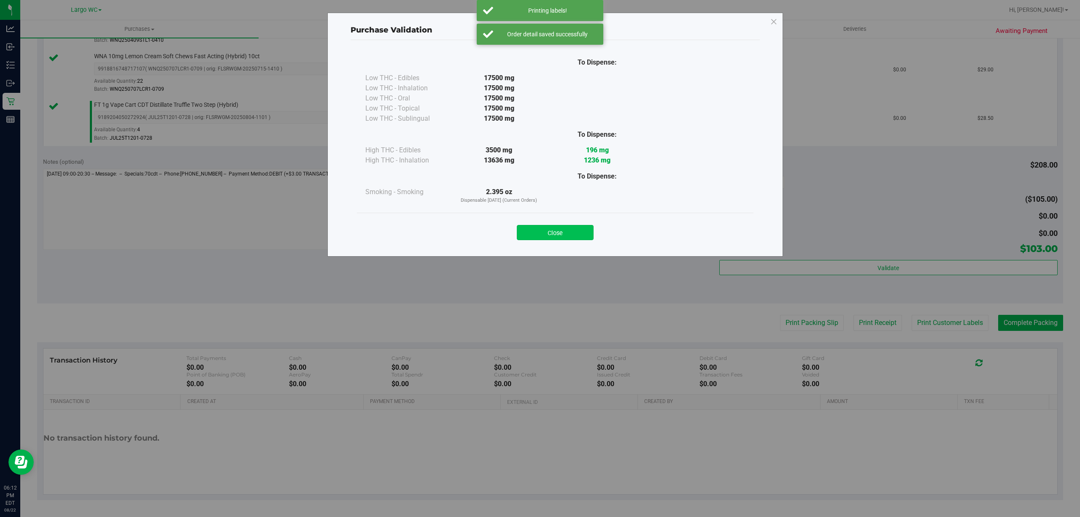
click at [554, 234] on button "Close" at bounding box center [555, 232] width 77 height 15
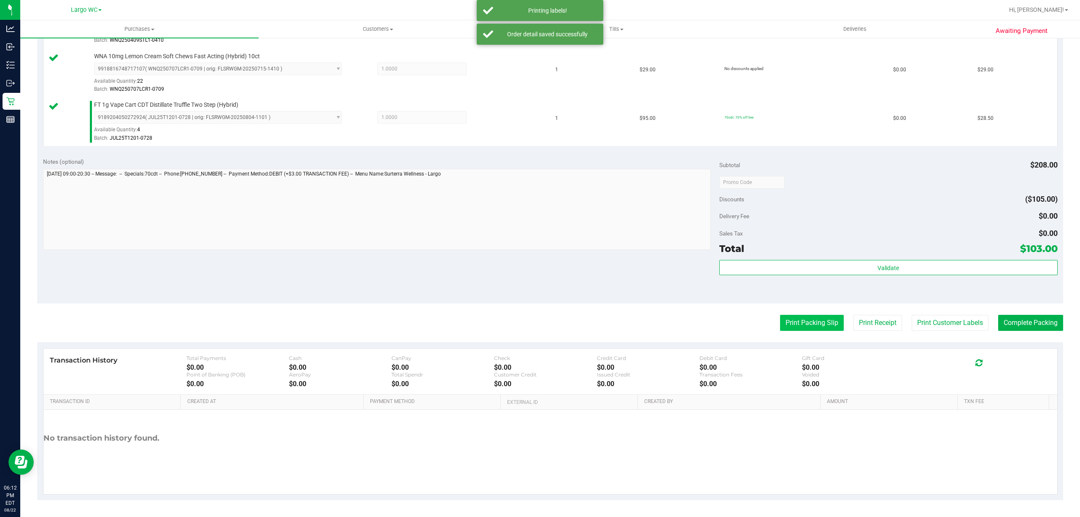
click at [817, 328] on button "Print Packing Slip" at bounding box center [812, 323] width 64 height 16
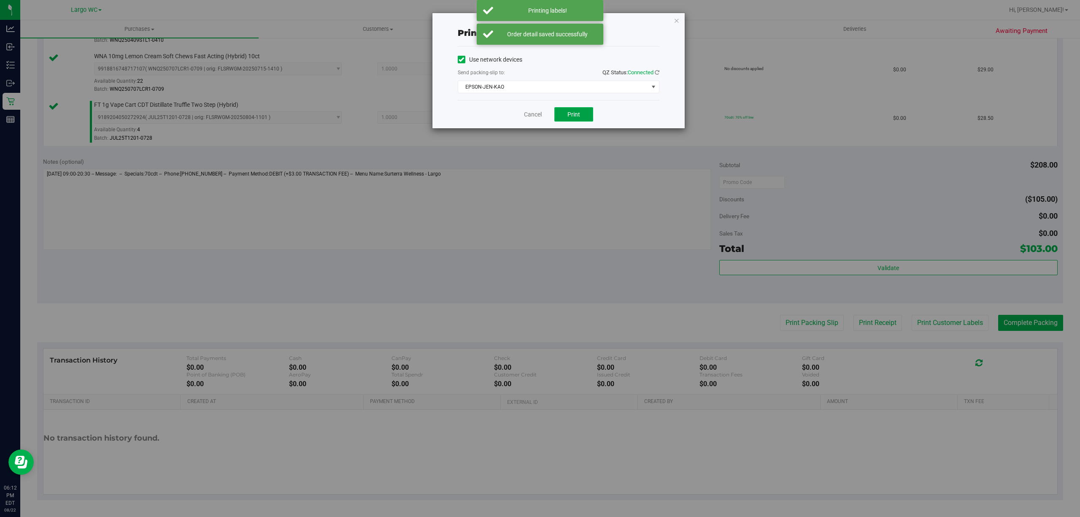
click at [579, 115] on span "Print" at bounding box center [573, 114] width 13 height 7
click at [531, 118] on link "Cancel" at bounding box center [533, 114] width 18 height 9
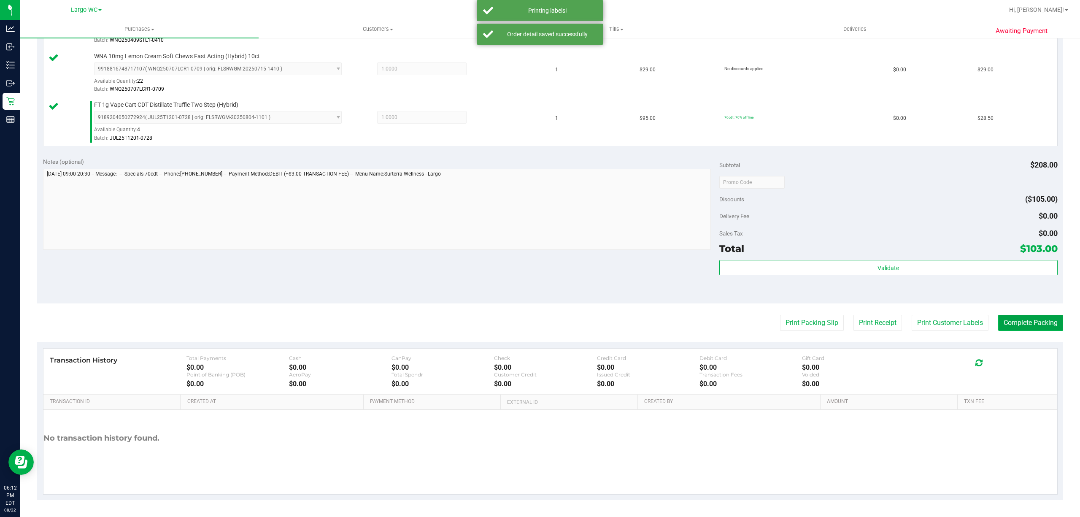
click at [1026, 321] on button "Complete Packing" at bounding box center [1030, 323] width 65 height 16
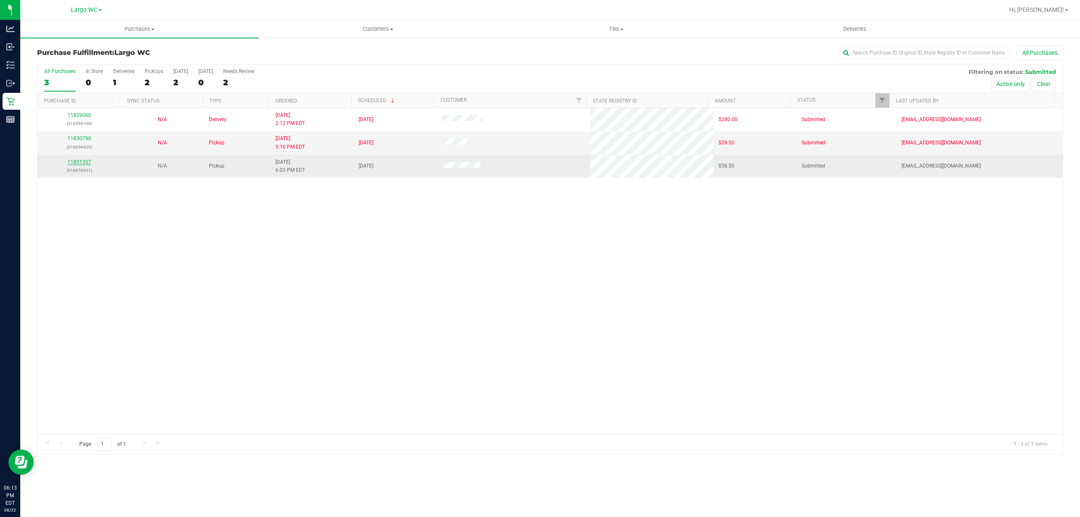
click at [83, 162] on link "11831357" at bounding box center [79, 162] width 24 height 6
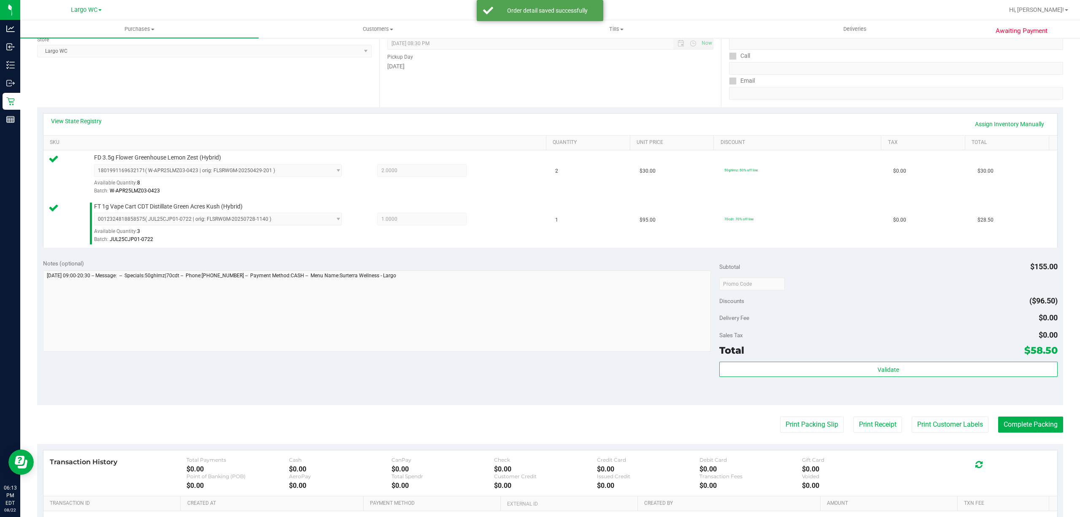
scroll to position [198, 0]
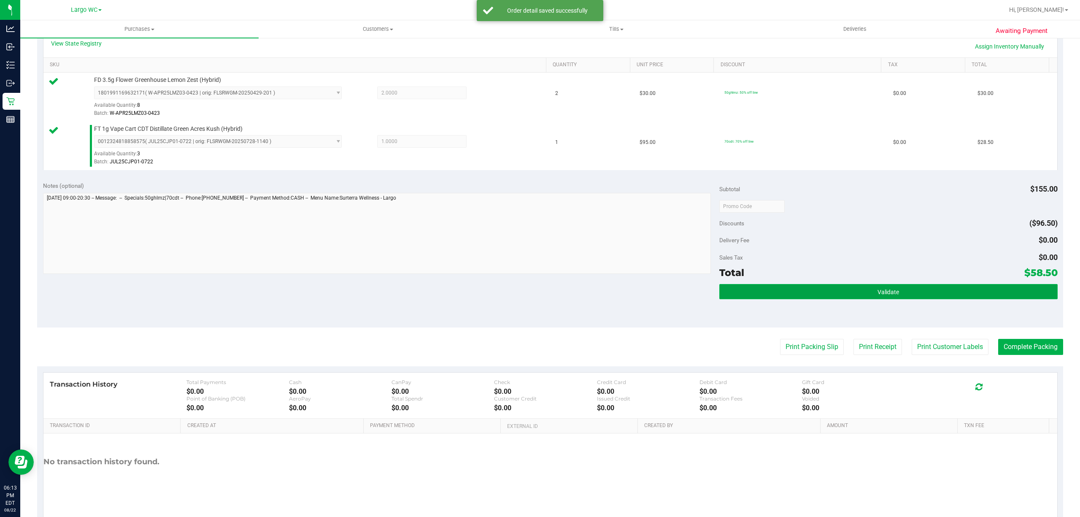
click at [901, 292] on button "Validate" at bounding box center [888, 291] width 338 height 15
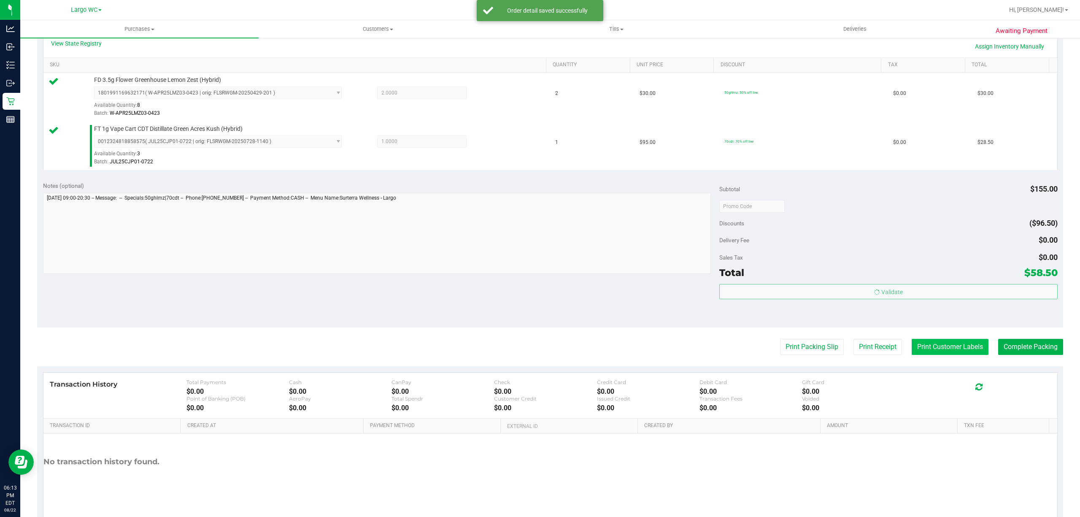
click at [935, 346] on button "Print Customer Labels" at bounding box center [949, 347] width 77 height 16
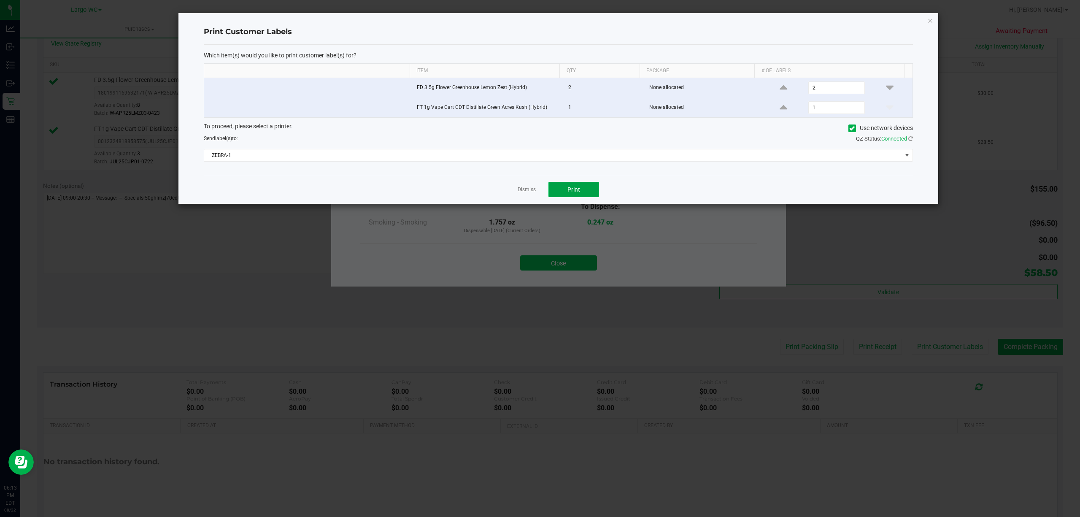
click at [583, 187] on button "Print" at bounding box center [573, 189] width 51 height 15
click at [526, 193] on link "Dismiss" at bounding box center [526, 189] width 18 height 7
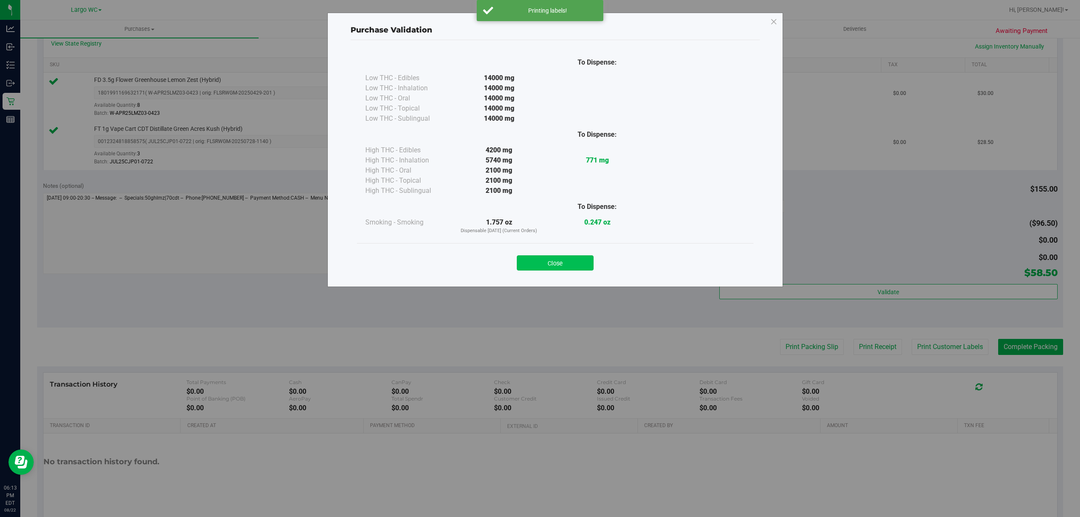
click at [570, 261] on button "Close" at bounding box center [555, 262] width 77 height 15
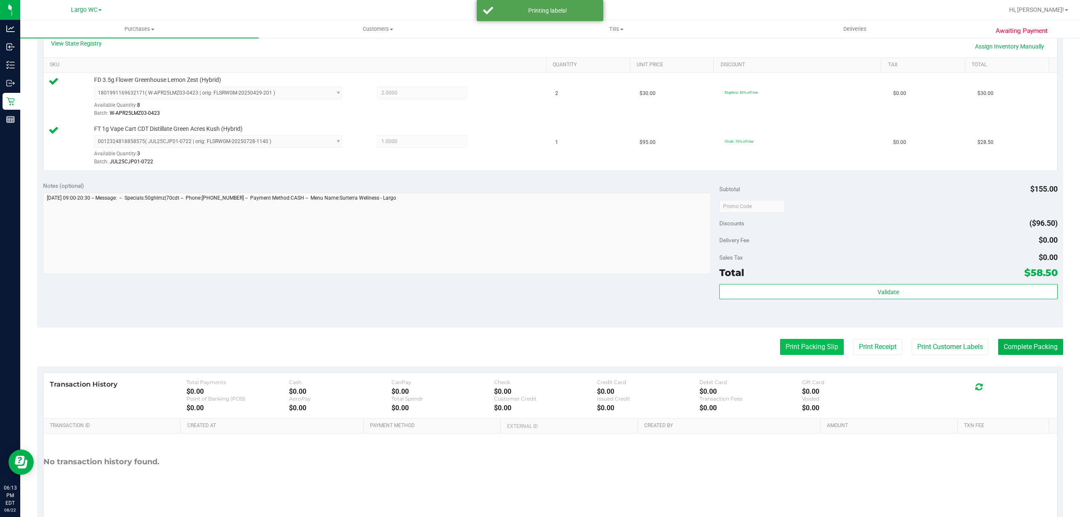
click at [795, 348] on button "Print Packing Slip" at bounding box center [812, 347] width 64 height 16
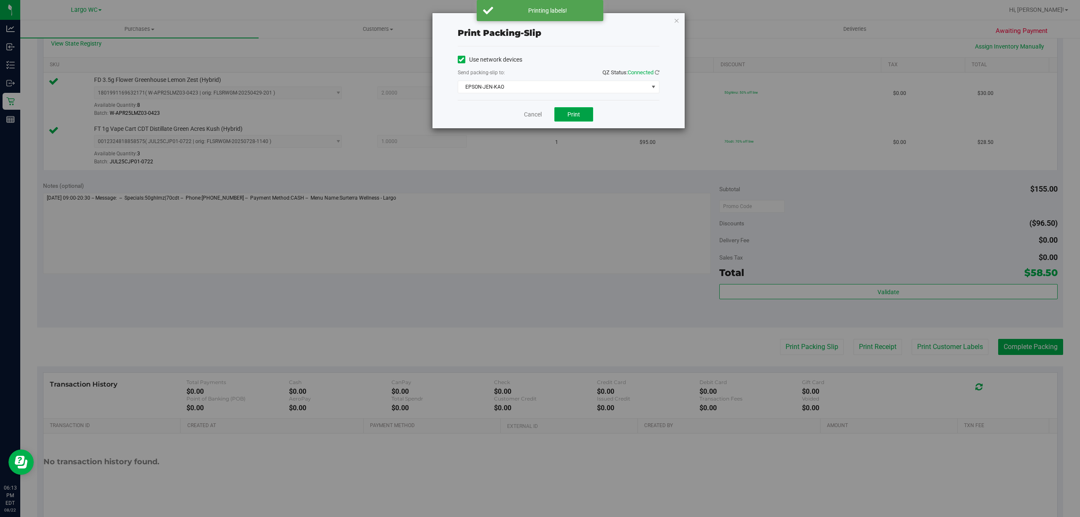
click at [564, 113] on button "Print" at bounding box center [573, 114] width 39 height 14
click at [527, 115] on link "Cancel" at bounding box center [529, 114] width 18 height 9
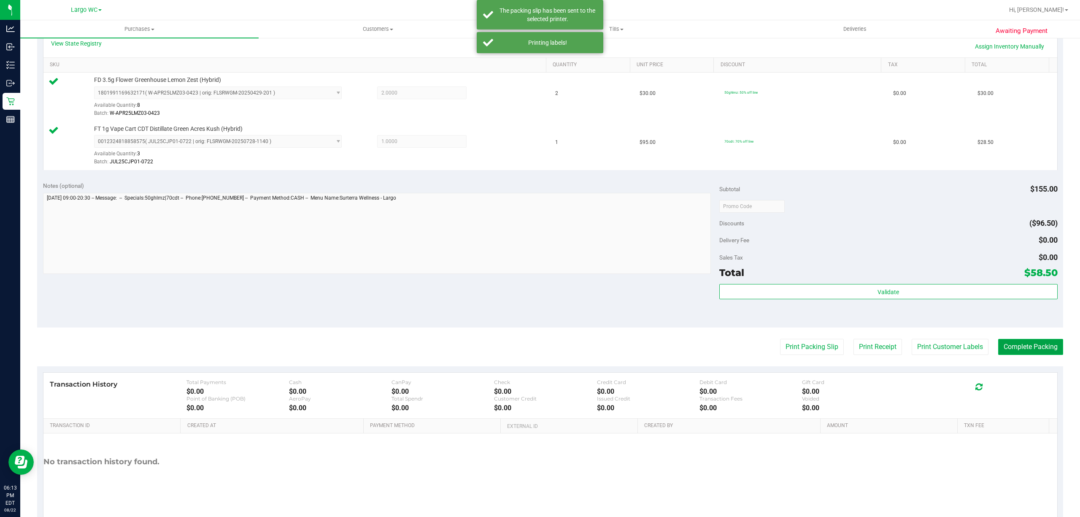
click at [1013, 348] on button "Complete Packing" at bounding box center [1030, 347] width 65 height 16
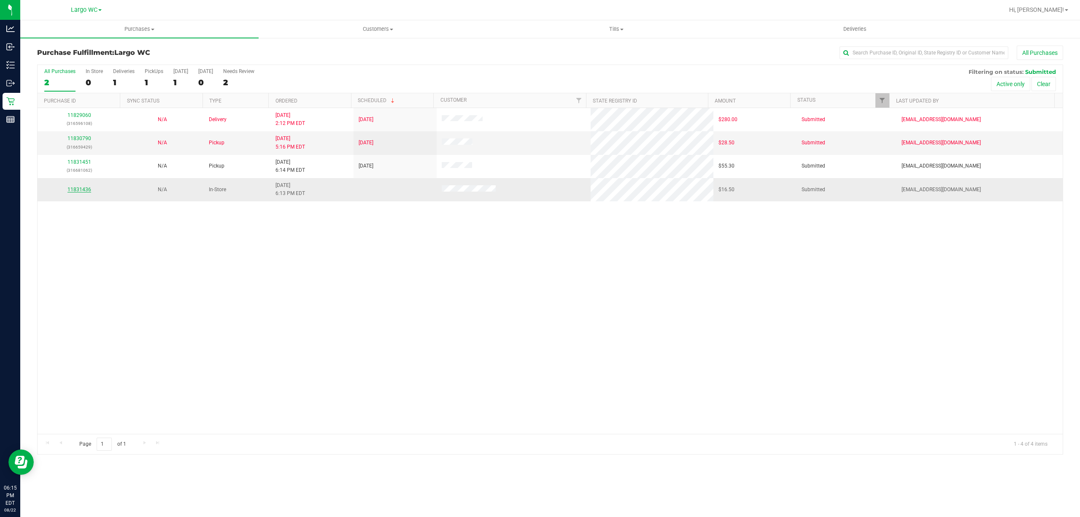
click at [82, 191] on link "11831436" at bounding box center [79, 189] width 24 height 6
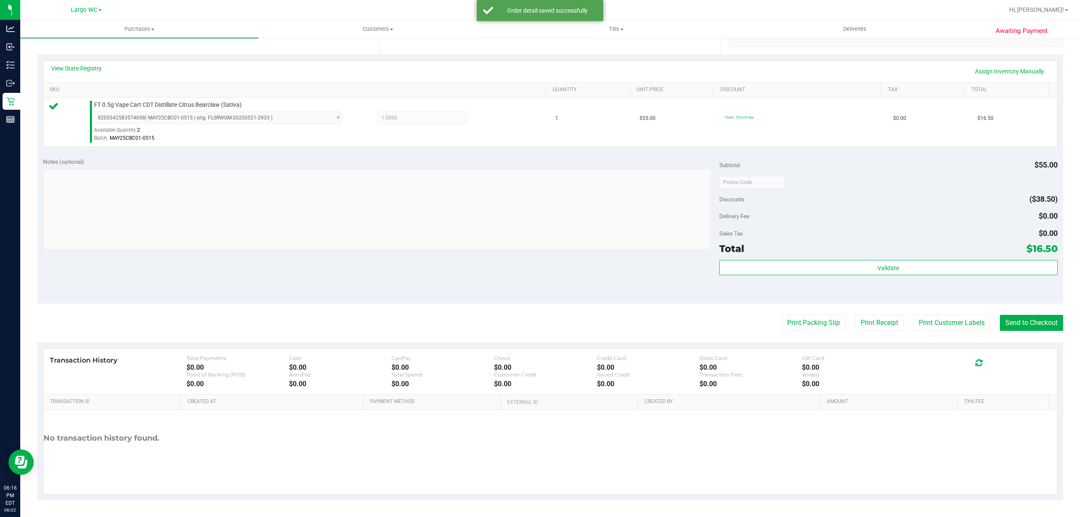
scroll to position [172, 0]
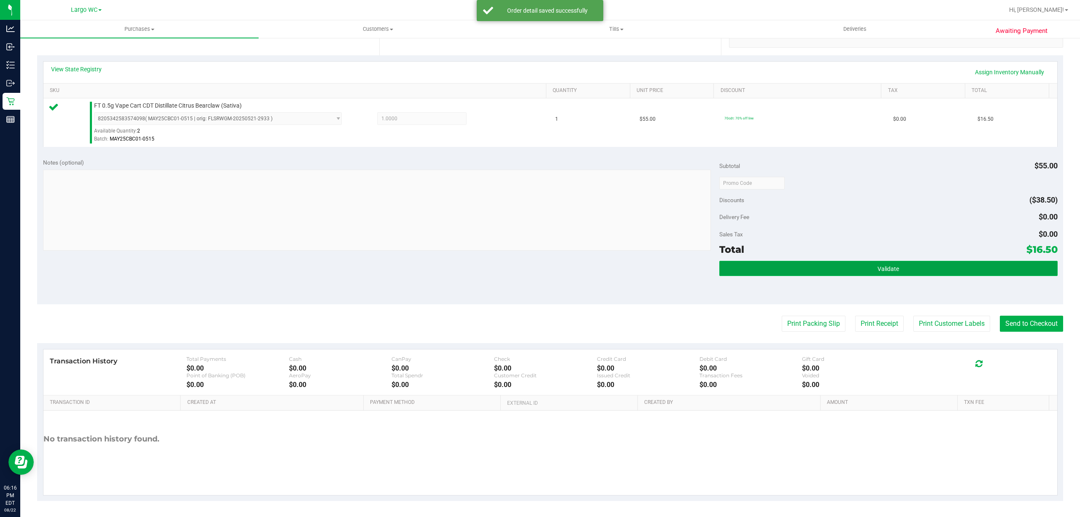
click at [914, 270] on button "Validate" at bounding box center [888, 268] width 338 height 15
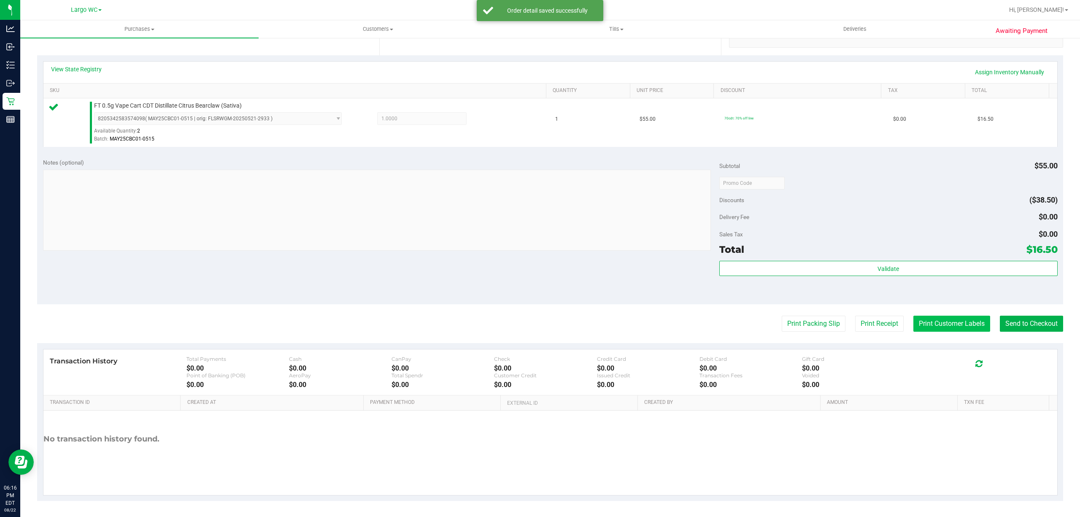
click at [928, 325] on button "Print Customer Labels" at bounding box center [951, 323] width 77 height 16
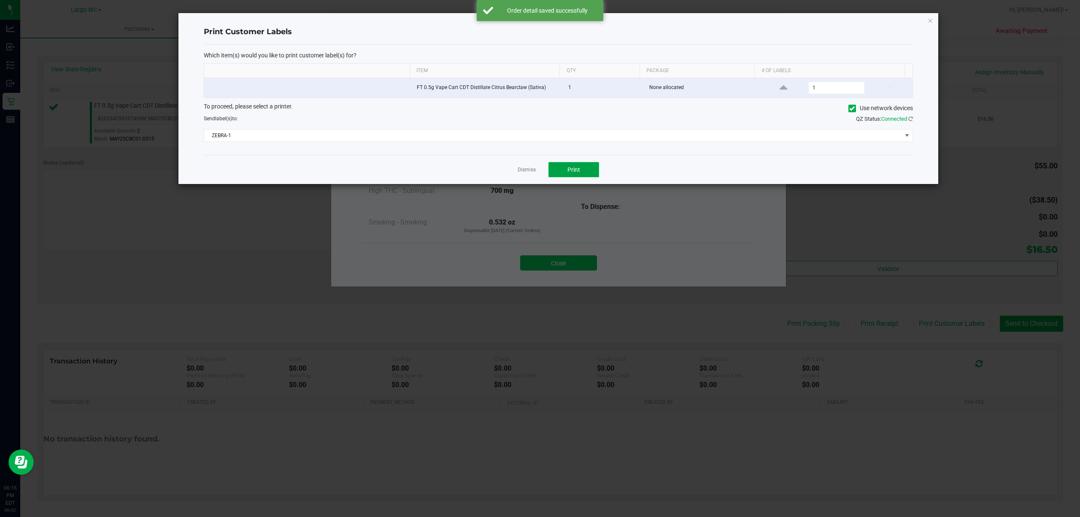
click at [582, 175] on button "Print" at bounding box center [573, 169] width 51 height 15
click at [525, 171] on link "Dismiss" at bounding box center [526, 169] width 18 height 7
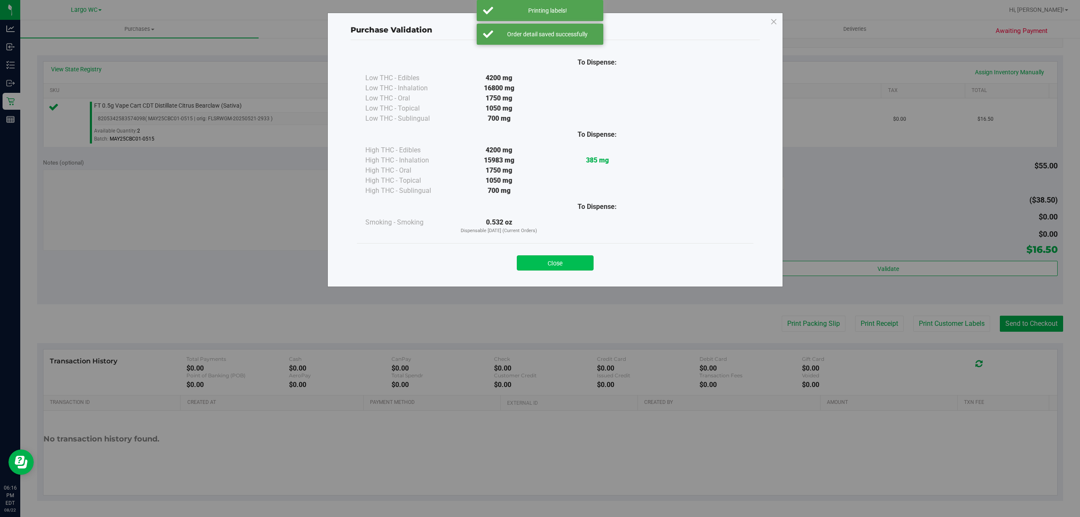
click at [564, 267] on button "Close" at bounding box center [555, 262] width 77 height 15
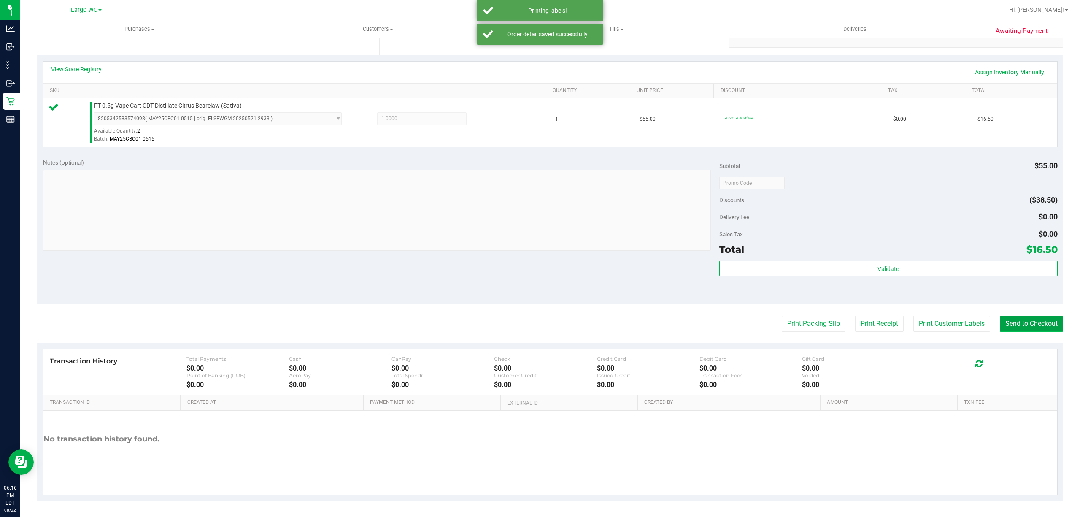
click at [1032, 332] on button "Send to Checkout" at bounding box center [1031, 323] width 63 height 16
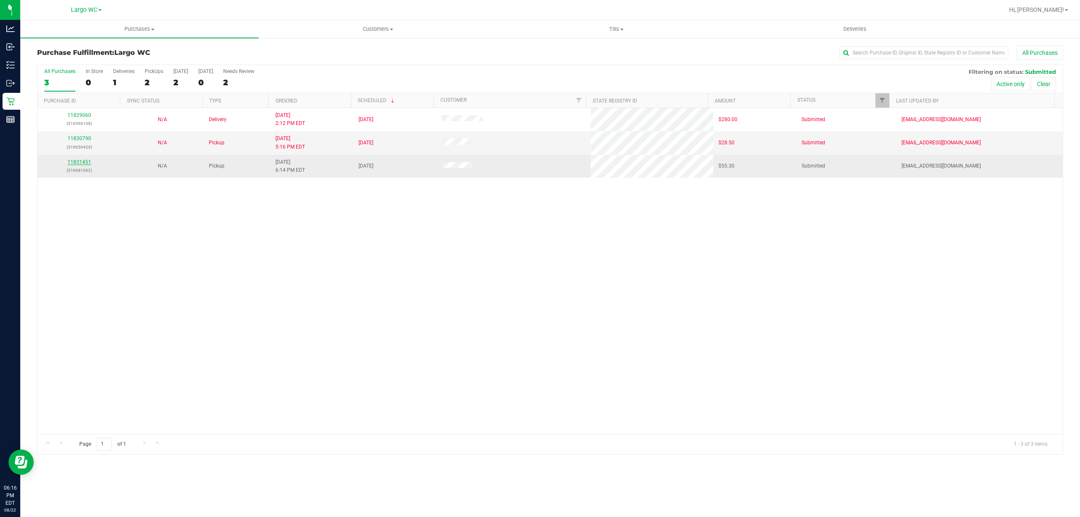
click at [70, 163] on link "11831451" at bounding box center [79, 162] width 24 height 6
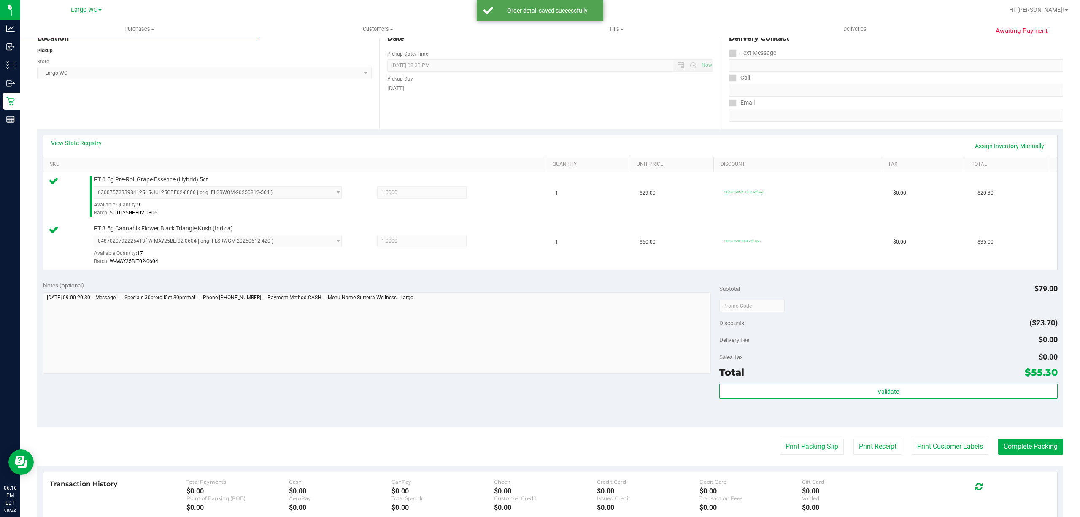
scroll to position [210, 0]
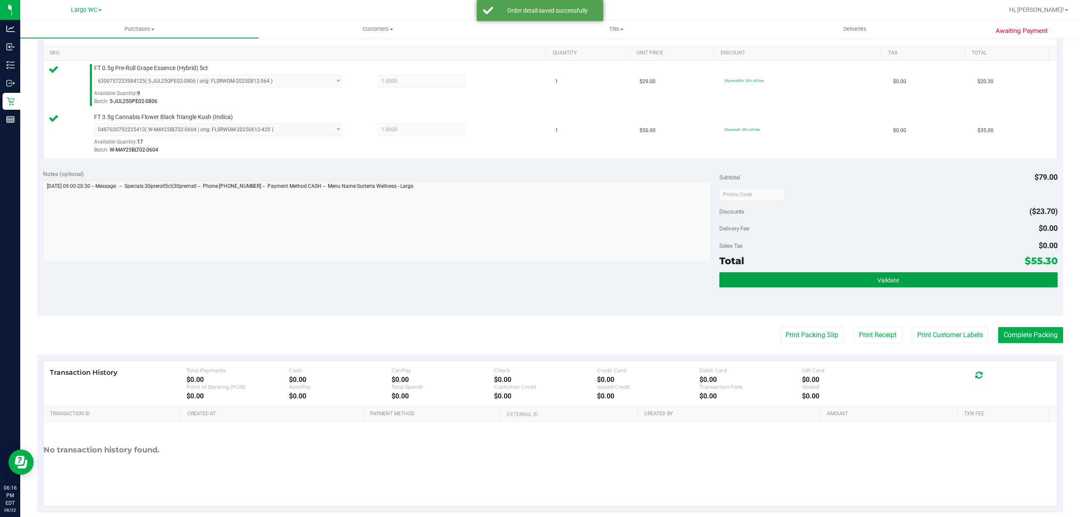
click at [910, 278] on button "Validate" at bounding box center [888, 279] width 338 height 15
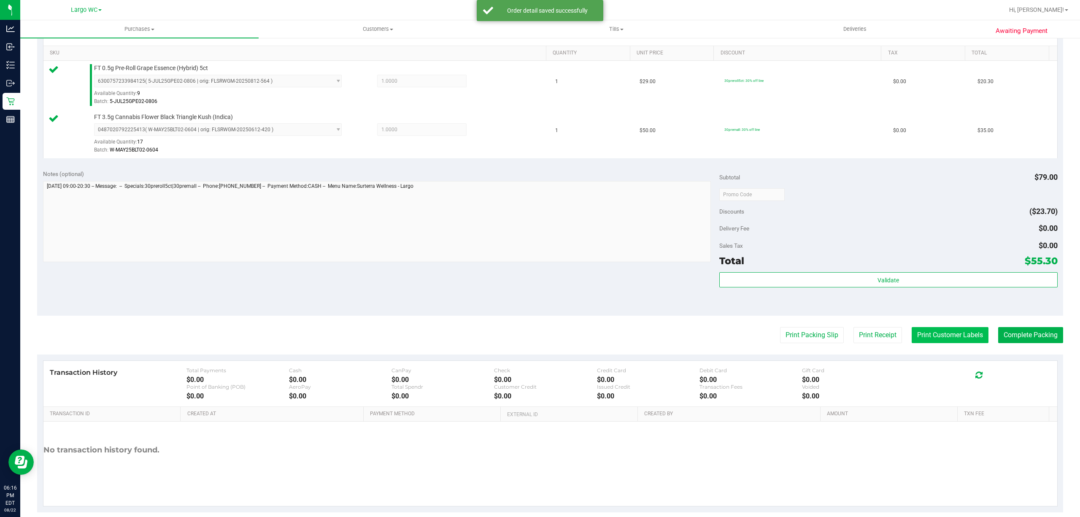
click at [932, 334] on button "Print Customer Labels" at bounding box center [949, 335] width 77 height 16
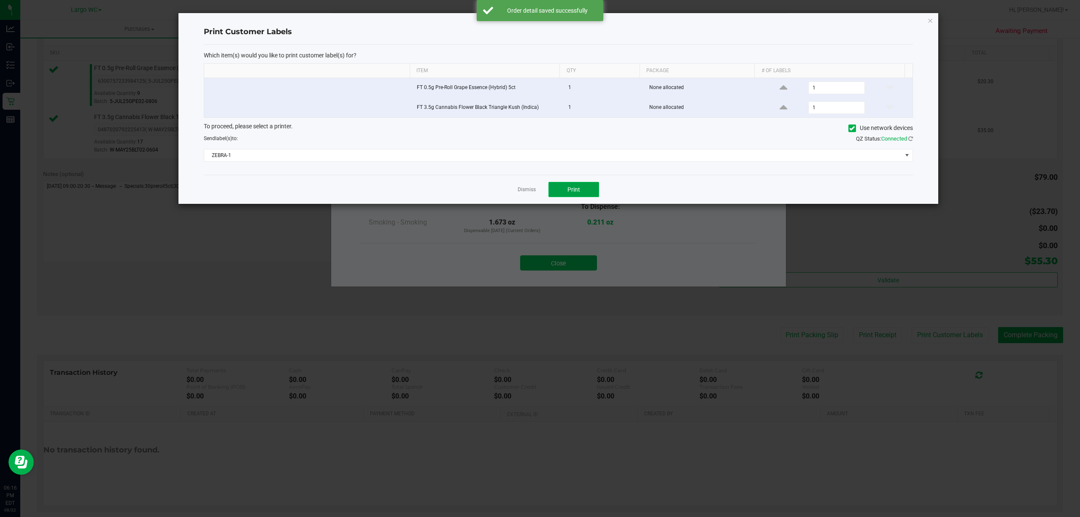
click at [572, 191] on span "Print" at bounding box center [573, 189] width 13 height 7
click at [526, 193] on link "Dismiss" at bounding box center [526, 189] width 18 height 7
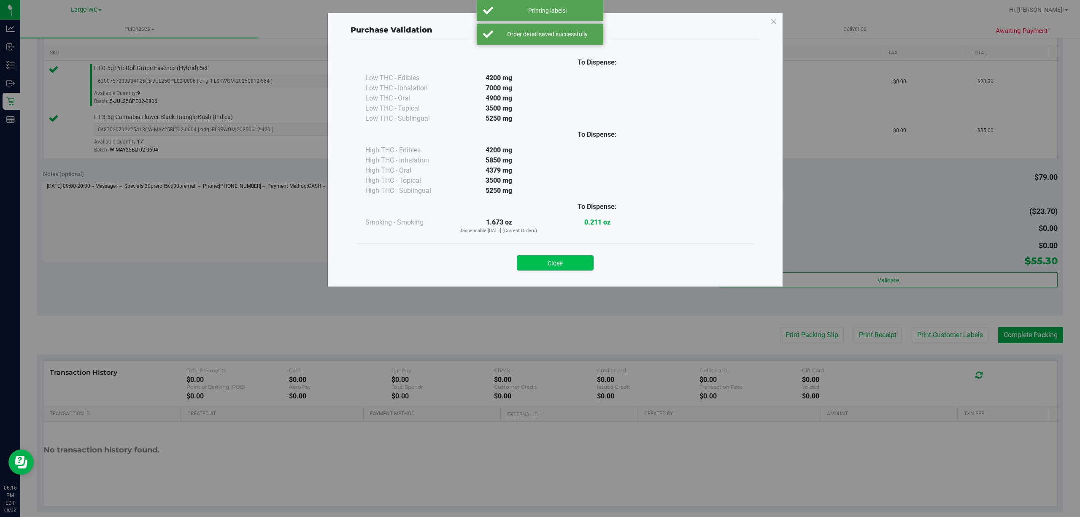
click at [564, 267] on button "Close" at bounding box center [555, 262] width 77 height 15
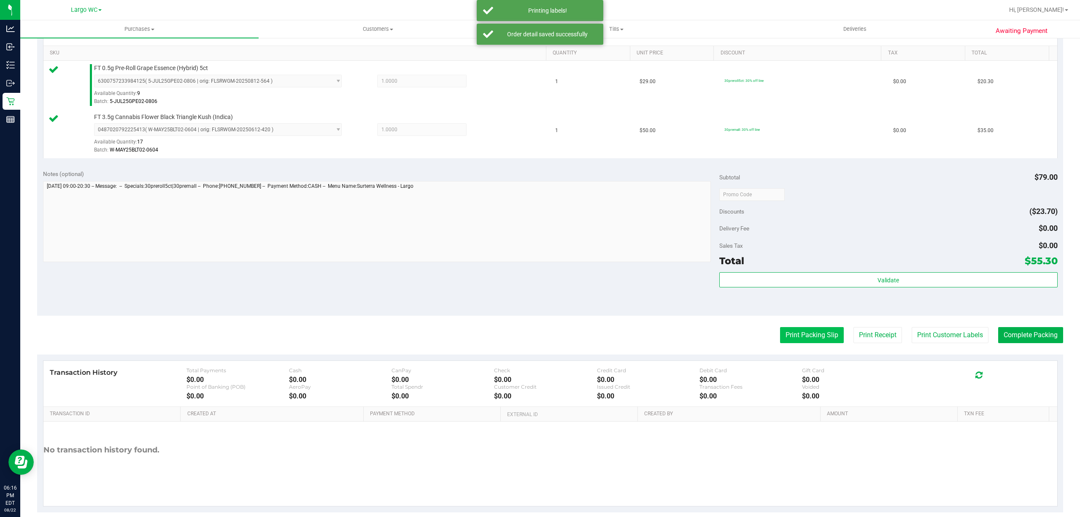
click at [810, 336] on button "Print Packing Slip" at bounding box center [812, 335] width 64 height 16
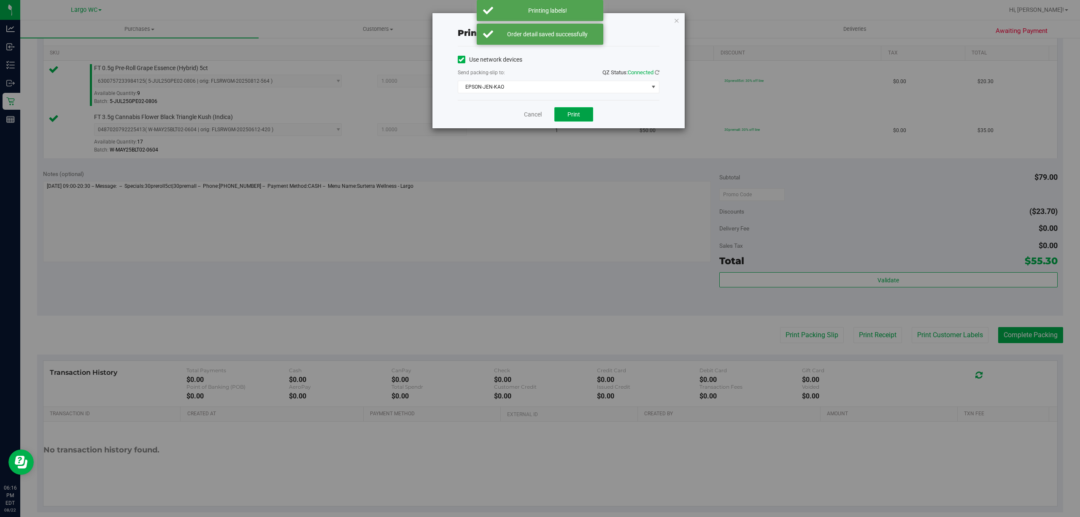
click at [578, 114] on span "Print" at bounding box center [573, 114] width 13 height 7
click at [535, 111] on link "Cancel" at bounding box center [529, 114] width 18 height 9
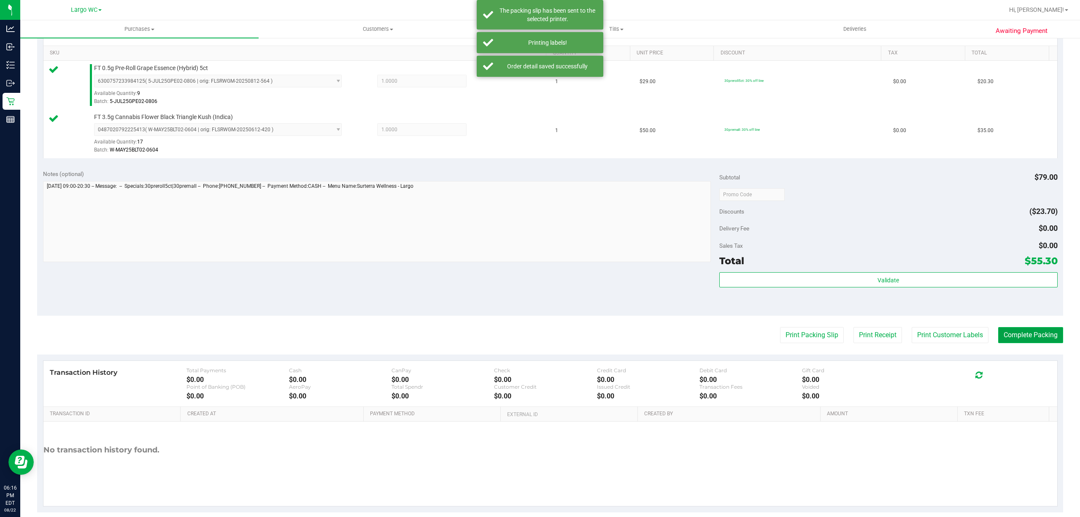
click at [1038, 337] on button "Complete Packing" at bounding box center [1030, 335] width 65 height 16
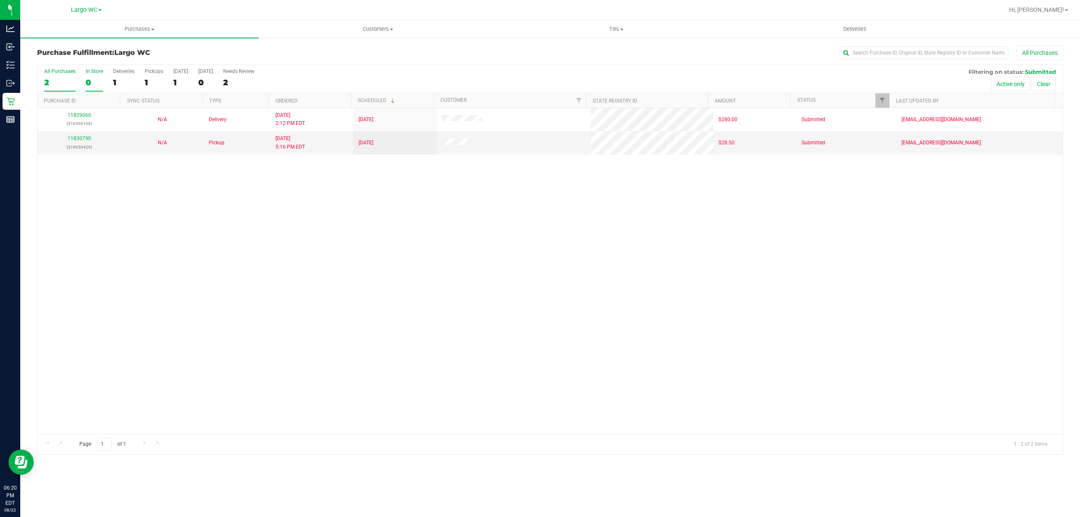
click at [91, 81] on div "0" at bounding box center [94, 83] width 17 height 10
click at [0, 0] on input "In Store 0" at bounding box center [0, 0] width 0 height 0
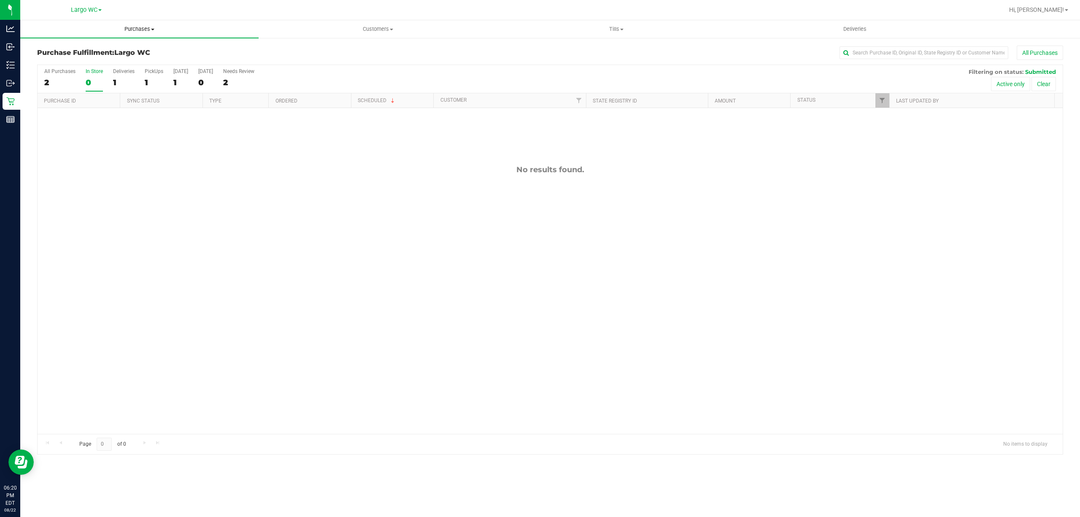
click at [131, 26] on span "Purchases" at bounding box center [139, 29] width 238 height 8
click at [135, 46] on li "Summary of purchases" at bounding box center [139, 51] width 238 height 10
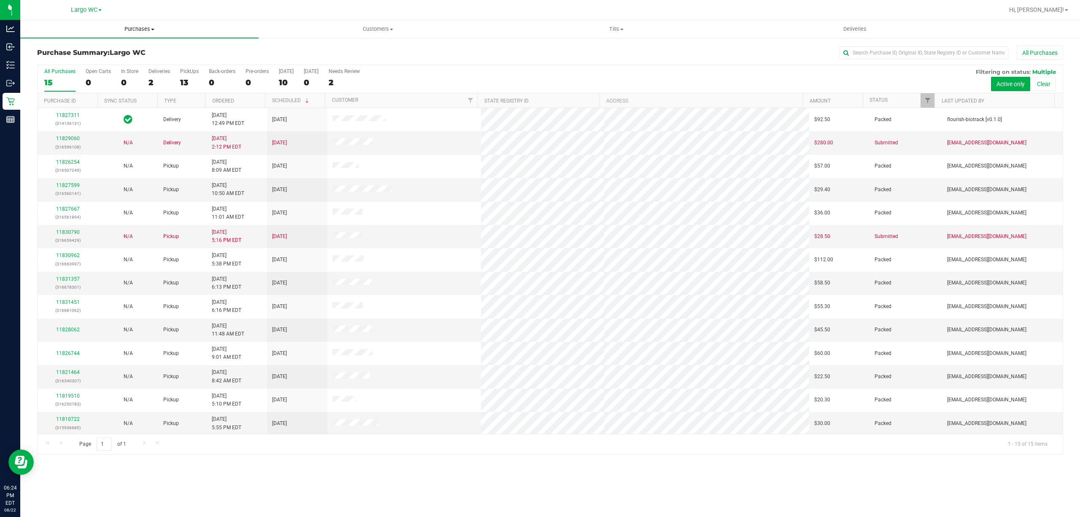
click at [252, 35] on uib-tab-heading "Purchases Summary of purchases Fulfillment All purchases" at bounding box center [139, 29] width 238 height 18
click at [144, 486] on div "Purchases Summary of purchases Fulfillment All purchases Customers All customer…" at bounding box center [549, 268] width 1059 height 496
click at [123, 83] on div "0" at bounding box center [129, 83] width 17 height 10
click at [0, 0] on input "In Store 0" at bounding box center [0, 0] width 0 height 0
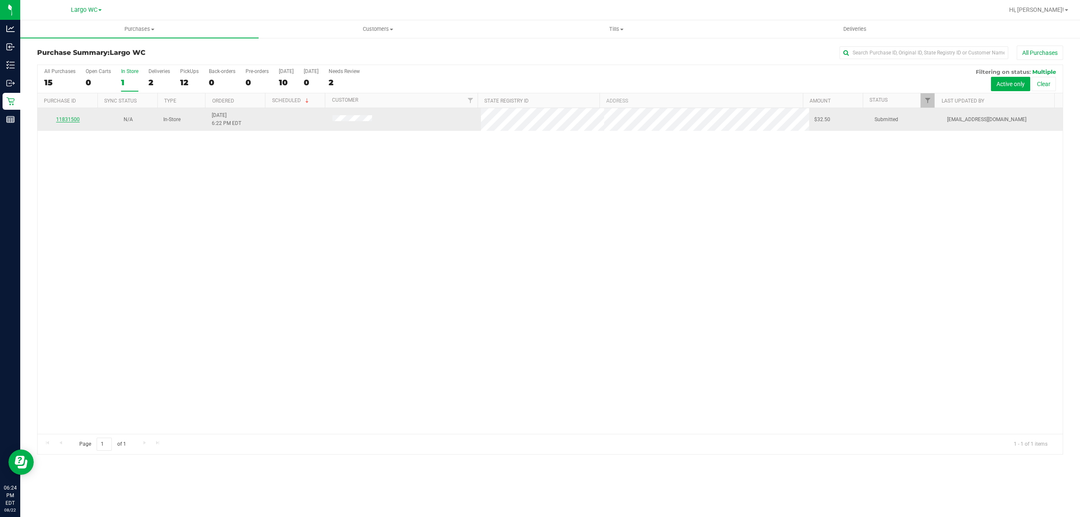
click at [71, 120] on link "11831500" at bounding box center [68, 119] width 24 height 6
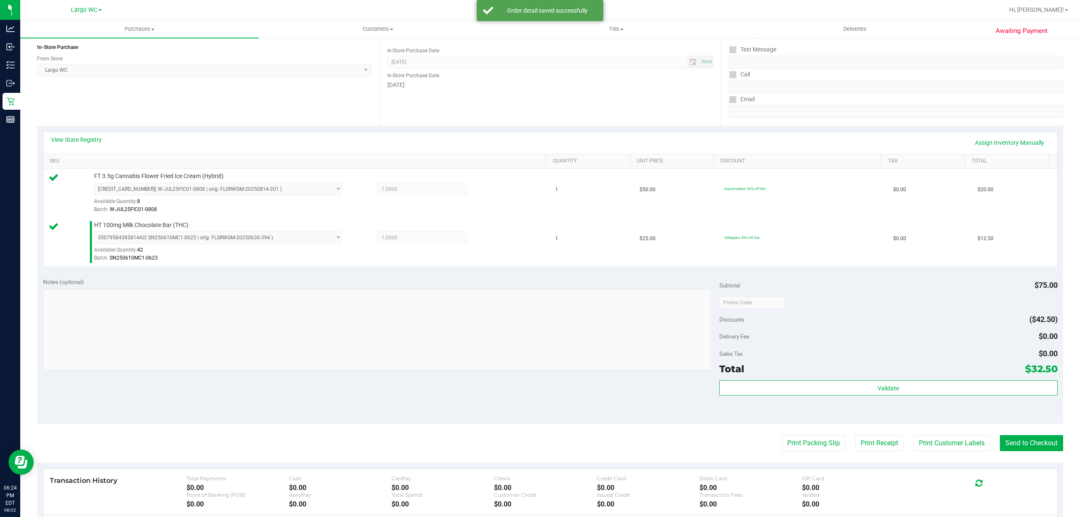
scroll to position [175, 0]
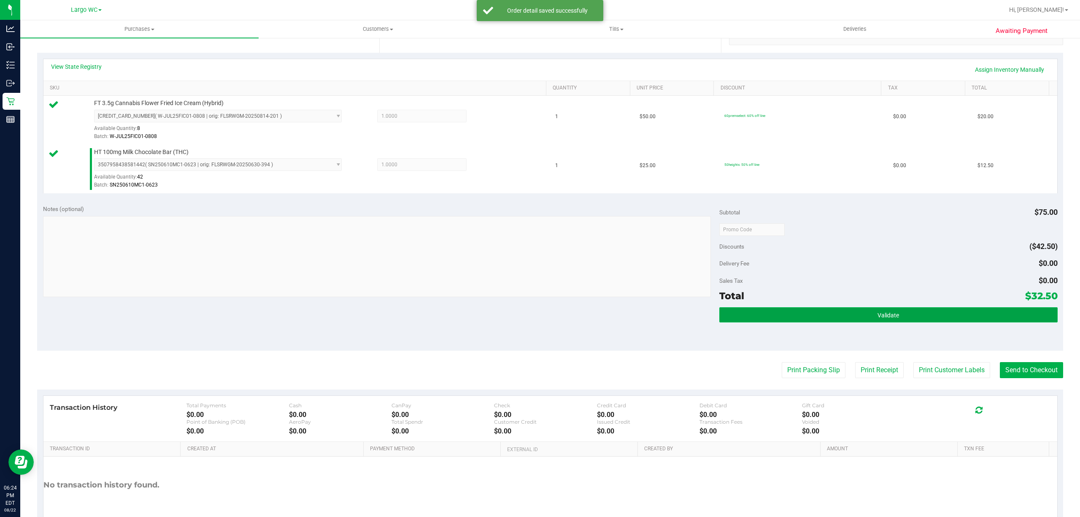
click at [932, 310] on button "Validate" at bounding box center [888, 314] width 338 height 15
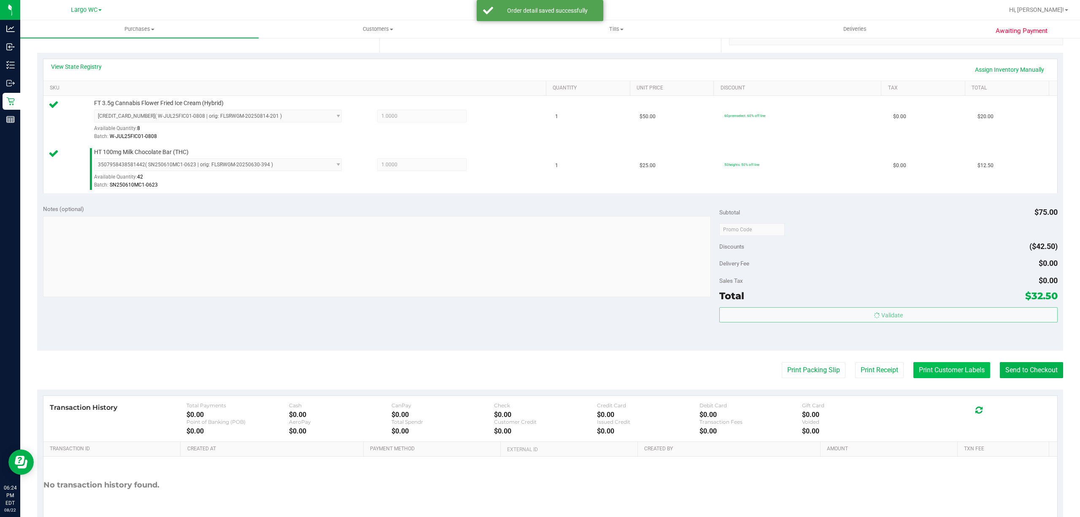
click at [943, 371] on button "Print Customer Labels" at bounding box center [951, 370] width 77 height 16
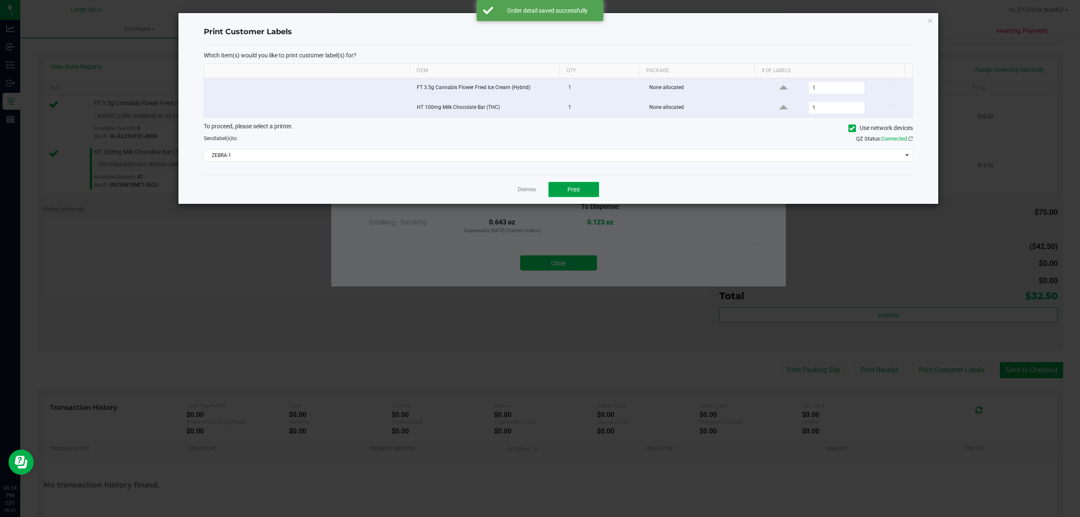
click at [569, 193] on span "Print" at bounding box center [573, 189] width 13 height 7
click at [524, 193] on link "Dismiss" at bounding box center [526, 189] width 18 height 7
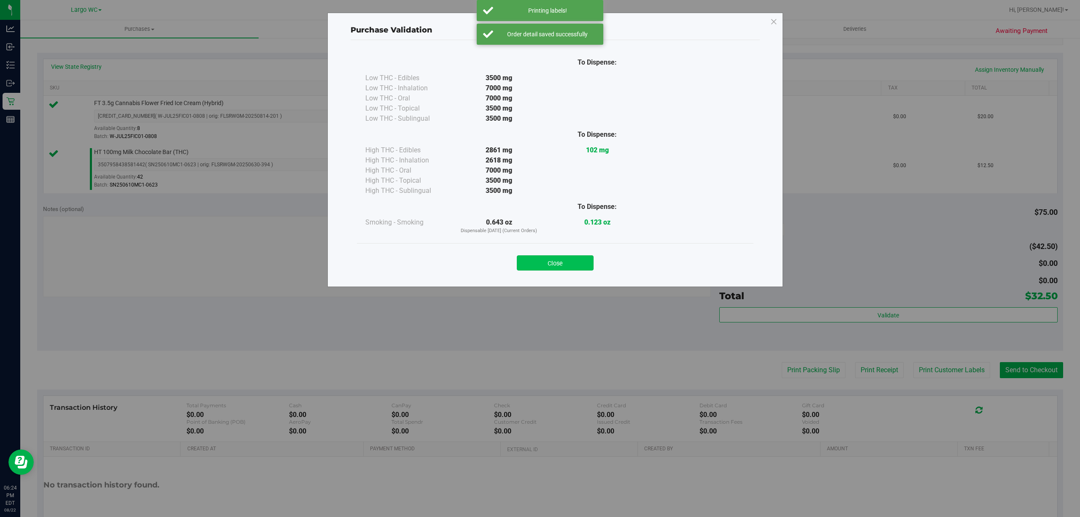
click at [561, 269] on button "Close" at bounding box center [555, 262] width 77 height 15
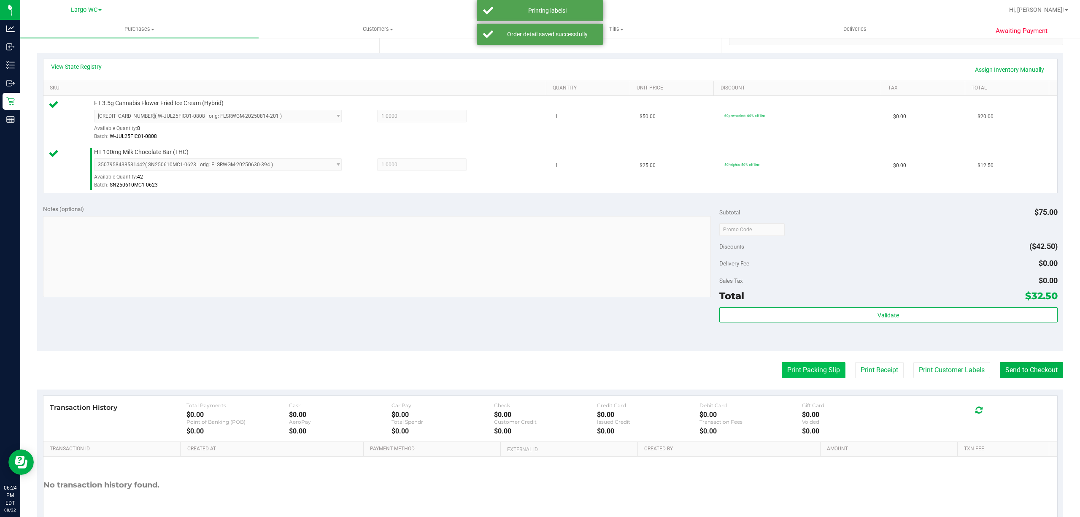
click at [797, 371] on button "Print Packing Slip" at bounding box center [814, 370] width 64 height 16
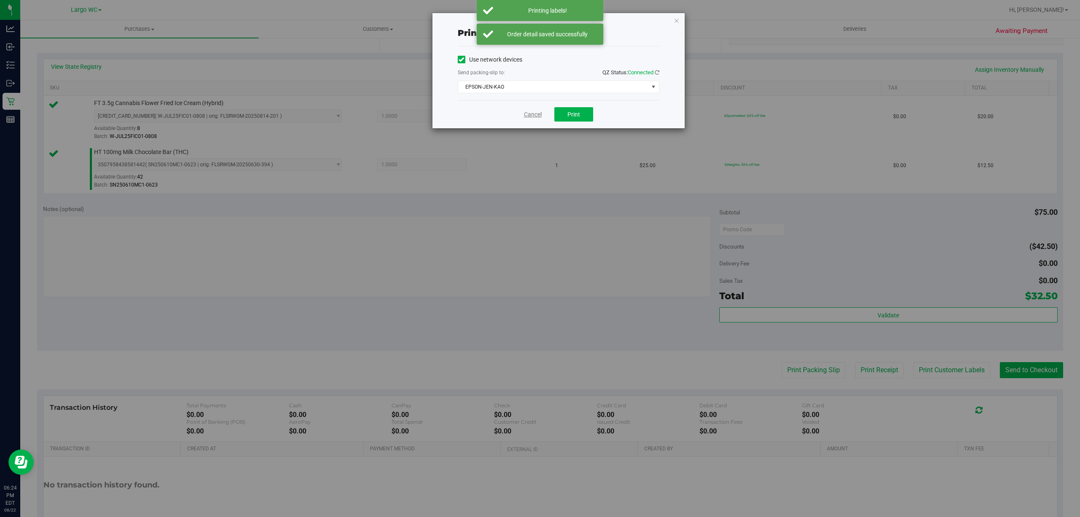
click at [528, 115] on link "Cancel" at bounding box center [533, 114] width 18 height 9
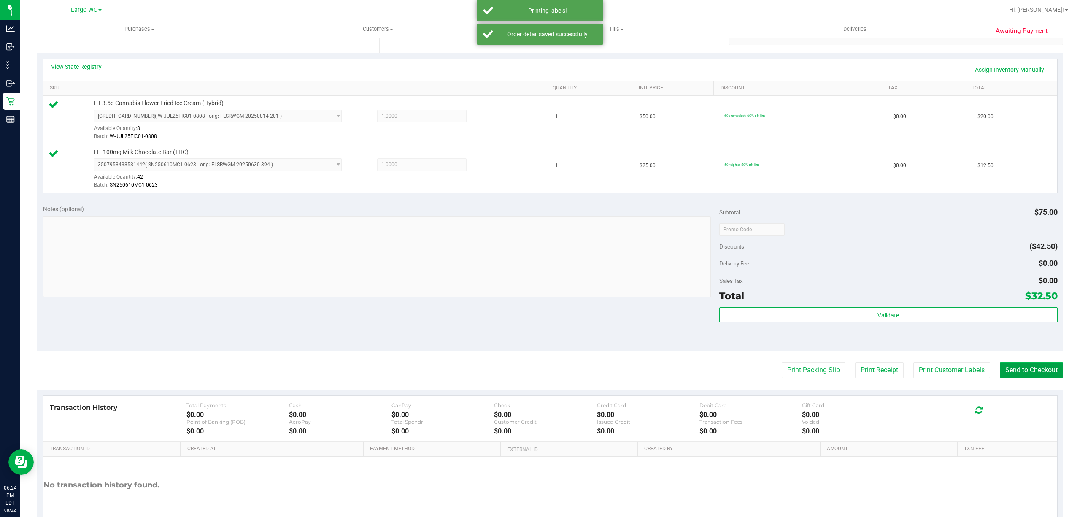
click at [1002, 369] on button "Send to Checkout" at bounding box center [1031, 370] width 63 height 16
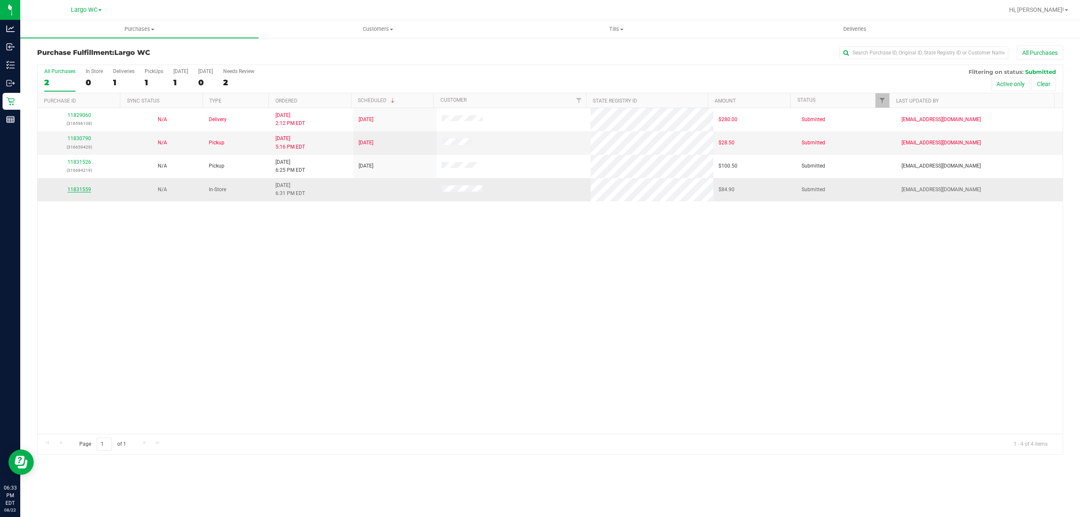
click at [79, 190] on link "11831559" at bounding box center [79, 189] width 24 height 6
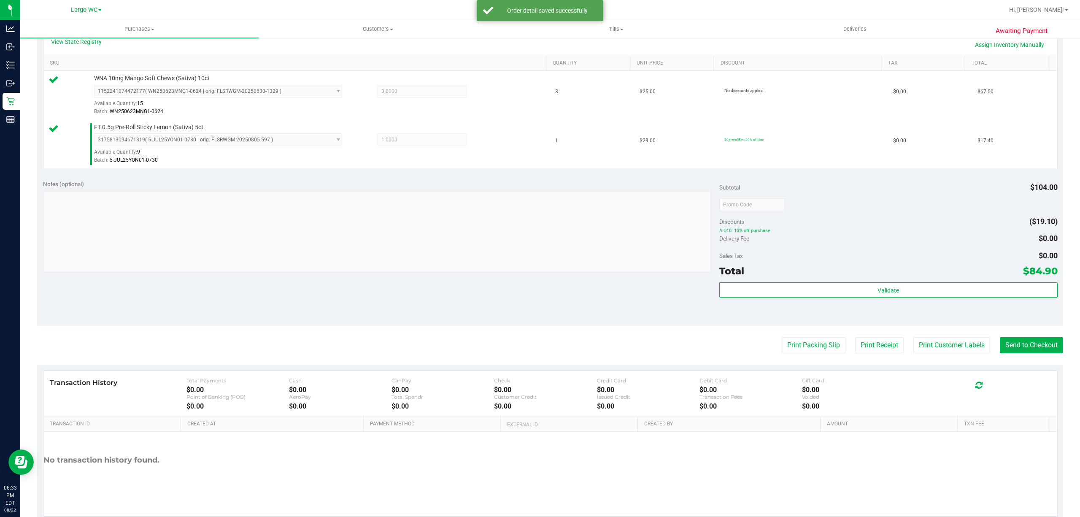
scroll to position [203, 0]
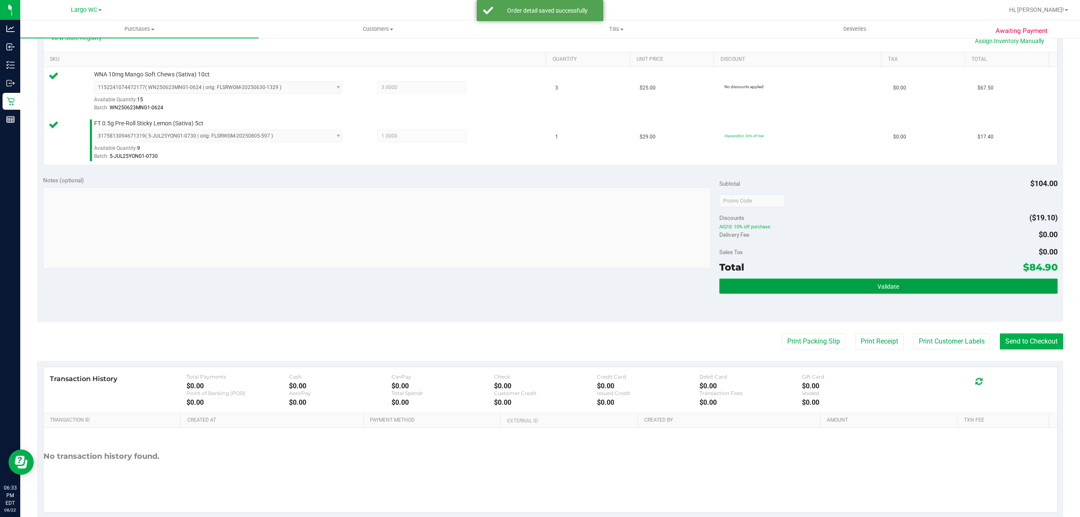
click at [927, 283] on button "Validate" at bounding box center [888, 285] width 338 height 15
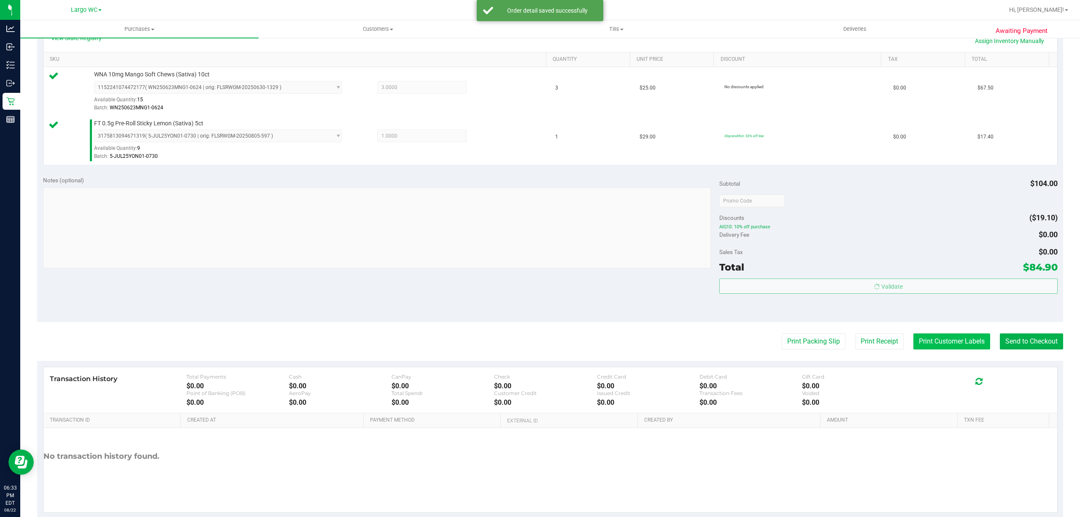
click at [930, 348] on button "Print Customer Labels" at bounding box center [951, 341] width 77 height 16
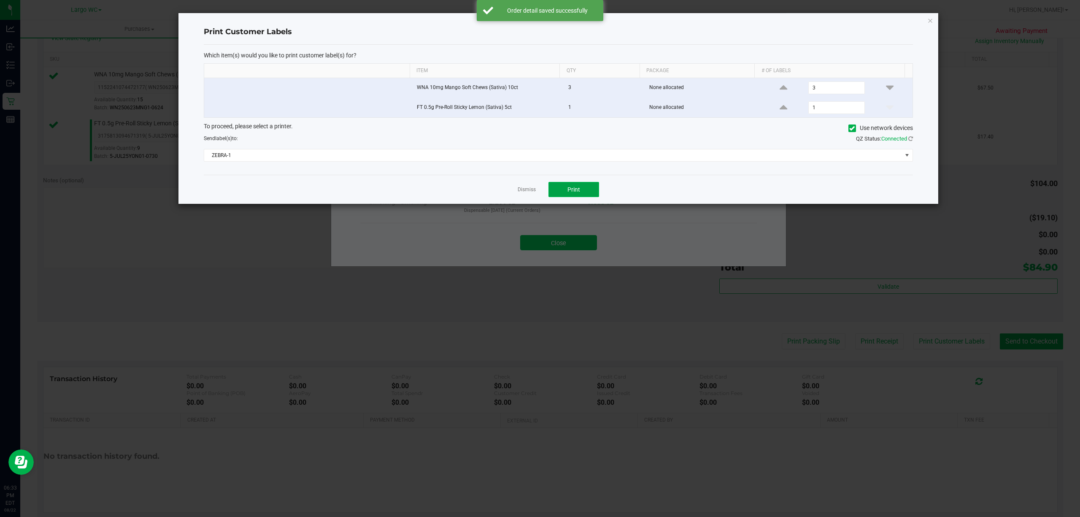
click at [584, 191] on button "Print" at bounding box center [573, 189] width 51 height 15
click at [528, 193] on link "Dismiss" at bounding box center [526, 189] width 18 height 7
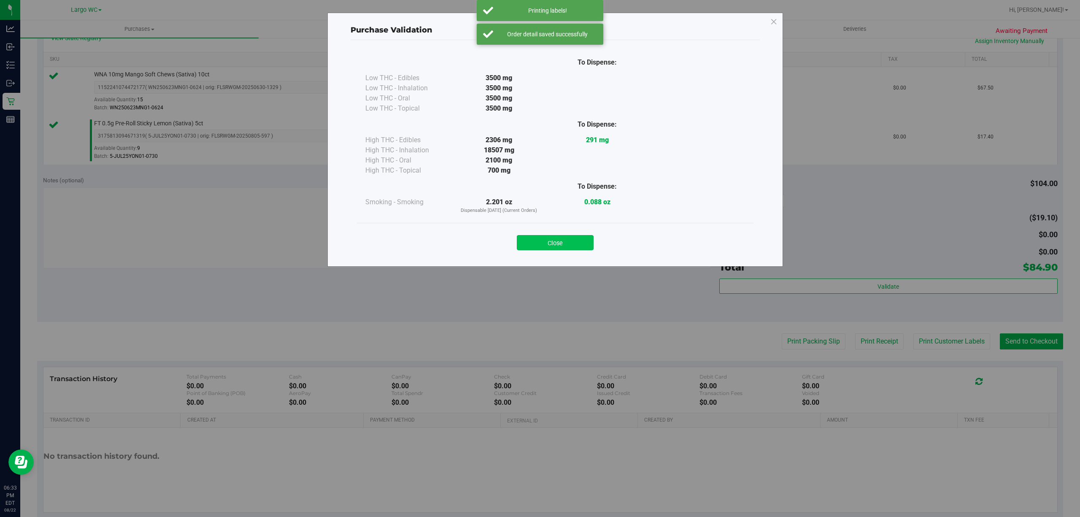
click at [552, 247] on button "Close" at bounding box center [555, 242] width 77 height 15
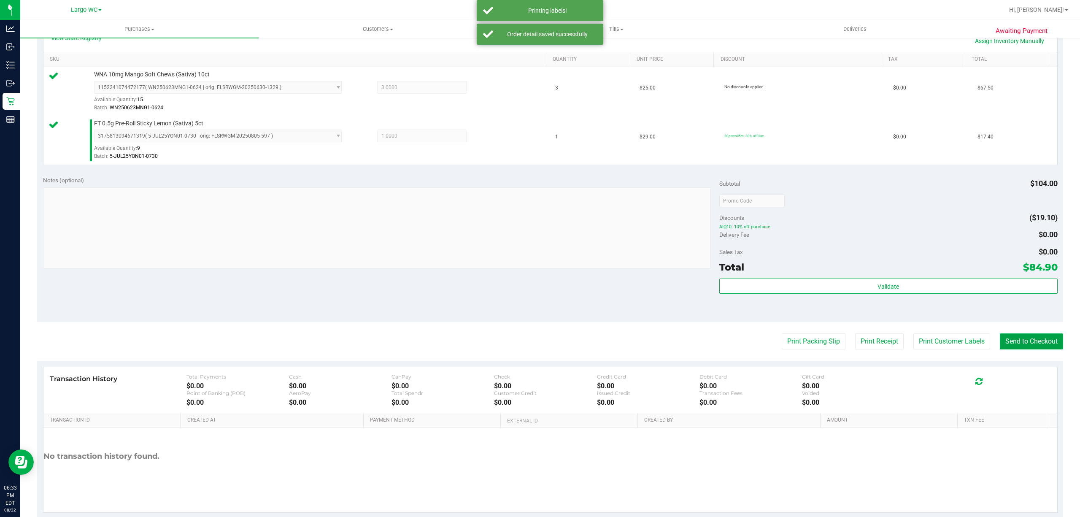
click at [1018, 348] on button "Send to Checkout" at bounding box center [1031, 341] width 63 height 16
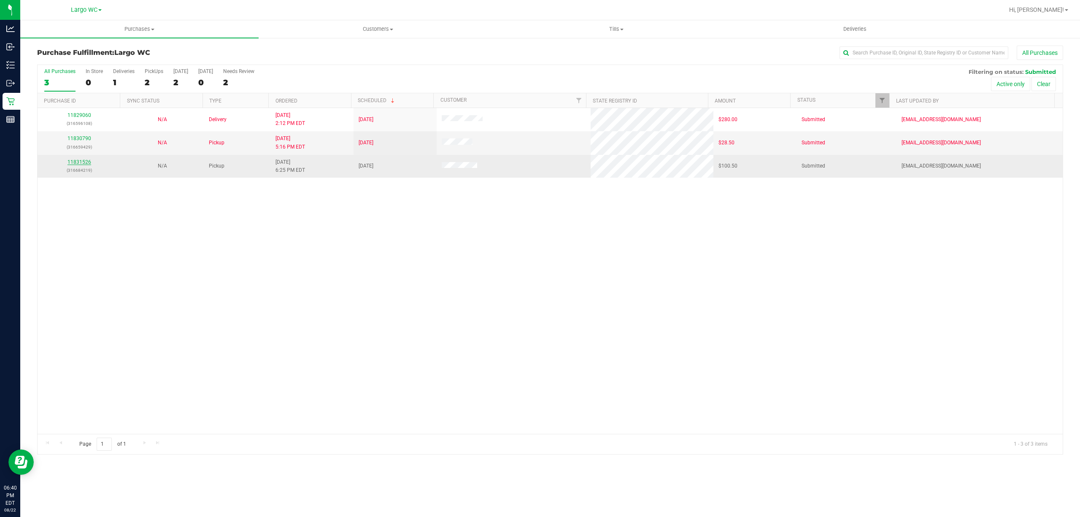
click at [71, 162] on link "11831526" at bounding box center [79, 162] width 24 height 6
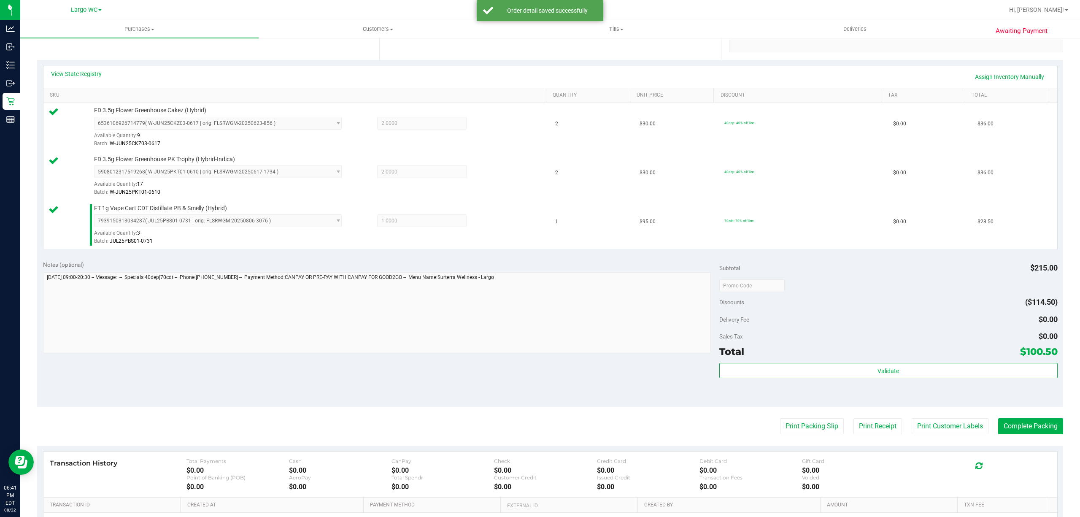
scroll to position [265, 0]
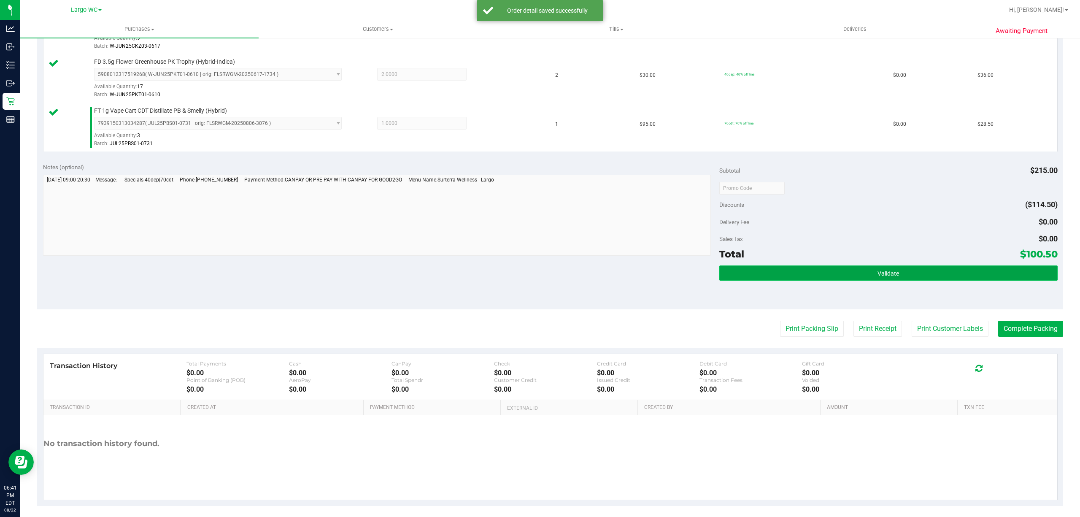
click at [914, 270] on button "Validate" at bounding box center [888, 272] width 338 height 15
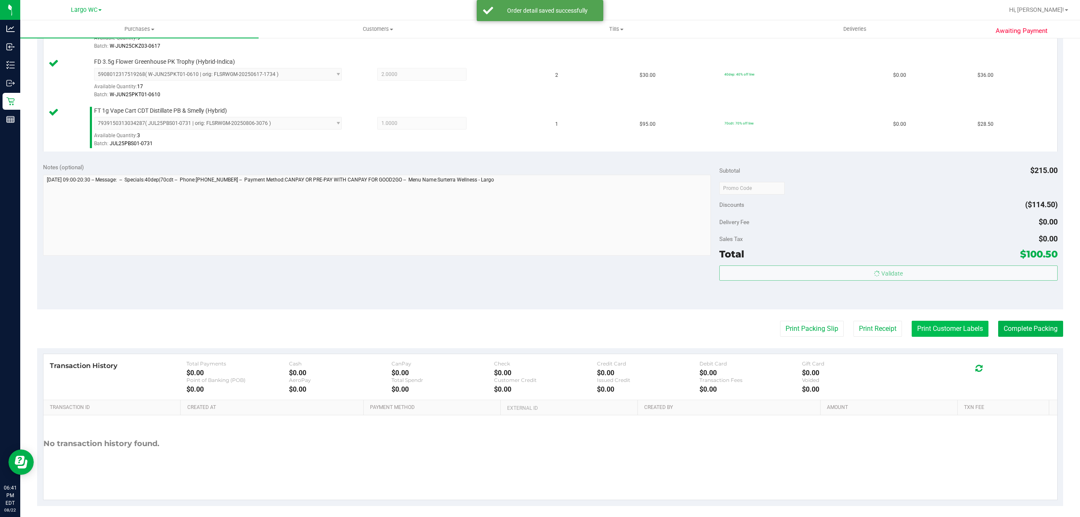
click at [928, 329] on button "Print Customer Labels" at bounding box center [949, 329] width 77 height 16
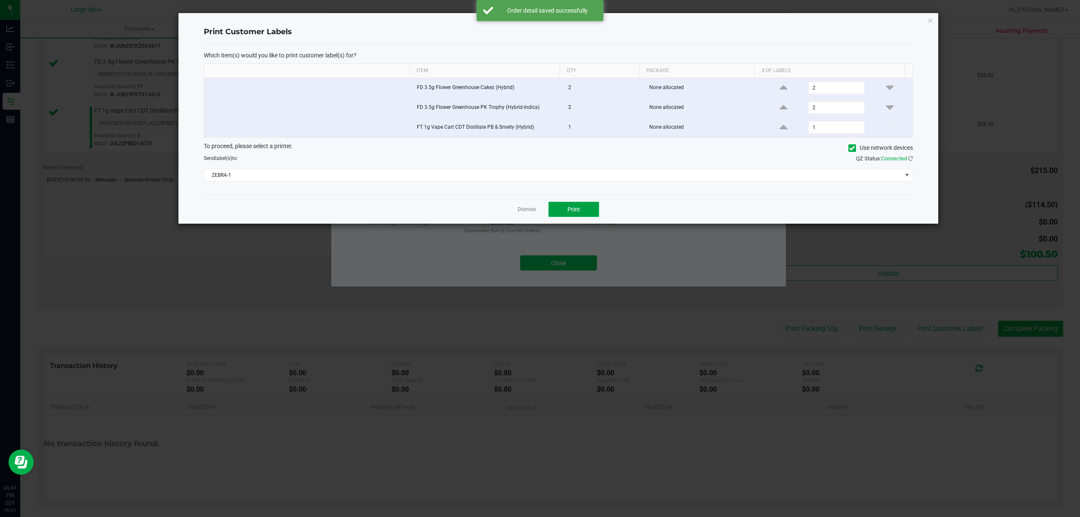
click at [583, 210] on button "Print" at bounding box center [573, 209] width 51 height 15
click at [518, 212] on link "Dismiss" at bounding box center [526, 209] width 18 height 7
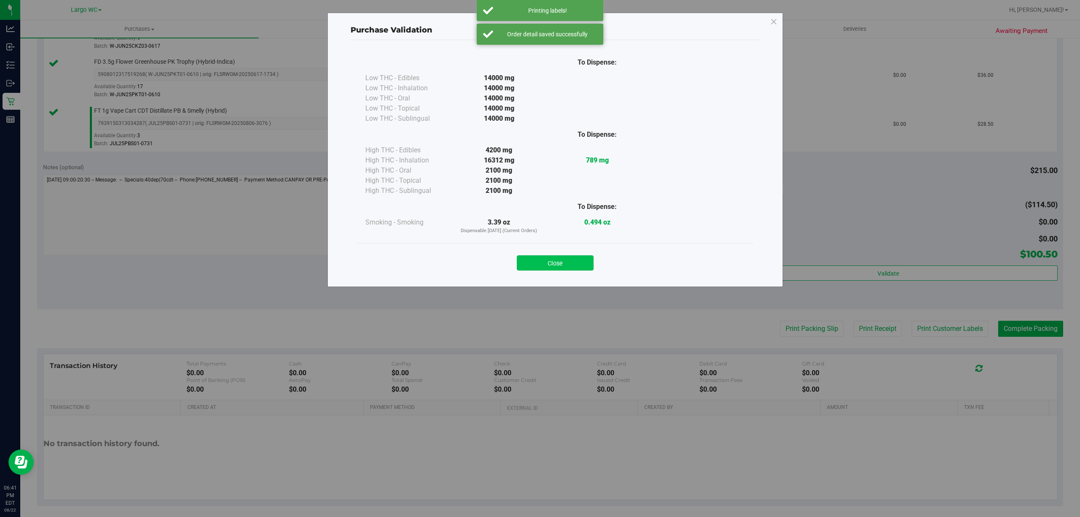
click at [549, 261] on button "Close" at bounding box center [555, 262] width 77 height 15
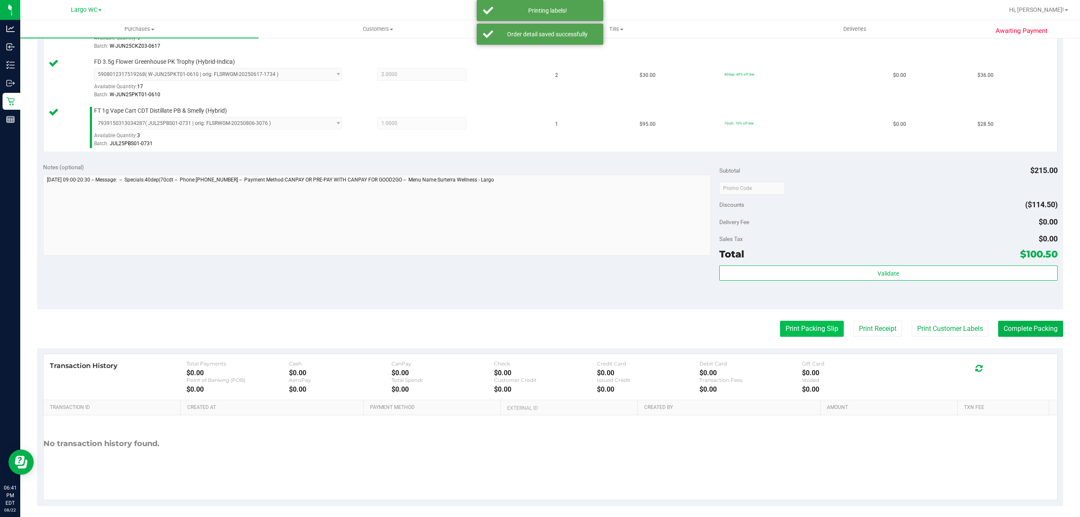
click at [798, 328] on button "Print Packing Slip" at bounding box center [812, 329] width 64 height 16
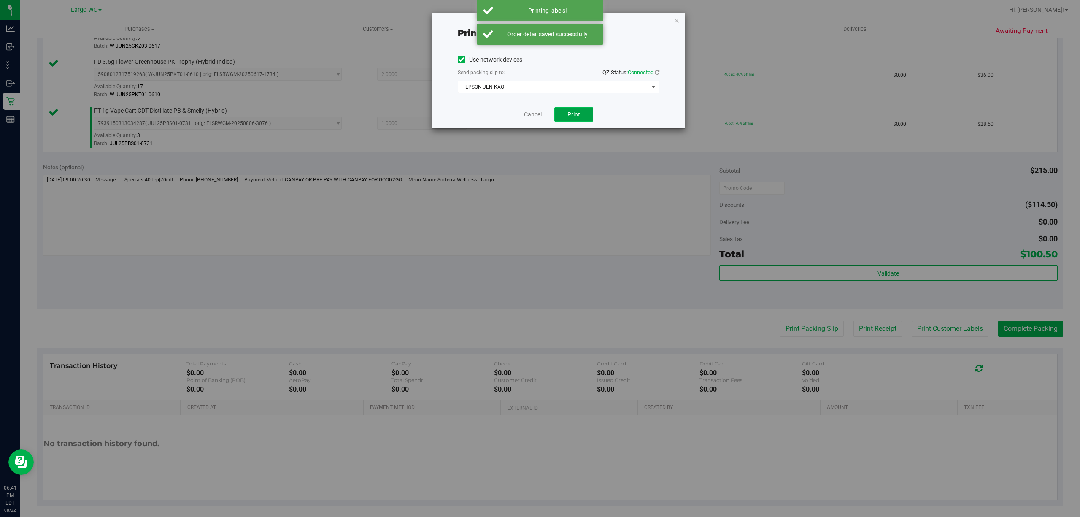
click at [574, 116] on span "Print" at bounding box center [573, 114] width 13 height 7
click at [527, 116] on link "Cancel" at bounding box center [529, 114] width 18 height 9
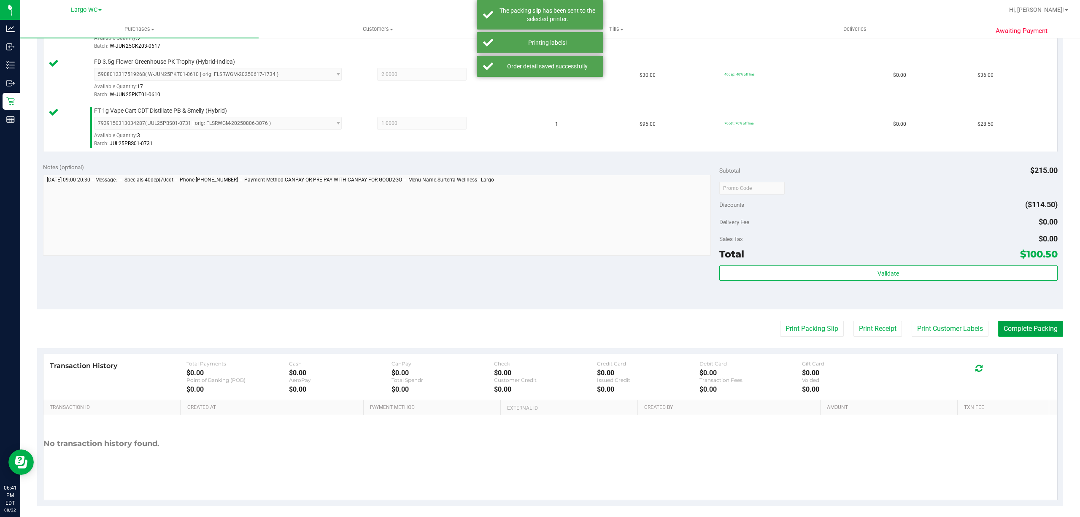
click at [1023, 324] on button "Complete Packing" at bounding box center [1030, 329] width 65 height 16
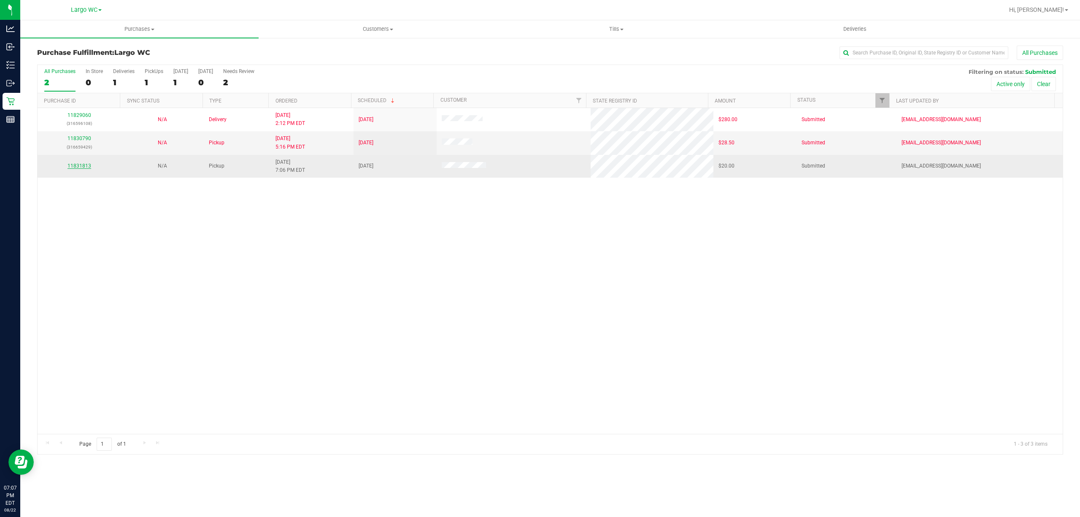
click at [74, 167] on link "11831813" at bounding box center [79, 166] width 24 height 6
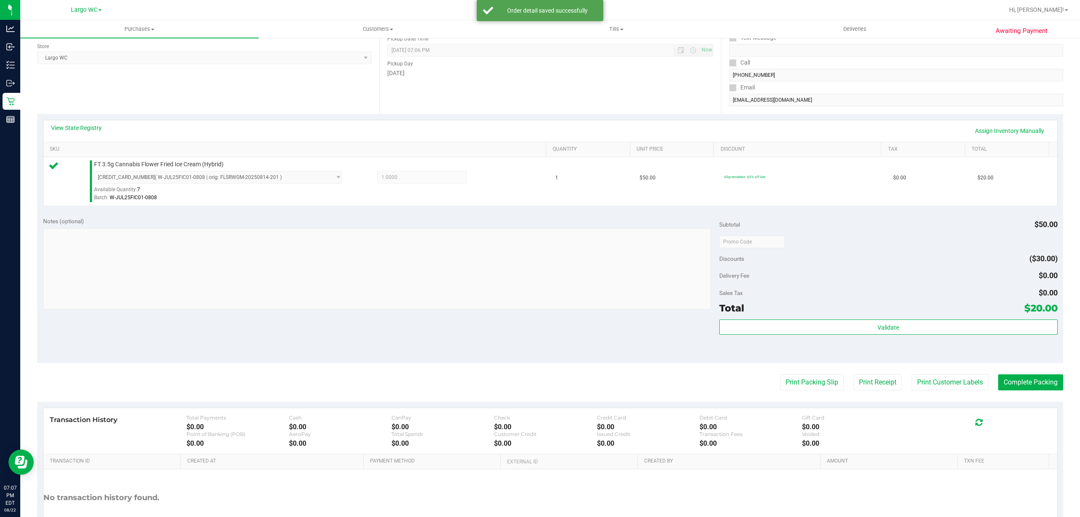
scroll to position [174, 0]
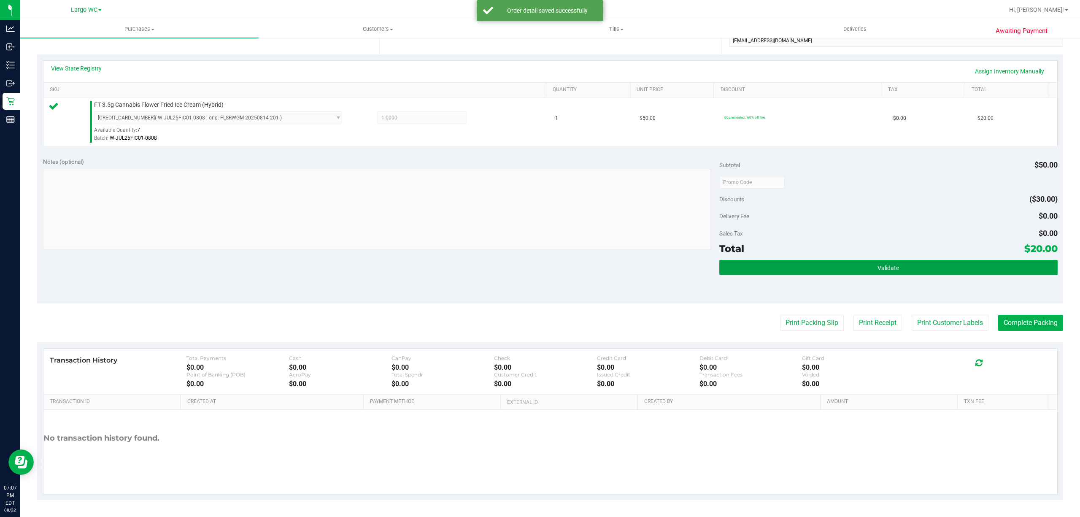
click at [913, 274] on button "Validate" at bounding box center [888, 267] width 338 height 15
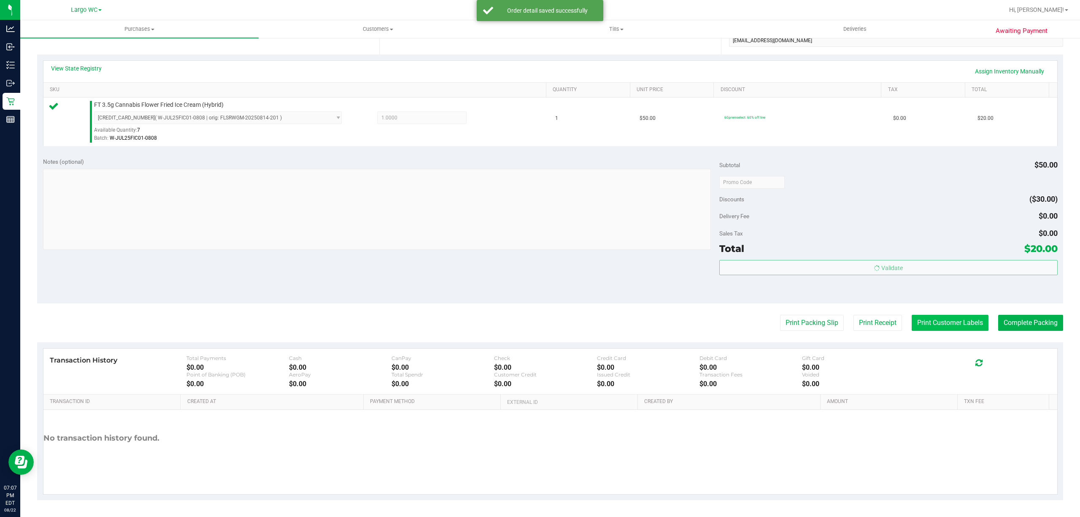
click at [932, 321] on button "Print Customer Labels" at bounding box center [949, 323] width 77 height 16
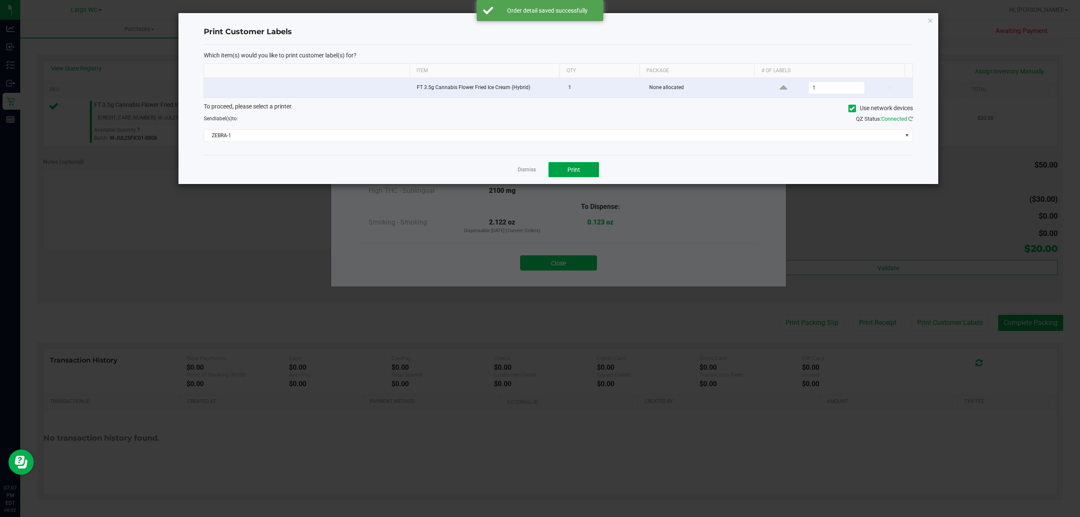
click at [581, 175] on button "Print" at bounding box center [573, 169] width 51 height 15
click at [531, 171] on link "Dismiss" at bounding box center [526, 169] width 18 height 7
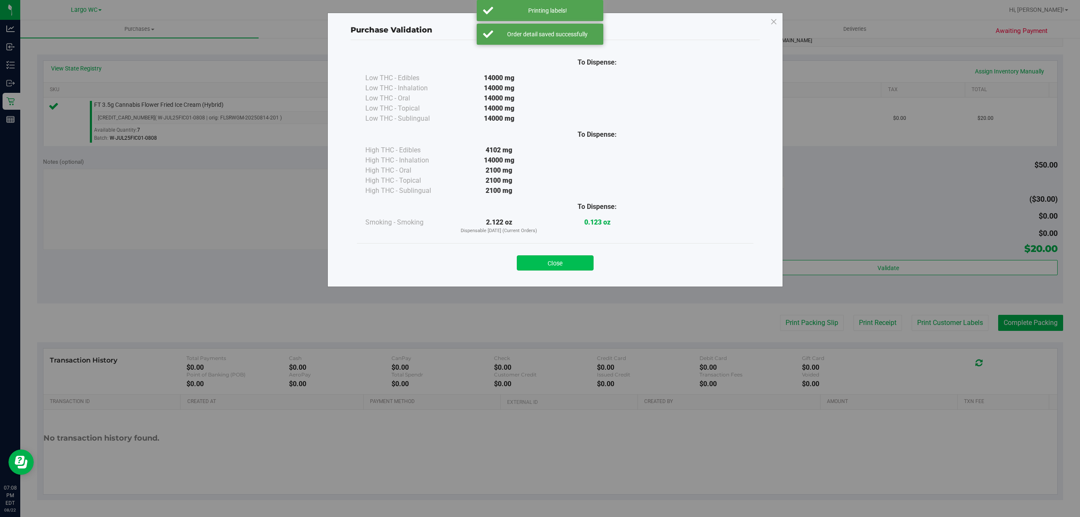
click at [551, 257] on button "Close" at bounding box center [555, 262] width 77 height 15
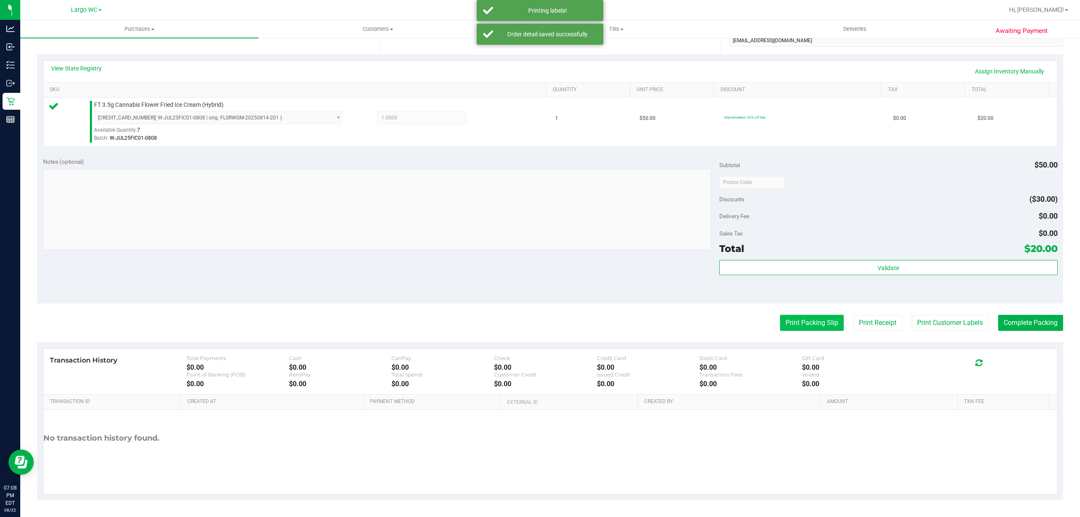
click at [785, 323] on button "Print Packing Slip" at bounding box center [812, 323] width 64 height 16
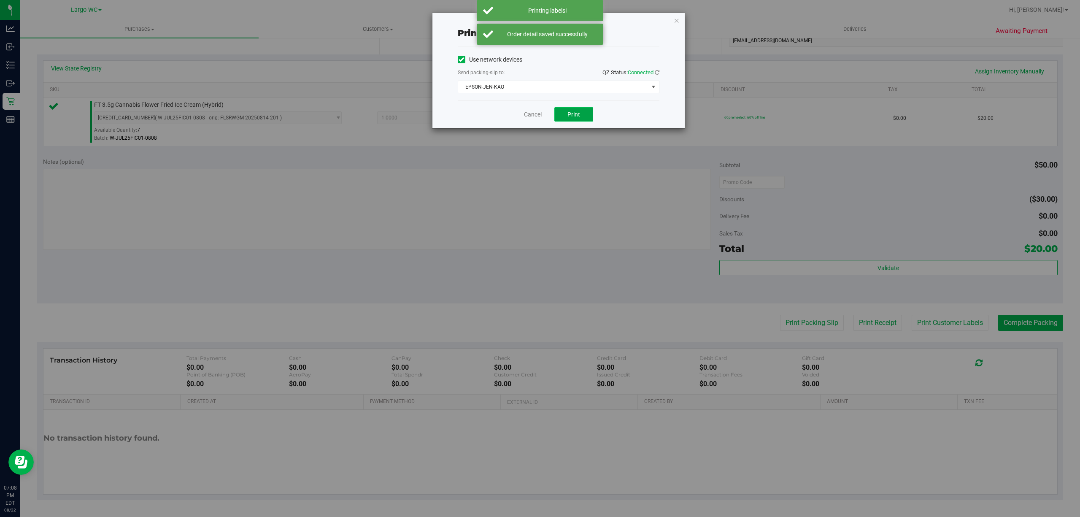
click at [571, 117] on span "Print" at bounding box center [573, 114] width 13 height 7
click at [525, 119] on link "Cancel" at bounding box center [529, 114] width 18 height 9
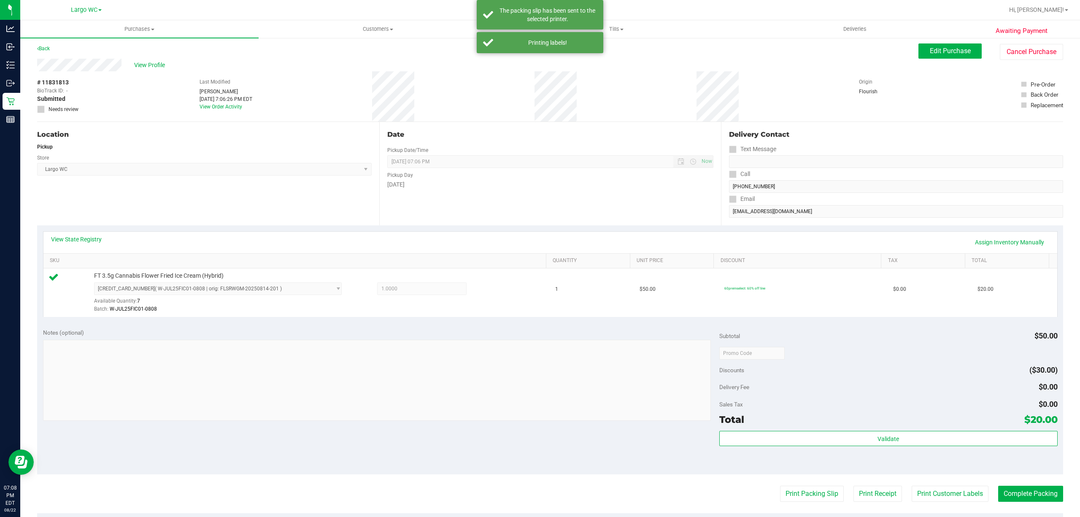
scroll to position [3, 0]
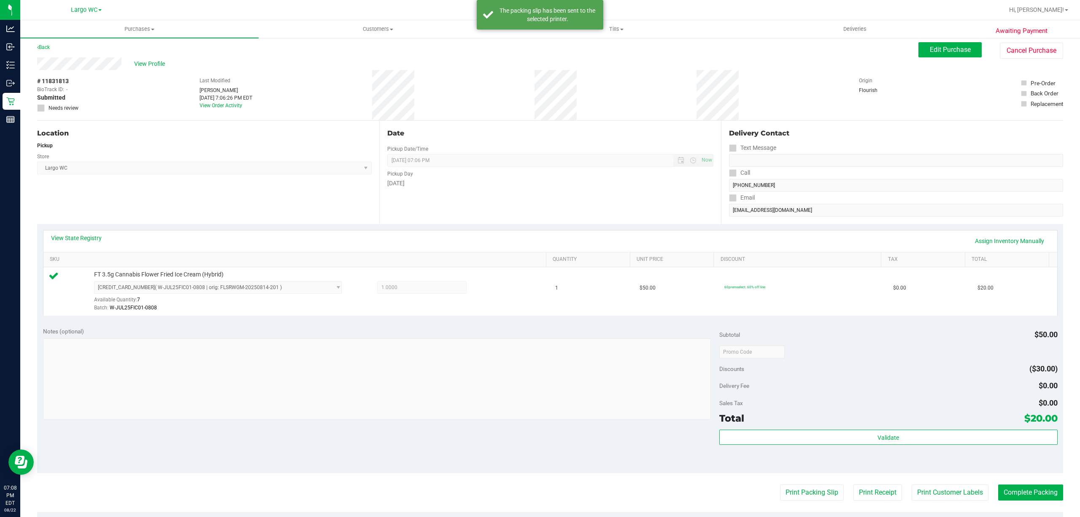
click at [984, 405] on div "Sales Tax $0.00" at bounding box center [888, 402] width 338 height 15
click at [1046, 488] on button "Complete Packing" at bounding box center [1030, 492] width 65 height 16
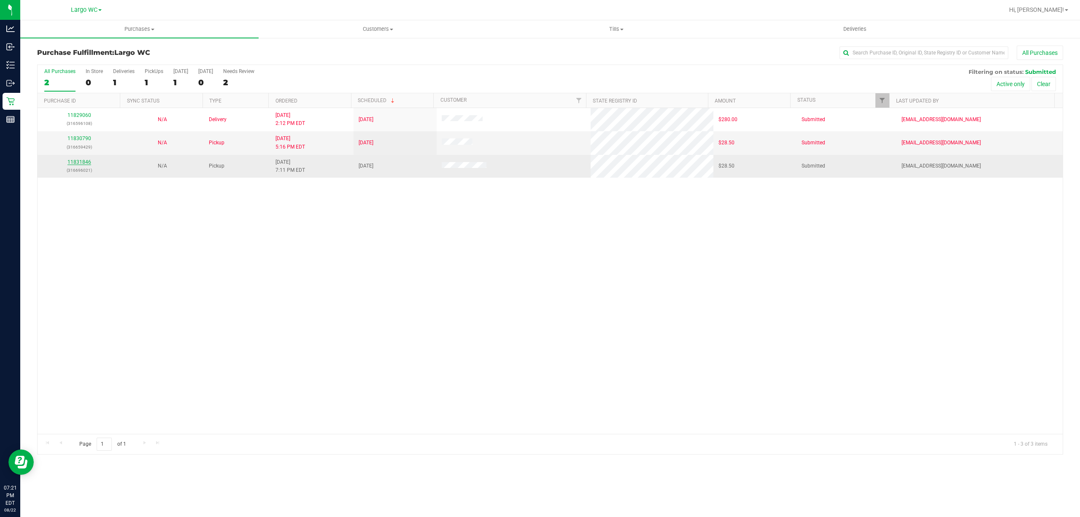
click at [84, 164] on link "11831846" at bounding box center [79, 162] width 24 height 6
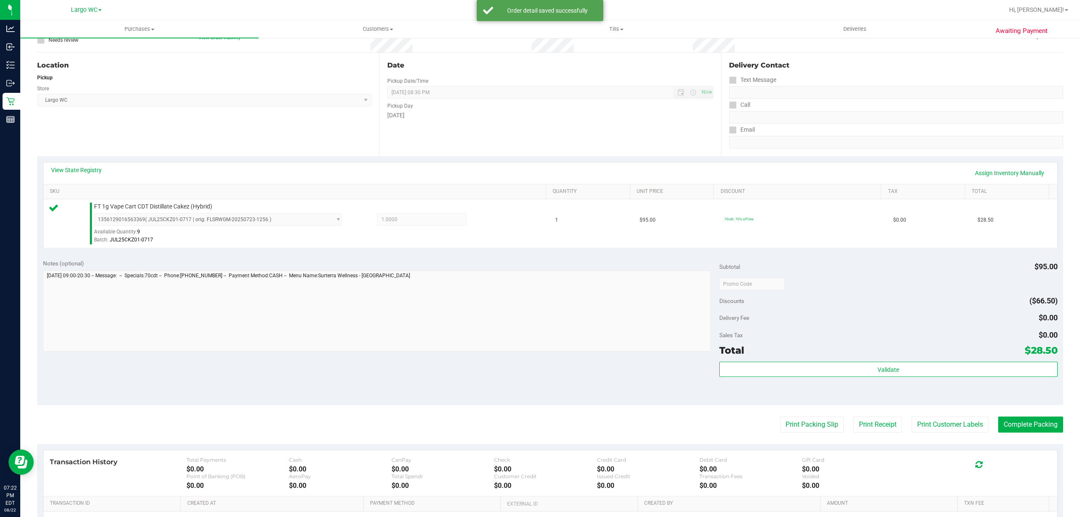
scroll to position [86, 0]
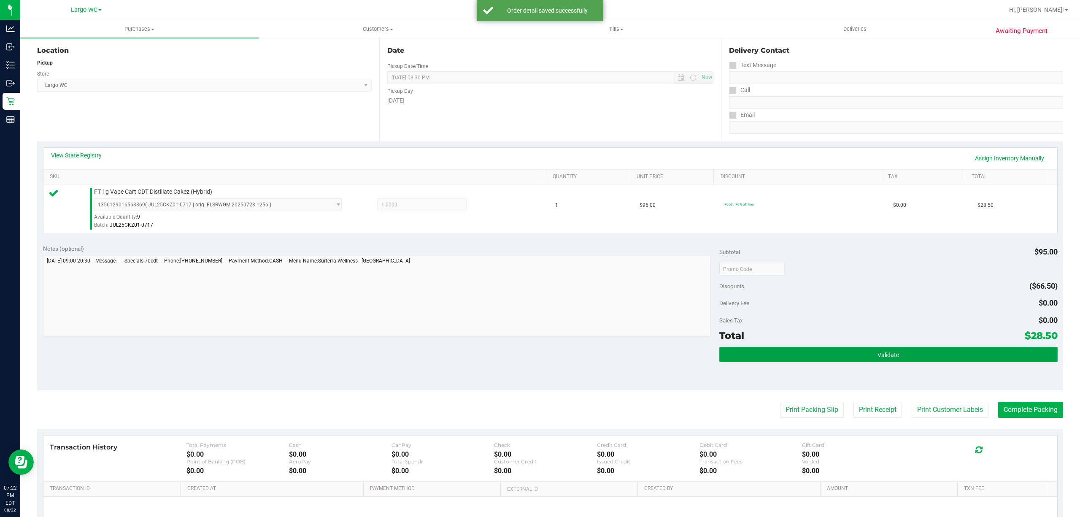
click at [918, 355] on button "Validate" at bounding box center [888, 354] width 338 height 15
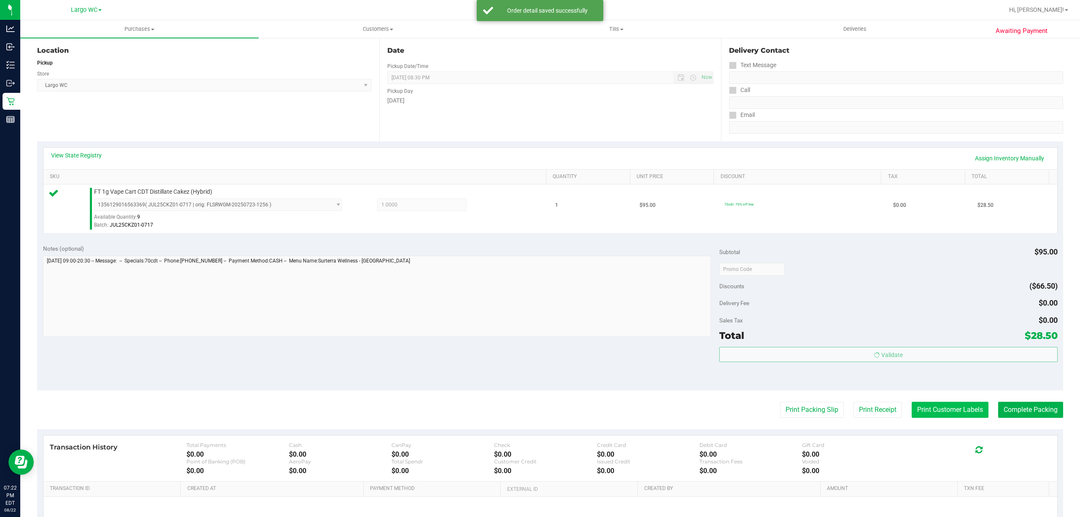
click at [930, 407] on button "Print Customer Labels" at bounding box center [949, 410] width 77 height 16
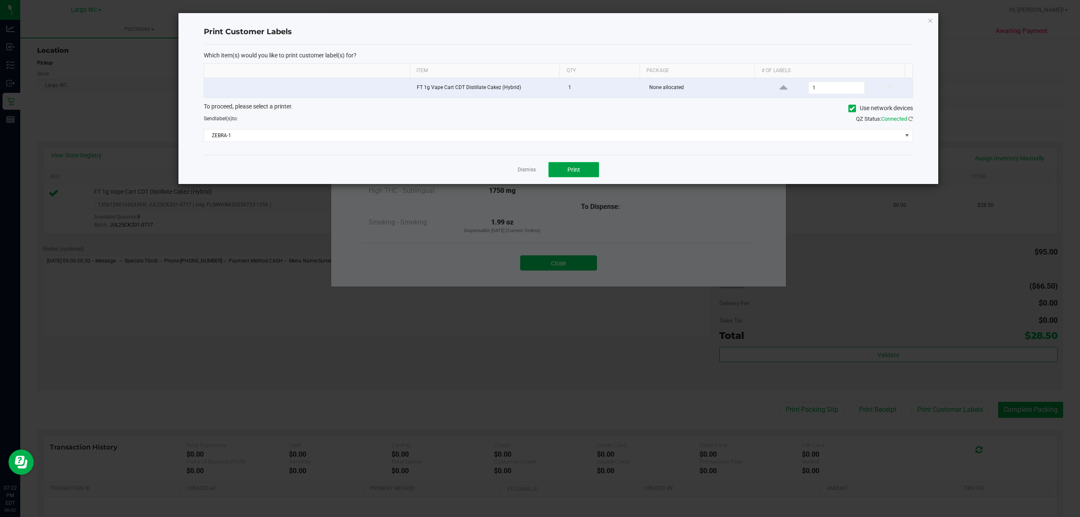
click at [573, 171] on span "Print" at bounding box center [573, 169] width 13 height 7
click at [526, 171] on link "Dismiss" at bounding box center [526, 169] width 18 height 7
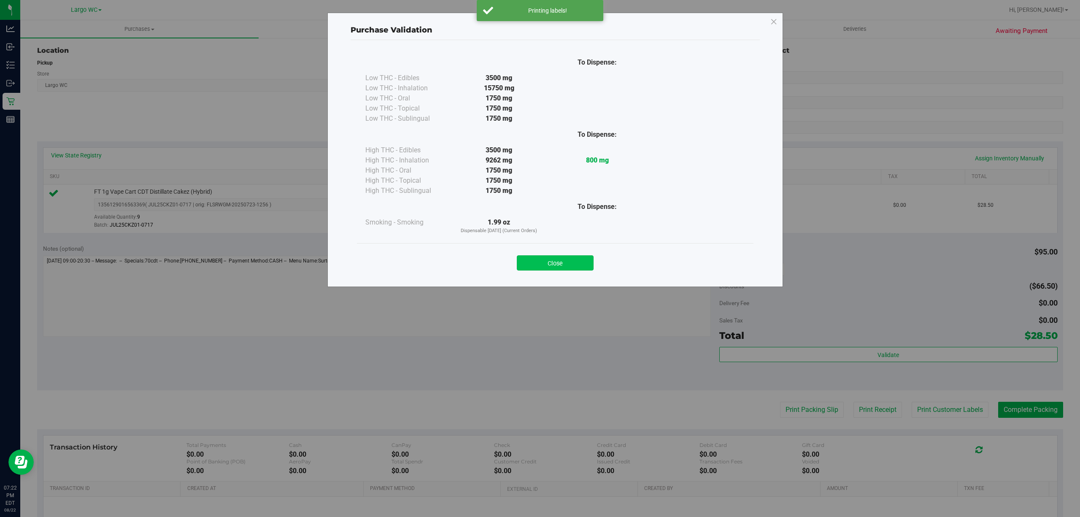
click at [566, 256] on button "Close" at bounding box center [555, 262] width 77 height 15
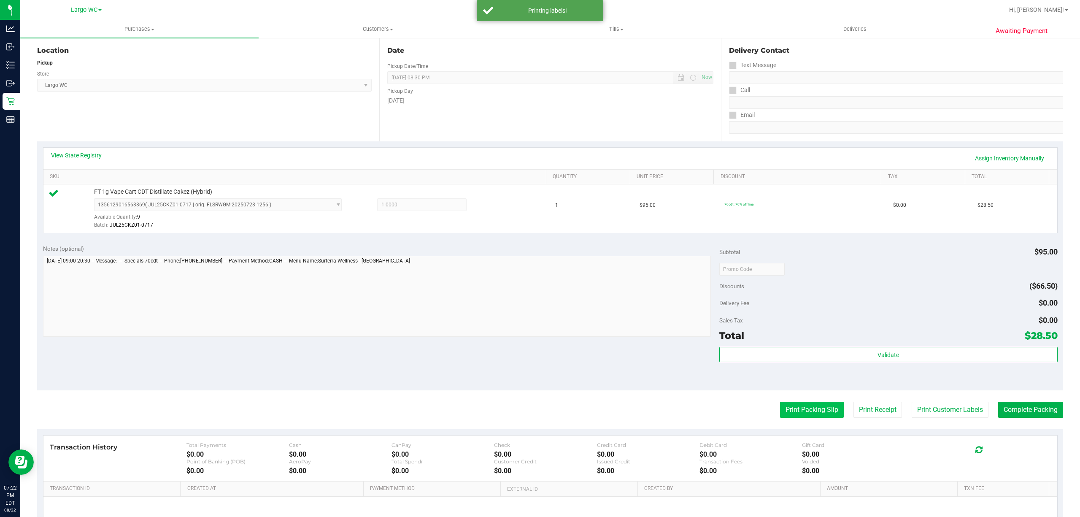
click at [787, 413] on button "Print Packing Slip" at bounding box center [812, 410] width 64 height 16
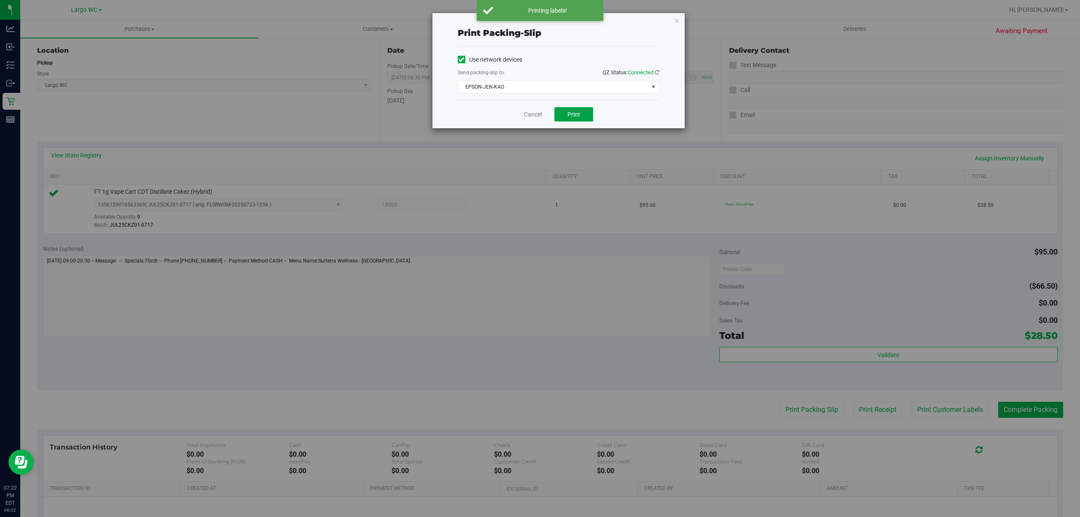
click at [574, 117] on span "Print" at bounding box center [573, 114] width 13 height 7
click at [530, 116] on link "Cancel" at bounding box center [529, 114] width 18 height 9
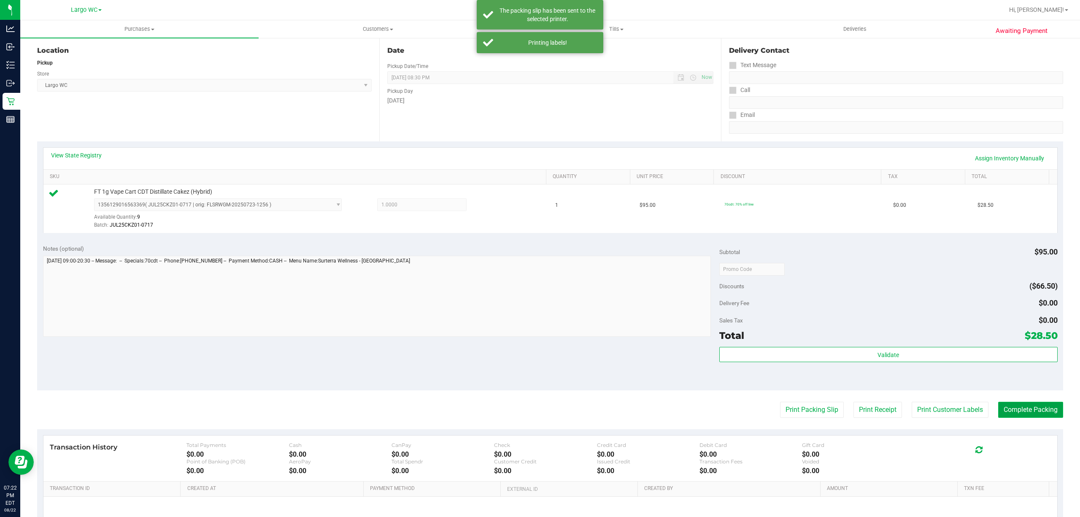
click at [1027, 411] on button "Complete Packing" at bounding box center [1030, 410] width 65 height 16
